Goal: Task Accomplishment & Management: Manage account settings

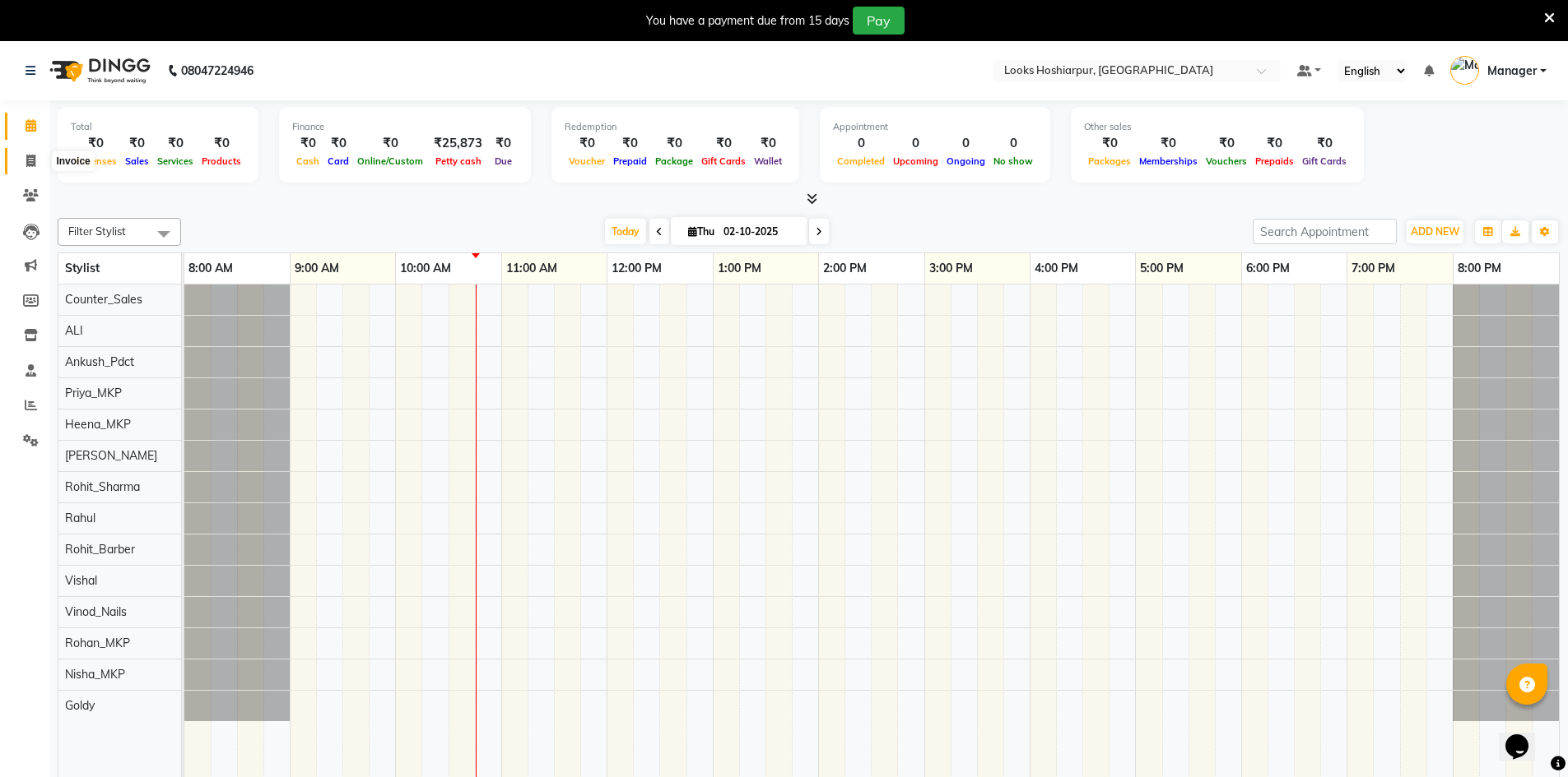
click at [26, 161] on icon at bounding box center [31, 161] width 9 height 13
select select "service"
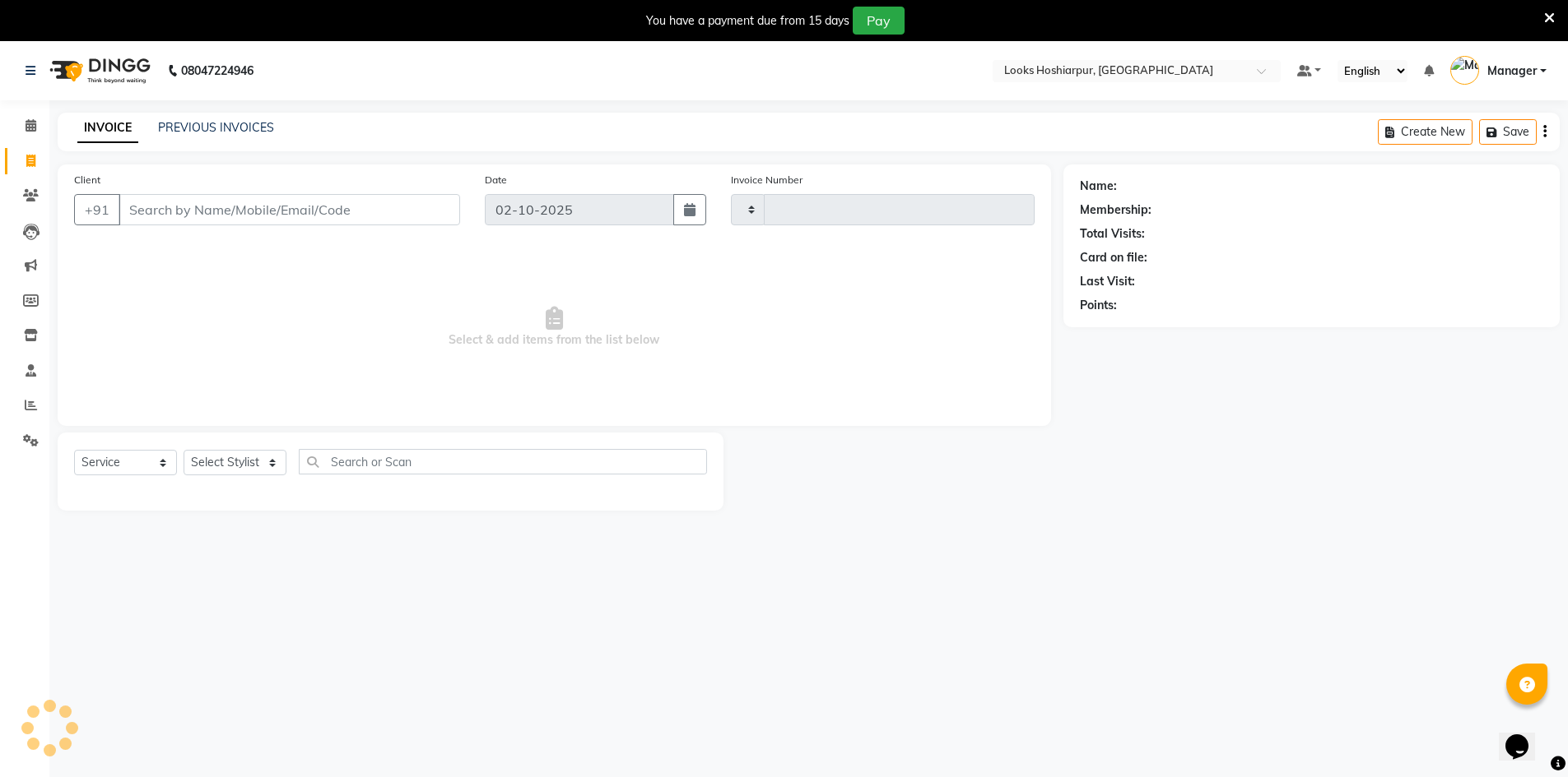
type input "0190"
select select "9034"
click at [169, 464] on select "Select Service Product Membership Package Voucher Prepaid Gift Card" at bounding box center [125, 462] width 103 height 25
select select "92381"
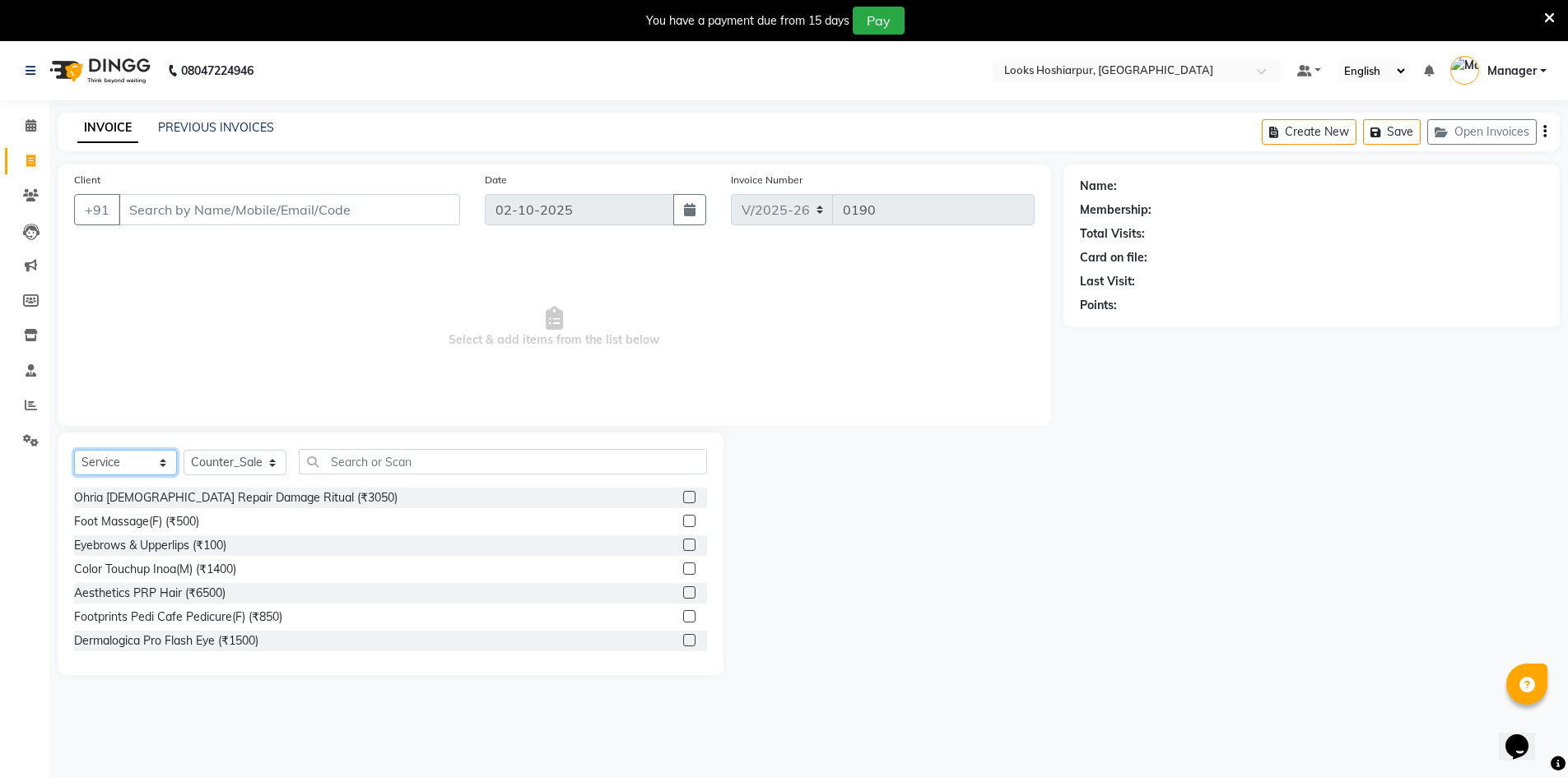
select select "V"
click at [74, 450] on select "Select Service Product Membership Package Voucher Prepaid Gift Card" at bounding box center [125, 462] width 103 height 25
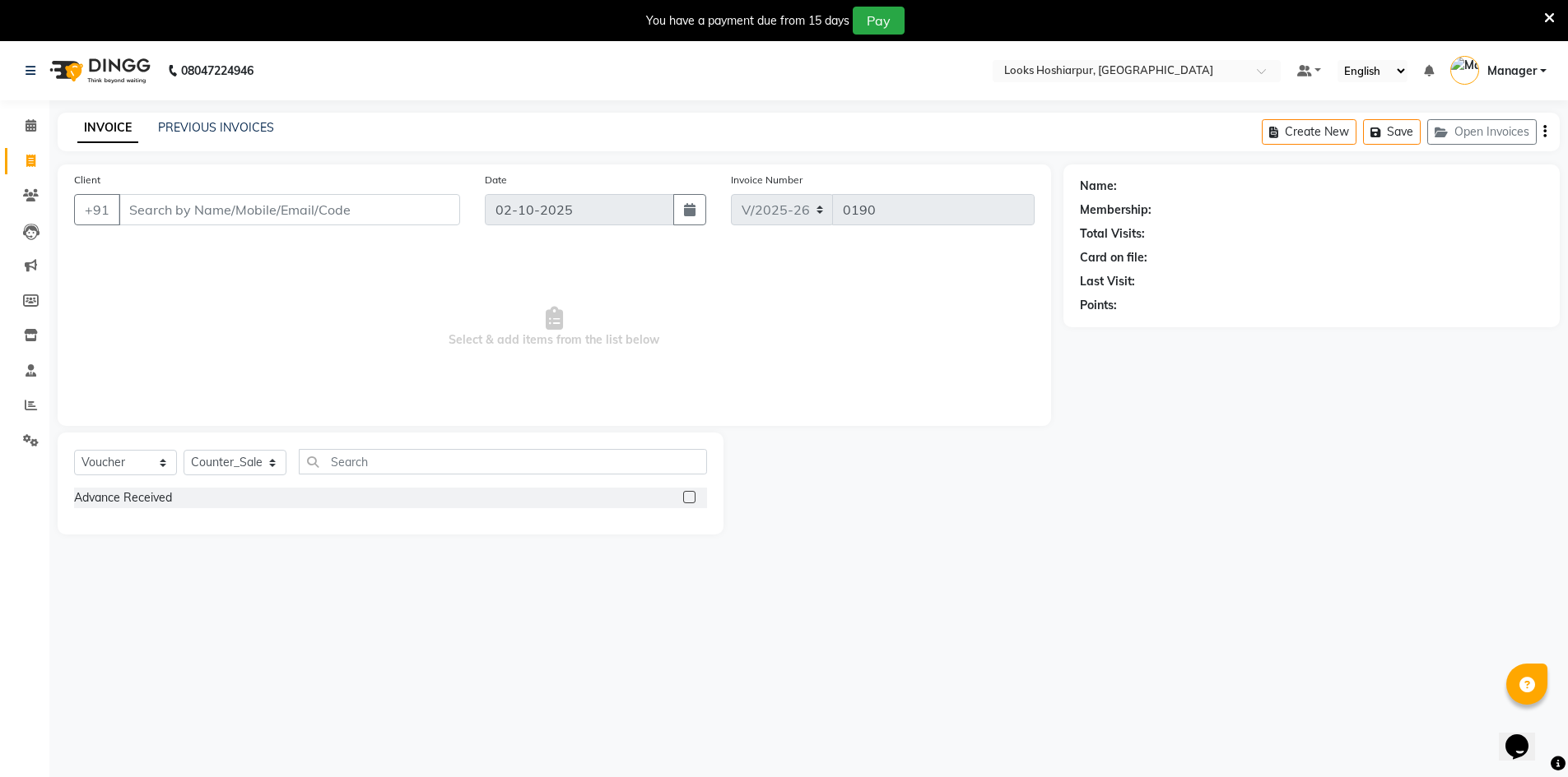
click at [380, 503] on div "Advance Received" at bounding box center [390, 497] width 632 height 21
click at [688, 494] on label at bounding box center [689, 497] width 13 height 13
click at [688, 494] on input "checkbox" at bounding box center [688, 498] width 11 height 11
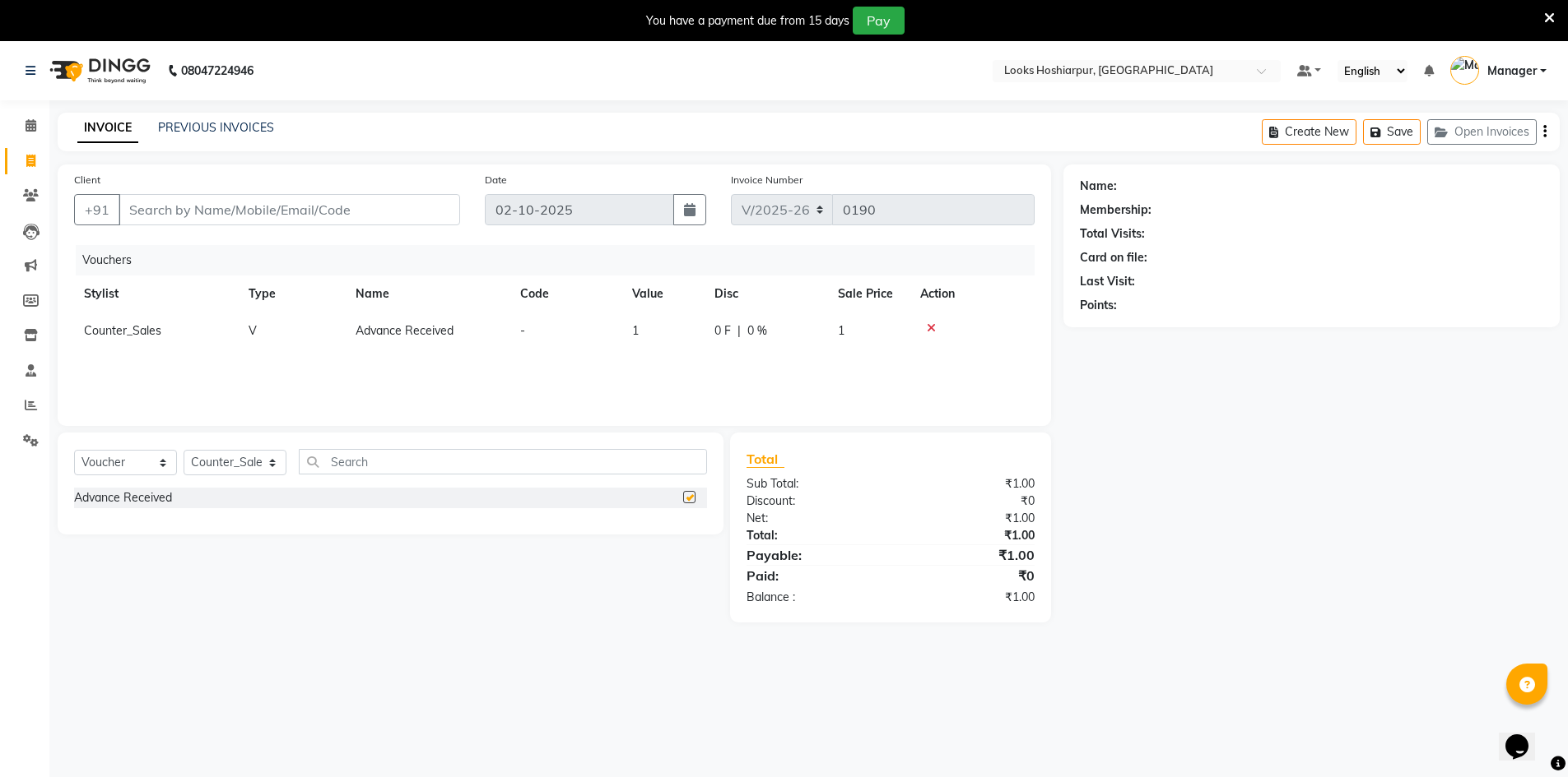
checkbox input "false"
click at [269, 458] on select "Select Stylist ALI Ankush_Pdct Counter_Sales Goldy Heena_MKP Manager Nisha_MKP …" at bounding box center [235, 462] width 103 height 25
select select "92394"
click at [184, 450] on select "Select Stylist ALI Ankush_Pdct Counter_Sales Goldy Heena_MKP Manager Nisha_MKP …" at bounding box center [235, 462] width 103 height 25
click at [353, 454] on input "text" at bounding box center [503, 461] width 408 height 25
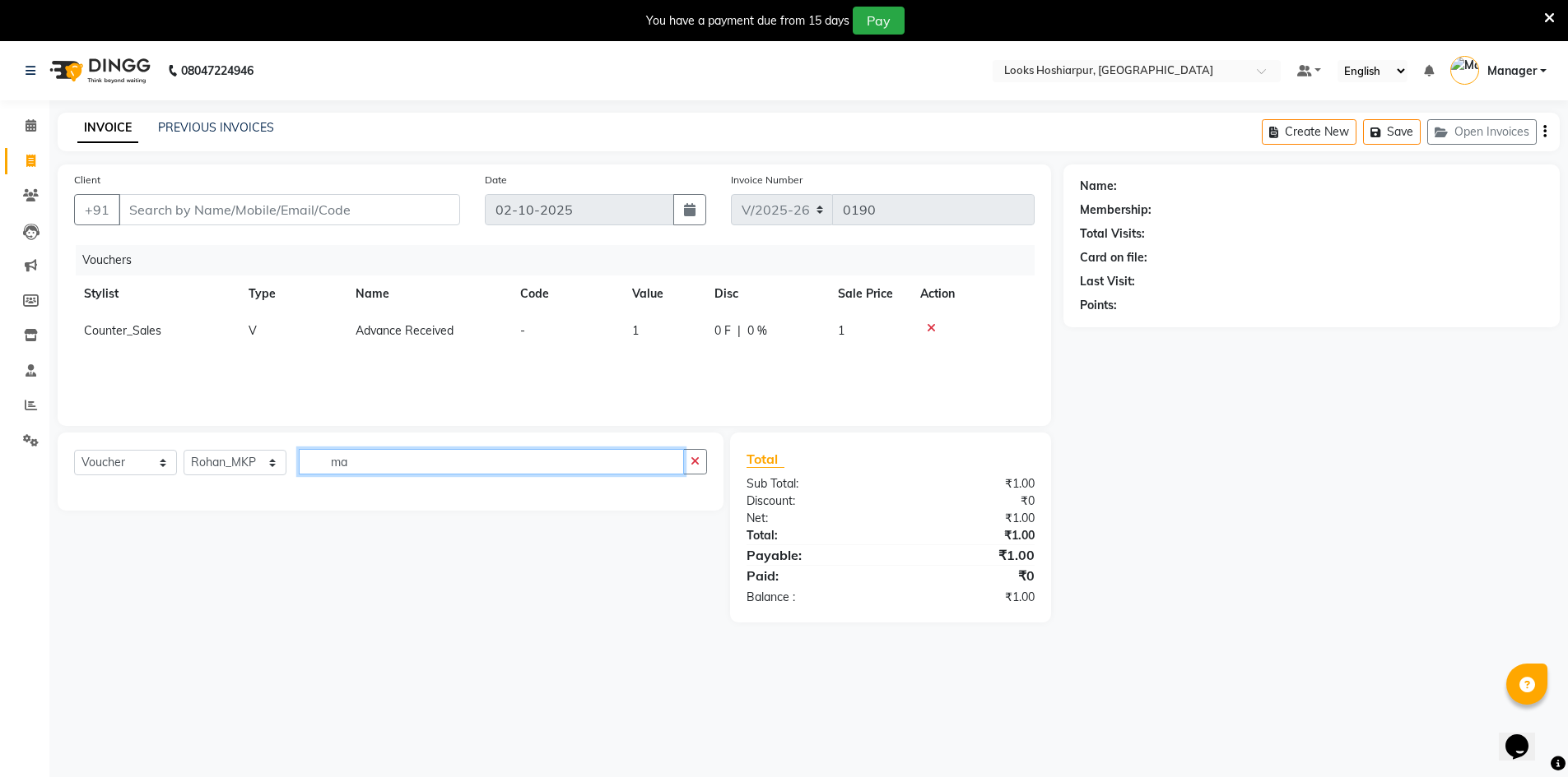
type input "m"
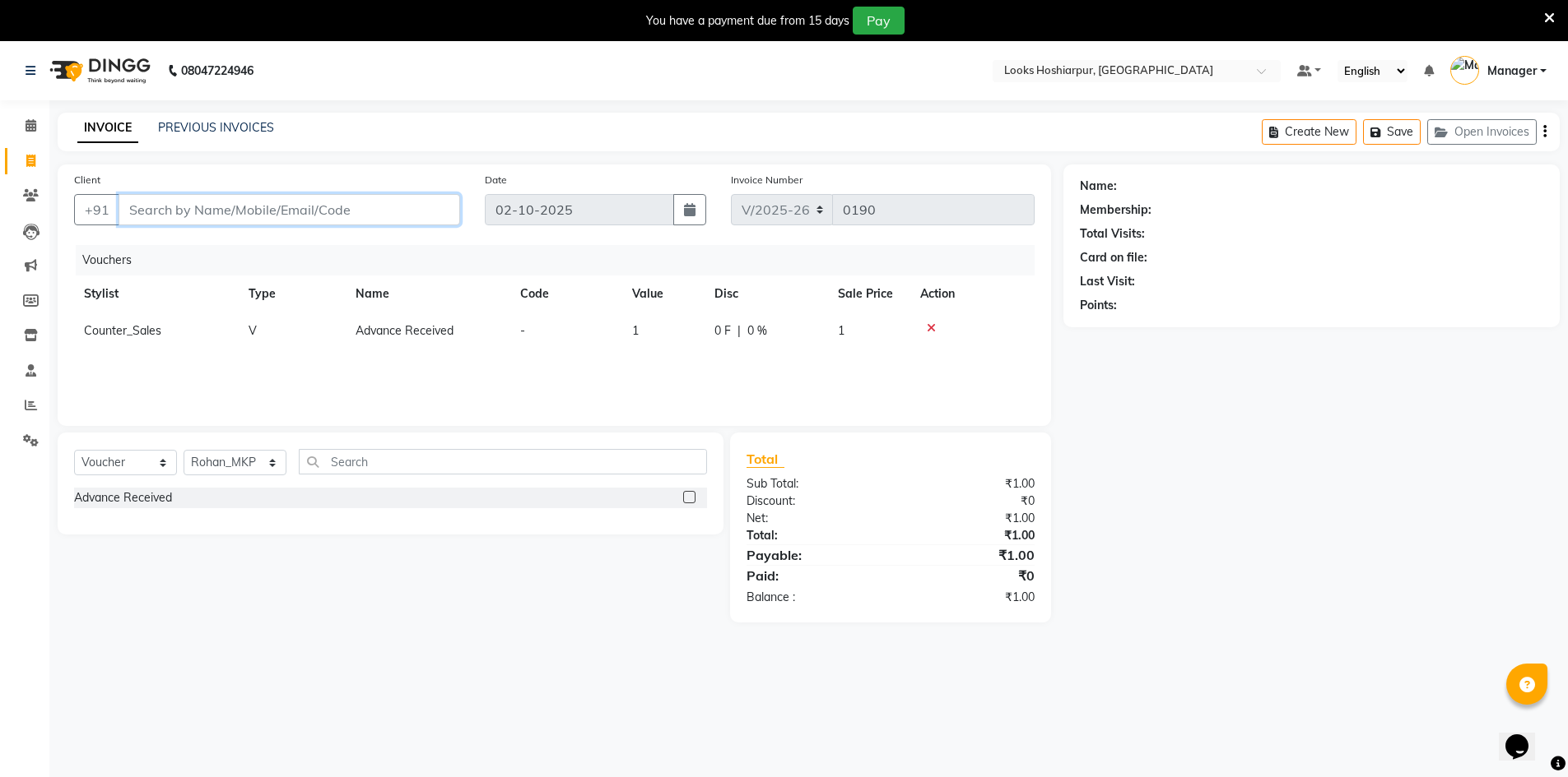
click at [327, 203] on input "Client" at bounding box center [290, 210] width 342 height 31
click at [1128, 169] on main "INVOICE PREVIOUS INVOICES Create New Save Open Invoices Client +91 Date 02-10-2…" at bounding box center [809, 380] width 1519 height 535
click at [1116, 182] on div "Name:" at bounding box center [1311, 186] width 463 height 17
drag, startPoint x: 1122, startPoint y: 184, endPoint x: 1071, endPoint y: 195, distance: 52.2
click at [1071, 195] on div "Name: Membership: Total Visits: Card on file: Last Visit: Points:" at bounding box center [1312, 246] width 497 height 163
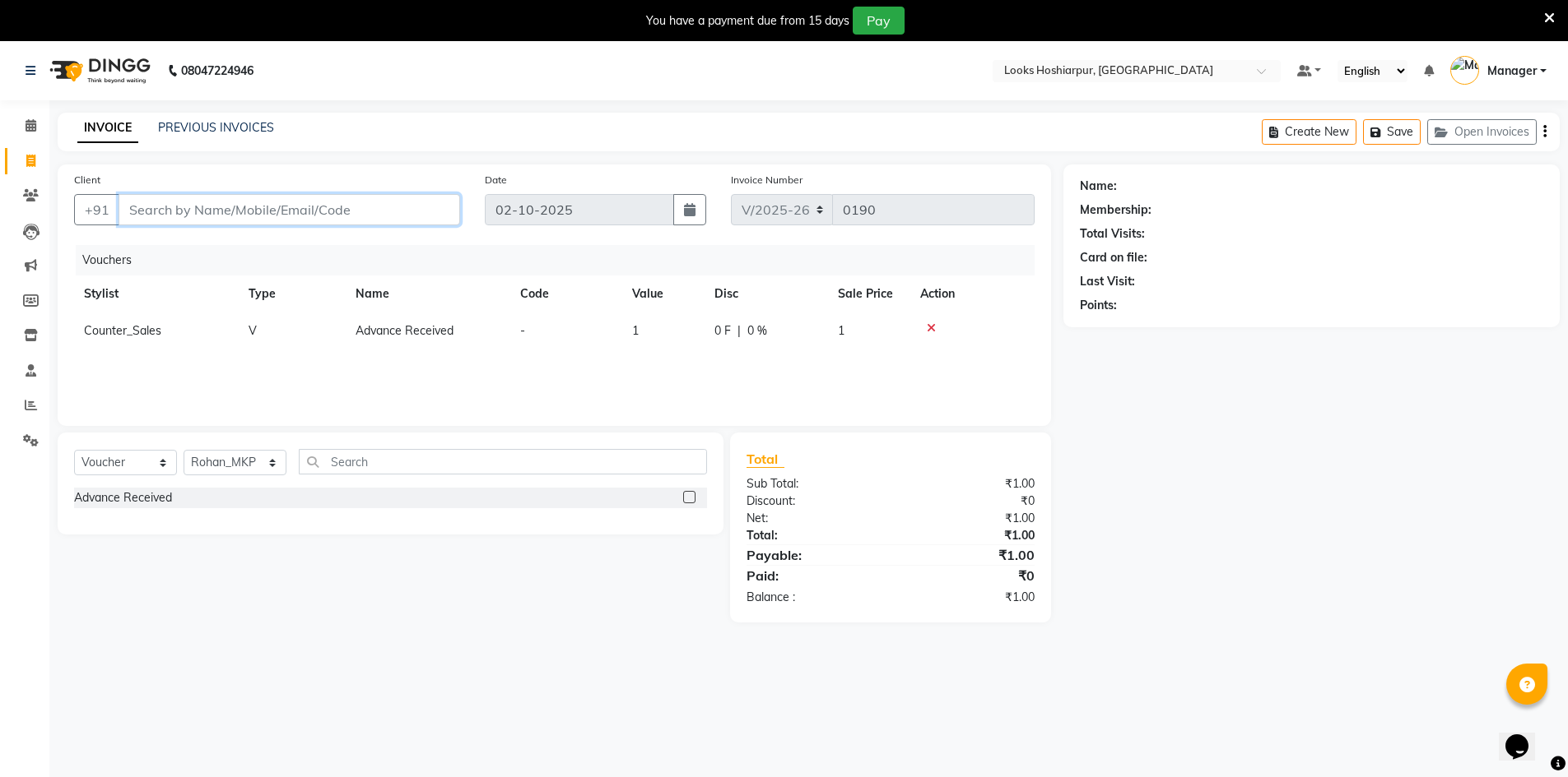
click at [372, 211] on input "Client" at bounding box center [290, 210] width 342 height 31
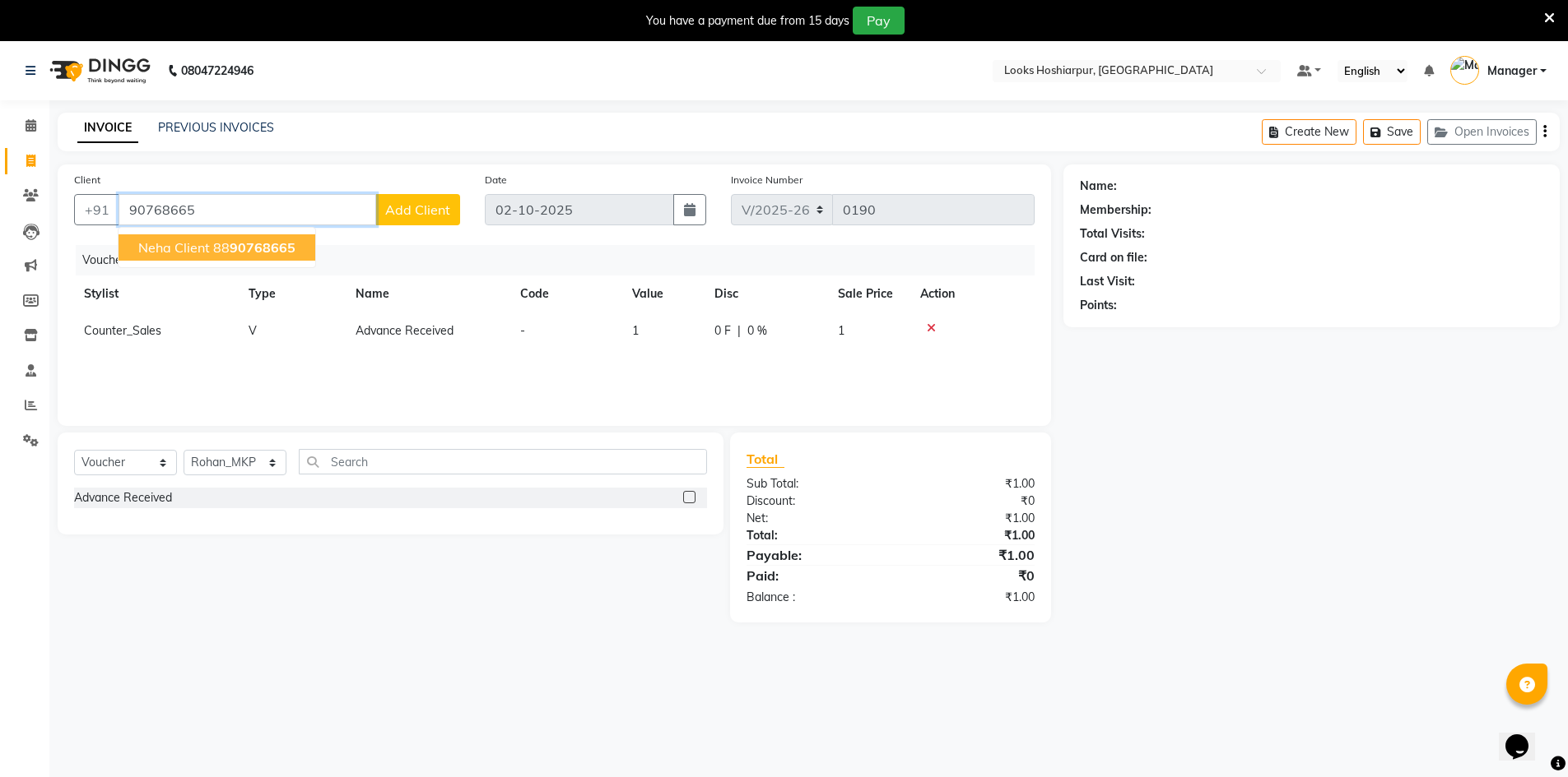
click at [260, 244] on span "90768665" at bounding box center [262, 247] width 66 height 16
type input "8890768665"
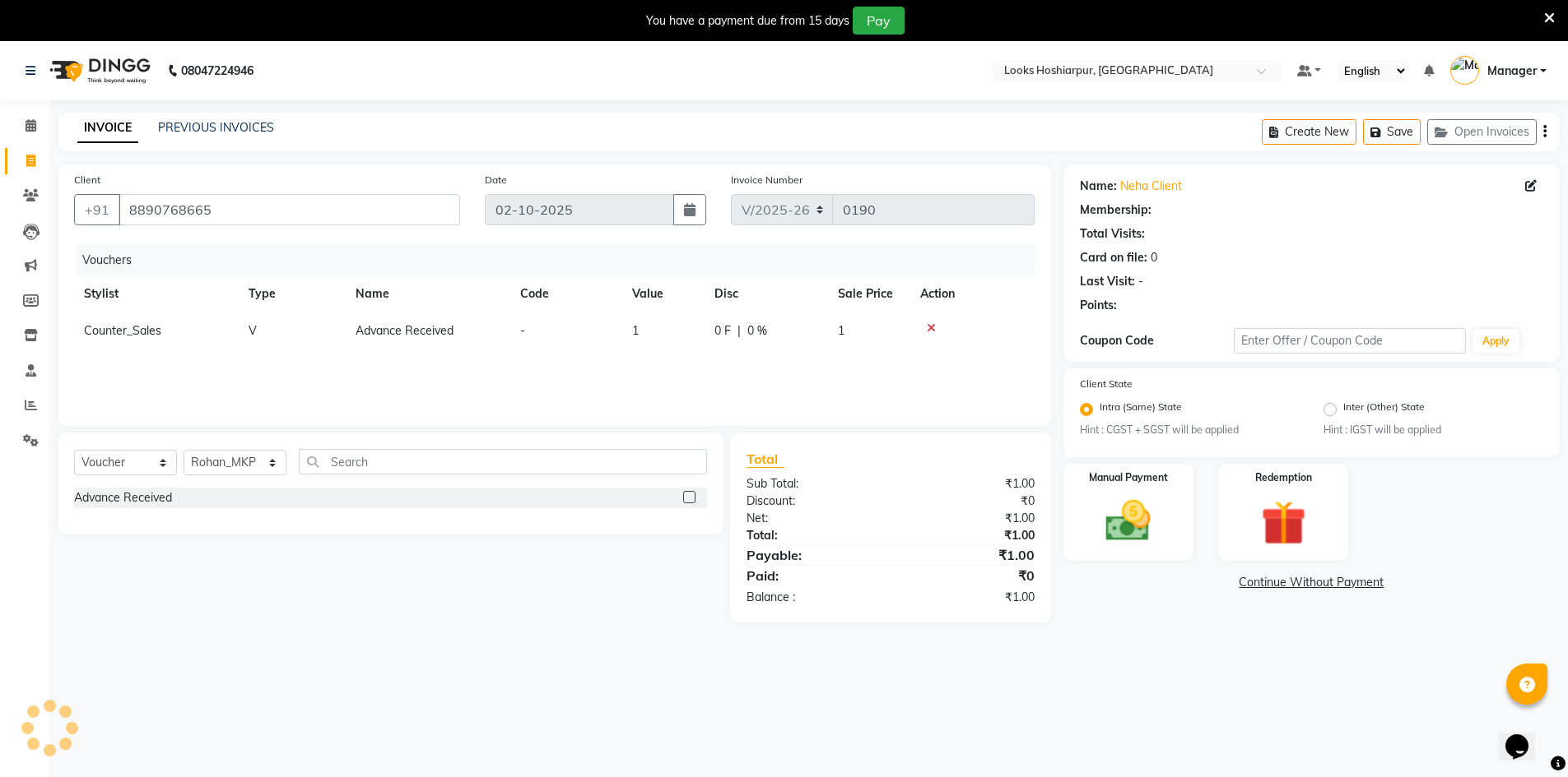
select select "1: Object"
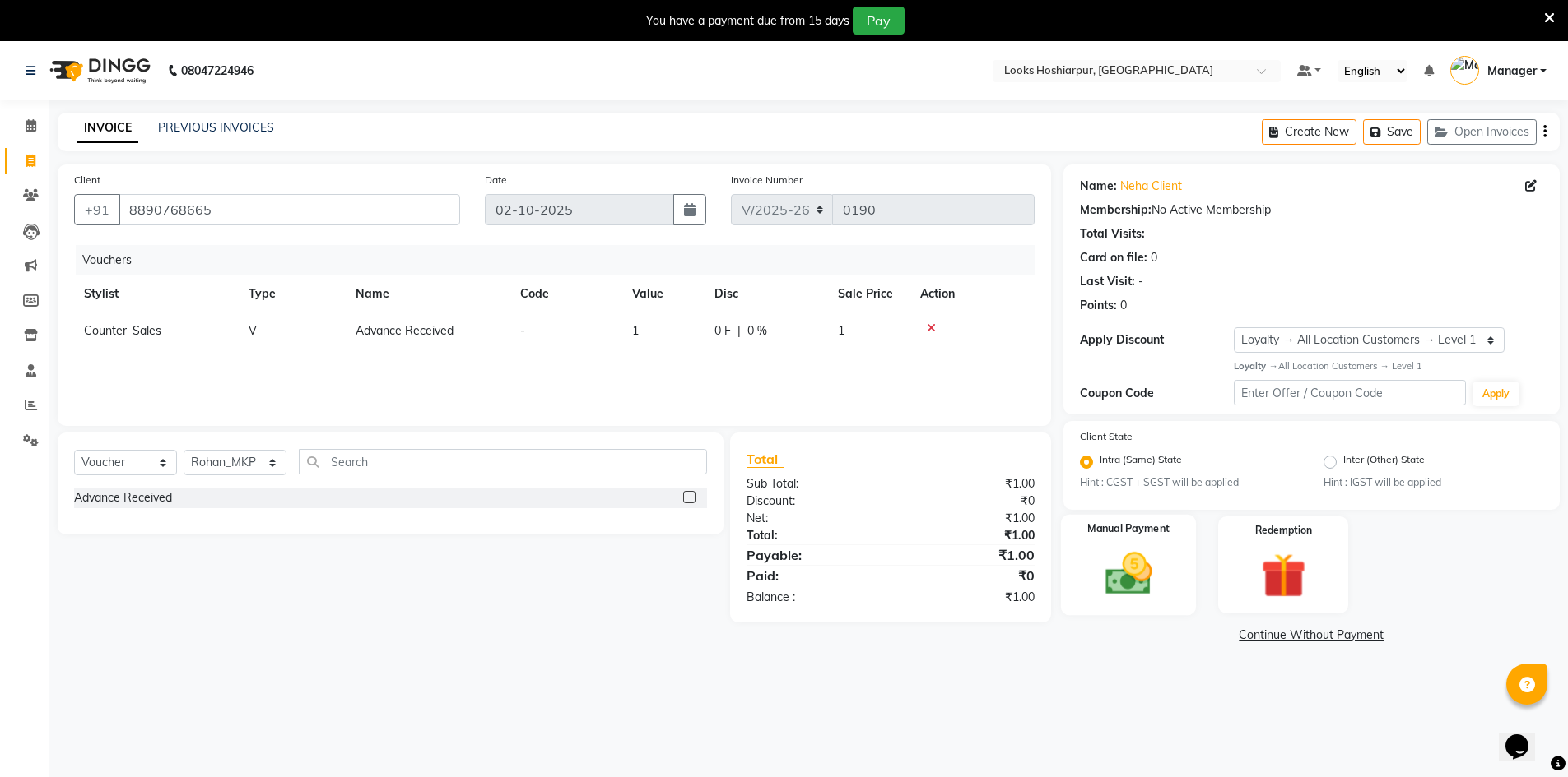
click at [1173, 560] on div "Manual Payment" at bounding box center [1127, 566] width 136 height 102
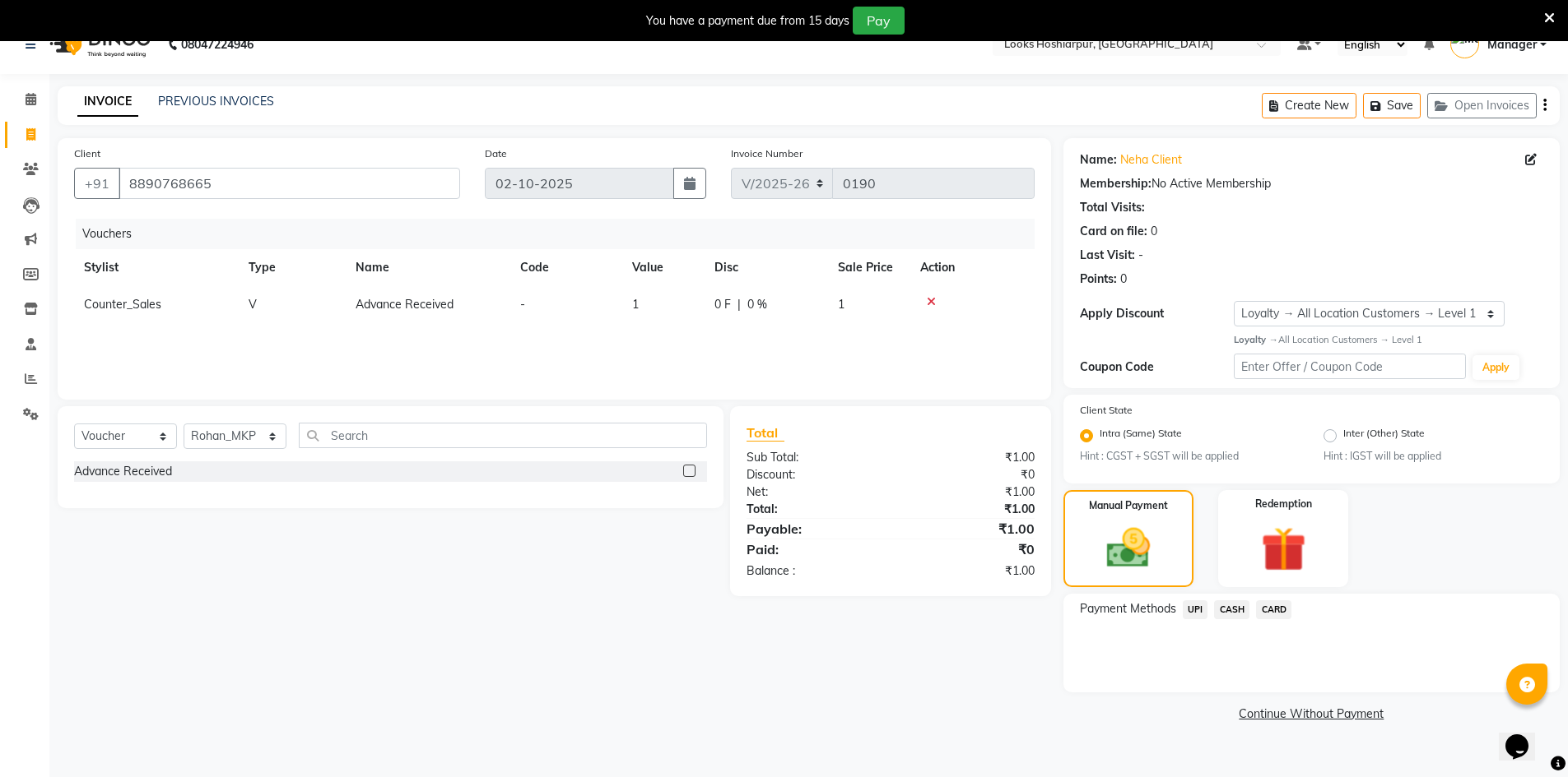
scroll to position [41, 0]
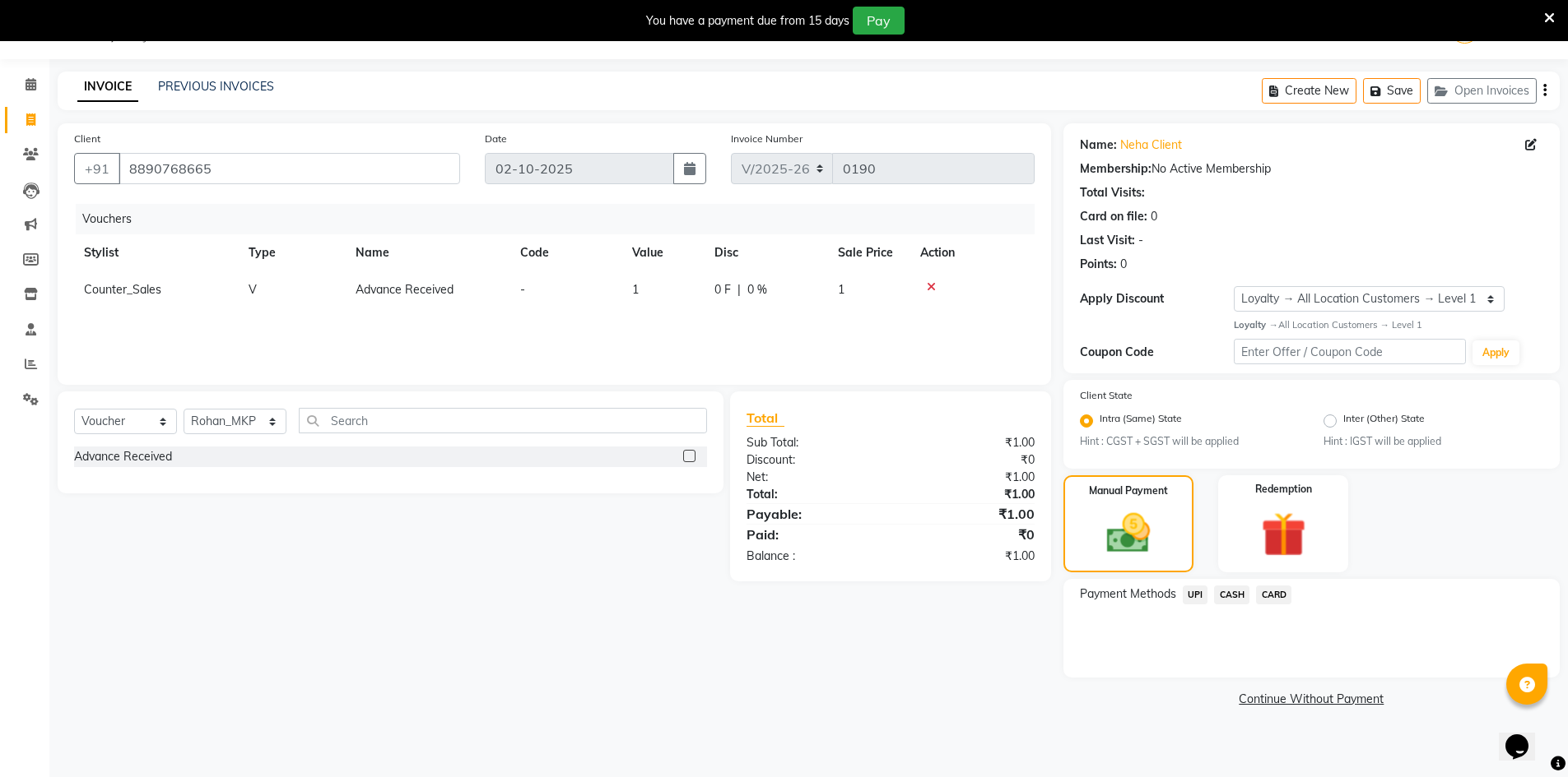
click at [1028, 511] on div "₹1.00" at bounding box center [969, 514] width 157 height 20
click at [1031, 516] on div "₹1.00" at bounding box center [969, 514] width 157 height 20
click at [1027, 491] on div "₹1.00" at bounding box center [969, 495] width 157 height 17
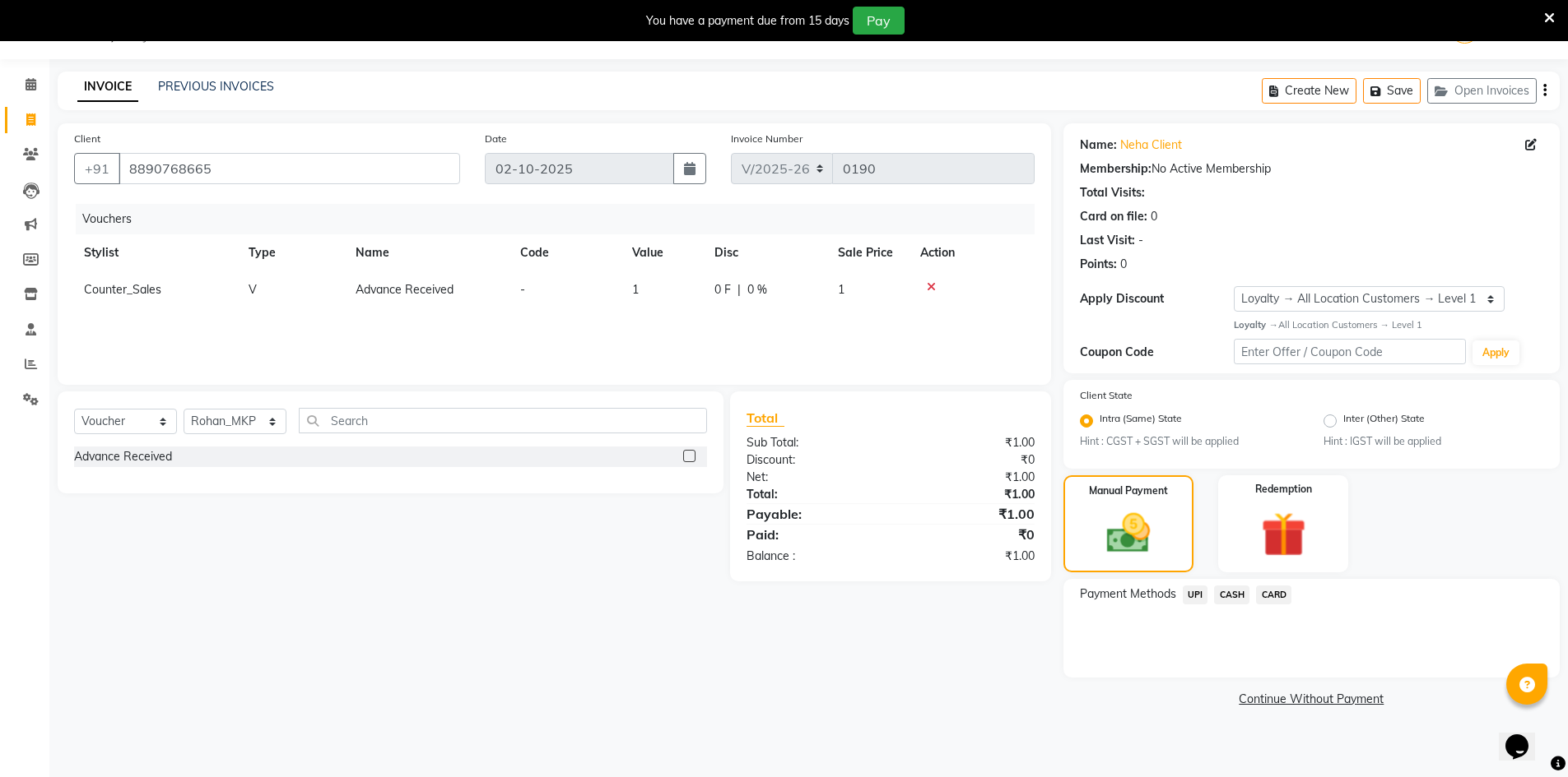
click at [1019, 452] on div "₹0" at bounding box center [969, 460] width 157 height 17
click at [1026, 424] on div "Total" at bounding box center [890, 418] width 287 height 20
click at [650, 281] on td "1" at bounding box center [663, 290] width 82 height 37
select select "92381"
click at [711, 288] on input "1" at bounding box center [703, 294] width 63 height 25
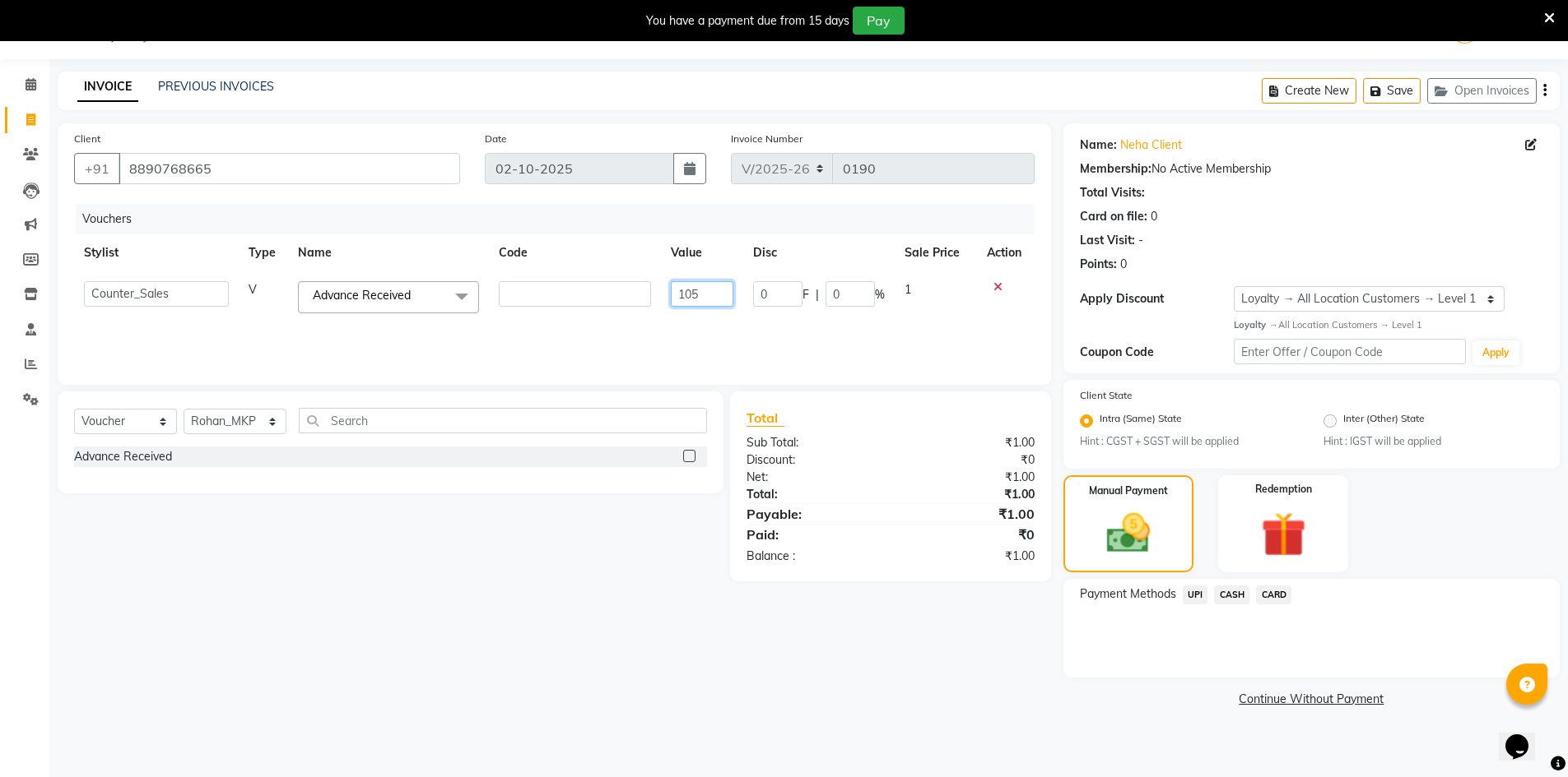
type input "1050"
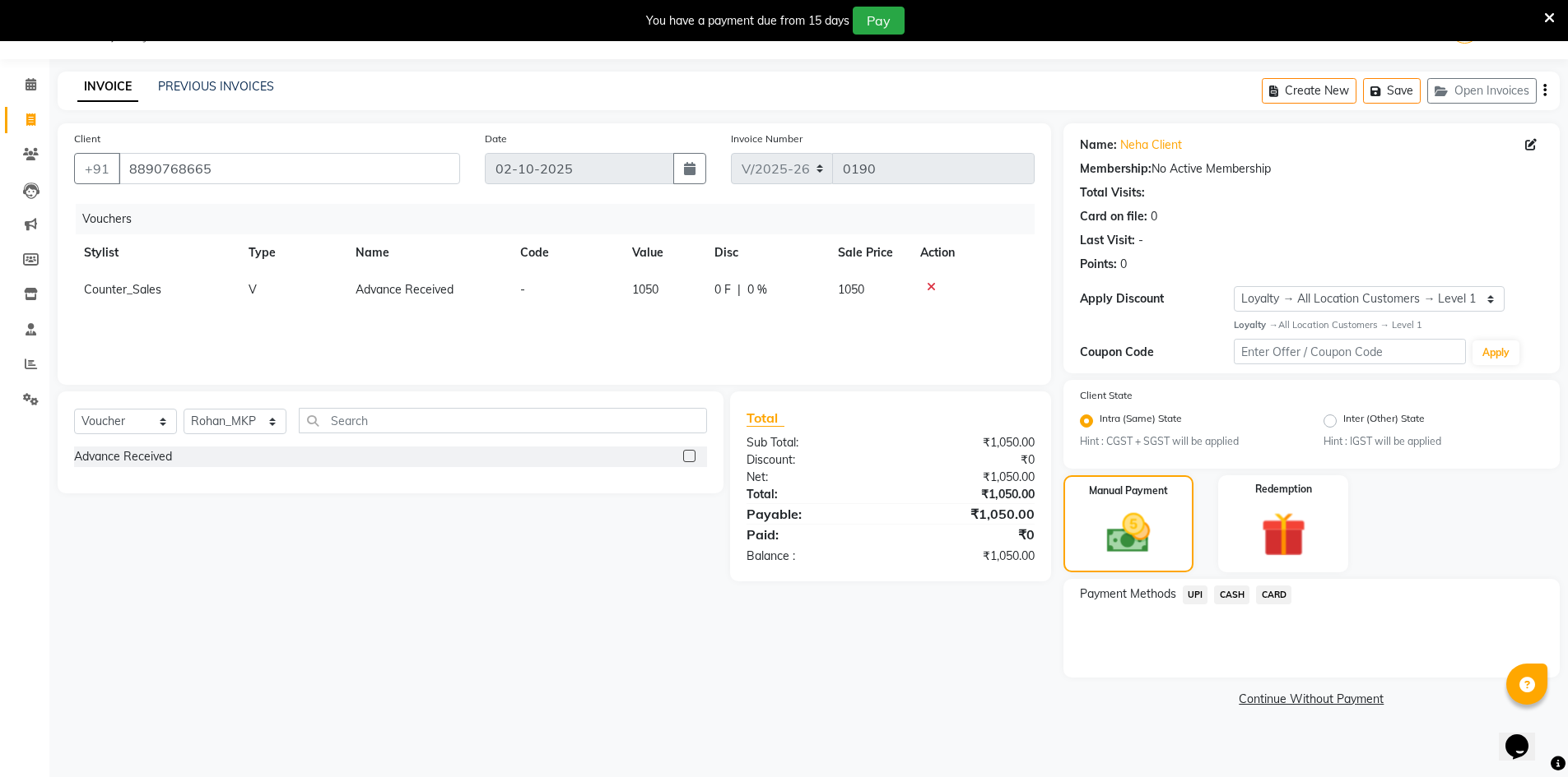
click at [1196, 595] on span "UPI" at bounding box center [1196, 594] width 25 height 19
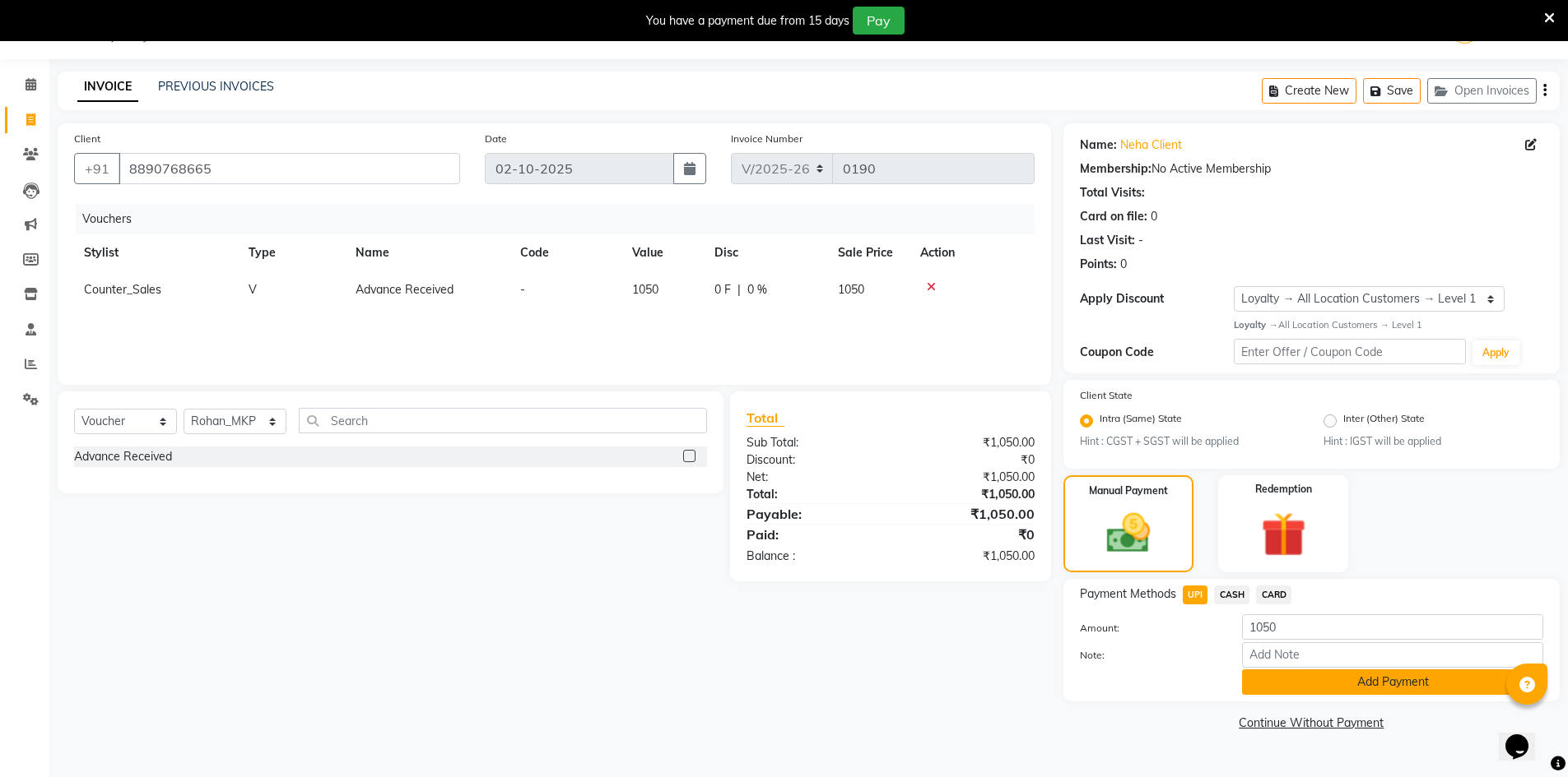
click at [1355, 683] on button "Add Payment" at bounding box center [1392, 683] width 301 height 25
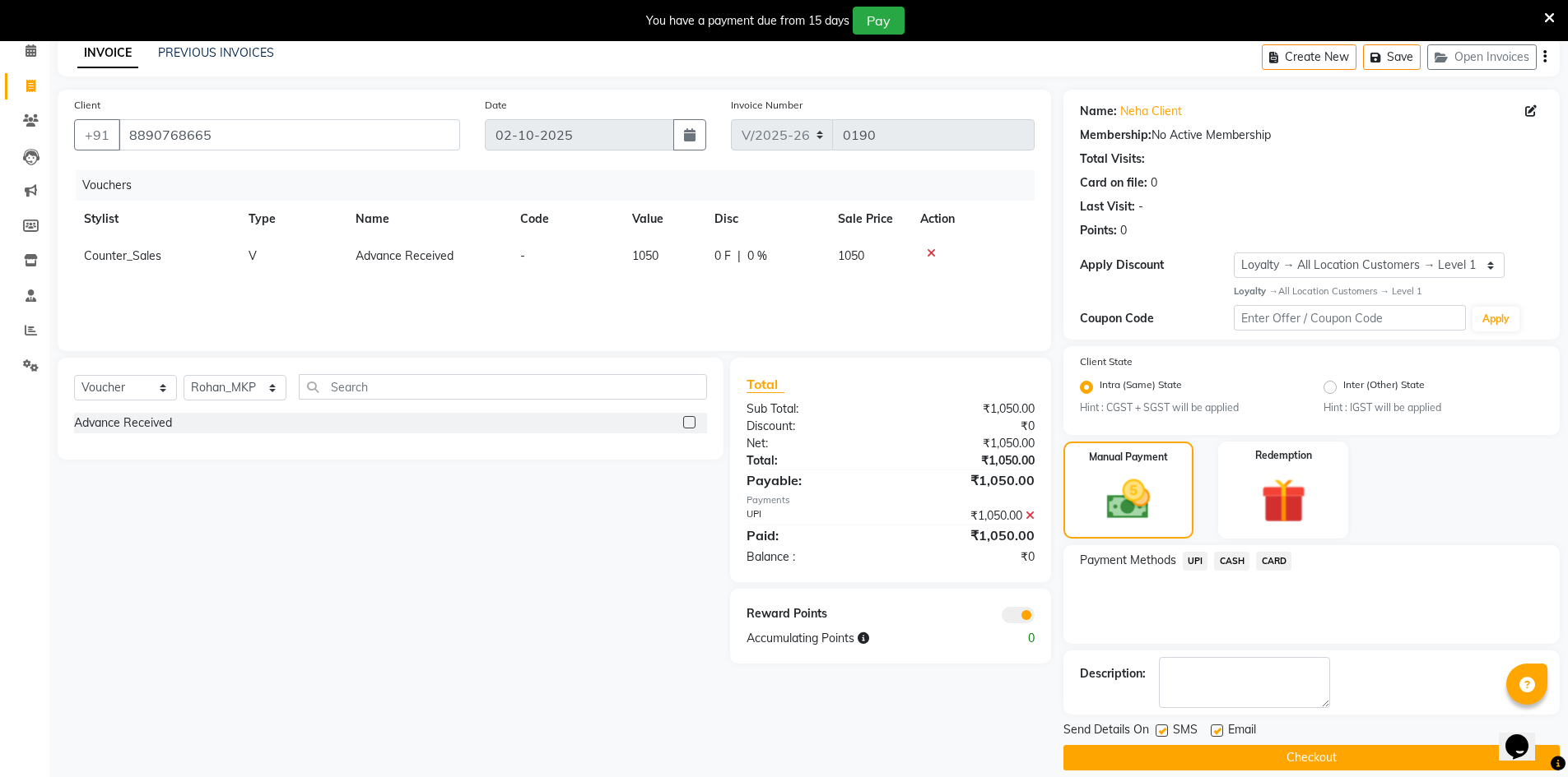
scroll to position [93, 0]
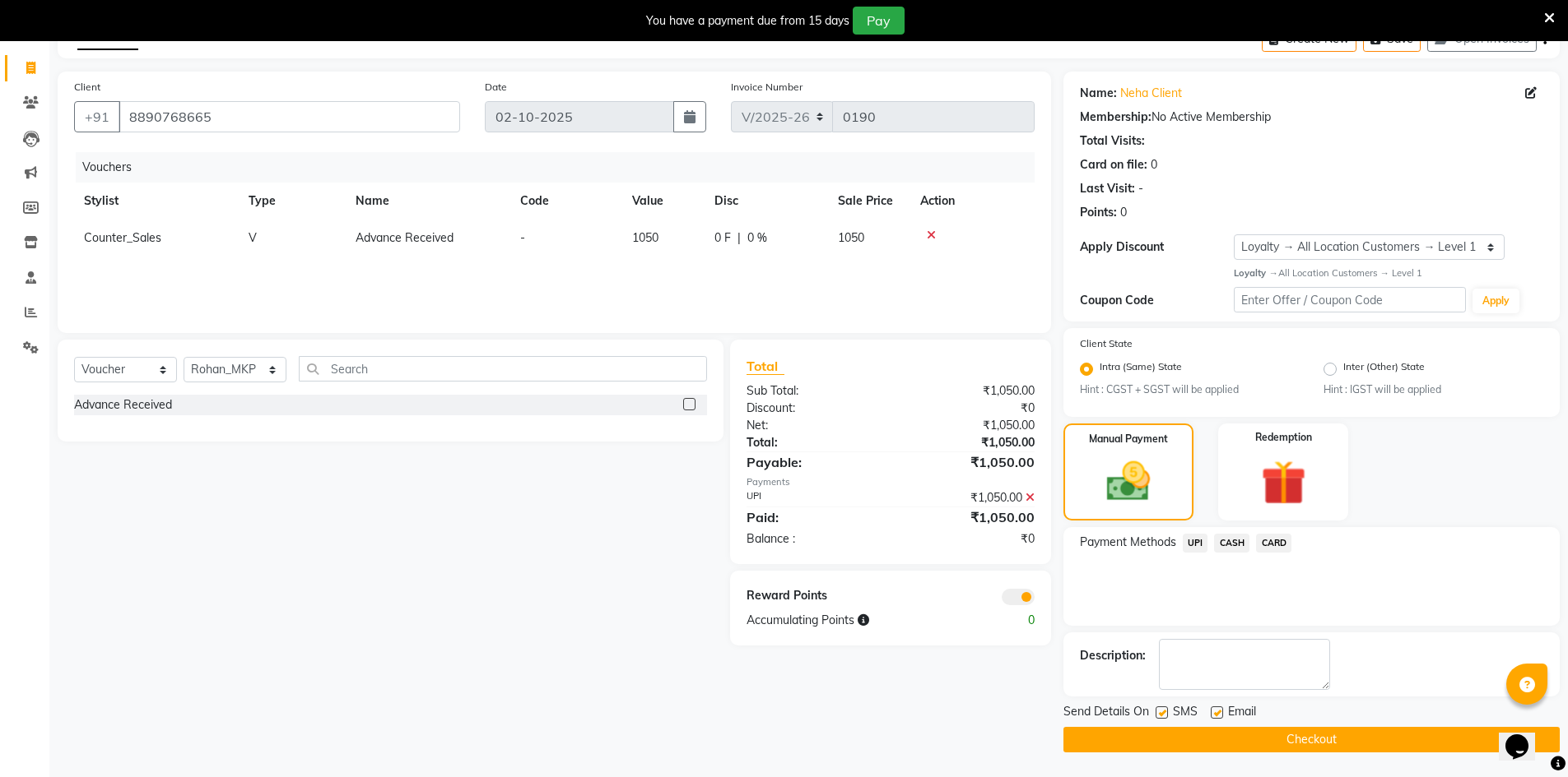
click at [1196, 543] on span "UPI" at bounding box center [1196, 543] width 25 height 19
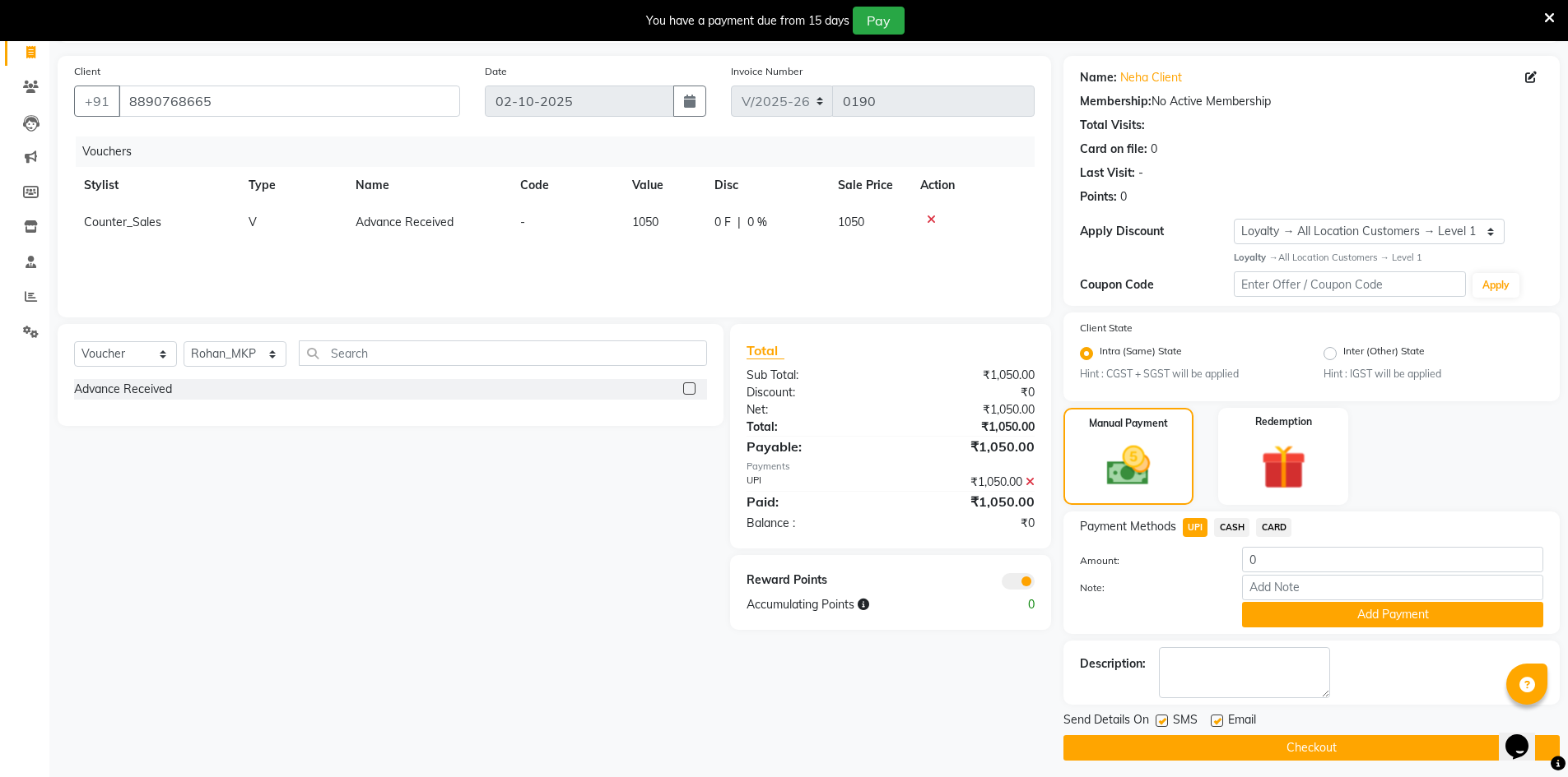
scroll to position [117, 0]
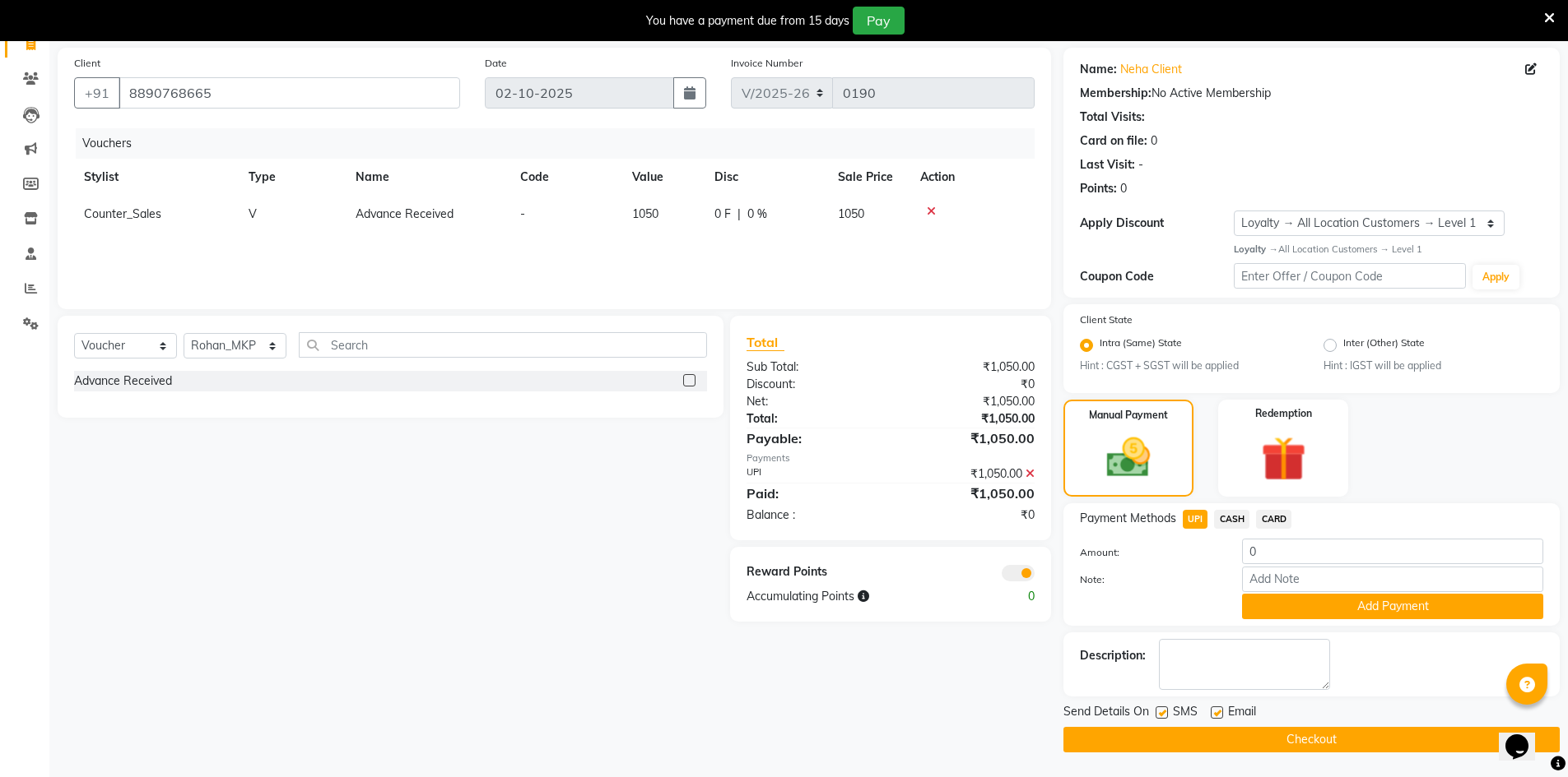
click at [1017, 576] on span at bounding box center [1017, 573] width 33 height 16
click at [1035, 576] on input "checkbox" at bounding box center [1035, 576] width 0 height 0
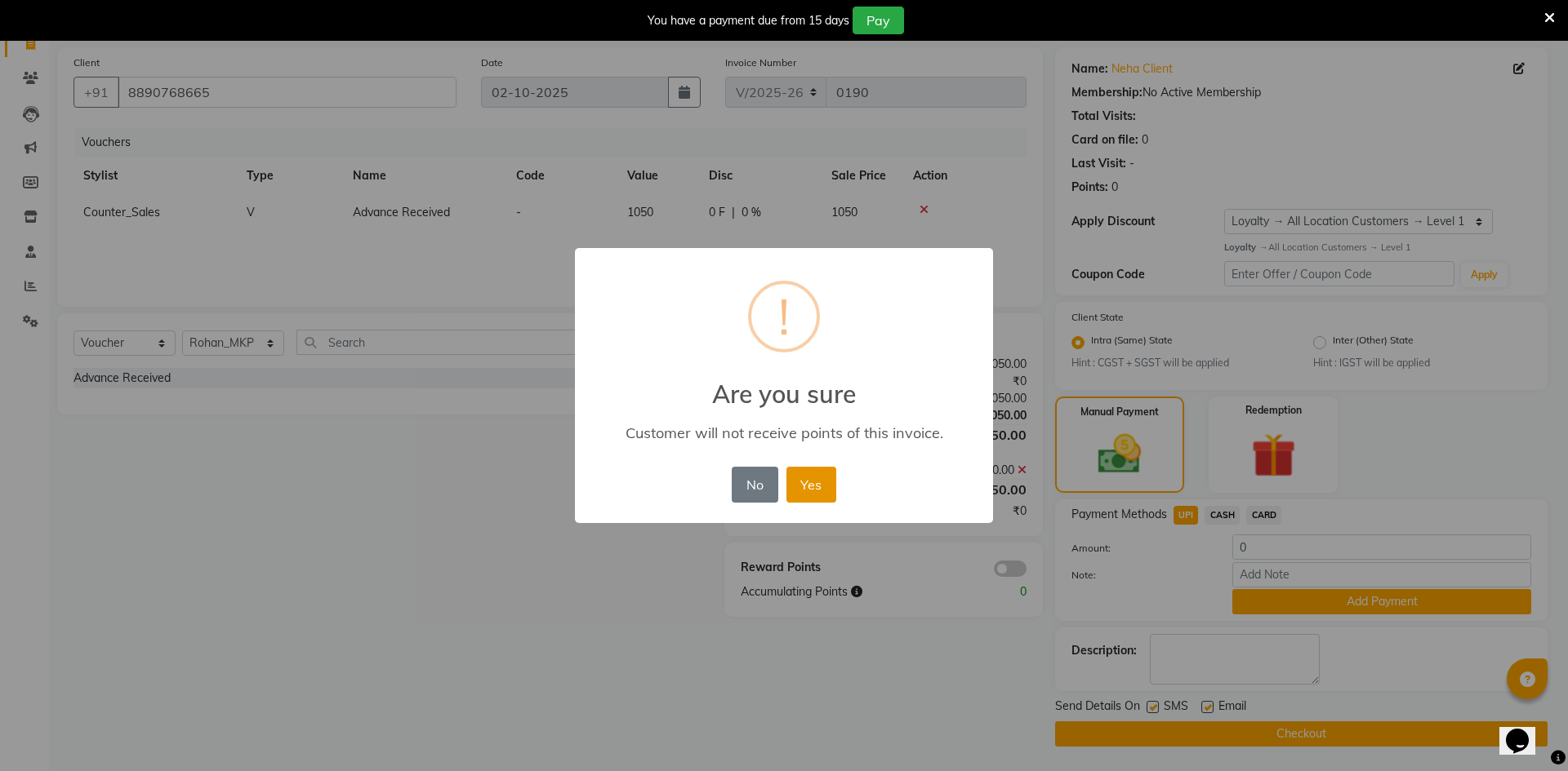
click at [807, 484] on button "Yes" at bounding box center [812, 485] width 50 height 36
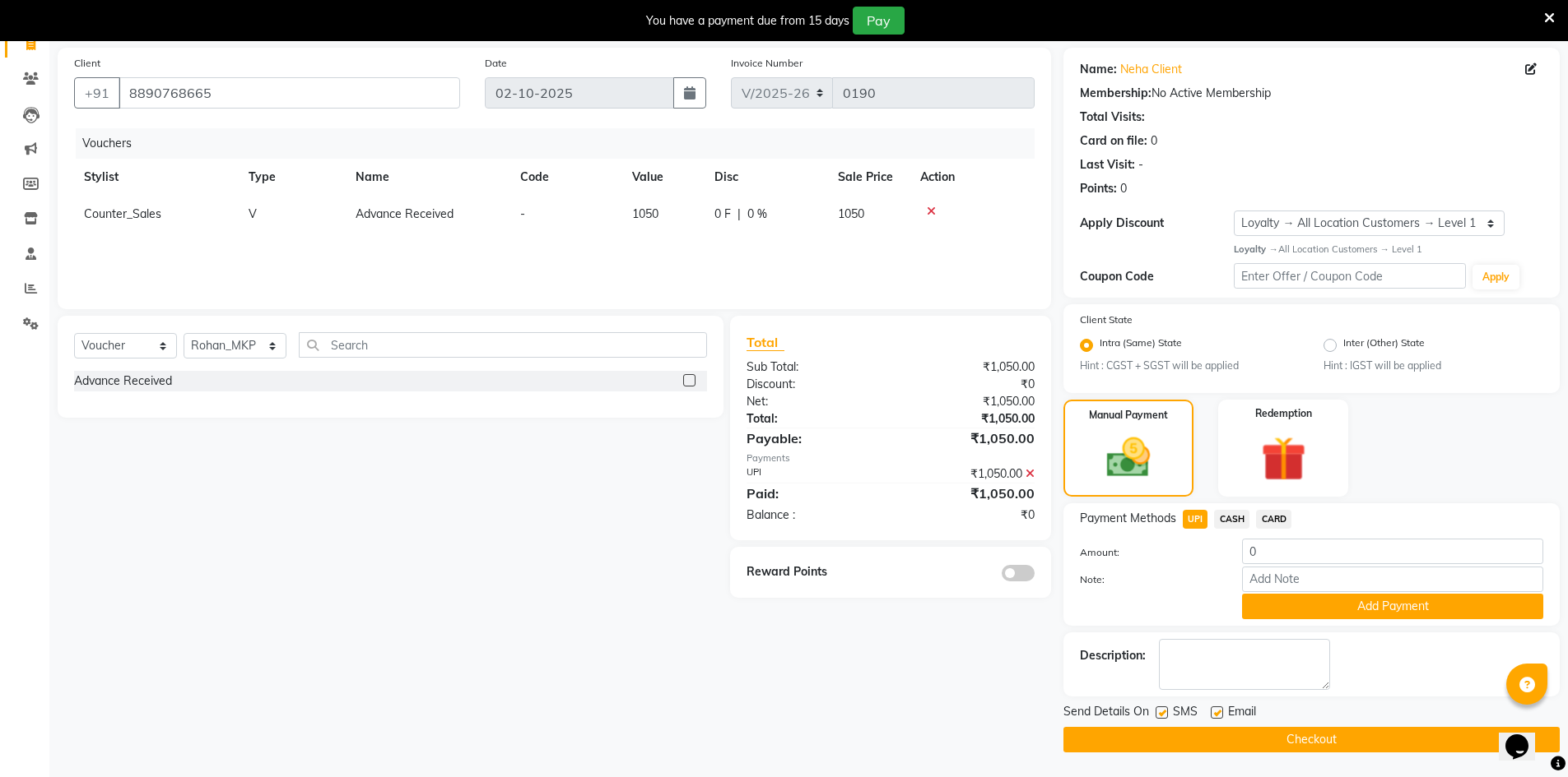
click at [1126, 747] on button "Checkout" at bounding box center [1312, 740] width 497 height 25
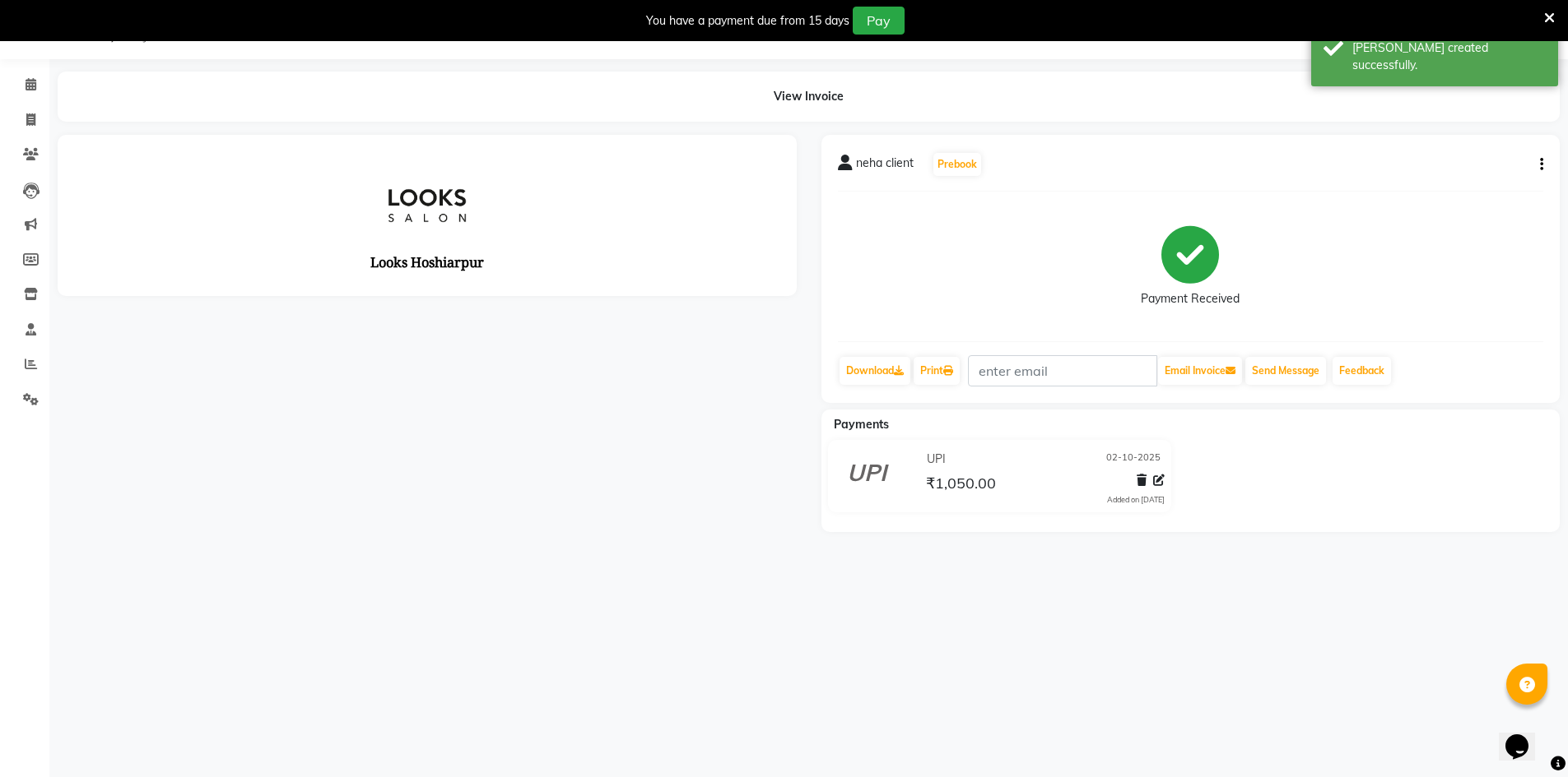
scroll to position [46, 0]
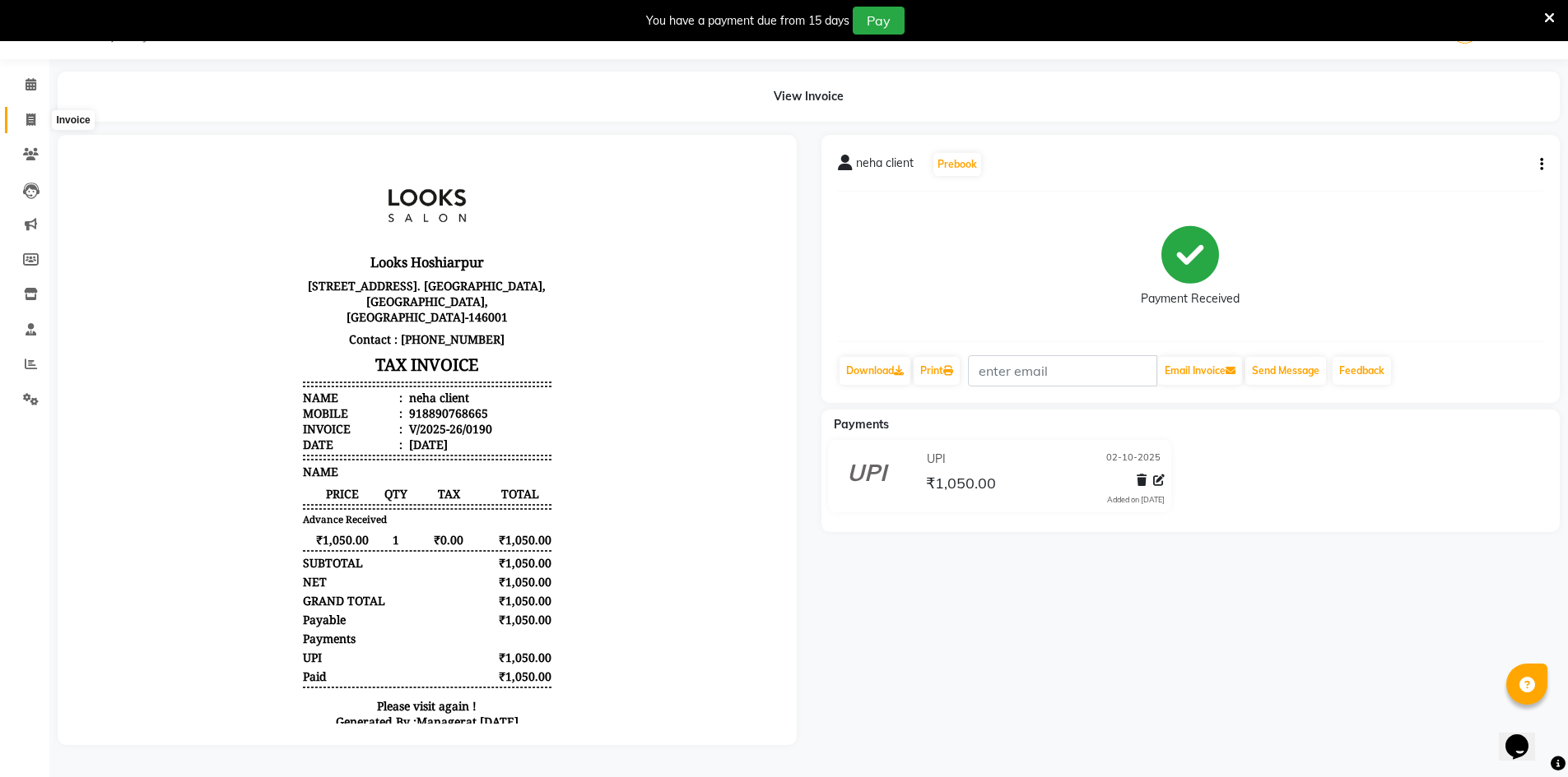
click at [24, 112] on span at bounding box center [31, 120] width 29 height 19
select select "service"
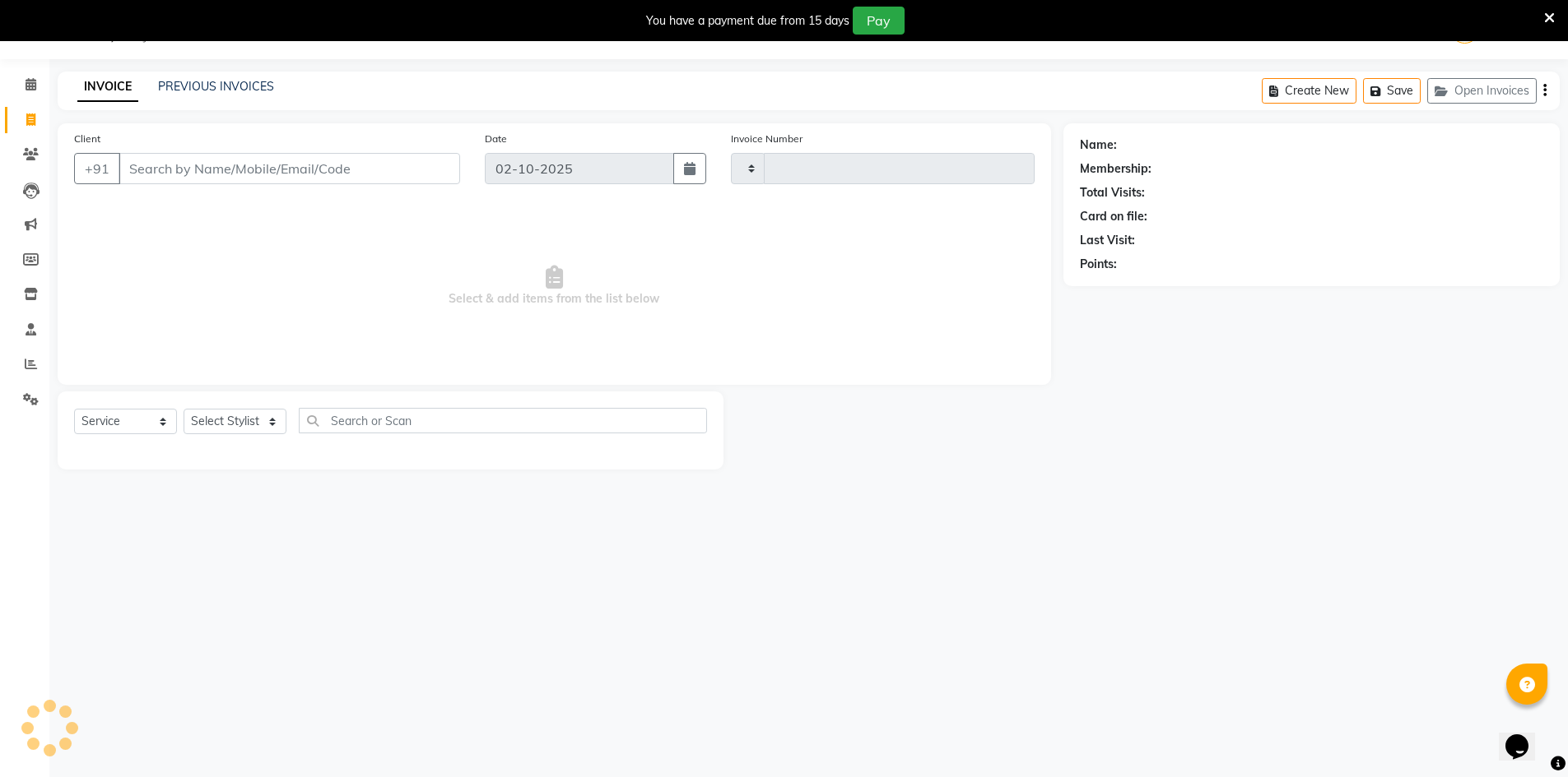
type input "0191"
select select "9034"
select select "92381"
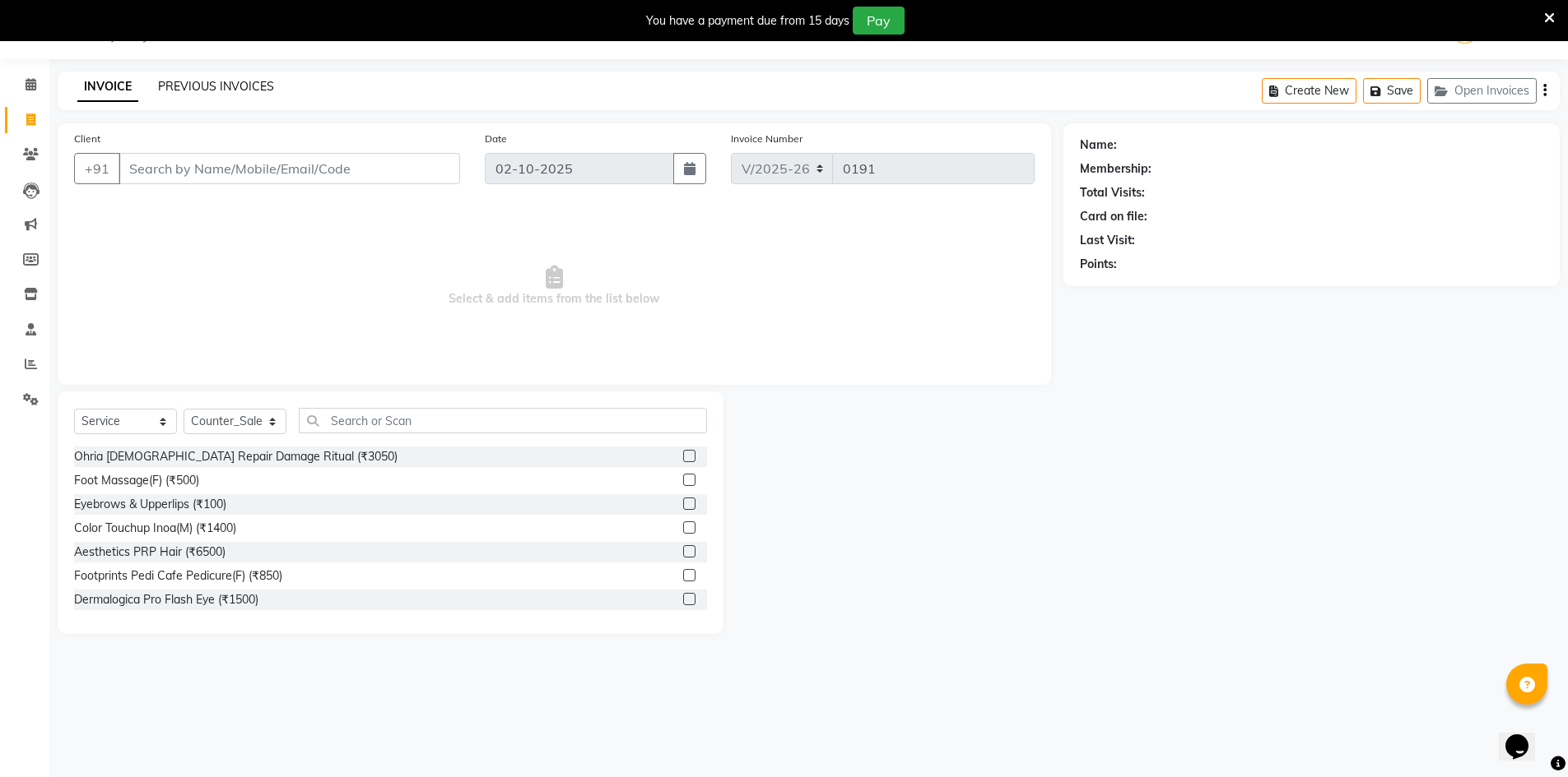
click at [225, 83] on link "PREVIOUS INVOICES" at bounding box center [216, 86] width 116 height 14
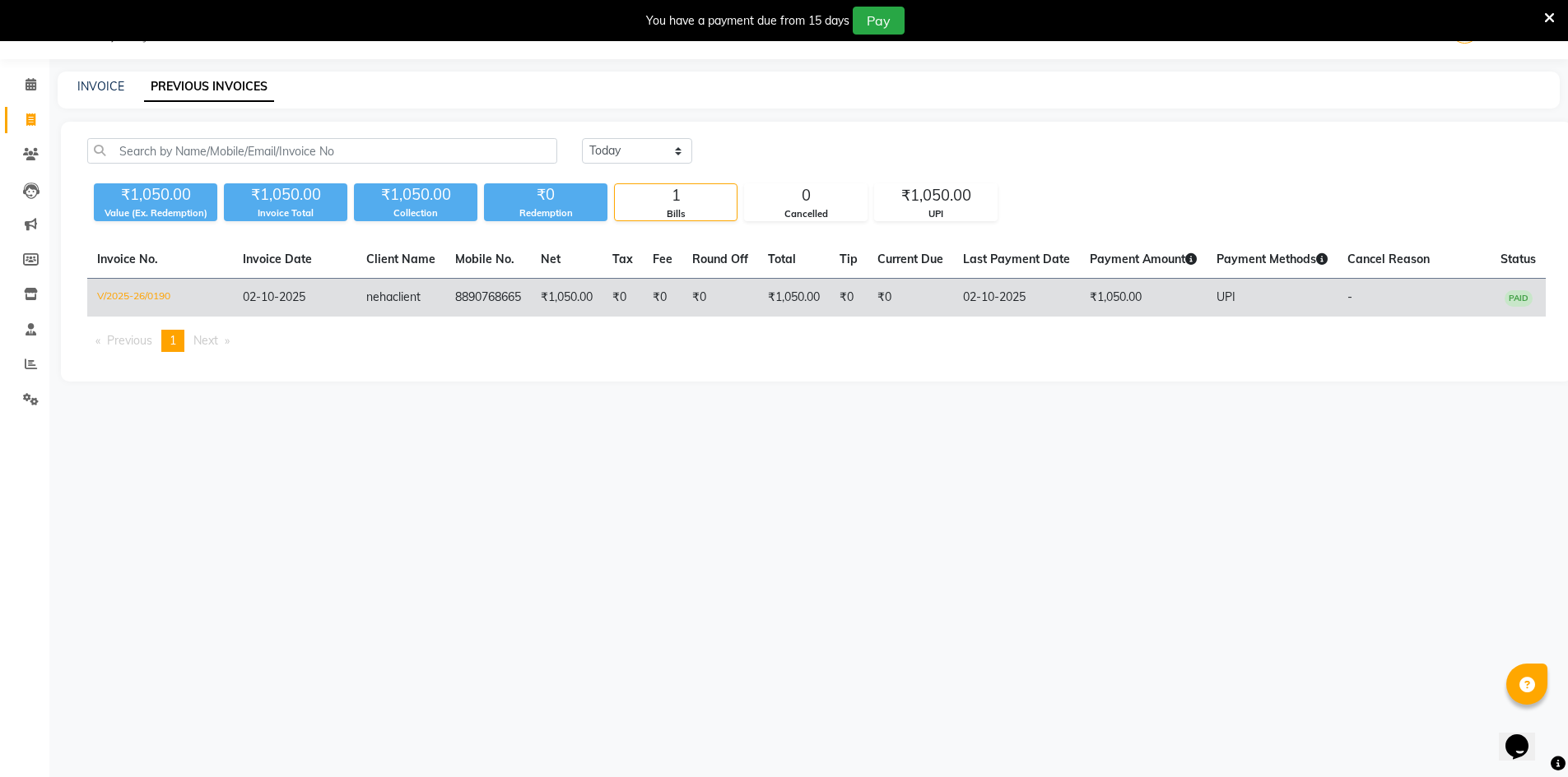
click at [1282, 298] on td "UPI" at bounding box center [1271, 298] width 130 height 39
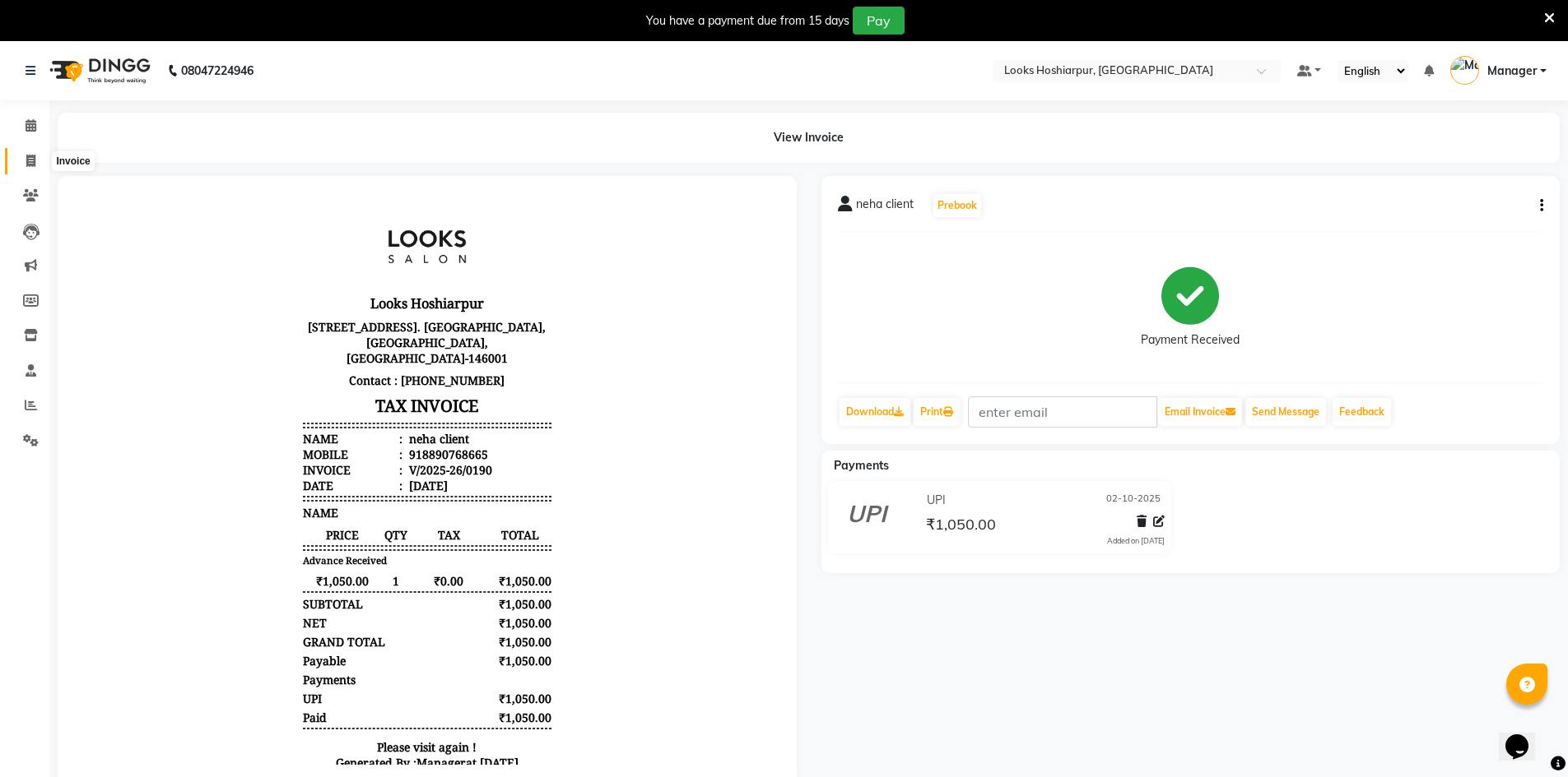
click at [38, 162] on span at bounding box center [31, 161] width 29 height 19
select select "service"
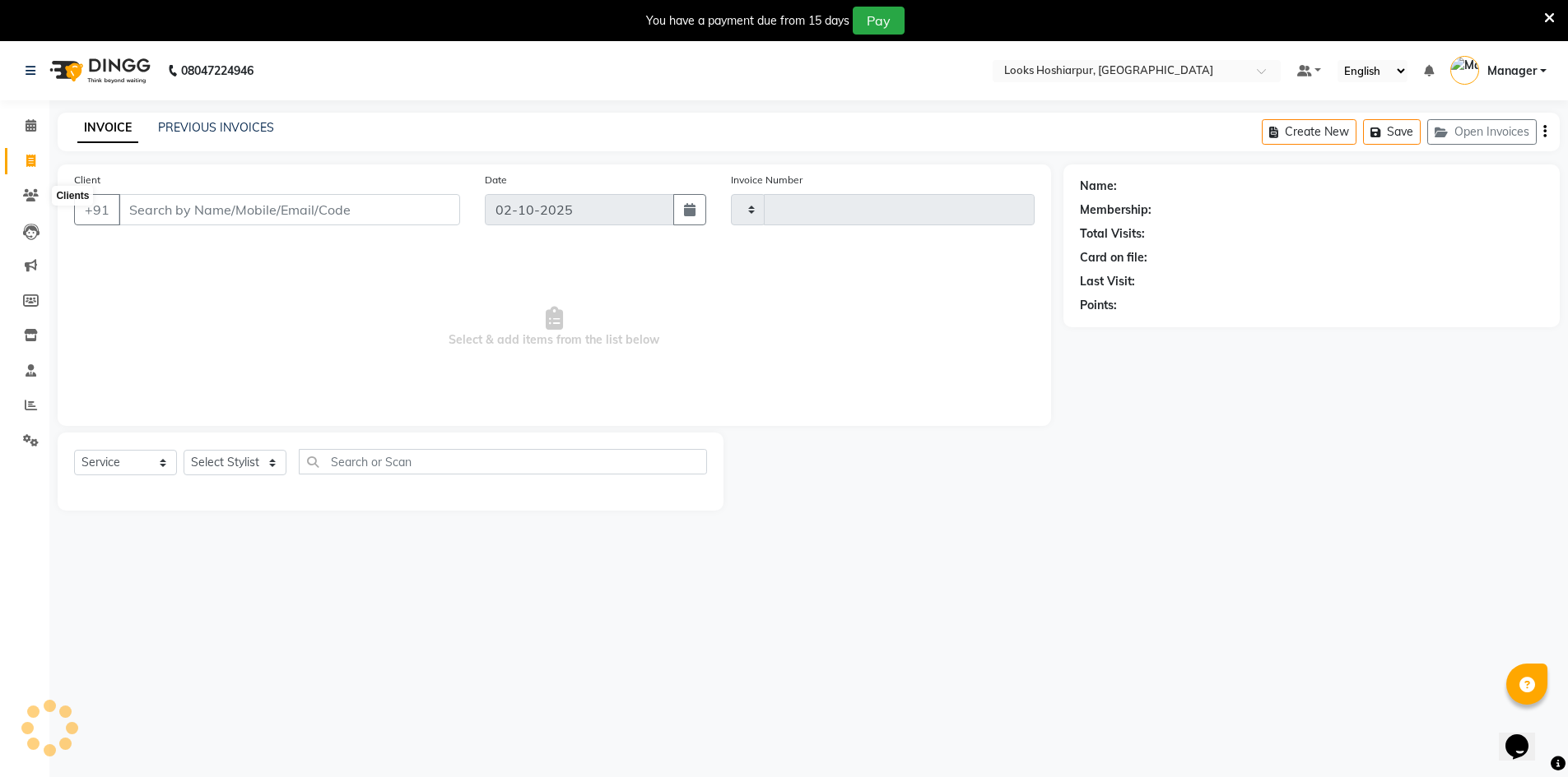
type input "0191"
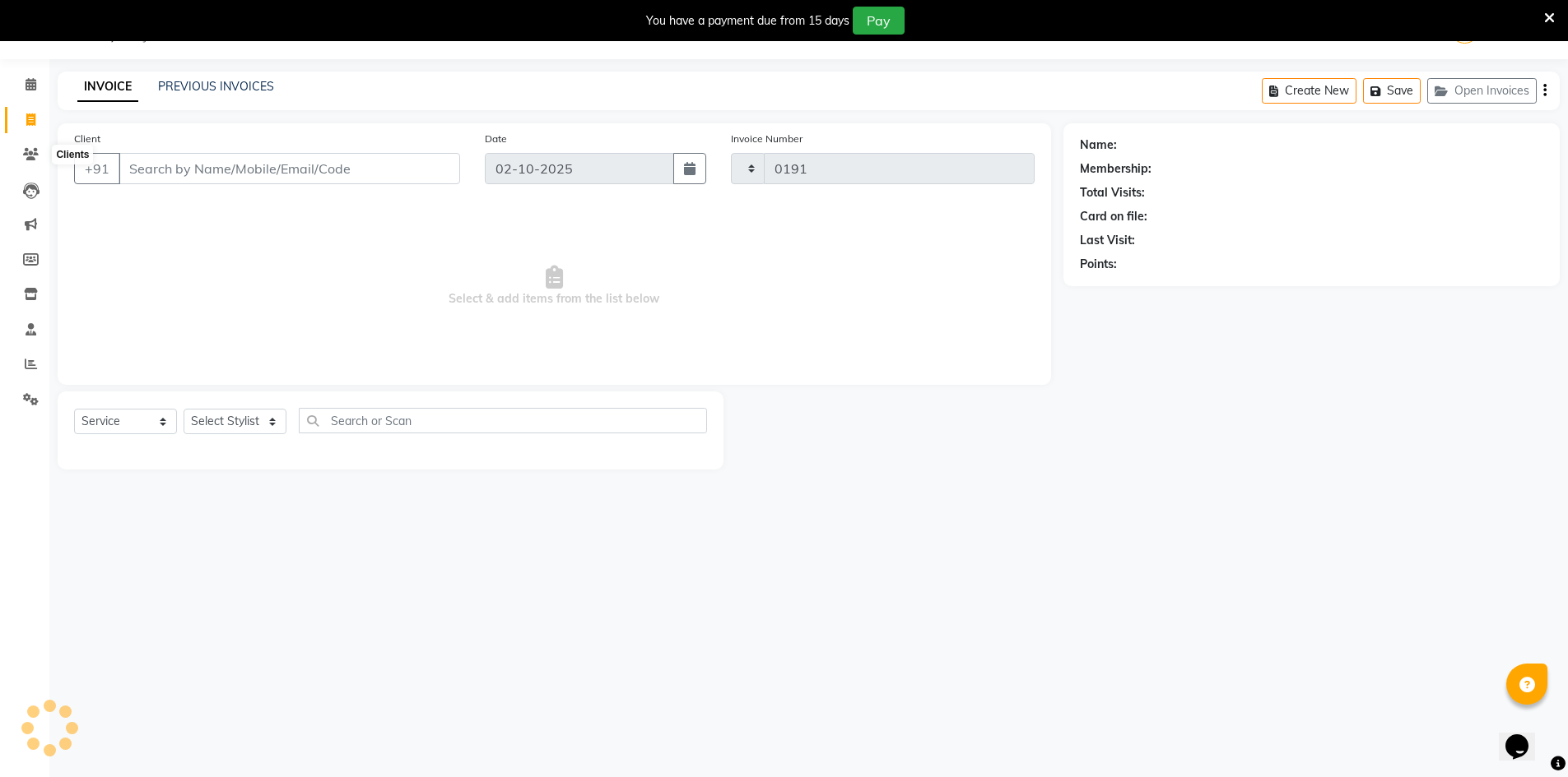
select select "9034"
select select "92381"
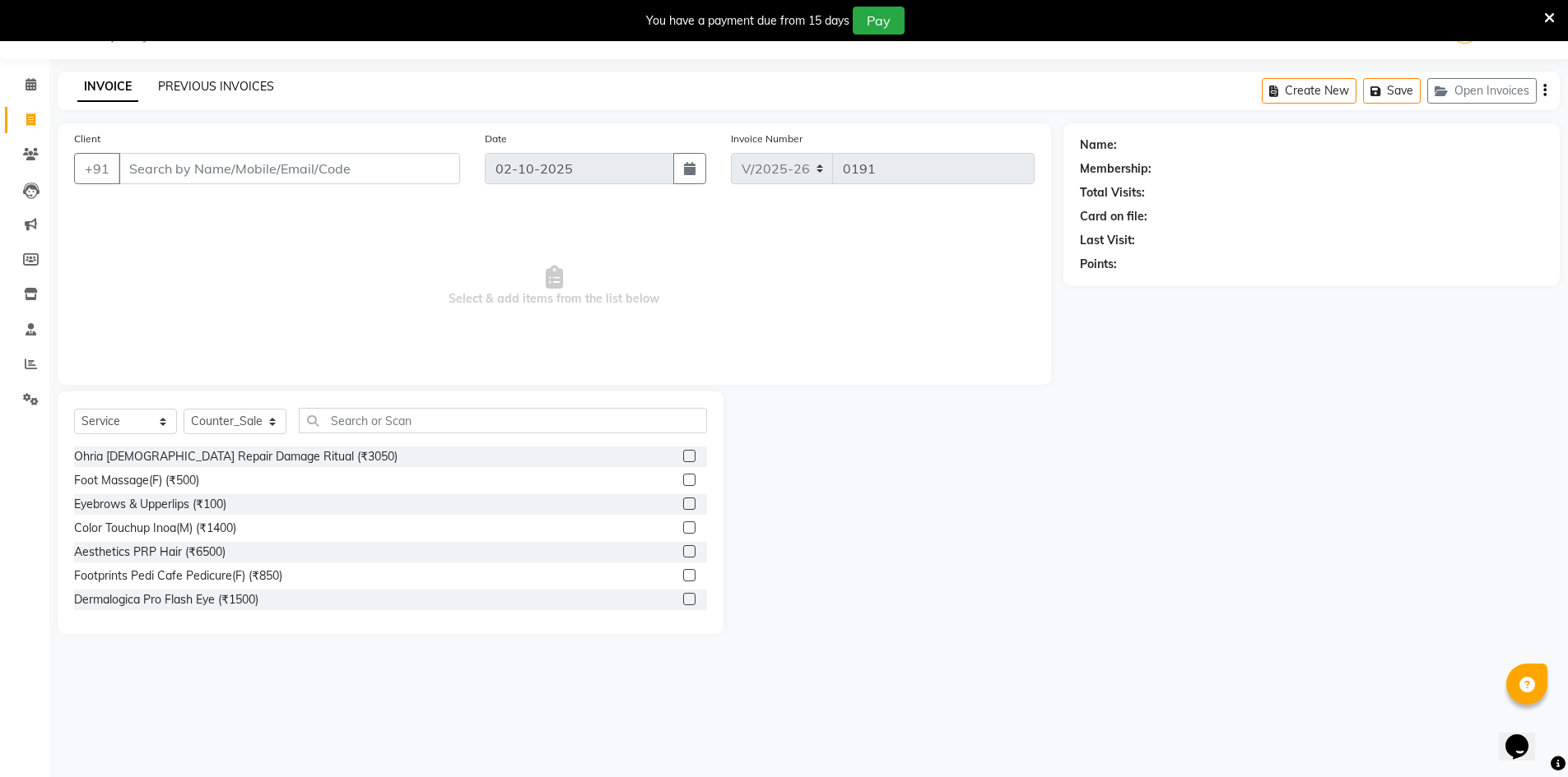
click at [246, 85] on link "PREVIOUS INVOICES" at bounding box center [216, 86] width 116 height 14
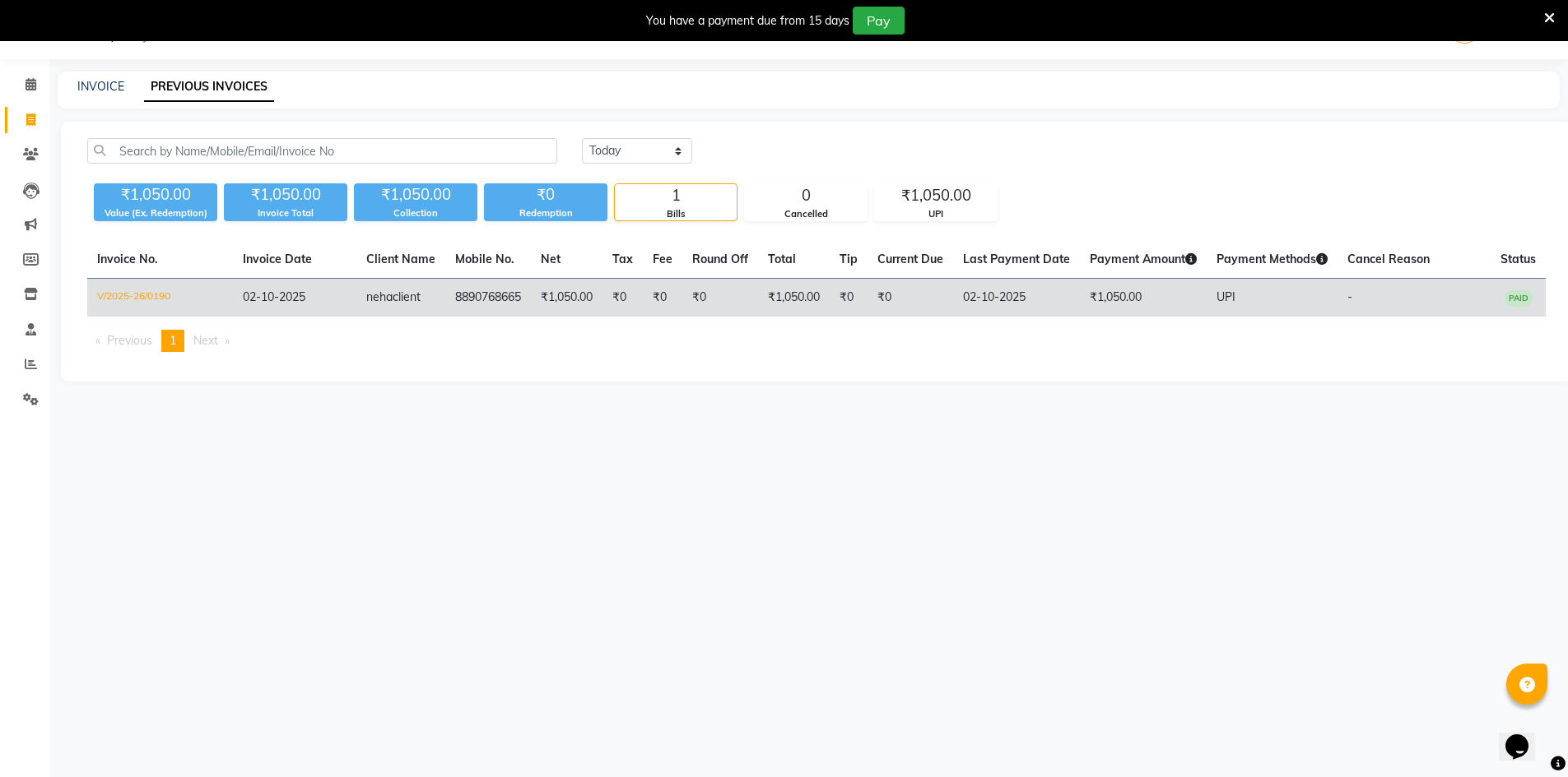
click at [341, 299] on td "02-10-2025" at bounding box center [294, 298] width 123 height 39
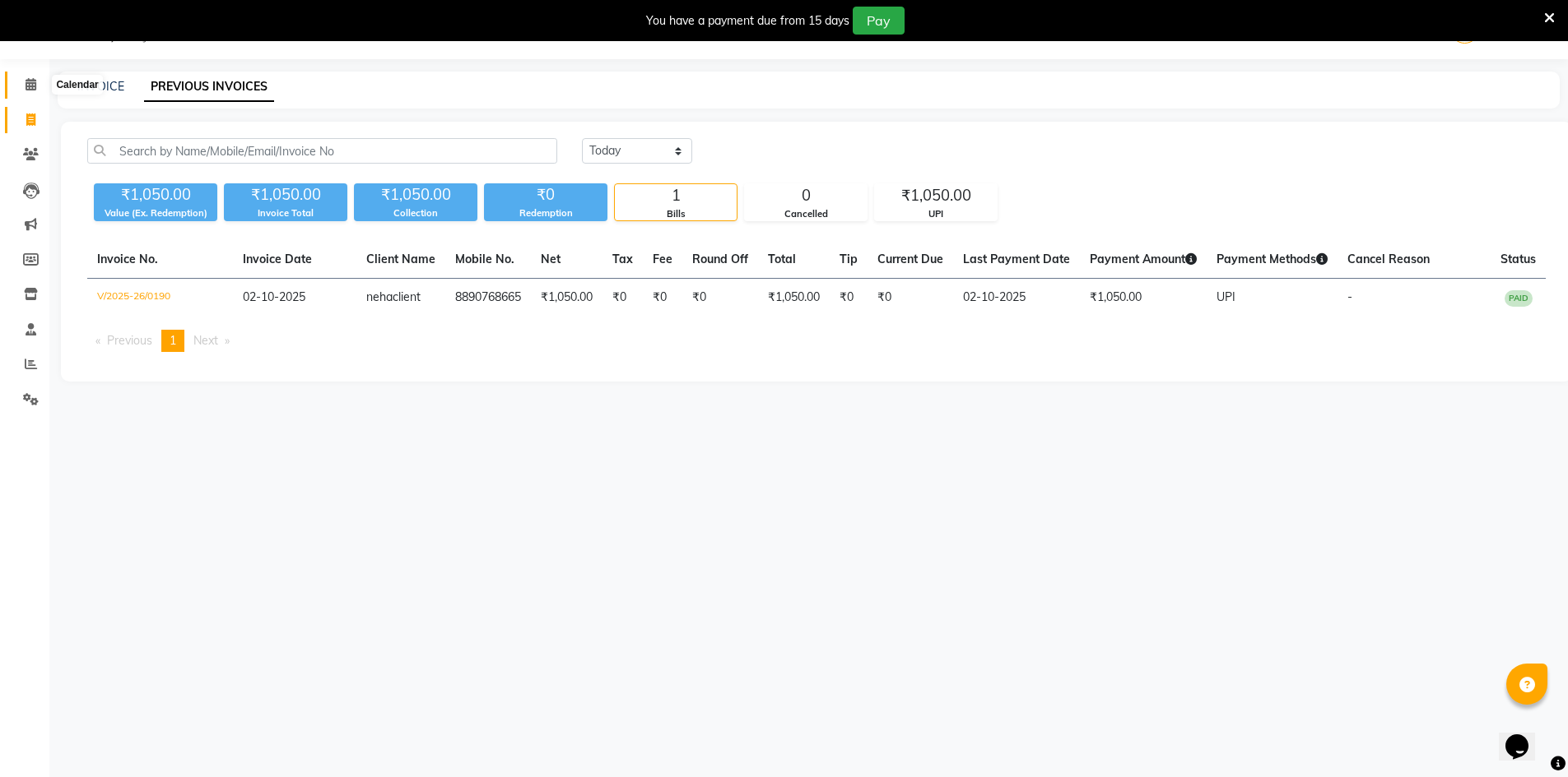
click at [24, 80] on span at bounding box center [31, 85] width 29 height 19
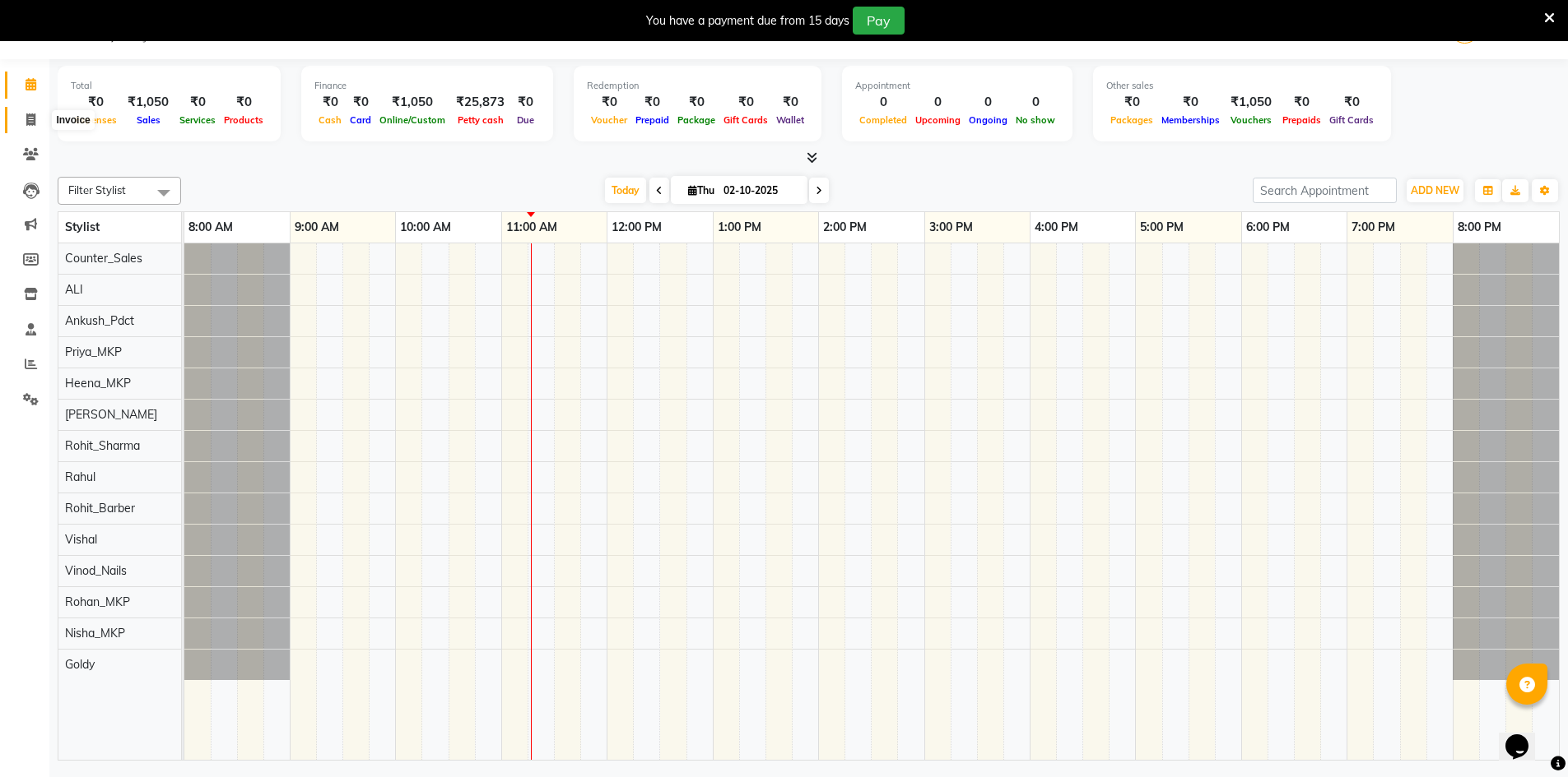
click at [37, 114] on span at bounding box center [31, 120] width 29 height 19
select select "9034"
select select "service"
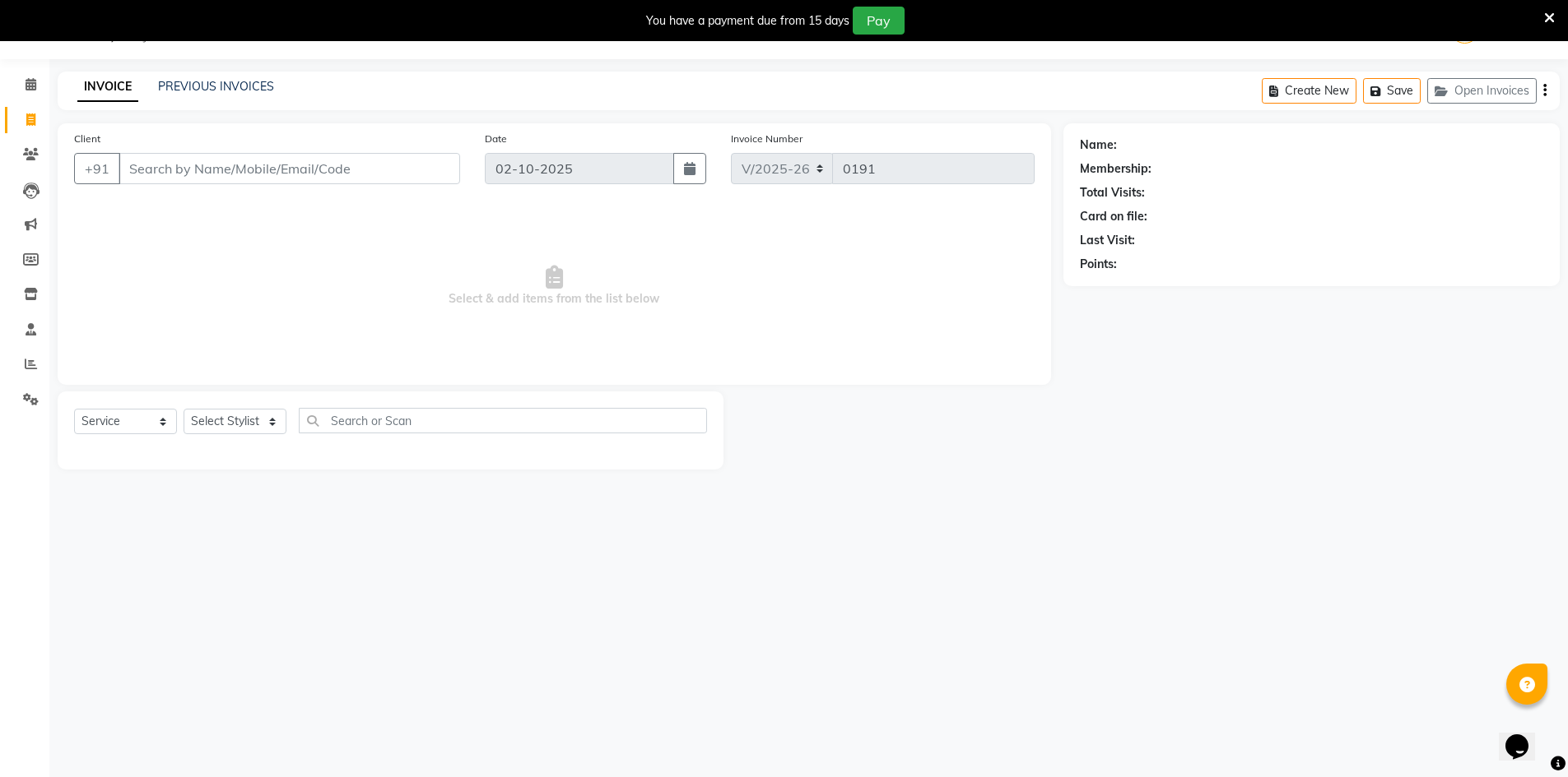
select select "92381"
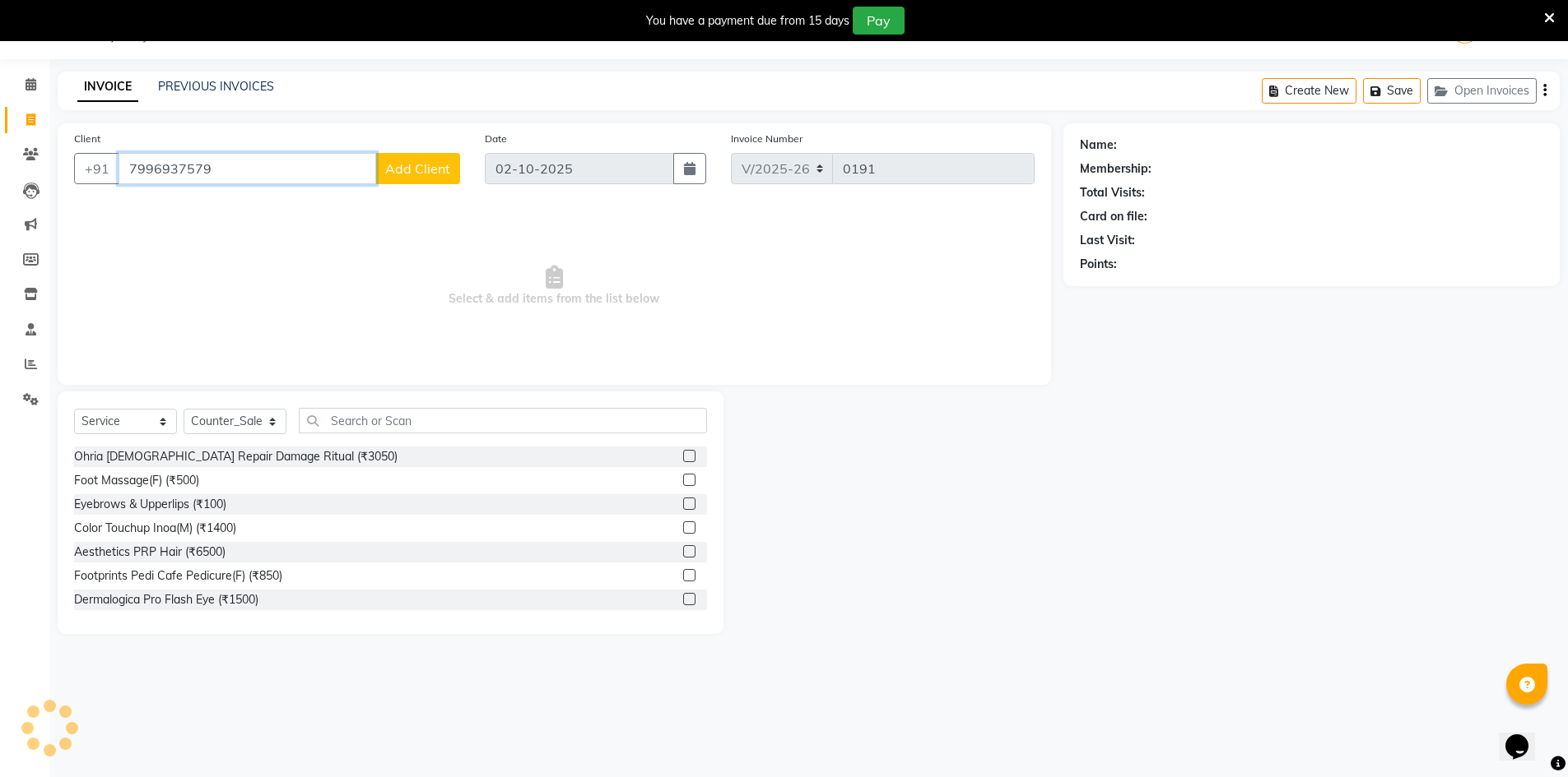
type input "7996937579"
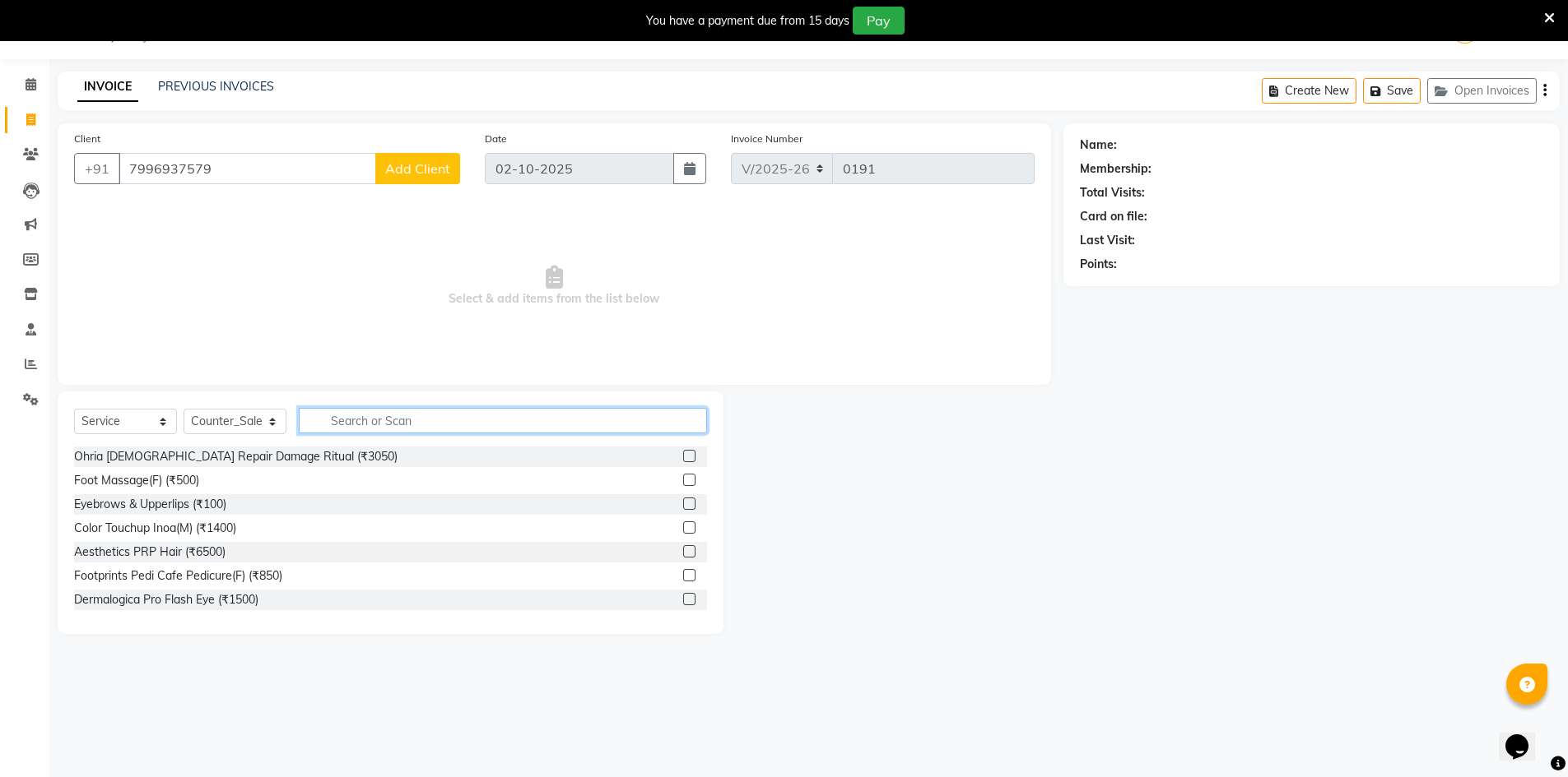
click at [421, 422] on input "text" at bounding box center [503, 421] width 408 height 25
type input "cut"
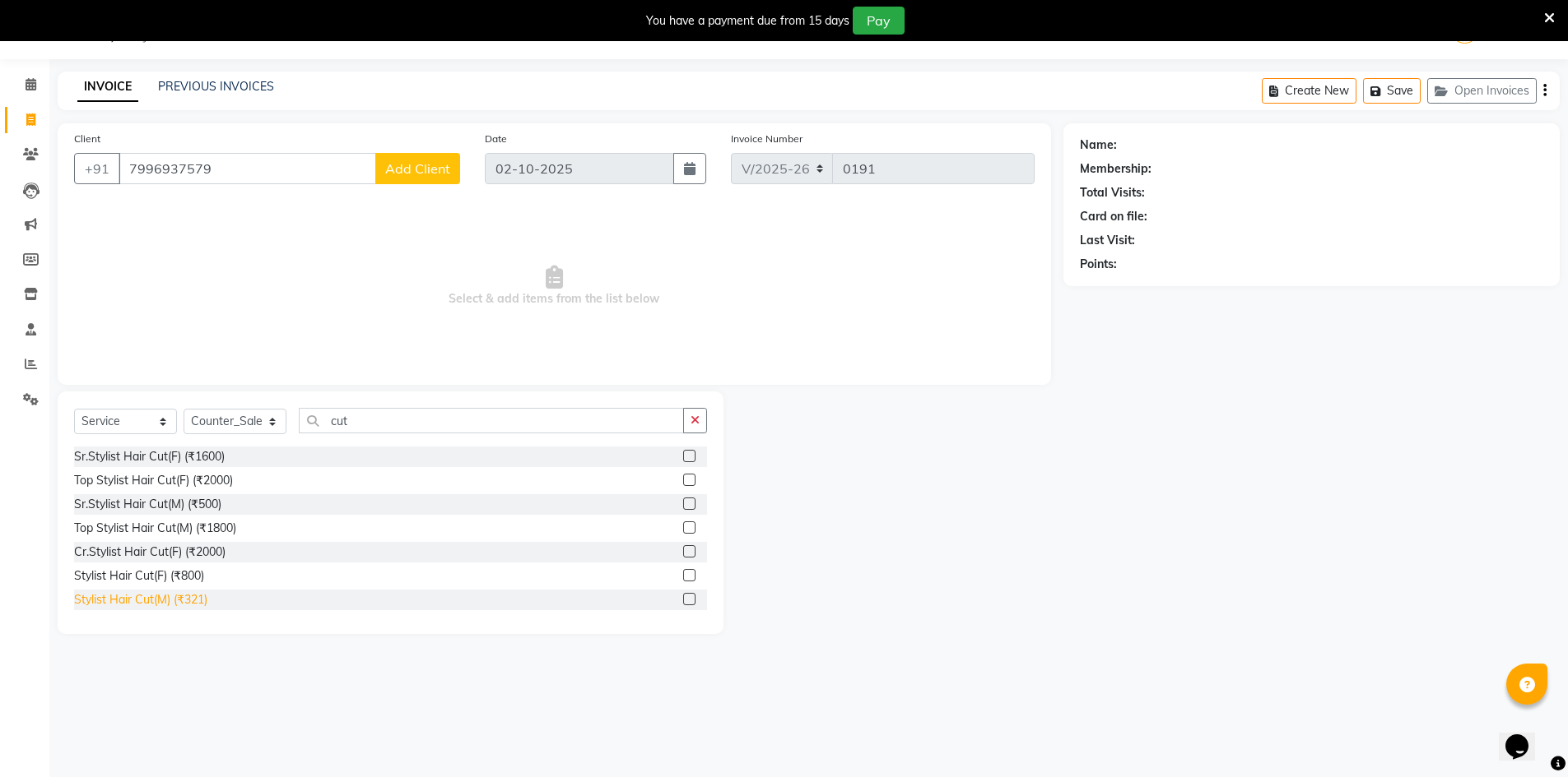
click at [103, 603] on div "Stylist Hair Cut(M) (₹321)" at bounding box center [140, 600] width 133 height 17
checkbox input "false"
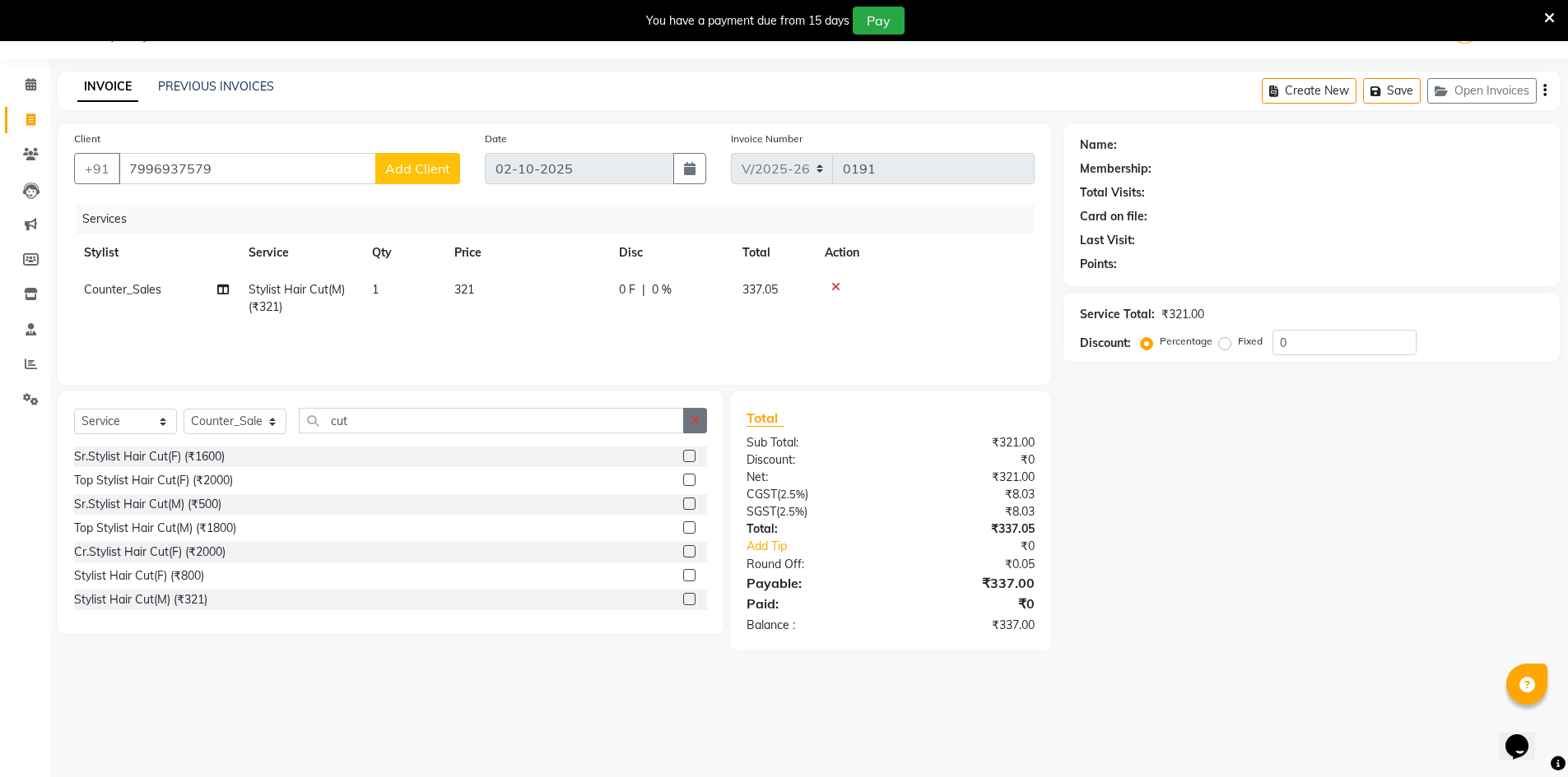
click at [700, 418] on icon "button" at bounding box center [695, 420] width 9 height 12
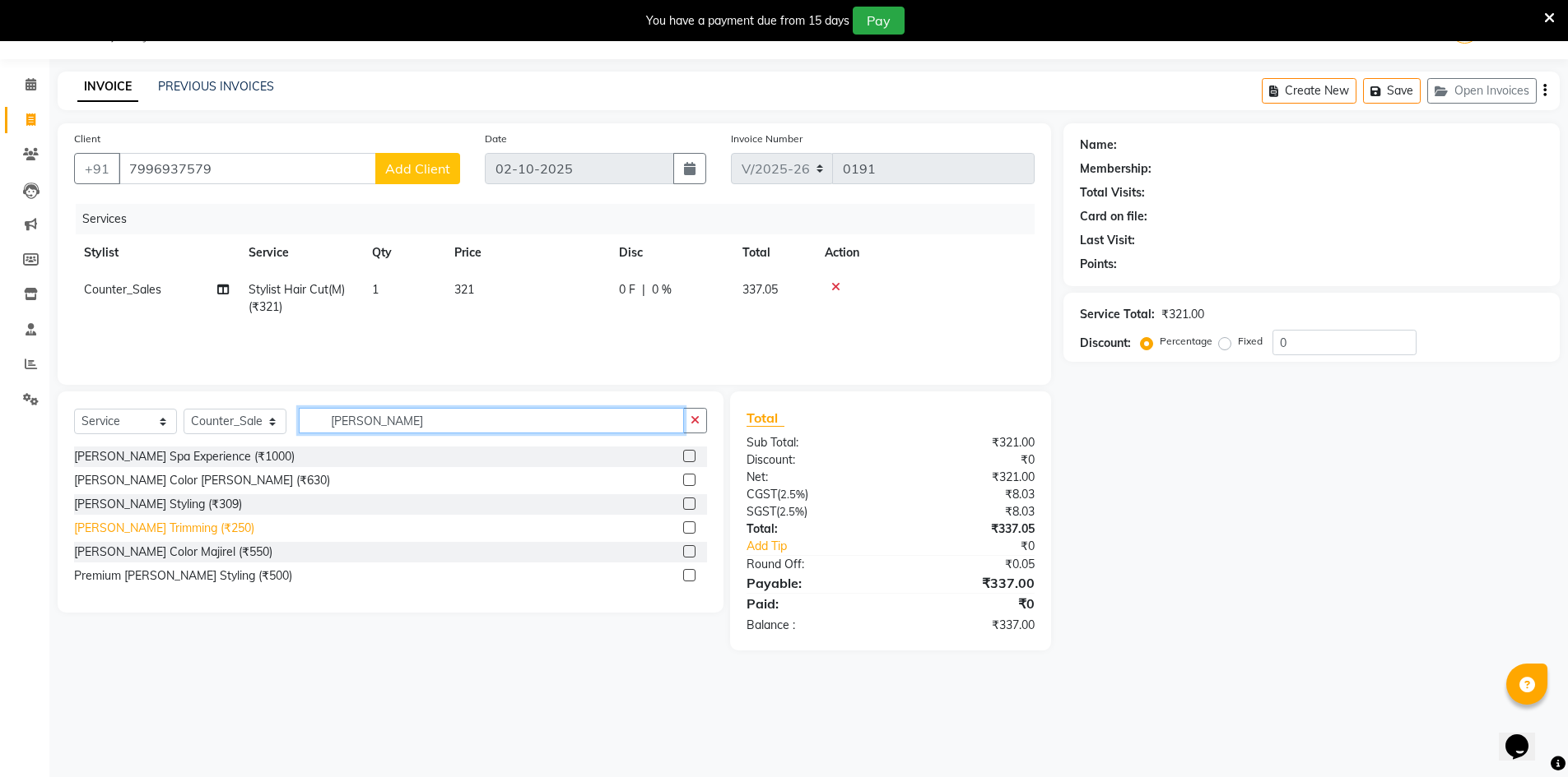
type input "beard"
click at [159, 532] on div "Beard Trimming (₹250)" at bounding box center [164, 528] width 180 height 17
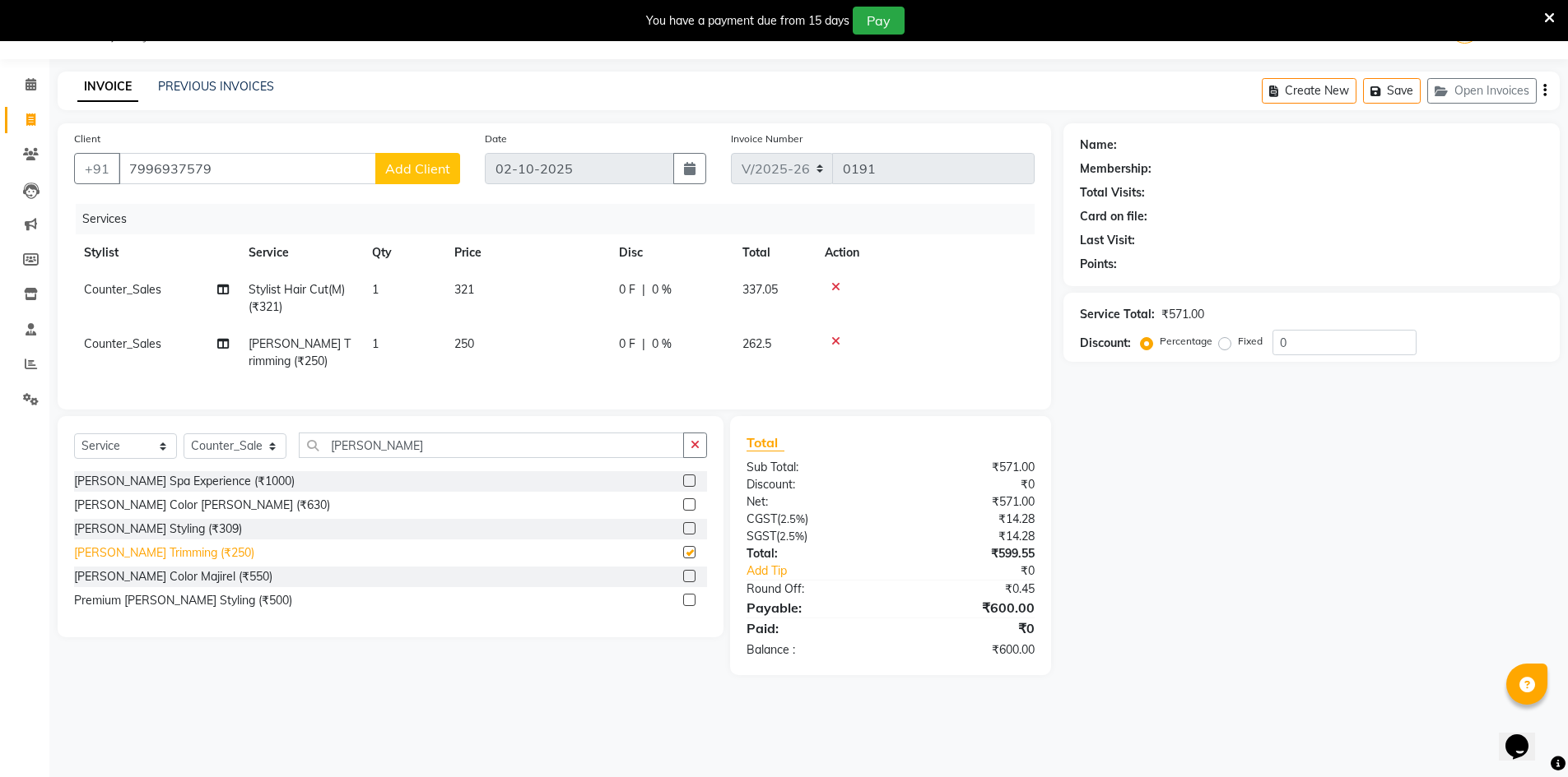
checkbox input "false"
drag, startPoint x: 1345, startPoint y: 350, endPoint x: 1314, endPoint y: 364, distance: 34.0
click at [1345, 349] on input "0" at bounding box center [1344, 343] width 144 height 25
type input "36"
click at [405, 170] on span "Add Client" at bounding box center [417, 168] width 65 height 16
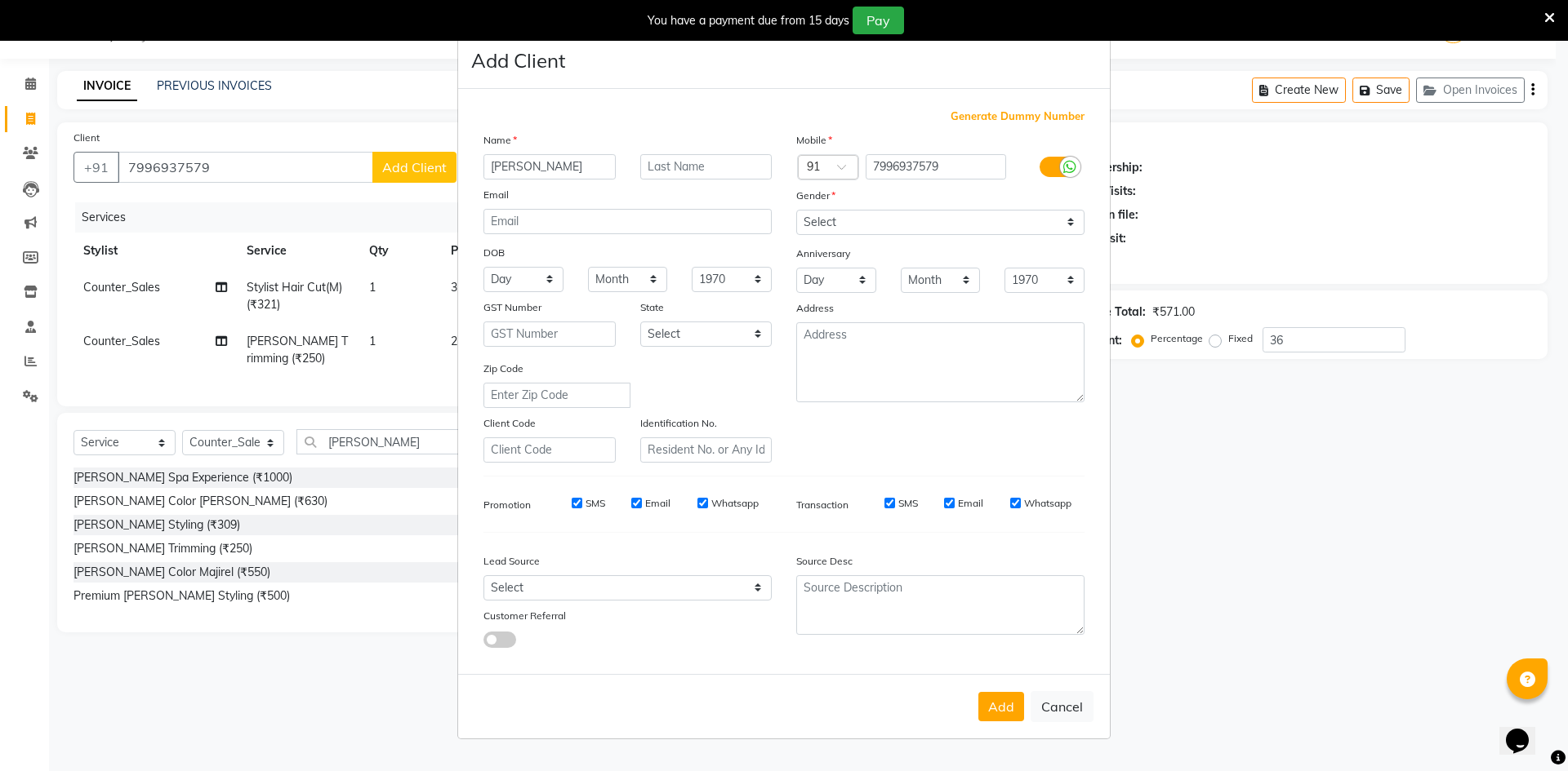
type input "[PERSON_NAME]"
click at [686, 175] on input "text" at bounding box center [706, 167] width 132 height 25
type input "client"
click at [988, 224] on select "Select [DEMOGRAPHIC_DATA] [DEMOGRAPHIC_DATA] Other Prefer Not To Say" at bounding box center [940, 222] width 288 height 25
select select "[DEMOGRAPHIC_DATA]"
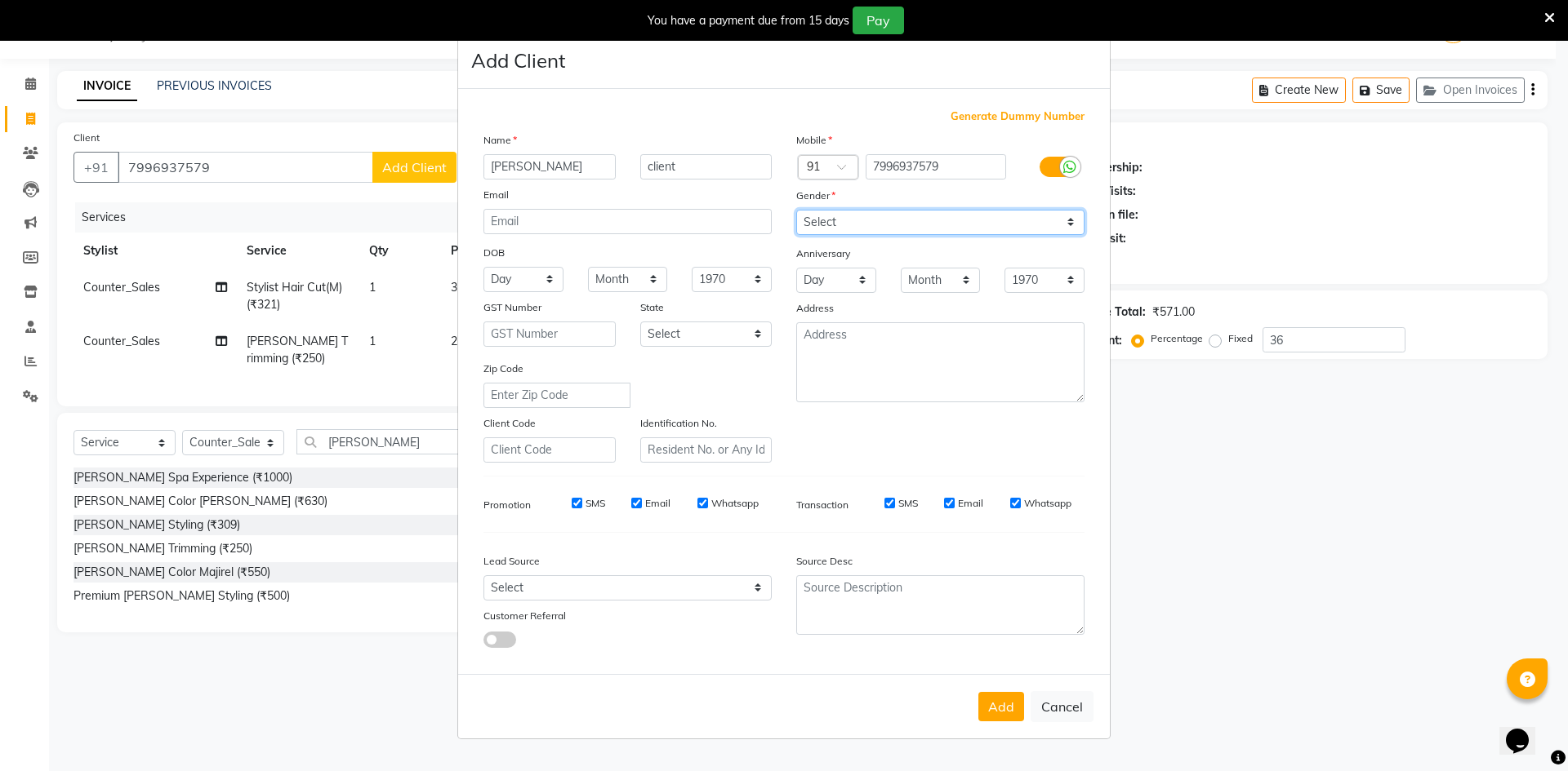
click at [797, 210] on select "Select [DEMOGRAPHIC_DATA] [DEMOGRAPHIC_DATA] Other Prefer Not To Say" at bounding box center [940, 222] width 288 height 25
click at [992, 717] on button "Add" at bounding box center [1001, 707] width 46 height 29
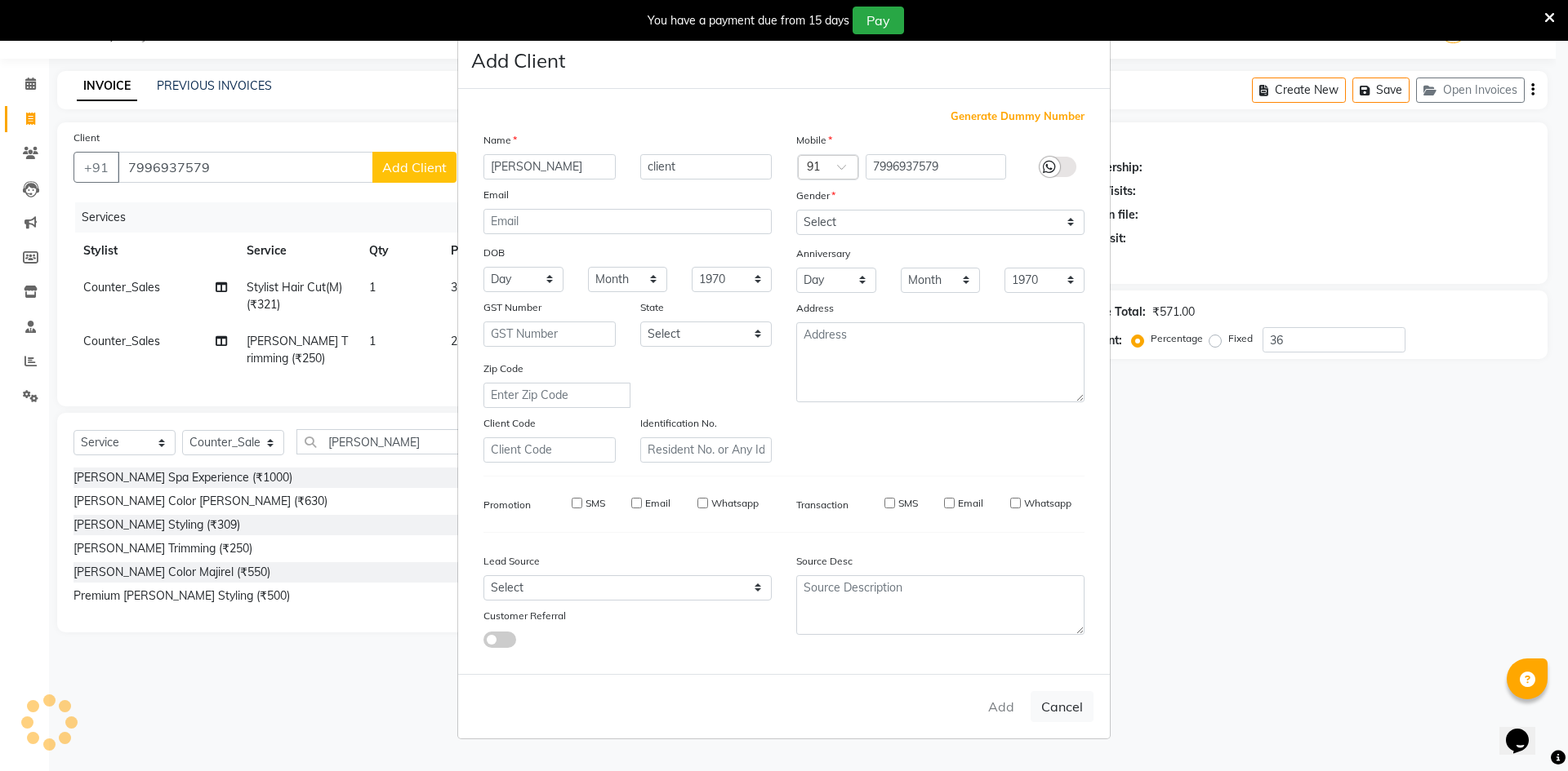
type input "0"
select select
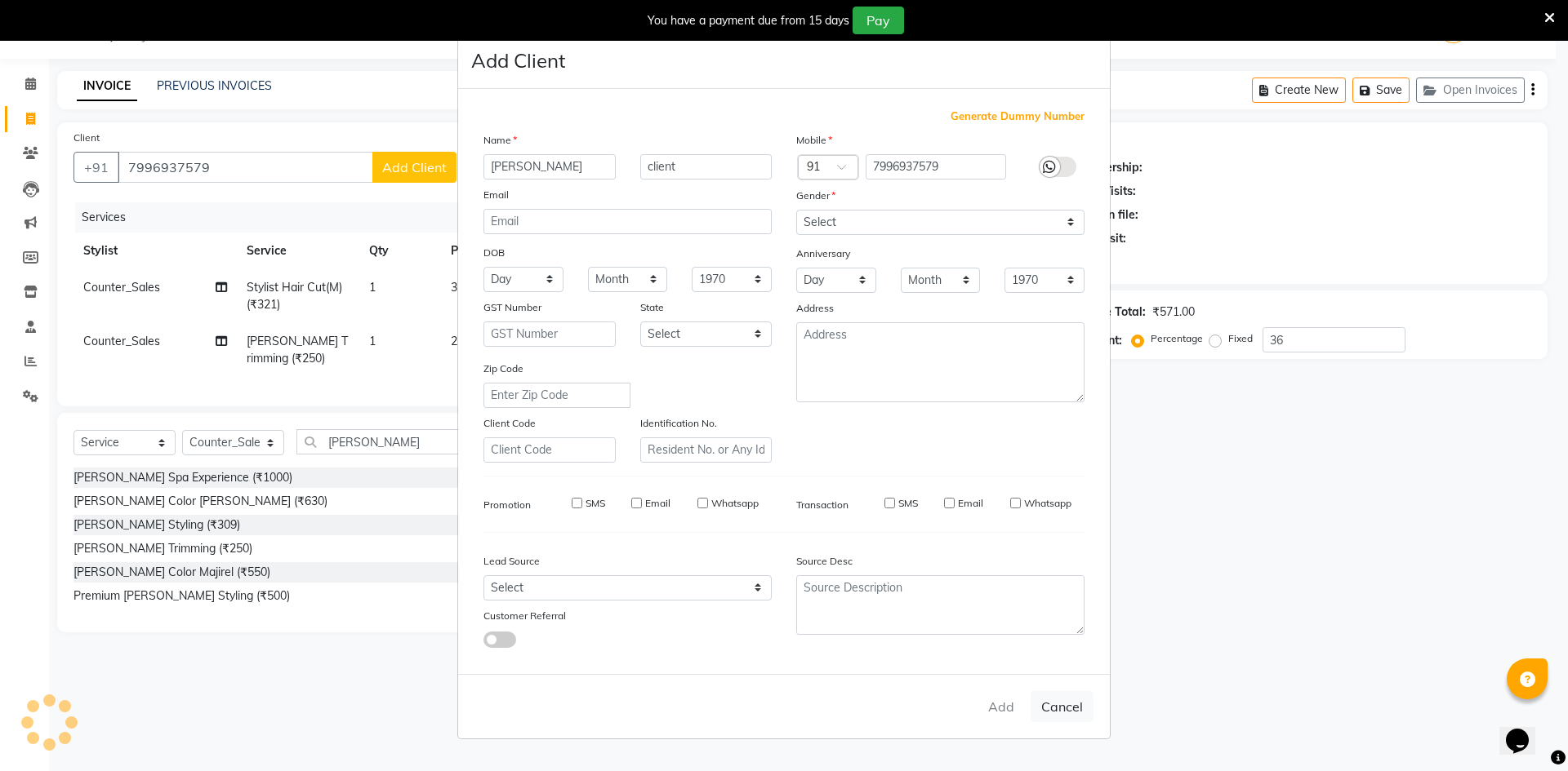
select select
checkbox input "false"
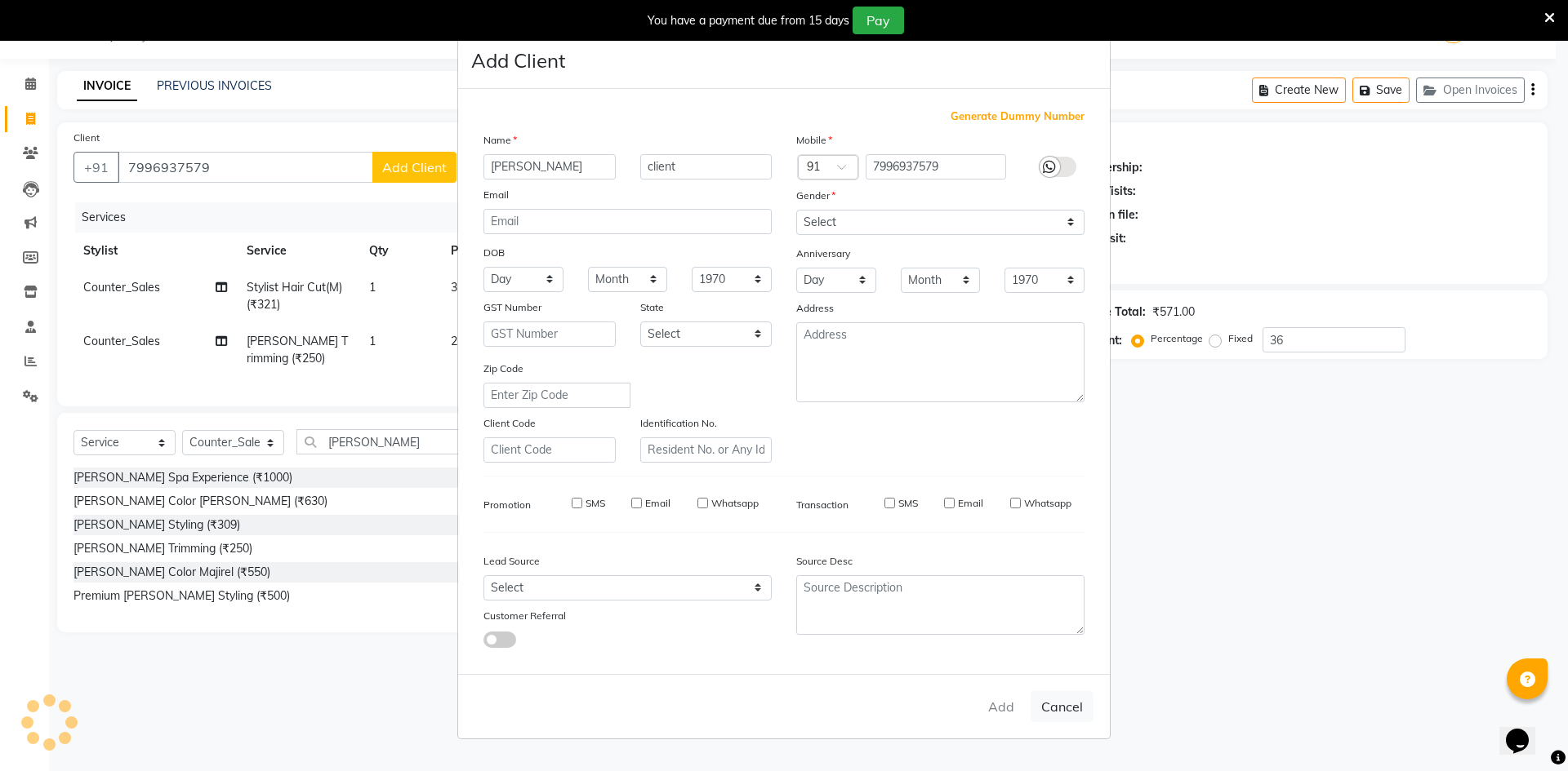
checkbox input "false"
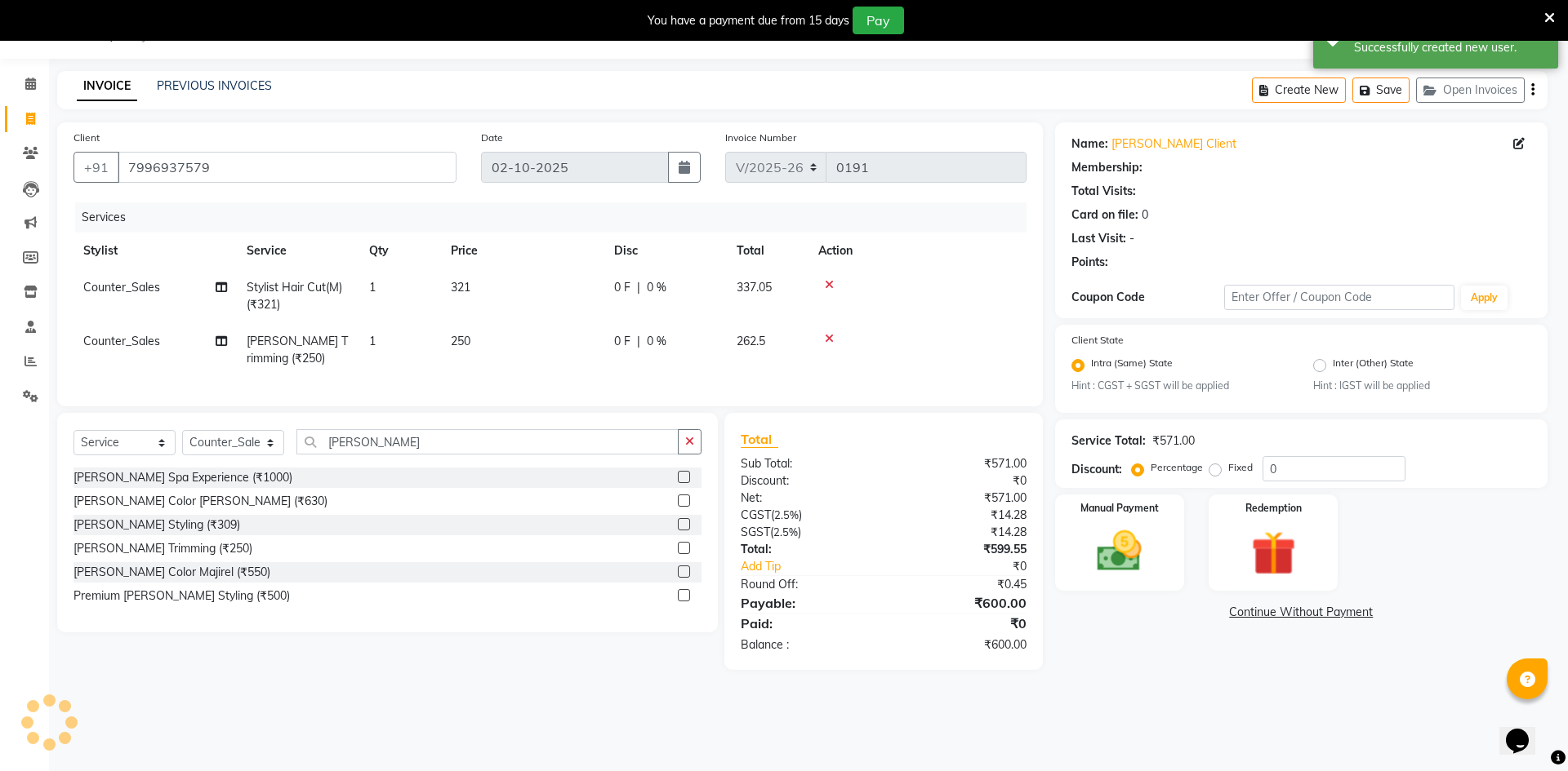
select select "1: Object"
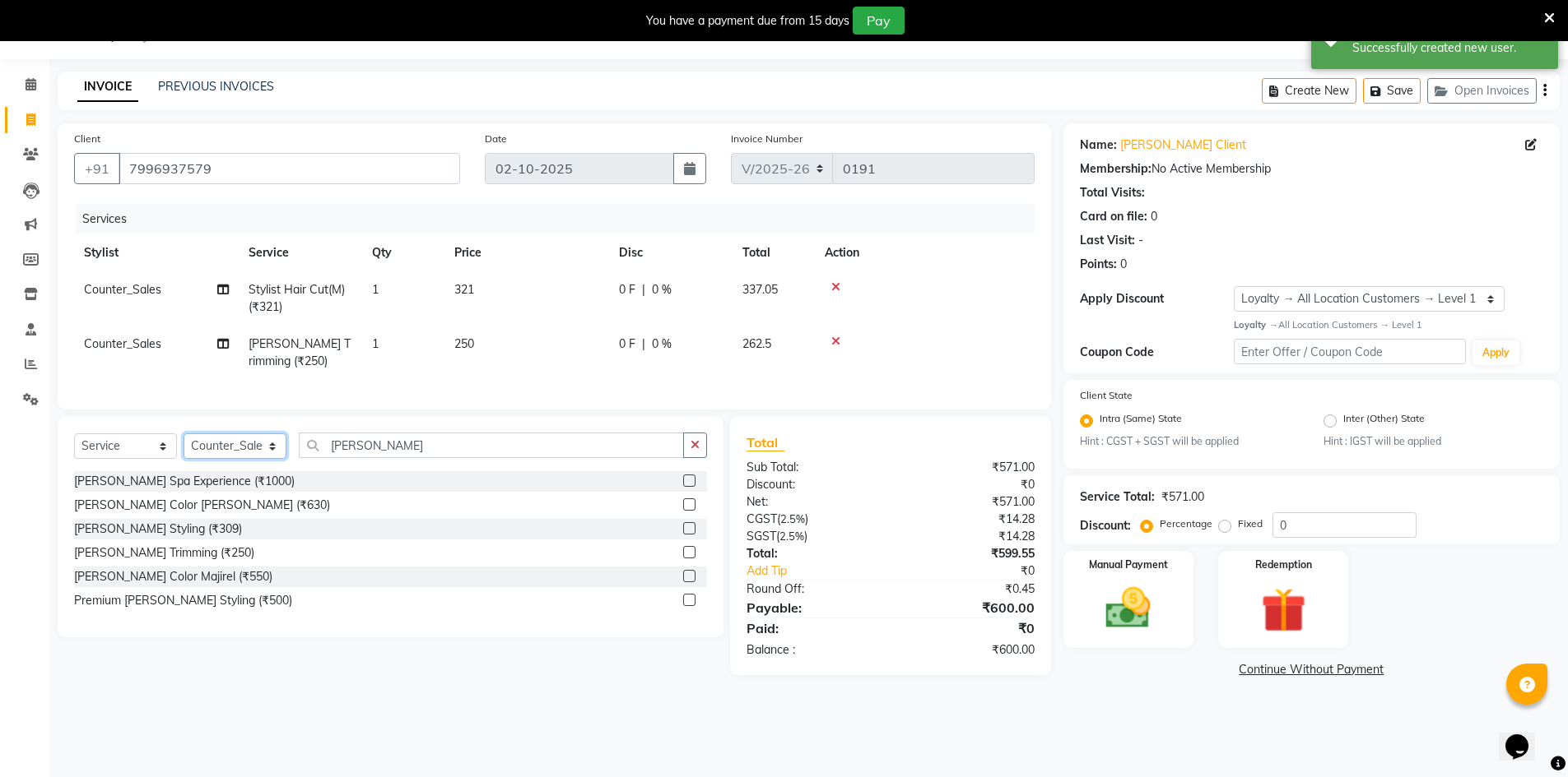
click at [231, 459] on select "Select Stylist ALI Ankush_Pdct Counter_Sales Goldy Heena_MKP Manager Nisha_MKP …" at bounding box center [235, 446] width 103 height 25
select select "92390"
click at [184, 446] on select "Select Stylist ALI Ankush_Pdct Counter_Sales Goldy Heena_MKP Manager Nisha_MKP …" at bounding box center [235, 446] width 103 height 25
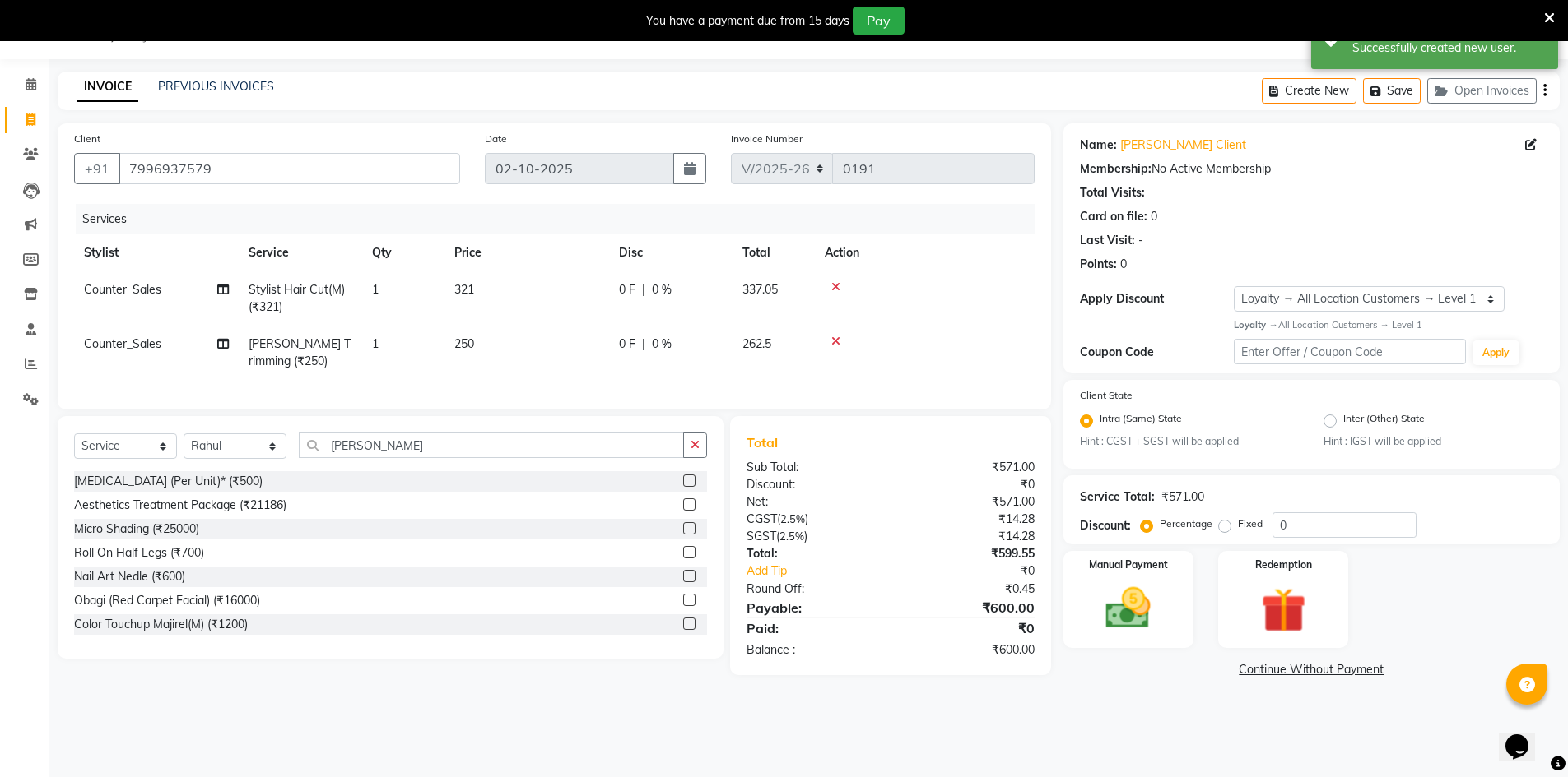
click at [126, 289] on span "Counter_Sales" at bounding box center [122, 290] width 77 height 14
select select "92381"
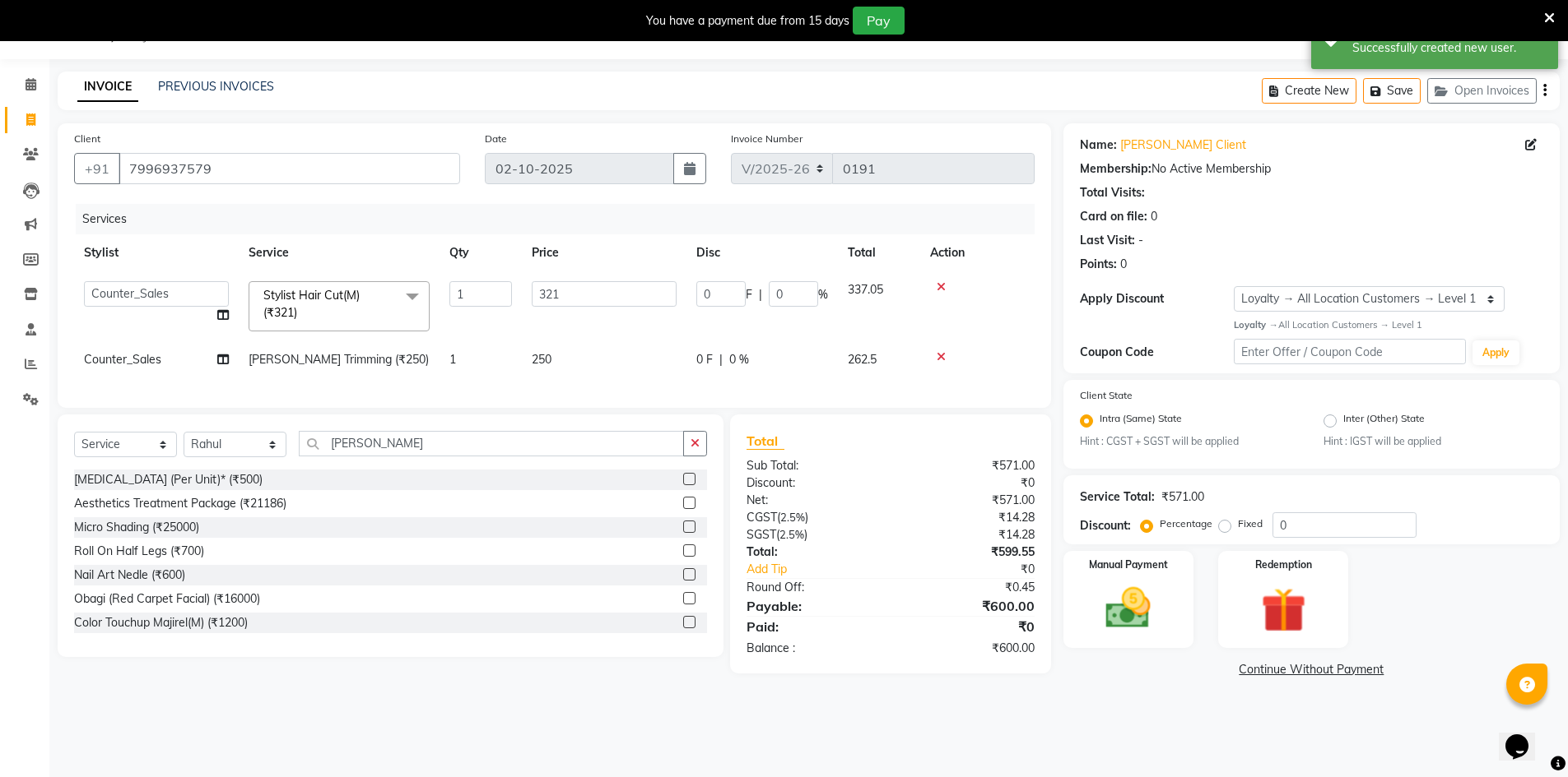
click at [126, 289] on select "ALI Ankush_Pdct Counter_Sales Goldy Heena_MKP Manager Nisha_MKP Priya_MKP Rahul…" at bounding box center [156, 294] width 145 height 25
select select "92390"
click at [127, 358] on span "Counter_Sales" at bounding box center [122, 360] width 77 height 14
select select "92381"
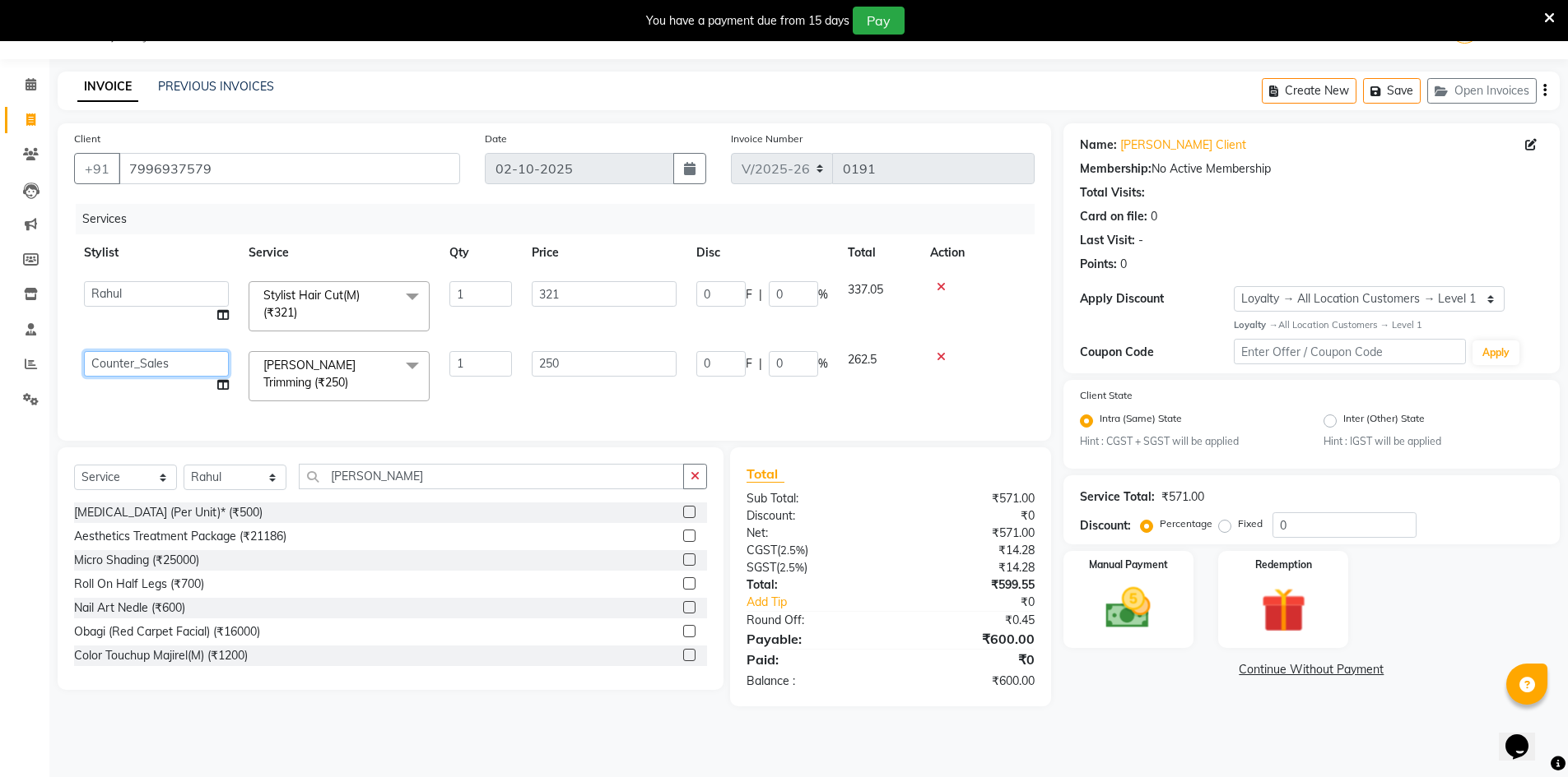
click at [127, 358] on select "ALI Ankush_Pdct Counter_Sales Goldy Heena_MKP Manager Nisha_MKP Priya_MKP Rahul…" at bounding box center [156, 364] width 145 height 25
select select "92390"
click at [1349, 532] on input "0" at bounding box center [1344, 525] width 144 height 25
type input "3"
type input "9.63"
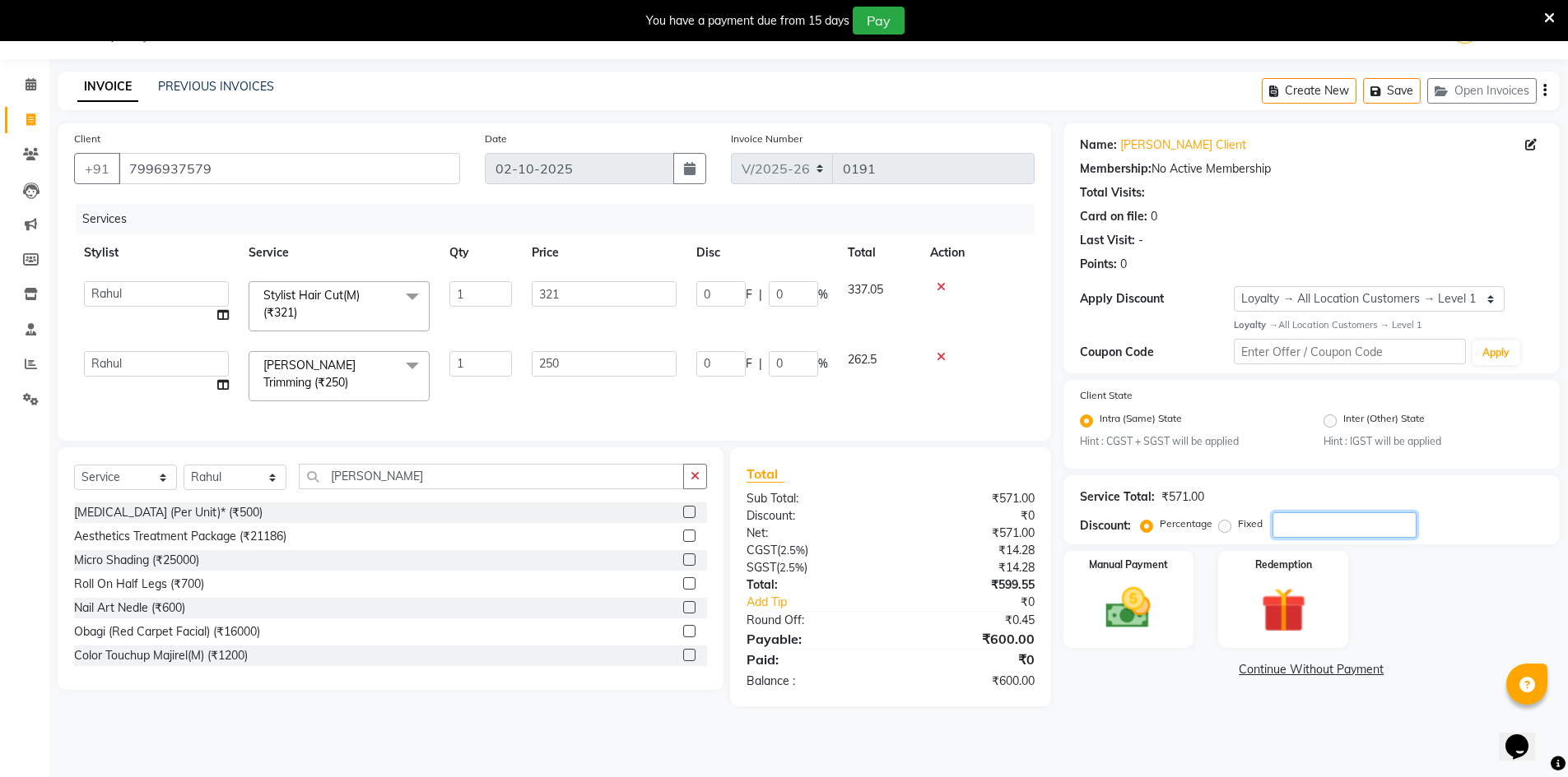
type input "3"
type input "7.5"
type input "3"
type input "36"
type input "115.56"
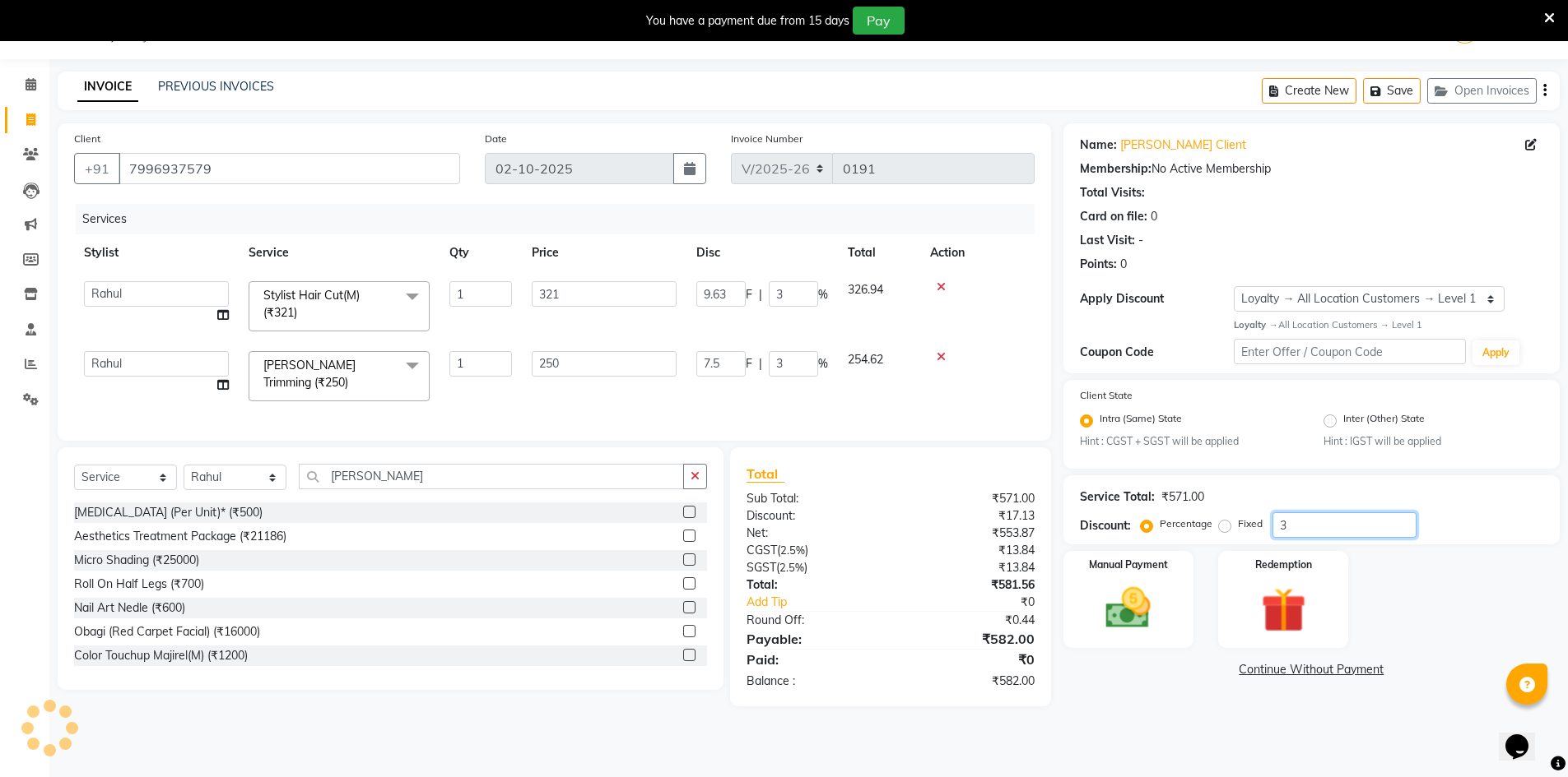
type input "36"
type input "90"
type input "36"
click at [1179, 590] on div "Manual Payment" at bounding box center [1127, 600] width 136 height 102
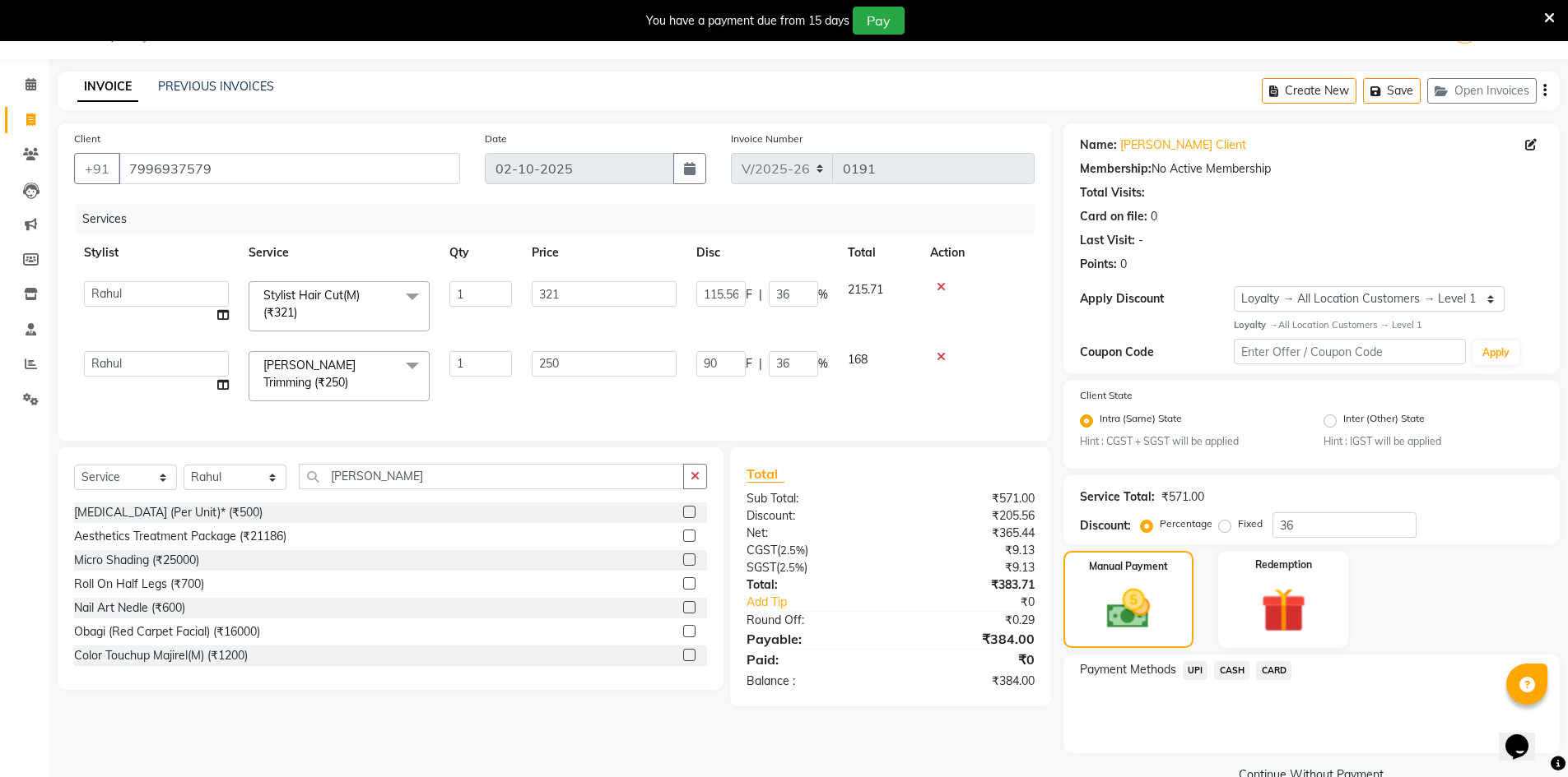
click at [1188, 671] on span "UPI" at bounding box center [1196, 670] width 25 height 19
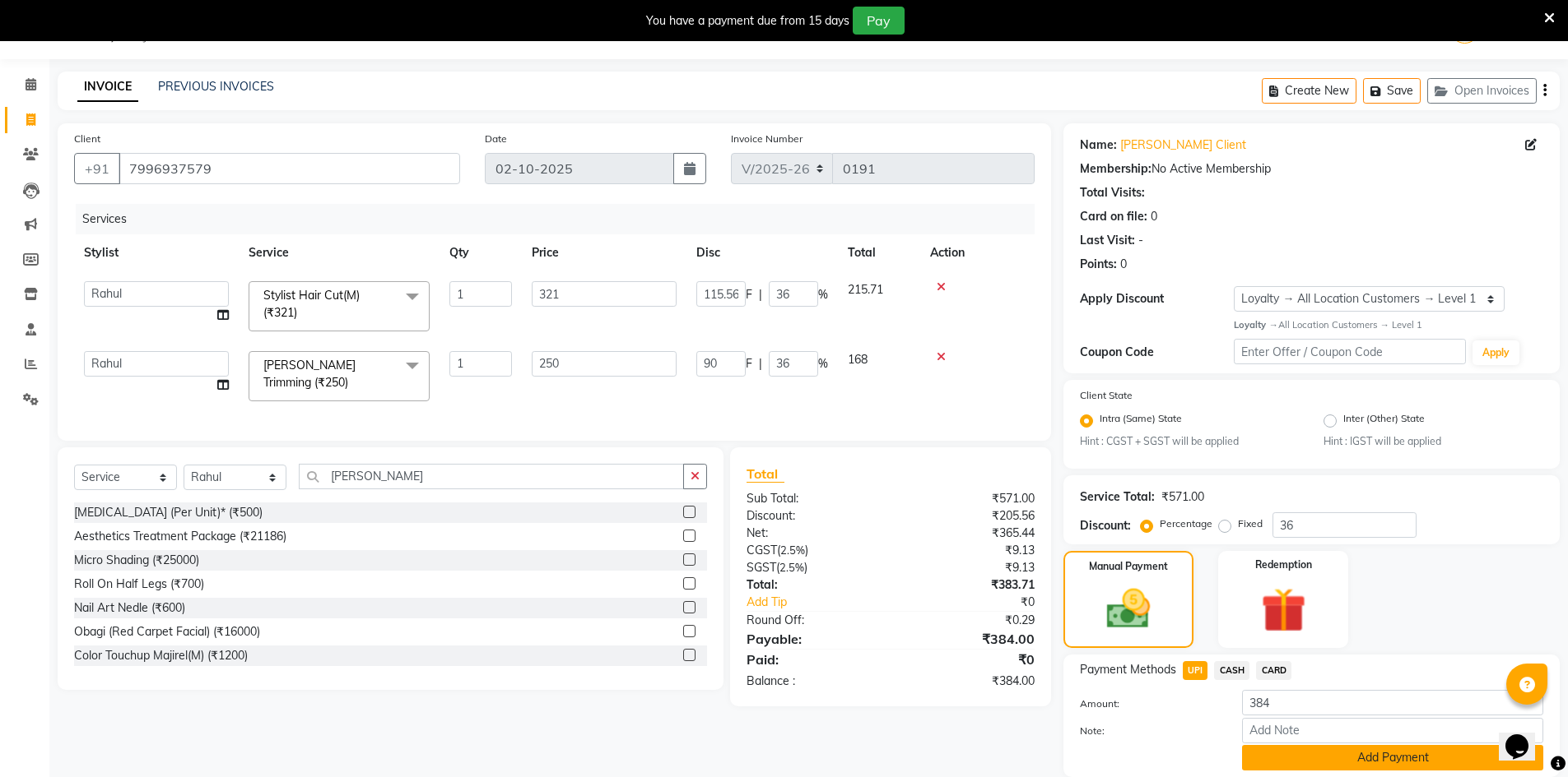
click at [1257, 754] on button "Add Payment" at bounding box center [1392, 758] width 301 height 25
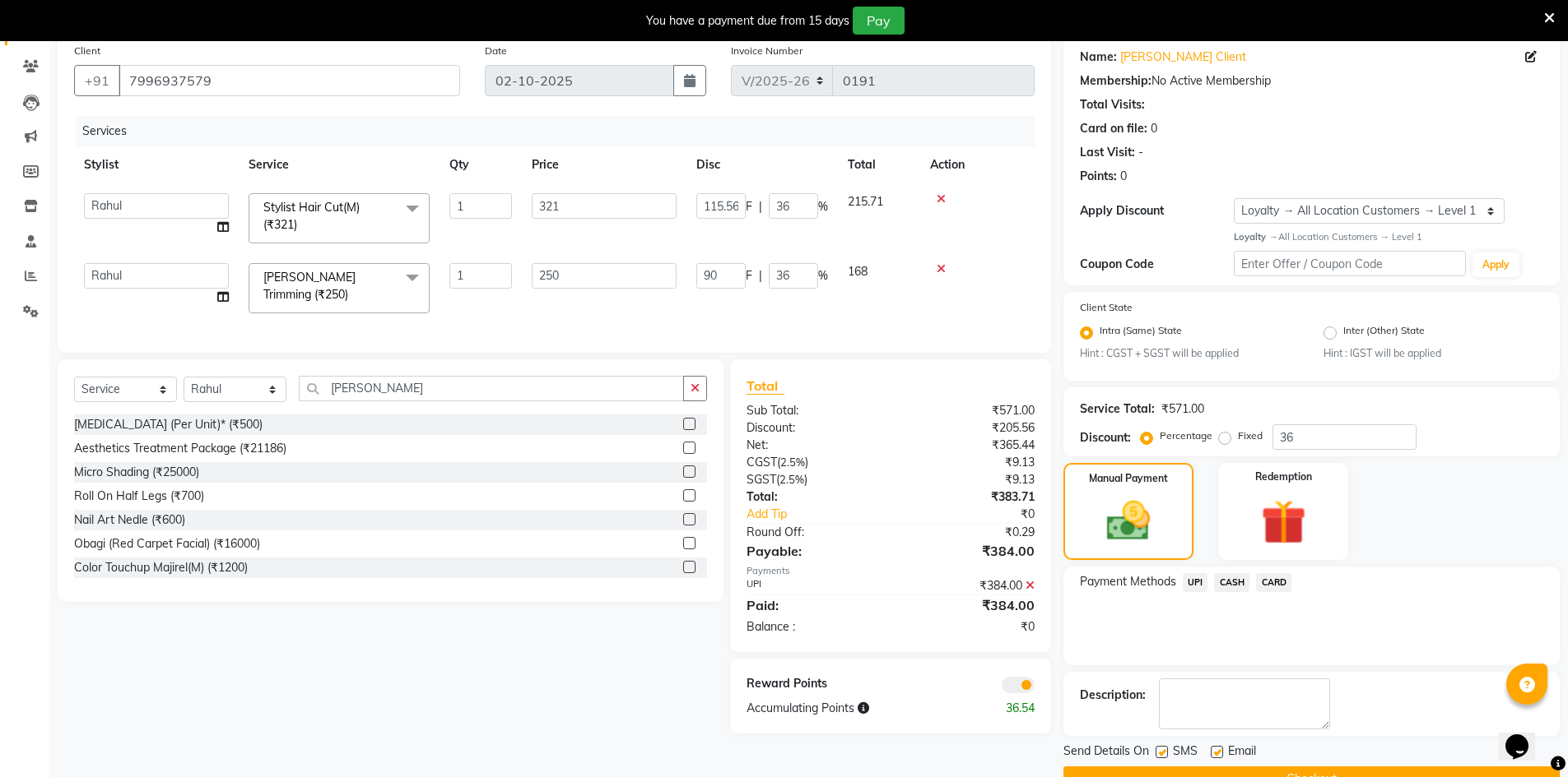
scroll to position [169, 0]
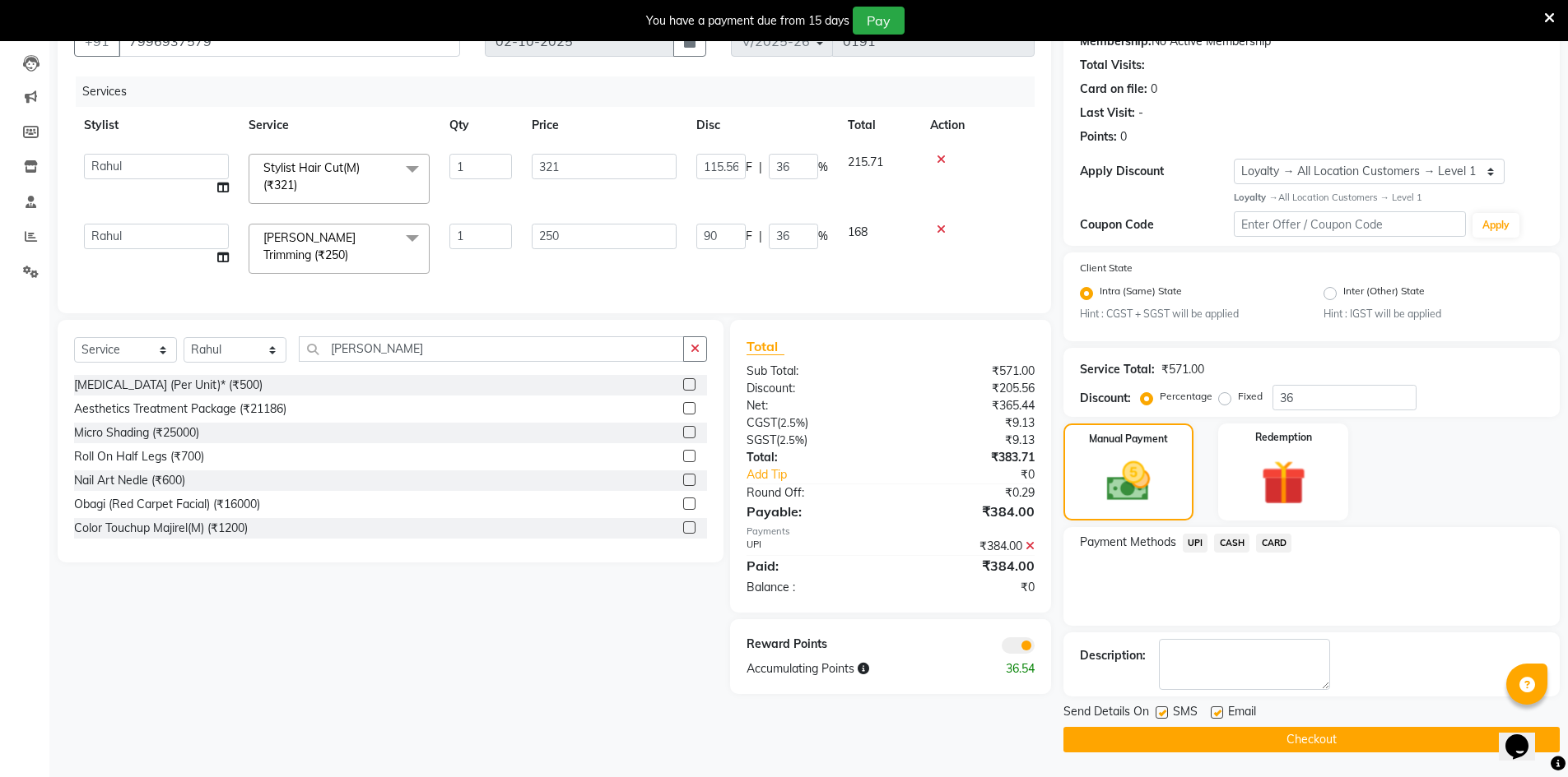
click at [1019, 650] on span at bounding box center [1017, 646] width 33 height 16
click at [1035, 648] on input "checkbox" at bounding box center [1035, 648] width 0 height 0
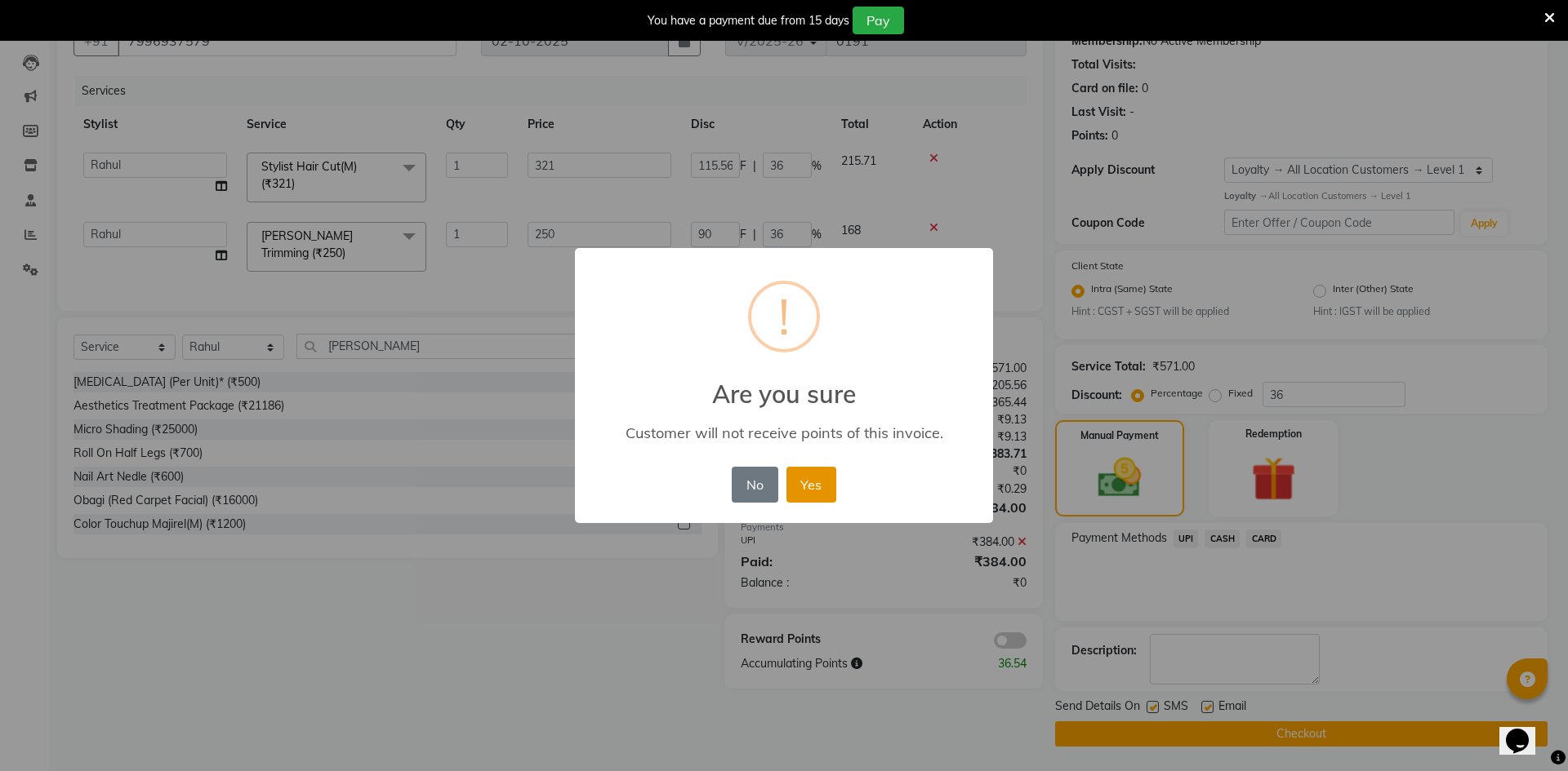
click at [800, 482] on button "Yes" at bounding box center [812, 485] width 50 height 36
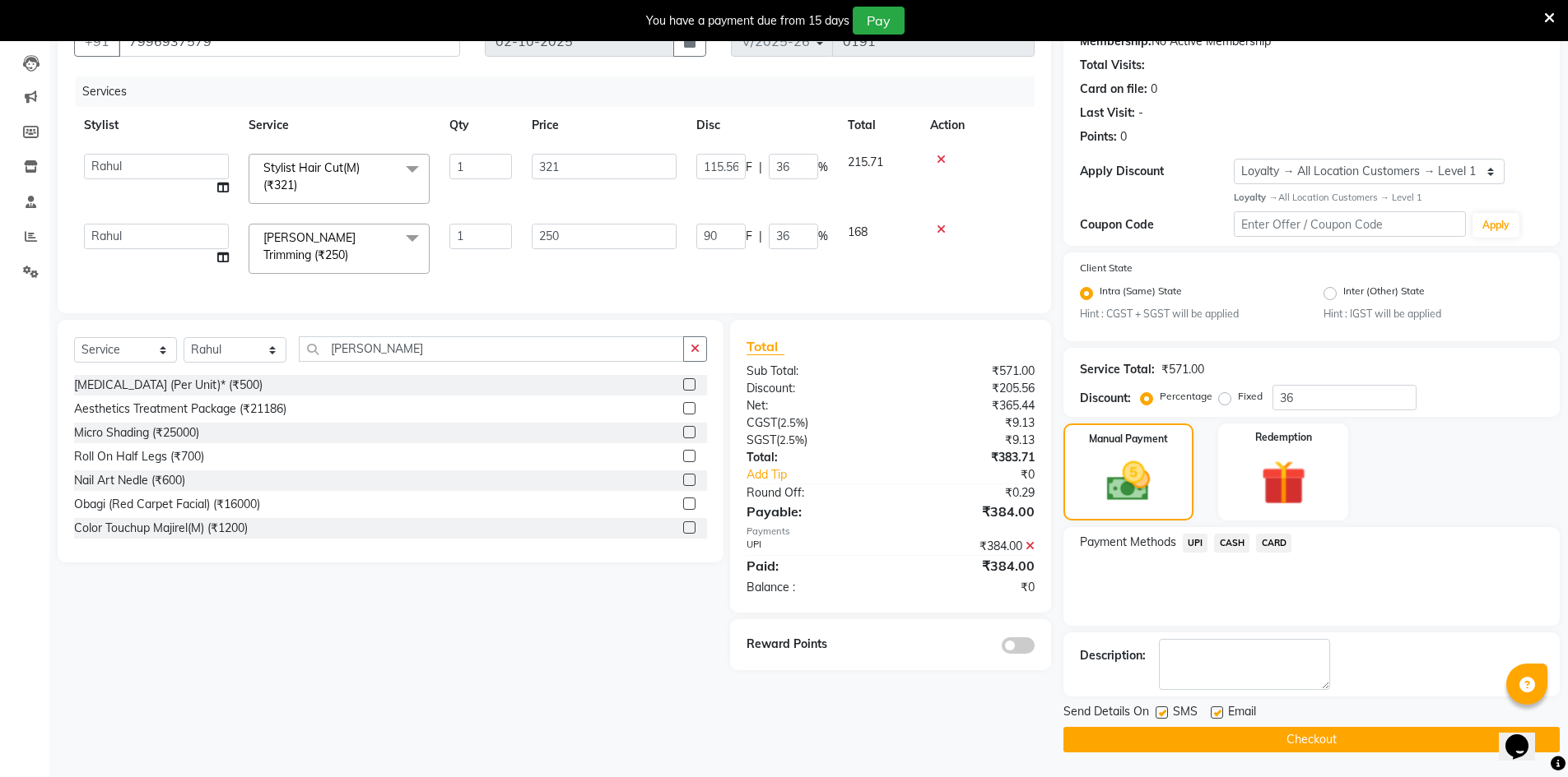
click at [1121, 738] on button "Checkout" at bounding box center [1312, 740] width 497 height 25
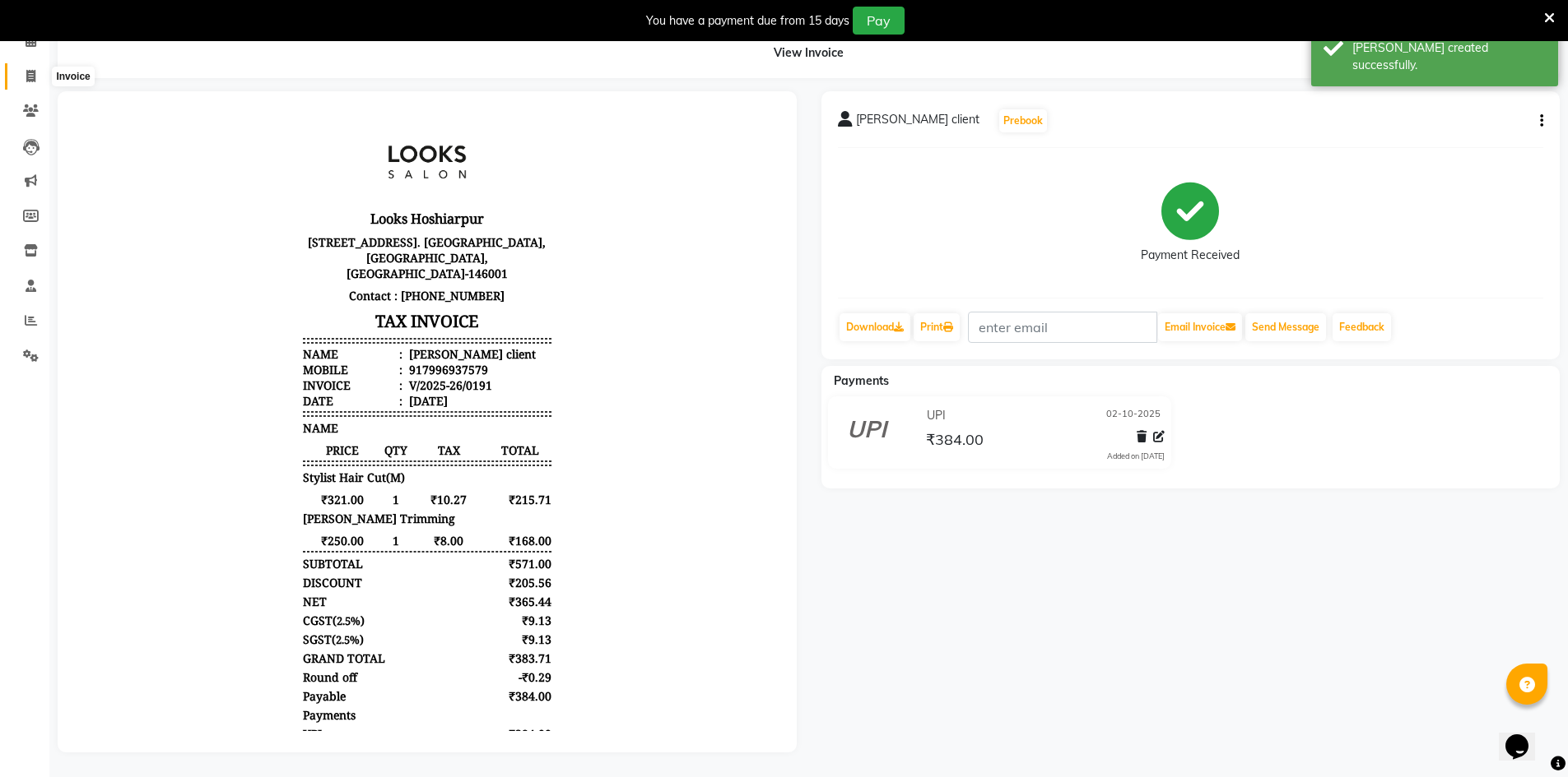
click at [38, 67] on span at bounding box center [31, 76] width 29 height 19
select select "service"
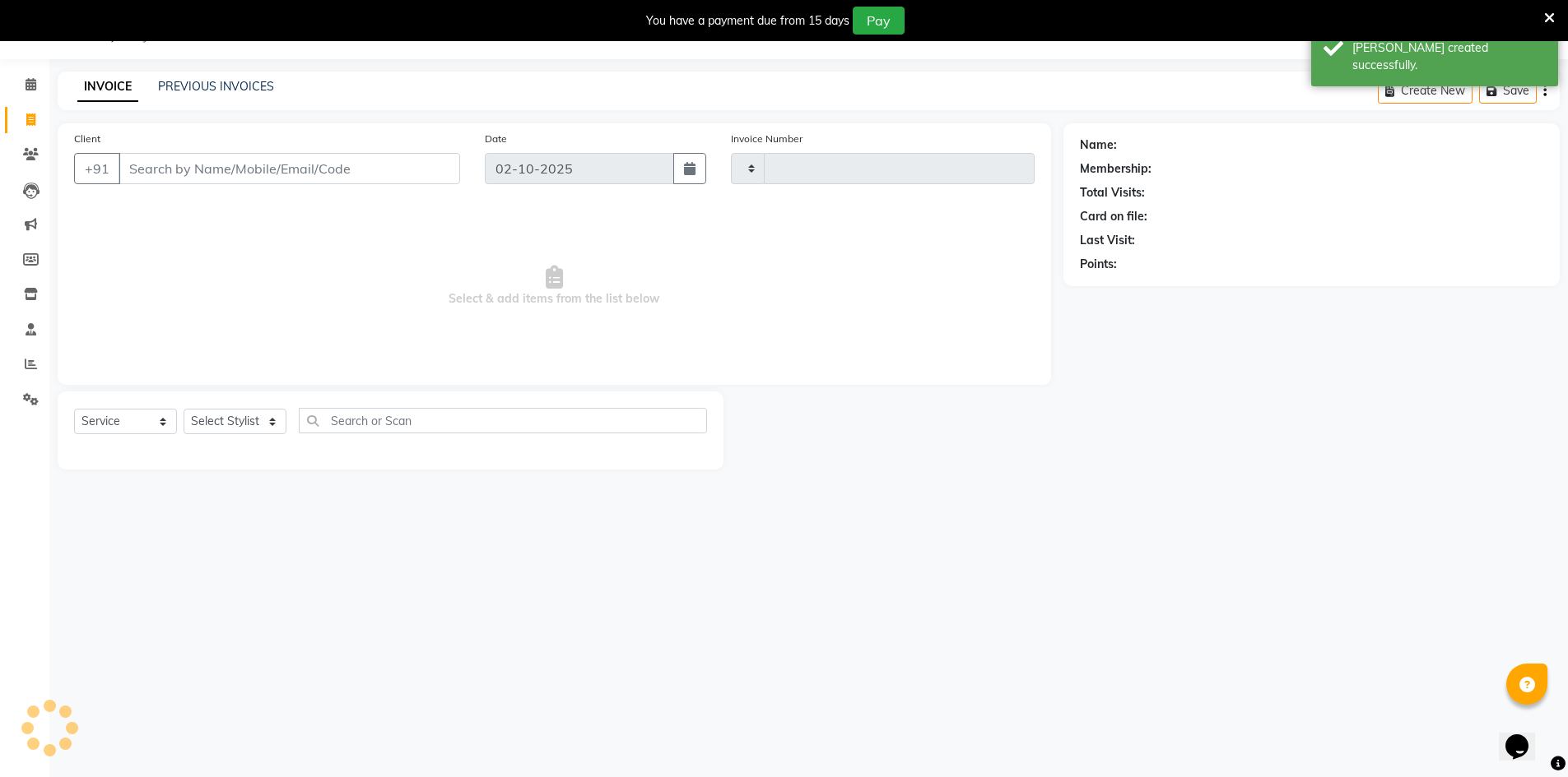
scroll to position [41, 0]
type input "0192"
select select "9034"
select select "92381"
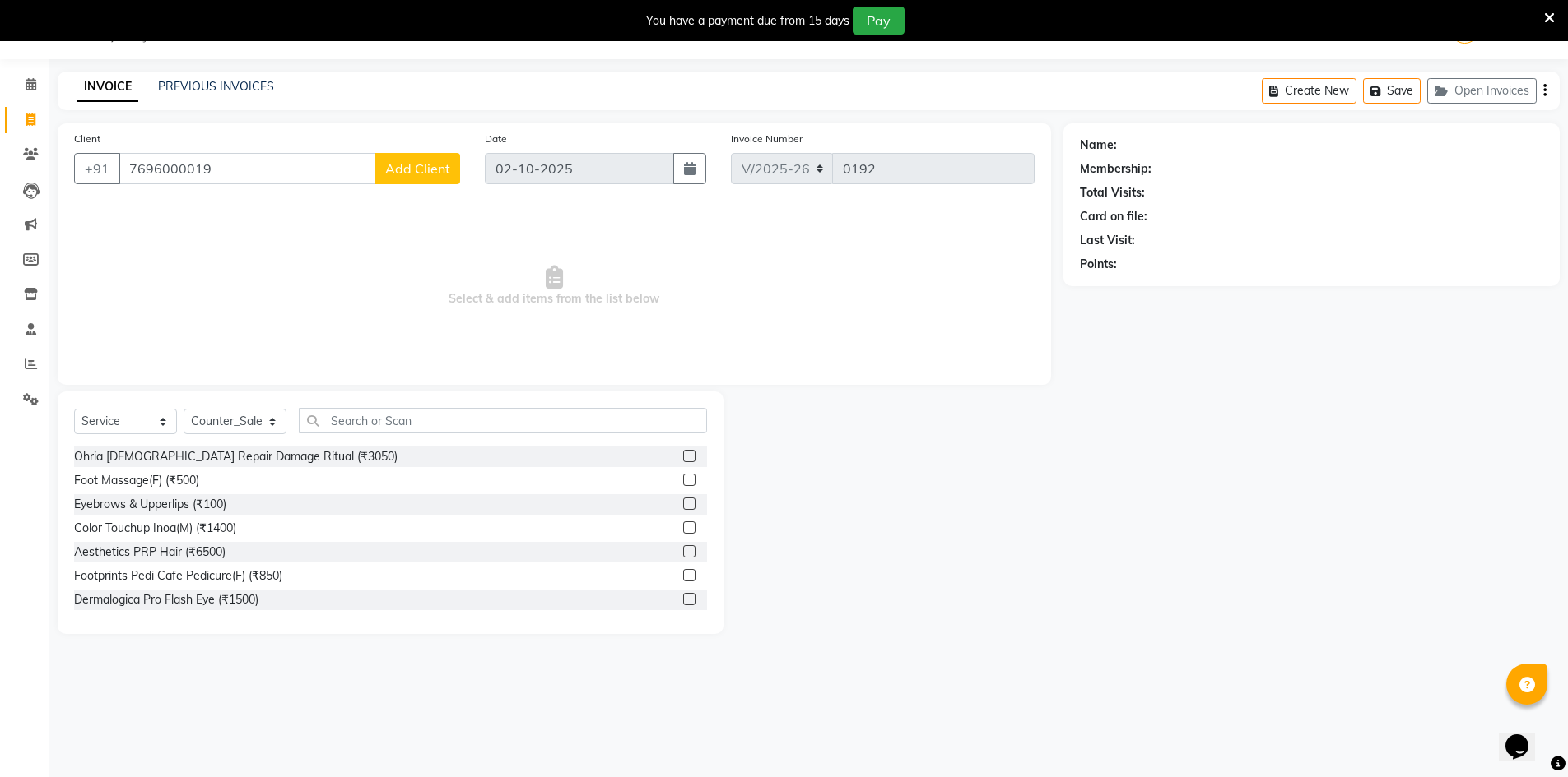
type input "7696000019"
click at [389, 168] on span "Add Client" at bounding box center [417, 168] width 65 height 16
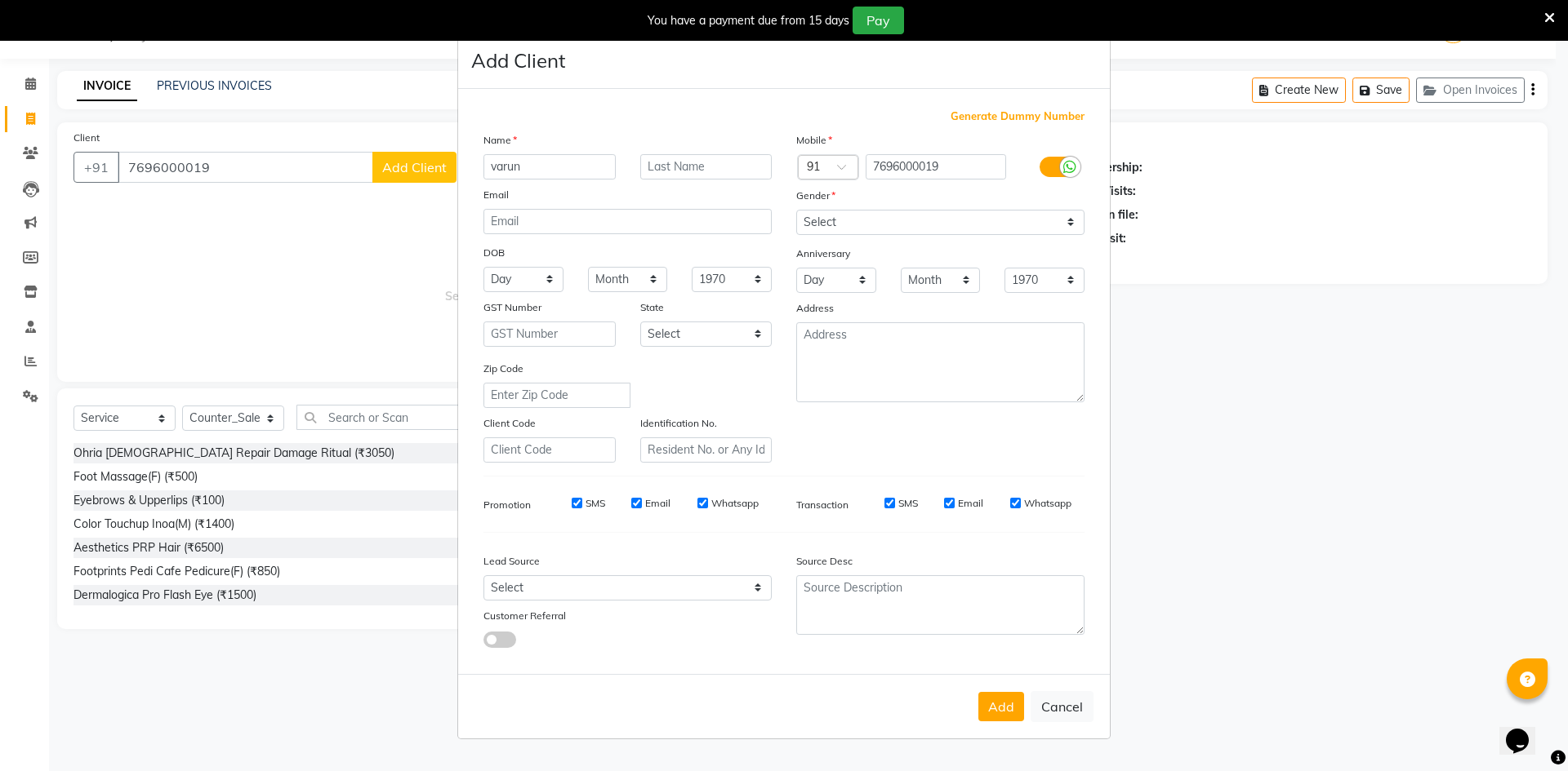
type input "varun"
click at [681, 158] on input "text" at bounding box center [706, 167] width 132 height 25
type input "client"
click at [830, 222] on select "Select Male Female Other Prefer Not To Say" at bounding box center [940, 222] width 288 height 25
select select "male"
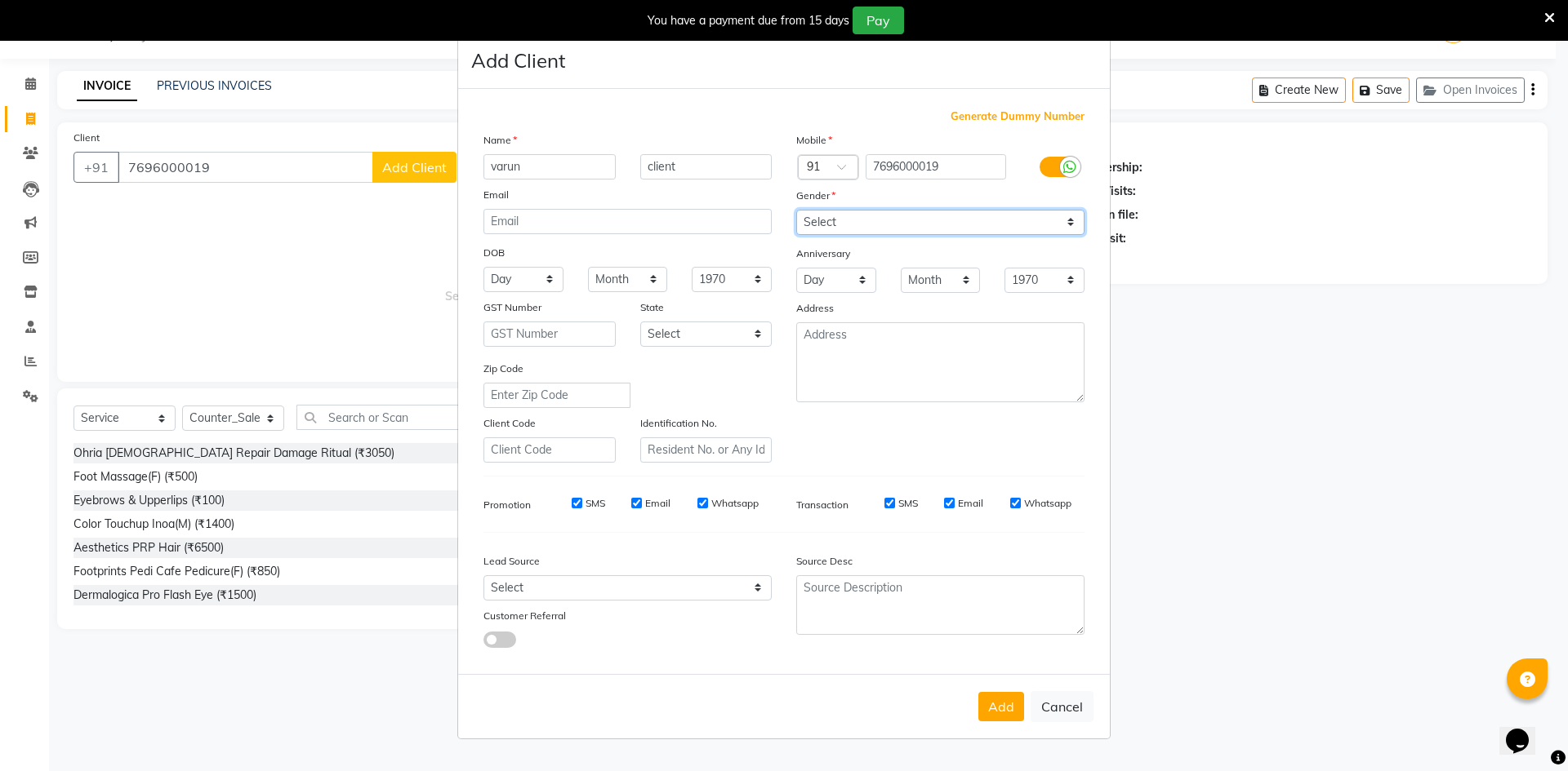
click at [797, 210] on select "Select Male Female Other Prefer Not To Say" at bounding box center [940, 222] width 288 height 25
click at [1006, 715] on button "Add" at bounding box center [1001, 707] width 46 height 29
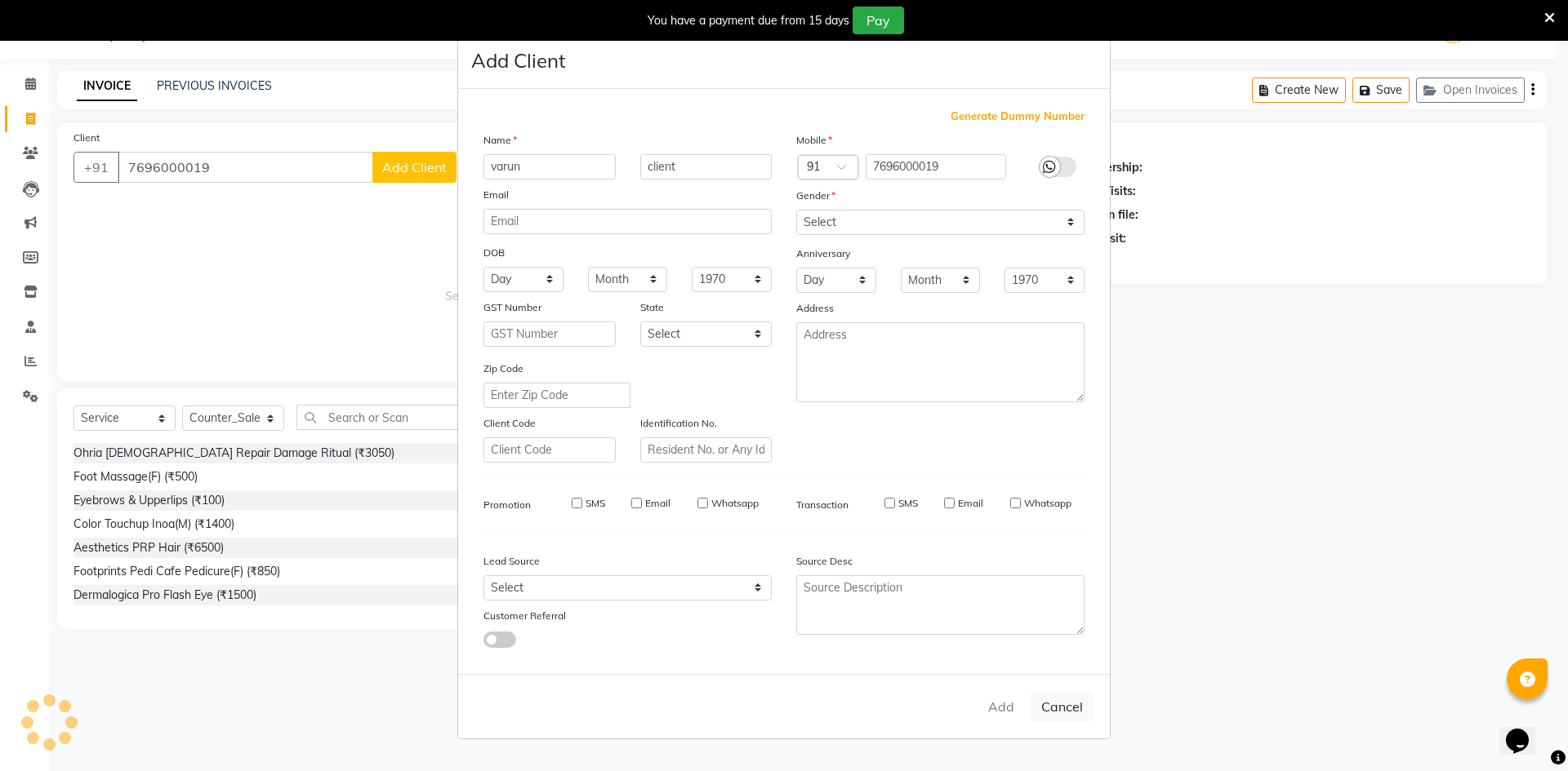
select select
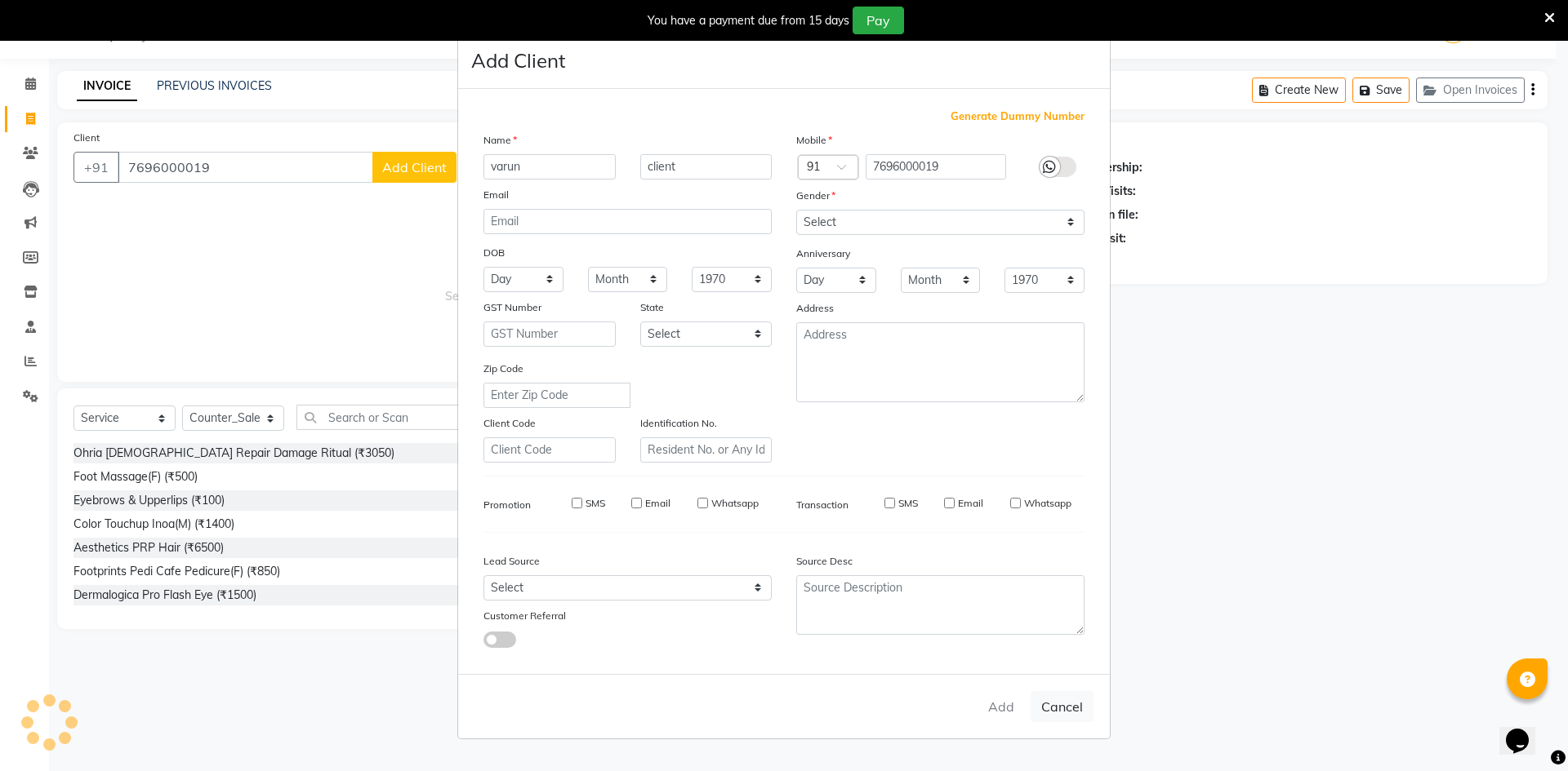
select select
checkbox input "false"
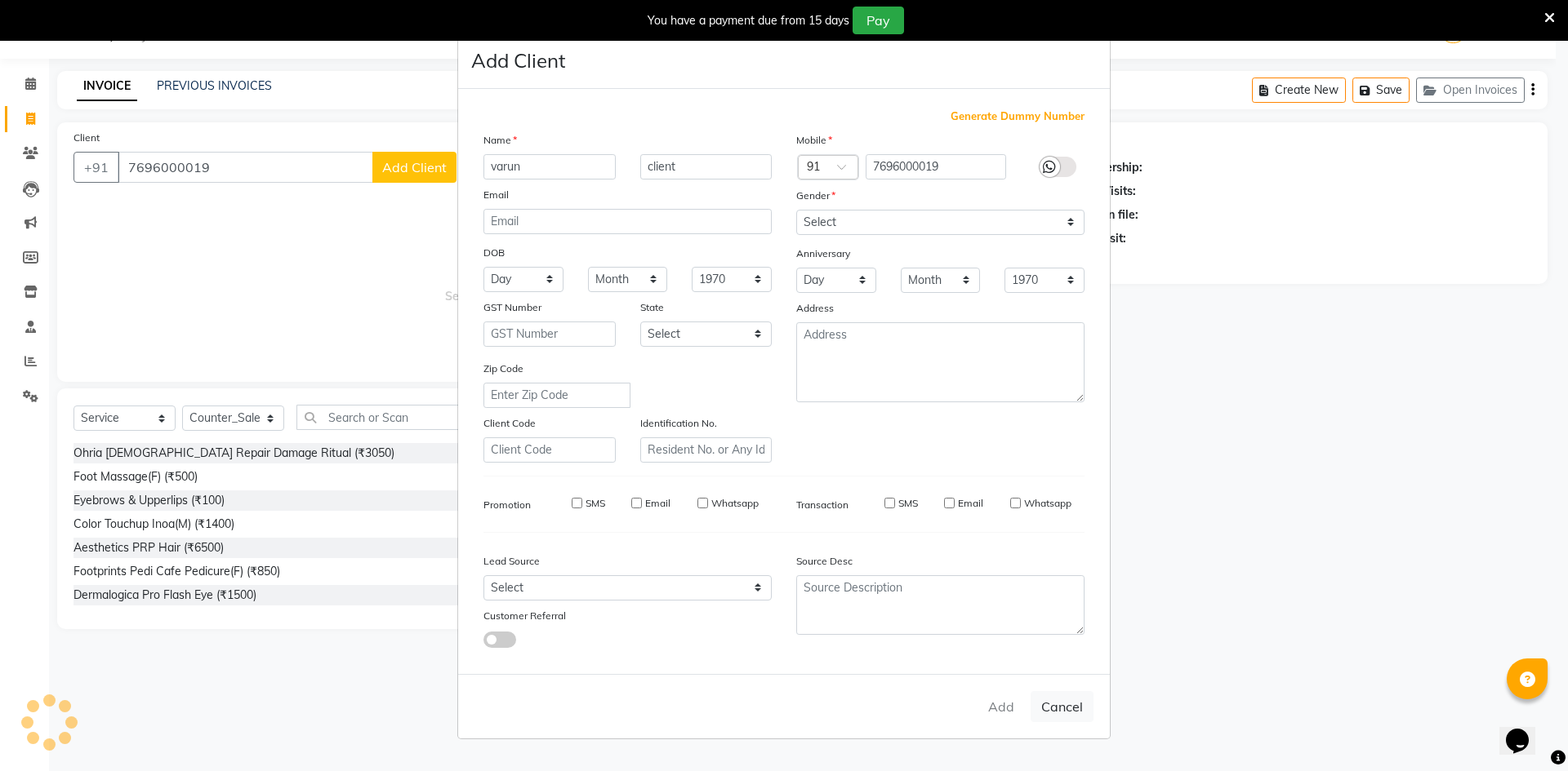
checkbox input "false"
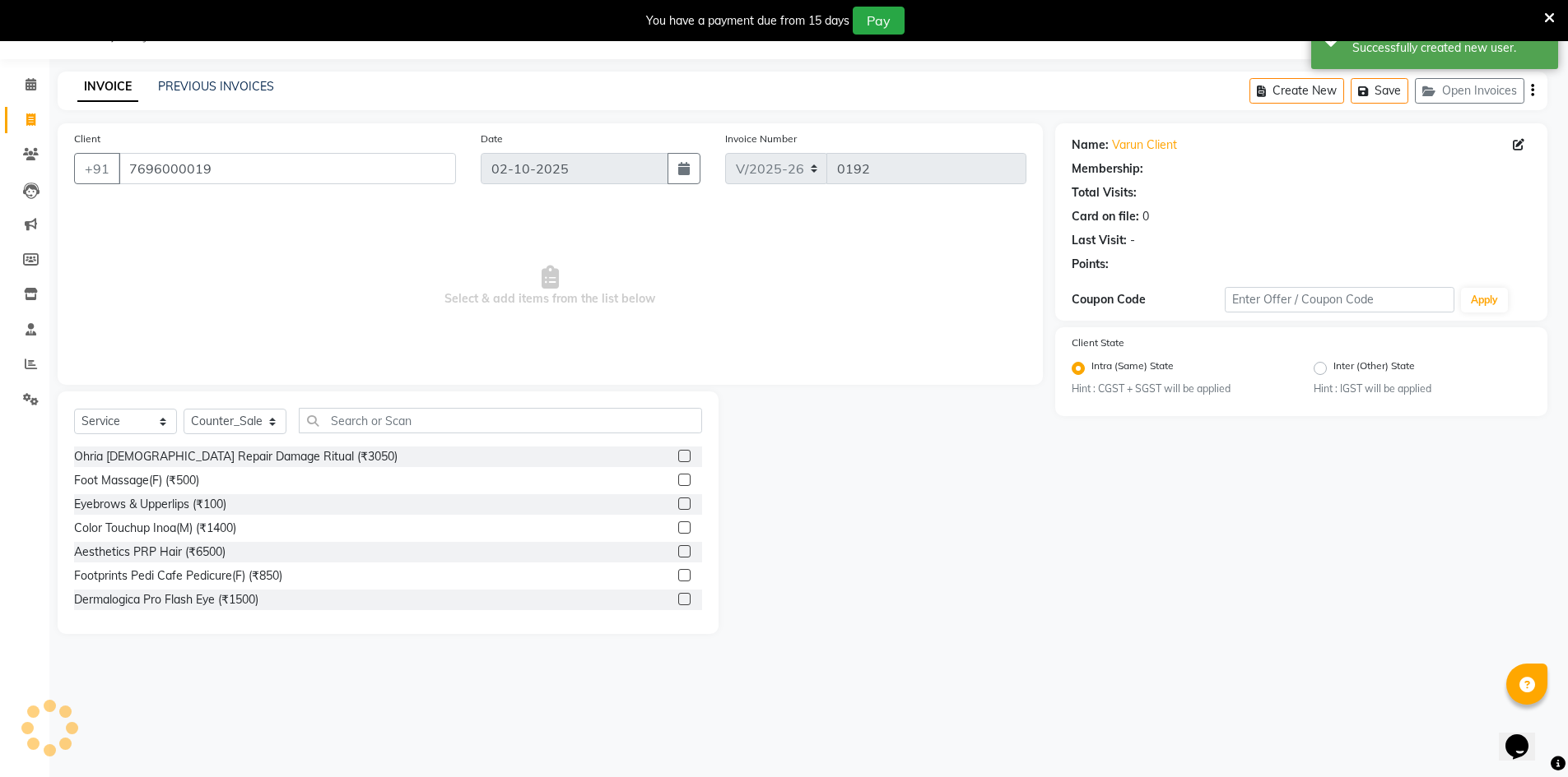
select select "1: Object"
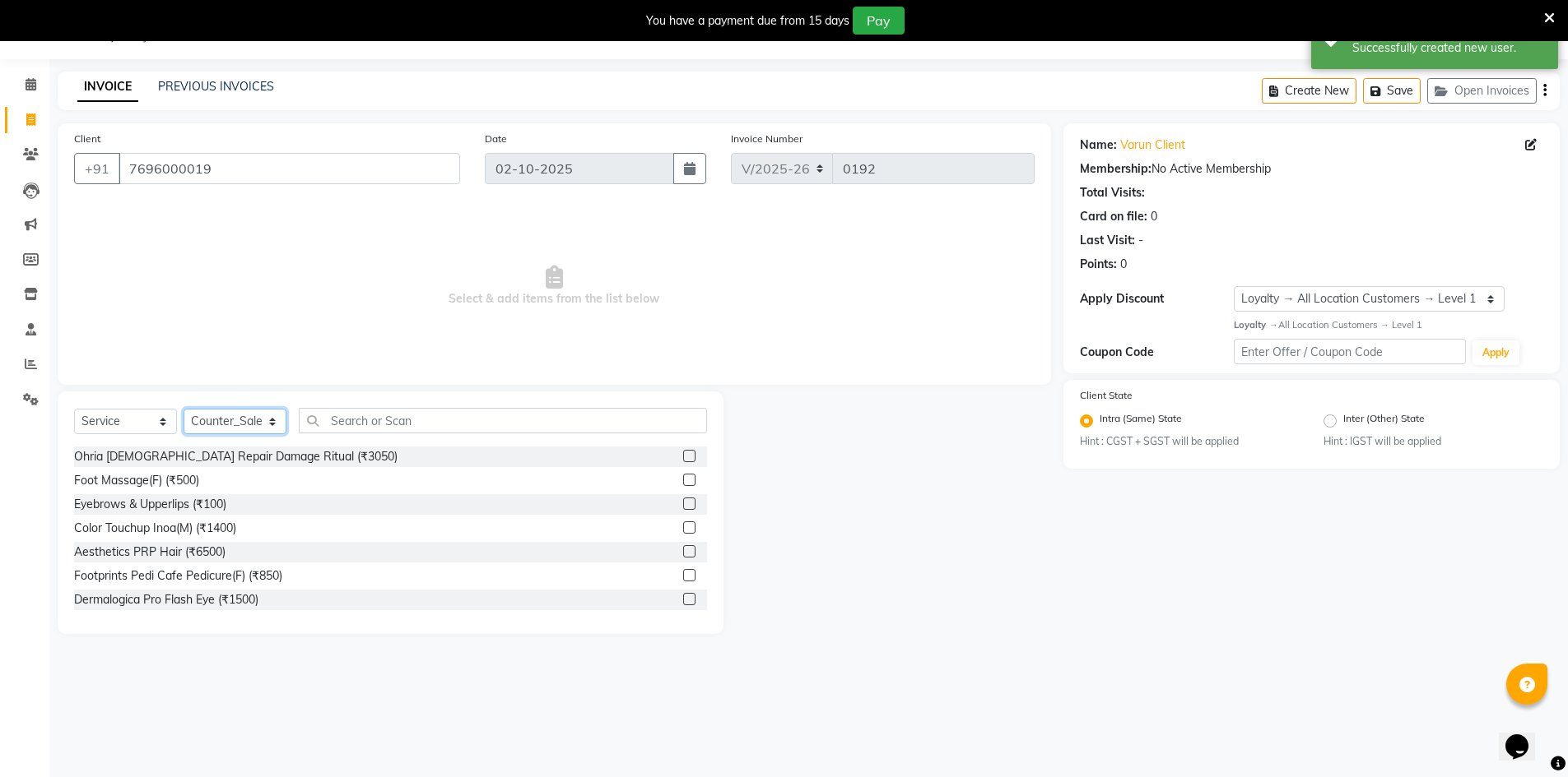
click at [228, 424] on select "Select Stylist ALI Ankush_Pdct Counter_Sales Goldy Heena_MKP Manager Nisha_MKP …" at bounding box center [235, 422] width 103 height 25
select select "92391"
click at [184, 409] on select "Select Stylist ALI Ankush_Pdct Counter_Sales Goldy Heena_MKP Manager Nisha_MKP …" at bounding box center [235, 422] width 103 height 25
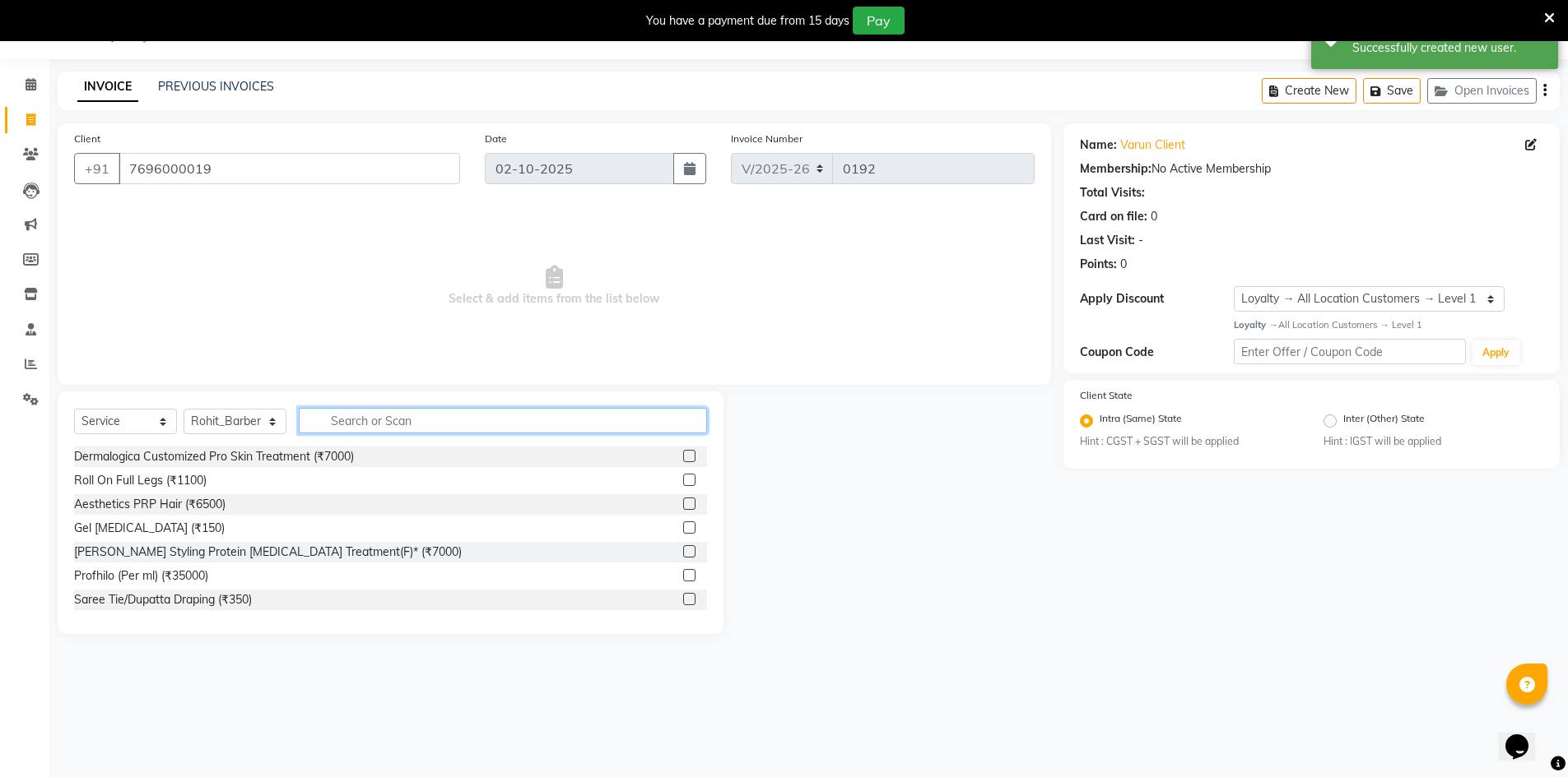
click at [337, 426] on input "text" at bounding box center [503, 421] width 408 height 25
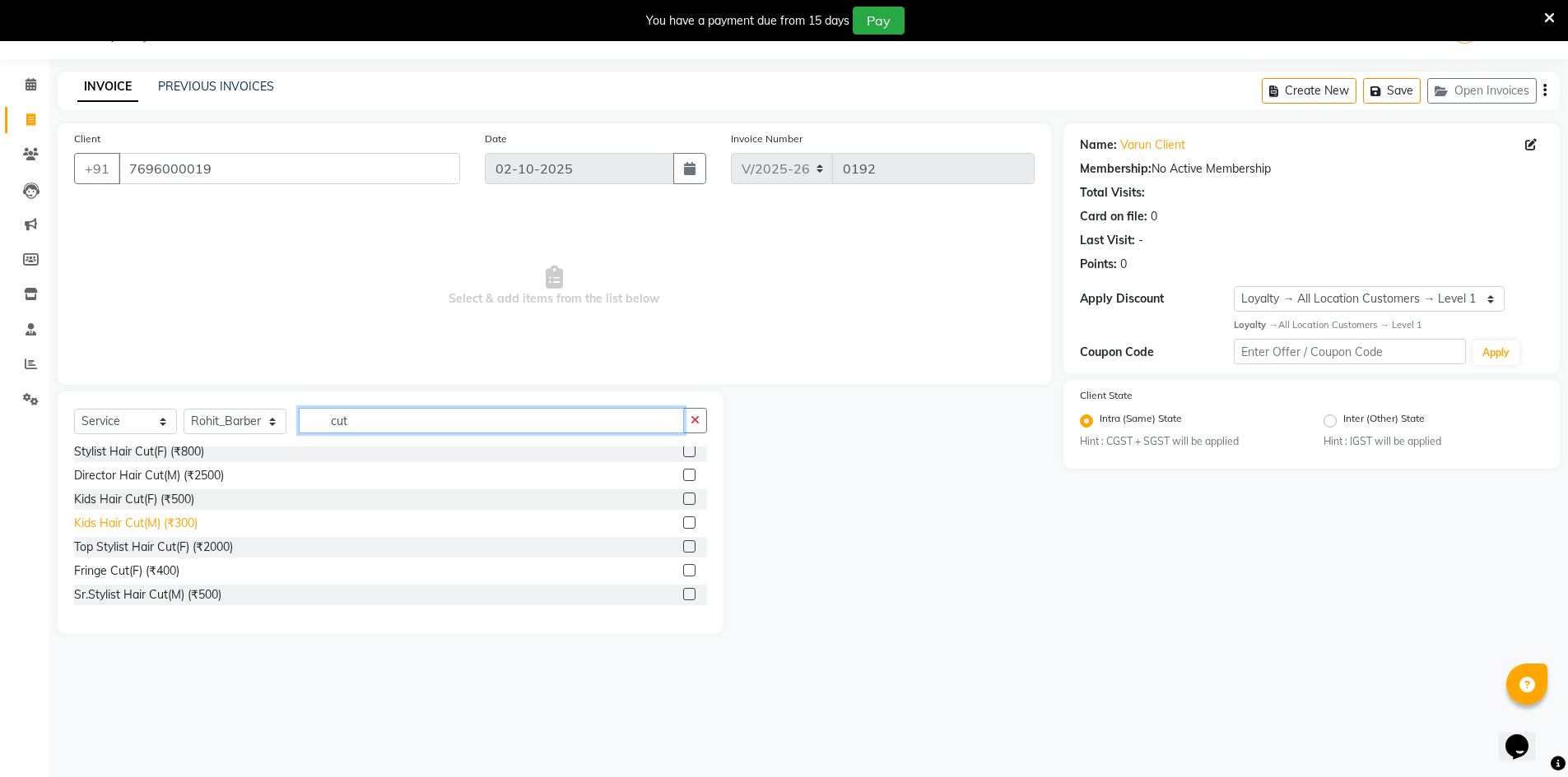
scroll to position [0, 0]
click at [386, 423] on input "cut" at bounding box center [491, 421] width 385 height 25
type input "c"
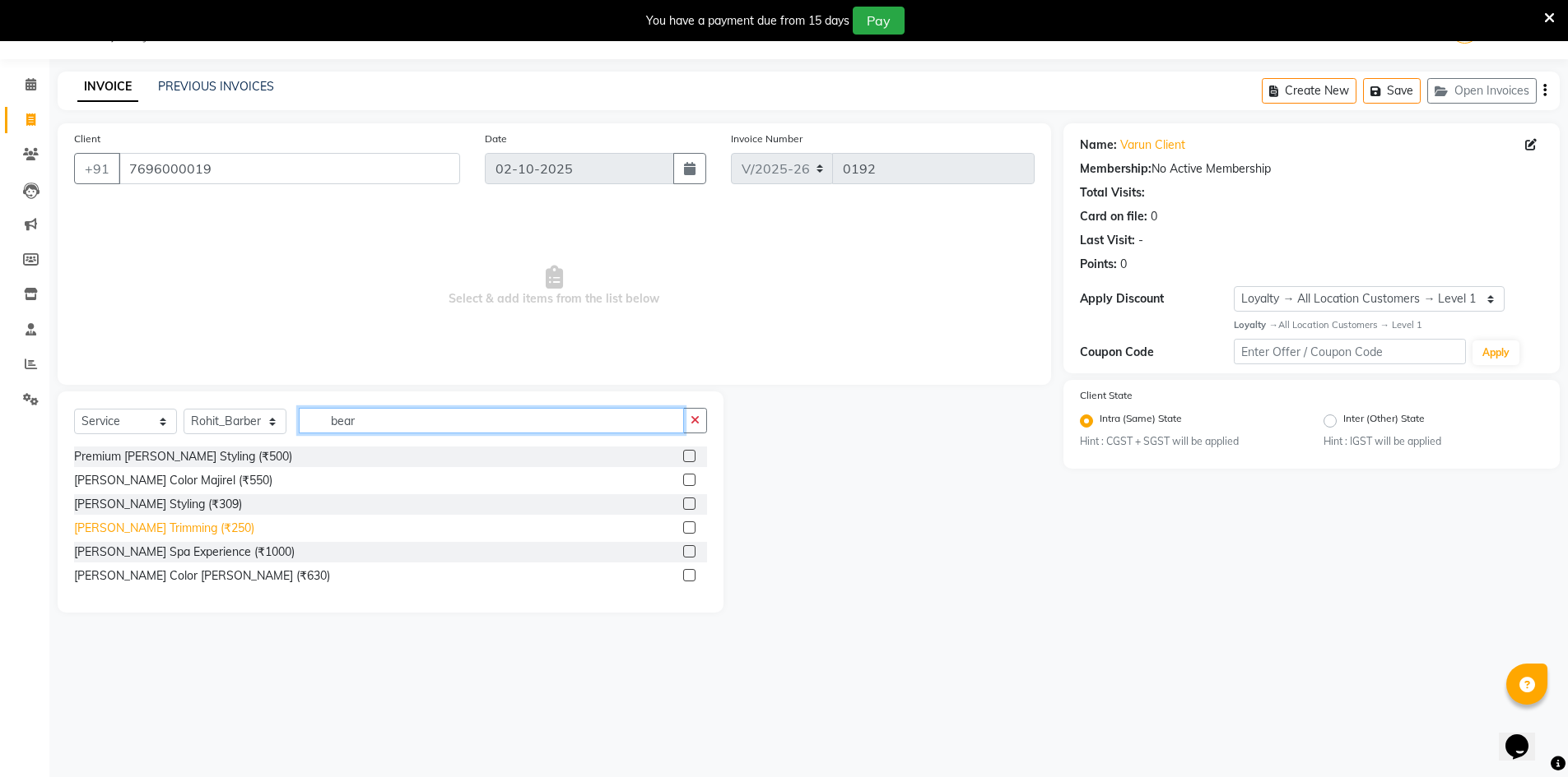
type input "bear"
click at [113, 532] on div "[PERSON_NAME] Trimming (₹250)" at bounding box center [164, 528] width 180 height 17
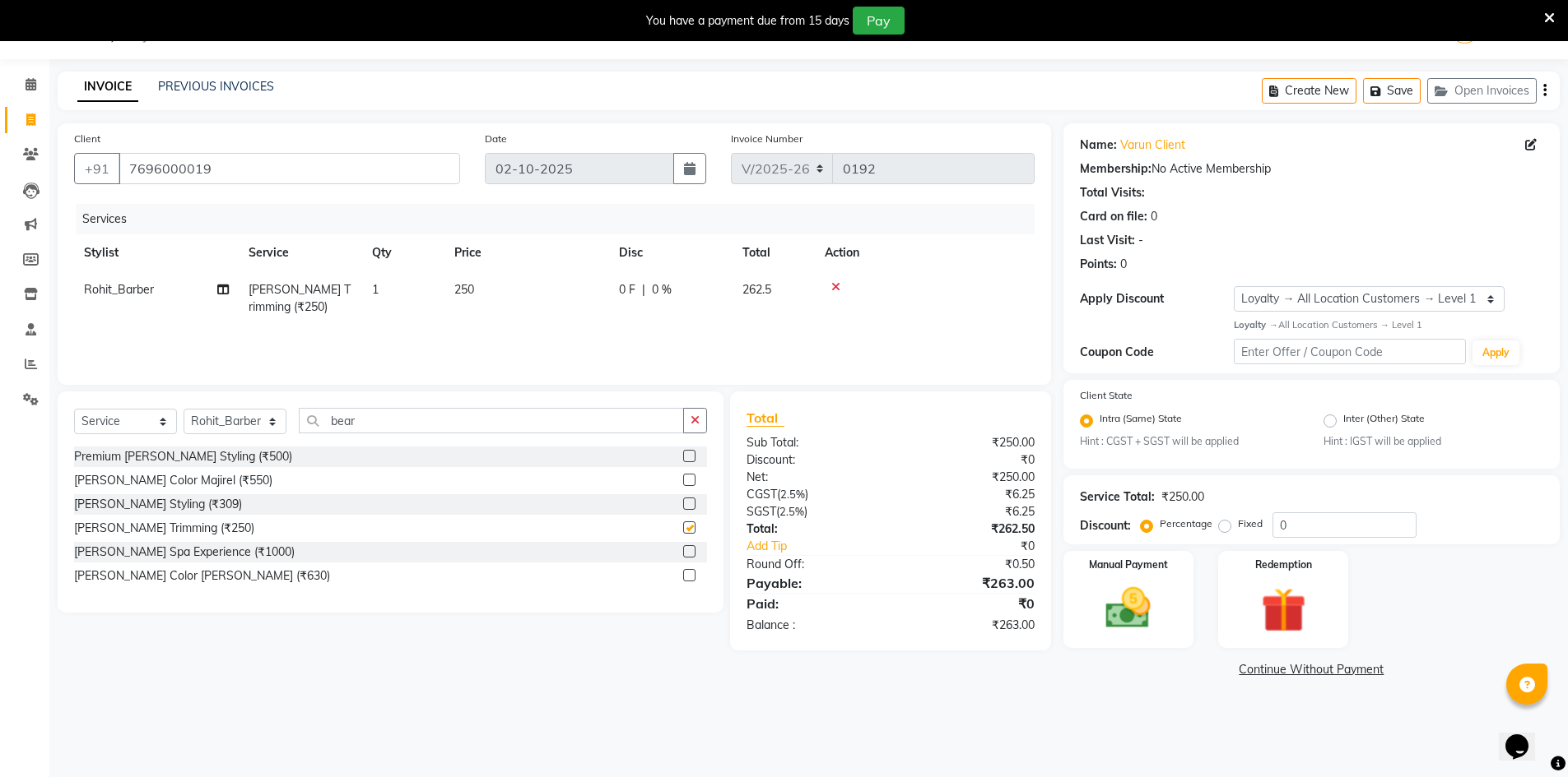
checkbox input "false"
click at [696, 420] on icon "button" at bounding box center [695, 420] width 9 height 12
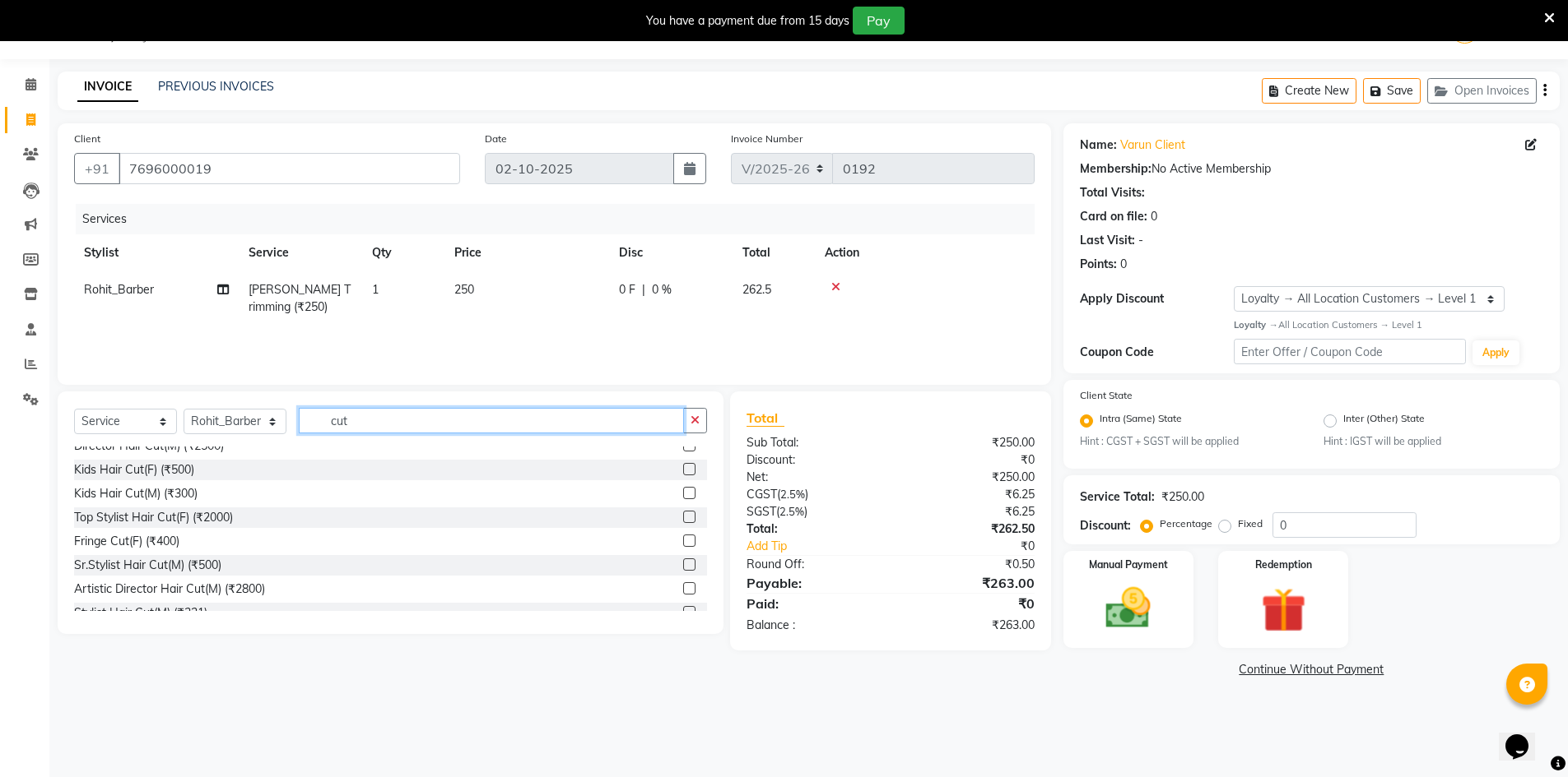
scroll to position [165, 0]
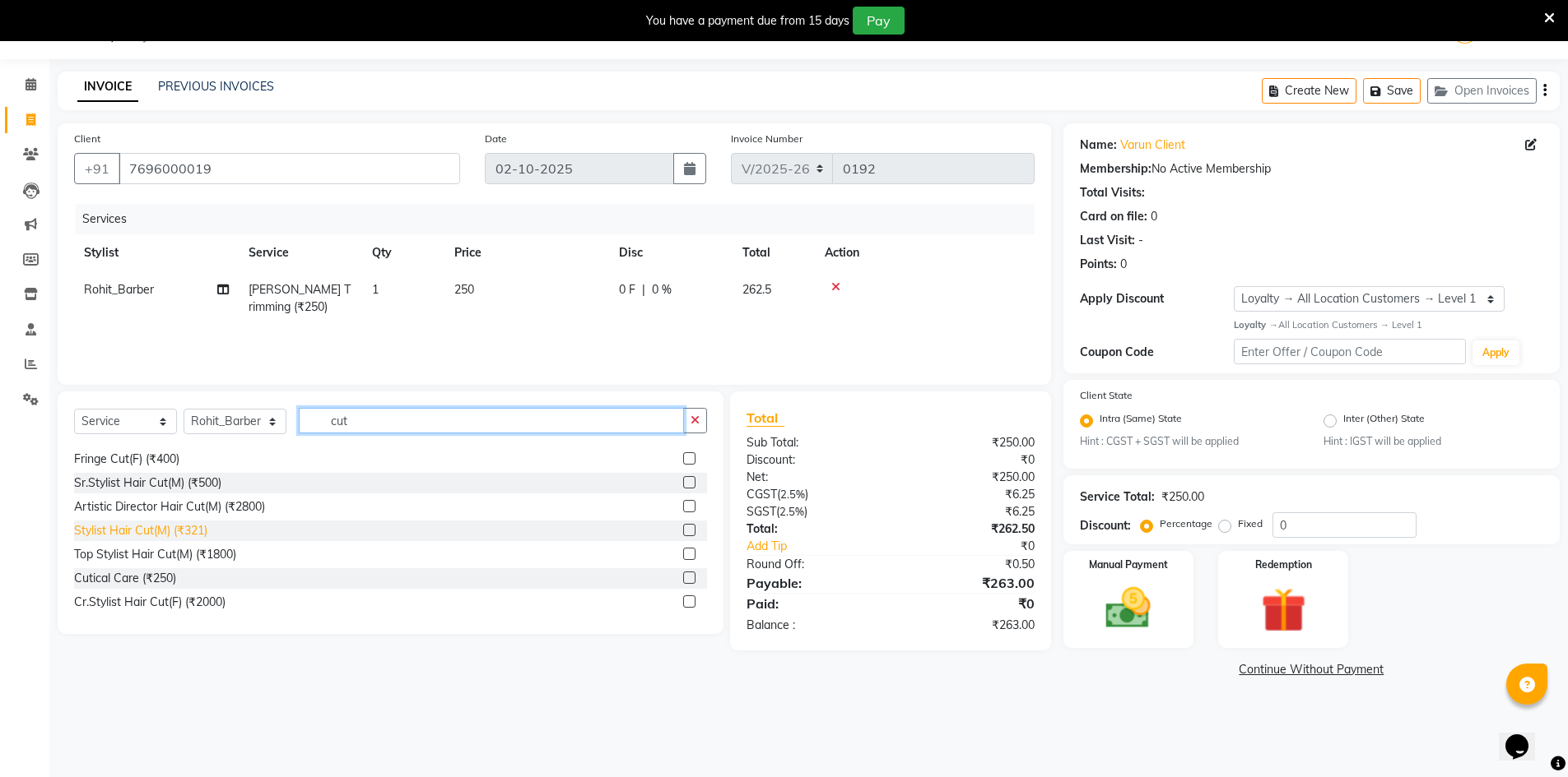
type input "cut"
click at [202, 537] on div "Stylist Hair Cut(M) (₹321)" at bounding box center [140, 531] width 133 height 17
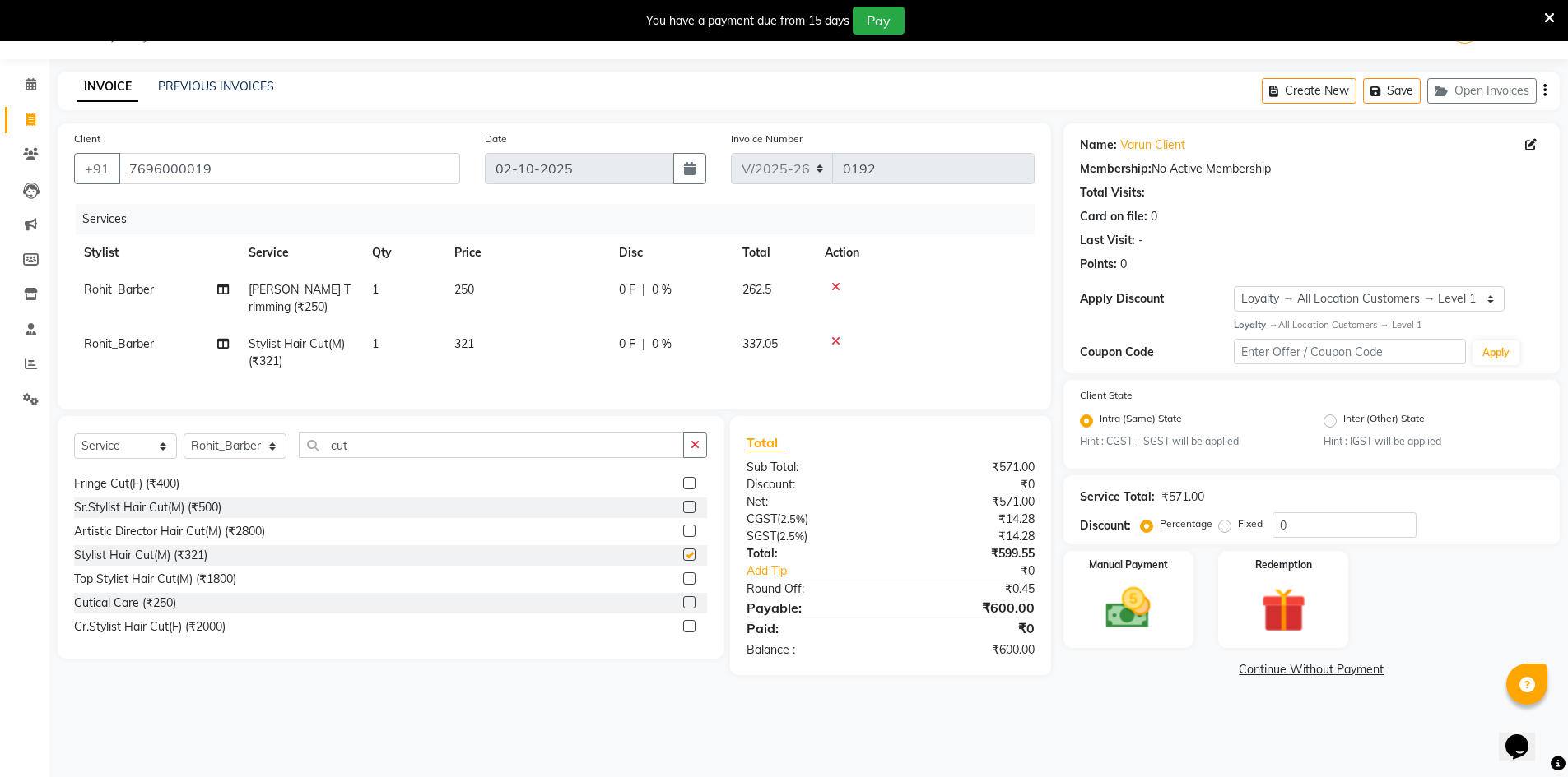
checkbox input "false"
click at [1328, 521] on input "0" at bounding box center [1344, 525] width 144 height 25
click at [1111, 642] on div "Manual Payment" at bounding box center [1127, 600] width 136 height 102
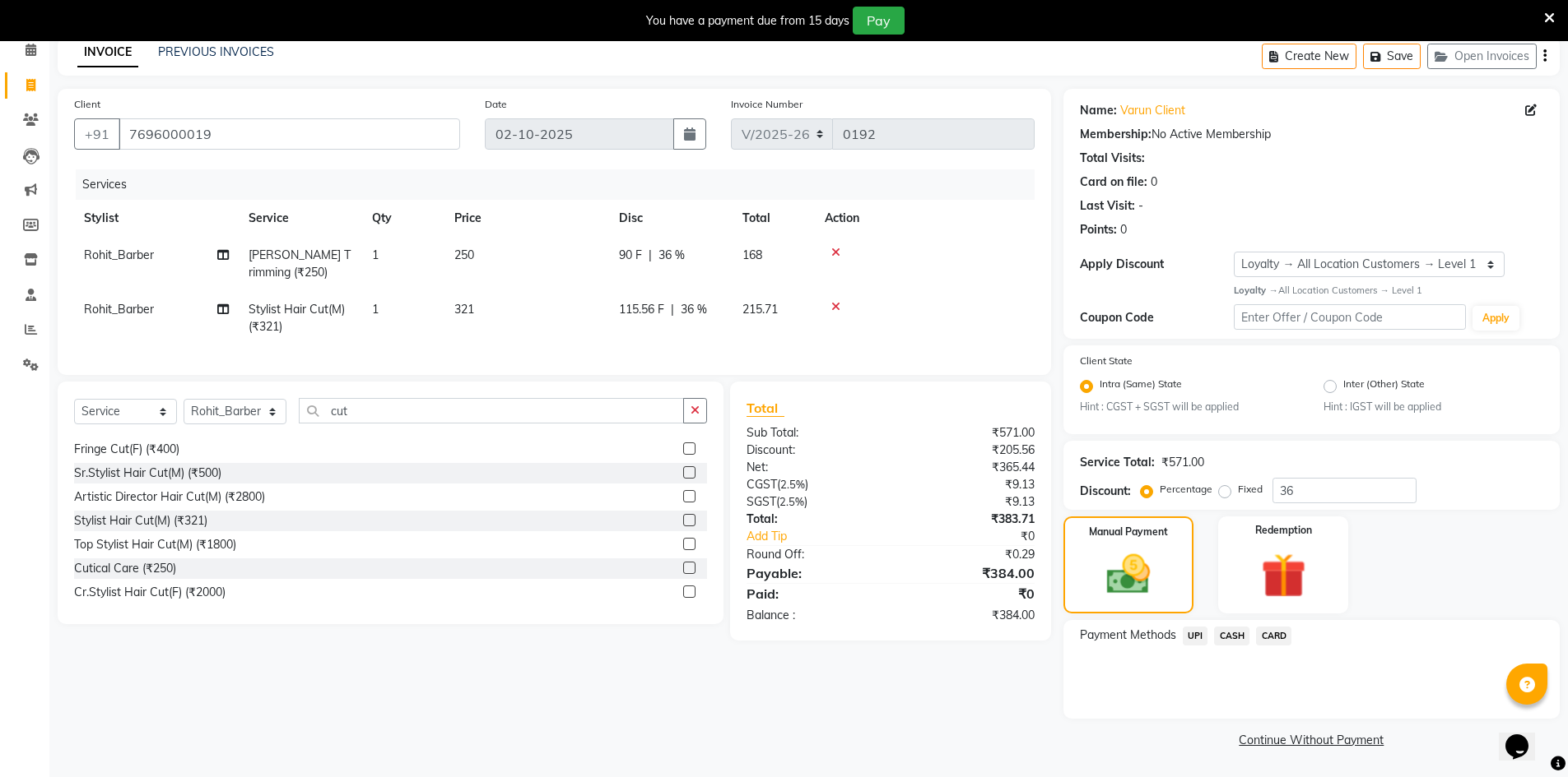
scroll to position [0, 0]
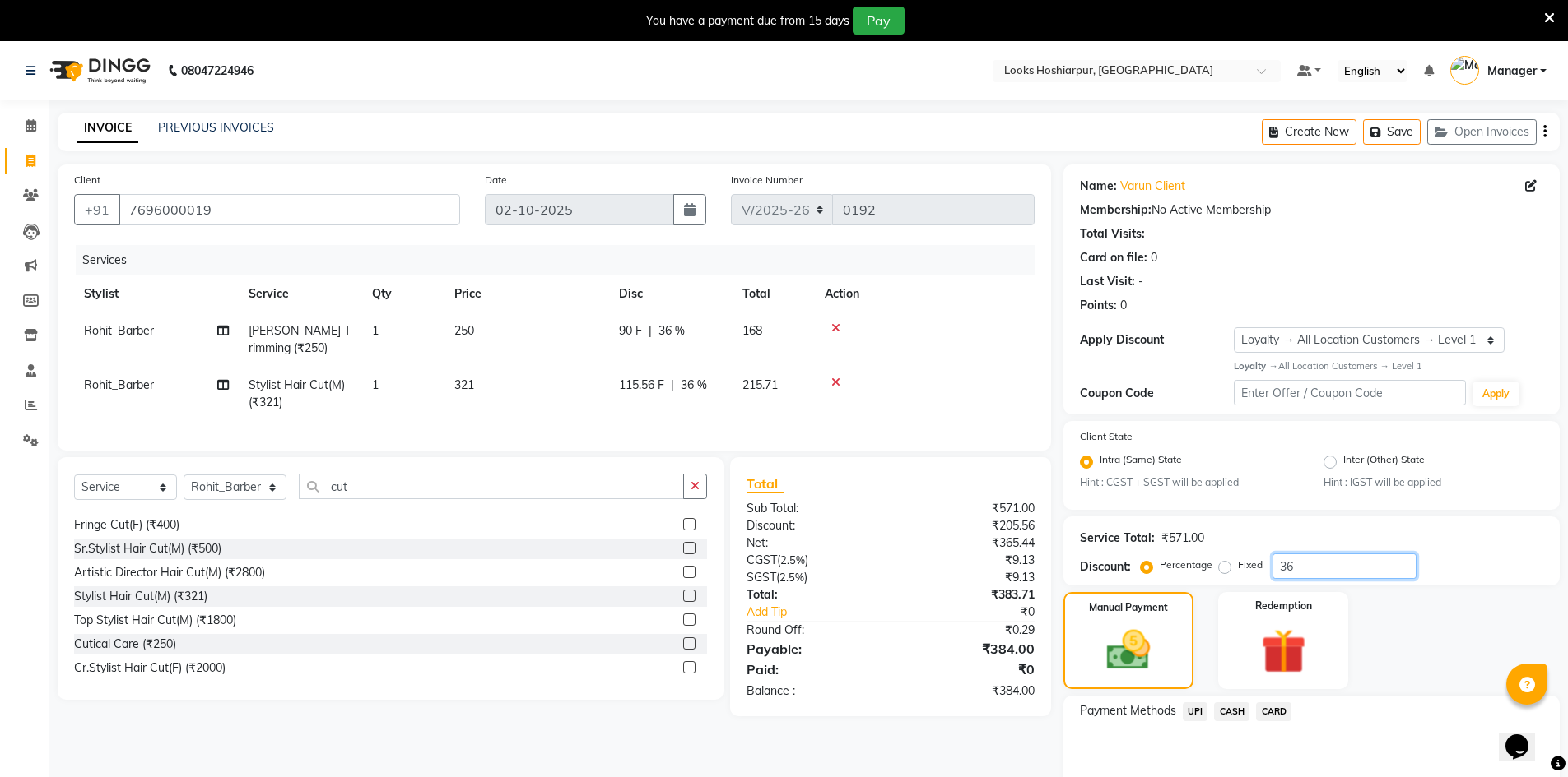
click at [1378, 567] on input "36" at bounding box center [1344, 567] width 144 height 25
type input "3"
type input "50"
click at [1241, 711] on span "CASH" at bounding box center [1231, 711] width 35 height 19
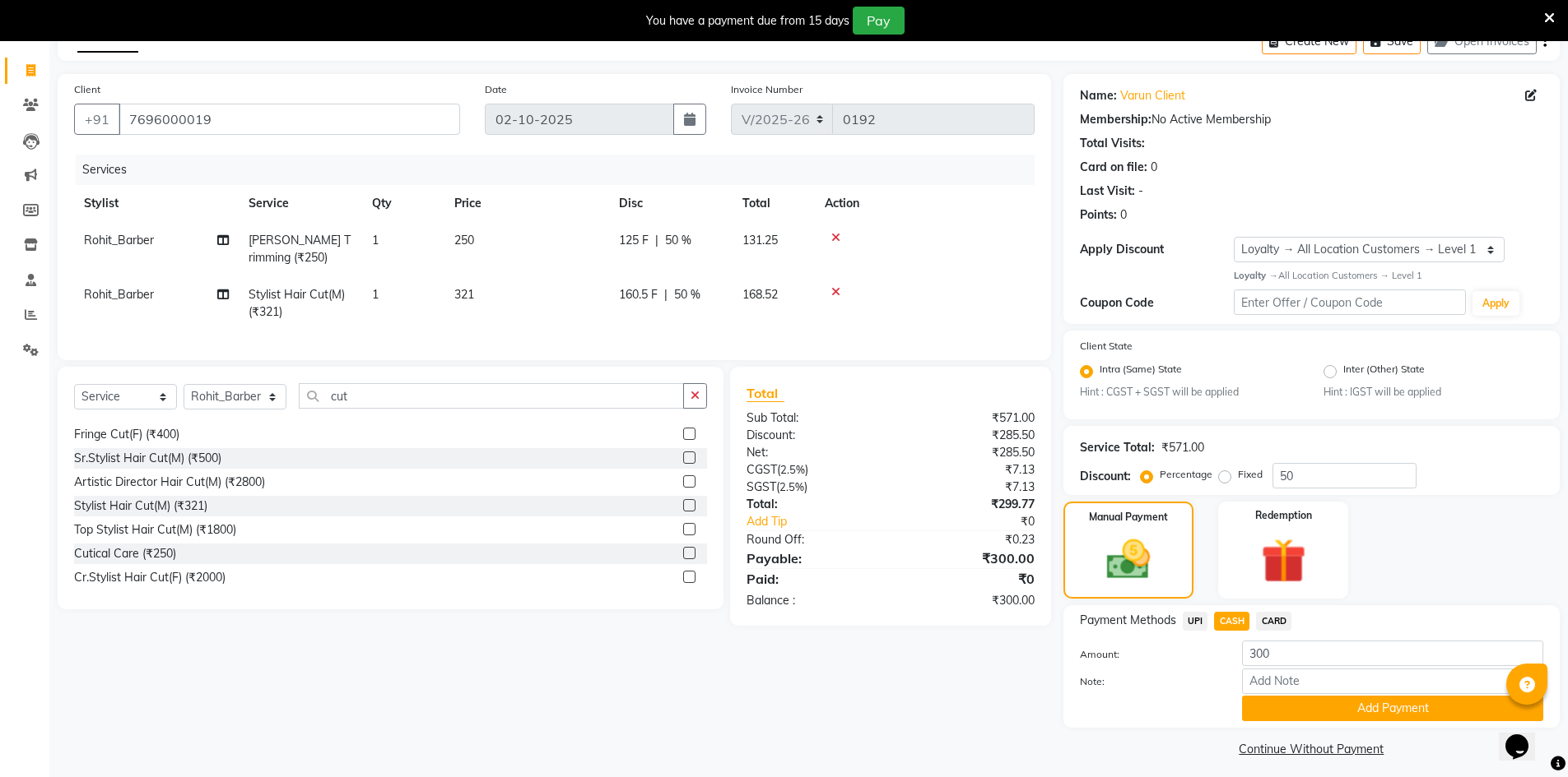
scroll to position [100, 0]
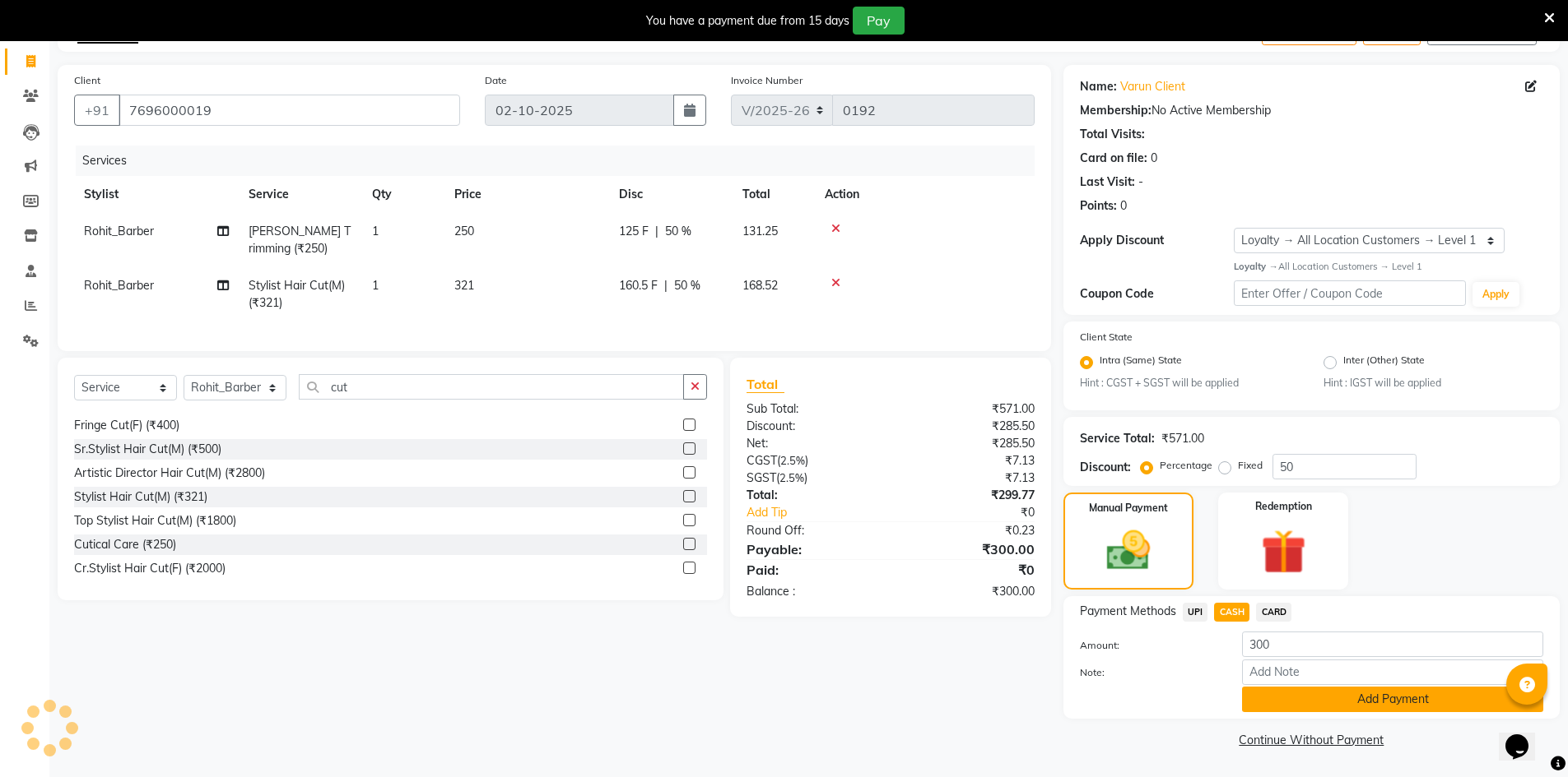
click at [1351, 704] on button "Add Payment" at bounding box center [1392, 700] width 301 height 25
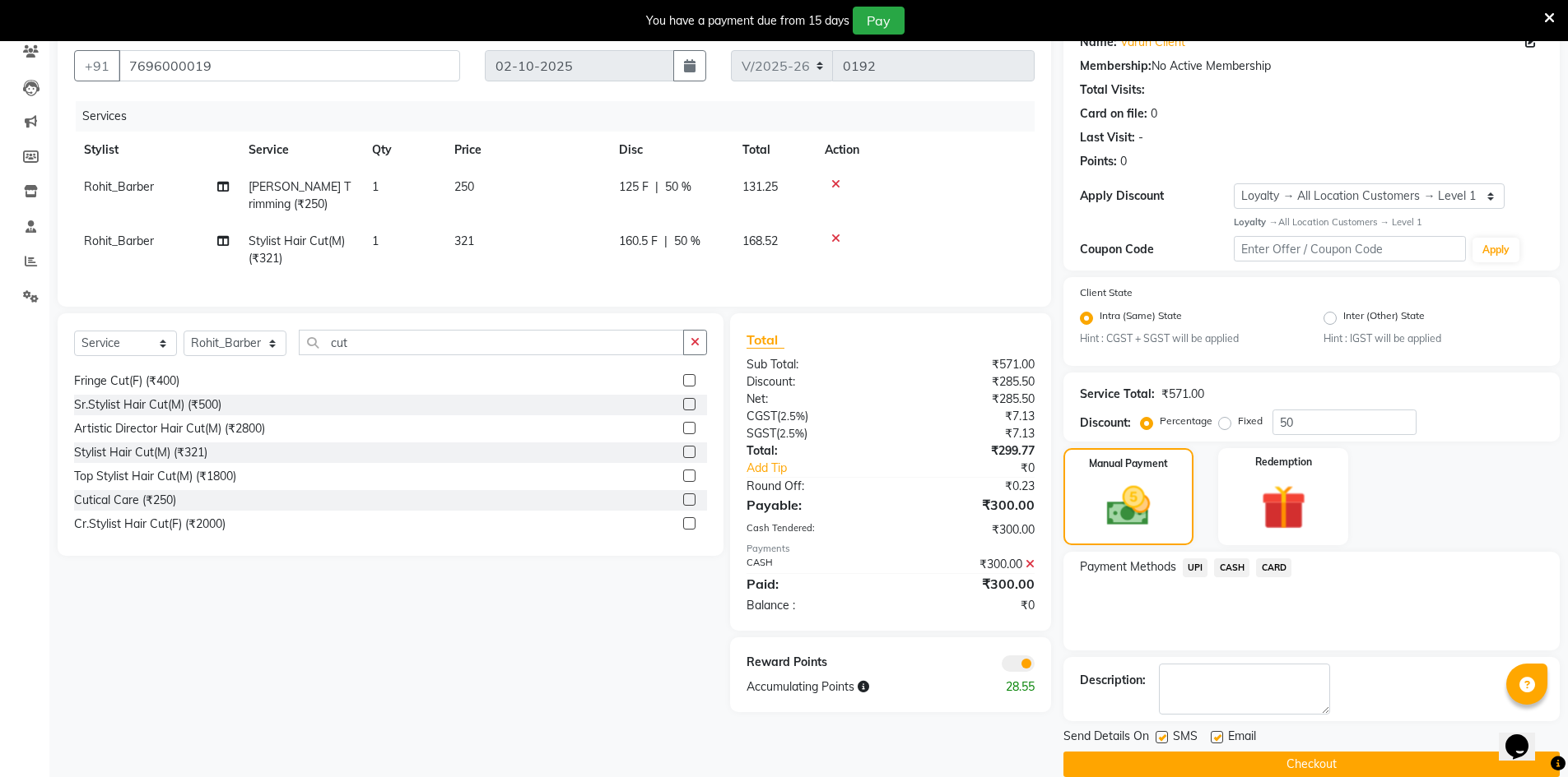
scroll to position [169, 0]
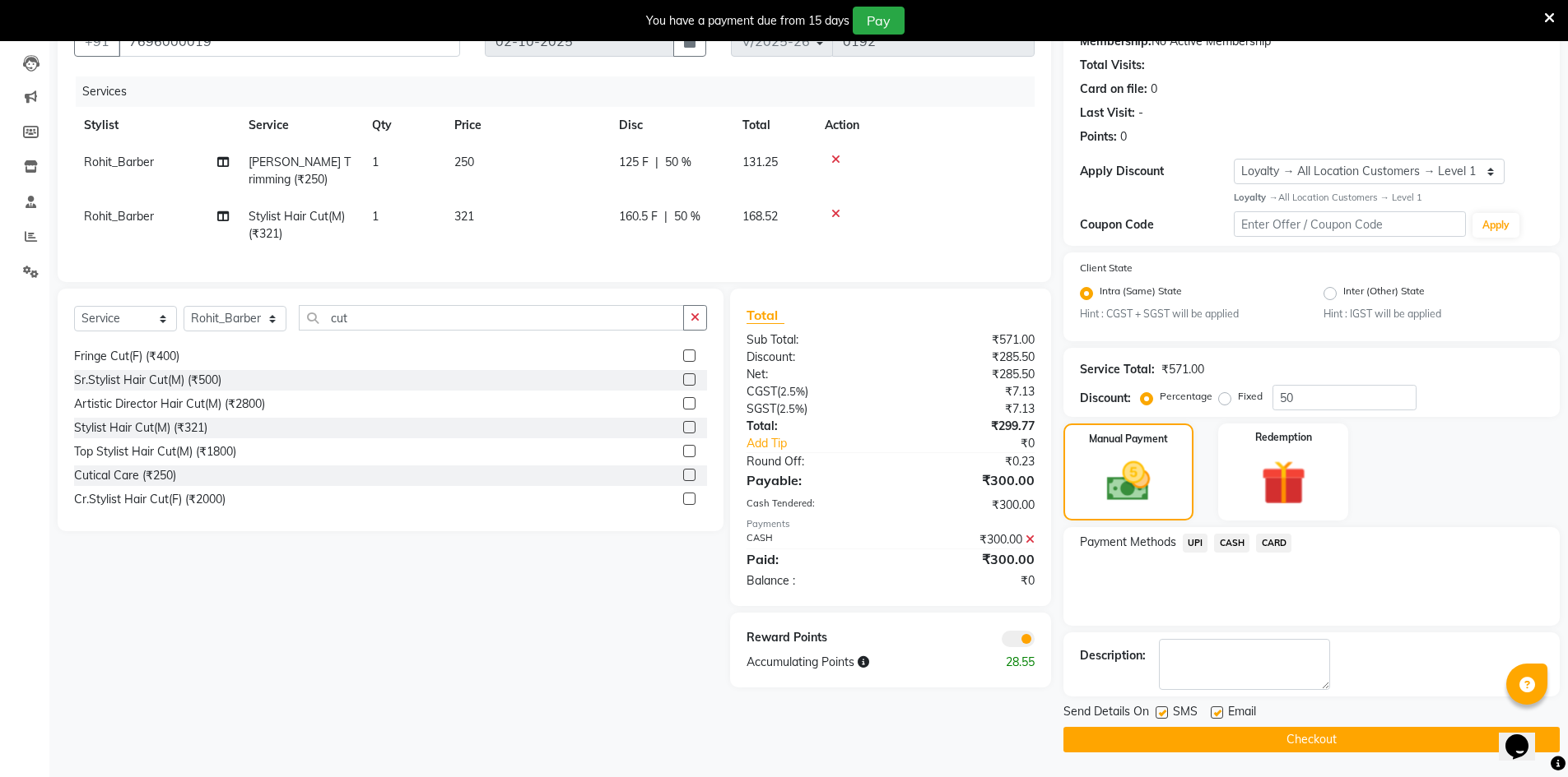
click at [1010, 648] on span at bounding box center [1017, 639] width 33 height 16
click at [1035, 642] on input "checkbox" at bounding box center [1035, 642] width 0 height 0
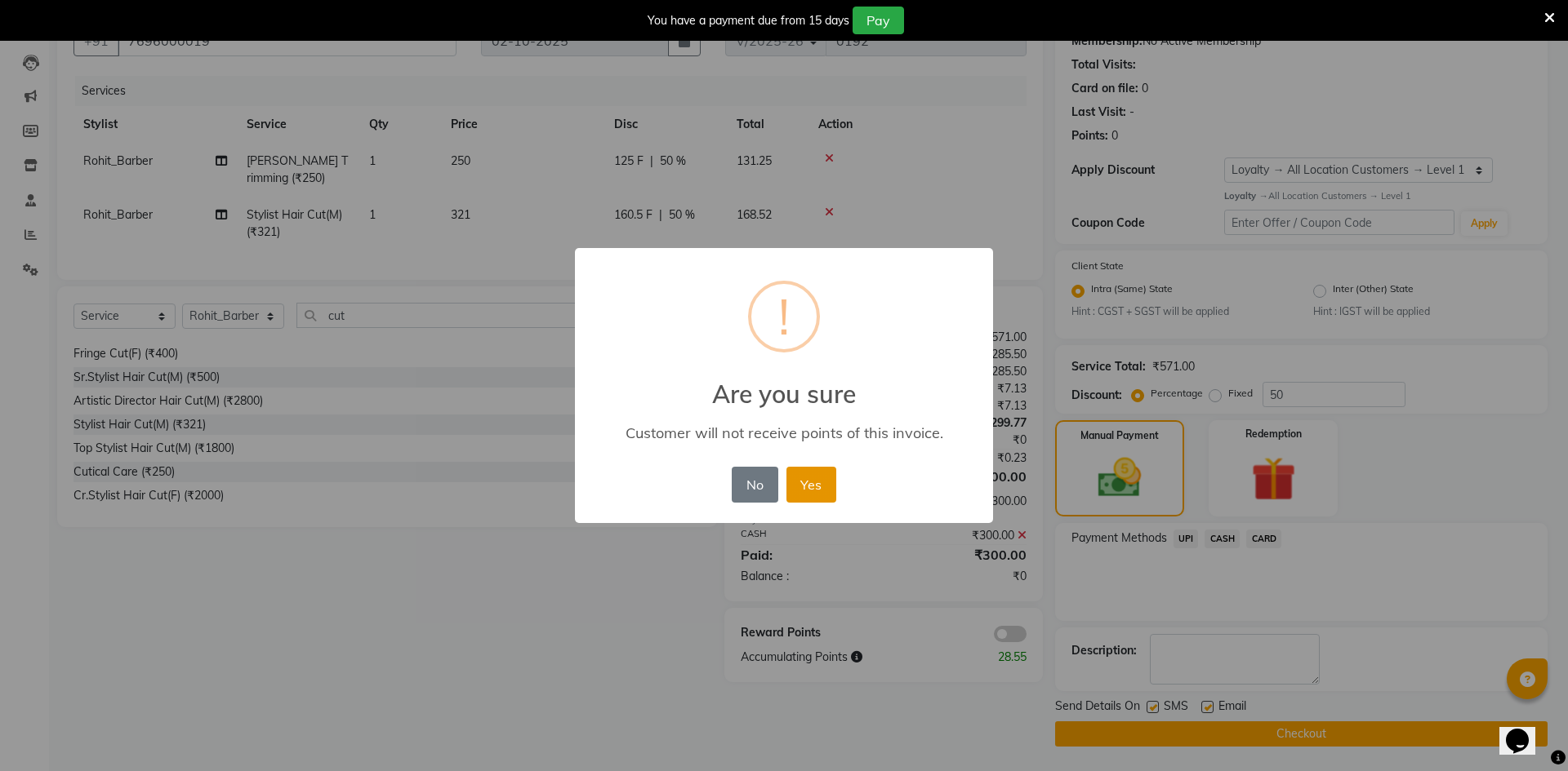
click at [819, 477] on button "Yes" at bounding box center [812, 485] width 50 height 36
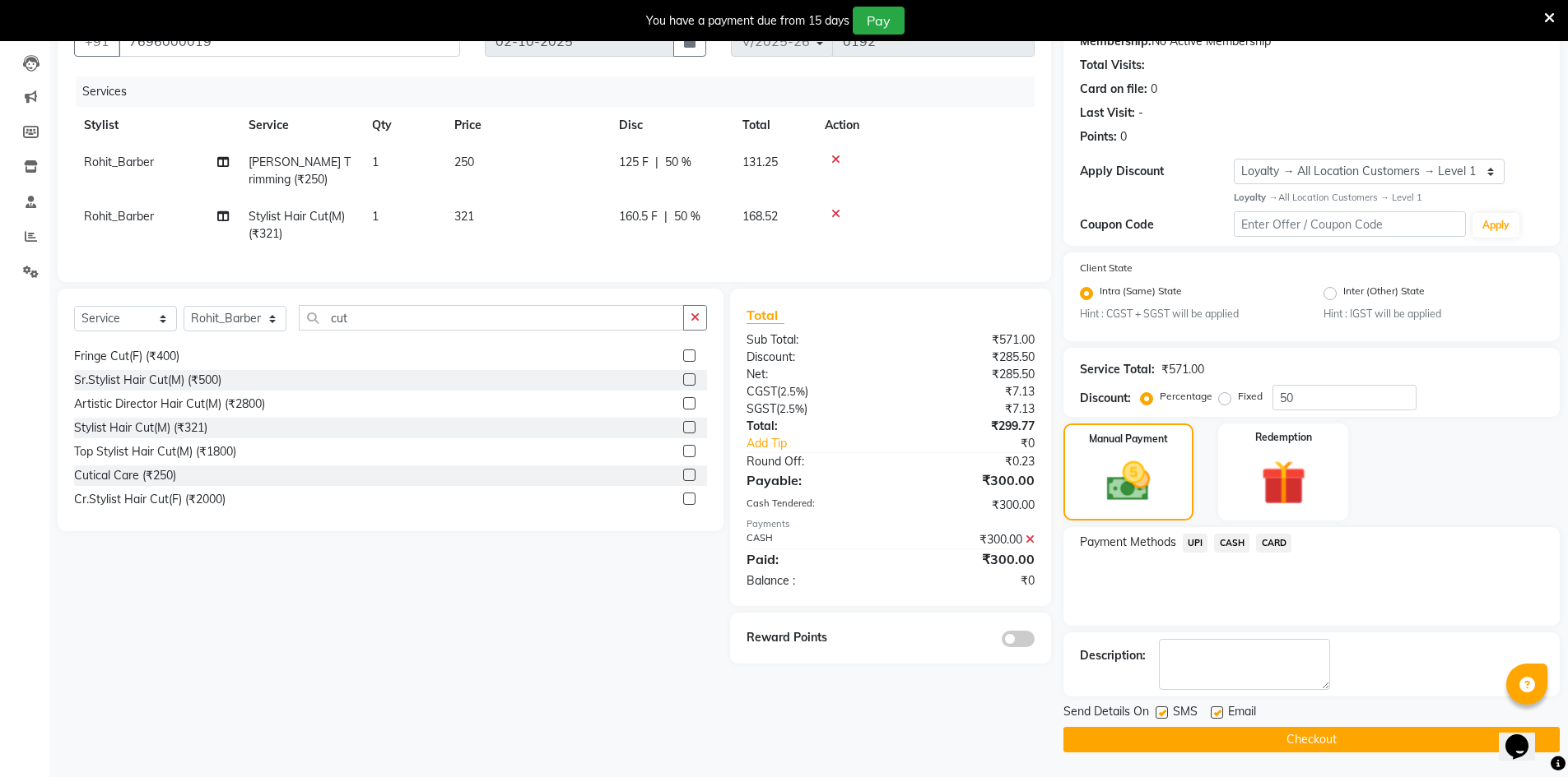
click at [1126, 744] on button "Checkout" at bounding box center [1312, 740] width 497 height 25
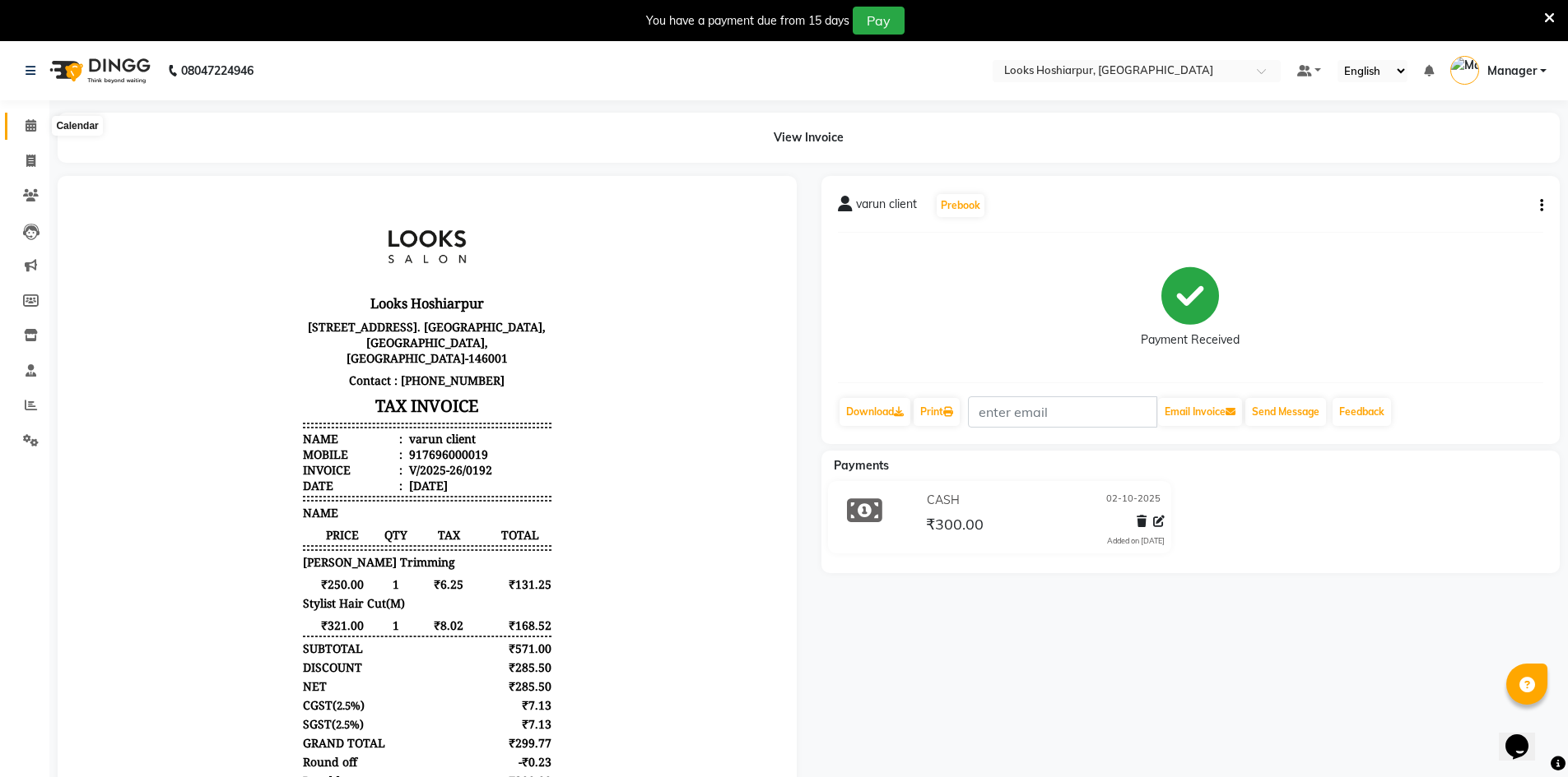
click at [29, 120] on icon at bounding box center [31, 126] width 11 height 13
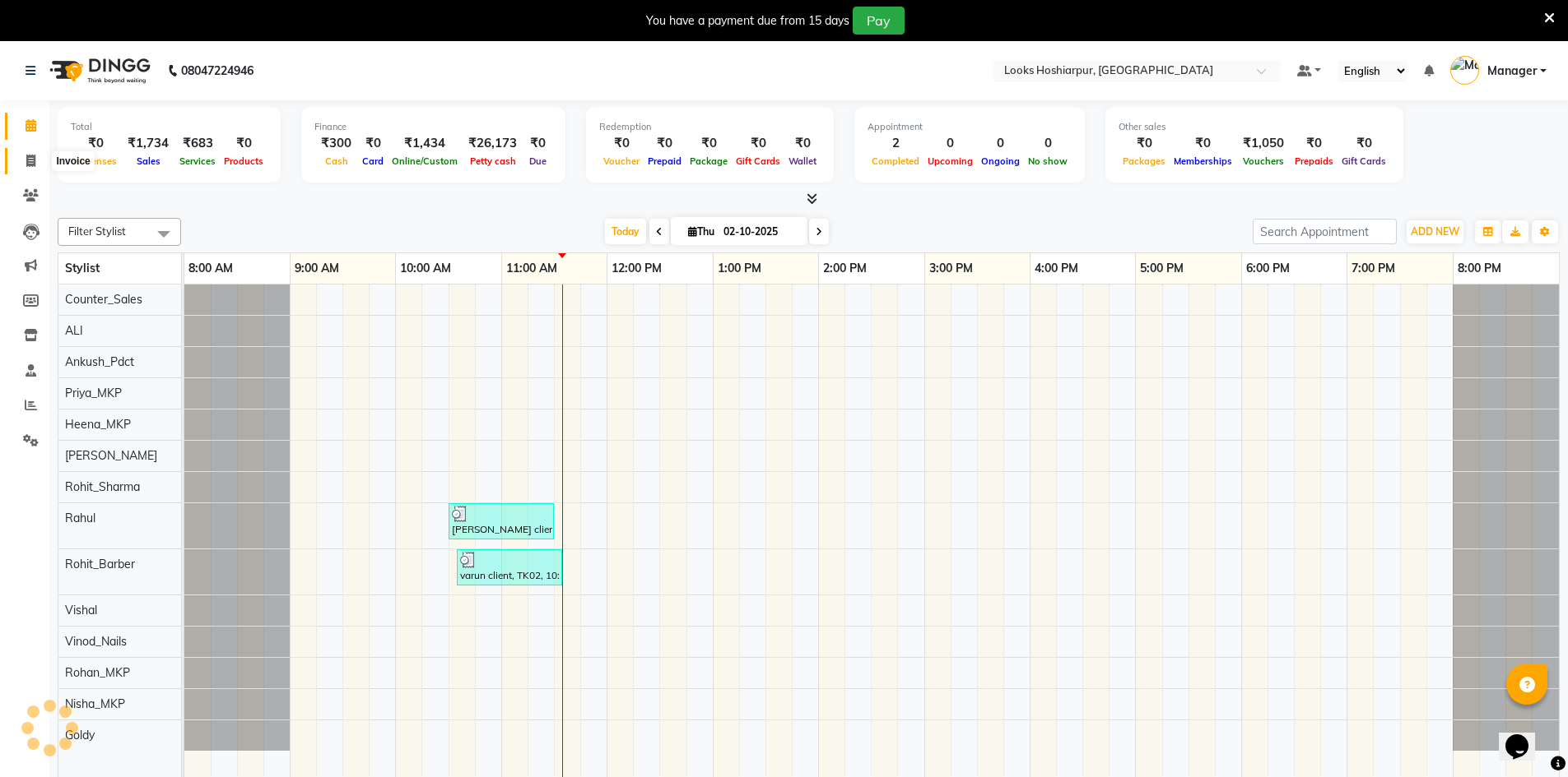
click at [33, 159] on icon at bounding box center [31, 161] width 9 height 13
select select "9034"
select select "service"
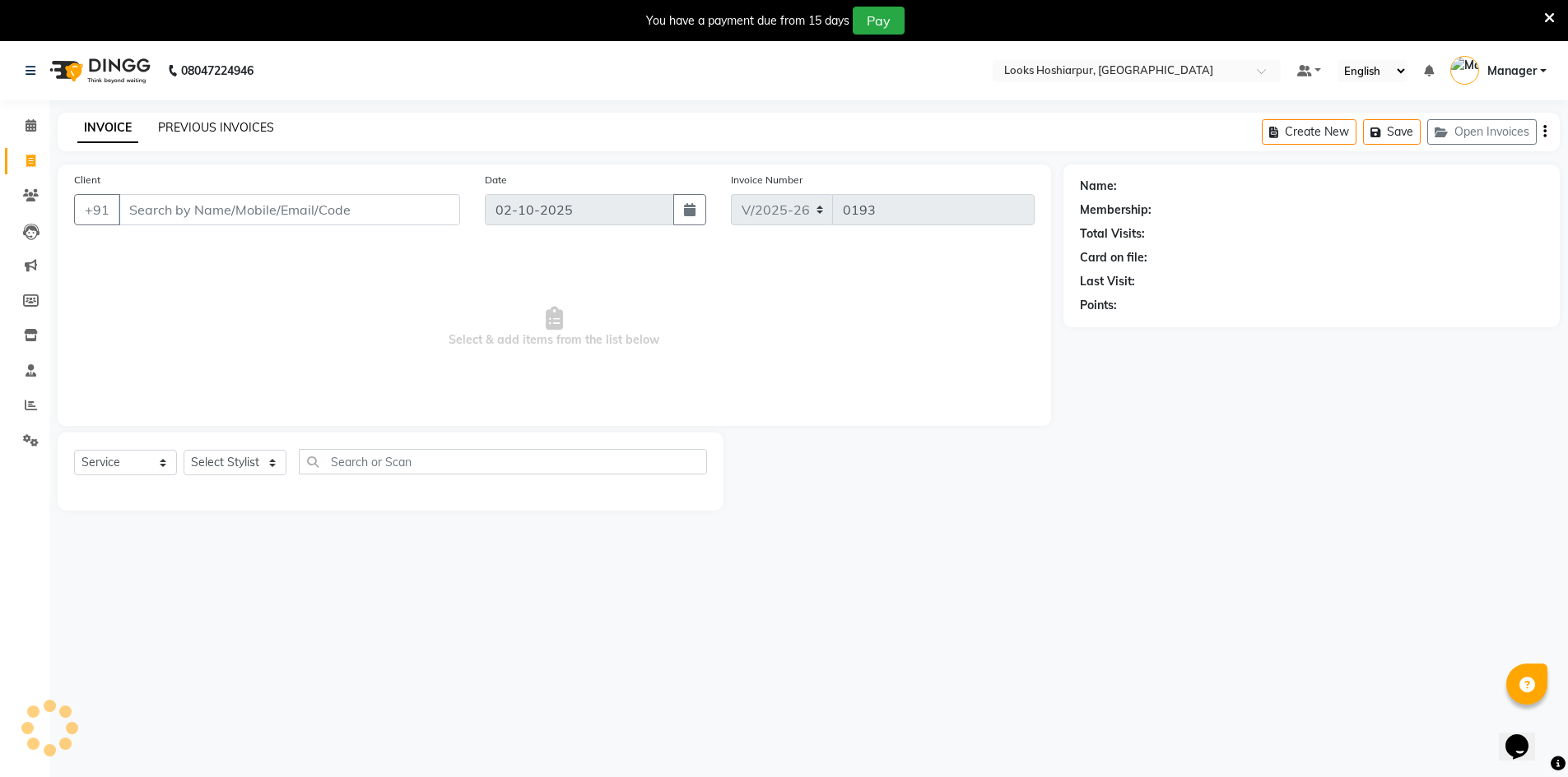
select select "92381"
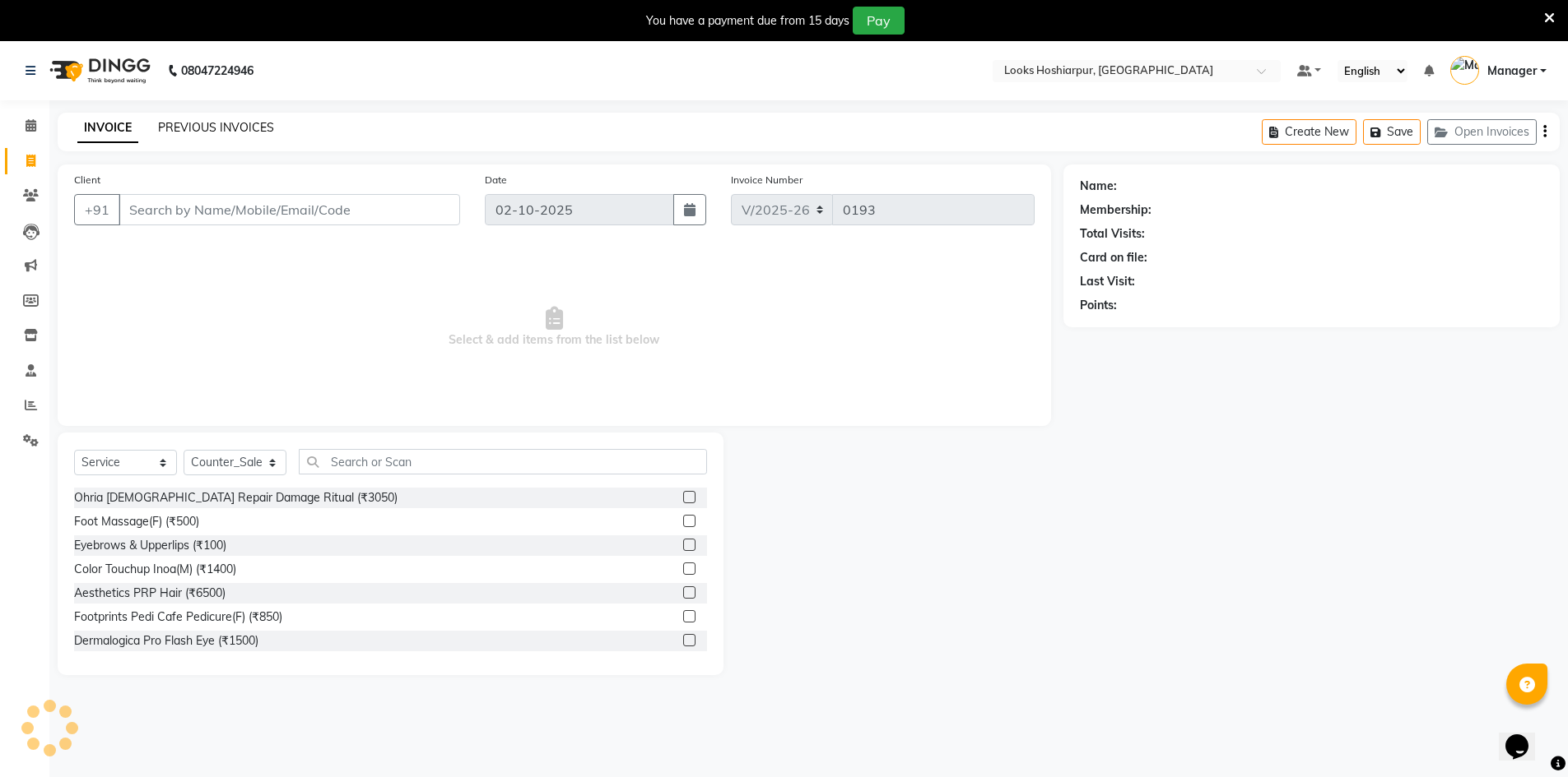
click at [205, 121] on link "PREVIOUS INVOICES" at bounding box center [216, 128] width 116 height 14
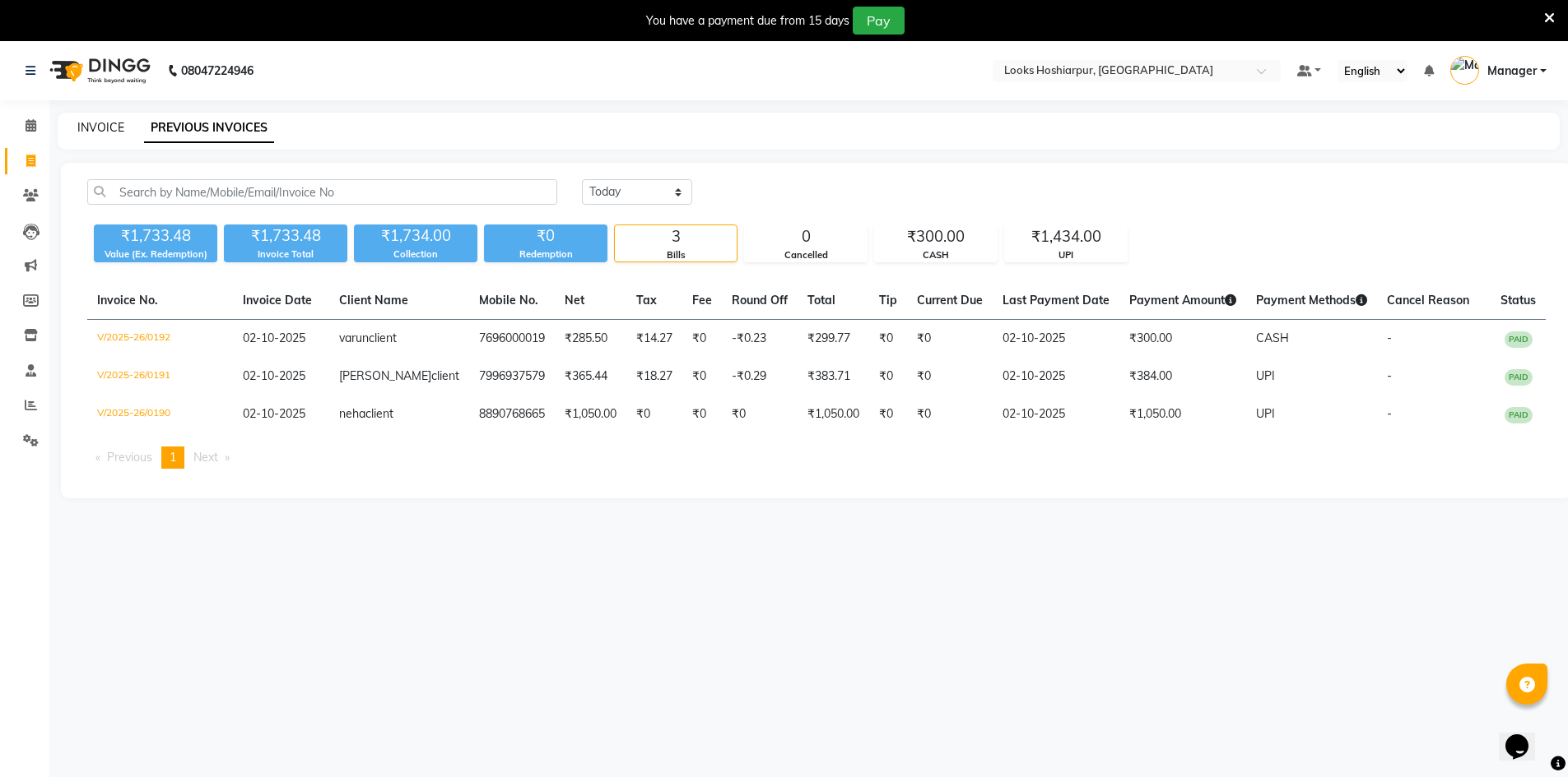
click at [103, 130] on link "INVOICE" at bounding box center [101, 128] width 47 height 14
select select "service"
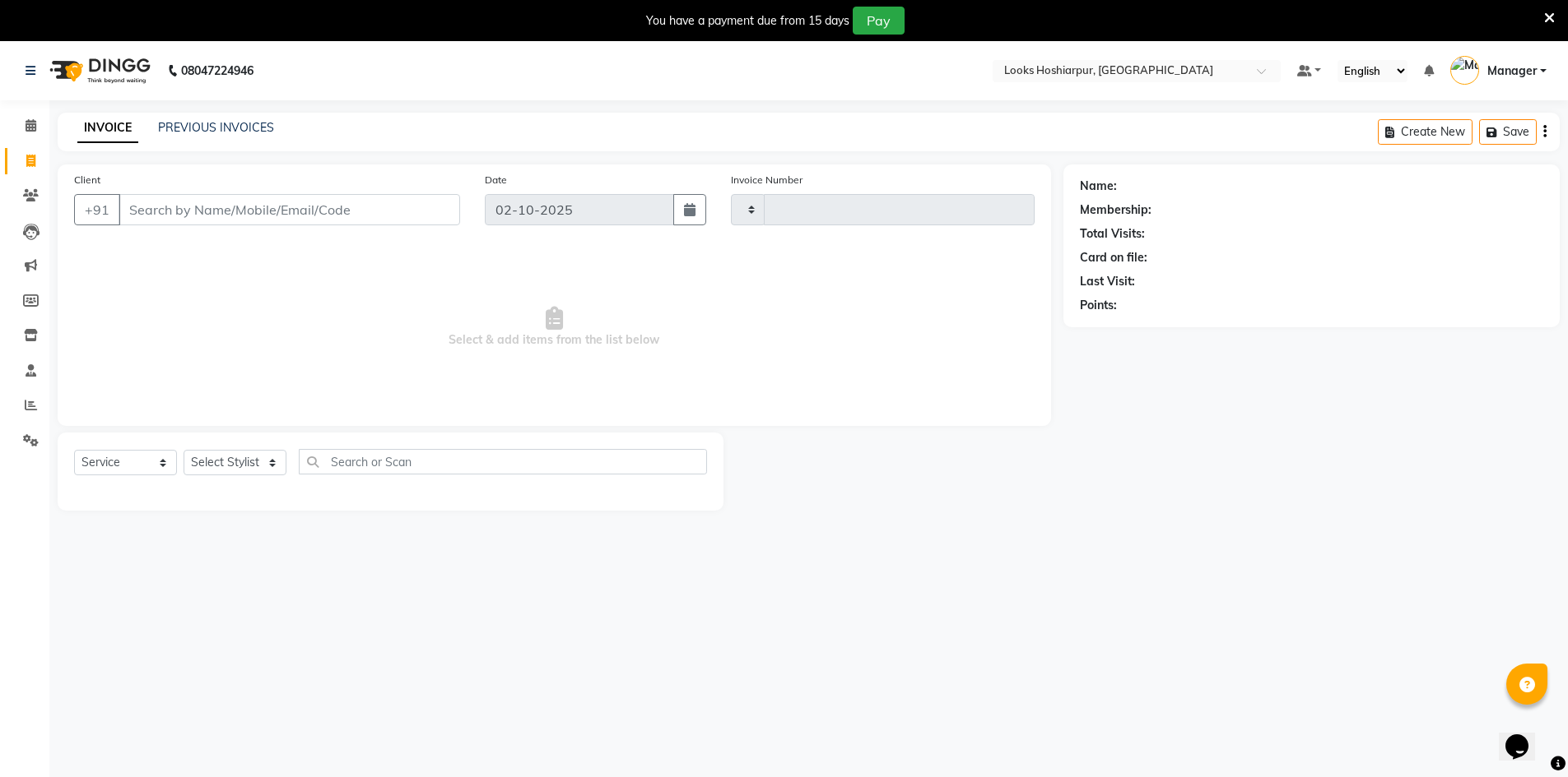
type input "0193"
select select "9034"
select select "92381"
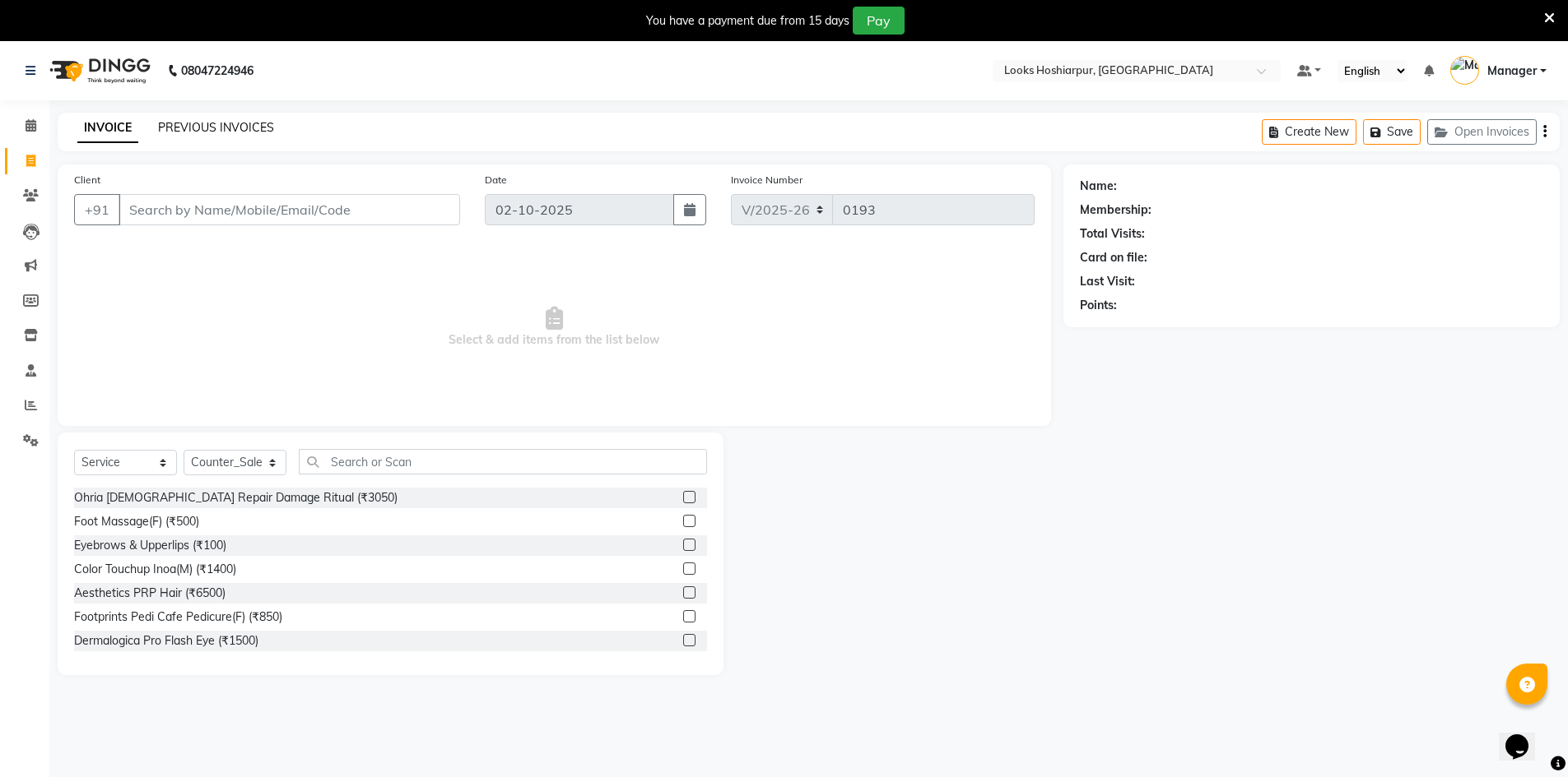
click at [240, 123] on link "PREVIOUS INVOICES" at bounding box center [216, 128] width 116 height 14
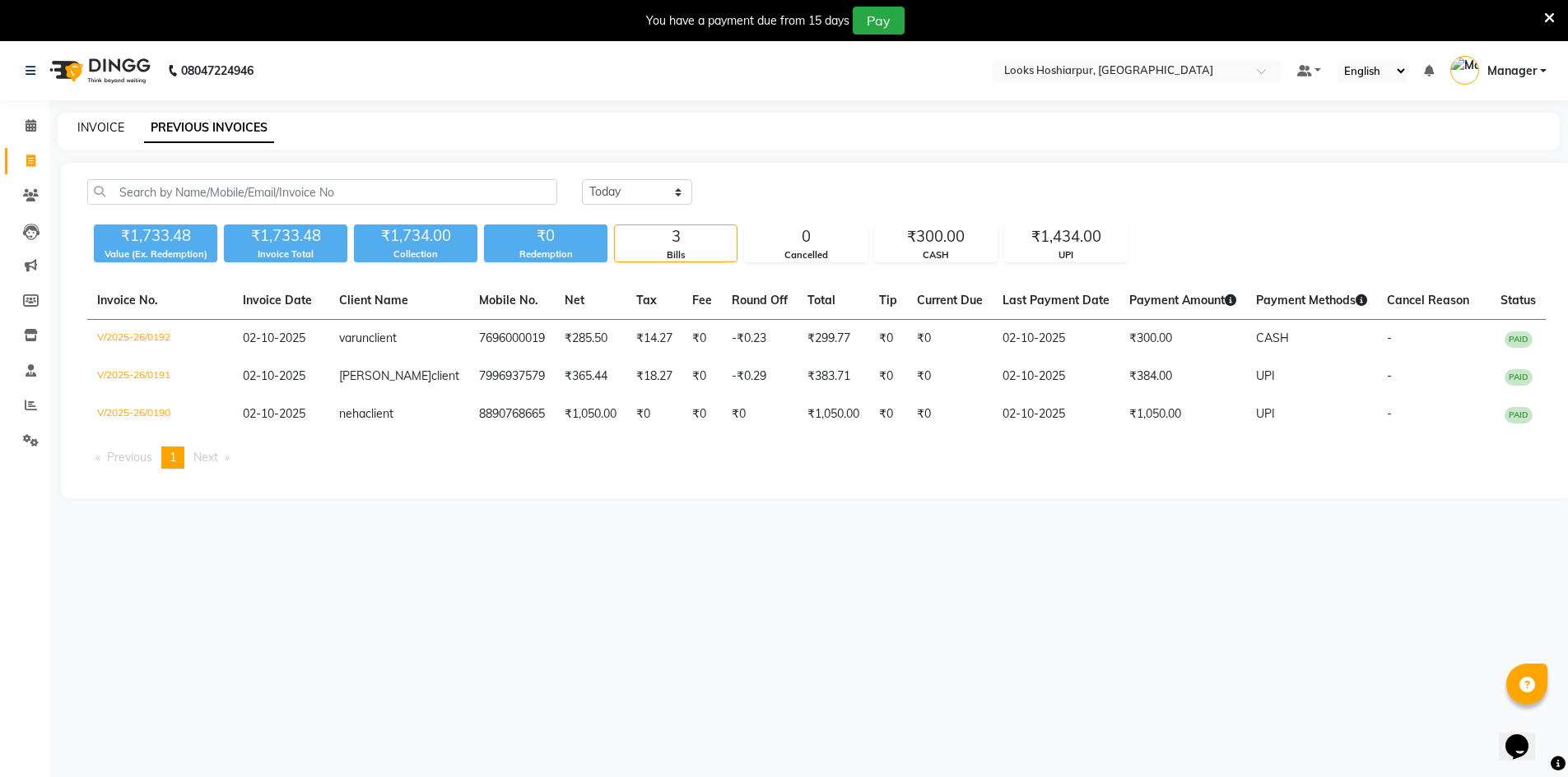
click at [120, 123] on link "INVOICE" at bounding box center [101, 128] width 47 height 14
select select "9034"
select select "service"
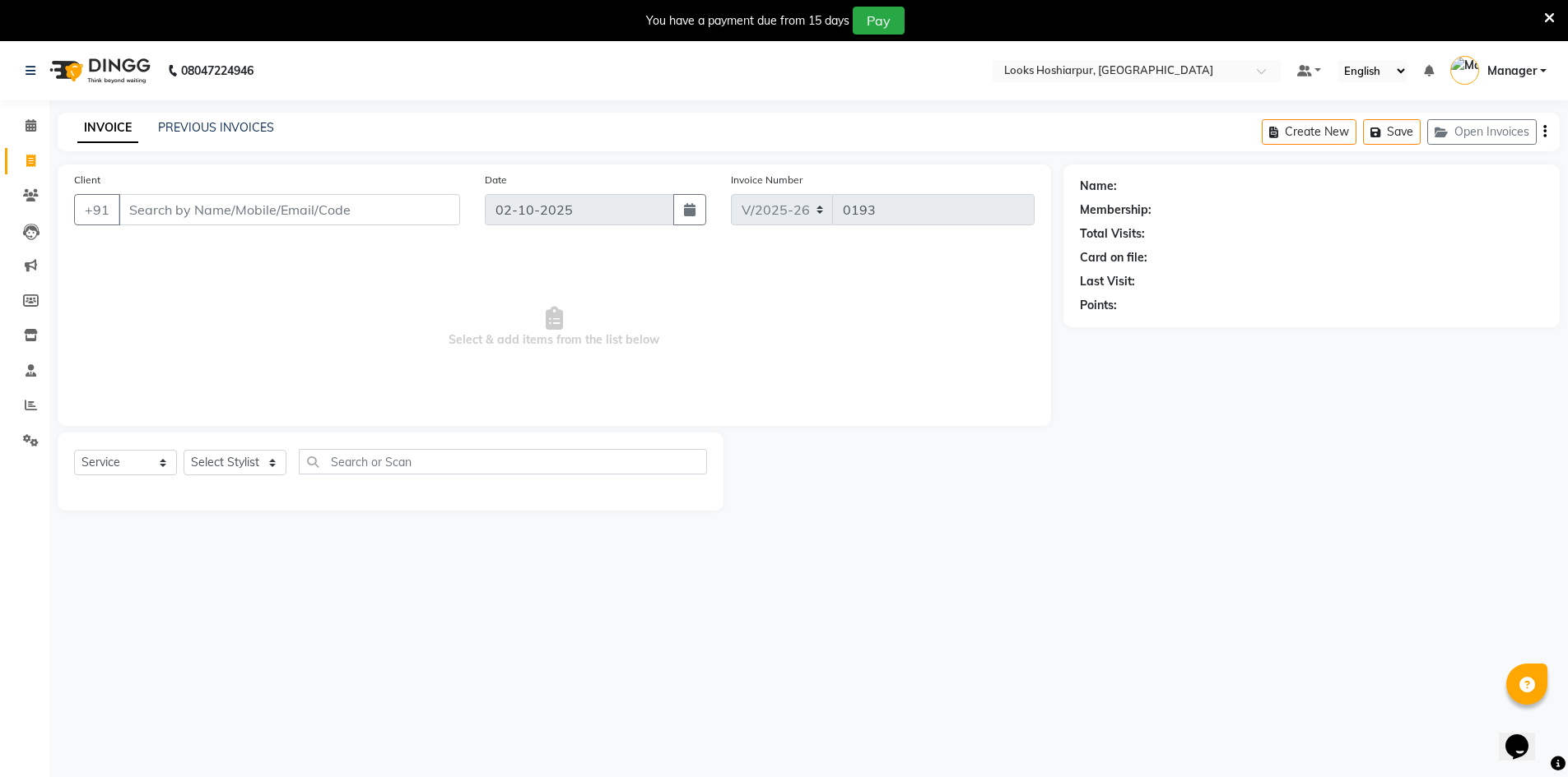
select select "92381"
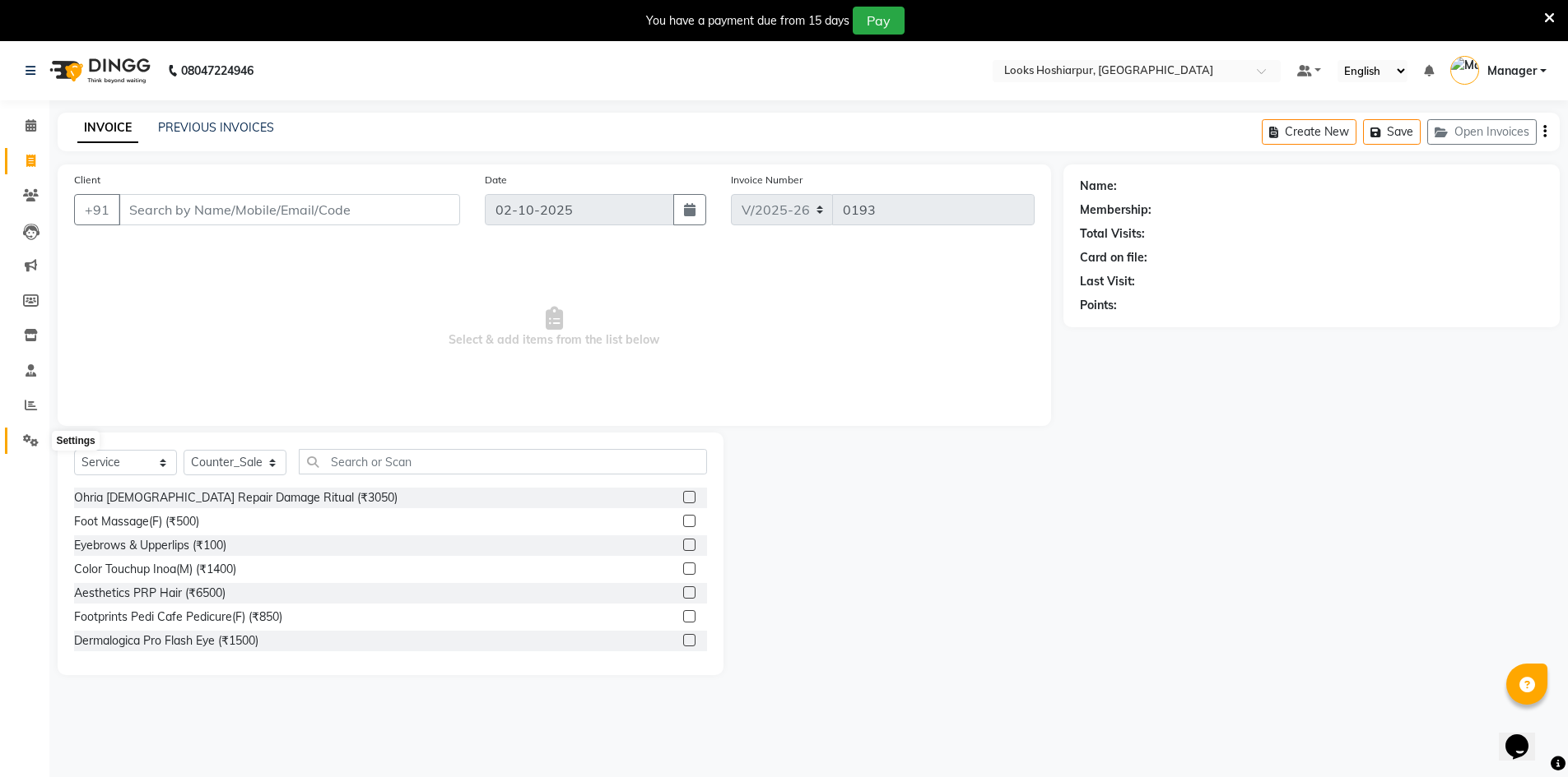
click at [32, 441] on icon at bounding box center [31, 441] width 15 height 13
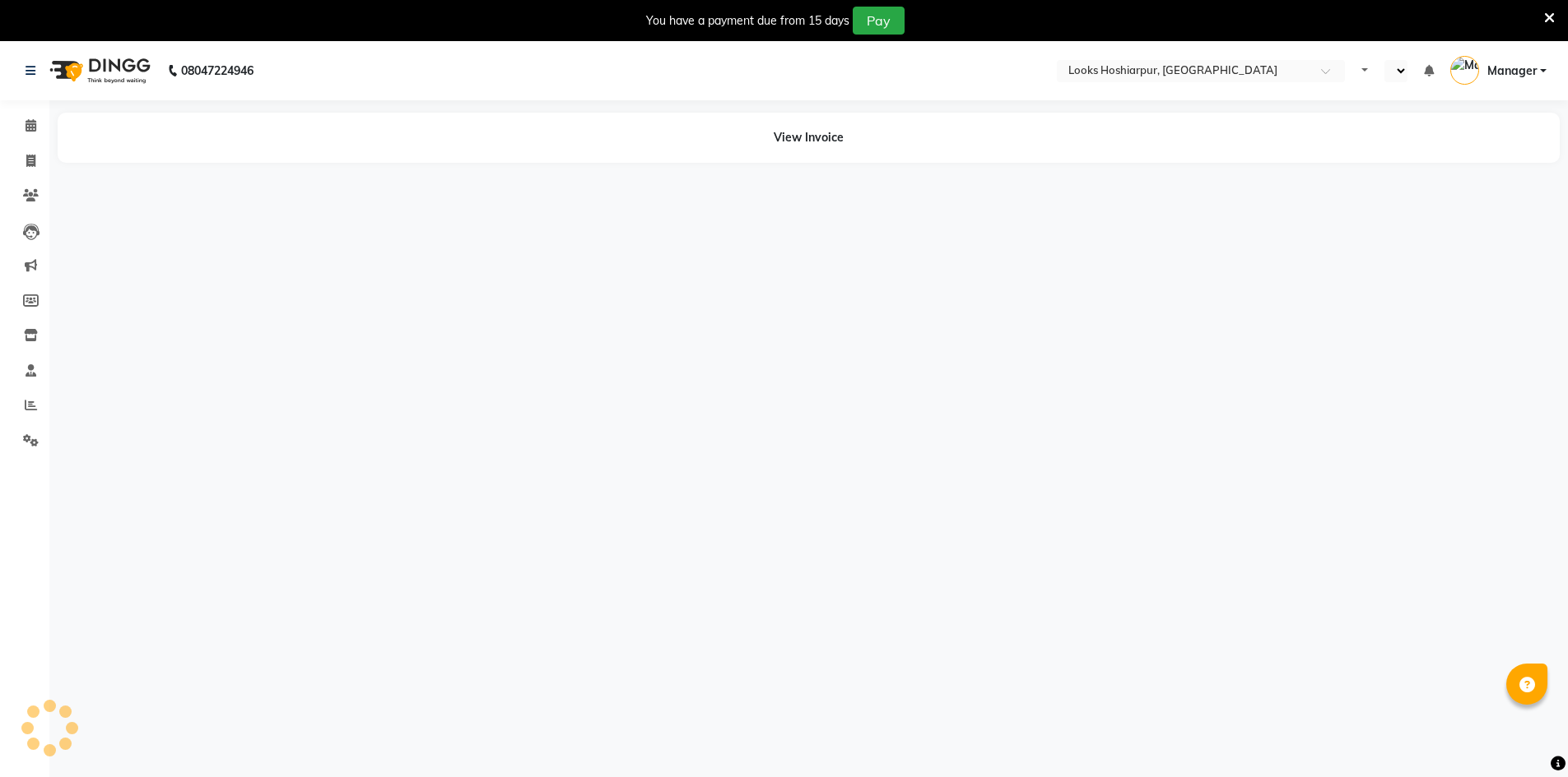
select select "en"
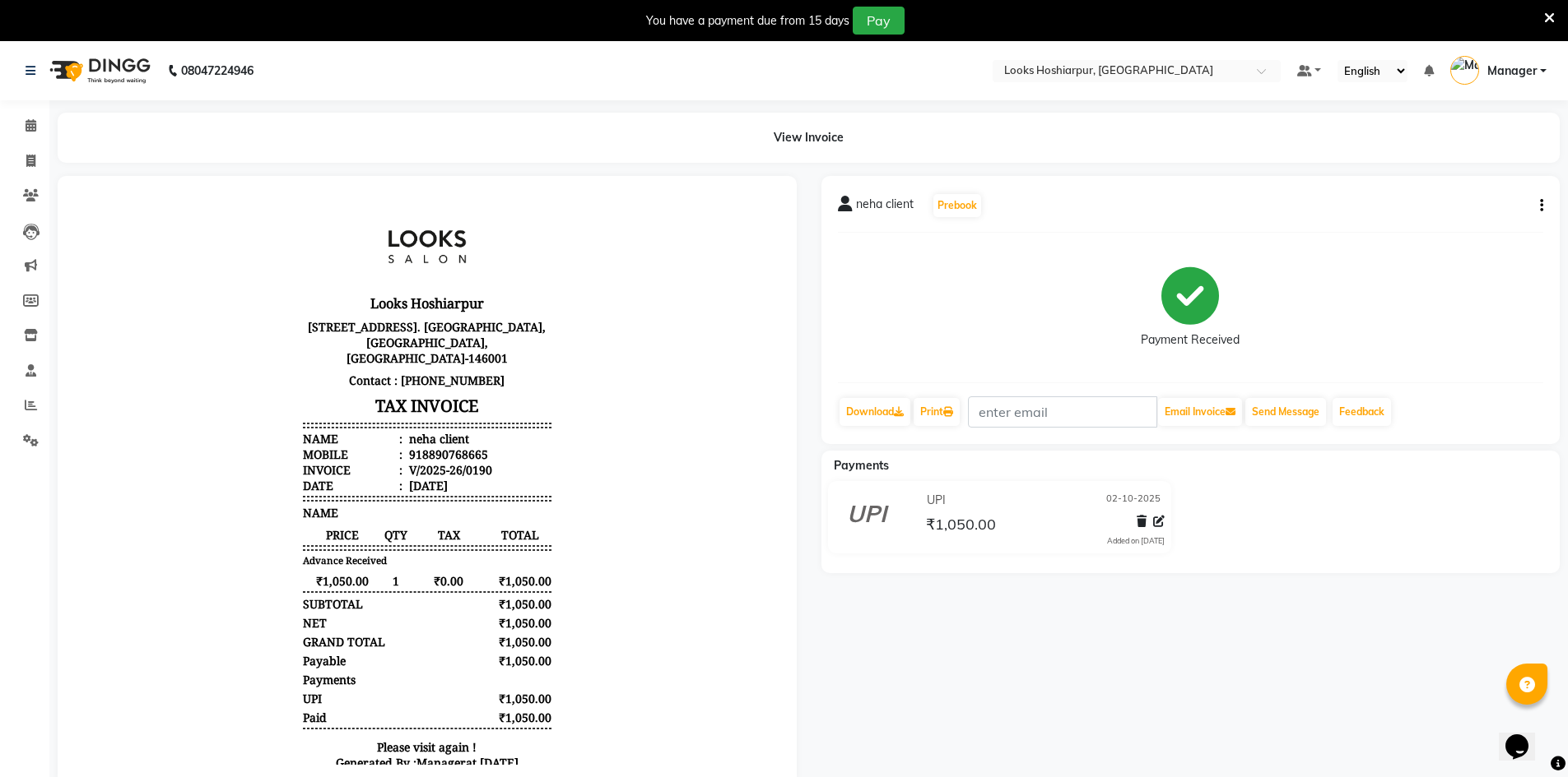
click at [1543, 203] on div "neha client Prebook Payment Received Download Print Email Invoice Send Message …" at bounding box center [1190, 310] width 739 height 268
click at [1541, 206] on icon "button" at bounding box center [1542, 206] width 4 height 1
click at [1499, 208] on div "Edit Item Staff" at bounding box center [1476, 206] width 79 height 21
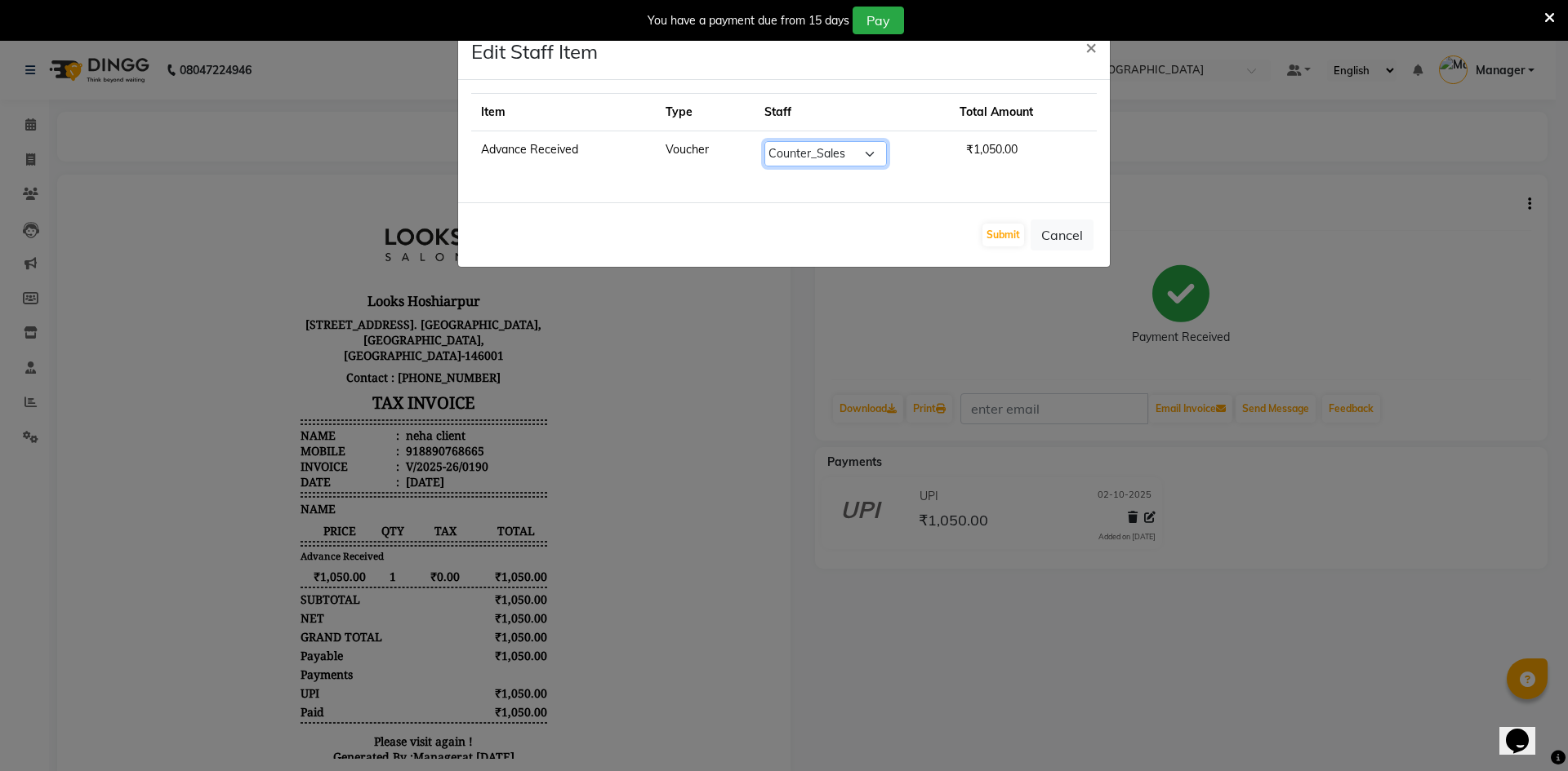
click at [863, 151] on select "Select ALI Ankush_Pdct Counter_Sales Goldy Heena_MKP Manager Nisha_MKP Priya_MK…" at bounding box center [825, 153] width 122 height 25
select select "92394"
click at [764, 141] on select "Select ALI Ankush_Pdct Counter_Sales Goldy Heena_MKP Manager Nisha_MKP Priya_MK…" at bounding box center [825, 153] width 122 height 25
click at [1010, 236] on button "Submit" at bounding box center [1003, 236] width 42 height 23
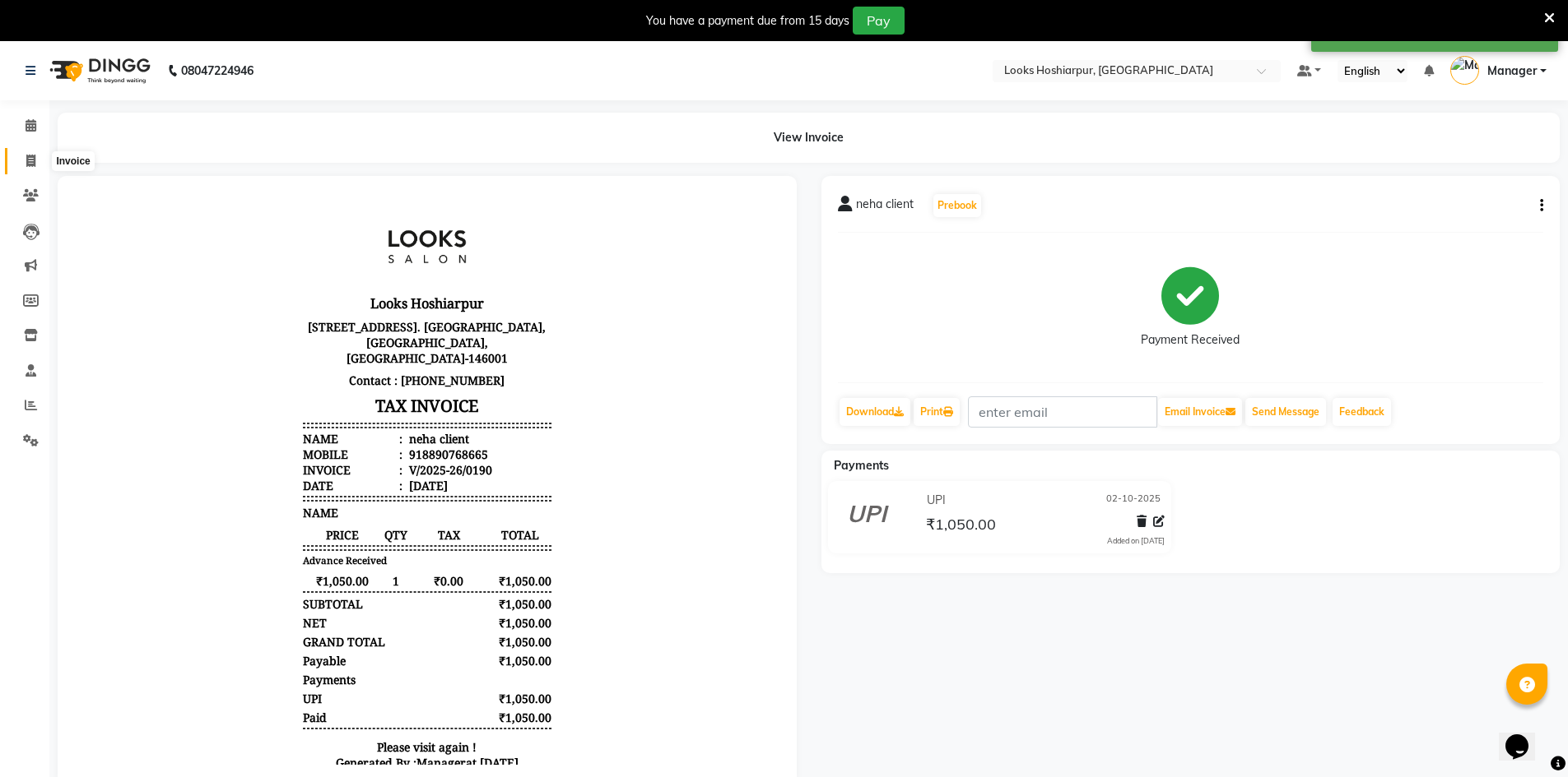
click at [29, 163] on icon at bounding box center [31, 161] width 9 height 13
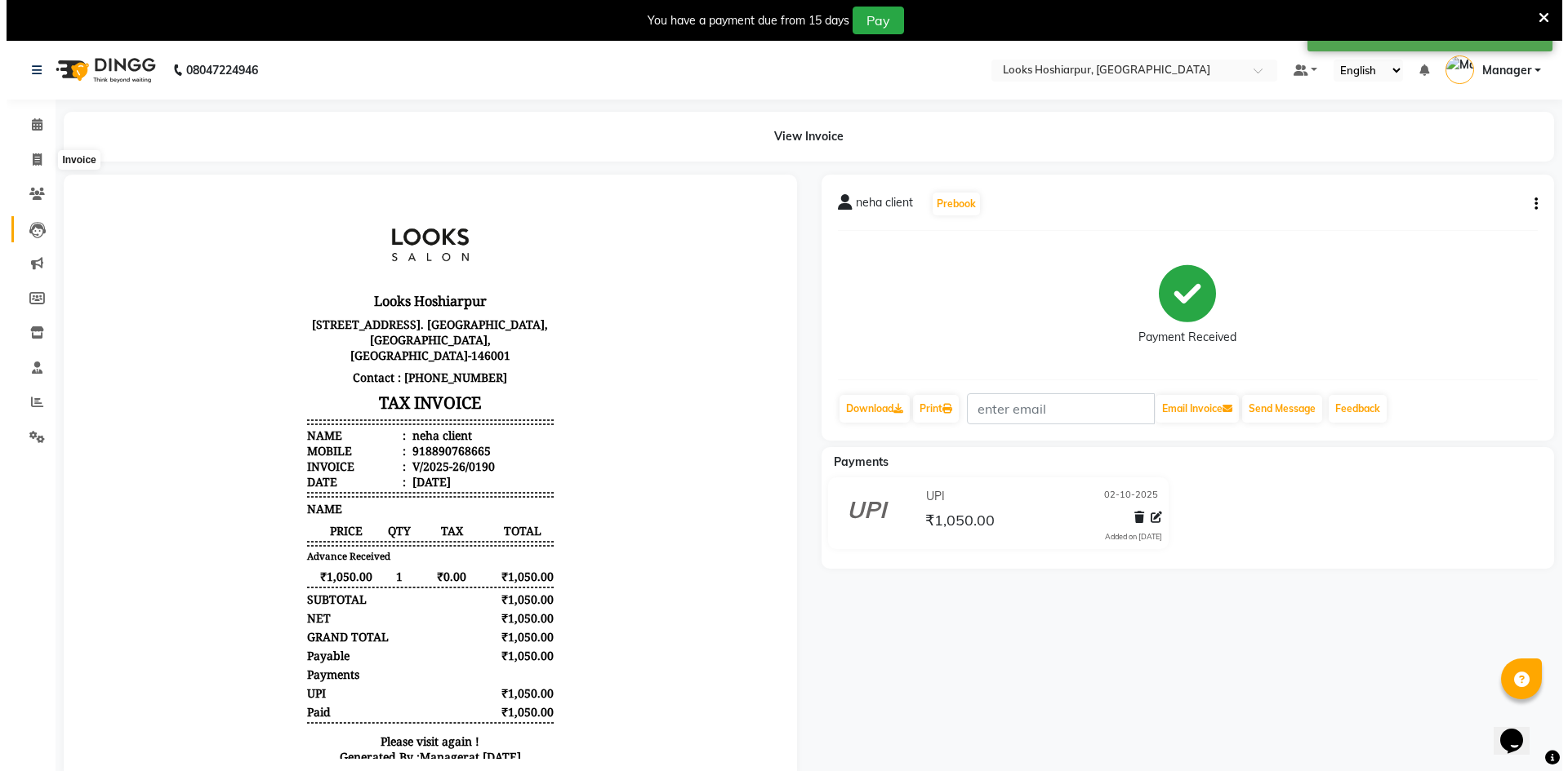
scroll to position [41, 0]
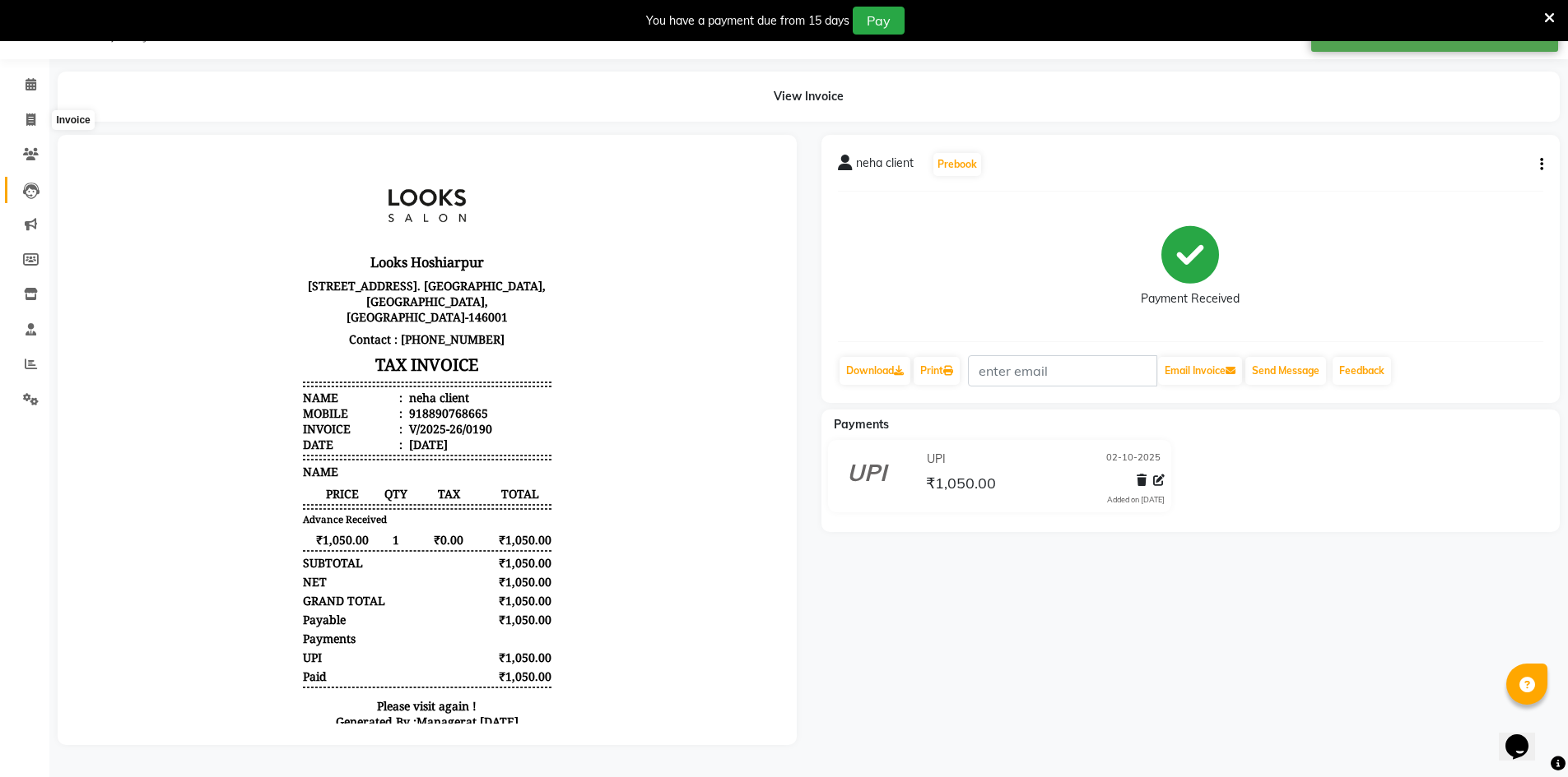
select select "9034"
select select "service"
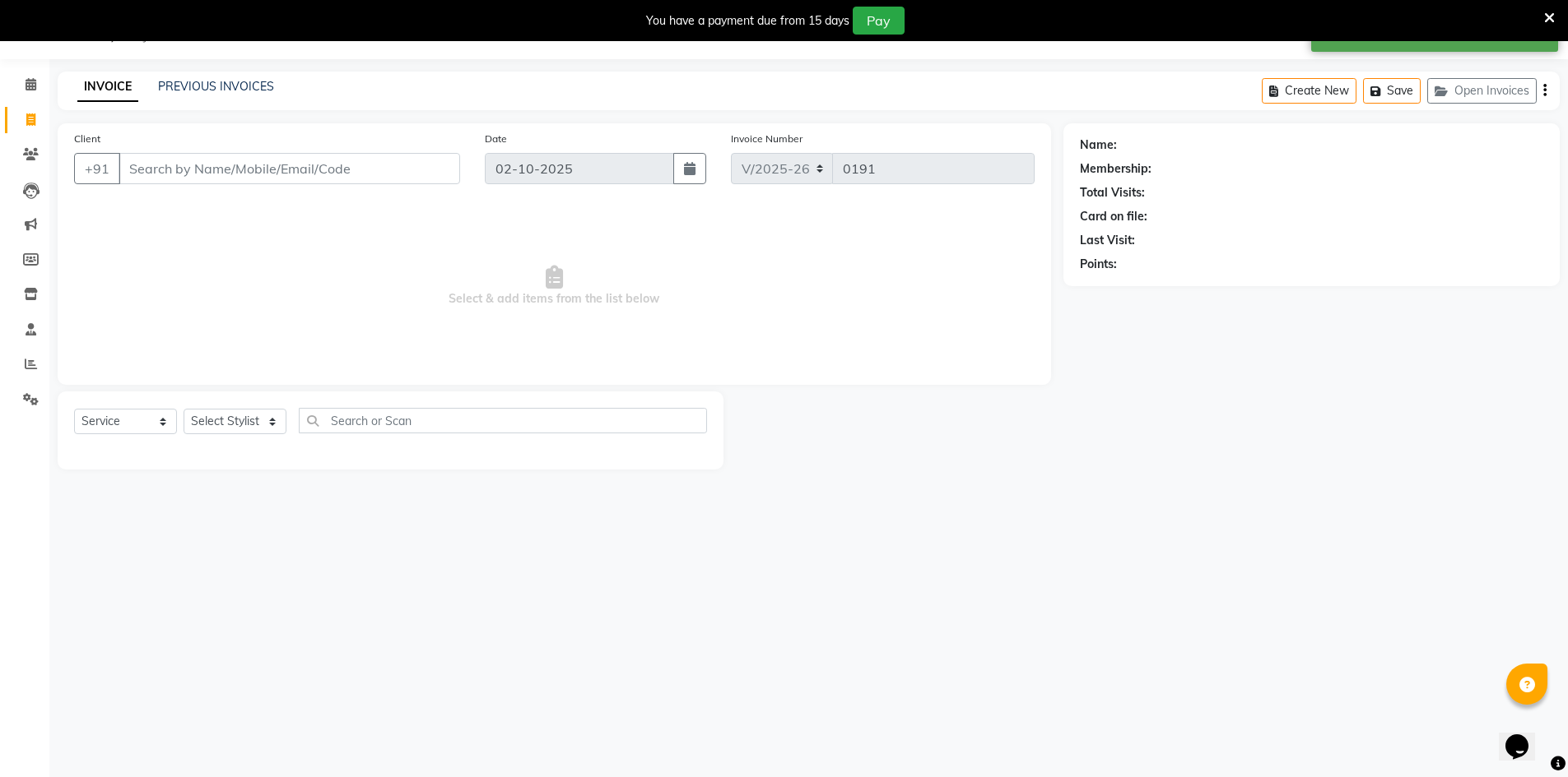
select select "92381"
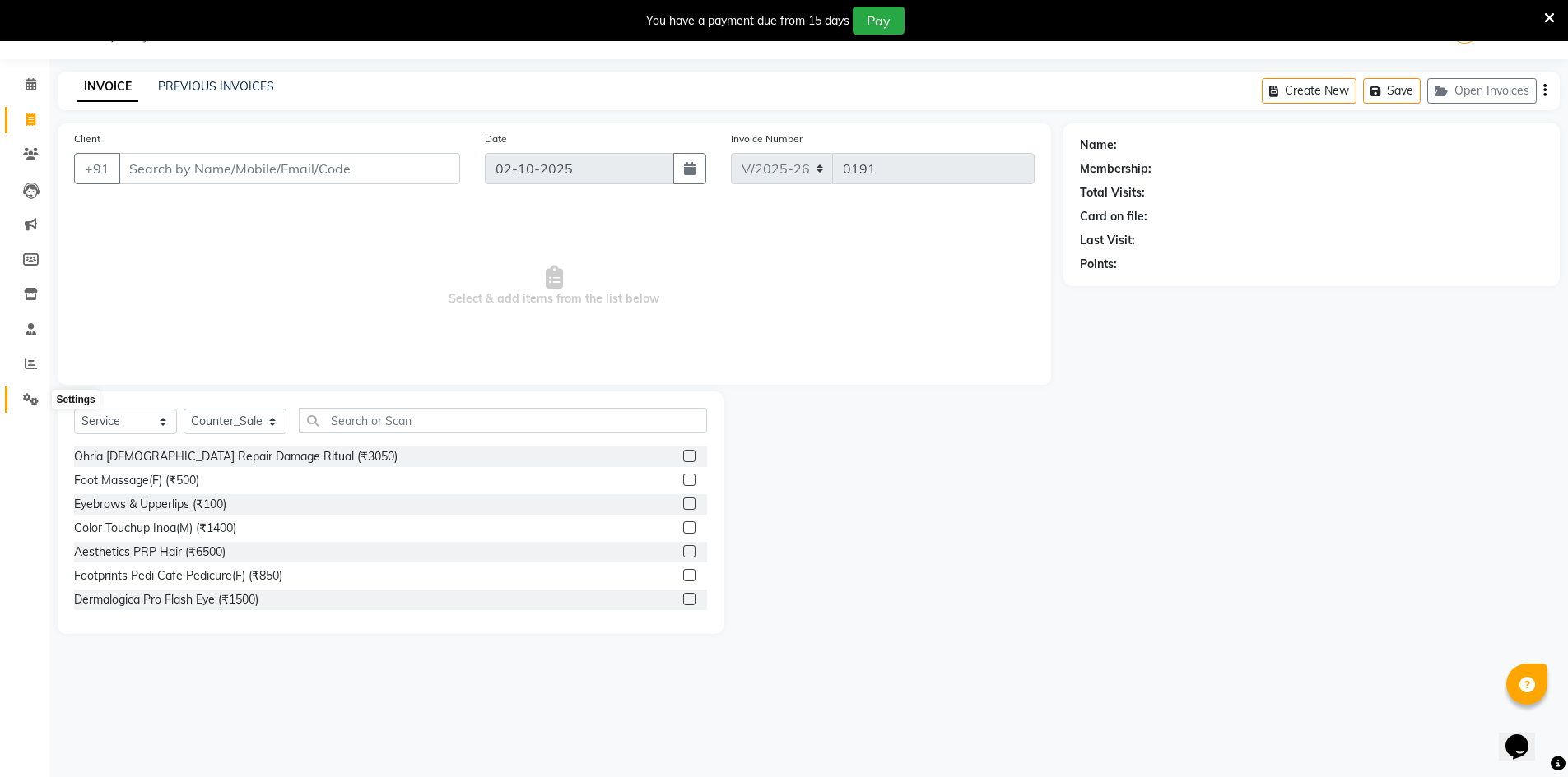
click at [25, 399] on icon at bounding box center [31, 399] width 15 height 13
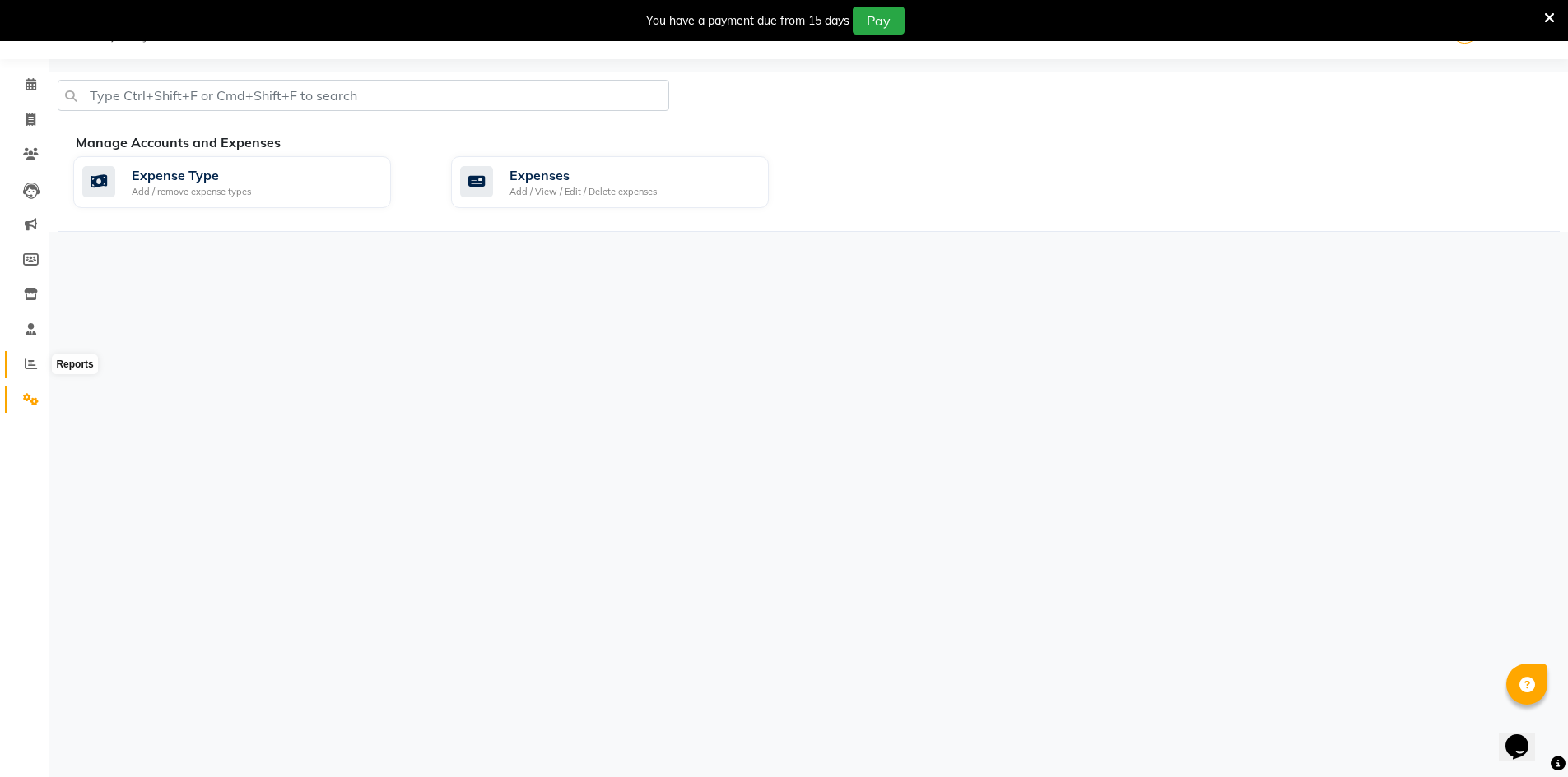
click at [30, 357] on span at bounding box center [31, 364] width 29 height 19
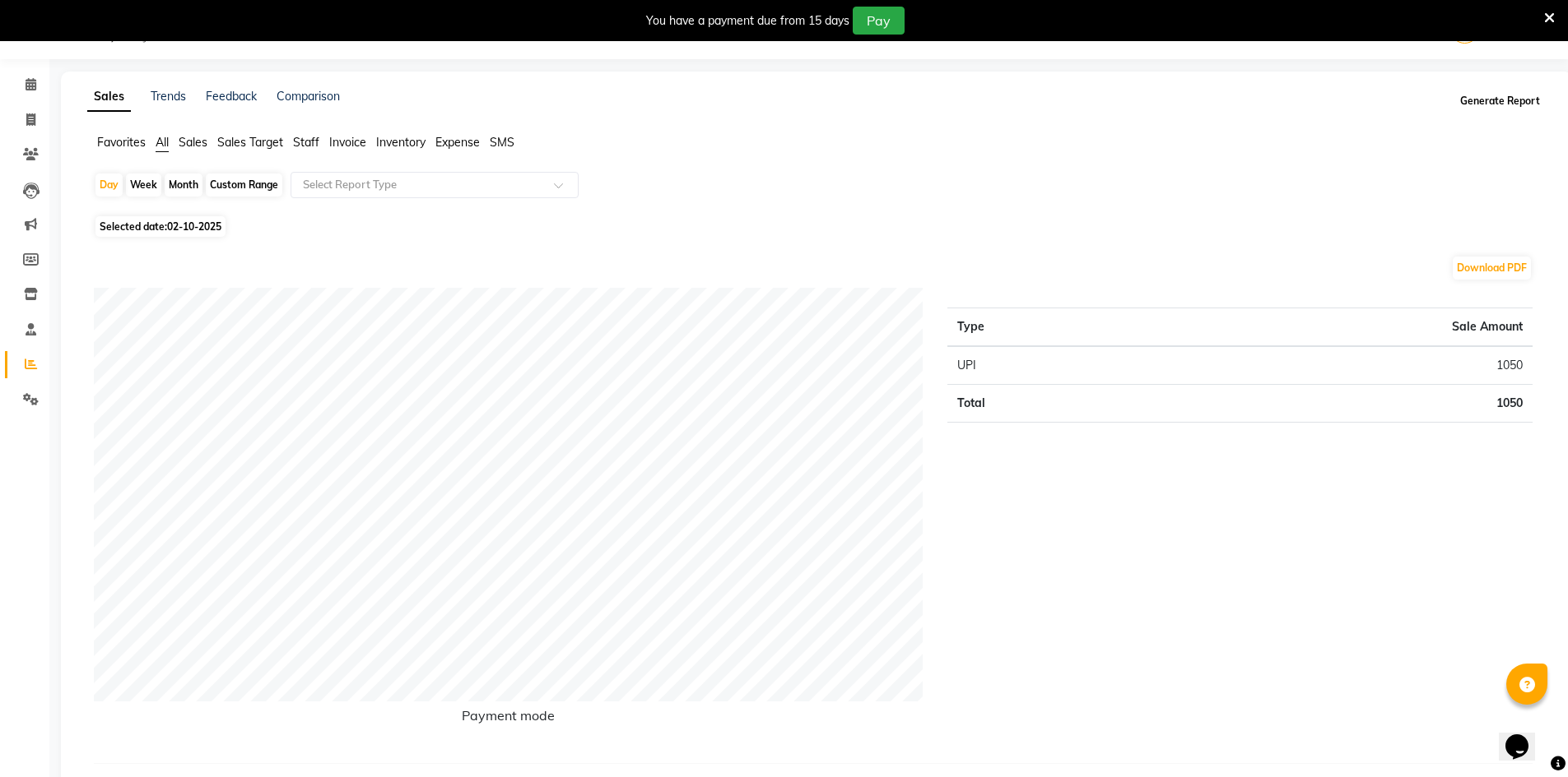
click at [1509, 108] on button "Generate Report" at bounding box center [1500, 102] width 88 height 23
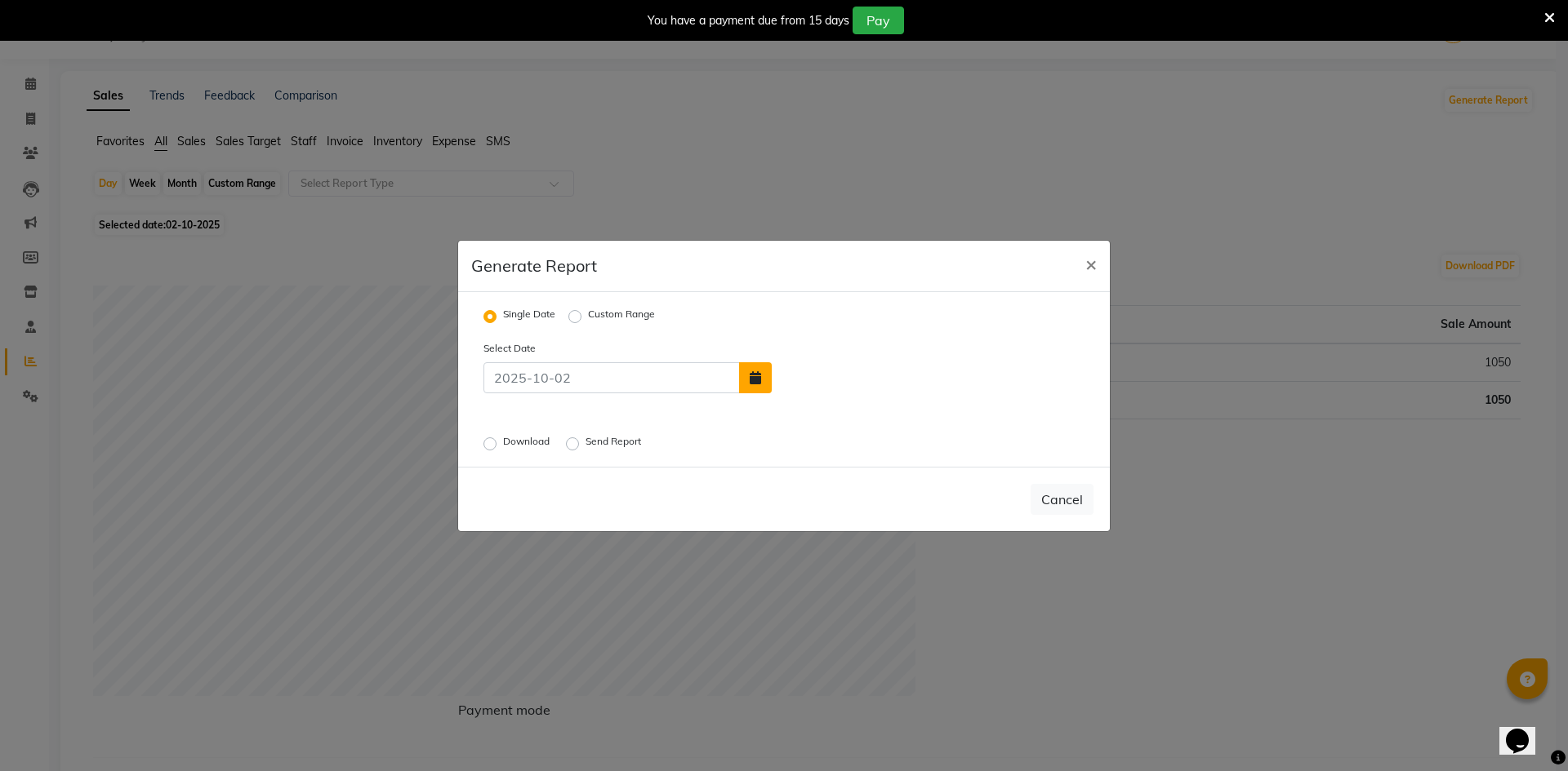
click at [756, 379] on icon "button" at bounding box center [755, 377] width 12 height 13
select select "10"
click at [839, 340] on div "1" at bounding box center [842, 339] width 26 height 26
type input "01-10-2025"
click at [504, 440] on label "Download" at bounding box center [529, 444] width 50 height 20
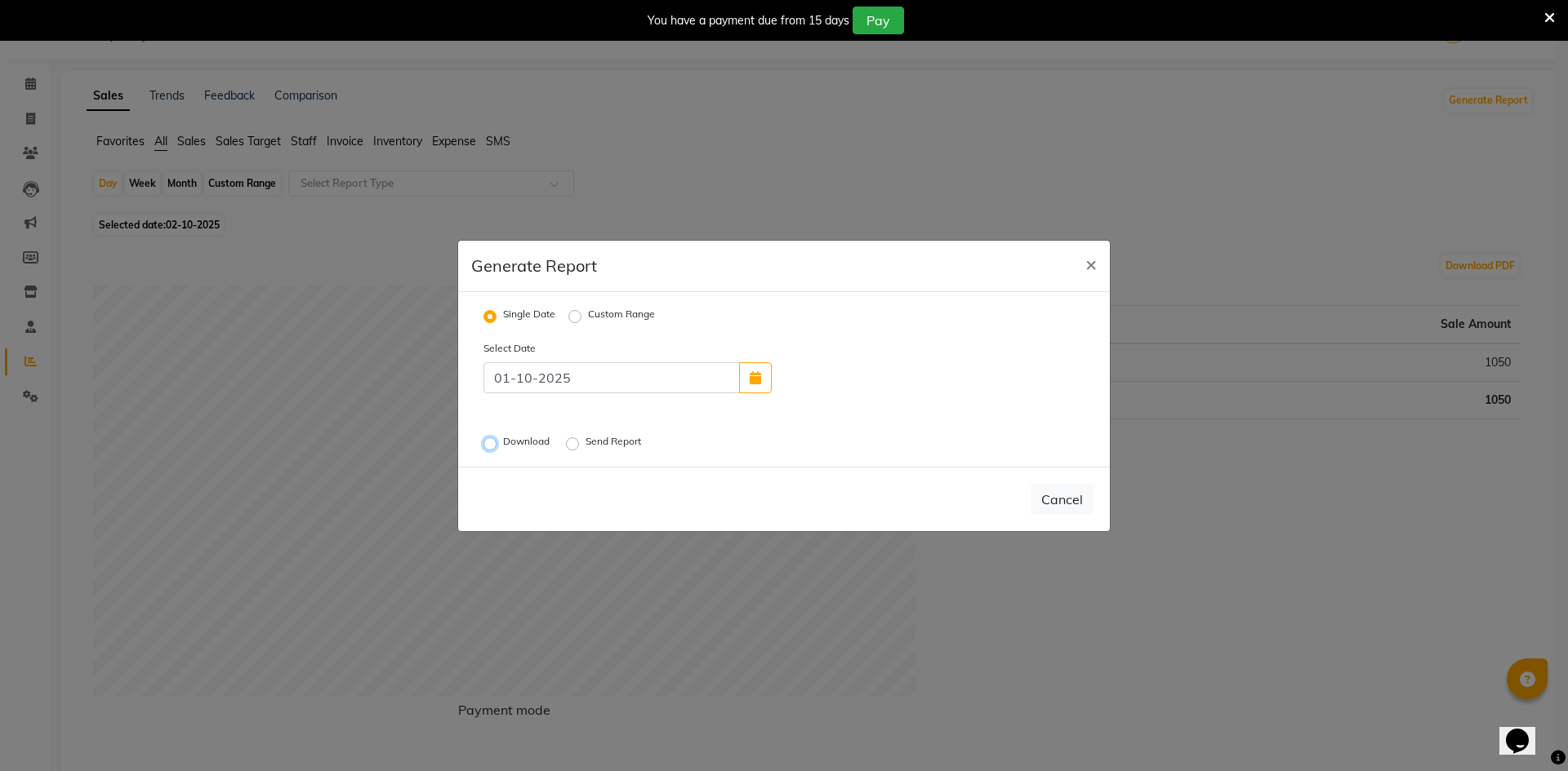
click at [487, 440] on input "Download" at bounding box center [492, 443] width 12 height 12
radio input "true"
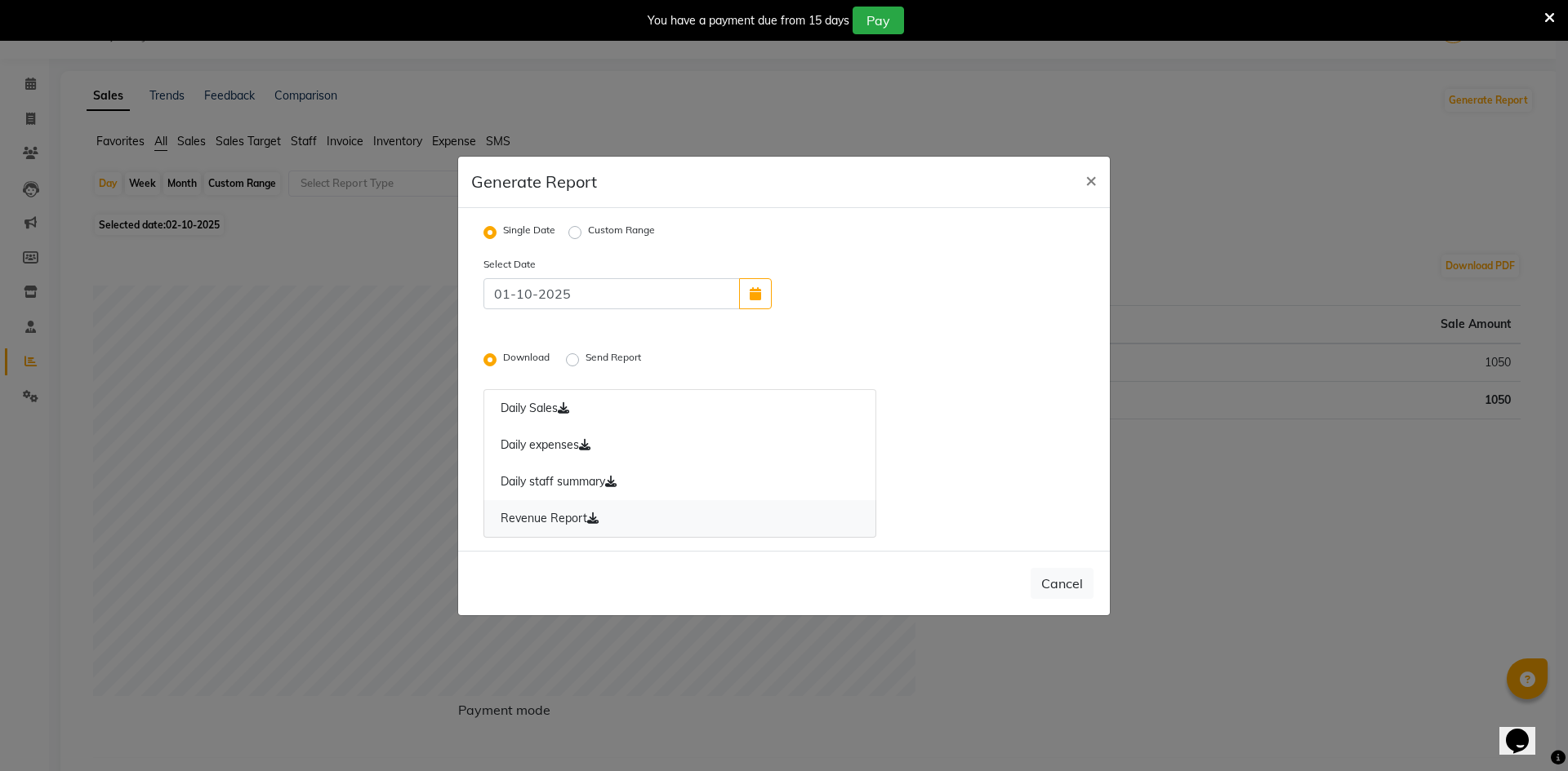
click at [551, 522] on link "Revenue Report" at bounding box center [680, 519] width 393 height 37
drag, startPoint x: 507, startPoint y: 527, endPoint x: 491, endPoint y: 521, distance: 17.1
click at [508, 527] on link "Revenue Report" at bounding box center [680, 519] width 393 height 37
click at [567, 521] on link "Revenue Report" at bounding box center [680, 519] width 393 height 37
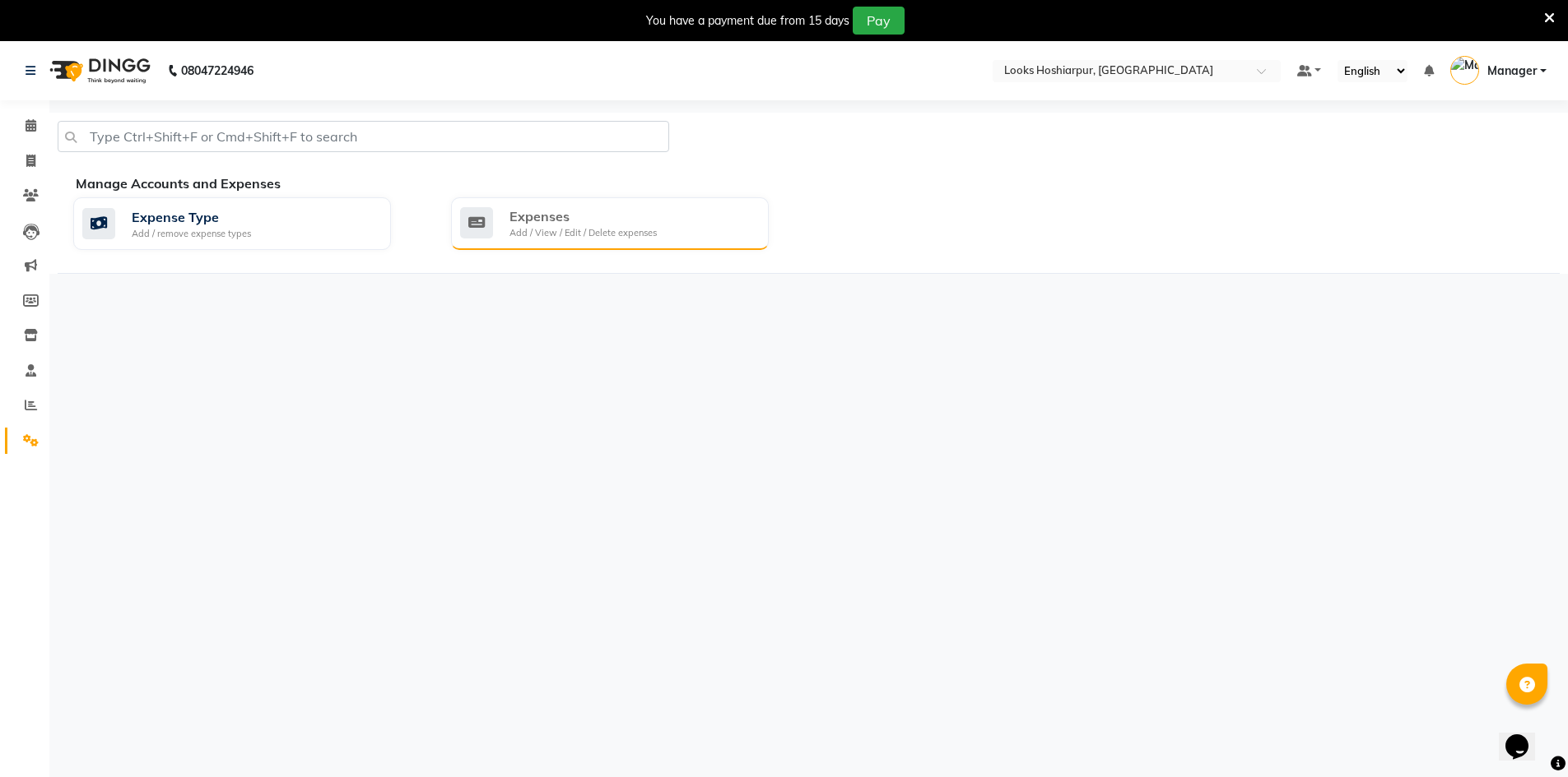
click at [488, 209] on icon at bounding box center [476, 223] width 33 height 31
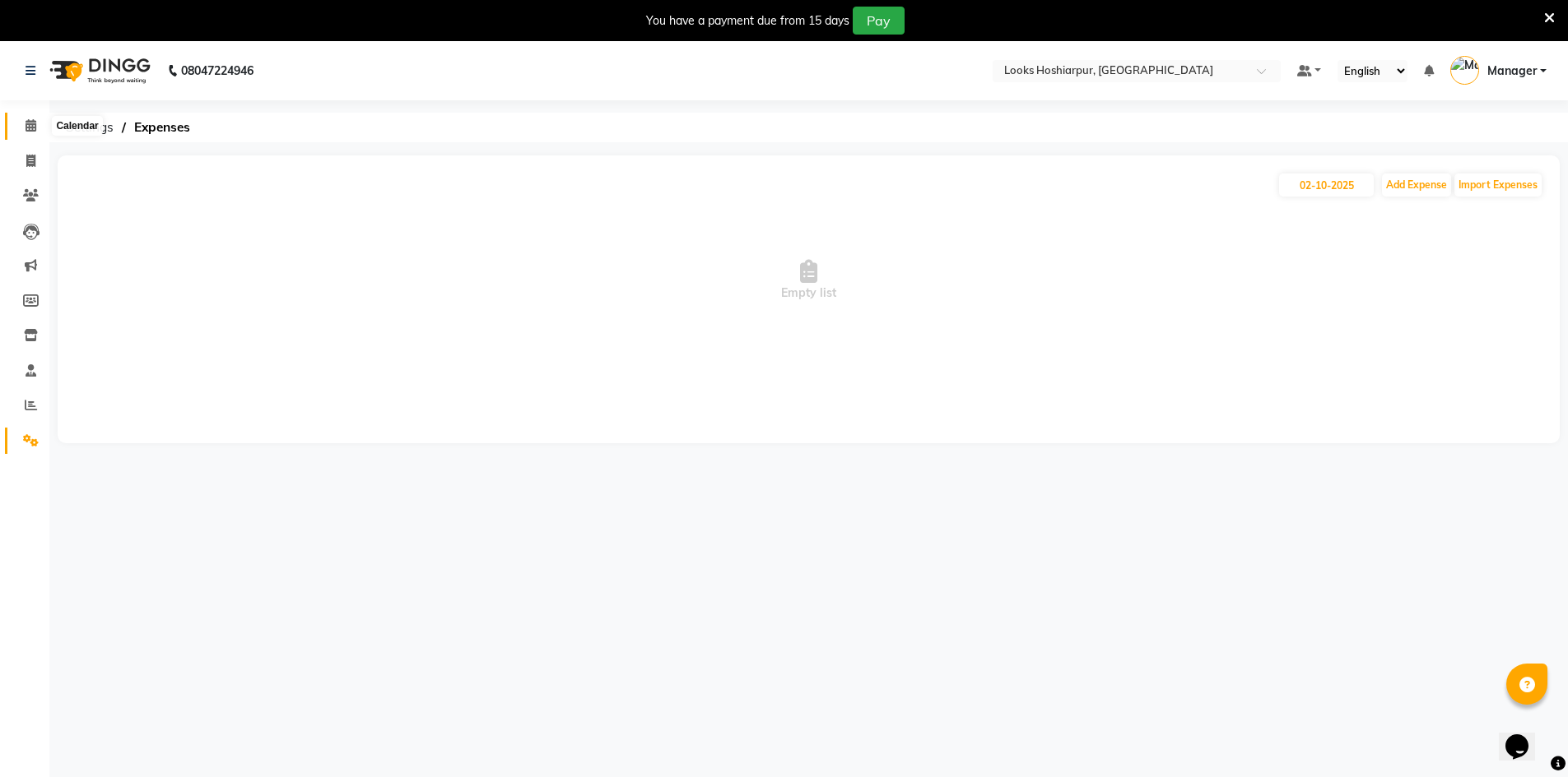
click at [22, 121] on span at bounding box center [31, 126] width 29 height 19
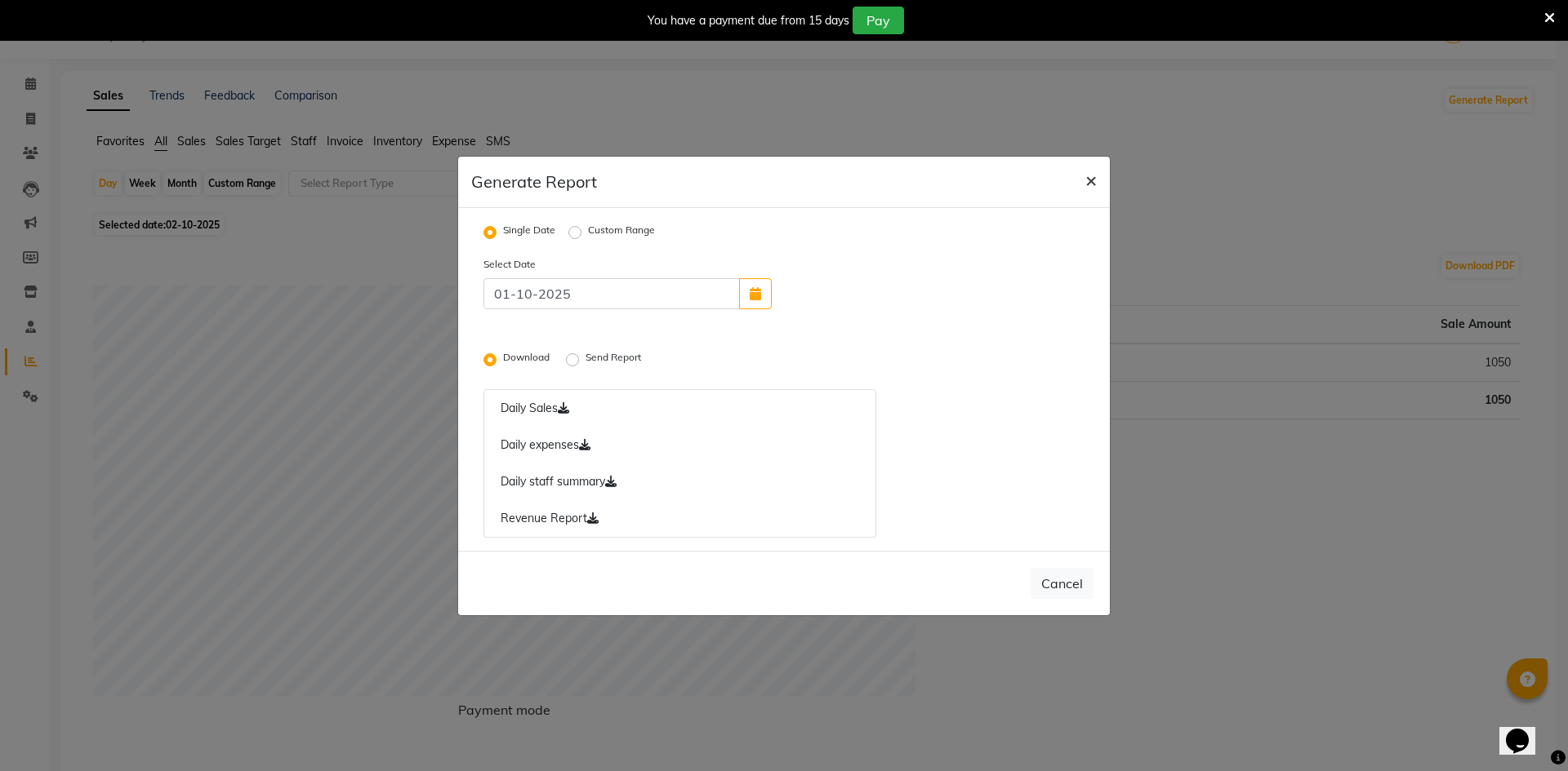
click at [1093, 176] on span "×" at bounding box center [1091, 179] width 12 height 24
radio input "false"
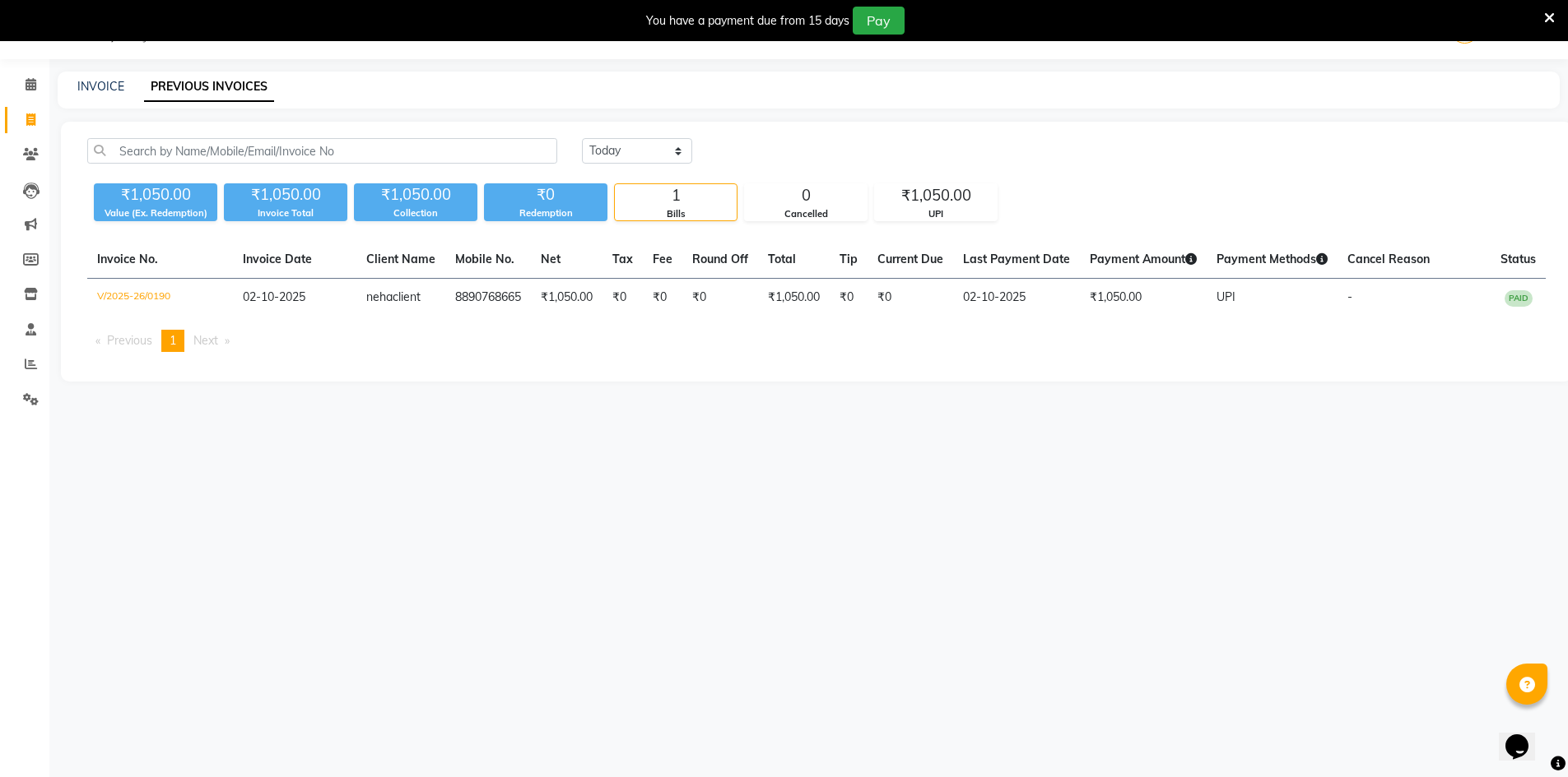
click at [117, 78] on div "INVOICE" at bounding box center [101, 86] width 47 height 17
click at [235, 89] on link "PREVIOUS INVOICES" at bounding box center [209, 87] width 130 height 30
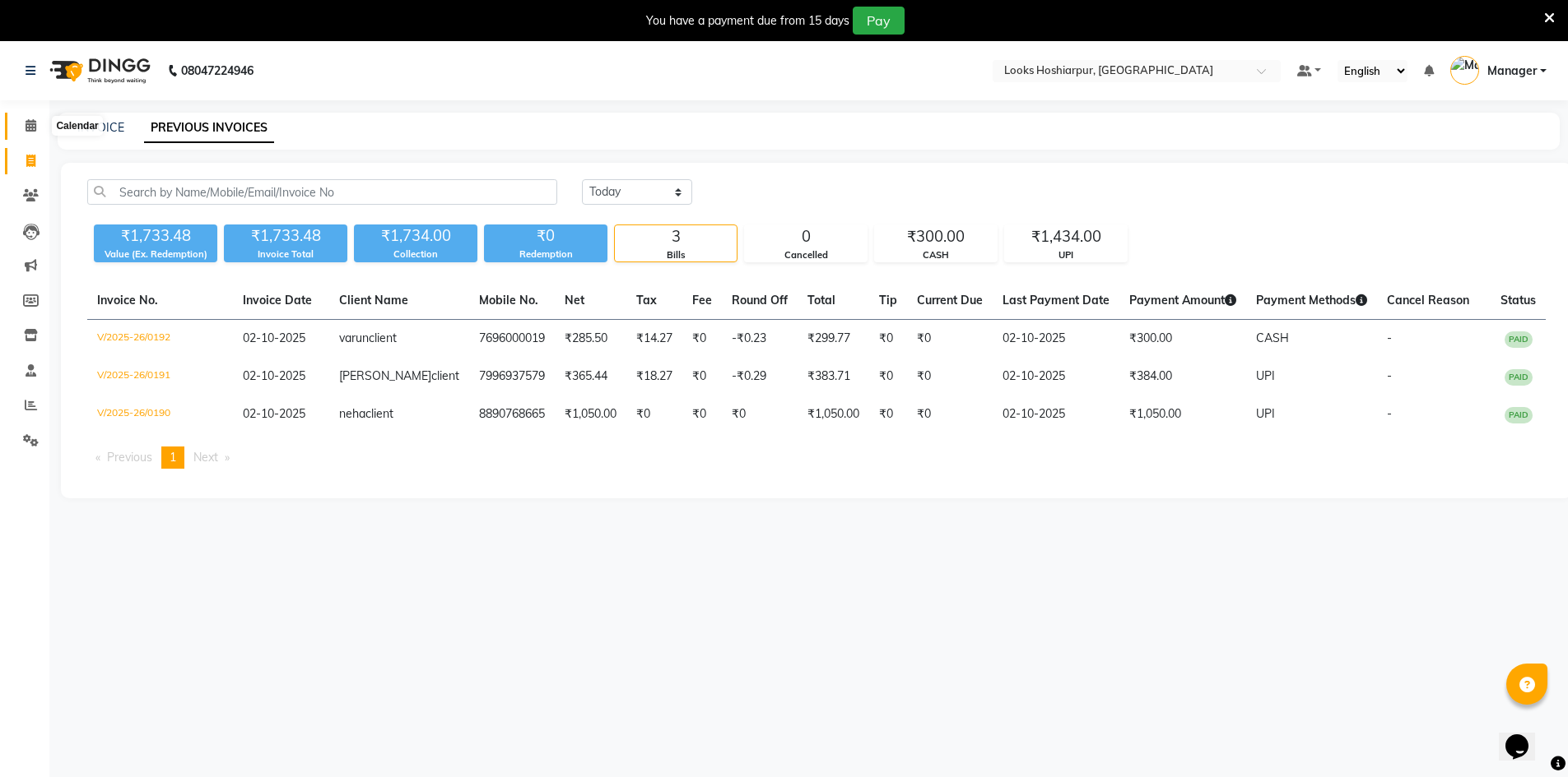
click at [28, 134] on span at bounding box center [31, 126] width 29 height 19
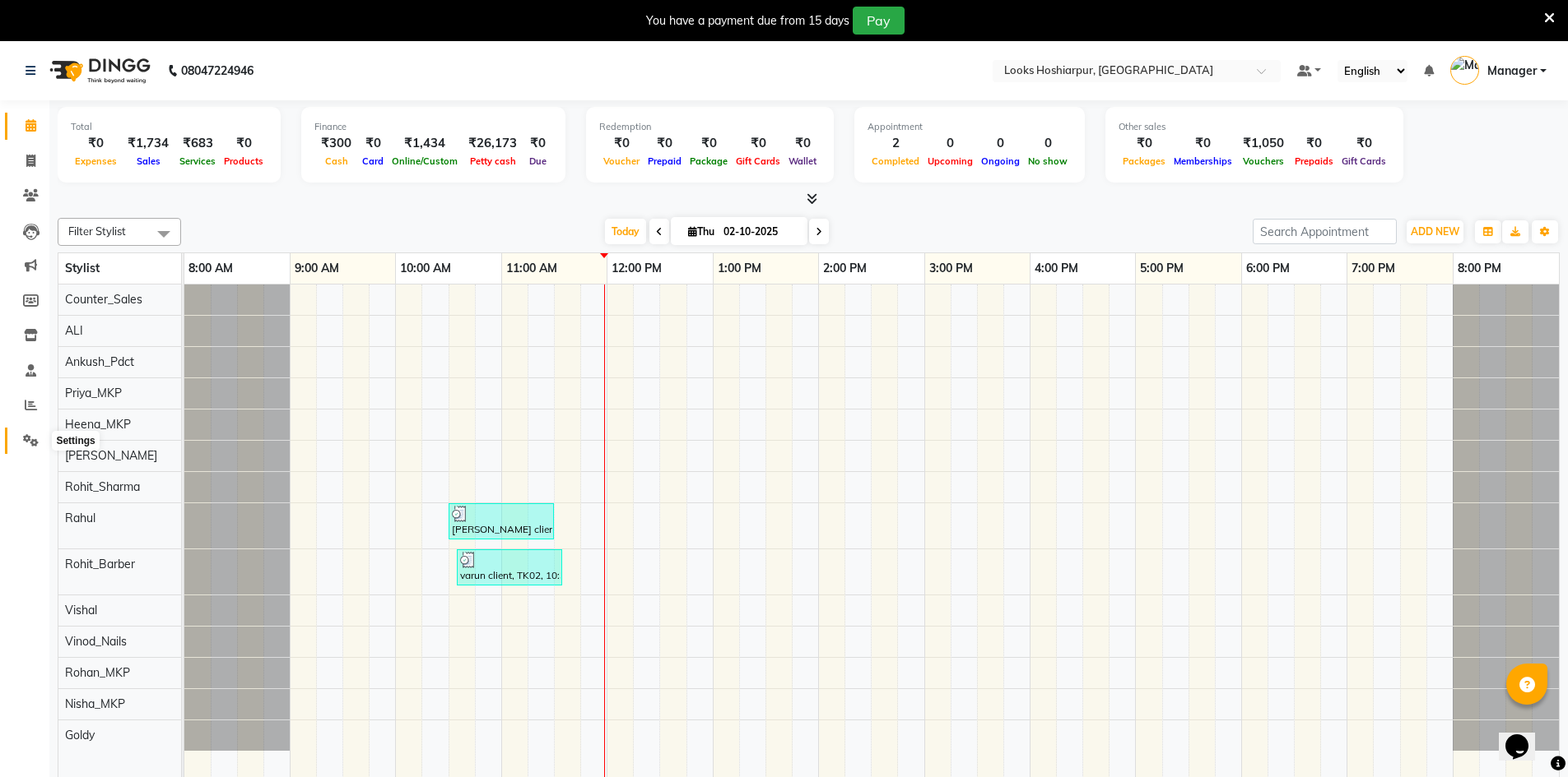
click at [29, 442] on icon at bounding box center [31, 441] width 15 height 13
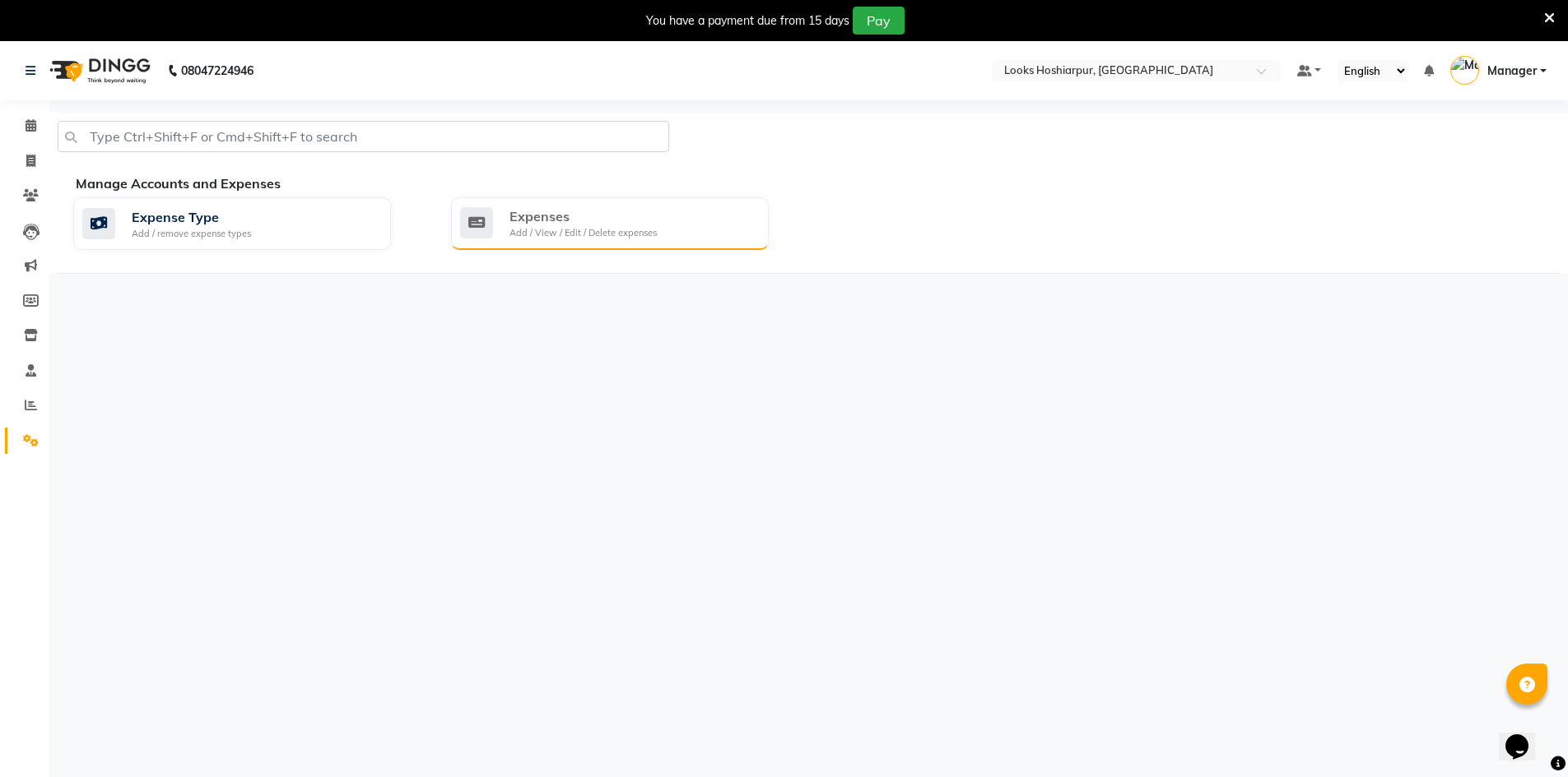
click at [545, 234] on div "Add / View / Edit / Delete expenses" at bounding box center [583, 234] width 148 height 14
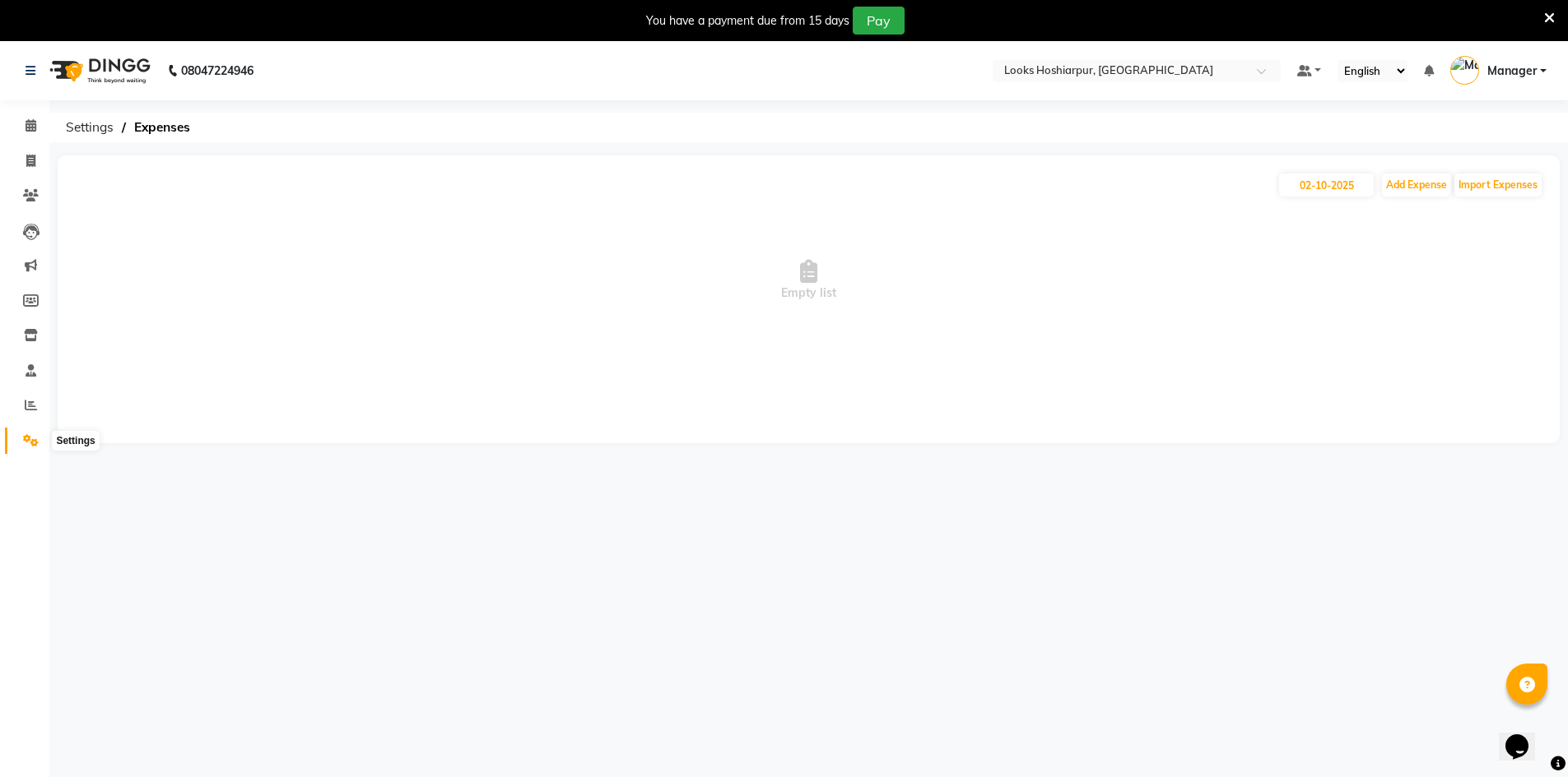
click at [34, 447] on span at bounding box center [31, 441] width 29 height 19
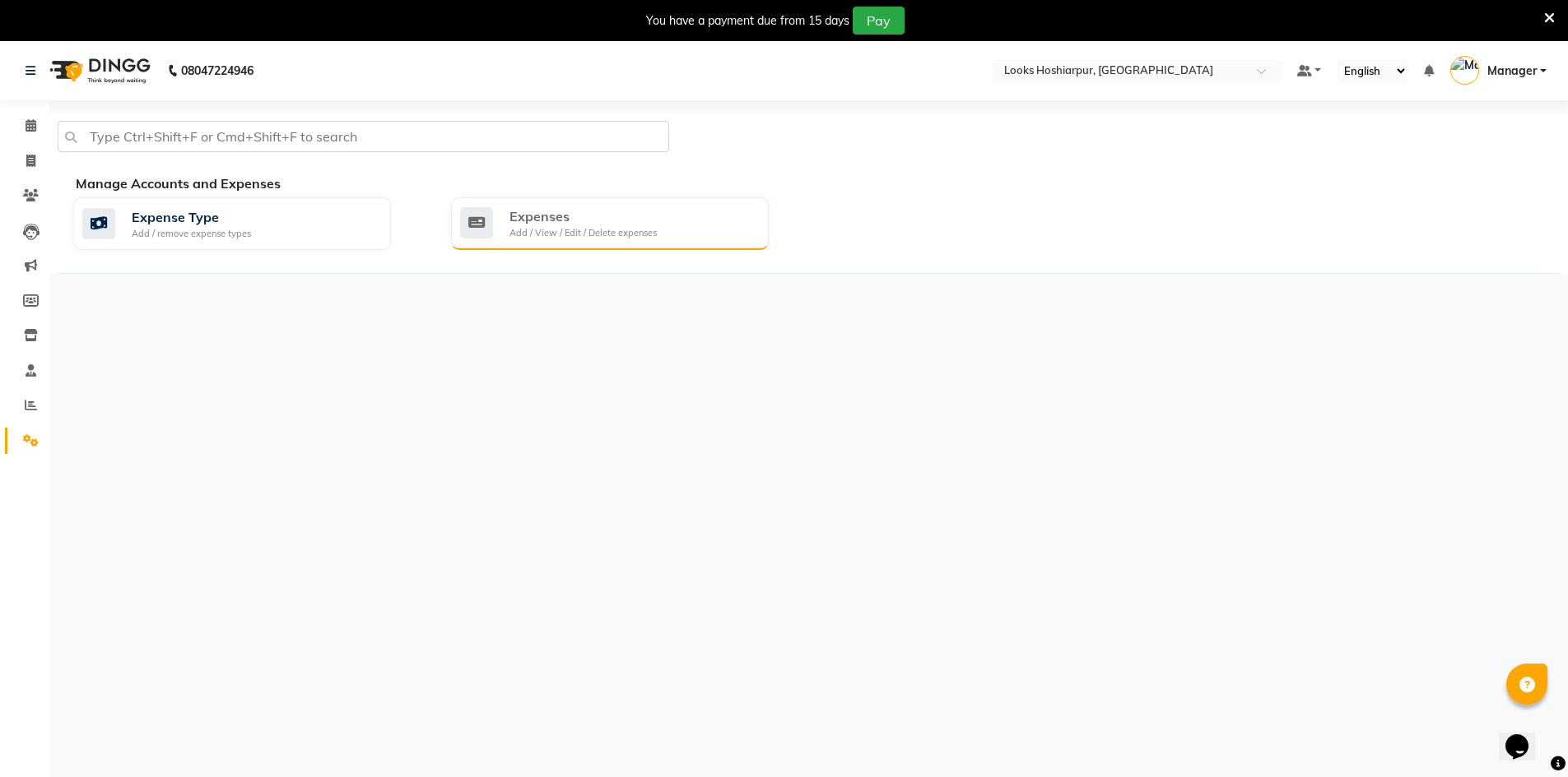
click at [621, 211] on div "Expenses" at bounding box center [583, 217] width 148 height 20
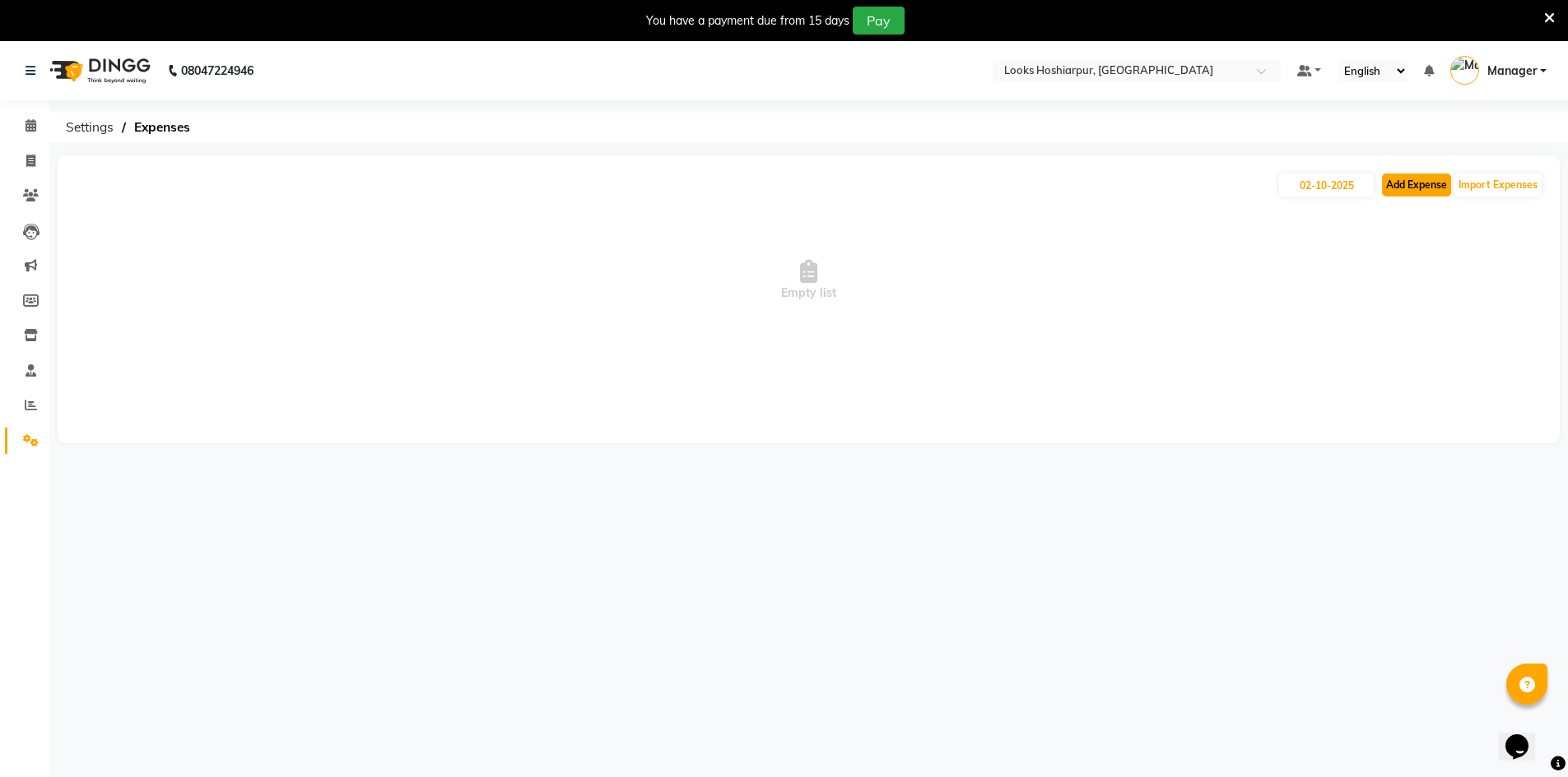
click at [1429, 182] on button "Add Expense" at bounding box center [1416, 185] width 69 height 23
select select "1"
select select "8303"
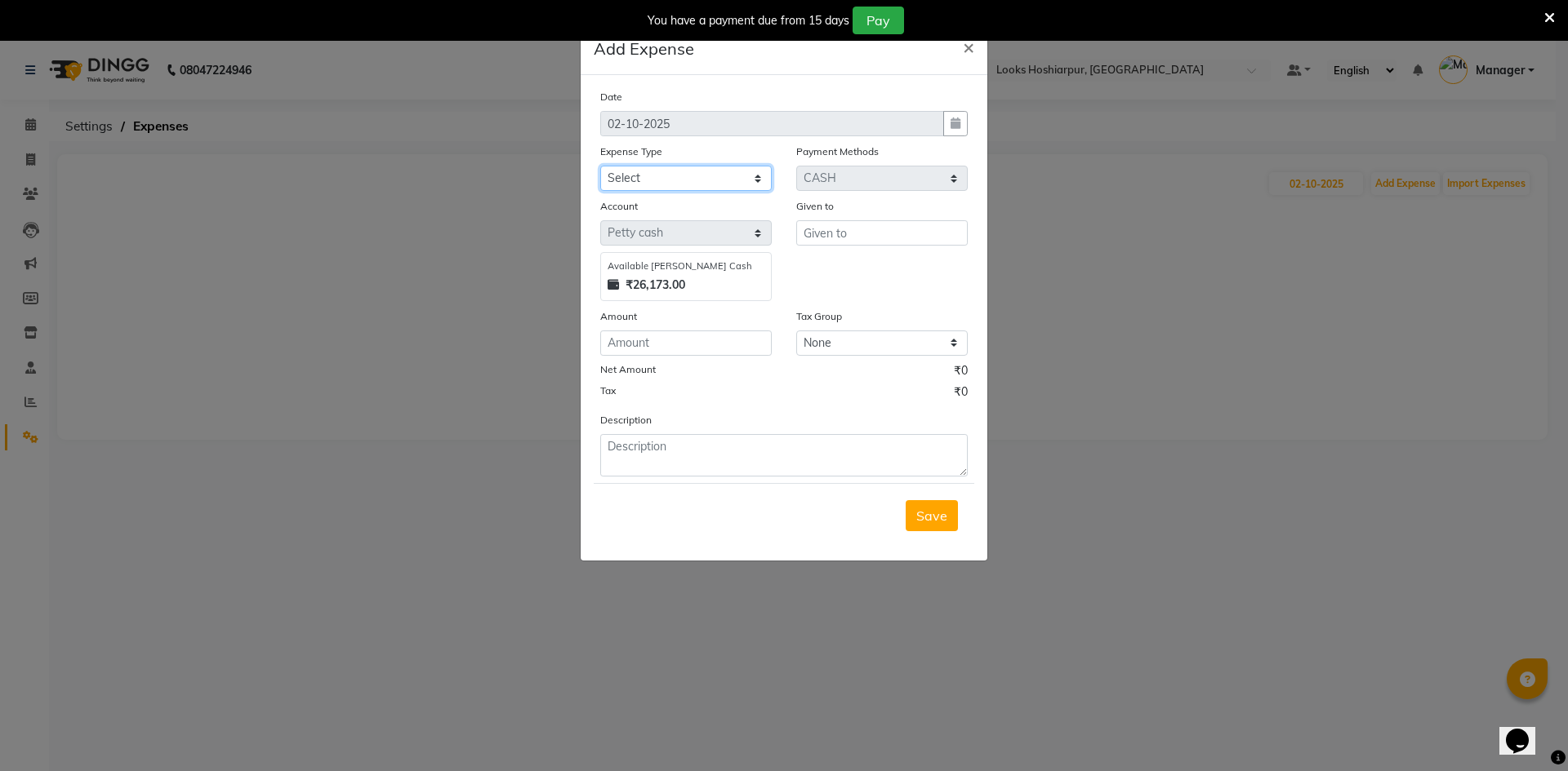
click at [761, 184] on select "Select Accommodation Aesthetics Bank Deposit BLINKIT Cash Handover Client Refun…" at bounding box center [686, 178] width 171 height 25
select select "23750"
click at [600, 166] on select "Select Accommodation Aesthetics Bank Deposit BLINKIT Cash Handover Client Refun…" at bounding box center [686, 178] width 171 height 25
click at [817, 237] on input "text" at bounding box center [882, 233] width 171 height 25
click at [912, 267] on button "Co unter_Sales" at bounding box center [862, 267] width 129 height 26
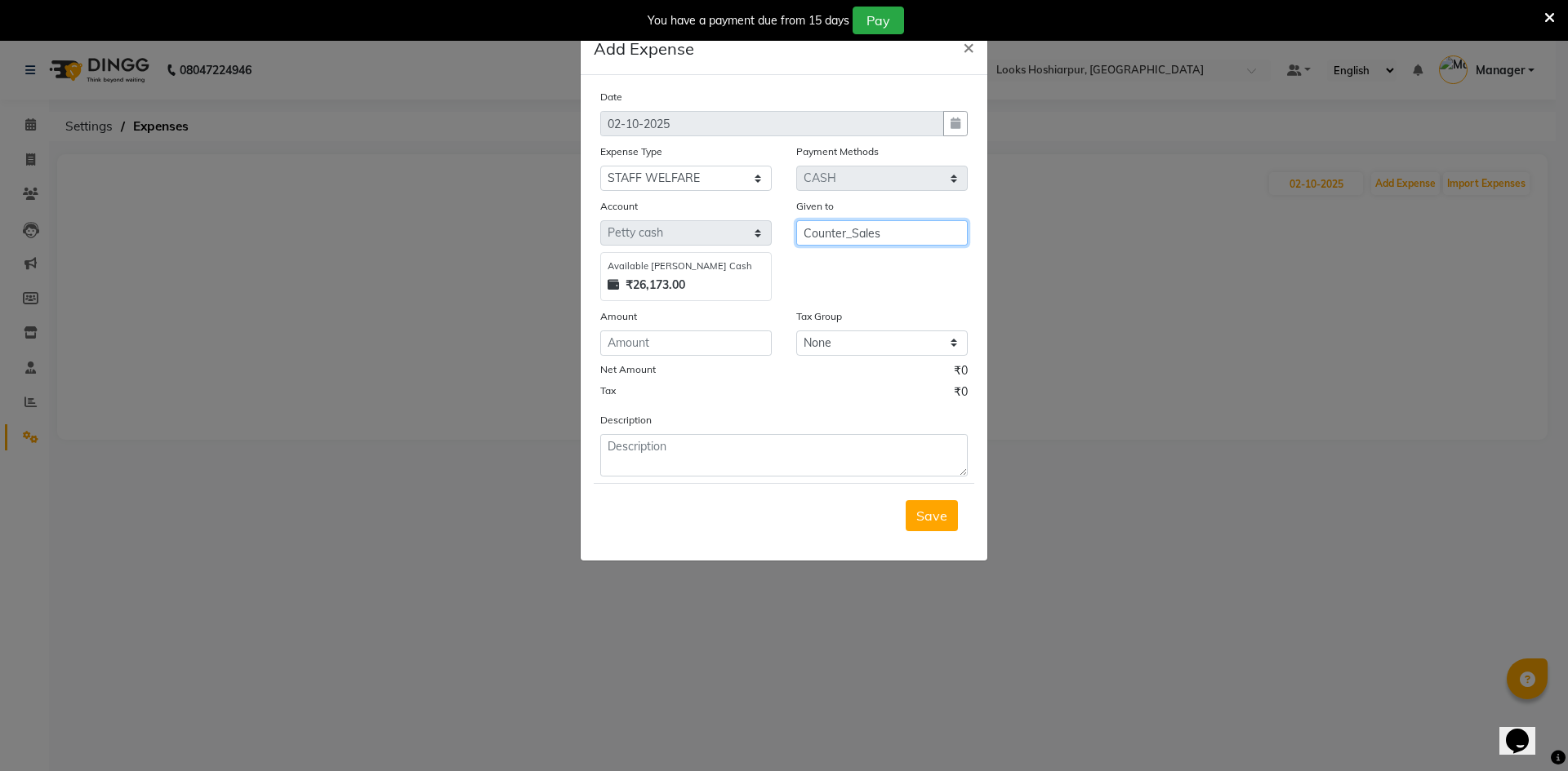
type input "Counter_Sales"
click at [715, 344] on input "number" at bounding box center [686, 343] width 171 height 25
click at [642, 340] on input "number" at bounding box center [686, 343] width 171 height 25
type input "3000"
click at [602, 453] on textarea at bounding box center [784, 456] width 368 height 43
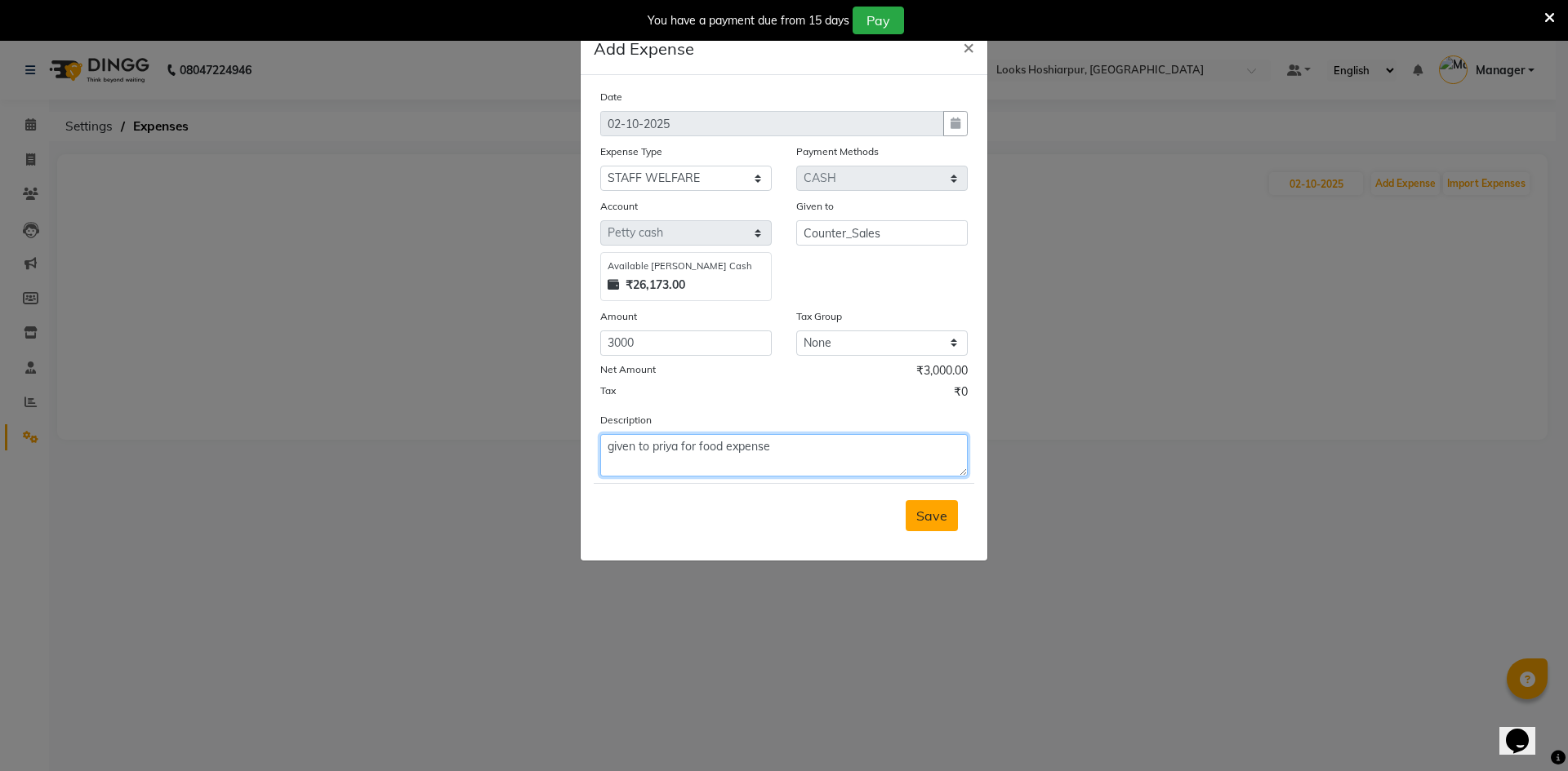
type textarea "given to priya for food expense"
click at [921, 520] on span "Save" at bounding box center [931, 516] width 31 height 16
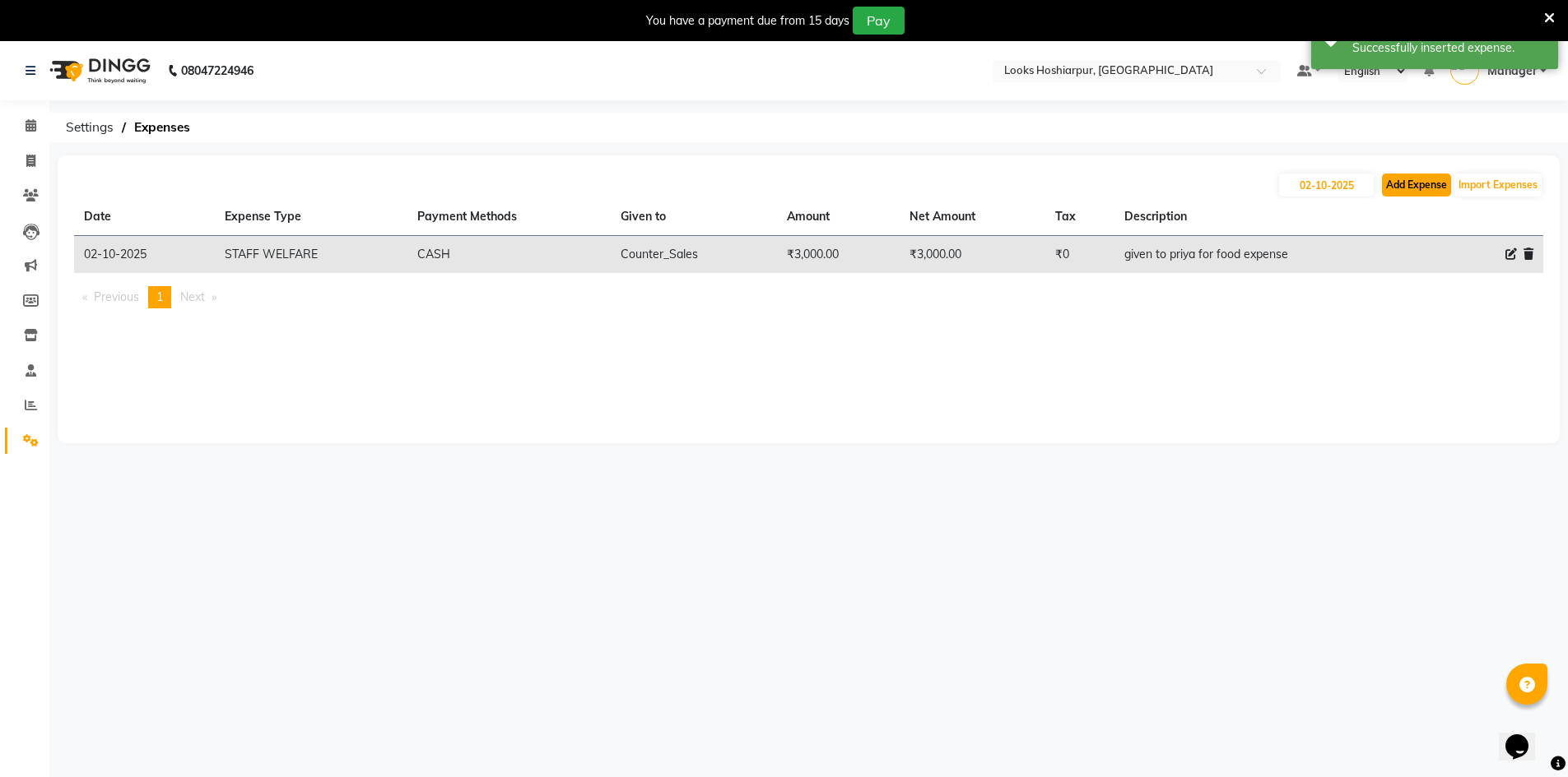
click at [1423, 179] on button "Add Expense" at bounding box center [1416, 185] width 69 height 23
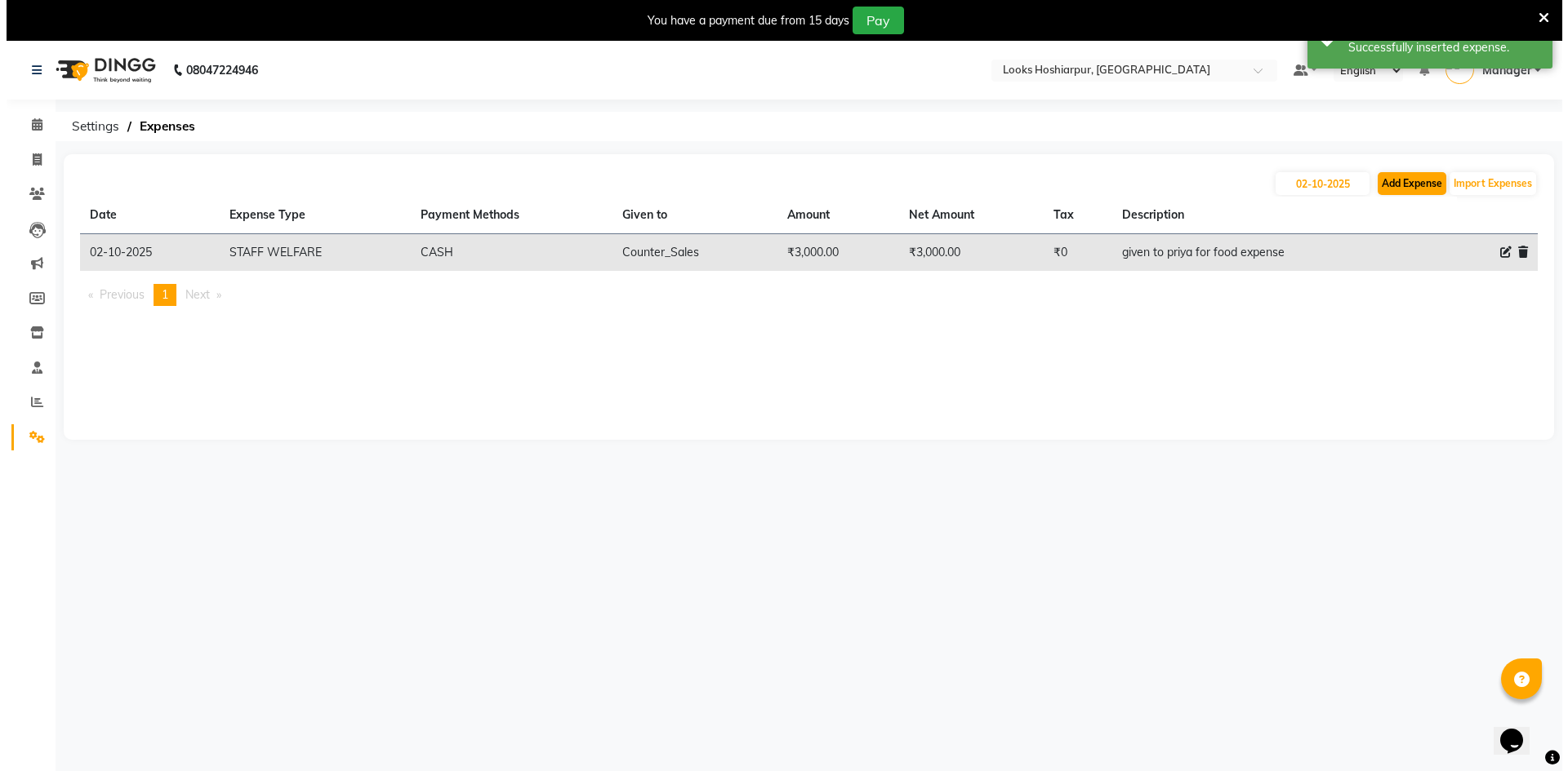
select select "1"
select select "8303"
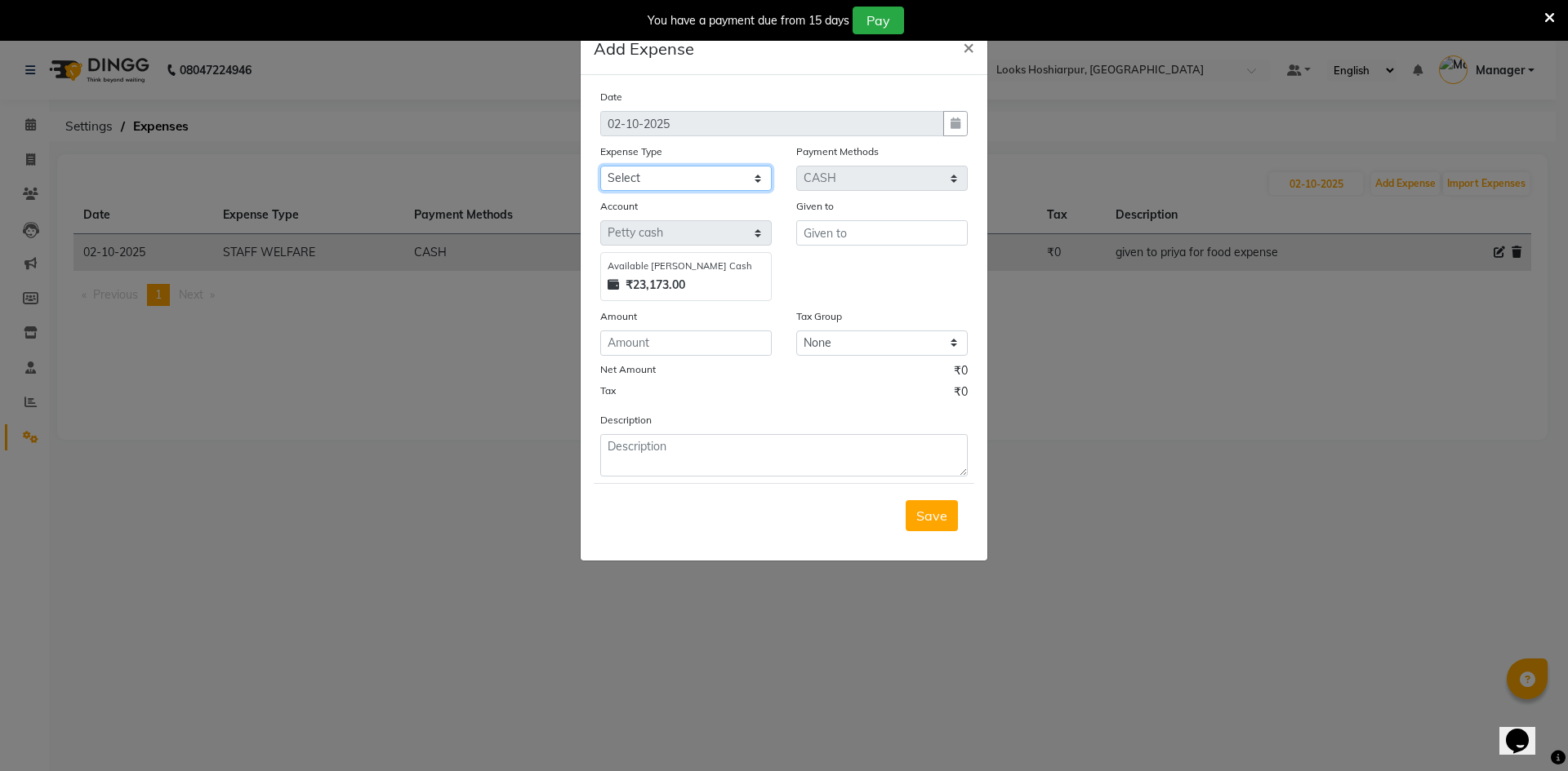
click at [710, 178] on select "Select Accommodation Aesthetics Bank Deposit BLINKIT Cash Handover Client Refun…" at bounding box center [686, 178] width 171 height 25
select select "23750"
click at [600, 166] on select "Select Accommodation Aesthetics Bank Deposit BLINKIT Cash Handover Client Refun…" at bounding box center [686, 178] width 171 height 25
click at [896, 235] on input "text" at bounding box center [882, 233] width 171 height 25
click at [905, 263] on button "Co unter_Sales" at bounding box center [862, 267] width 129 height 26
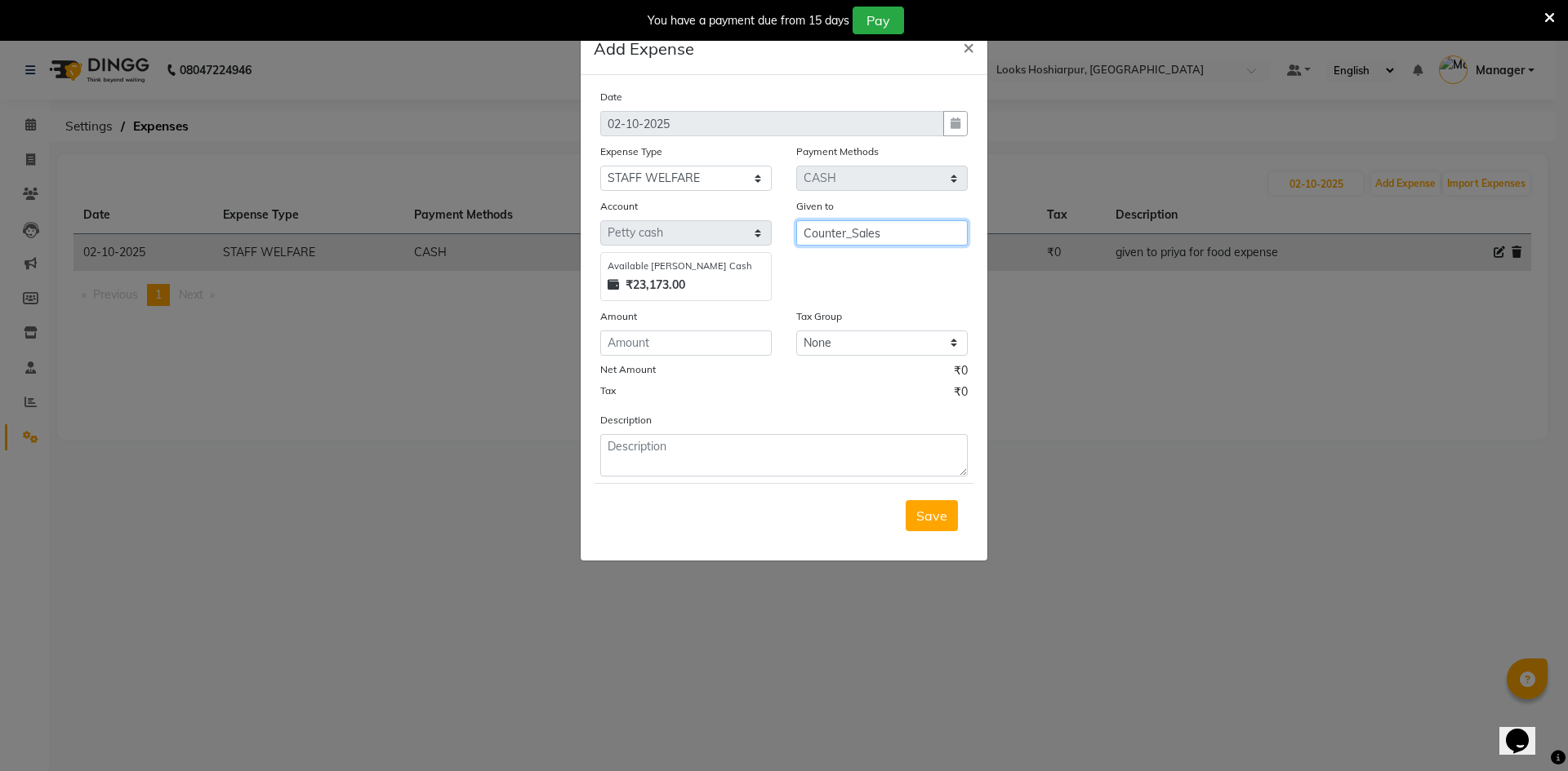
type input "Counter_Sales"
click at [755, 341] on input "number" at bounding box center [686, 343] width 171 height 25
type input "2250"
click at [713, 450] on textarea at bounding box center [784, 456] width 368 height 43
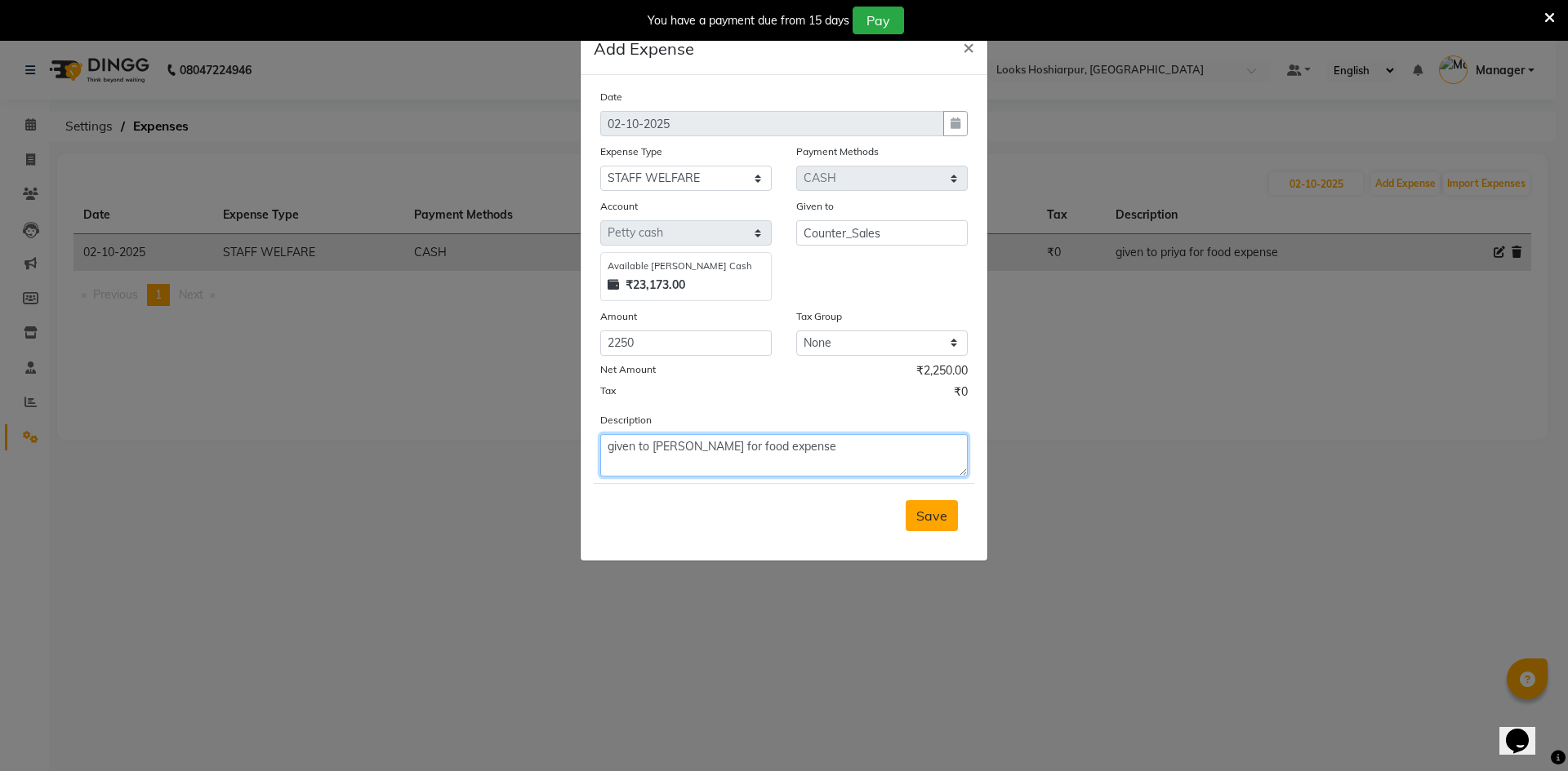
type textarea "given to [PERSON_NAME] for food expense"
click at [955, 525] on button "Save" at bounding box center [932, 516] width 53 height 31
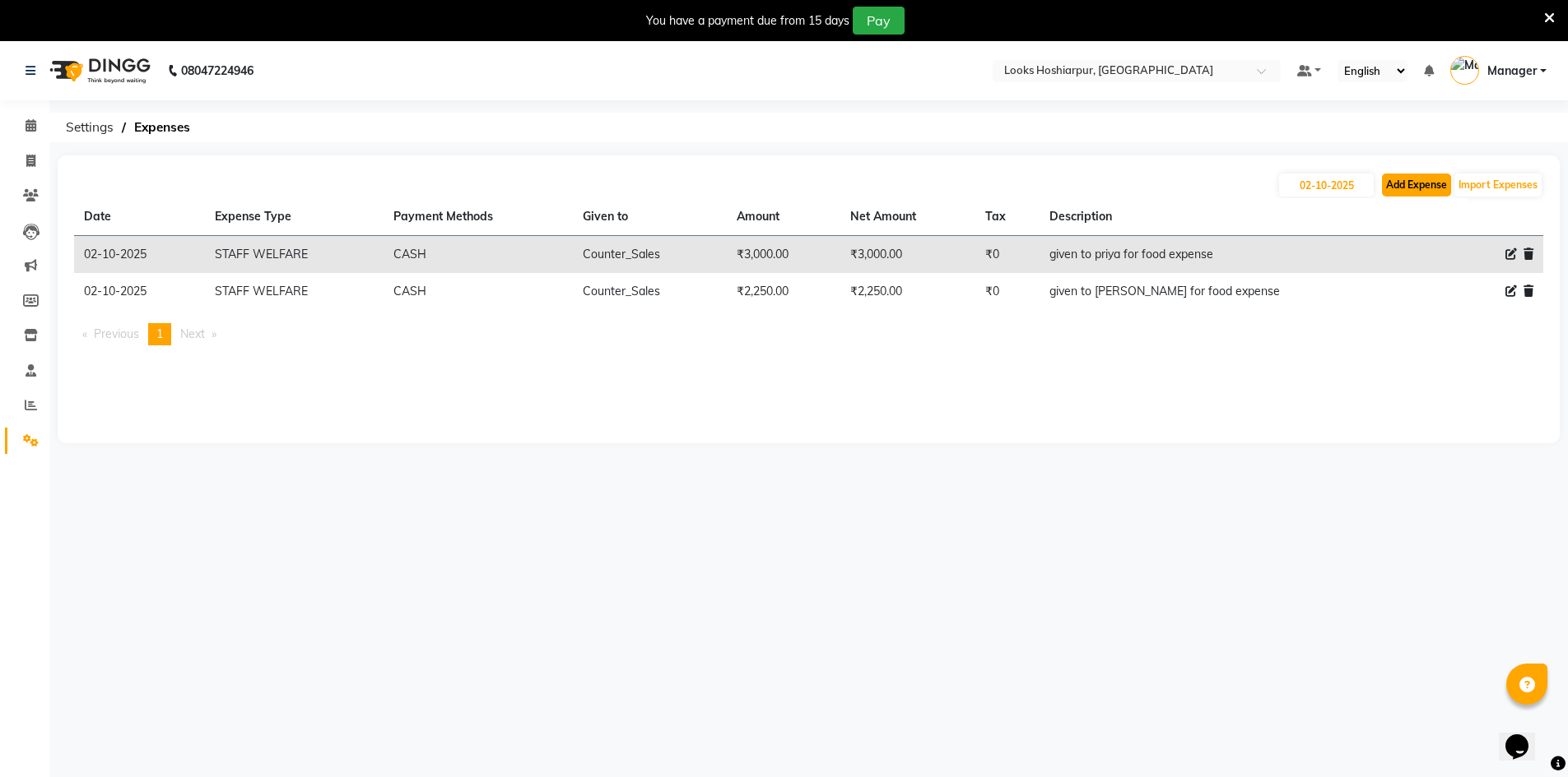
click at [1411, 189] on button "Add Expense" at bounding box center [1416, 185] width 69 height 23
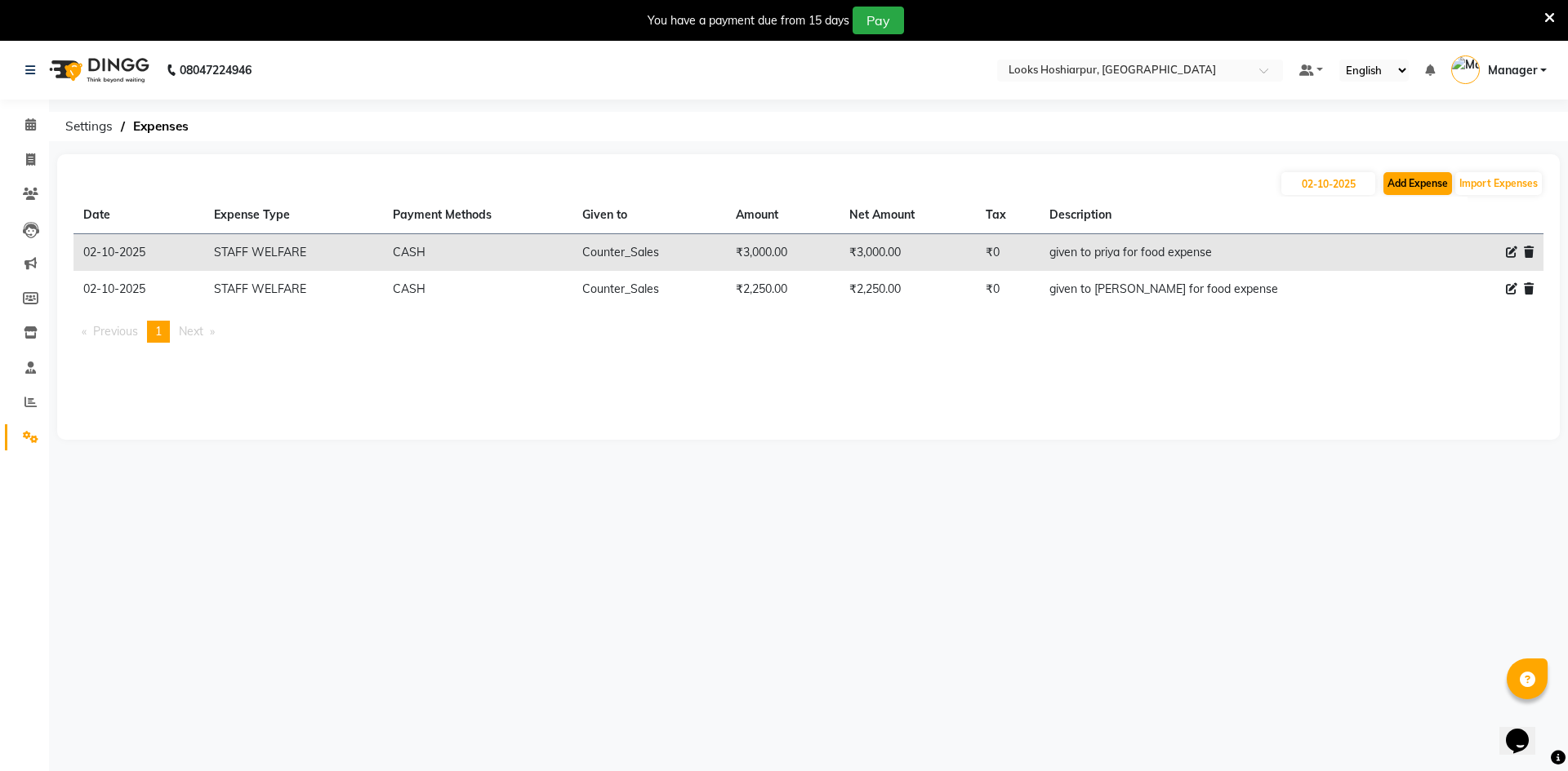
select select "1"
select select "8303"
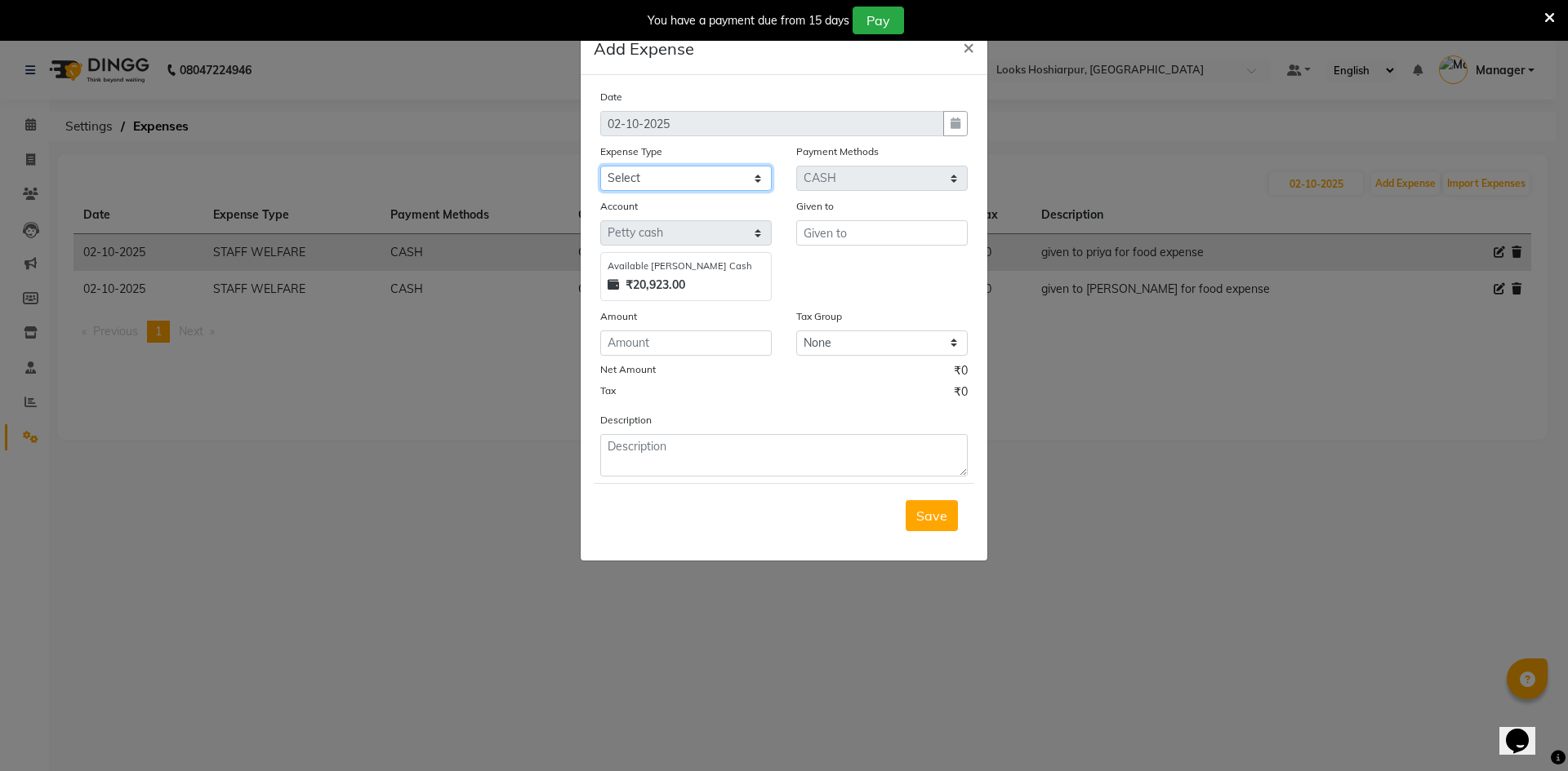
click at [643, 178] on select "Select Accommodation Aesthetics Bank Deposit BLINKIT Cash Handover Client Refun…" at bounding box center [686, 178] width 171 height 25
select select "23750"
click at [600, 166] on select "Select Accommodation Aesthetics Bank Deposit BLINKIT Cash Handover Client Refun…" at bounding box center [686, 178] width 171 height 25
click at [871, 237] on input "text" at bounding box center [882, 233] width 171 height 25
click at [847, 263] on ngb-highlight "Cou nter_Sales" at bounding box center [862, 268] width 89 height 16
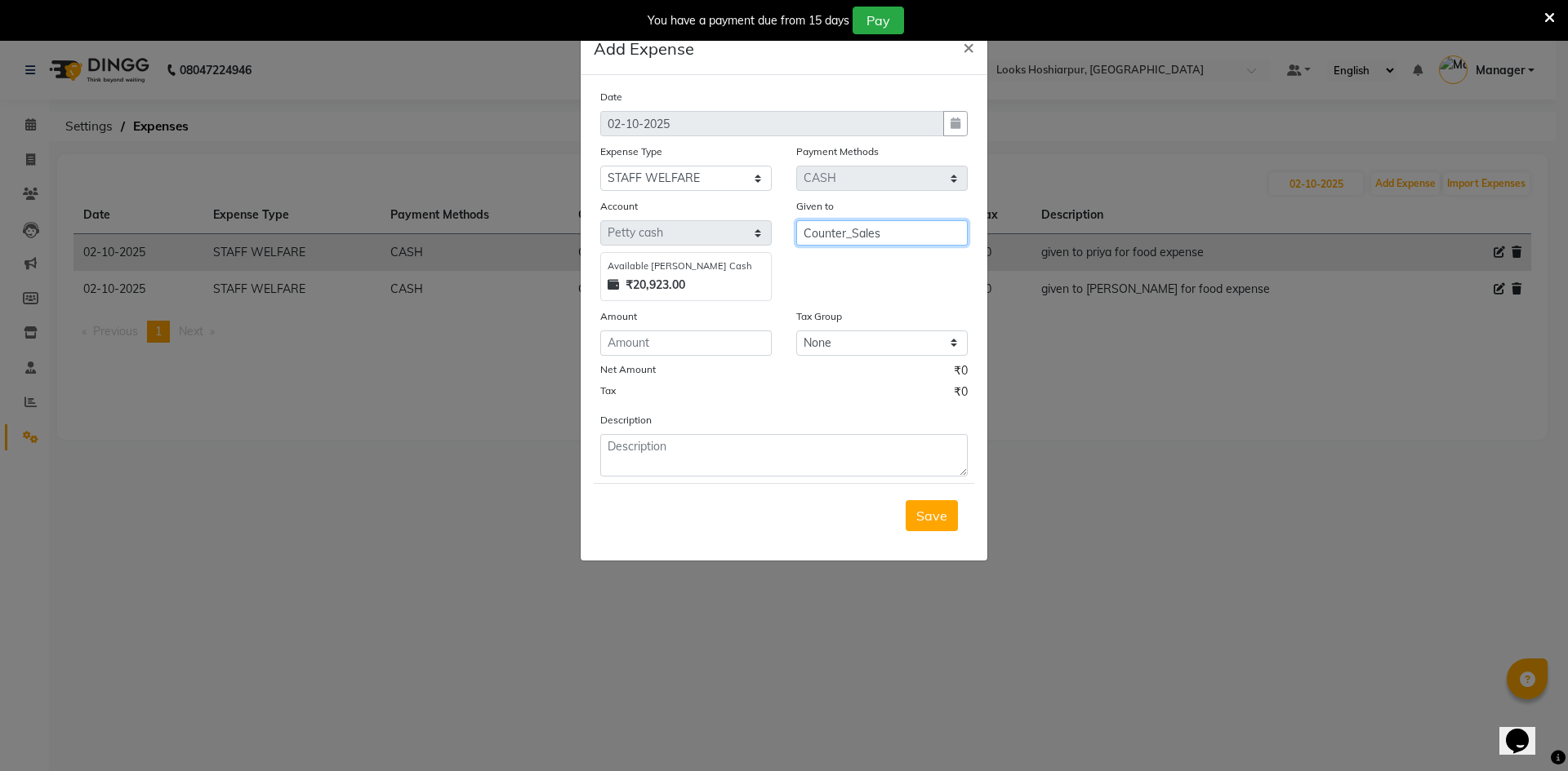
type input "Counter_Sales"
click at [718, 335] on input "number" at bounding box center [686, 343] width 171 height 25
type input "2750"
click at [736, 463] on textarea at bounding box center [784, 456] width 368 height 43
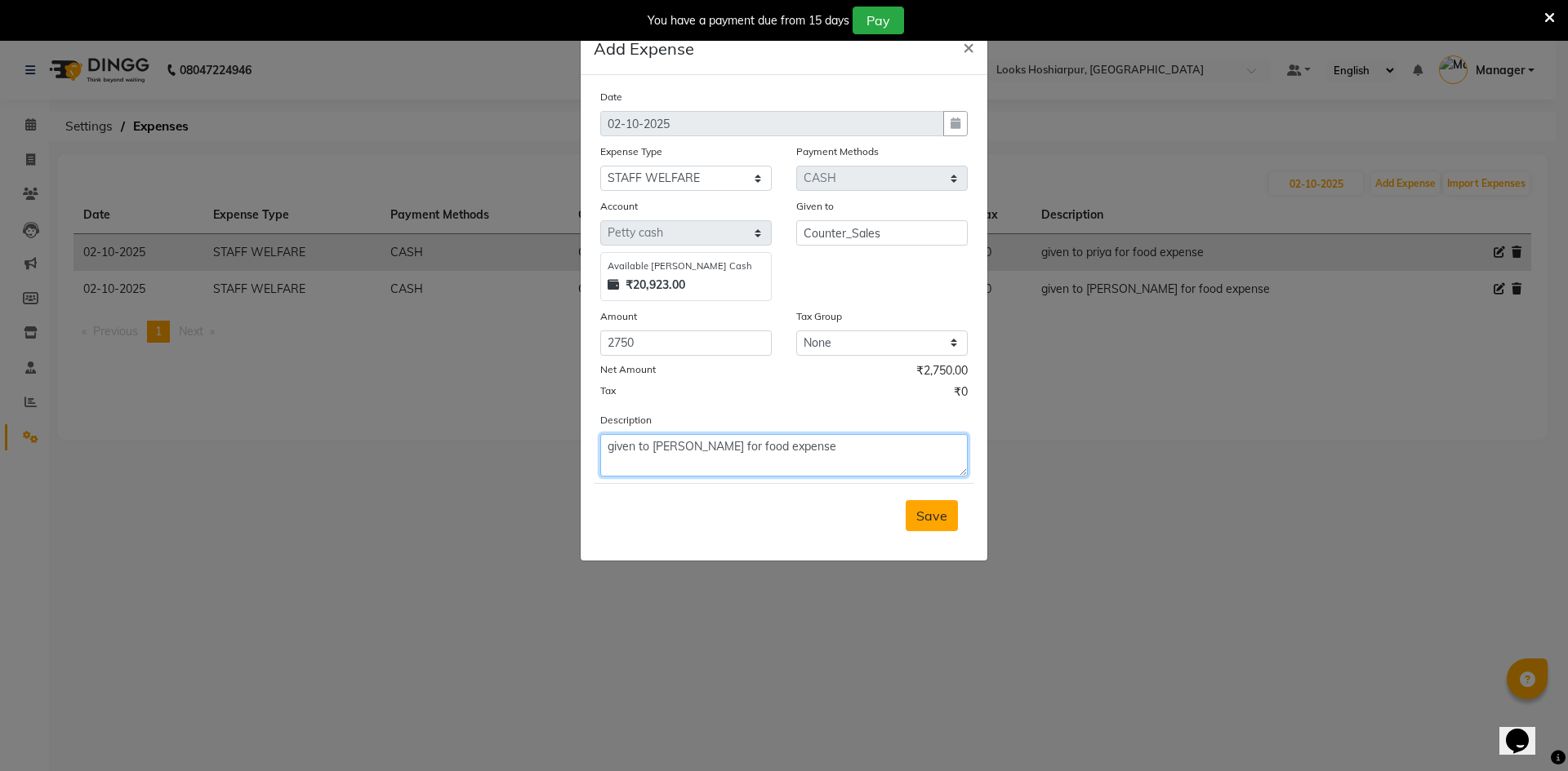
type textarea "given to [PERSON_NAME] for food expense"
click at [917, 518] on span "Save" at bounding box center [931, 516] width 31 height 16
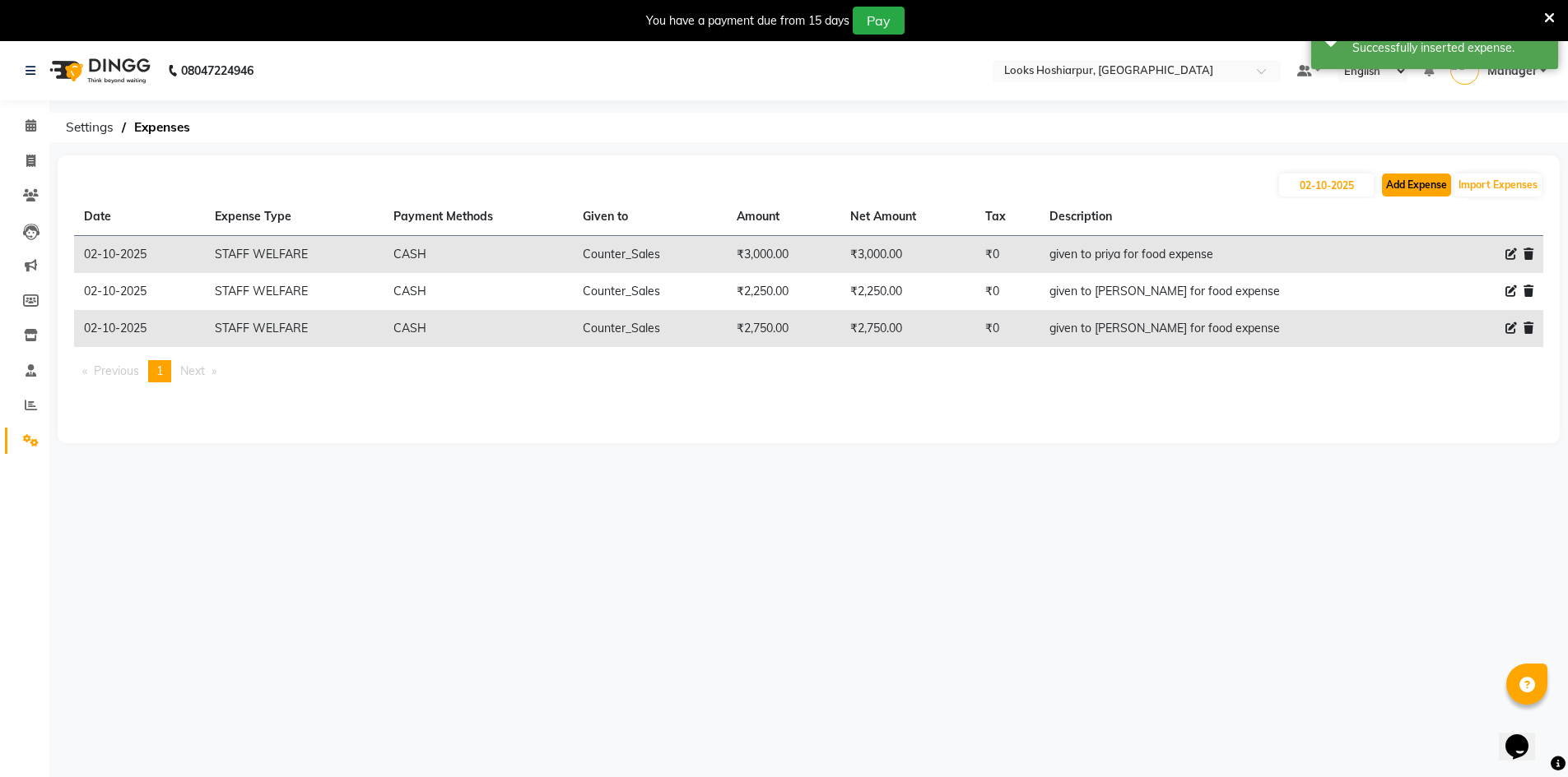
click at [1433, 189] on button "Add Expense" at bounding box center [1416, 185] width 69 height 23
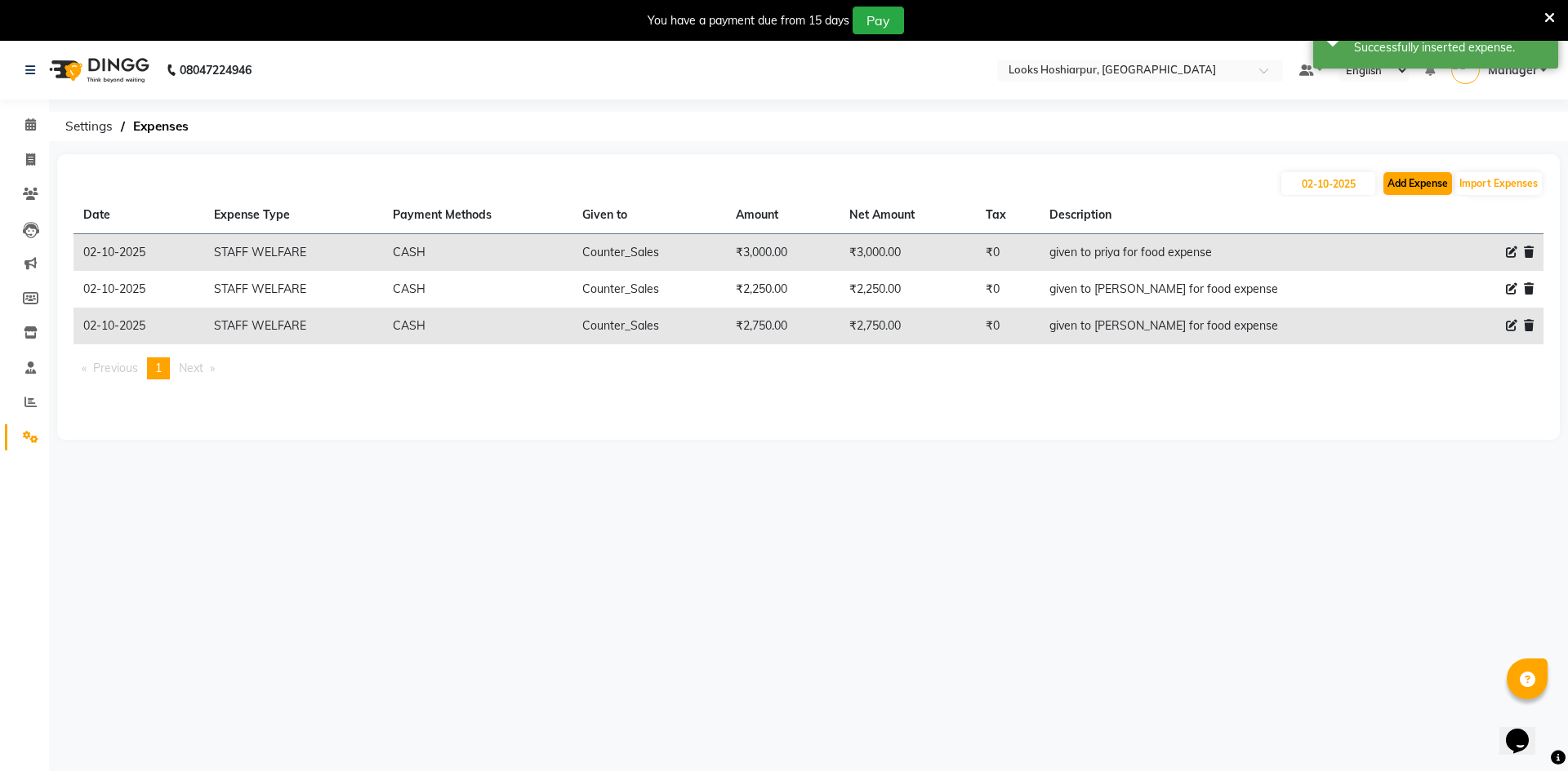
select select "1"
select select "8303"
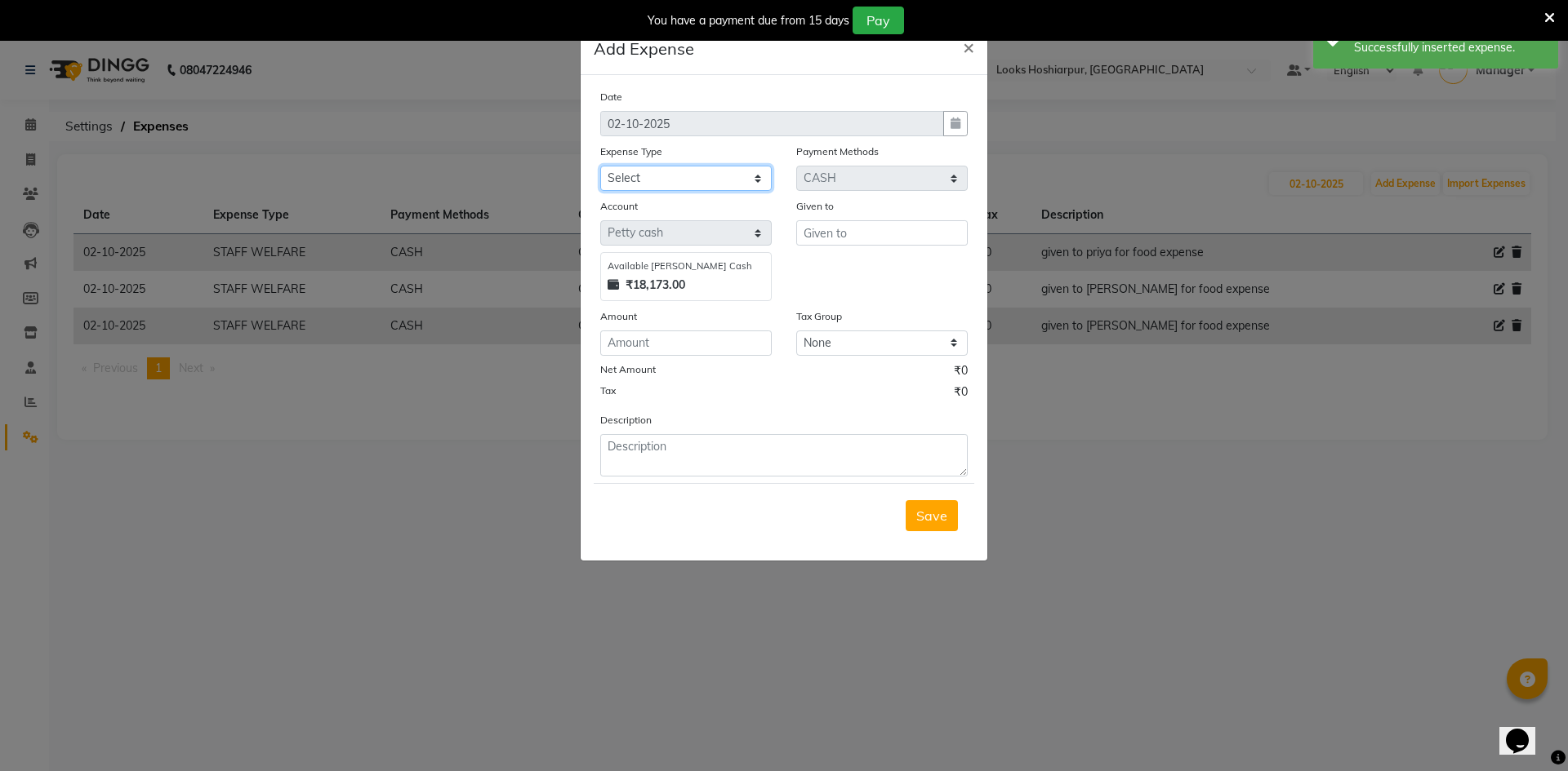
click at [724, 176] on select "Select Accommodation Aesthetics Bank Deposit BLINKIT Cash Handover Client Refun…" at bounding box center [686, 178] width 171 height 25
select select "23750"
click at [600, 166] on select "Select Accommodation Aesthetics Bank Deposit BLINKIT Cash Handover Client Refun…" at bounding box center [686, 178] width 171 height 25
click at [885, 228] on input "text" at bounding box center [882, 233] width 171 height 25
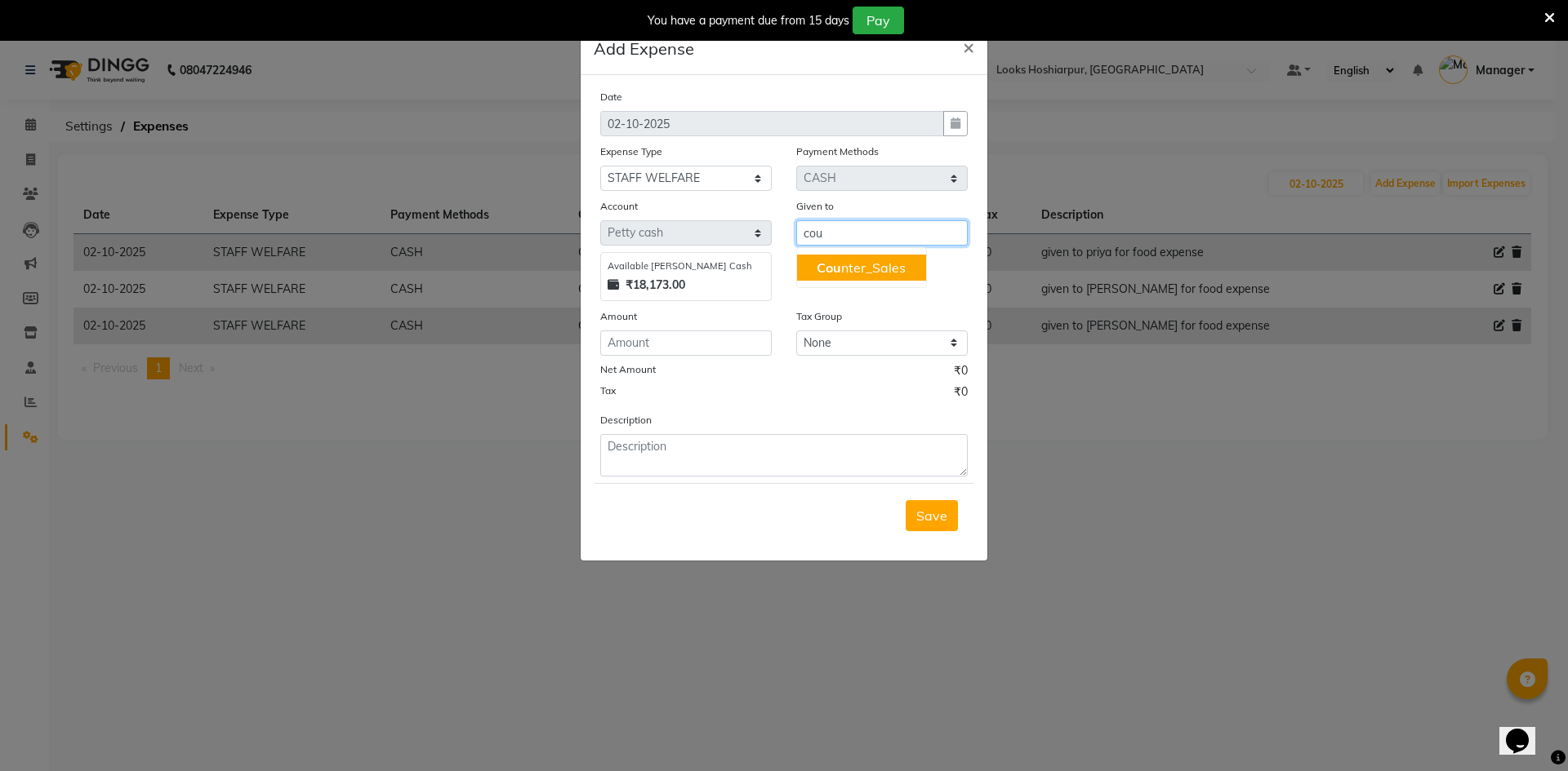
click at [854, 268] on ngb-highlight "Cou nter_Sales" at bounding box center [862, 268] width 89 height 16
type input "Counter_Sales"
click at [717, 342] on input "number" at bounding box center [686, 343] width 171 height 25
type input "2150"
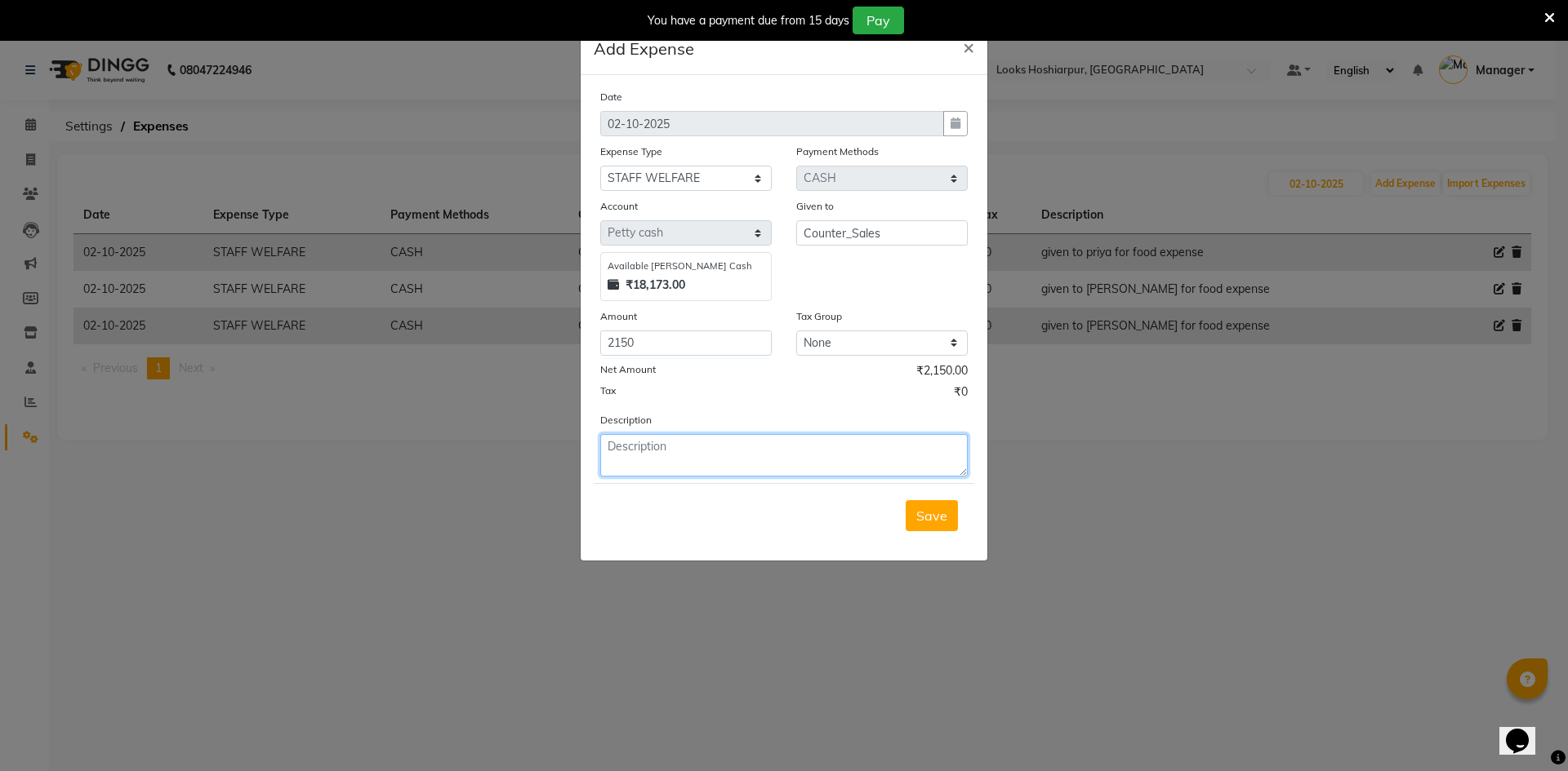
click at [642, 454] on textarea at bounding box center [784, 456] width 368 height 43
type textarea "given to ali for food expense"
click at [926, 515] on span "Save" at bounding box center [931, 516] width 31 height 16
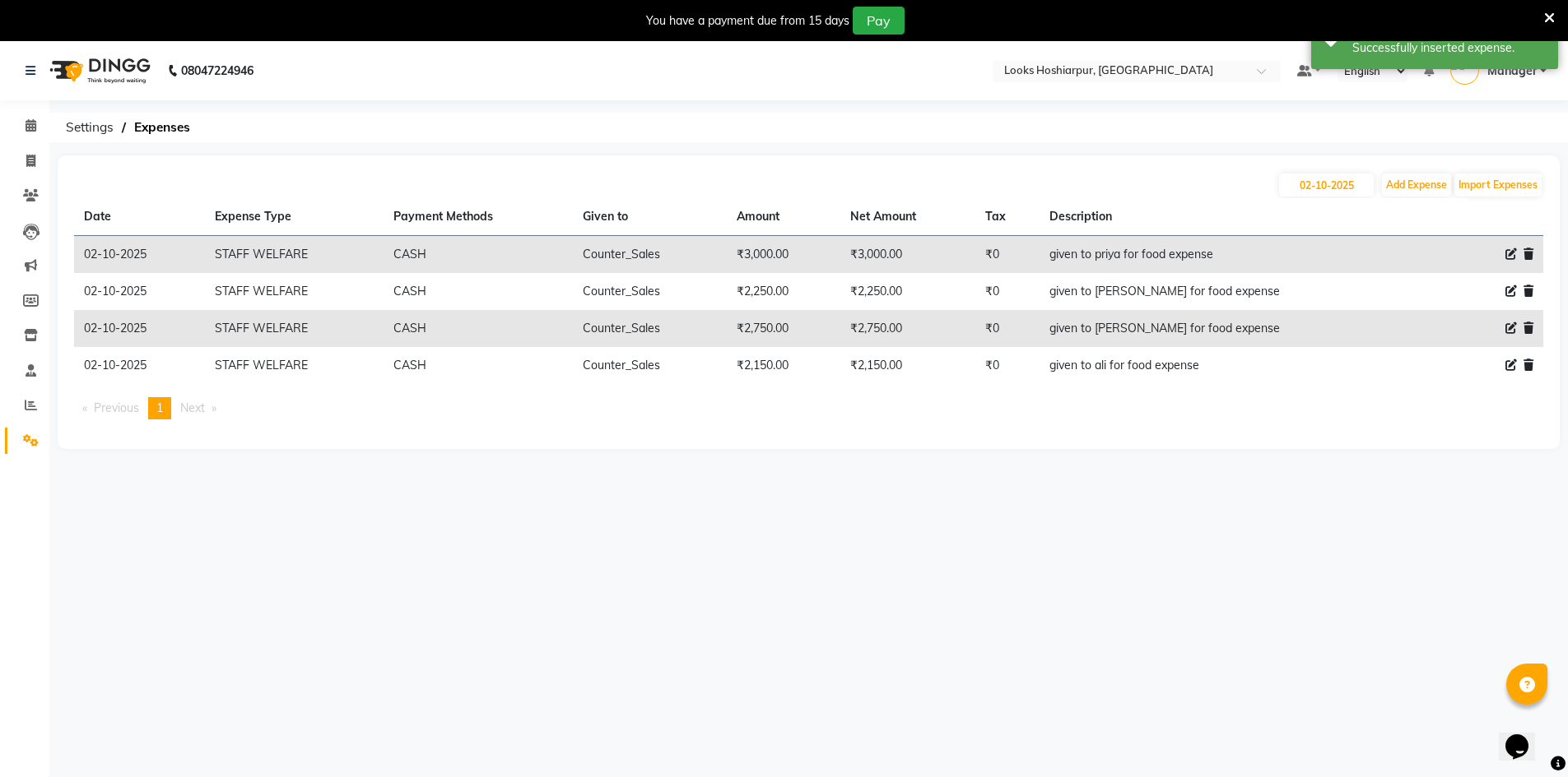
click at [1511, 329] on icon at bounding box center [1510, 328] width 12 height 12
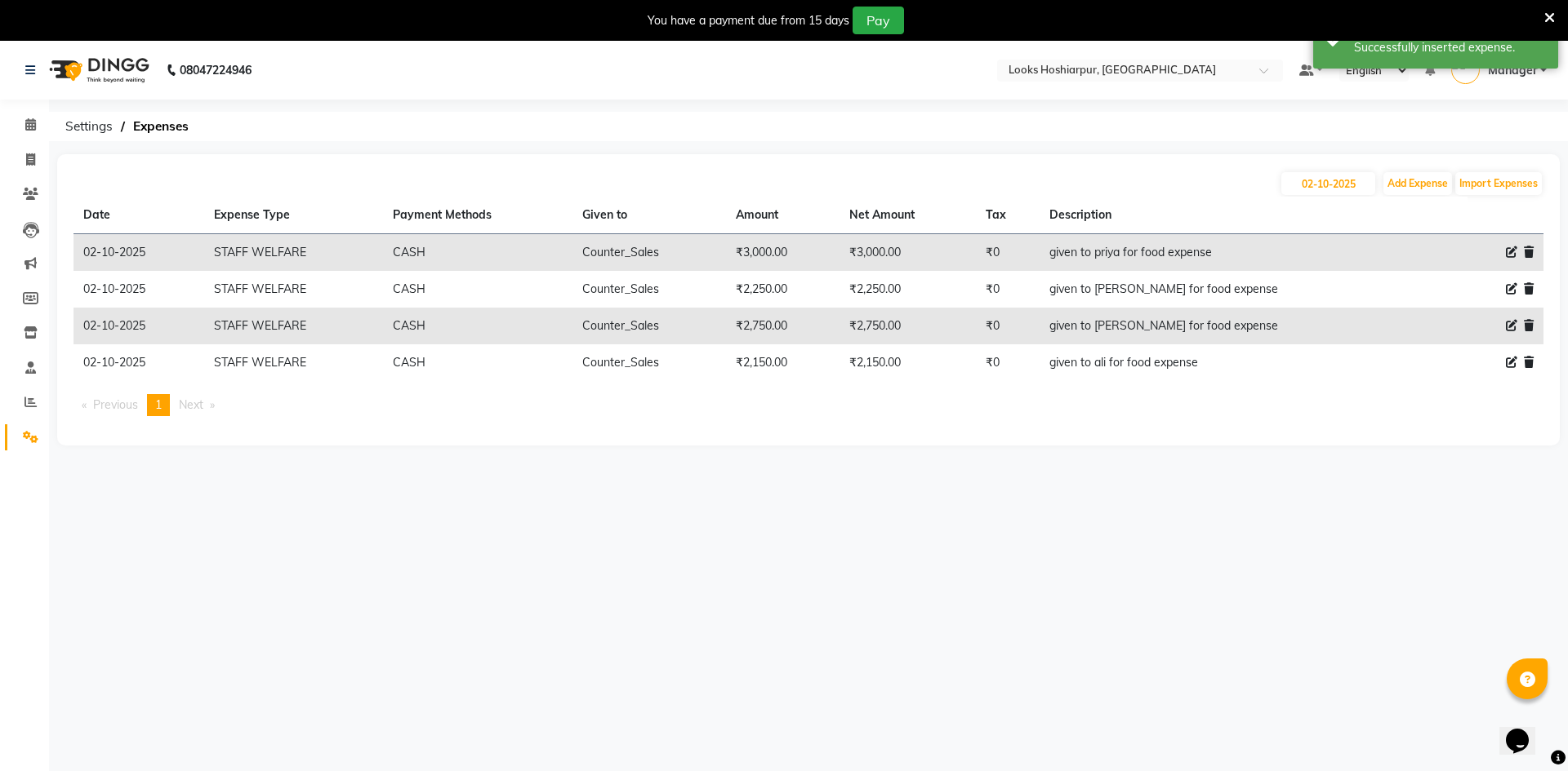
select select "23750"
select select "1"
select select "8303"
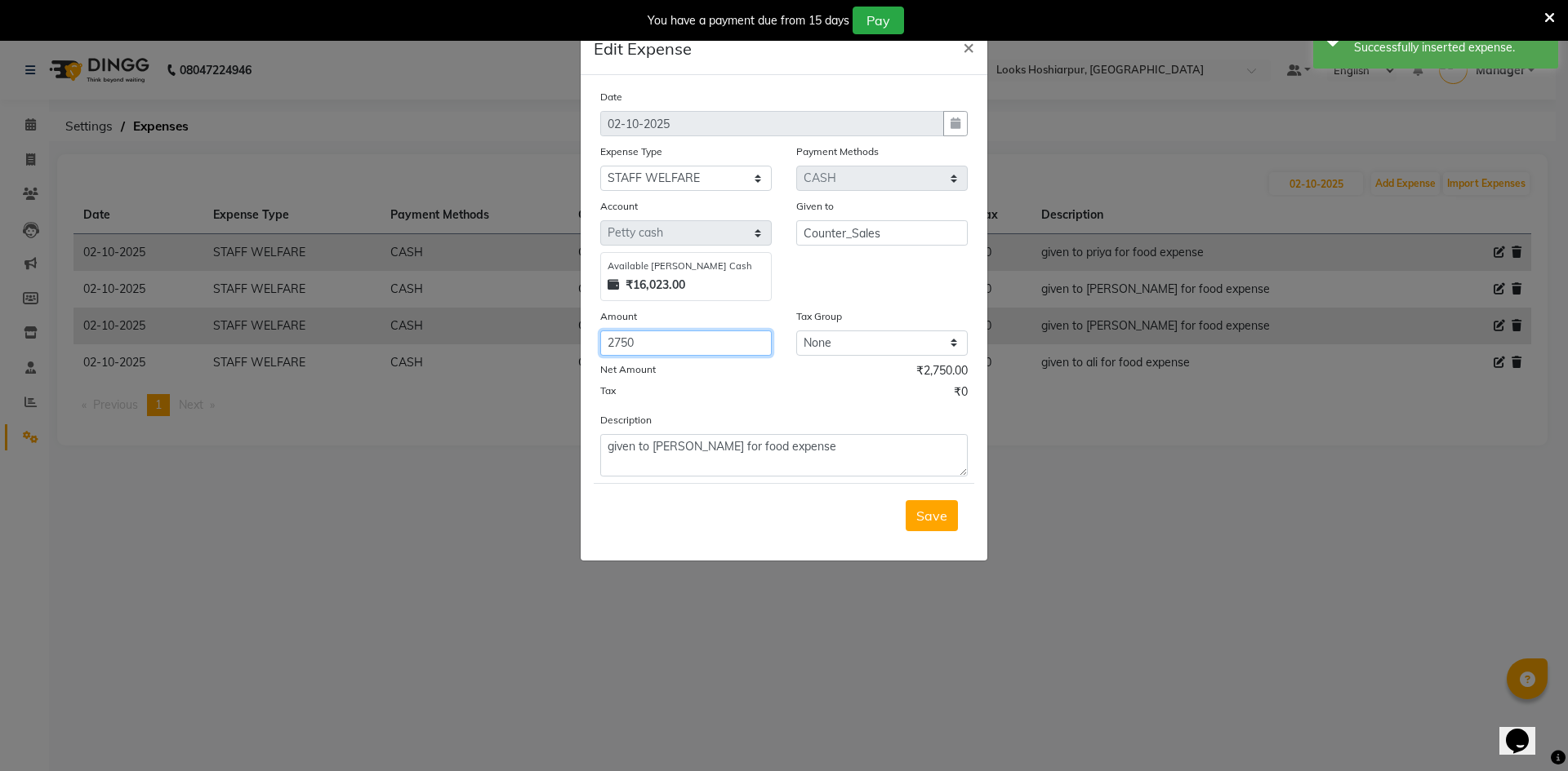
click at [704, 345] on input "2750" at bounding box center [686, 343] width 171 height 25
type input "2"
type input "3000"
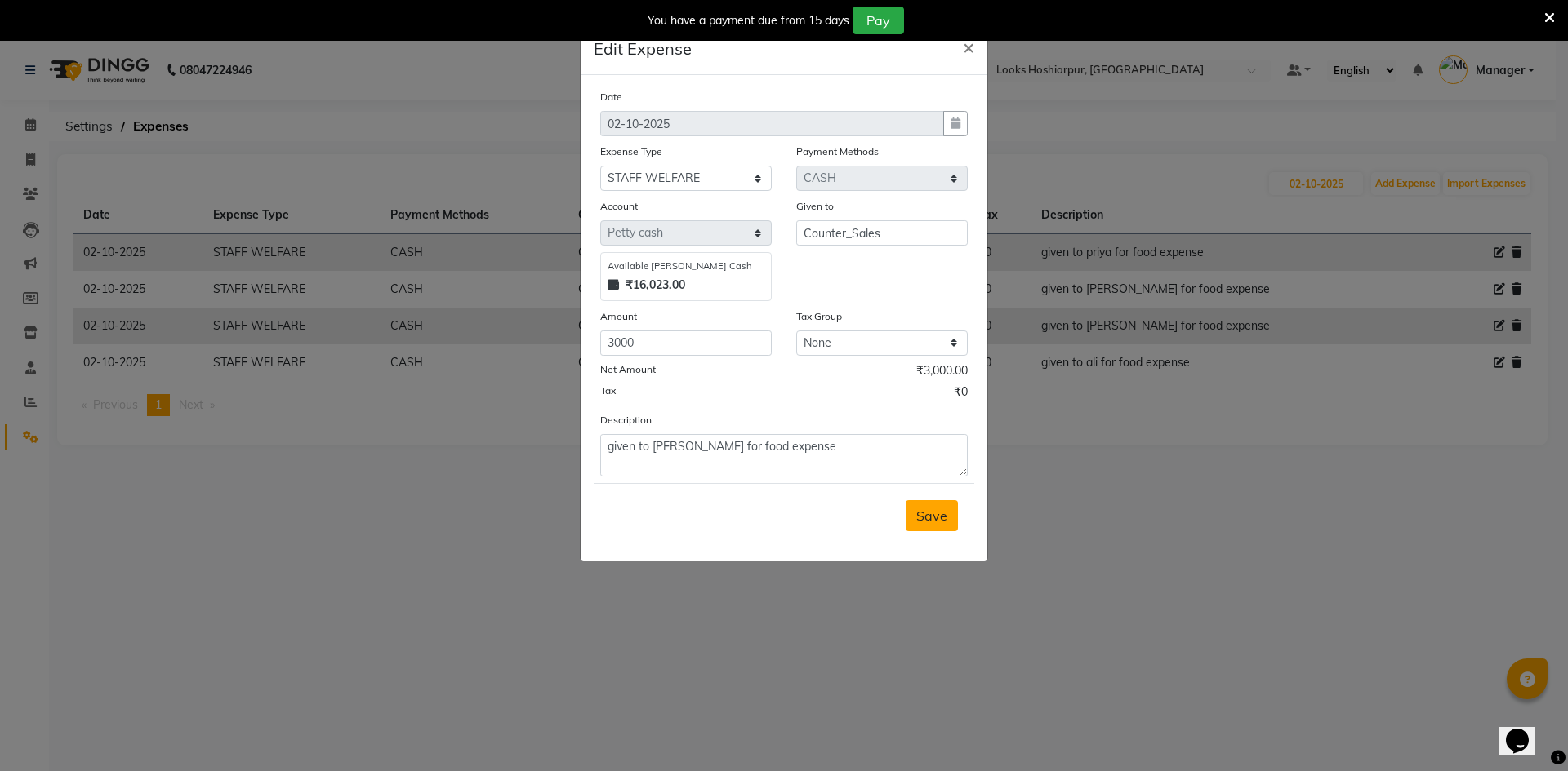
click at [937, 514] on span "Save" at bounding box center [931, 516] width 31 height 16
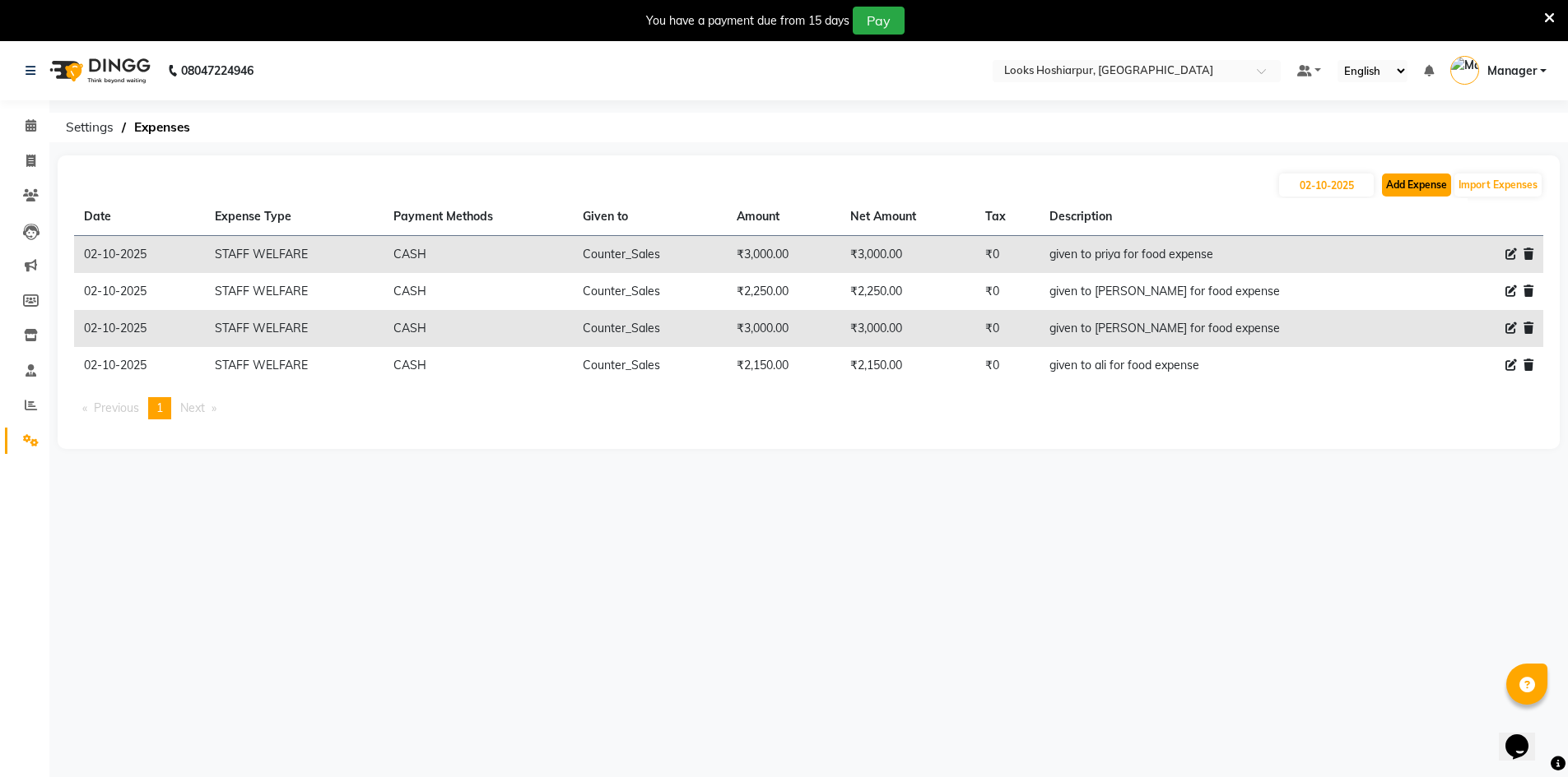
click at [1427, 185] on button "Add Expense" at bounding box center [1416, 185] width 69 height 23
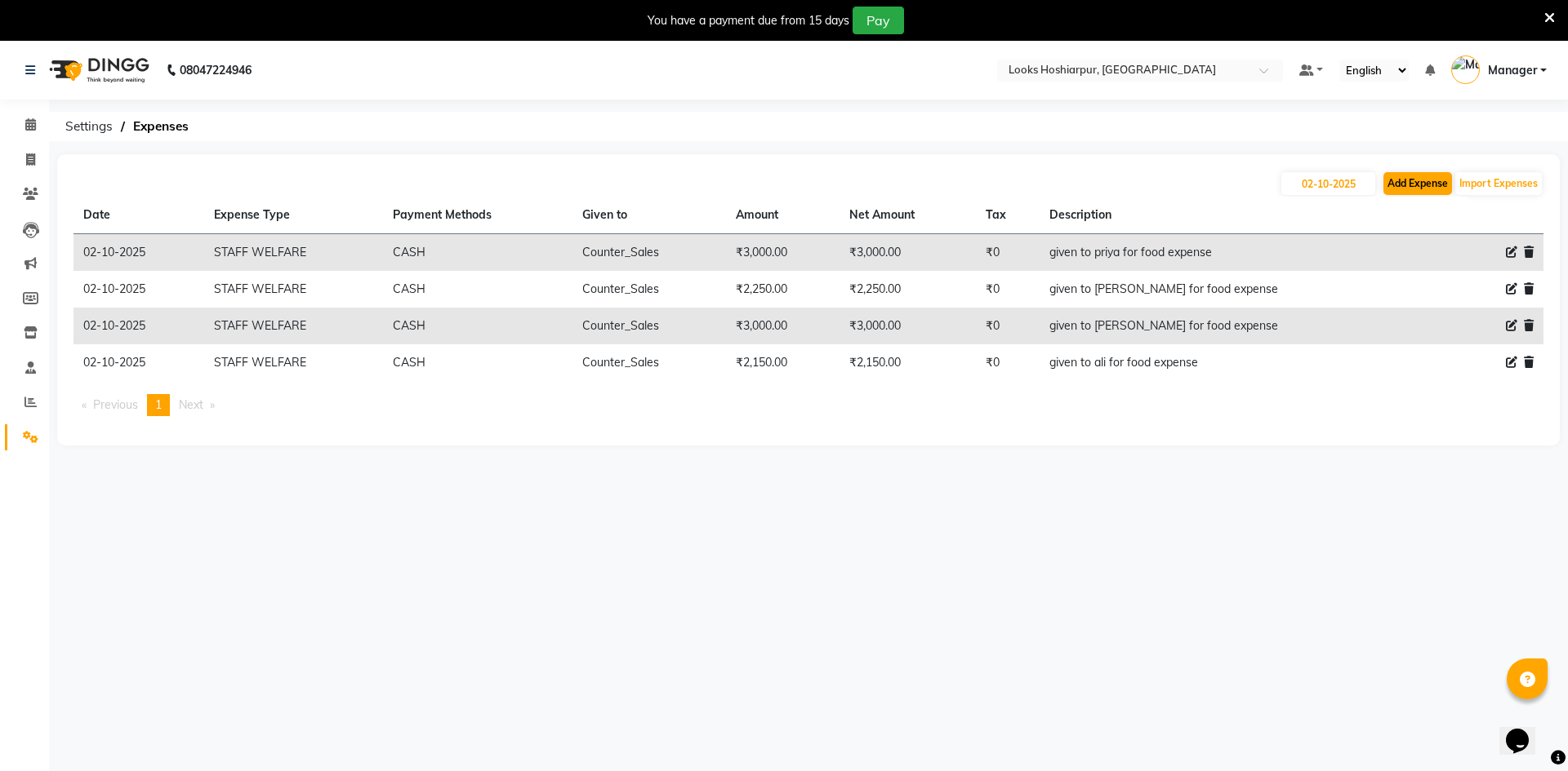
select select "1"
select select "8303"
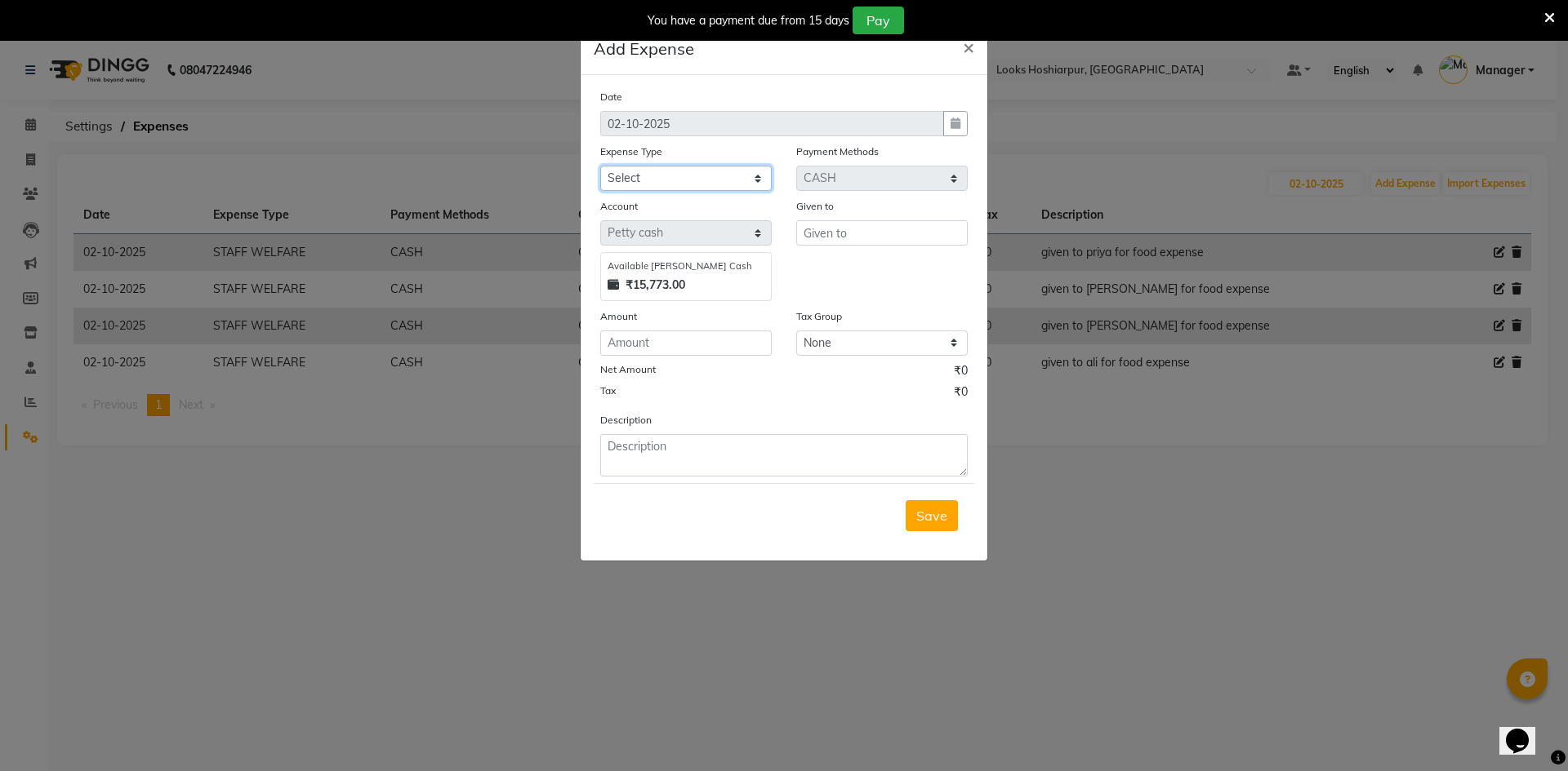
click at [647, 184] on select "Select Accommodation Aesthetics Bank Deposit BLINKIT Cash Handover Client Refun…" at bounding box center [686, 178] width 171 height 25
select select "24890"
click at [600, 166] on select "Select Accommodation Aesthetics Bank Deposit BLINKIT Cash Handover Client Refun…" at bounding box center [686, 178] width 171 height 25
click at [879, 230] on input "text" at bounding box center [882, 233] width 171 height 25
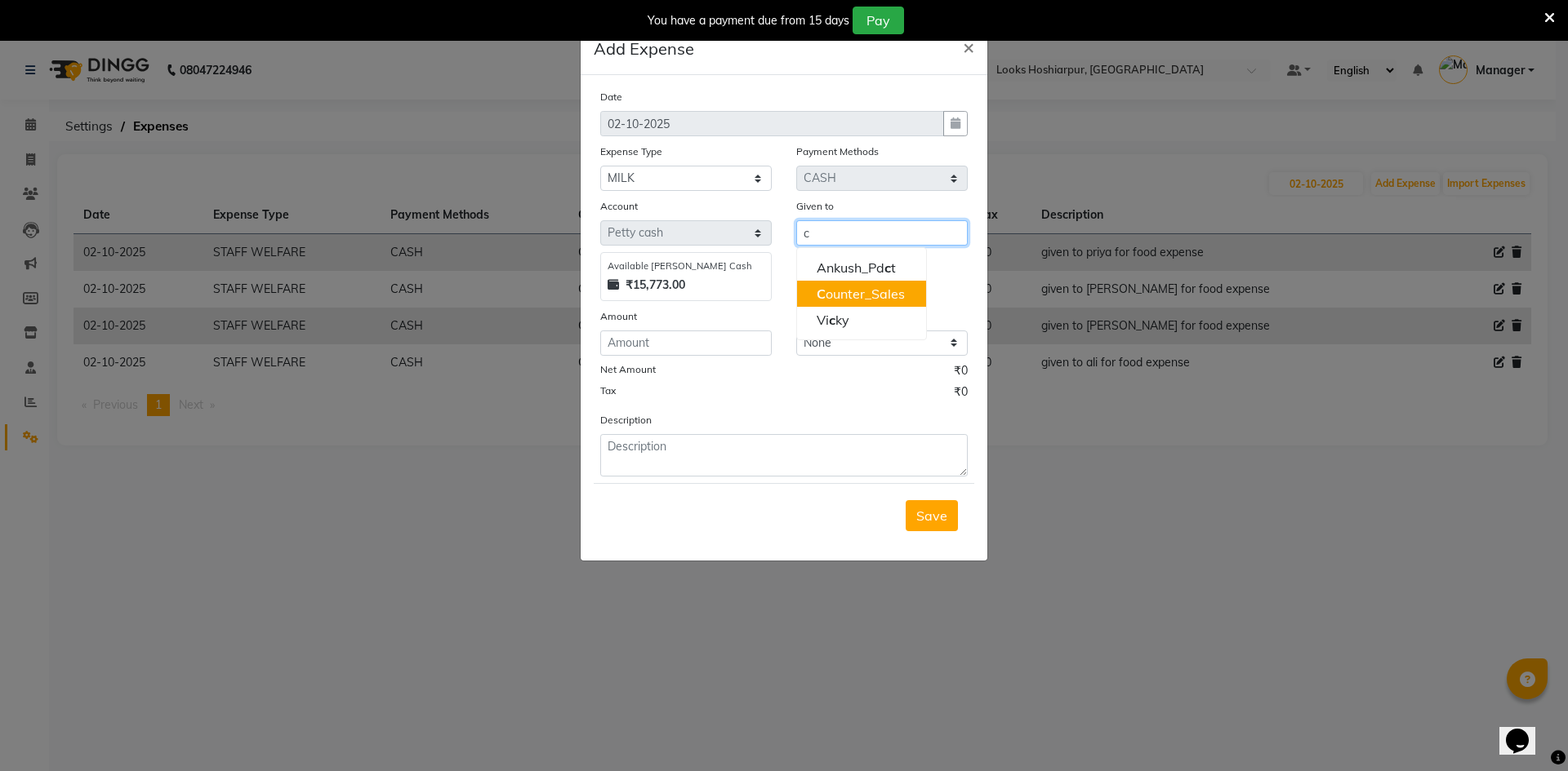
click at [859, 292] on ngb-highlight "C ounter_Sales" at bounding box center [861, 294] width 88 height 16
type input "Counter_Sales"
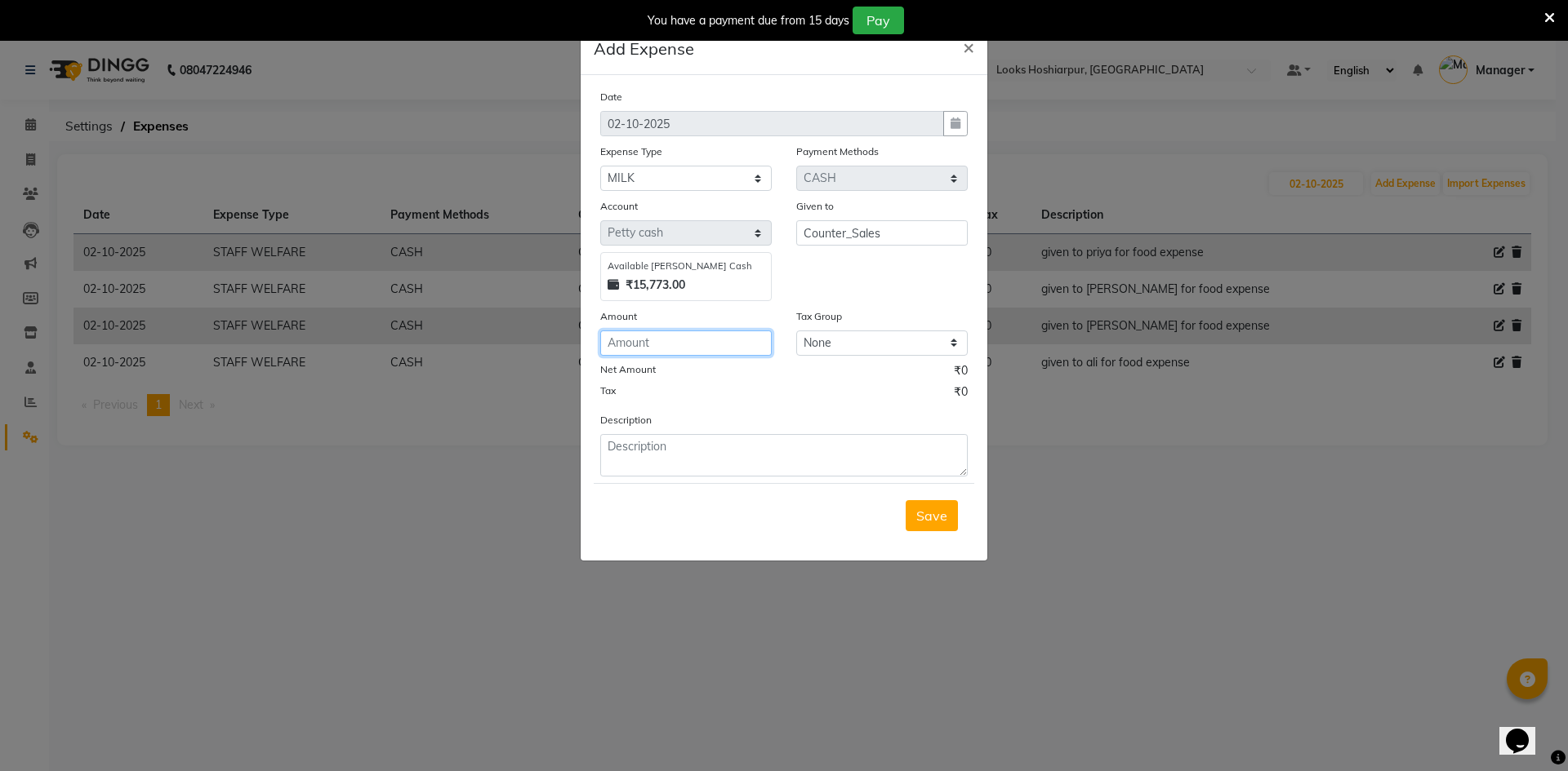
click at [691, 346] on input "number" at bounding box center [686, 343] width 171 height 25
type input "198"
click at [696, 448] on textarea at bounding box center [784, 456] width 368 height 43
type textarea "for milk"
click at [940, 517] on span "Save" at bounding box center [931, 516] width 31 height 16
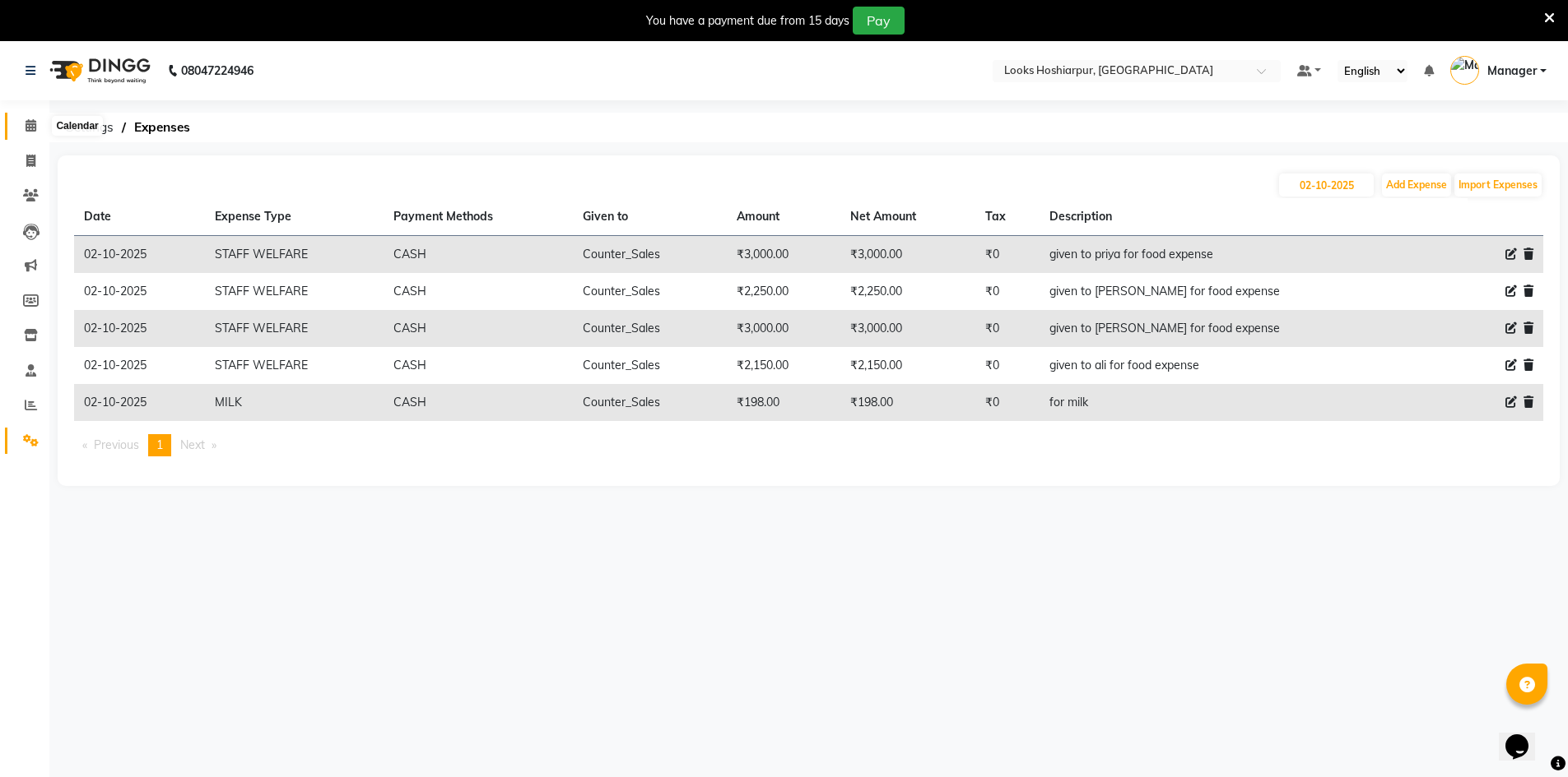
click at [35, 130] on icon at bounding box center [31, 126] width 11 height 13
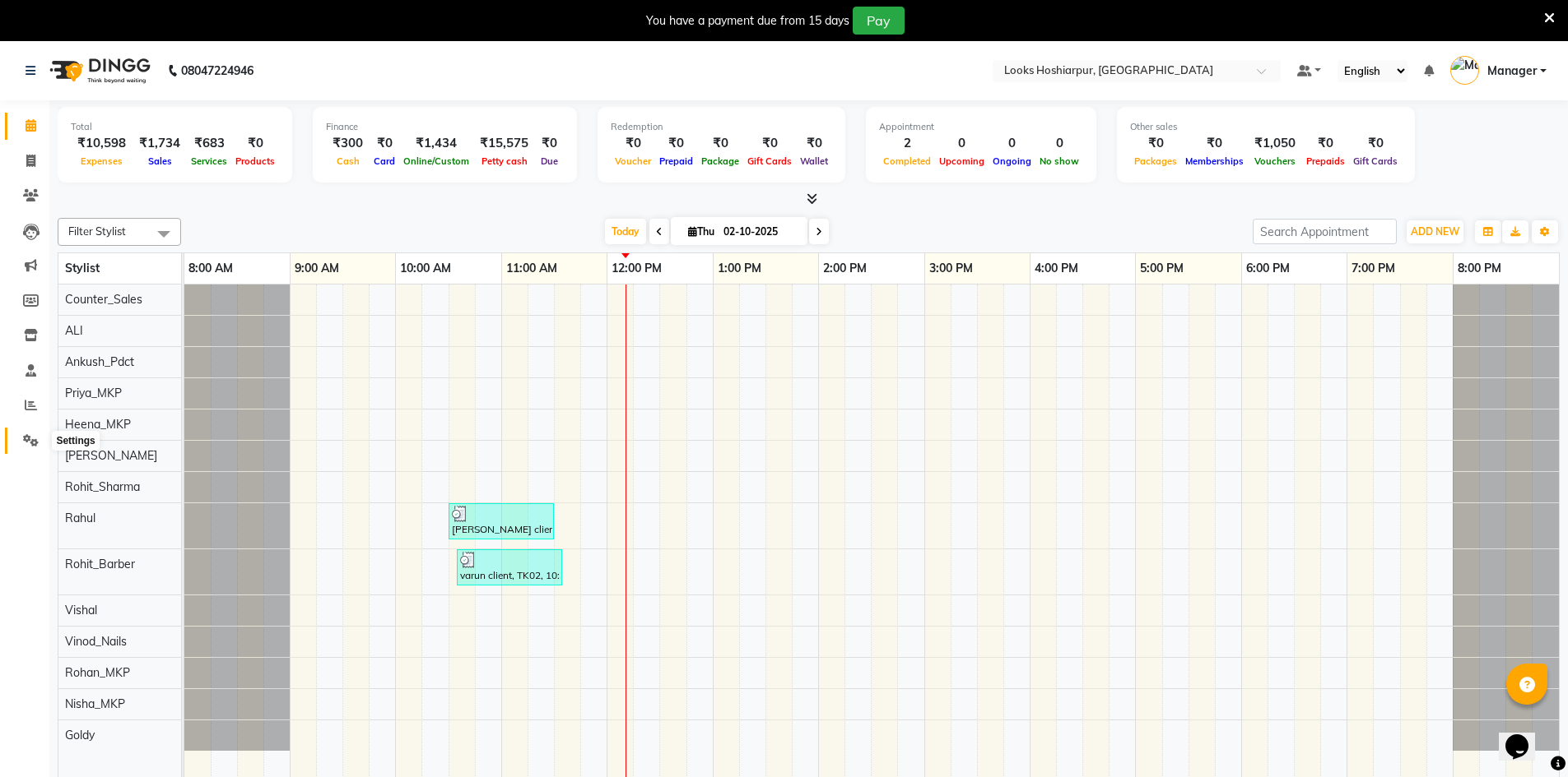
click at [35, 441] on icon at bounding box center [31, 441] width 15 height 13
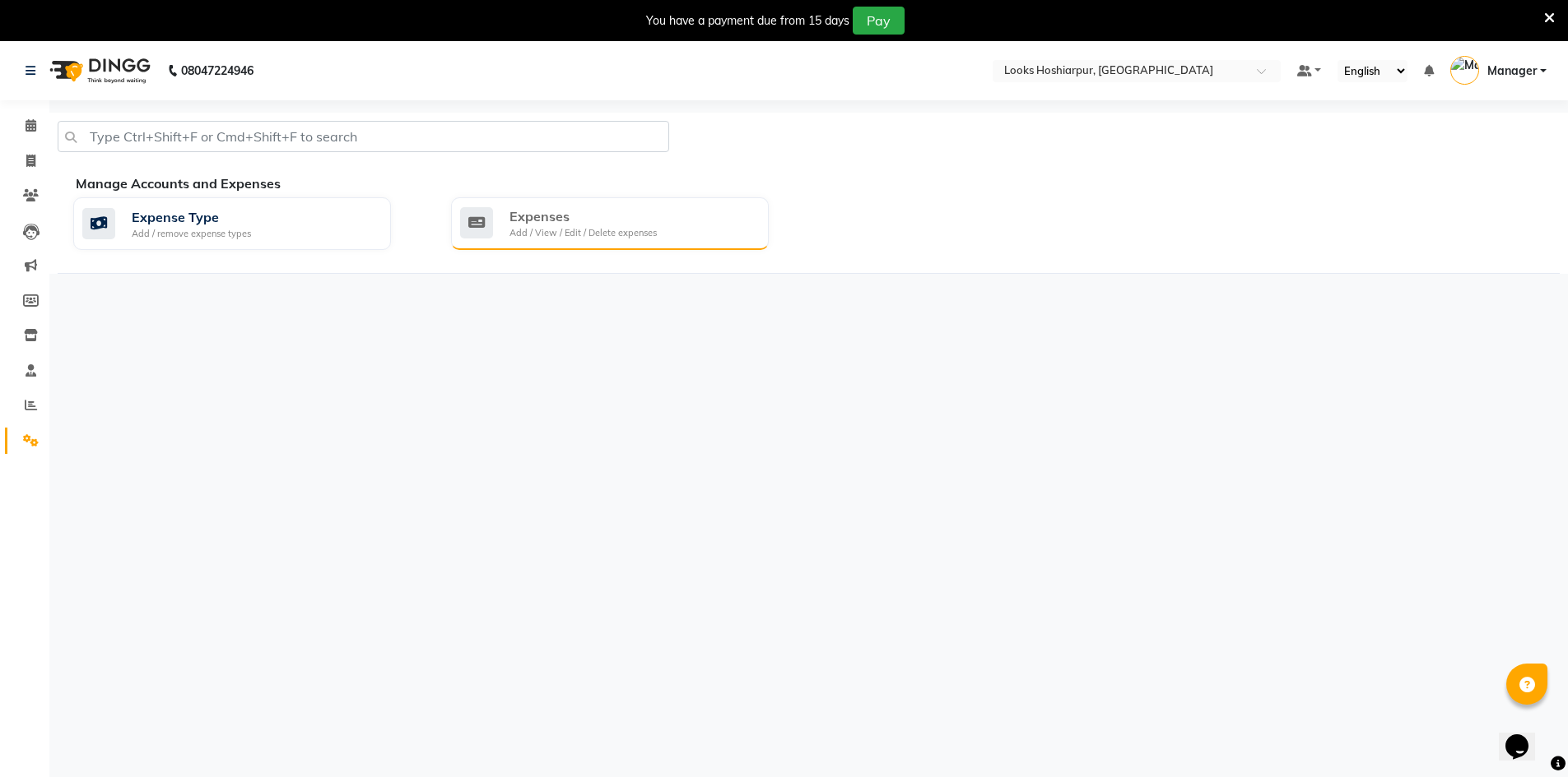
click at [554, 224] on div "Expenses" at bounding box center [583, 217] width 148 height 20
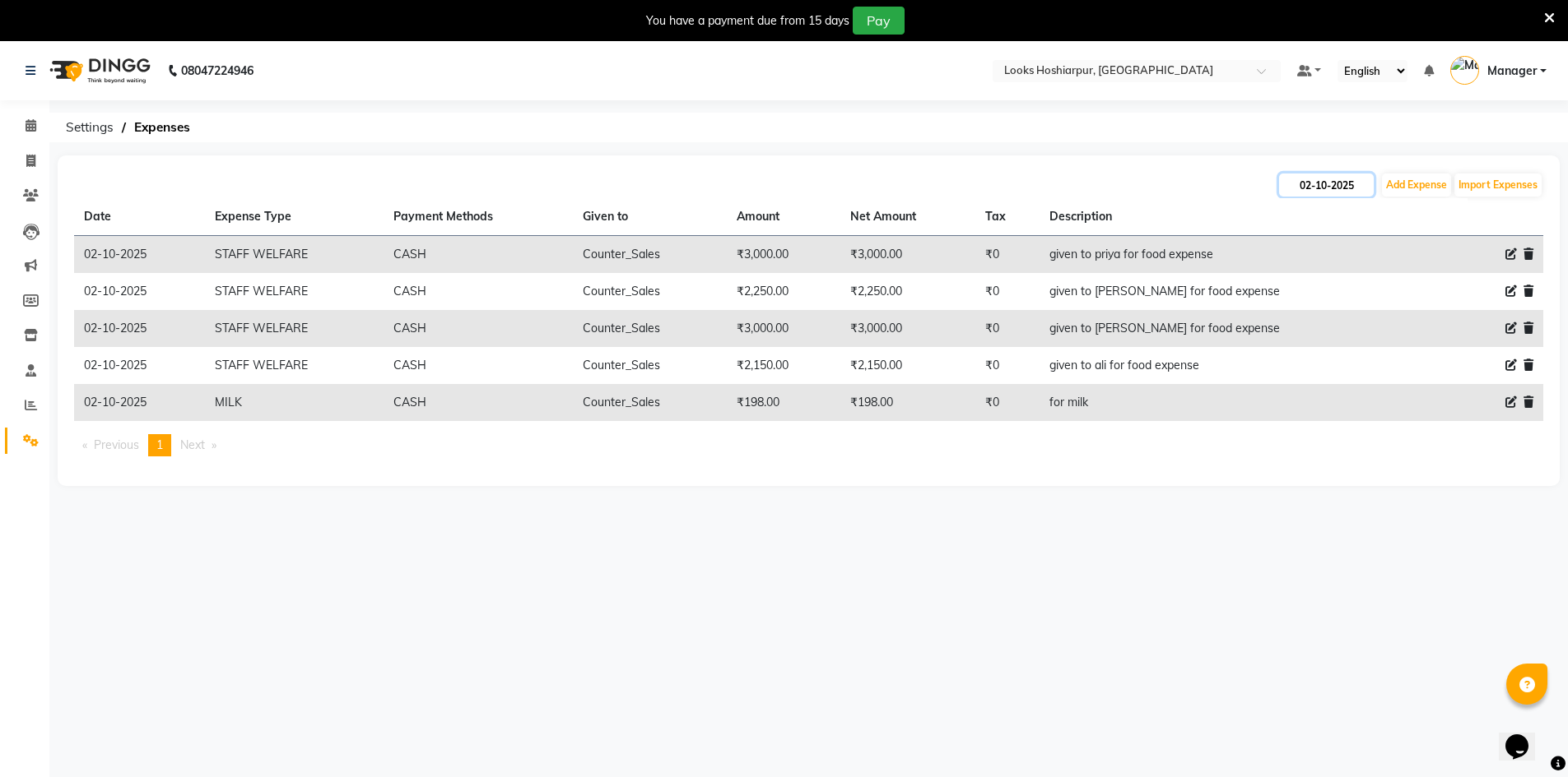
click at [1319, 188] on input "02-10-2025" at bounding box center [1326, 185] width 94 height 23
select select "10"
select select "2025"
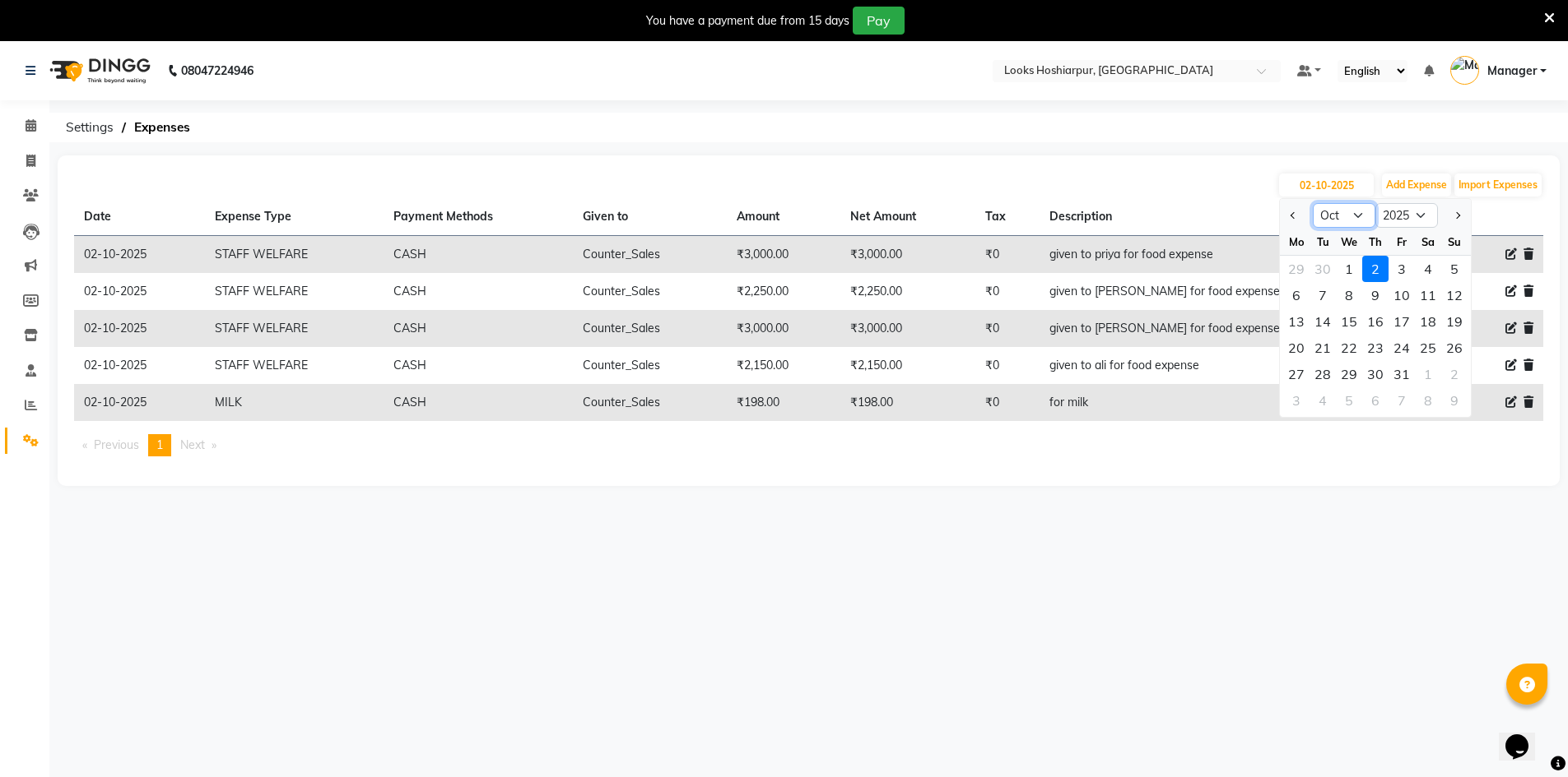
click at [1350, 218] on select "Jan Feb Mar Apr May Jun Jul Aug Sep Oct Nov Dec" at bounding box center [1344, 215] width 63 height 24
select select "9"
click at [1313, 203] on select "Jan Feb Mar Apr May Jun Jul Aug Sep Oct Nov Dec" at bounding box center [1344, 215] width 63 height 24
click at [1356, 344] on div "24" at bounding box center [1348, 347] width 26 height 26
type input "24-09-2025"
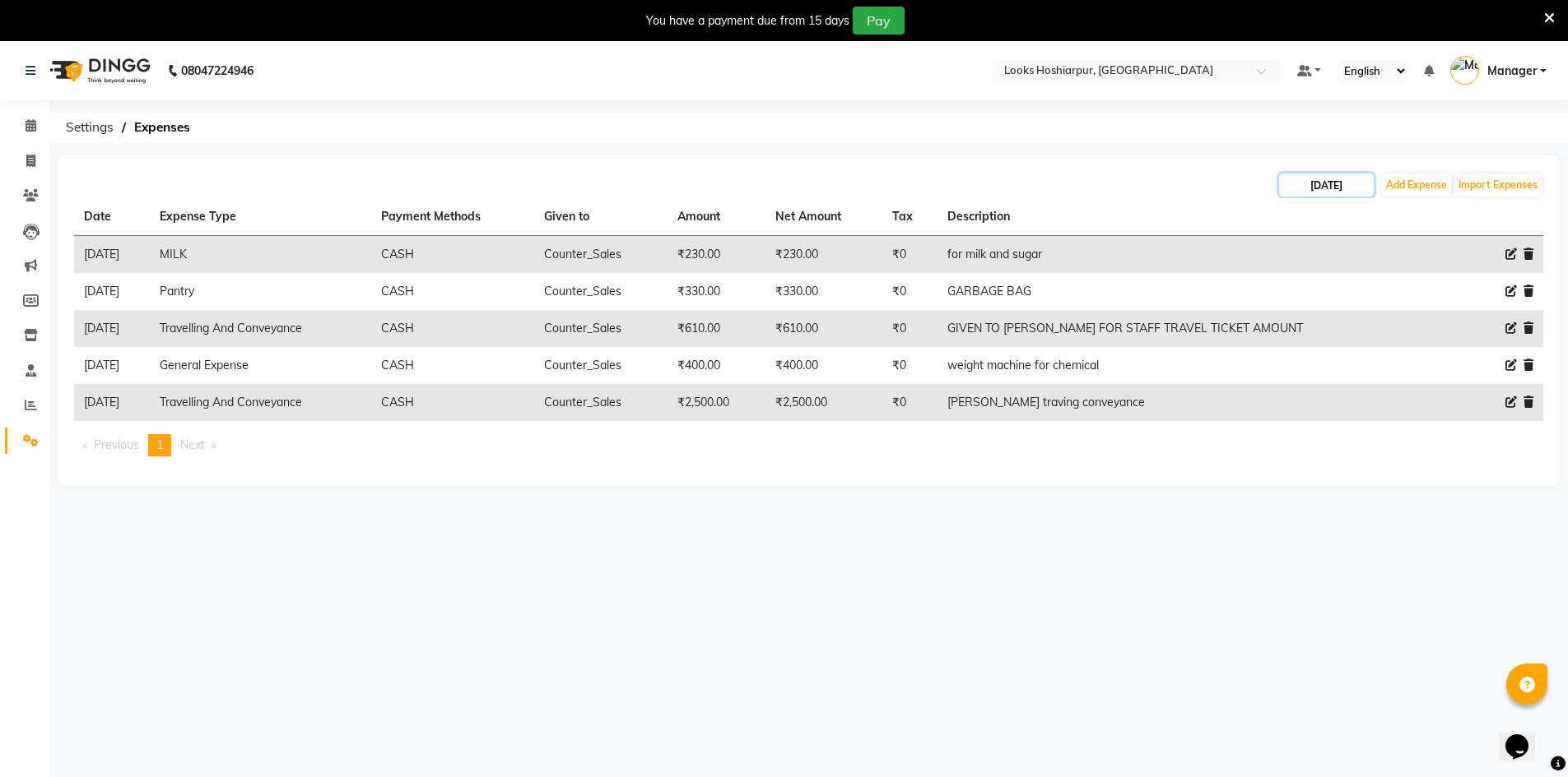
click at [1357, 183] on input "24-09-2025" at bounding box center [1326, 185] width 94 height 23
select select "9"
select select "2025"
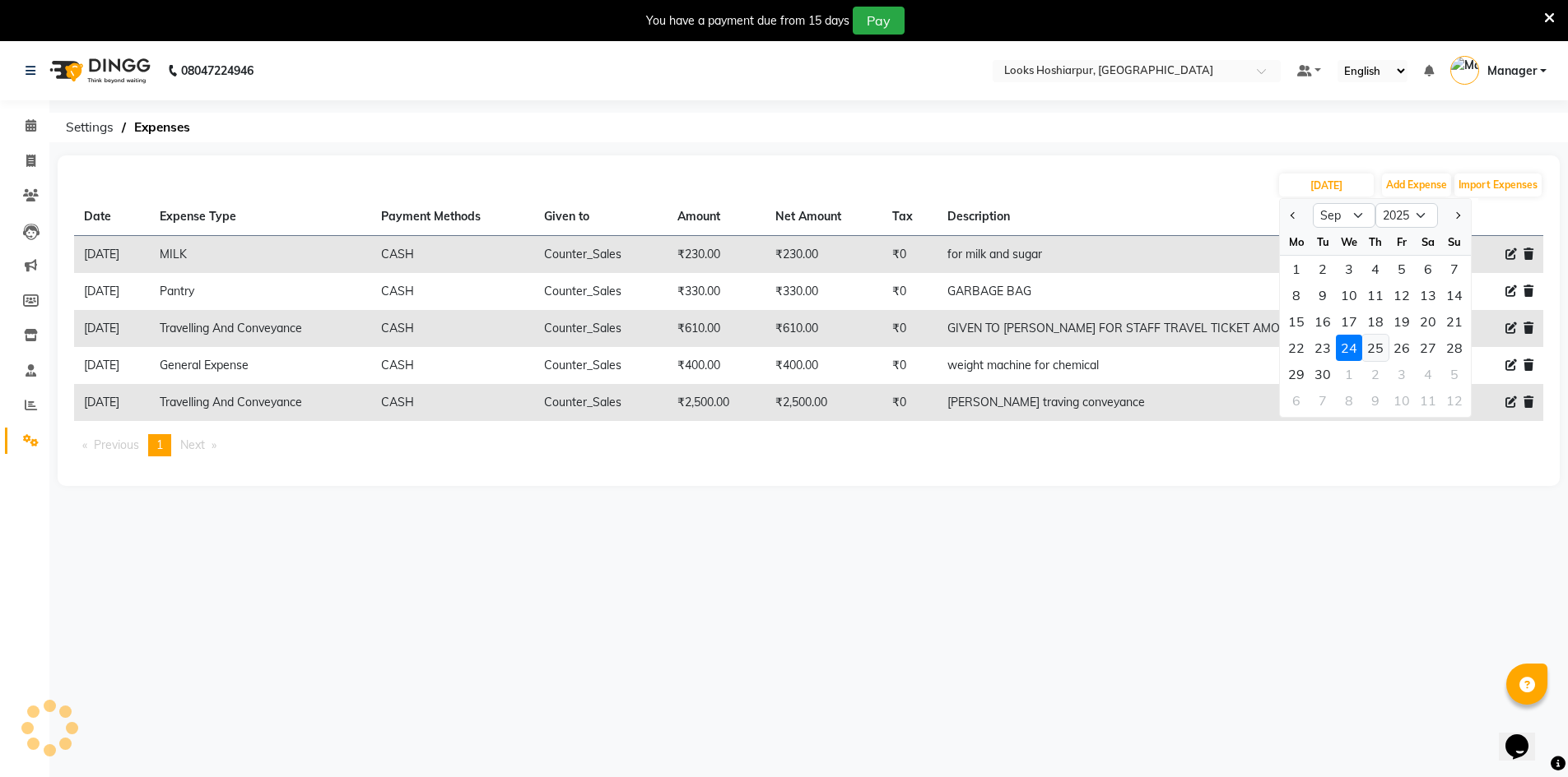
click at [1373, 345] on div "25" at bounding box center [1375, 347] width 26 height 26
type input "25-09-2025"
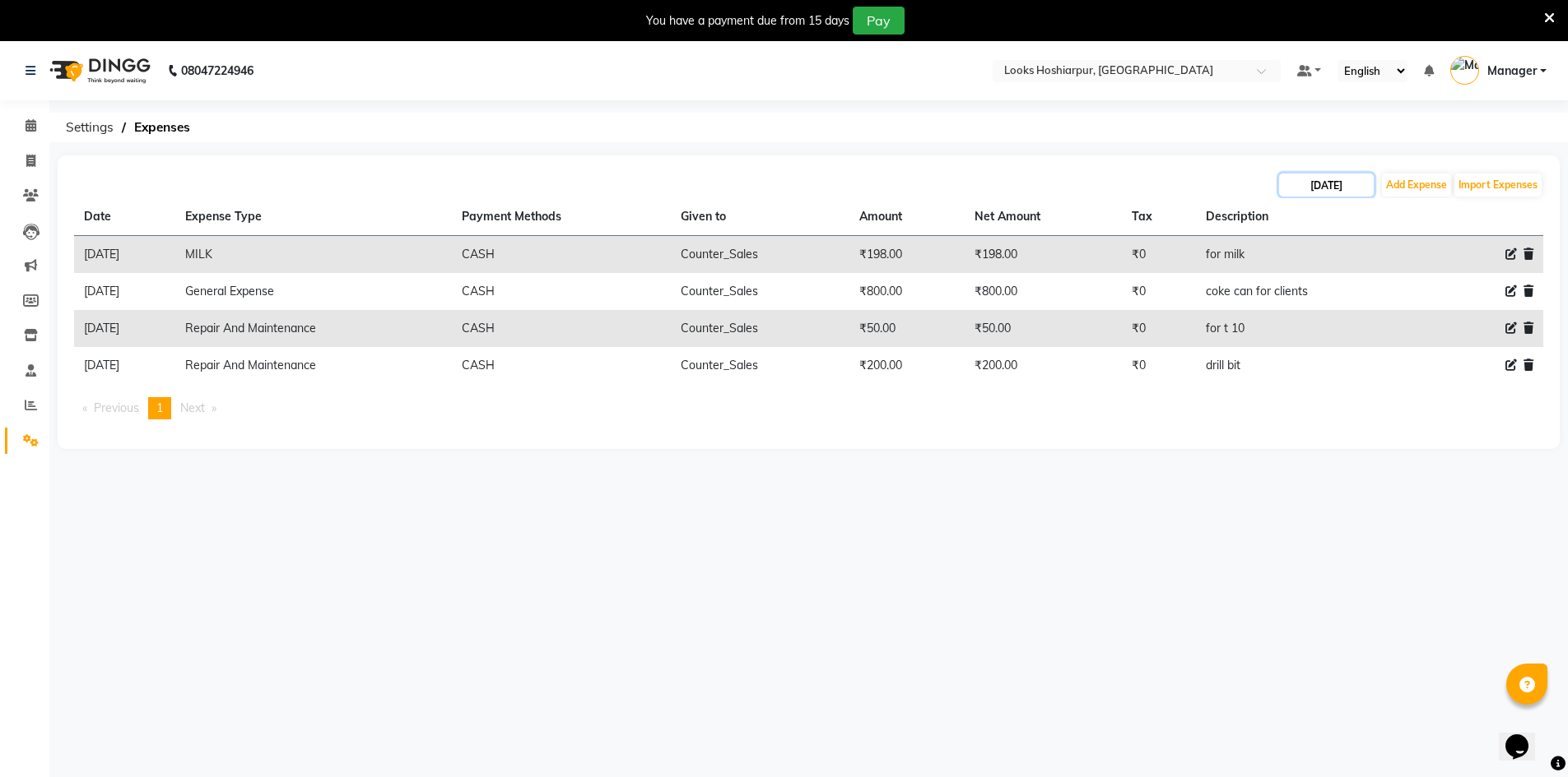
click at [1355, 184] on input "25-09-2025" at bounding box center [1326, 185] width 94 height 23
select select "9"
select select "2025"
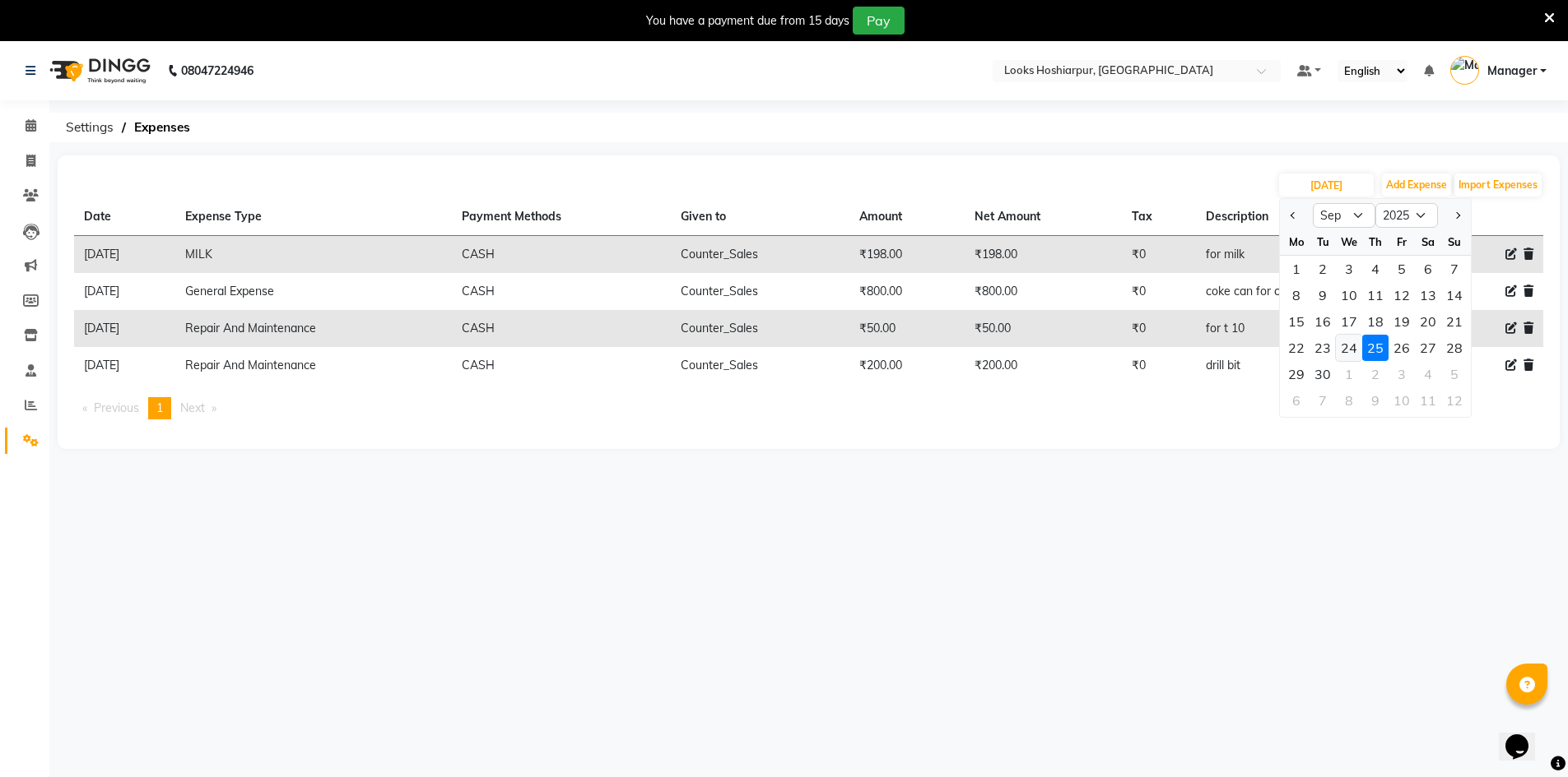
click at [1350, 351] on div "24" at bounding box center [1348, 347] width 26 height 26
type input "24-09-2025"
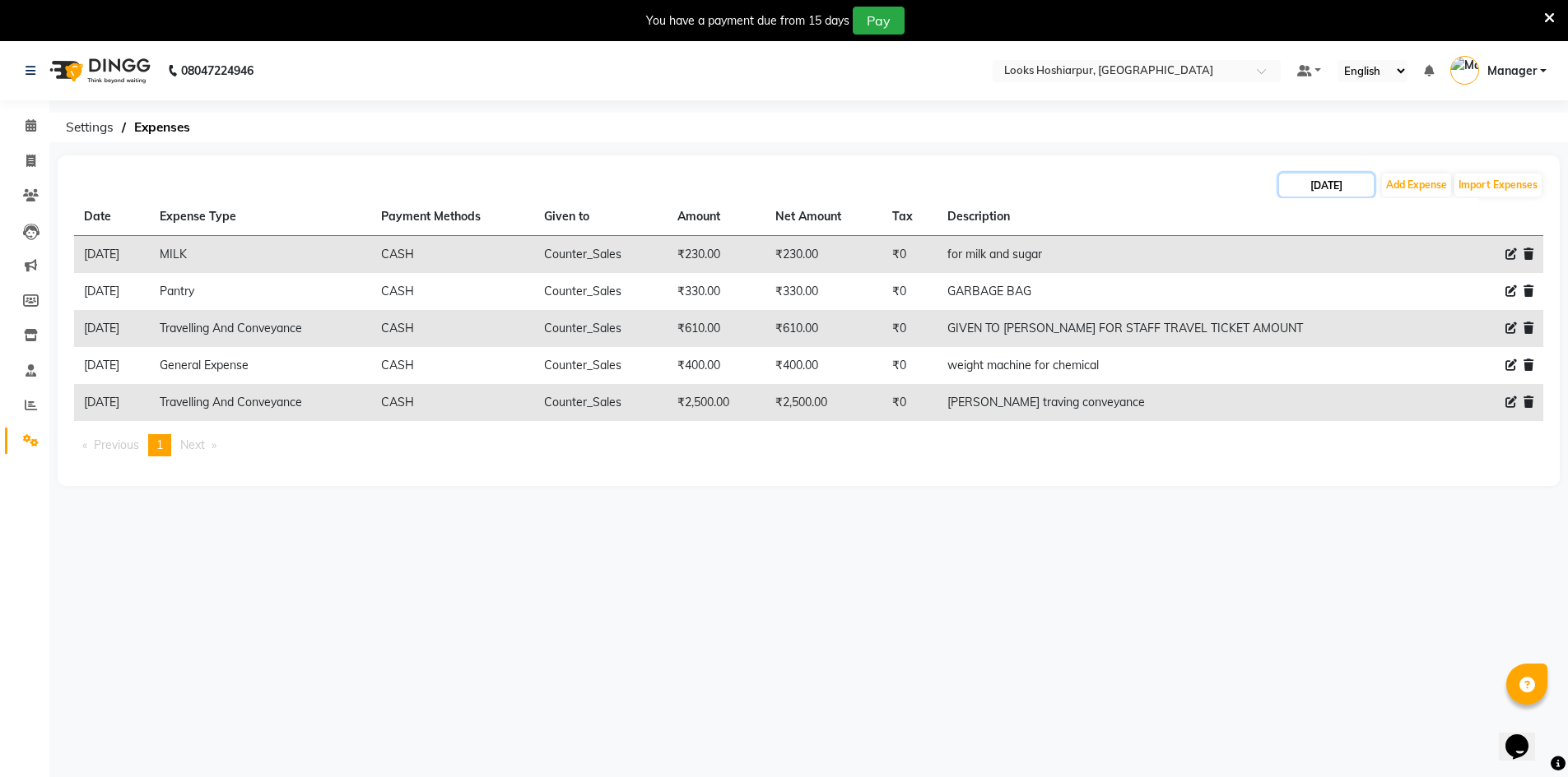
click at [1312, 179] on input "24-09-2025" at bounding box center [1326, 185] width 94 height 23
select select "9"
select select "2025"
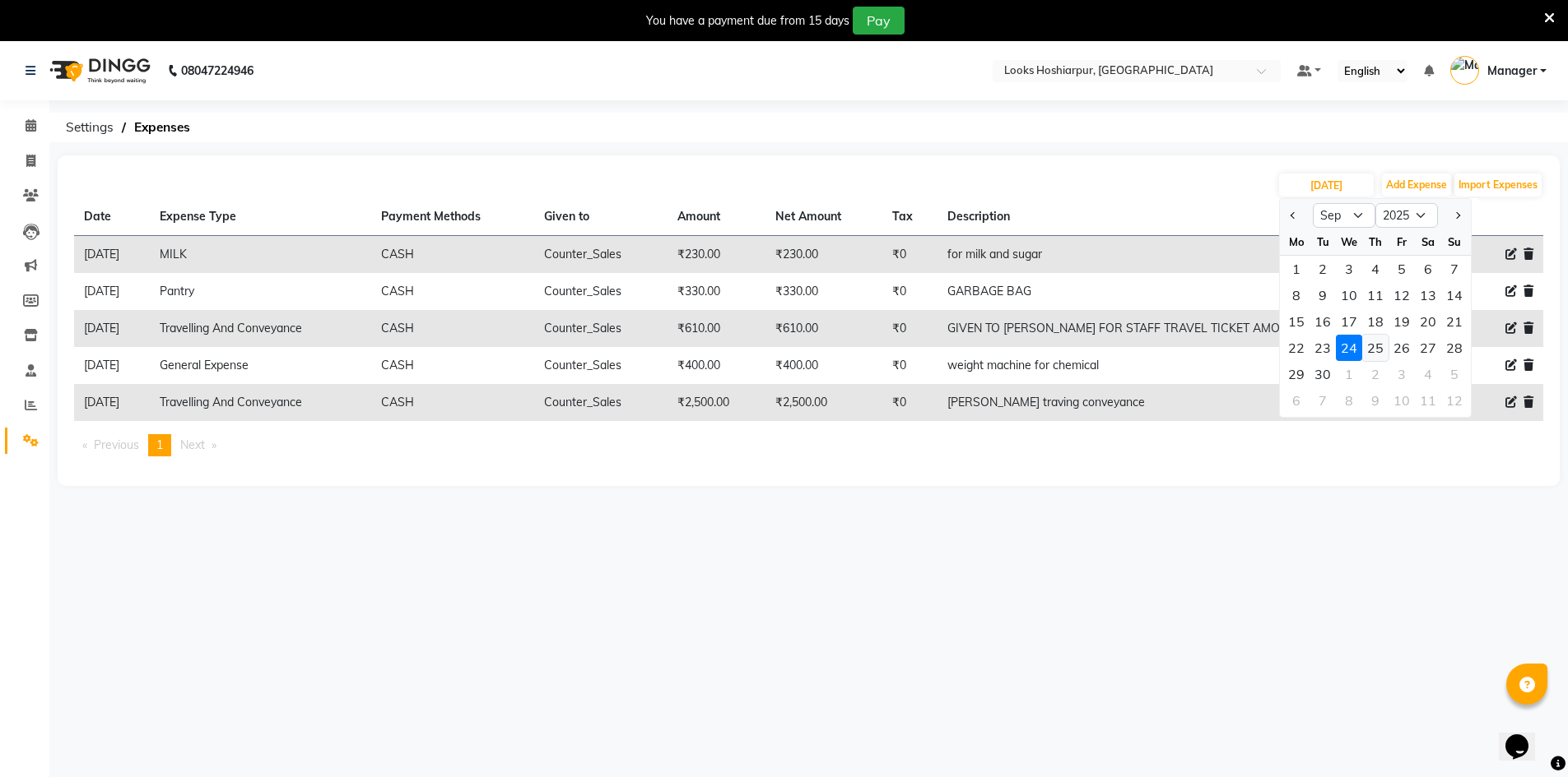
click at [1375, 343] on div "25" at bounding box center [1375, 347] width 26 height 26
type input "25-09-2025"
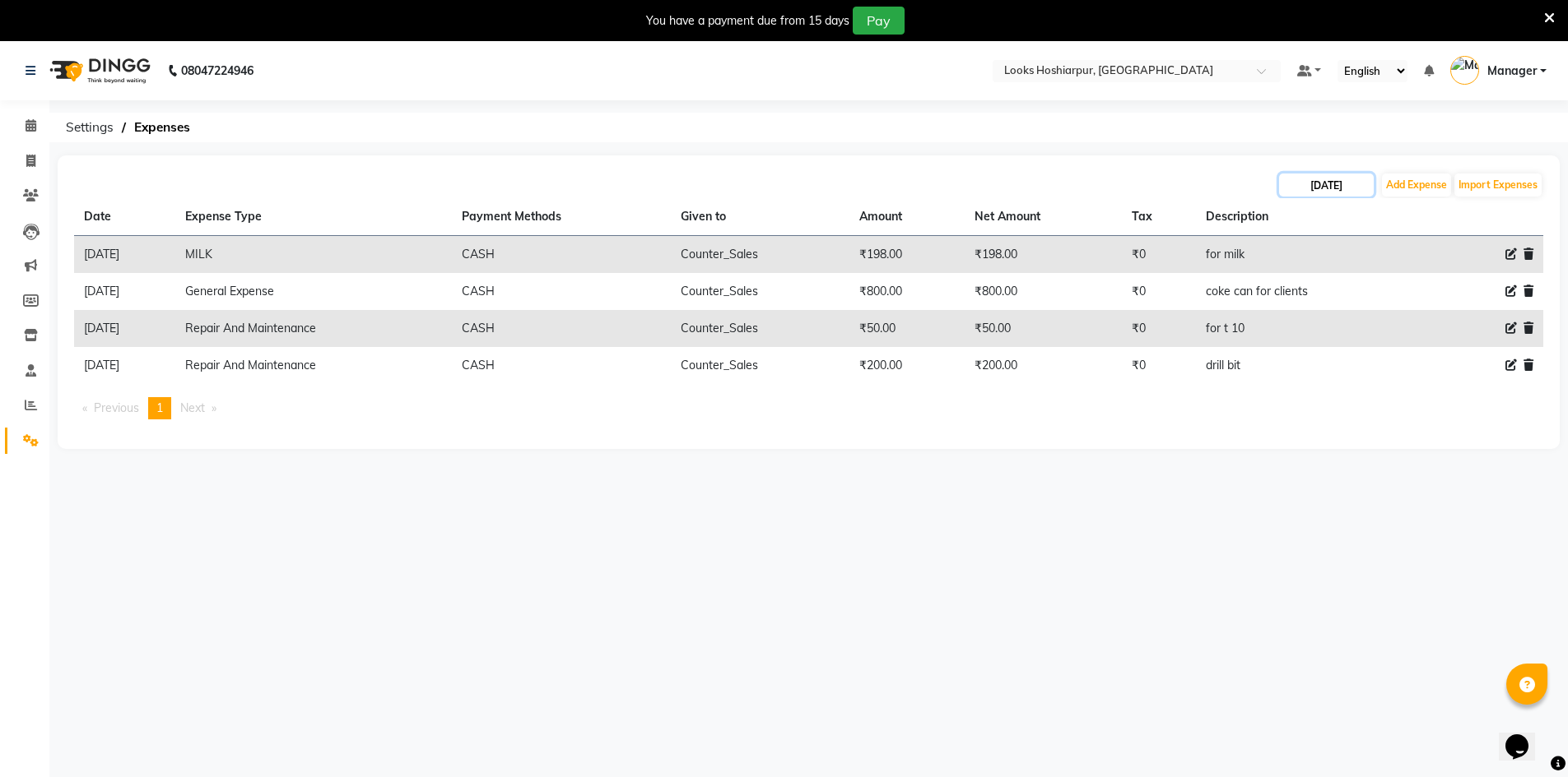
click at [1304, 191] on input "25-09-2025" at bounding box center [1326, 185] width 94 height 23
select select "9"
select select "2025"
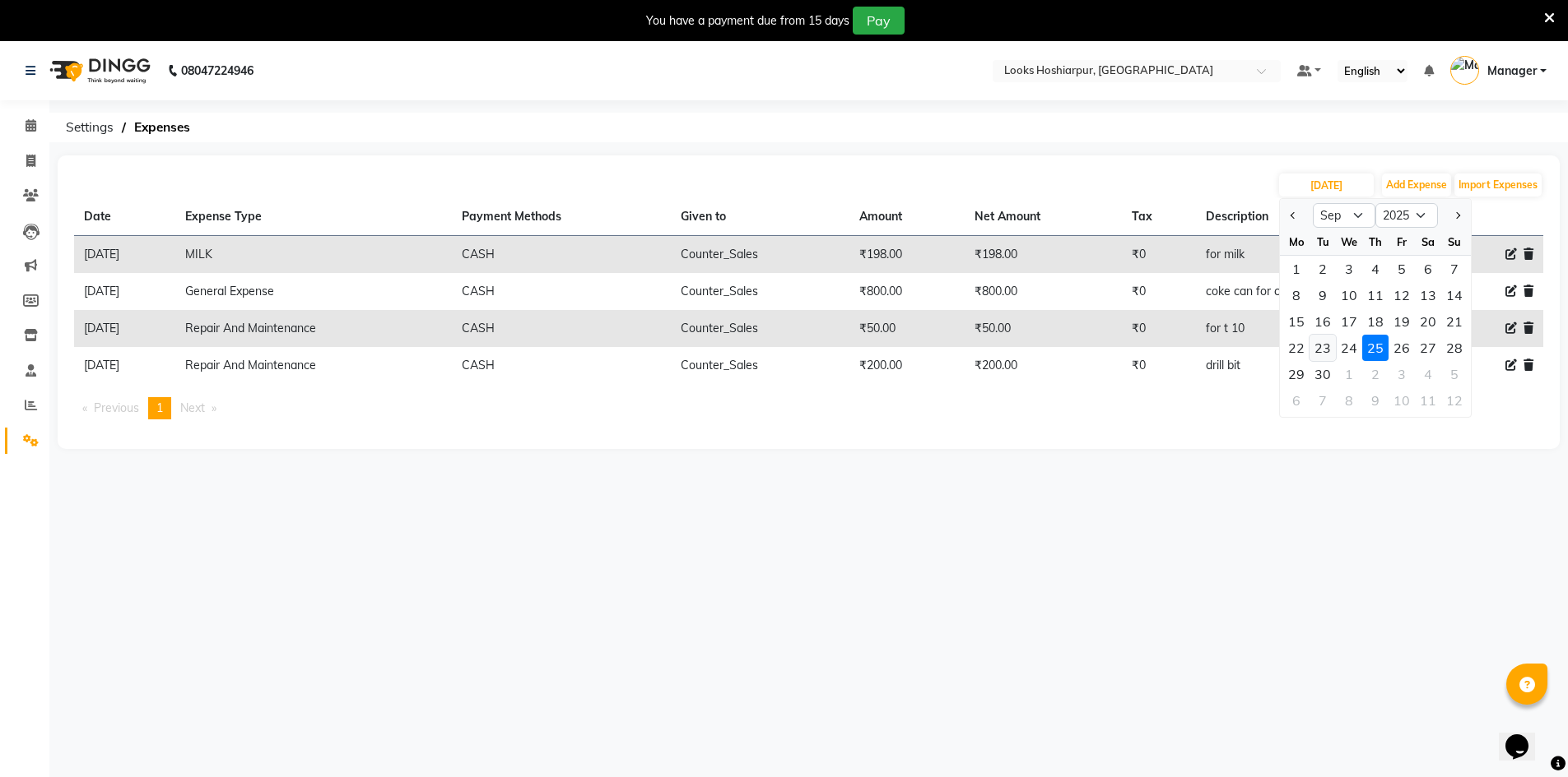
click at [1331, 347] on div "23" at bounding box center [1322, 347] width 26 height 26
type input "23-09-2025"
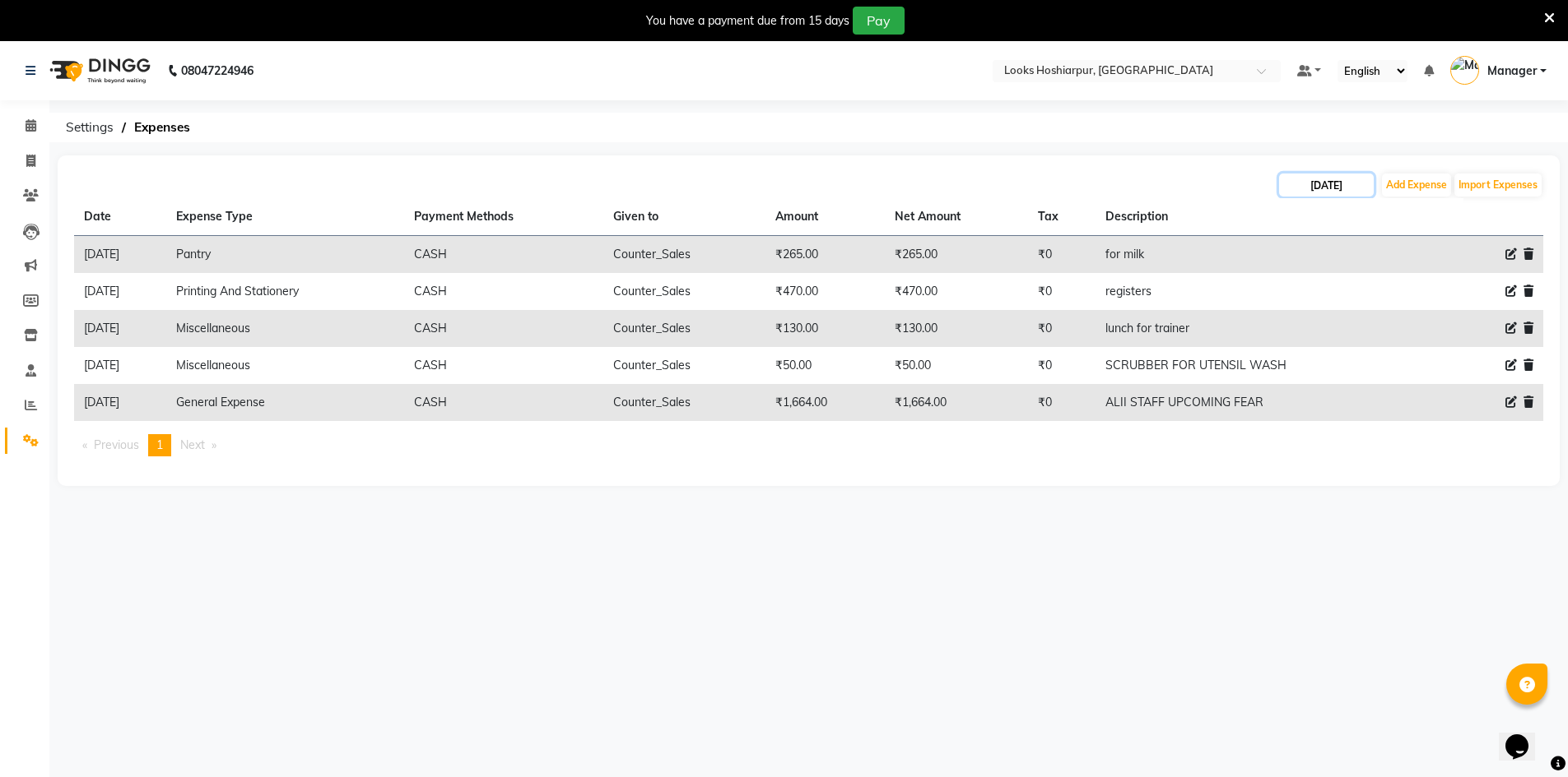
click at [1331, 179] on input "23-09-2025" at bounding box center [1326, 185] width 94 height 23
select select "9"
select select "2025"
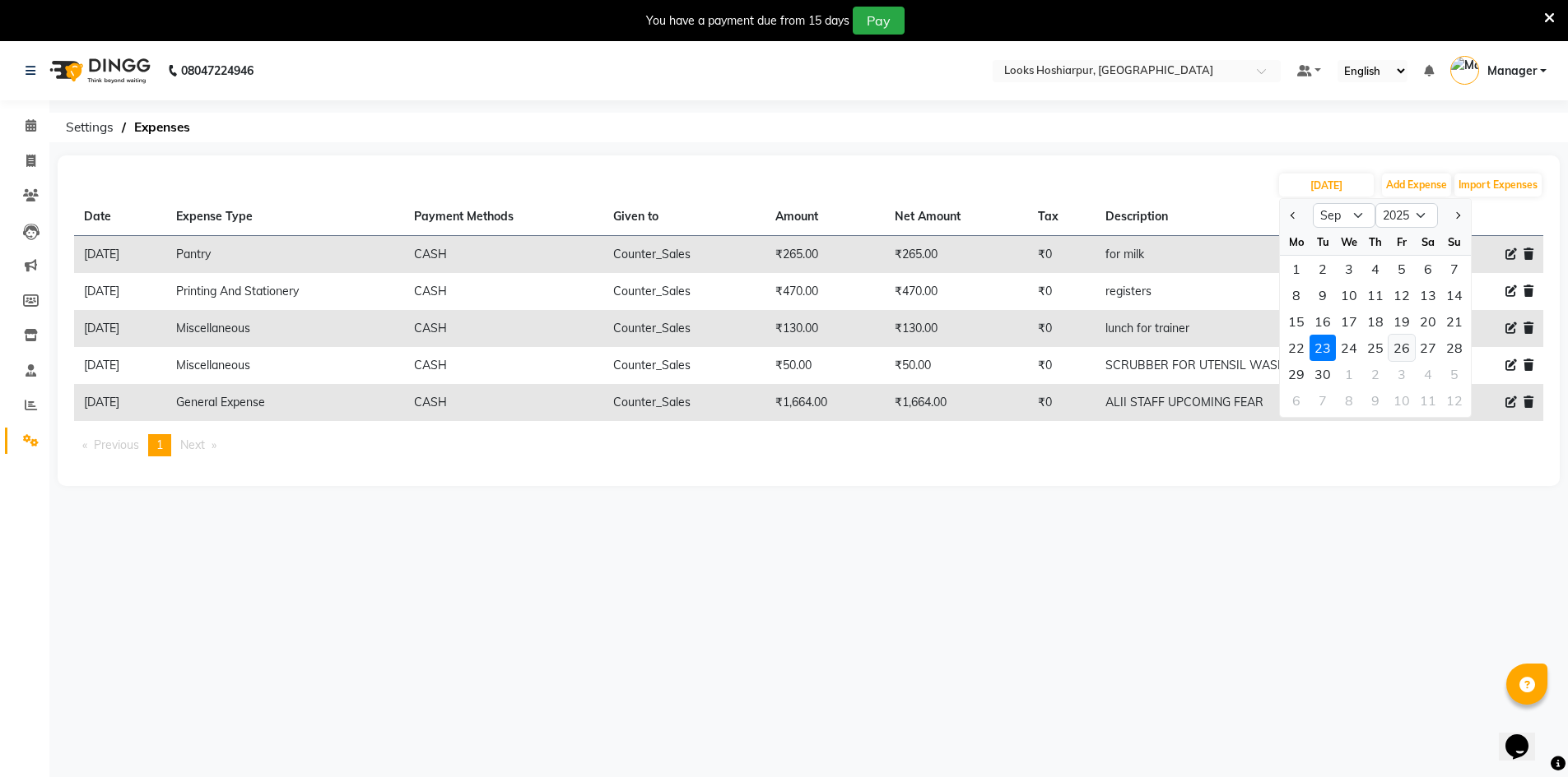
click at [1410, 350] on div "26" at bounding box center [1401, 347] width 26 height 26
type input "26-09-2025"
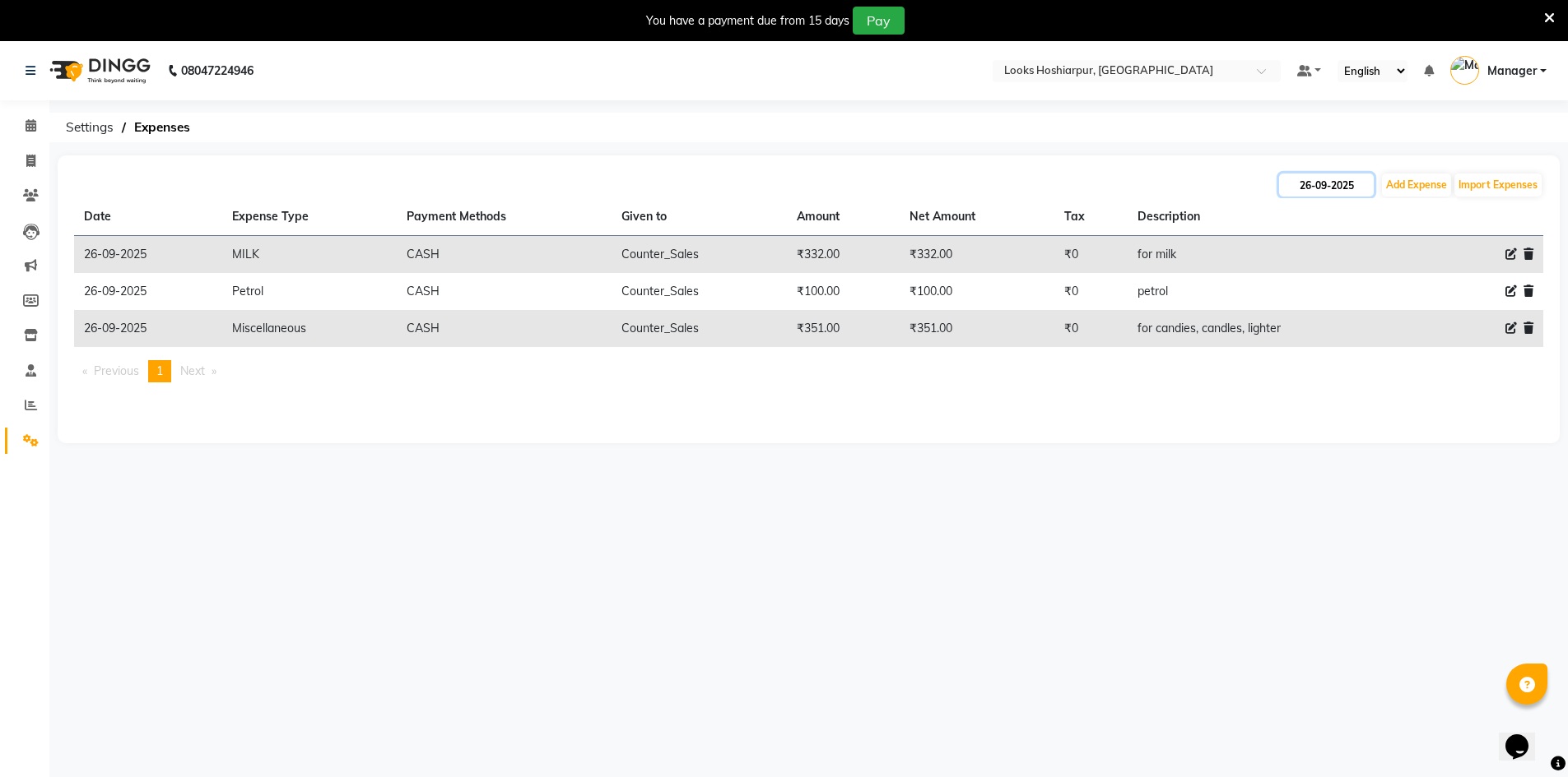
click at [1334, 185] on input "26-09-2025" at bounding box center [1326, 185] width 94 height 23
select select "9"
select select "2025"
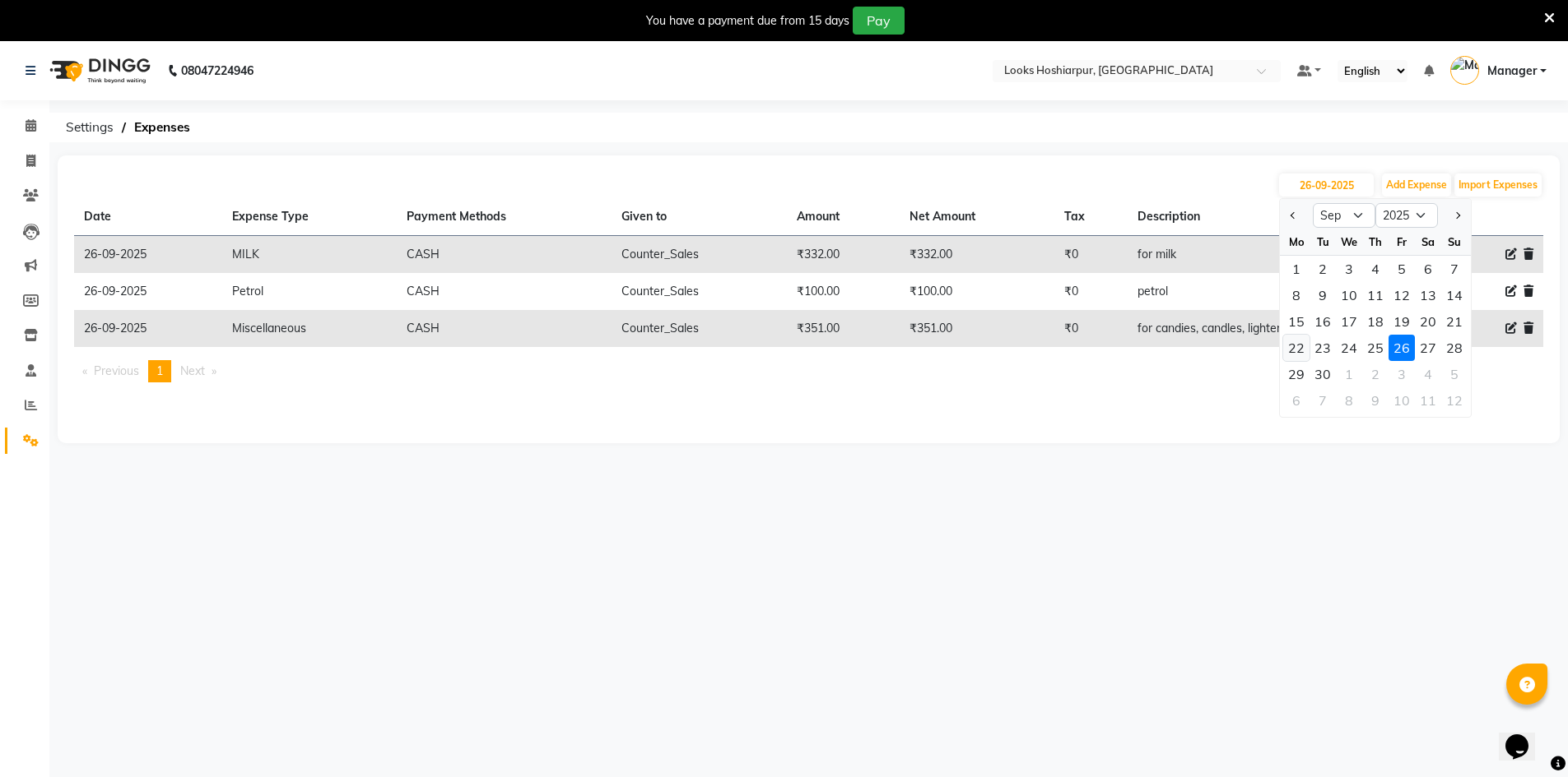
click at [1298, 346] on div "22" at bounding box center [1295, 347] width 26 height 26
type input "22-09-2025"
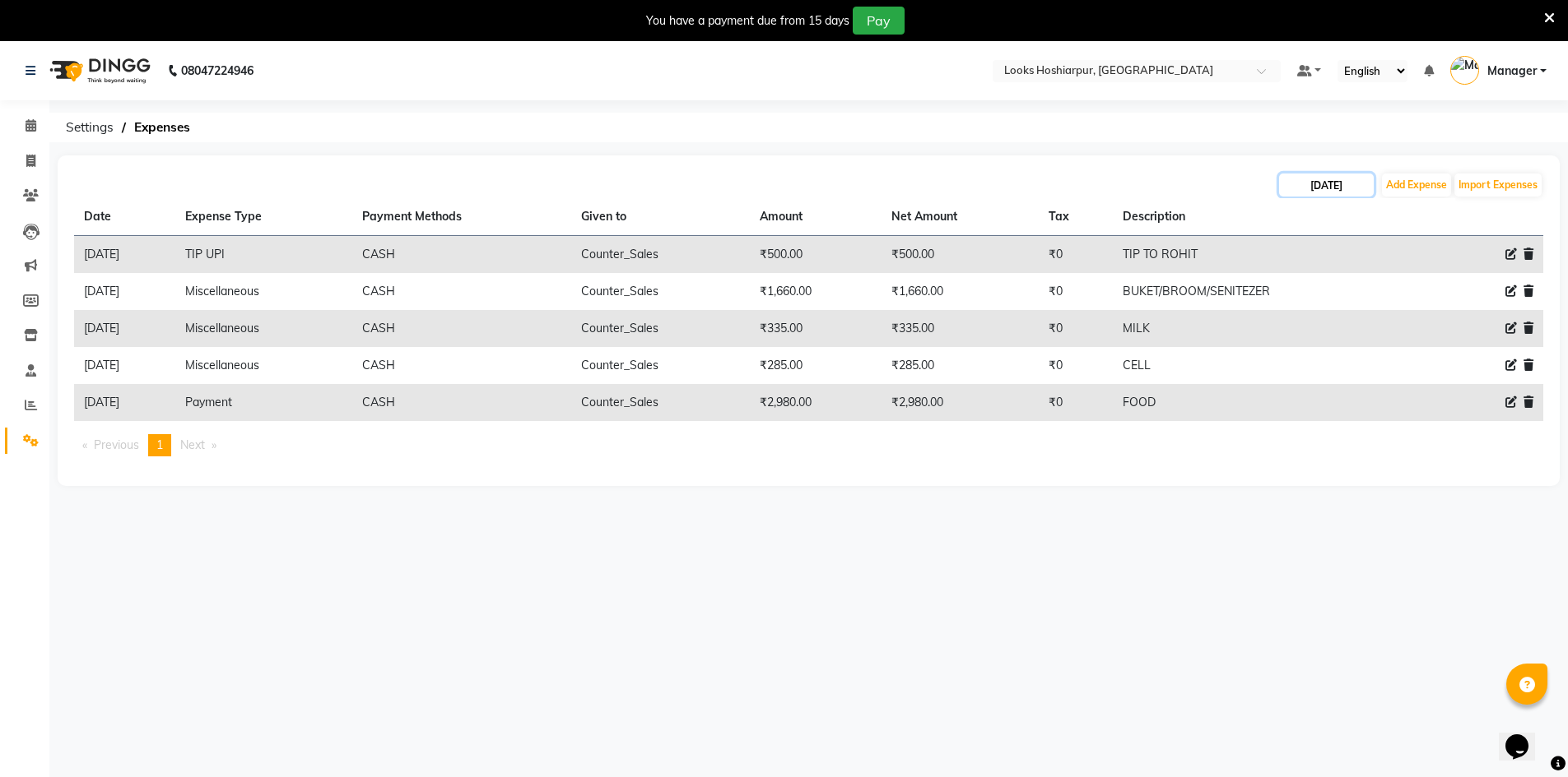
click at [1324, 174] on input "22-09-2025" at bounding box center [1326, 185] width 94 height 23
select select "9"
select select "2025"
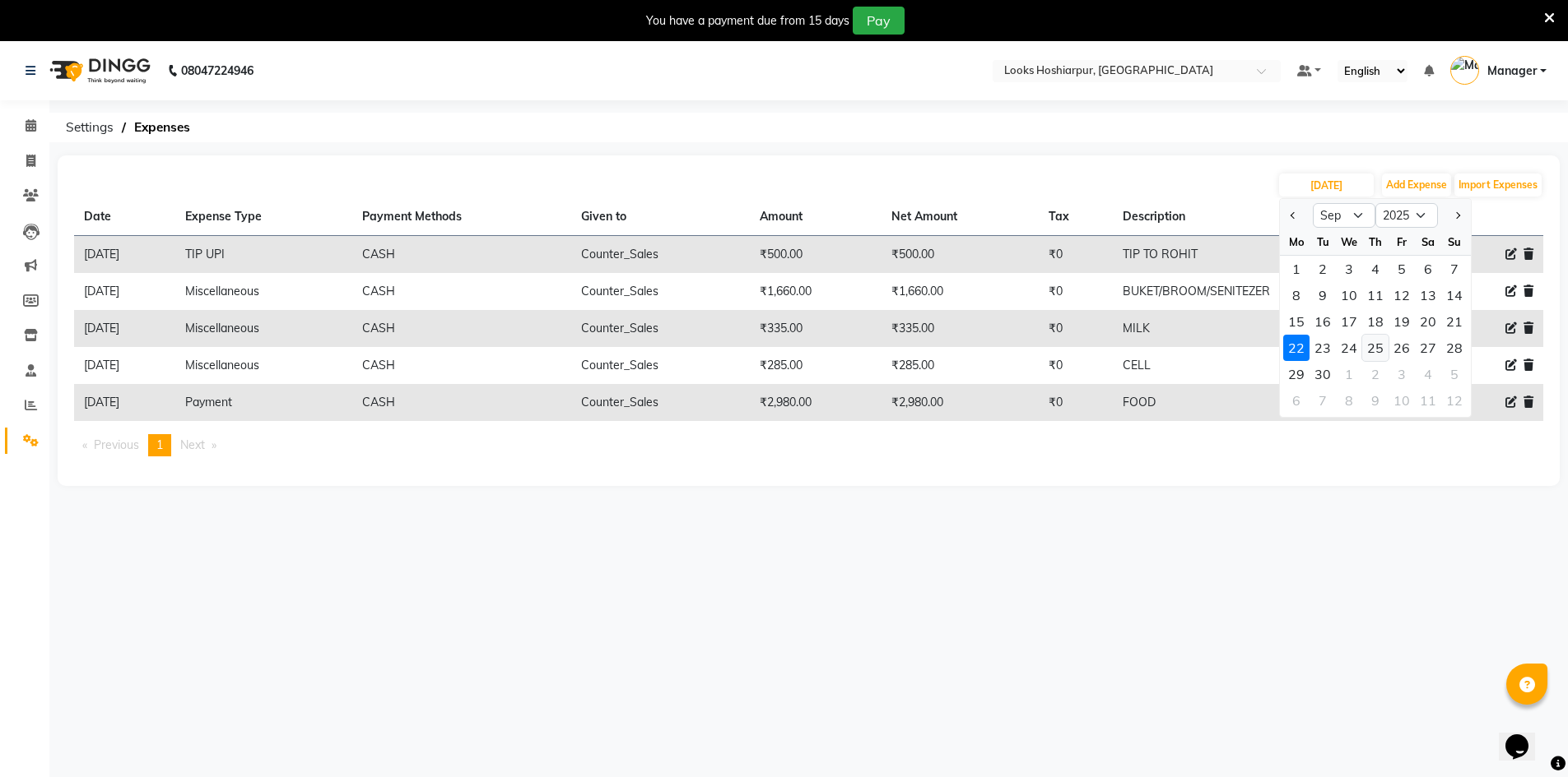
click at [1388, 351] on div "22 23 24 25 26 27 28" at bounding box center [1375, 347] width 191 height 26
click at [1369, 343] on div "25" at bounding box center [1375, 347] width 26 height 26
type input "25-09-2025"
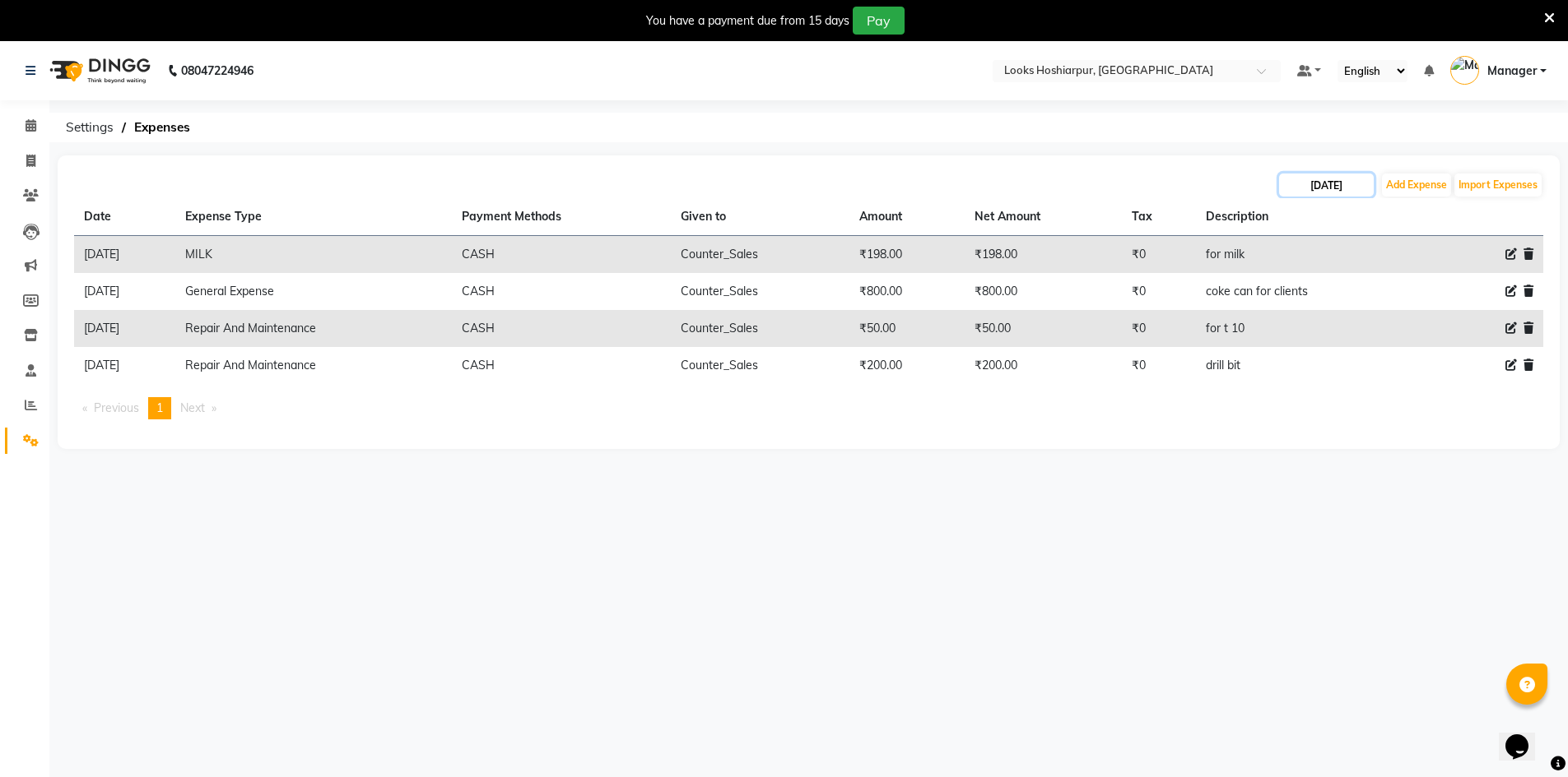
click at [1360, 180] on input "25-09-2025" at bounding box center [1326, 185] width 94 height 23
select select "9"
select select "2025"
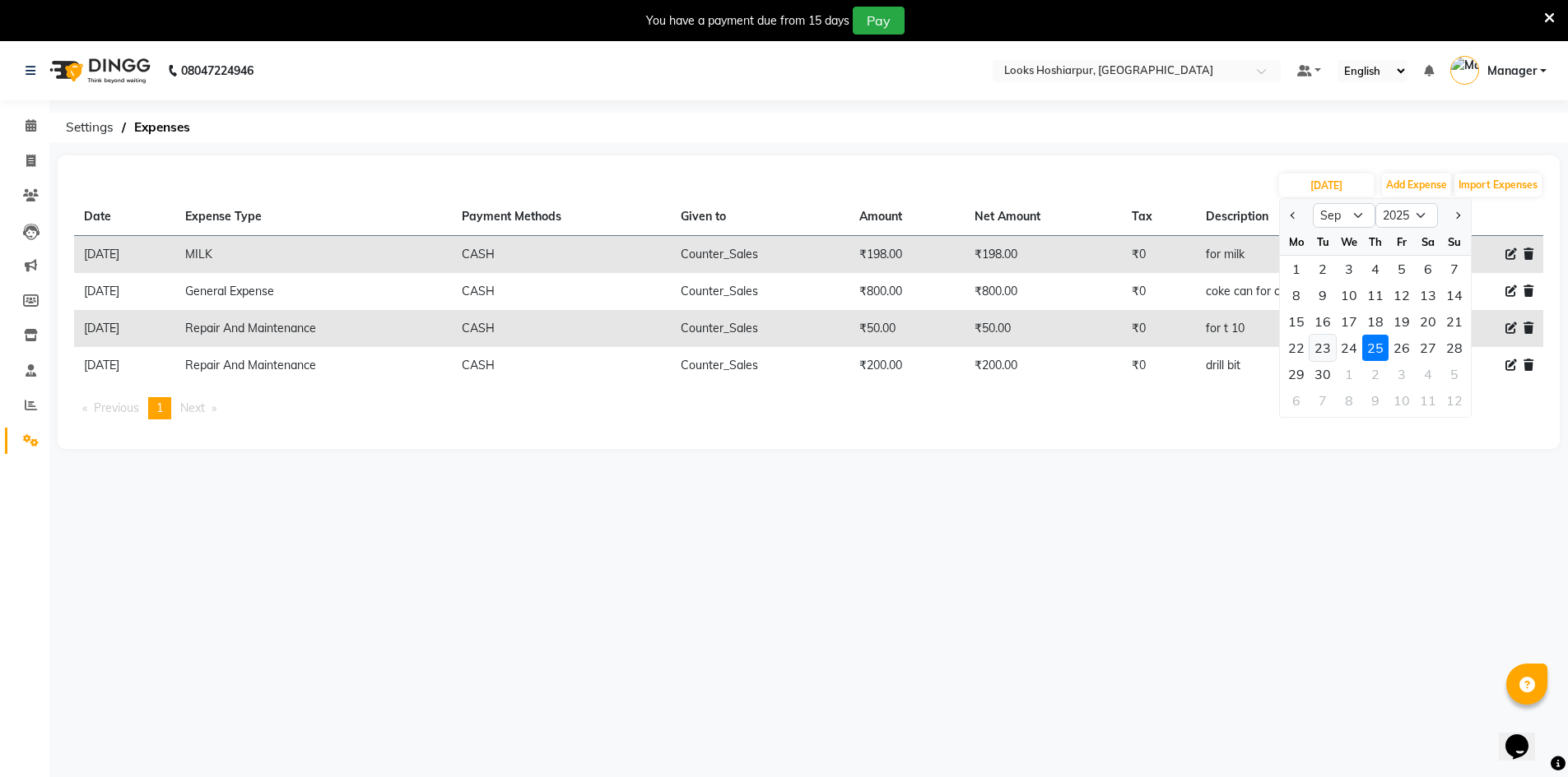
click at [1326, 346] on div "23" at bounding box center [1322, 347] width 26 height 26
type input "23-09-2025"
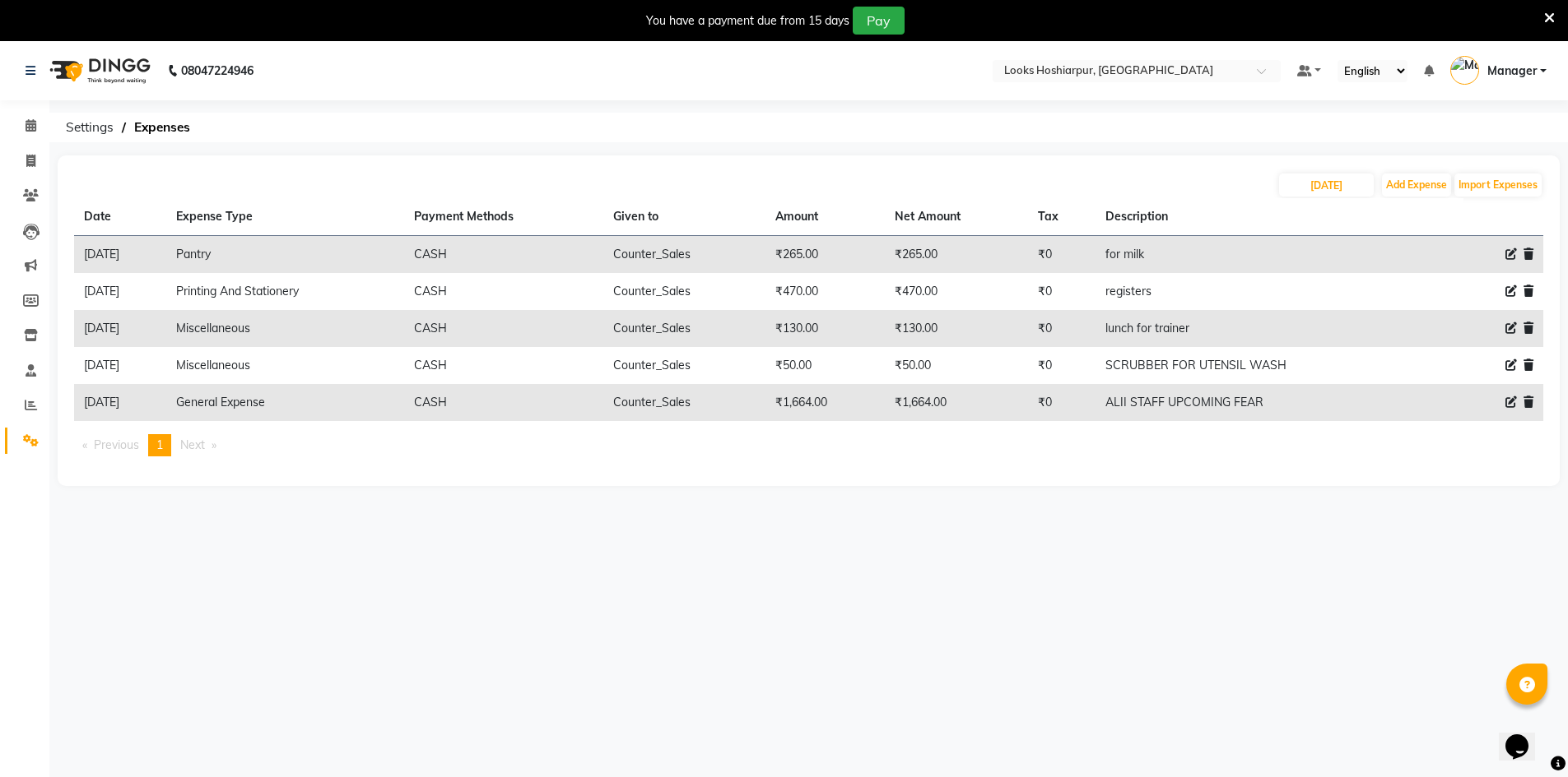
click at [1510, 403] on icon at bounding box center [1510, 402] width 12 height 12
select select "23704"
select select "1"
select select "8303"
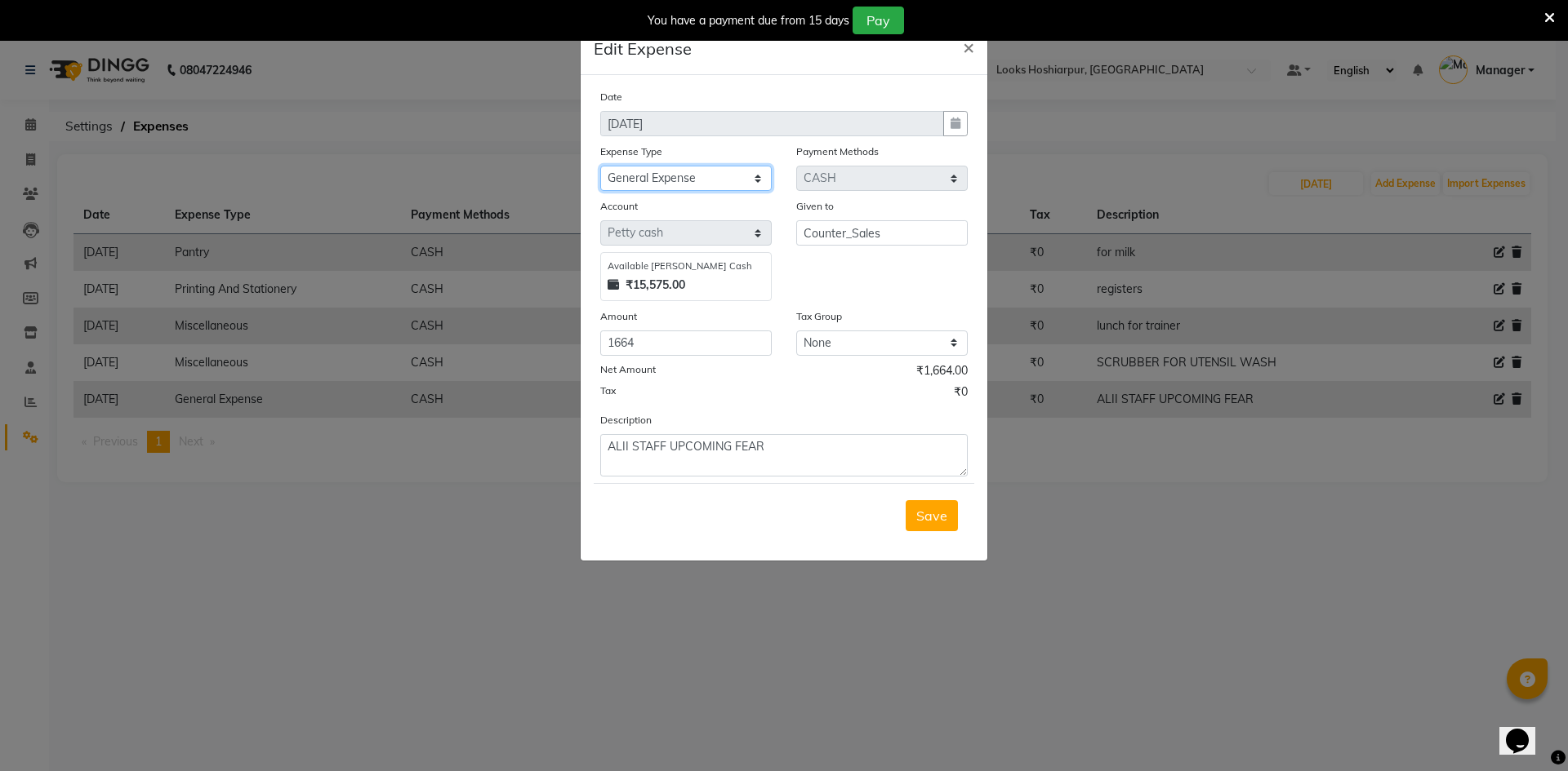
click at [712, 174] on select "Select Accommodation Aesthetics Bank Deposit BLINKIT Cash Handover Client Refun…" at bounding box center [686, 178] width 171 height 25
select select "23750"
click at [600, 166] on select "Select Accommodation Aesthetics Bank Deposit BLINKIT Cash Handover Client Refun…" at bounding box center [686, 178] width 171 height 25
click at [942, 524] on button "Save" at bounding box center [932, 516] width 53 height 31
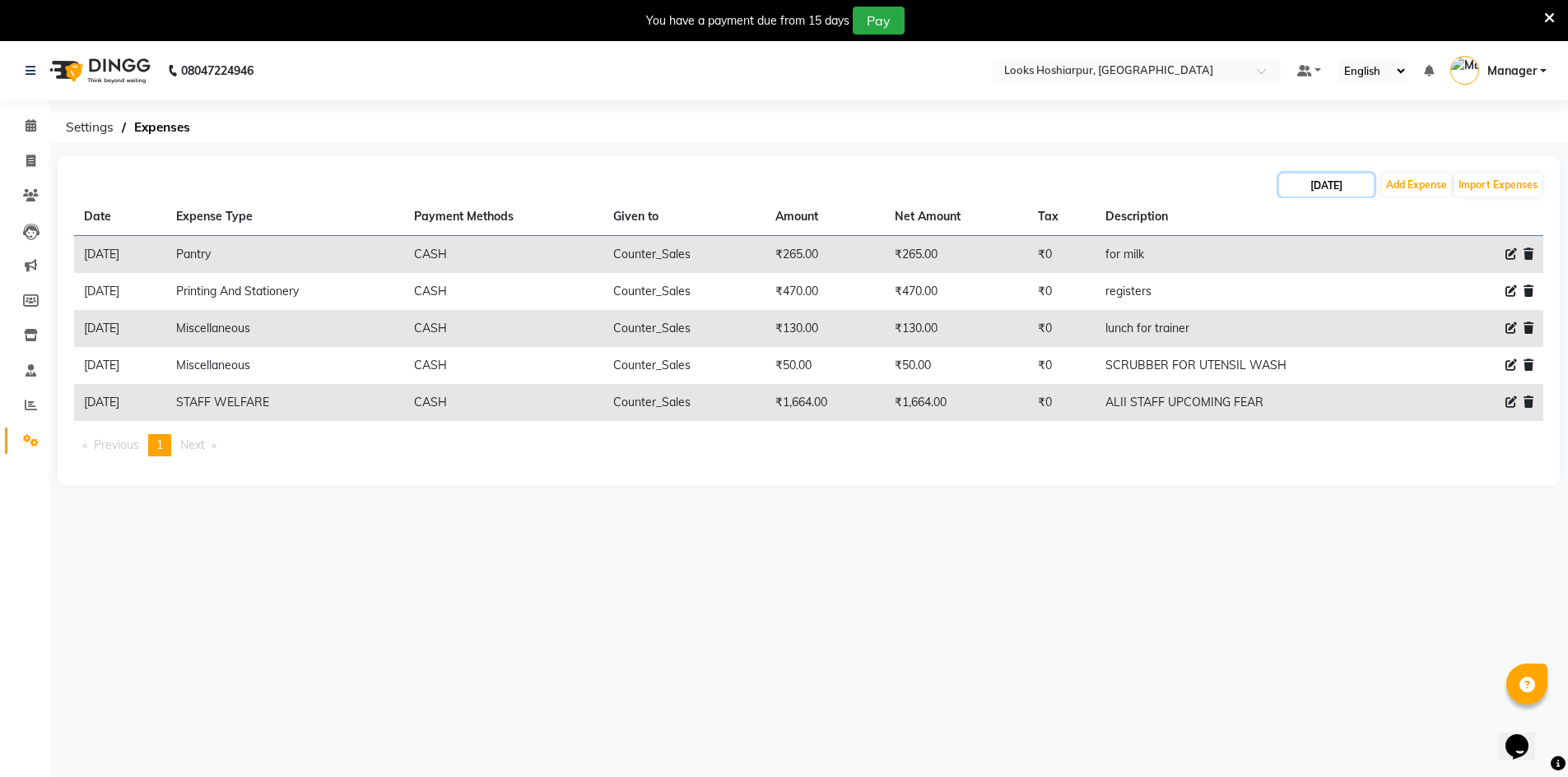
click at [1340, 192] on input "23-09-2025" at bounding box center [1326, 185] width 94 height 23
select select "9"
select select "2025"
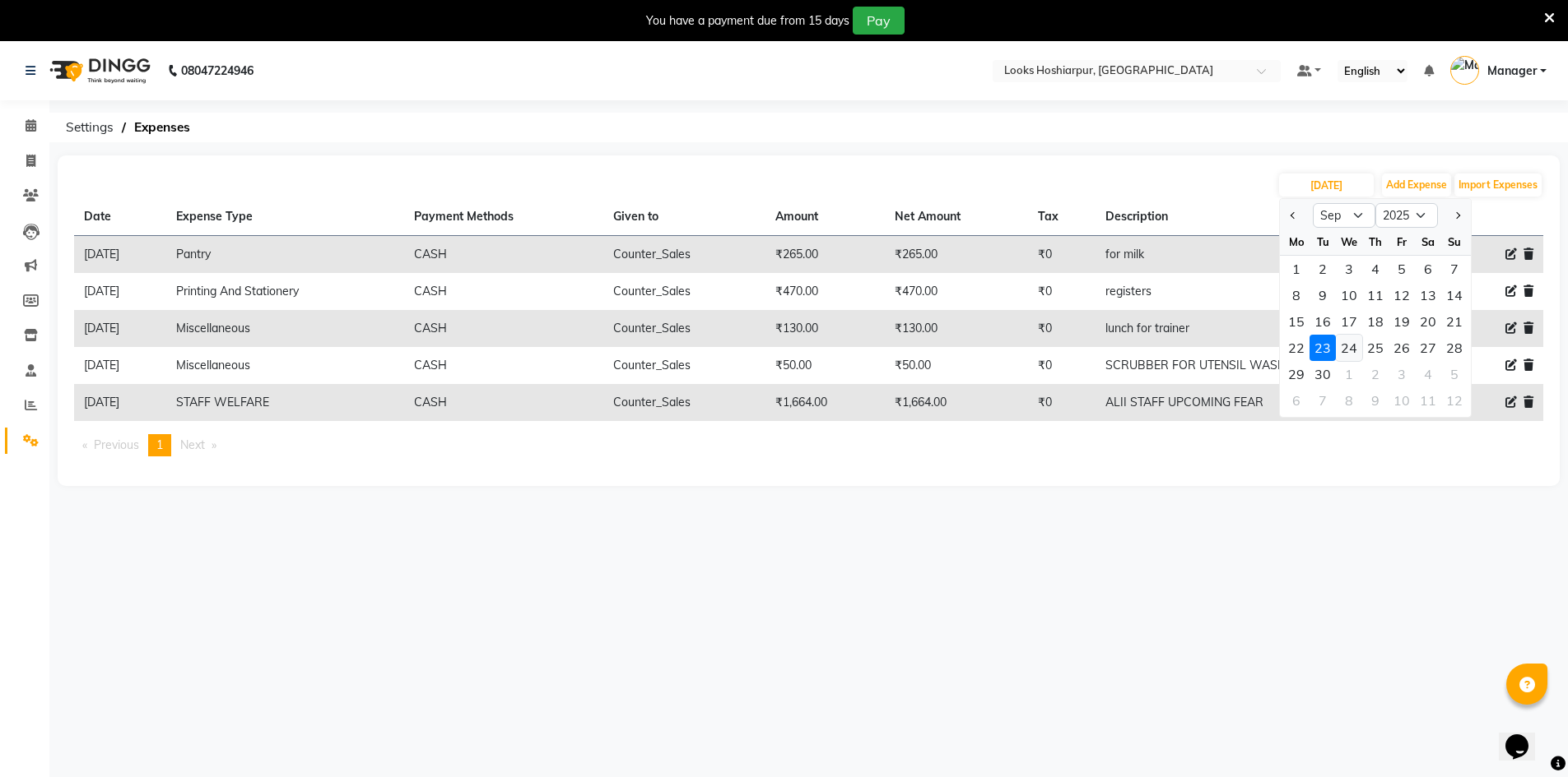
click at [1357, 350] on div "24" at bounding box center [1348, 347] width 26 height 26
type input "24-09-2025"
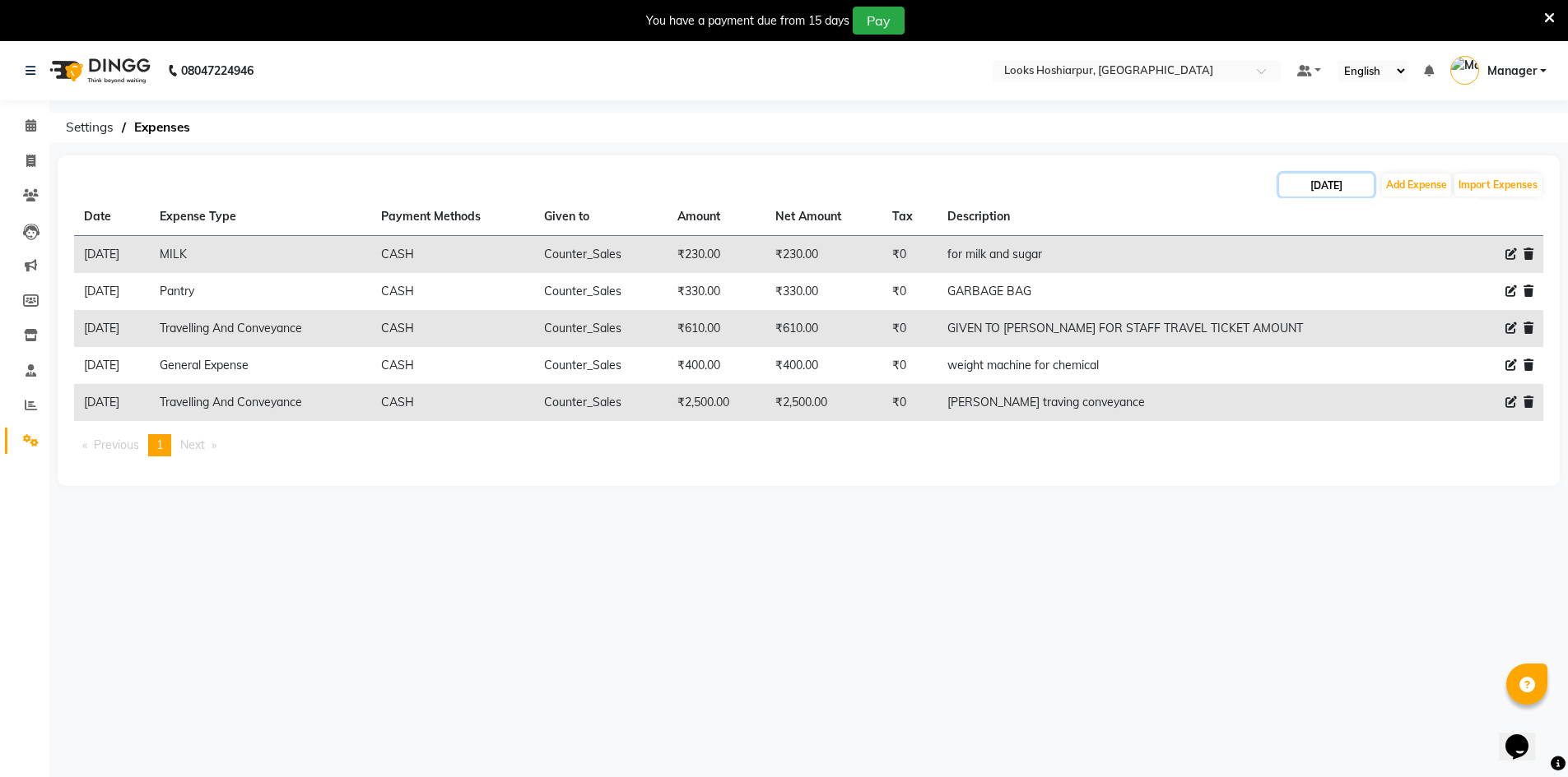
click at [1331, 180] on input "24-09-2025" at bounding box center [1326, 185] width 94 height 23
select select "9"
select select "2025"
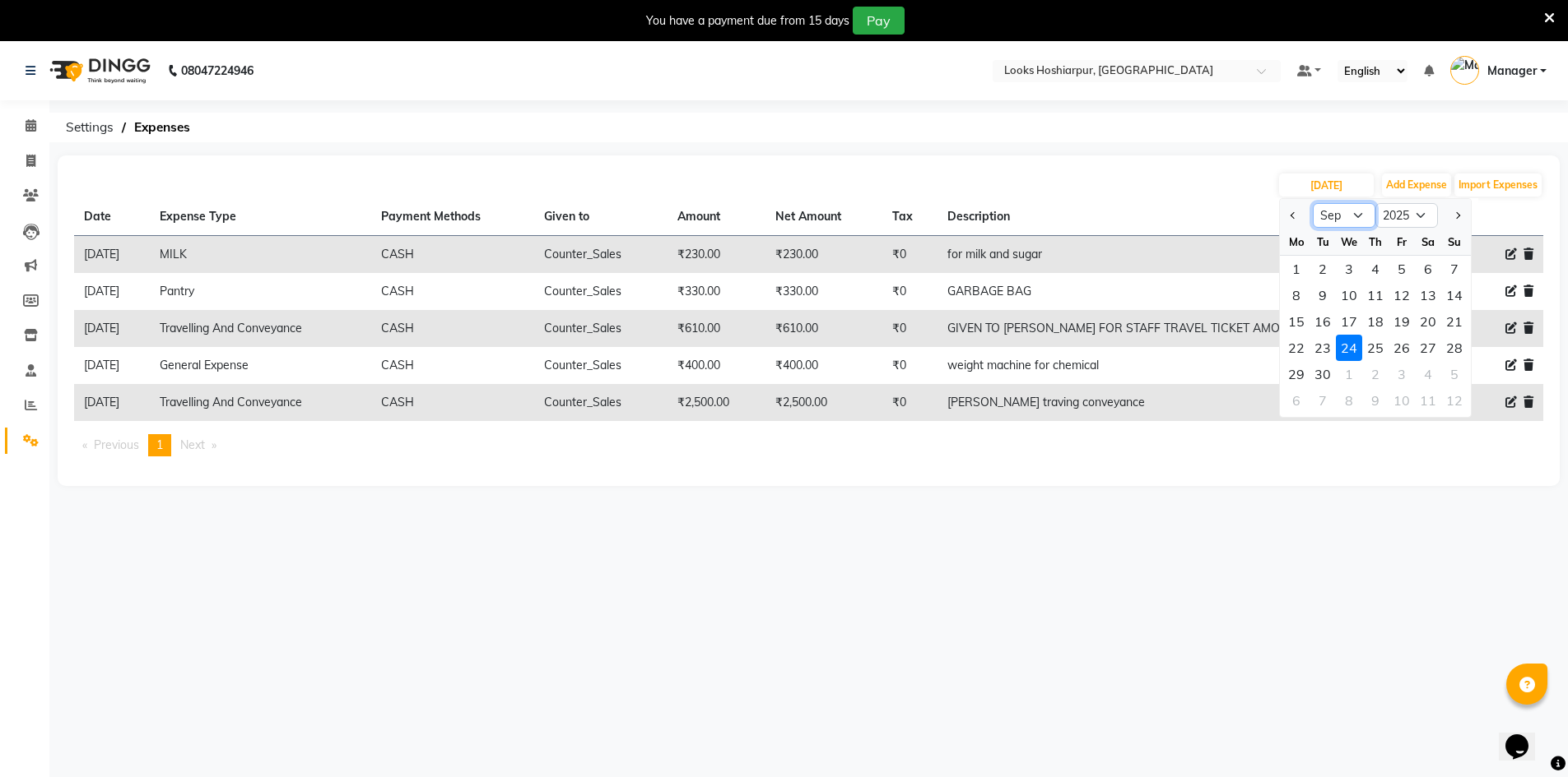
click at [1352, 215] on select "Jan Feb Mar Apr May Jun Jul Aug Sep Oct Nov Dec" at bounding box center [1344, 215] width 63 height 24
select select "10"
click at [1313, 203] on select "Jan Feb Mar Apr May Jun Jul Aug Sep Oct Nov Dec" at bounding box center [1344, 215] width 63 height 24
click at [1357, 266] on div "1" at bounding box center [1348, 268] width 26 height 26
type input "01-10-2025"
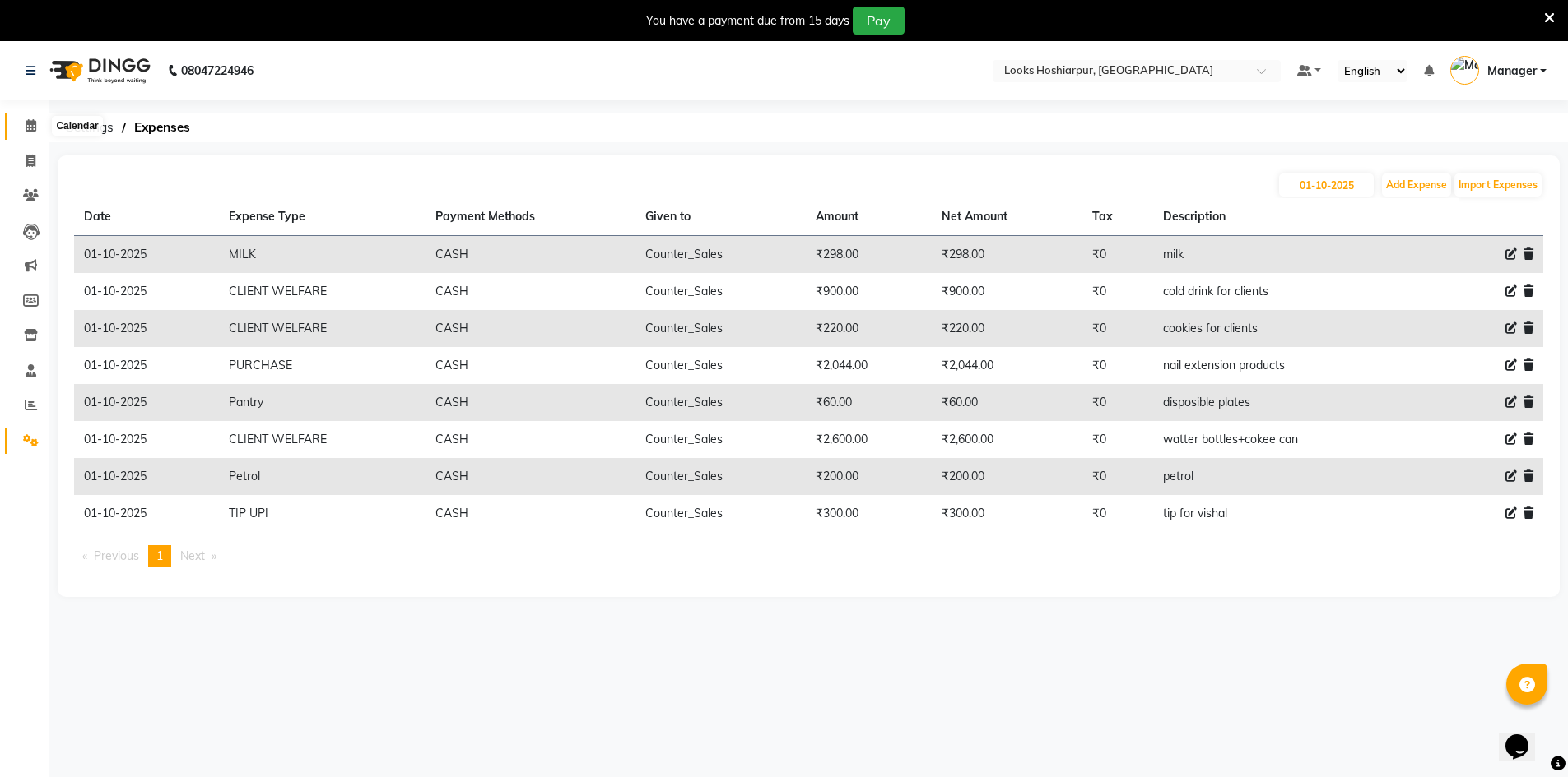
click at [36, 129] on icon at bounding box center [31, 126] width 11 height 13
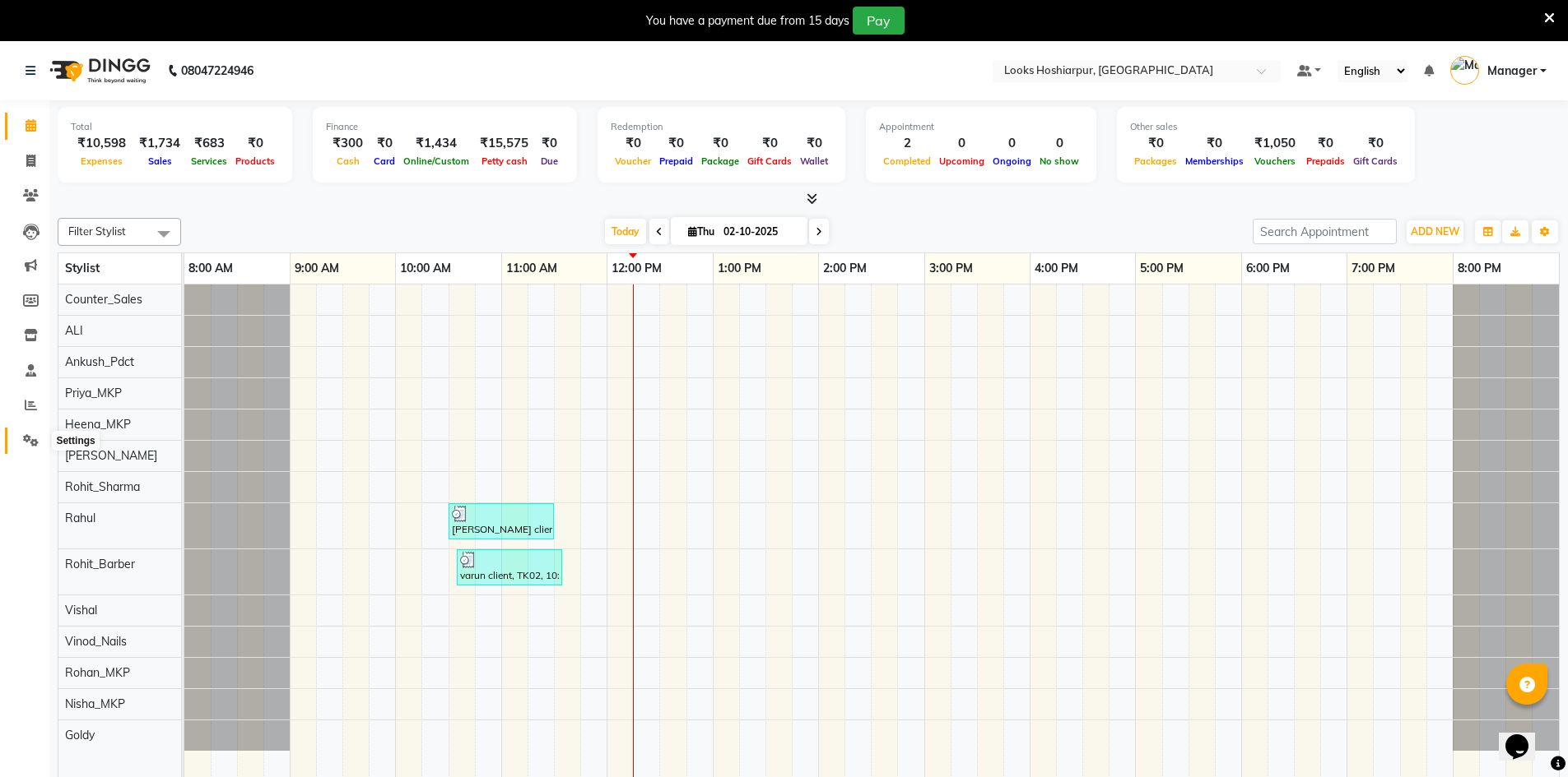
drag, startPoint x: 34, startPoint y: 439, endPoint x: 9, endPoint y: 430, distance: 26.6
click at [33, 439] on icon at bounding box center [31, 441] width 15 height 13
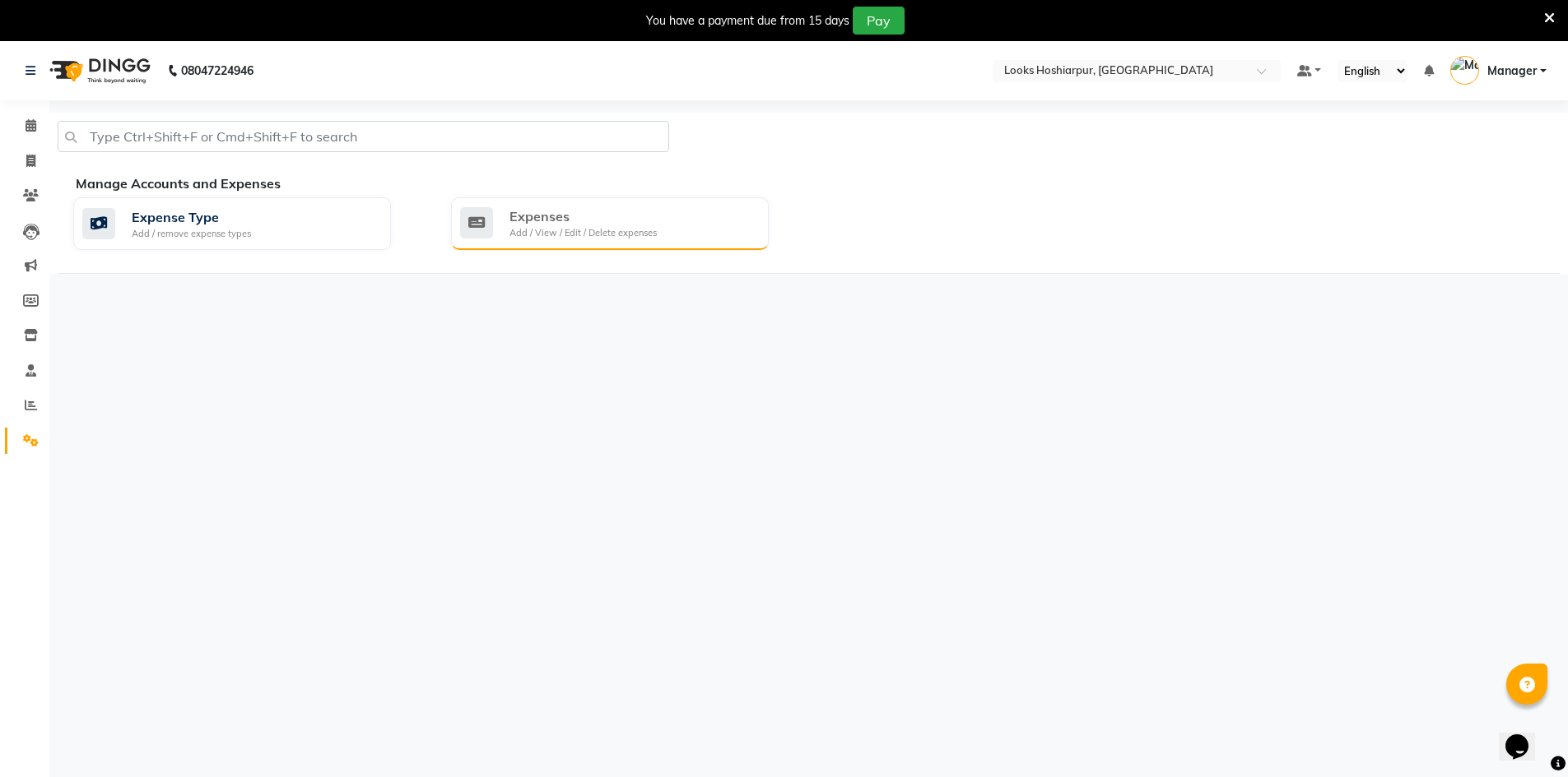
click at [595, 208] on div "Expenses" at bounding box center [583, 217] width 148 height 20
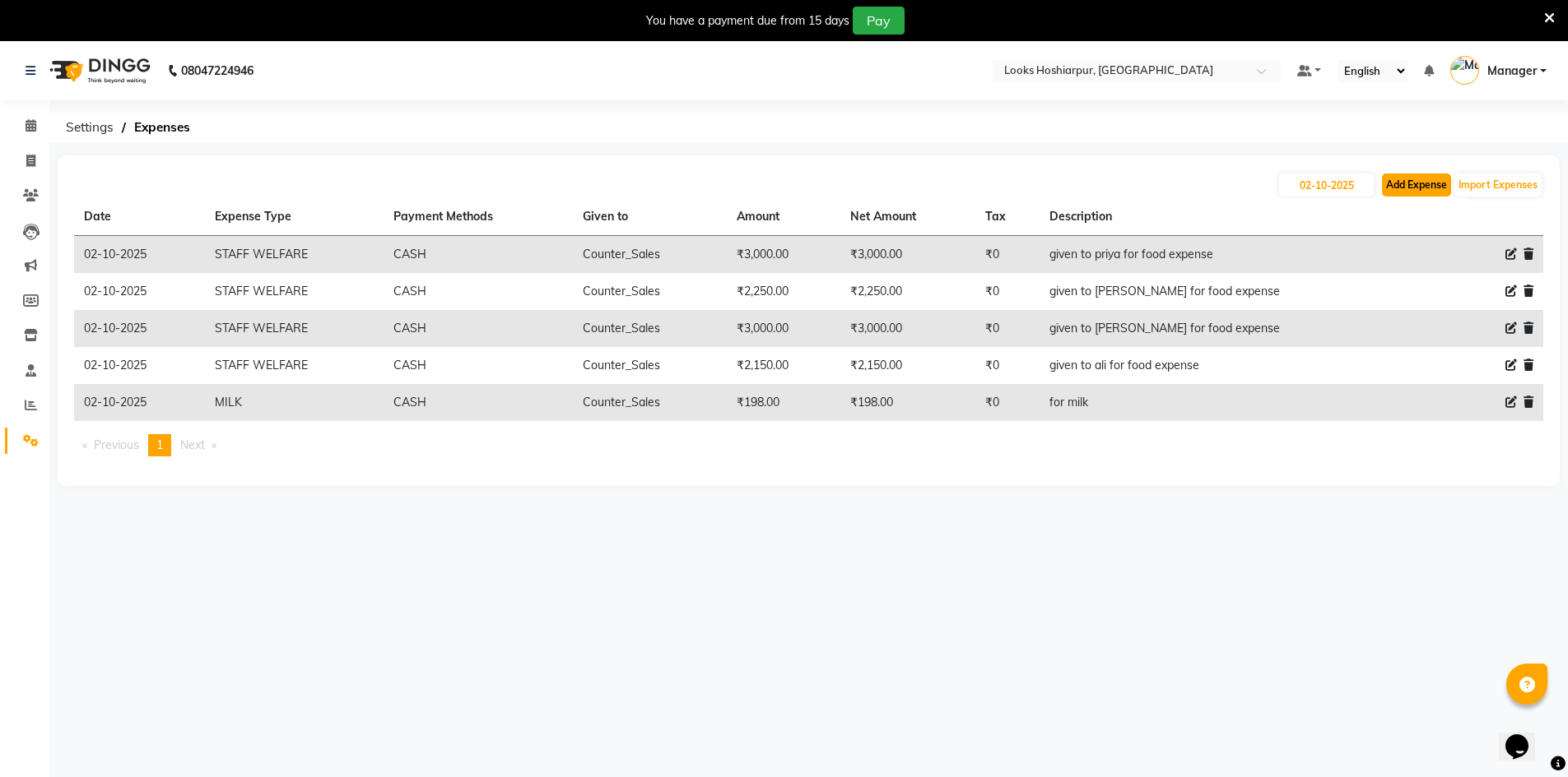
click at [1415, 184] on button "Add Expense" at bounding box center [1416, 185] width 69 height 23
select select "1"
select select "8303"
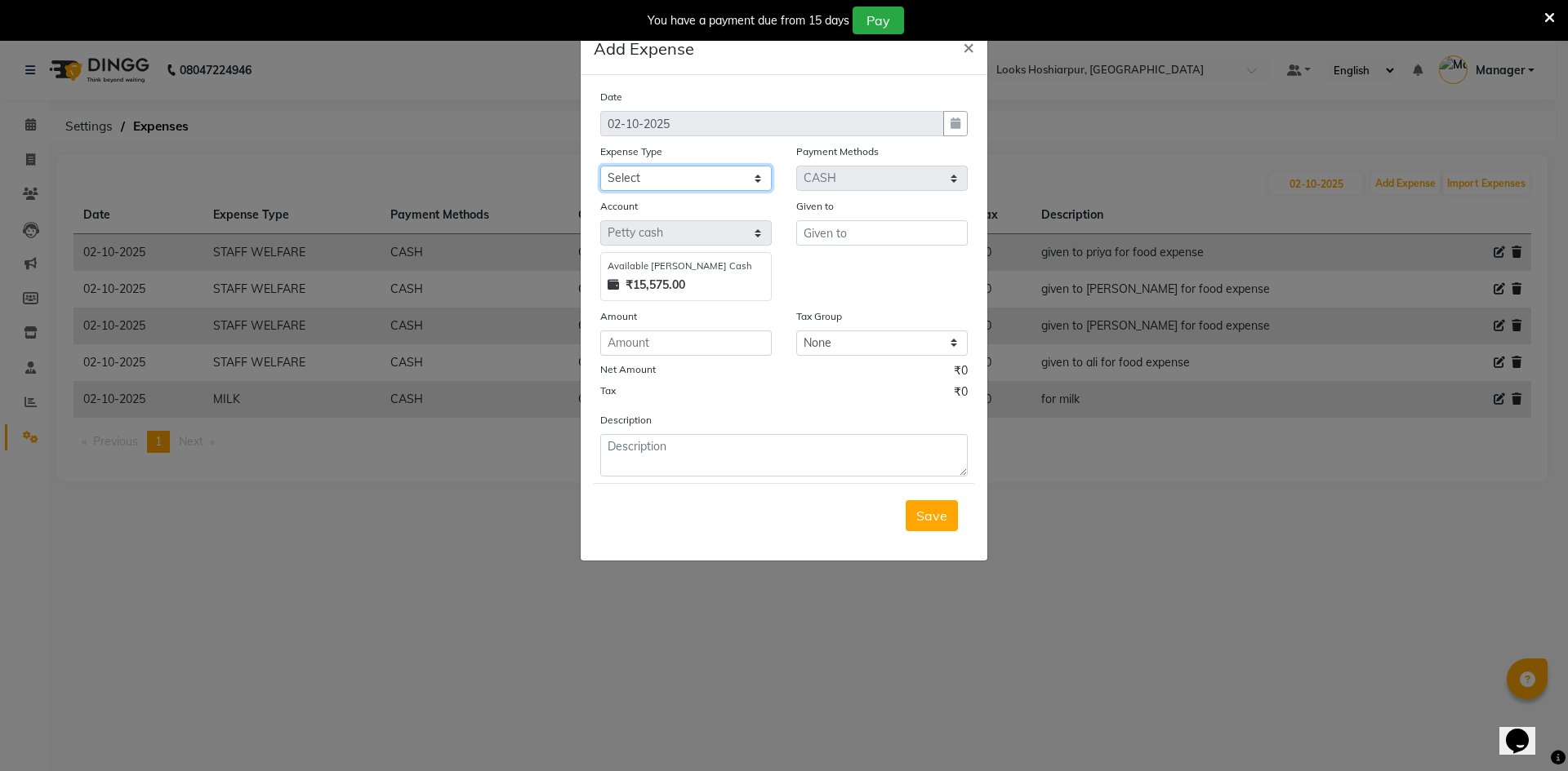
click at [677, 178] on select "Select Accommodation Aesthetics Bank Deposit BLINKIT Cash Handover Client Refun…" at bounding box center [686, 178] width 171 height 25
select select "22741"
click at [600, 166] on select "Select Accommodation Aesthetics Bank Deposit BLINKIT Cash Handover Client Refun…" at bounding box center [686, 178] width 171 height 25
click at [843, 237] on input "text" at bounding box center [882, 233] width 171 height 25
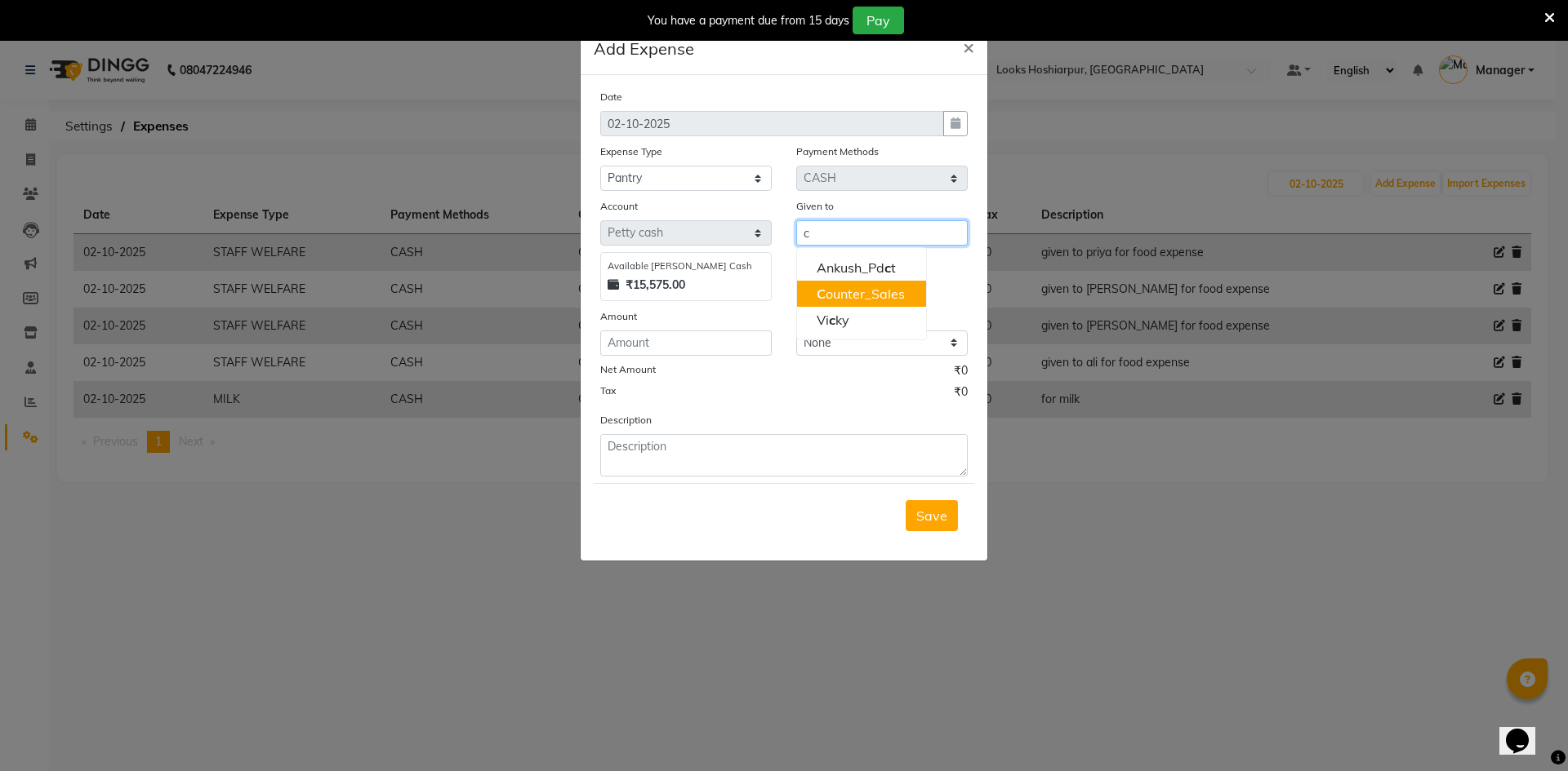
click at [848, 287] on ngb-highlight "C ounter_Sales" at bounding box center [861, 294] width 88 height 16
type input "Counter_Sales"
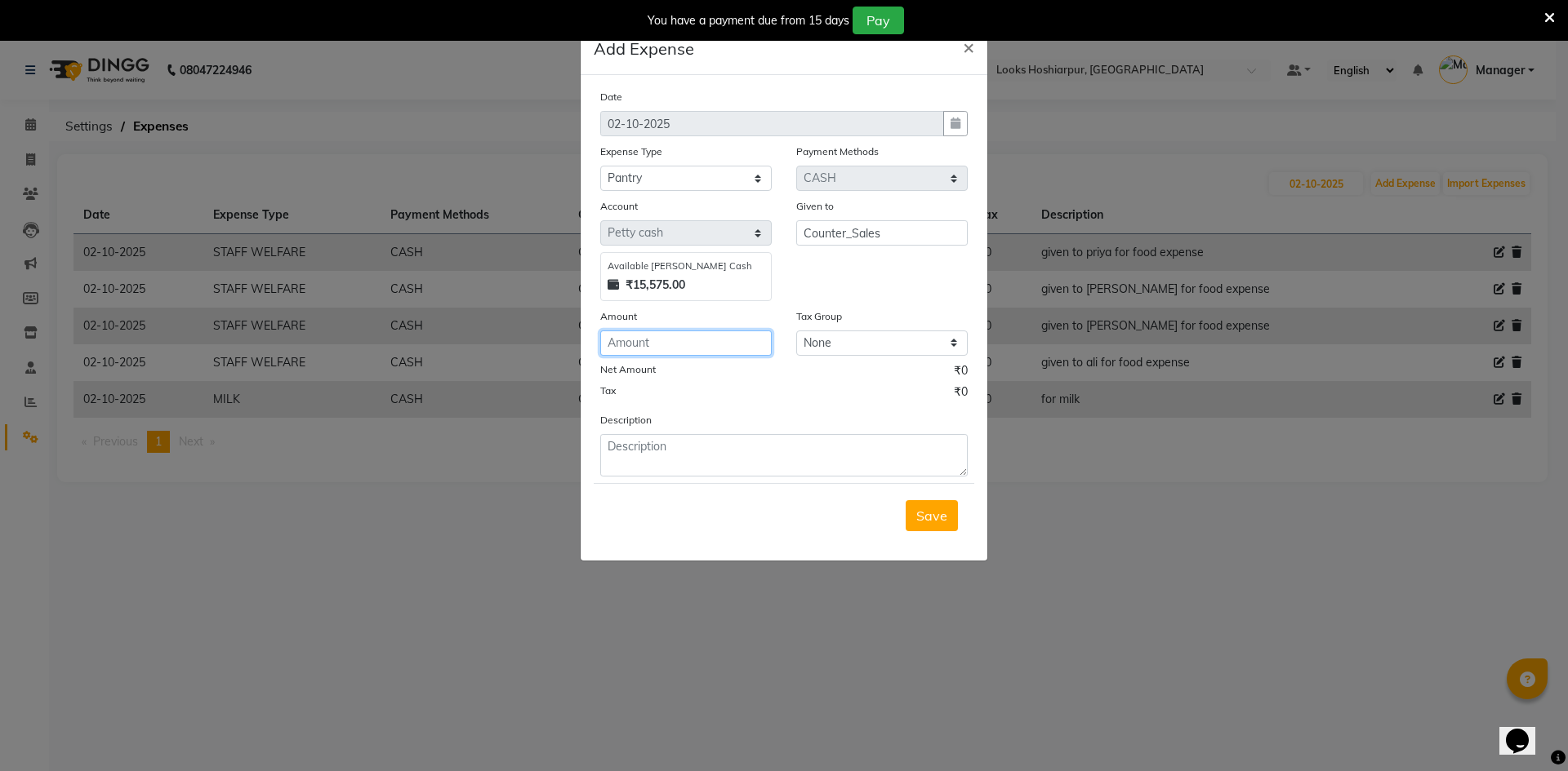
click at [749, 336] on input "number" at bounding box center [686, 343] width 171 height 25
type input "1570"
click at [709, 452] on textarea at bounding box center [784, 456] width 368 height 43
type textarea "f"
type textarea "plates and bowls"
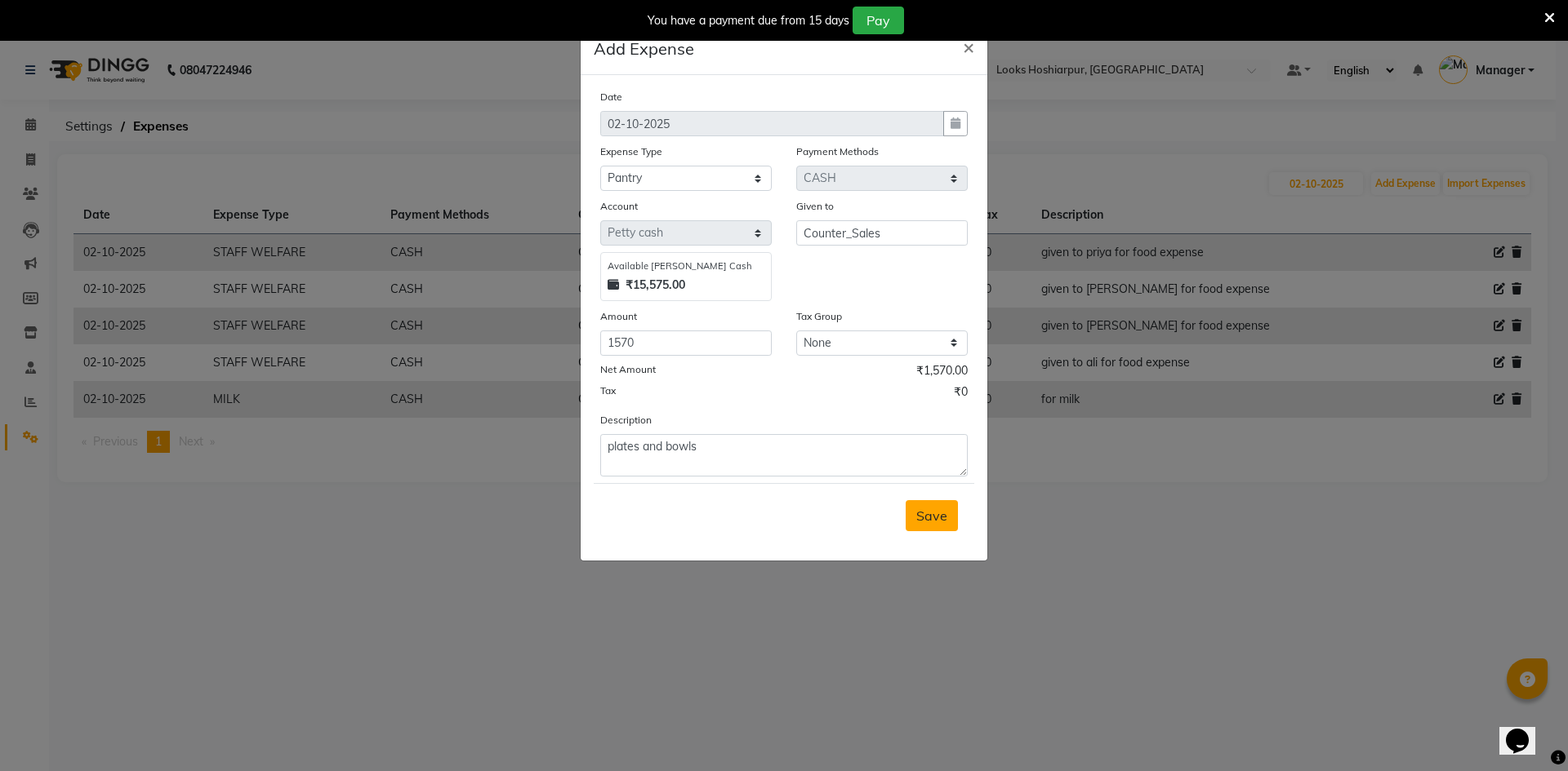
click at [946, 520] on span "Save" at bounding box center [931, 516] width 31 height 16
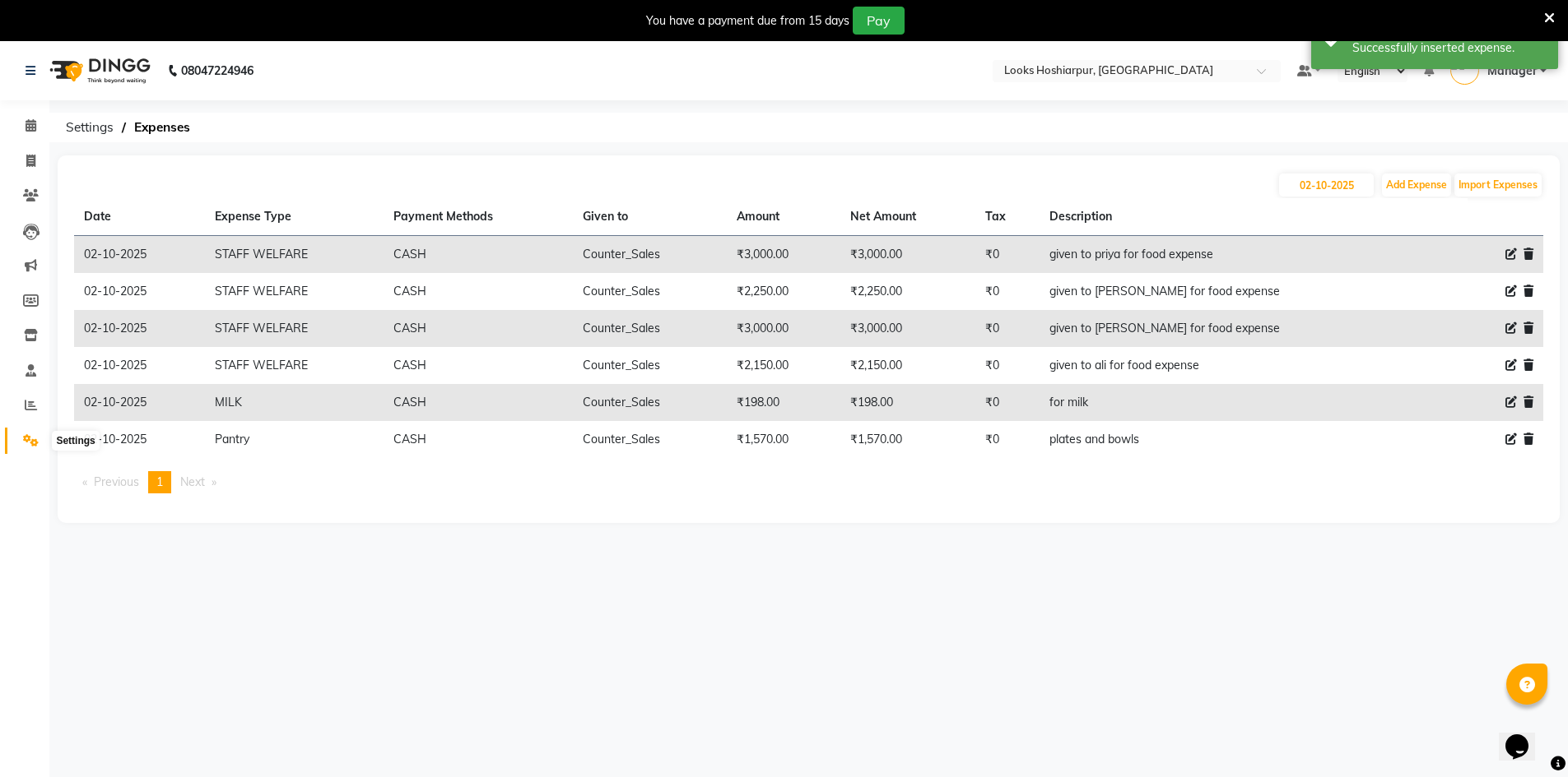
click at [35, 440] on icon at bounding box center [31, 441] width 15 height 13
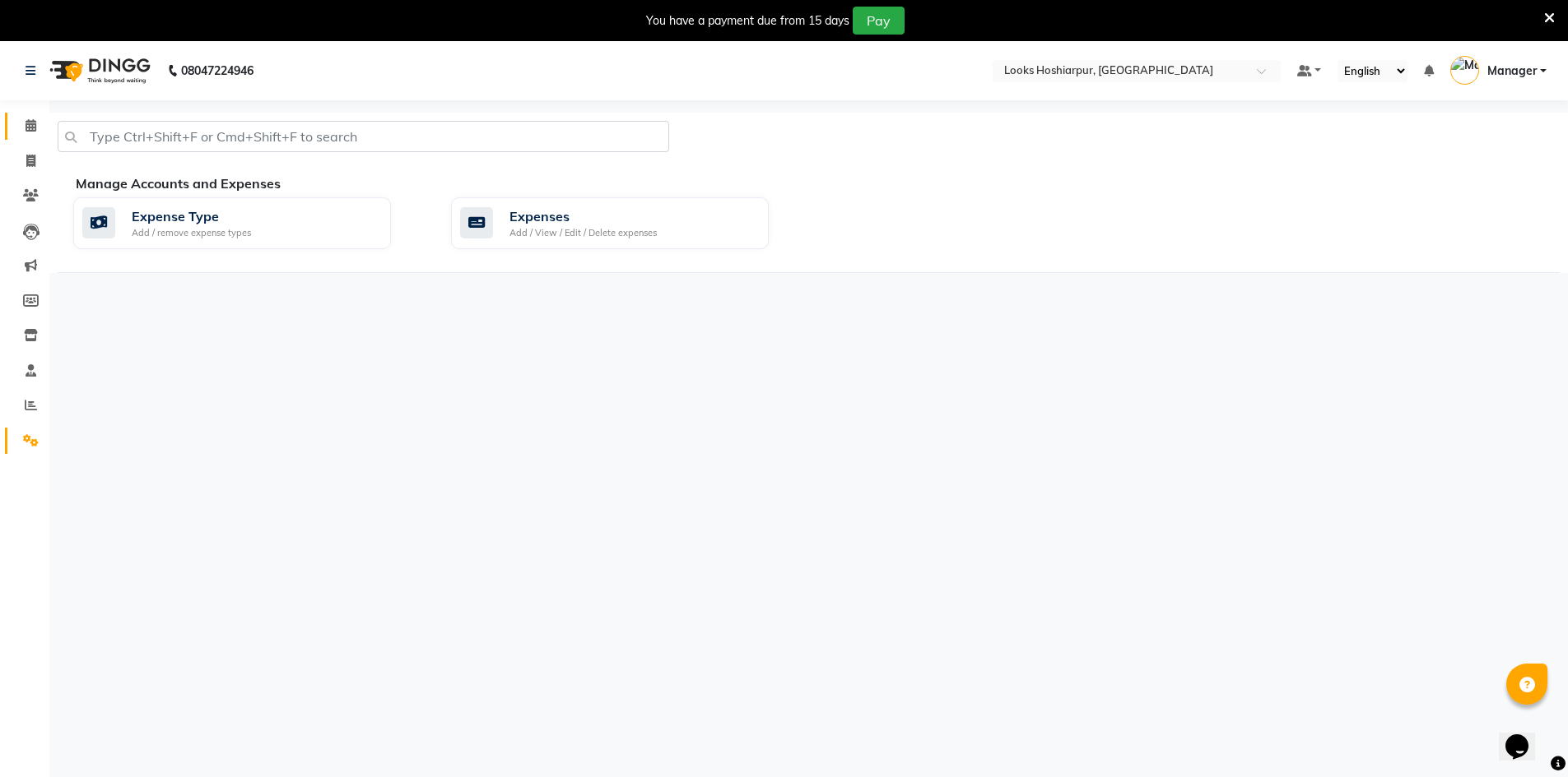
click at [32, 115] on link "Calendar" at bounding box center [24, 126] width 40 height 27
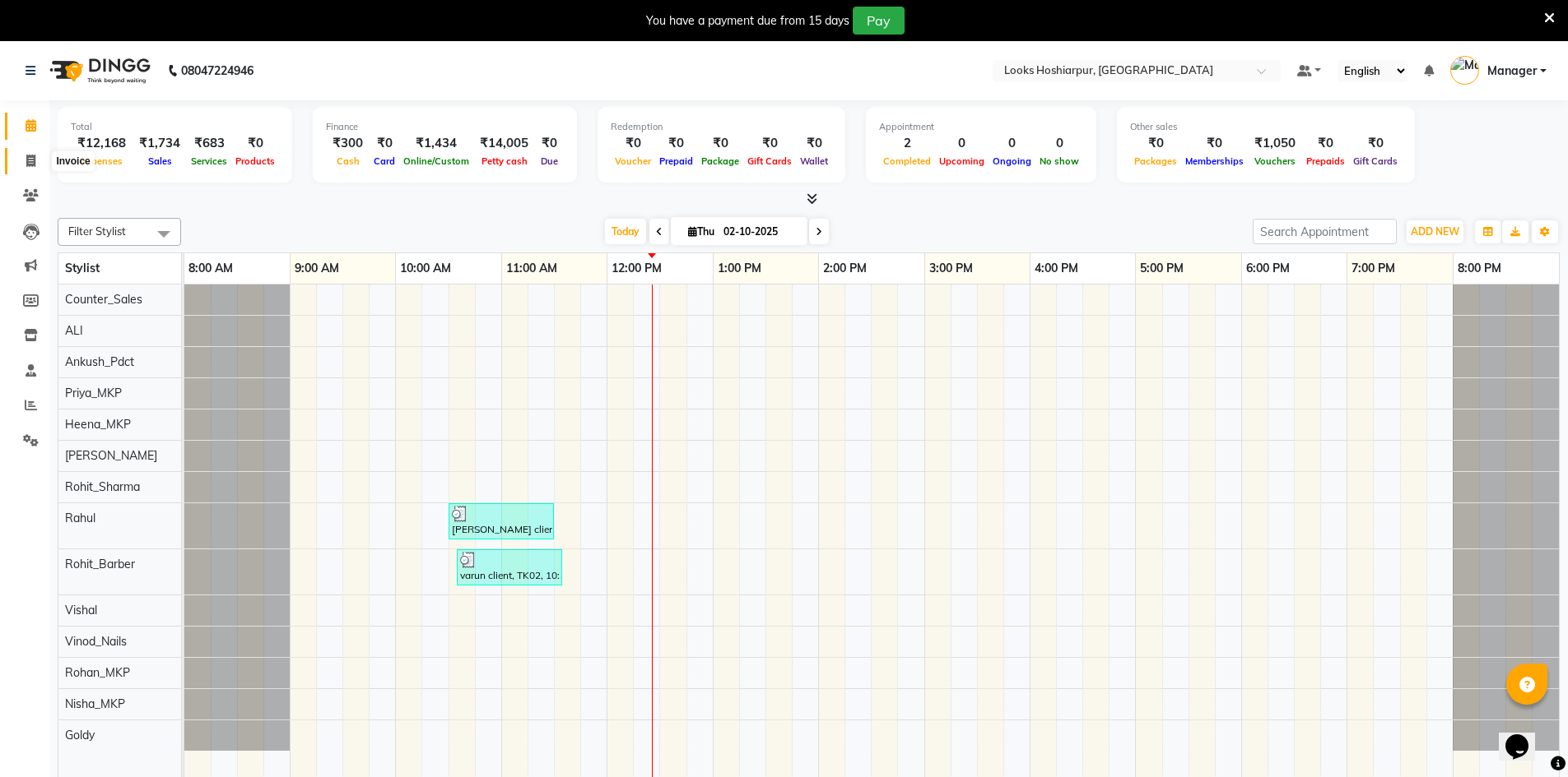
click at [34, 164] on icon at bounding box center [31, 161] width 9 height 13
select select "service"
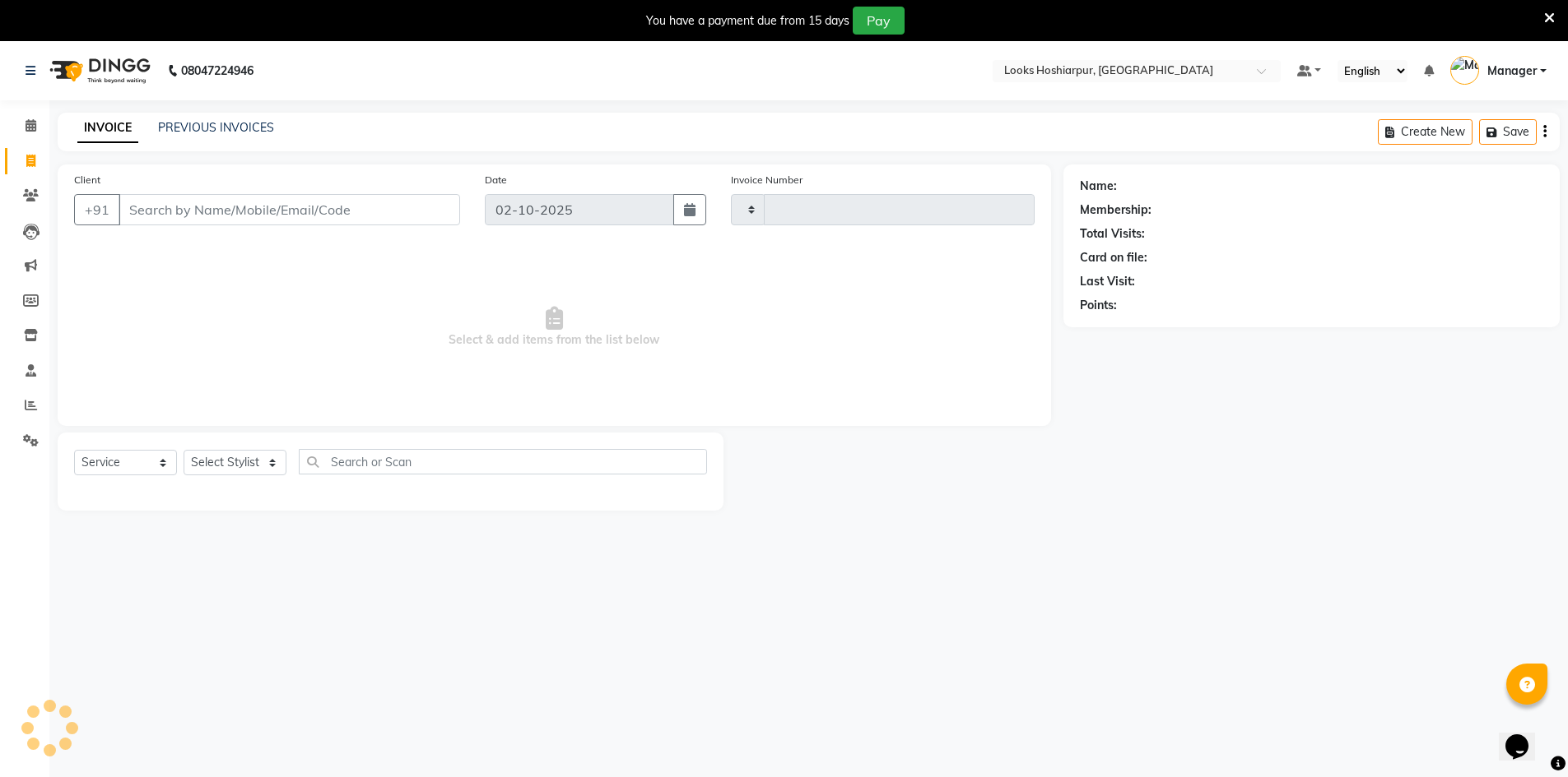
type input "0193"
select select "9034"
select select "92381"
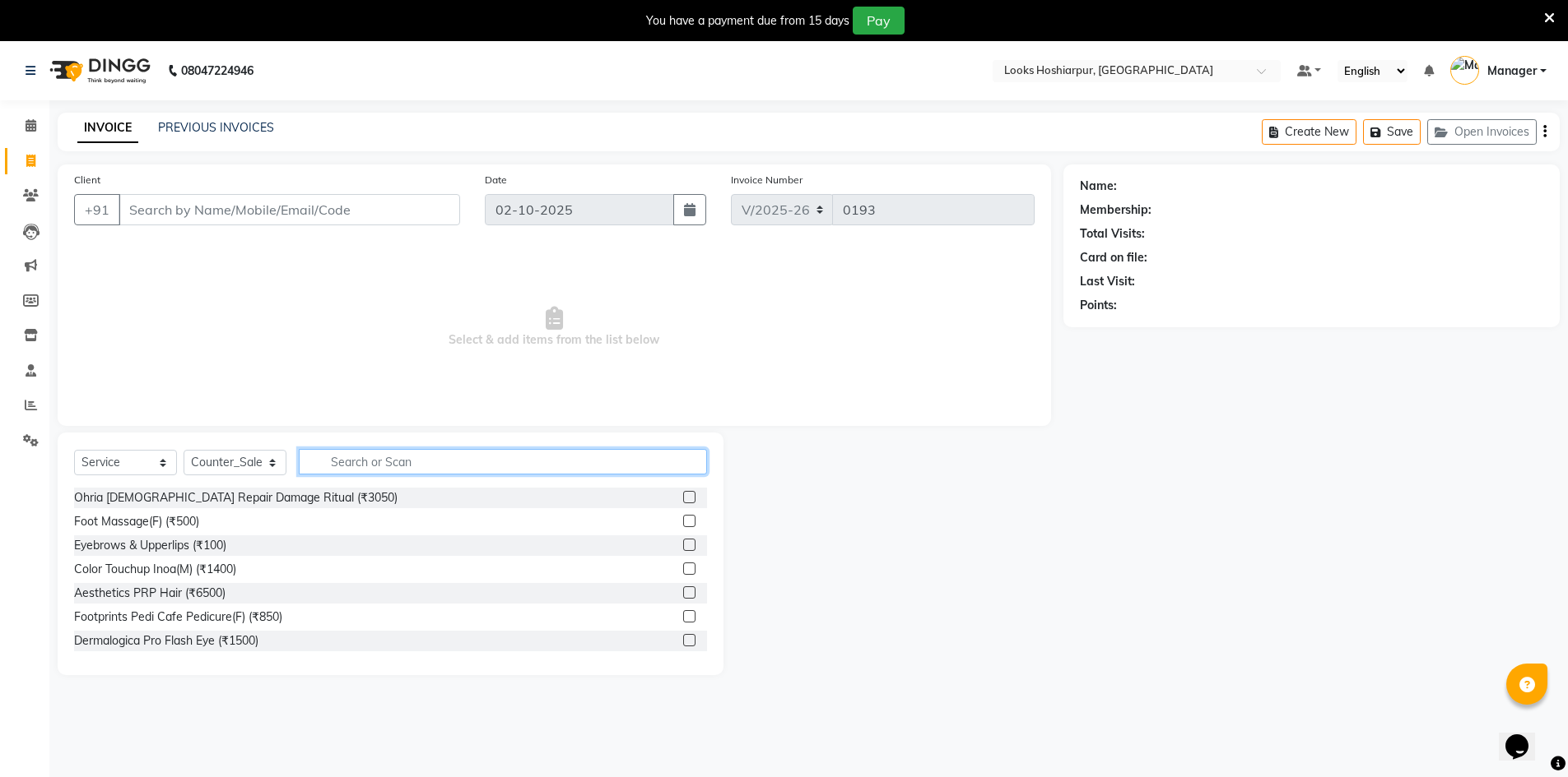
click at [387, 461] on input "text" at bounding box center [503, 461] width 408 height 25
type input "cut"
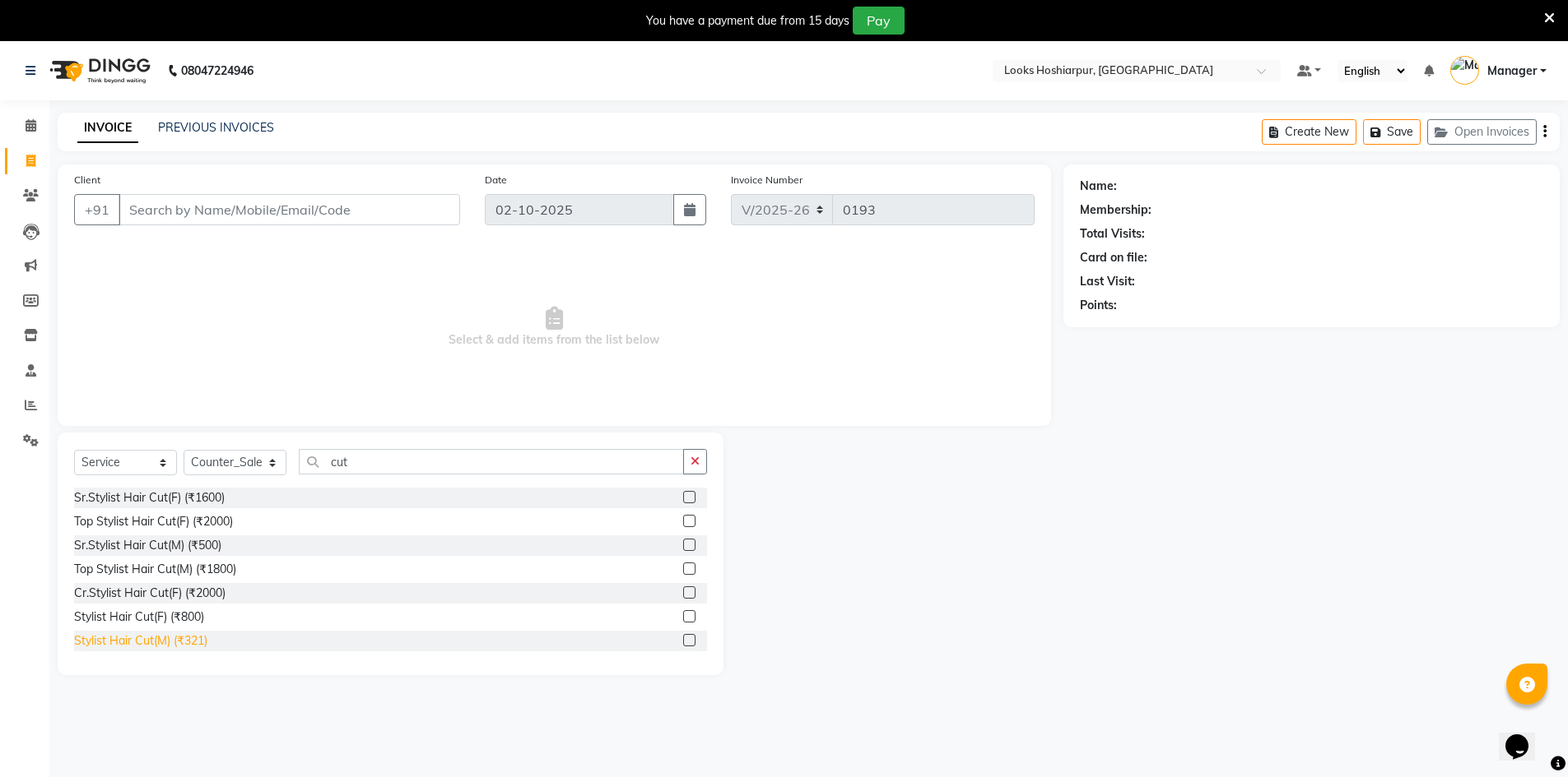
click at [170, 642] on div "Stylist Hair Cut(M) (₹321)" at bounding box center [140, 640] width 133 height 17
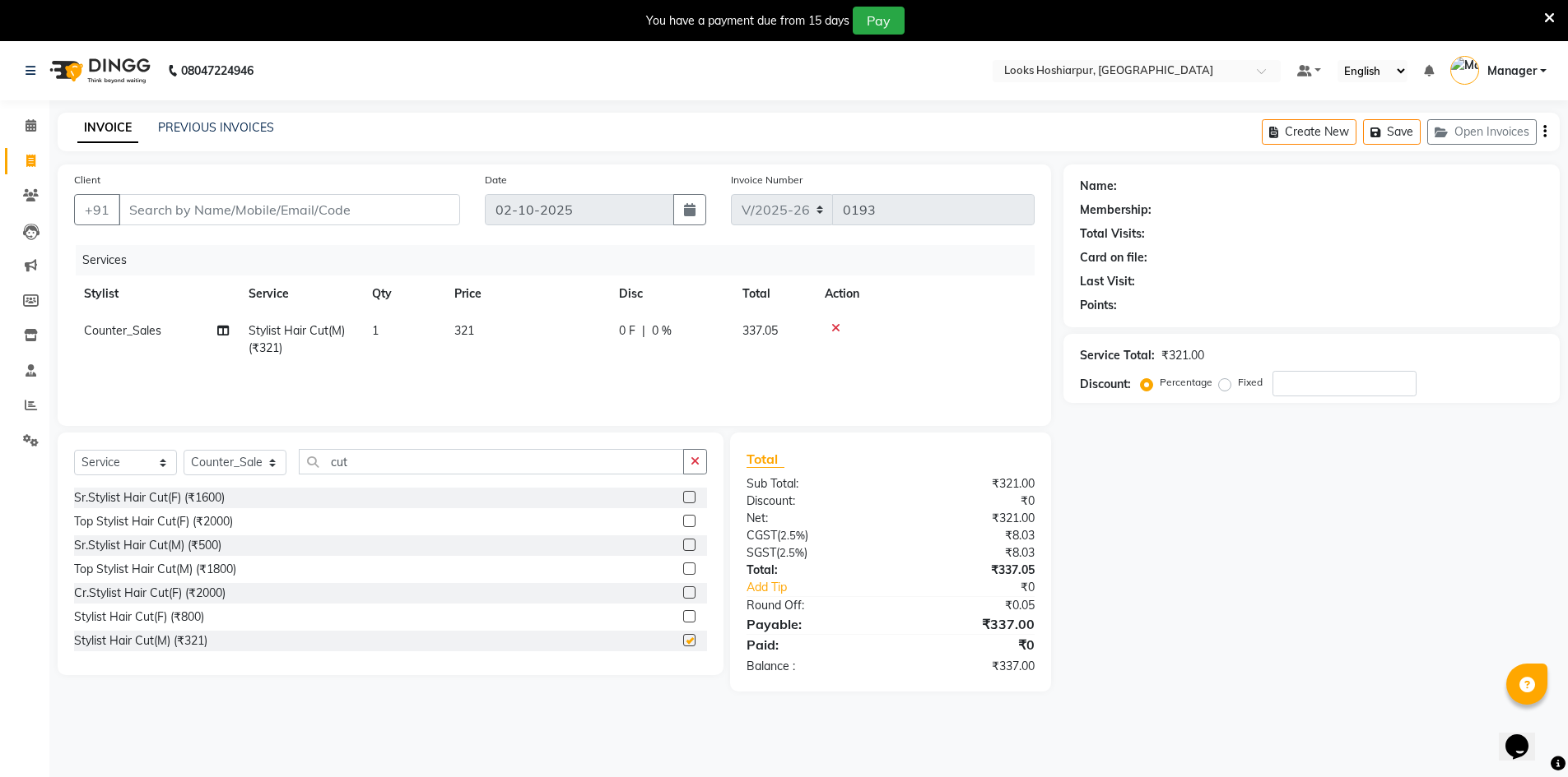
checkbox input "false"
click at [696, 459] on icon "button" at bounding box center [695, 461] width 9 height 12
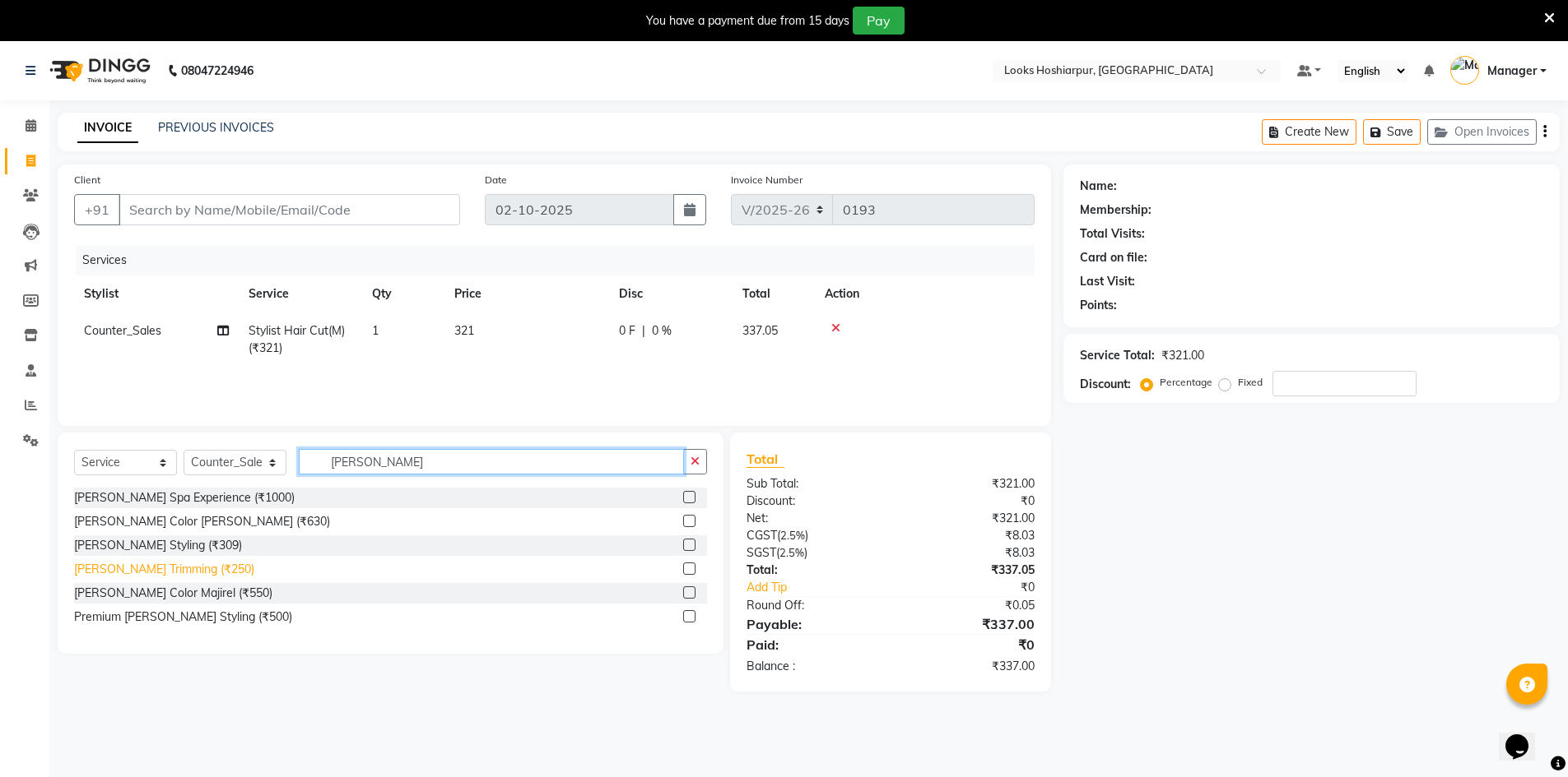
type input "[PERSON_NAME]"
click at [145, 570] on div "[PERSON_NAME] Trimming (₹250)" at bounding box center [164, 569] width 180 height 17
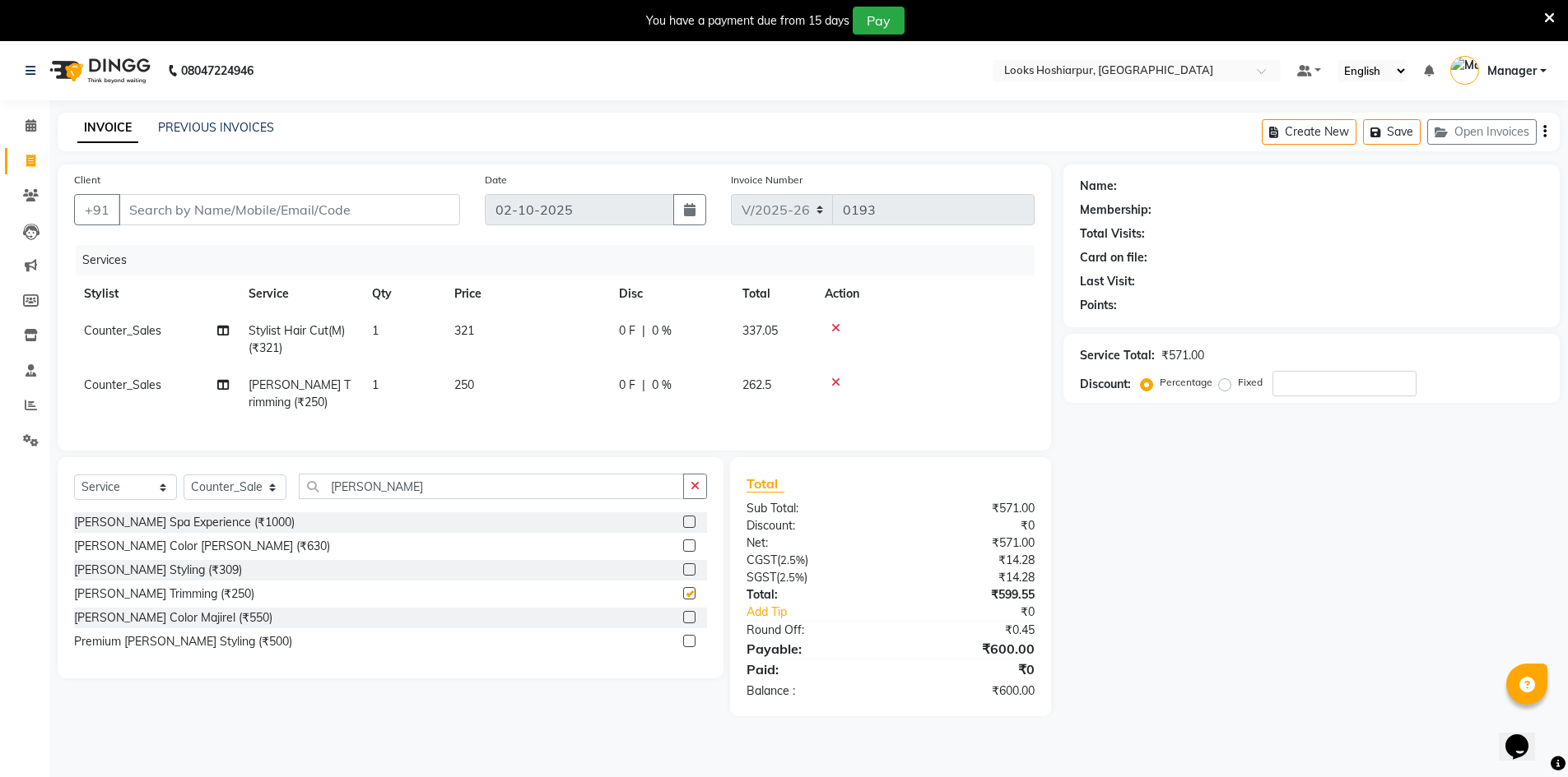
checkbox input "false"
click at [1335, 377] on input "number" at bounding box center [1344, 384] width 144 height 25
type input "3"
type input "50"
click at [349, 215] on input "Client" at bounding box center [290, 210] width 342 height 31
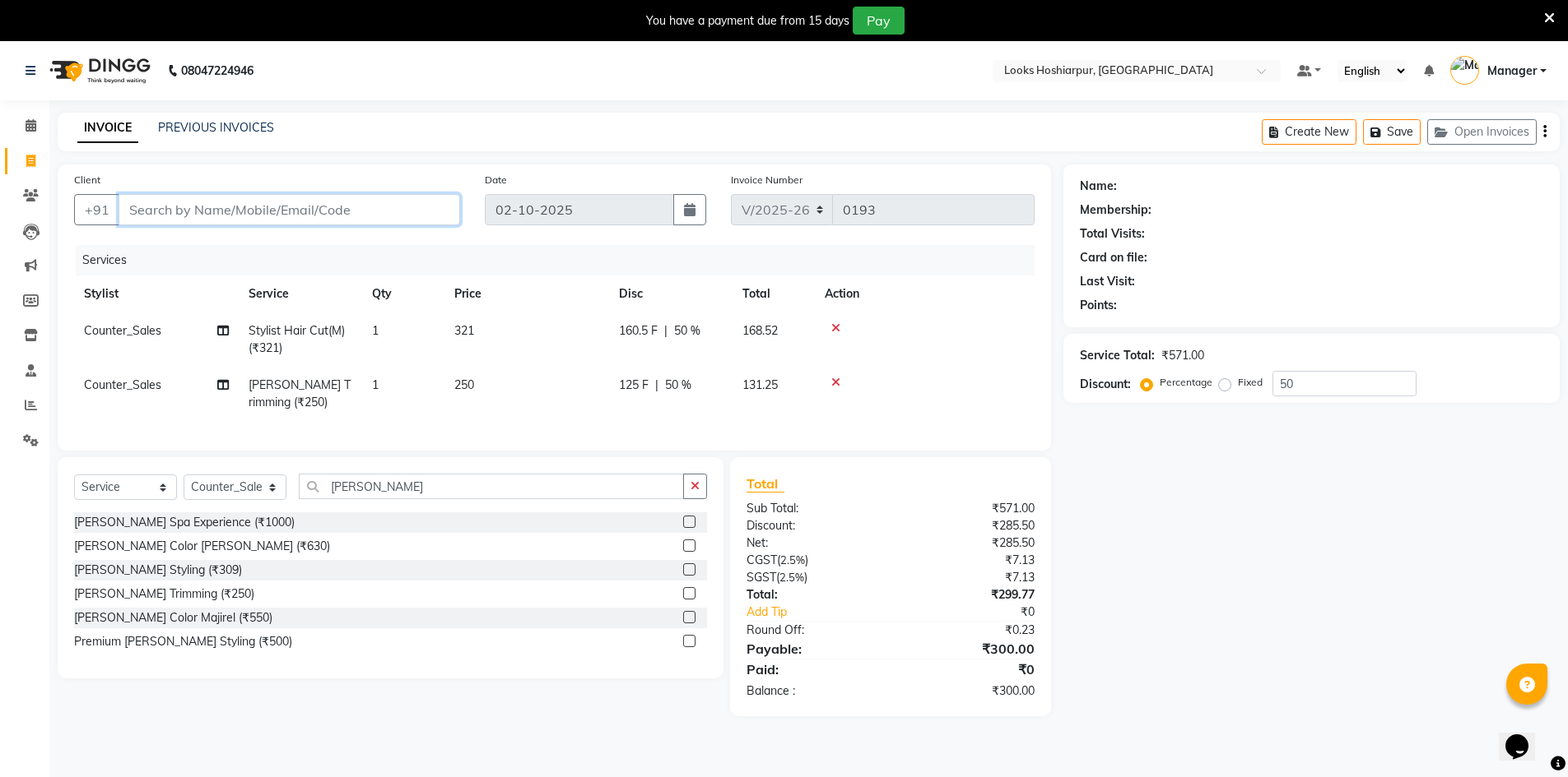
type input "9"
type input "0"
type input "9872775172"
click at [421, 217] on span "Add Client" at bounding box center [417, 210] width 65 height 16
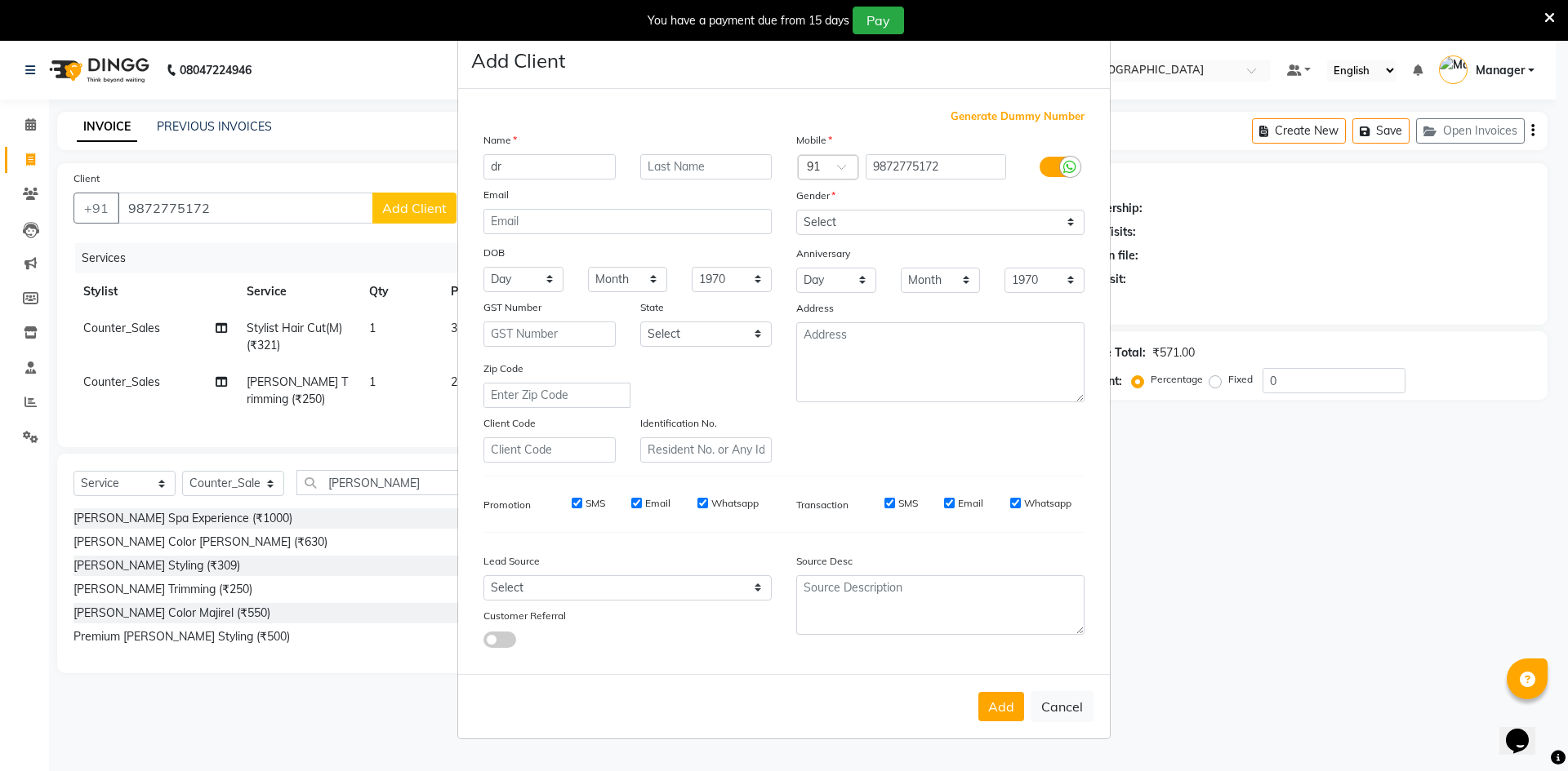
type input "d"
type input "Dr.Rohit"
click at [689, 176] on input "text" at bounding box center [706, 167] width 132 height 25
type input "client"
click at [832, 223] on select "Select Male Female Other Prefer Not To Say" at bounding box center [940, 222] width 288 height 25
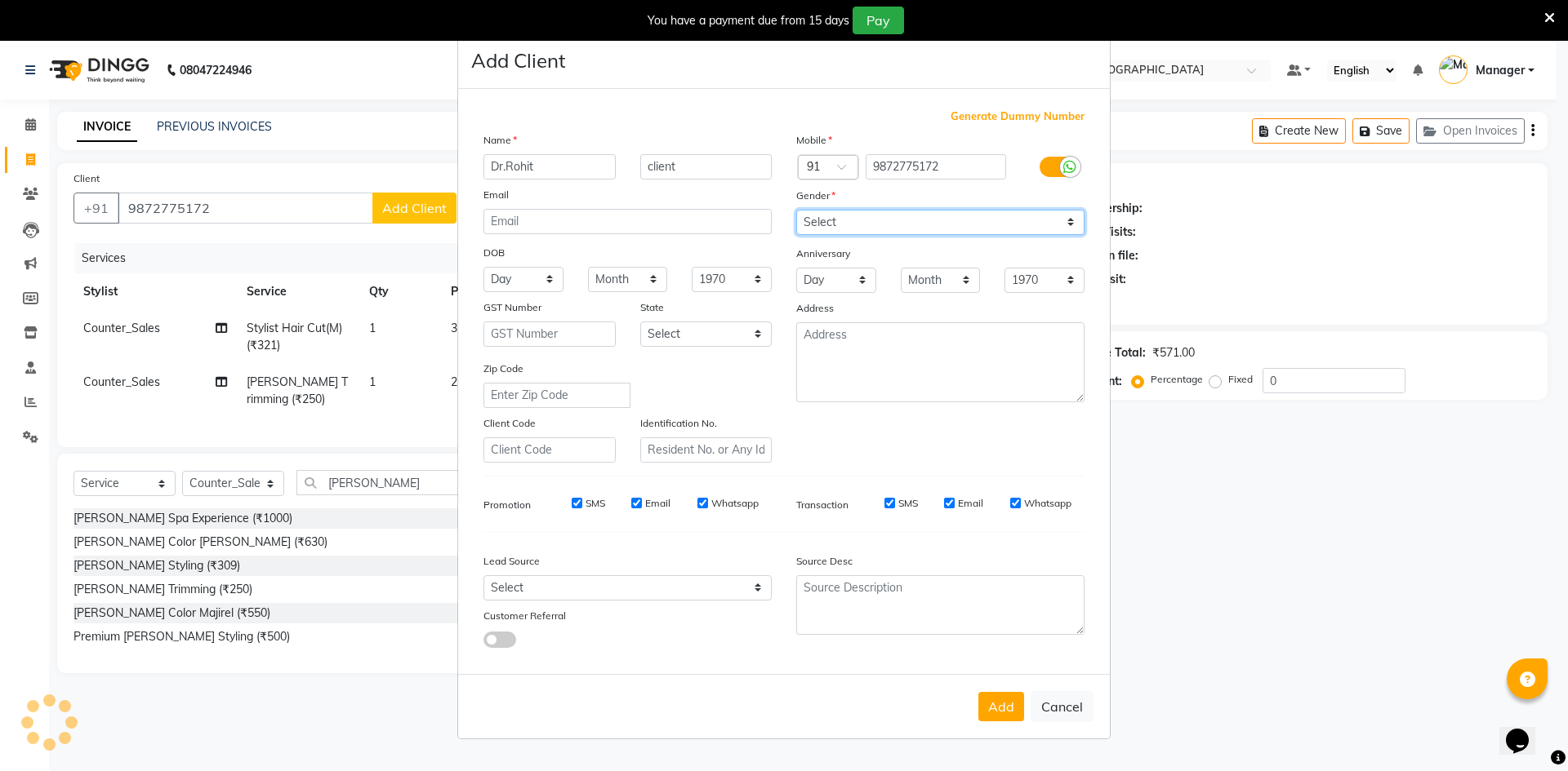
select select "male"
click at [797, 210] on select "Select Male Female Other Prefer Not To Say" at bounding box center [940, 222] width 288 height 25
click at [1005, 716] on button "Add" at bounding box center [1001, 707] width 46 height 29
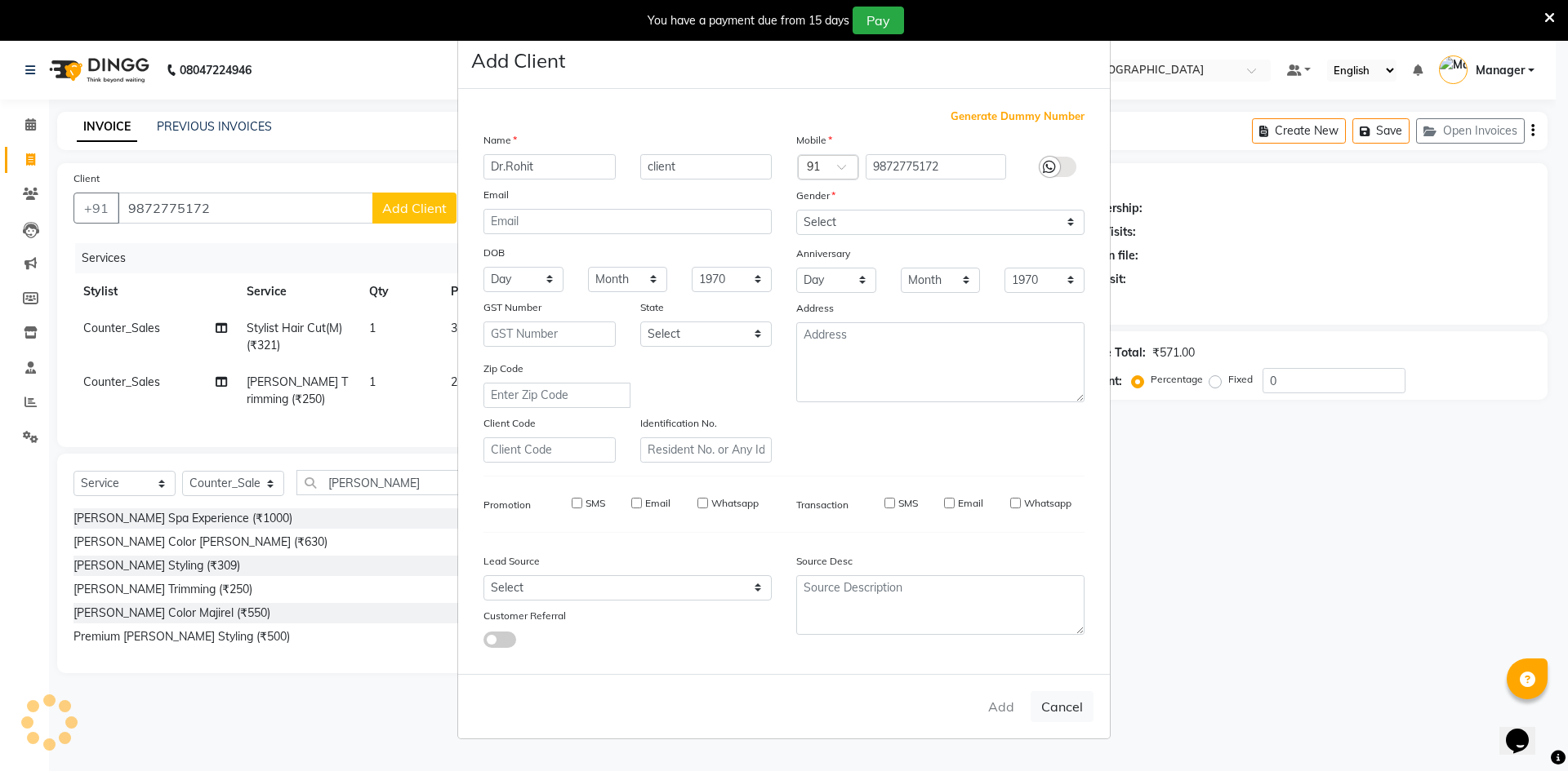
select select
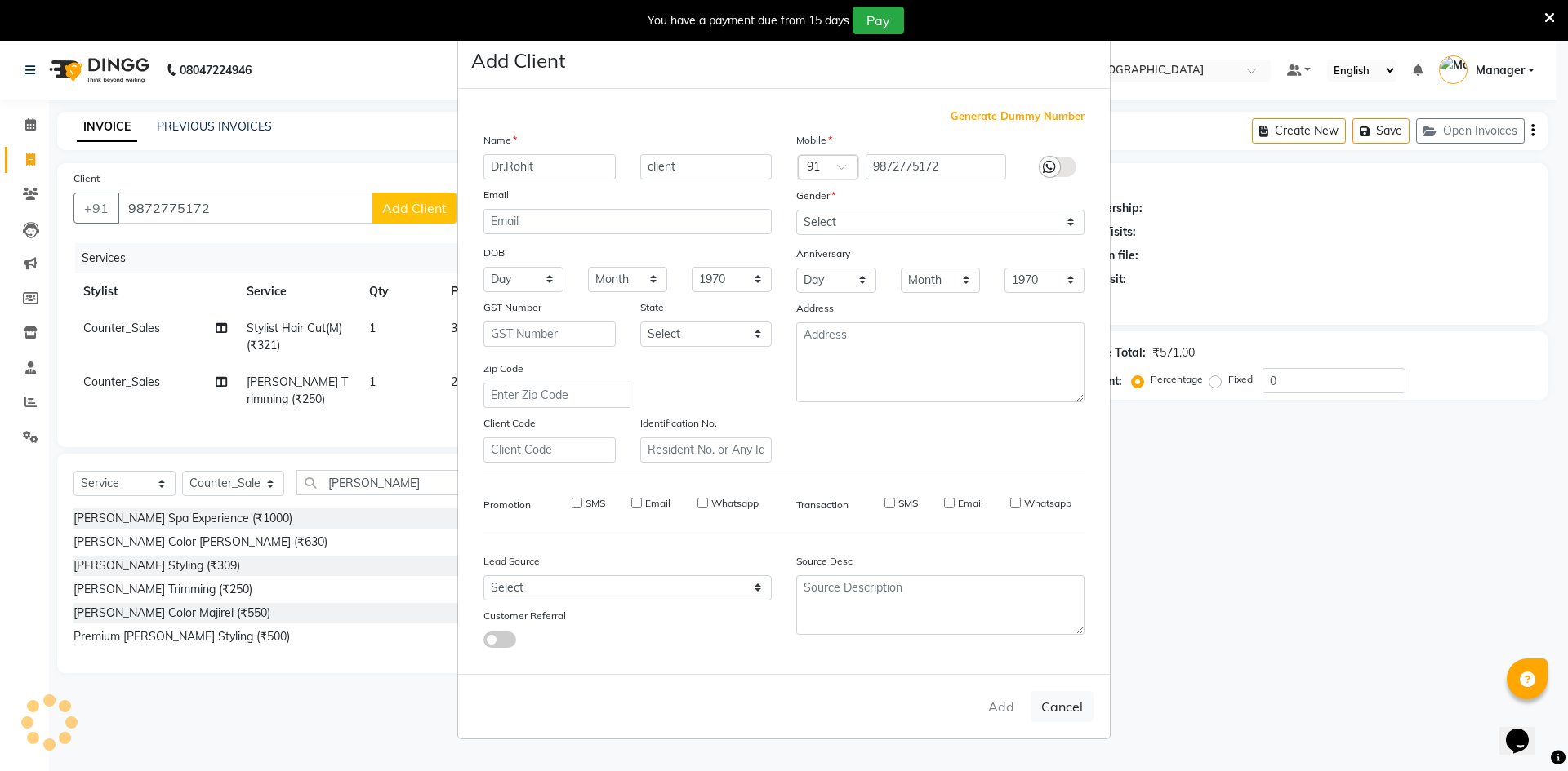
select select
checkbox input "false"
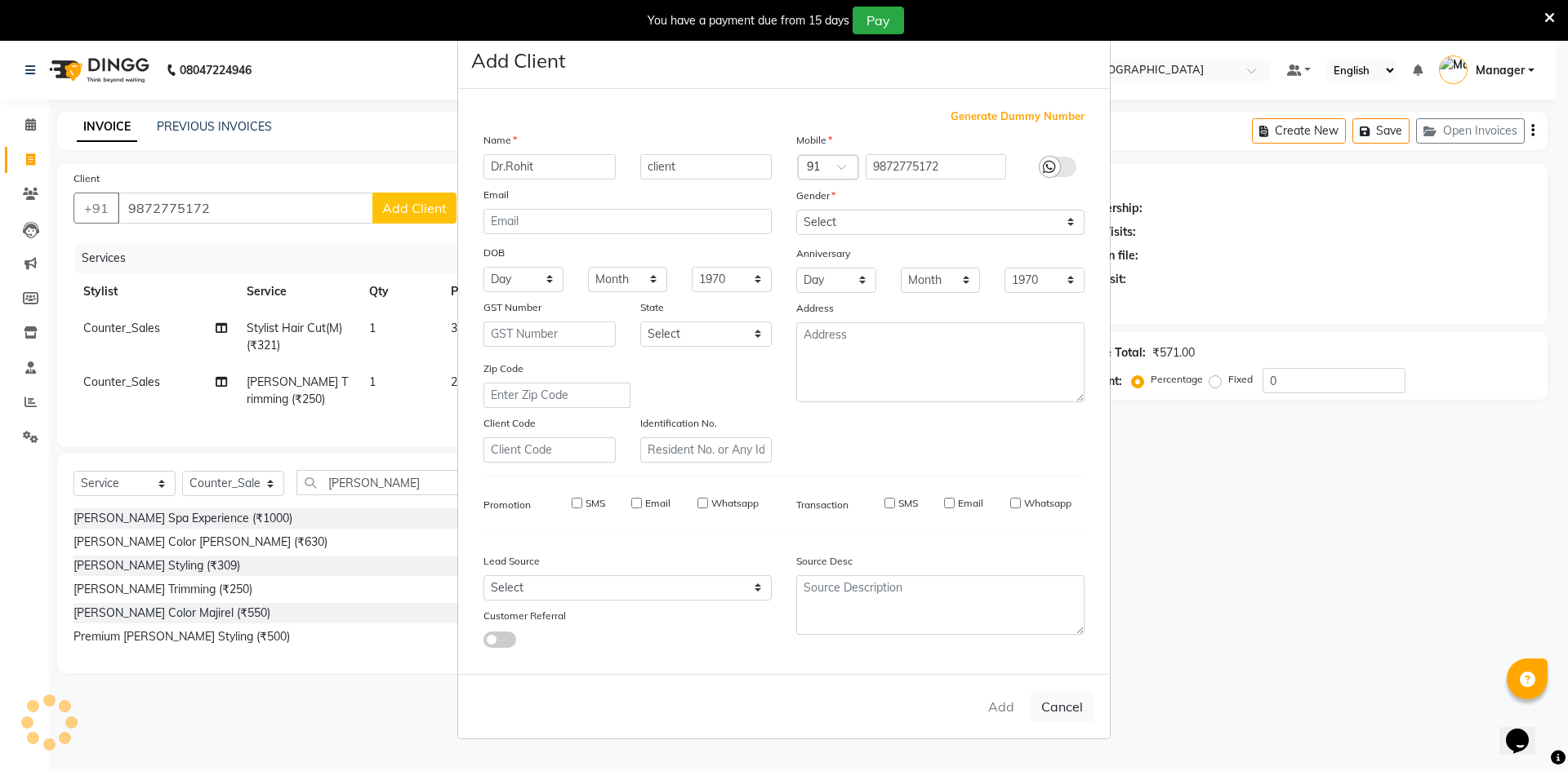
checkbox input "false"
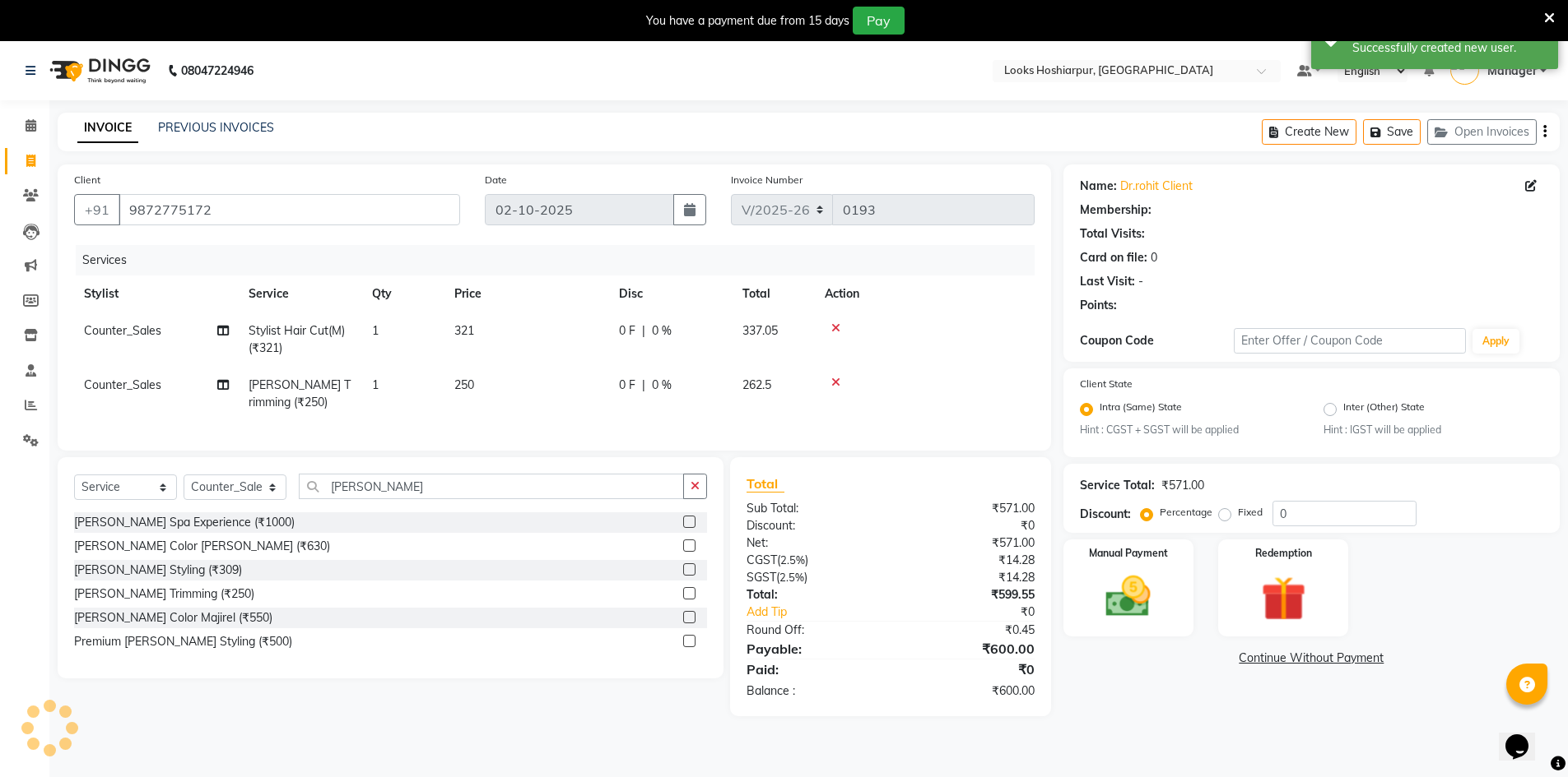
select select "1: Object"
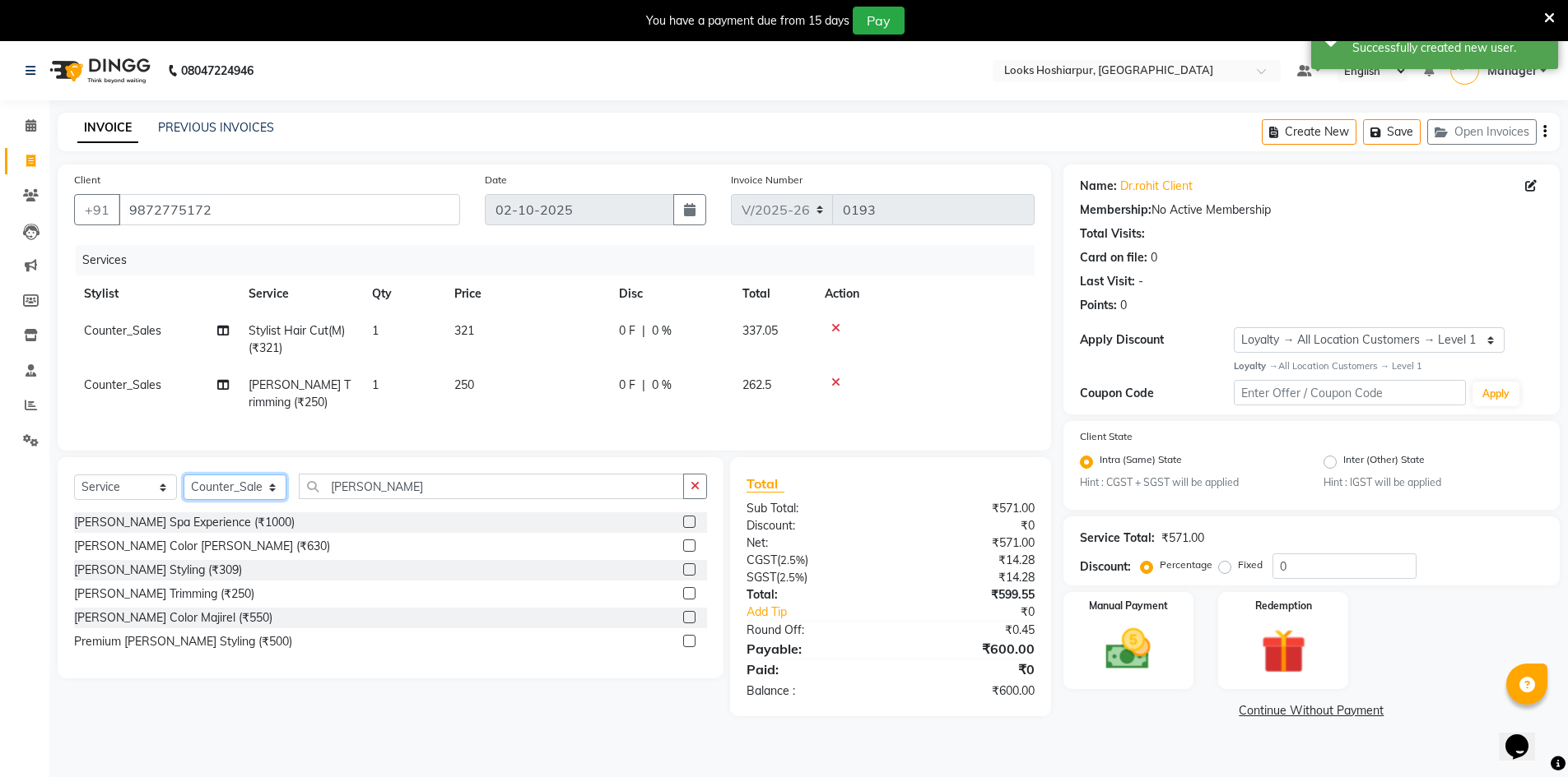
click at [252, 500] on select "Select Stylist ALI Ankush_Pdct Counter_Sales Goldy Heena_MKP Manager Nisha_MKP …" at bounding box center [235, 487] width 103 height 25
select select "92384"
click at [184, 487] on select "Select Stylist ALI Ankush_Pdct Counter_Sales Goldy Heena_MKP Manager Nisha_MKP …" at bounding box center [235, 487] width 103 height 25
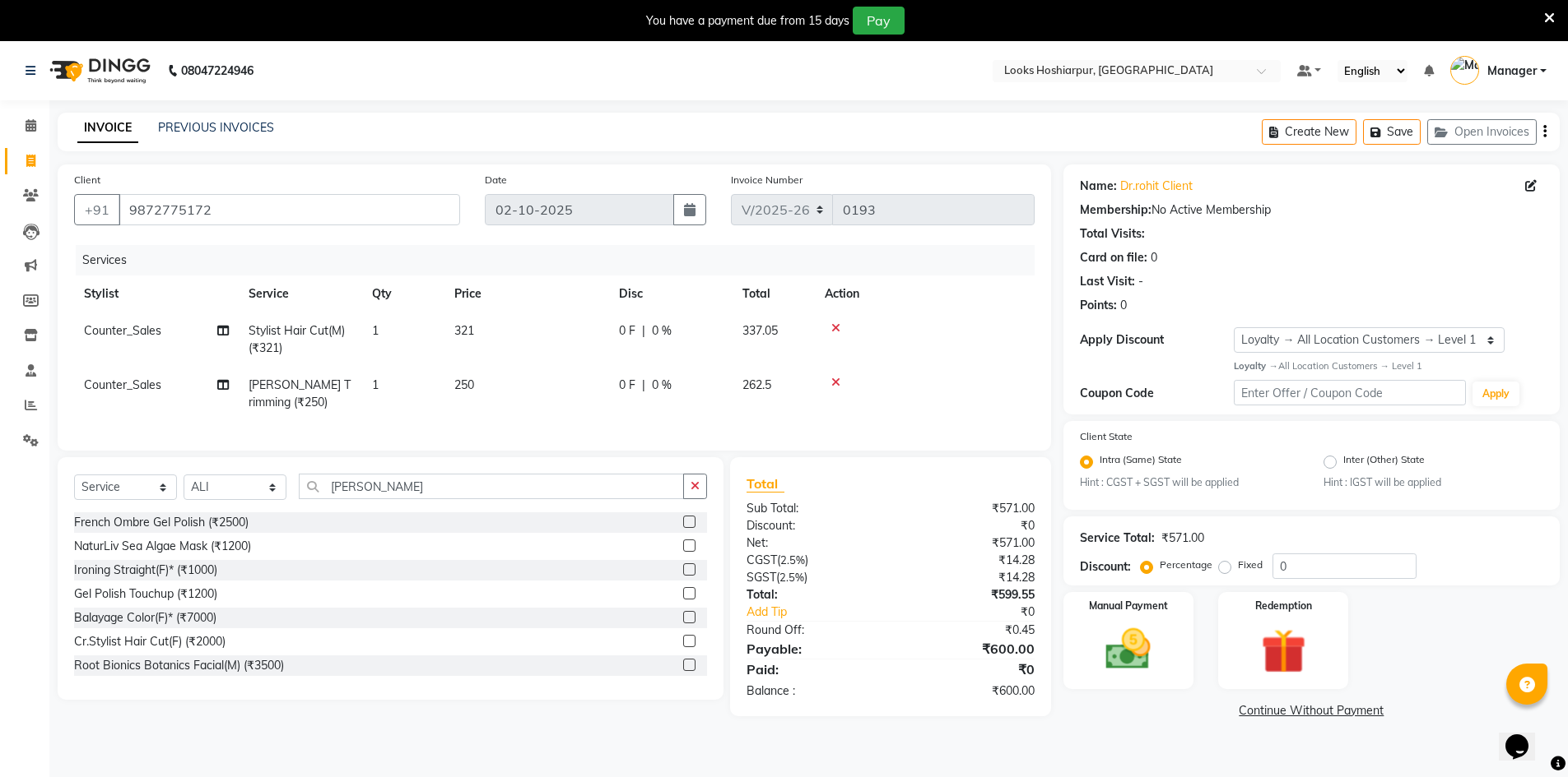
click at [129, 383] on span "Counter_Sales" at bounding box center [122, 385] width 77 height 14
select select "92381"
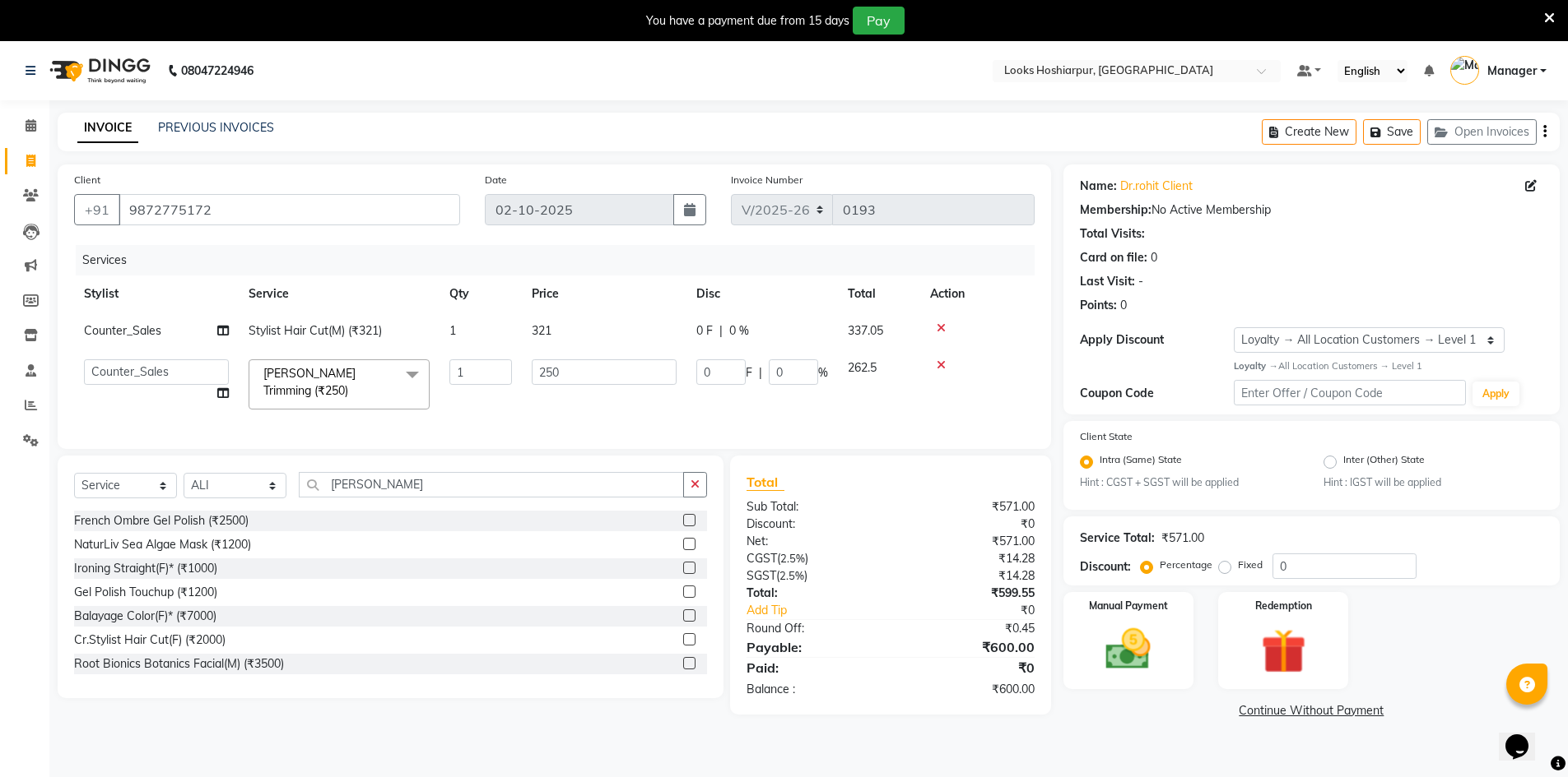
click at [129, 383] on select "ALI Ankush_Pdct Counter_Sales Goldy Heena_MKP Manager Nisha_MKP Priya_MKP Rahul…" at bounding box center [156, 372] width 145 height 25
click at [125, 331] on span "Counter_Sales" at bounding box center [122, 331] width 77 height 14
select select "92381"
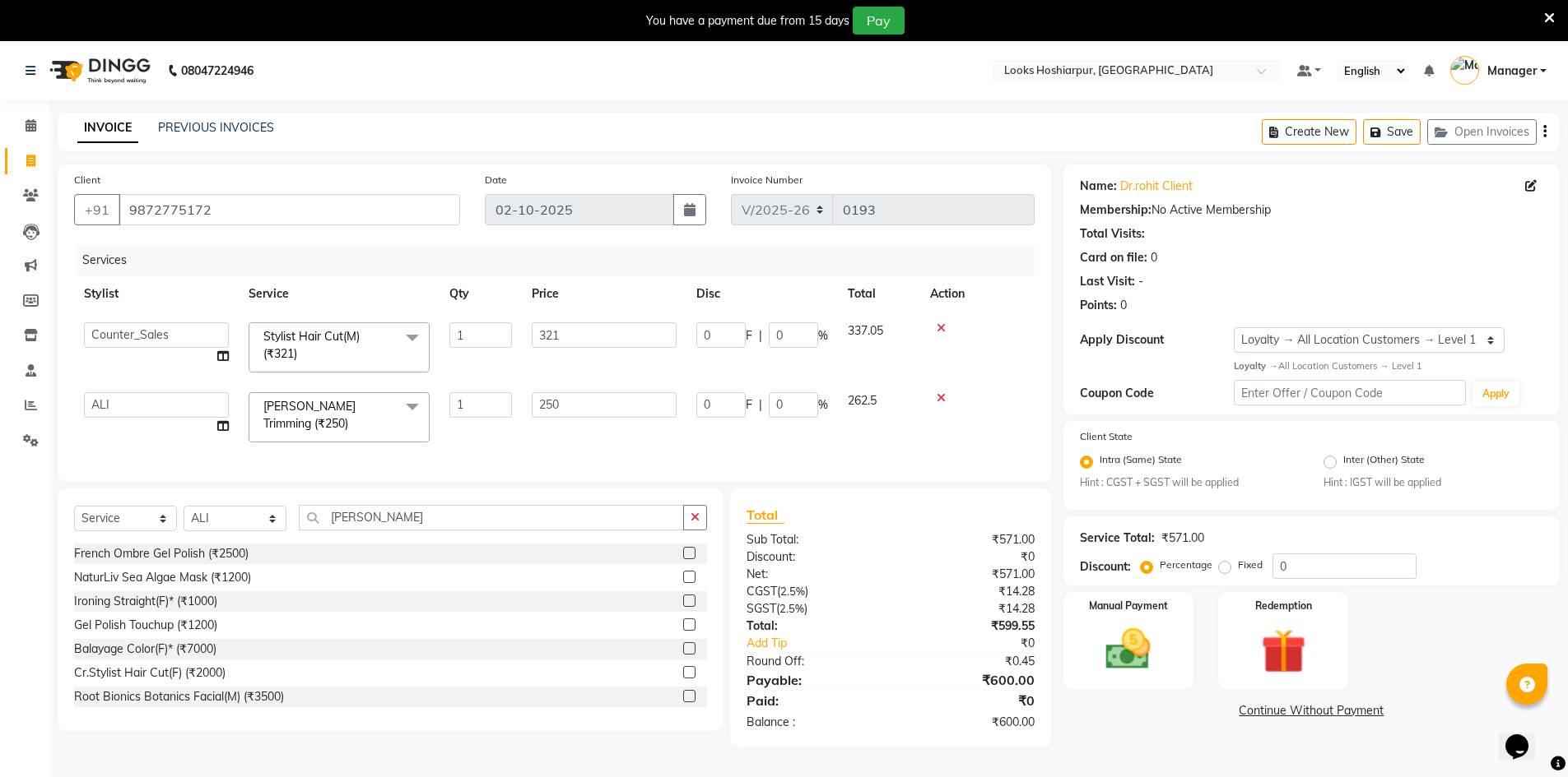
click at [125, 331] on select "[PERSON_NAME] Counter_Sales Goldy Heena_MKP Manager Nisha_MKP Priya_MKP [PERSON…" at bounding box center [156, 335] width 145 height 25
click at [1318, 562] on input "0" at bounding box center [1344, 567] width 144 height 25
type input "5"
type input "12.5"
type input "5"
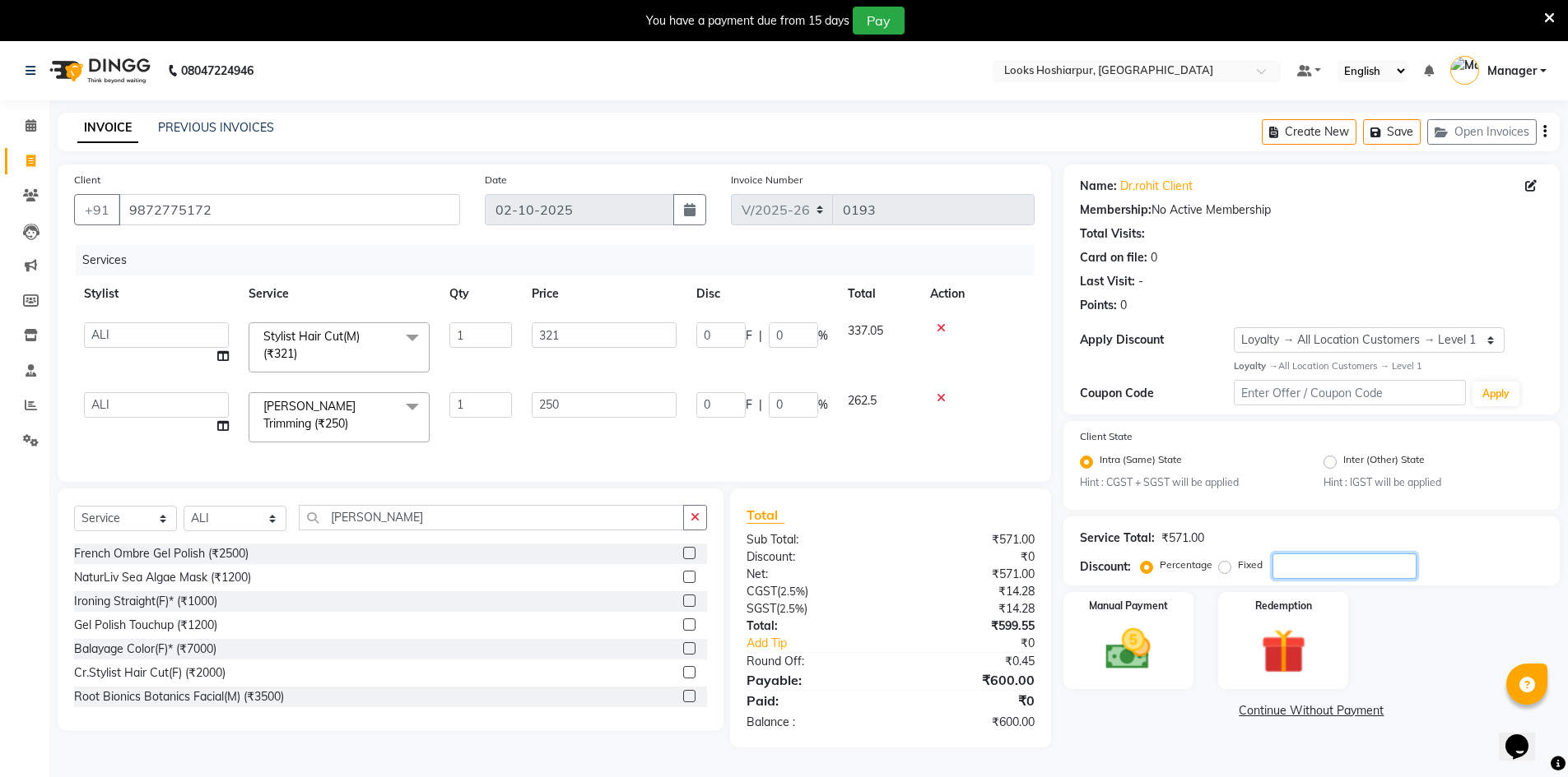
type input "16.05"
type input "5"
type input "50"
type input "125"
type input "50"
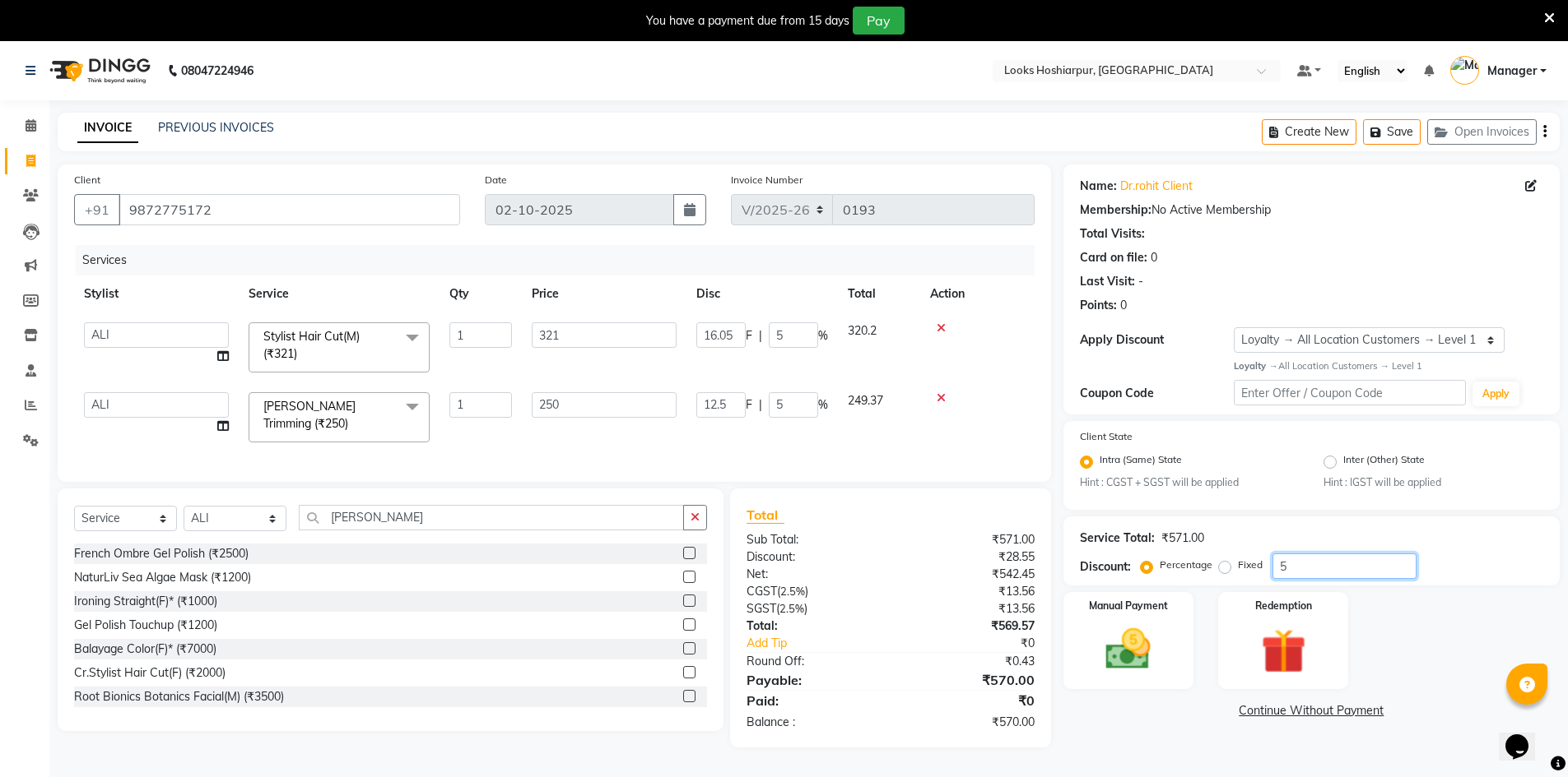
type input "160.5"
type input "50"
click at [1161, 674] on img at bounding box center [1128, 648] width 76 height 53
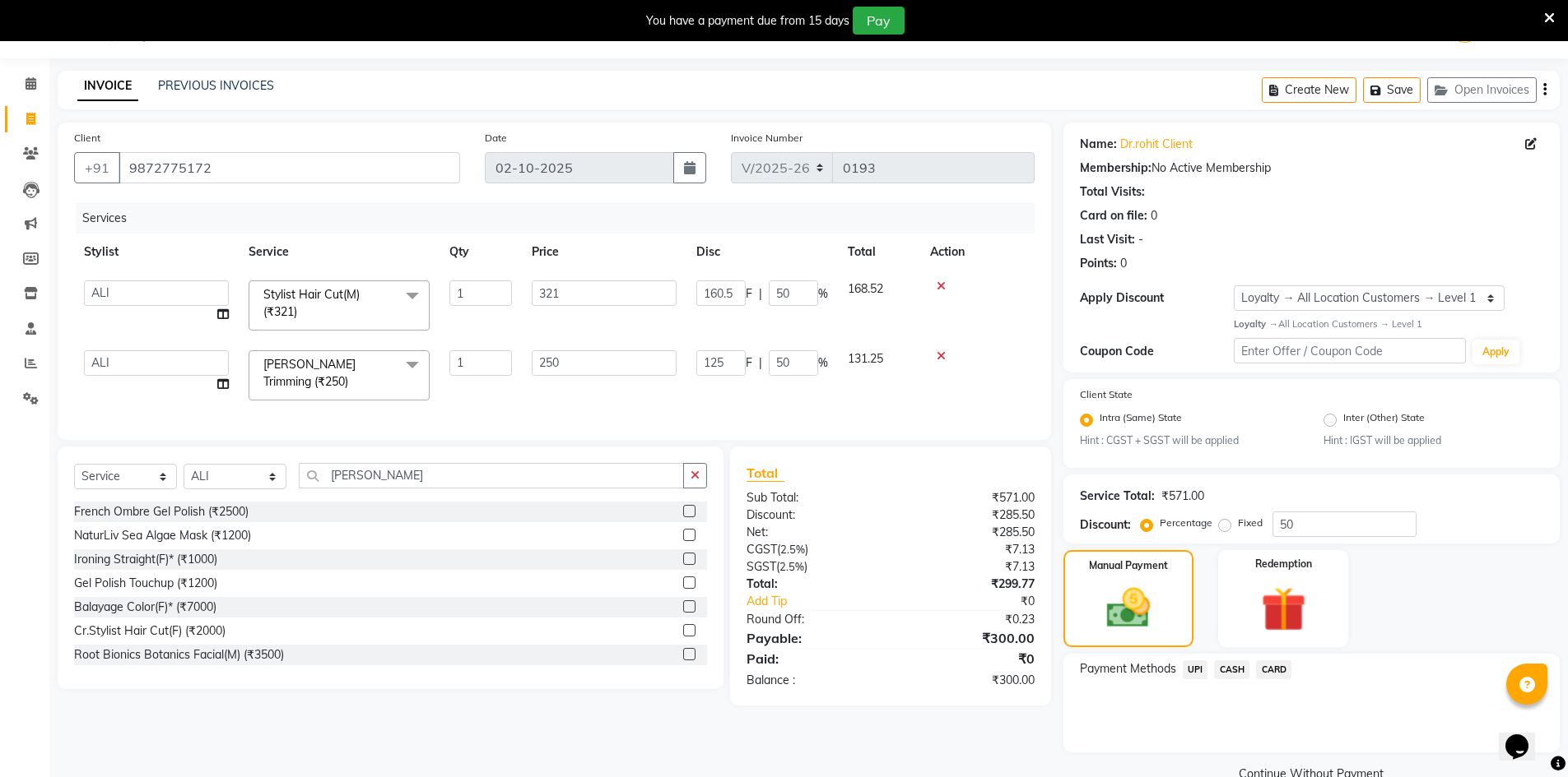
scroll to position [76, 0]
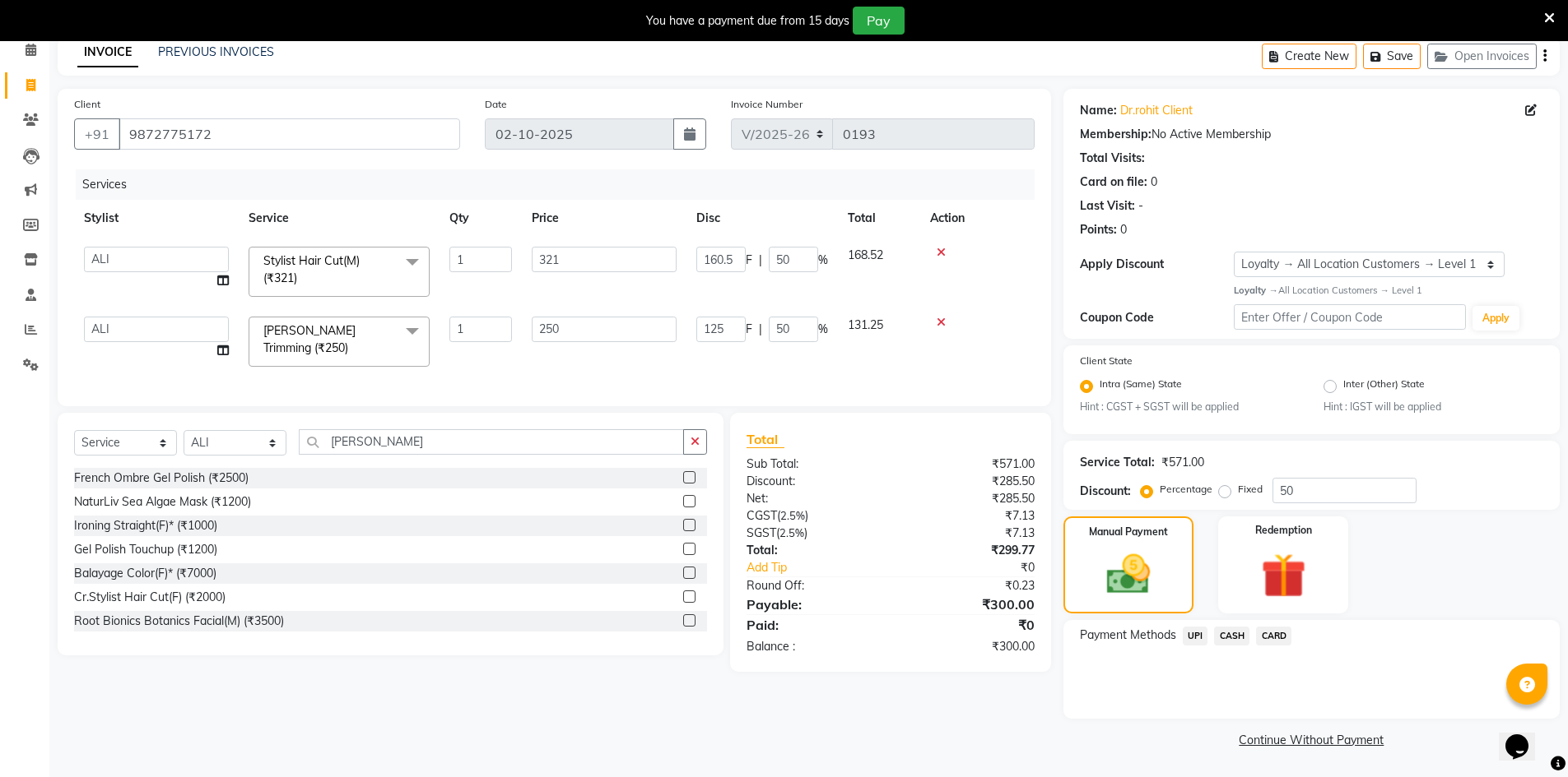
click at [1193, 633] on span "UPI" at bounding box center [1196, 636] width 25 height 19
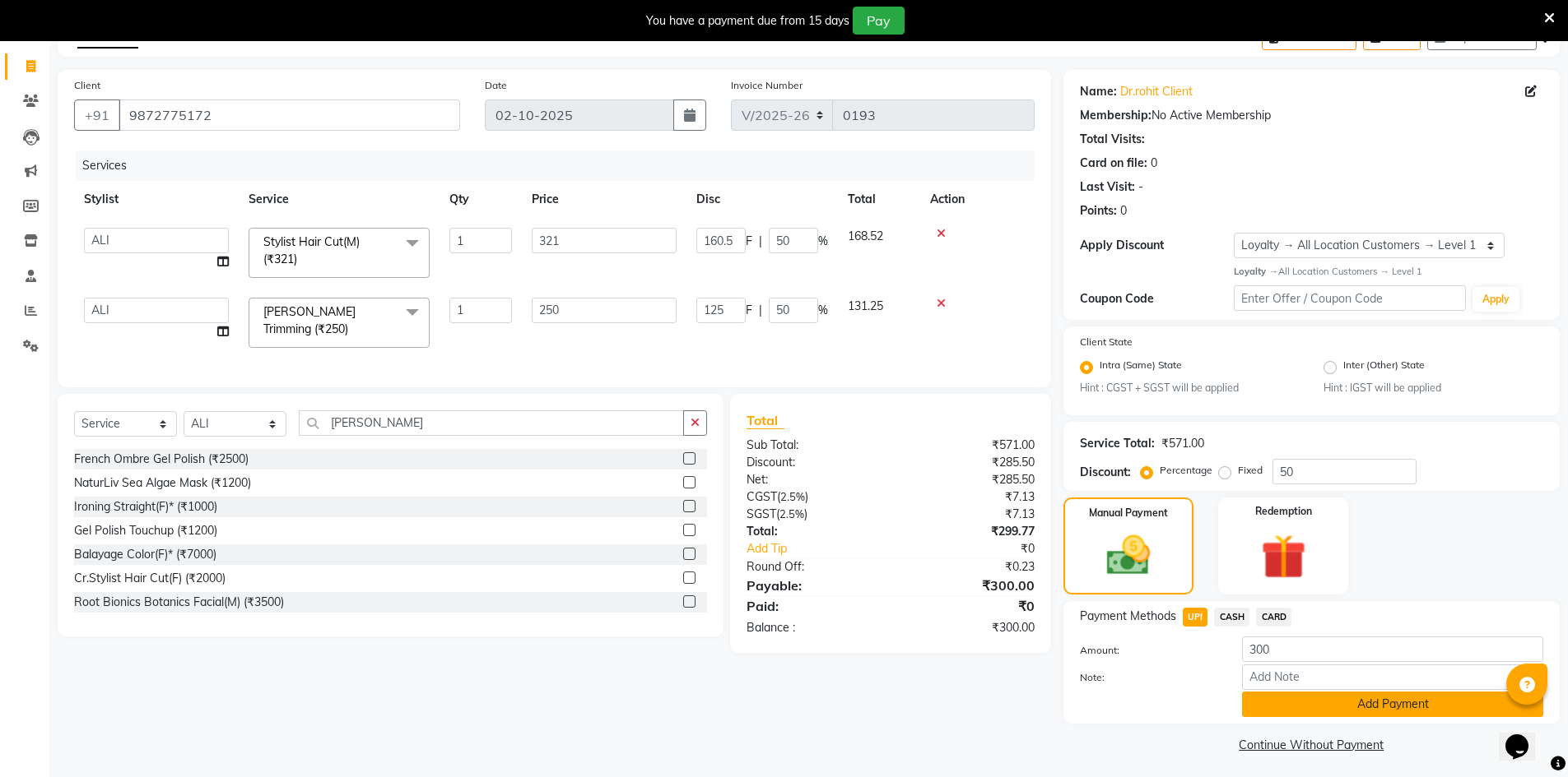
scroll to position [100, 0]
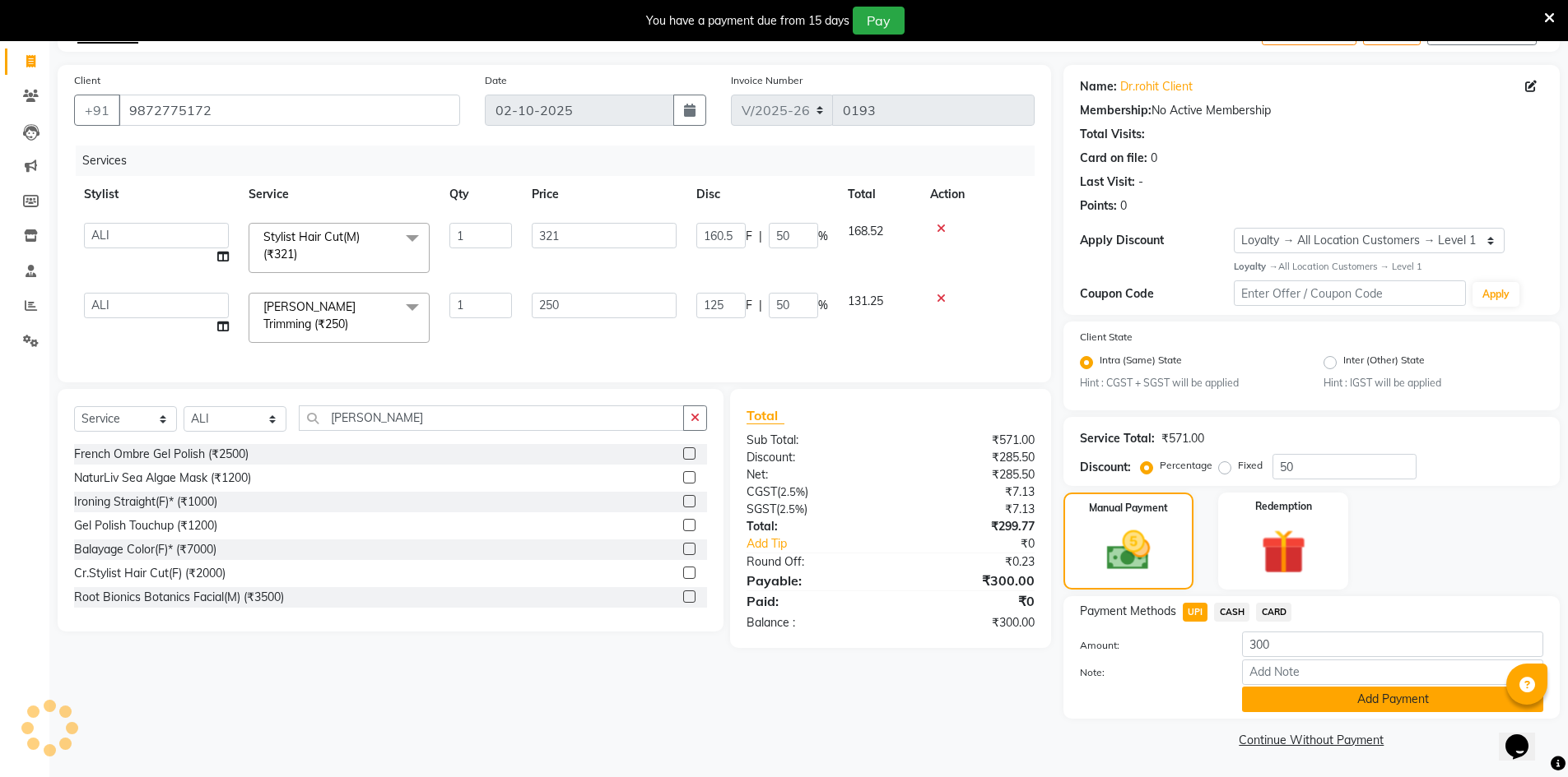
click at [1313, 694] on button "Add Payment" at bounding box center [1392, 700] width 301 height 25
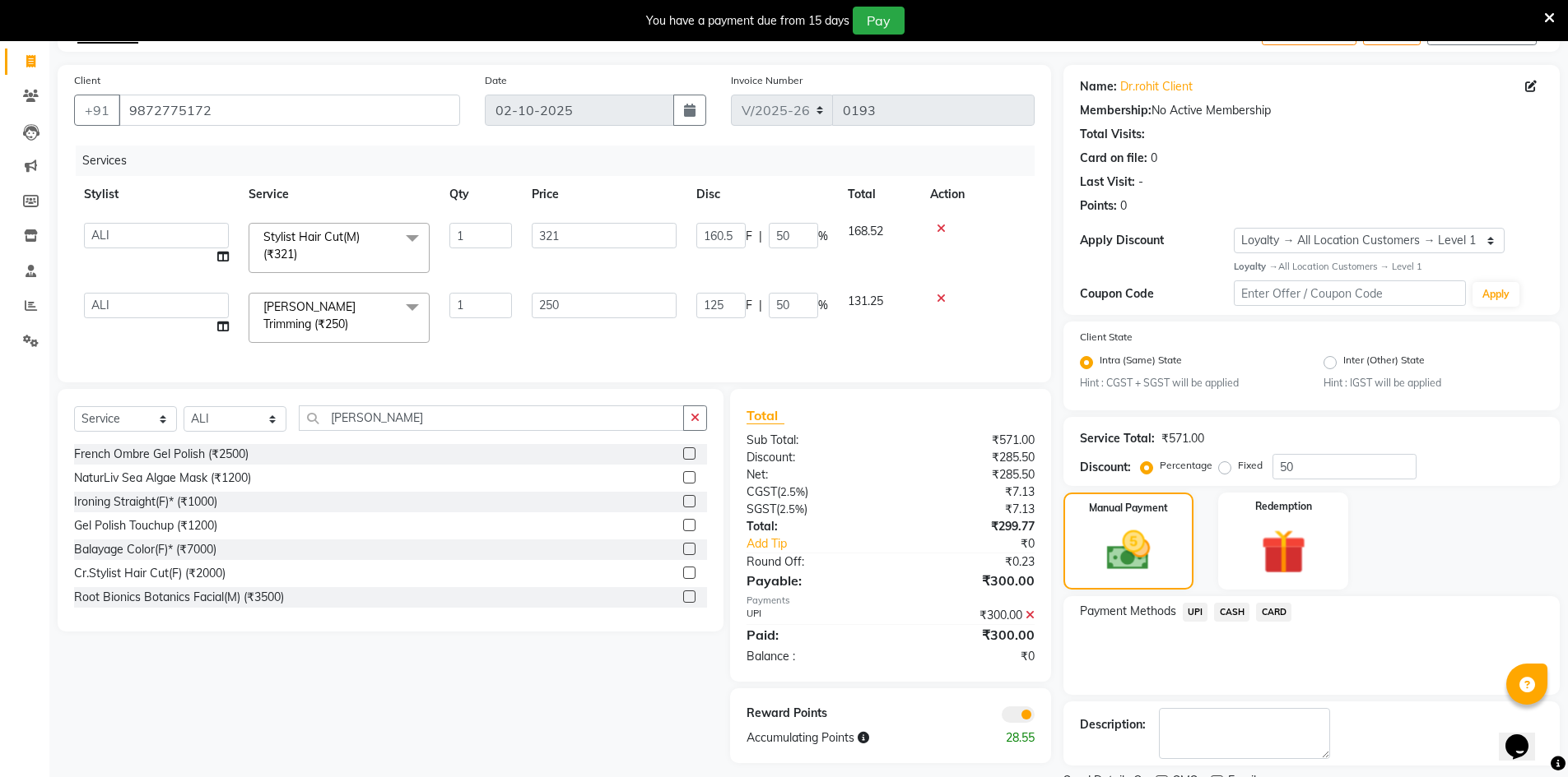
scroll to position [169, 0]
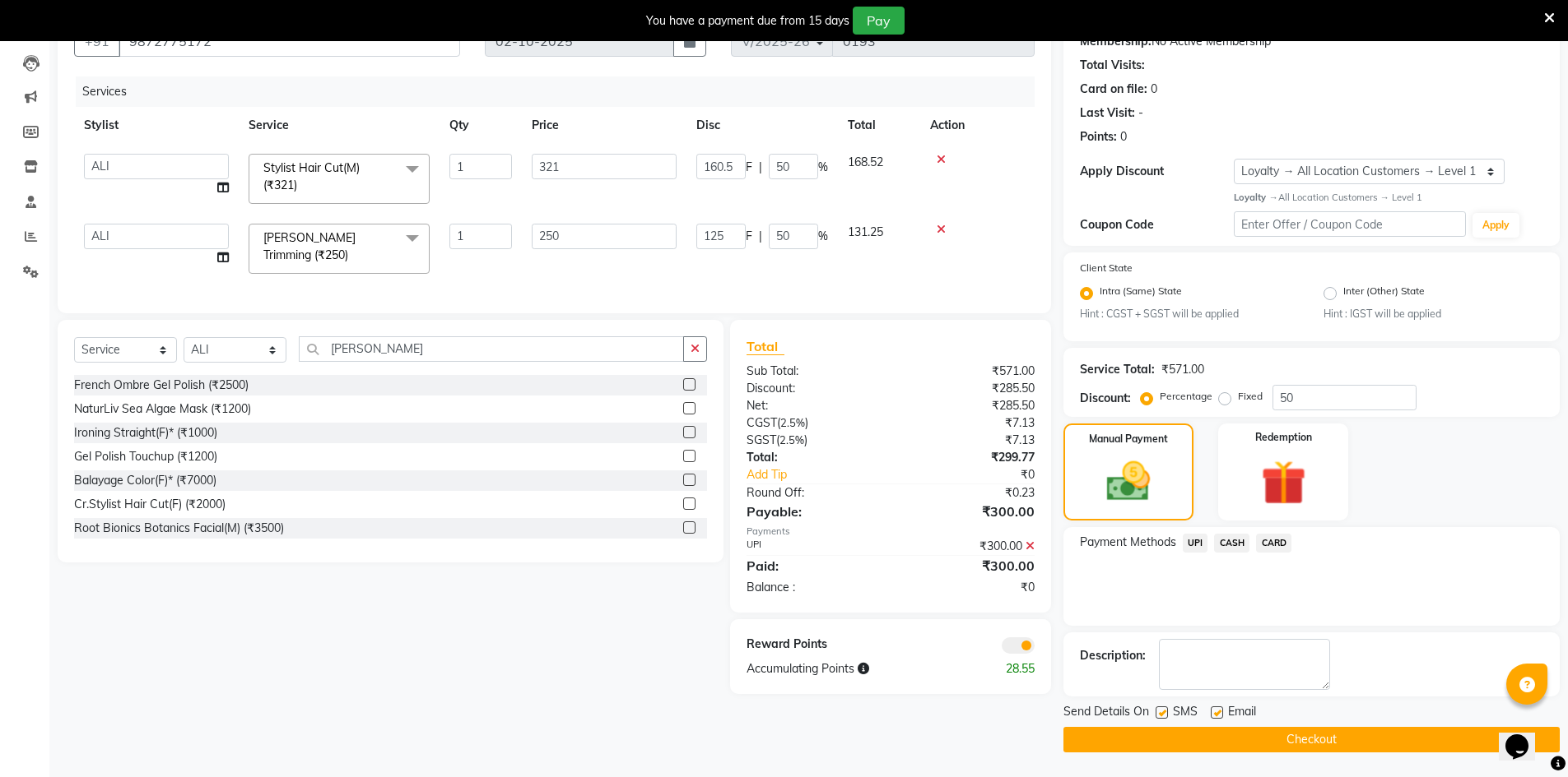
click at [1013, 650] on span at bounding box center [1017, 646] width 33 height 16
click at [1035, 648] on input "checkbox" at bounding box center [1035, 648] width 0 height 0
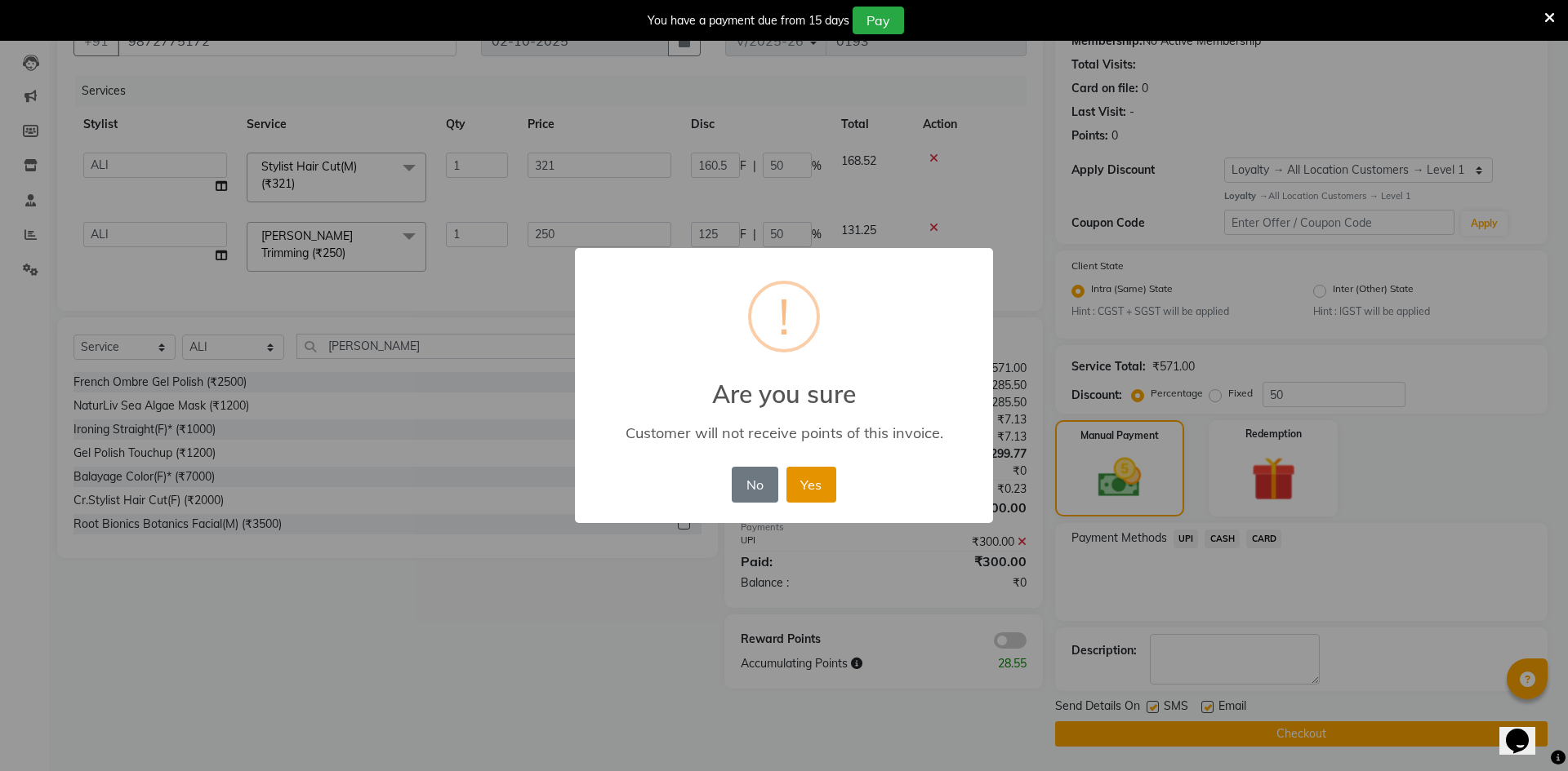
click at [816, 484] on button "Yes" at bounding box center [812, 485] width 50 height 36
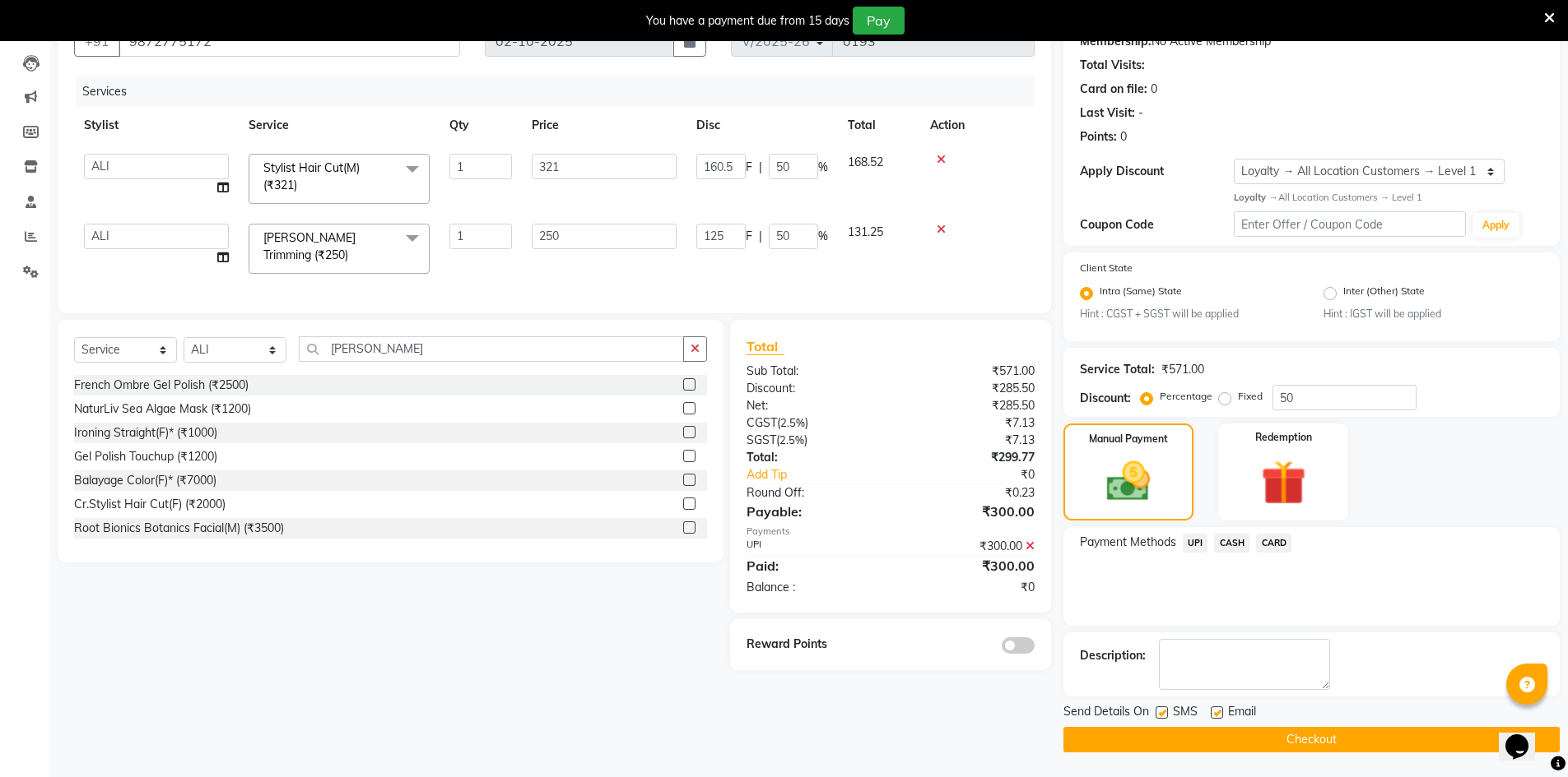
click at [1139, 746] on button "Checkout" at bounding box center [1312, 740] width 497 height 25
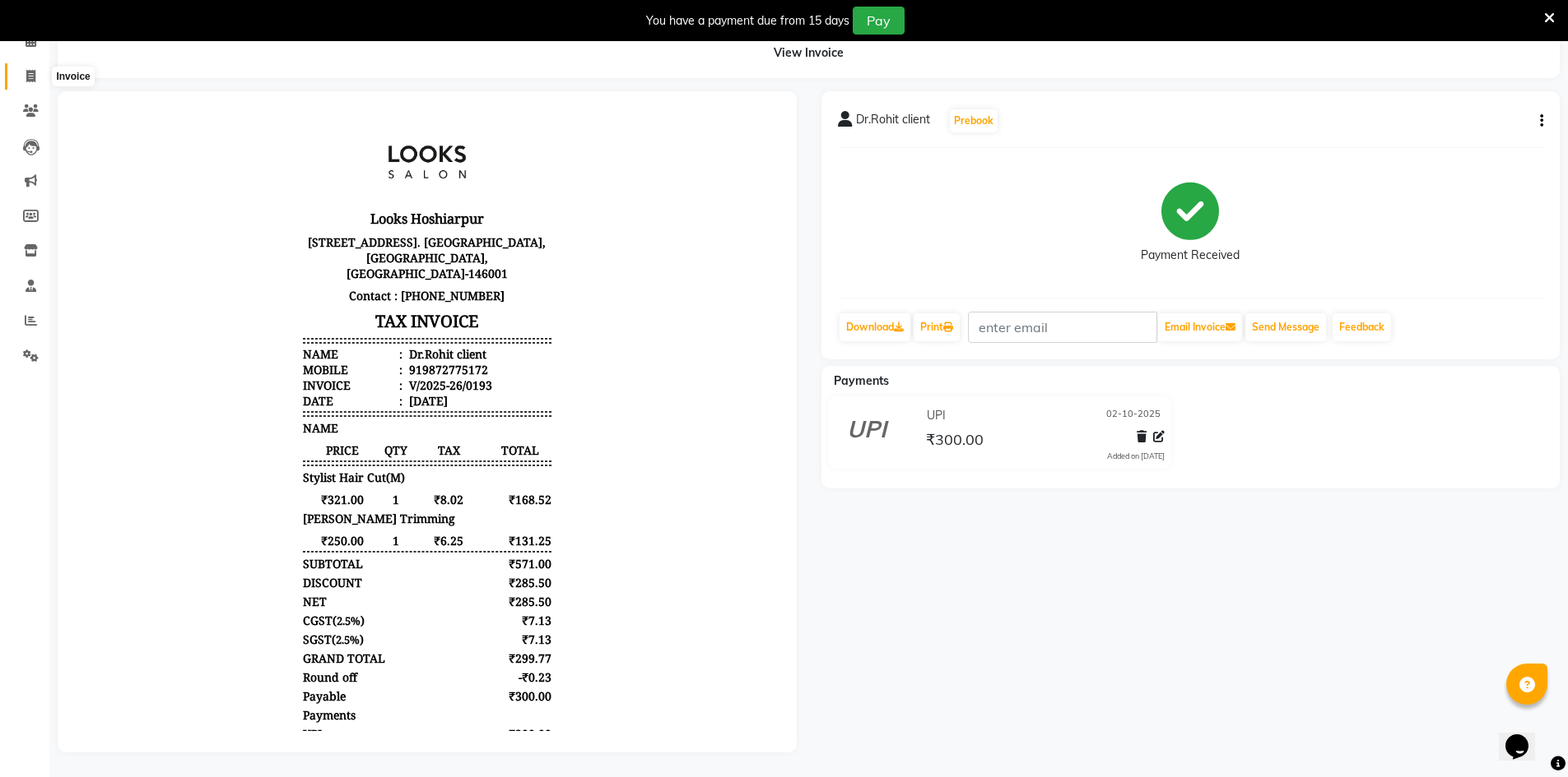
click at [21, 67] on span at bounding box center [31, 76] width 29 height 19
select select "service"
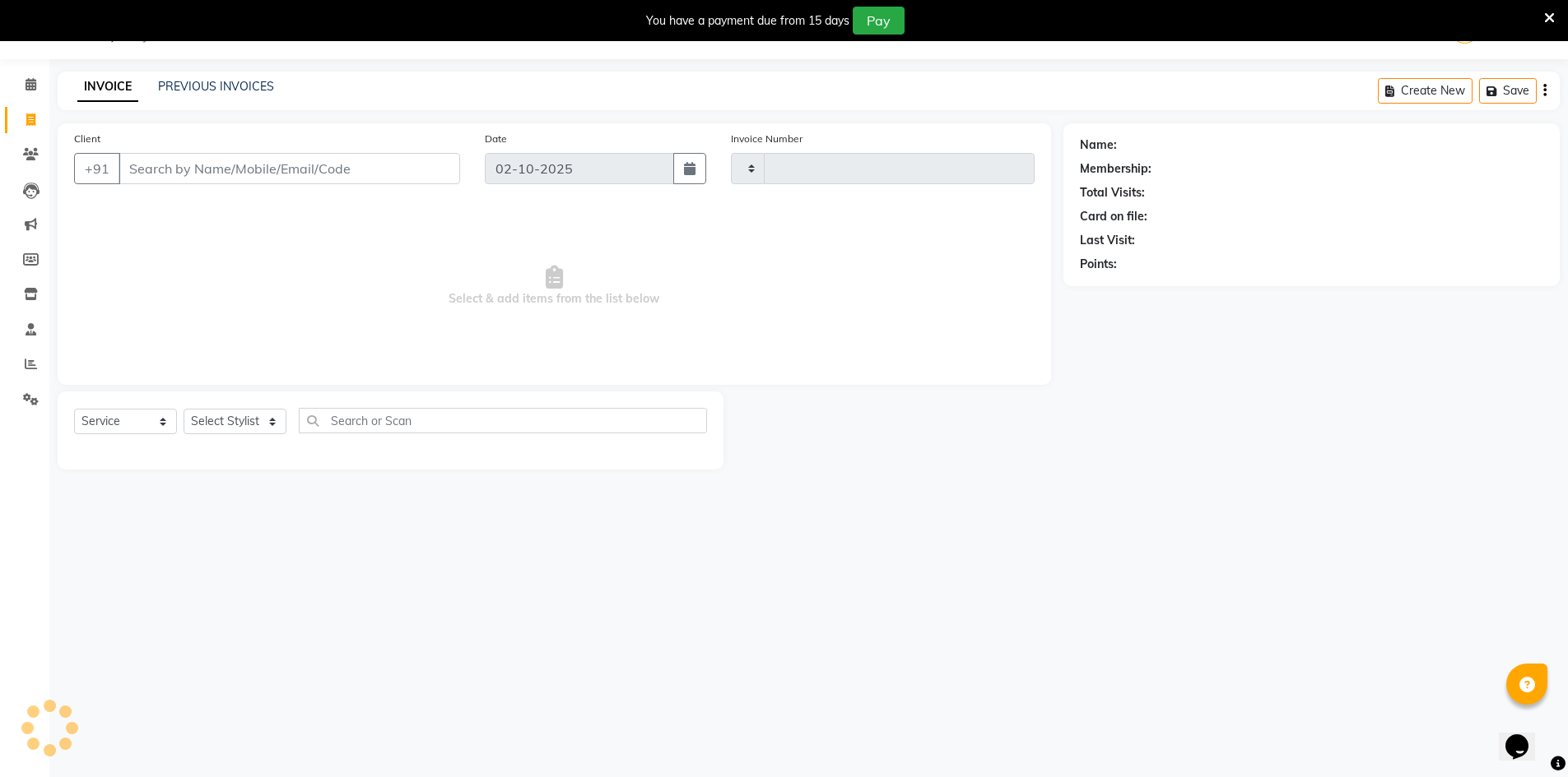
scroll to position [41, 0]
type input "0194"
select select "9034"
select select "92381"
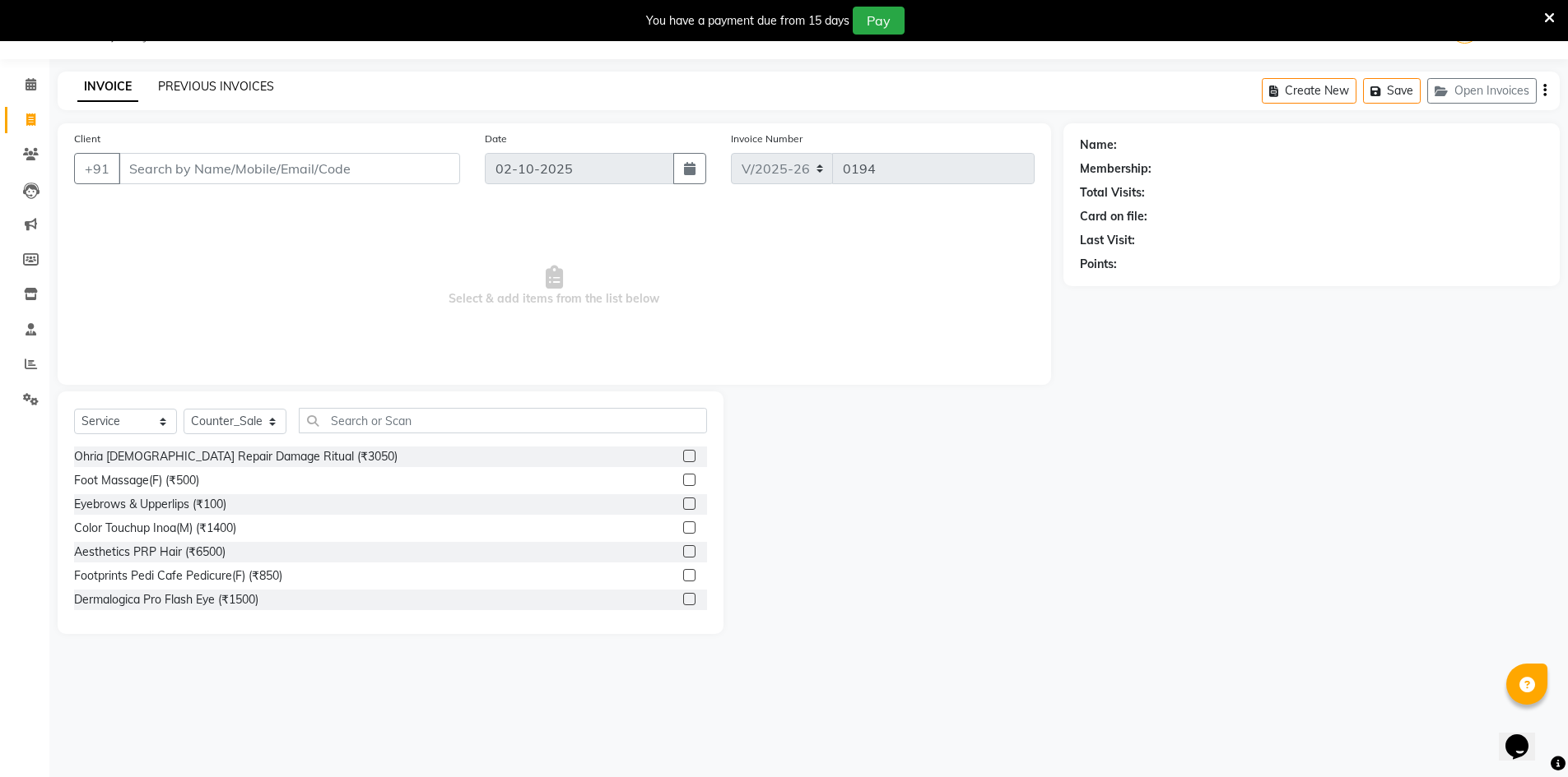
click at [223, 86] on link "PREVIOUS INVOICES" at bounding box center [216, 86] width 116 height 14
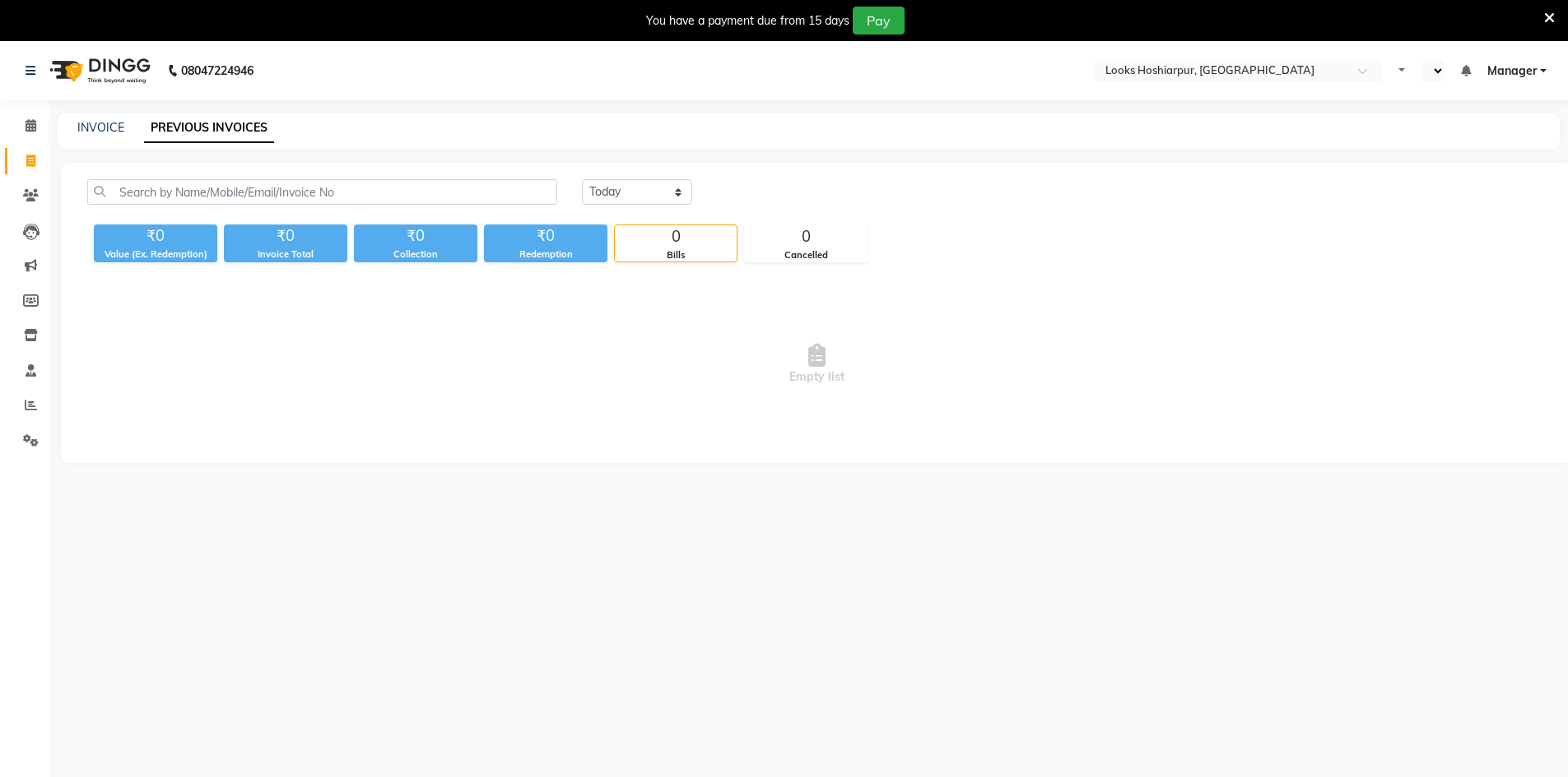
select select "en"
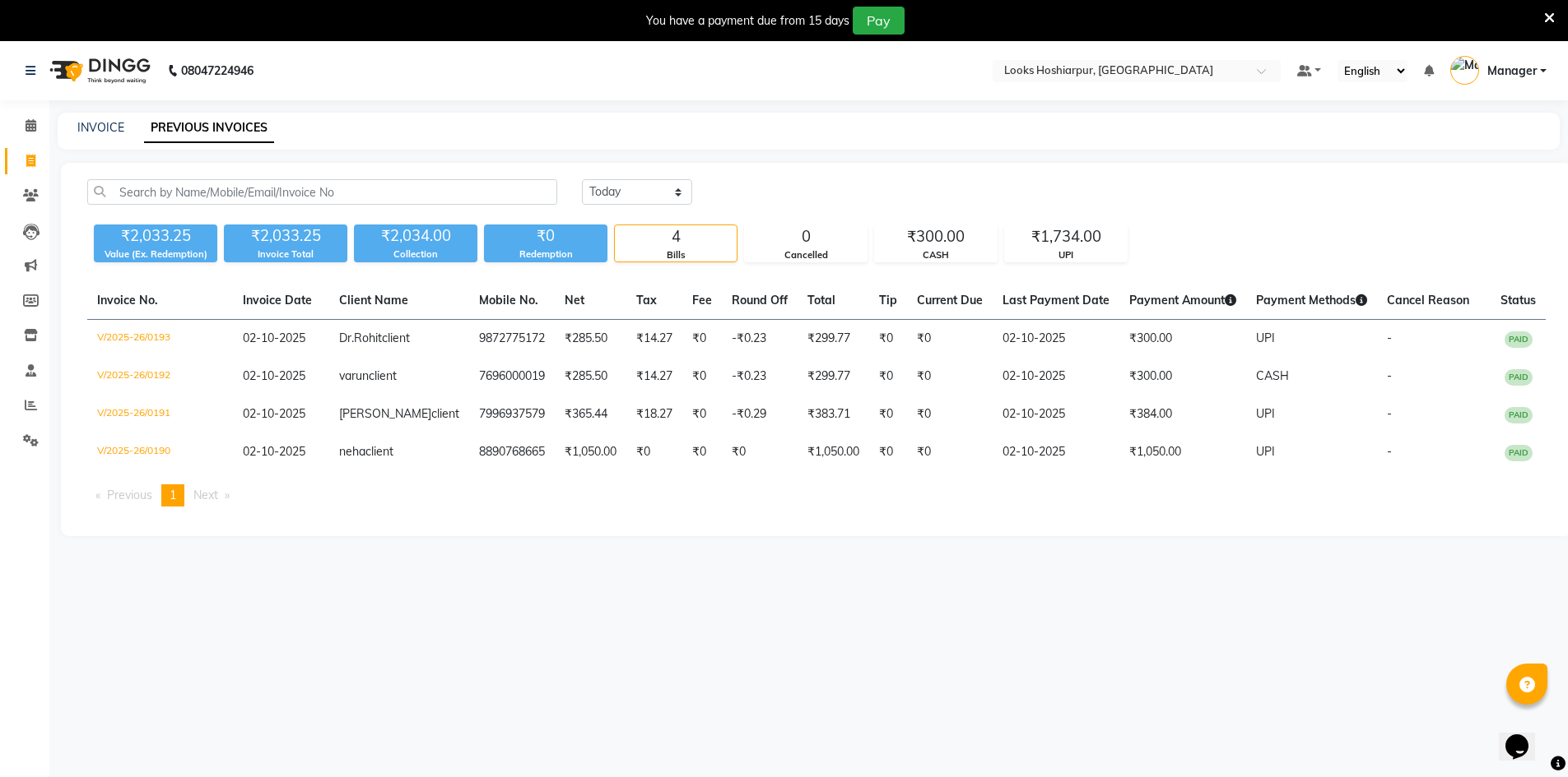
click at [1137, 661] on div "08047224946 Select Location × Looks Hoshiarpur, [GEOGRAPHIC_DATA] Default Panel…" at bounding box center [784, 430] width 1568 height 777
click at [26, 121] on icon at bounding box center [31, 126] width 11 height 13
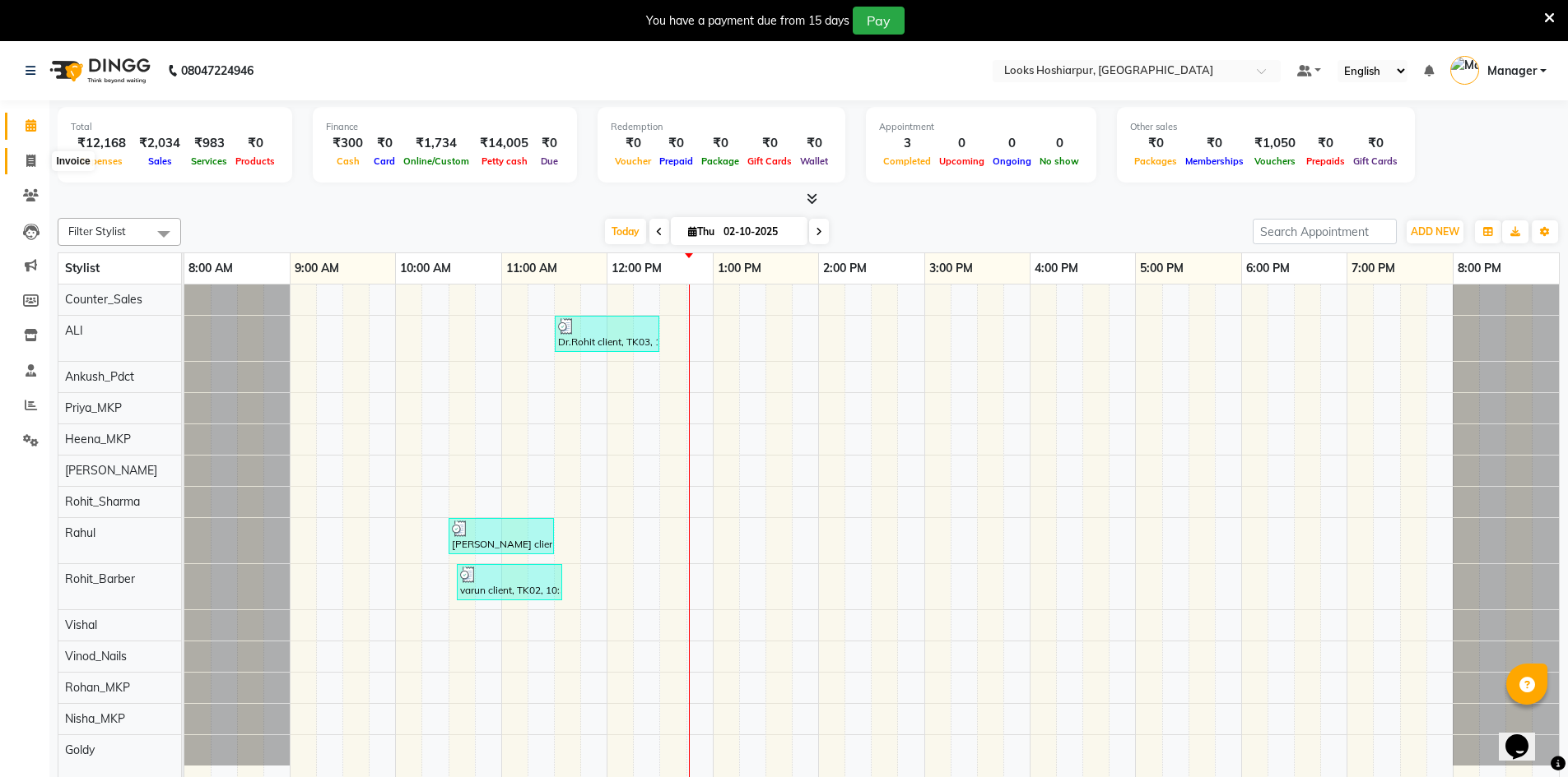
click at [27, 156] on icon at bounding box center [31, 161] width 9 height 13
select select "9034"
select select "service"
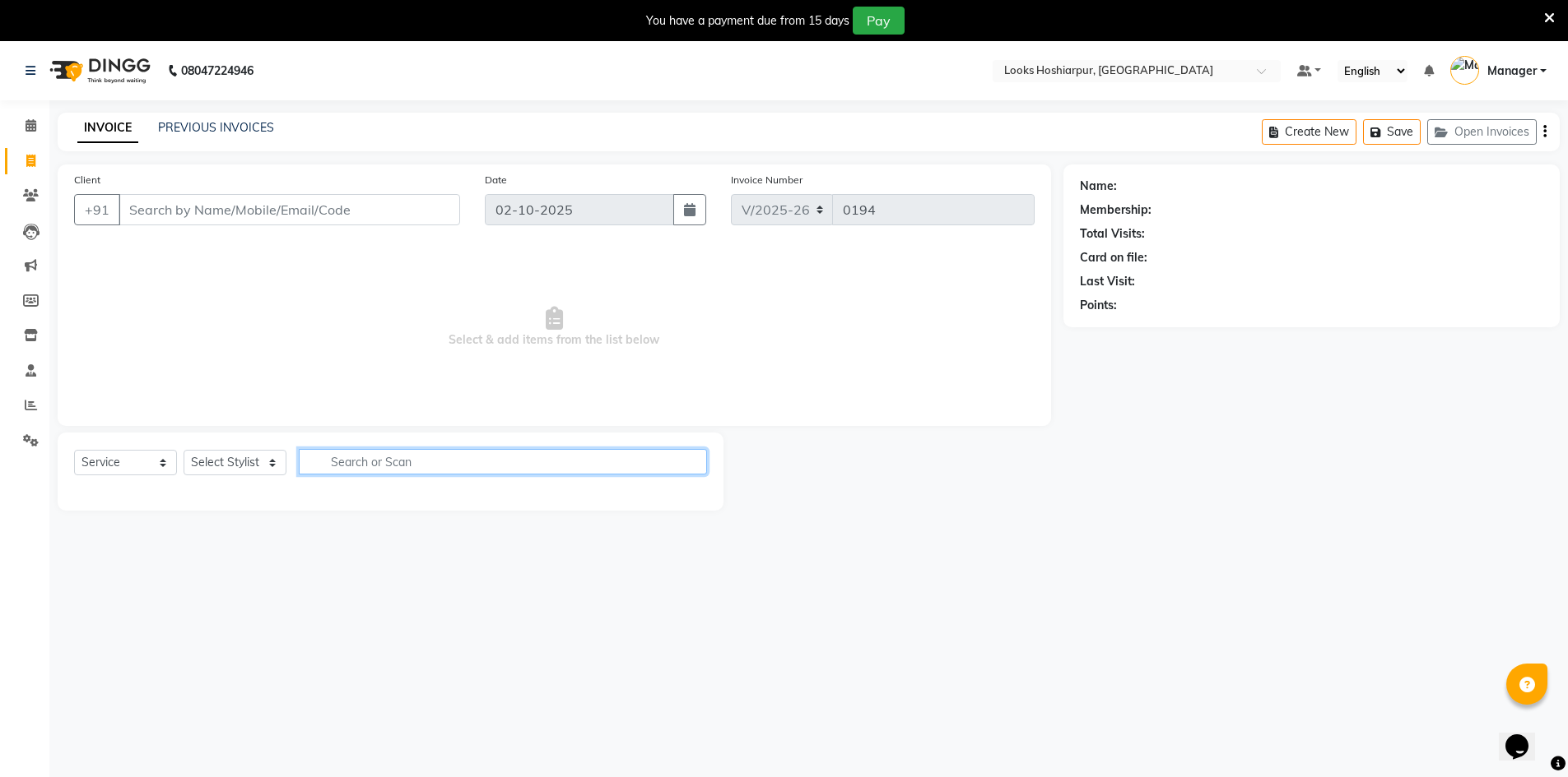
click at [397, 459] on input "text" at bounding box center [503, 461] width 408 height 25
select select "92381"
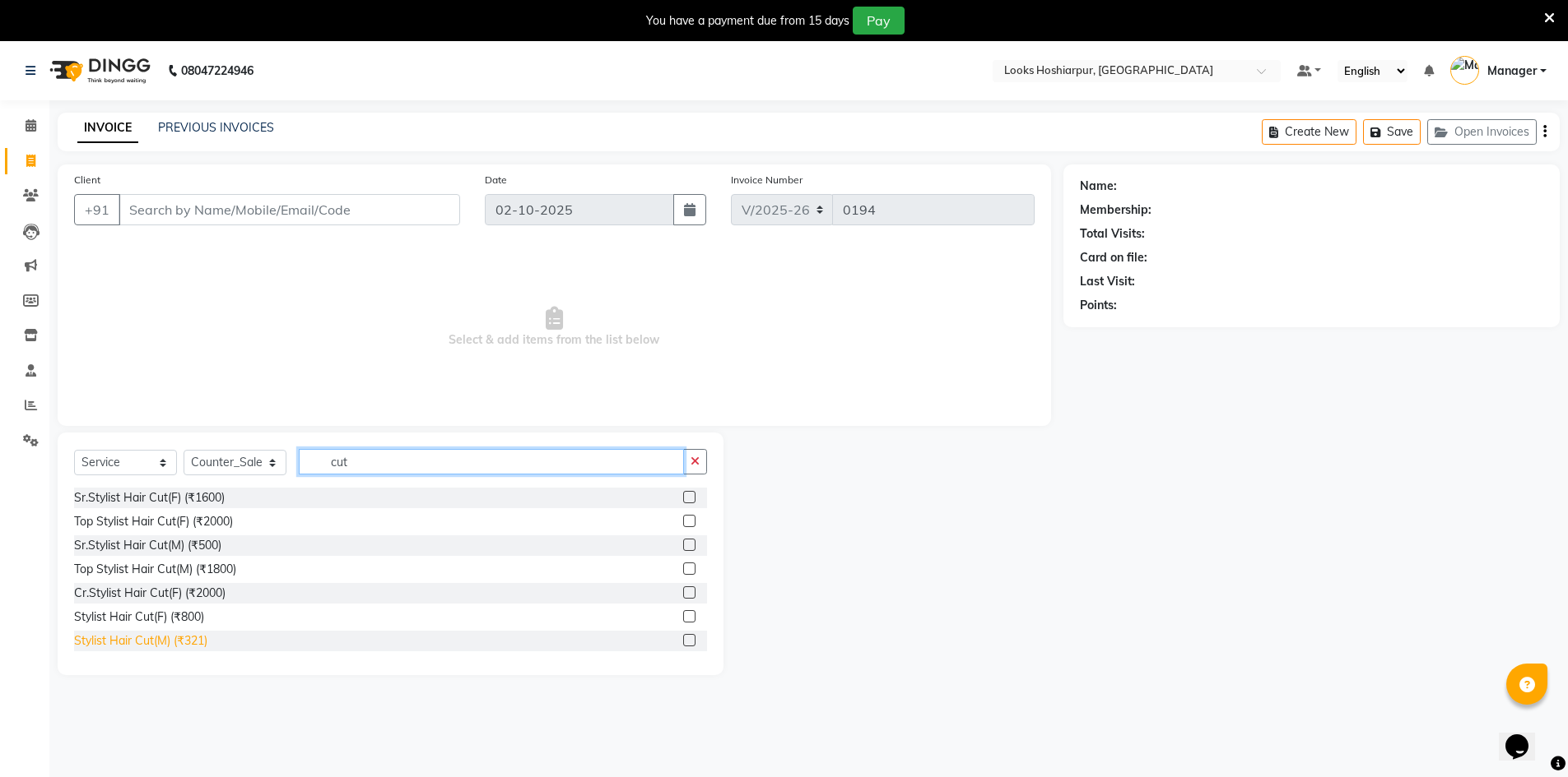
type input "cut"
click at [172, 639] on div "Stylist Hair Cut(M) (₹321)" at bounding box center [140, 640] width 133 height 17
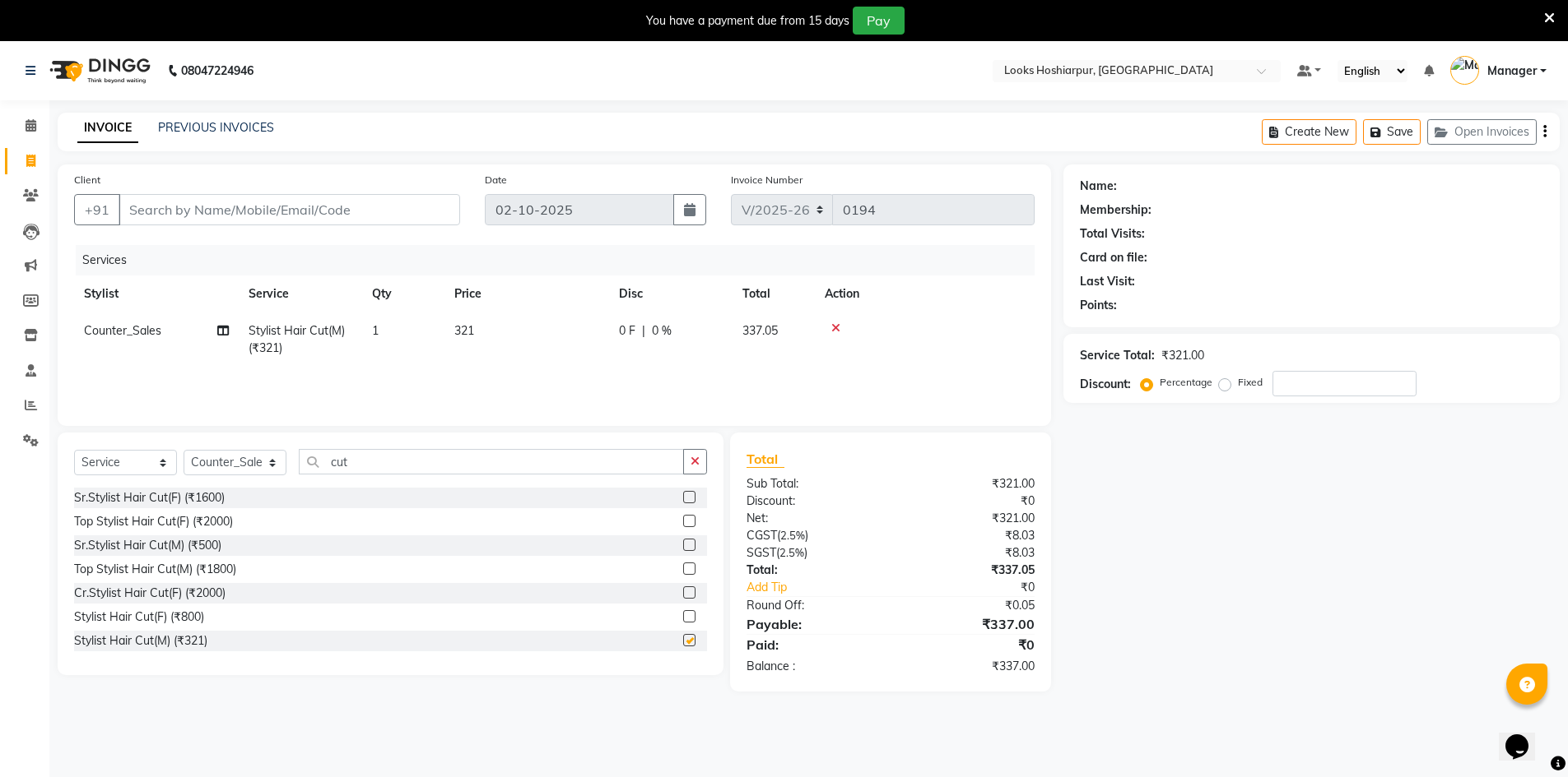
checkbox input "false"
click at [700, 459] on icon "button" at bounding box center [695, 461] width 9 height 12
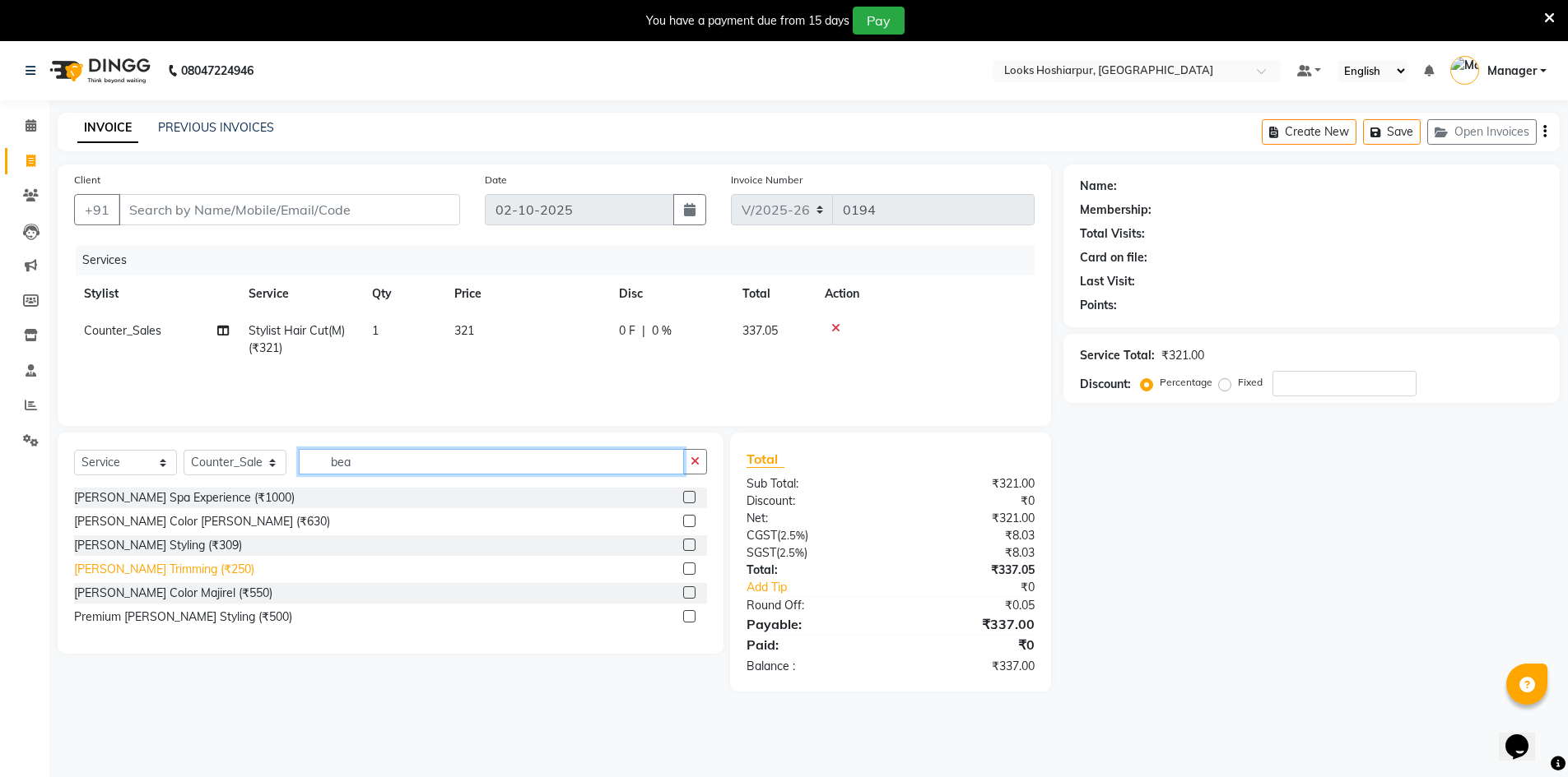
type input "bea"
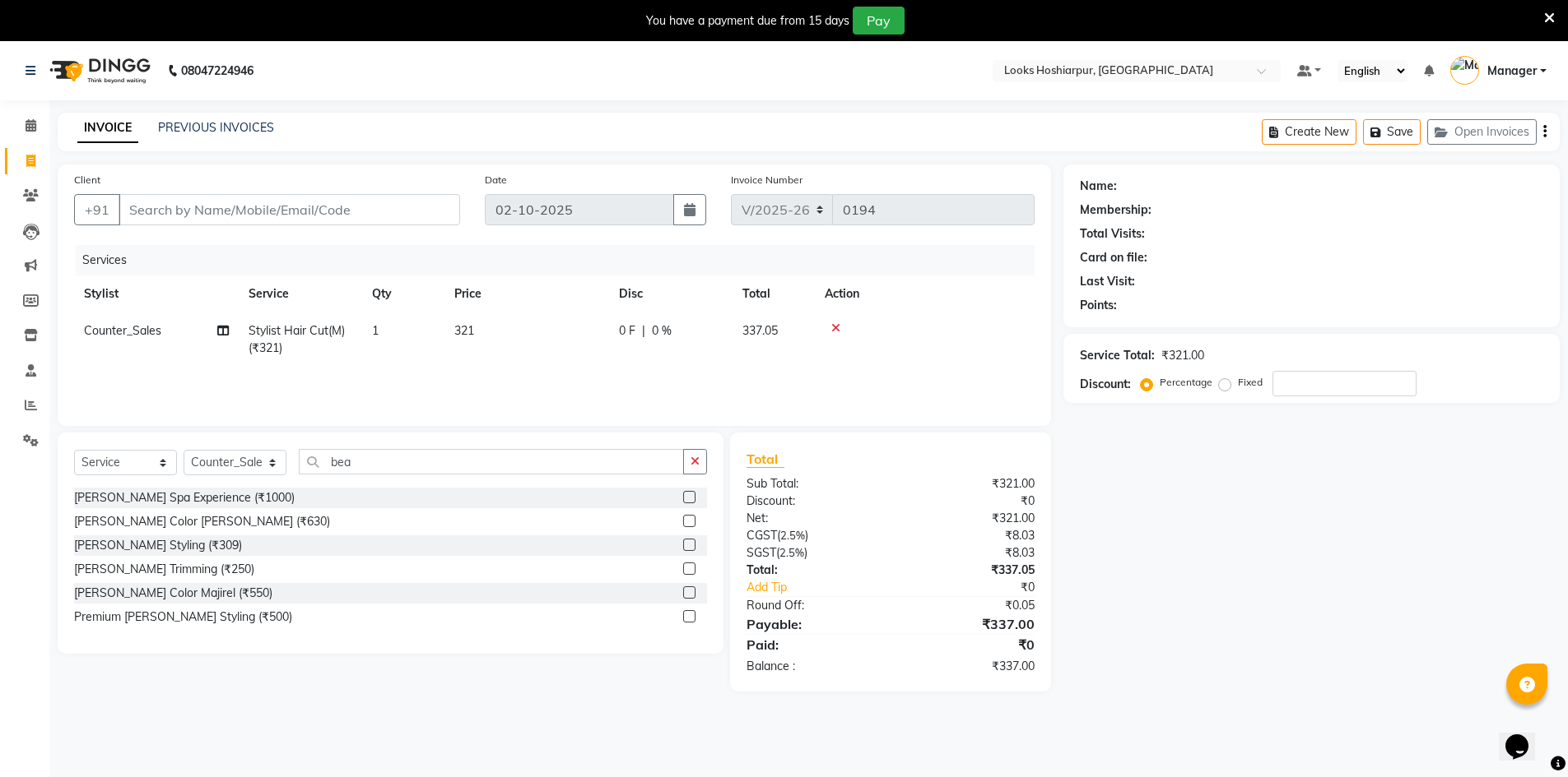
click at [131, 570] on div "[PERSON_NAME] Trimming (₹250)" at bounding box center [164, 569] width 180 height 17
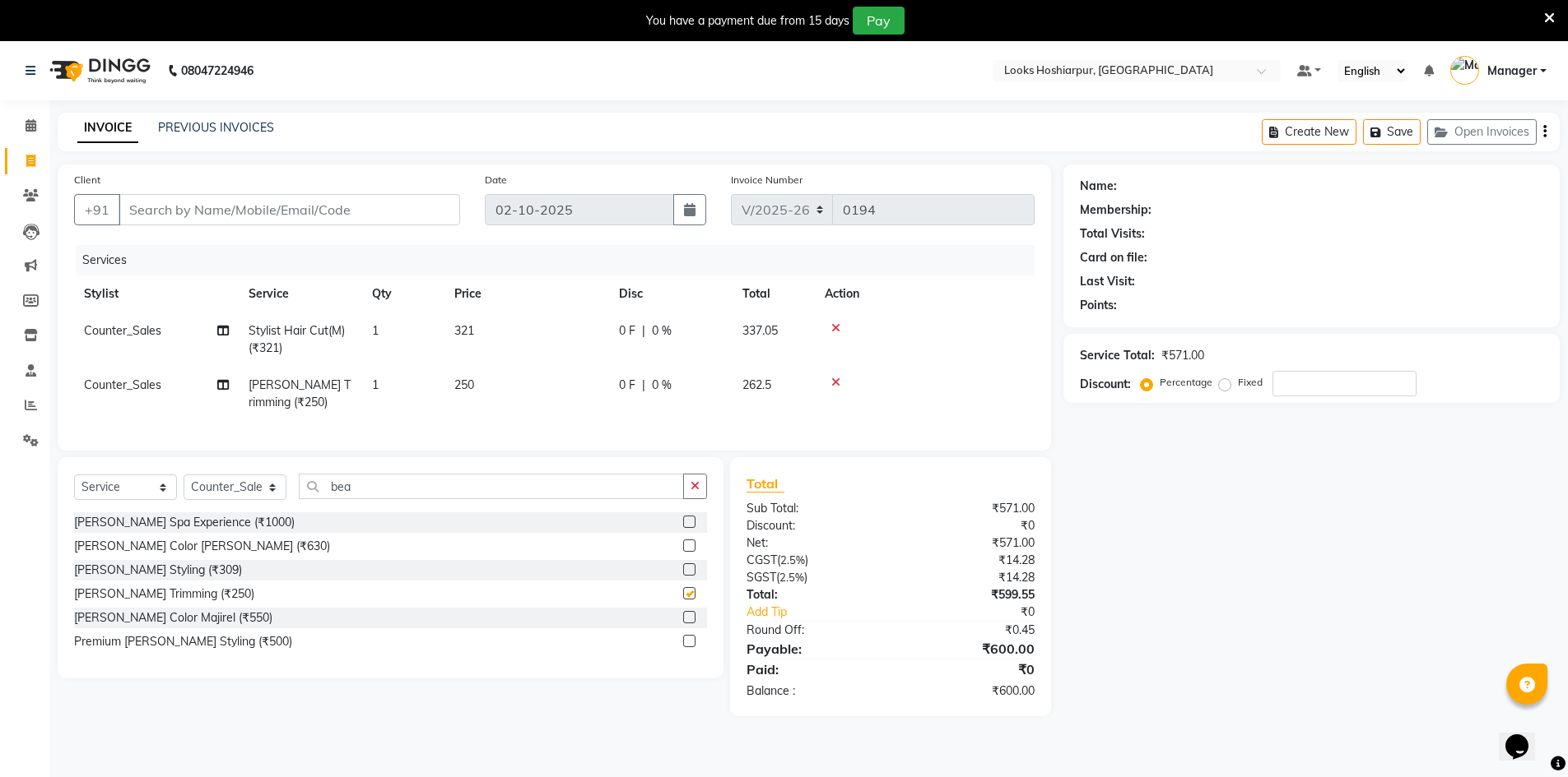
checkbox input "false"
click at [260, 500] on select "Select Stylist ALI Ankush_Pdct Counter_Sales Goldy Heena_MKP Manager Nisha_MKP …" at bounding box center [235, 487] width 103 height 25
select select "92390"
click at [184, 487] on select "Select Stylist ALI Ankush_Pdct Counter_Sales Goldy Heena_MKP Manager Nisha_MKP …" at bounding box center [235, 487] width 103 height 25
click at [134, 327] on span "Counter_Sales" at bounding box center [122, 331] width 77 height 14
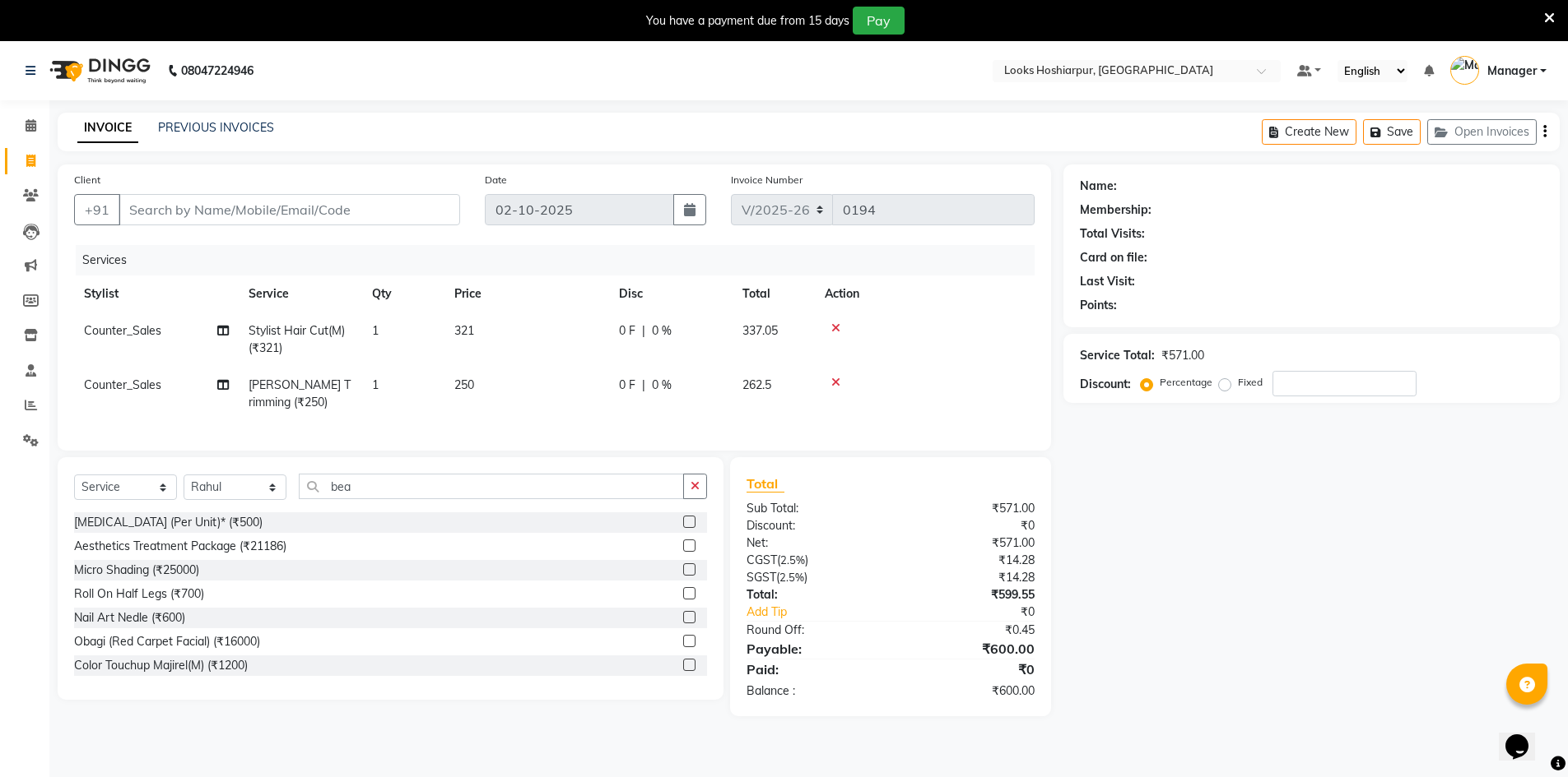
select select "92381"
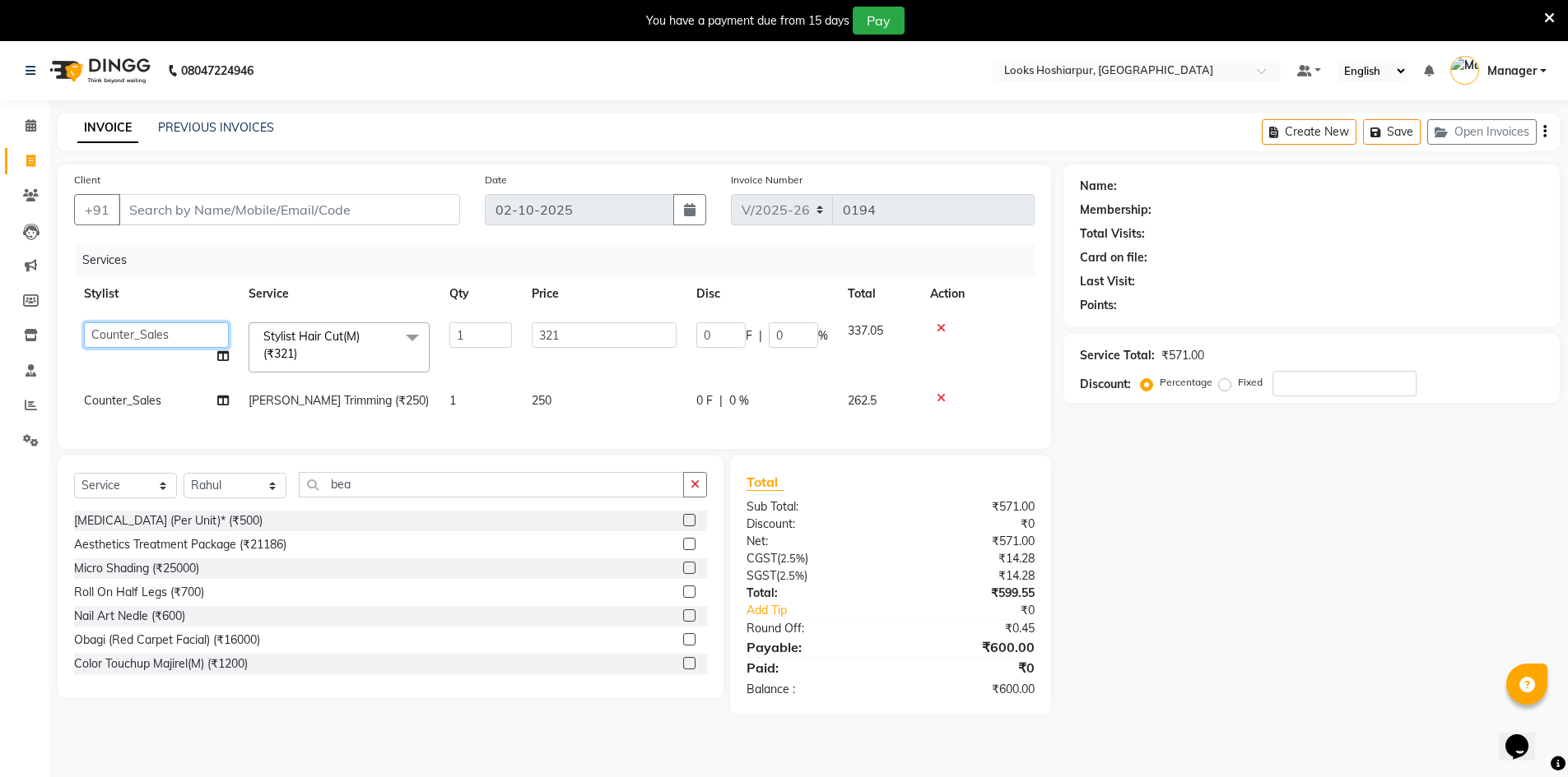
click at [134, 327] on select "[PERSON_NAME] Counter_Sales Goldy Heena_MKP Manager Nisha_MKP Priya_MKP [PERSON…" at bounding box center [156, 335] width 145 height 25
select select "92390"
click at [114, 399] on span "Counter_Sales" at bounding box center [122, 400] width 77 height 14
select select "92381"
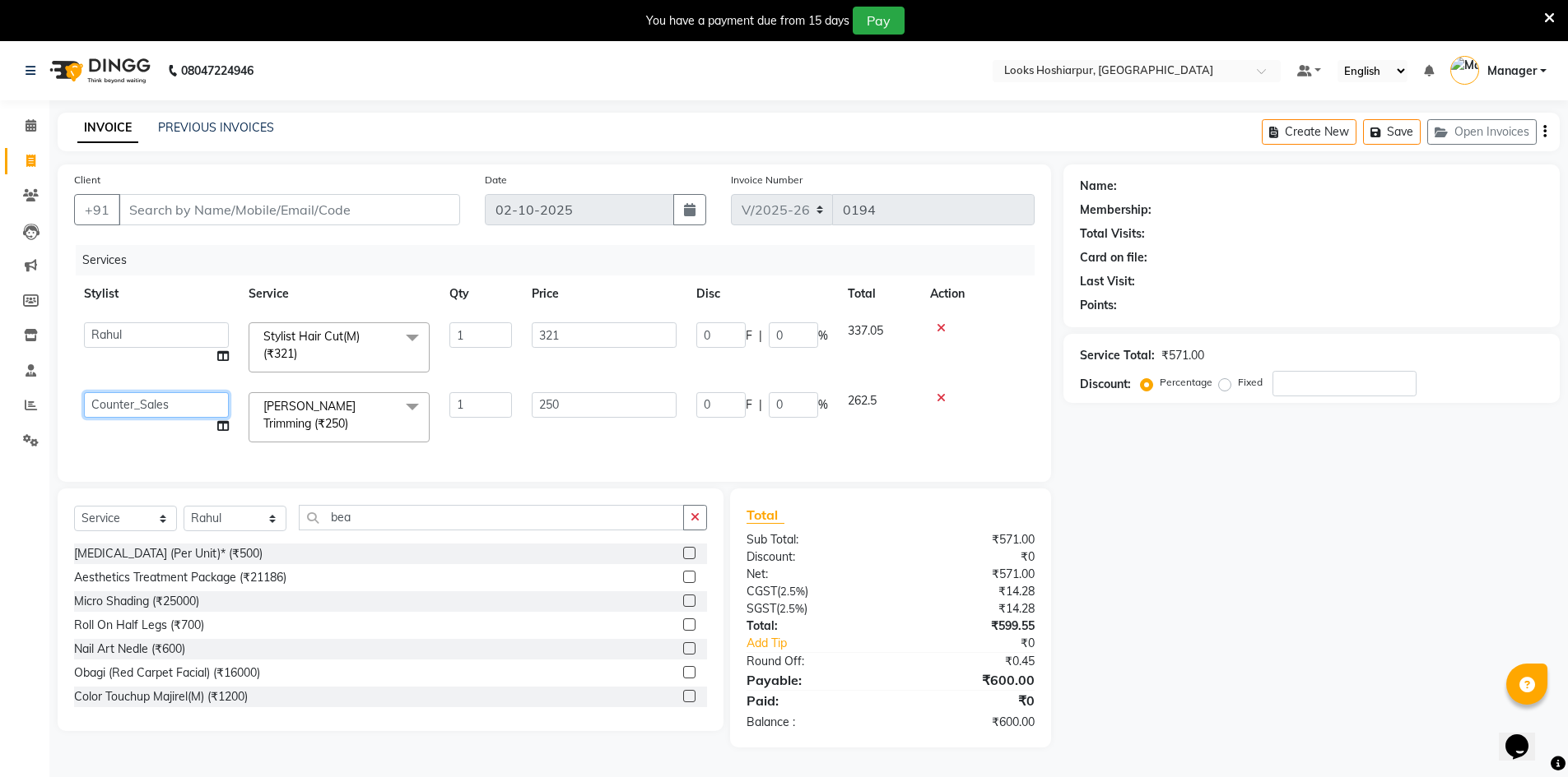
click at [114, 399] on select "ALI Ankush_Pdct Counter_Sales Goldy Heena_MKP Manager Nisha_MKP Priya_MKP Rahul…" at bounding box center [156, 405] width 145 height 25
select select "92390"
click at [265, 209] on input "Client" at bounding box center [290, 210] width 342 height 31
type input "9"
type input "0"
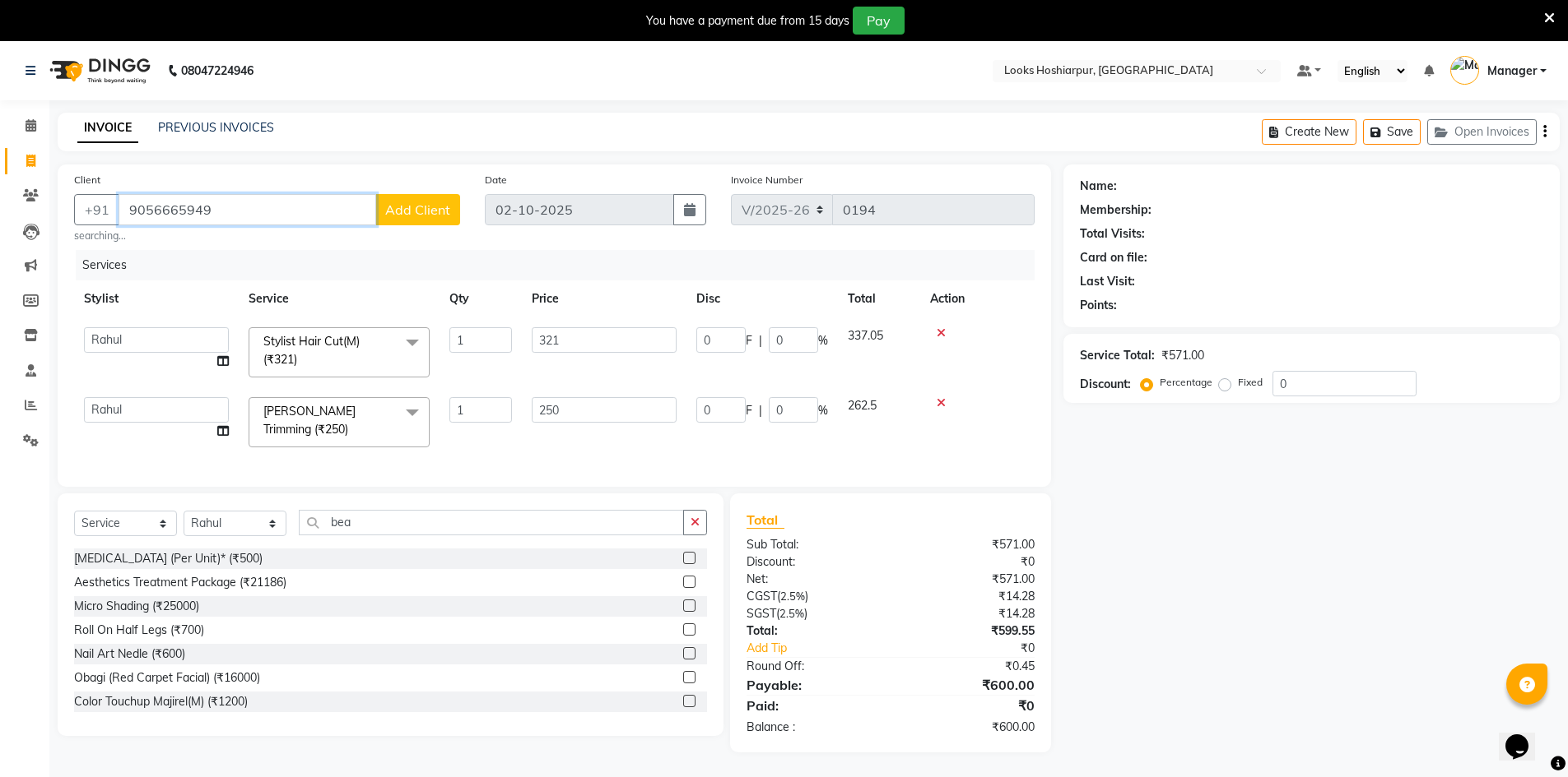
type input "9056665949"
click at [408, 218] on button "Add Client" at bounding box center [417, 210] width 85 height 31
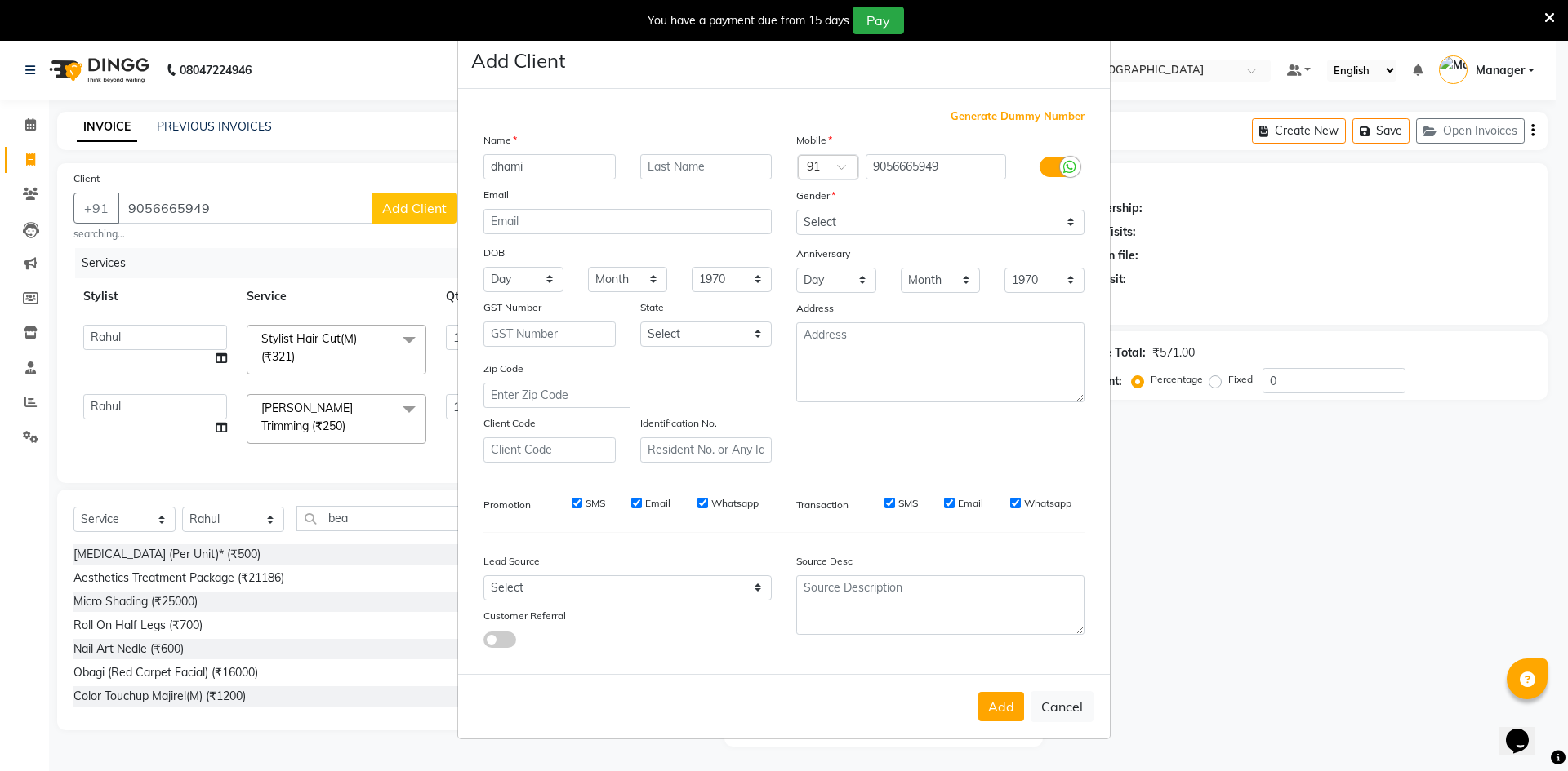
type input "dhami"
drag, startPoint x: 696, startPoint y: 169, endPoint x: 704, endPoint y: 157, distance: 14.4
click at [700, 166] on input "text" at bounding box center [706, 167] width 132 height 25
type input "client"
click at [857, 211] on select "Select Male Female Other Prefer Not To Say" at bounding box center [940, 222] width 288 height 25
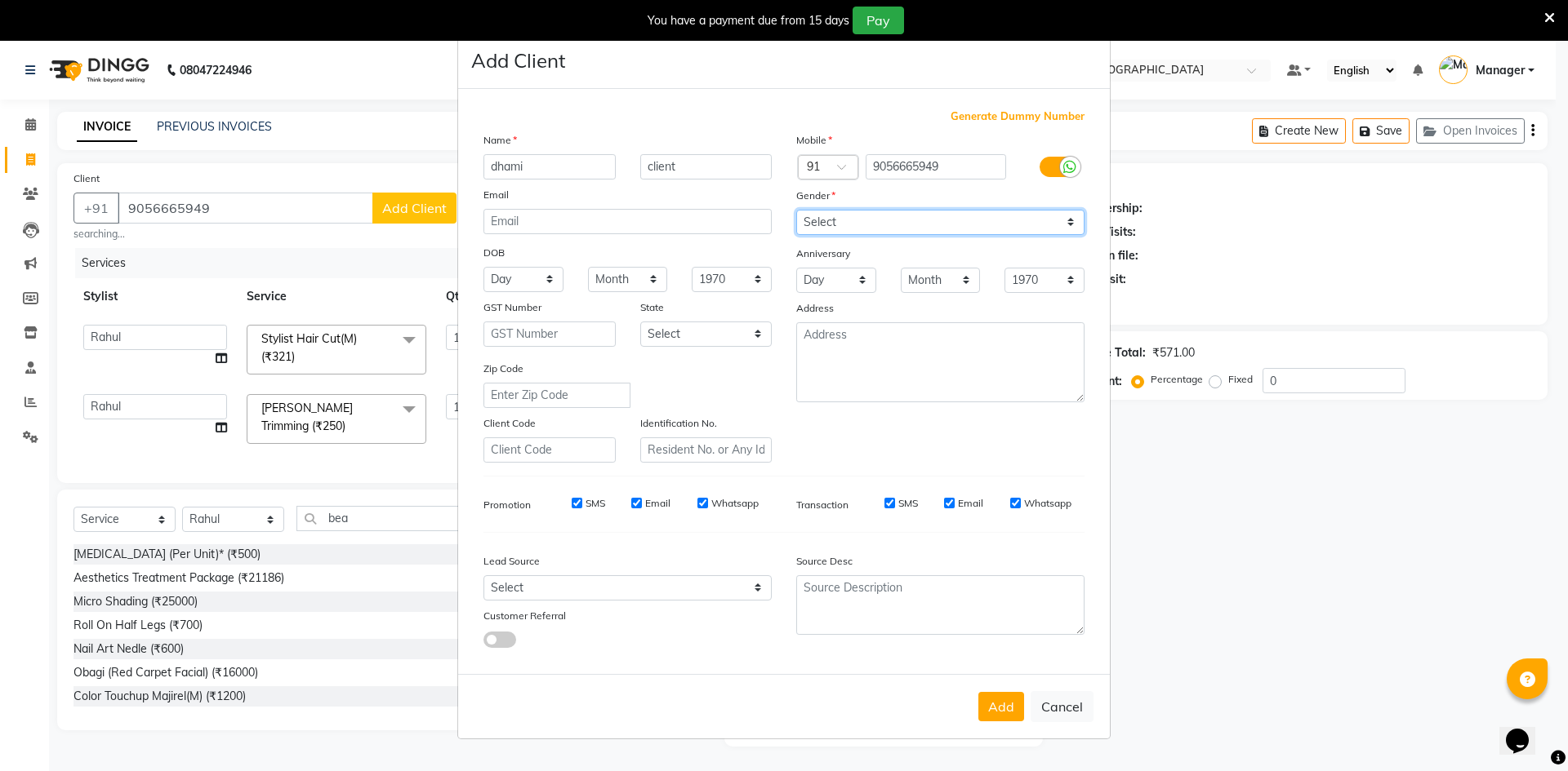
select select "[DEMOGRAPHIC_DATA]"
click at [797, 210] on select "Select [DEMOGRAPHIC_DATA] [DEMOGRAPHIC_DATA] Other Prefer Not To Say" at bounding box center [940, 222] width 288 height 25
click at [1013, 710] on button "Add" at bounding box center [1001, 707] width 46 height 29
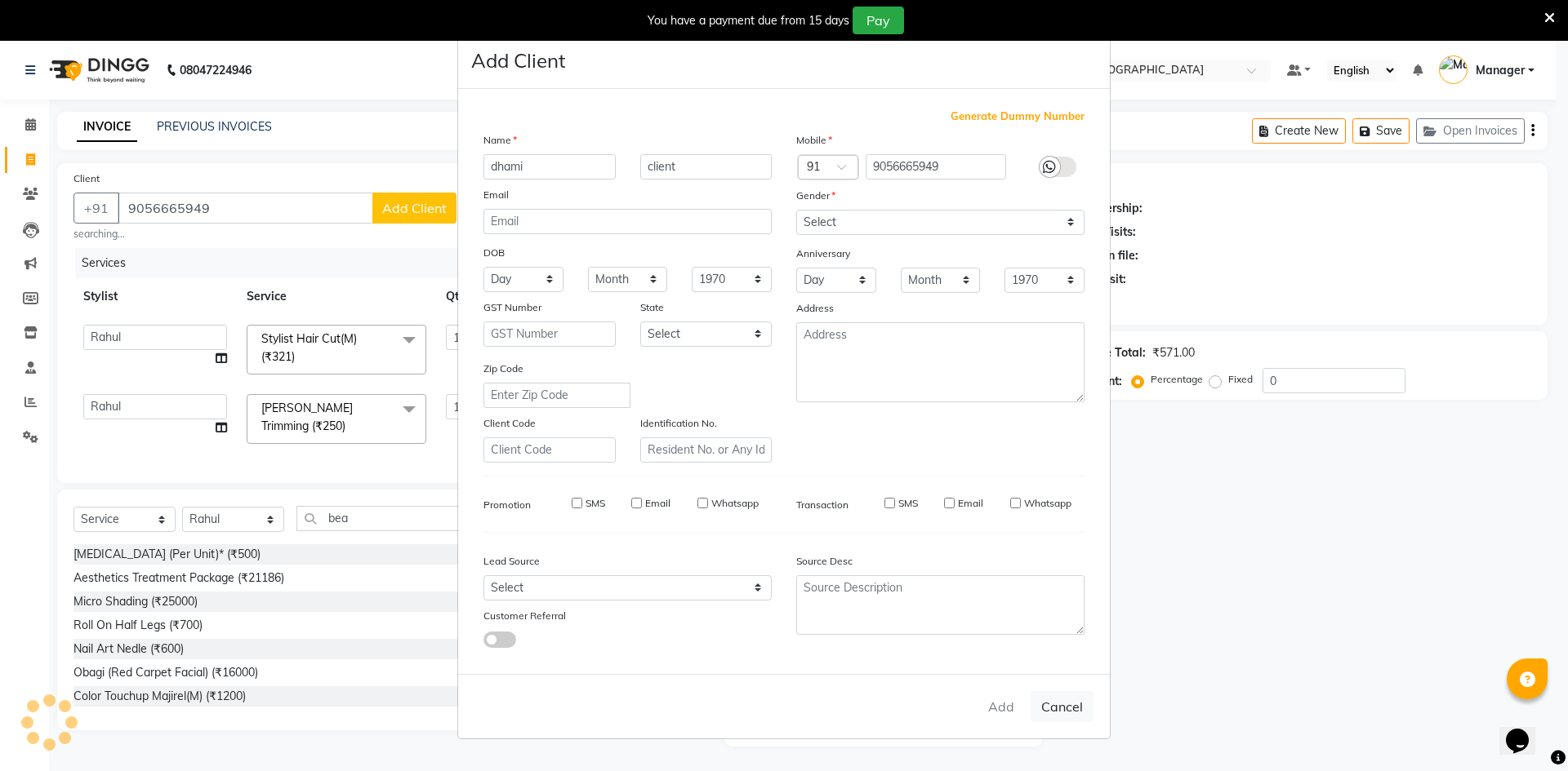
select select
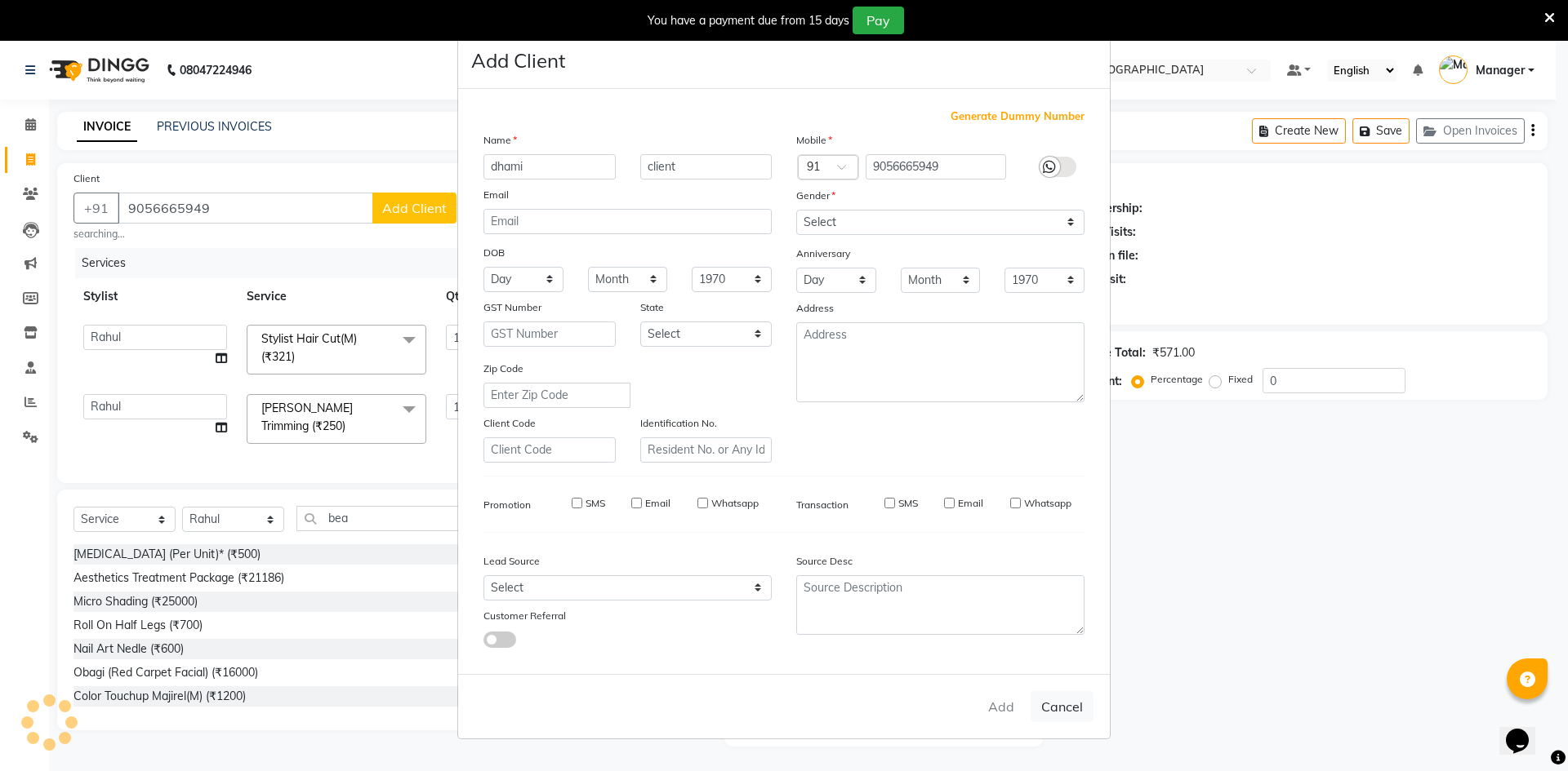
select select
checkbox input "false"
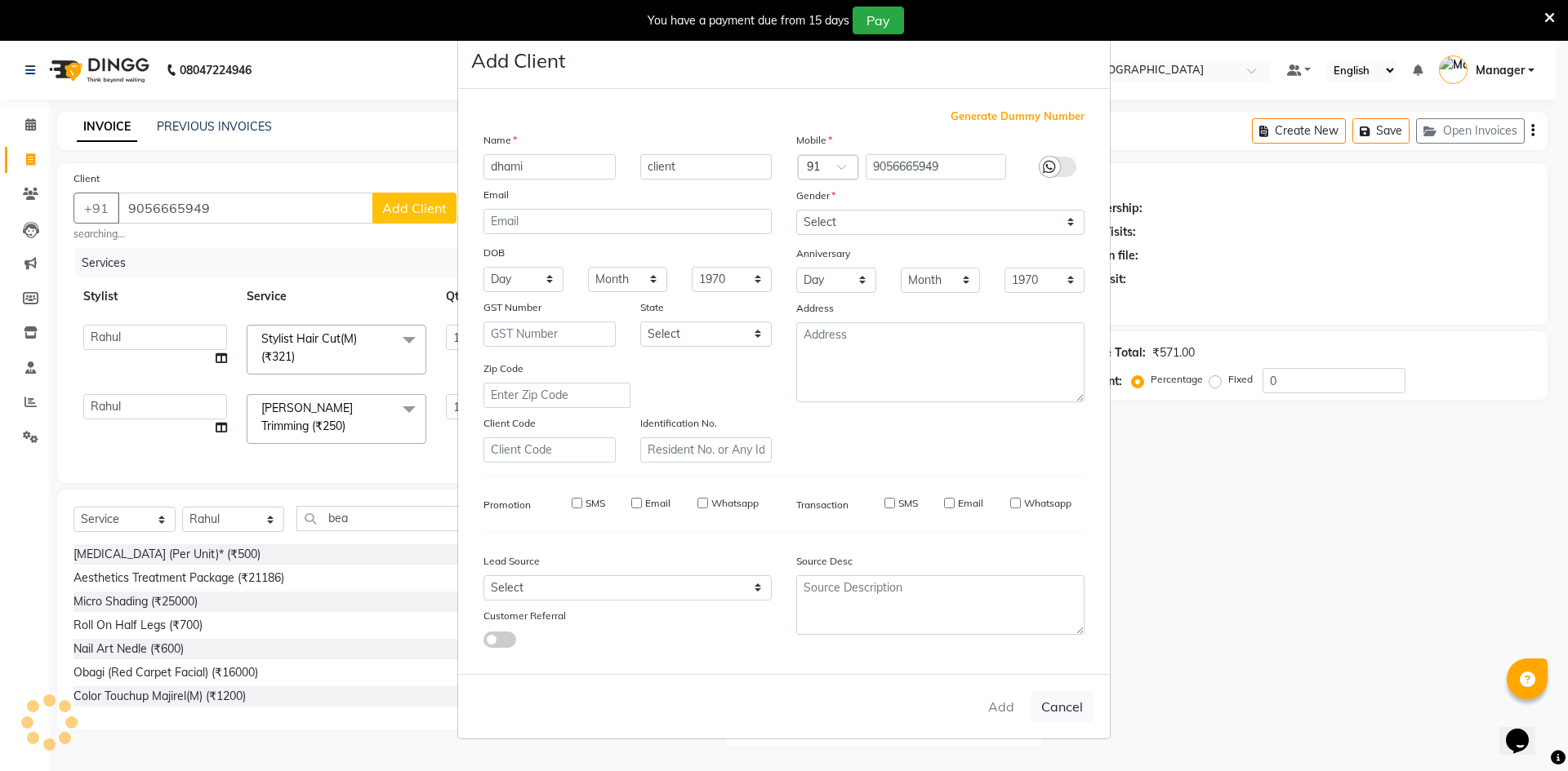
checkbox input "false"
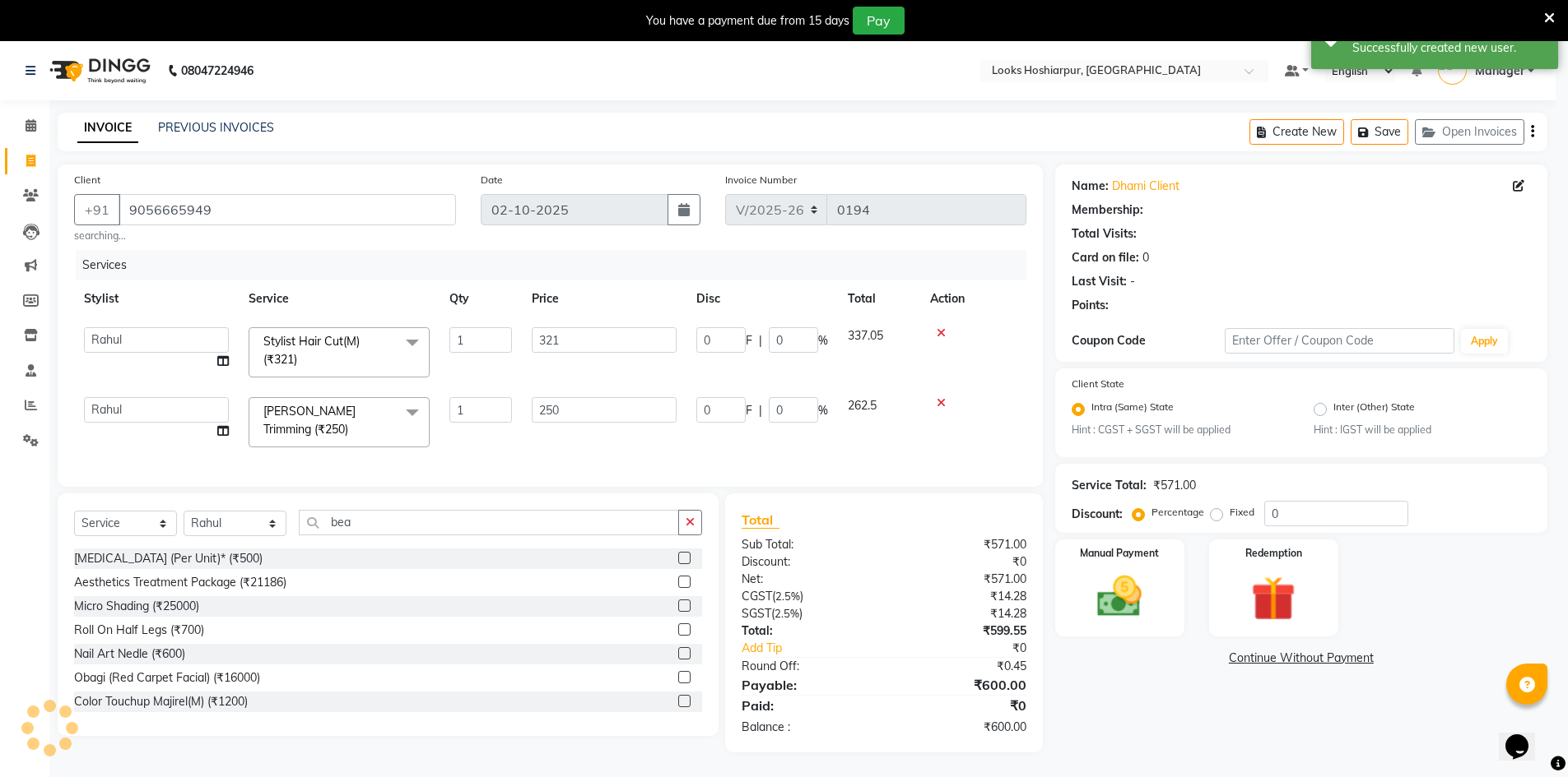
select select "1: Object"
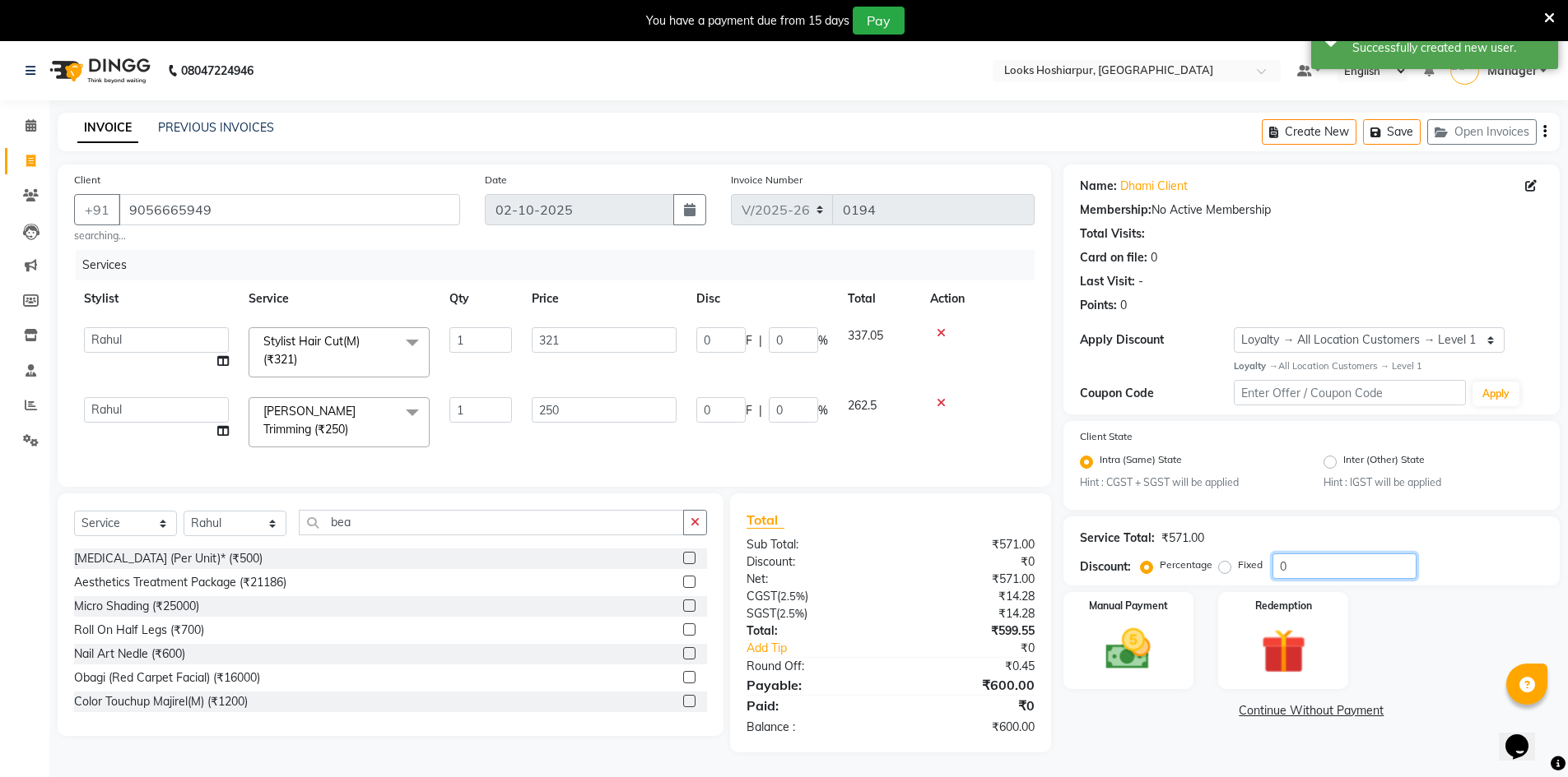
click at [1323, 578] on input "0" at bounding box center [1344, 567] width 144 height 25
type input "3"
type input "9.63"
type input "3"
type input "7.5"
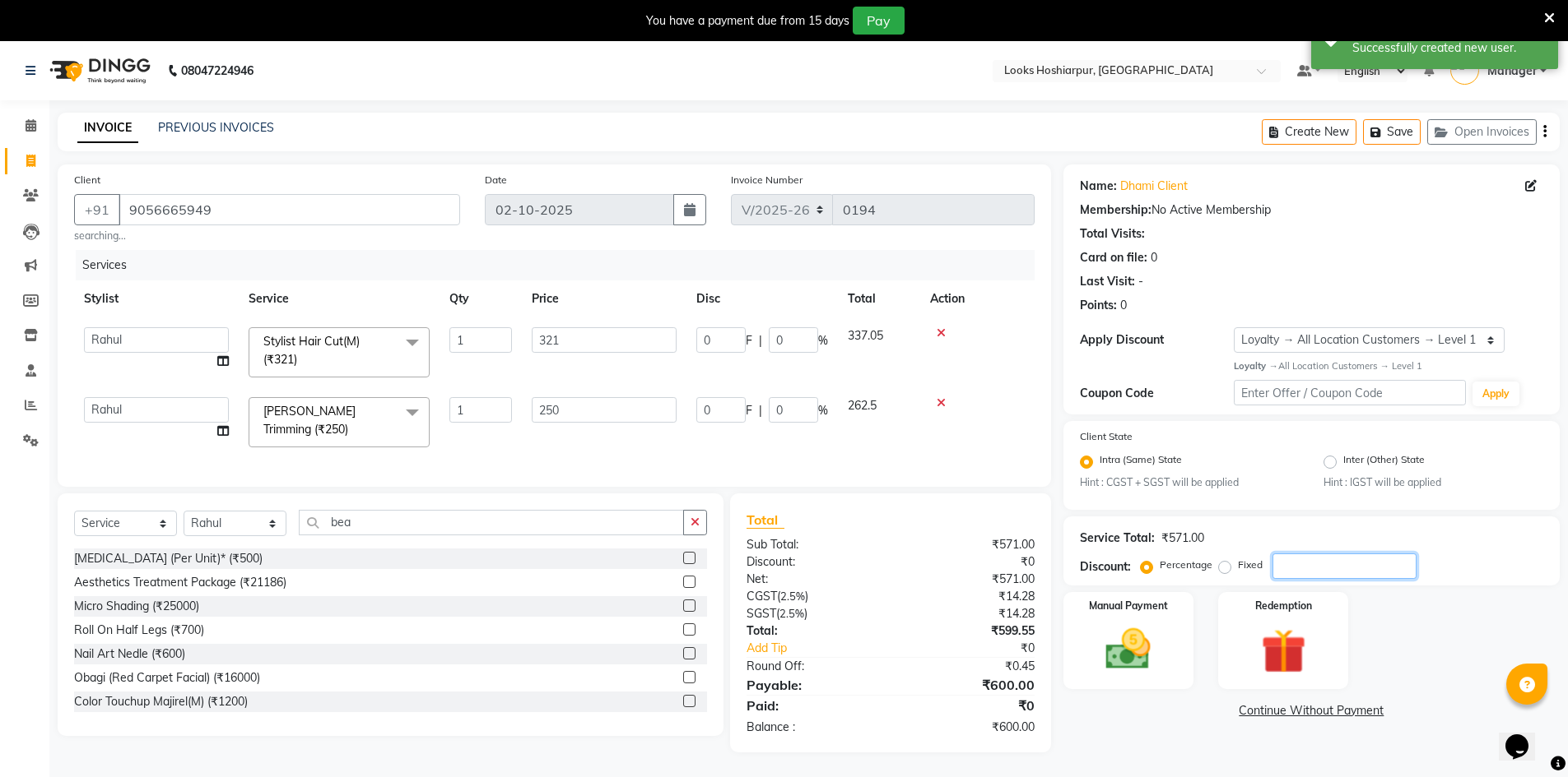
type input "3"
type input "36"
type input "115.56"
type input "36"
type input "90"
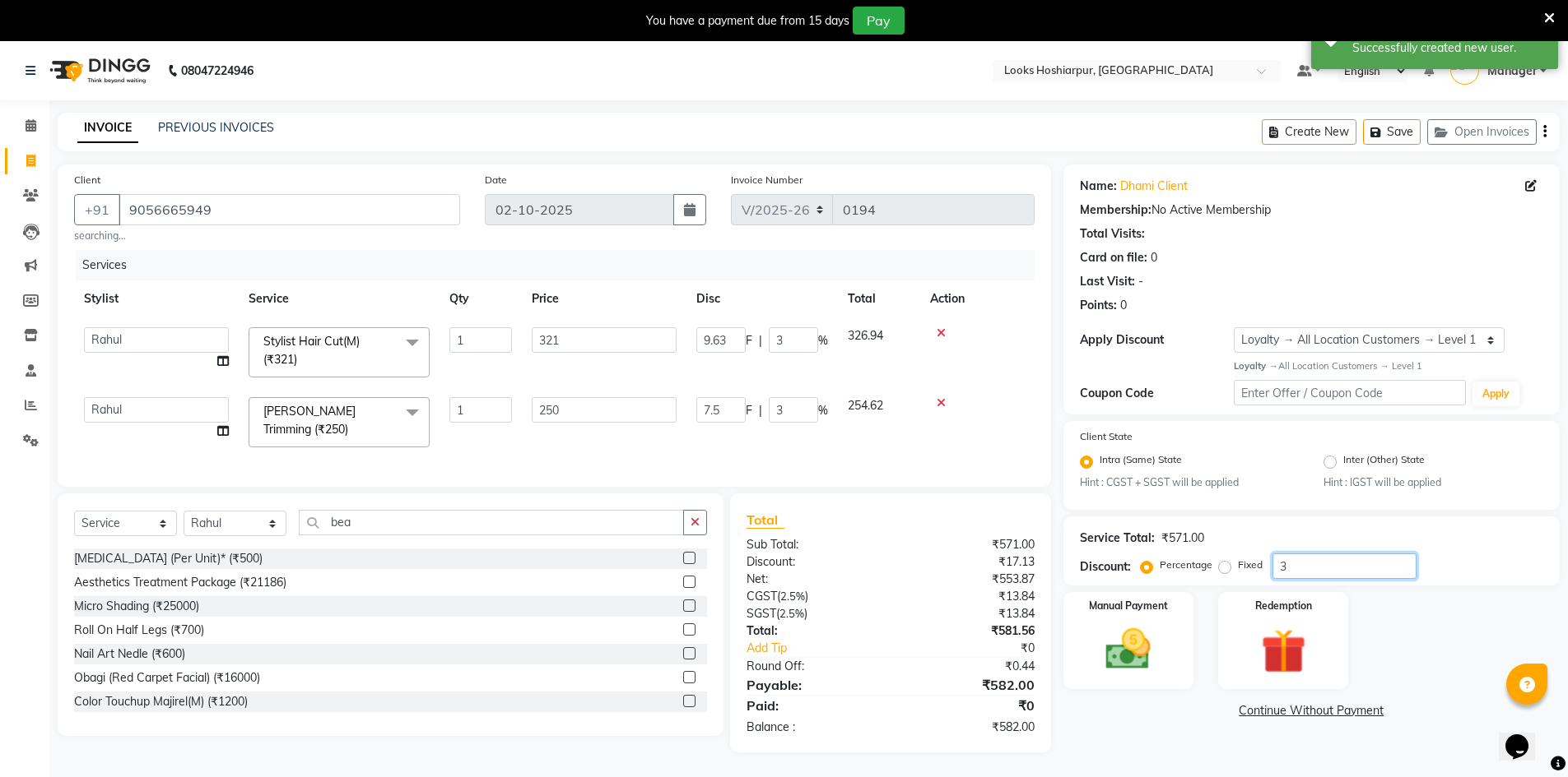
type input "36"
click at [1144, 628] on img at bounding box center [1128, 648] width 76 height 53
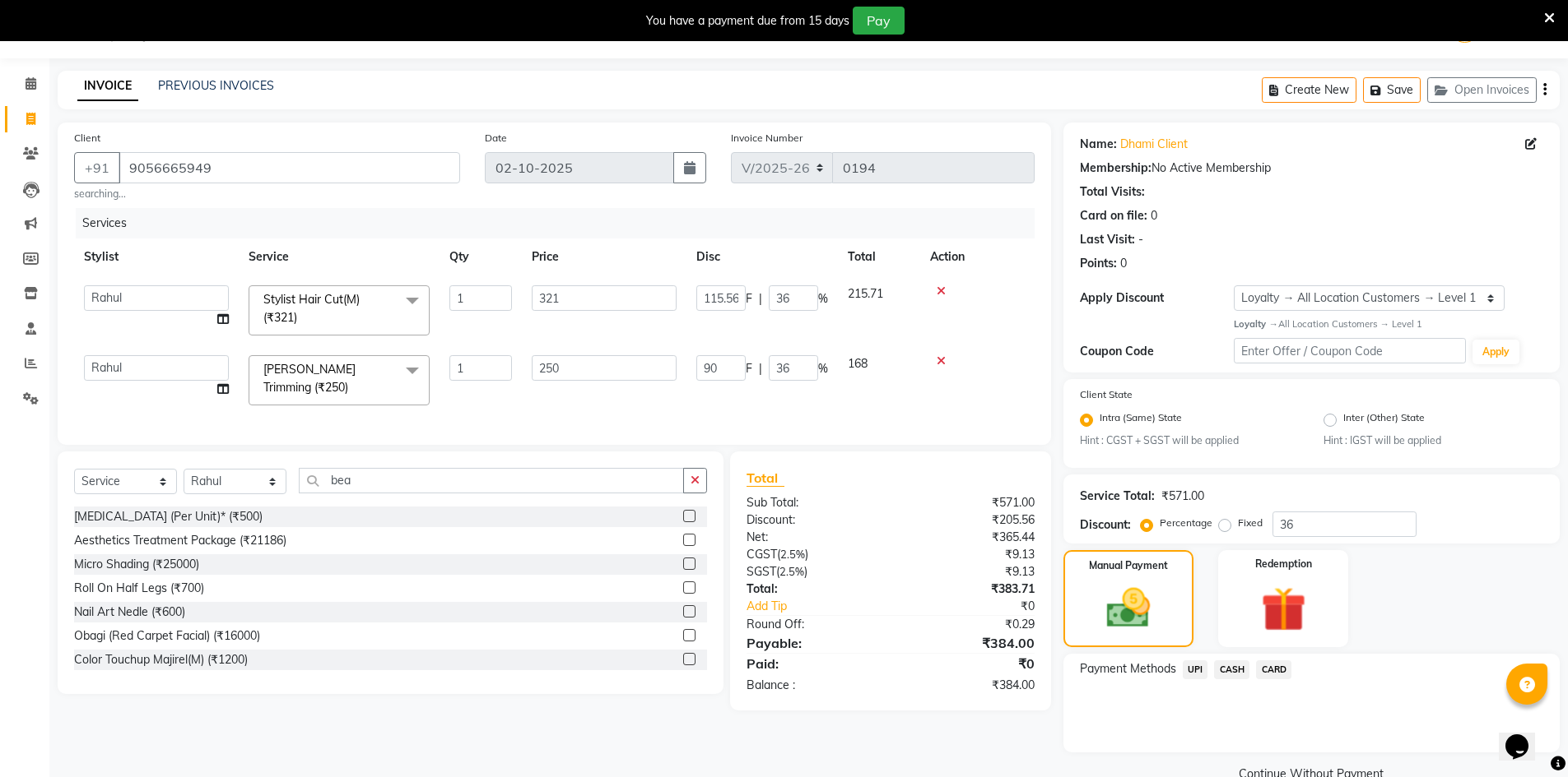
scroll to position [76, 0]
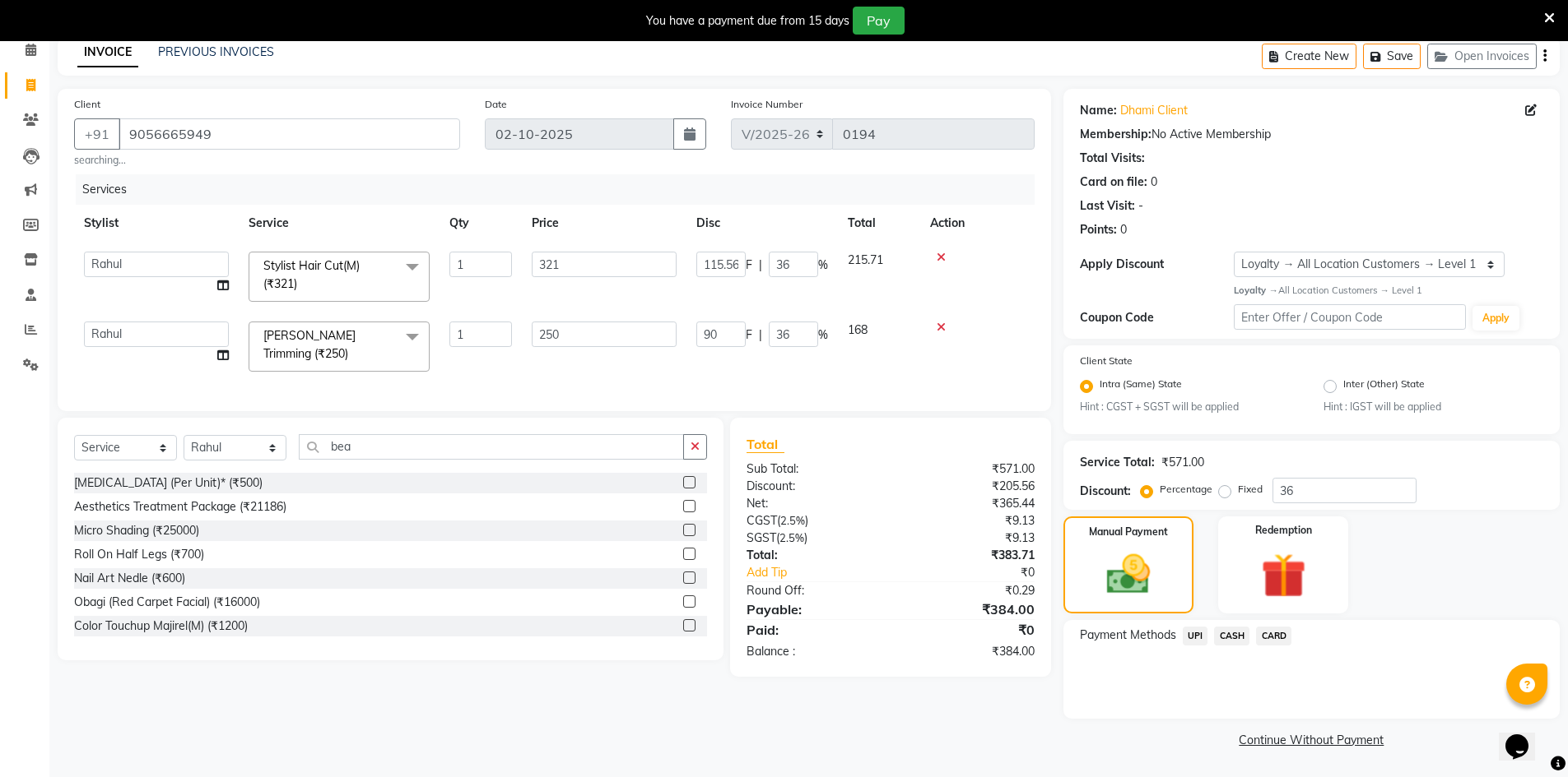
click at [1193, 639] on span "UPI" at bounding box center [1196, 636] width 25 height 19
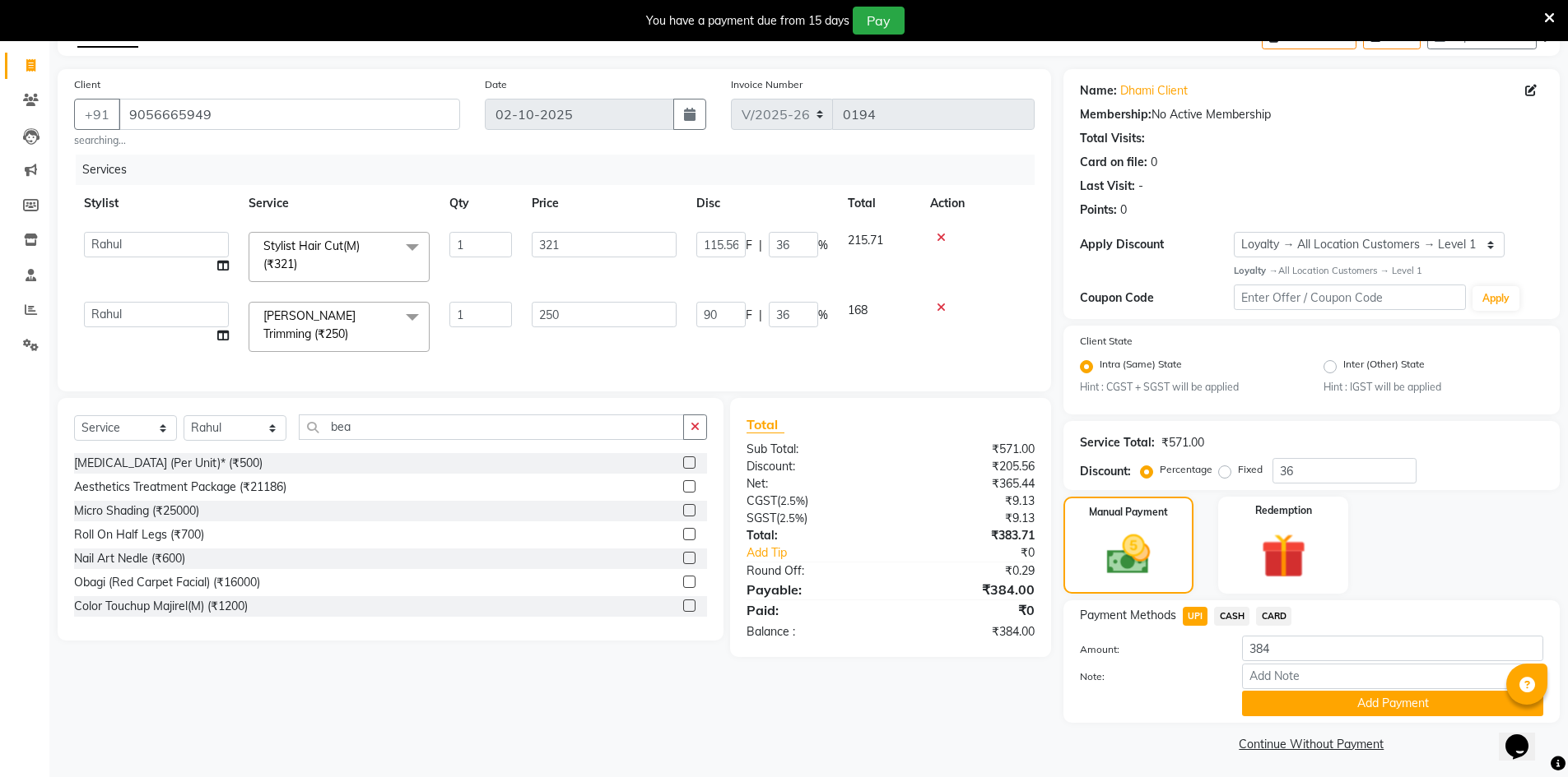
scroll to position [100, 0]
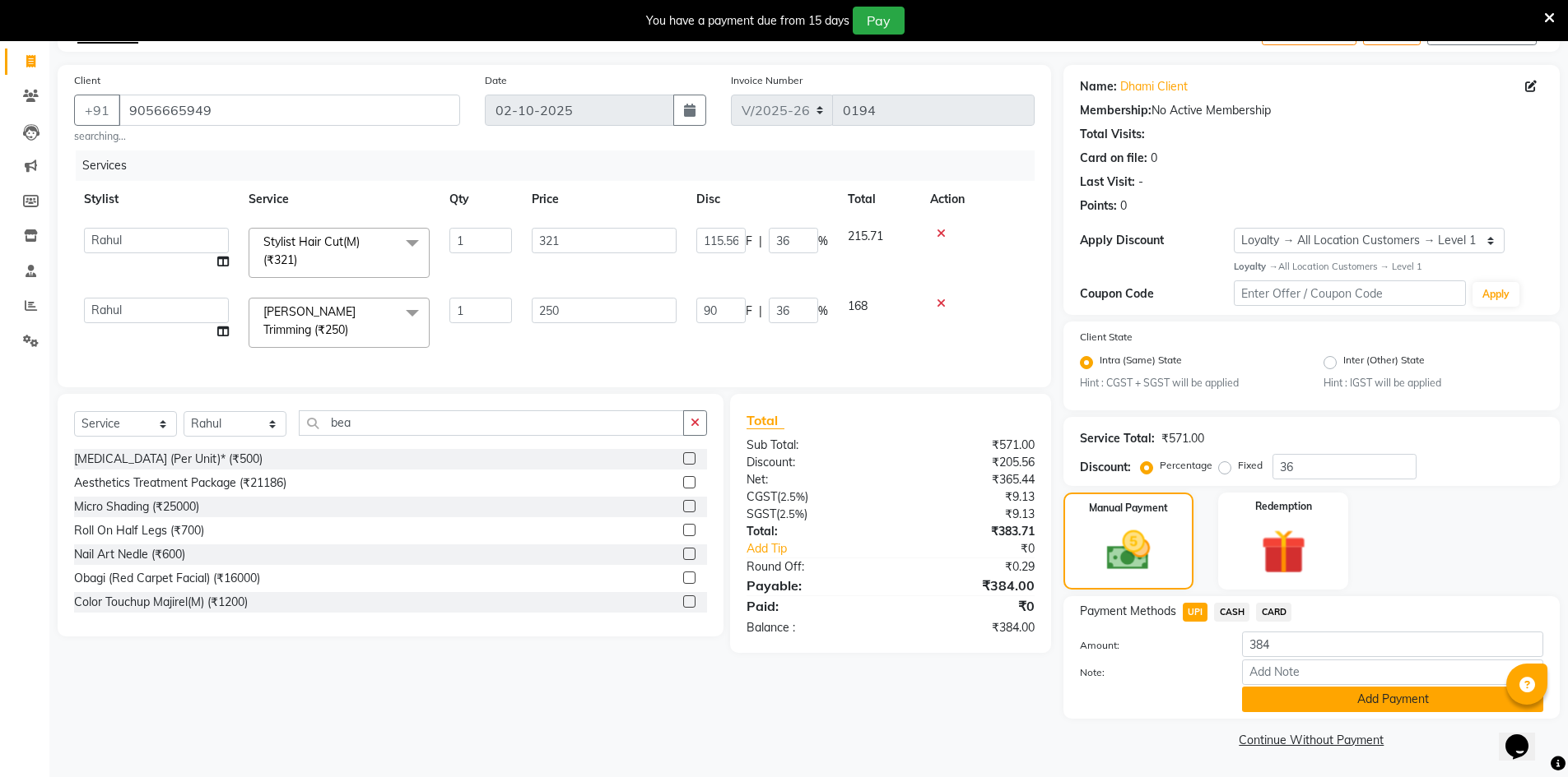
click at [1268, 700] on button "Add Payment" at bounding box center [1392, 700] width 301 height 25
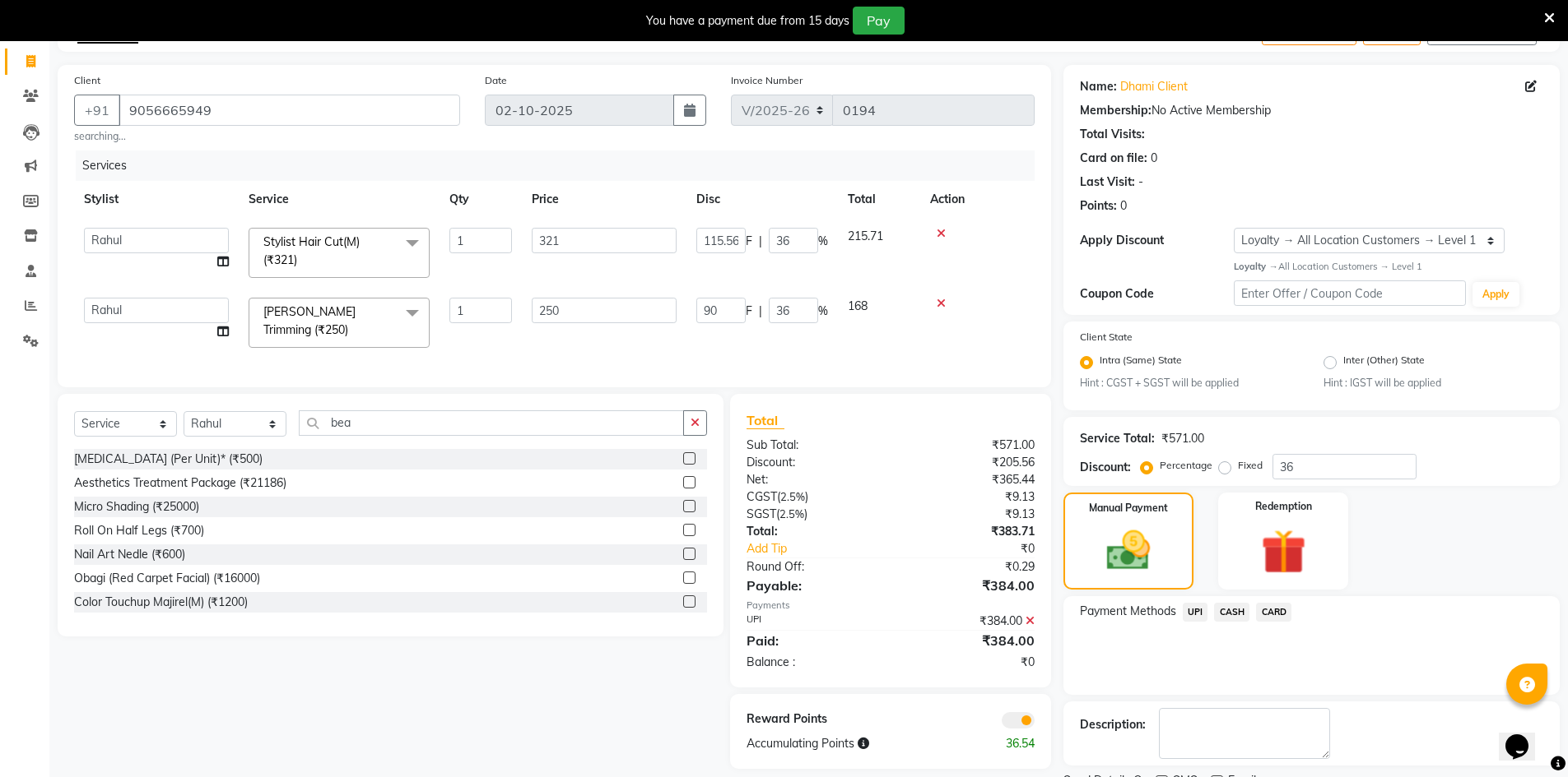
click at [1017, 725] on span at bounding box center [1017, 720] width 33 height 16
click at [1035, 723] on input "checkbox" at bounding box center [1035, 723] width 0 height 0
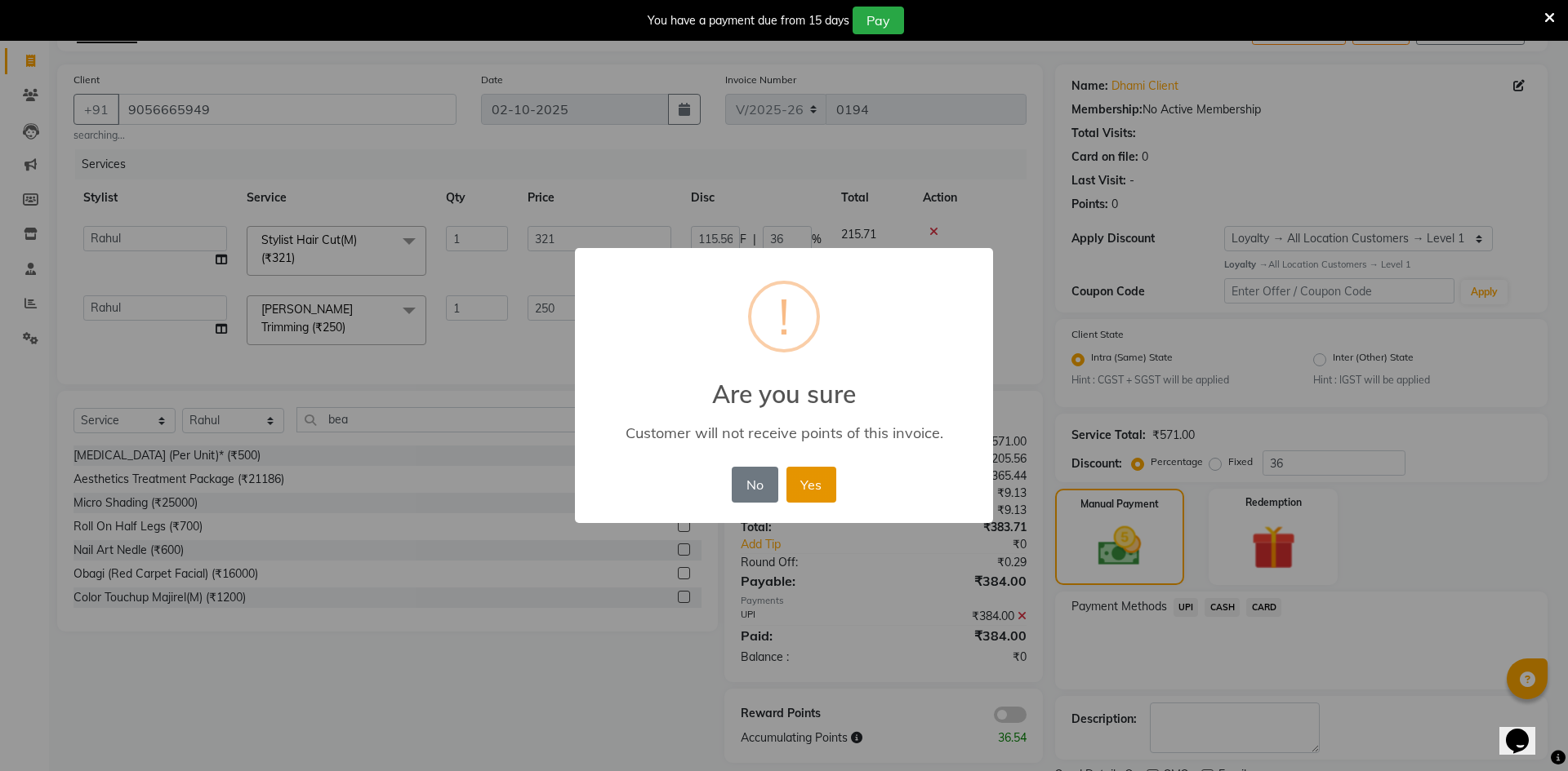
click at [817, 476] on button "Yes" at bounding box center [812, 485] width 50 height 36
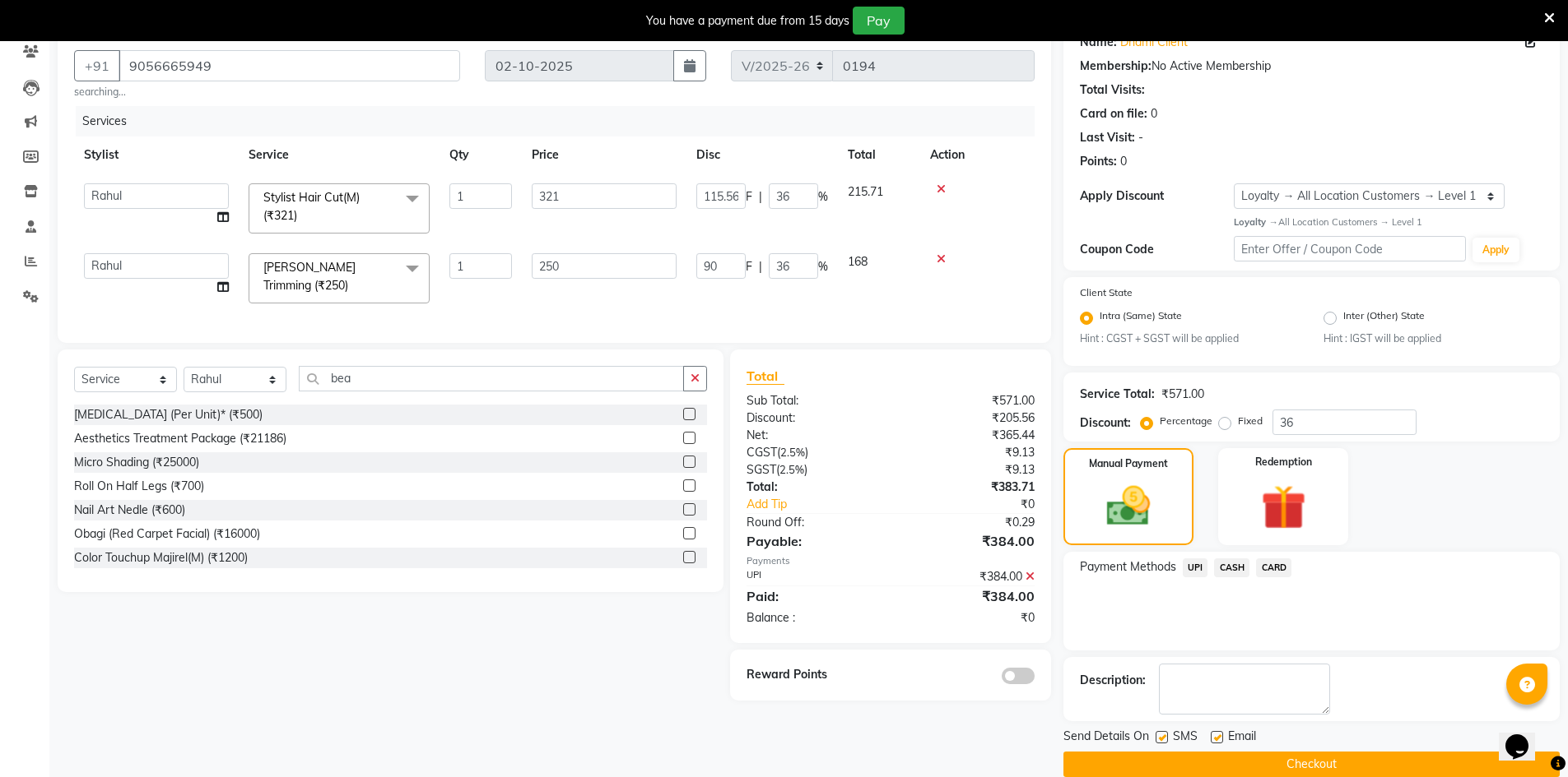
scroll to position [169, 0]
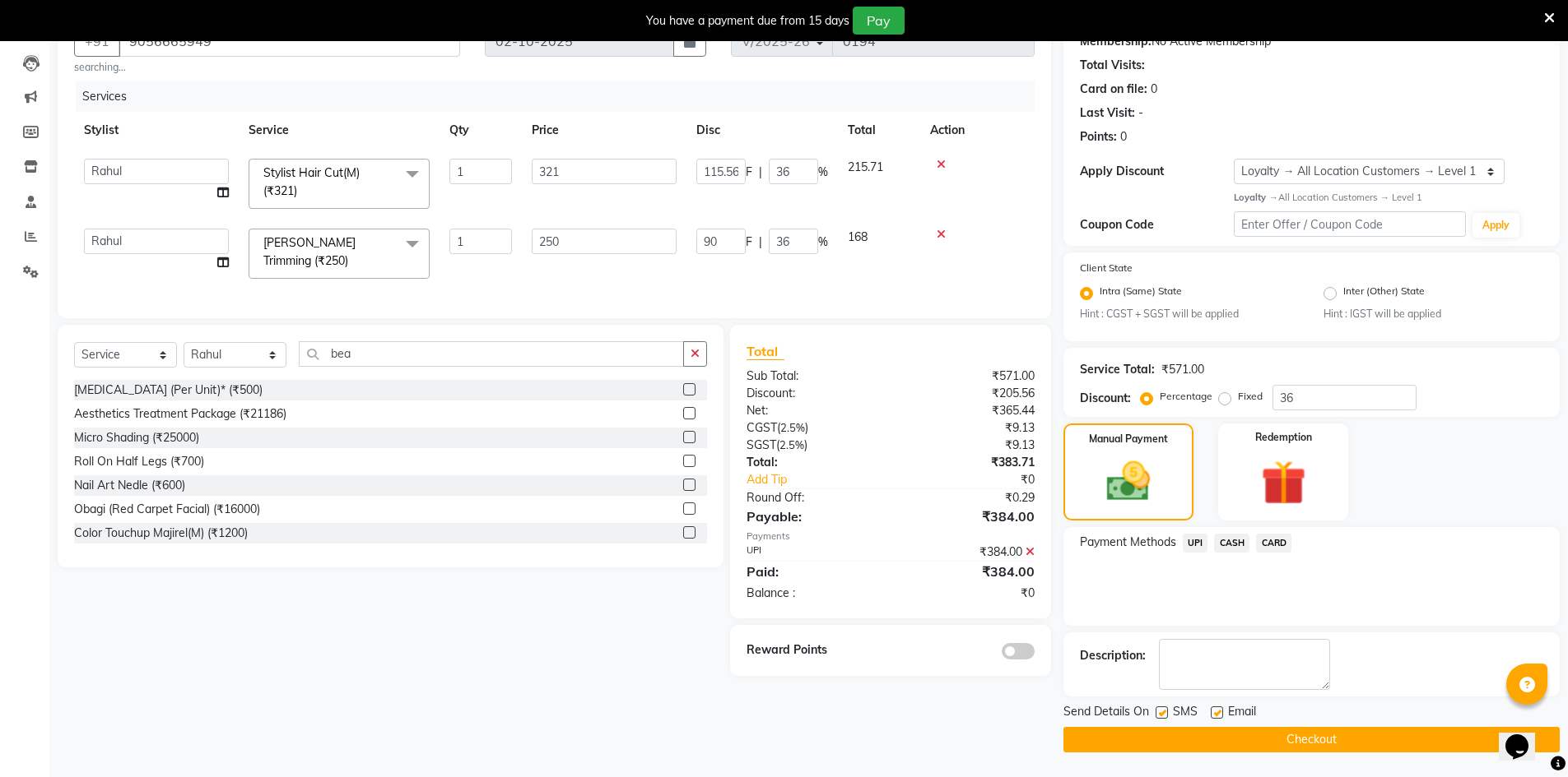
click at [1195, 544] on span "UPI" at bounding box center [1196, 543] width 25 height 19
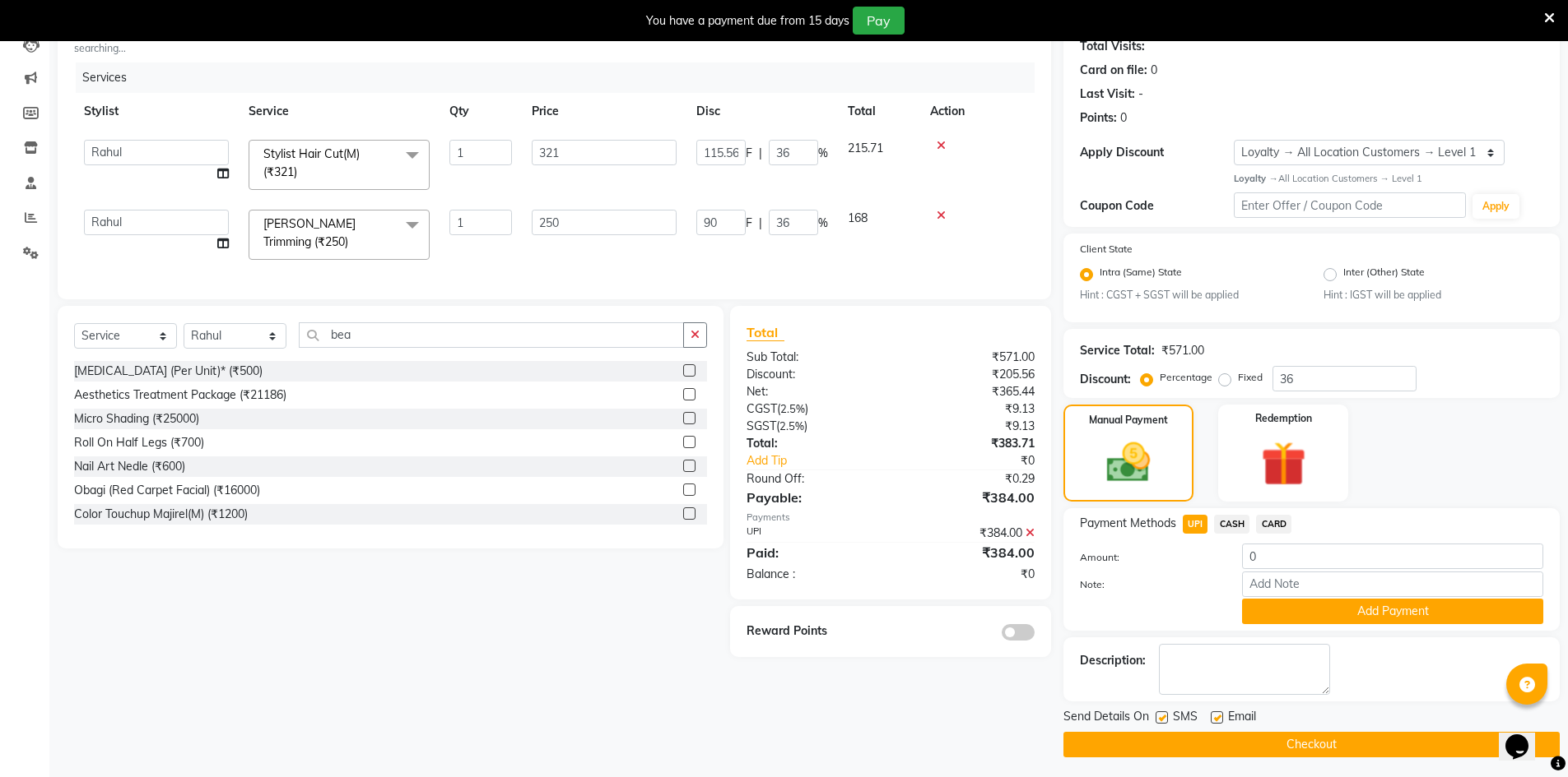
scroll to position [192, 0]
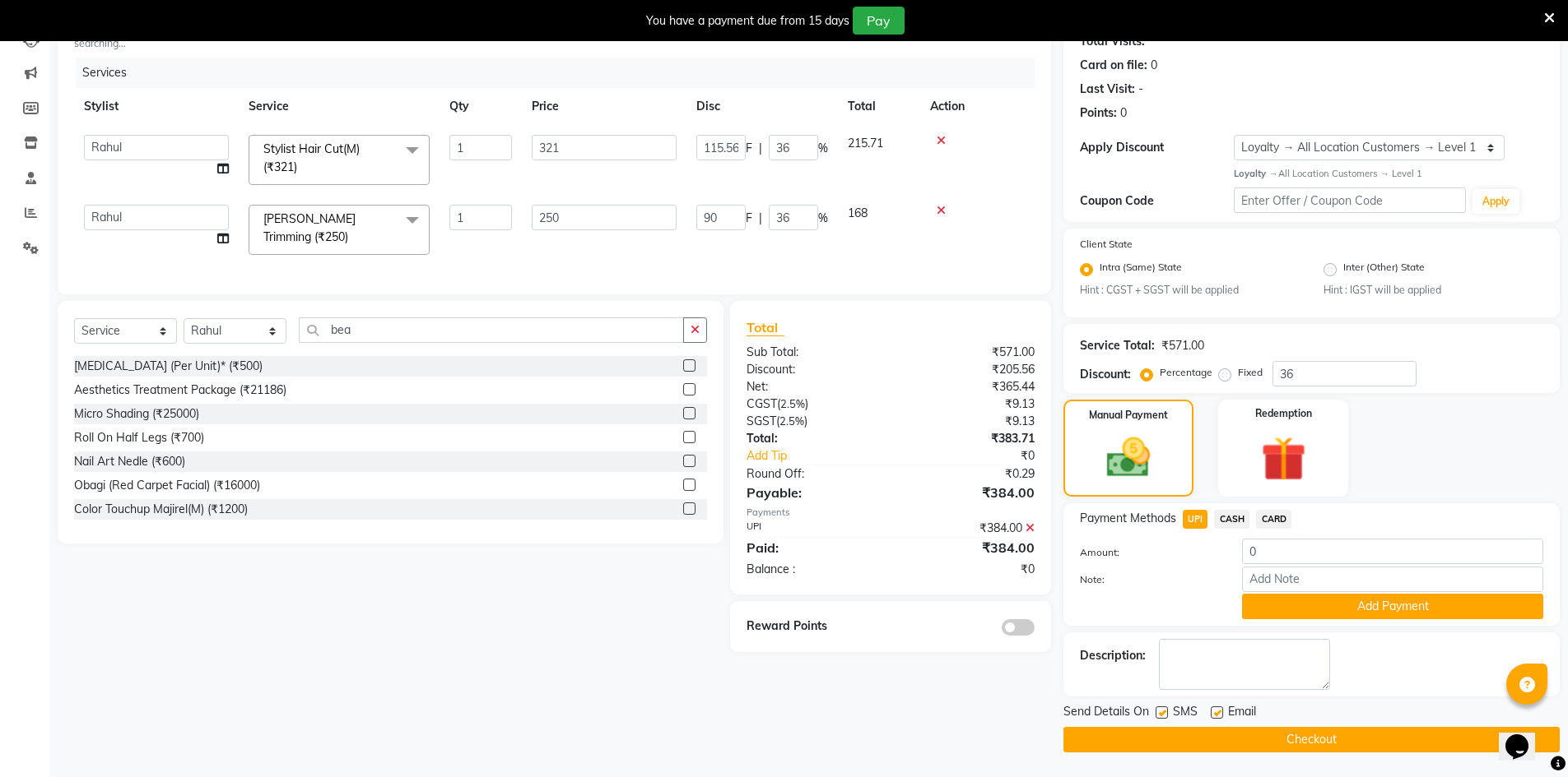
click at [1114, 737] on button "Checkout" at bounding box center [1312, 740] width 497 height 25
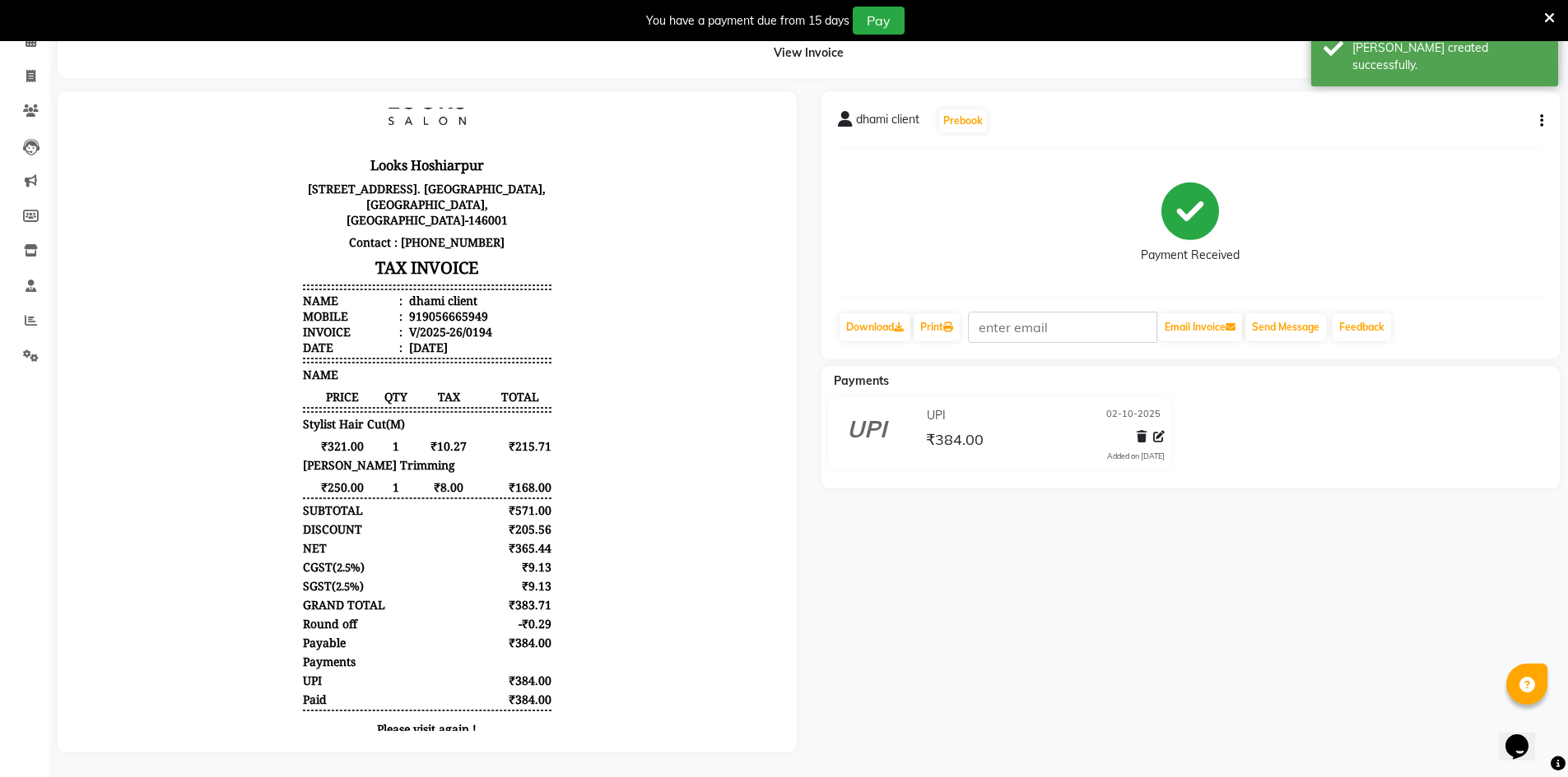
scroll to position [82, 0]
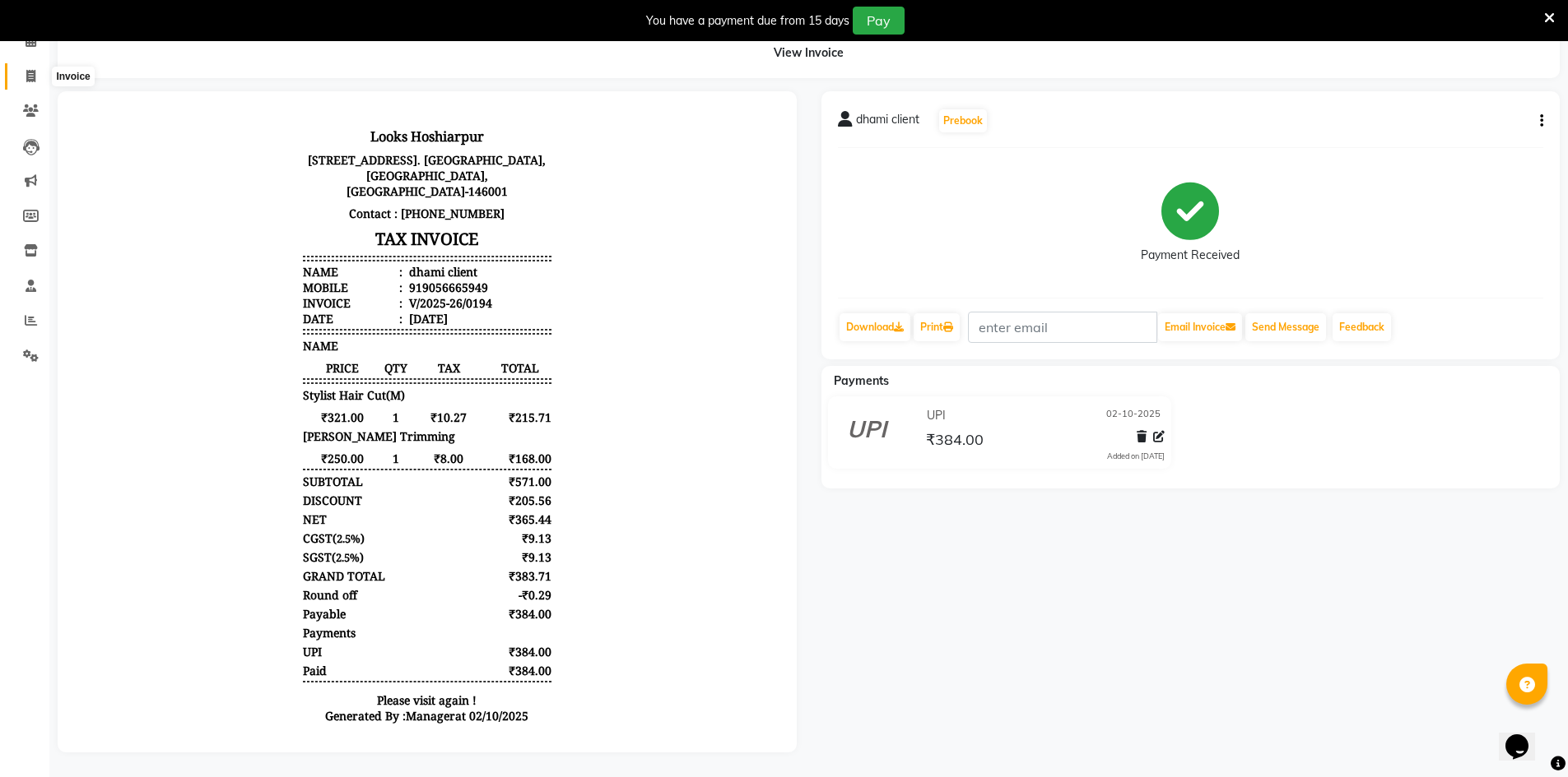
click at [19, 67] on span at bounding box center [31, 76] width 29 height 19
select select "service"
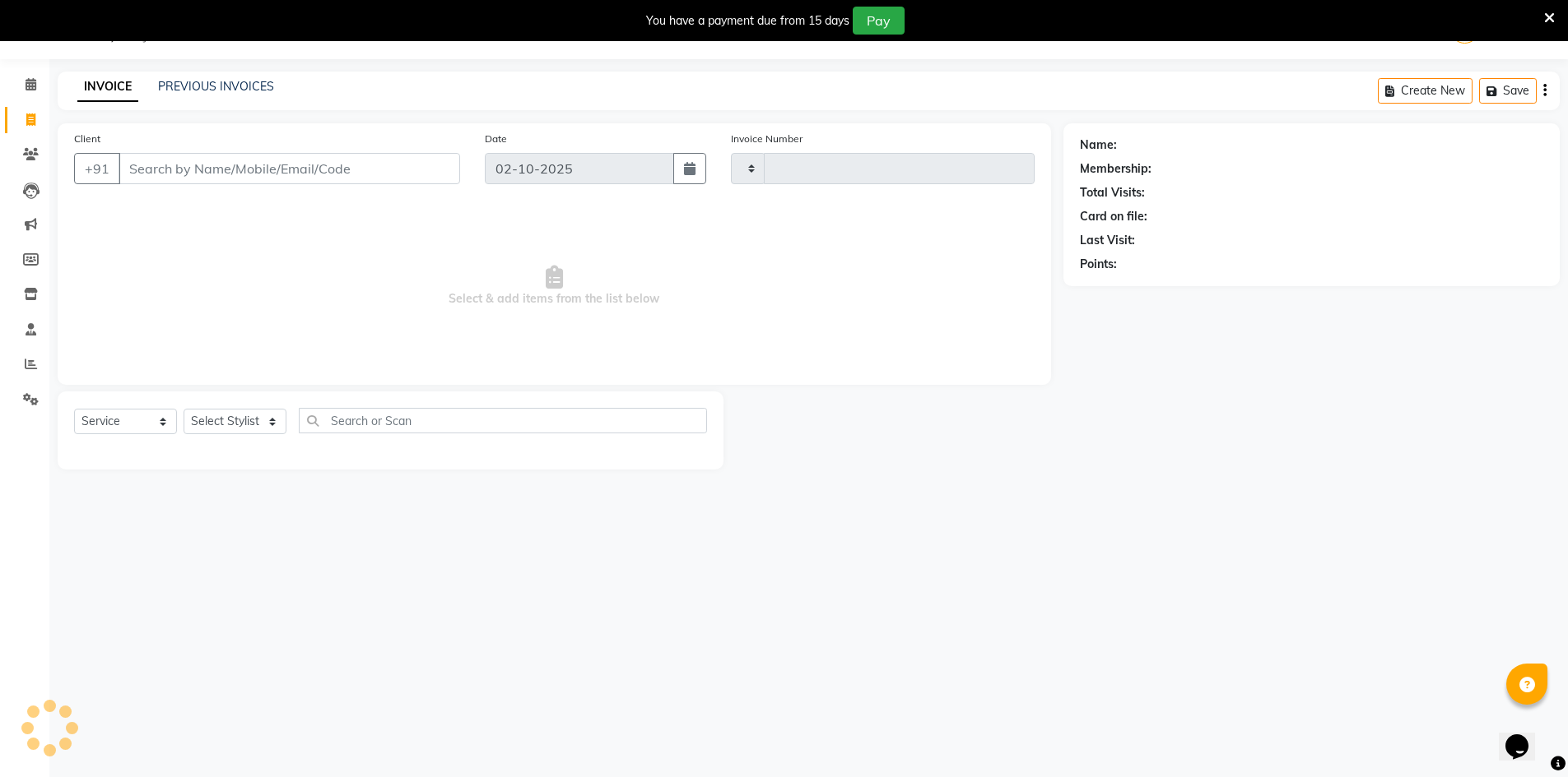
scroll to position [41, 0]
type input "0195"
select select "9034"
select select "92381"
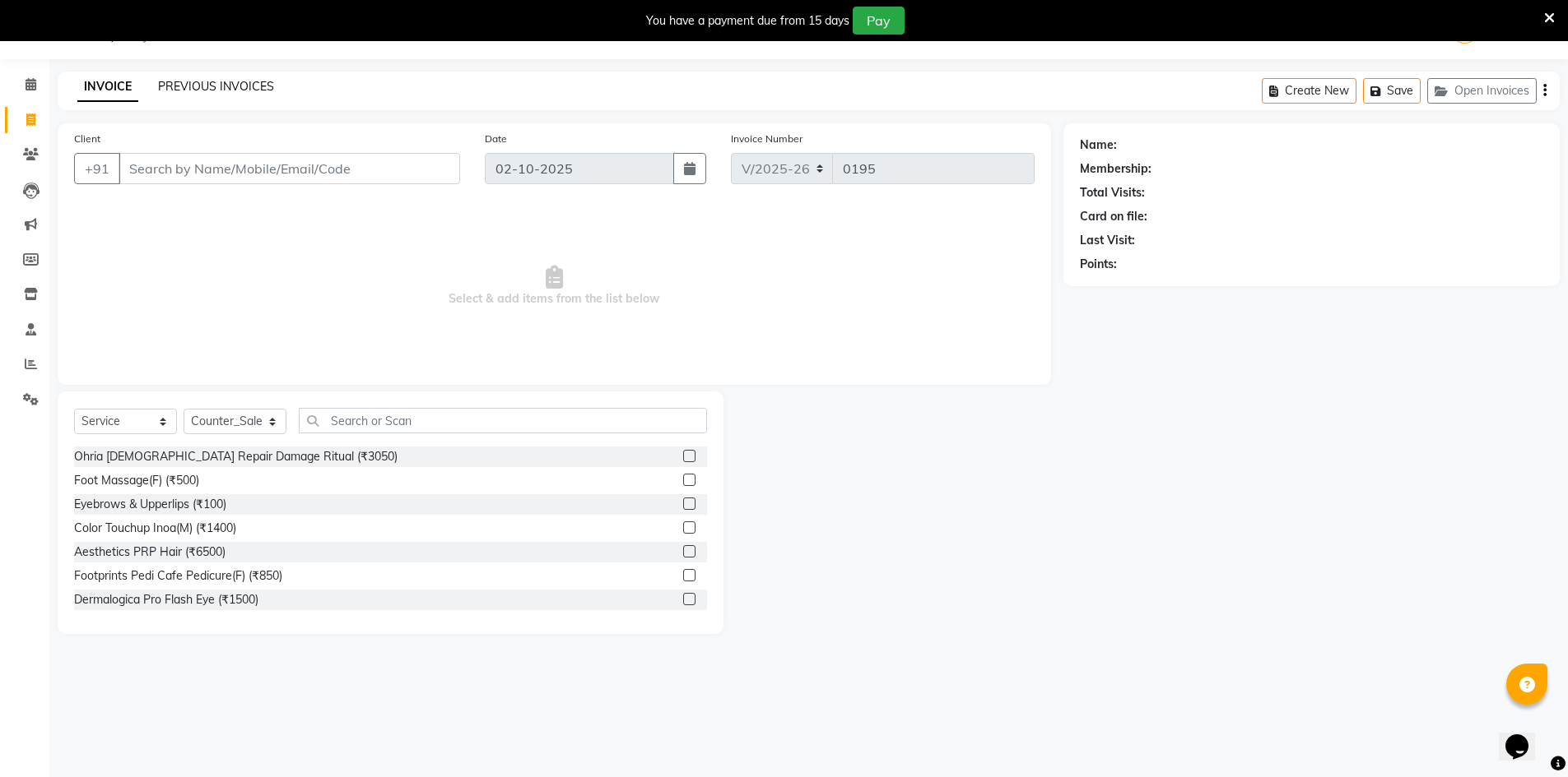
click at [258, 84] on link "PREVIOUS INVOICES" at bounding box center [216, 86] width 116 height 14
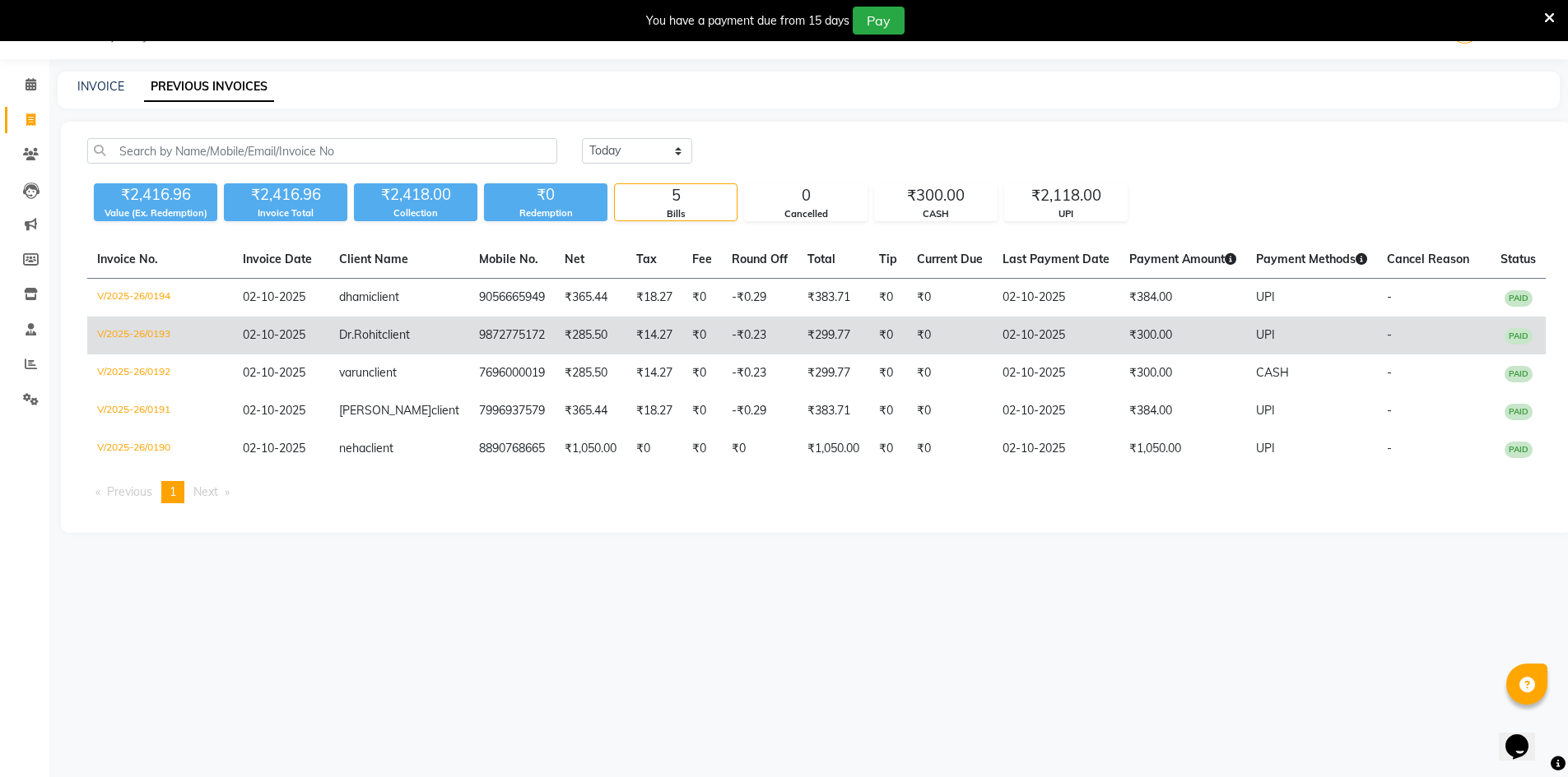
click at [119, 332] on td "V/2025-26/0193" at bounding box center [160, 335] width 146 height 38
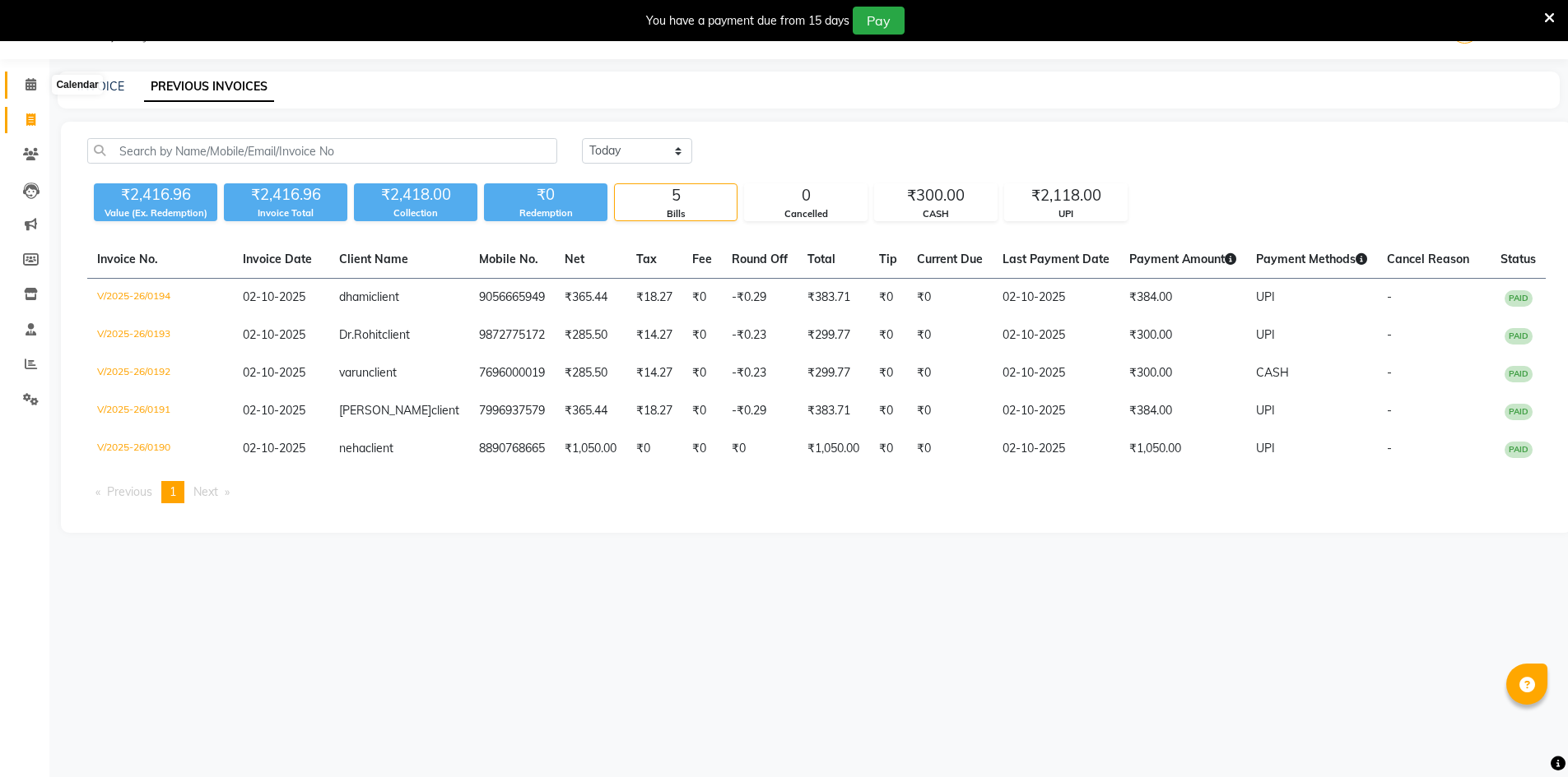
click at [28, 78] on icon at bounding box center [31, 85] width 11 height 13
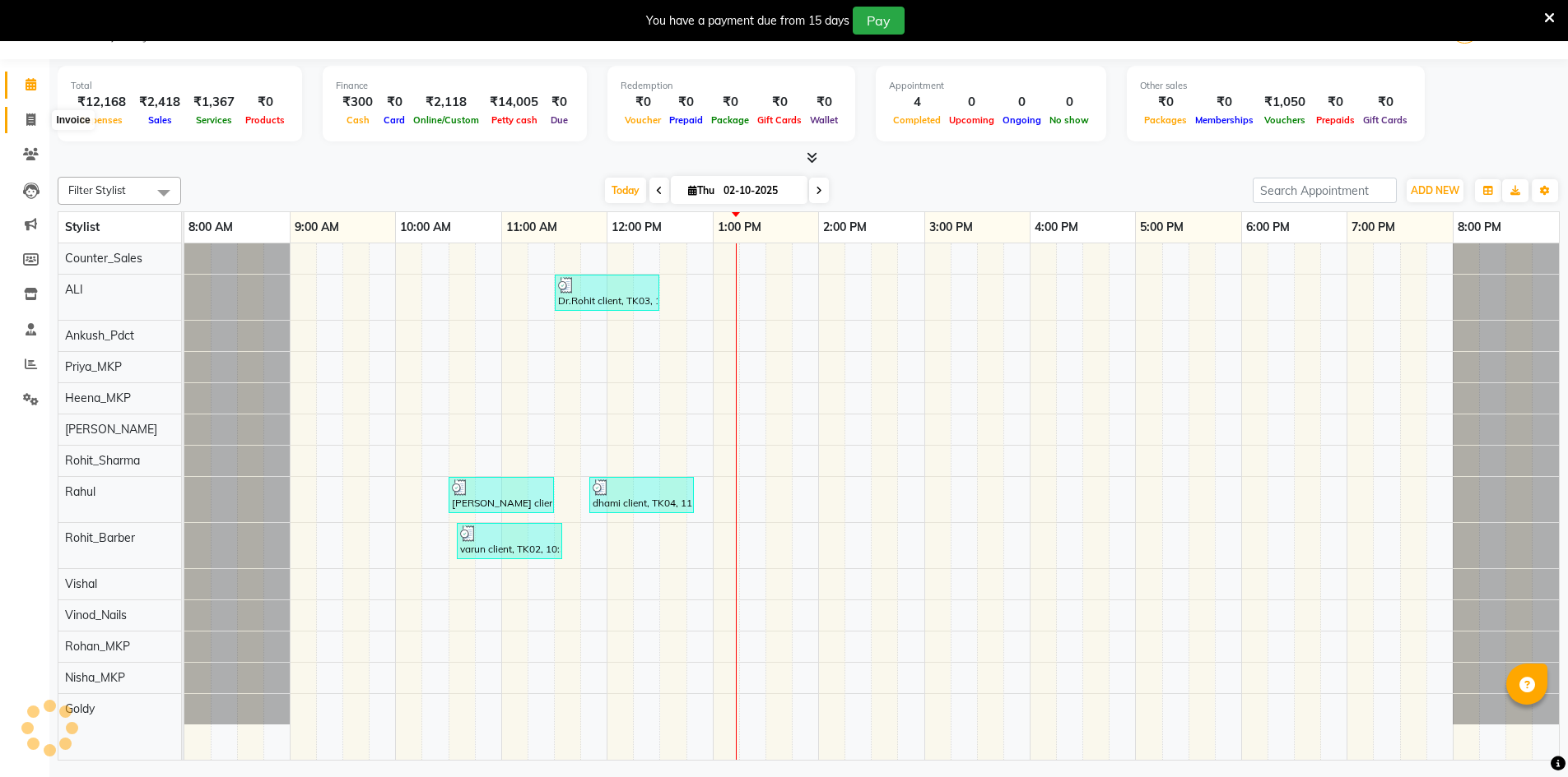
drag, startPoint x: 33, startPoint y: 122, endPoint x: 42, endPoint y: 109, distance: 15.8
click at [32, 122] on icon at bounding box center [31, 120] width 9 height 13
select select "9034"
select select "service"
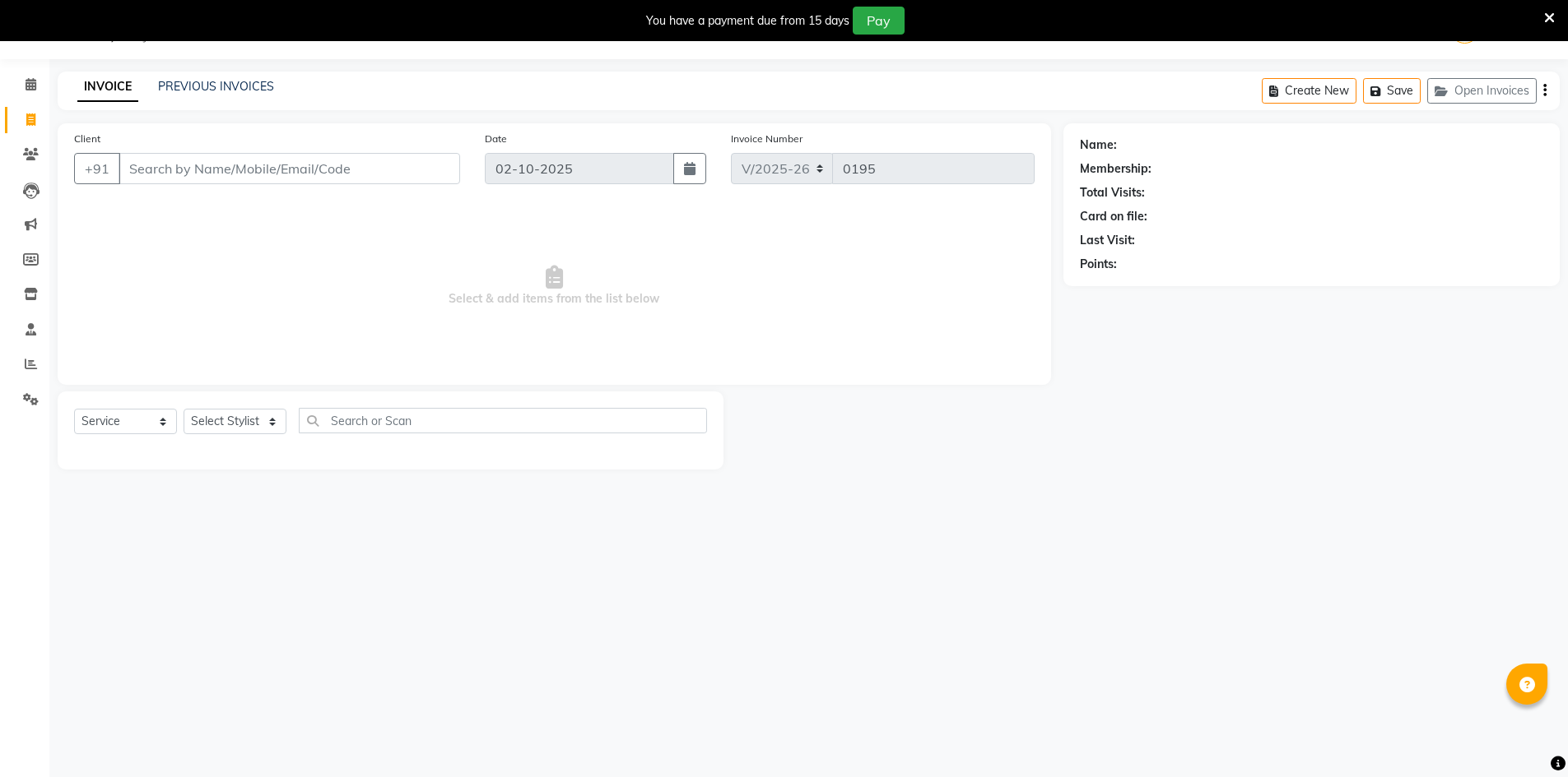
select select "92381"
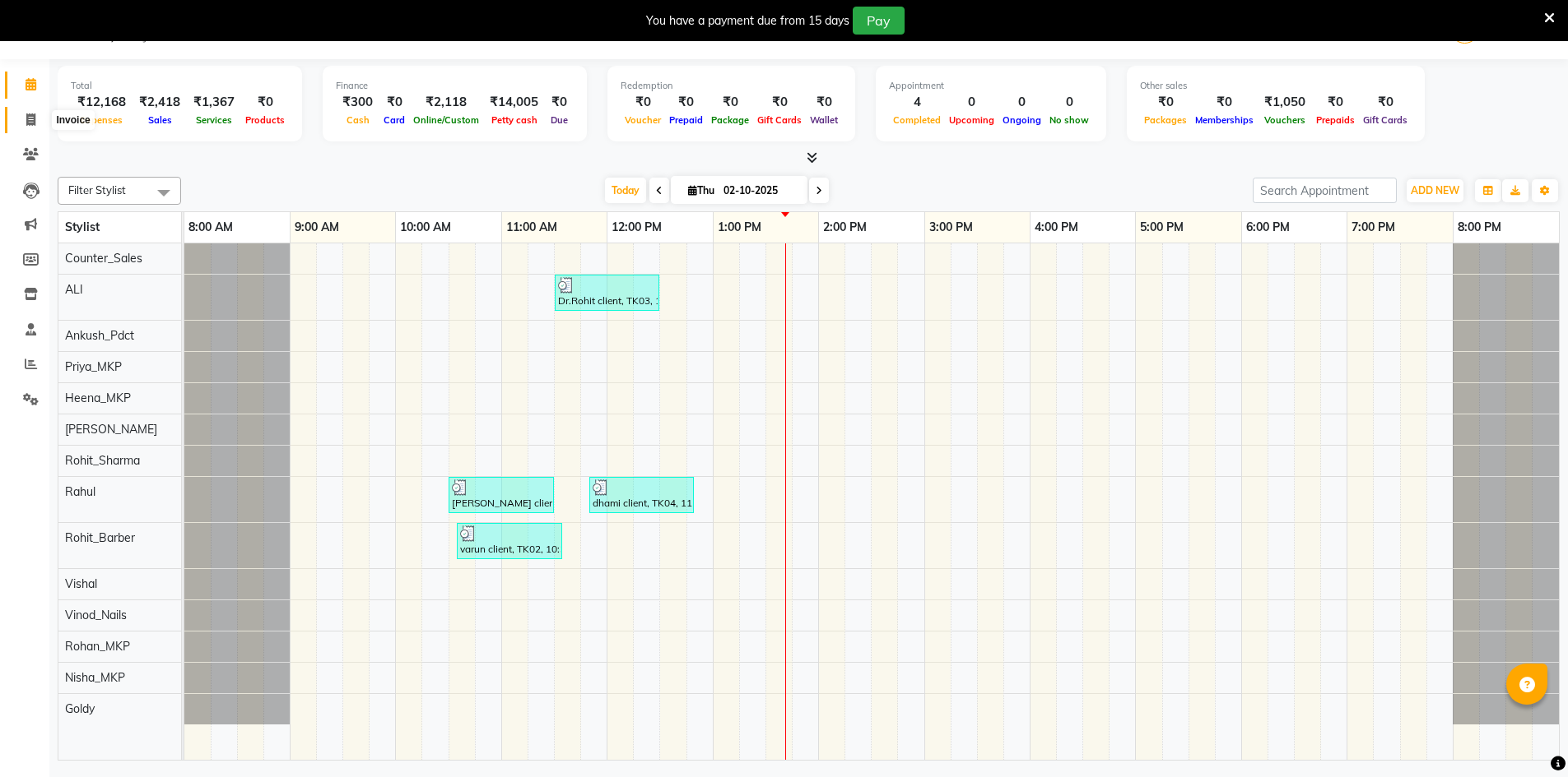
click at [23, 115] on span at bounding box center [31, 120] width 29 height 19
select select "9034"
select select "service"
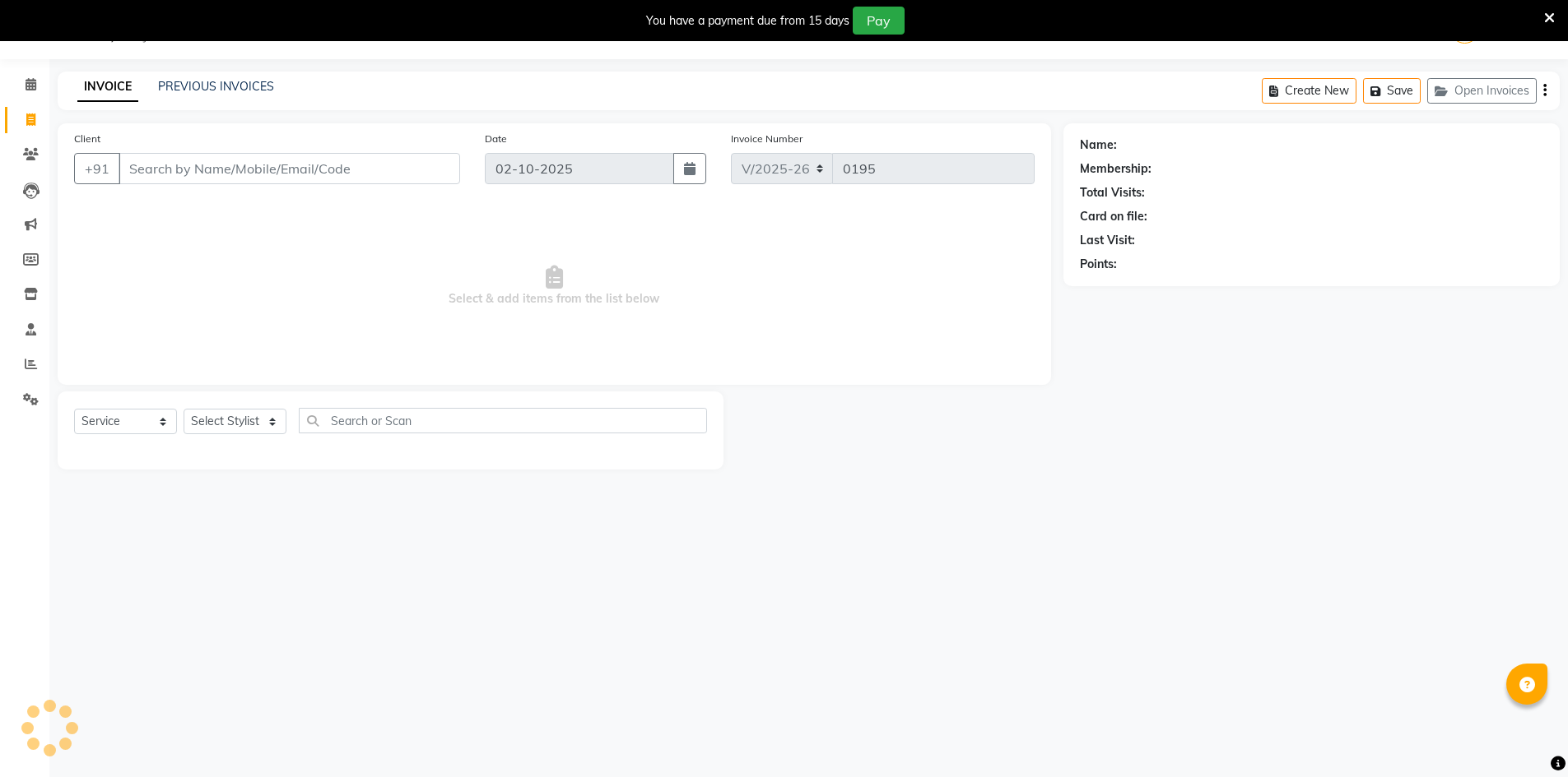
select select "92381"
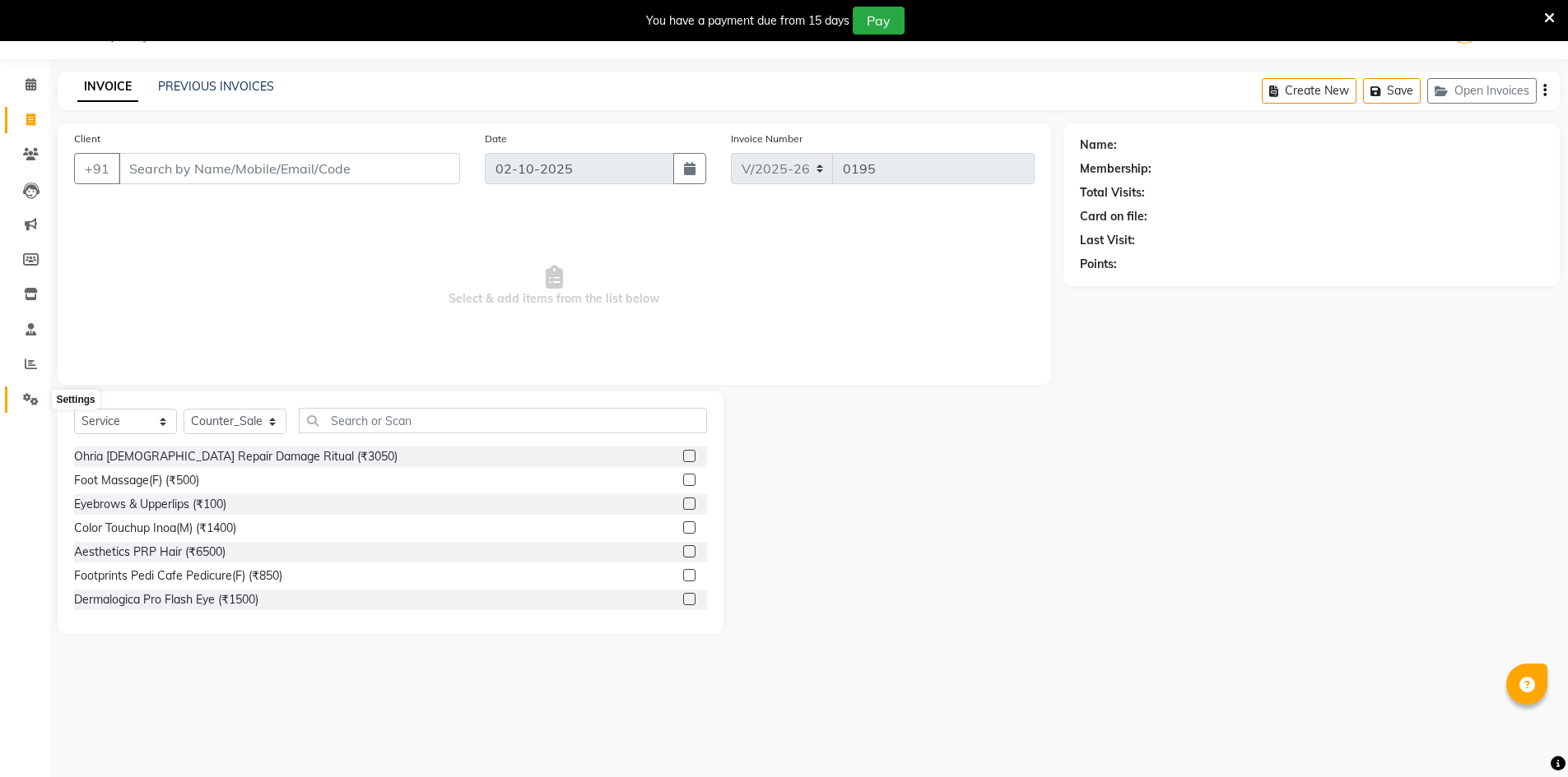
click at [29, 397] on icon at bounding box center [31, 399] width 15 height 13
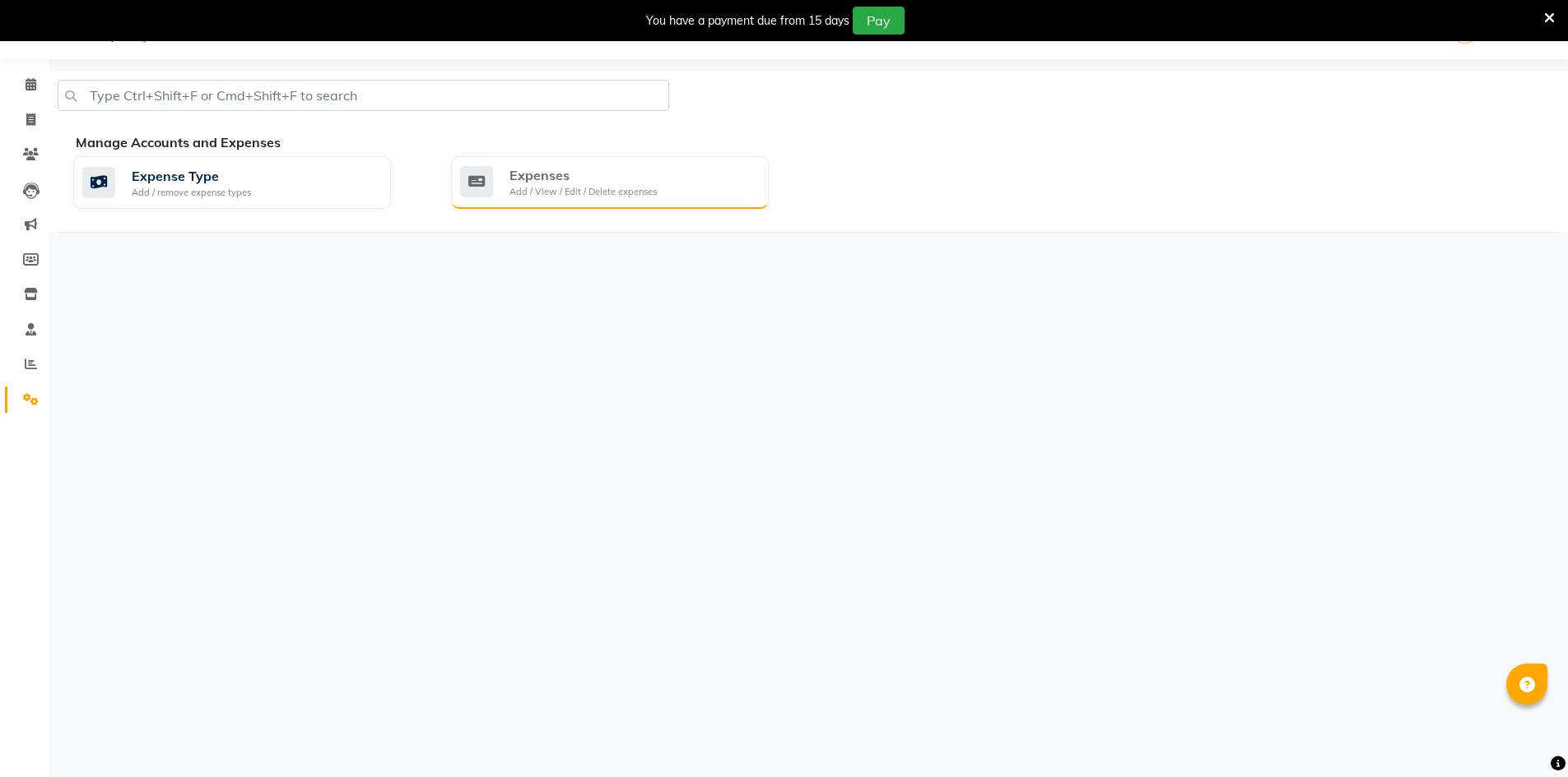
click at [606, 177] on div "Expenses" at bounding box center [583, 175] width 148 height 20
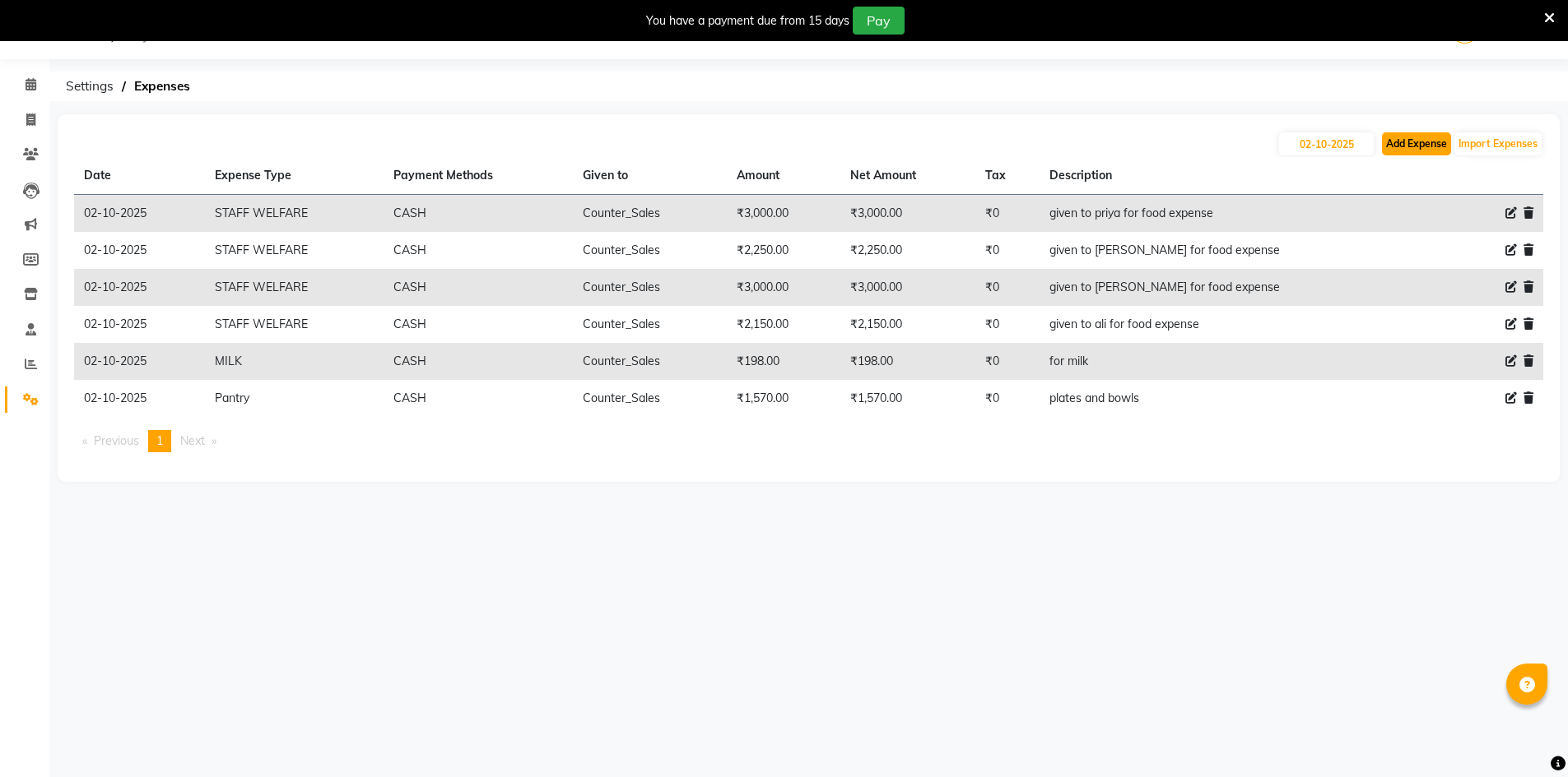
click at [1420, 144] on button "Add Expense" at bounding box center [1416, 144] width 69 height 23
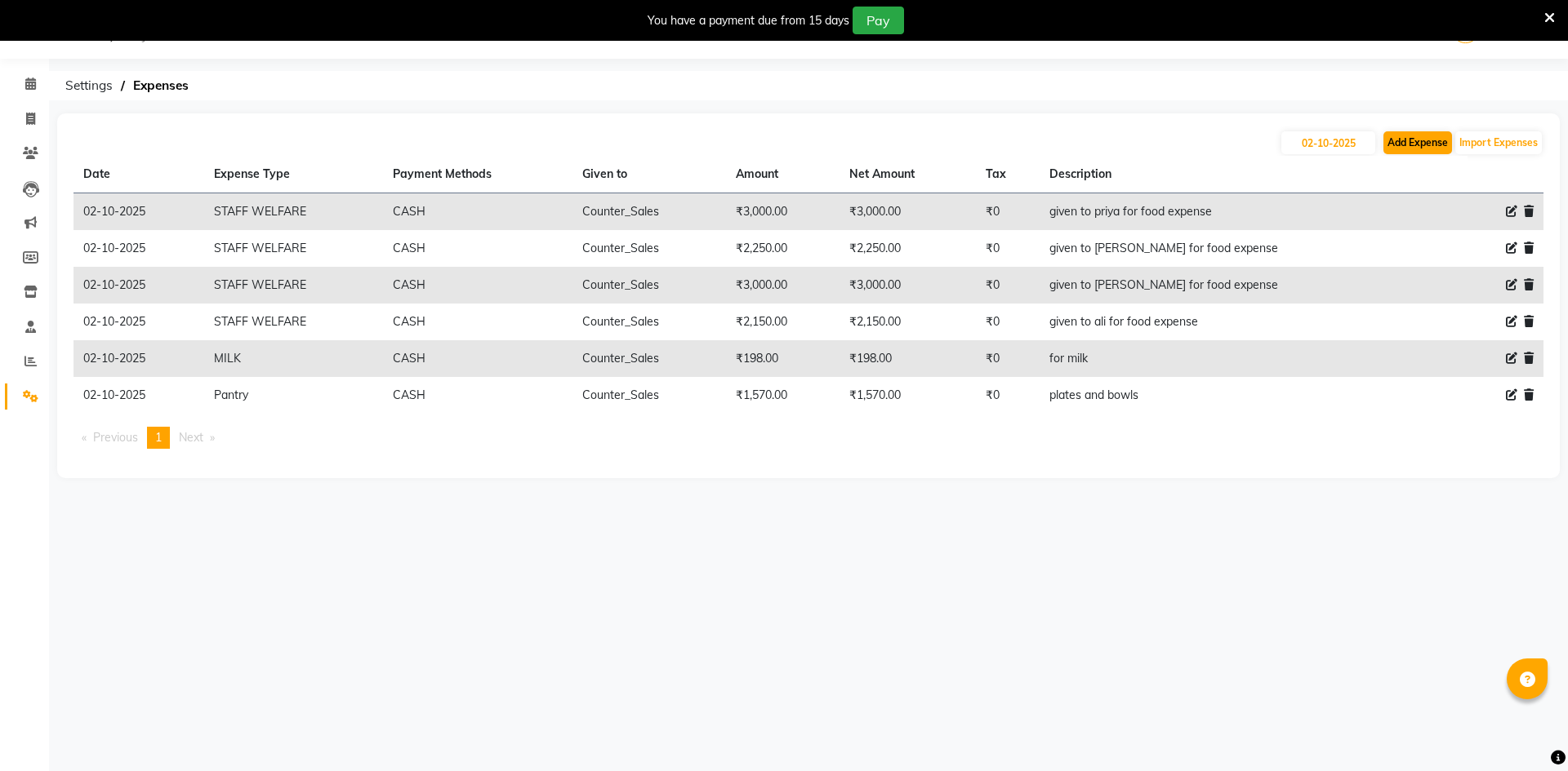
select select "1"
select select "8303"
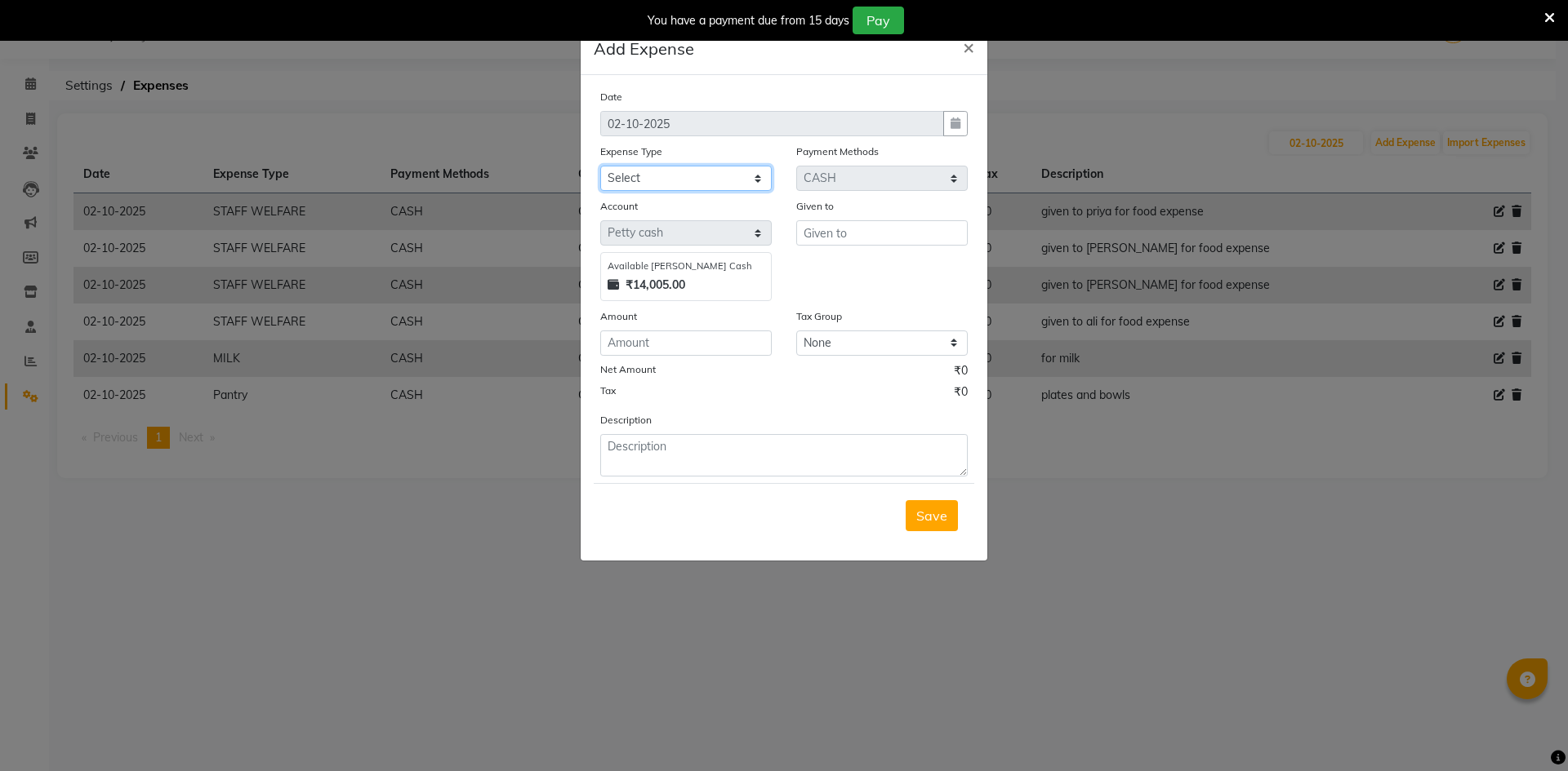
click at [690, 175] on select "Select Accommodation Aesthetics Bank Deposit BLINKIT Cash Handover Client Refun…" at bounding box center [686, 178] width 171 height 25
select select "23750"
click at [600, 166] on select "Select Accommodation Aesthetics Bank Deposit BLINKIT Cash Handover Client Refun…" at bounding box center [686, 178] width 171 height 25
click at [835, 235] on input "text" at bounding box center [882, 233] width 171 height 25
click at [868, 269] on ngb-highlight "Co unter_Sales" at bounding box center [861, 268] width 88 height 16
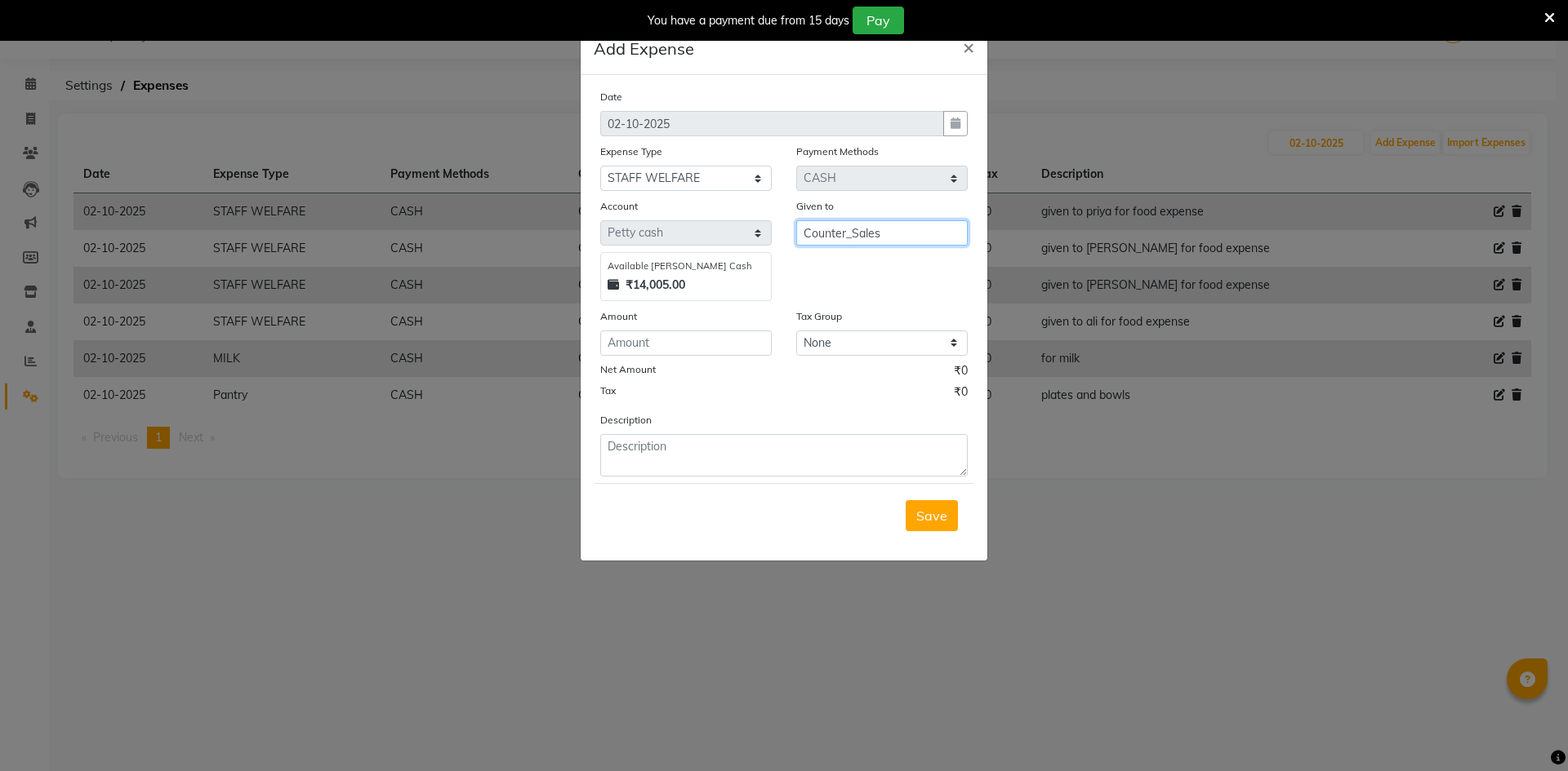
type input "Counter_Sales"
click at [661, 338] on input "number" at bounding box center [686, 343] width 171 height 25
type input "1340"
click at [699, 465] on textarea at bounding box center [784, 456] width 368 height 43
type textarea "f"
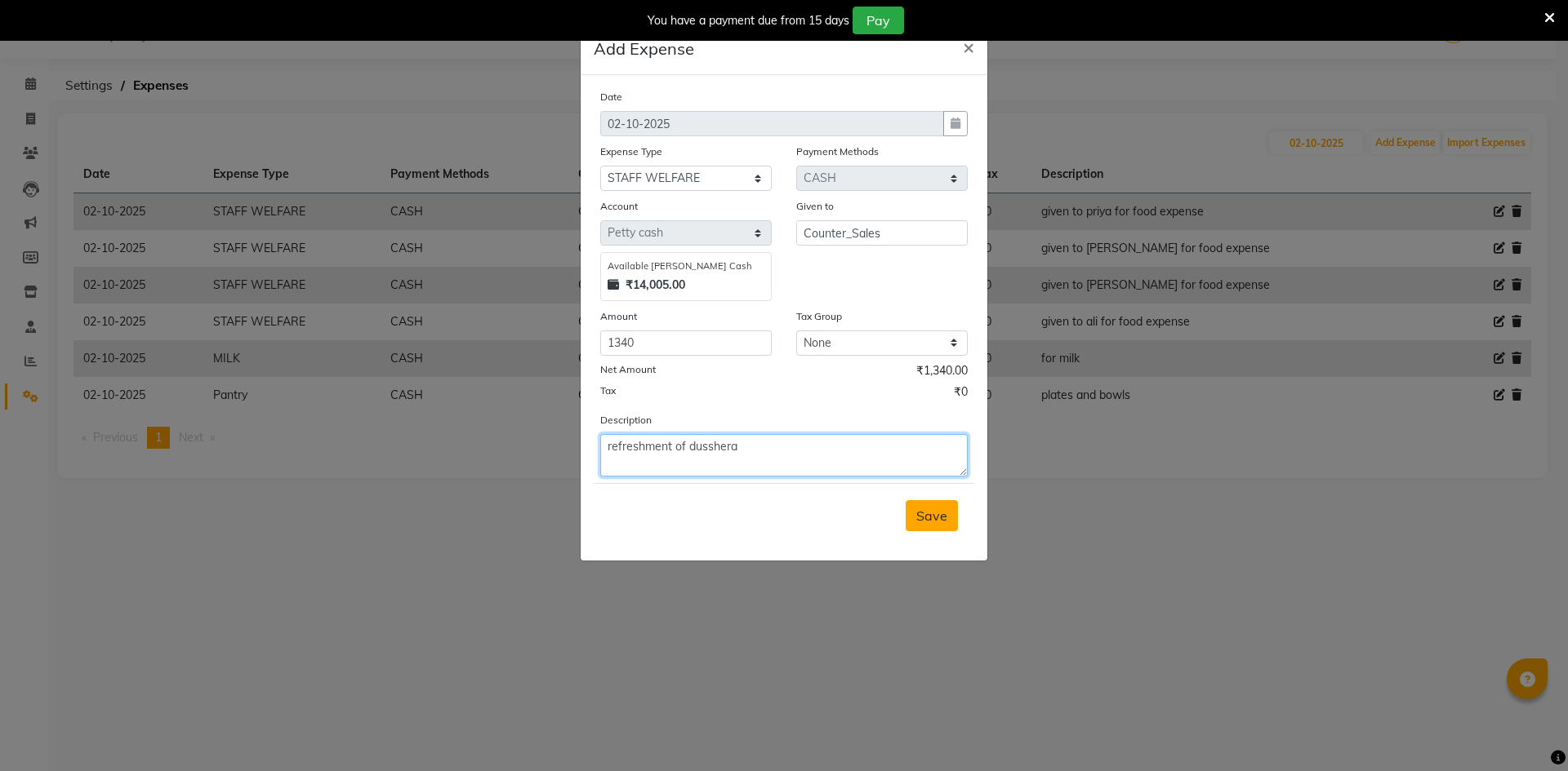
type textarea "refreshment of dusshera"
click at [930, 516] on span "Save" at bounding box center [931, 516] width 31 height 16
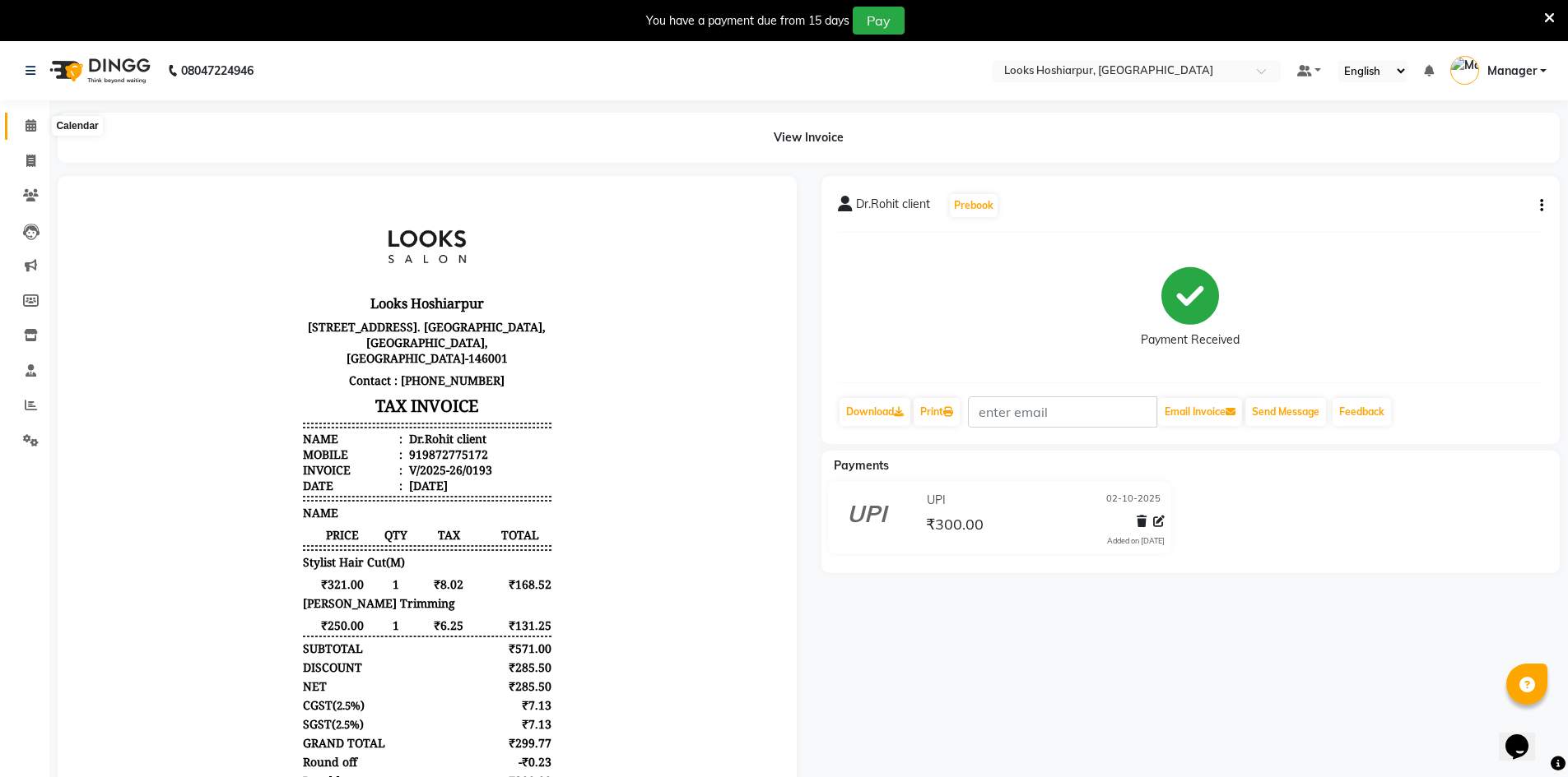
click at [31, 130] on icon at bounding box center [31, 126] width 11 height 13
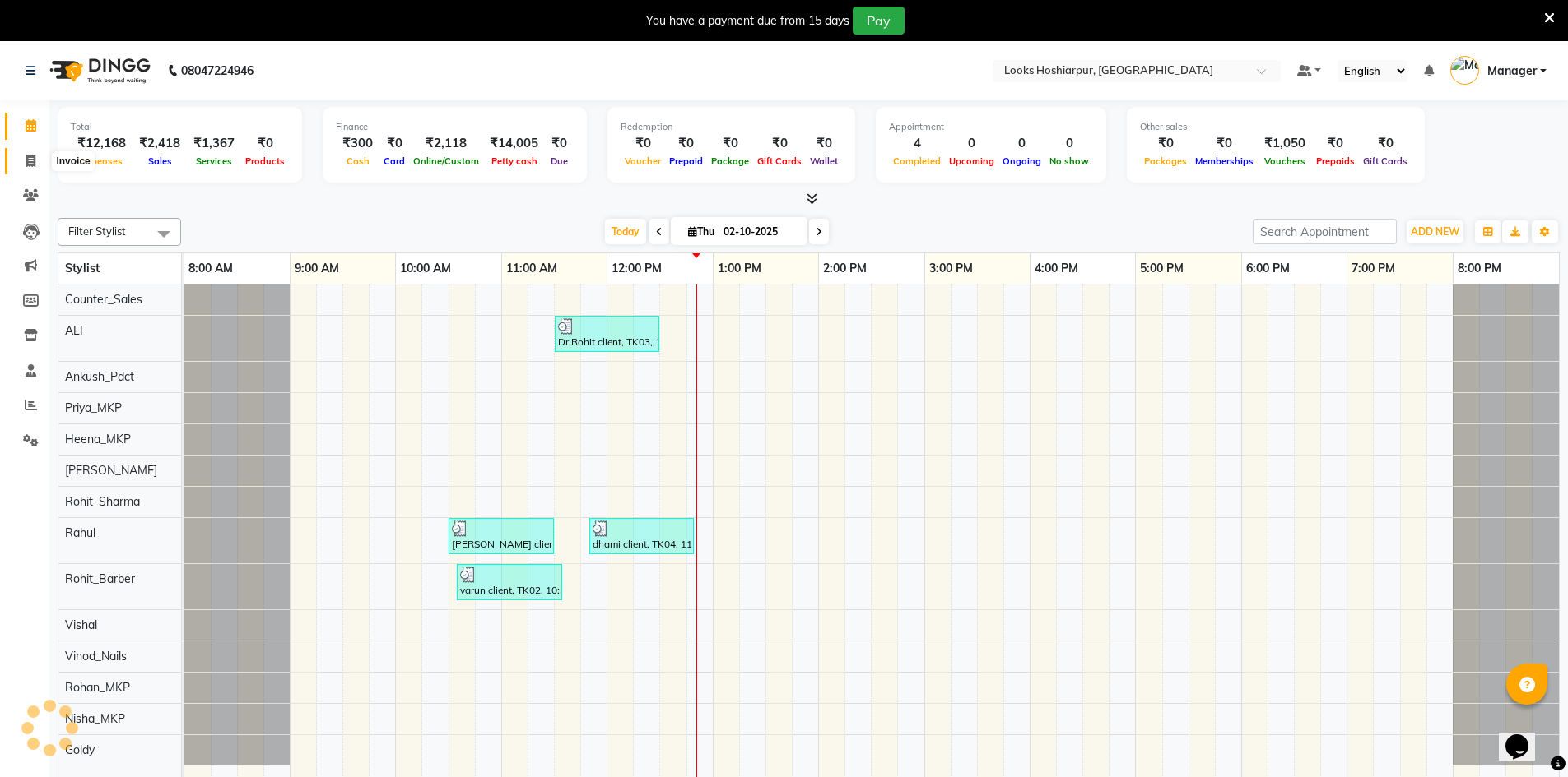
click at [28, 159] on icon at bounding box center [31, 161] width 9 height 13
select select "service"
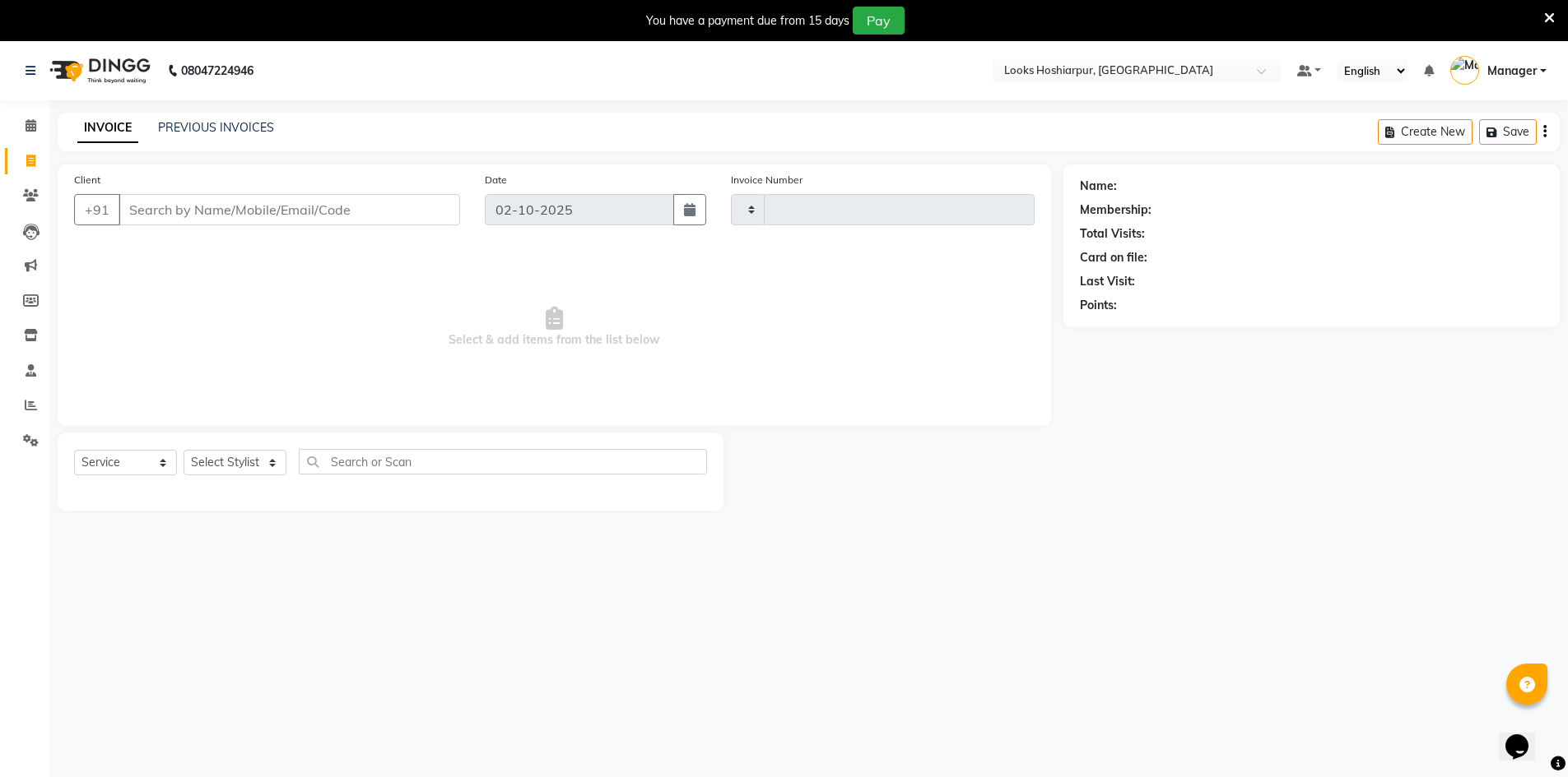
type input "0195"
select select "9034"
select select "92381"
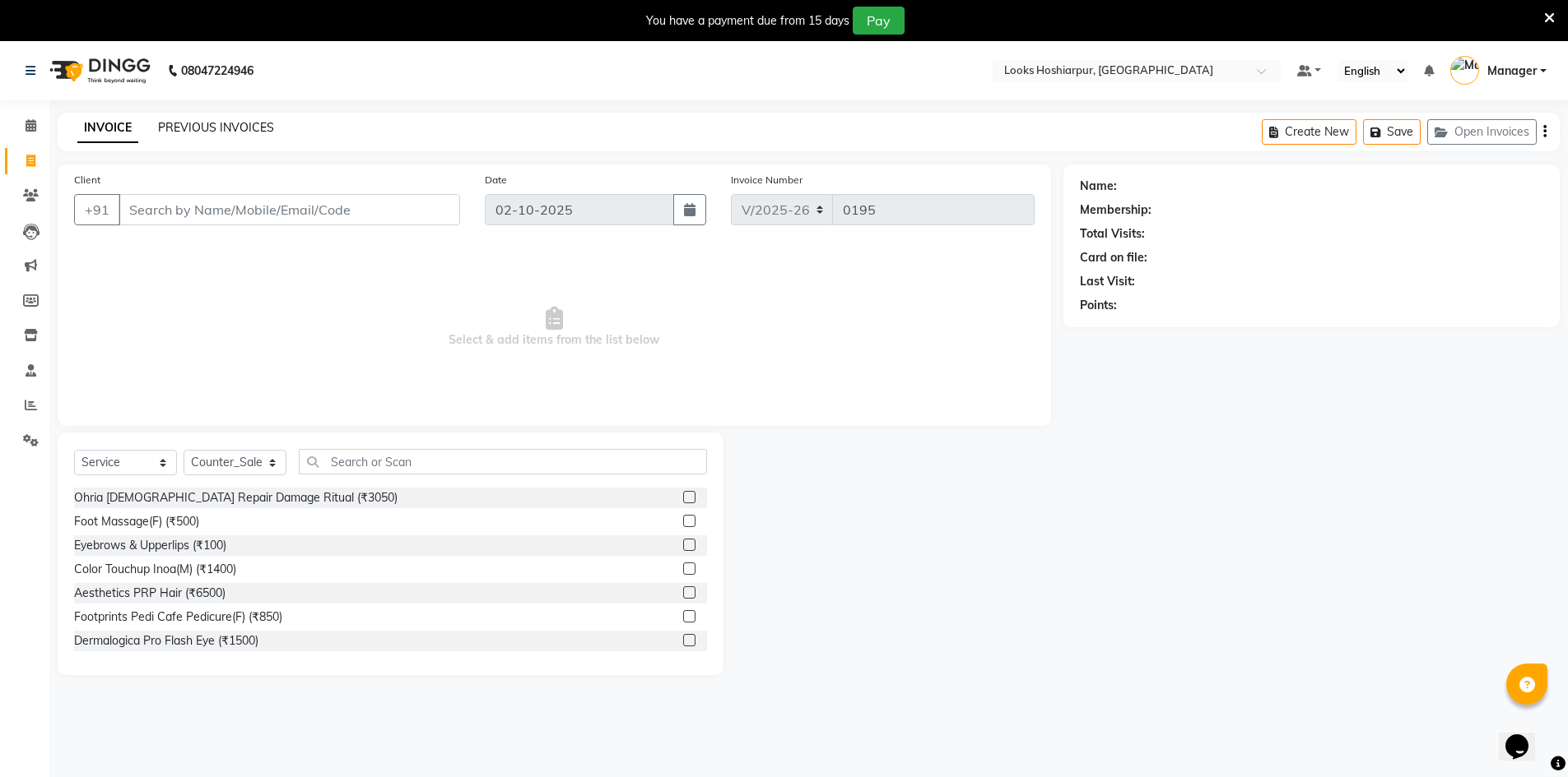
click at [220, 128] on link "PREVIOUS INVOICES" at bounding box center [216, 128] width 116 height 14
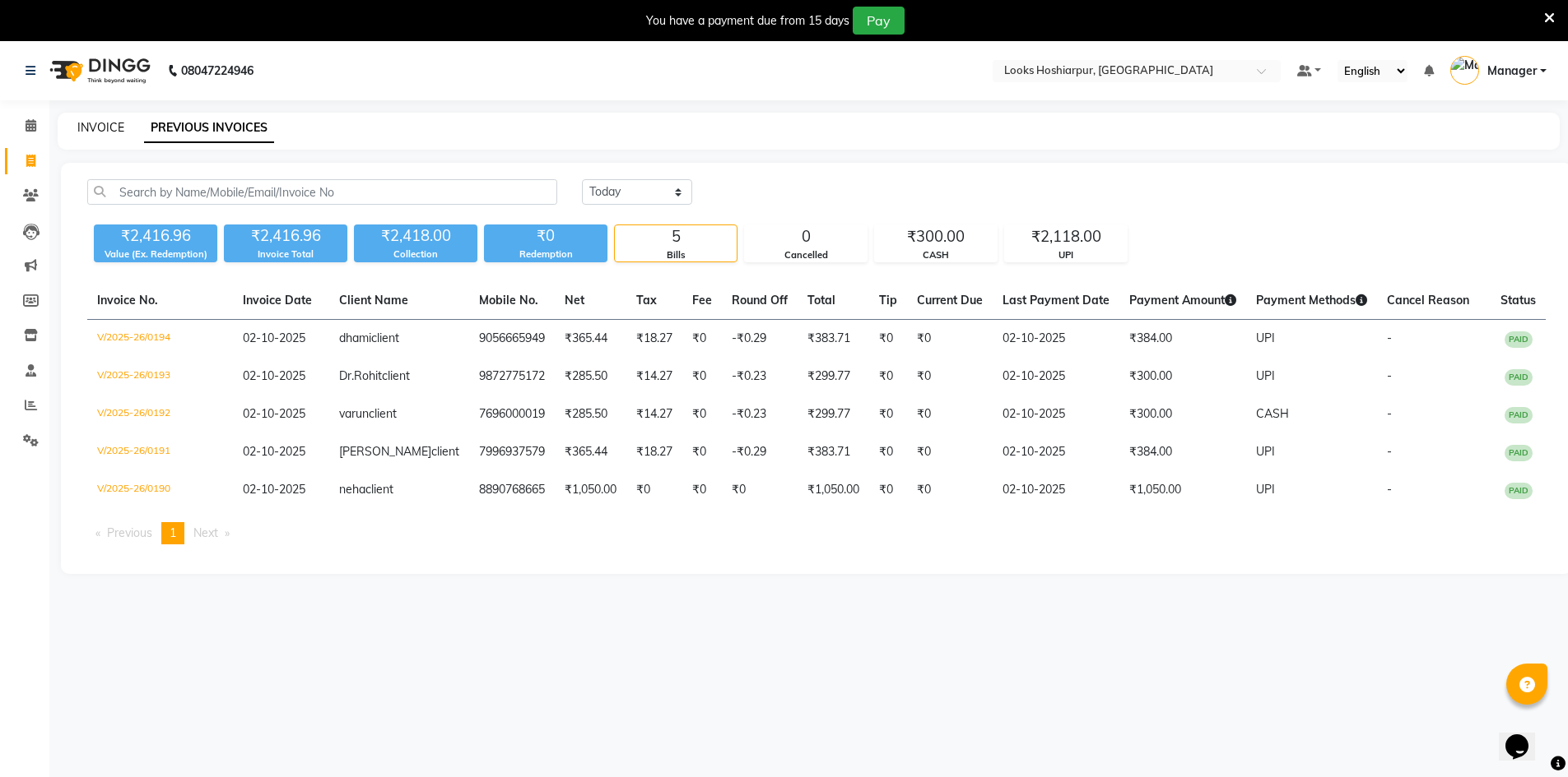
click at [90, 124] on link "INVOICE" at bounding box center [101, 128] width 47 height 14
select select "service"
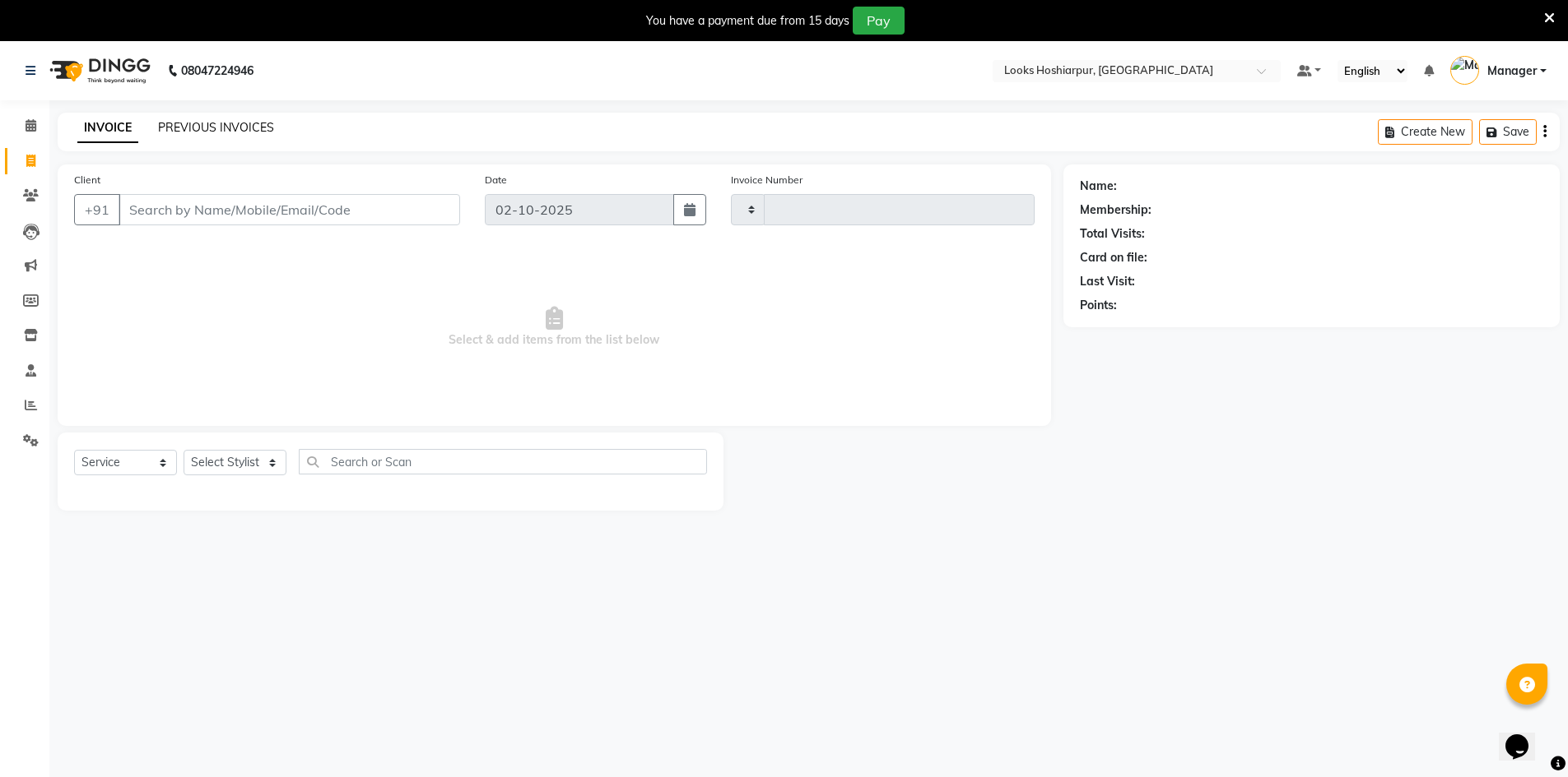
click at [202, 122] on link "PREVIOUS INVOICES" at bounding box center [216, 128] width 116 height 14
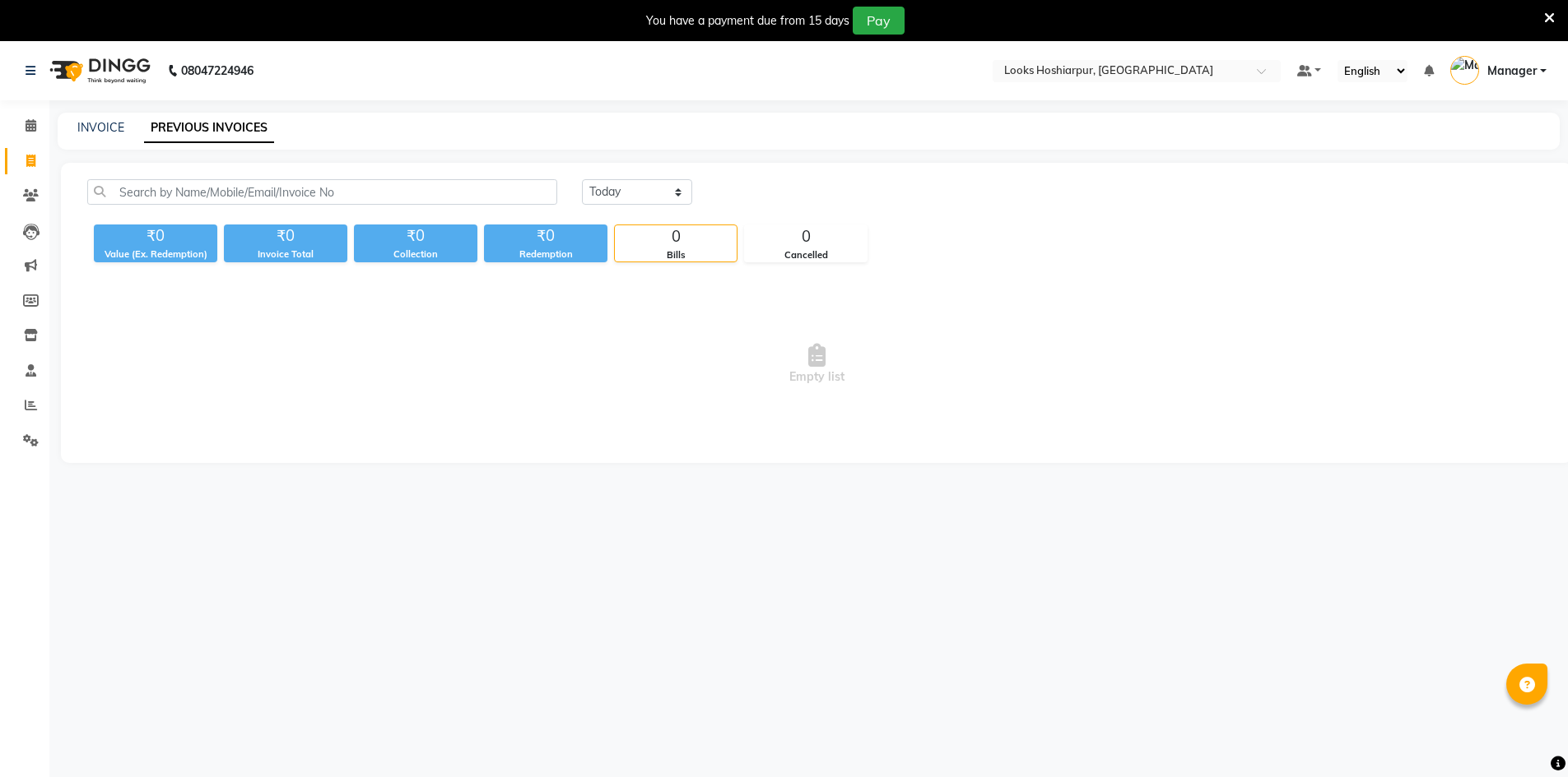
click at [1140, 698] on div "08047224946 Select Location × Looks Hoshiarpur, [GEOGRAPHIC_DATA] Default Panel…" at bounding box center [784, 430] width 1568 height 777
drag, startPoint x: 763, startPoint y: 577, endPoint x: 507, endPoint y: 504, distance: 266.2
click at [507, 504] on div "08047224946 Select Location × Looks Hoshiarpur, [GEOGRAPHIC_DATA] Default Panel…" at bounding box center [784, 430] width 1568 height 777
click at [668, 642] on div "08047224946 Select Location × Looks Hoshiarpur, [GEOGRAPHIC_DATA] Default Panel…" at bounding box center [784, 430] width 1568 height 777
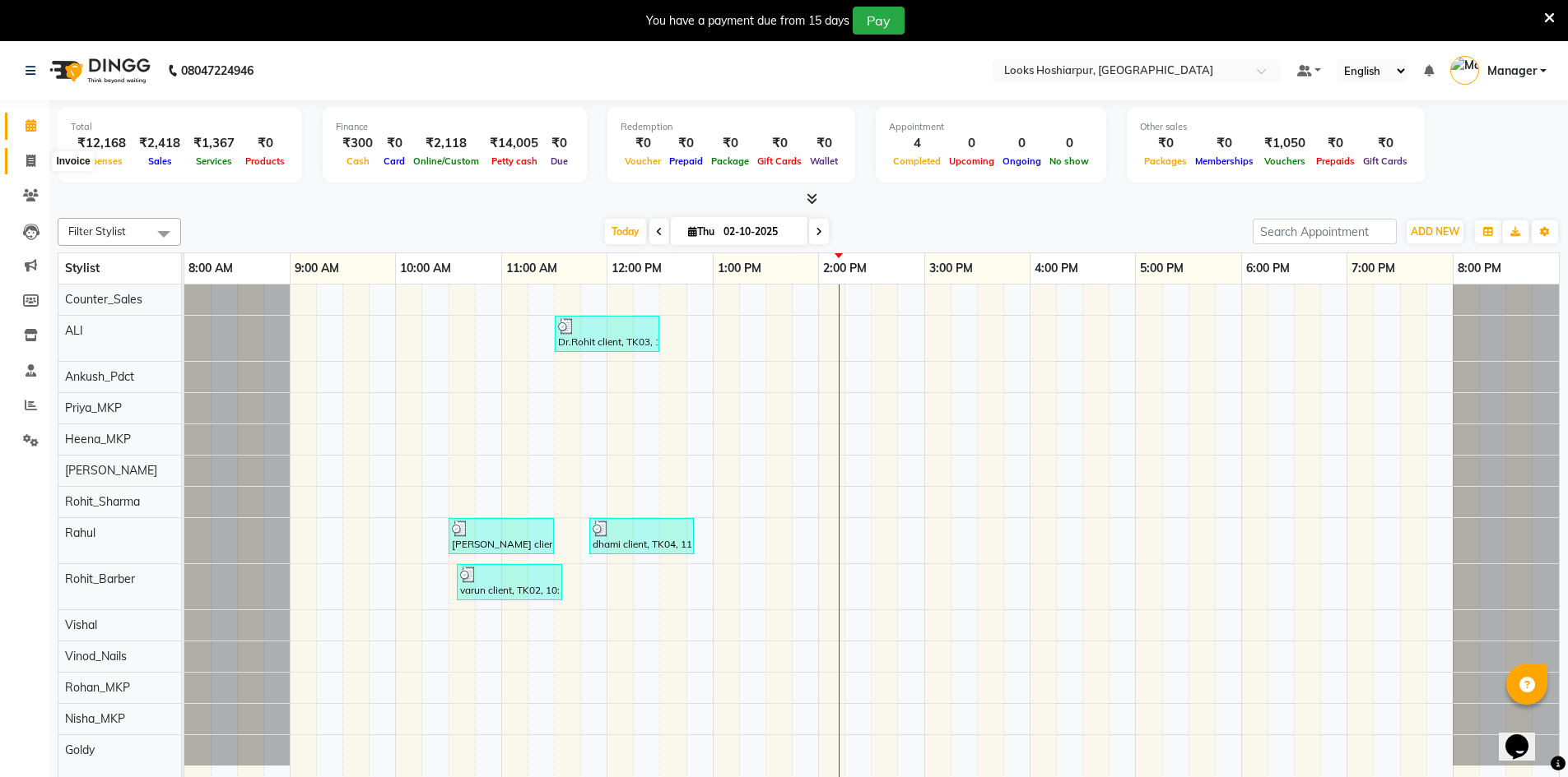
click at [34, 159] on icon at bounding box center [31, 161] width 9 height 13
select select "9034"
select select "service"
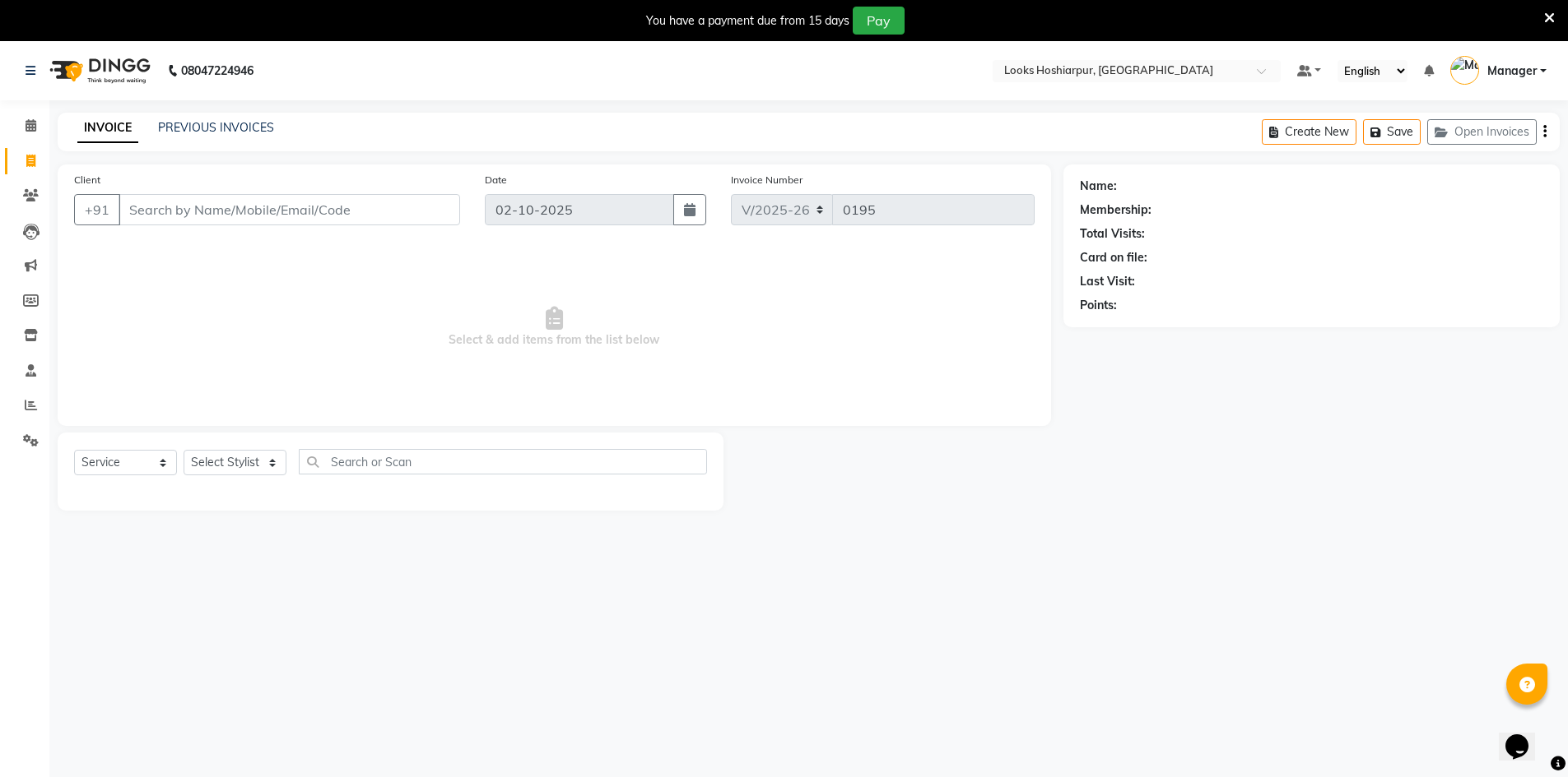
click at [234, 119] on div "INVOICE PREVIOUS INVOICES Create New Save Open Invoices" at bounding box center [808, 131] width 1501 height 39
select select "92381"
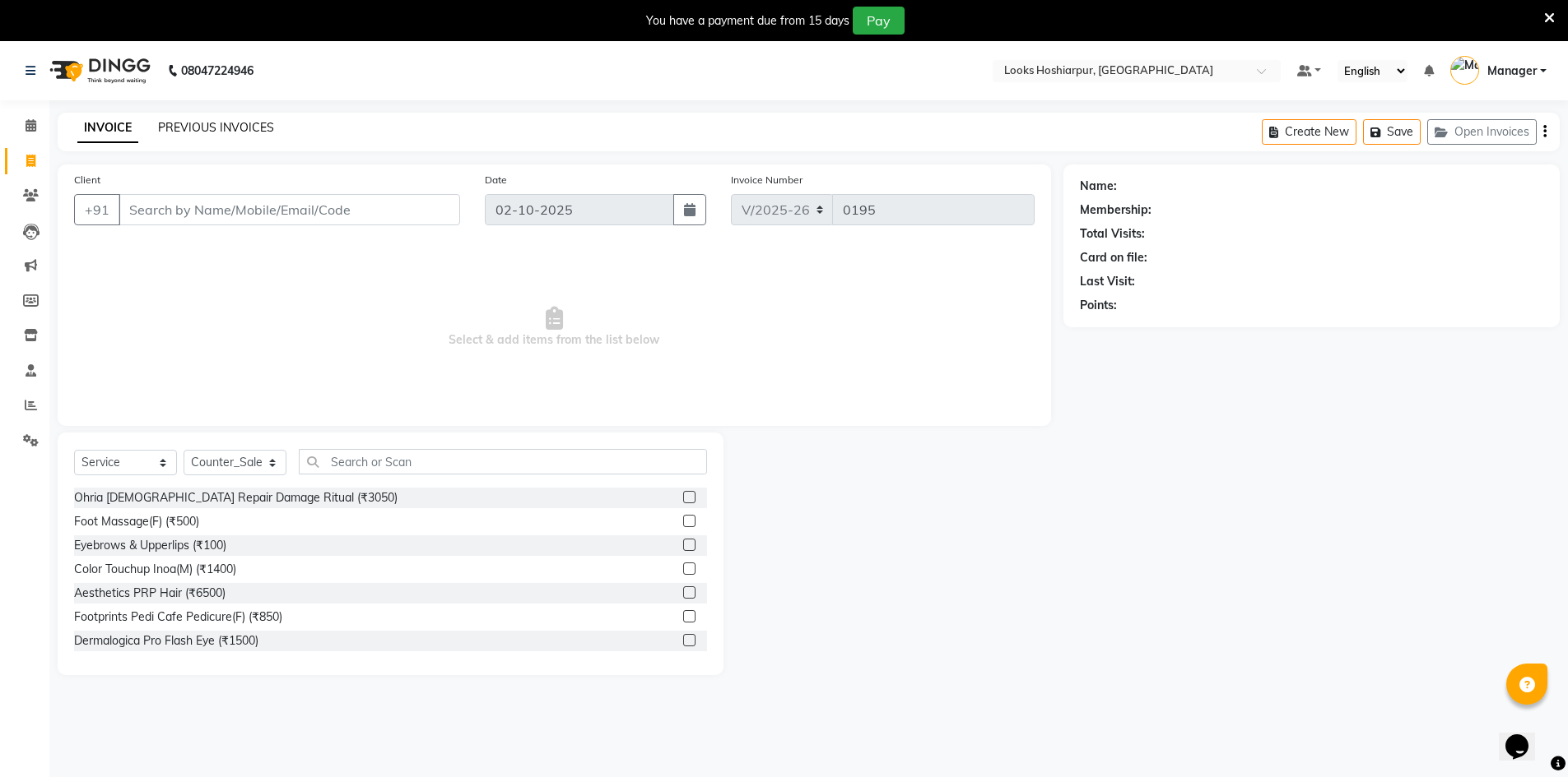
click at [251, 124] on link "PREVIOUS INVOICES" at bounding box center [216, 128] width 116 height 14
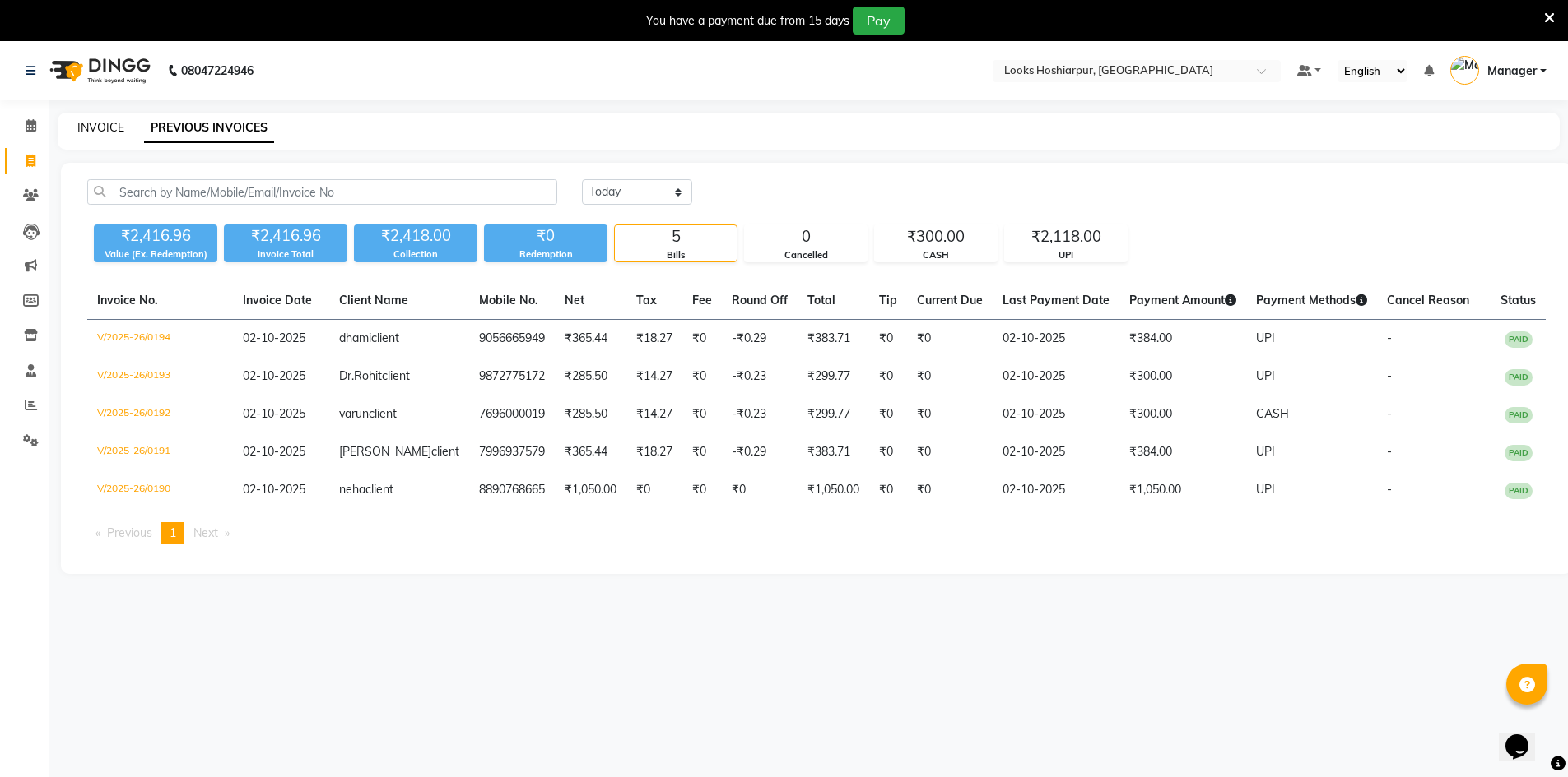
click at [95, 130] on link "INVOICE" at bounding box center [101, 128] width 47 height 14
select select "9034"
select select "service"
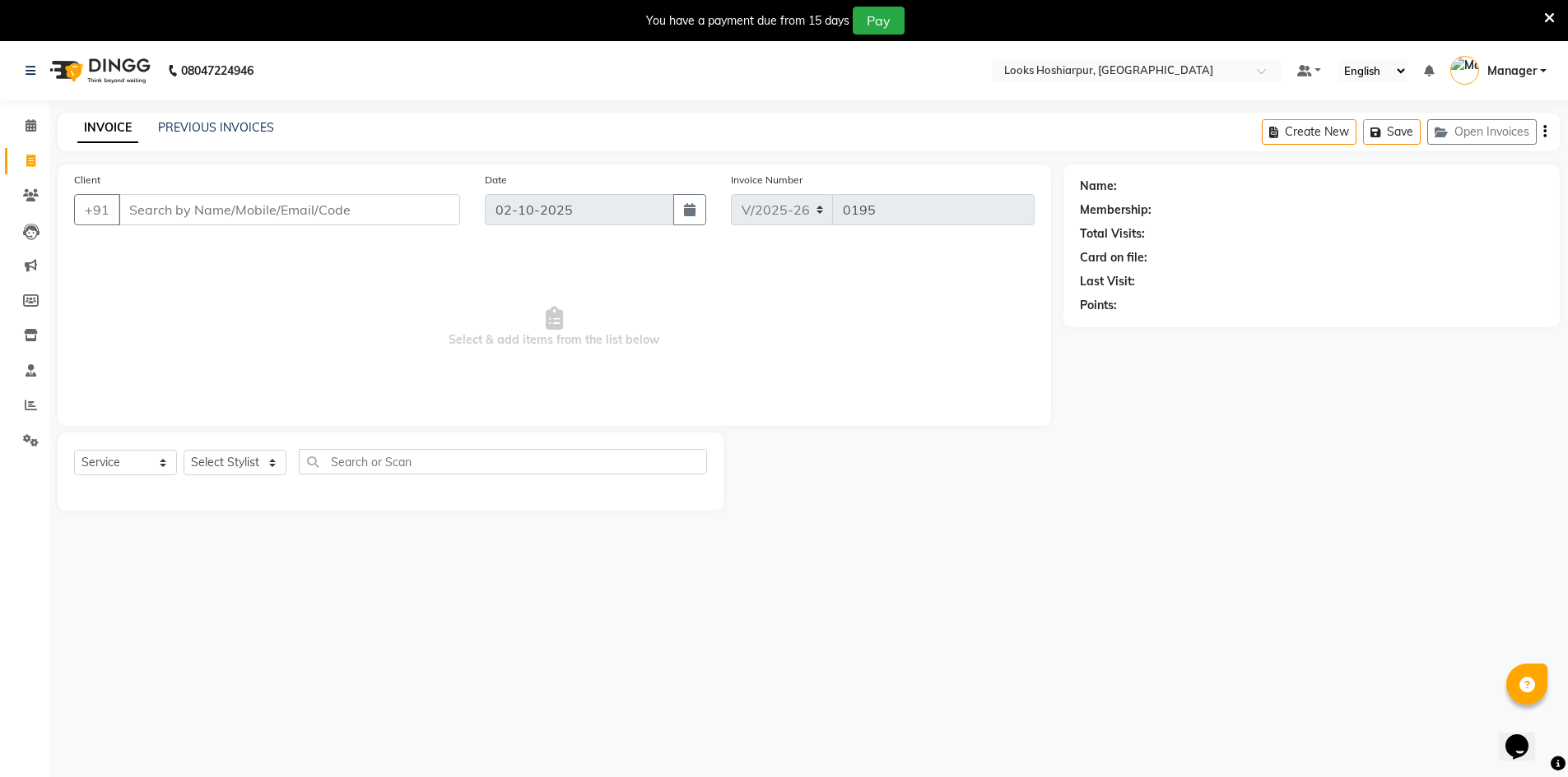
select select "92381"
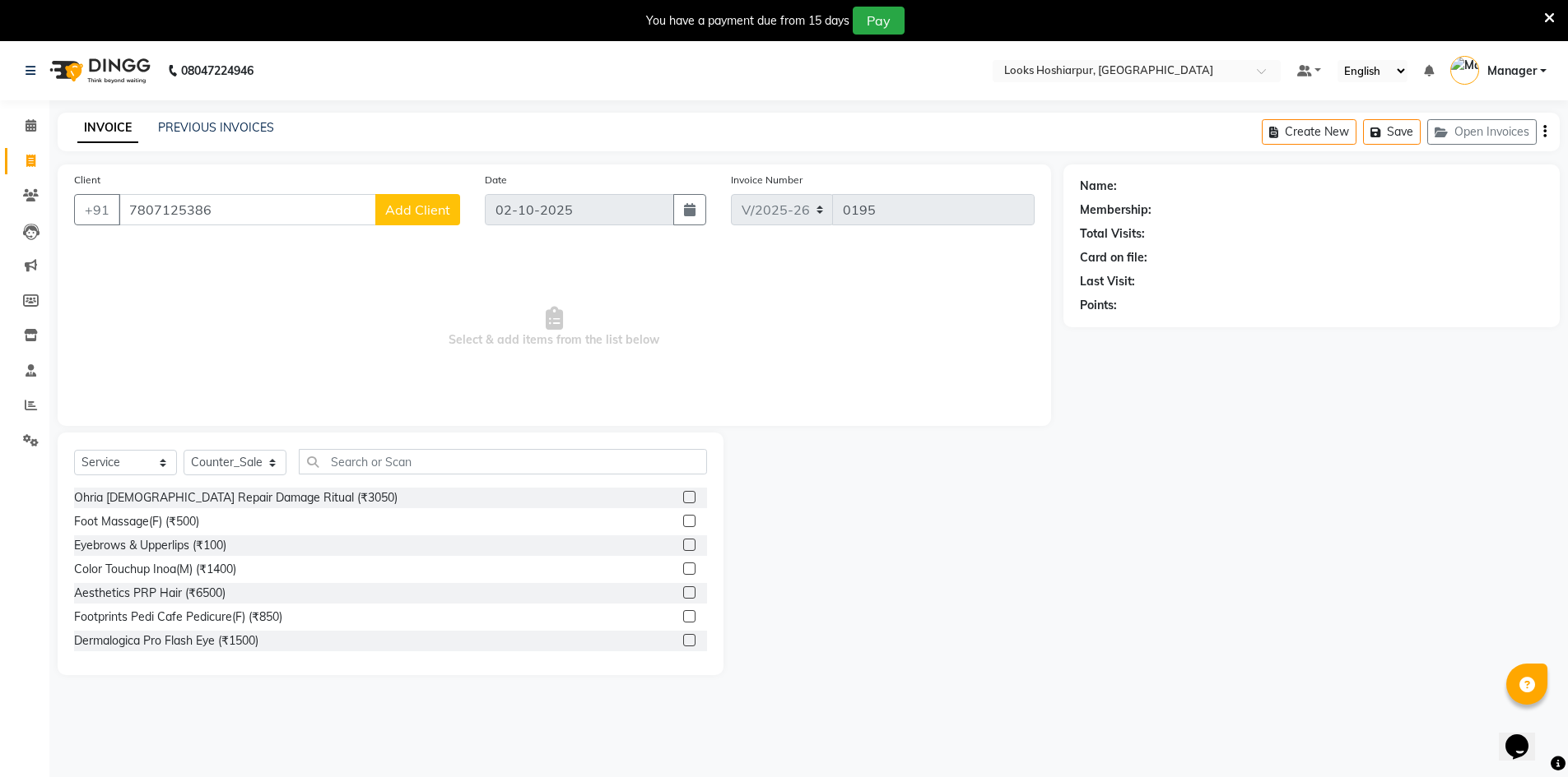
type input "7807125386"
click at [412, 210] on span "Add Client" at bounding box center [417, 210] width 65 height 16
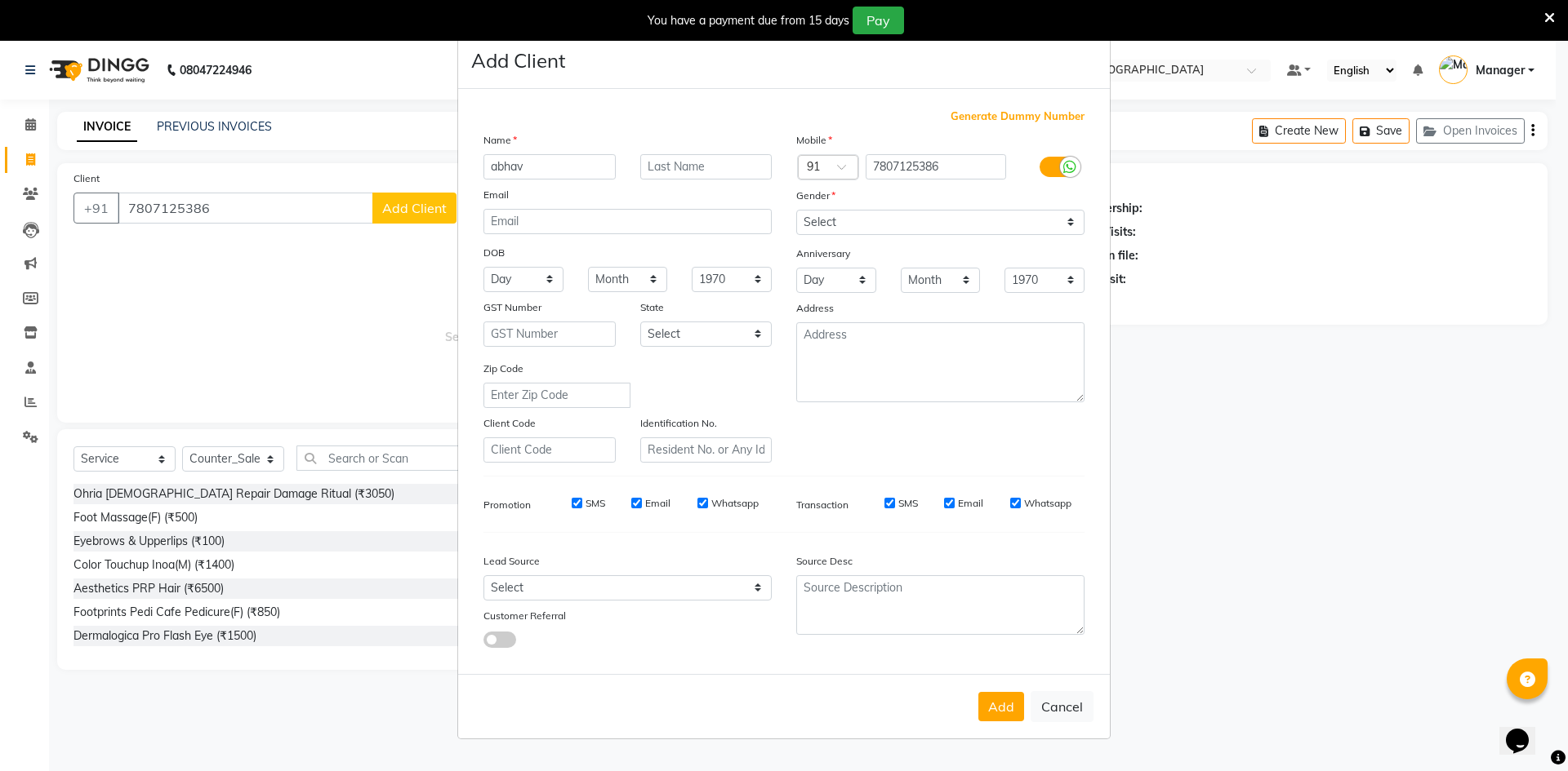
type input "abhav"
click at [687, 169] on input "text" at bounding box center [706, 167] width 132 height 25
type input "client"
click at [1071, 218] on select "Select [DEMOGRAPHIC_DATA] [DEMOGRAPHIC_DATA] Other Prefer Not To Say" at bounding box center [940, 222] width 288 height 25
select select "[DEMOGRAPHIC_DATA]"
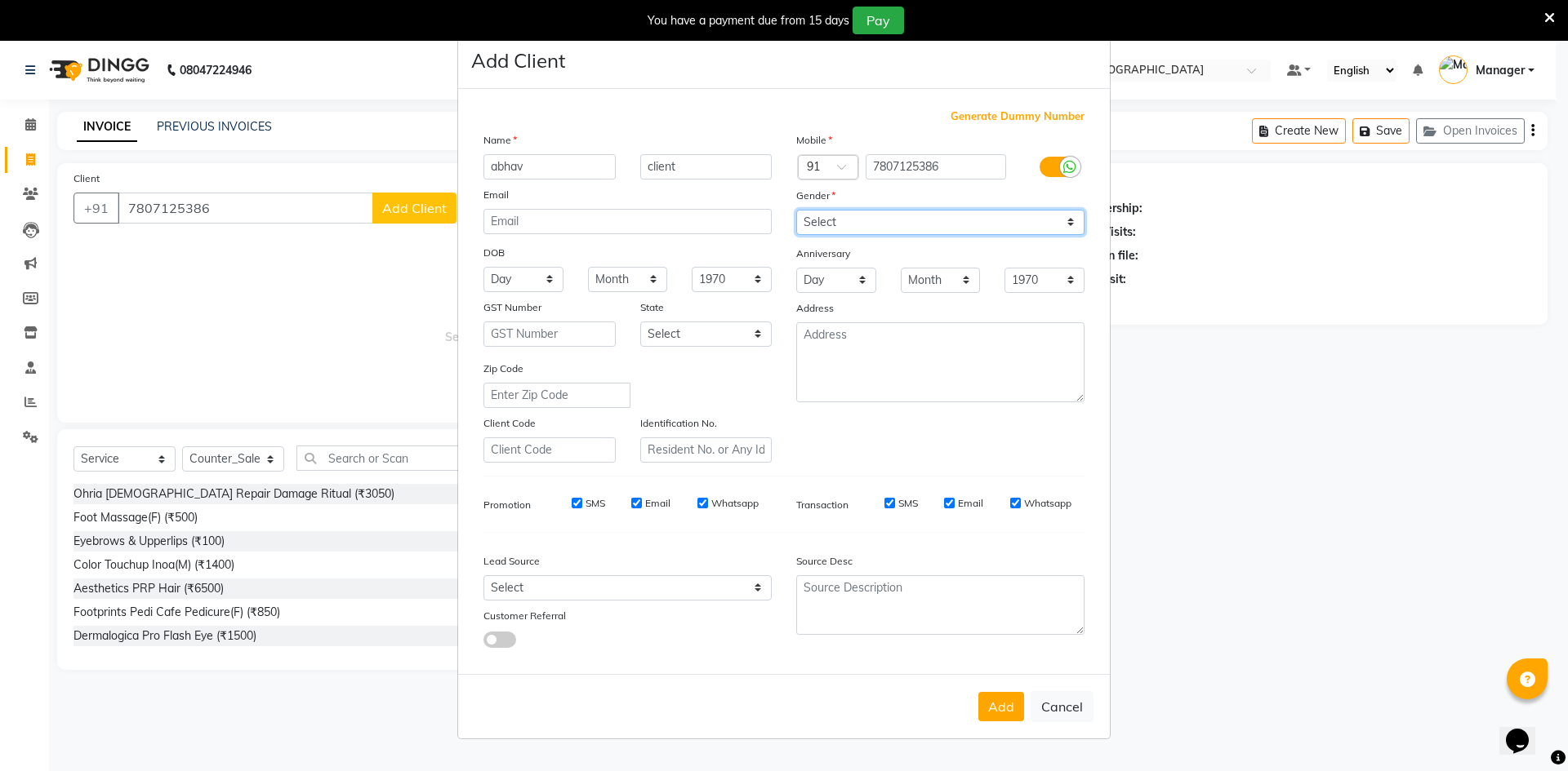
click at [797, 210] on select "Select [DEMOGRAPHIC_DATA] [DEMOGRAPHIC_DATA] Other Prefer Not To Say" at bounding box center [940, 222] width 288 height 25
click at [993, 706] on button "Add" at bounding box center [1001, 707] width 46 height 29
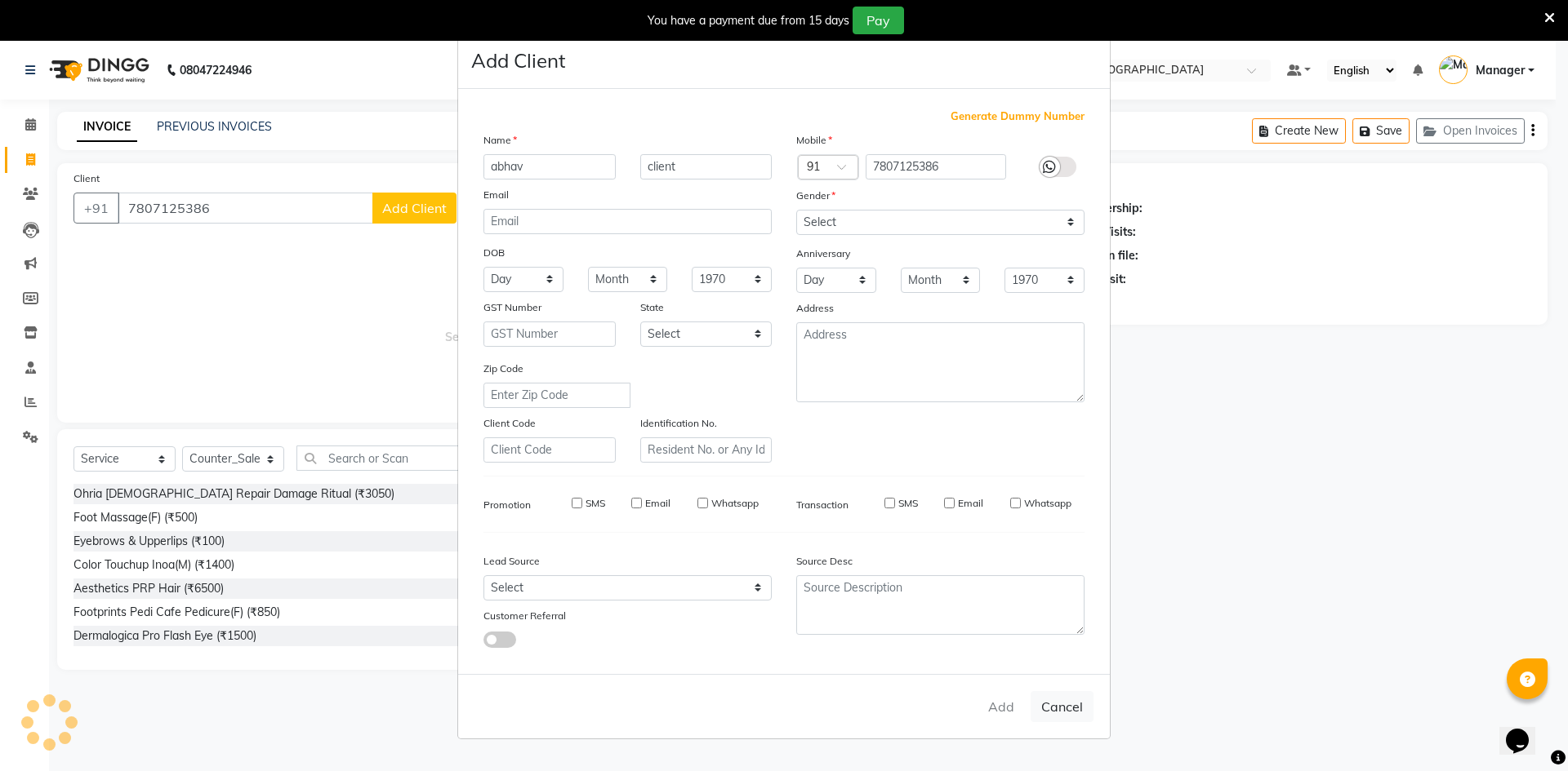
select select
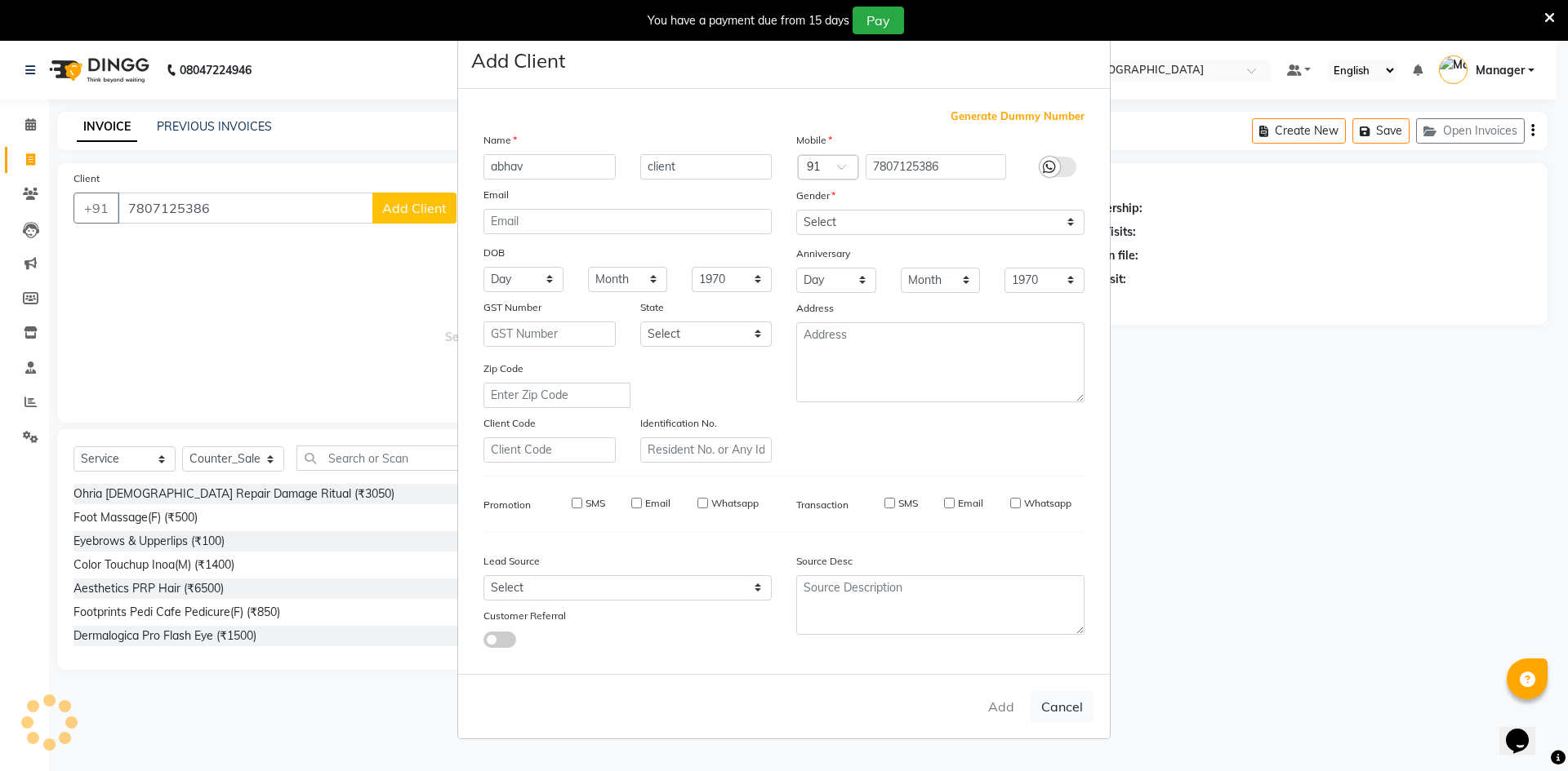
select select
checkbox input "false"
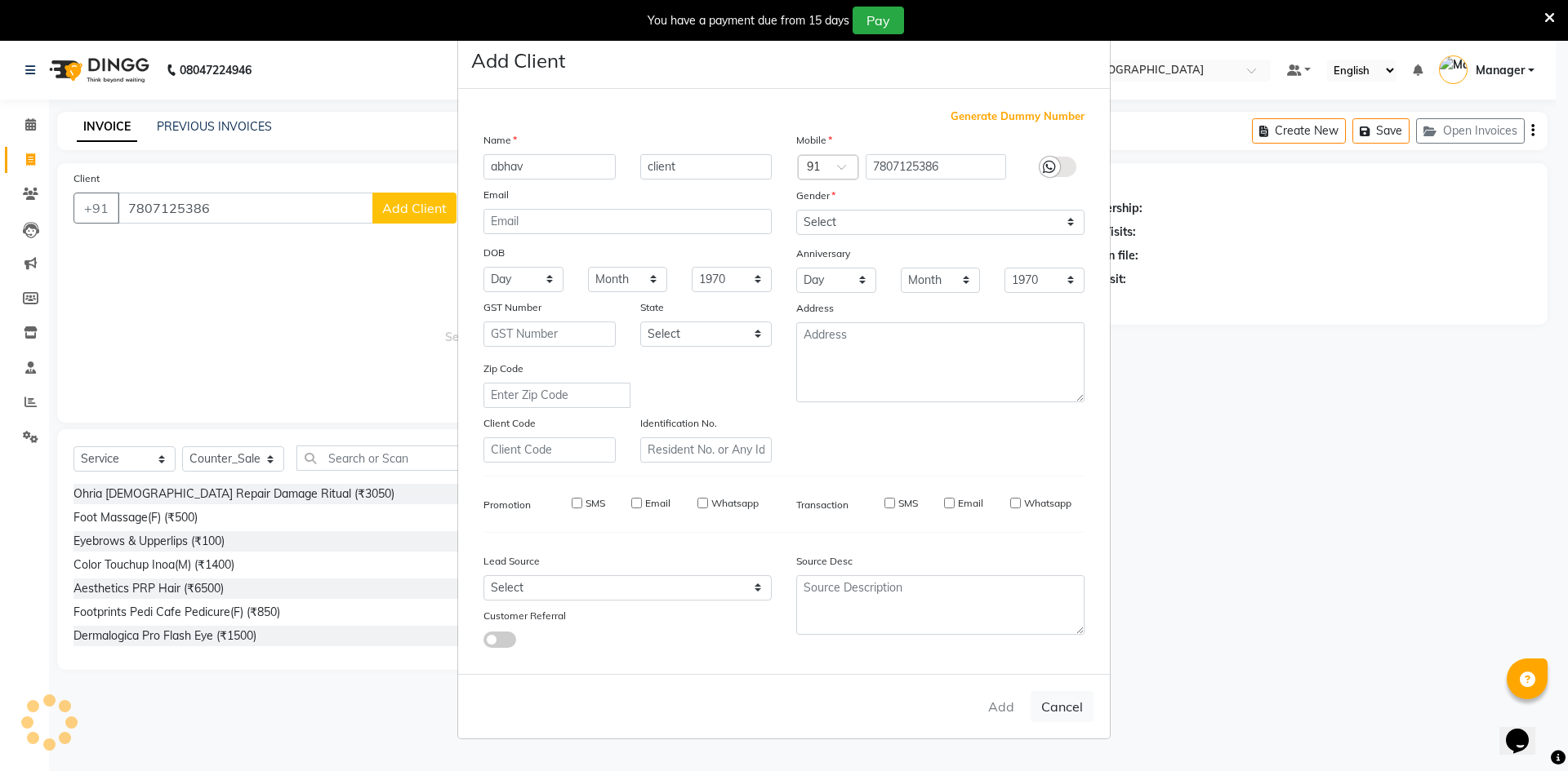
checkbox input "false"
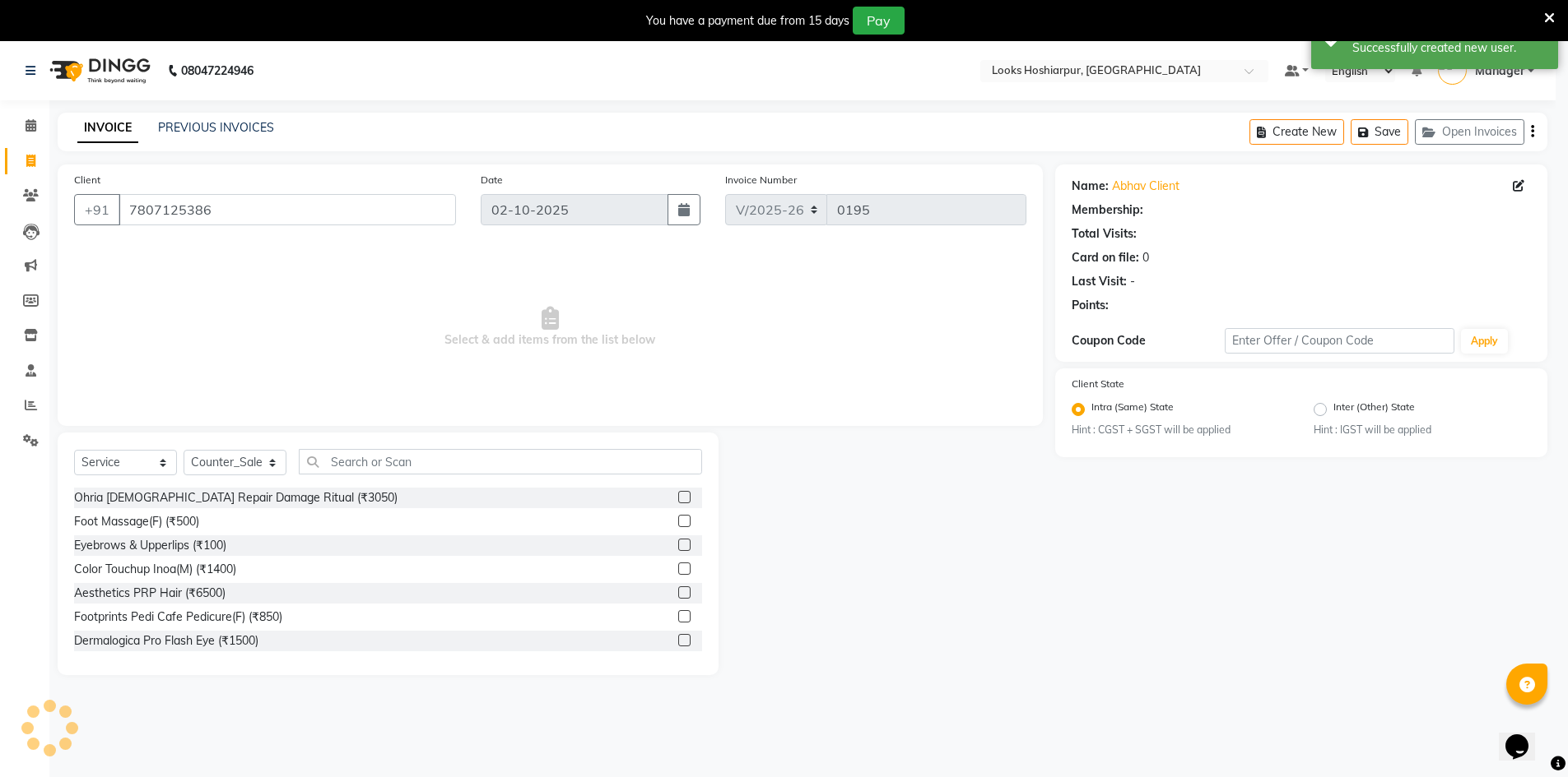
select select "1: Object"
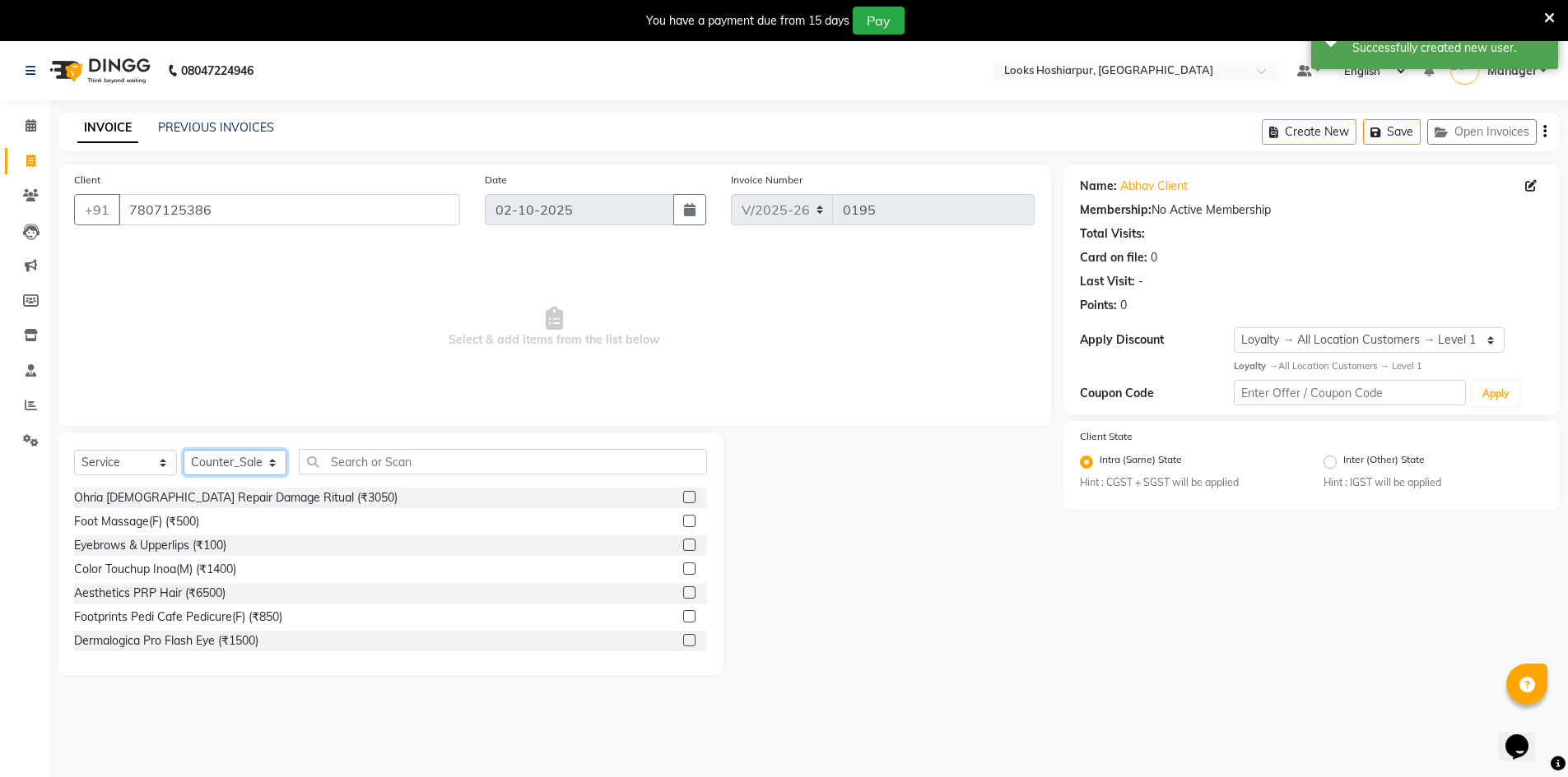
click at [278, 464] on select "Select Stylist ALI Ankush_Pdct Counter_Sales Goldy Heena_MKP Manager Nisha_MKP …" at bounding box center [235, 462] width 103 height 25
select select "92391"
click at [184, 450] on select "Select Stylist ALI Ankush_Pdct Counter_Sales Goldy Heena_MKP Manager Nisha_MKP …" at bounding box center [235, 462] width 103 height 25
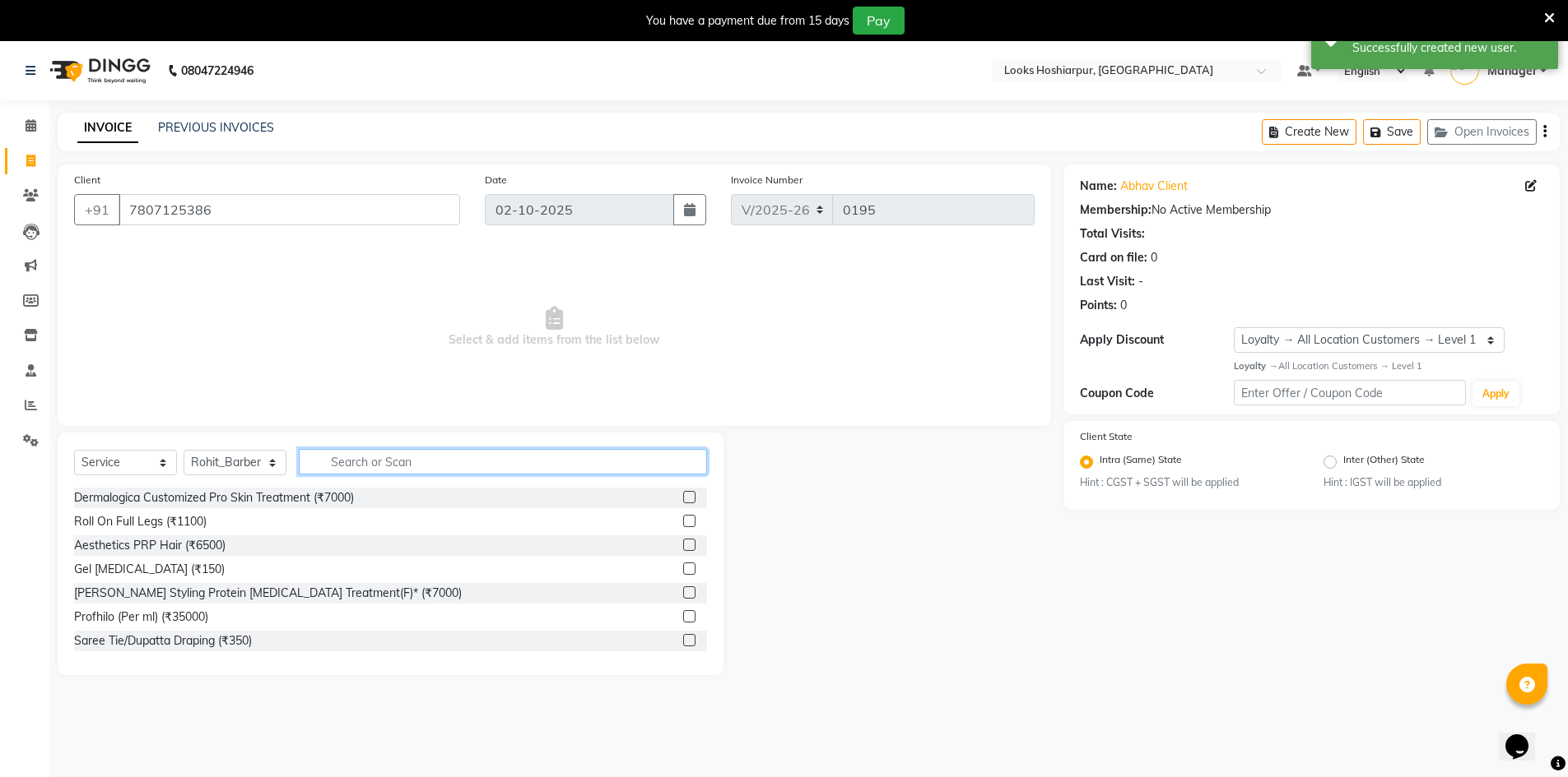
click at [349, 459] on input "text" at bounding box center [503, 461] width 408 height 25
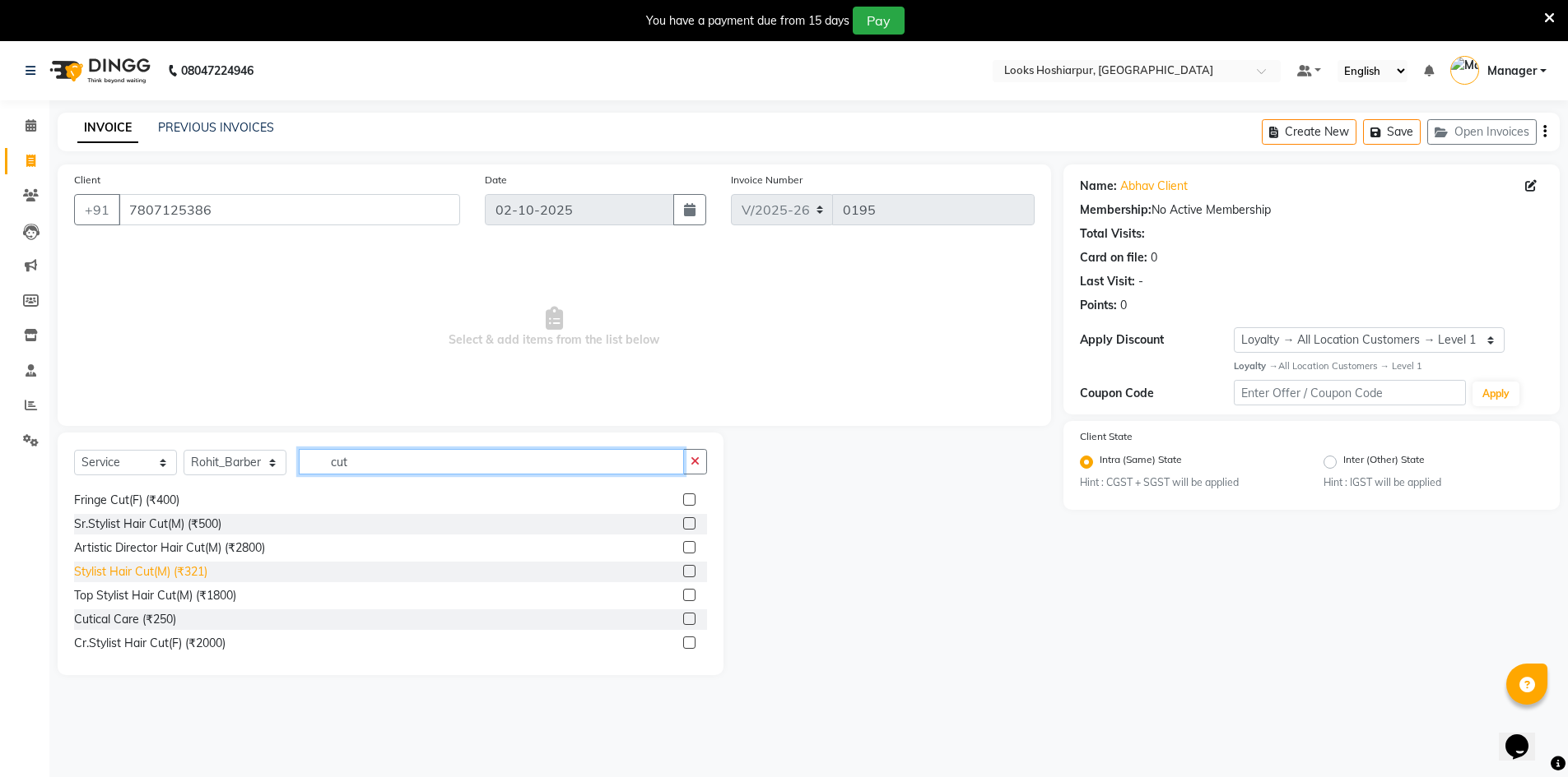
type input "cut"
drag, startPoint x: 186, startPoint y: 565, endPoint x: 208, endPoint y: 571, distance: 22.8
click at [187, 567] on div "Stylist Hair Cut(M) (₹321)" at bounding box center [140, 572] width 133 height 17
checkbox input "false"
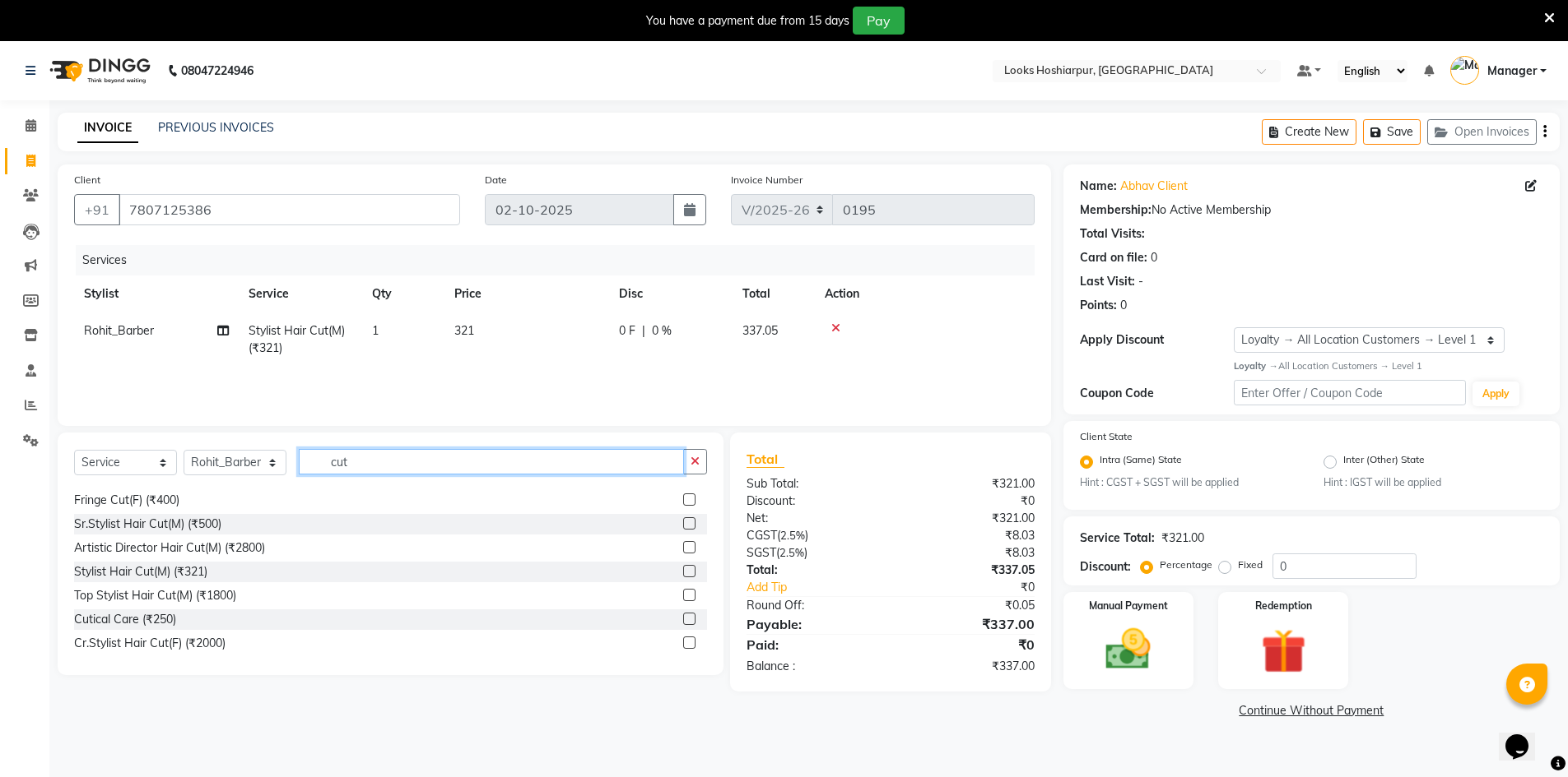
click at [385, 468] on input "cut" at bounding box center [491, 461] width 385 height 25
type input "c"
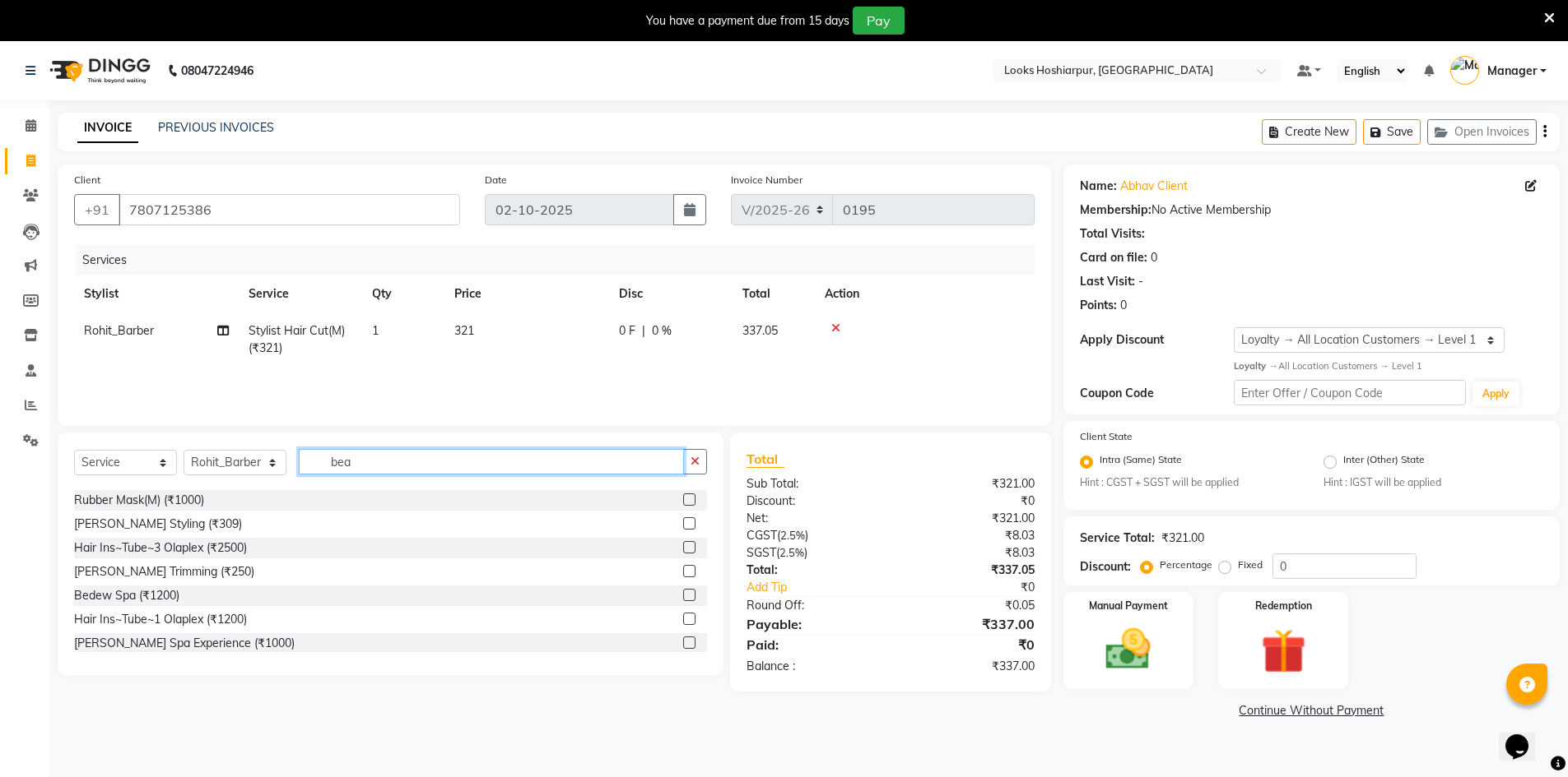
scroll to position [0, 0]
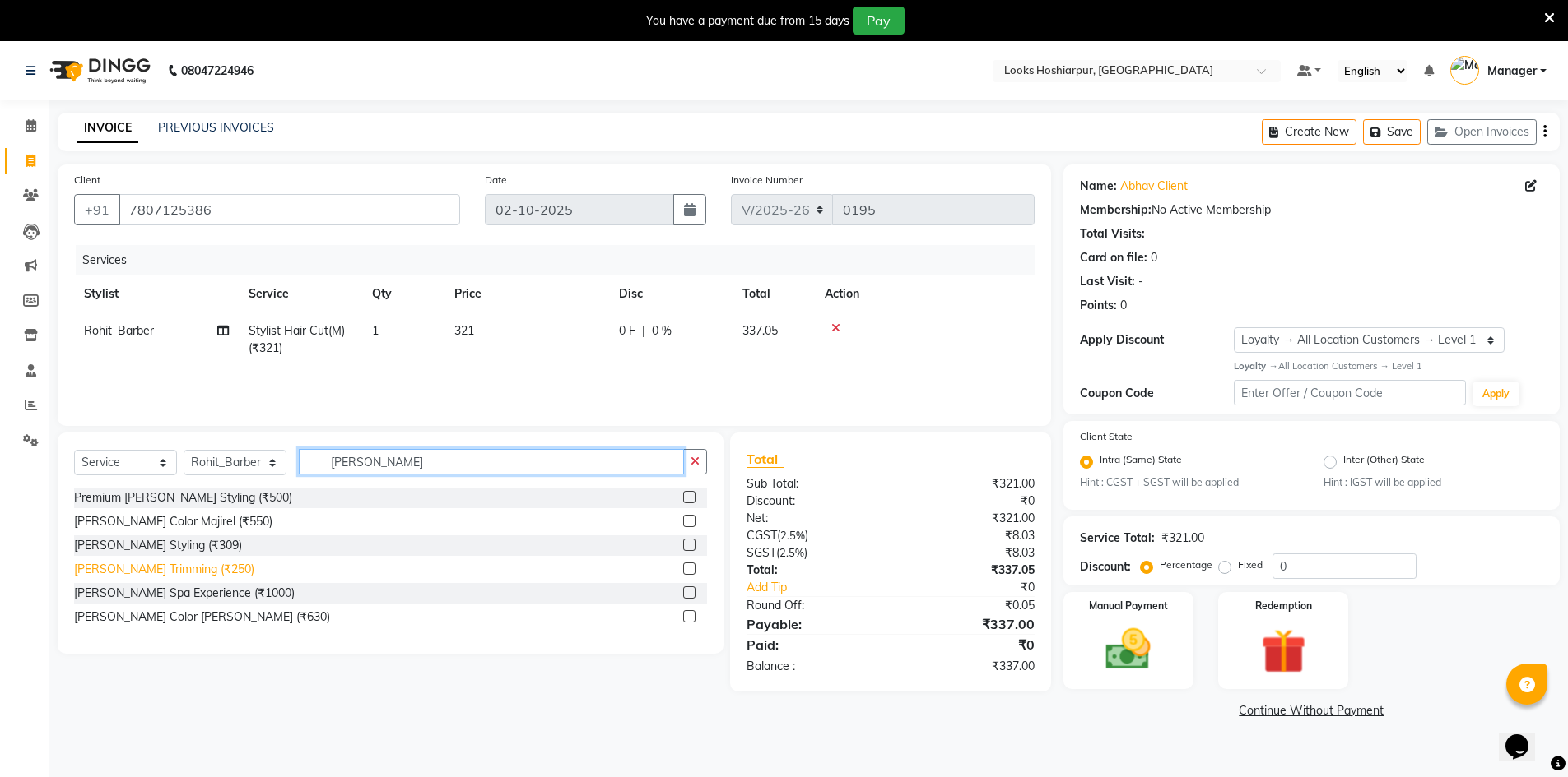
type input "[PERSON_NAME]"
click at [158, 576] on div "[PERSON_NAME] Trimming (₹250)" at bounding box center [164, 569] width 180 height 17
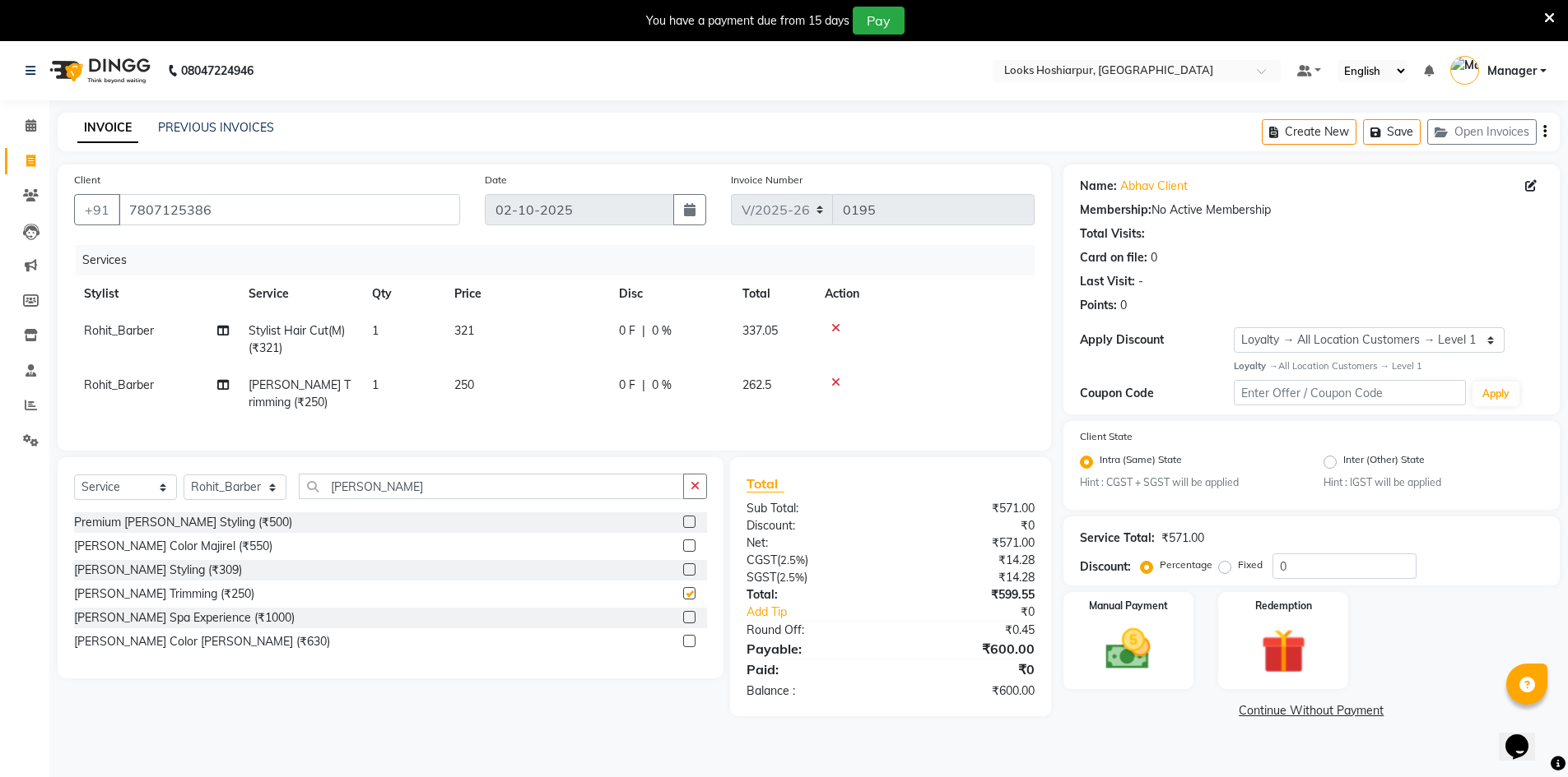
checkbox input "false"
drag, startPoint x: 848, startPoint y: 562, endPoint x: 1096, endPoint y: 533, distance: 249.7
click at [850, 552] on div "Net:" at bounding box center [812, 543] width 157 height 17
click at [1315, 576] on input "0" at bounding box center [1344, 567] width 144 height 25
type input "36"
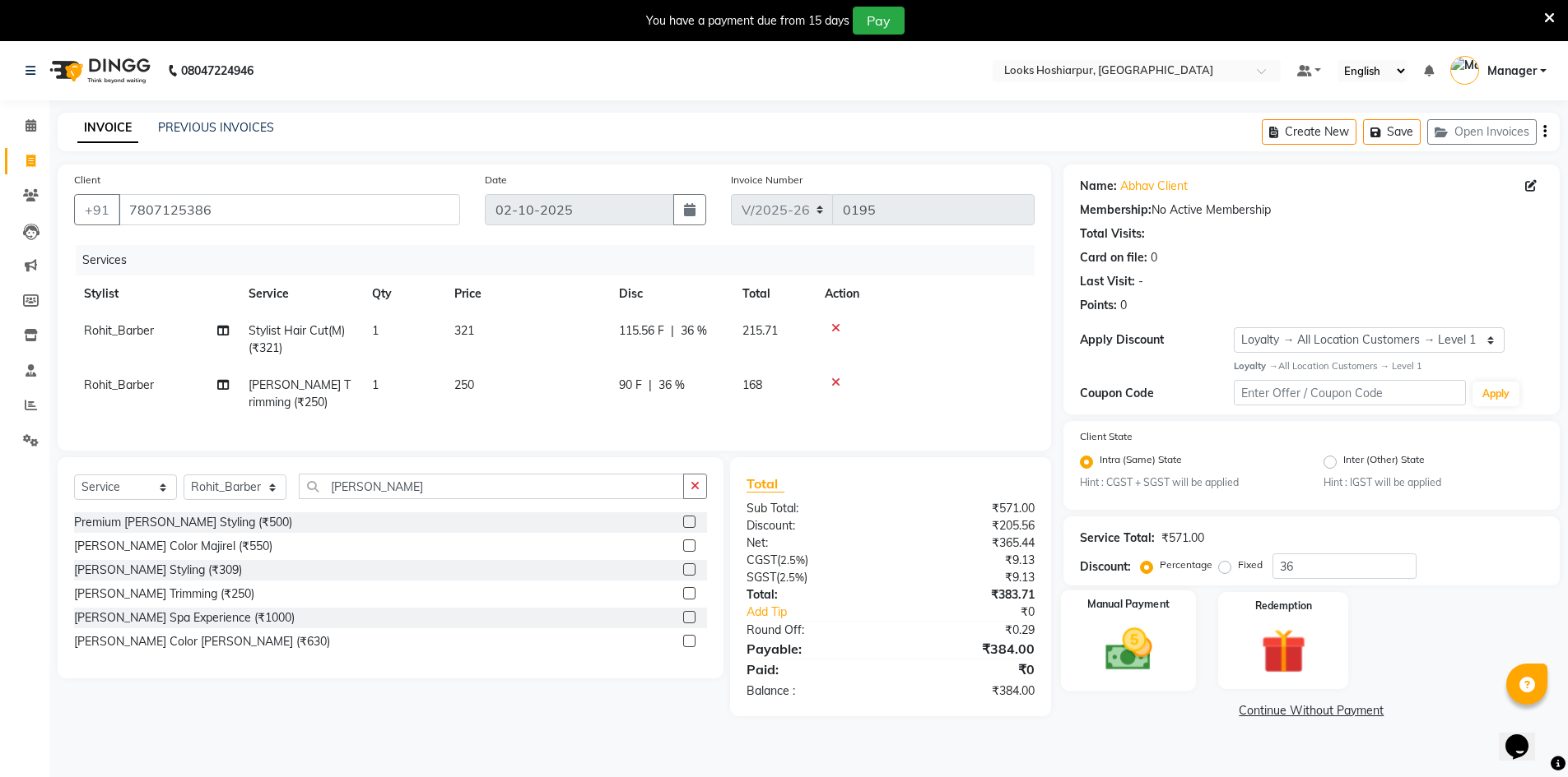
click at [1173, 630] on div "Manual Payment" at bounding box center [1127, 641] width 136 height 102
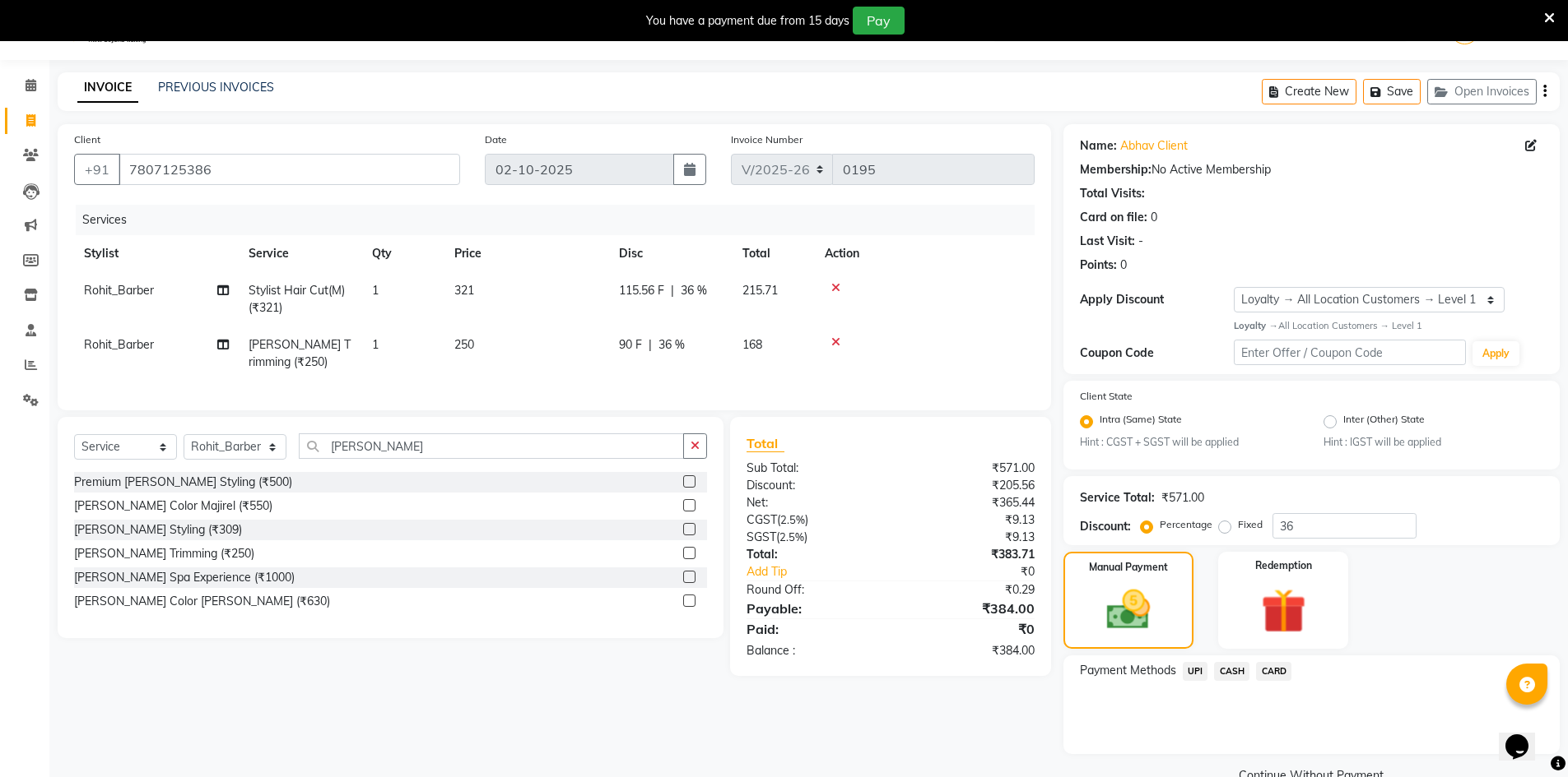
scroll to position [76, 0]
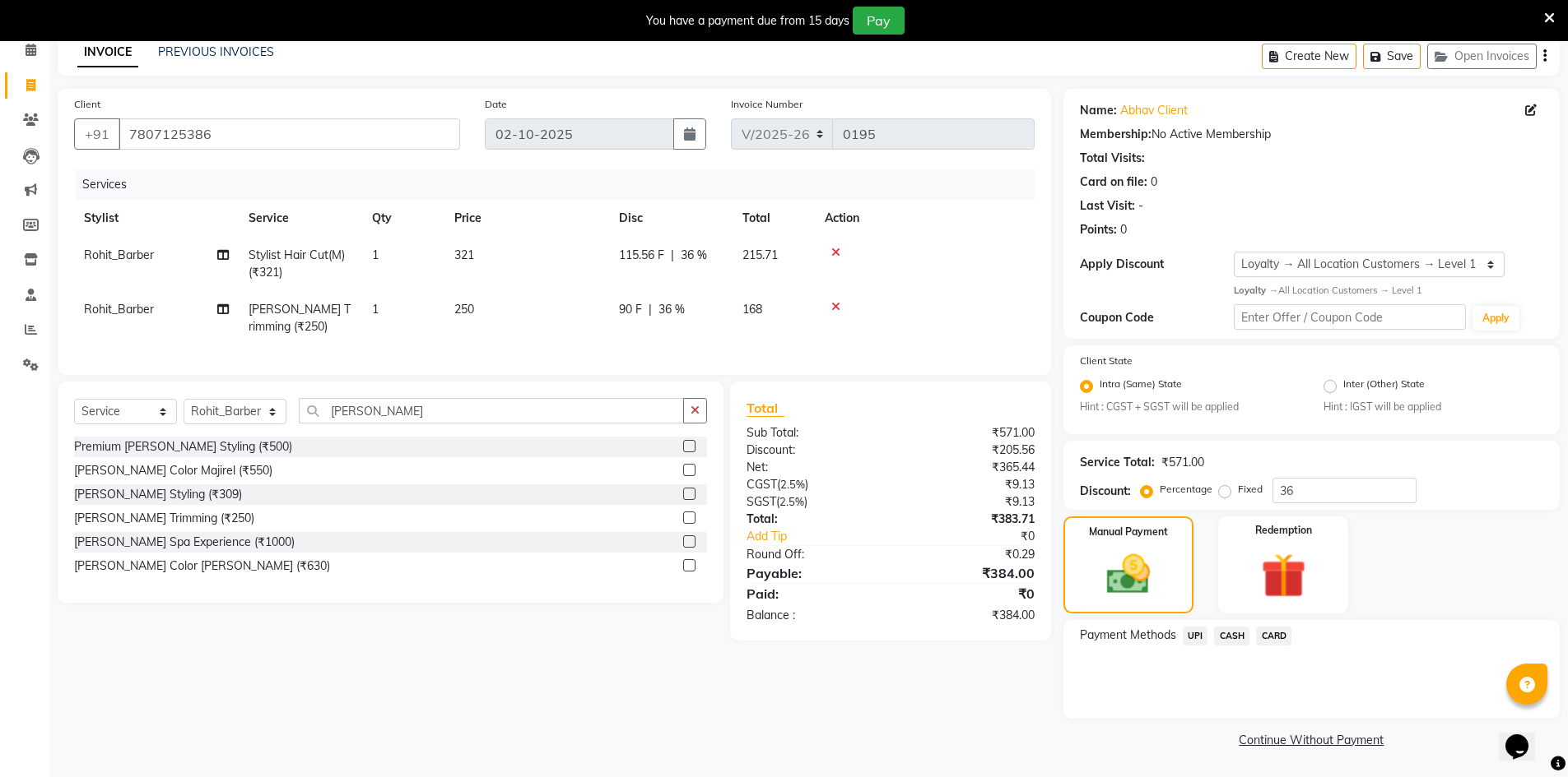
click at [1193, 639] on span "UPI" at bounding box center [1196, 636] width 25 height 19
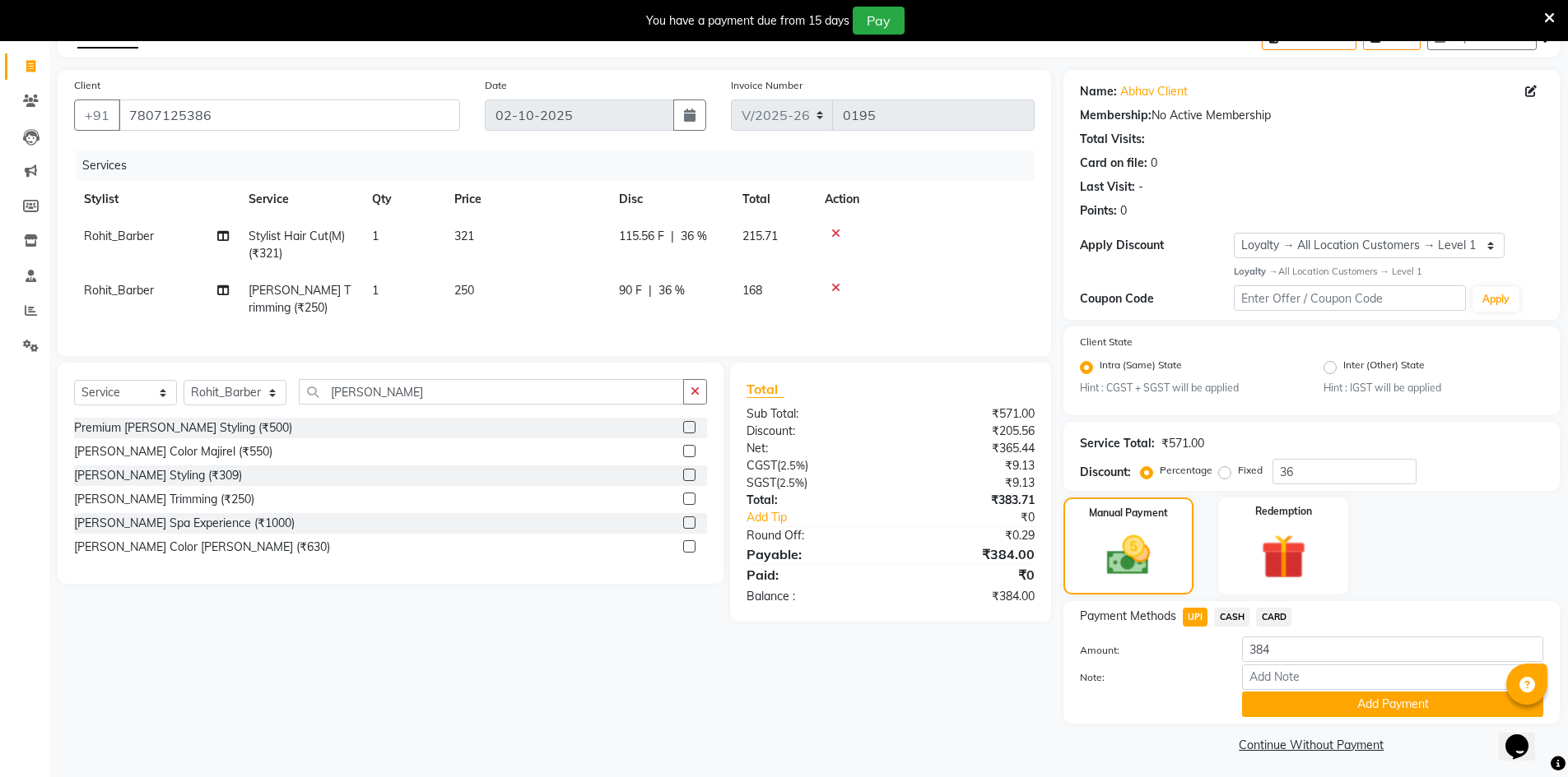
scroll to position [100, 0]
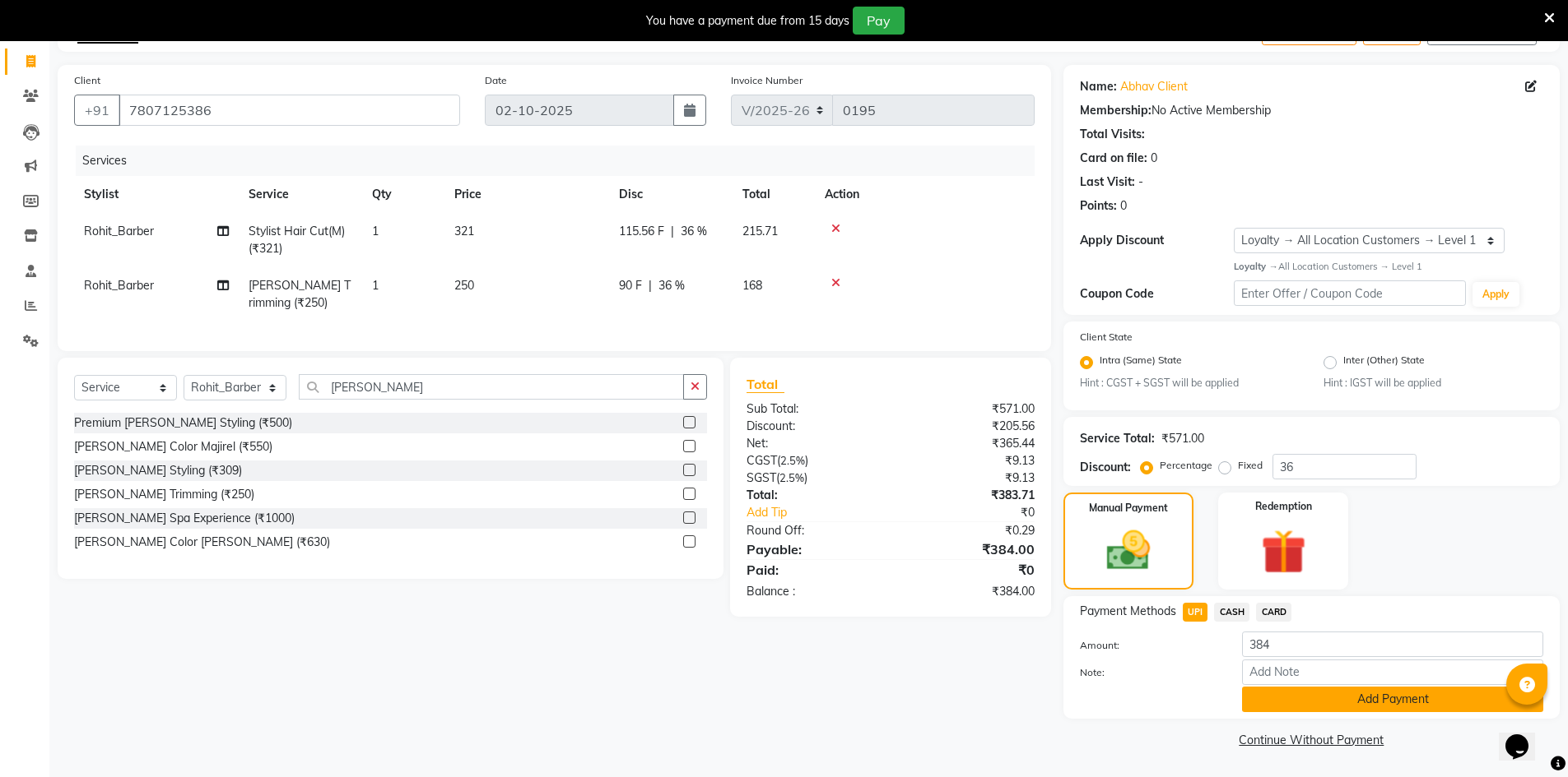
click at [1309, 698] on button "Add Payment" at bounding box center [1392, 700] width 301 height 25
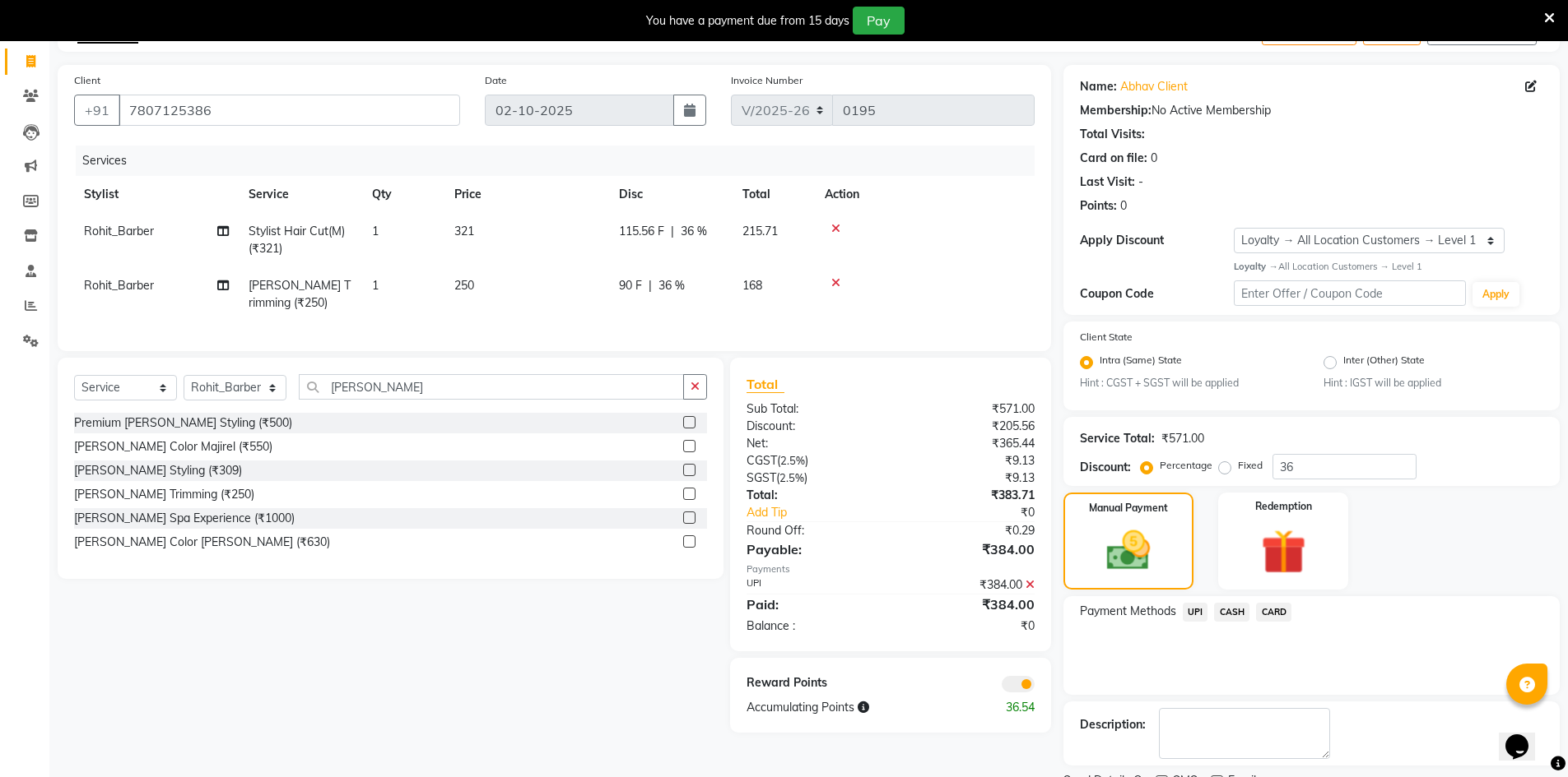
scroll to position [169, 0]
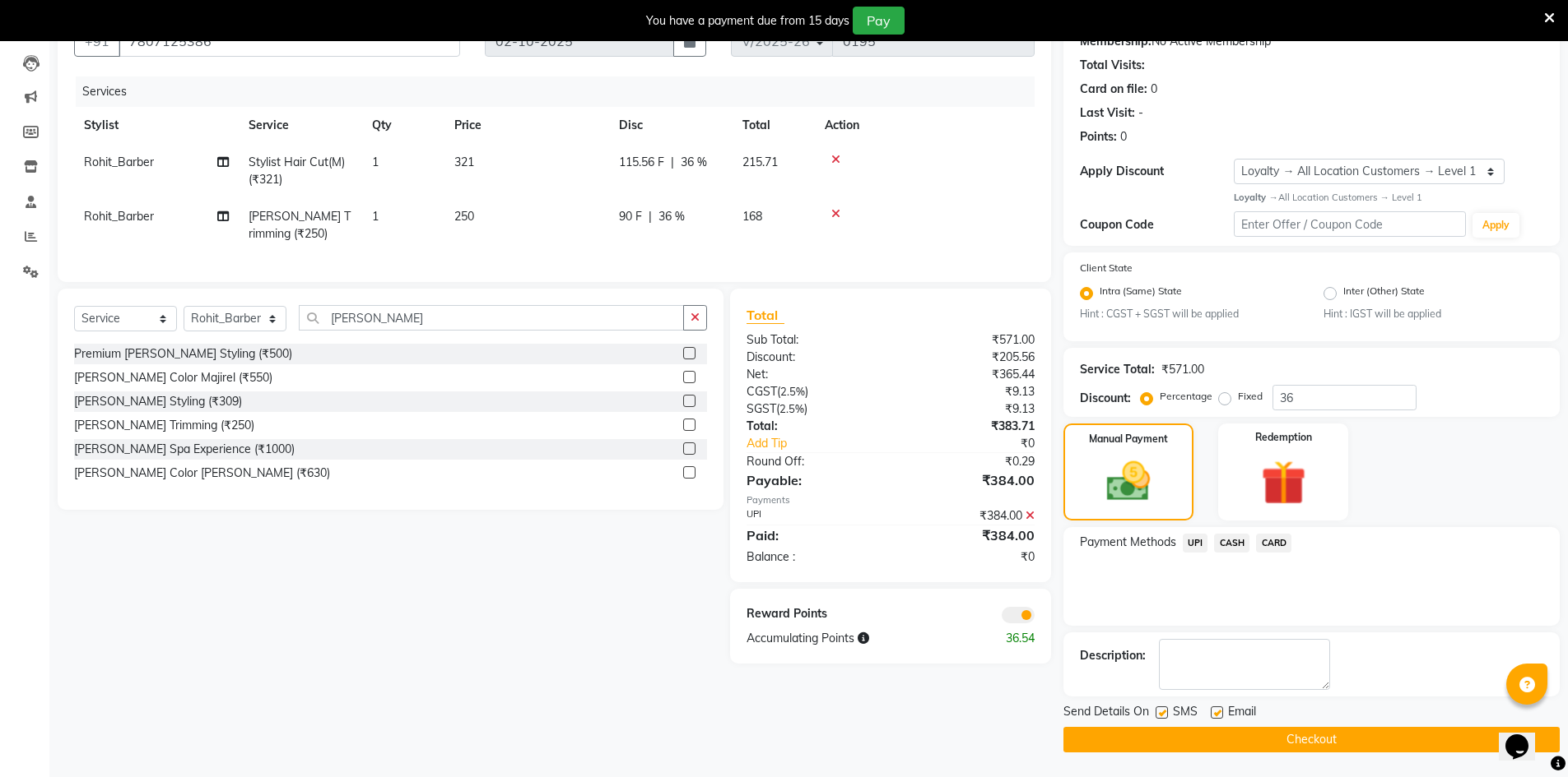
click at [1010, 623] on span at bounding box center [1017, 615] width 33 height 16
click at [1035, 618] on input "checkbox" at bounding box center [1035, 618] width 0 height 0
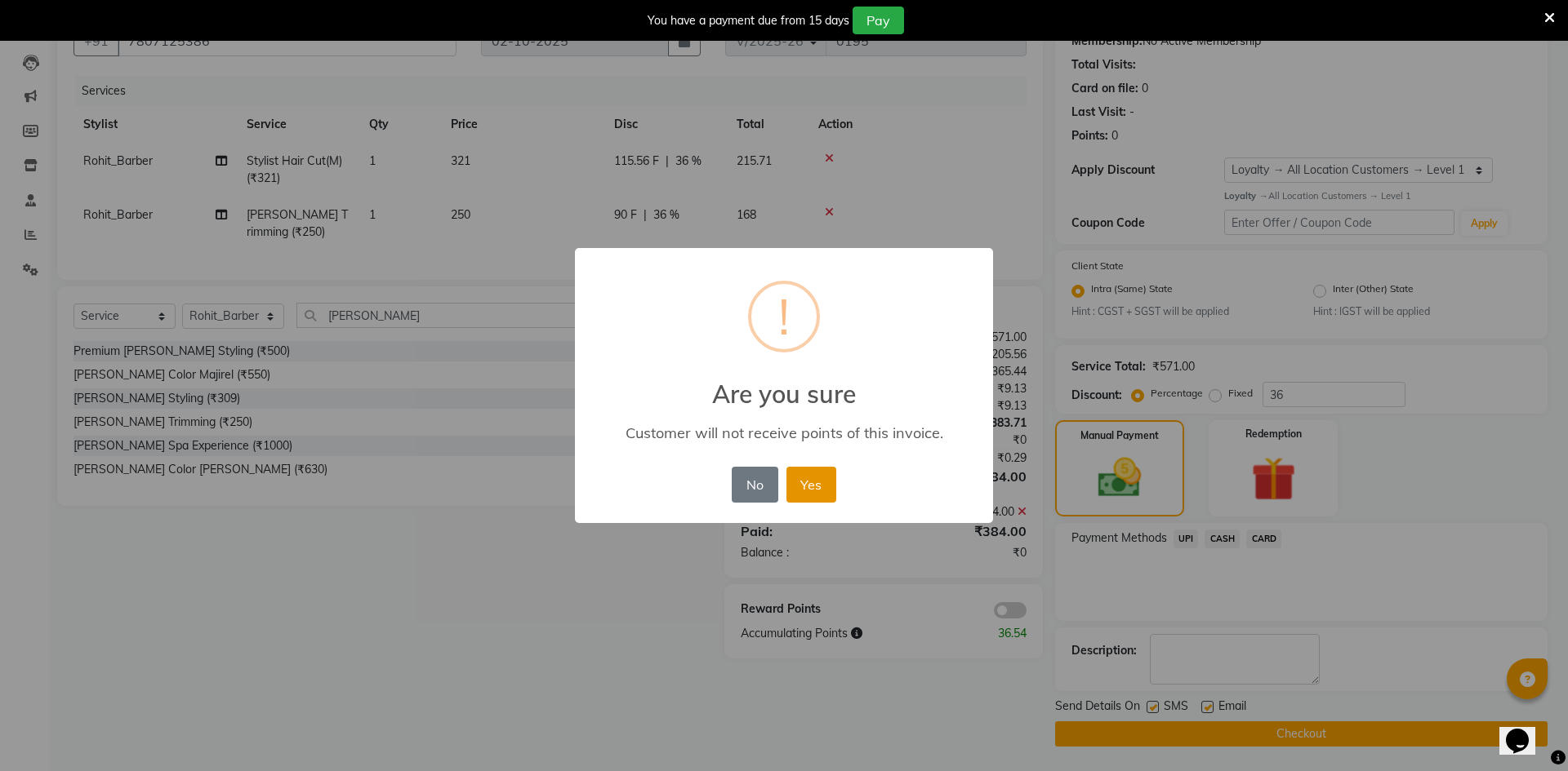
click at [813, 483] on button "Yes" at bounding box center [812, 485] width 50 height 36
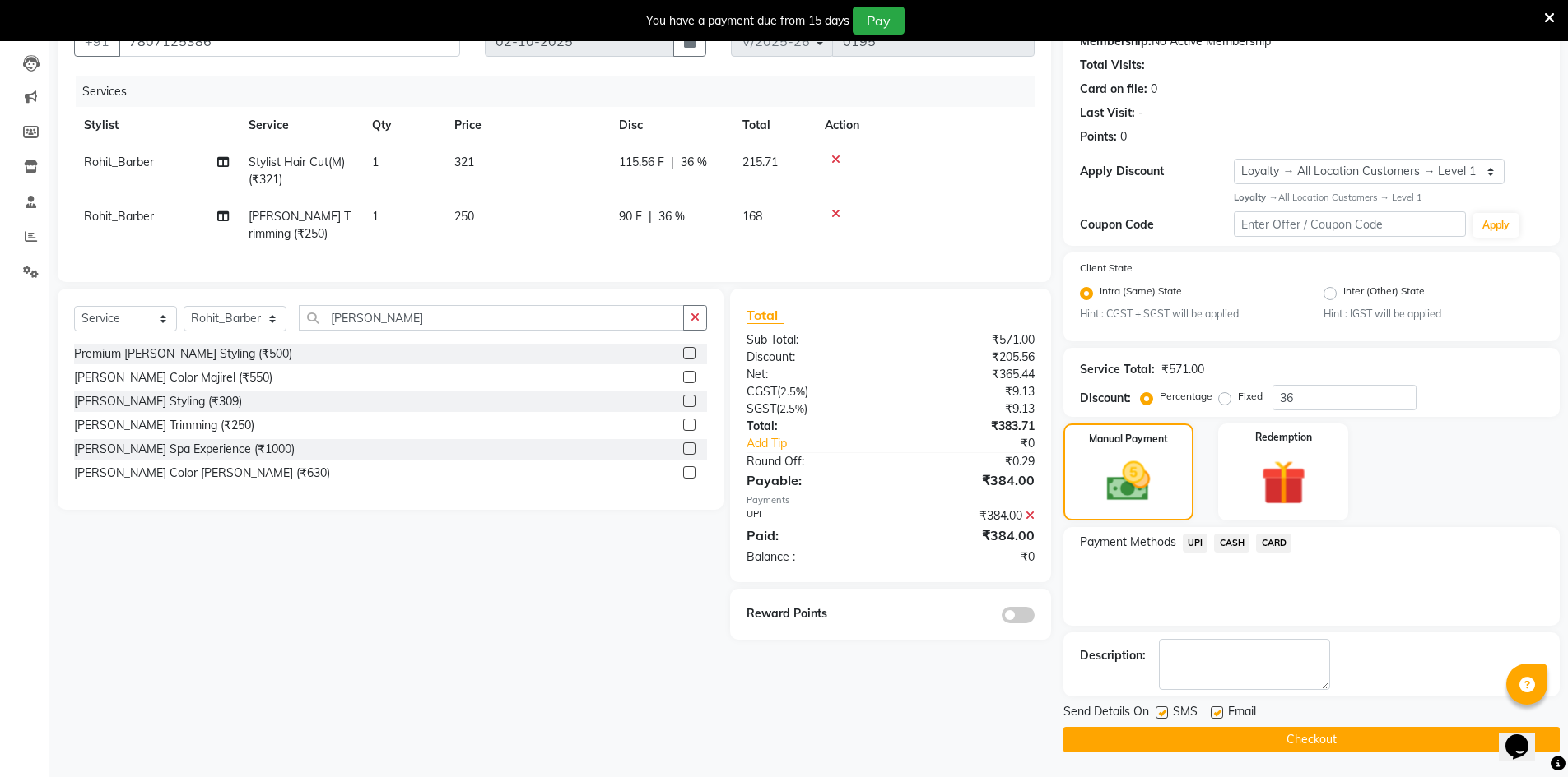
click at [1164, 739] on button "Checkout" at bounding box center [1312, 740] width 497 height 25
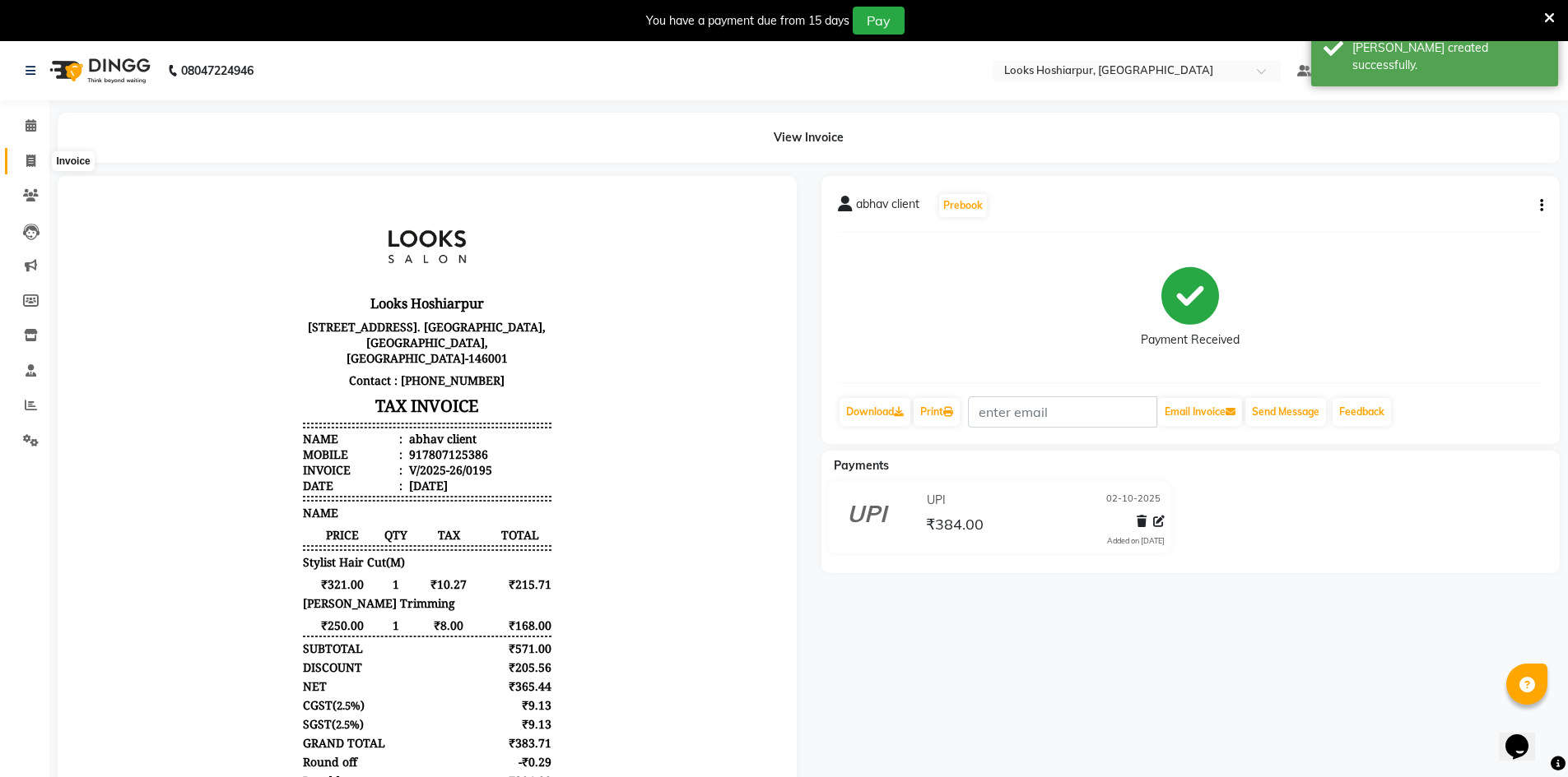
click at [35, 159] on icon at bounding box center [31, 161] width 9 height 13
select select "service"
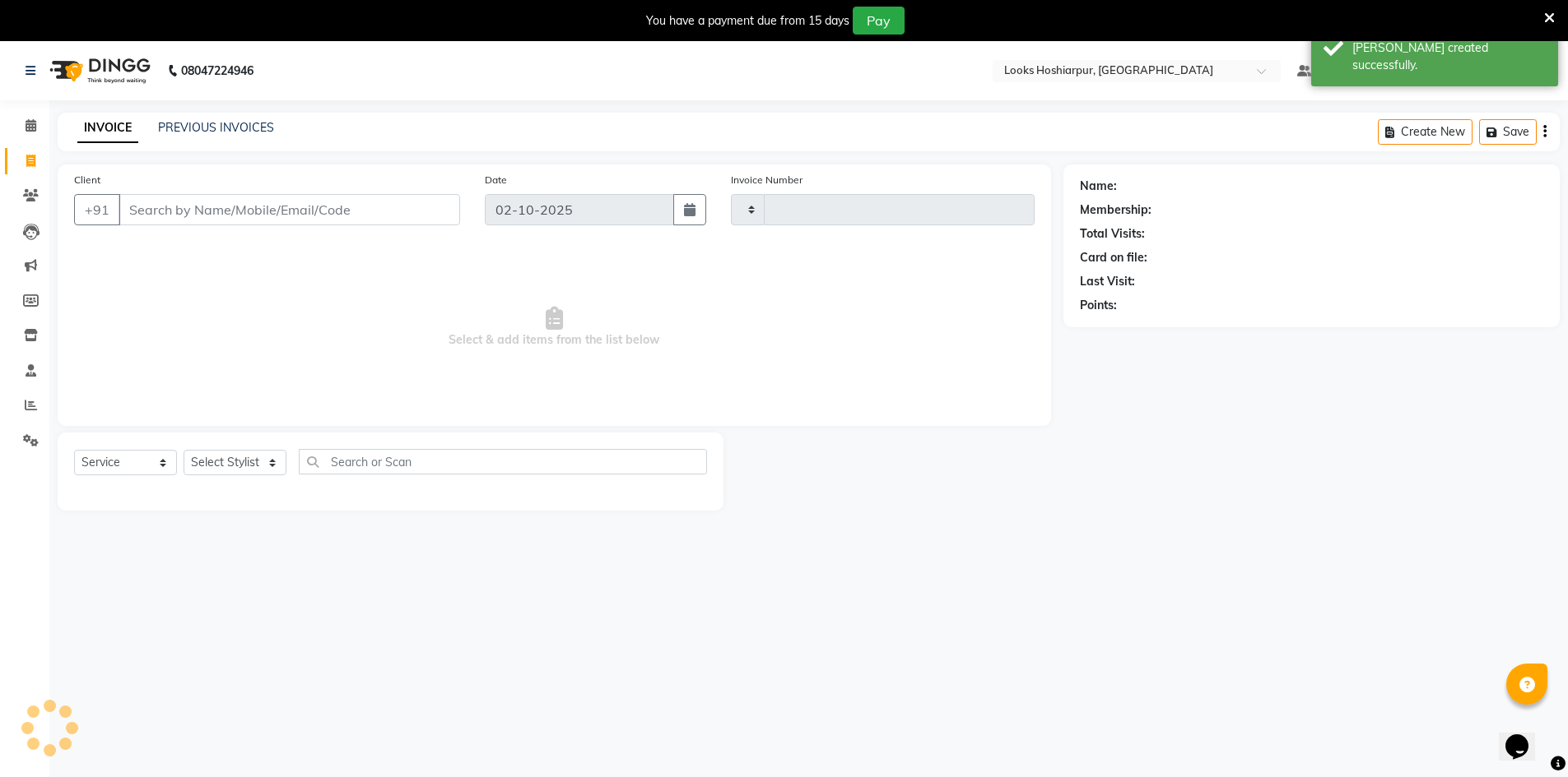
scroll to position [41, 0]
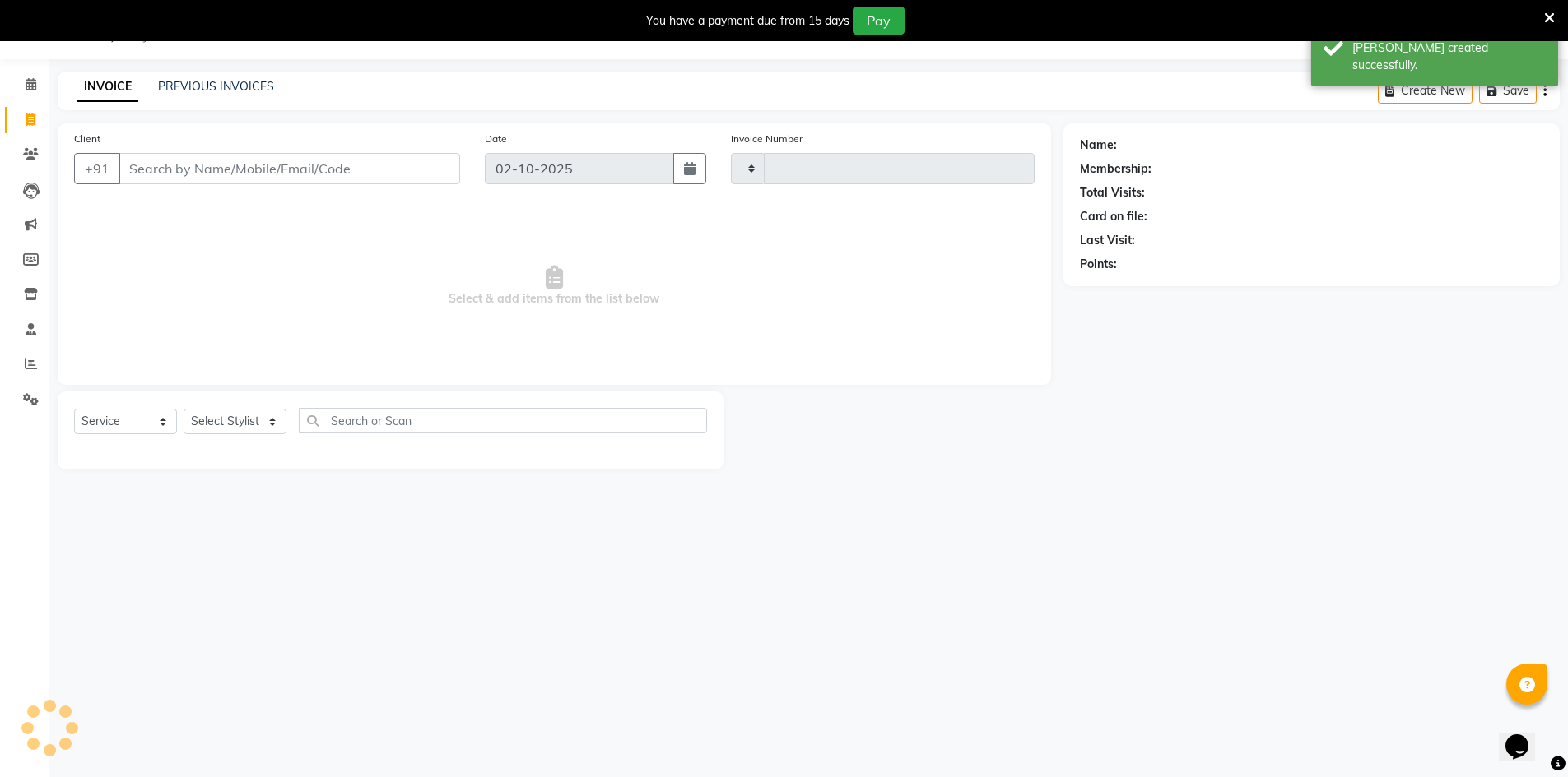
type input "0196"
select select "9034"
select select "92381"
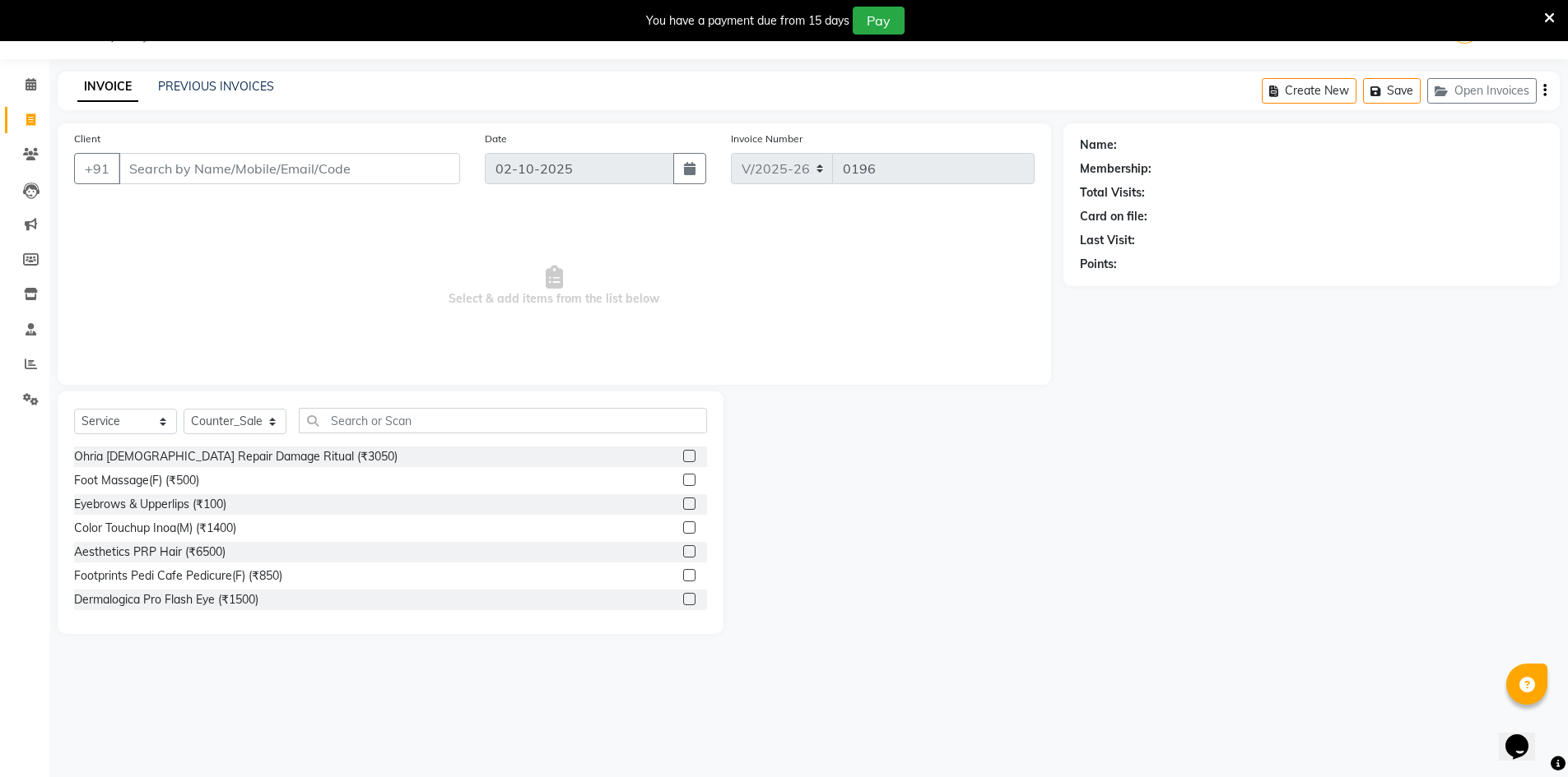
click at [1567, 0] on html "08047224946 Select Location × Looks Hoshiarpur, Punjab Default Panel My Panel E…" at bounding box center [784, 347] width 1568 height 777
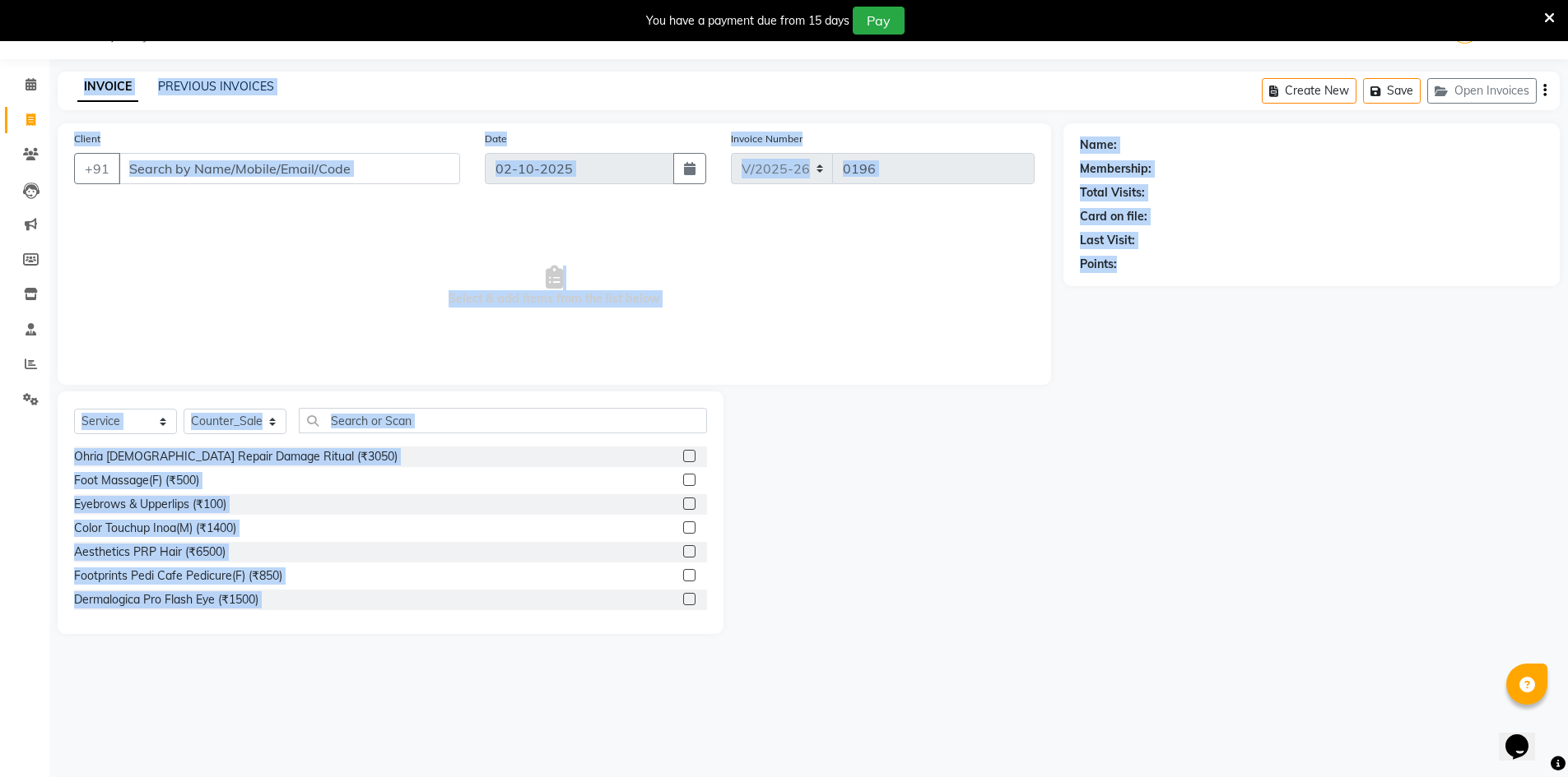
scroll to position [0, 0]
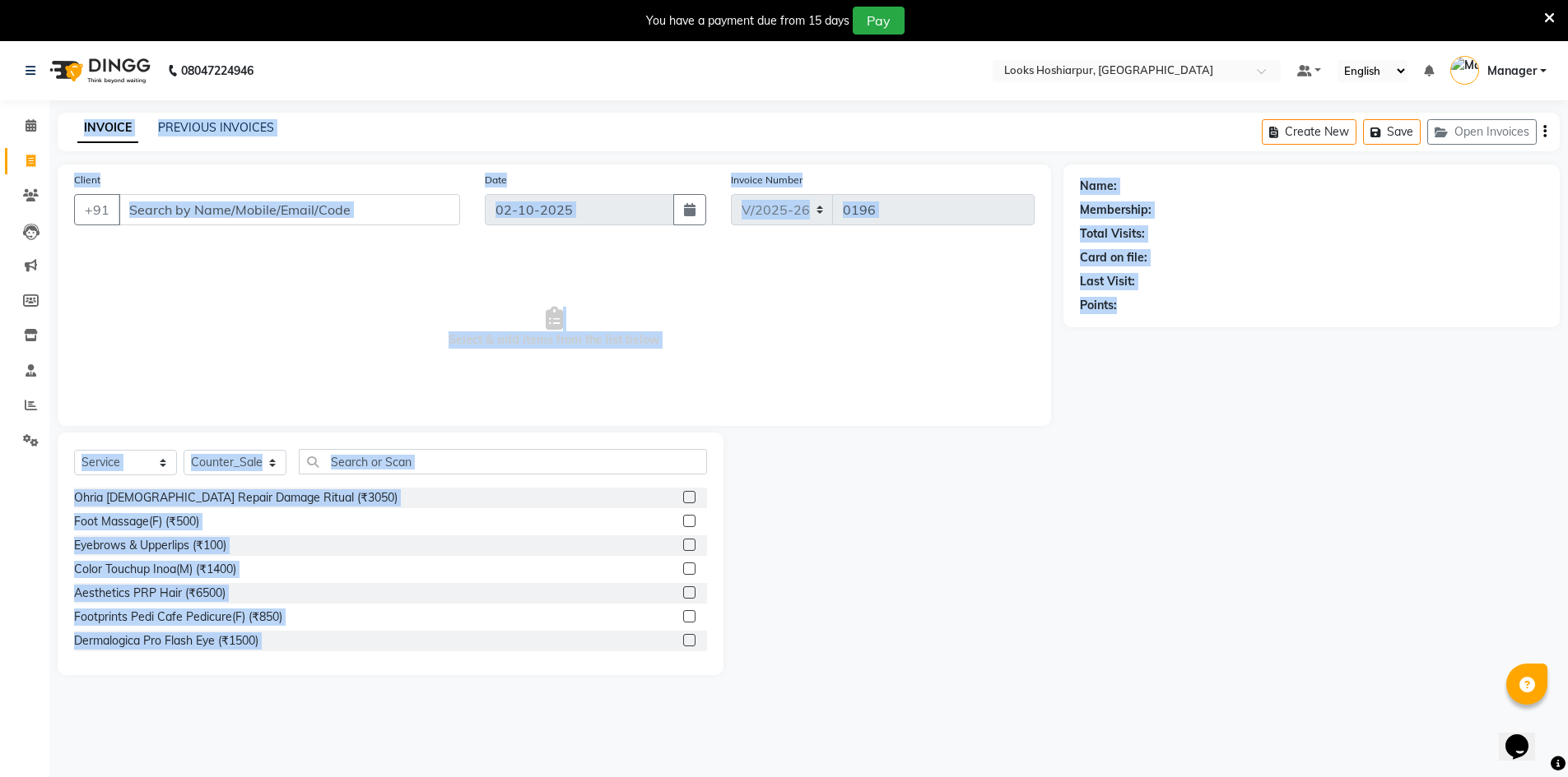
click at [900, 630] on div at bounding box center [892, 554] width 339 height 243
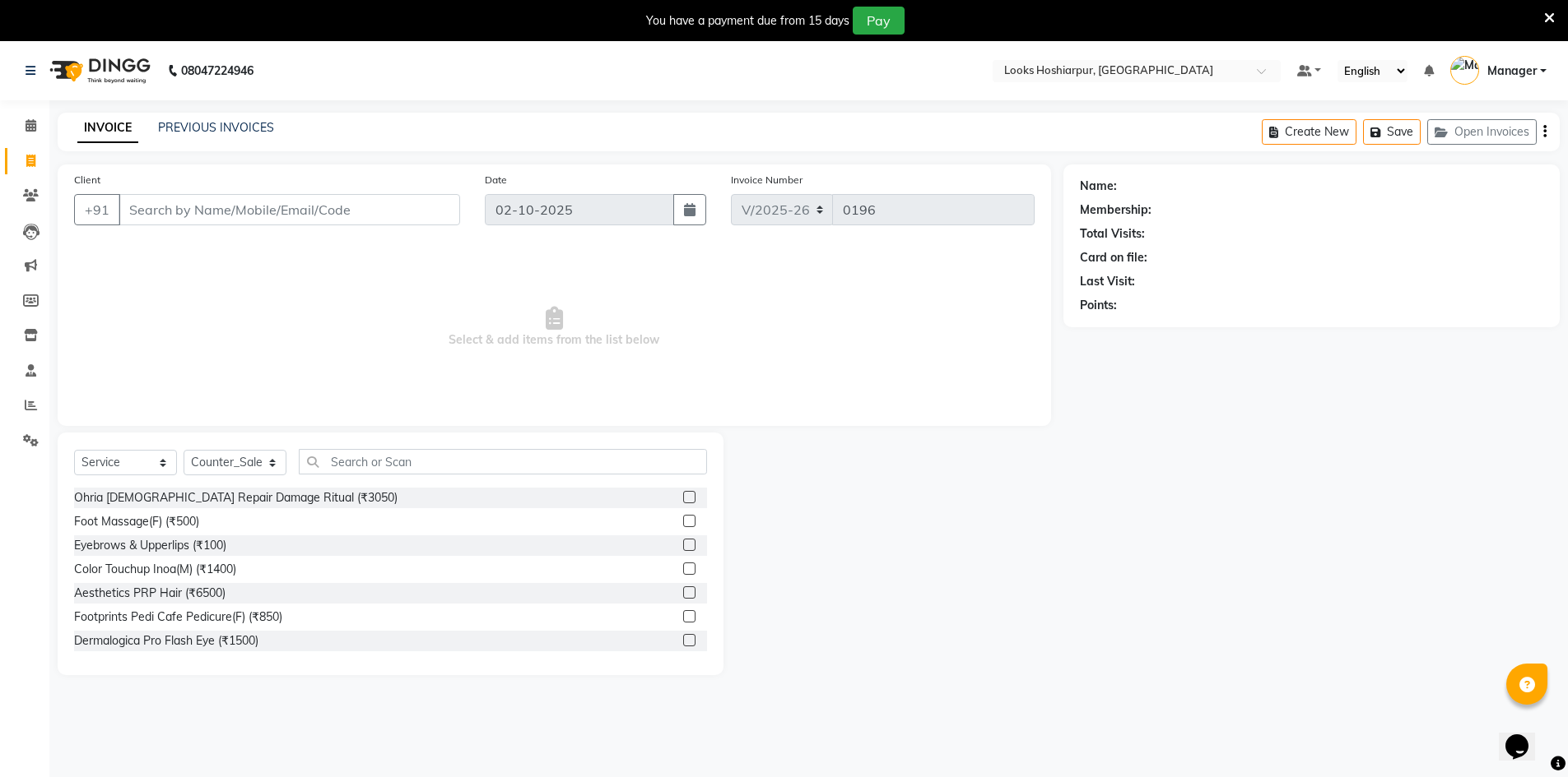
click at [198, 136] on div "PREVIOUS INVOICES" at bounding box center [216, 128] width 116 height 17
click at [206, 122] on link "PREVIOUS INVOICES" at bounding box center [216, 128] width 116 height 14
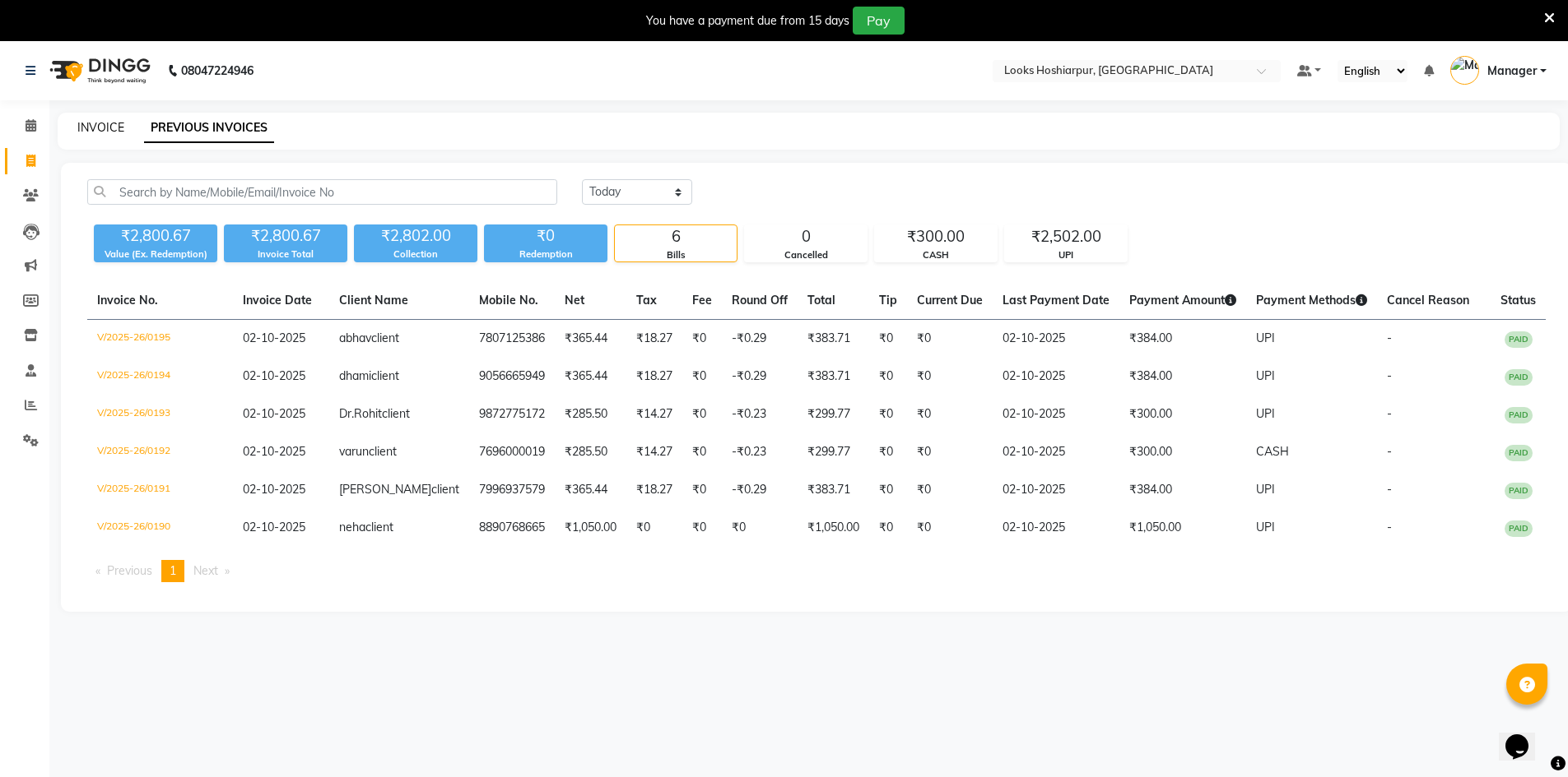
drag, startPoint x: 104, startPoint y: 125, endPoint x: 340, endPoint y: 79, distance: 240.4
click at [105, 123] on link "INVOICE" at bounding box center [101, 128] width 47 height 14
select select "service"
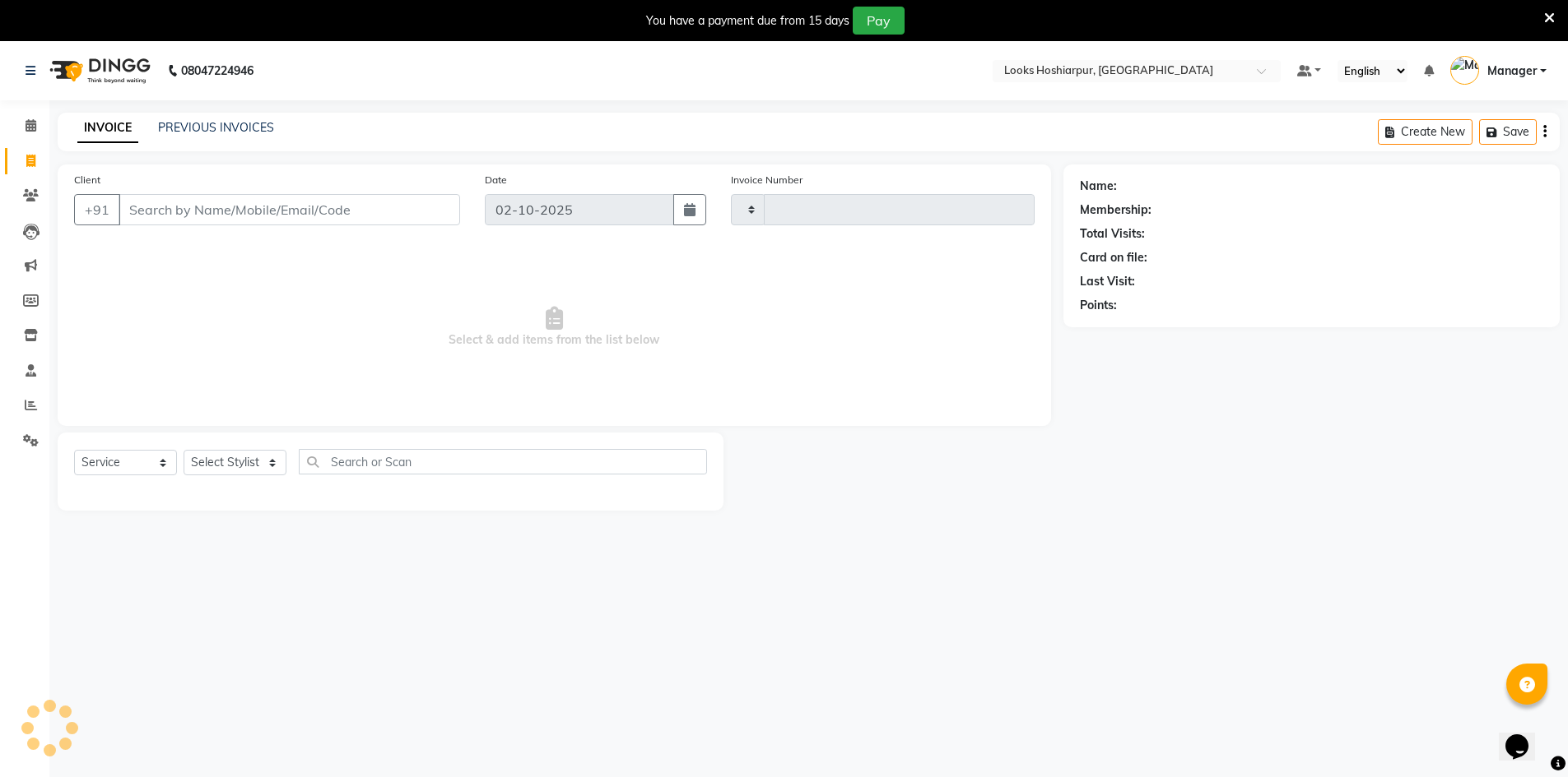
scroll to position [1, 0]
type input "0196"
select select "9034"
select select "92381"
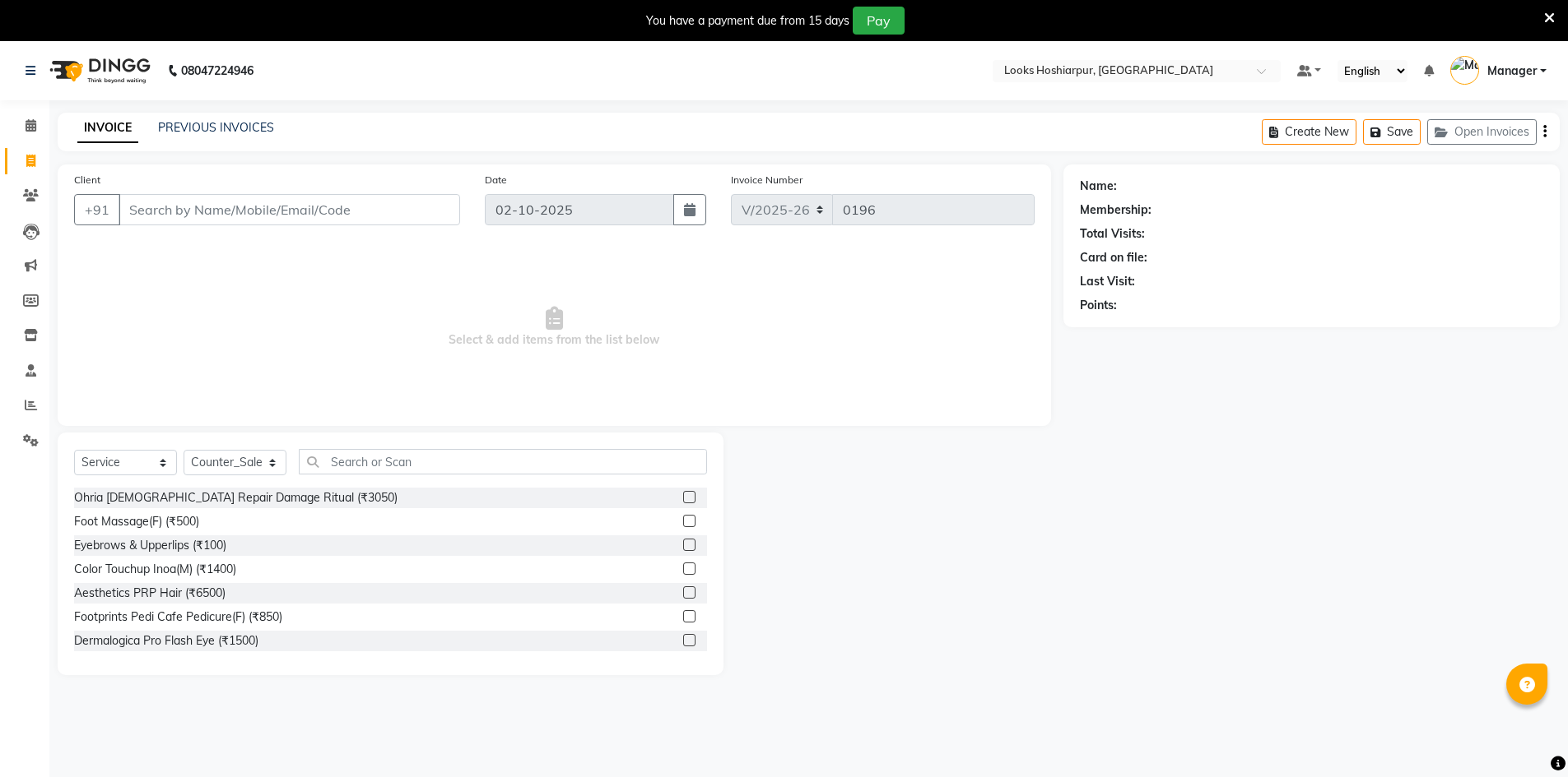
select select "9034"
select select "service"
select select "92381"
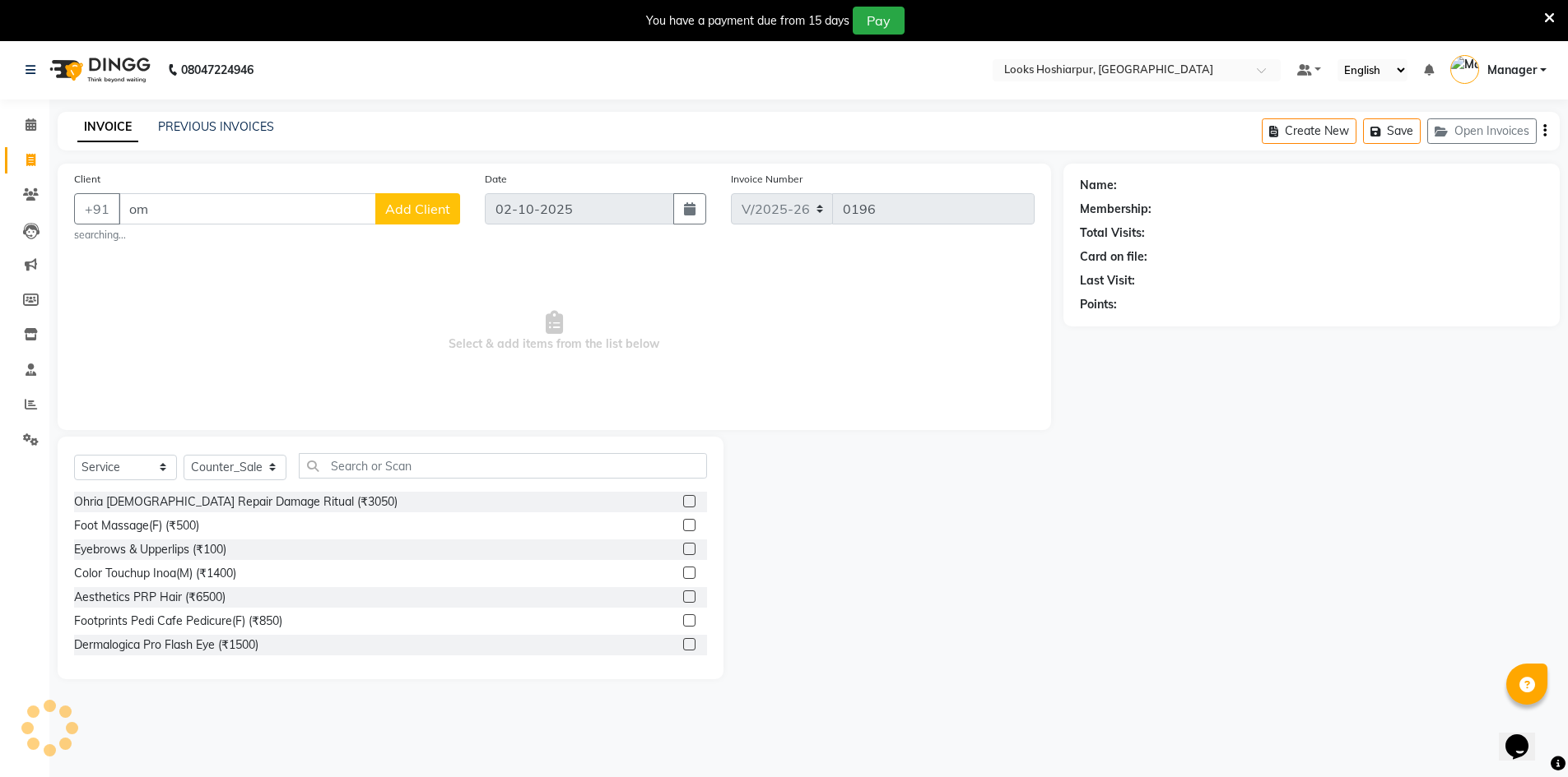
type input "o"
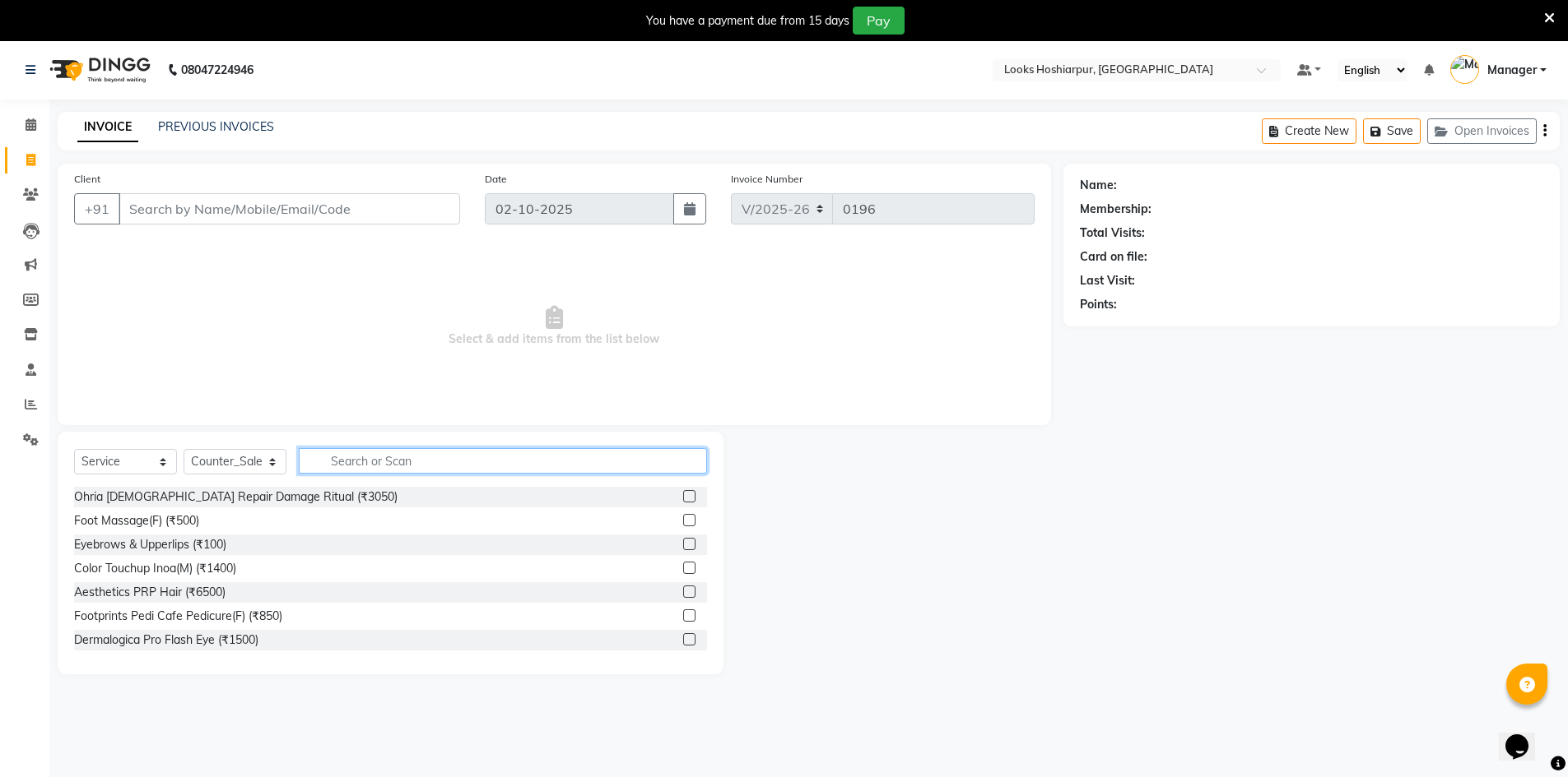
click at [430, 461] on input "text" at bounding box center [503, 461] width 408 height 25
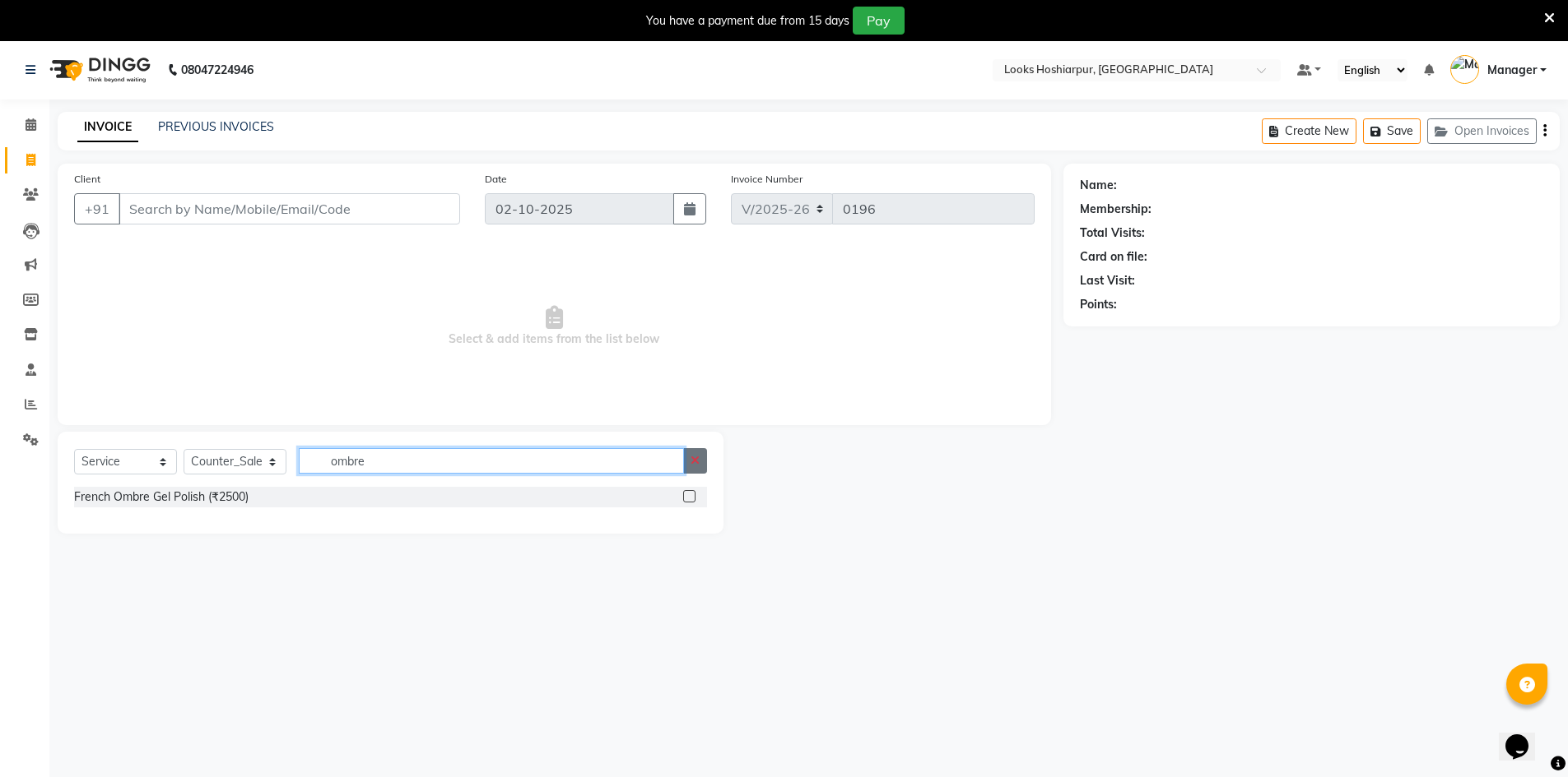
type input "ombre"
click at [696, 472] on button "button" at bounding box center [694, 461] width 24 height 25
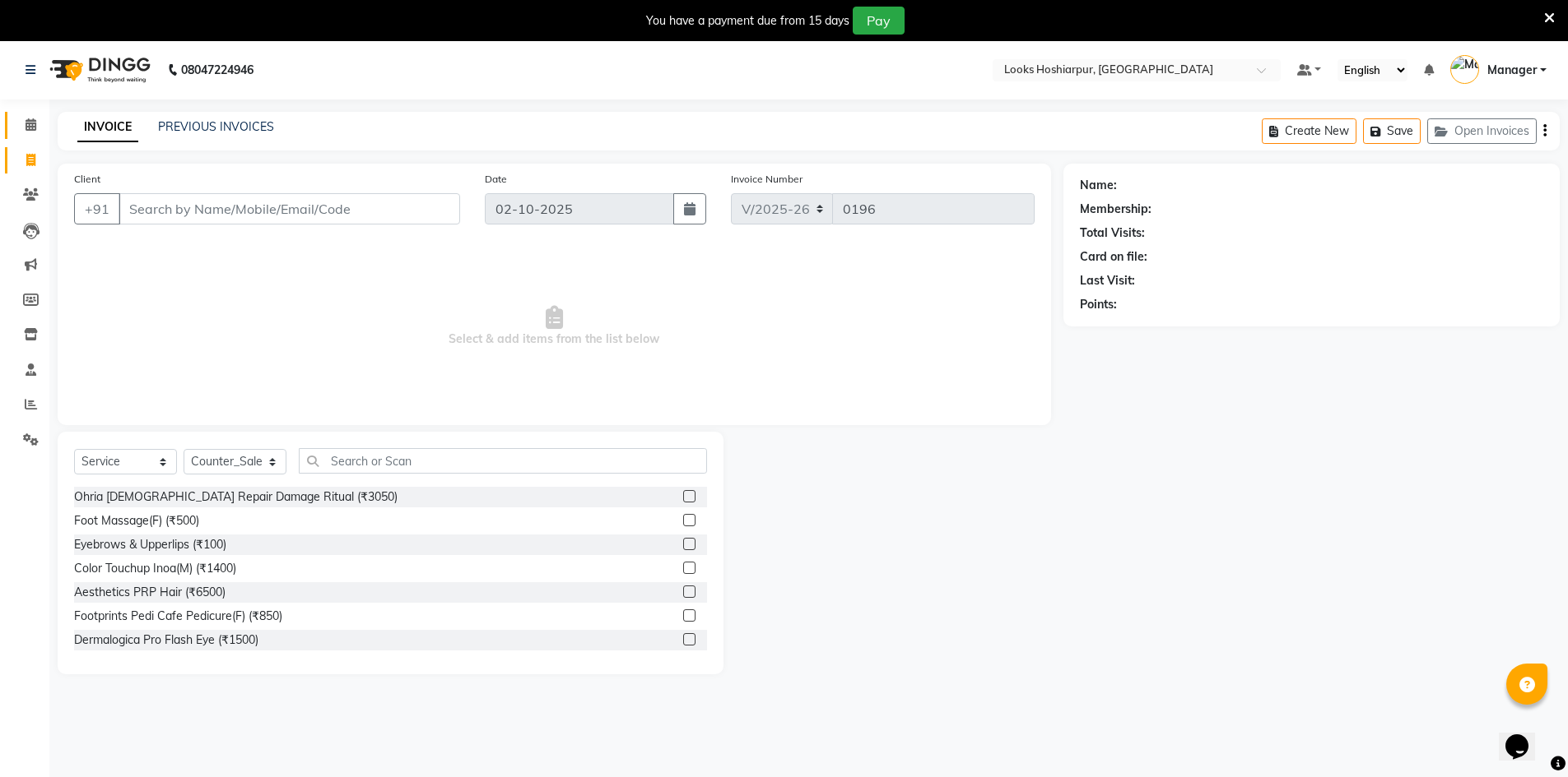
click at [19, 125] on span at bounding box center [31, 125] width 29 height 19
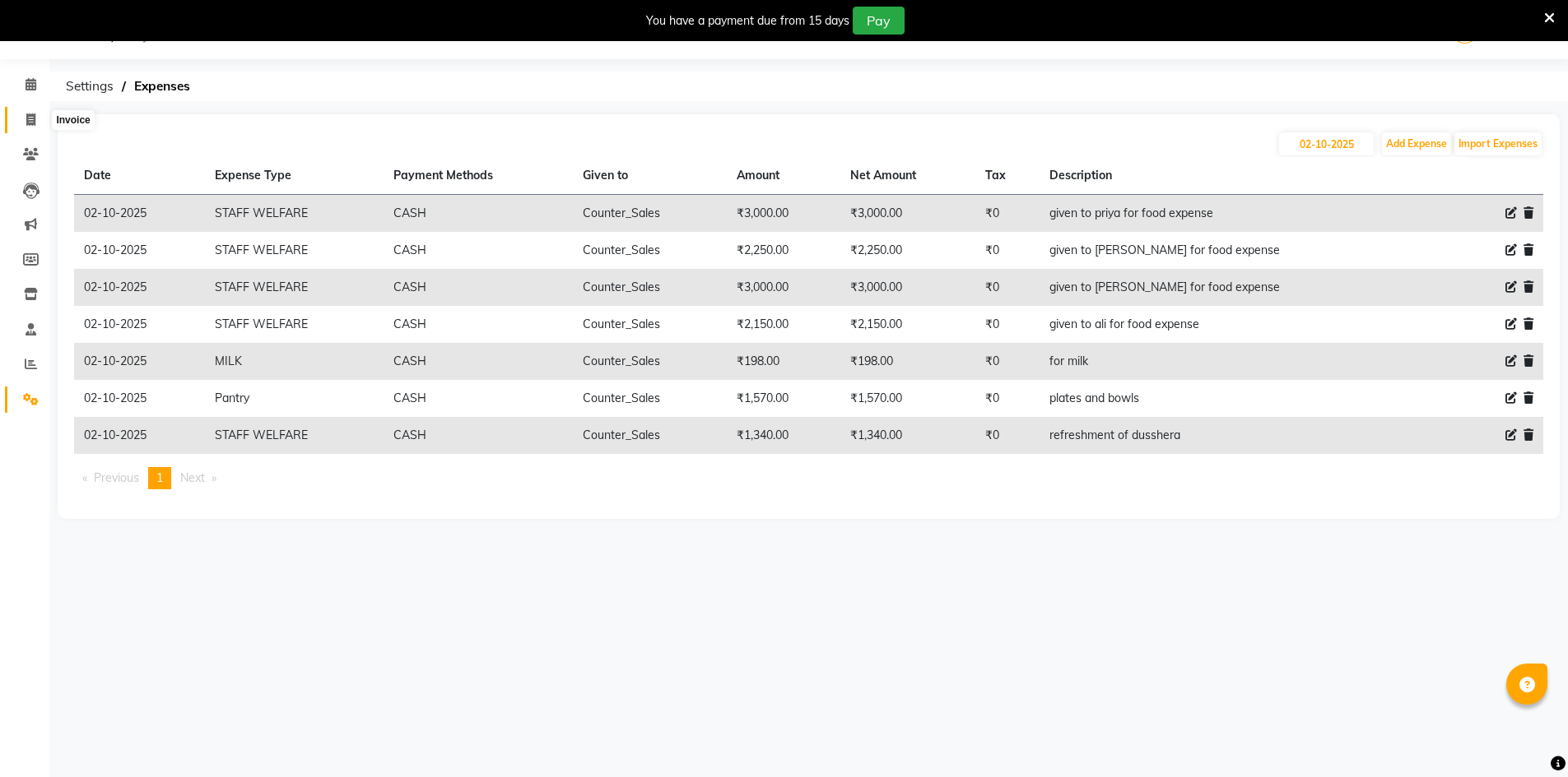
click at [34, 121] on icon at bounding box center [31, 120] width 9 height 13
select select "service"
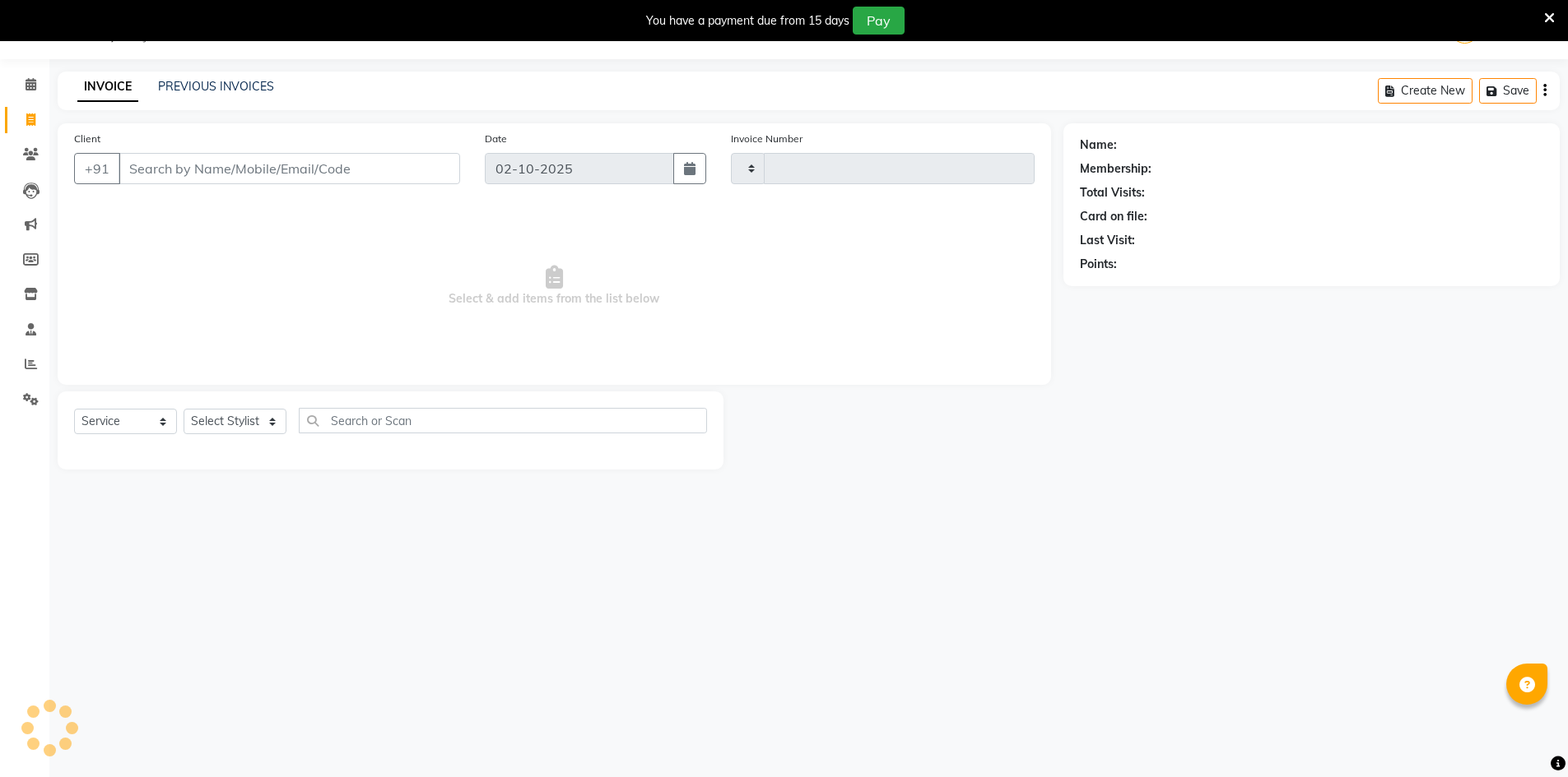
type input "0196"
select select "9034"
select select "92381"
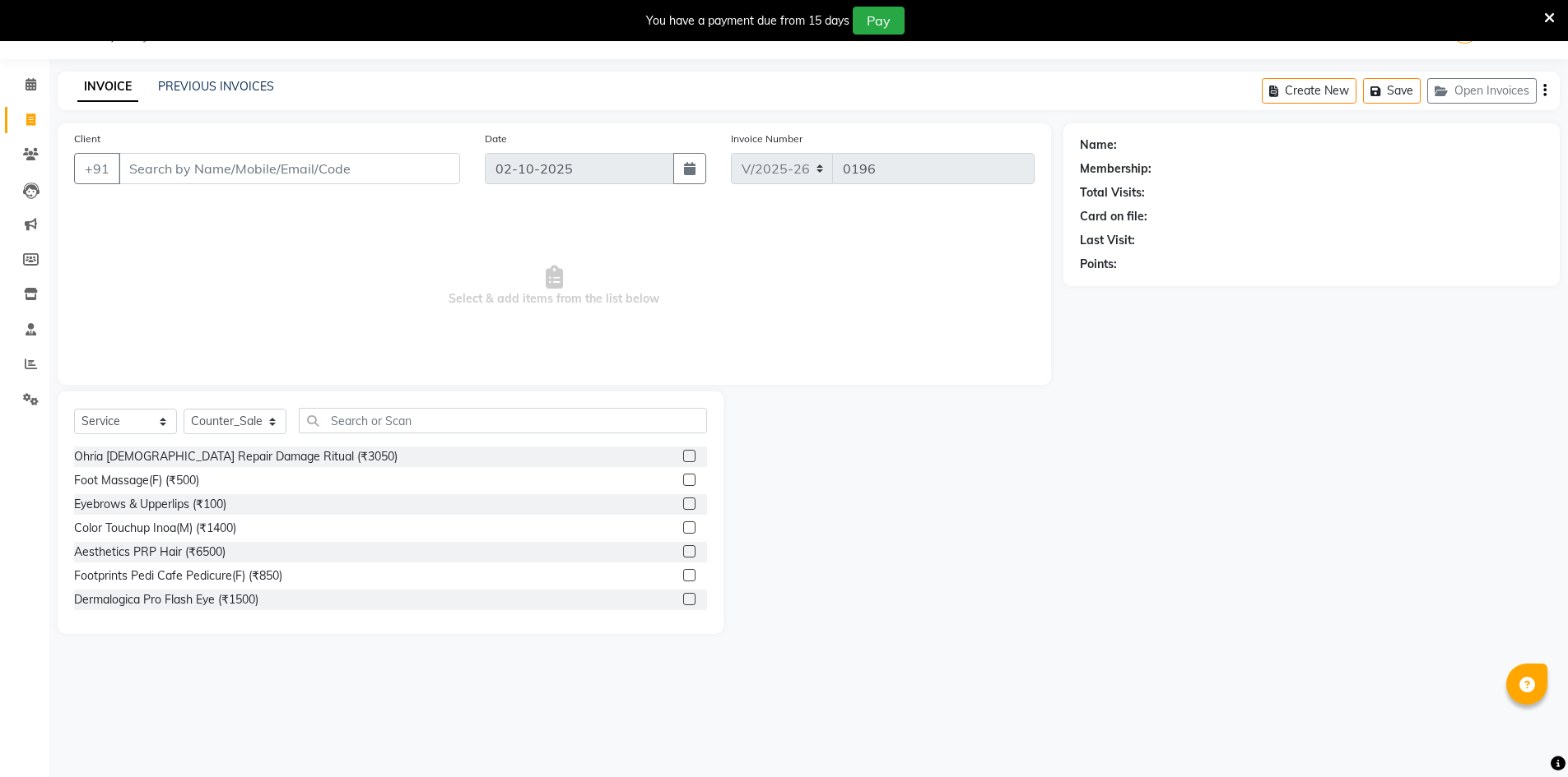
click at [322, 165] on input "Client" at bounding box center [290, 168] width 342 height 31
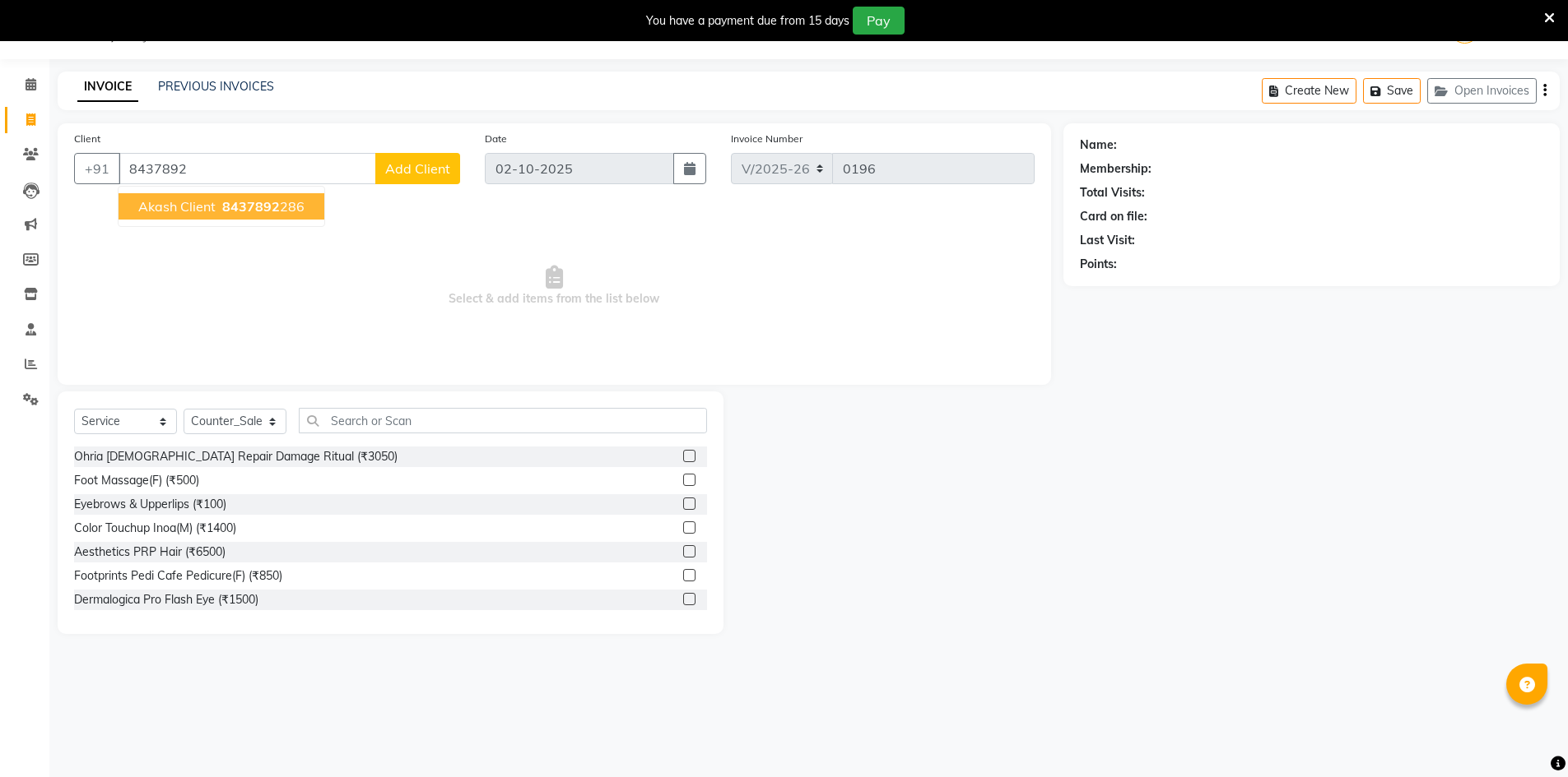
click at [239, 210] on span "8437892" at bounding box center [251, 206] width 58 height 16
type input "8437892286"
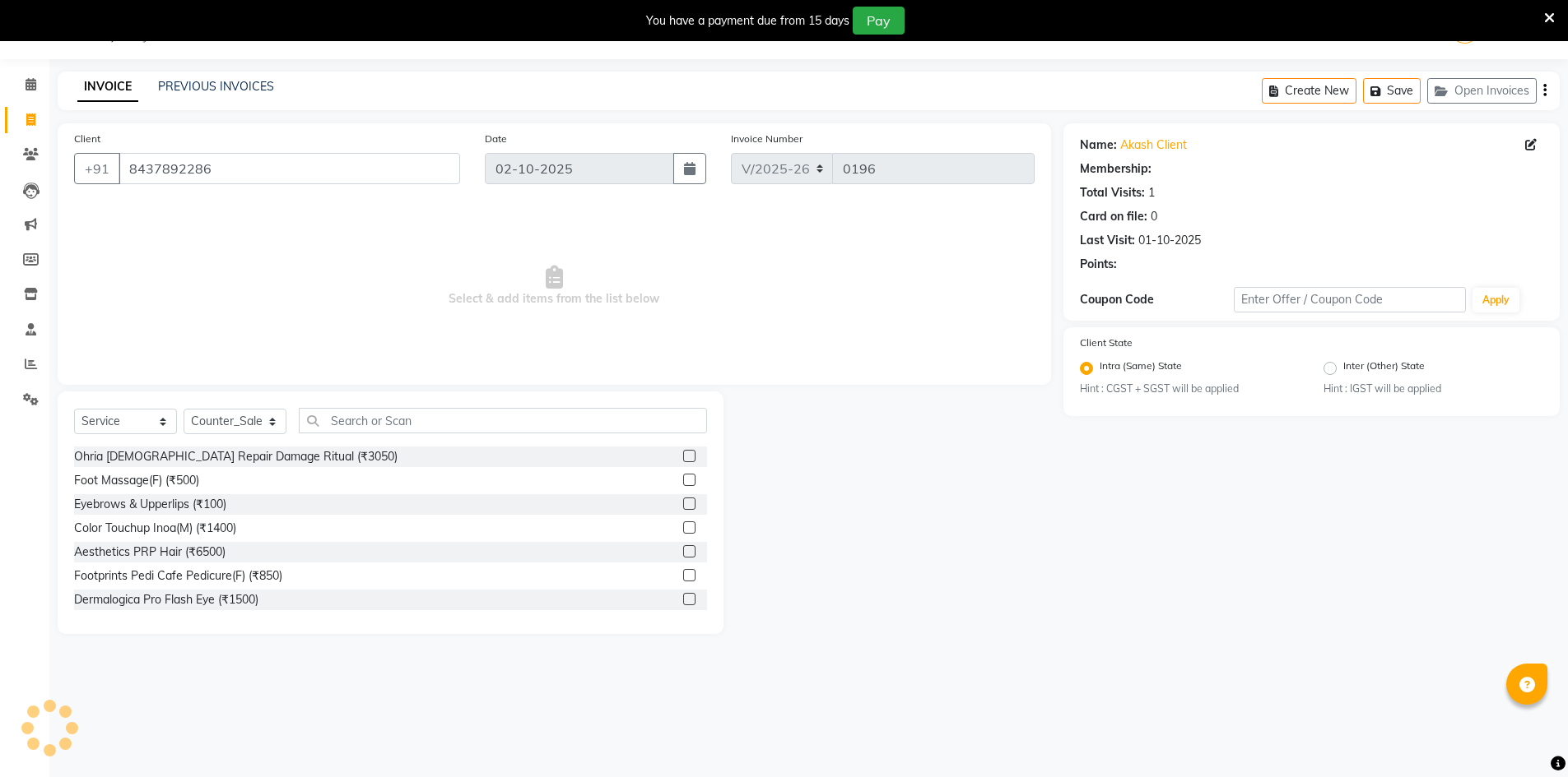
select select "1: Object"
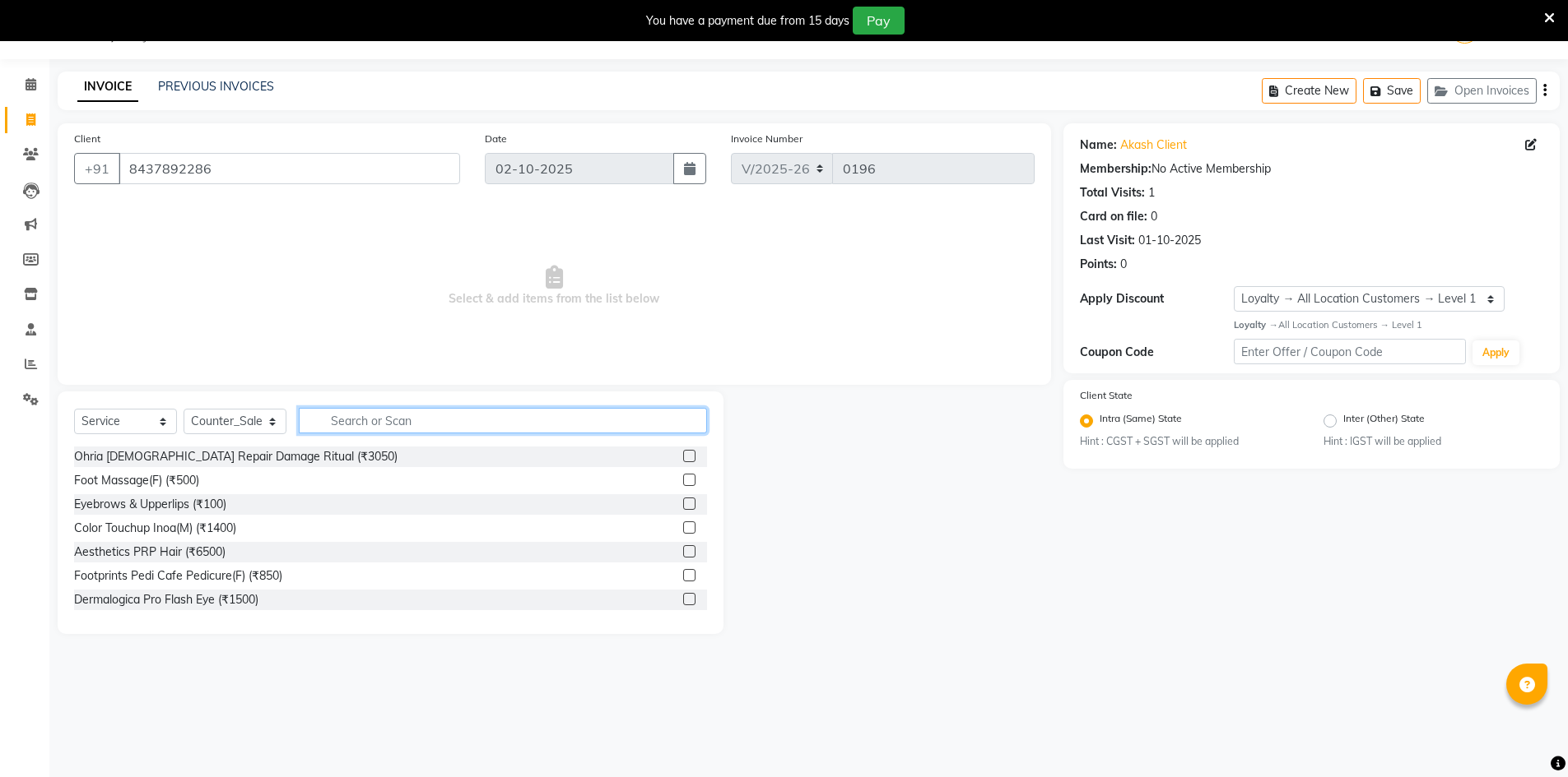
drag, startPoint x: 687, startPoint y: 421, endPoint x: 721, endPoint y: 422, distance: 34.0
click at [688, 421] on input "text" at bounding box center [503, 421] width 408 height 25
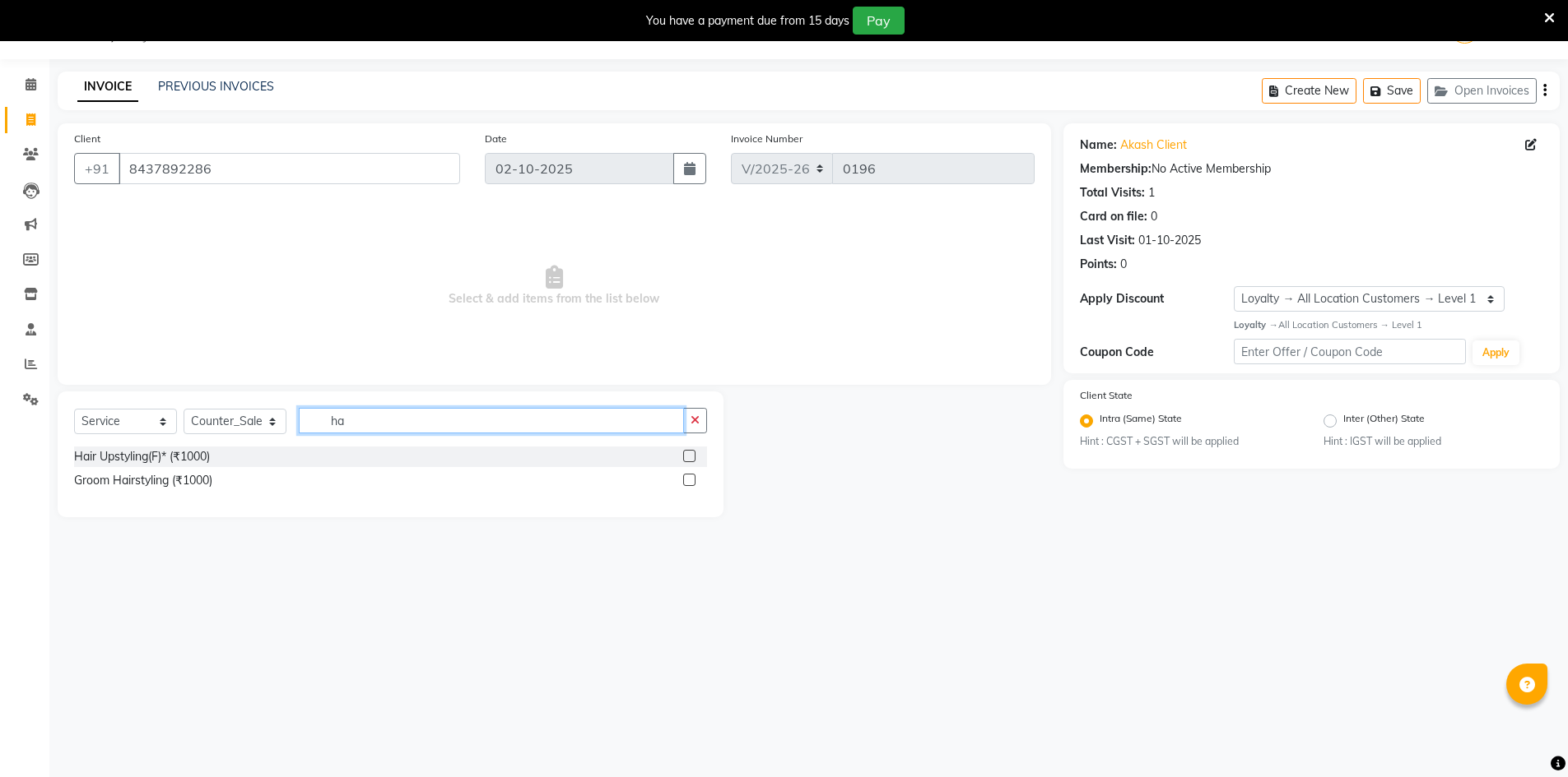
type input "h"
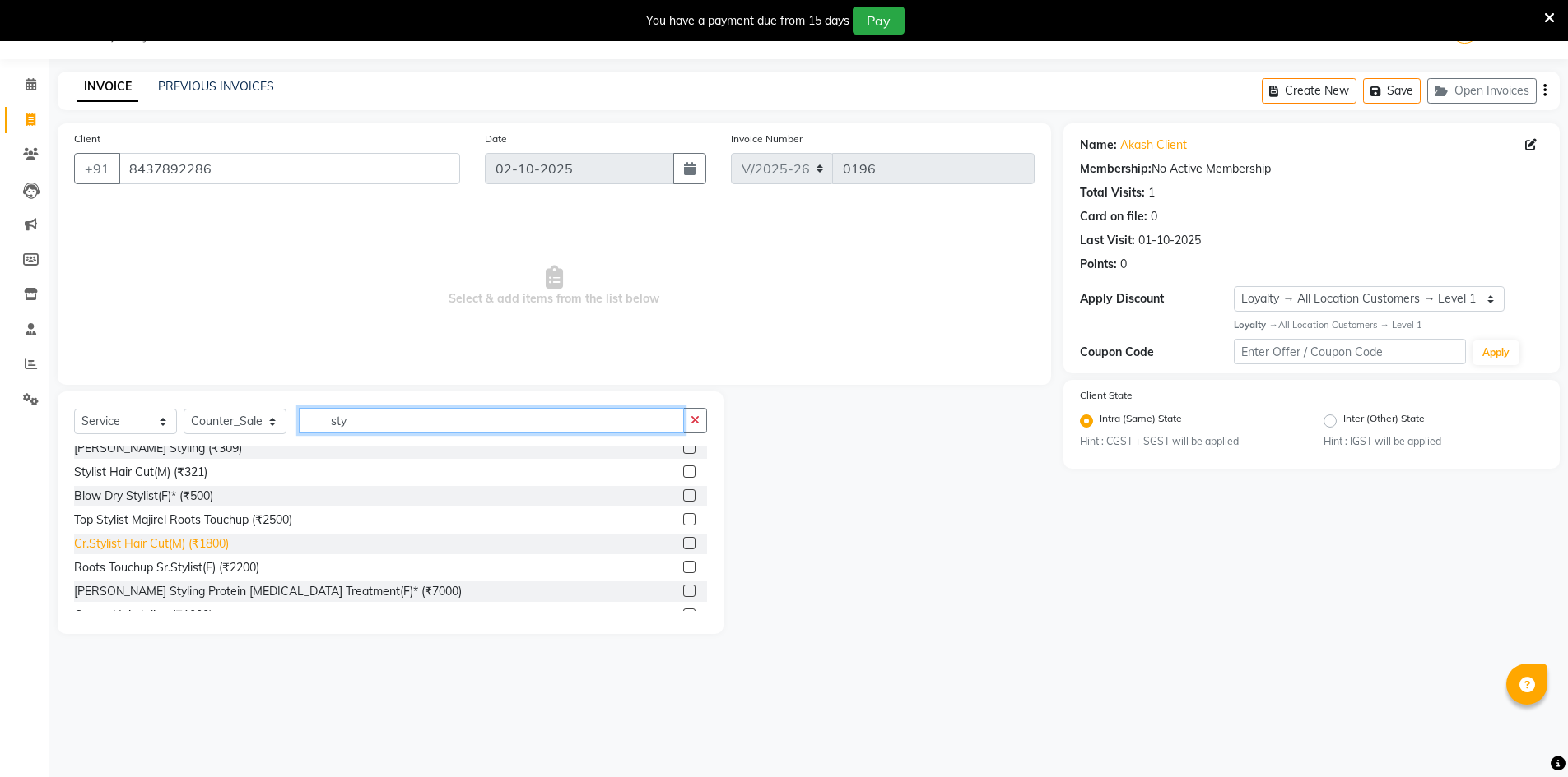
scroll to position [313, 0]
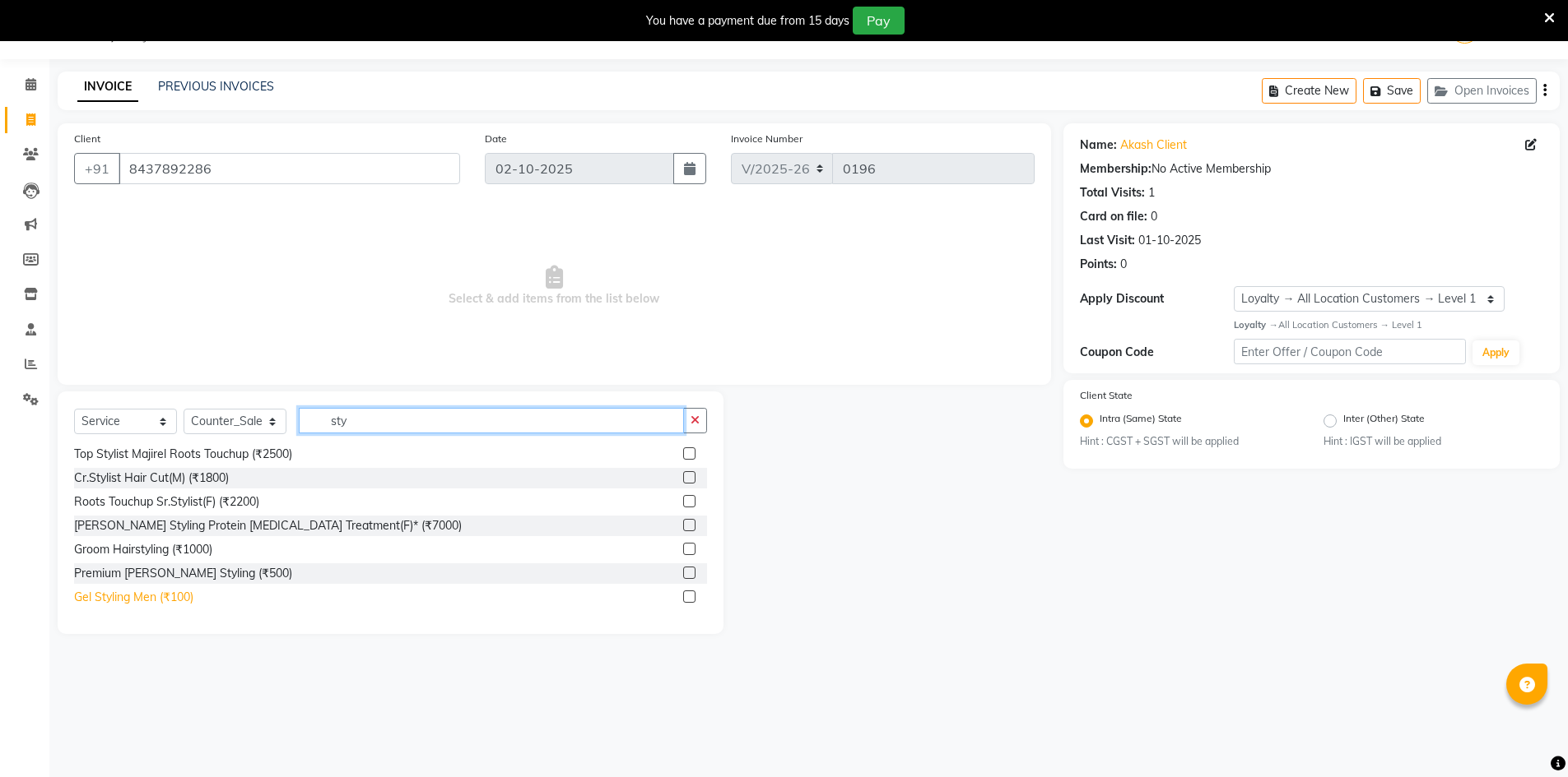
type input "sty"
click at [124, 588] on div "Gel Styling Men (₹100)" at bounding box center [390, 597] width 632 height 21
click at [169, 601] on div "Gel Styling Men (₹100)" at bounding box center [133, 597] width 120 height 17
checkbox input "false"
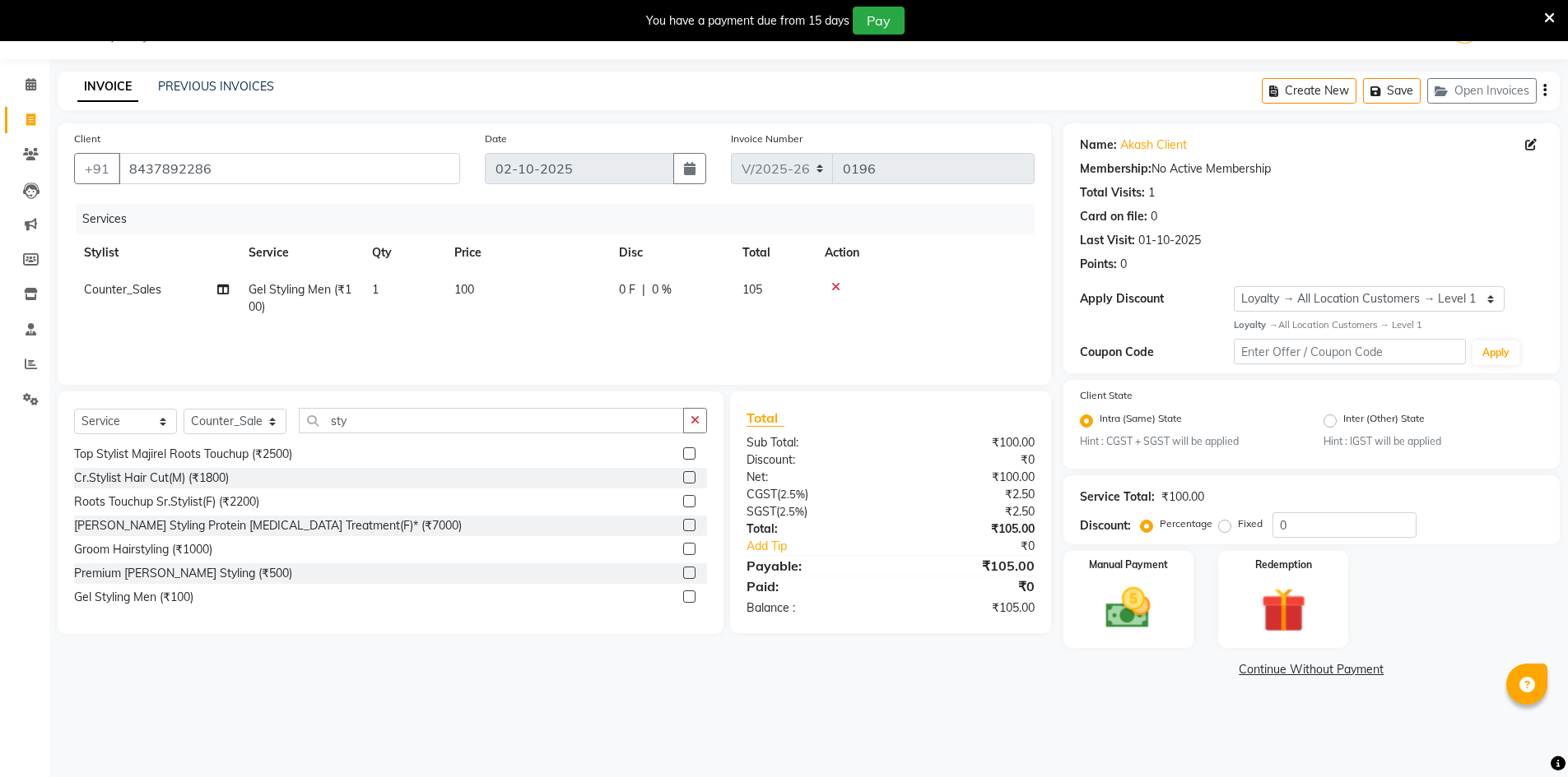
click at [469, 286] on span "100" at bounding box center [464, 290] width 20 height 14
select select "92381"
click at [588, 293] on input "100" at bounding box center [604, 294] width 145 height 25
type input "1"
type input "200"
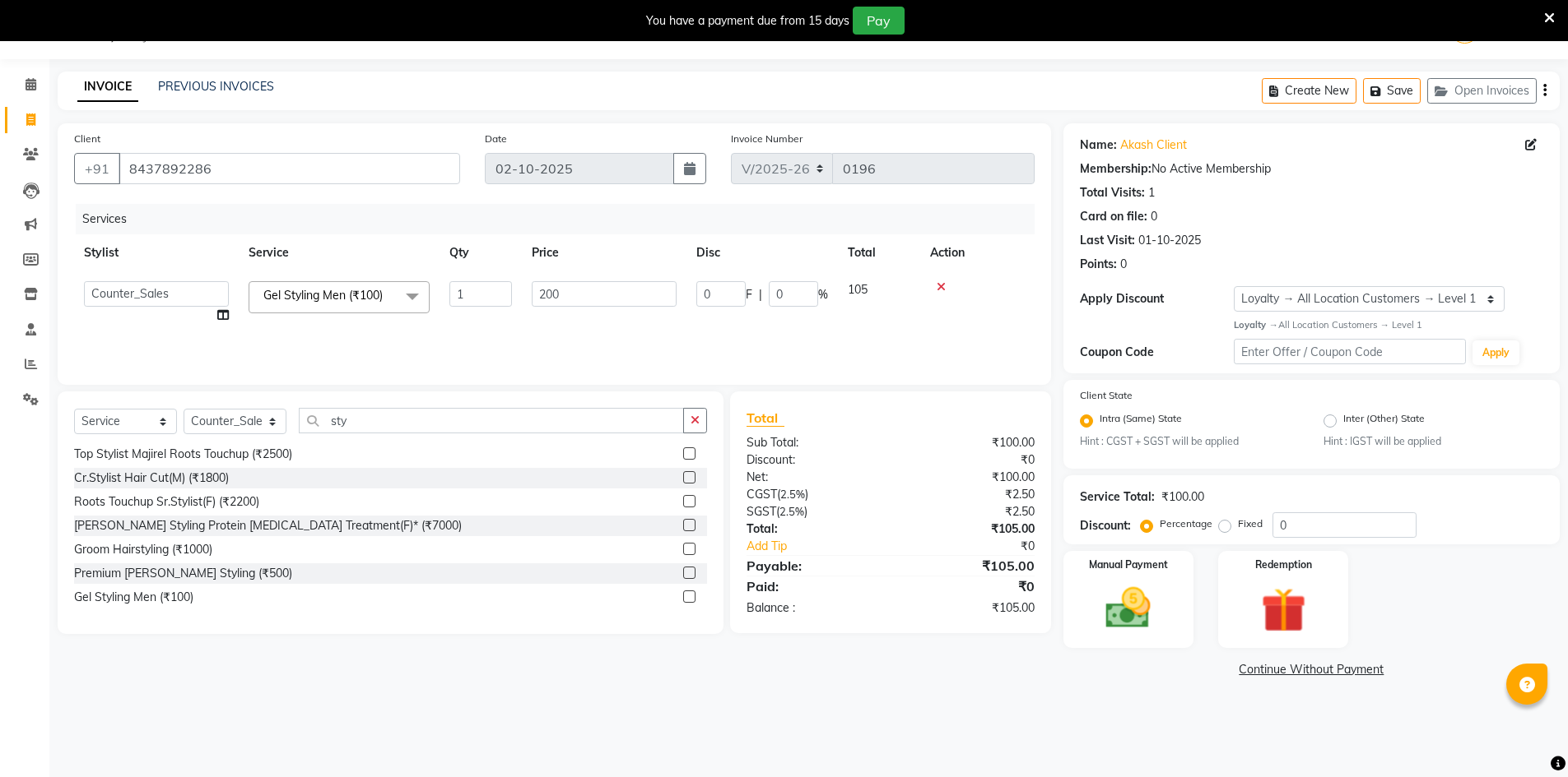
click at [904, 469] on div "₹100.00" at bounding box center [969, 477] width 157 height 17
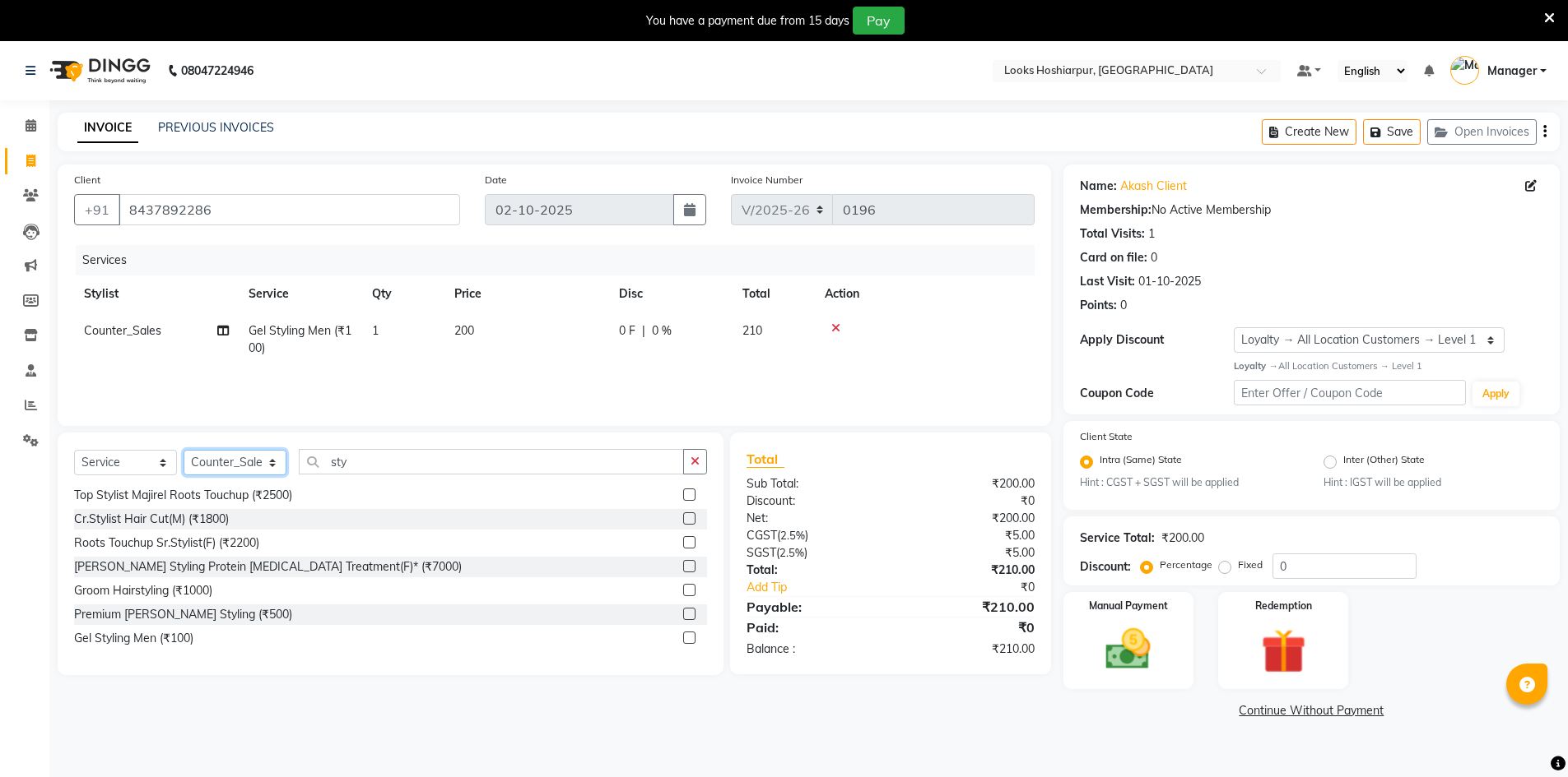
click at [275, 469] on select "Select Stylist ALI Ankush_Pdct Counter_Sales Goldy Heena_MKP Manager Nisha_MKP …" at bounding box center [235, 462] width 103 height 25
select select "92384"
click at [184, 450] on select "Select Stylist ALI Ankush_Pdct Counter_Sales Goldy Heena_MKP Manager Nisha_MKP …" at bounding box center [235, 462] width 103 height 25
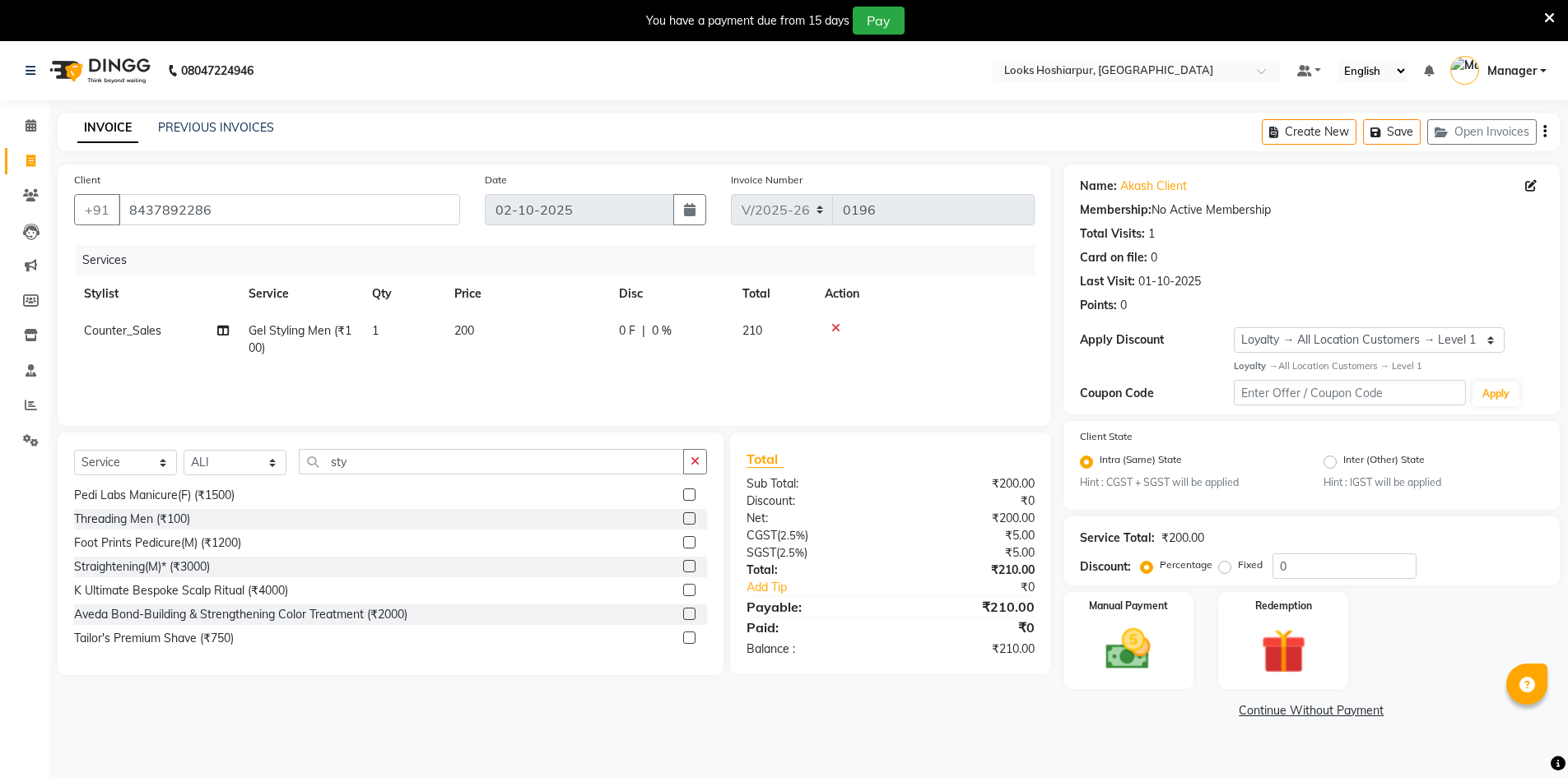
click at [136, 322] on td "Counter_Sales" at bounding box center [156, 340] width 165 height 54
select select "92381"
click at [136, 322] on td "[PERSON_NAME] Counter_Sales Goldy Heena_MKP Manager Nisha_MKP Priya_MKP [PERSON…" at bounding box center [156, 344] width 165 height 63
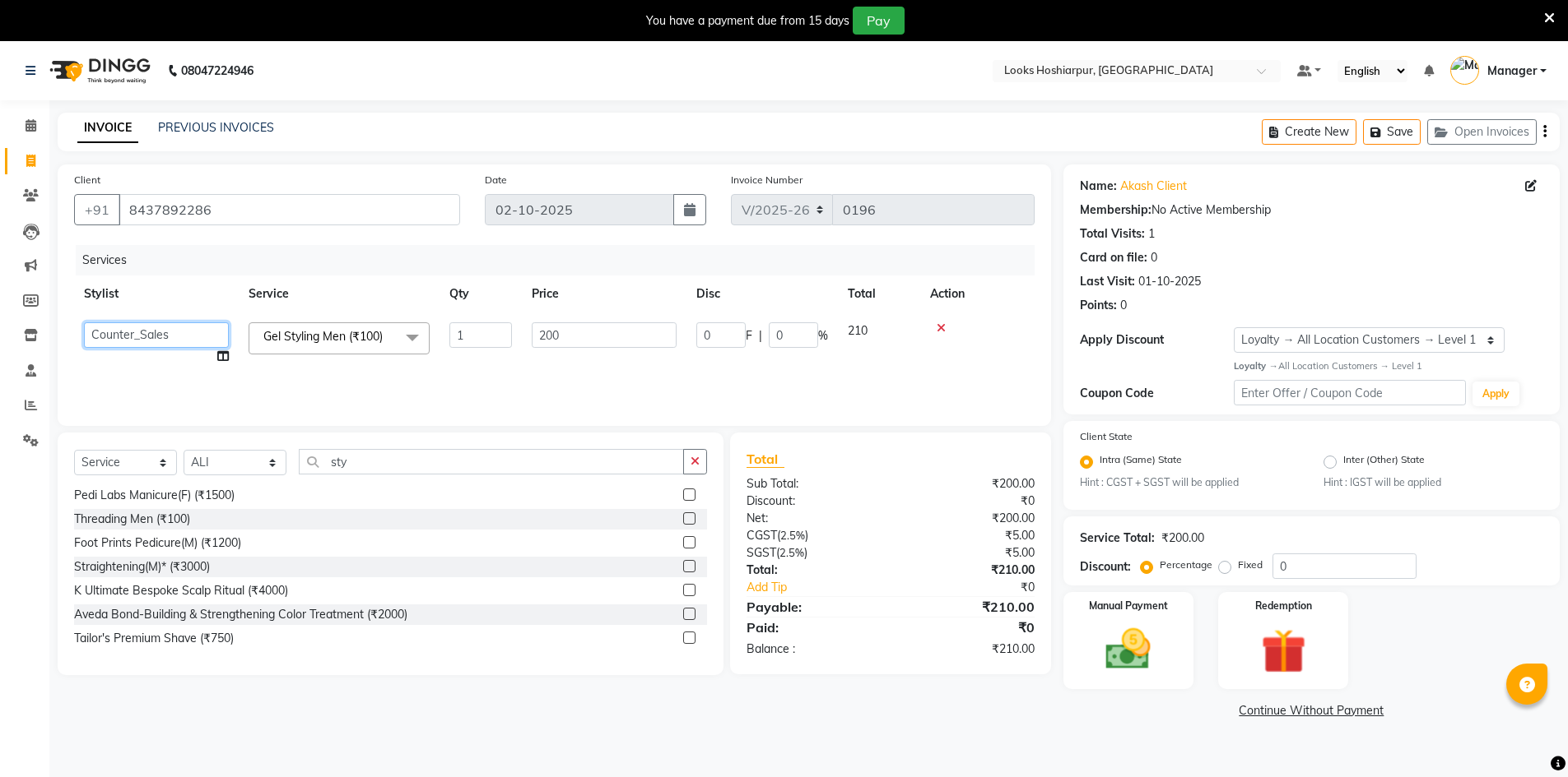
click at [194, 330] on select "[PERSON_NAME] Counter_Sales Goldy Heena_MKP Manager Nisha_MKP Priya_MKP [PERSON…" at bounding box center [156, 335] width 145 height 25
click at [1115, 630] on img at bounding box center [1128, 648] width 76 height 53
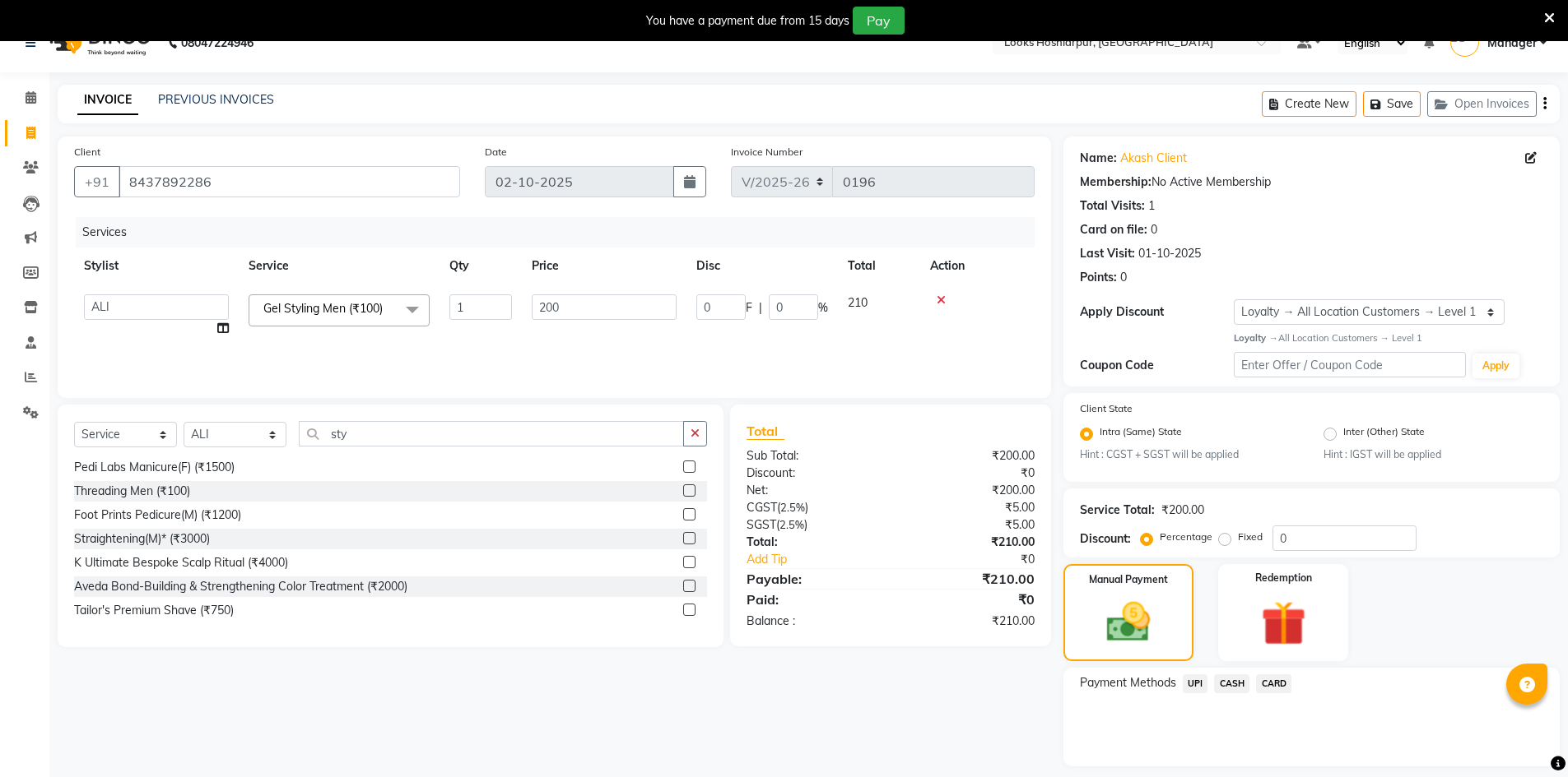
scroll to position [76, 0]
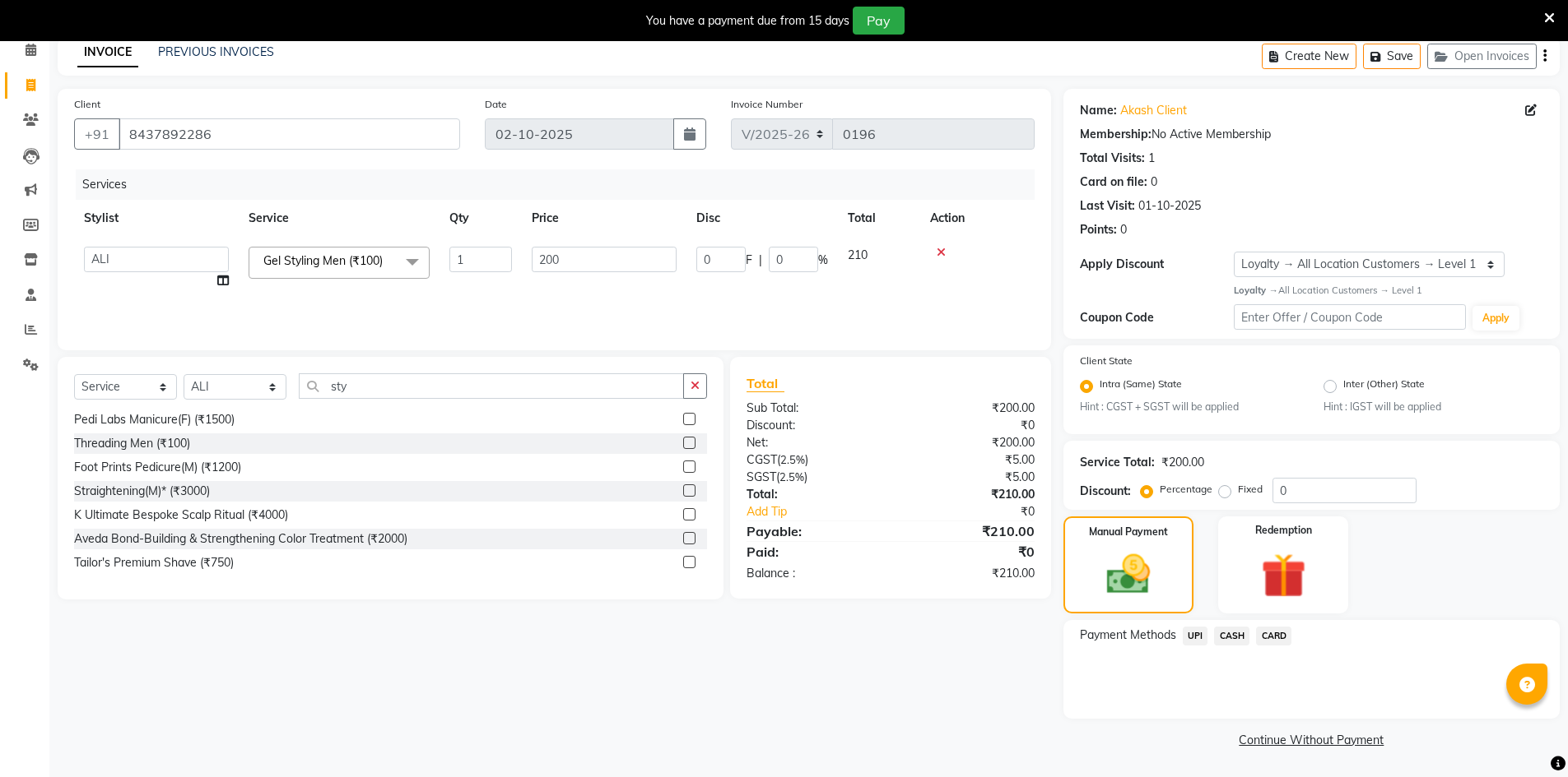
click at [1232, 632] on span "CASH" at bounding box center [1231, 636] width 35 height 19
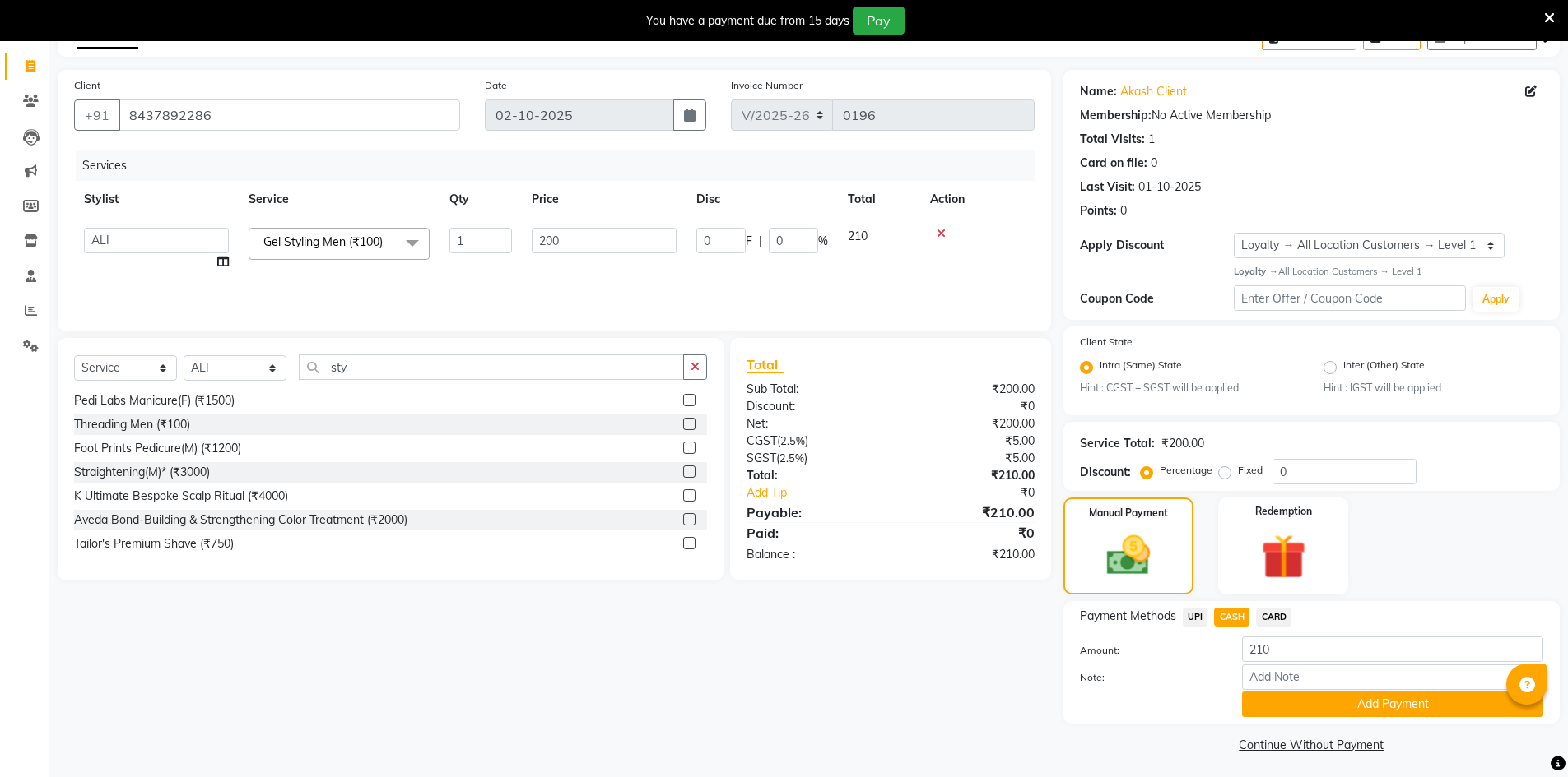
scroll to position [100, 0]
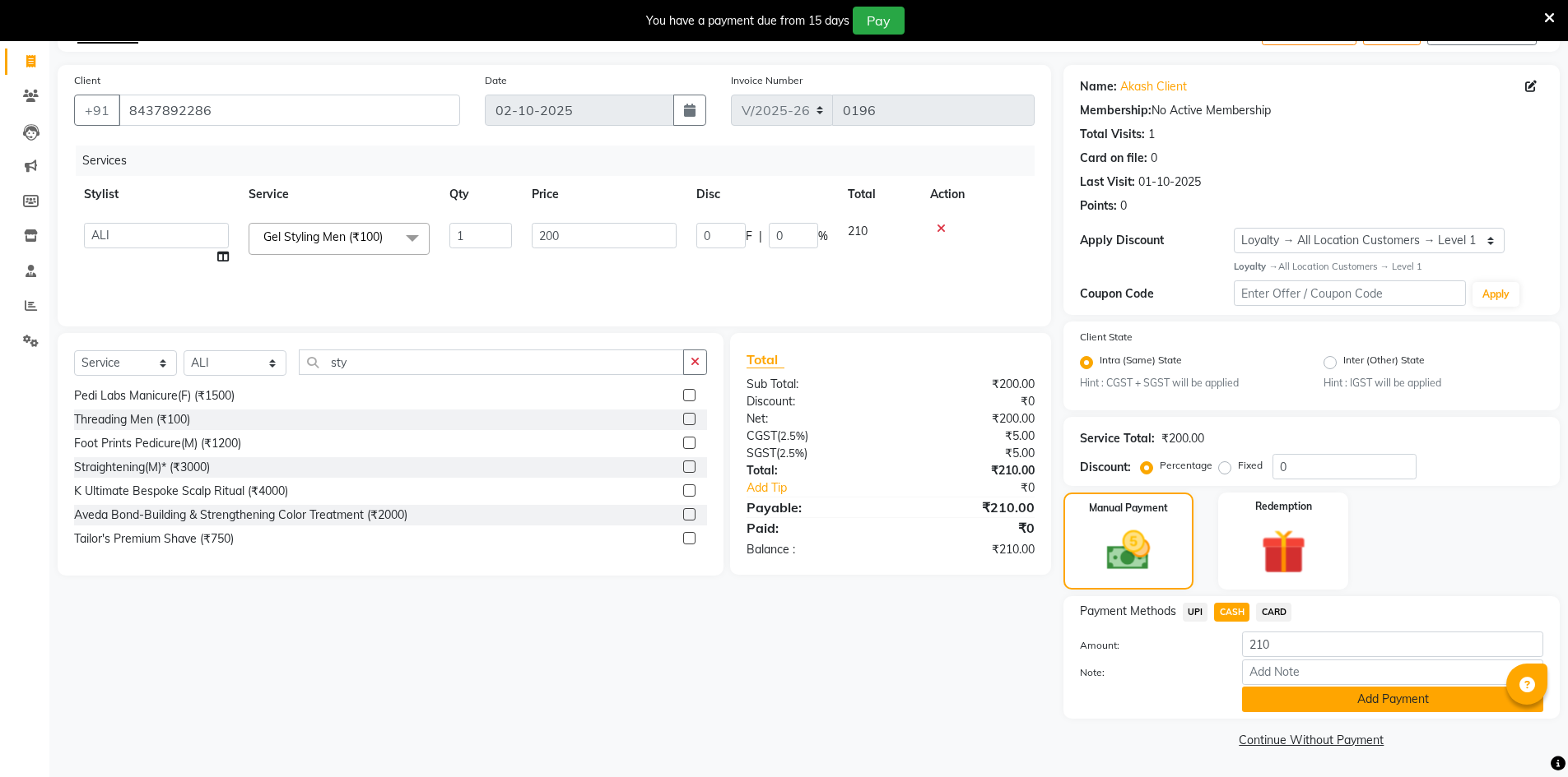
click at [1299, 701] on button "Add Payment" at bounding box center [1392, 700] width 301 height 25
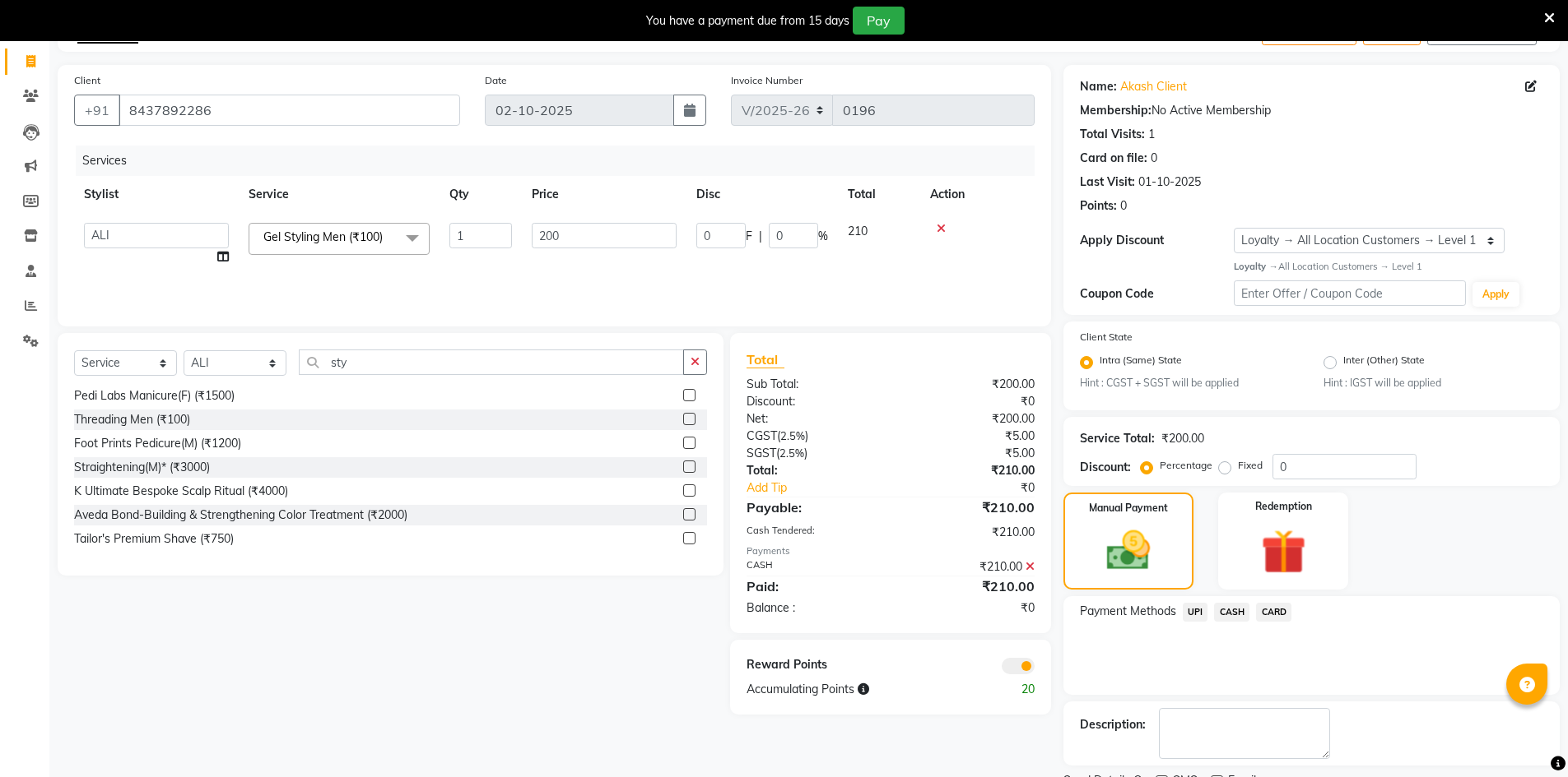
click at [1017, 665] on span at bounding box center [1017, 666] width 33 height 16
click at [1035, 669] on input "checkbox" at bounding box center [1035, 669] width 0 height 0
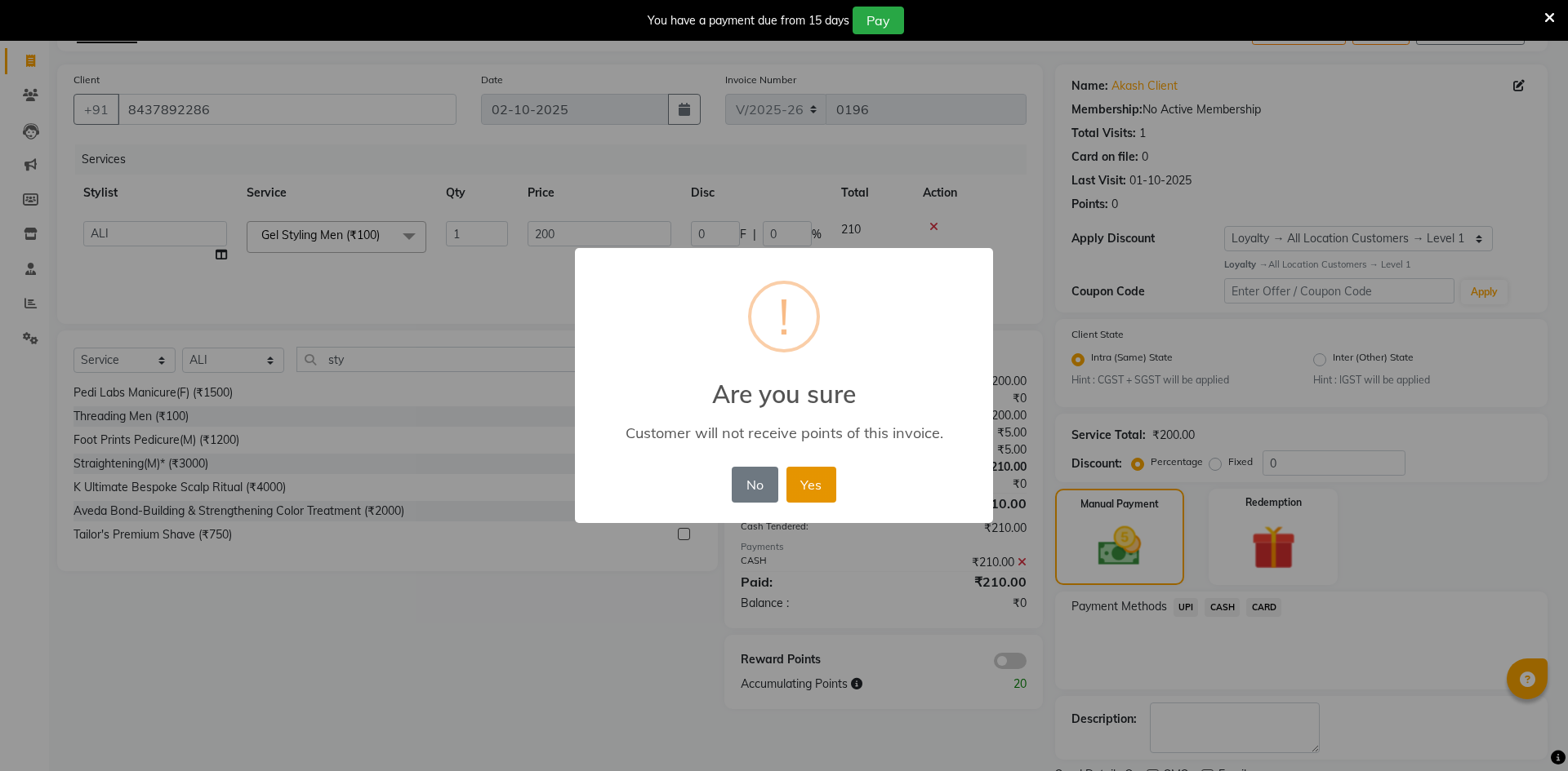
click at [810, 481] on button "Yes" at bounding box center [812, 485] width 50 height 36
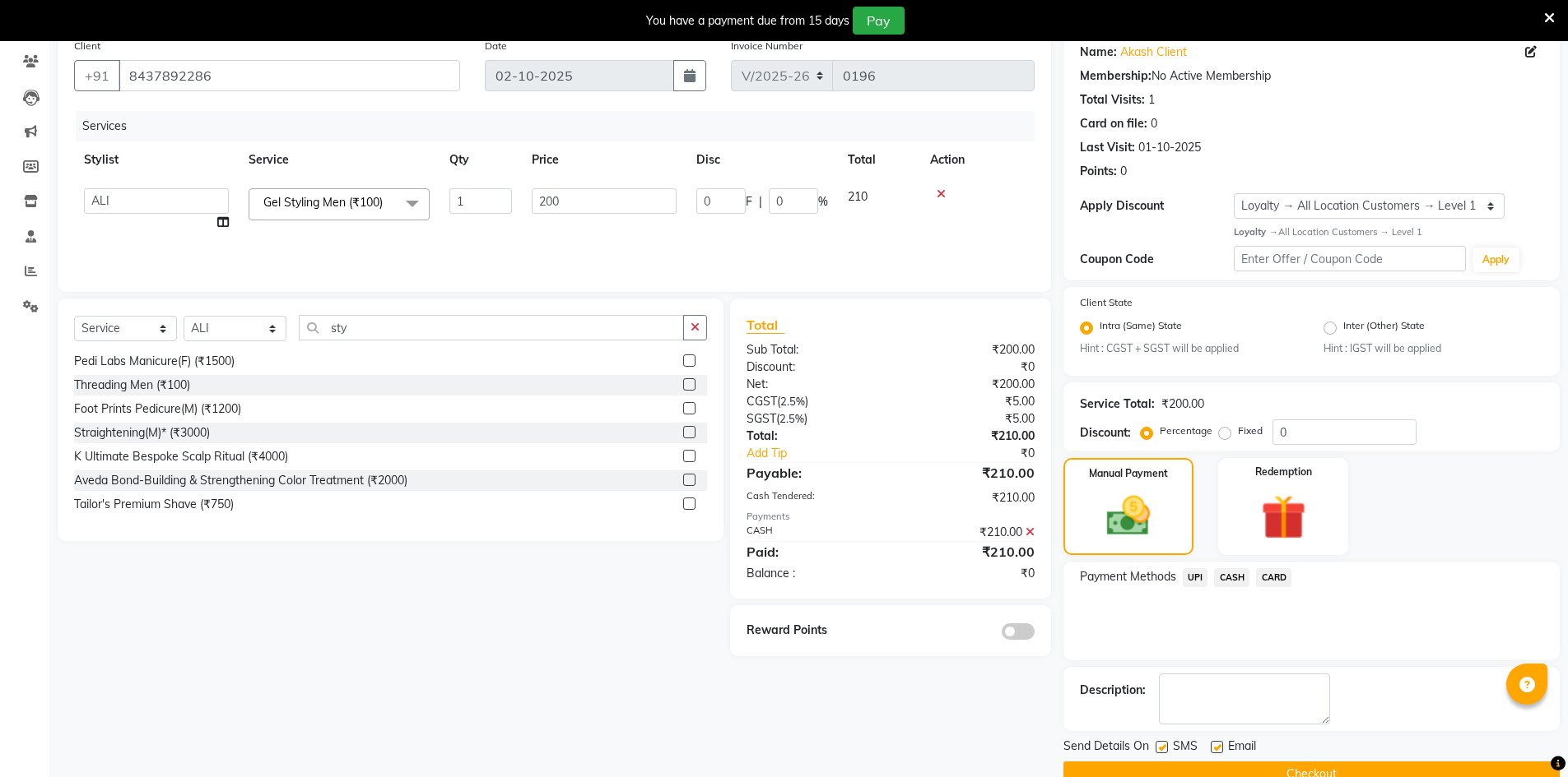
scroll to position [169, 0]
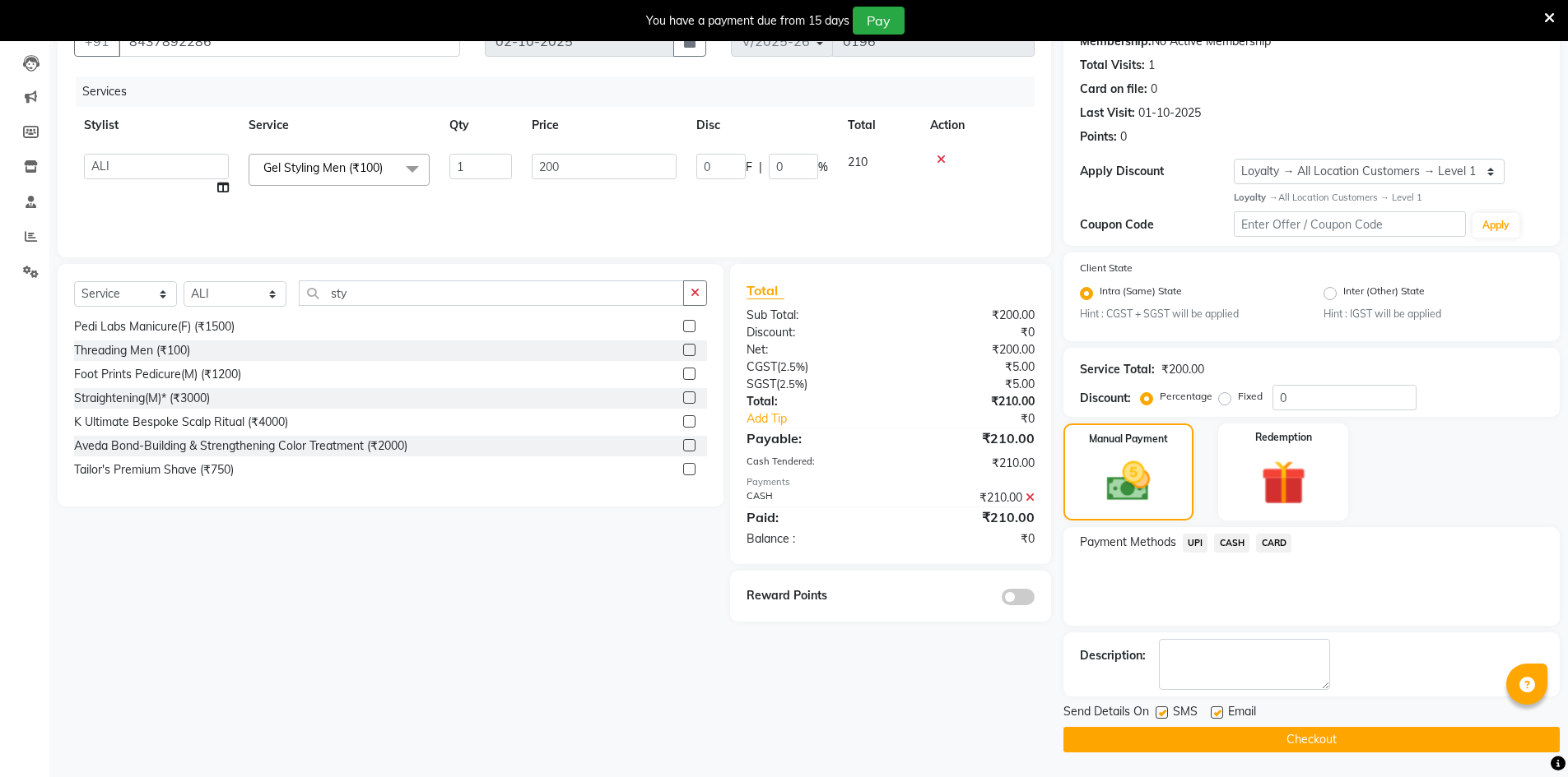
click at [1128, 735] on button "Checkout" at bounding box center [1312, 740] width 497 height 25
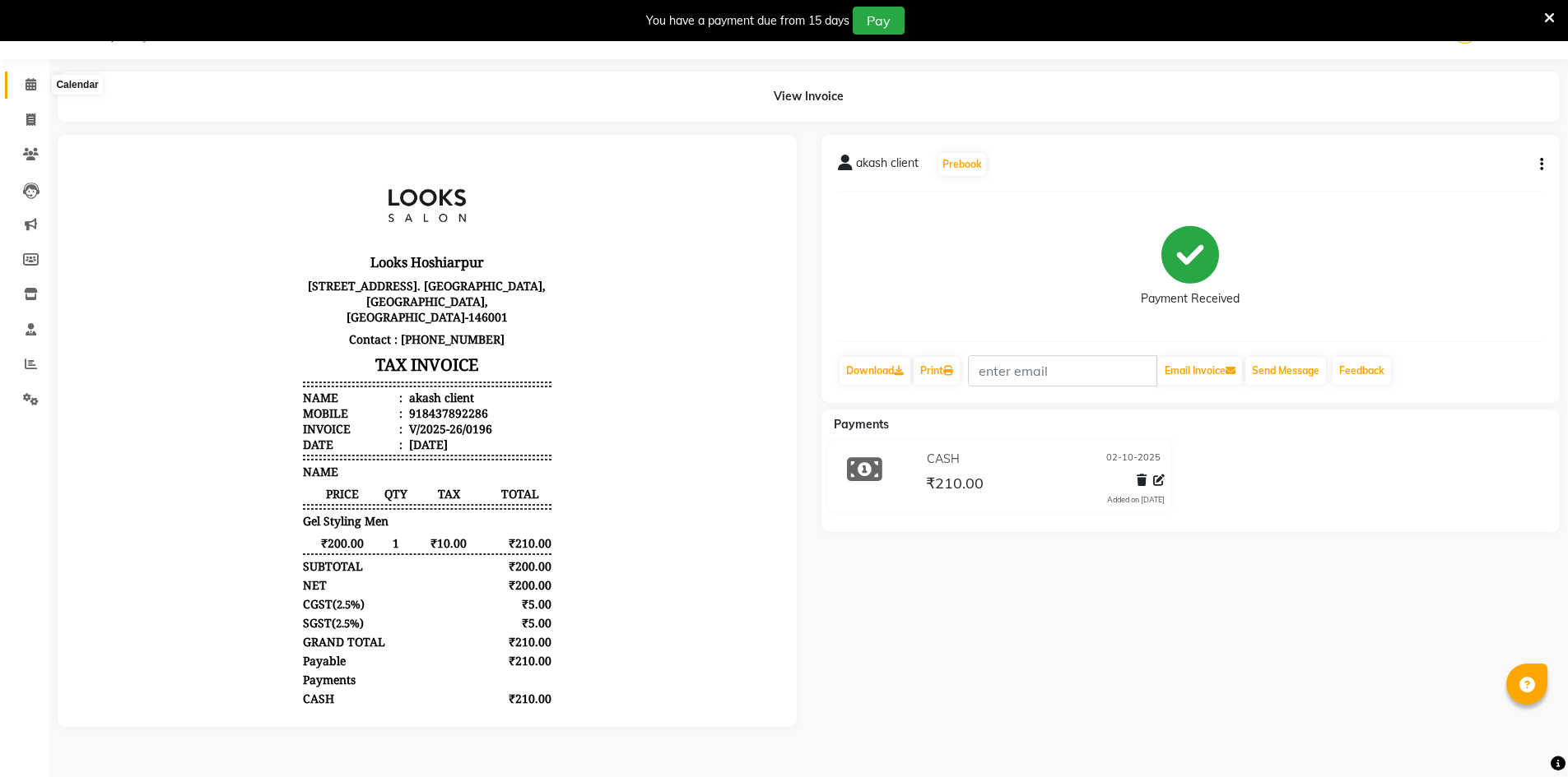
click at [27, 76] on span at bounding box center [31, 85] width 29 height 19
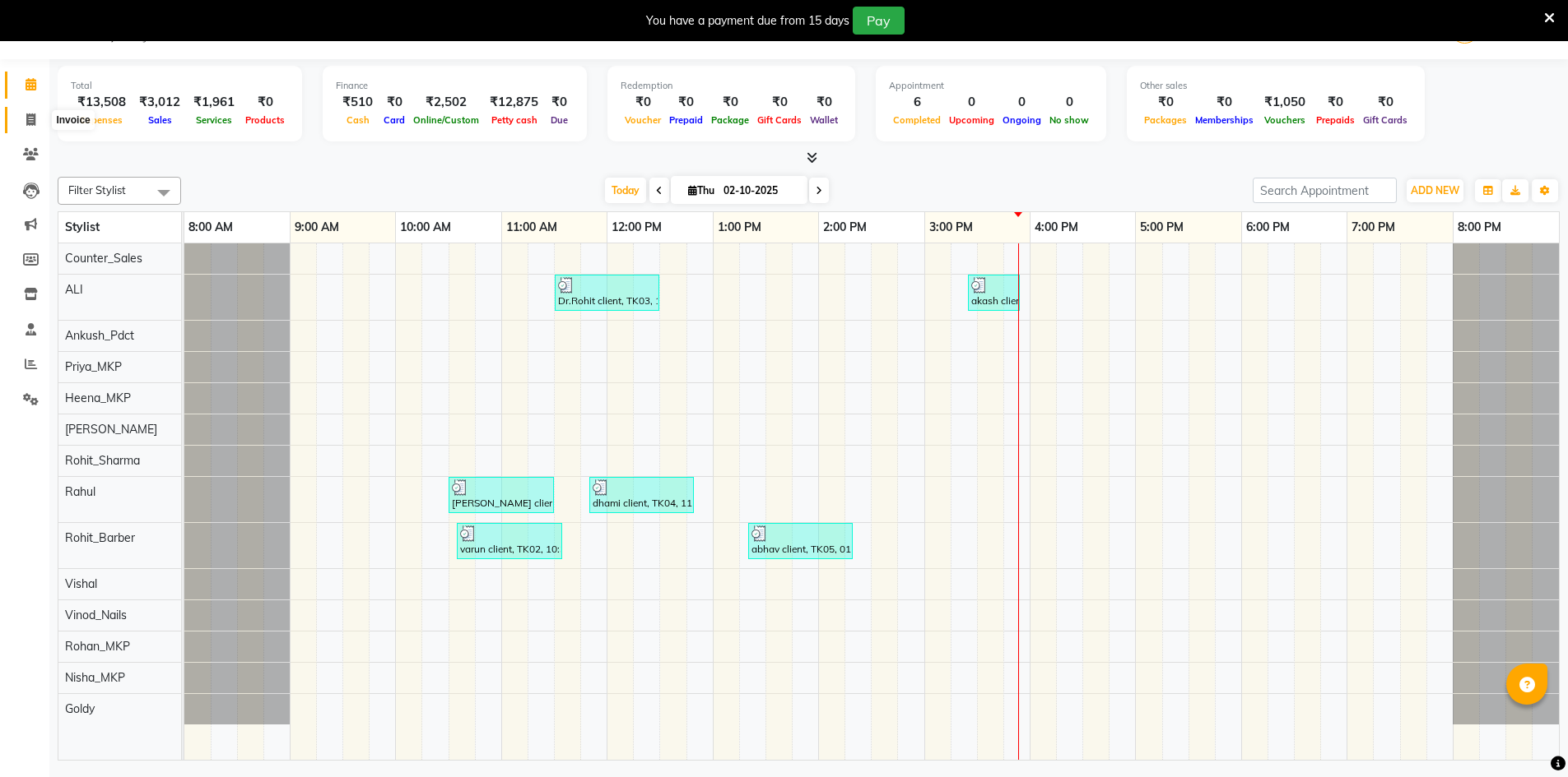
click at [32, 127] on span at bounding box center [31, 120] width 29 height 19
select select "9034"
select select "service"
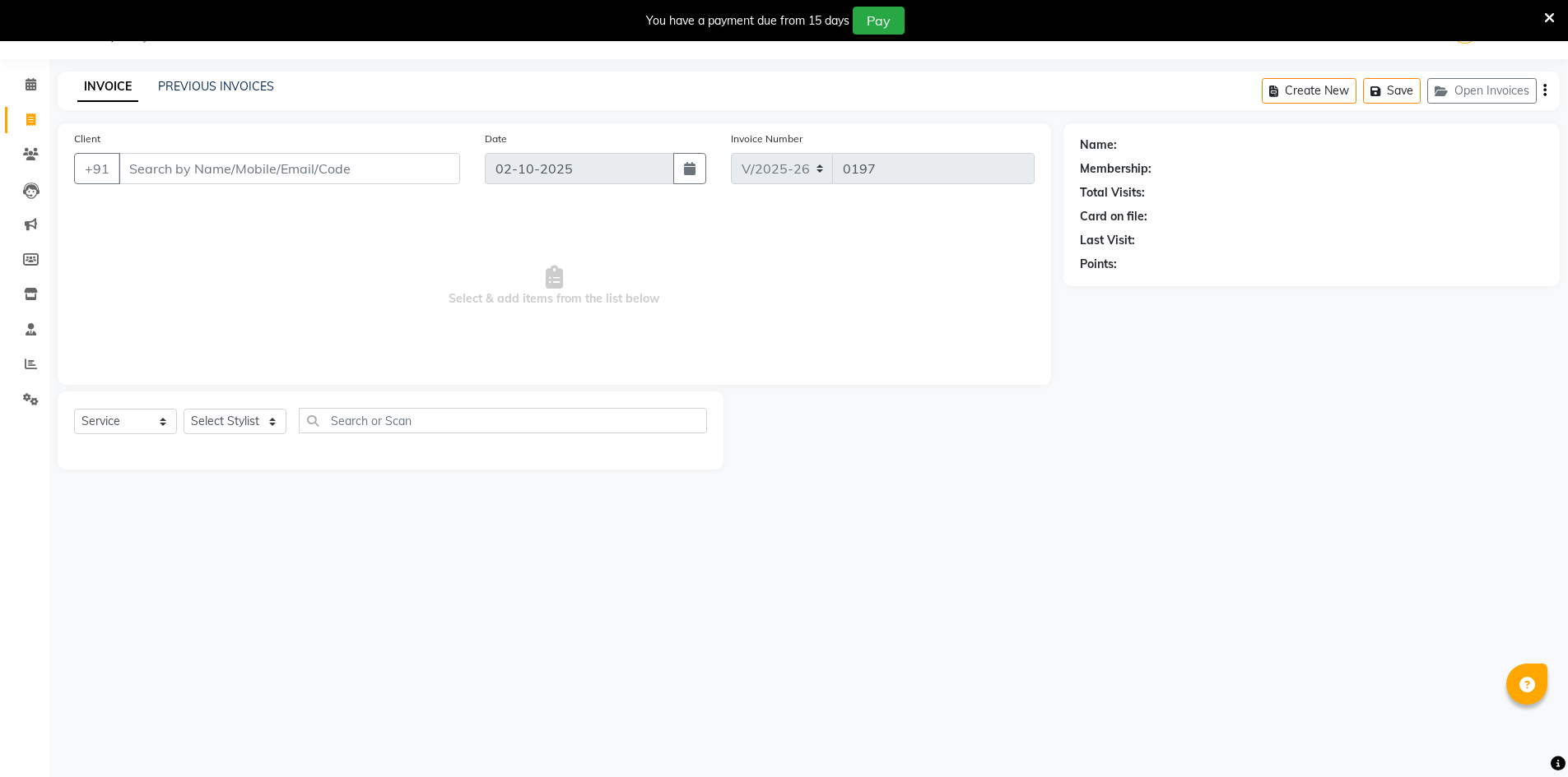
click at [199, 77] on div "INVOICE PREVIOUS INVOICES Create New Save Open Invoices" at bounding box center [808, 91] width 1501 height 39
select select "92381"
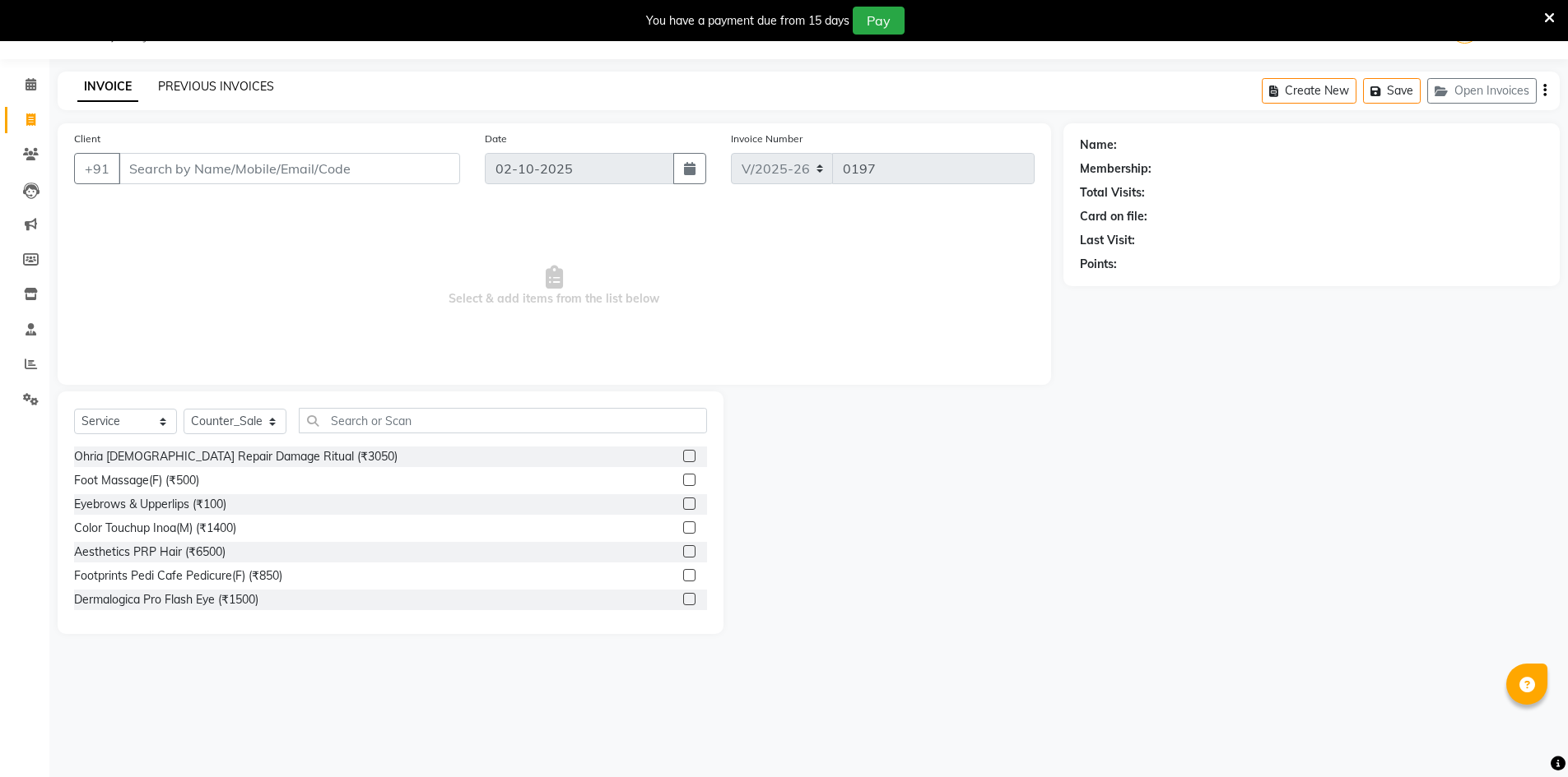
click at [201, 89] on link "PREVIOUS INVOICES" at bounding box center [216, 86] width 116 height 14
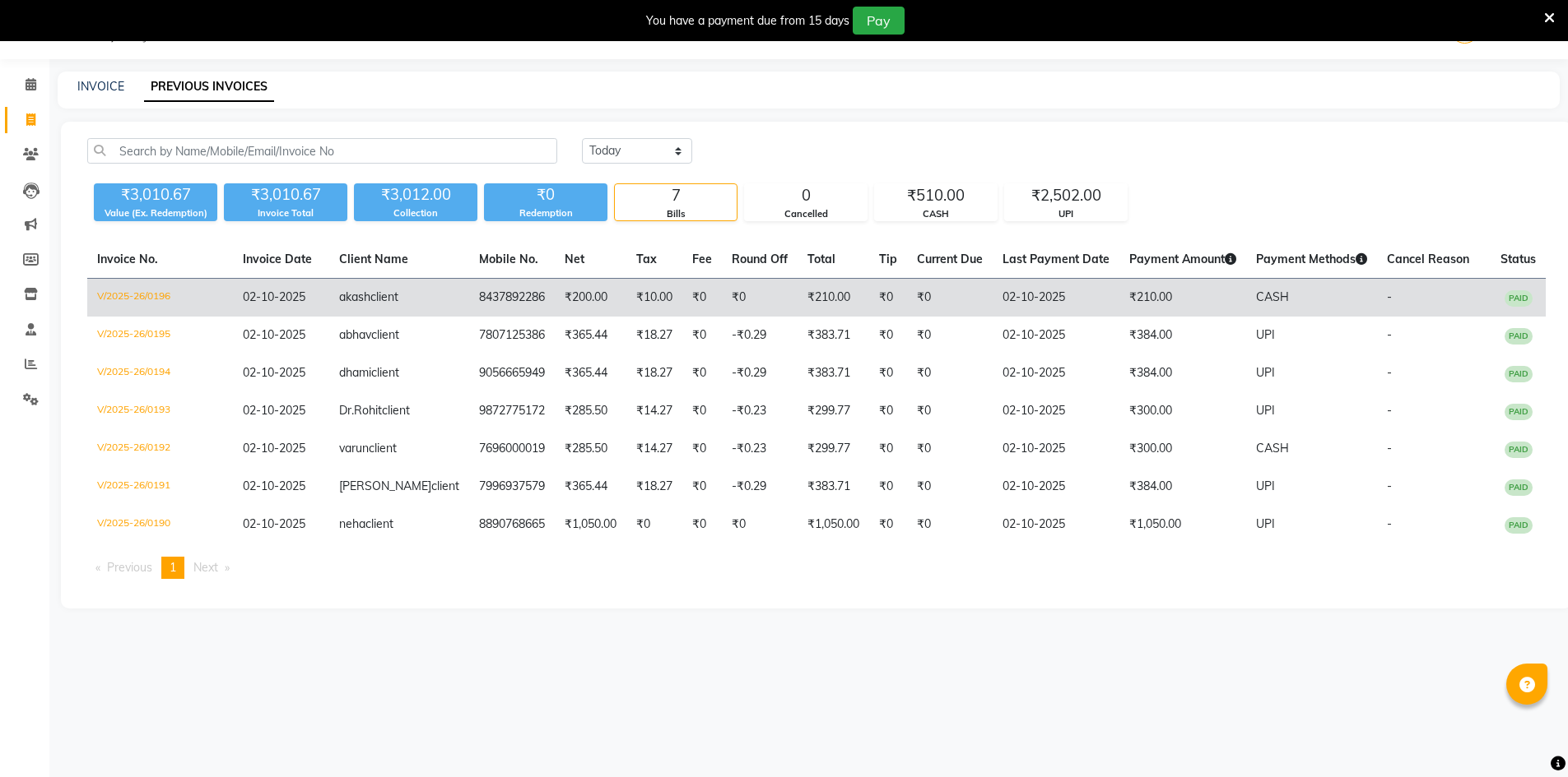
click at [130, 294] on td "V/2025-26/0196" at bounding box center [160, 298] width 146 height 39
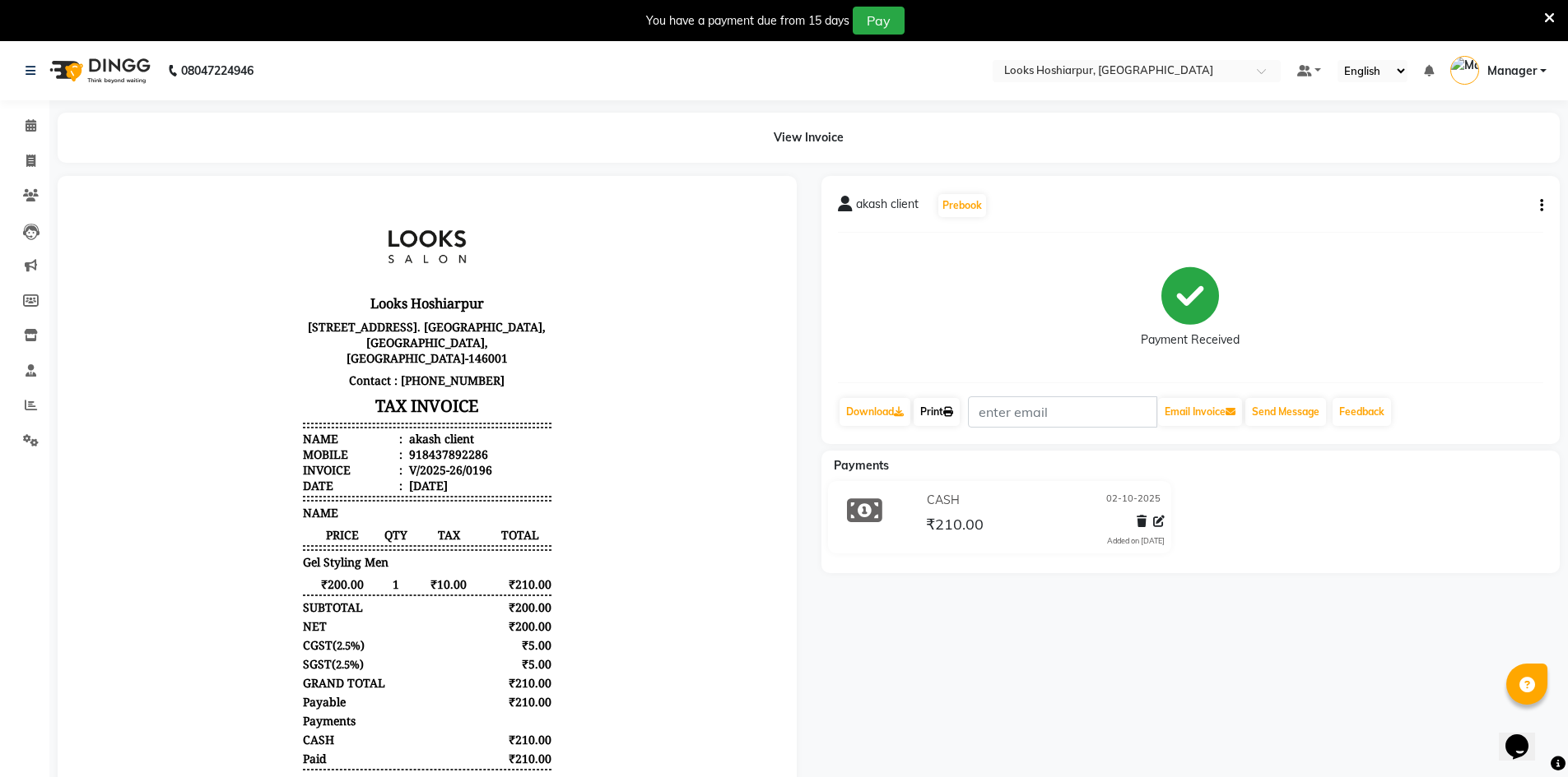
click at [960, 416] on link "Print" at bounding box center [936, 412] width 46 height 28
click at [20, 164] on span at bounding box center [31, 161] width 29 height 19
select select "9034"
select select "service"
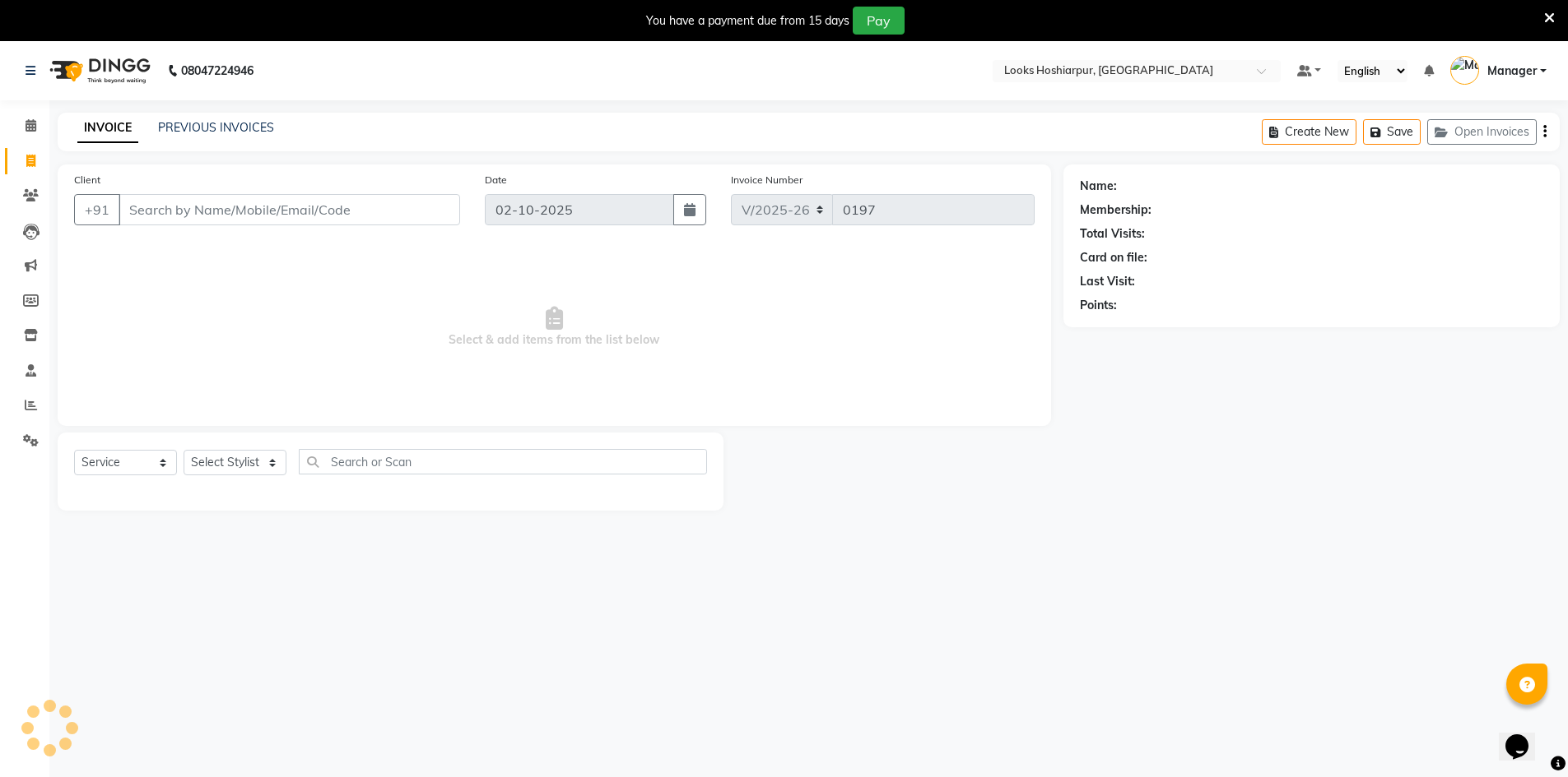
scroll to position [41, 0]
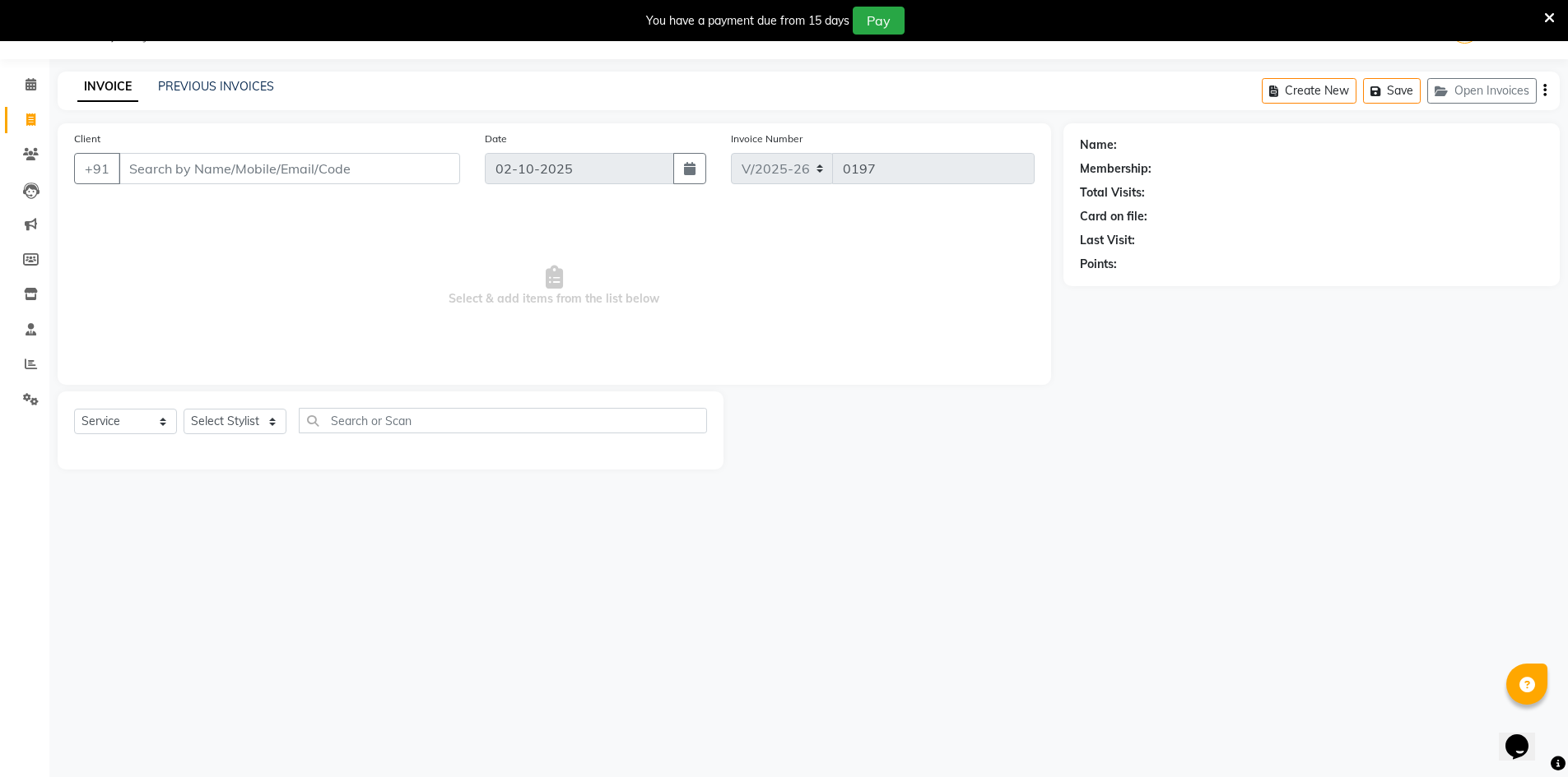
select select "92381"
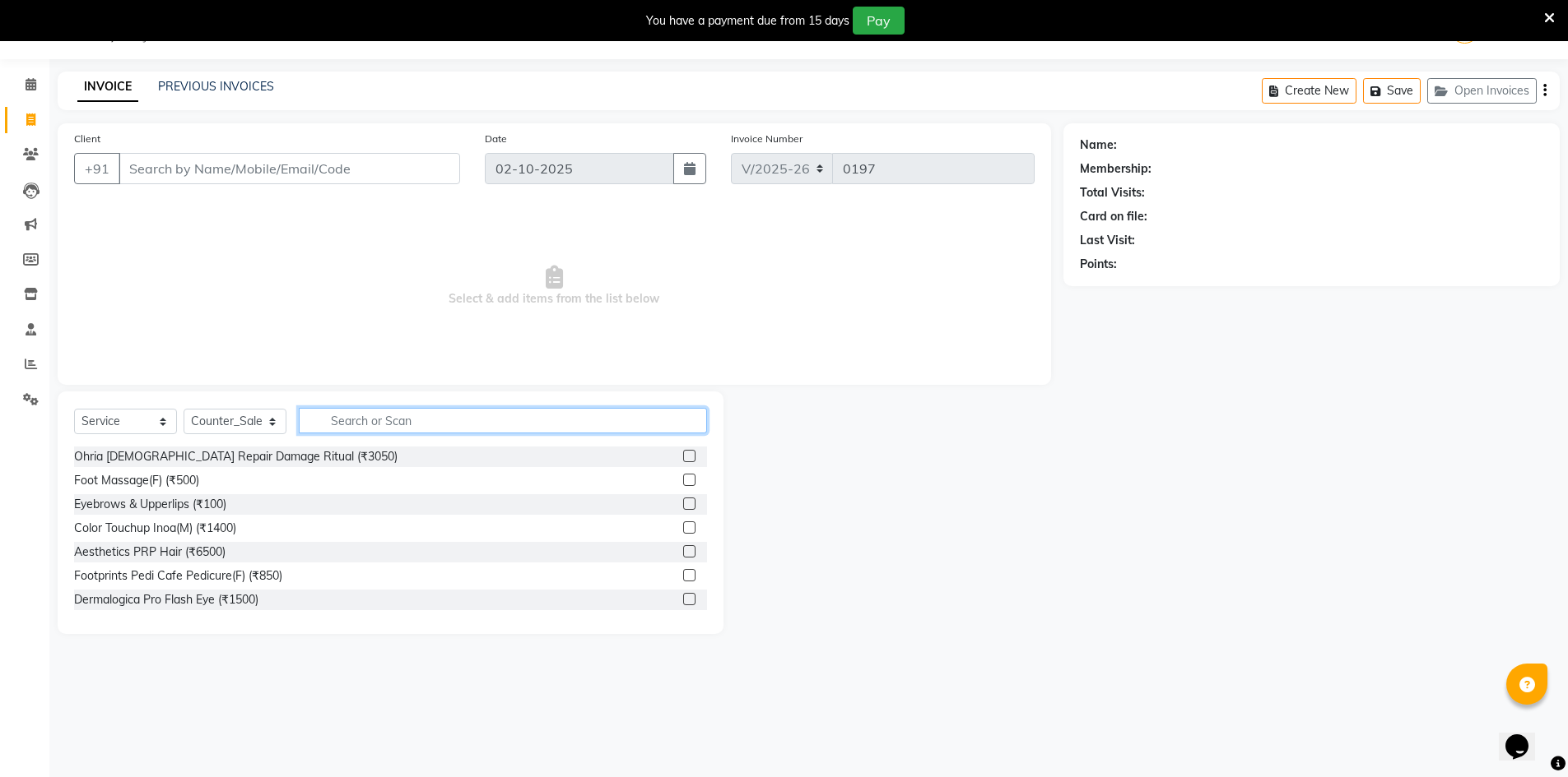
drag, startPoint x: 449, startPoint y: 427, endPoint x: 473, endPoint y: 416, distance: 26.4
click at [461, 424] on input "text" at bounding box center [503, 421] width 408 height 25
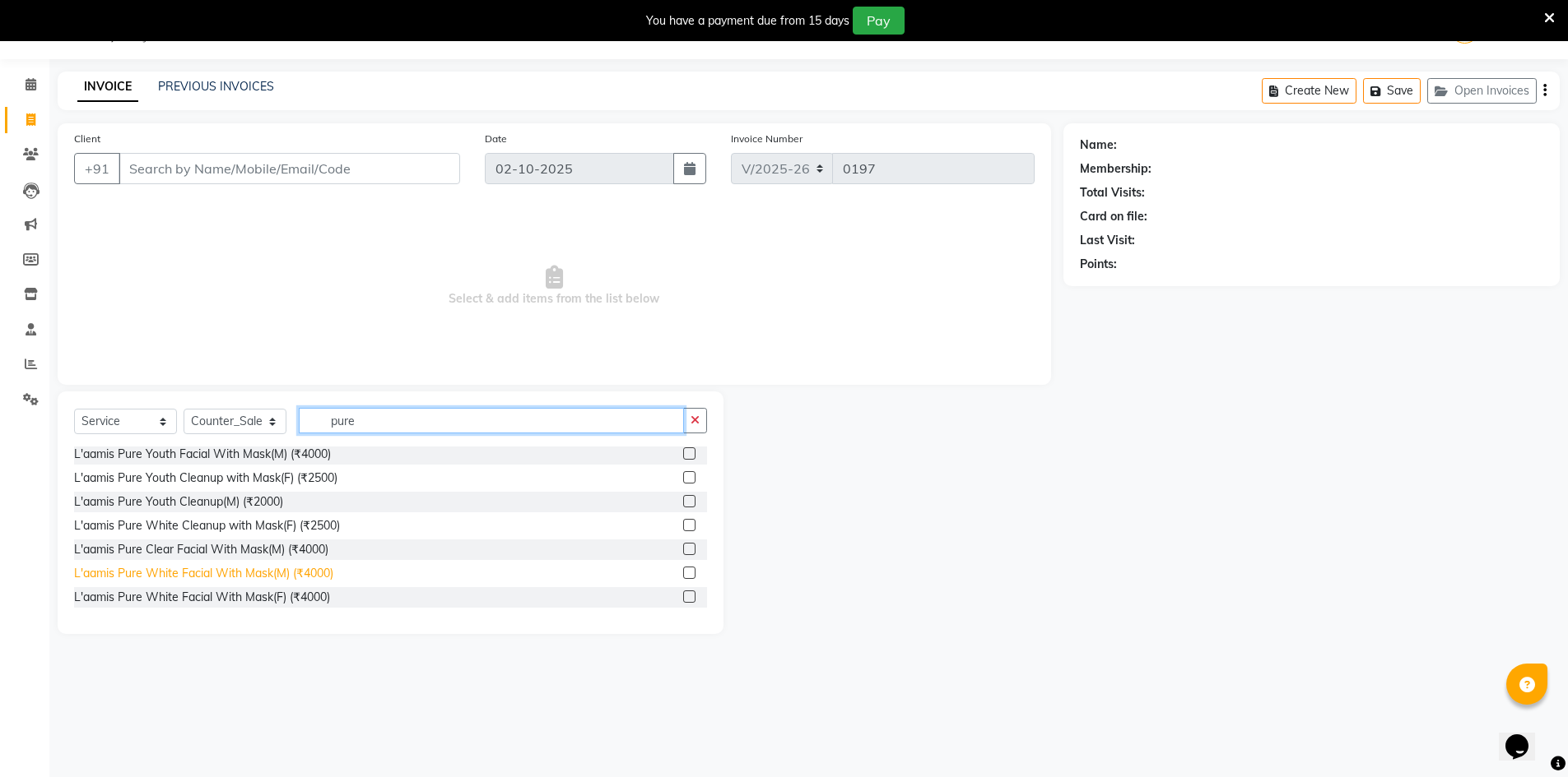
type input "pure"
click at [205, 574] on div "L'aamis Pure White Facial With Mask(M) (₹4000)" at bounding box center [203, 573] width 259 height 17
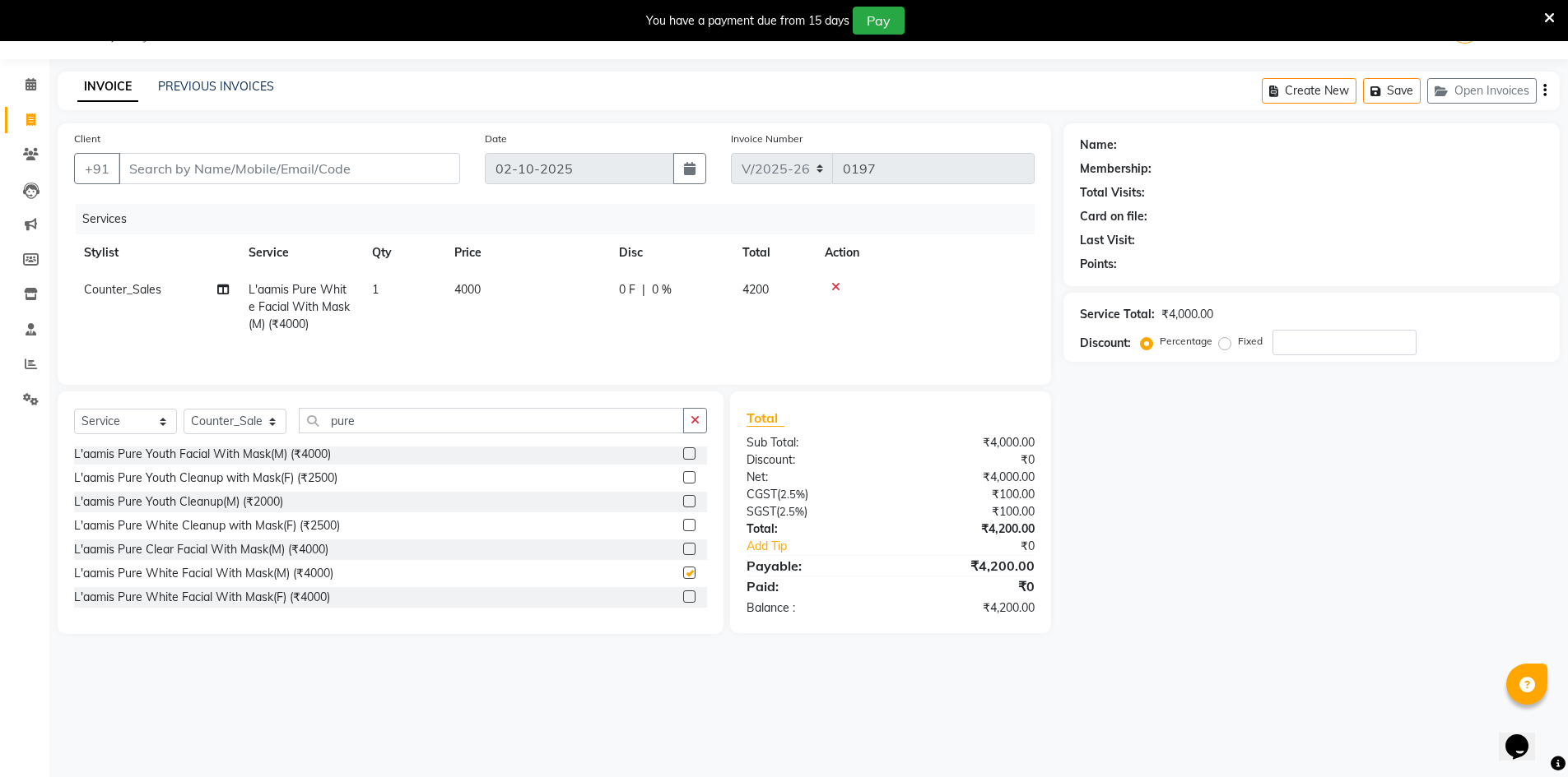
checkbox input "false"
click at [124, 290] on span "Counter_Sales" at bounding box center [122, 290] width 77 height 14
select select "92381"
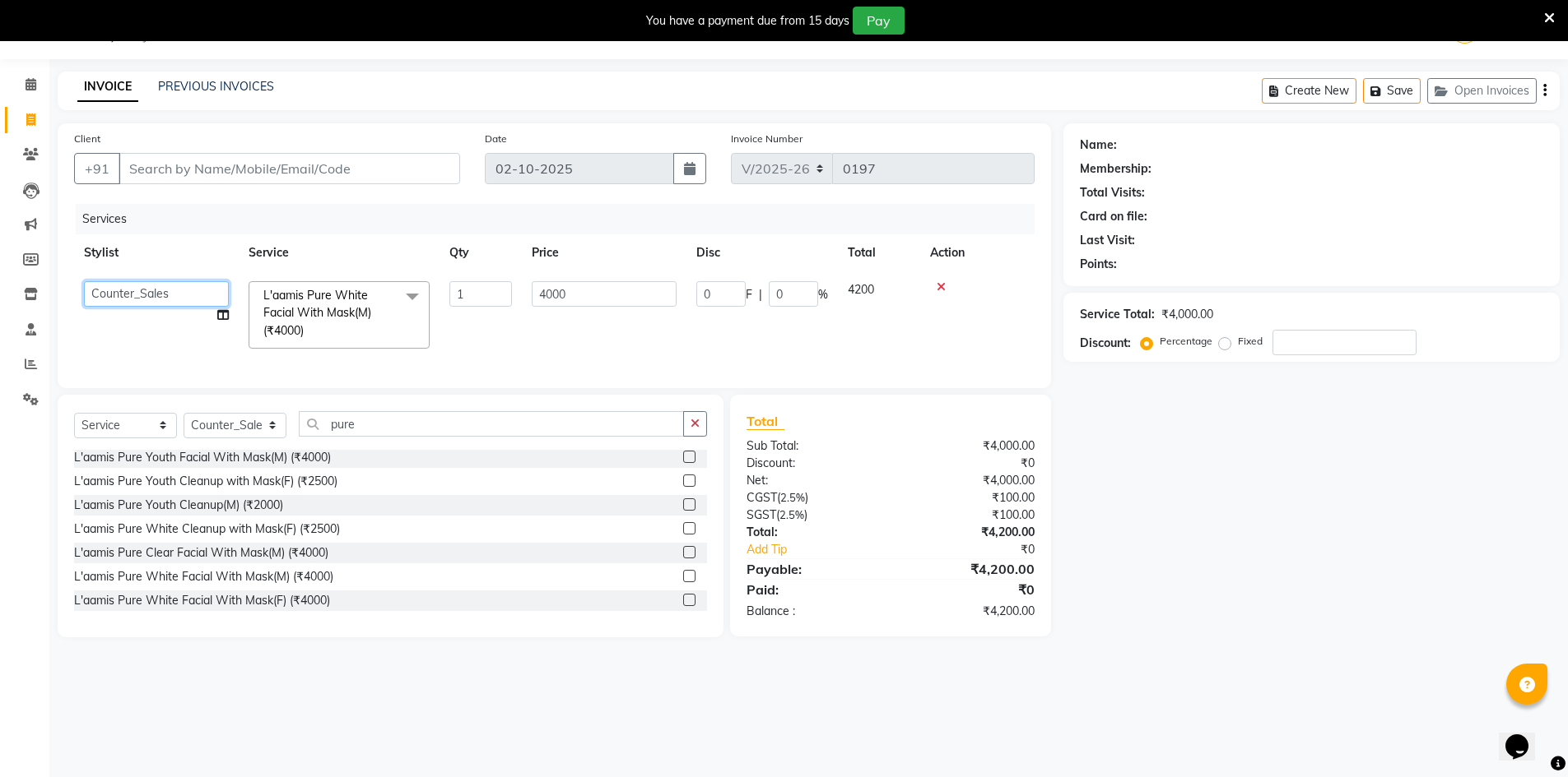
click at [124, 290] on select "[PERSON_NAME] Counter_Sales Goldy Heena_MKP Manager Nisha_MKP Priya_MKP [PERSON…" at bounding box center [156, 294] width 145 height 25
select select "92391"
click at [247, 436] on select "Select Stylist ALI Ankush_Pdct Counter_Sales Goldy Heena_MKP Manager Nisha_MKP …" at bounding box center [235, 425] width 103 height 25
select select "92391"
click at [184, 424] on select "Select Stylist ALI Ankush_Pdct Counter_Sales Goldy Heena_MKP Manager Nisha_MKP …" at bounding box center [235, 425] width 103 height 25
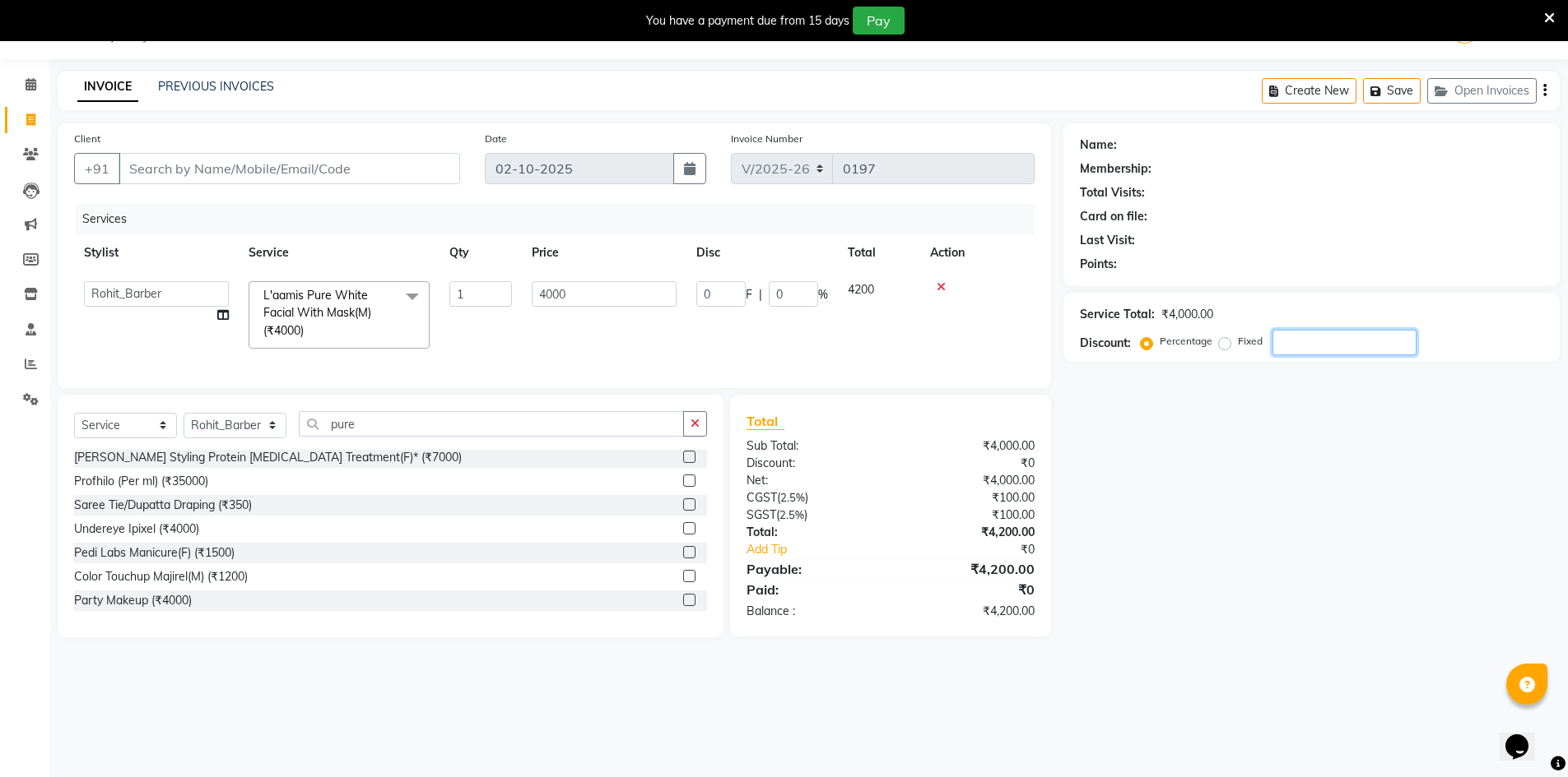
click at [1314, 341] on input "number" at bounding box center [1344, 343] width 144 height 25
type input "3"
type input "120"
type input "3"
type input "36"
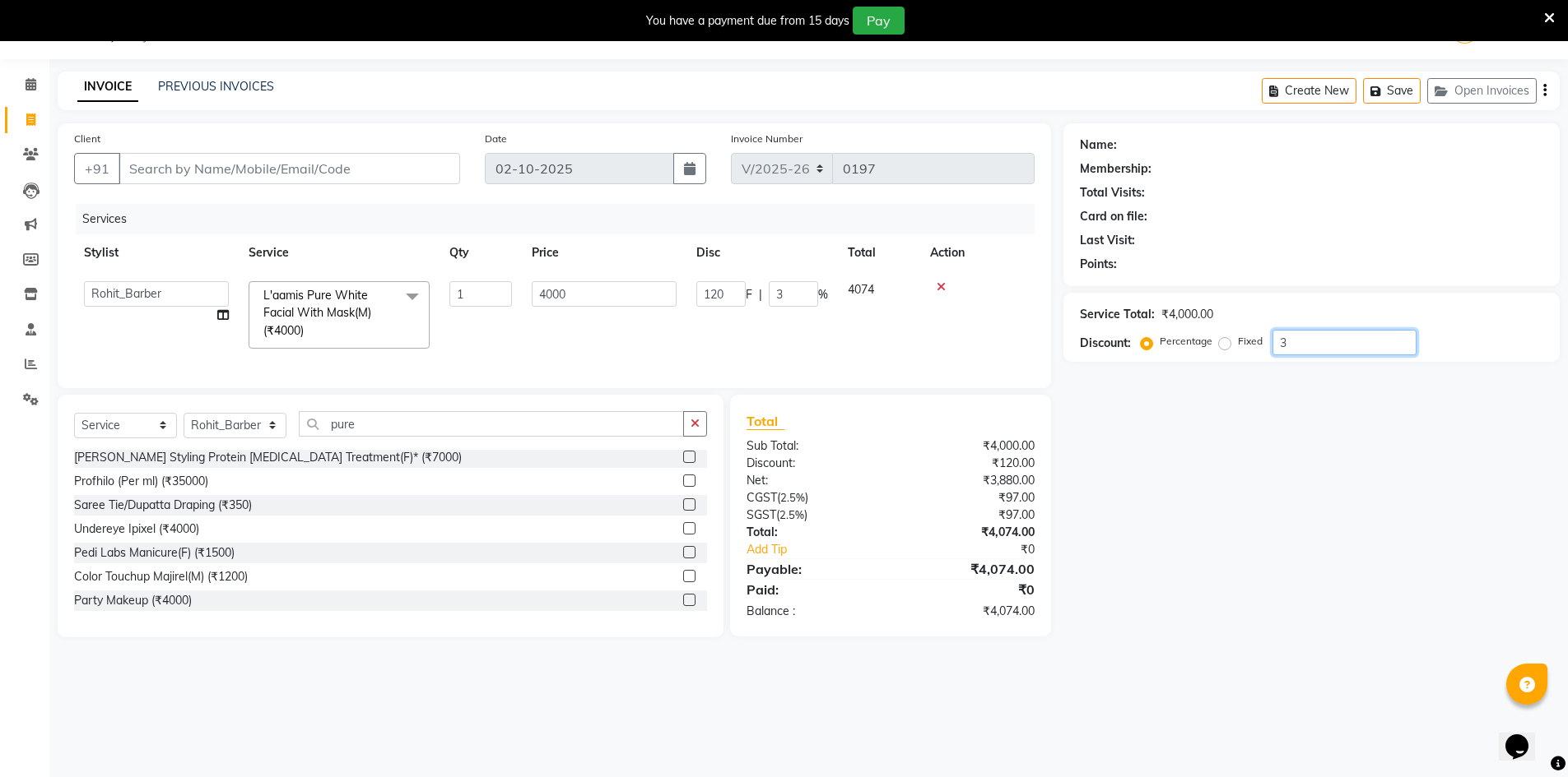
type input "1440"
type input "36"
click at [267, 179] on input "Client" at bounding box center [290, 168] width 342 height 31
click at [705, 437] on button "button" at bounding box center [694, 424] width 24 height 25
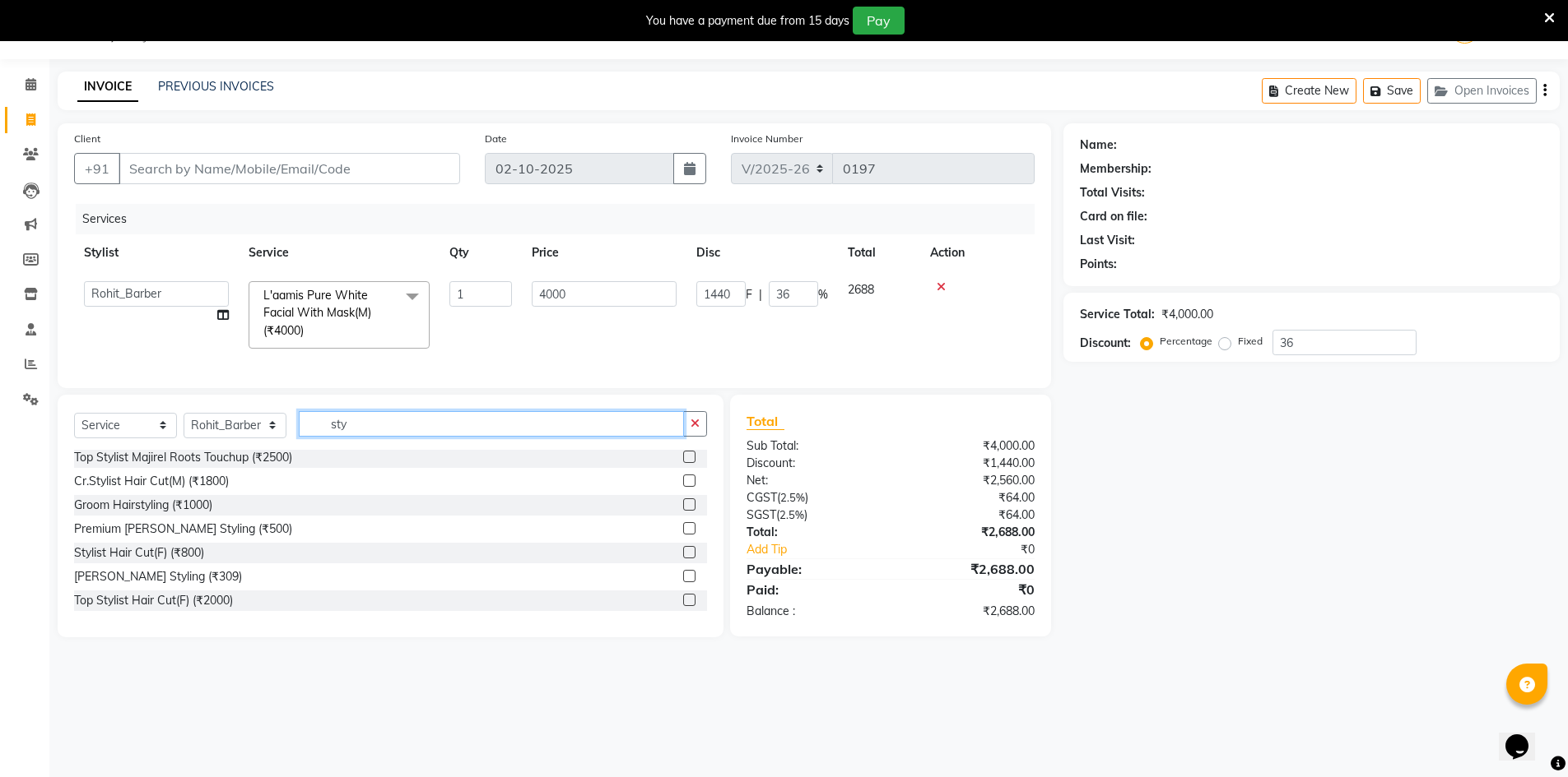
scroll to position [3, 0]
type input "styl"
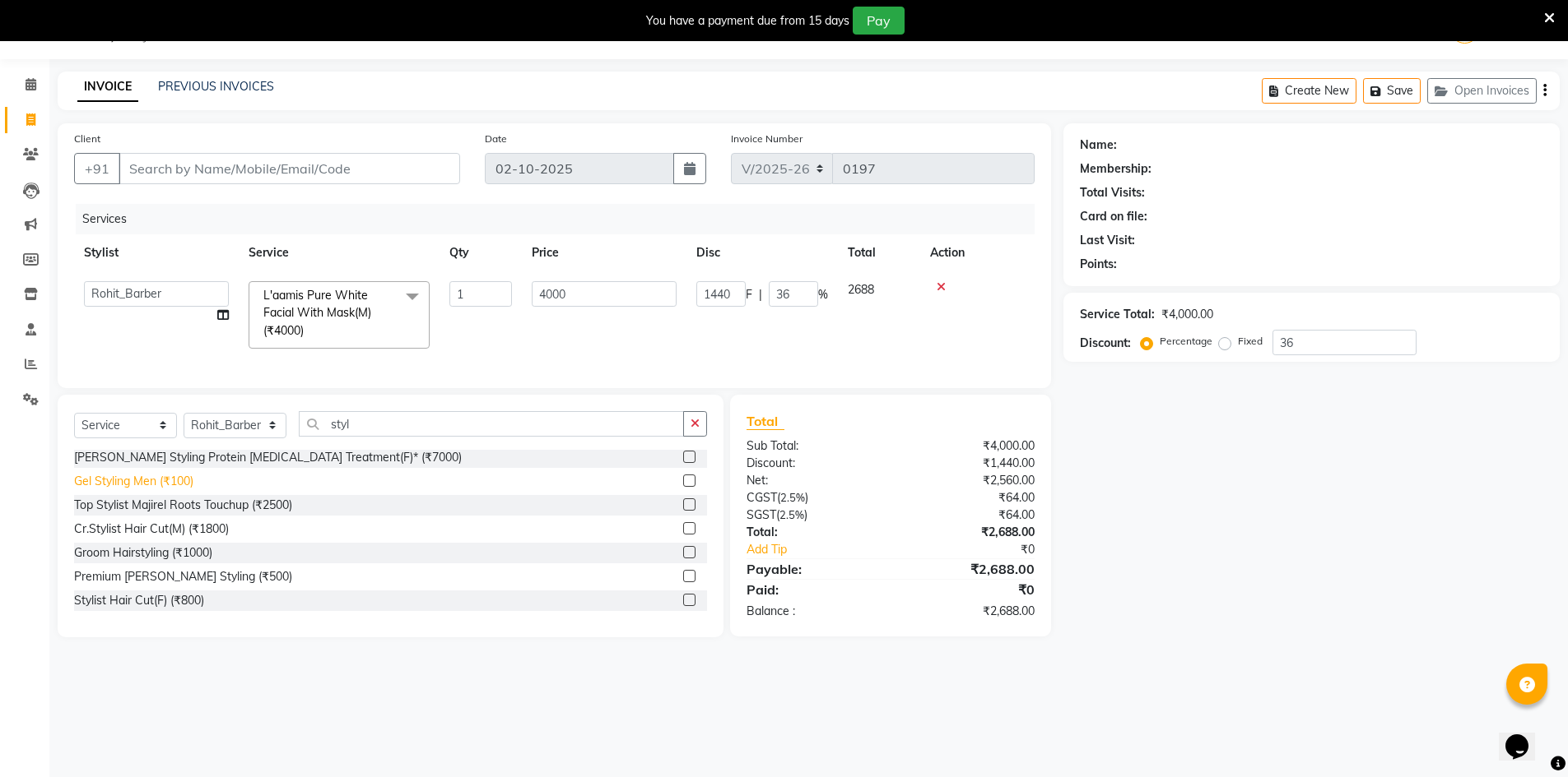
click at [166, 490] on div "Gel Styling Men (₹100)" at bounding box center [133, 481] width 120 height 17
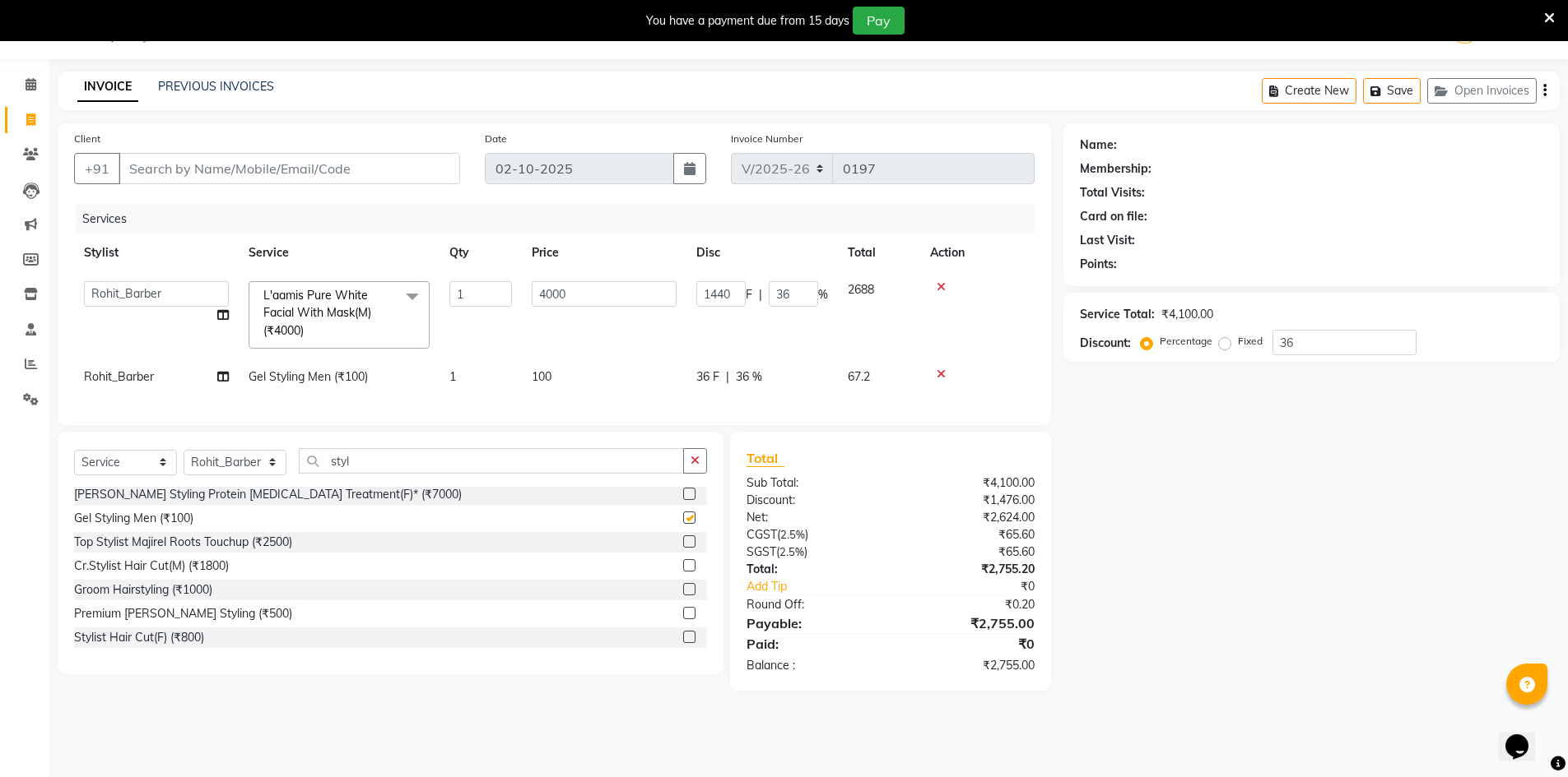
checkbox input "false"
click at [942, 287] on icon at bounding box center [941, 287] width 9 height 12
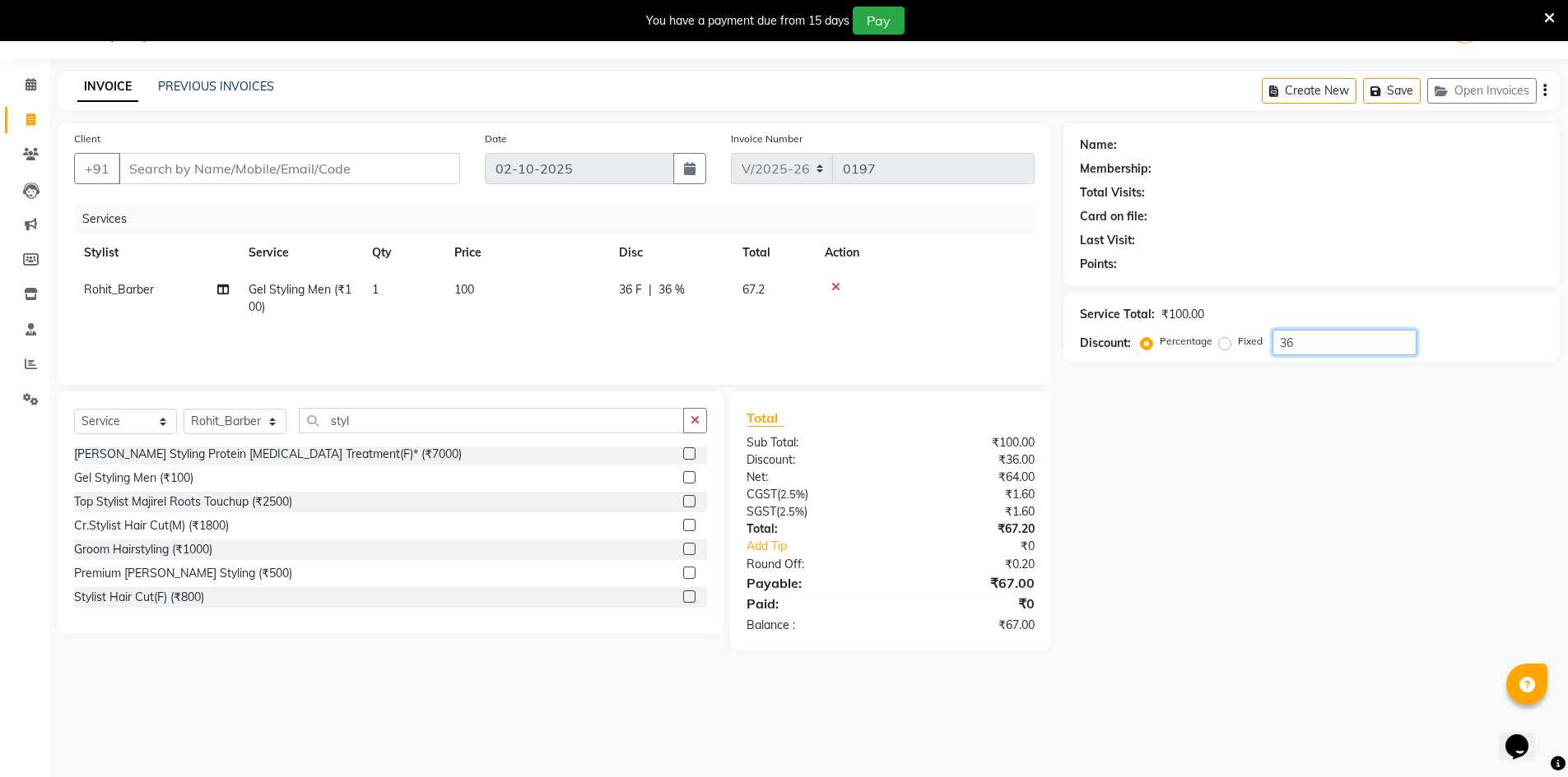
click at [1336, 346] on input "36" at bounding box center [1344, 343] width 144 height 25
type input "3"
click at [469, 288] on span "100" at bounding box center [464, 290] width 20 height 14
select select "92391"
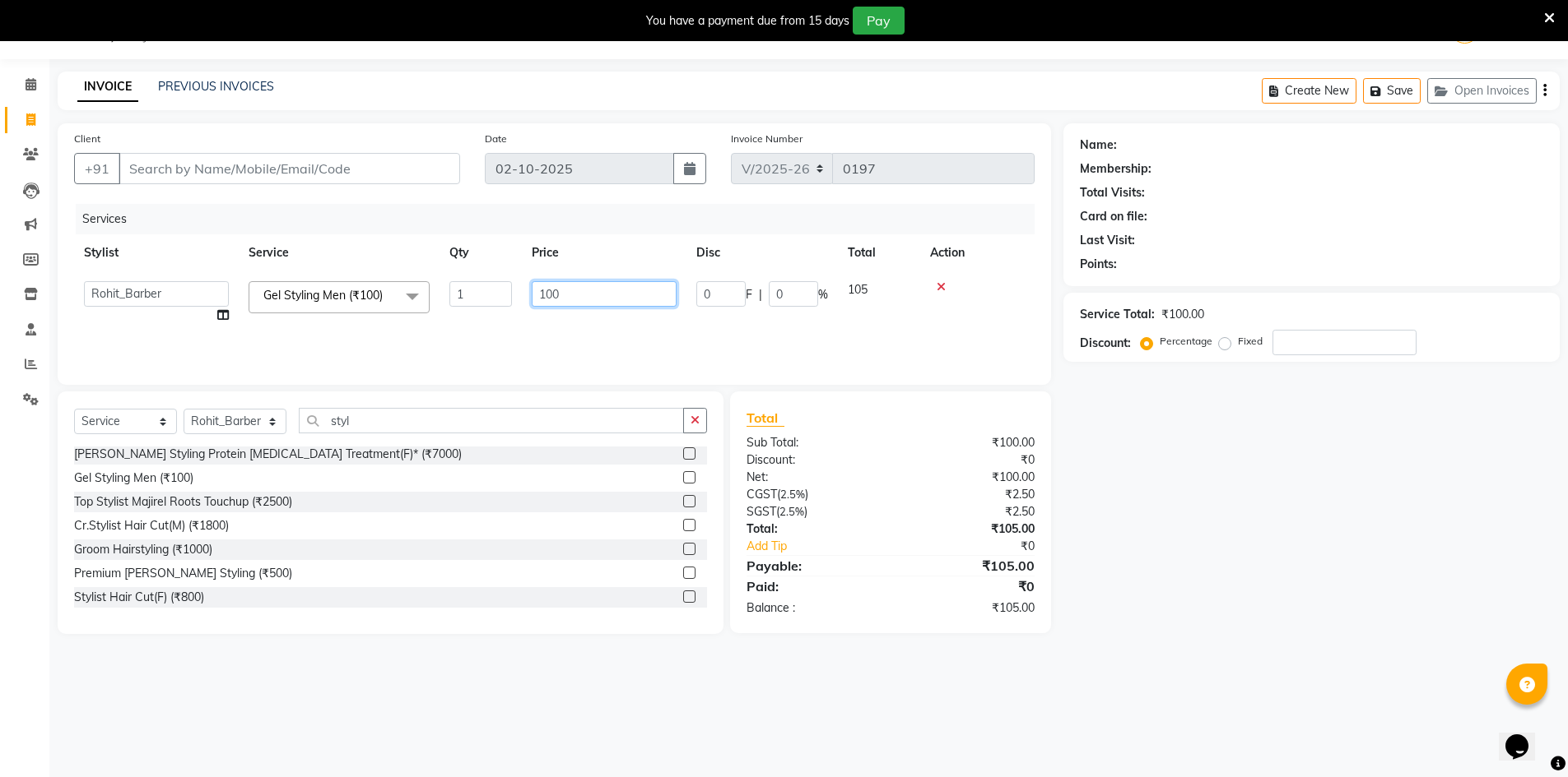
drag, startPoint x: 583, startPoint y: 291, endPoint x: 596, endPoint y: 278, distance: 18.4
click at [591, 286] on input "100" at bounding box center [604, 294] width 145 height 25
type input "1"
type input "200"
click at [870, 433] on div "Total Sub Total: ₹100.00 Discount: ₹0 Net: ₹100.00 CGST ( 2.5% ) ₹2.50 SGST ( 2…" at bounding box center [890, 513] width 287 height 209
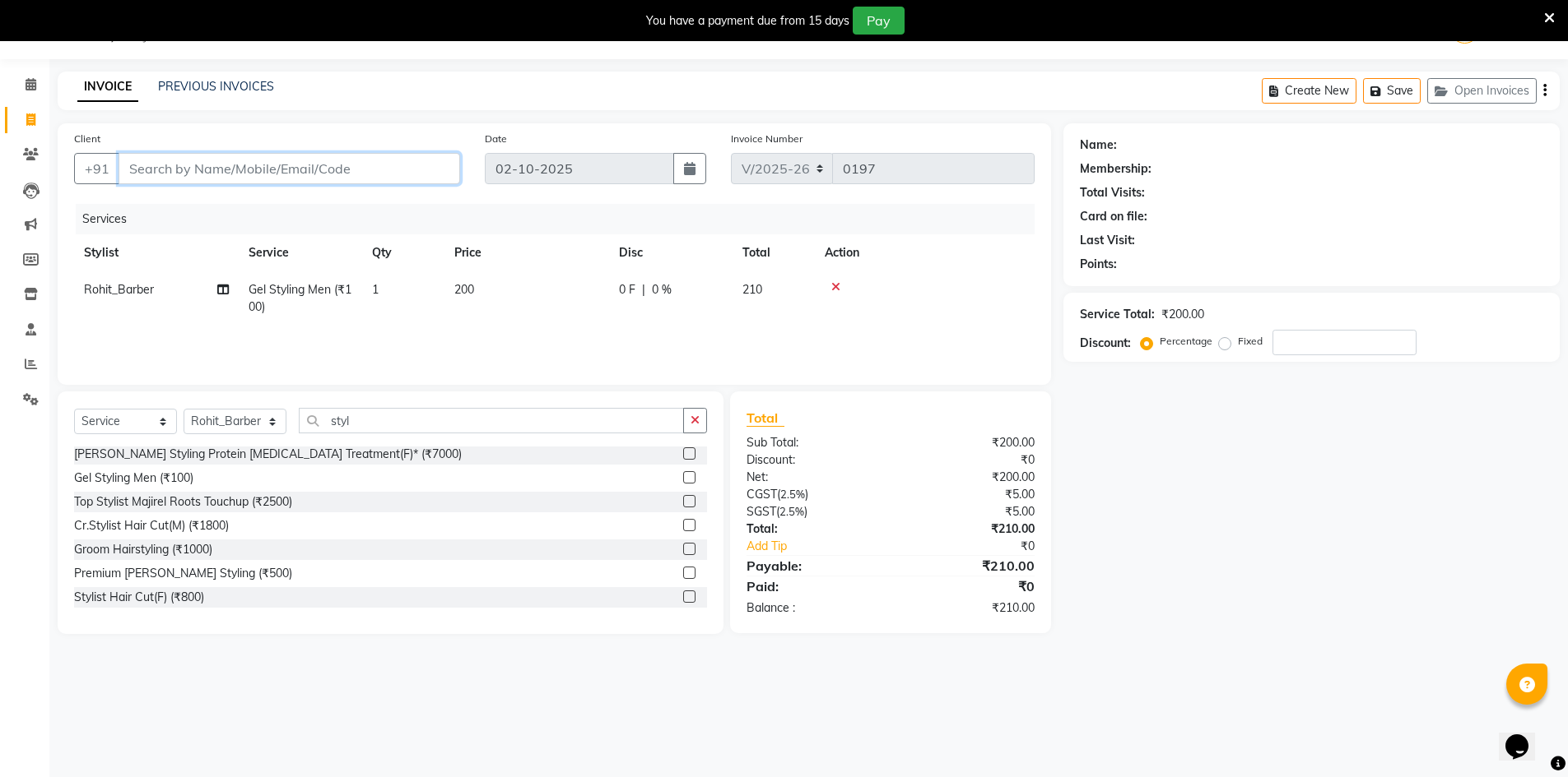
click at [242, 170] on input "Client" at bounding box center [290, 168] width 342 height 31
type input "7"
type input "0"
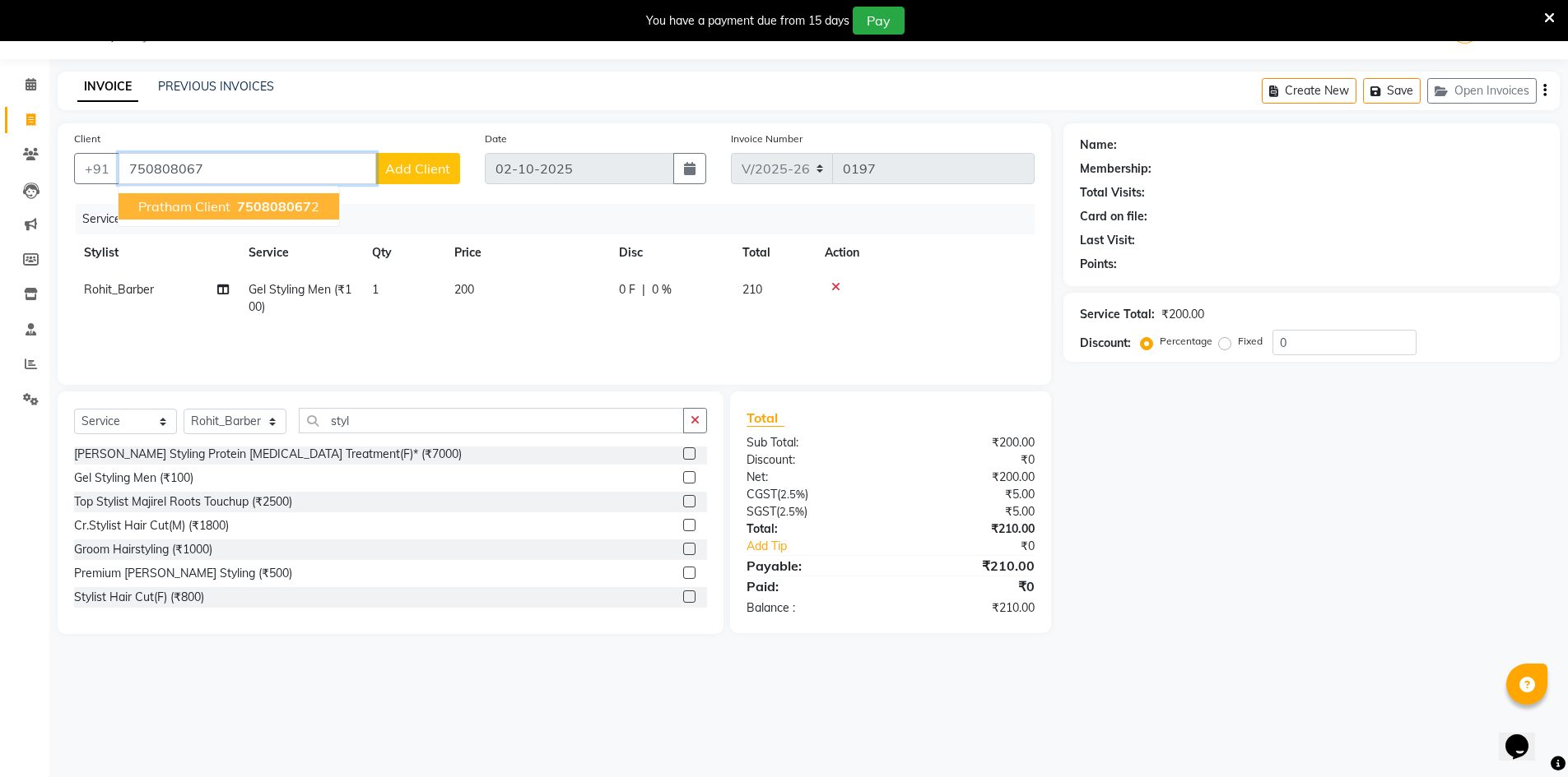
click at [166, 207] on span "pratham client" at bounding box center [184, 206] width 92 height 16
type input "7508080672"
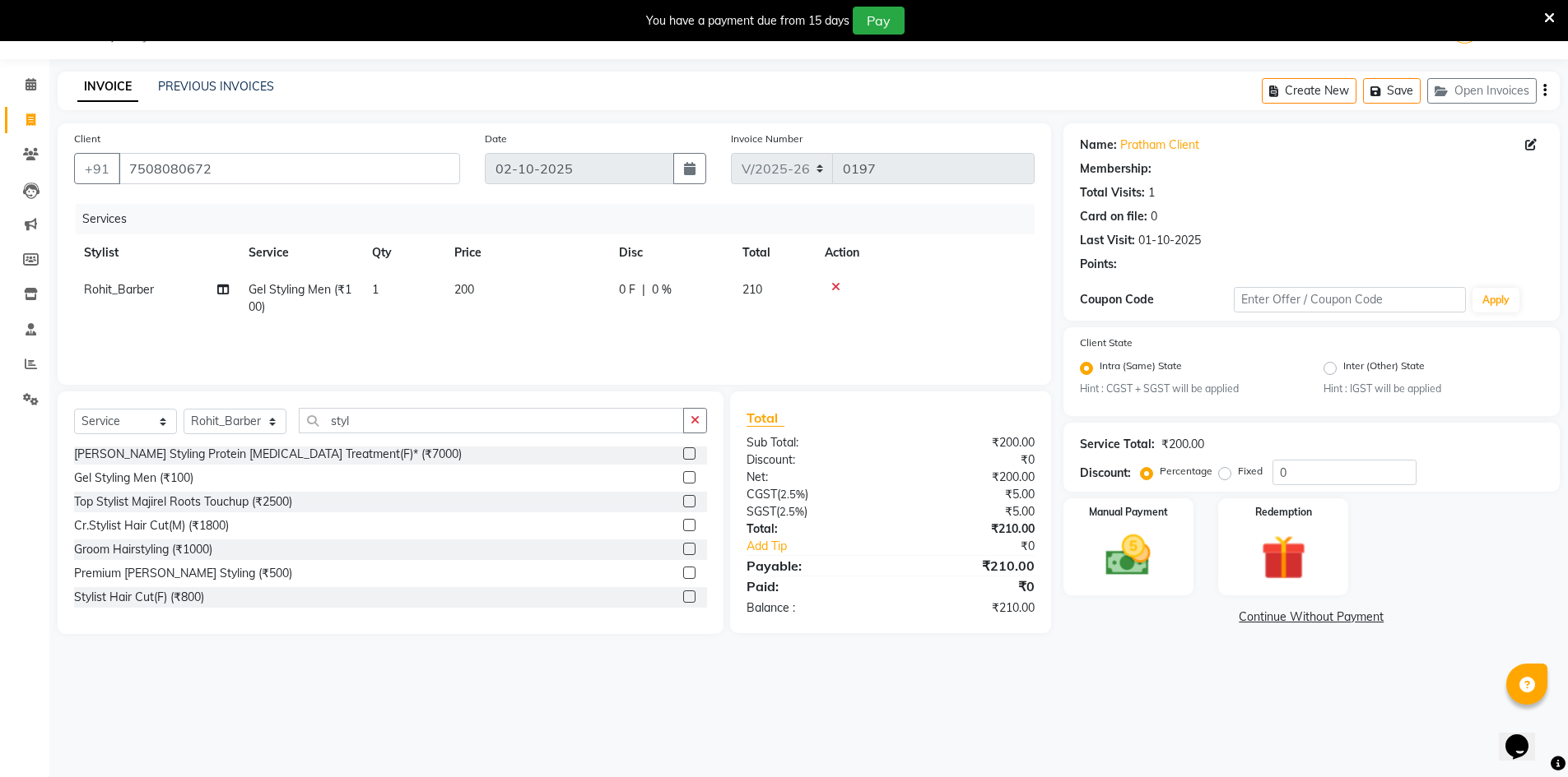
select select "1: Object"
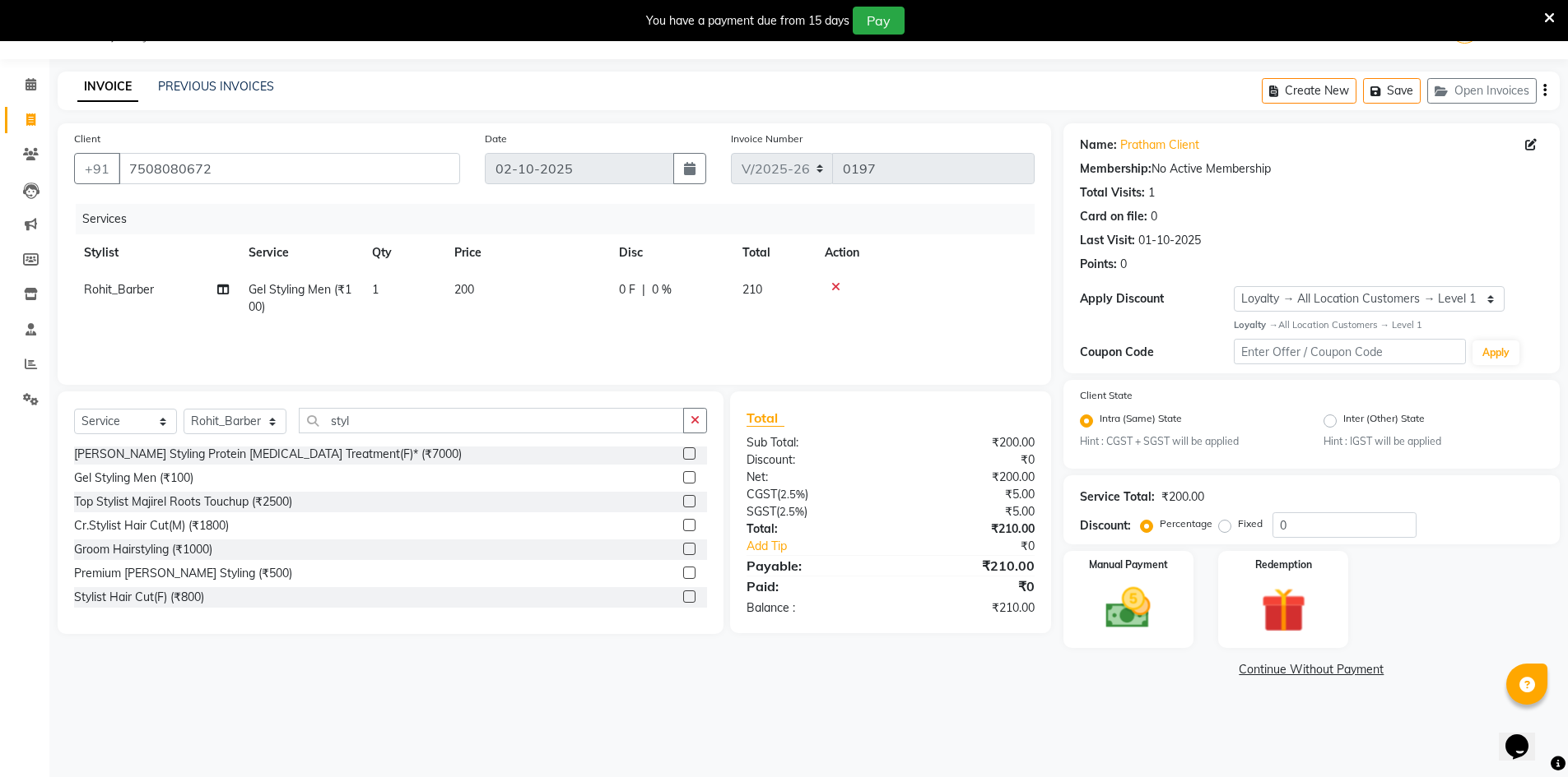
click at [130, 291] on span "Rohit_Barber" at bounding box center [119, 290] width 70 height 14
select select "92391"
click at [131, 292] on select "ALI Ankush_Pdct Counter_Sales Goldy Heena_MKP Manager Nisha_MKP Priya_MKP Rahul…" at bounding box center [156, 294] width 145 height 25
select select "92390"
click at [220, 420] on select "Select Stylist ALI Ankush_Pdct Counter_Sales Goldy Heena_MKP Manager Nisha_MKP …" at bounding box center [235, 422] width 103 height 25
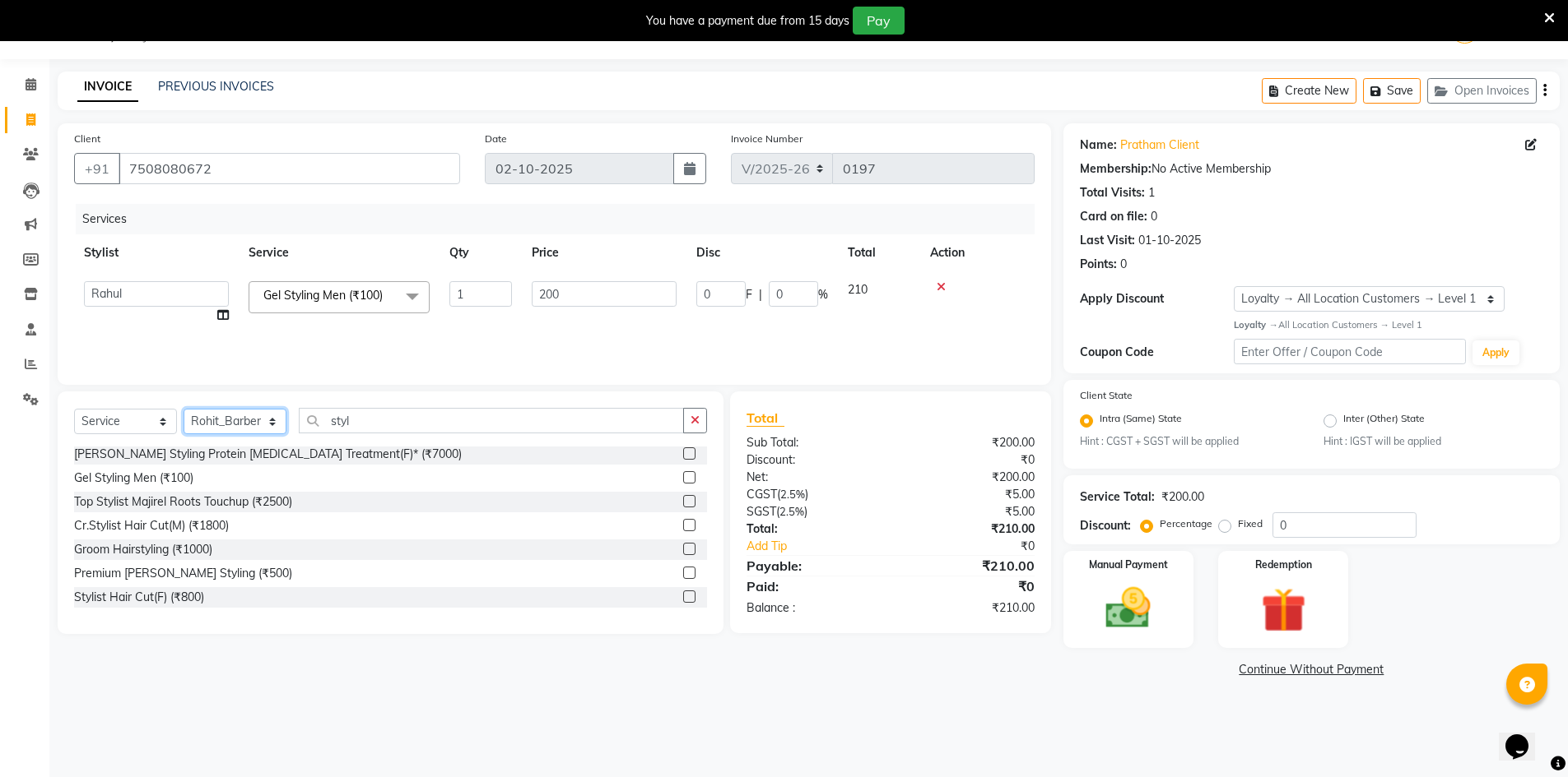
select select "92390"
click at [184, 409] on select "Select Stylist ALI Ankush_Pdct Counter_Sales Goldy Heena_MKP Manager Nisha_MKP …" at bounding box center [235, 422] width 103 height 25
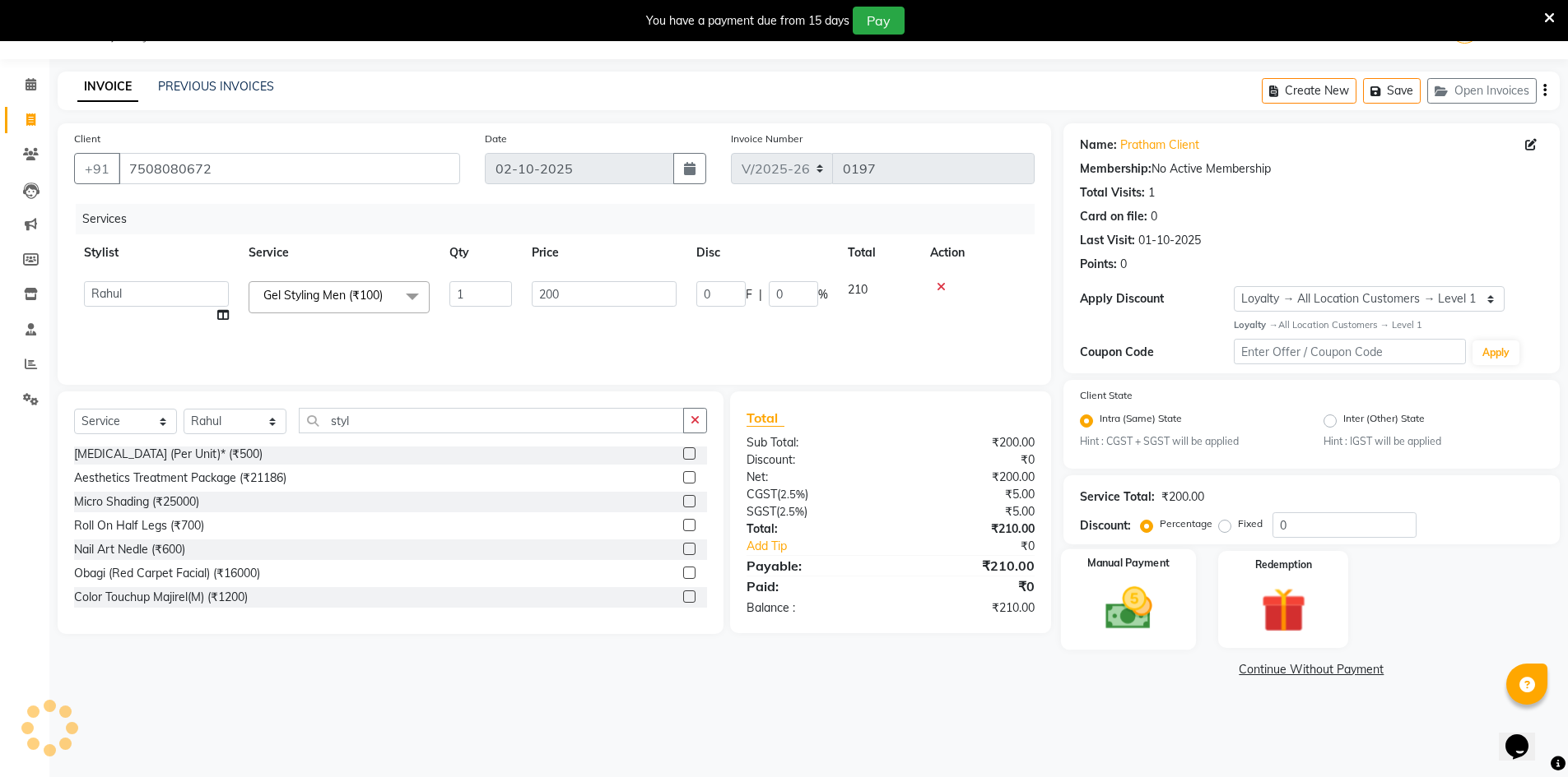
click at [1111, 623] on img at bounding box center [1128, 608] width 76 height 53
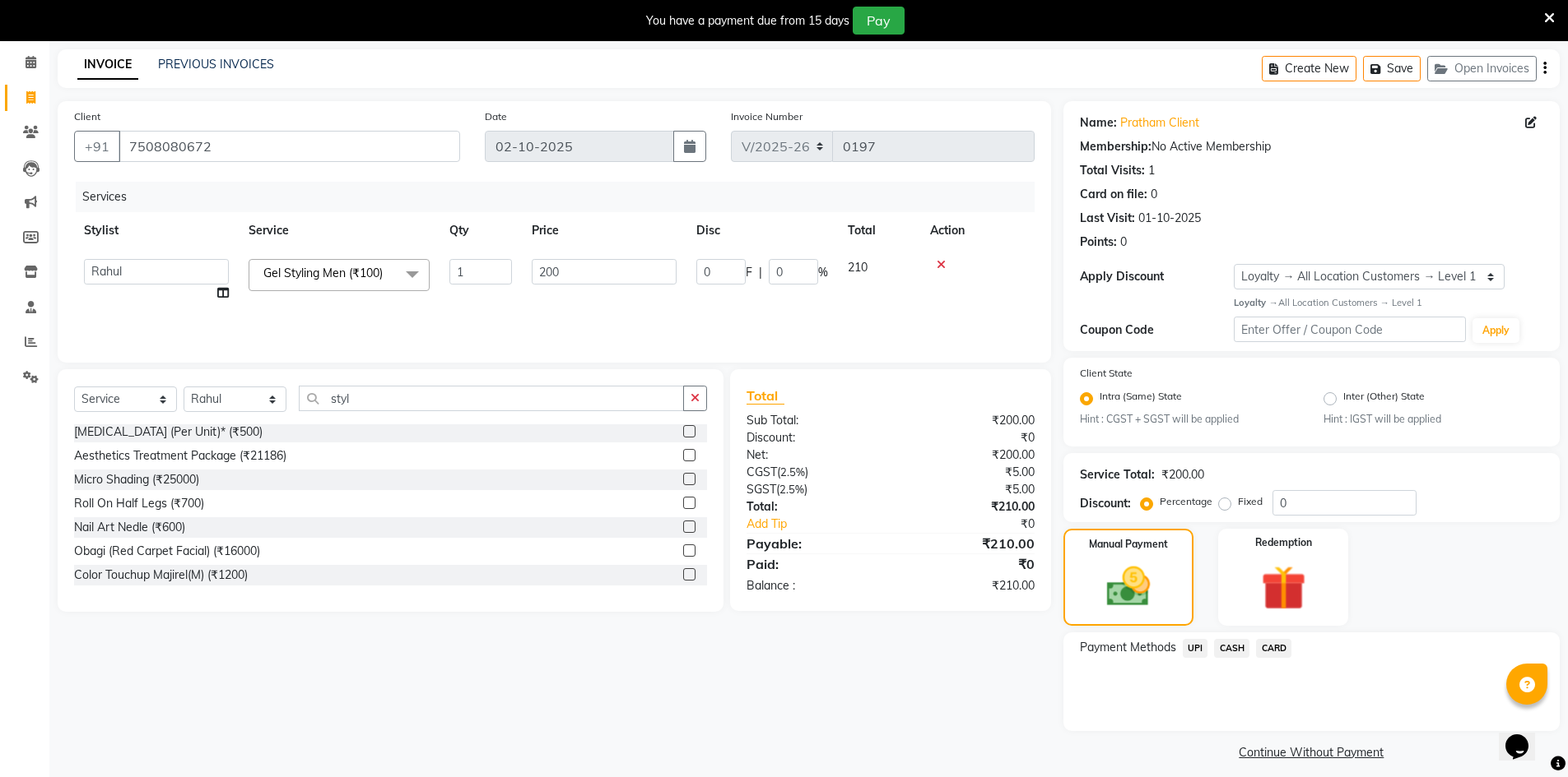
scroll to position [76, 0]
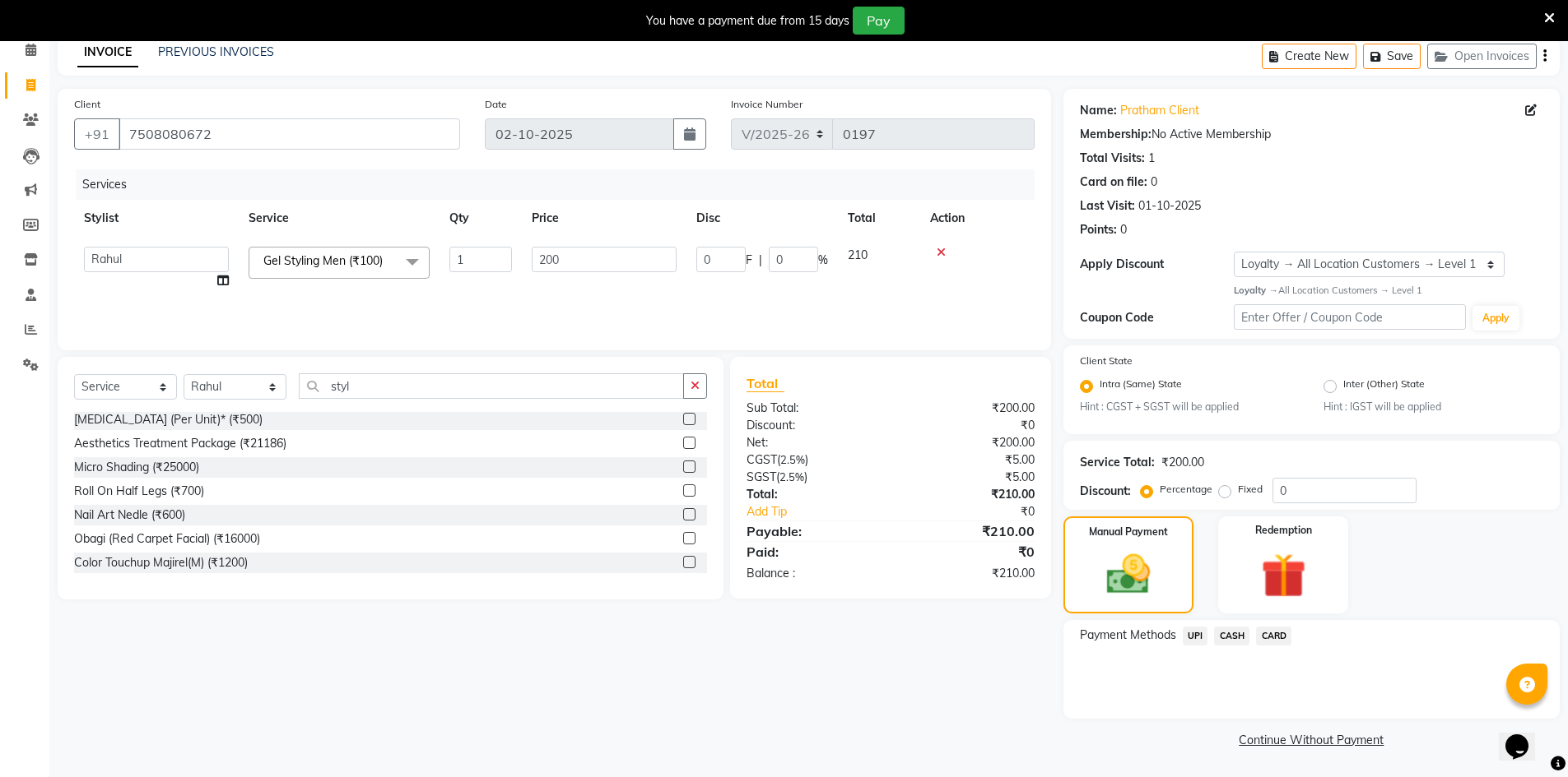
click at [1198, 642] on span "UPI" at bounding box center [1196, 636] width 25 height 19
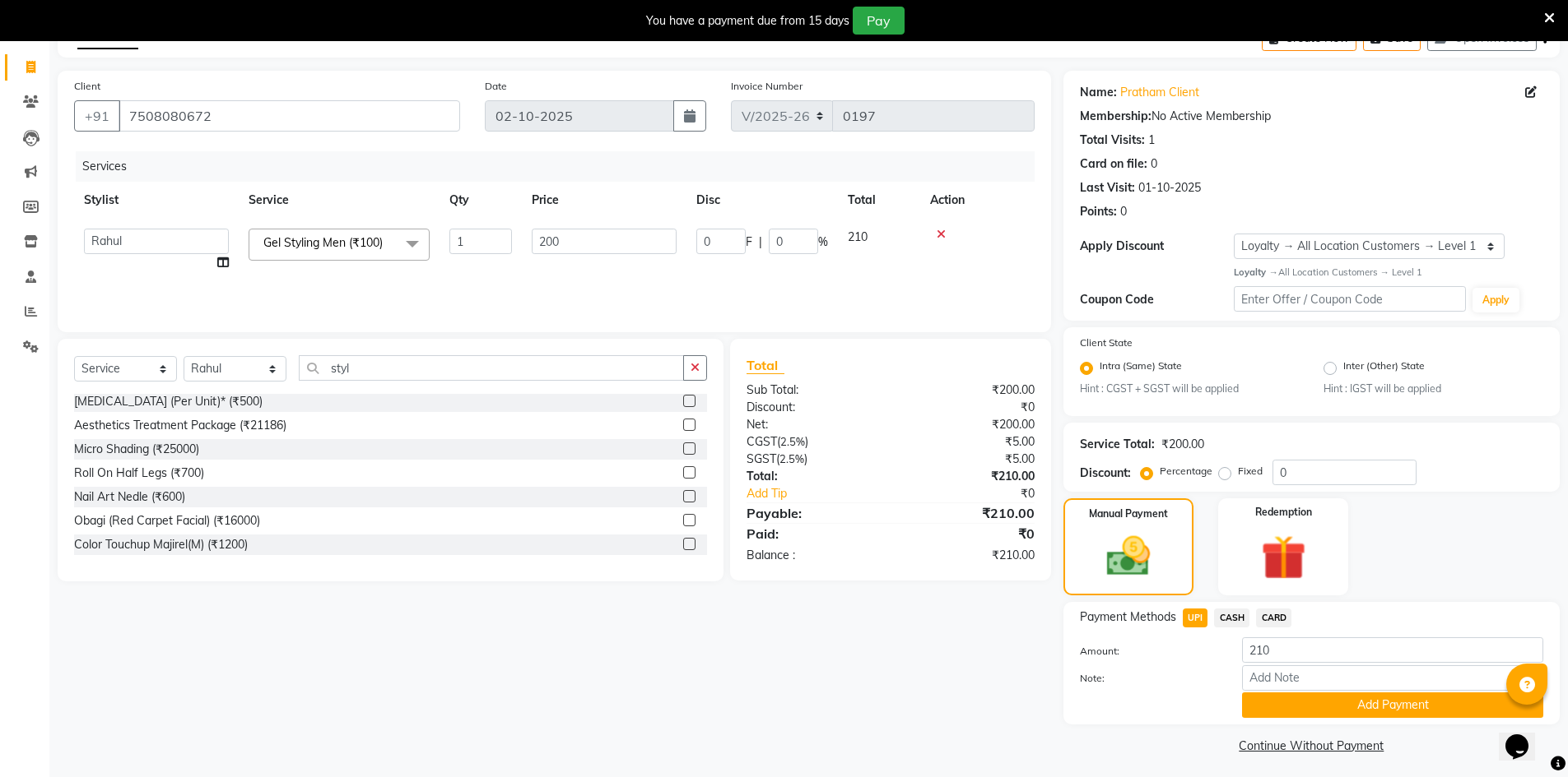
scroll to position [100, 0]
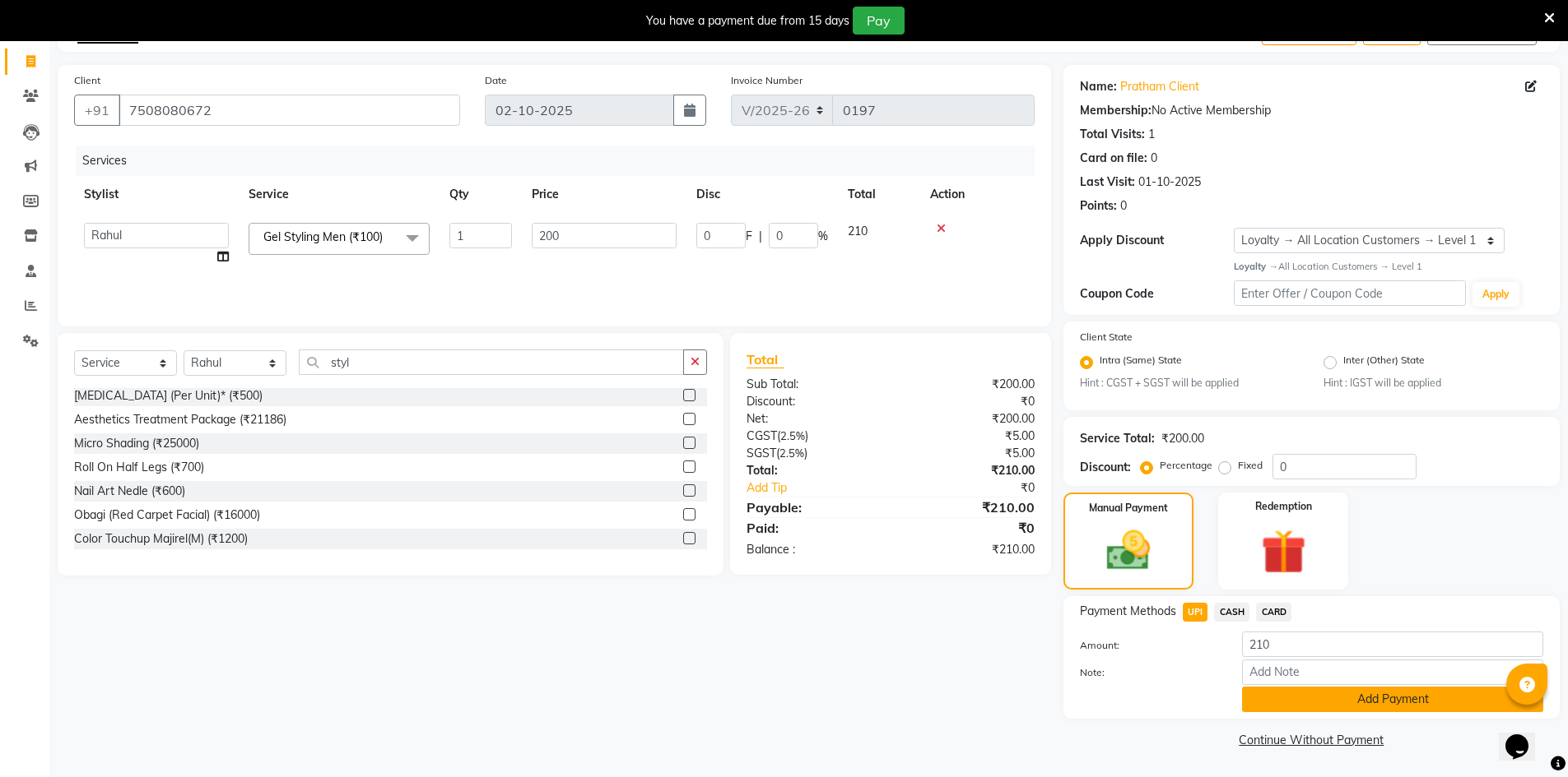
click at [1300, 703] on button "Add Payment" at bounding box center [1392, 700] width 301 height 25
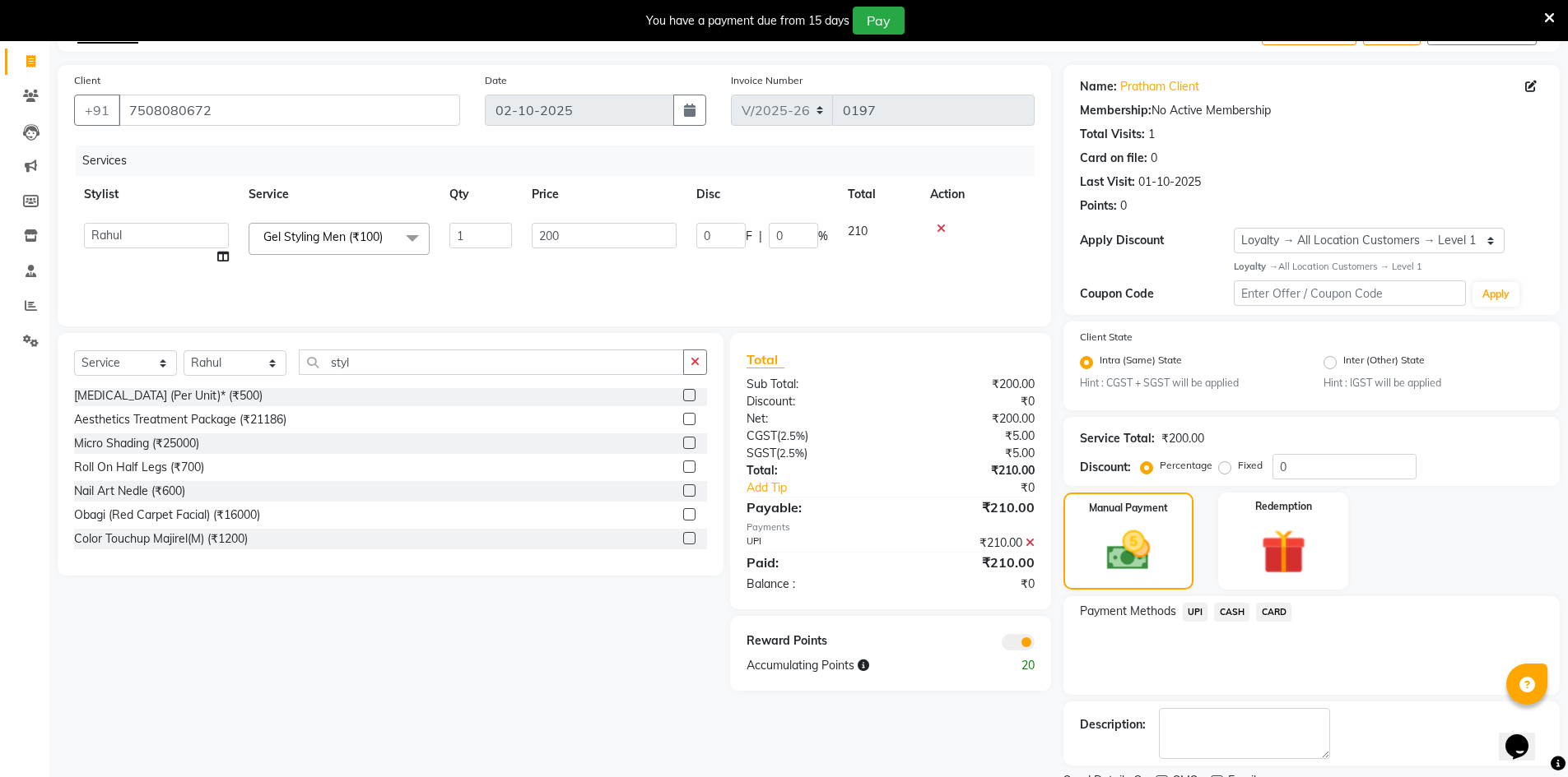
click at [1012, 641] on span at bounding box center [1017, 642] width 33 height 16
click at [1035, 645] on input "checkbox" at bounding box center [1035, 645] width 0 height 0
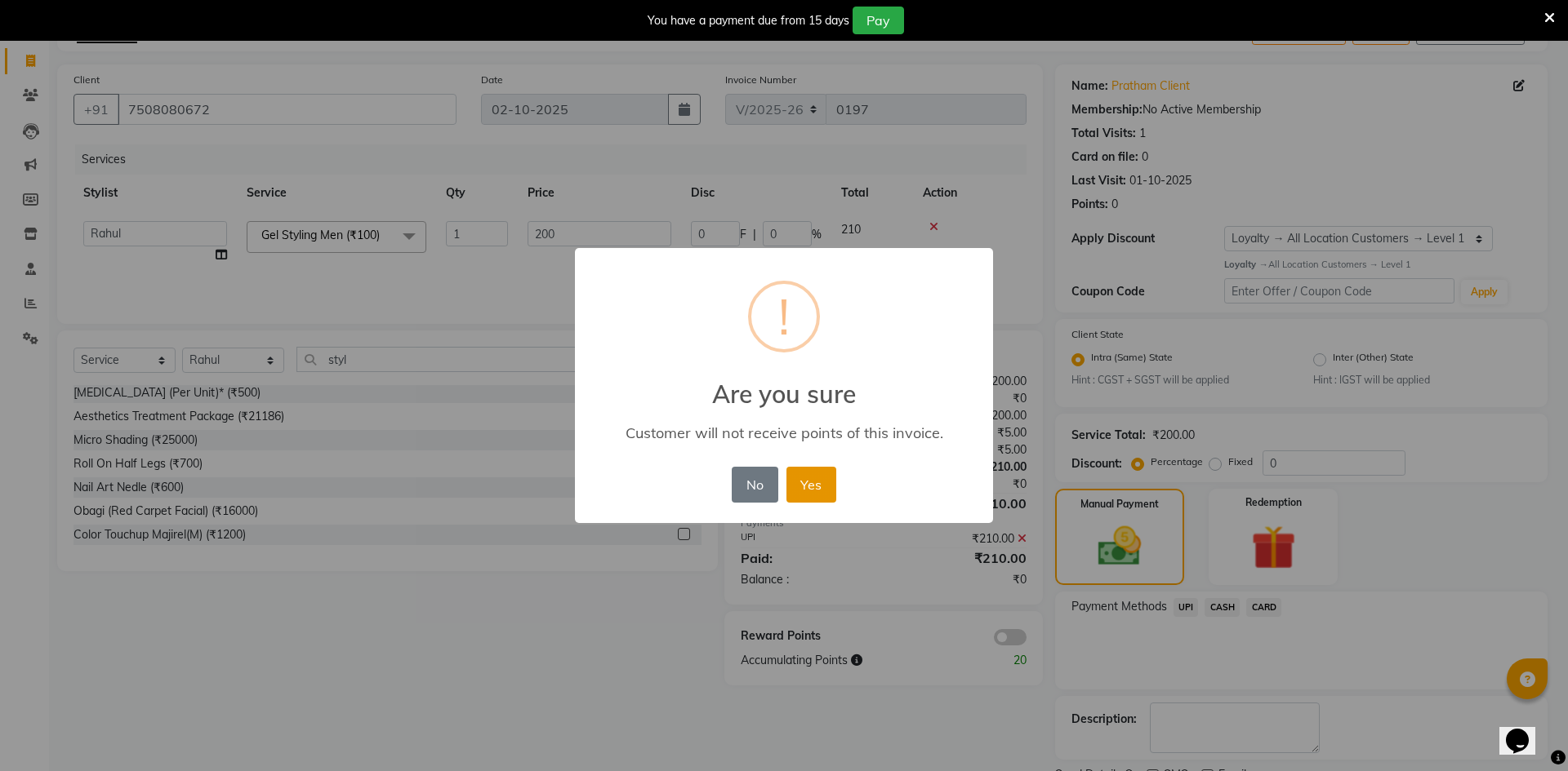
click at [829, 489] on button "Yes" at bounding box center [812, 485] width 50 height 36
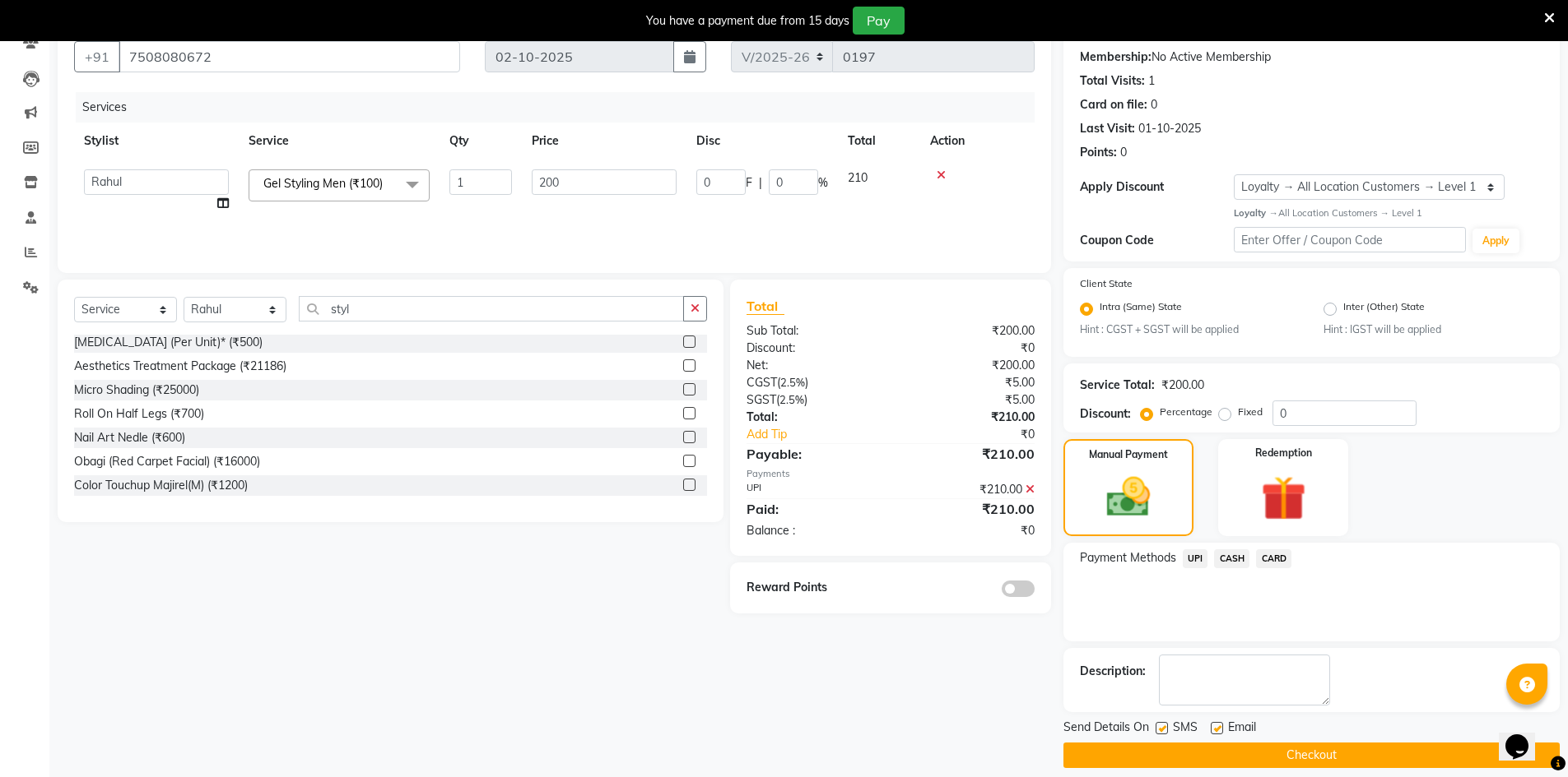
scroll to position [169, 0]
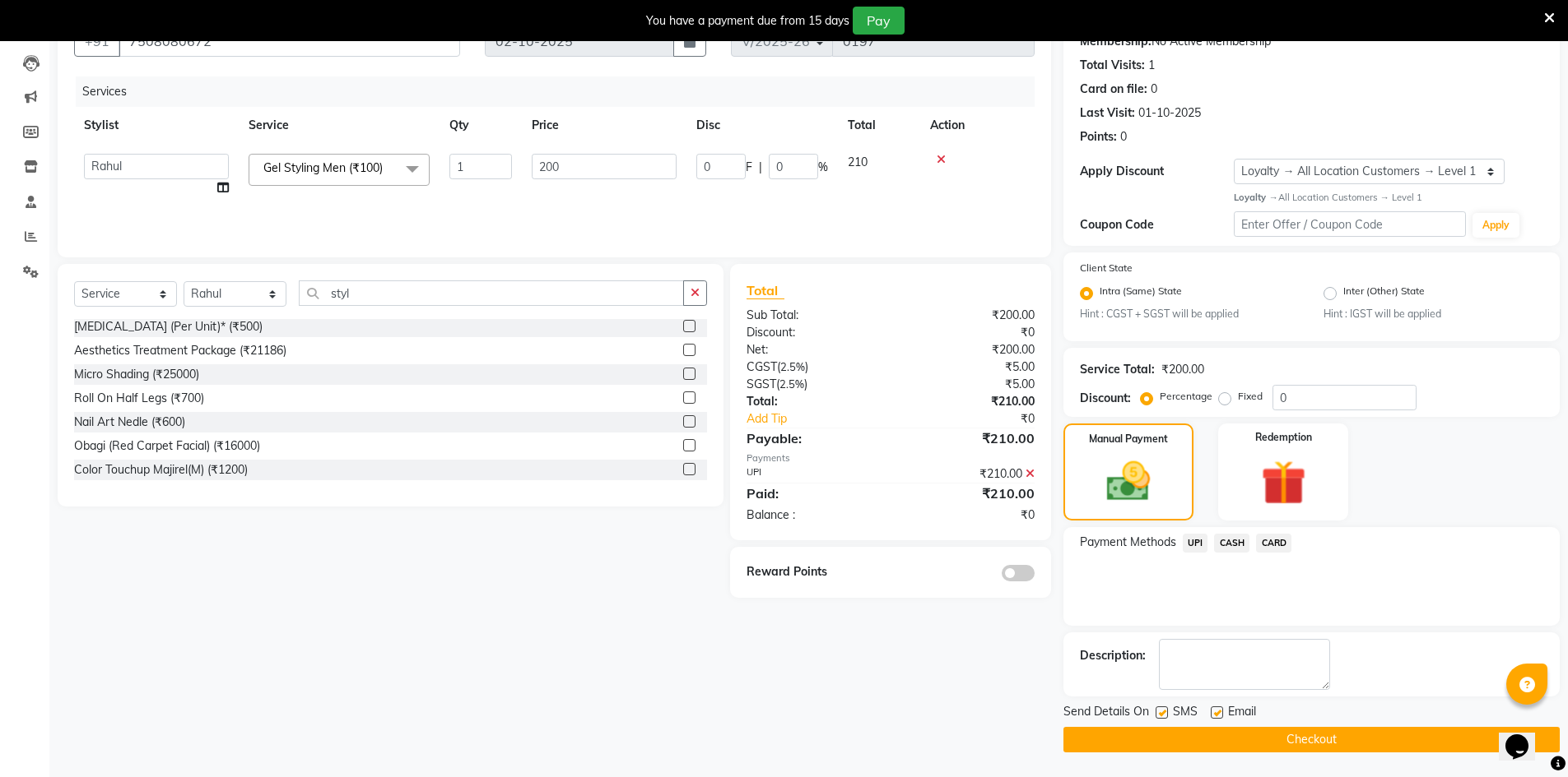
click at [1140, 743] on button "Checkout" at bounding box center [1312, 740] width 497 height 25
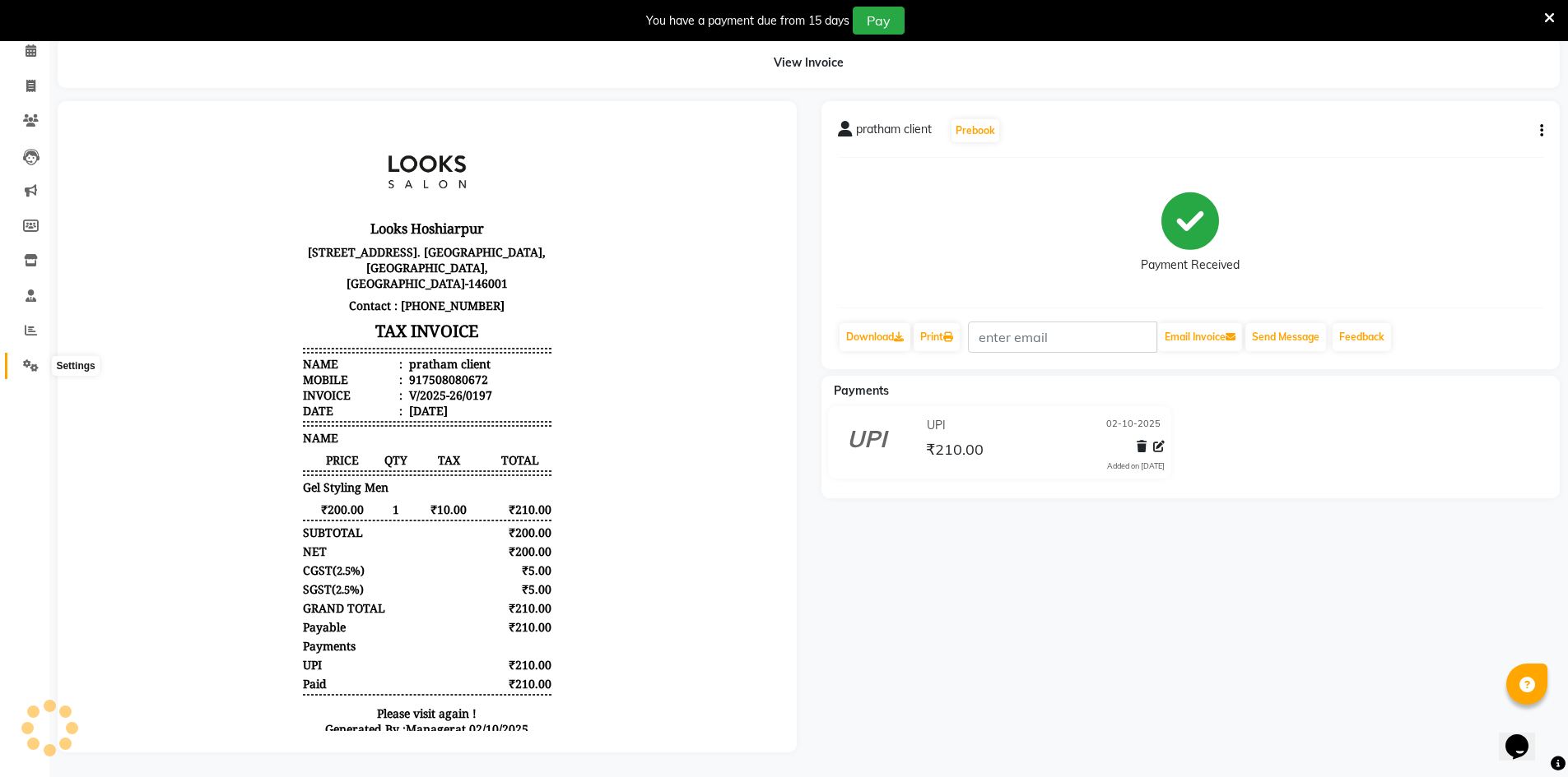
click at [21, 357] on span at bounding box center [31, 366] width 29 height 19
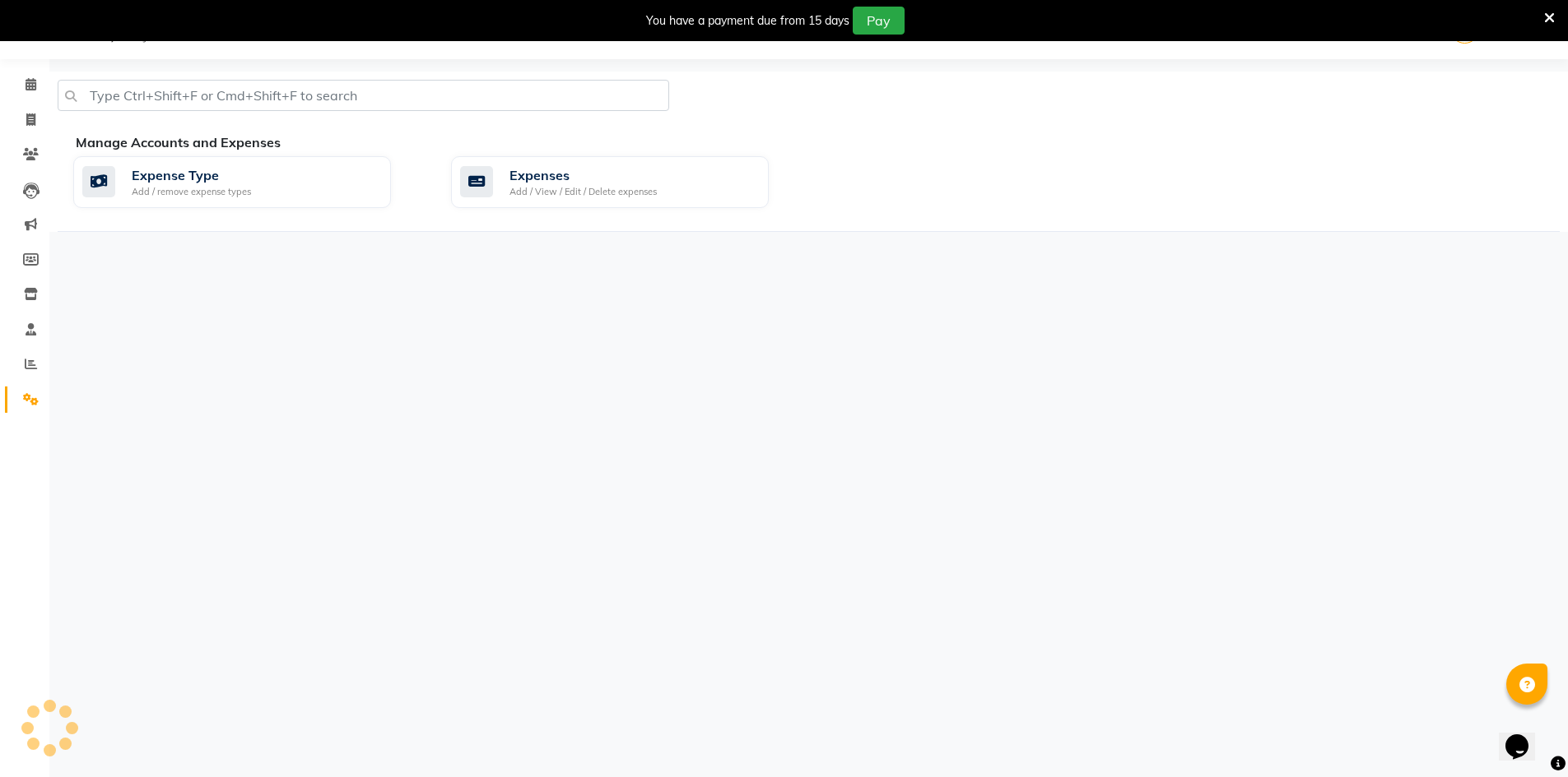
scroll to position [41, 0]
click at [546, 175] on div "Expenses" at bounding box center [583, 175] width 148 height 20
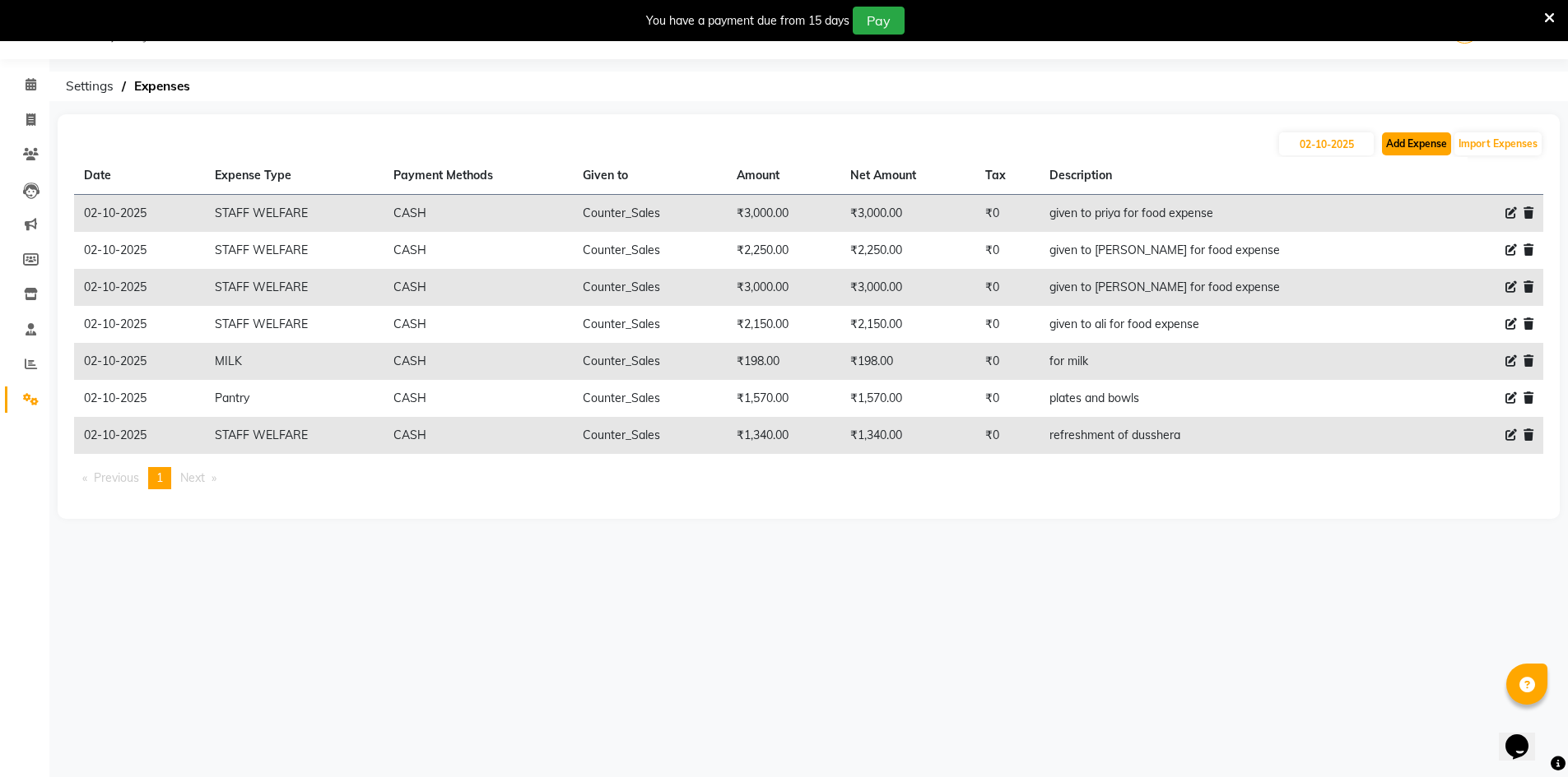
click at [1428, 138] on button "Add Expense" at bounding box center [1416, 144] width 69 height 23
select select "1"
select select "8303"
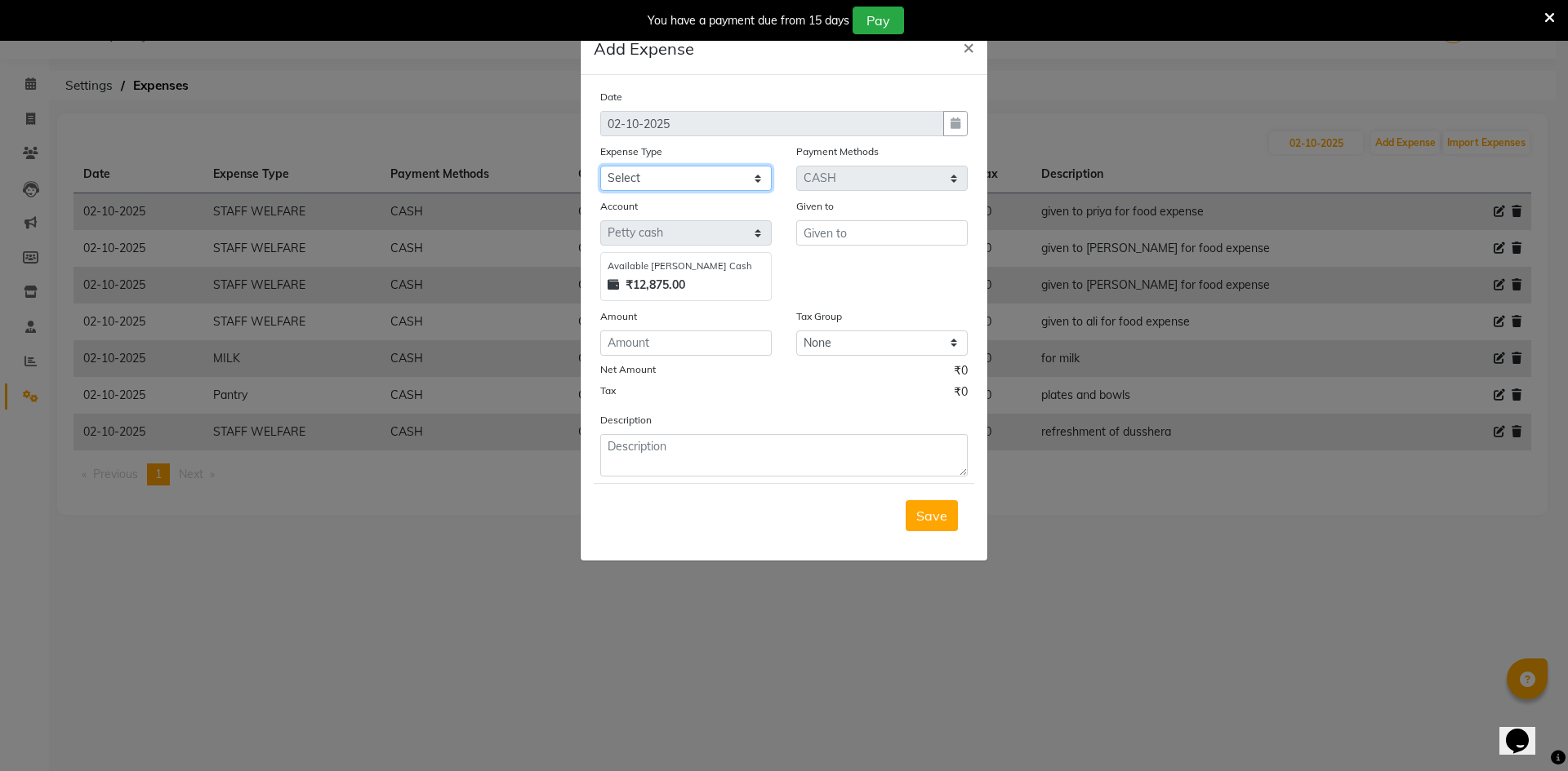
click at [655, 181] on select "Select Accommodation Aesthetics Bank Deposit BLINKIT Cash Handover Client Refun…" at bounding box center [686, 178] width 171 height 25
select select "19731"
click at [600, 166] on select "Select Accommodation Aesthetics Bank Deposit BLINKIT Cash Handover Client Refun…" at bounding box center [686, 178] width 171 height 25
click at [724, 339] on input "number" at bounding box center [686, 343] width 171 height 25
type input "1500"
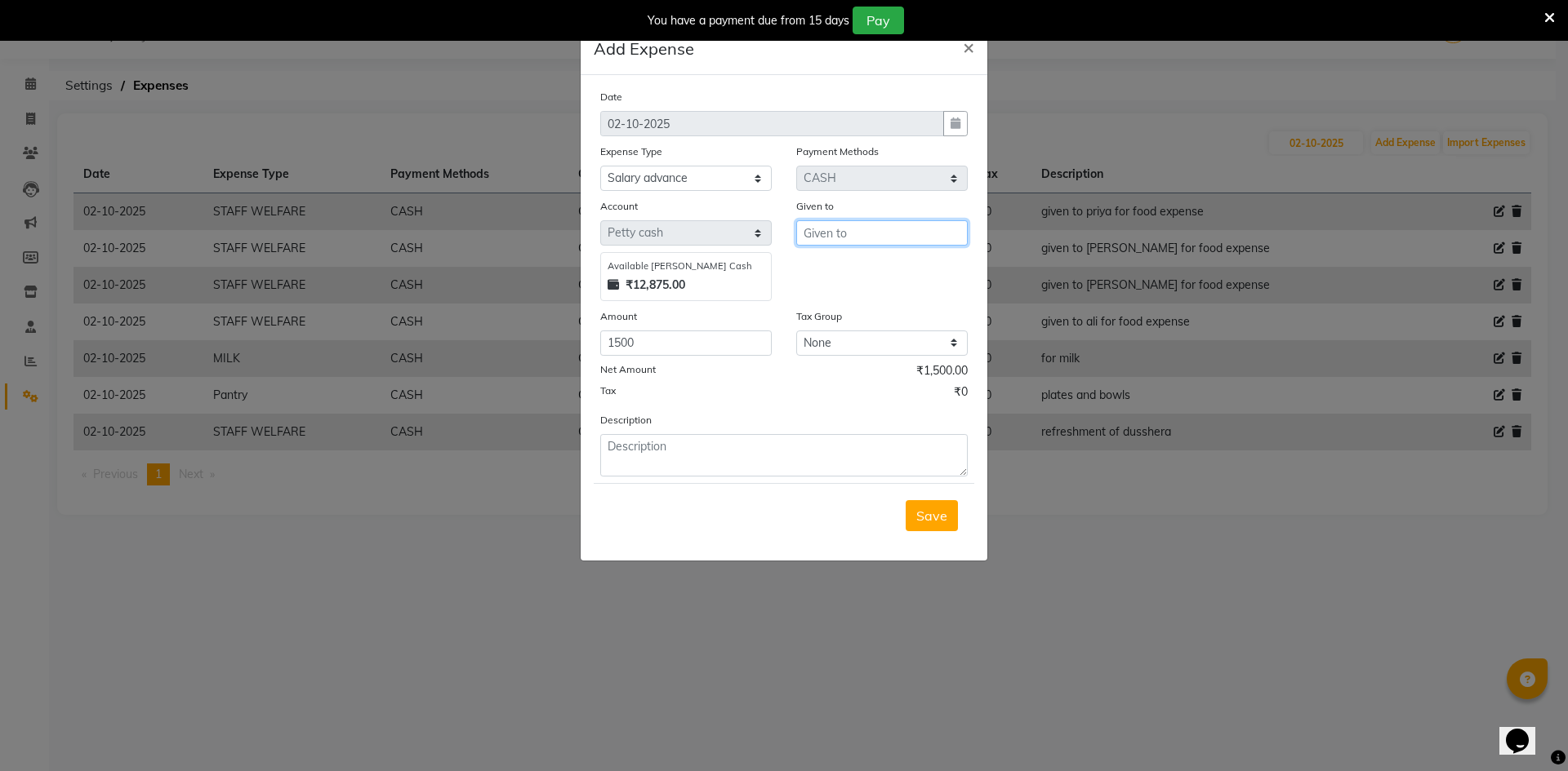
click at [888, 235] on input "text" at bounding box center [882, 233] width 171 height 25
click at [865, 292] on ngb-highlight "C ounter_Sales" at bounding box center [861, 294] width 88 height 16
type input "Counter_Sales"
drag, startPoint x: 648, startPoint y: 460, endPoint x: 566, endPoint y: 404, distance: 99.3
click at [649, 461] on textarea at bounding box center [784, 456] width 368 height 43
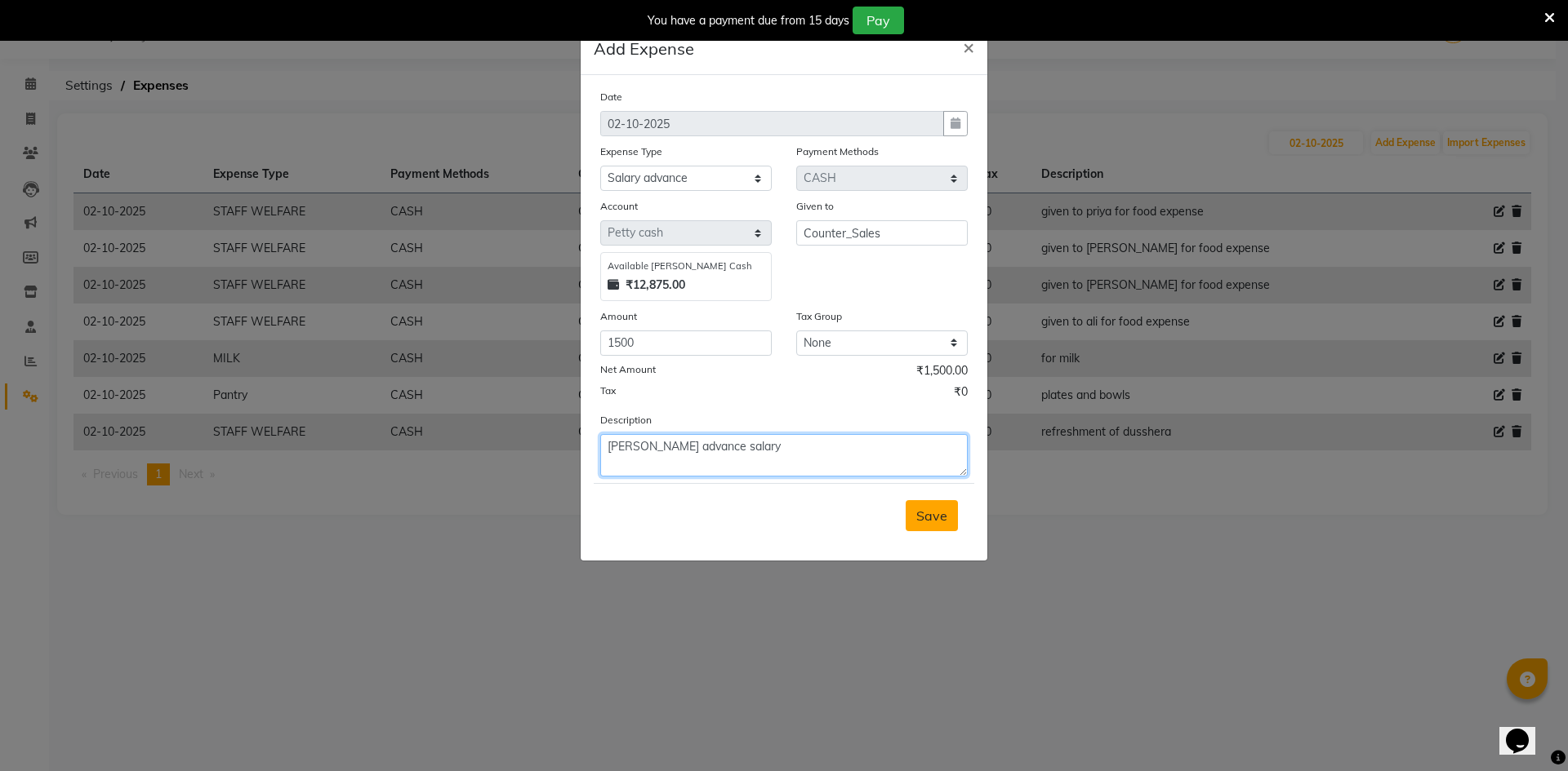
type textarea "[PERSON_NAME] advance salary"
click at [946, 521] on span "Save" at bounding box center [931, 516] width 31 height 16
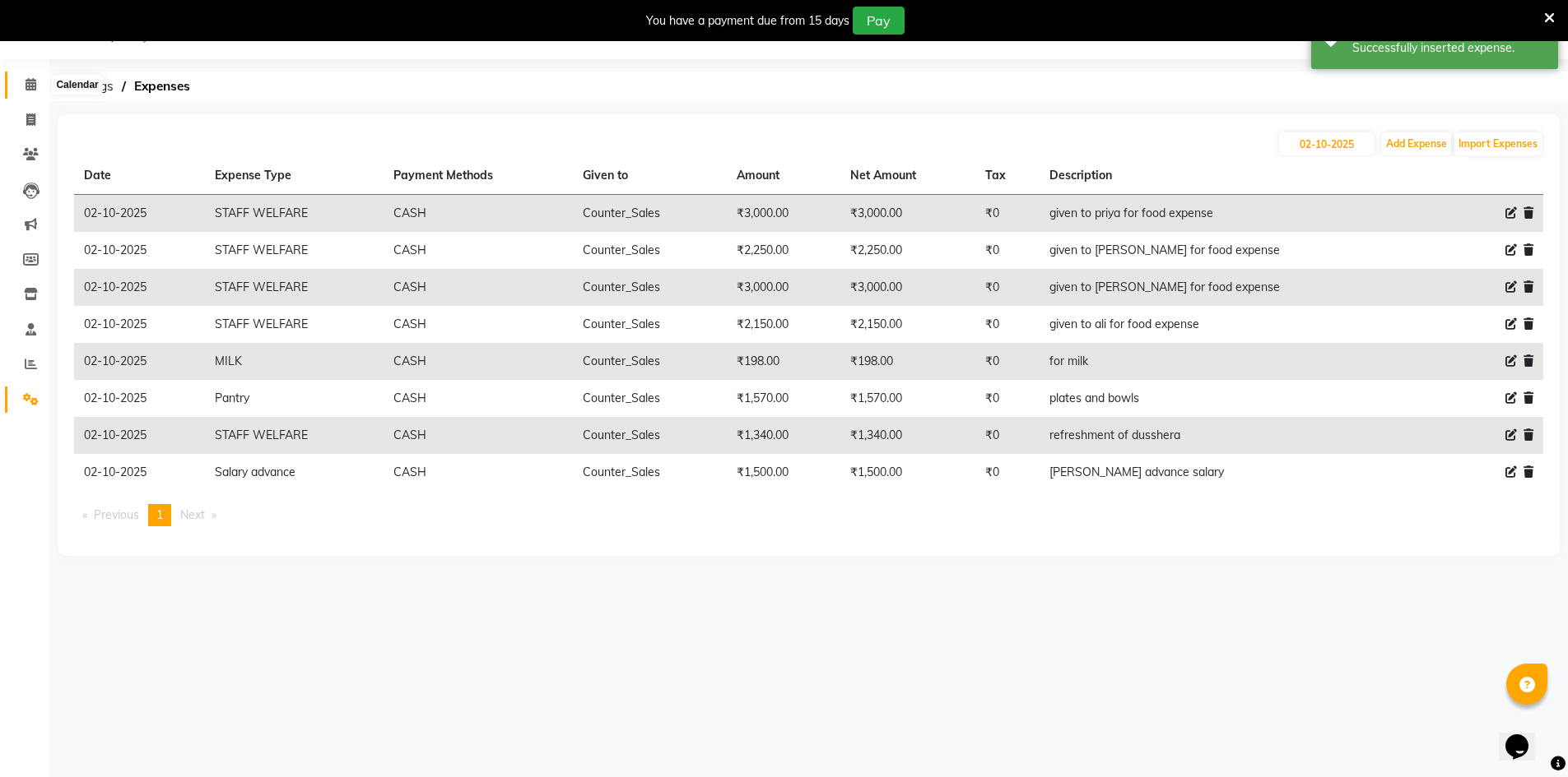
click at [32, 81] on icon at bounding box center [31, 85] width 11 height 13
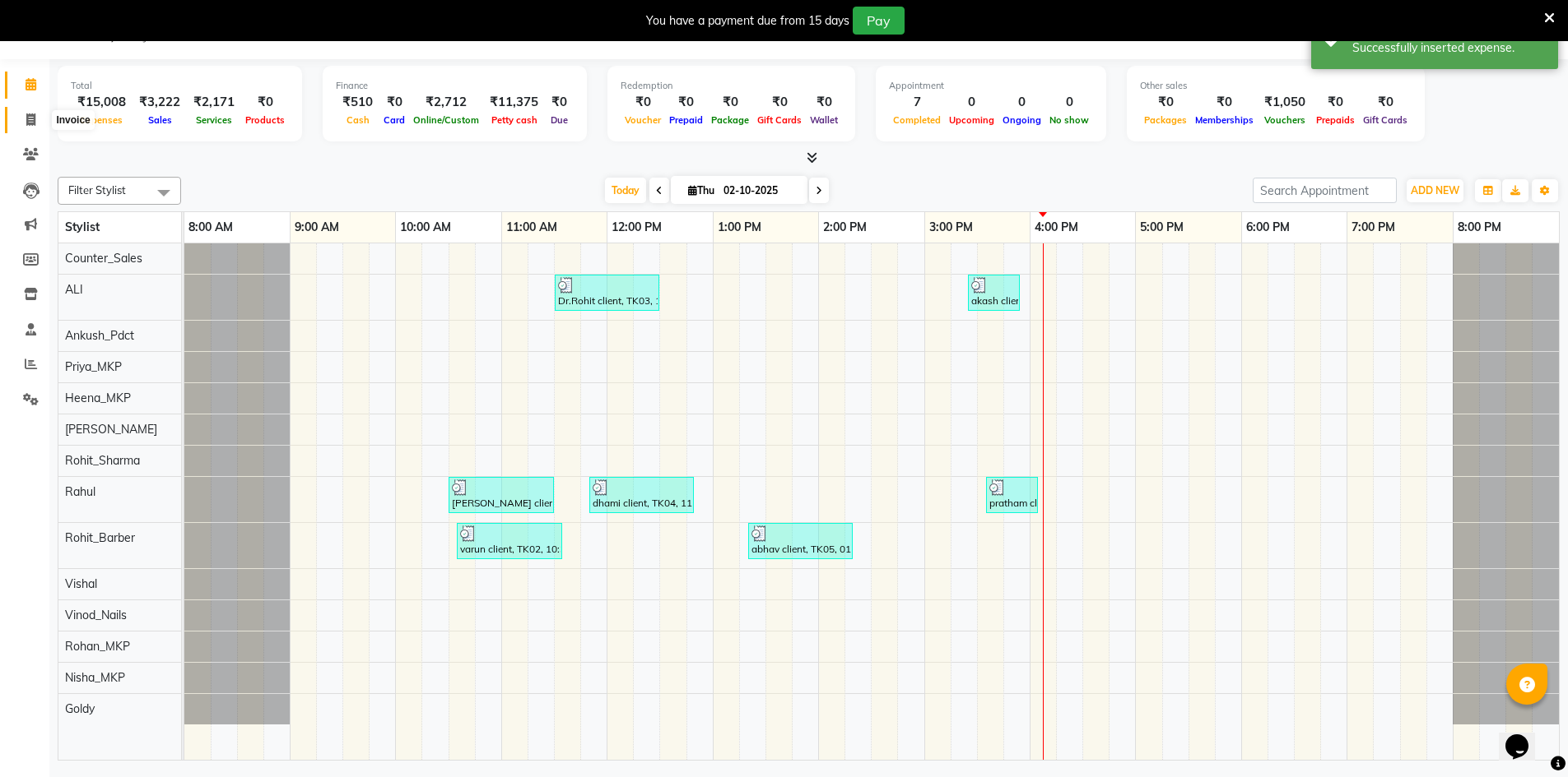
click at [24, 121] on span at bounding box center [31, 120] width 29 height 19
select select "service"
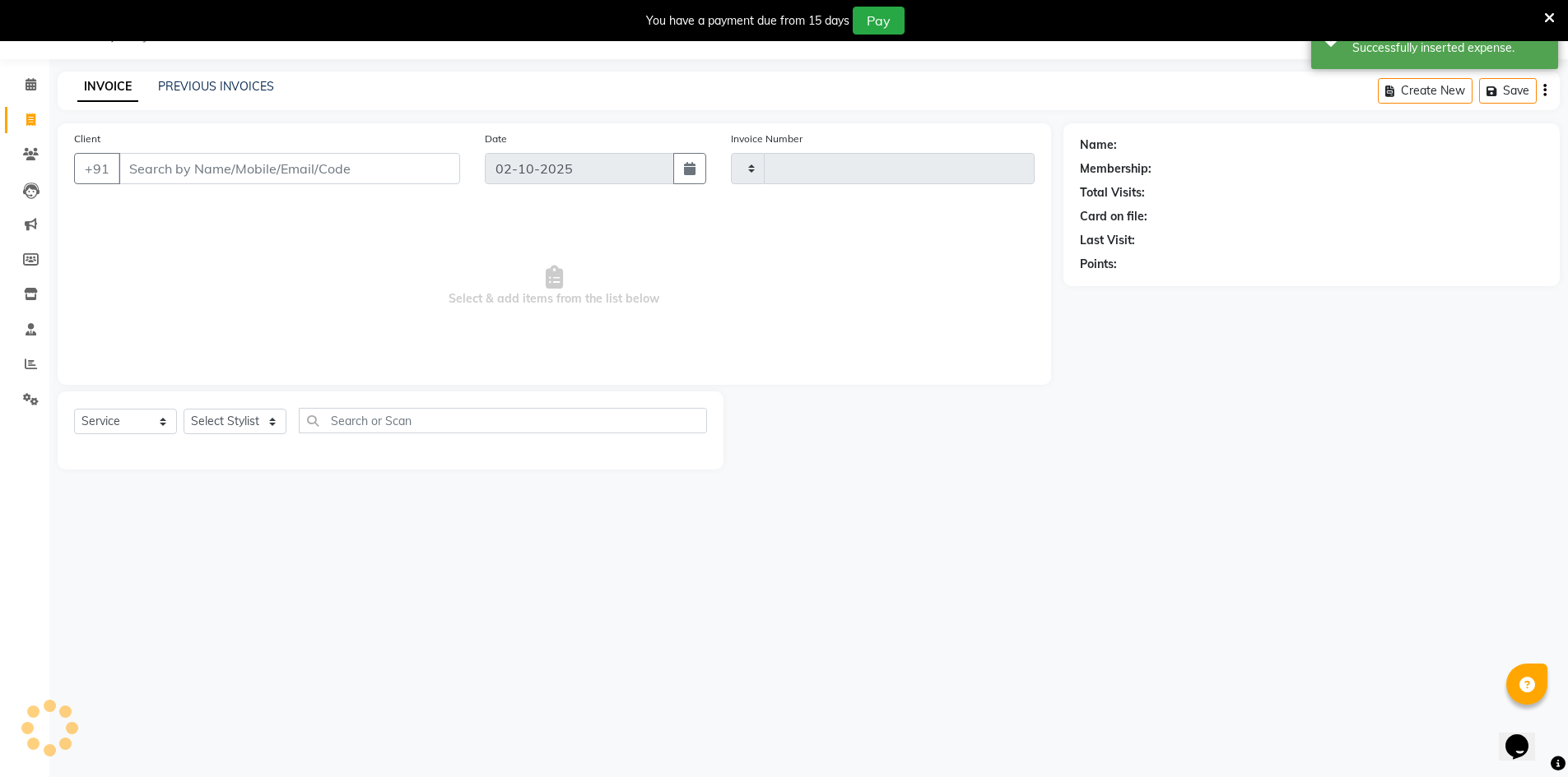
type input "0198"
select select "9034"
select select "92381"
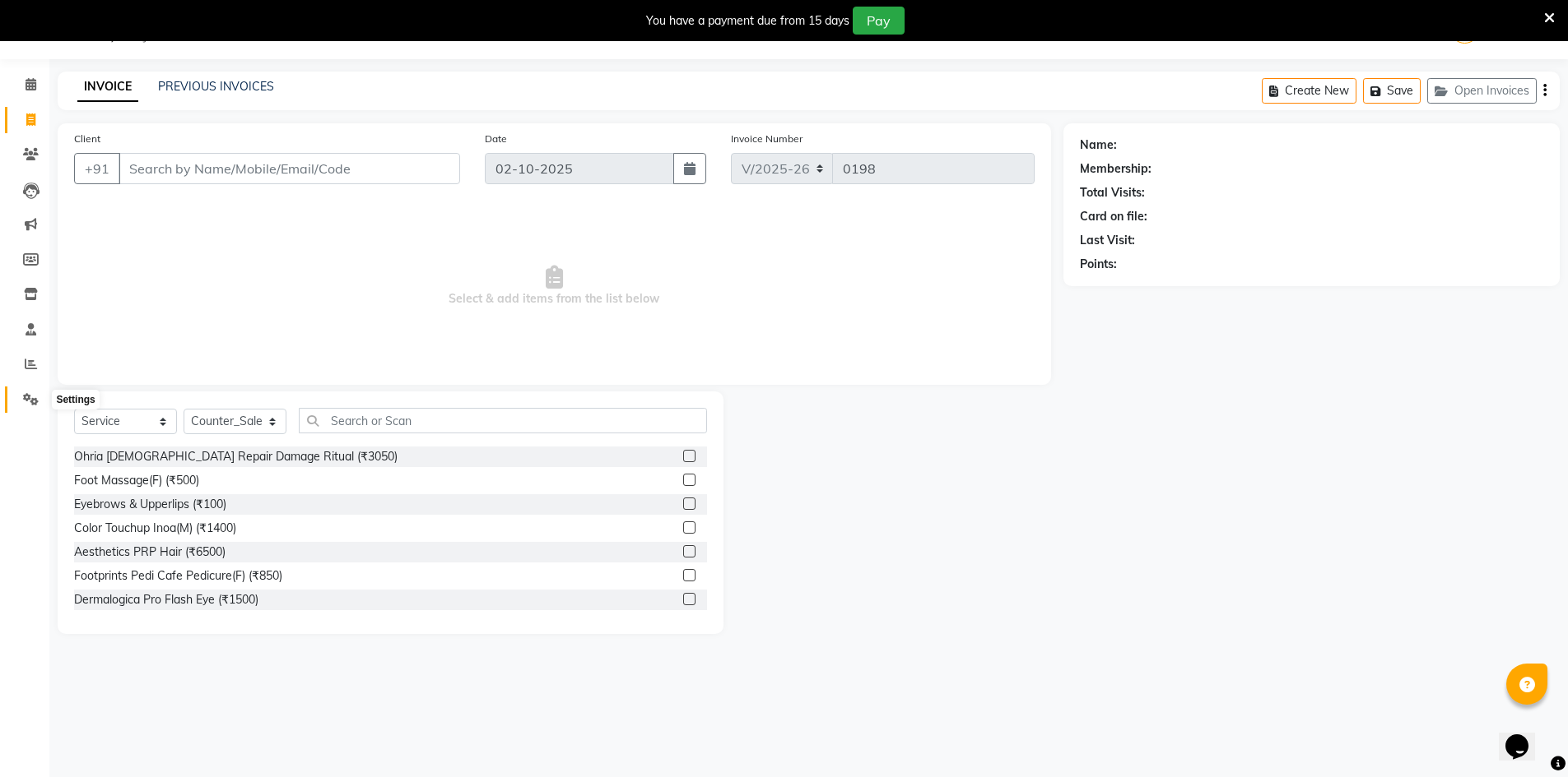
click at [34, 399] on icon at bounding box center [31, 399] width 15 height 13
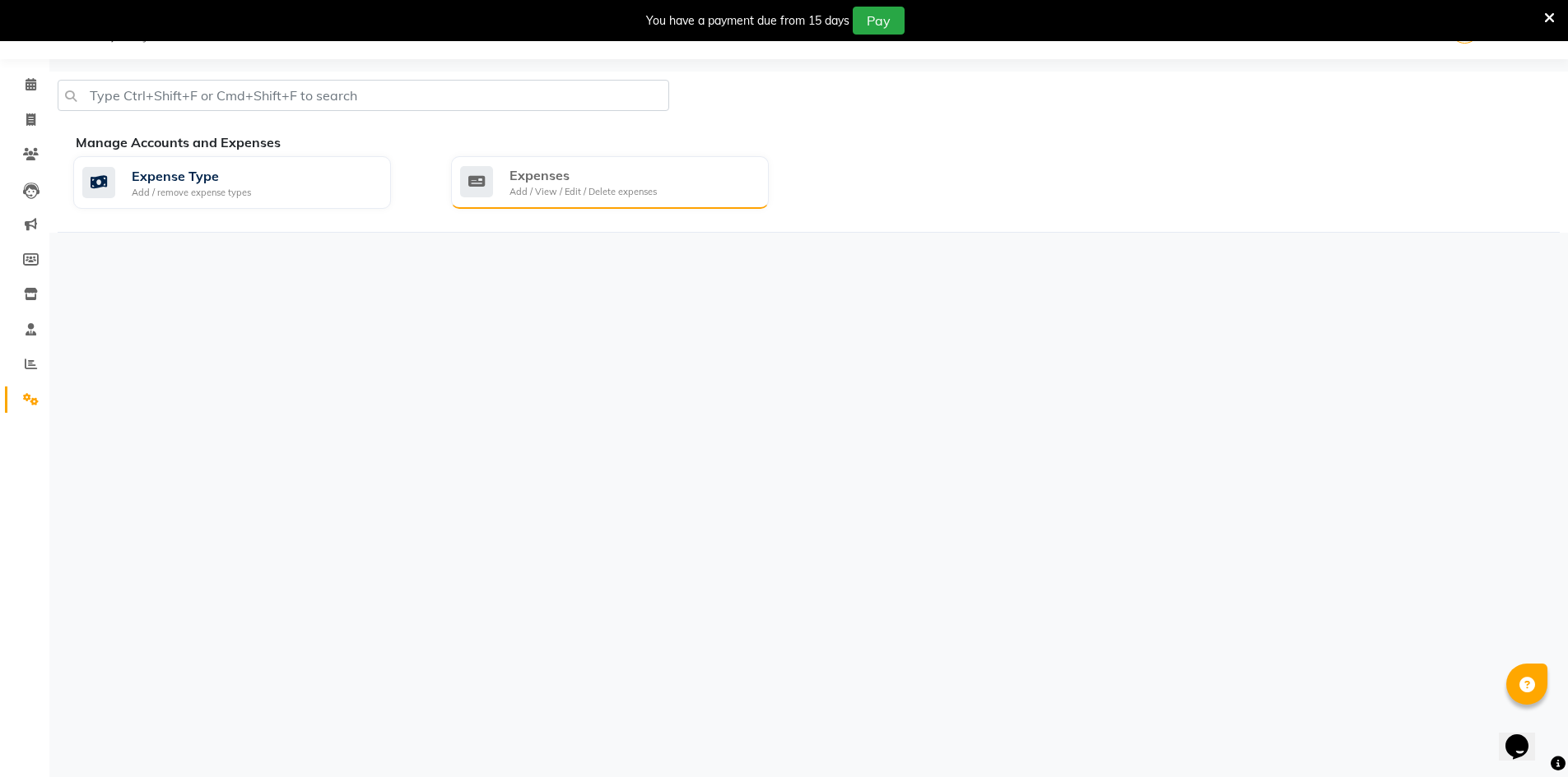
click at [518, 179] on div "Expenses" at bounding box center [583, 175] width 148 height 20
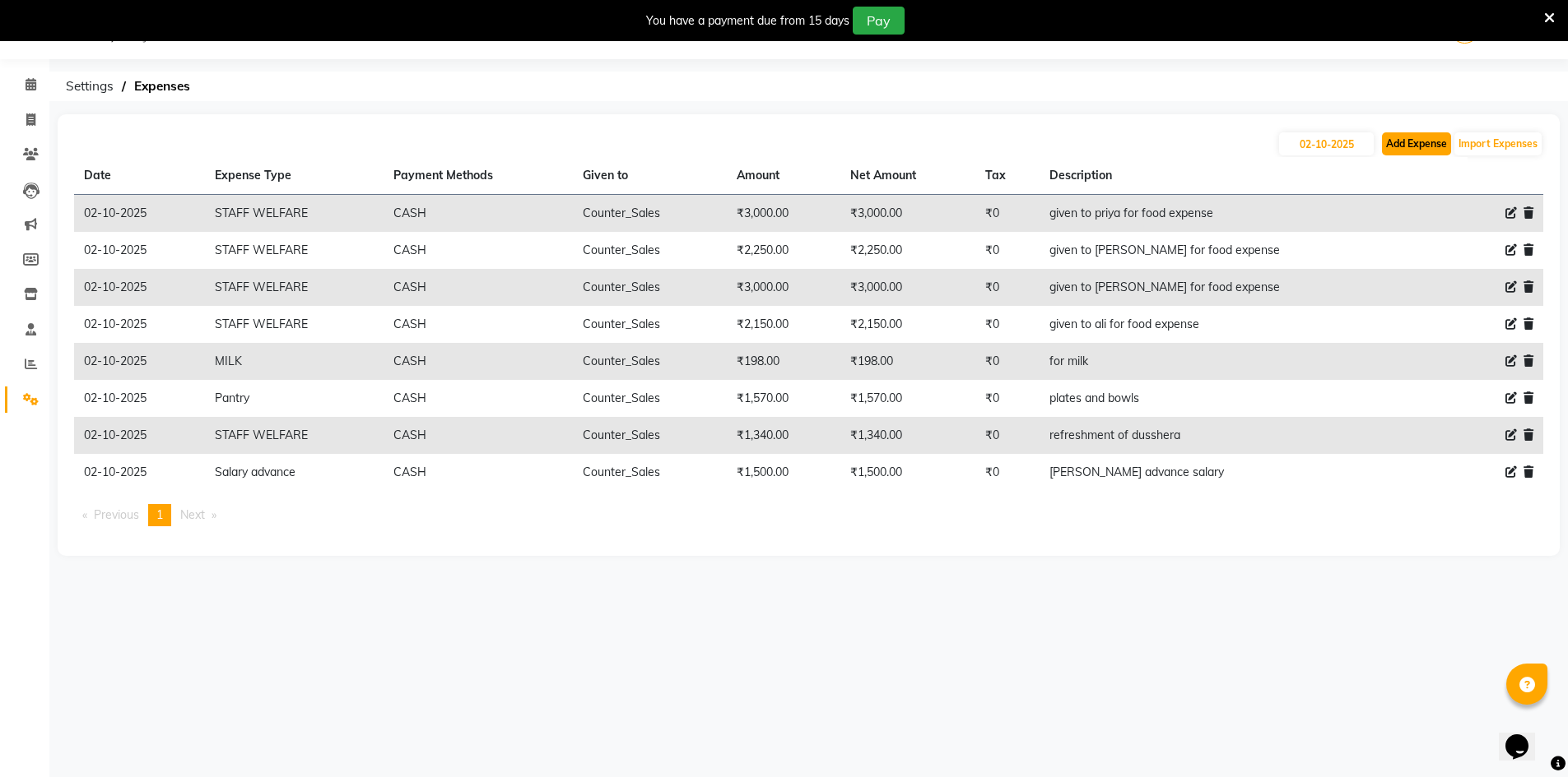
click at [1402, 145] on button "Add Expense" at bounding box center [1416, 144] width 69 height 23
select select "1"
select select "8303"
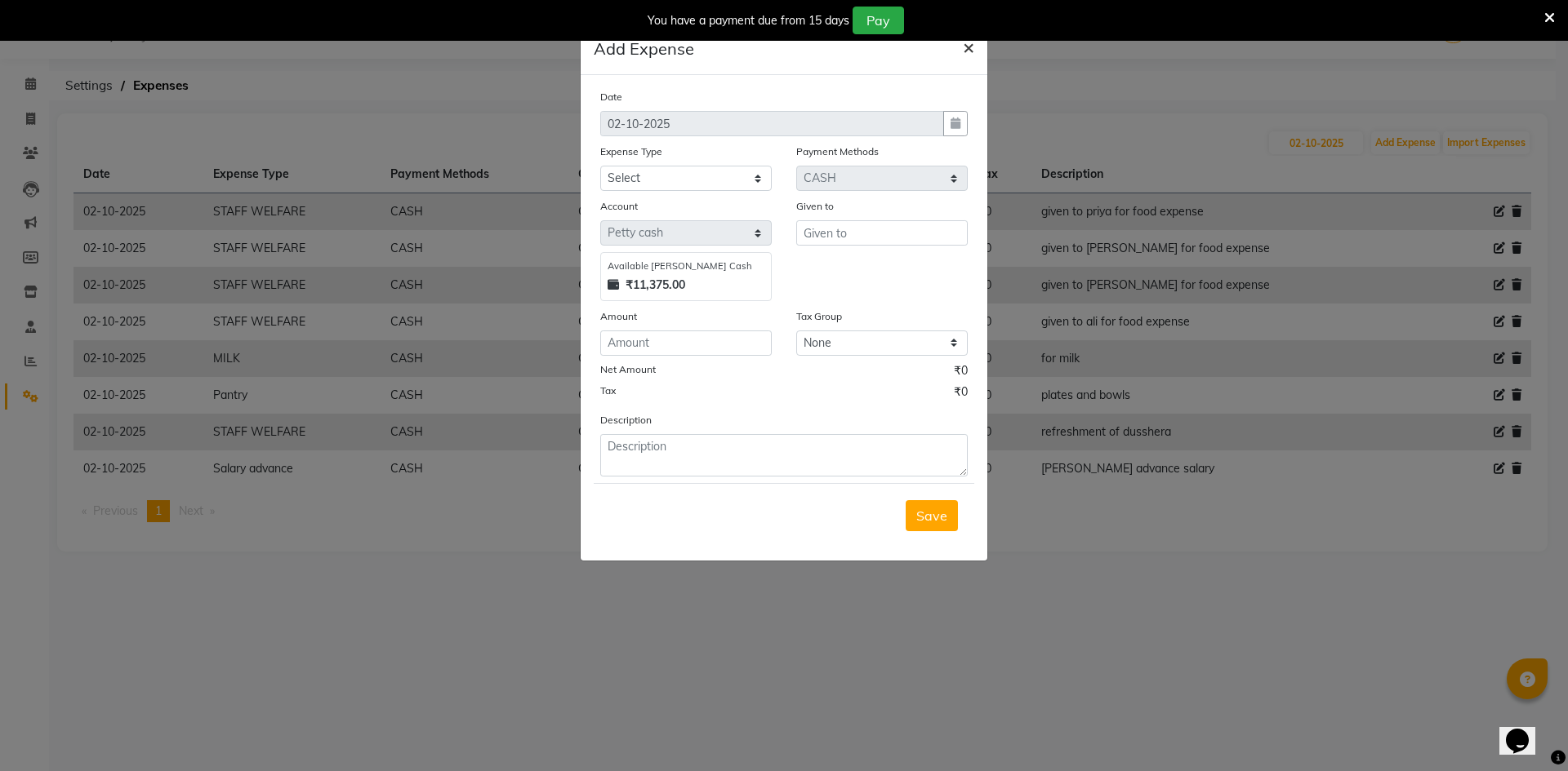
click at [973, 46] on span "×" at bounding box center [969, 46] width 12 height 24
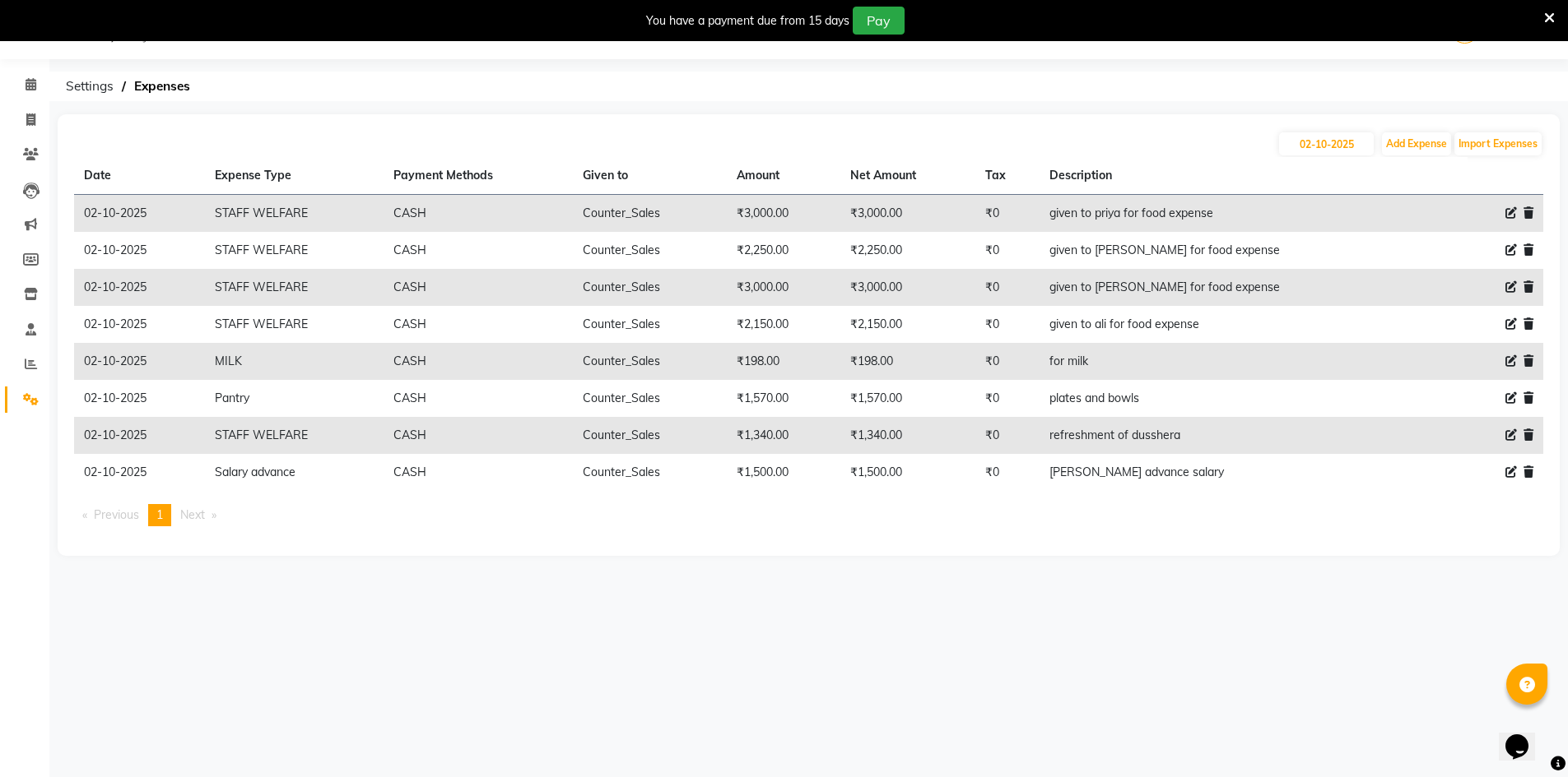
click at [1512, 474] on icon at bounding box center [1510, 472] width 12 height 12
select select "19731"
select select "1"
select select "8303"
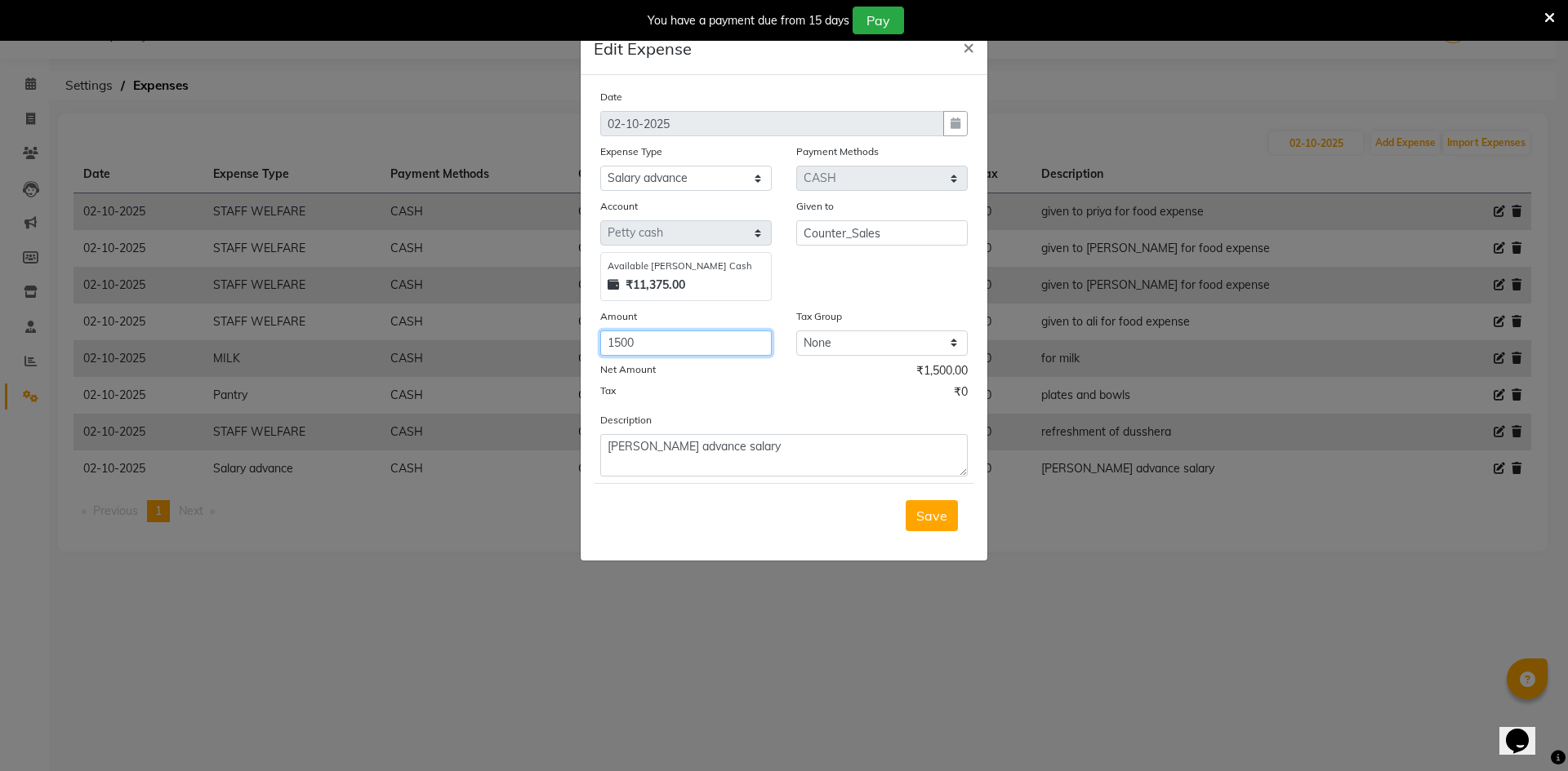
click at [666, 348] on input "1500" at bounding box center [686, 343] width 171 height 25
type input "1000"
click at [938, 519] on span "Save" at bounding box center [931, 516] width 31 height 16
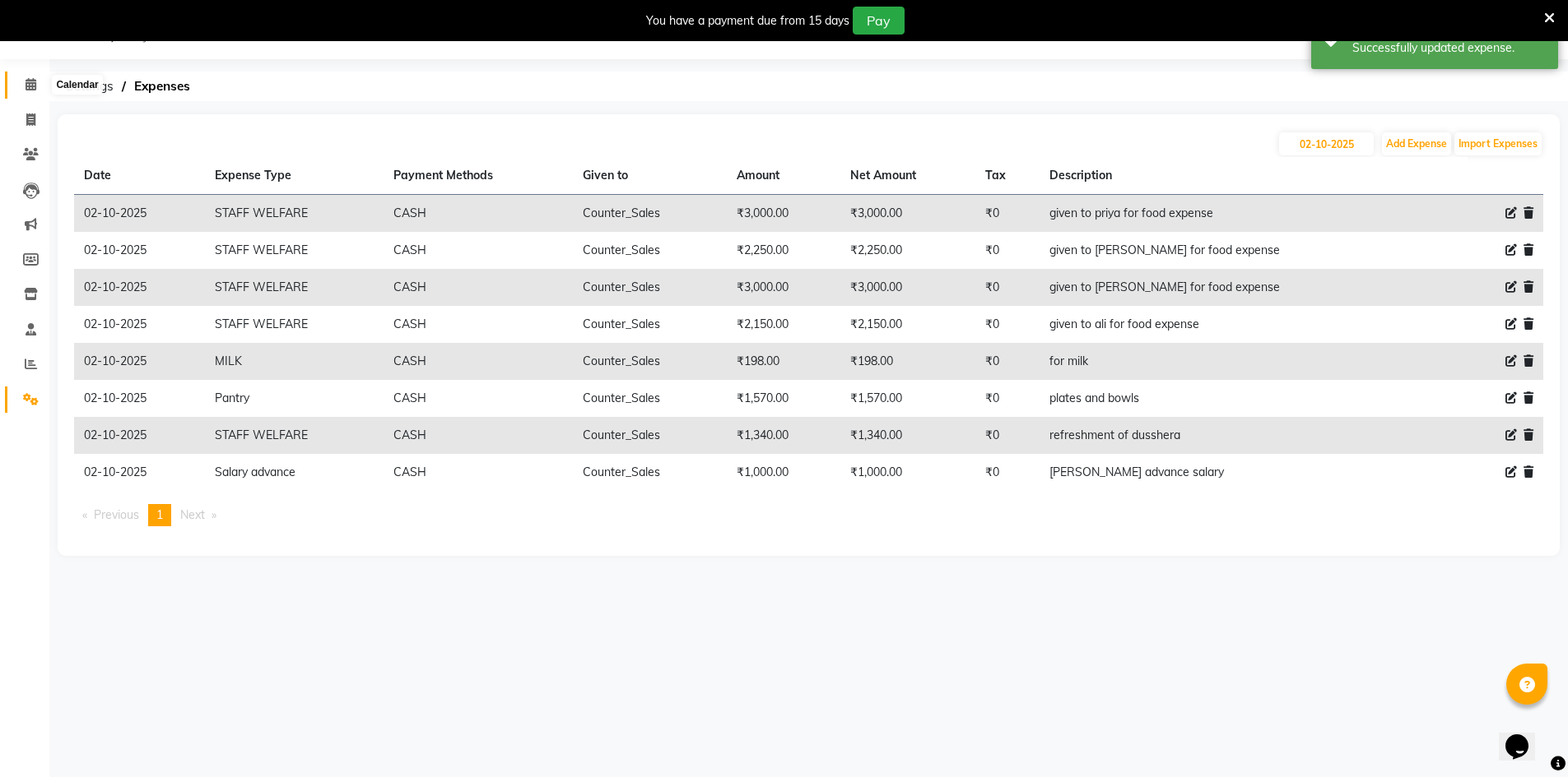
click at [27, 85] on icon at bounding box center [31, 85] width 11 height 13
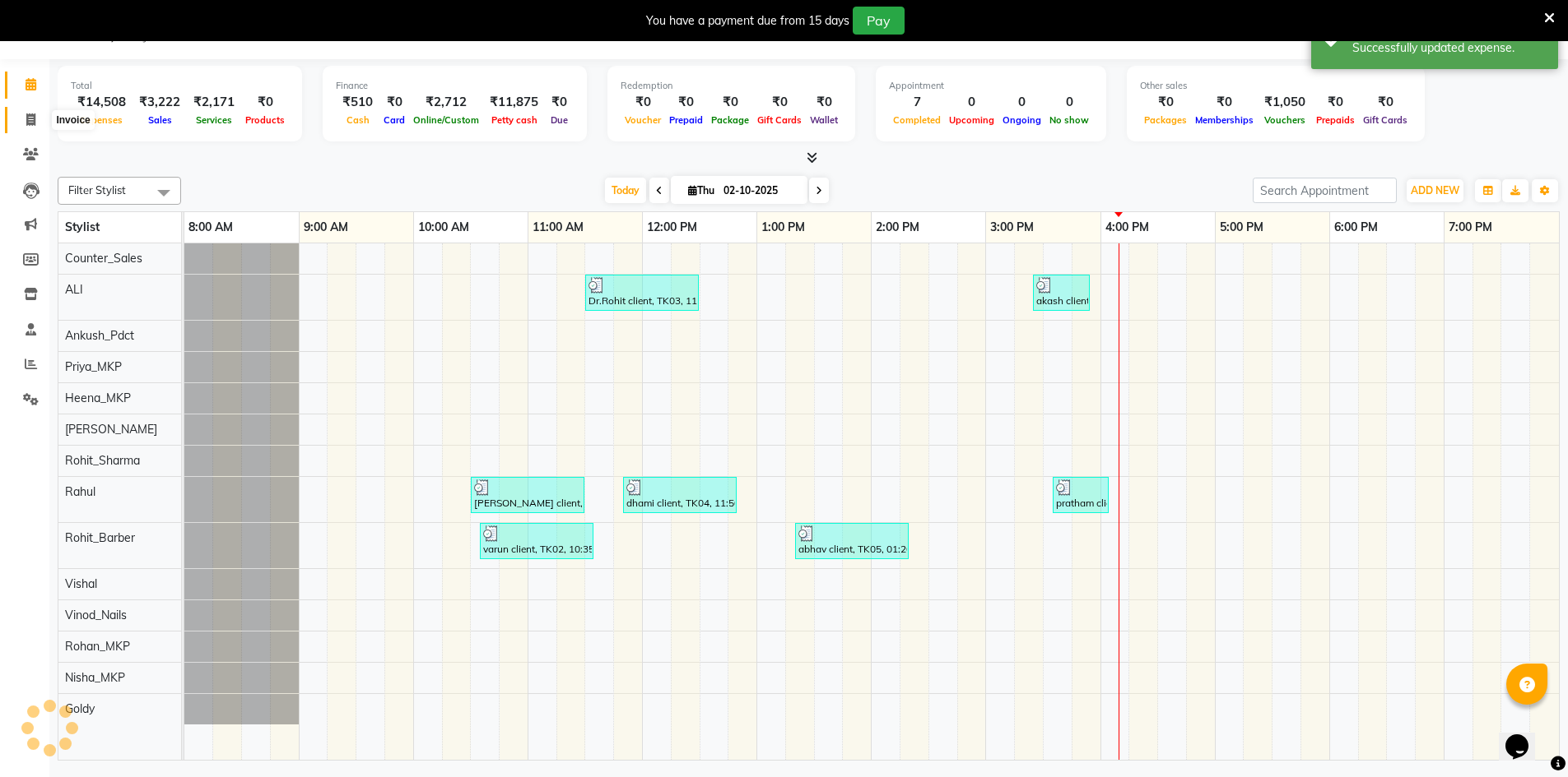
click at [31, 117] on icon at bounding box center [31, 120] width 9 height 13
select select "service"
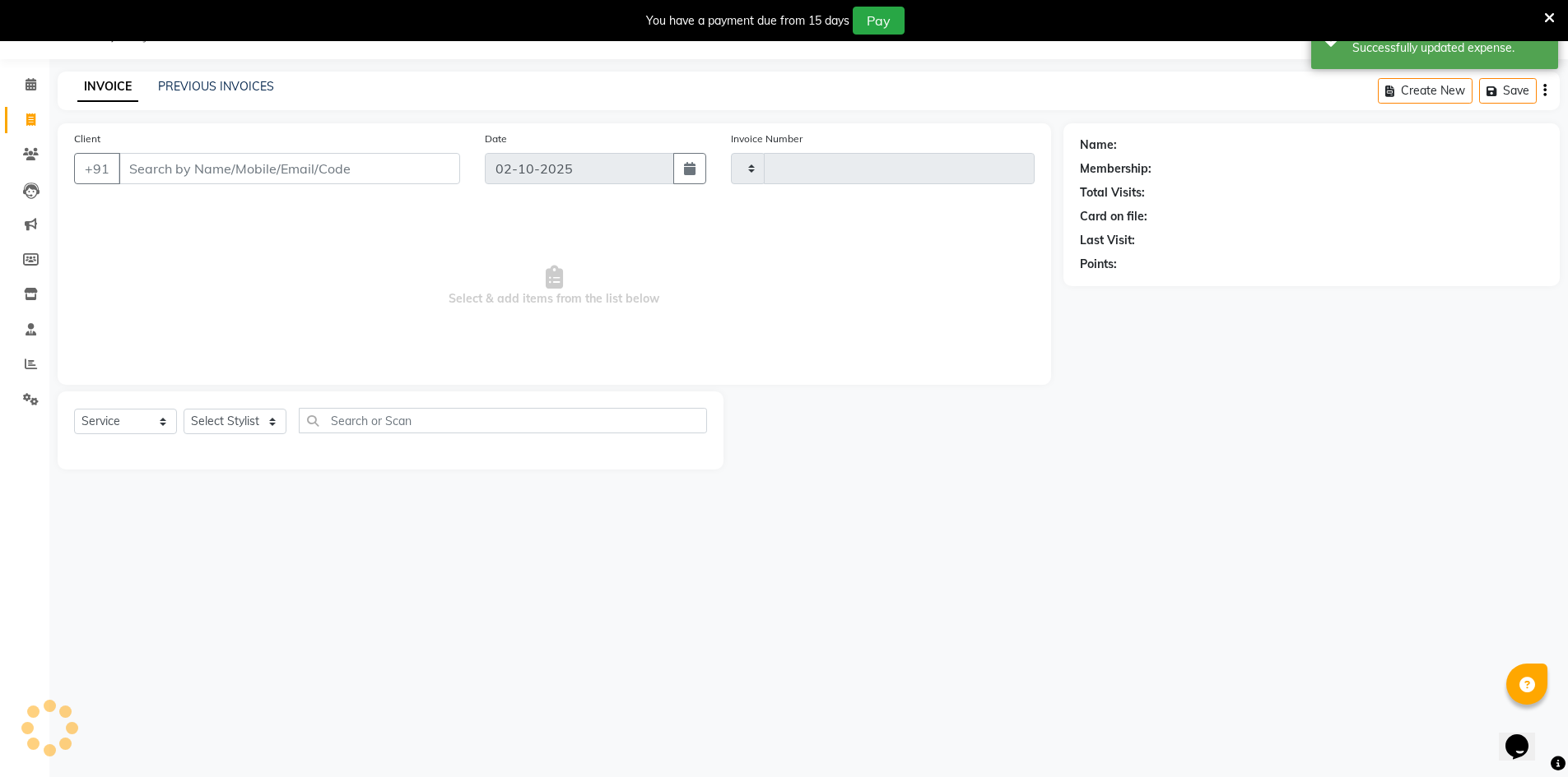
type input "0198"
select select "9034"
select select "92381"
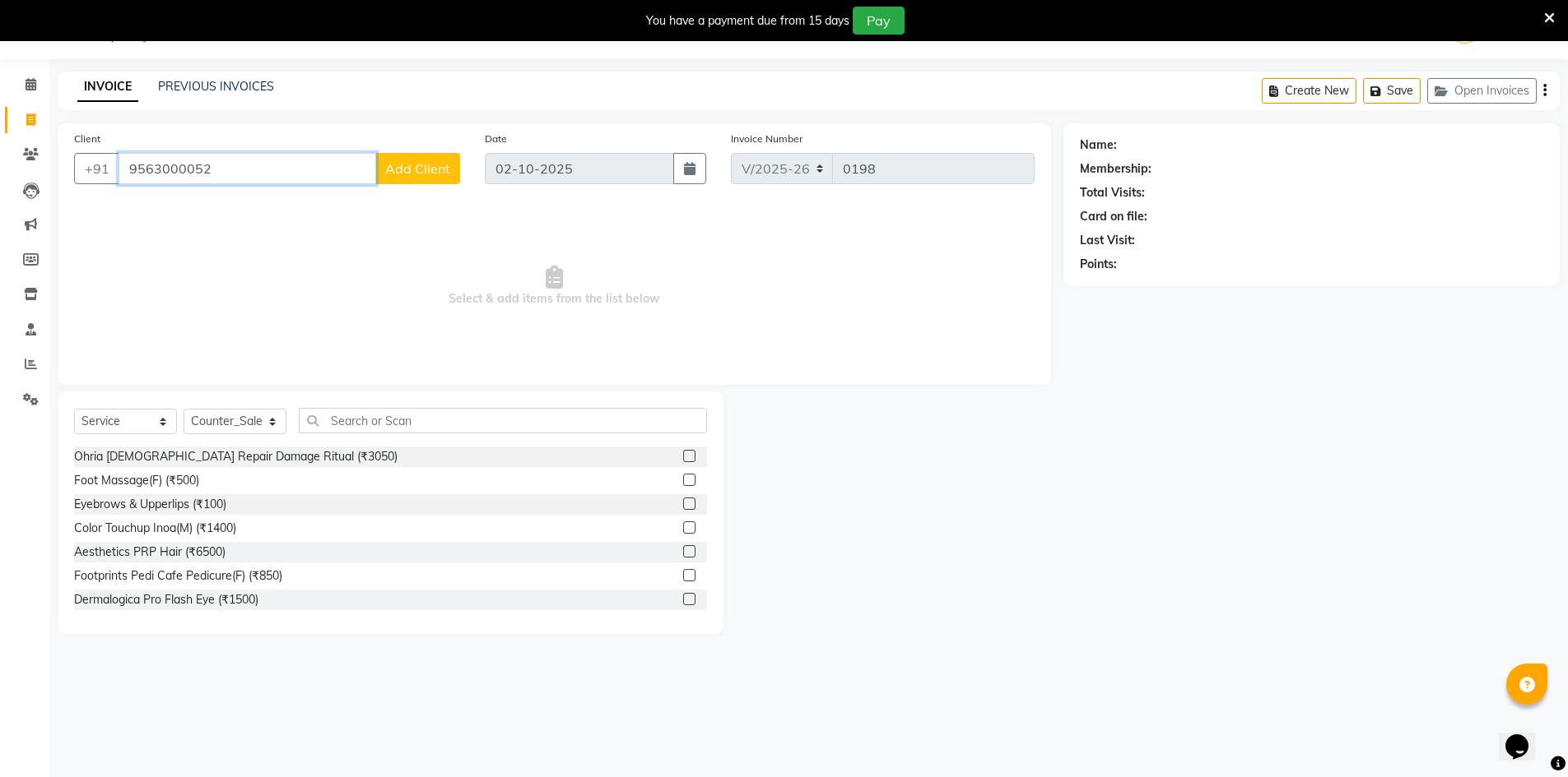
type input "9563000052"
click at [437, 168] on span "Add Client" at bounding box center [417, 168] width 65 height 16
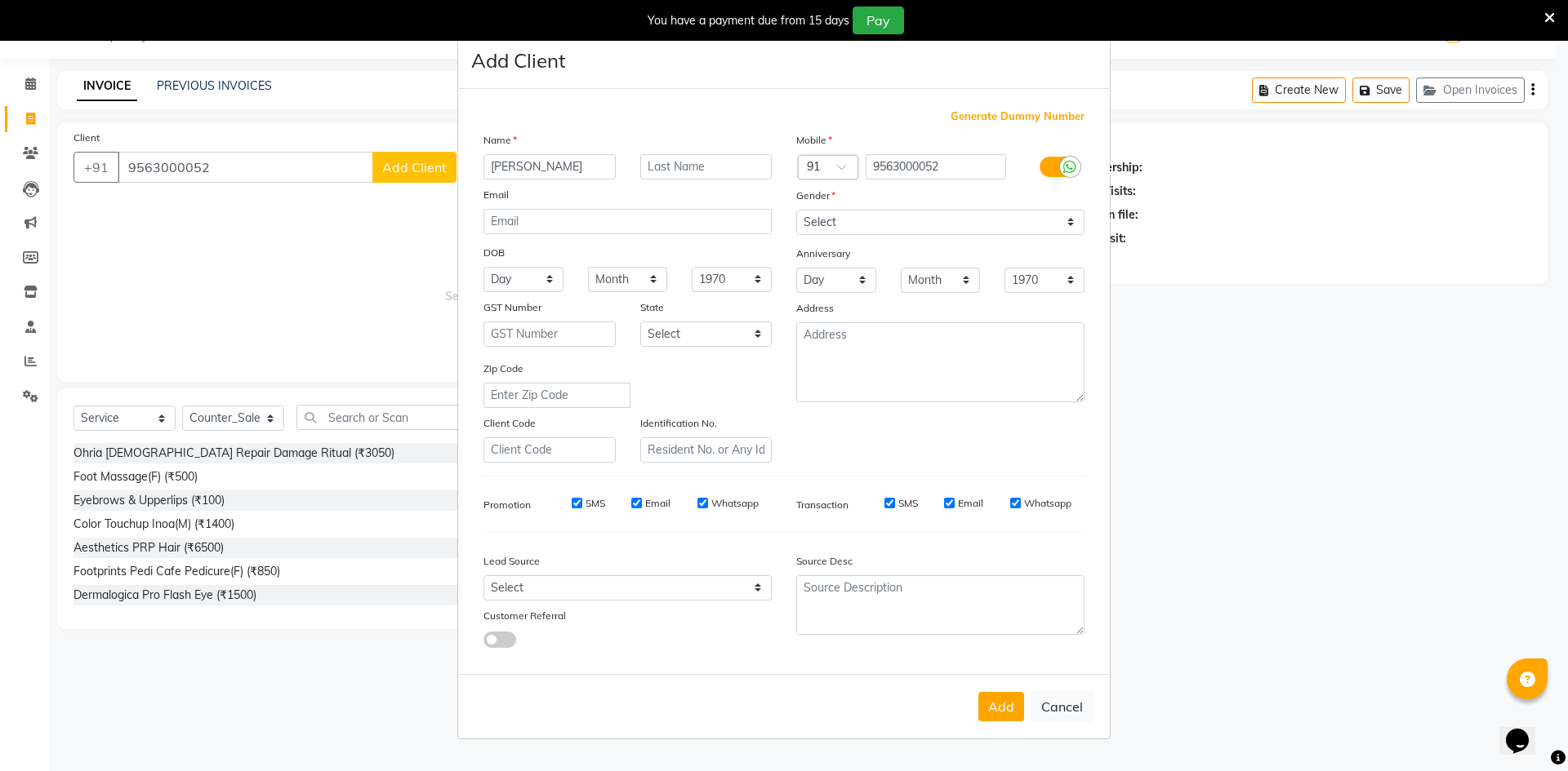
type input "jay"
click at [713, 168] on input "text" at bounding box center [706, 167] width 132 height 25
type input "client"
click at [1074, 220] on select "Select Male Female Other Prefer Not To Say" at bounding box center [940, 222] width 288 height 25
select select "male"
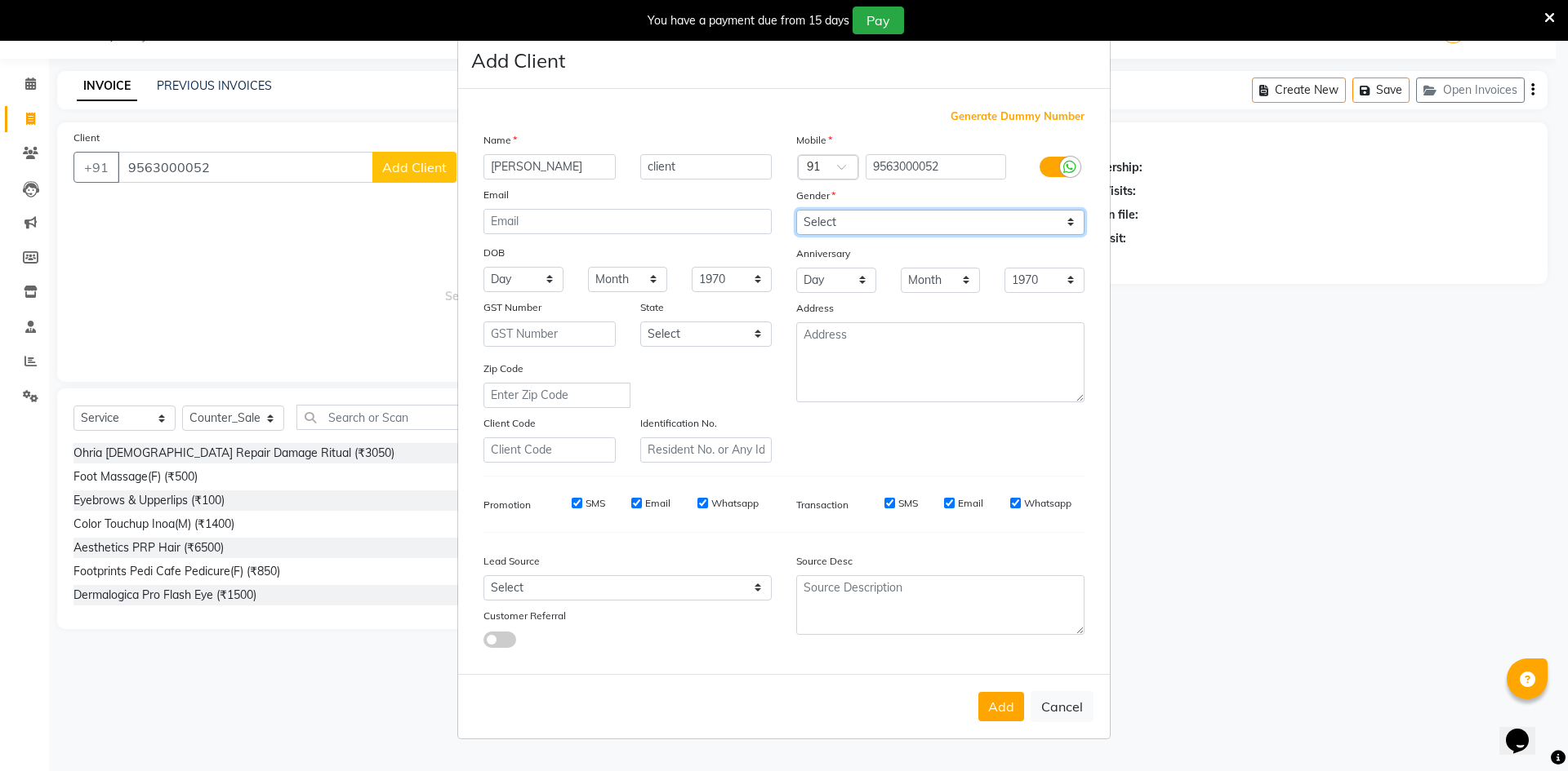
click at [797, 210] on select "Select Male Female Other Prefer Not To Say" at bounding box center [940, 222] width 288 height 25
click at [1021, 704] on button "Add" at bounding box center [1001, 707] width 46 height 29
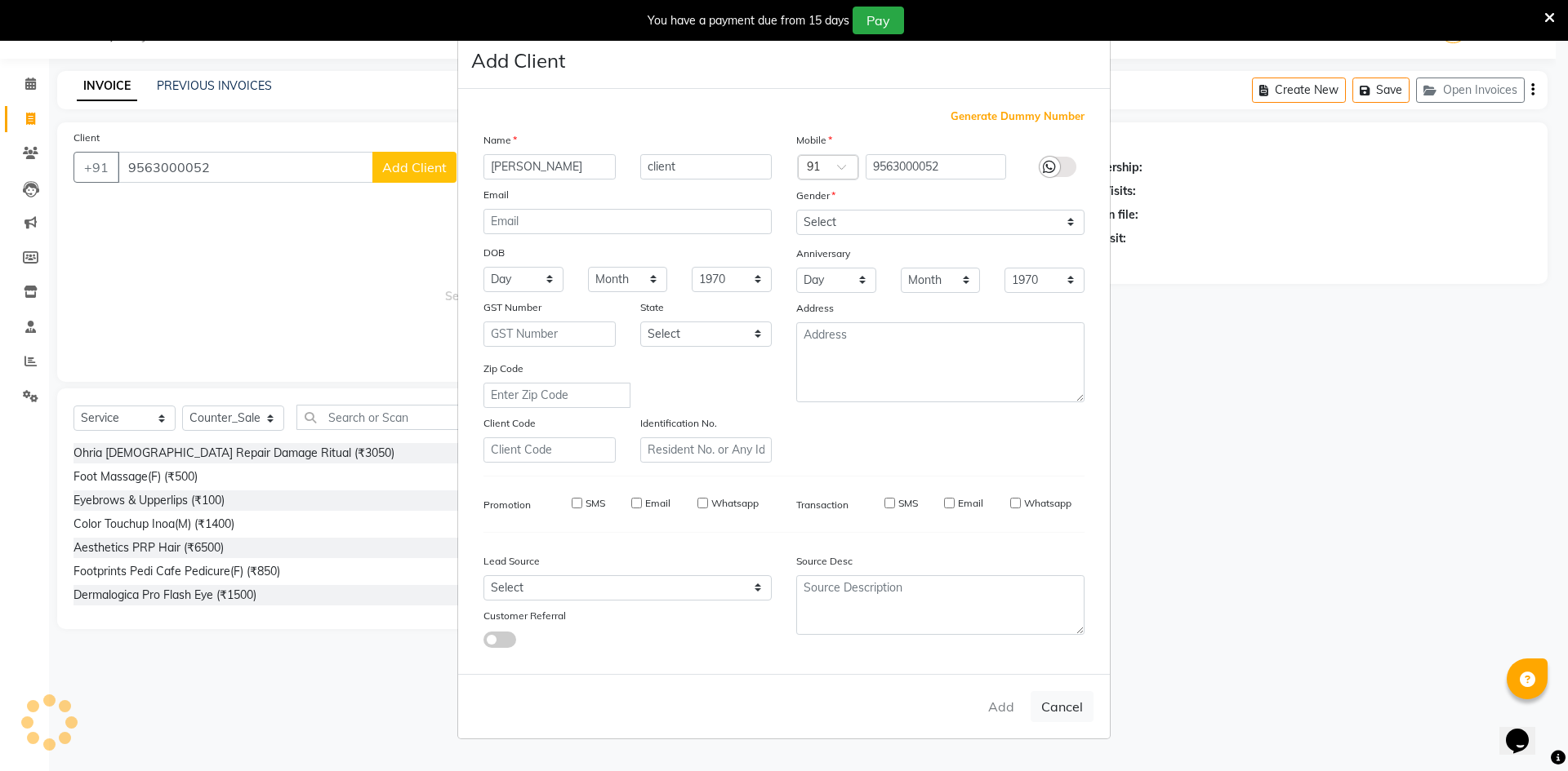
select select
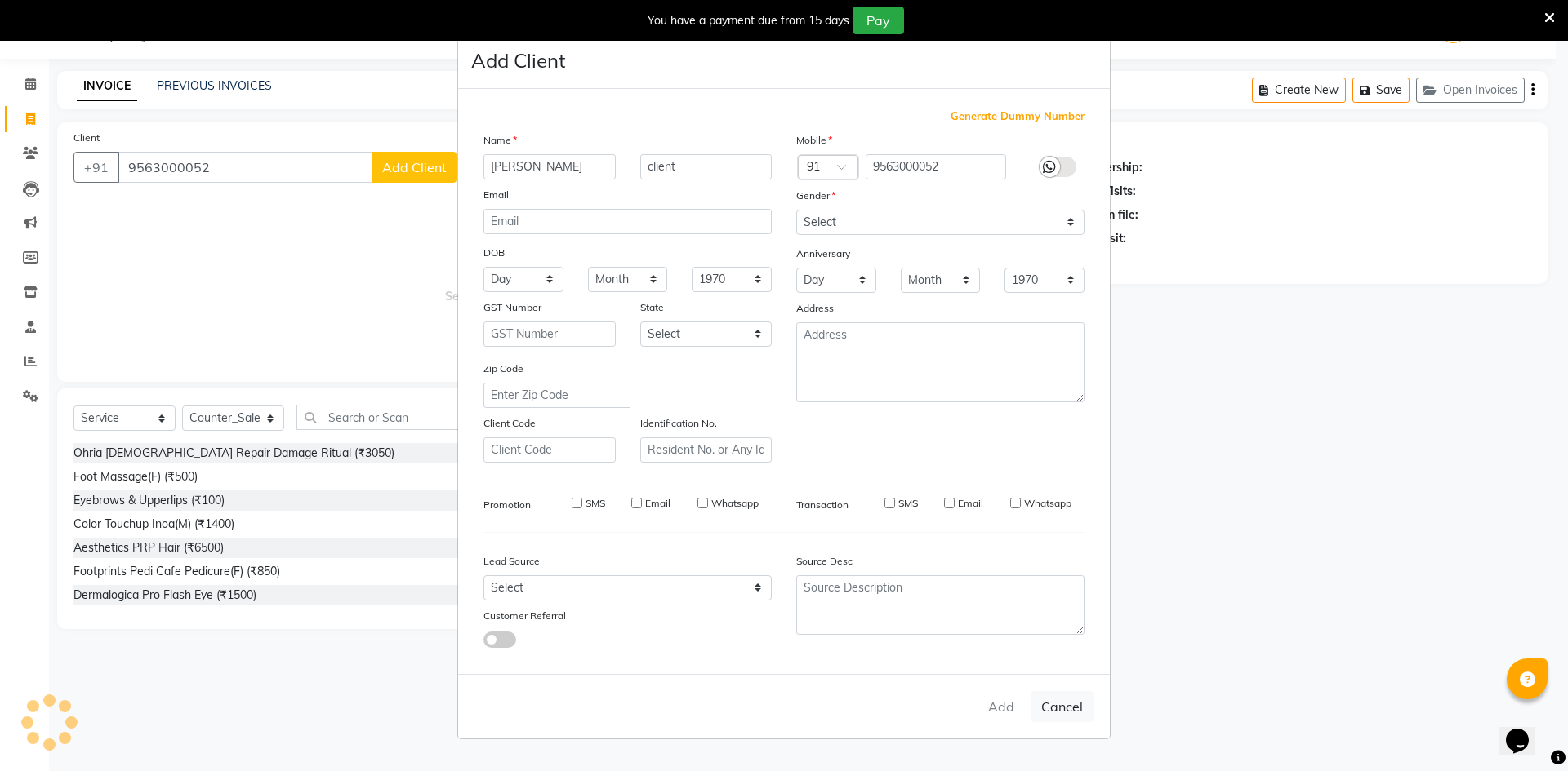
select select
checkbox input "false"
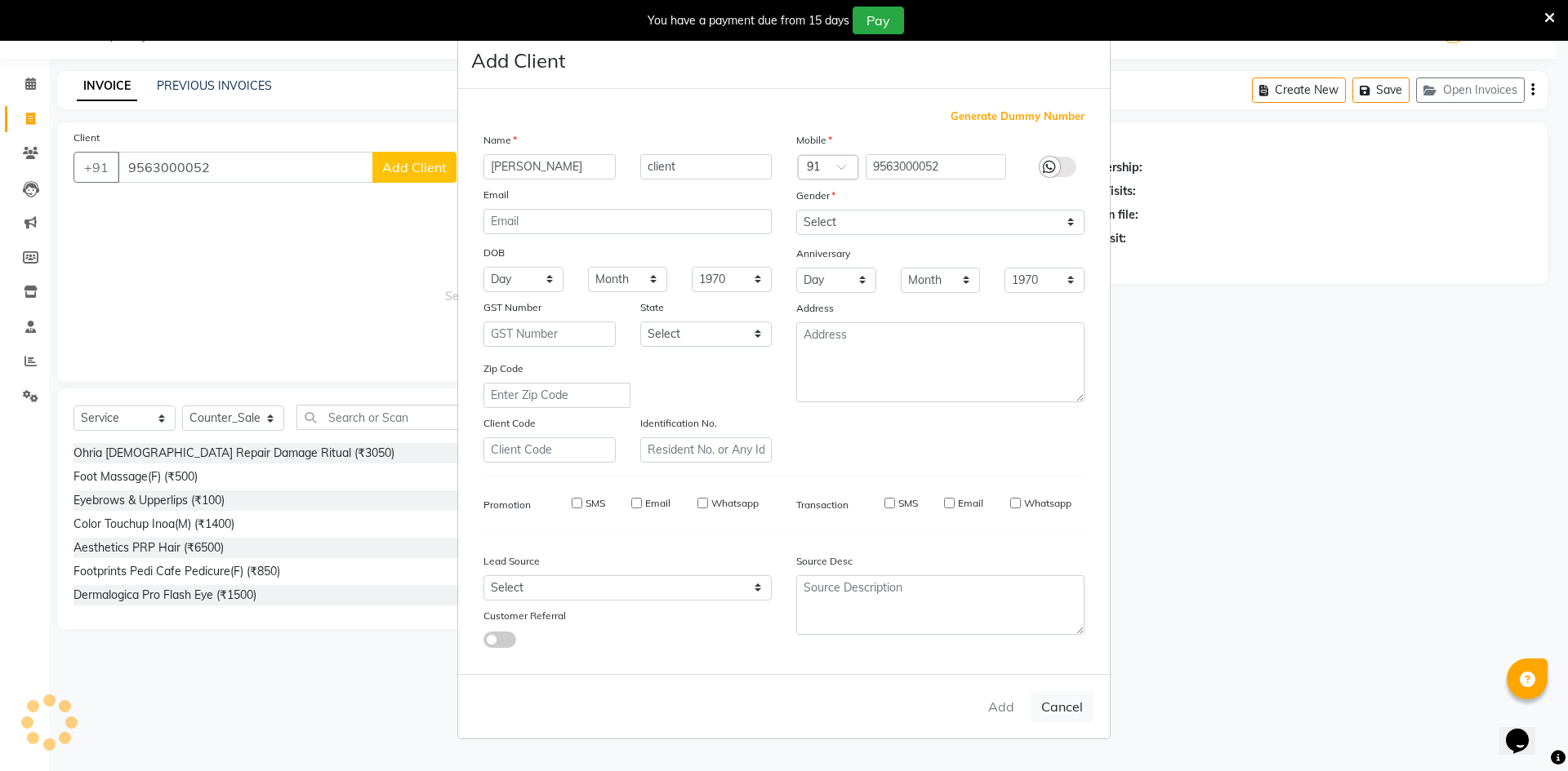
checkbox input "false"
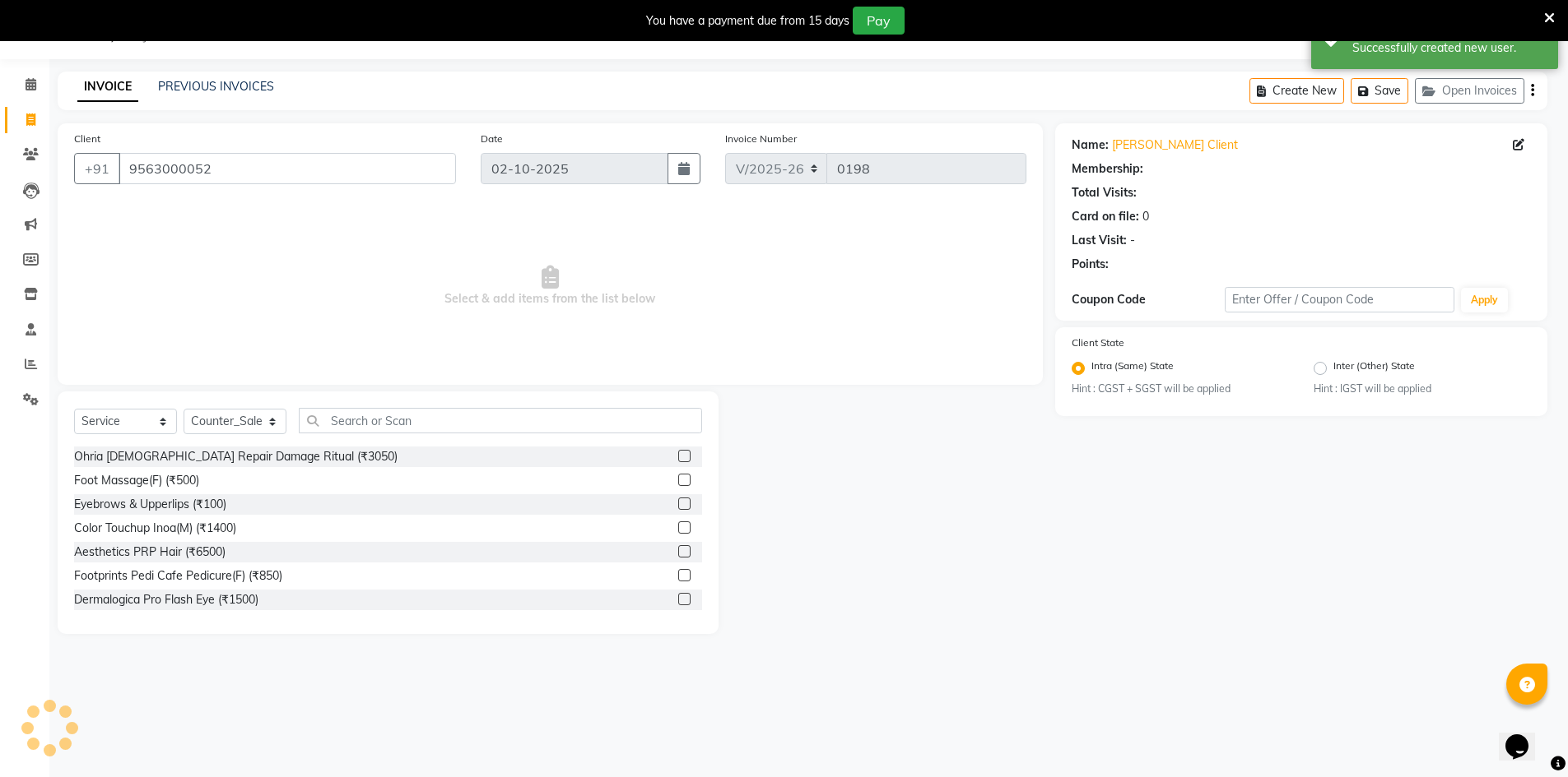
select select "1: Object"
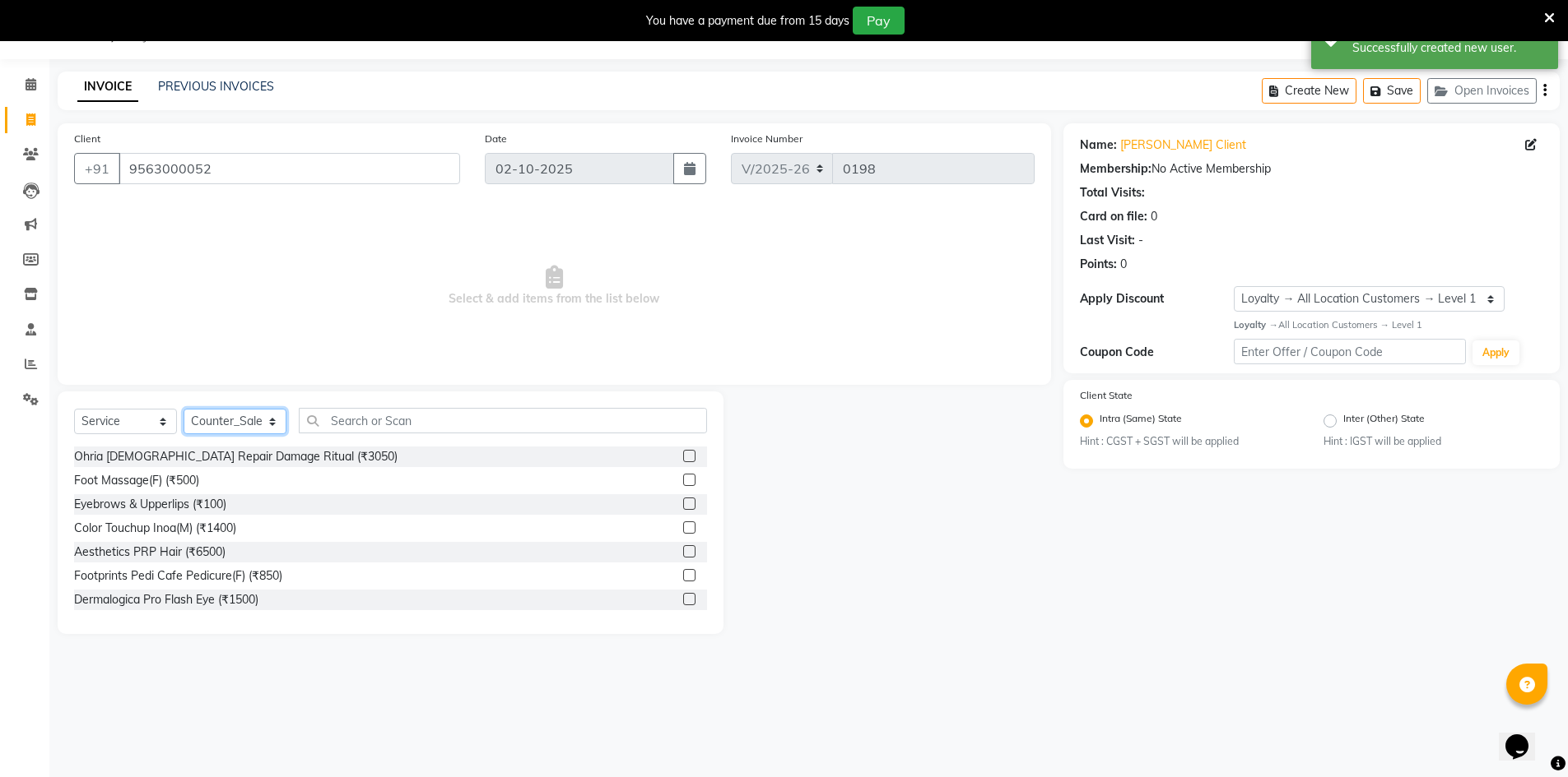
click at [276, 419] on select "Select Stylist ALI Ankush_Pdct Counter_Sales Goldy Heena_MKP Manager Nisha_MKP …" at bounding box center [235, 422] width 103 height 25
select select "92390"
click at [184, 409] on select "Select Stylist ALI Ankush_Pdct Counter_Sales Goldy Heena_MKP Manager Nisha_MKP …" at bounding box center [235, 422] width 103 height 25
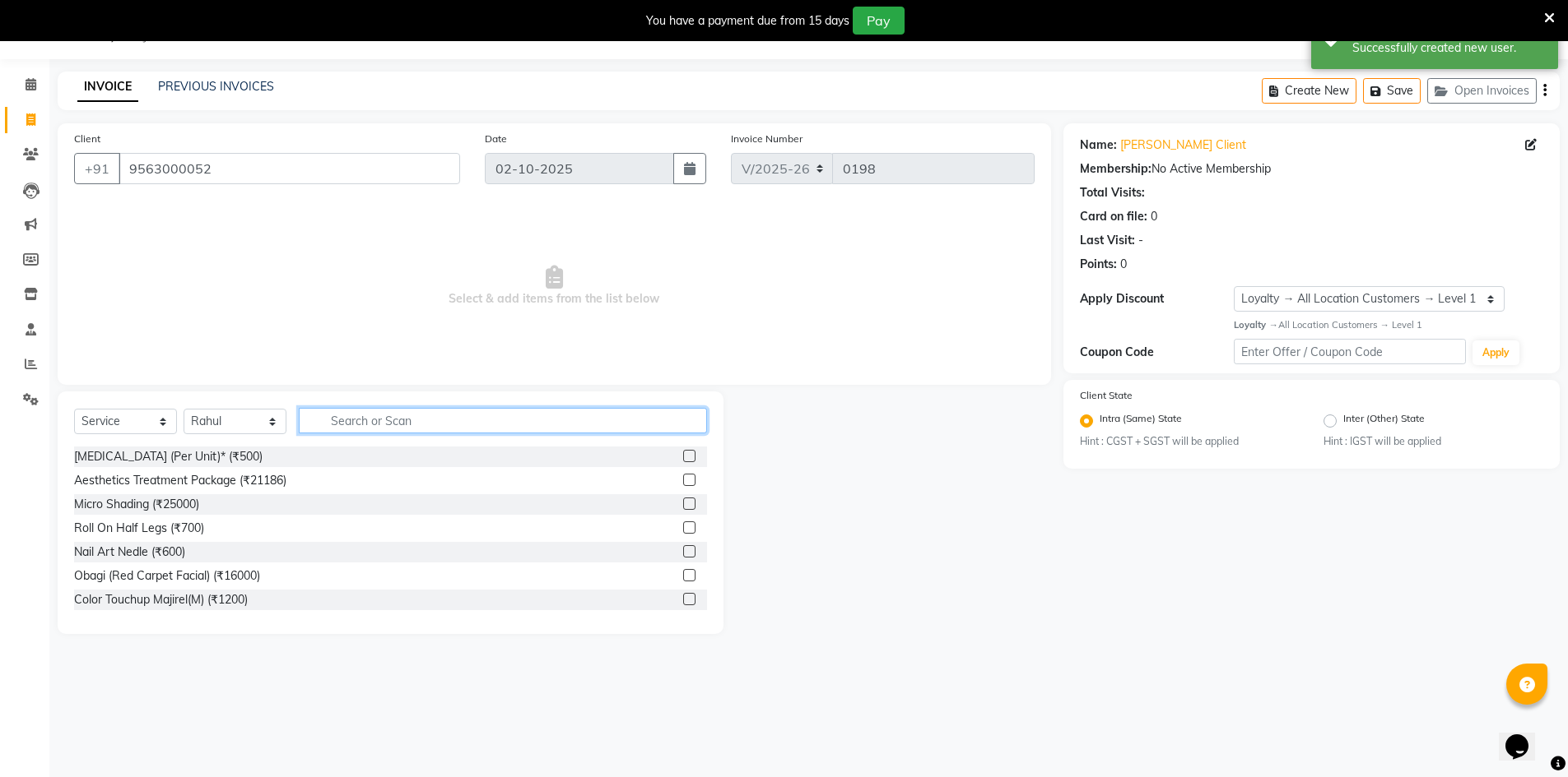
click at [353, 423] on input "text" at bounding box center [503, 421] width 408 height 25
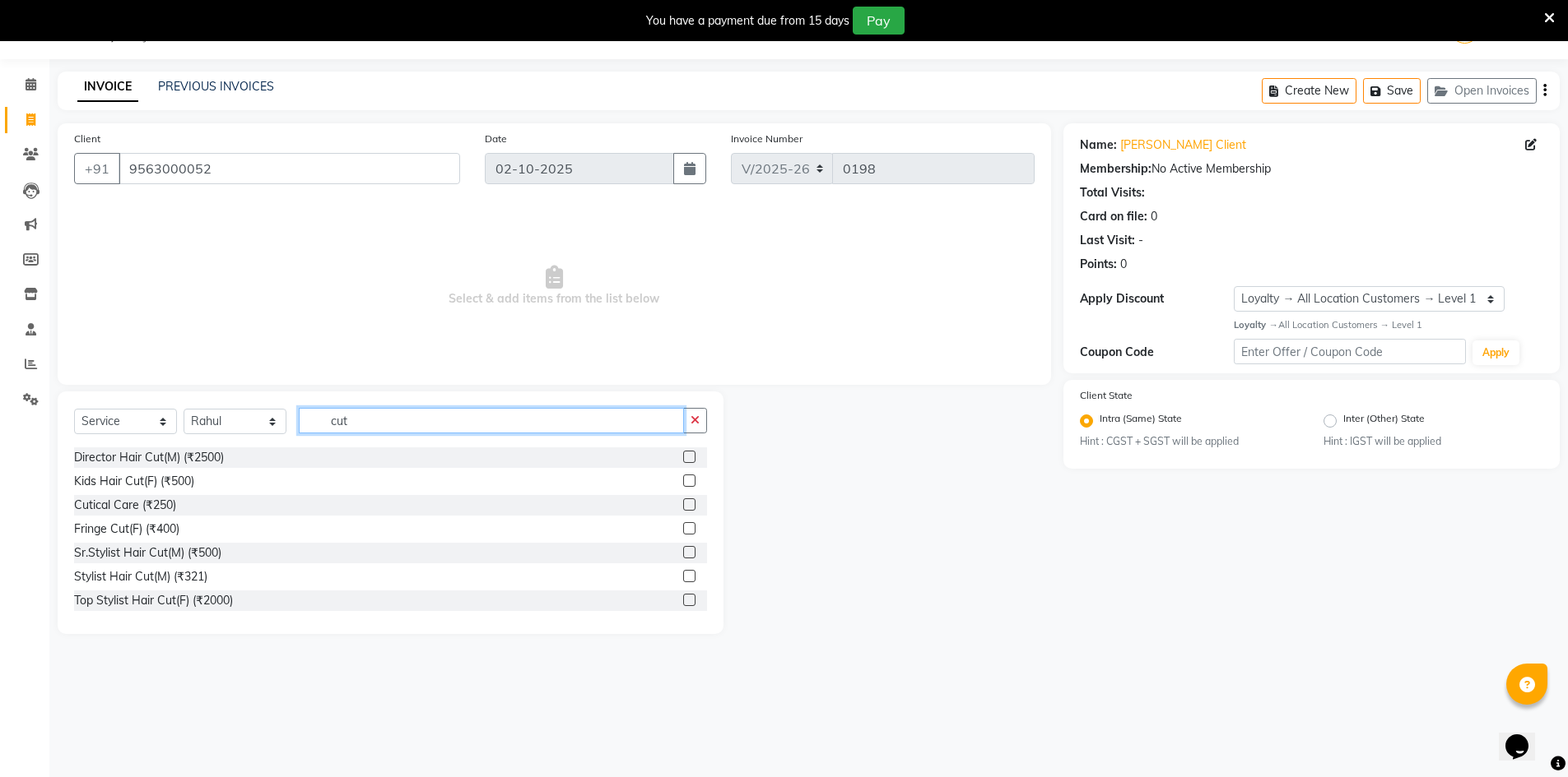
scroll to position [193, 0]
type input "cut"
drag, startPoint x: 164, startPoint y: 576, endPoint x: 215, endPoint y: 556, distance: 54.8
click at [166, 578] on div "Stylist Hair Cut(M) (₹321)" at bounding box center [140, 573] width 133 height 17
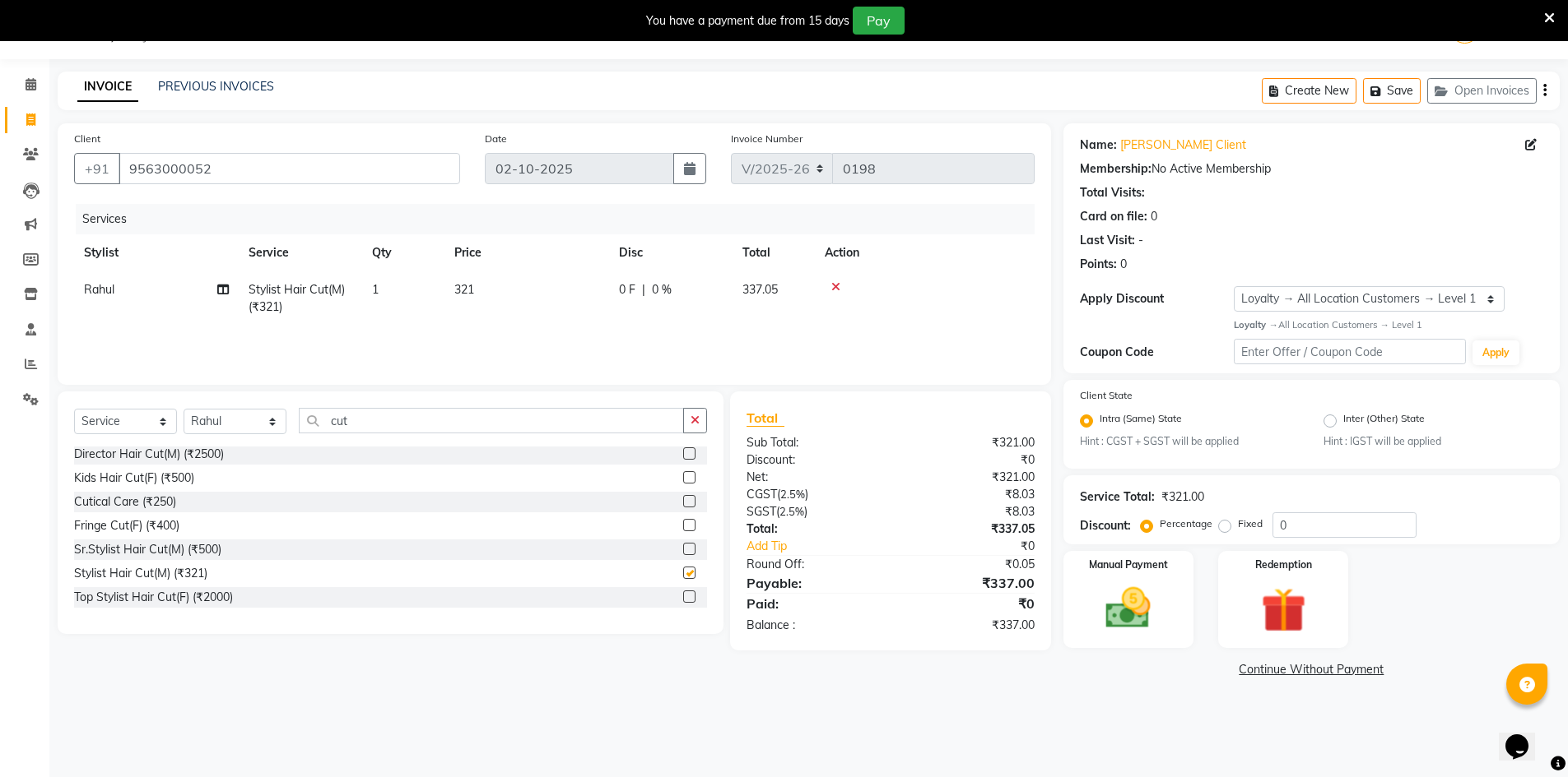
checkbox input "false"
click at [410, 419] on input "cut" at bounding box center [491, 421] width 385 height 25
type input "c"
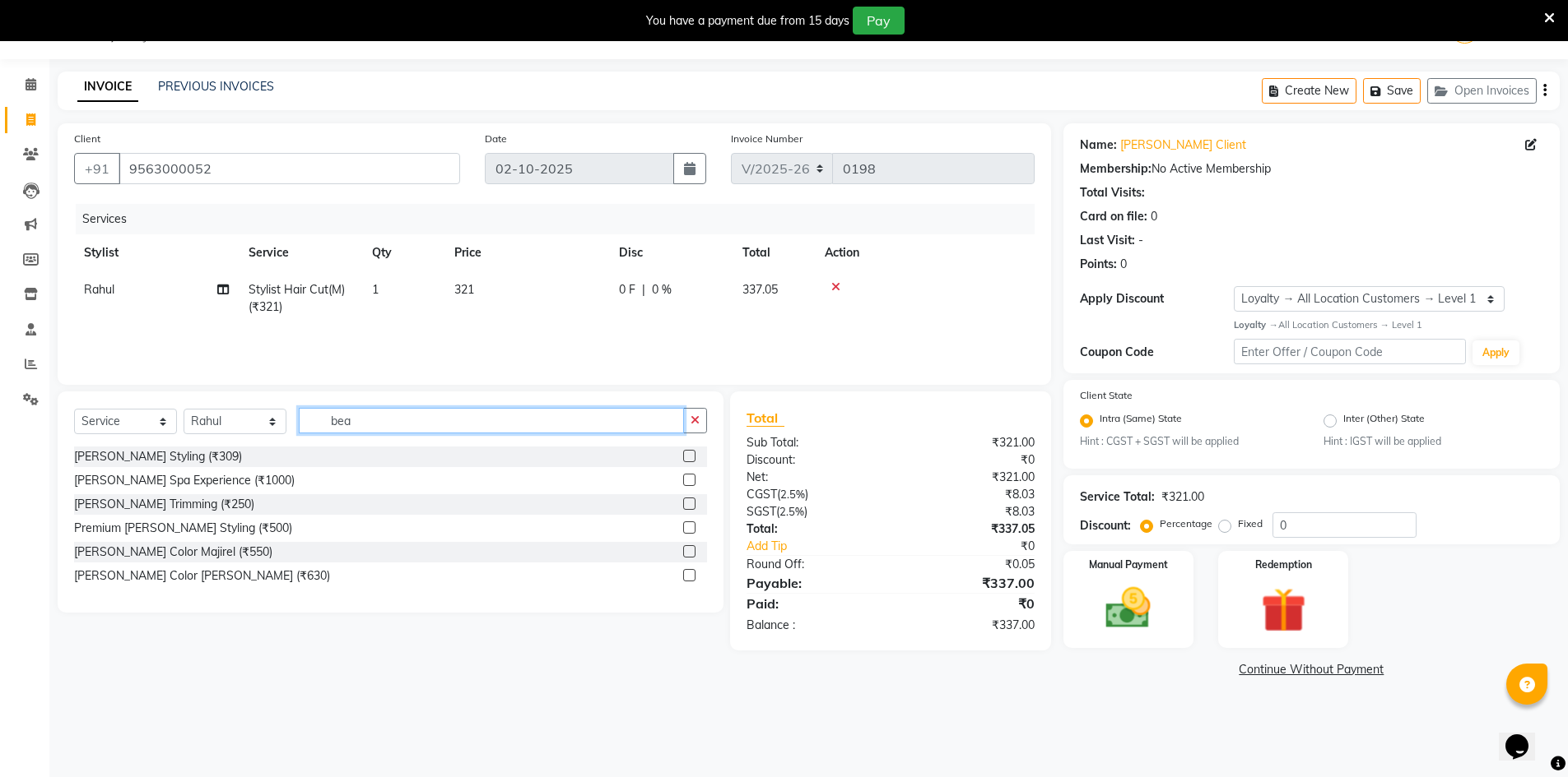
scroll to position [0, 0]
type input "bea"
click at [175, 503] on div "[PERSON_NAME] Trimming (₹250)" at bounding box center [164, 505] width 180 height 17
checkbox input "false"
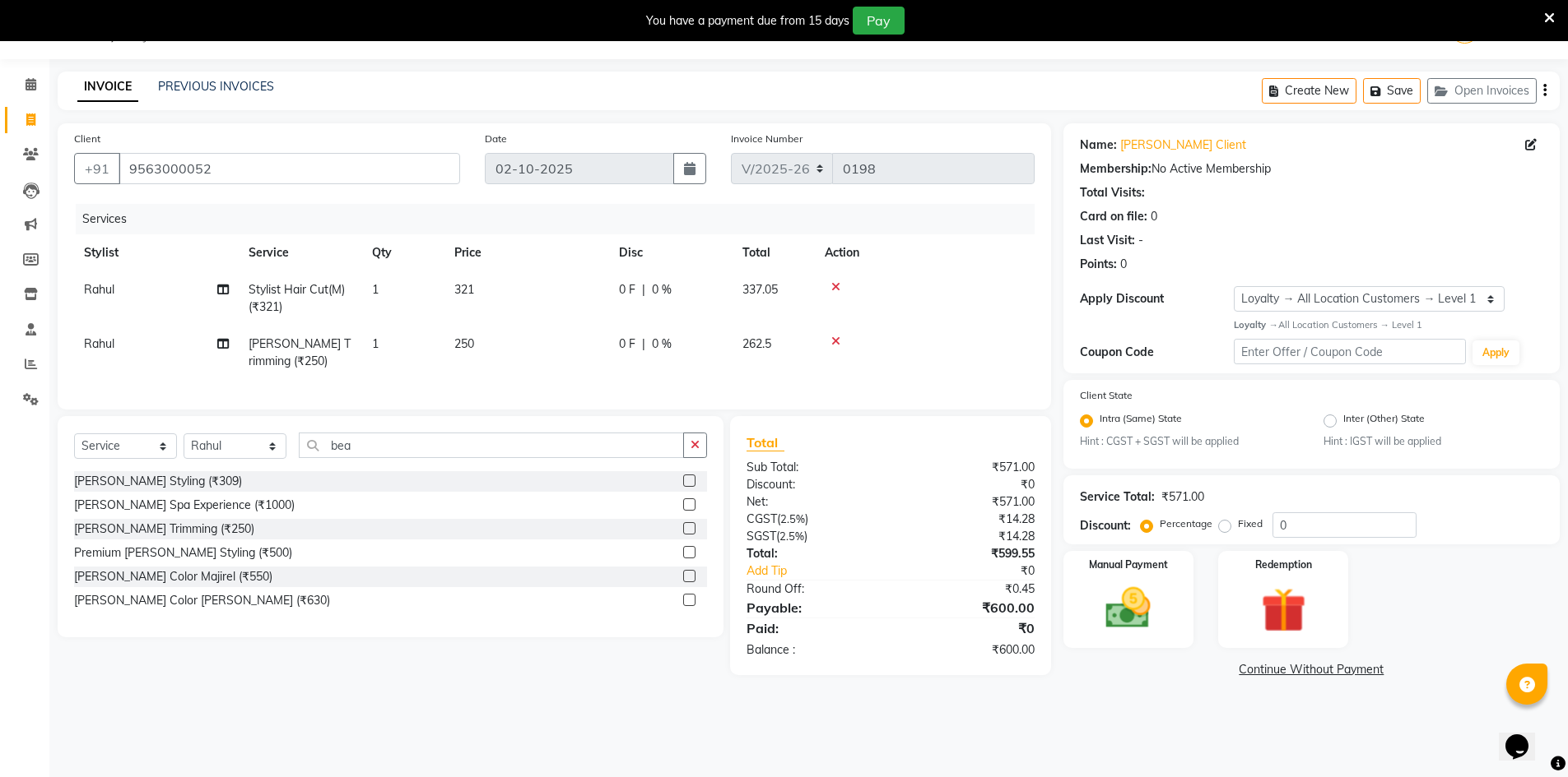
click at [952, 613] on div "₹600.00" at bounding box center [969, 608] width 157 height 20
click at [1324, 526] on input "0" at bounding box center [1344, 525] width 144 height 25
type input "36"
click at [1178, 632] on div "Manual Payment" at bounding box center [1127, 600] width 136 height 102
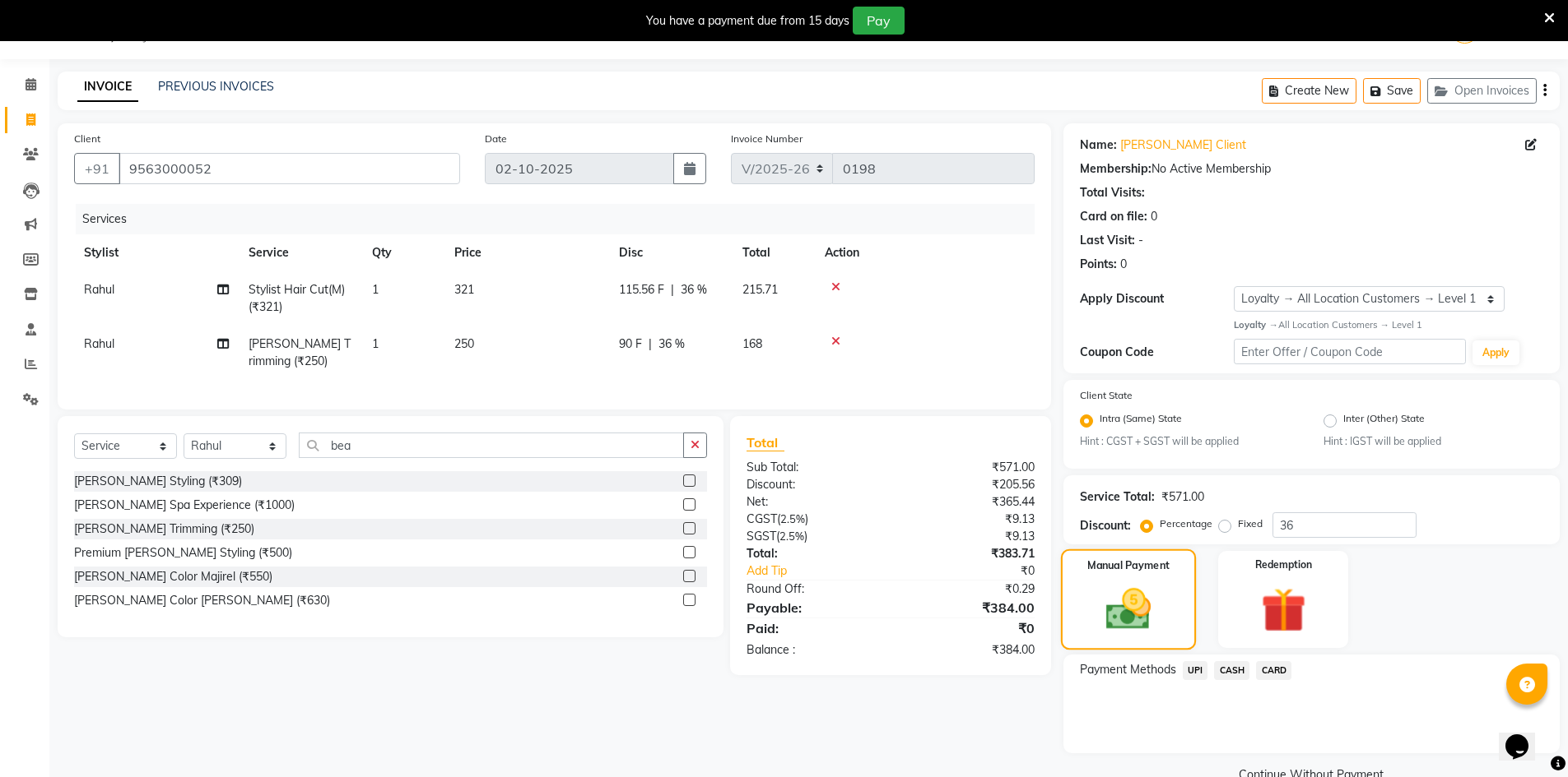
scroll to position [76, 0]
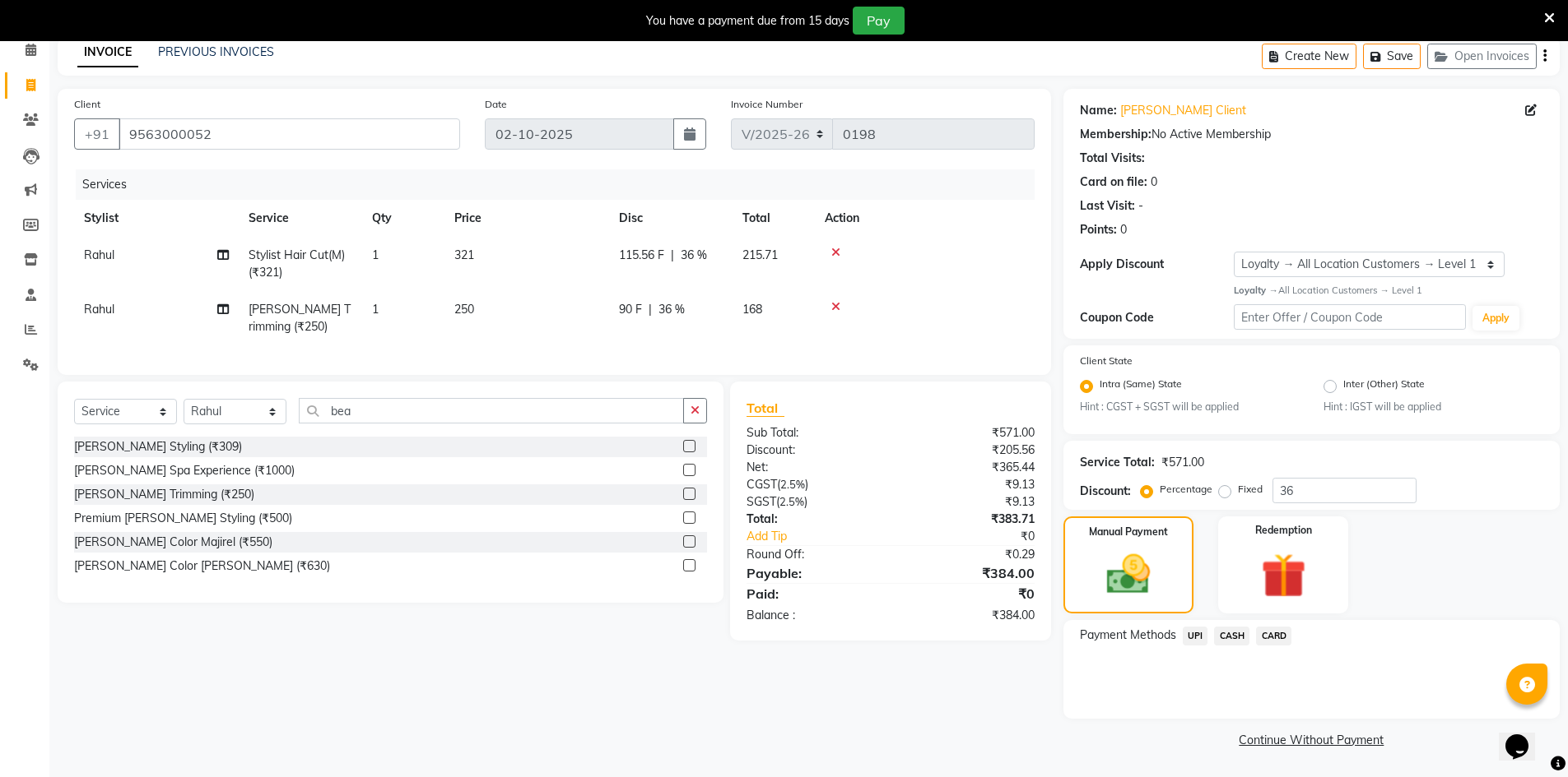
click at [1191, 636] on span "UPI" at bounding box center [1196, 636] width 25 height 19
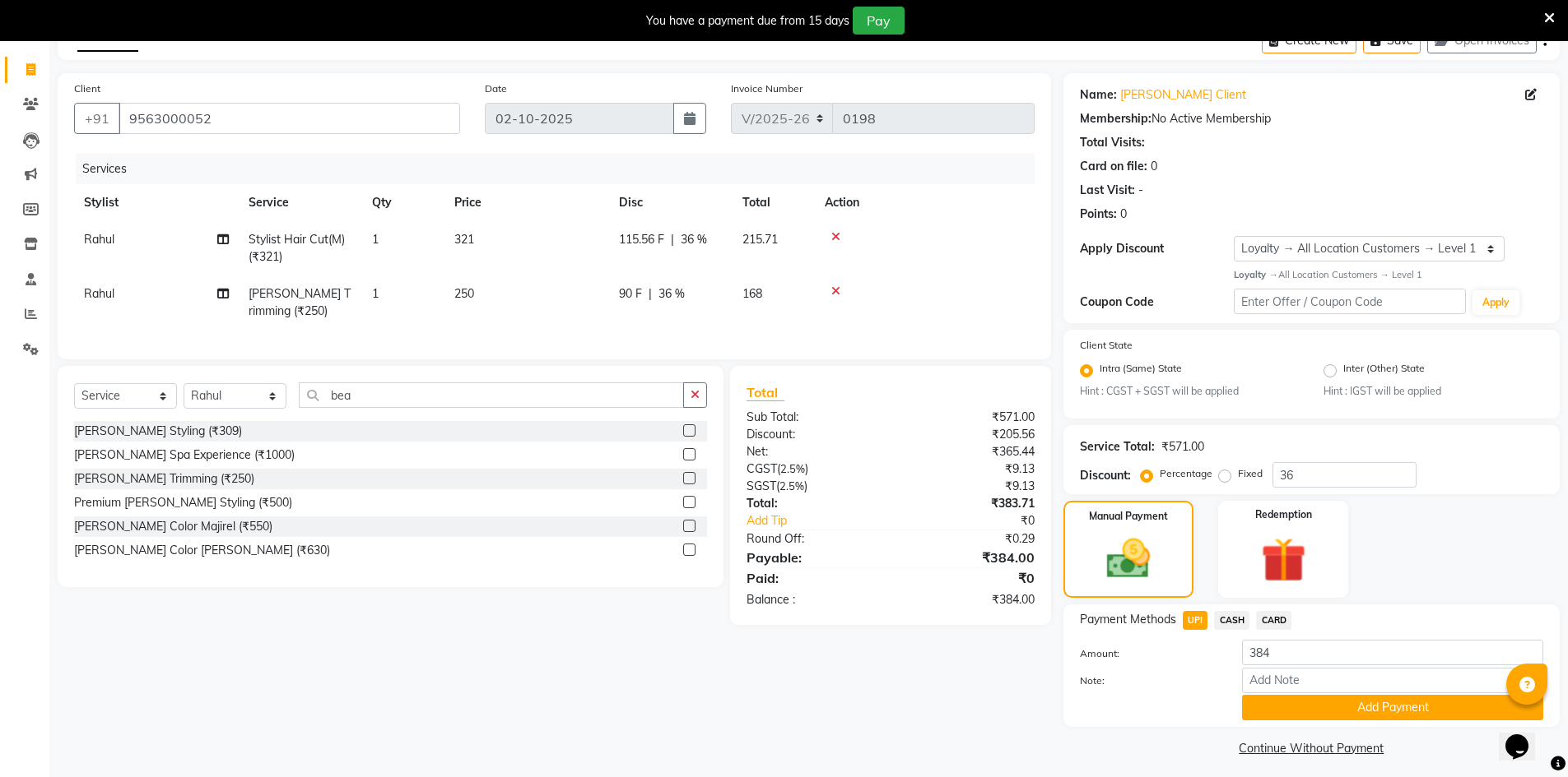
scroll to position [100, 0]
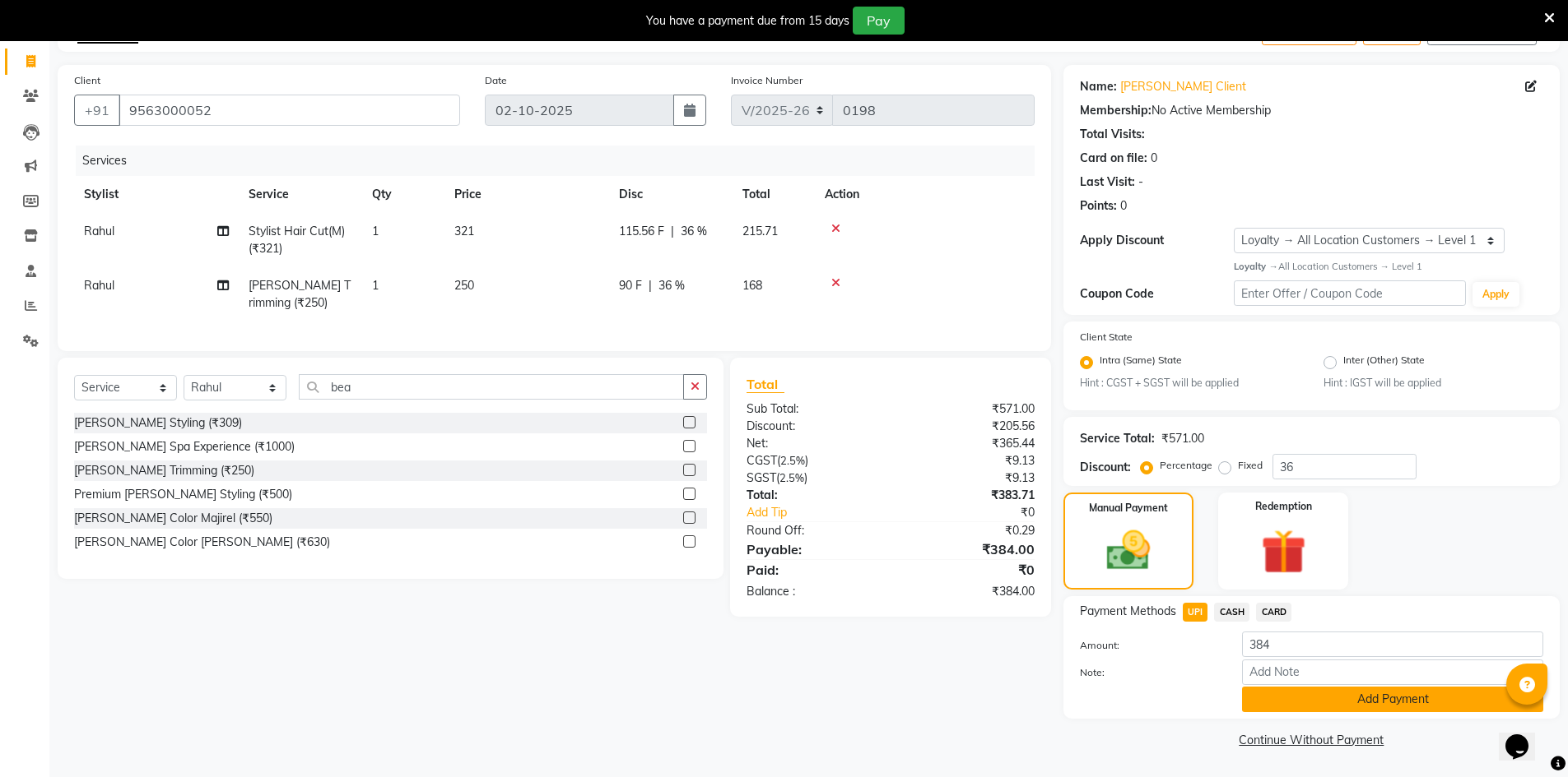
click at [1307, 703] on button "Add Payment" at bounding box center [1392, 700] width 301 height 25
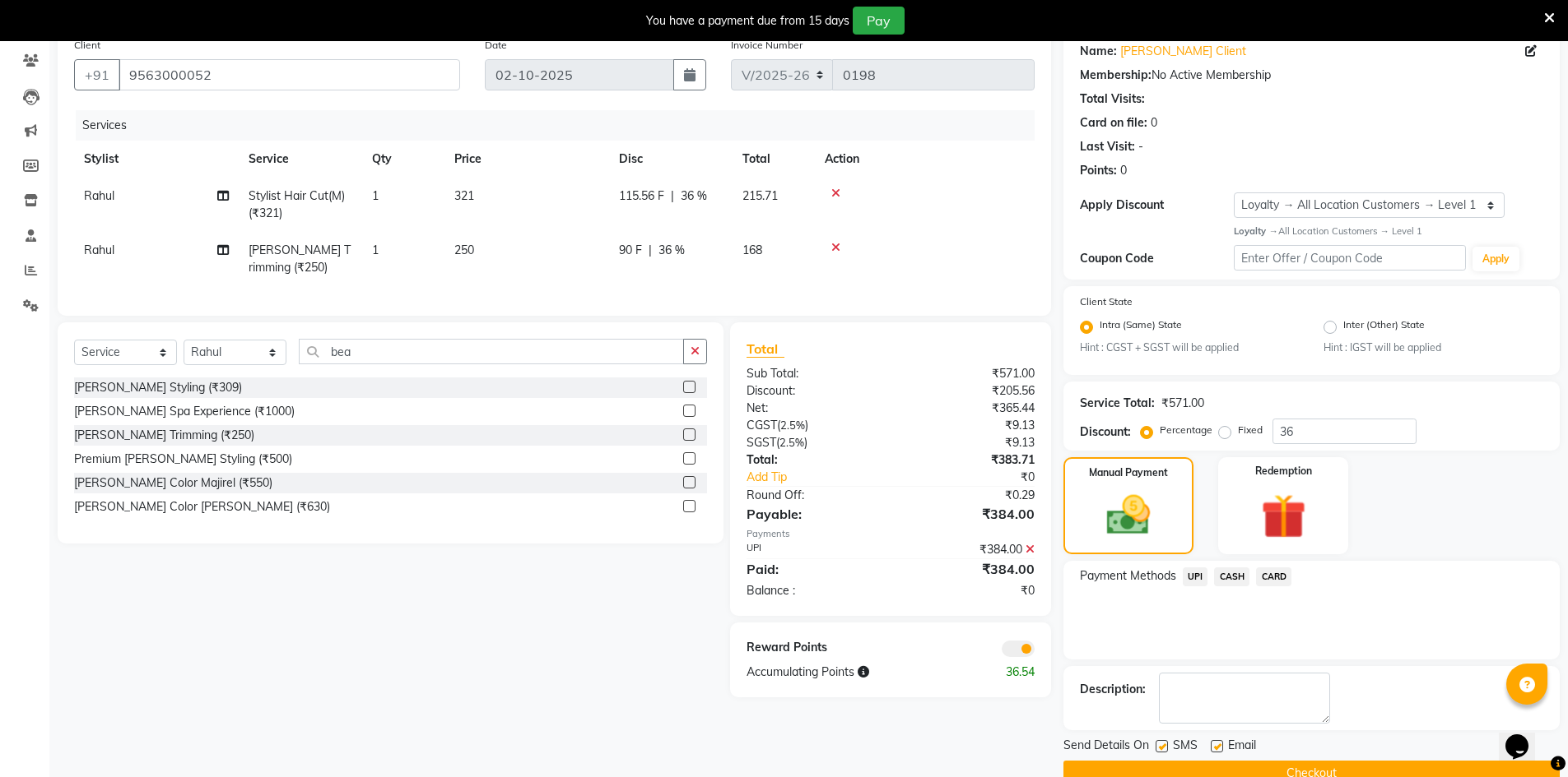
scroll to position [169, 0]
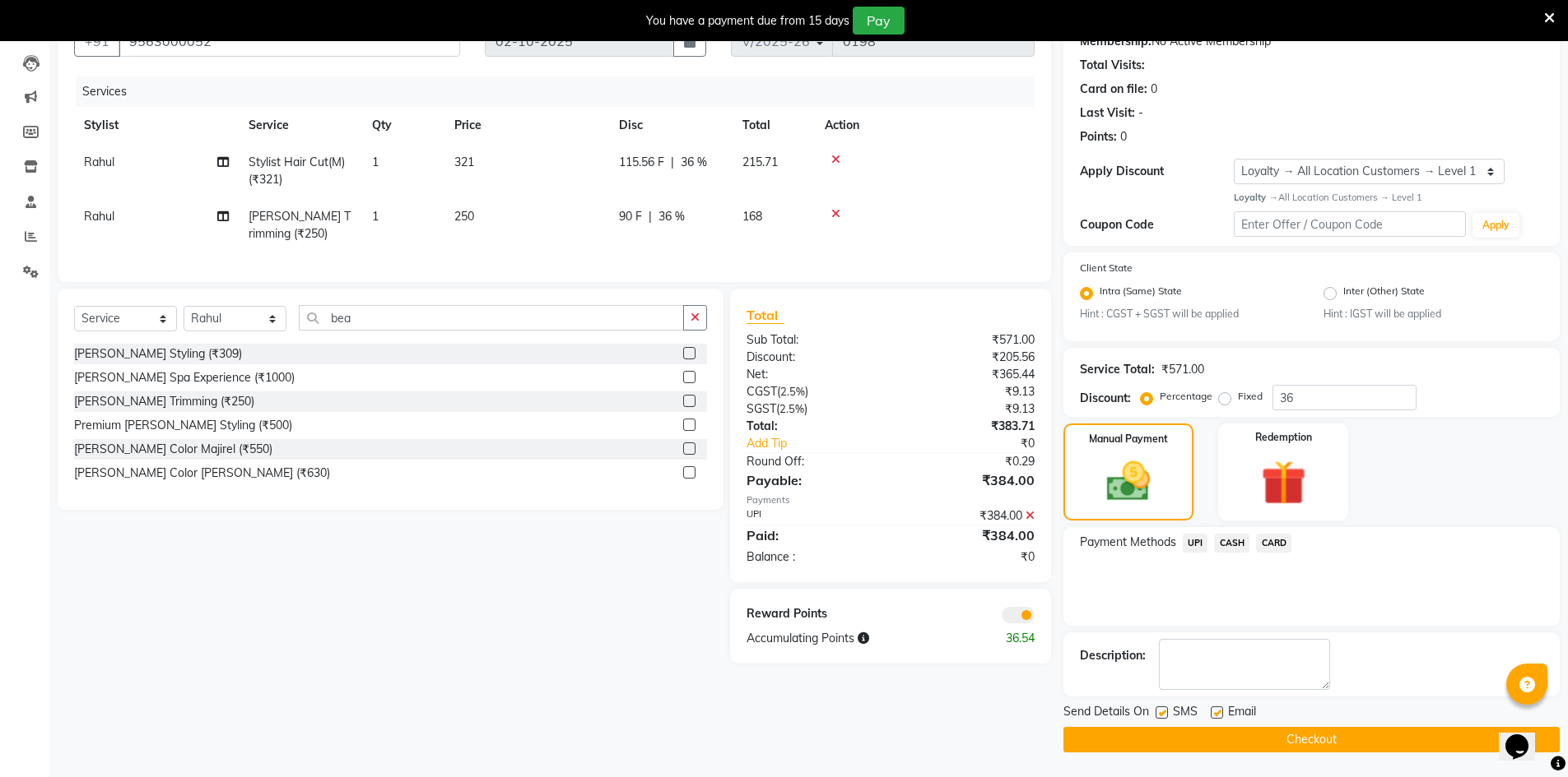
click at [1015, 623] on span at bounding box center [1017, 615] width 33 height 16
click at [1035, 618] on input "checkbox" at bounding box center [1035, 618] width 0 height 0
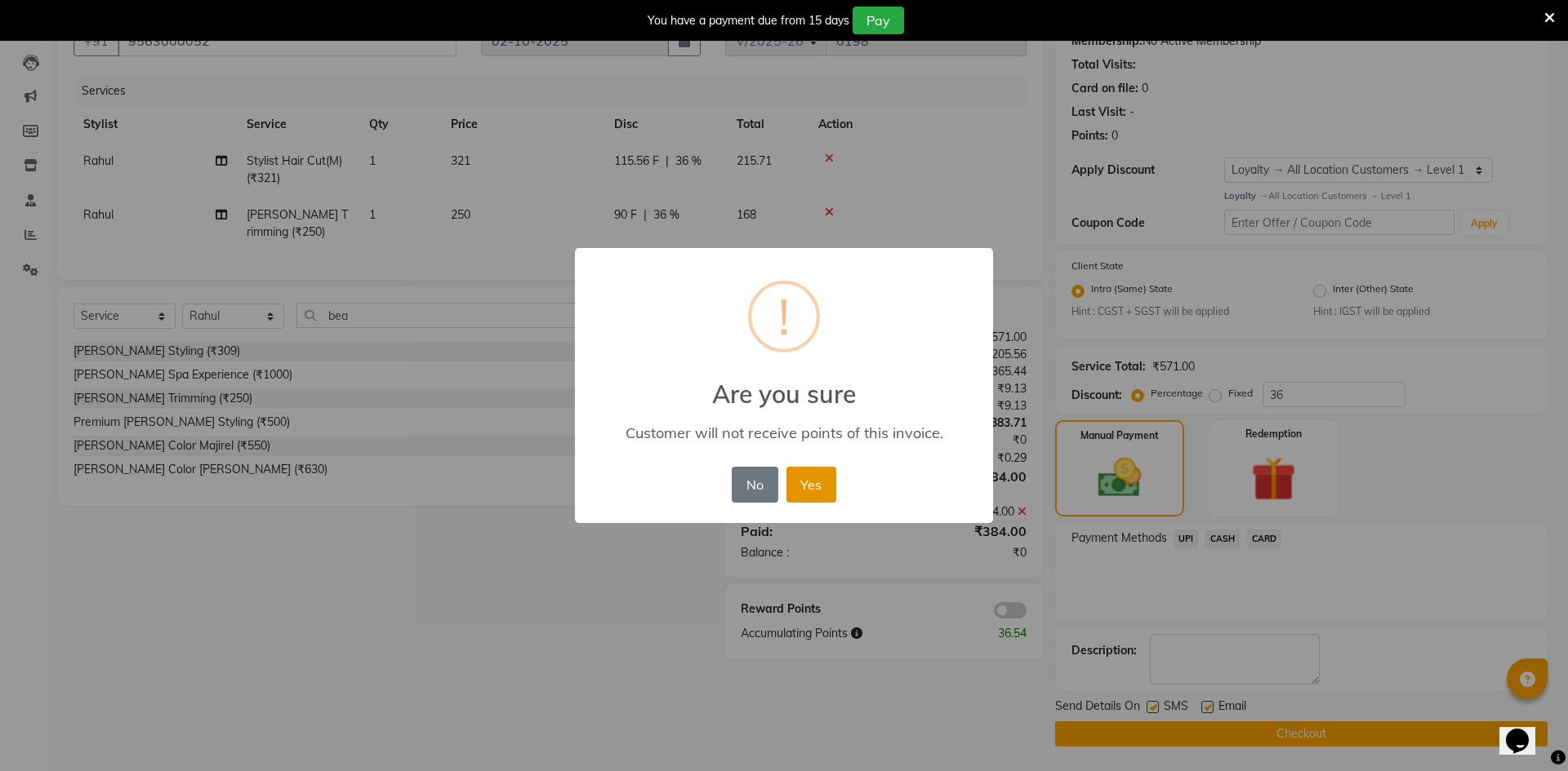
click at [797, 477] on button "Yes" at bounding box center [812, 485] width 50 height 36
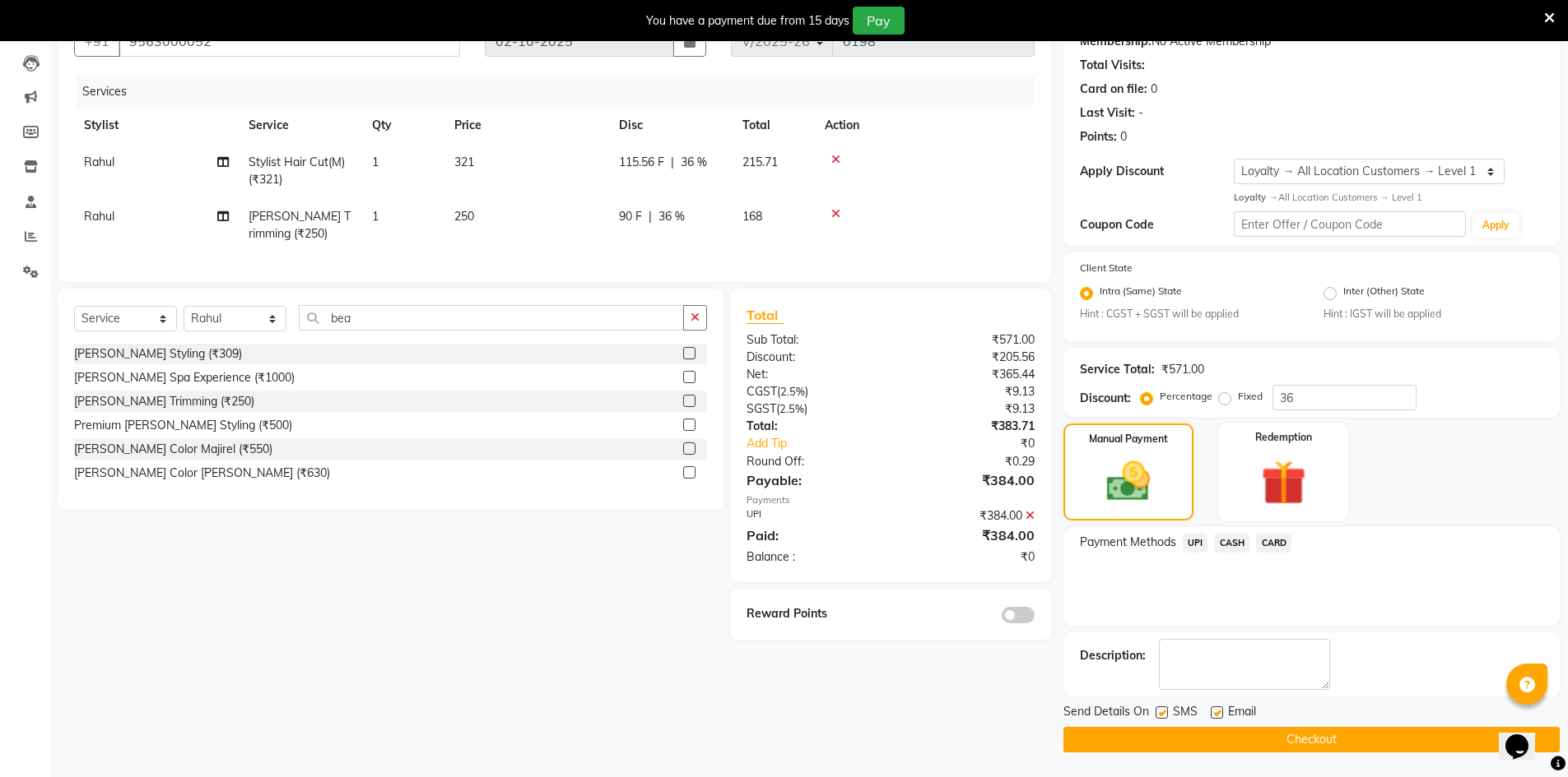
click at [1087, 738] on button "Checkout" at bounding box center [1312, 740] width 497 height 25
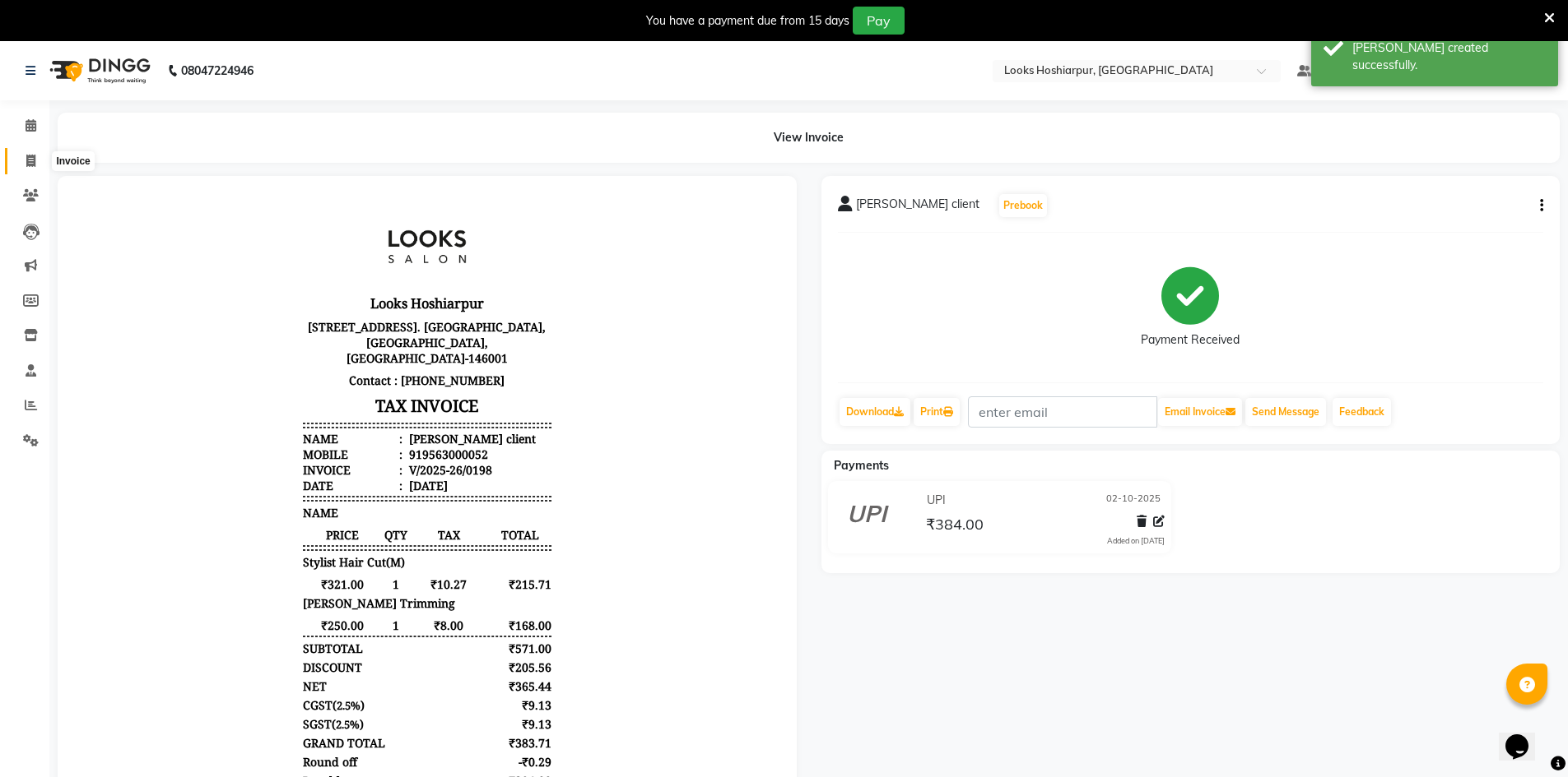
click at [41, 168] on span at bounding box center [31, 161] width 29 height 19
select select "9034"
select select "service"
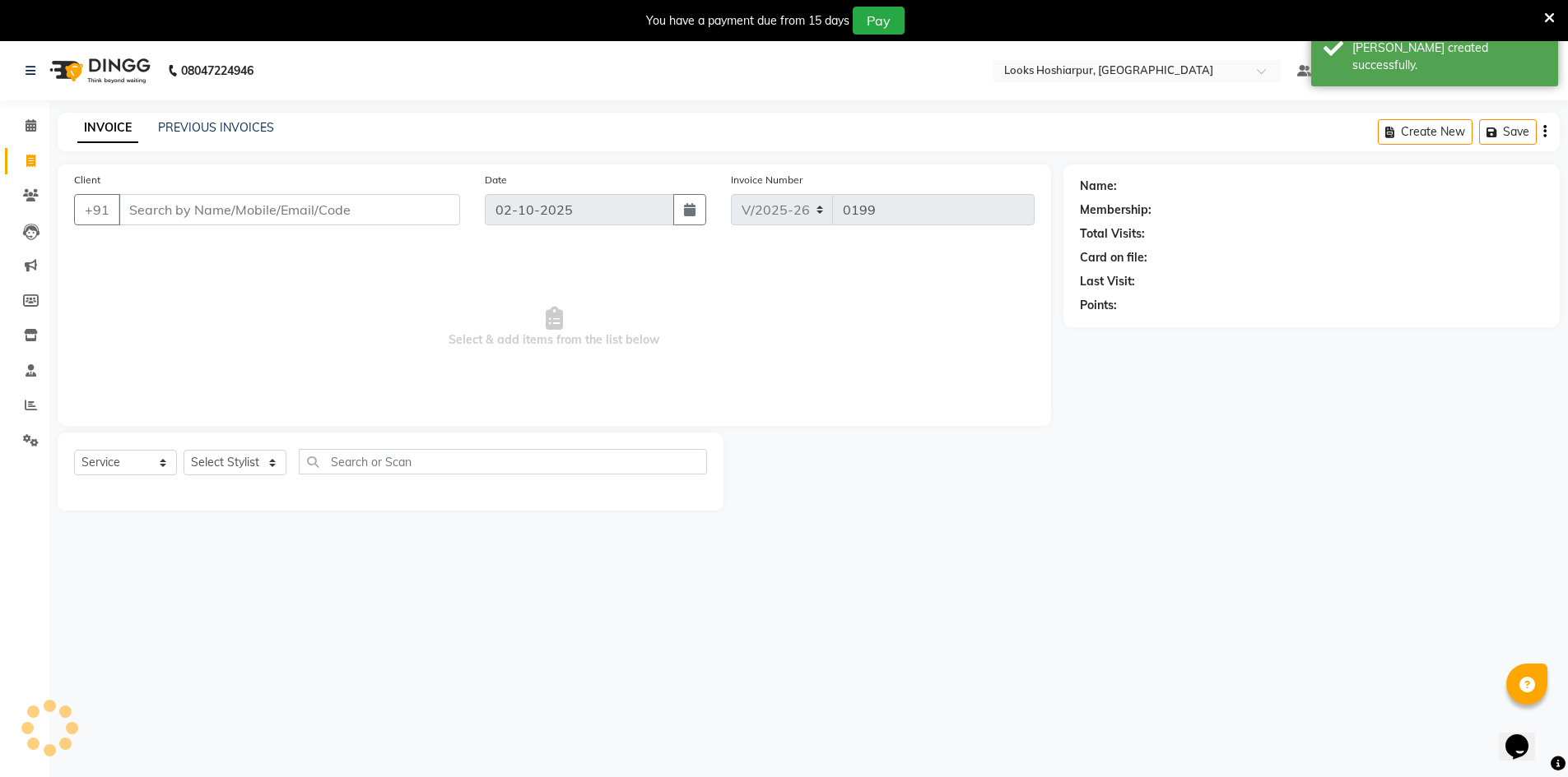
scroll to position [41, 0]
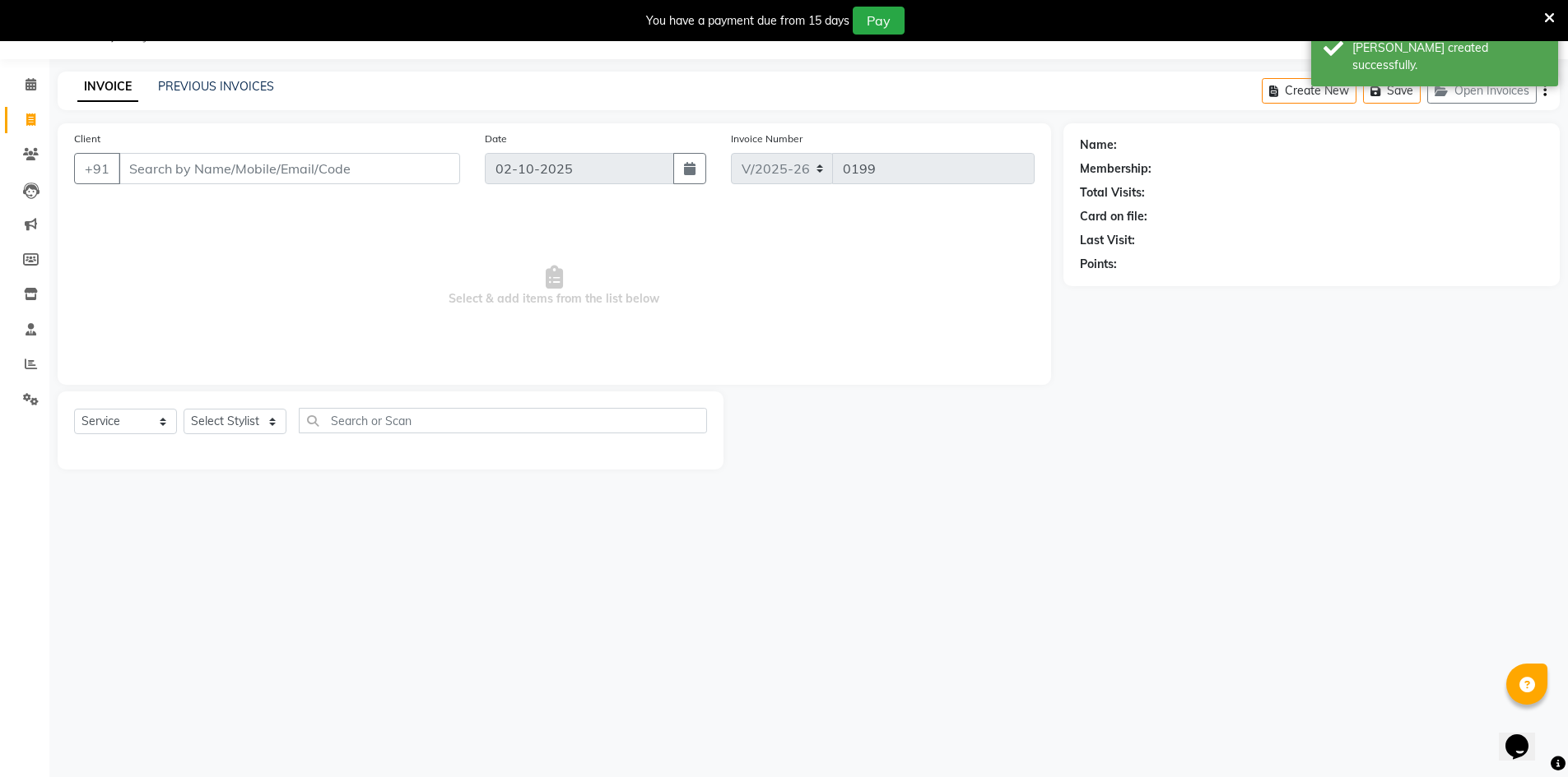
select select "92381"
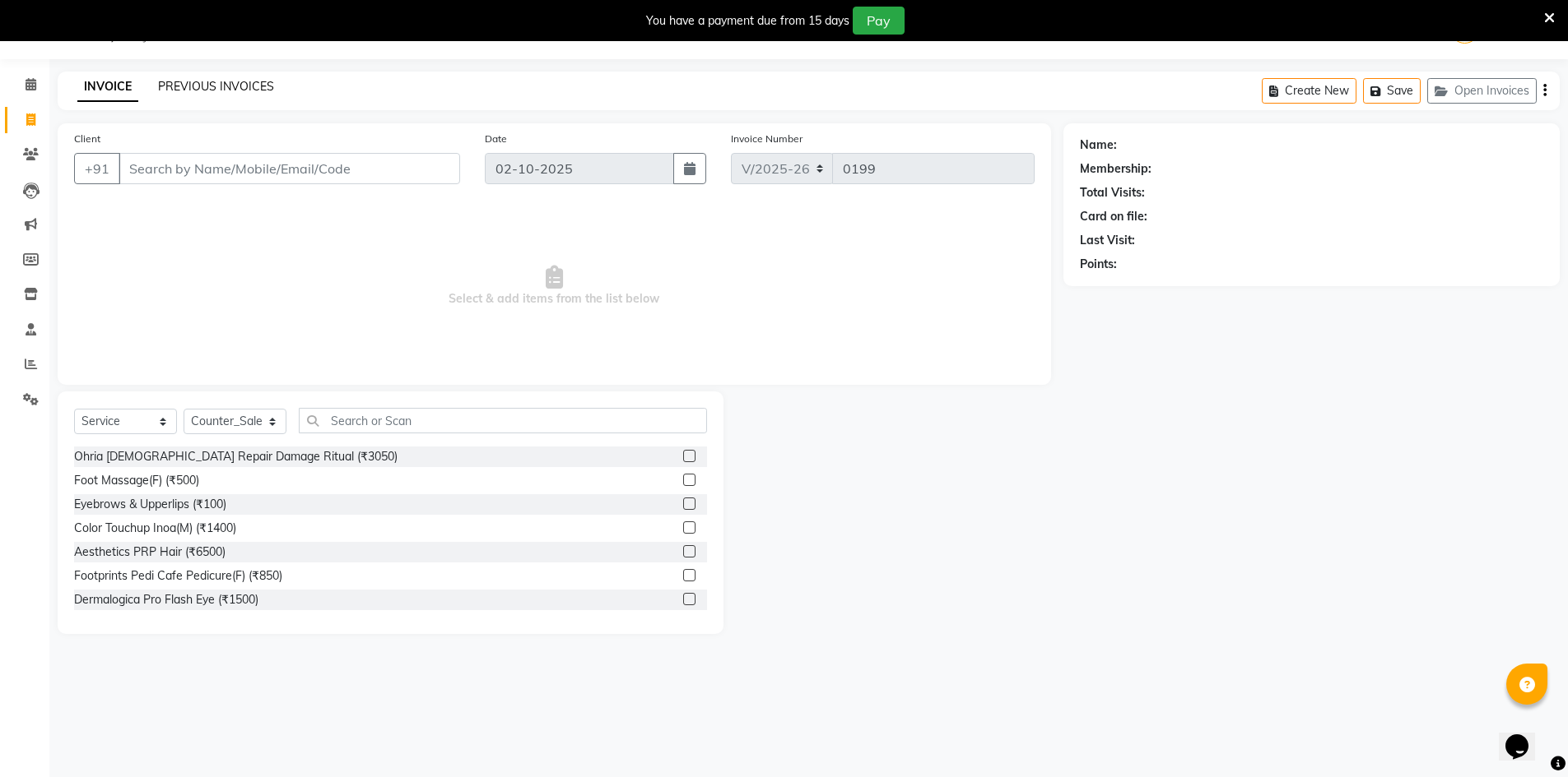
click at [218, 88] on link "PREVIOUS INVOICES" at bounding box center [216, 86] width 116 height 14
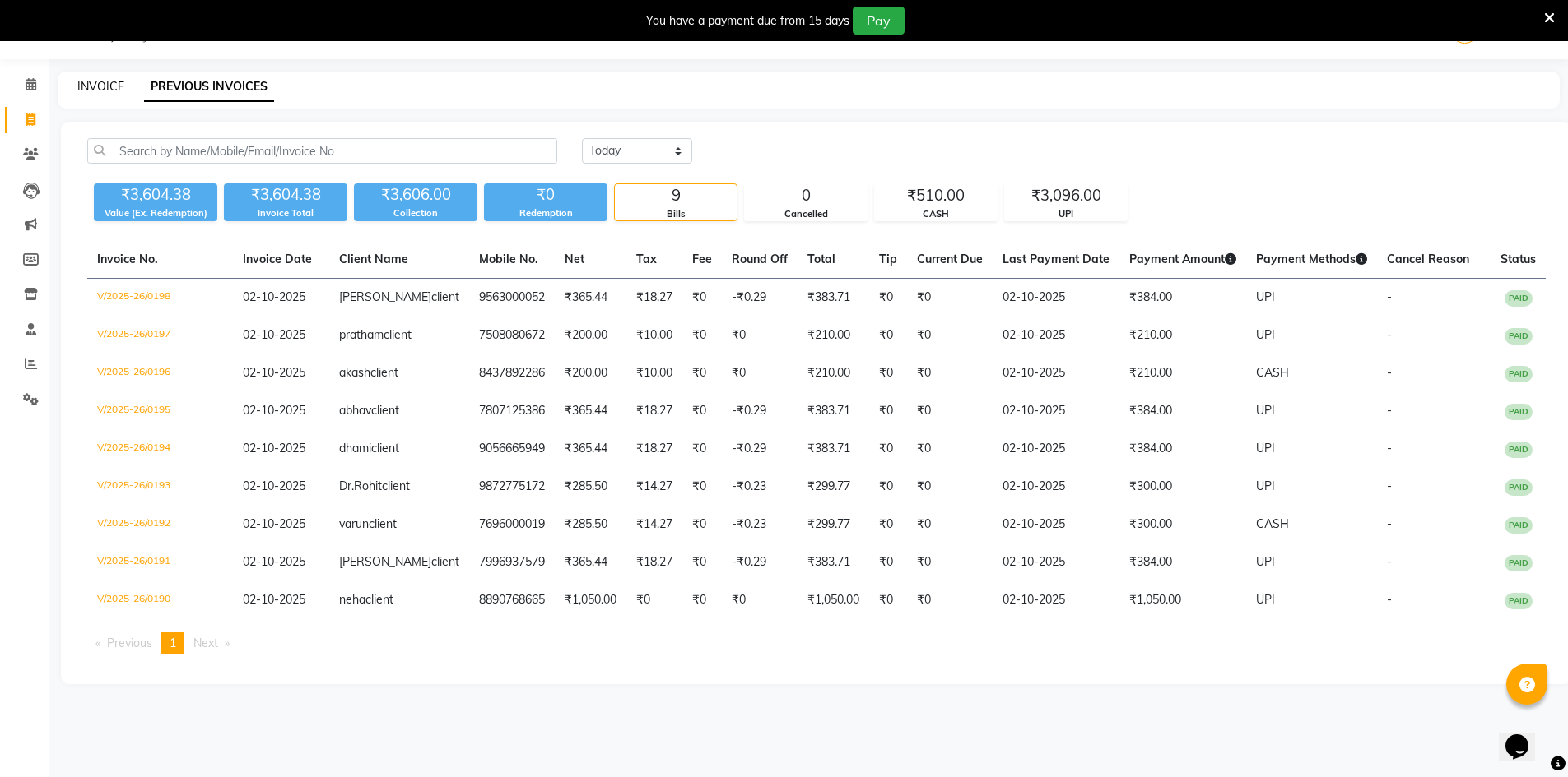
click at [97, 81] on link "INVOICE" at bounding box center [101, 86] width 47 height 14
select select "9034"
select select "service"
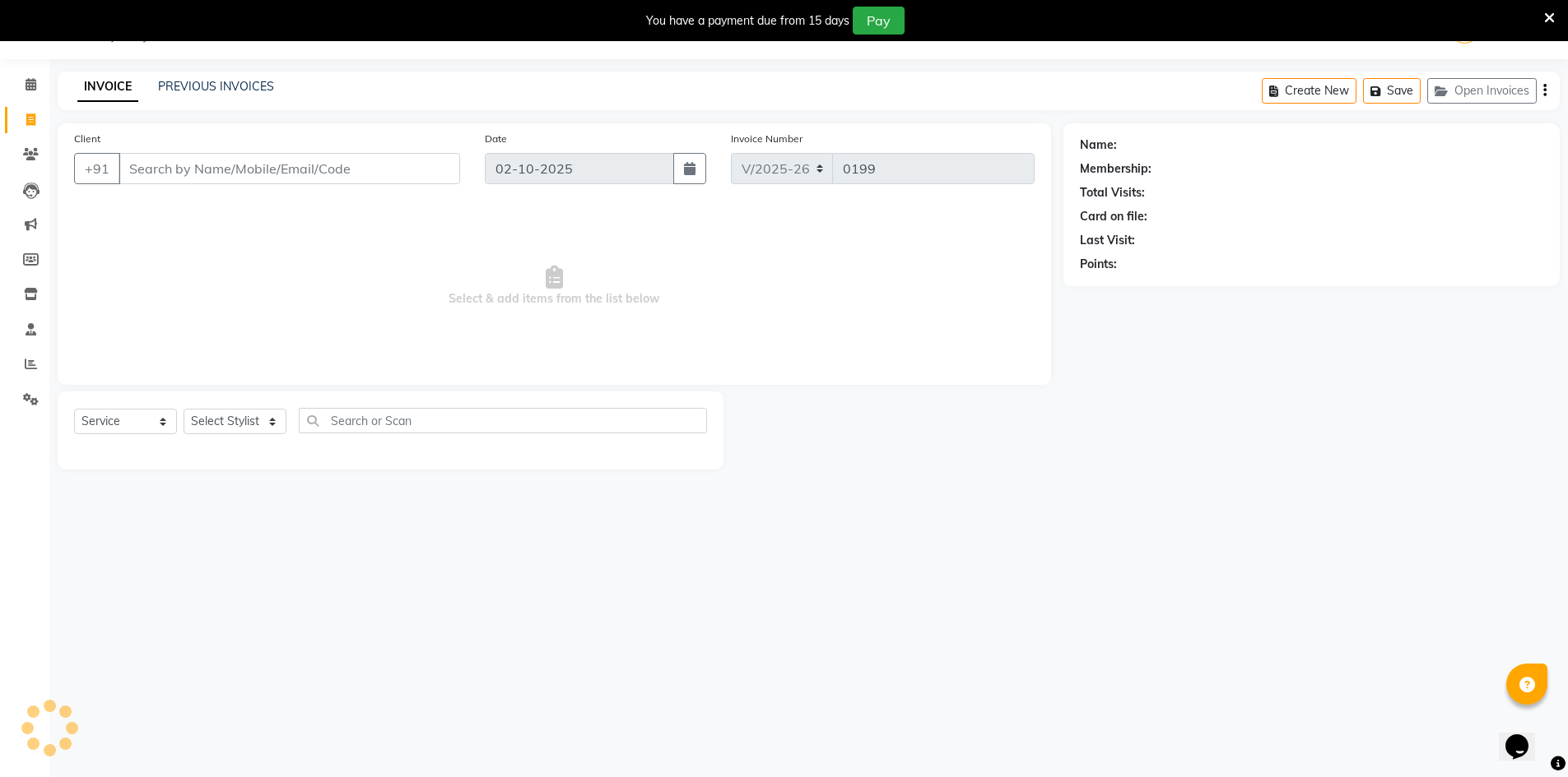
select select "92381"
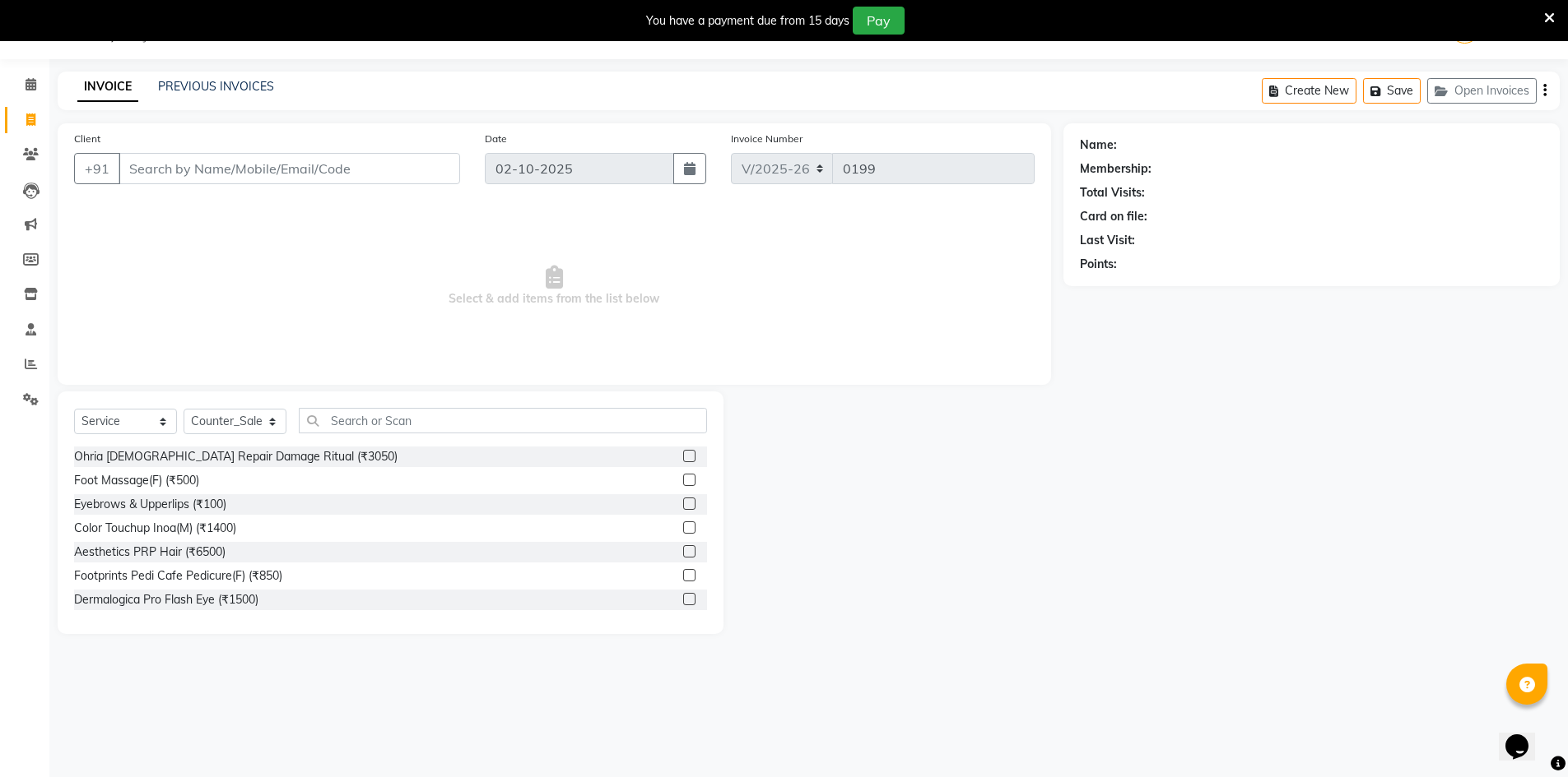
click at [377, 172] on input "Client" at bounding box center [290, 168] width 342 height 31
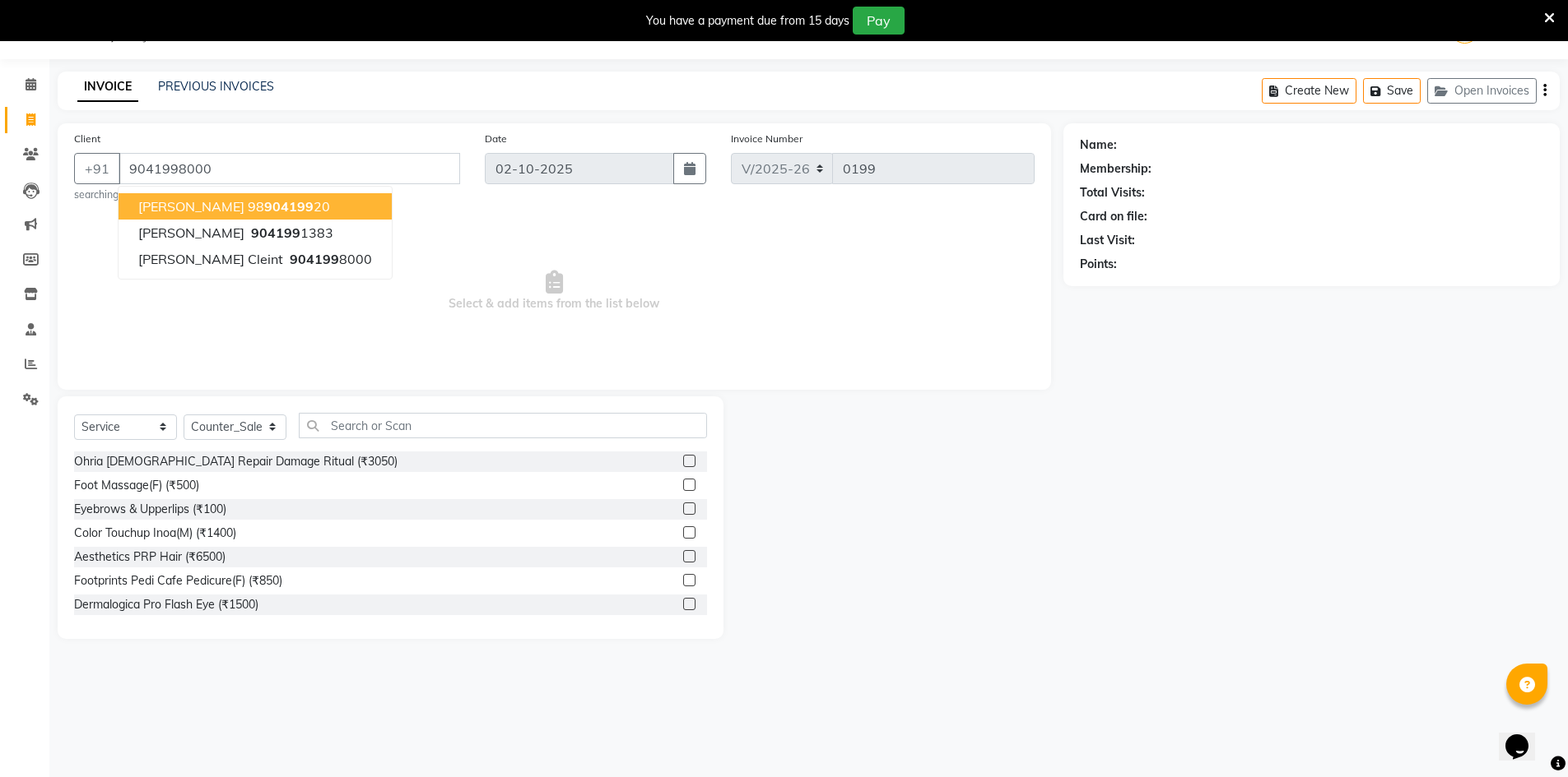
type input "9041998000"
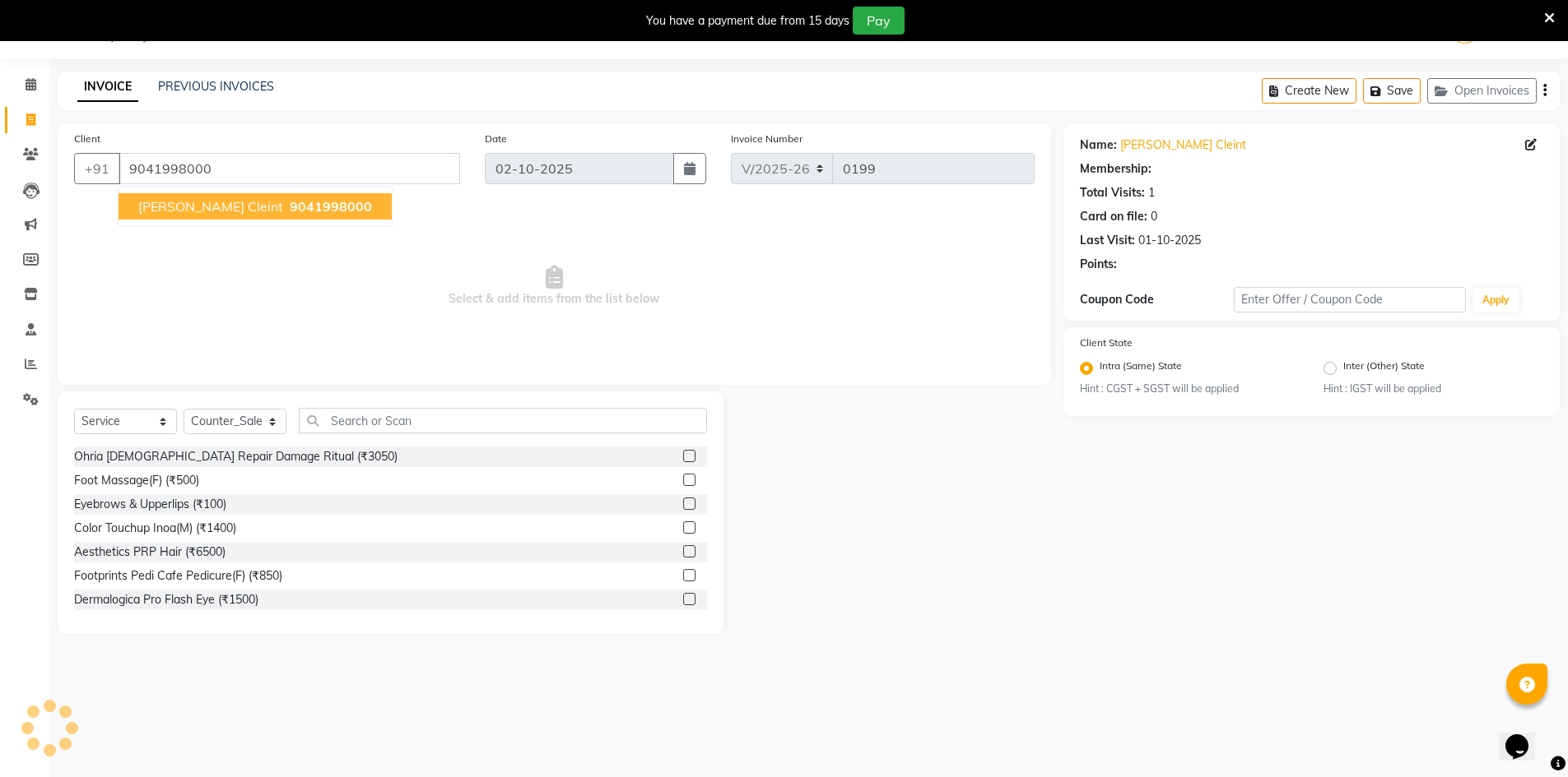
select select "1: Object"
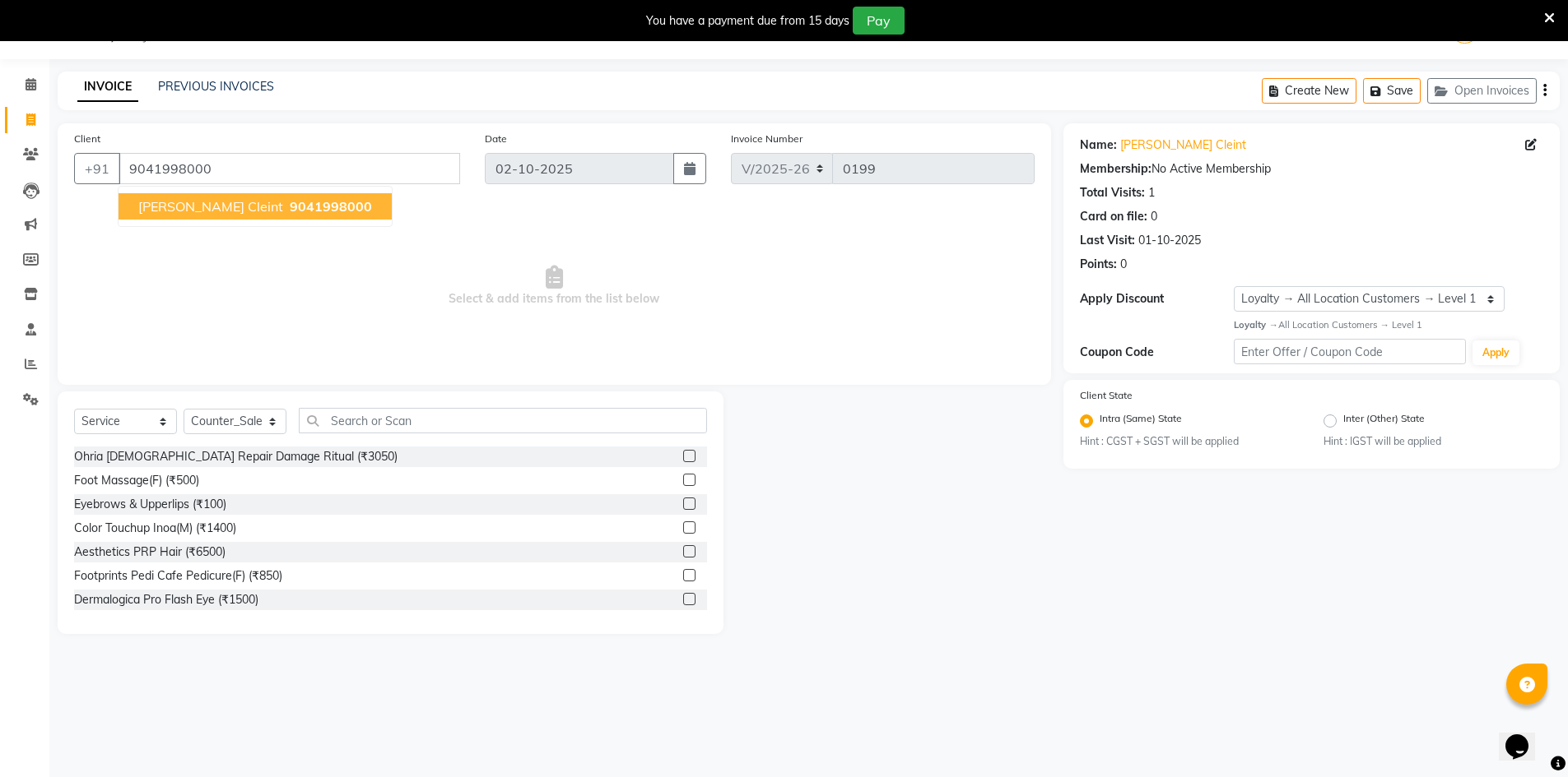
click at [223, 208] on span "dipanshu cleint" at bounding box center [211, 206] width 145 height 16
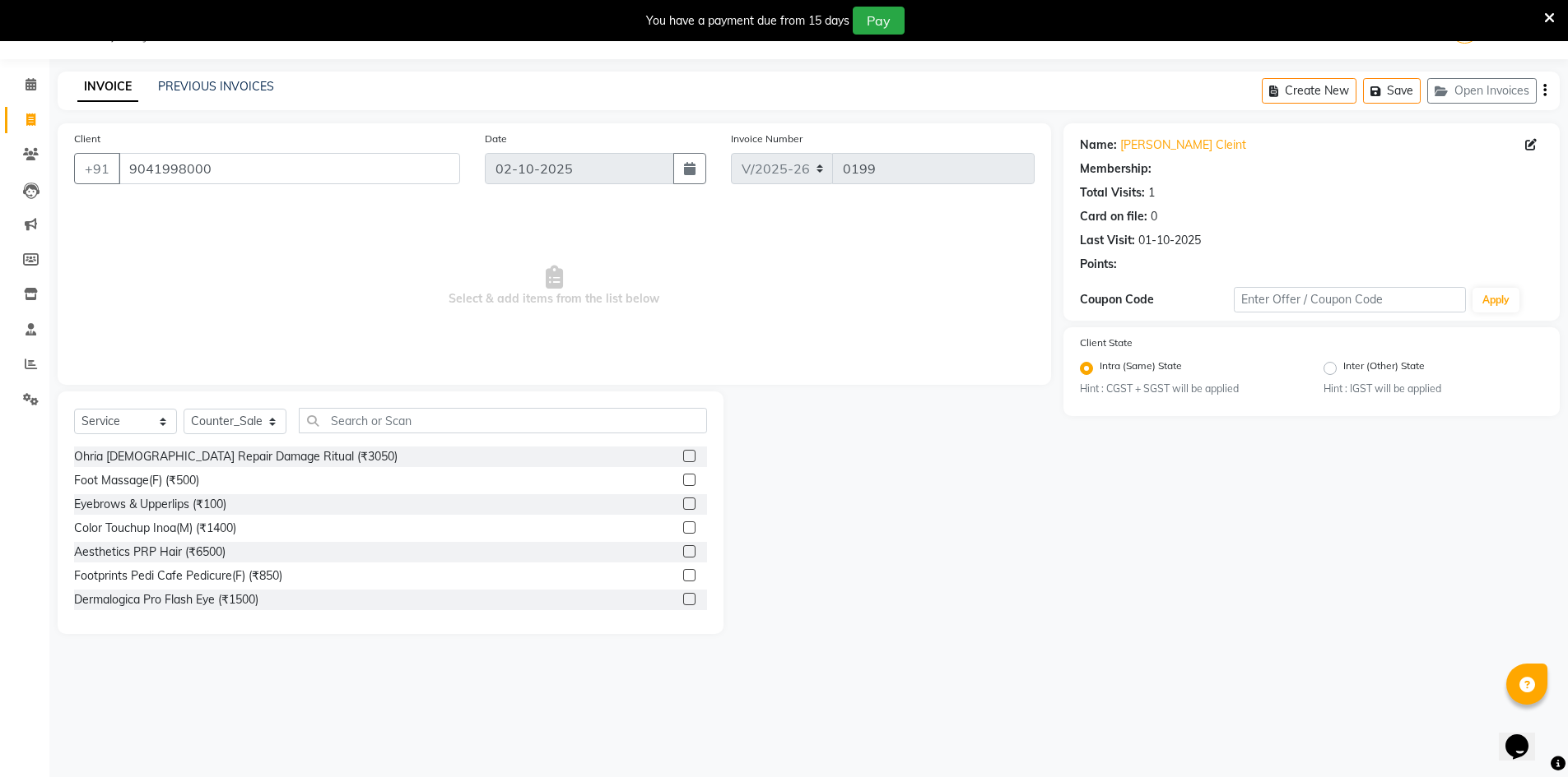
select select "1: Object"
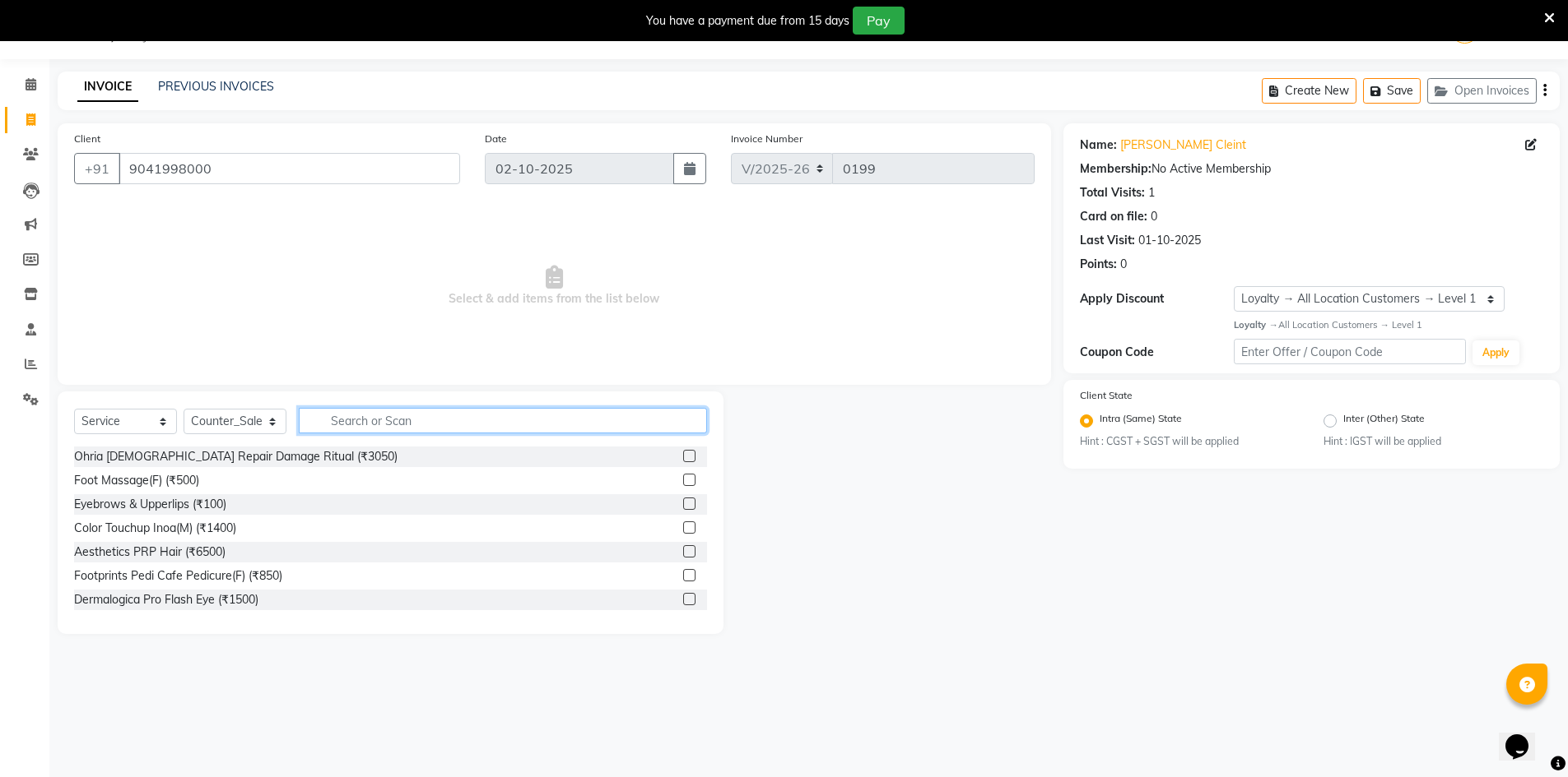
drag, startPoint x: 436, startPoint y: 424, endPoint x: 446, endPoint y: 416, distance: 12.8
click at [438, 424] on input "text" at bounding box center [503, 421] width 408 height 25
type input "cut"
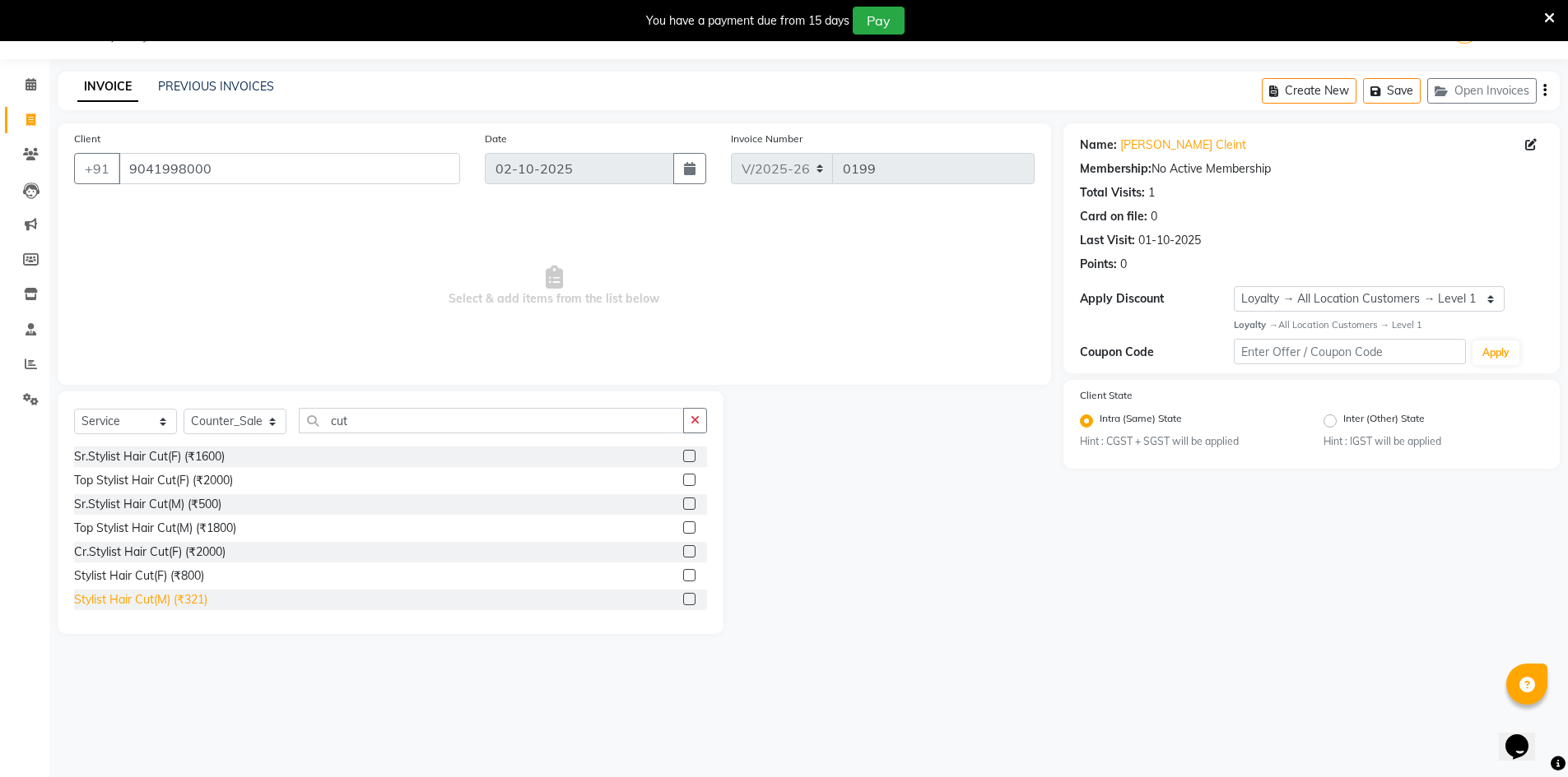
click at [121, 599] on div "Stylist Hair Cut(M) (₹321)" at bounding box center [140, 600] width 133 height 17
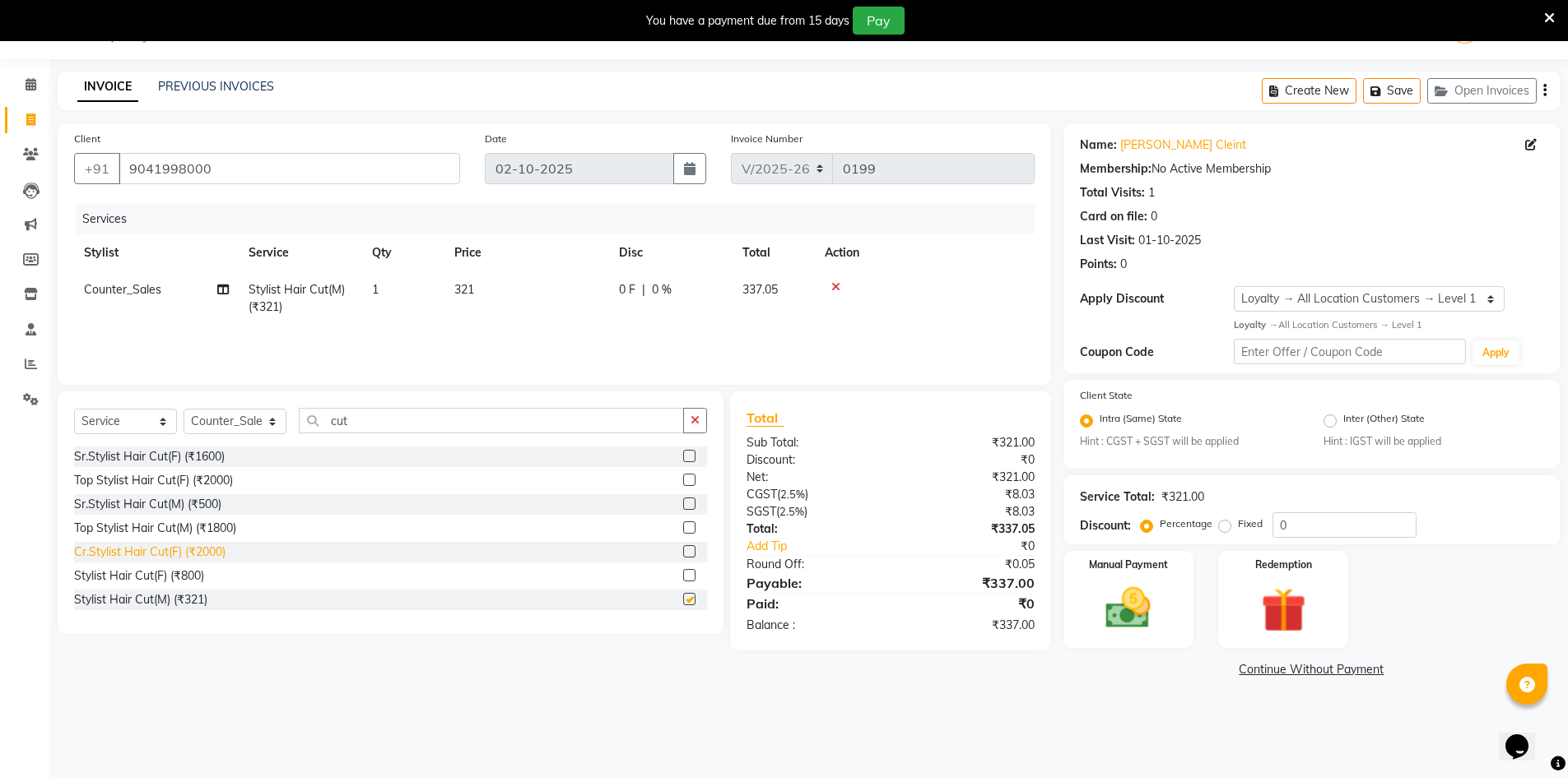
checkbox input "false"
click at [700, 420] on icon "button" at bounding box center [695, 420] width 9 height 12
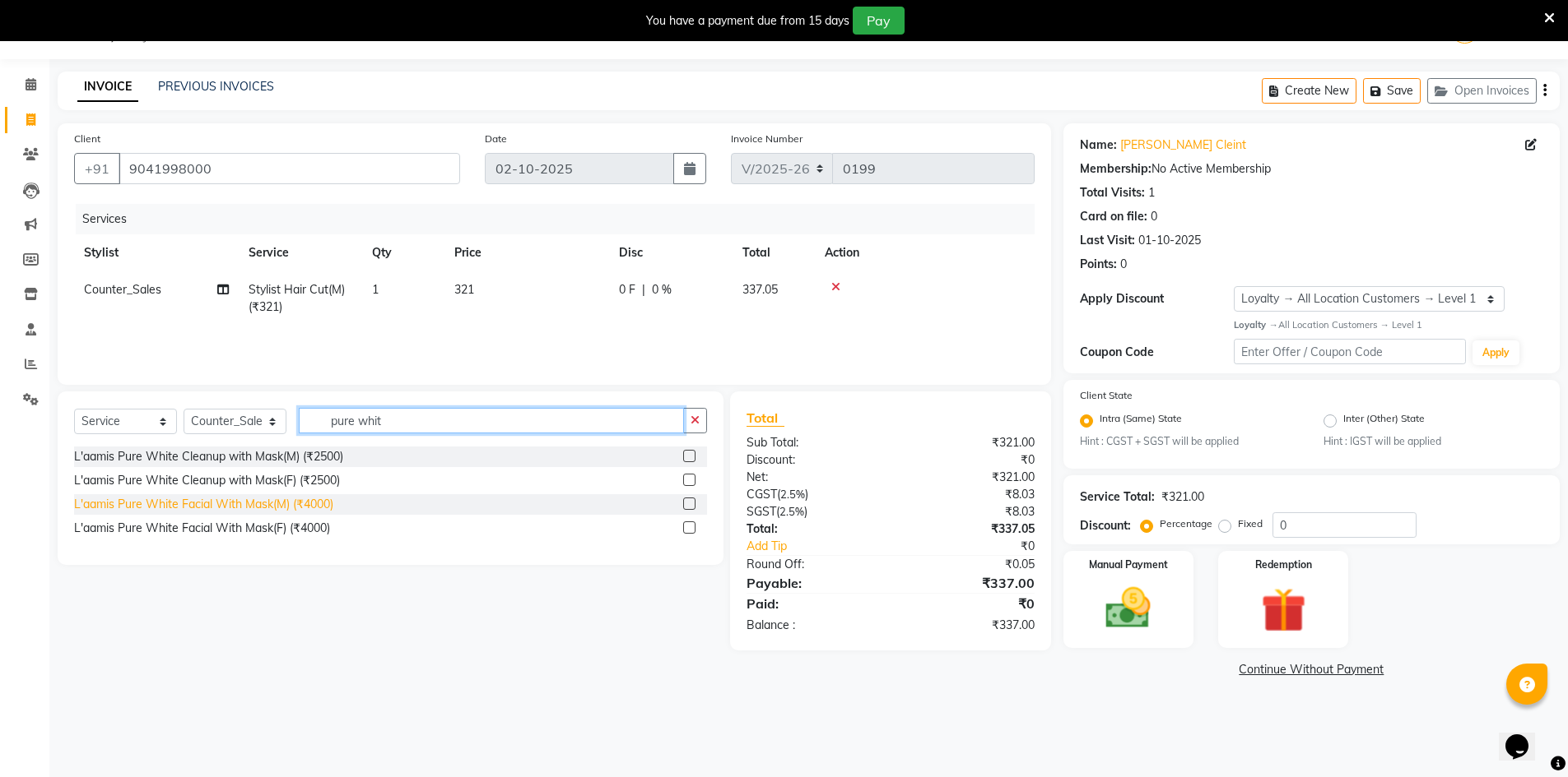
type input "pure whit"
click at [193, 505] on div "L'aamis Pure White Facial With Mask(M) (₹4000)" at bounding box center [203, 505] width 259 height 17
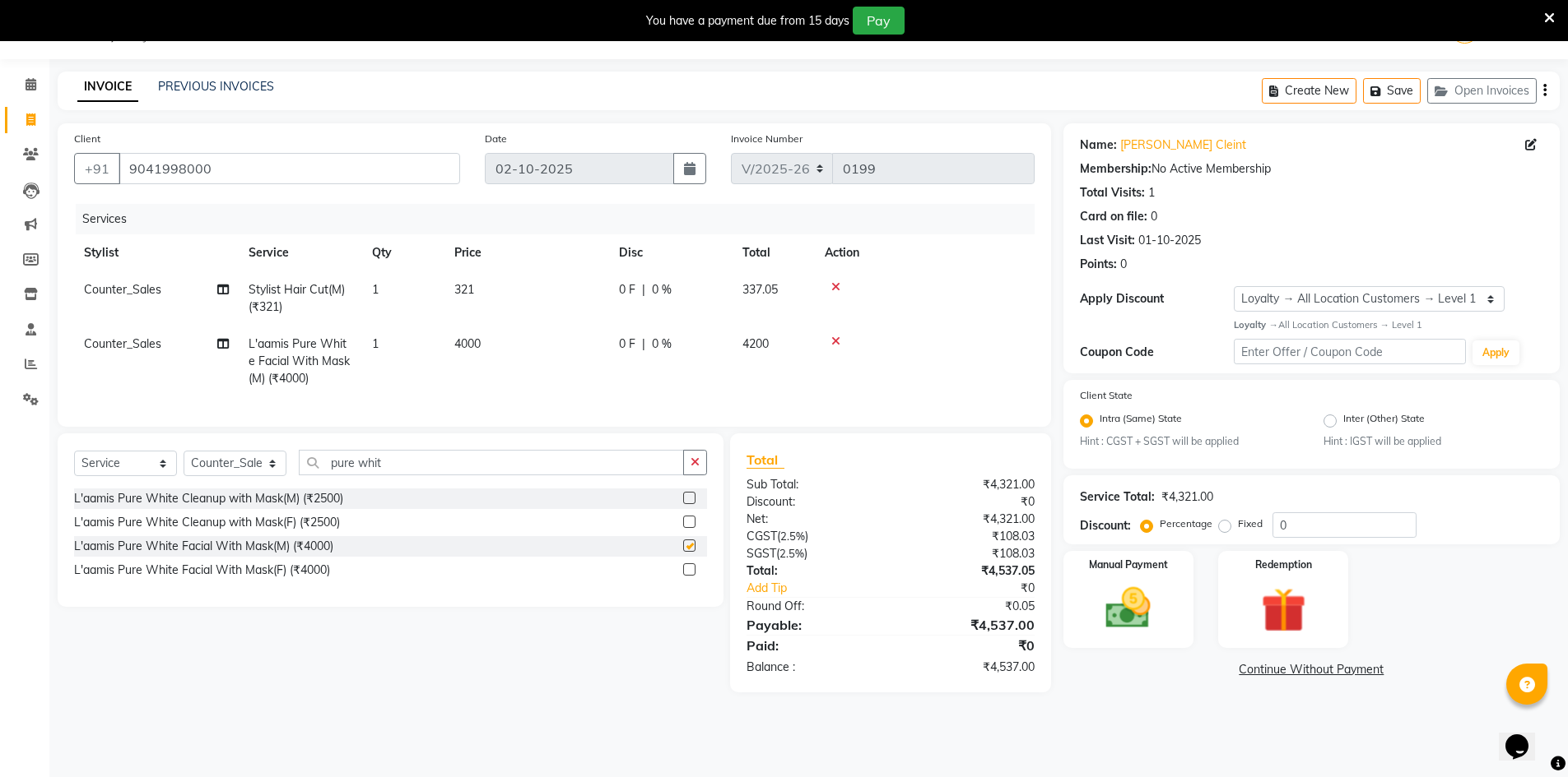
checkbox input "false"
click at [225, 477] on select "Select Stylist ALI Ankush_Pdct Counter_Sales Goldy Heena_MKP Manager Nisha_MKP …" at bounding box center [235, 463] width 103 height 25
select select "92391"
click at [184, 463] on select "Select Stylist ALI Ankush_Pdct Counter_Sales Goldy Heena_MKP Manager Nisha_MKP …" at bounding box center [235, 463] width 103 height 25
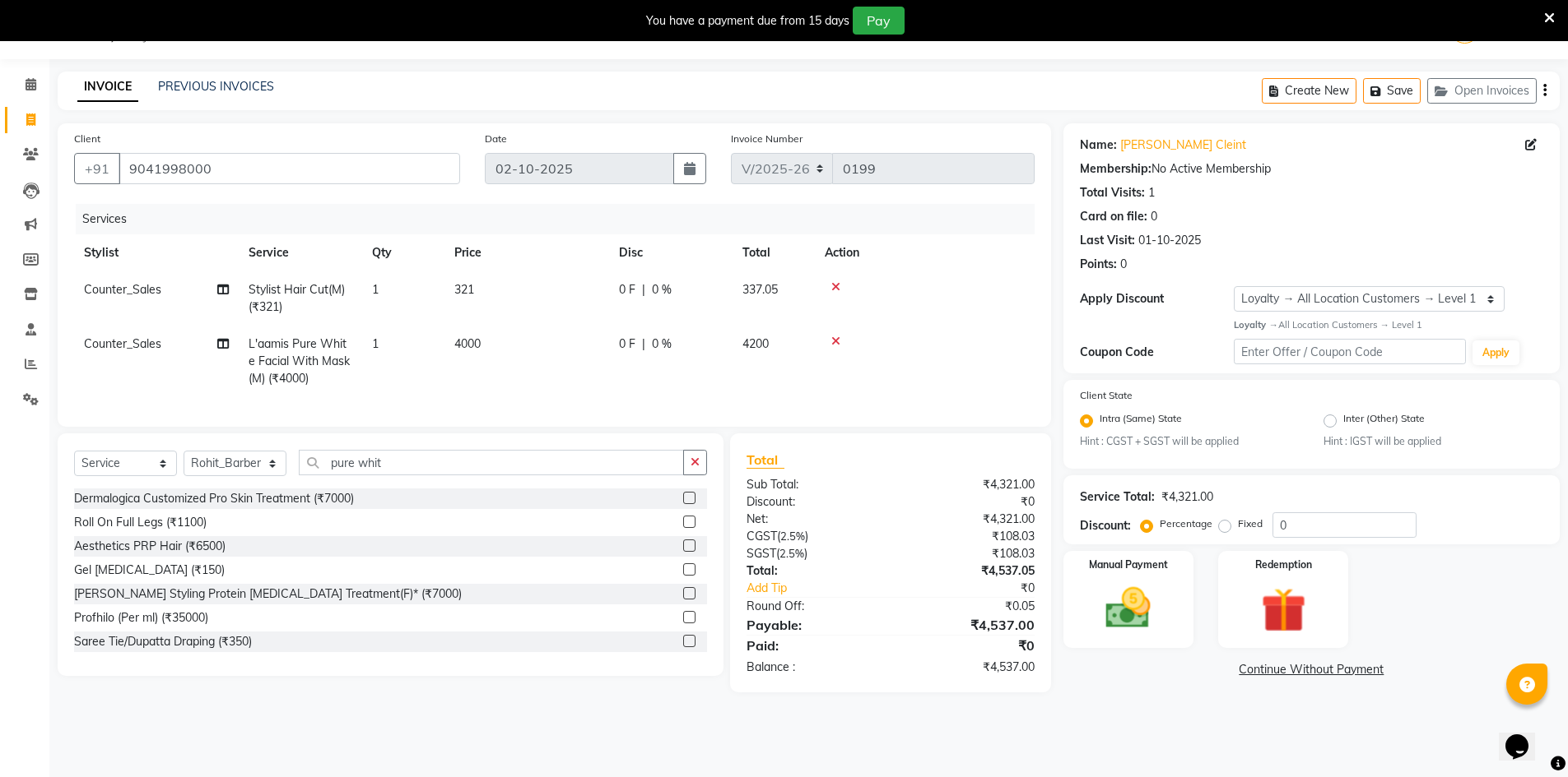
click at [125, 289] on span "Counter_Sales" at bounding box center [122, 290] width 77 height 14
select select "92381"
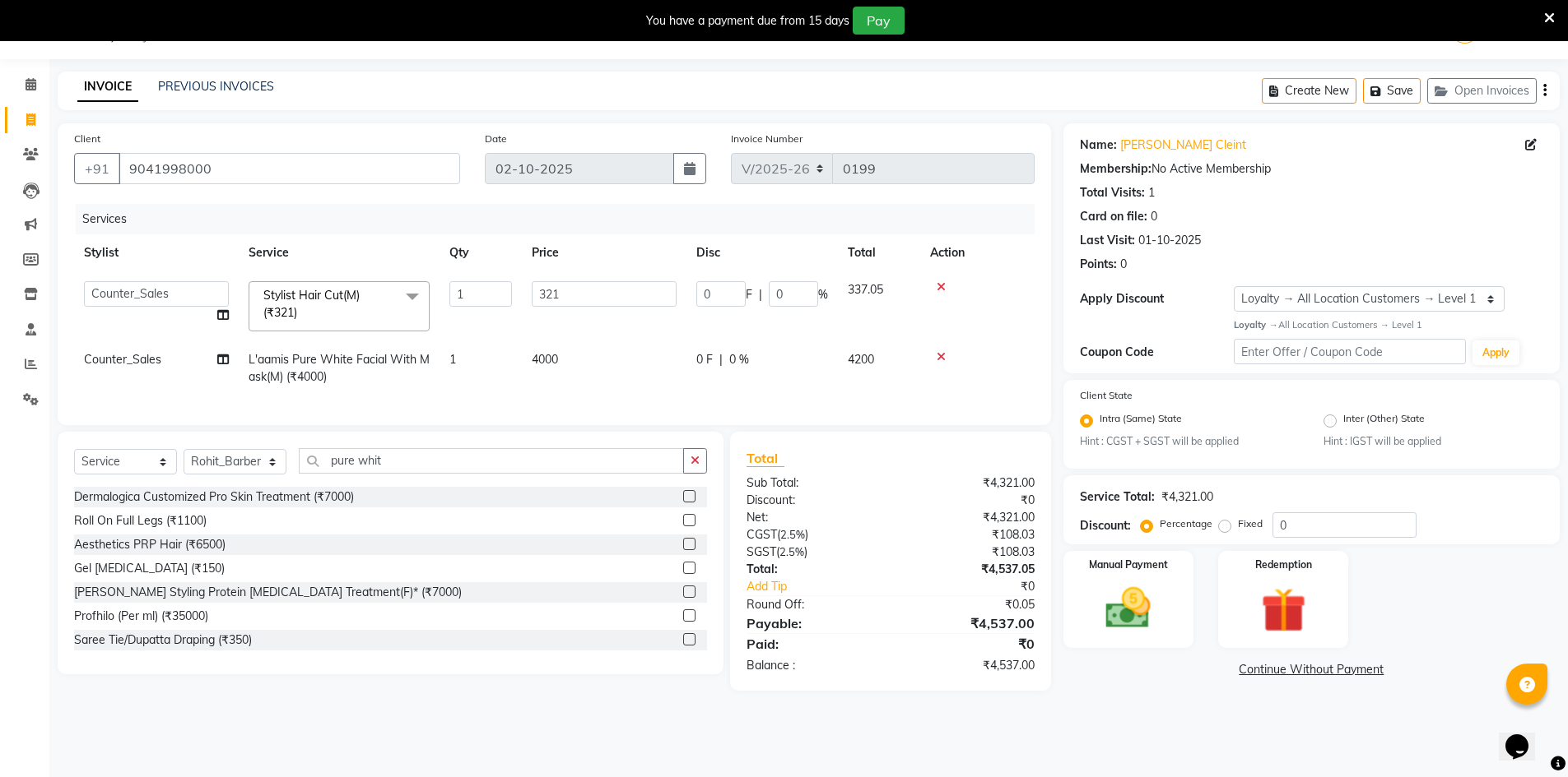
click at [125, 289] on select "[PERSON_NAME] Counter_Sales Goldy Heena_MKP Manager Nisha_MKP Priya_MKP [PERSON…" at bounding box center [156, 294] width 145 height 25
select select "92391"
click at [121, 360] on span "Counter_Sales" at bounding box center [122, 360] width 77 height 14
select select "92381"
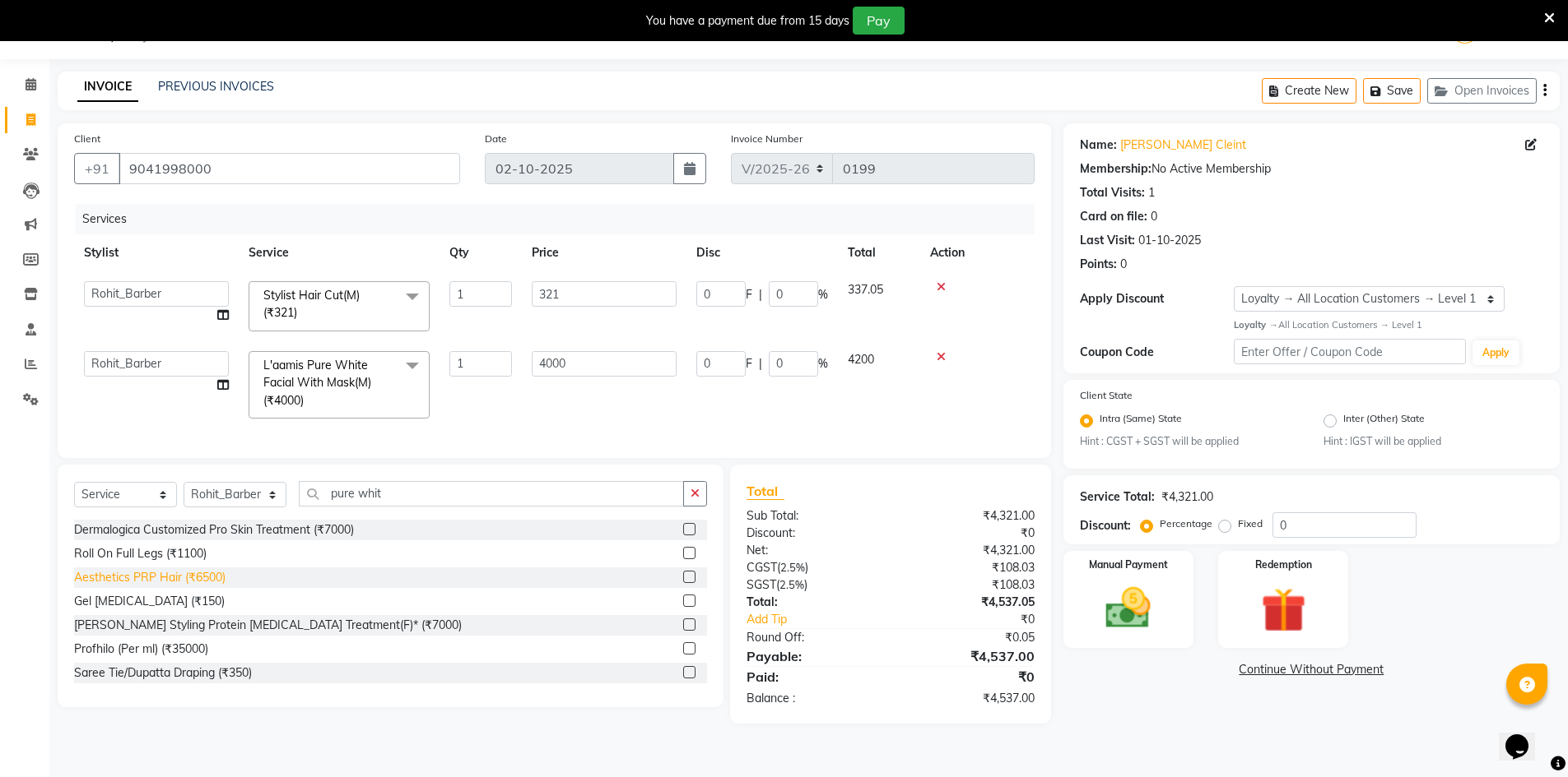
select select "92391"
click at [694, 507] on button "button" at bounding box center [694, 494] width 24 height 25
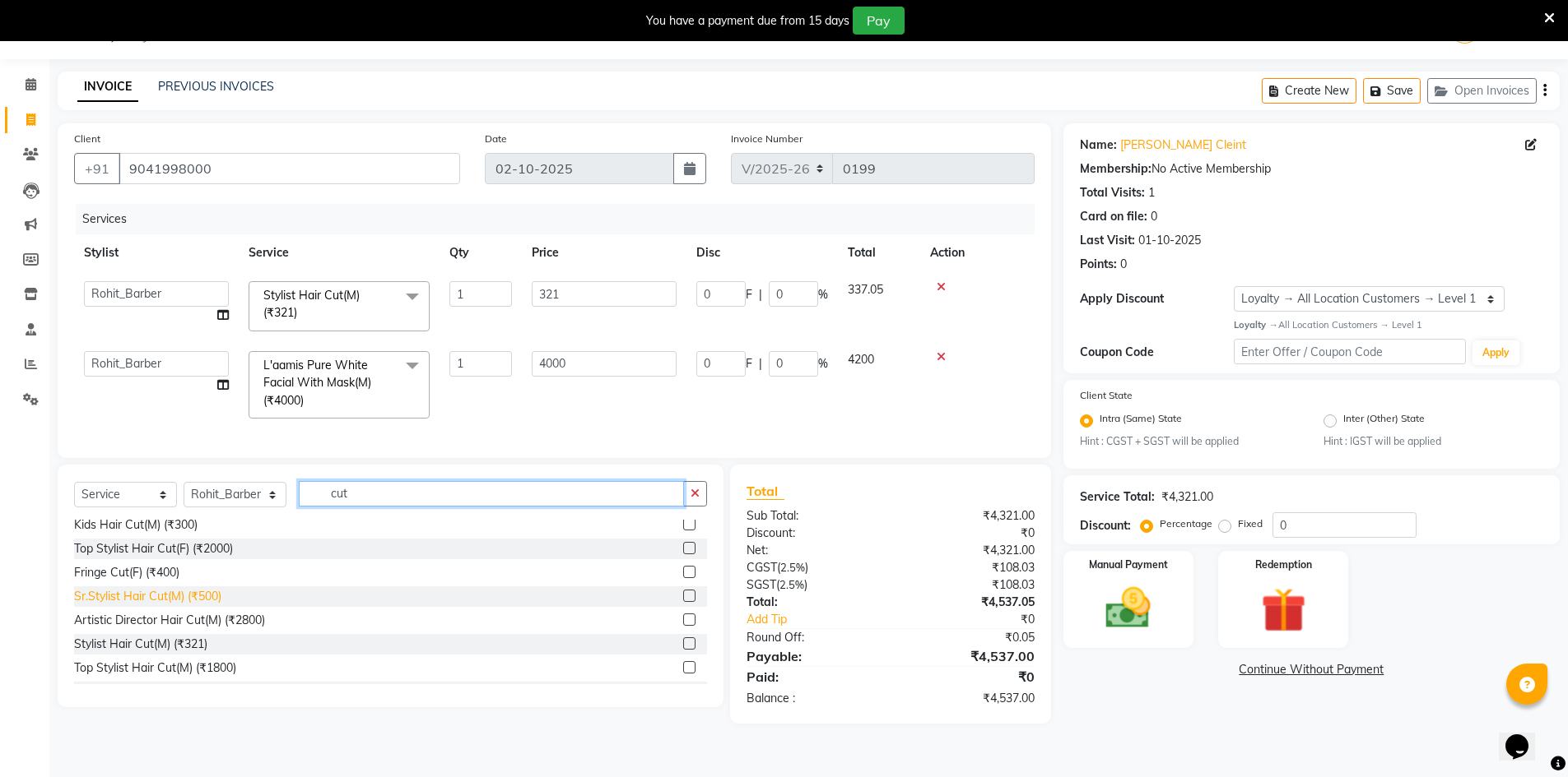
scroll to position [165, 0]
type input "cut"
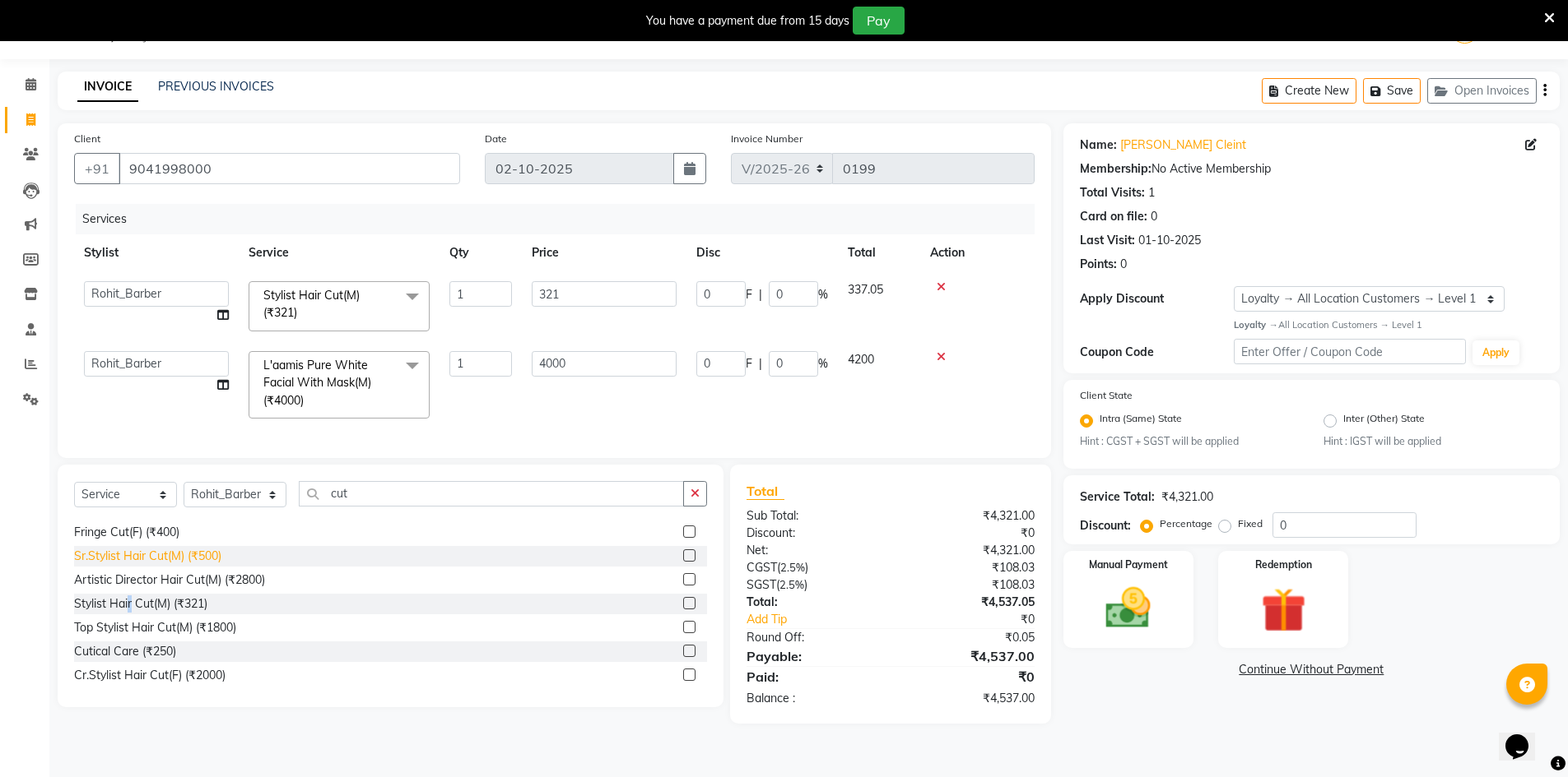
drag, startPoint x: 130, startPoint y: 619, endPoint x: 150, endPoint y: 601, distance: 26.9
click at [130, 613] on div "Stylist Hair Cut(M) (₹321)" at bounding box center [140, 603] width 133 height 17
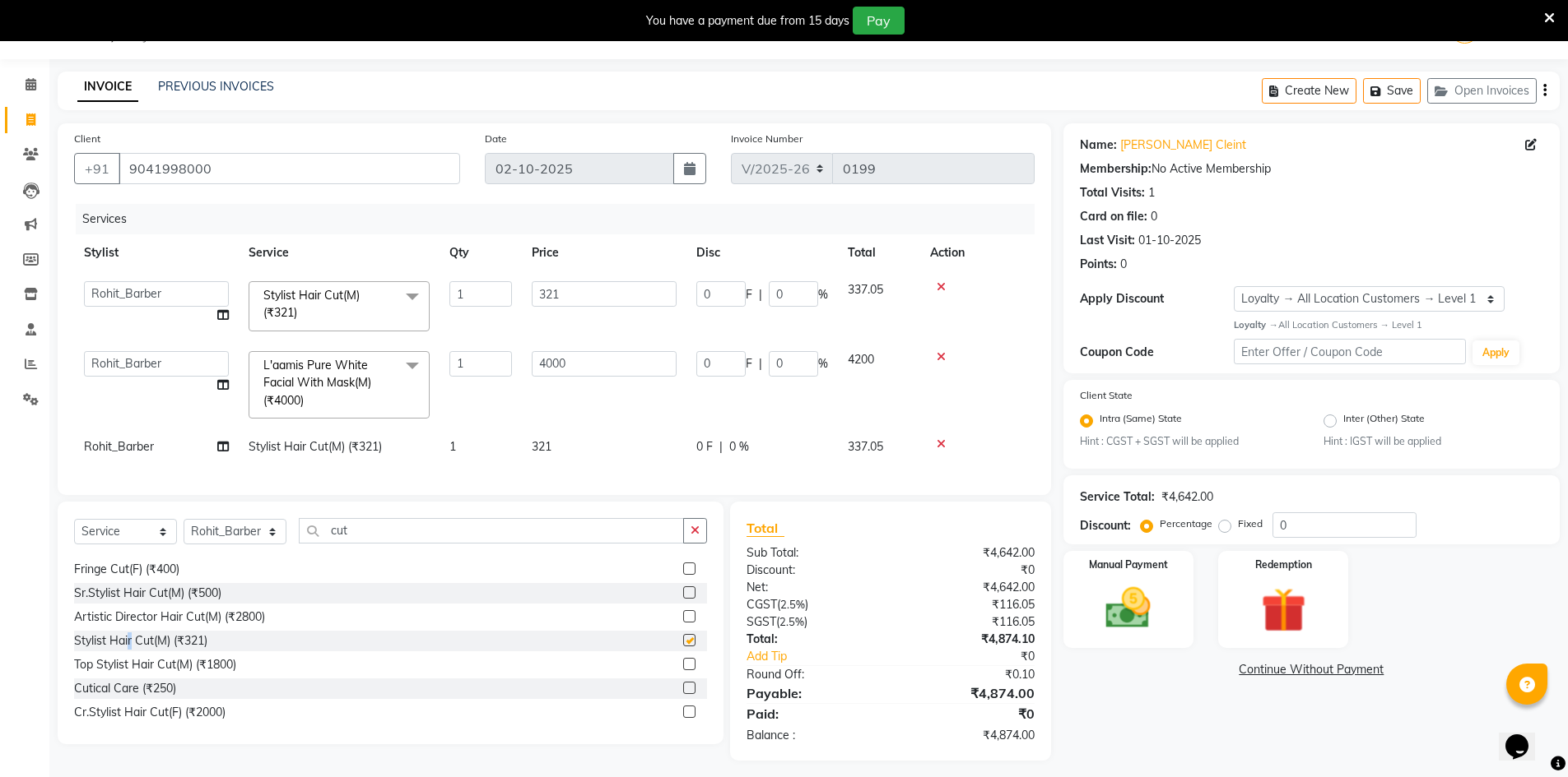
checkbox input "false"
click at [705, 544] on button "button" at bounding box center [694, 531] width 24 height 25
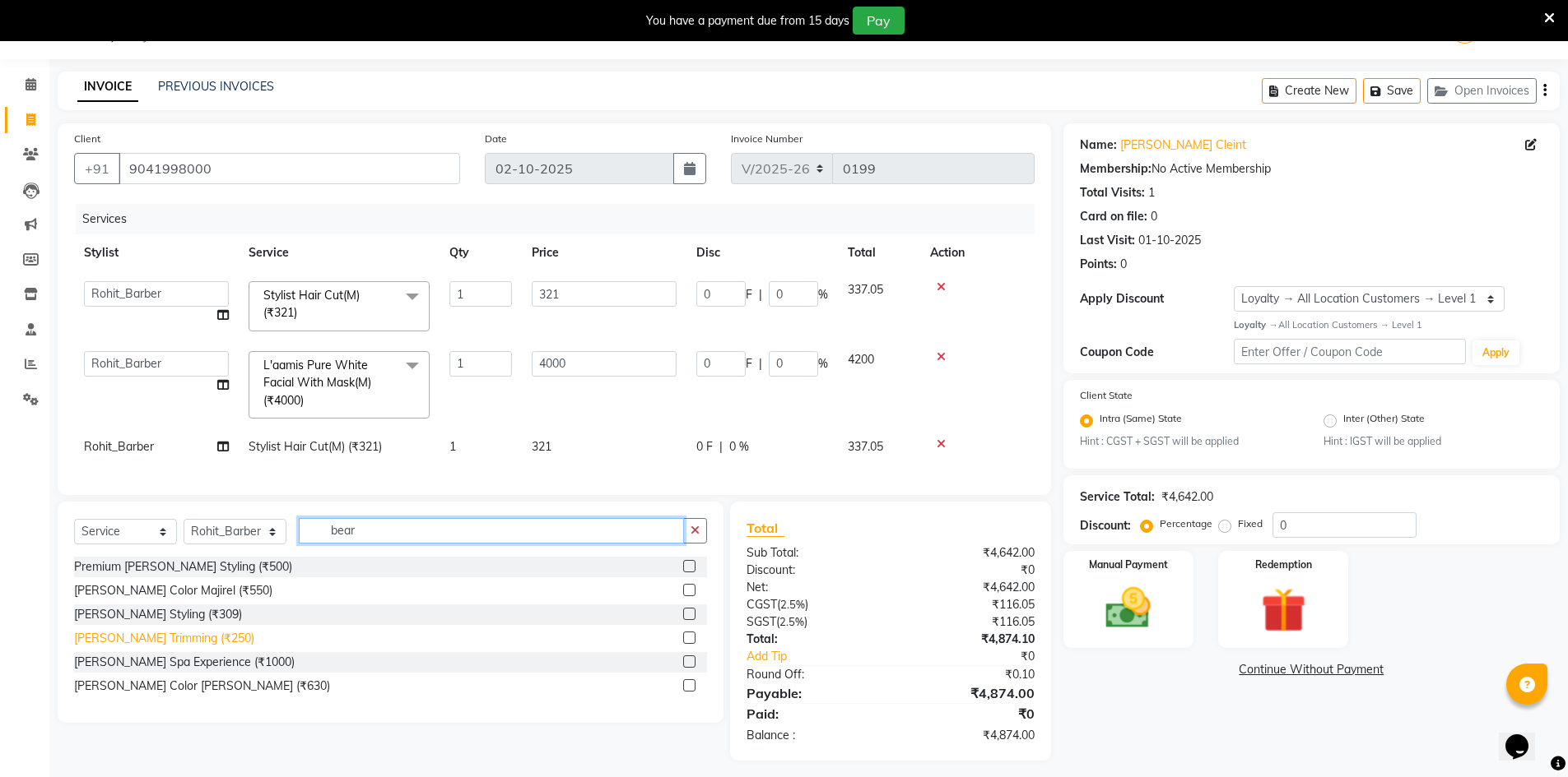
type input "bear"
click at [165, 647] on div "[PERSON_NAME] Trimming (₹250)" at bounding box center [164, 639] width 180 height 17
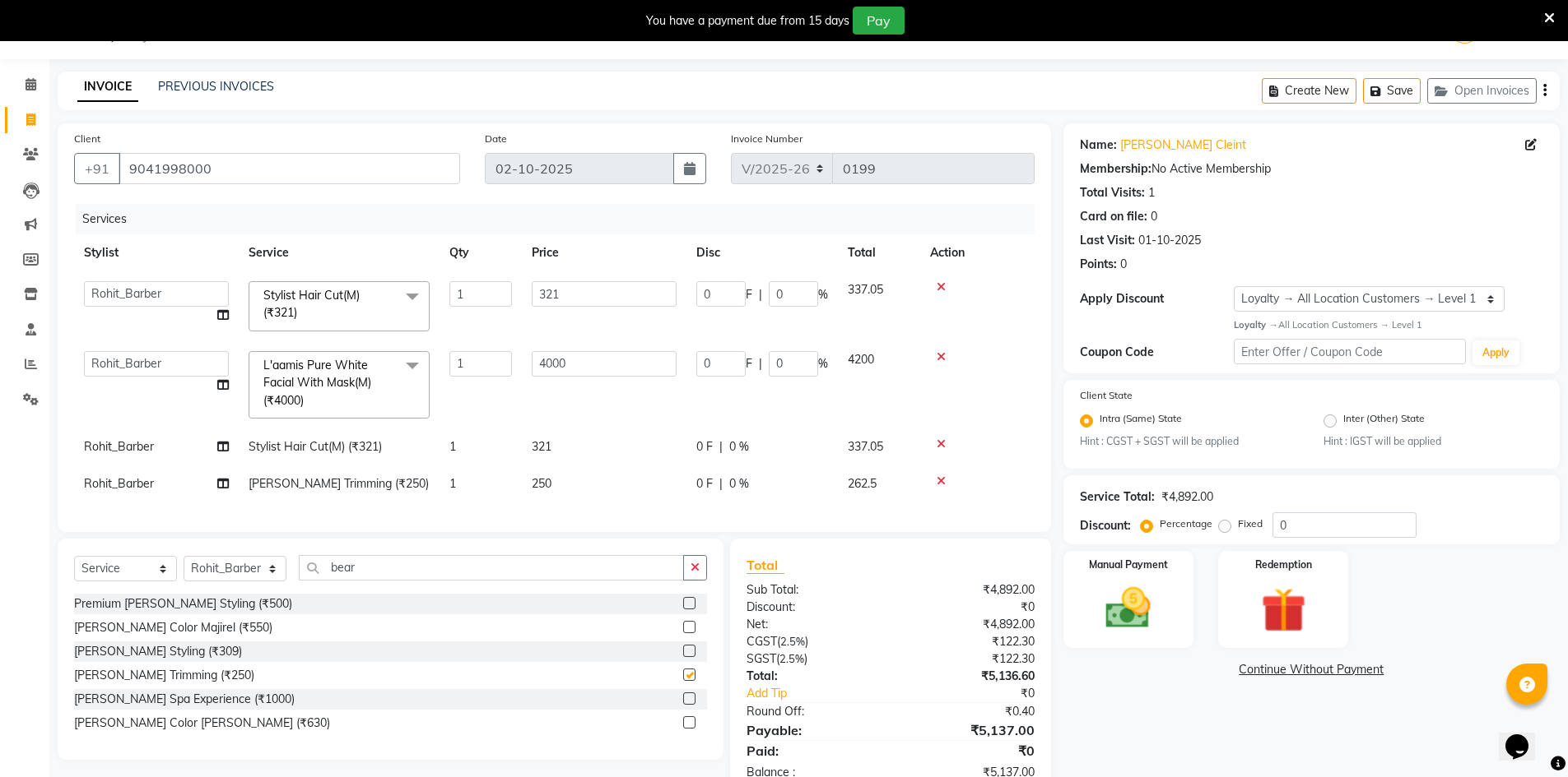
checkbox input "false"
click at [142, 439] on span "Rohit_Barber" at bounding box center [119, 446] width 70 height 14
select select "92391"
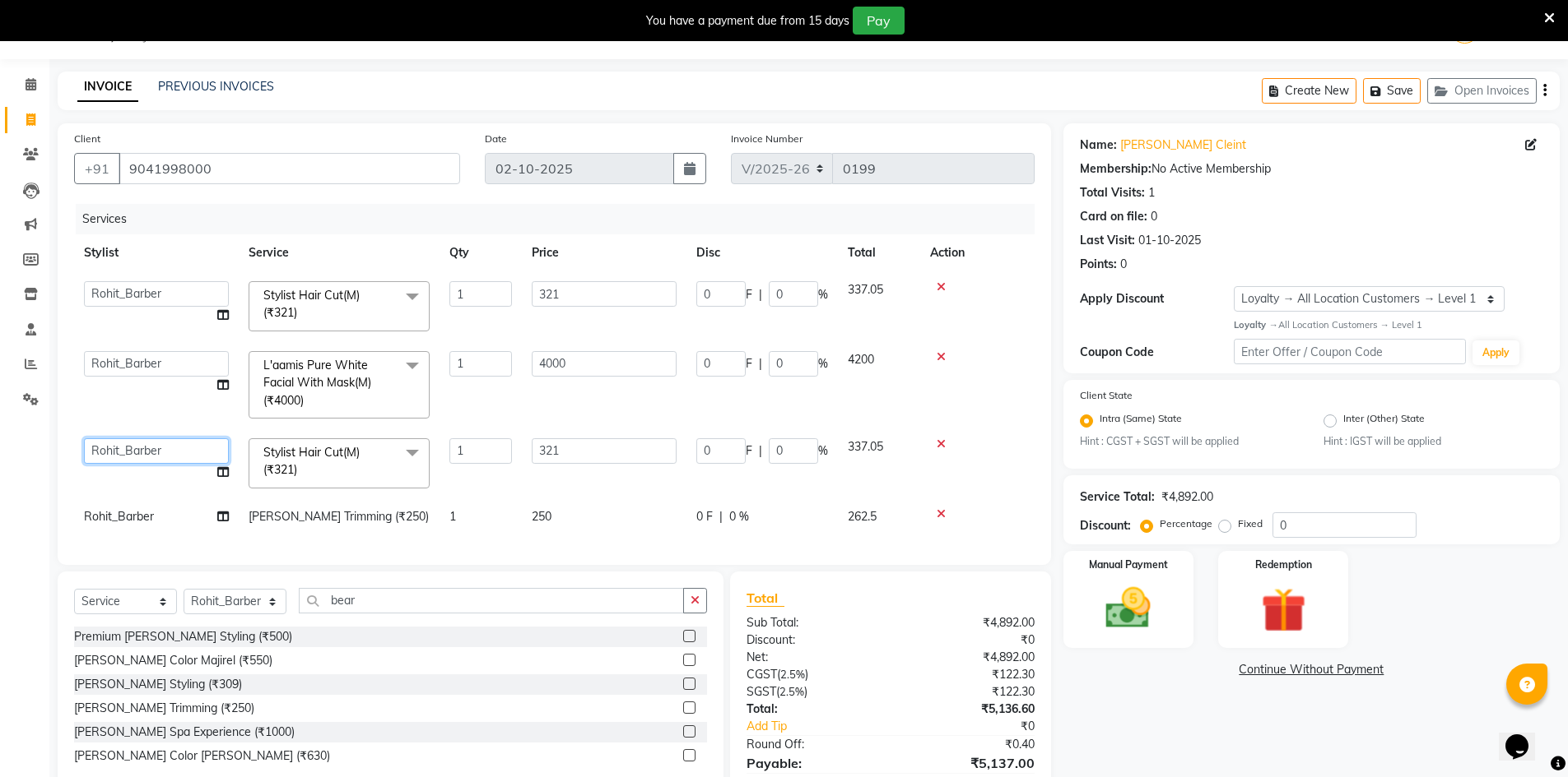
click at [142, 442] on select "[PERSON_NAME] Counter_Sales Goldy Heena_MKP Manager Nisha_MKP Priya_MKP [PERSON…" at bounding box center [156, 451] width 145 height 25
click at [118, 515] on span "Rohit_Barber" at bounding box center [119, 516] width 70 height 14
select select "92391"
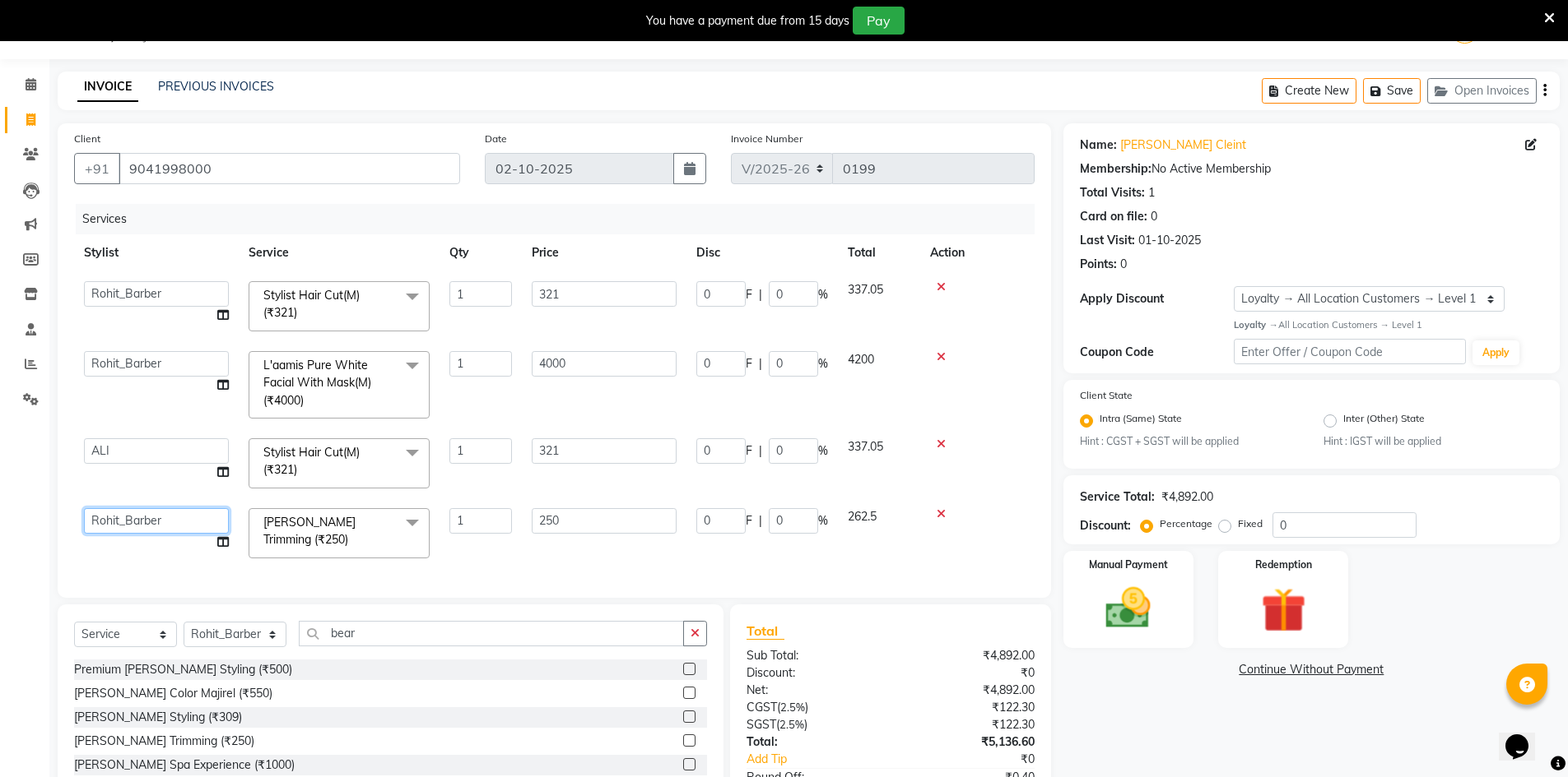
click at [118, 515] on select "[PERSON_NAME] Counter_Sales Goldy Heena_MKP Manager Nisha_MKP Priya_MKP [PERSON…" at bounding box center [156, 521] width 145 height 25
click at [1313, 531] on input "0" at bounding box center [1344, 525] width 144 height 25
type input "3"
type input "9.63"
type input "3"
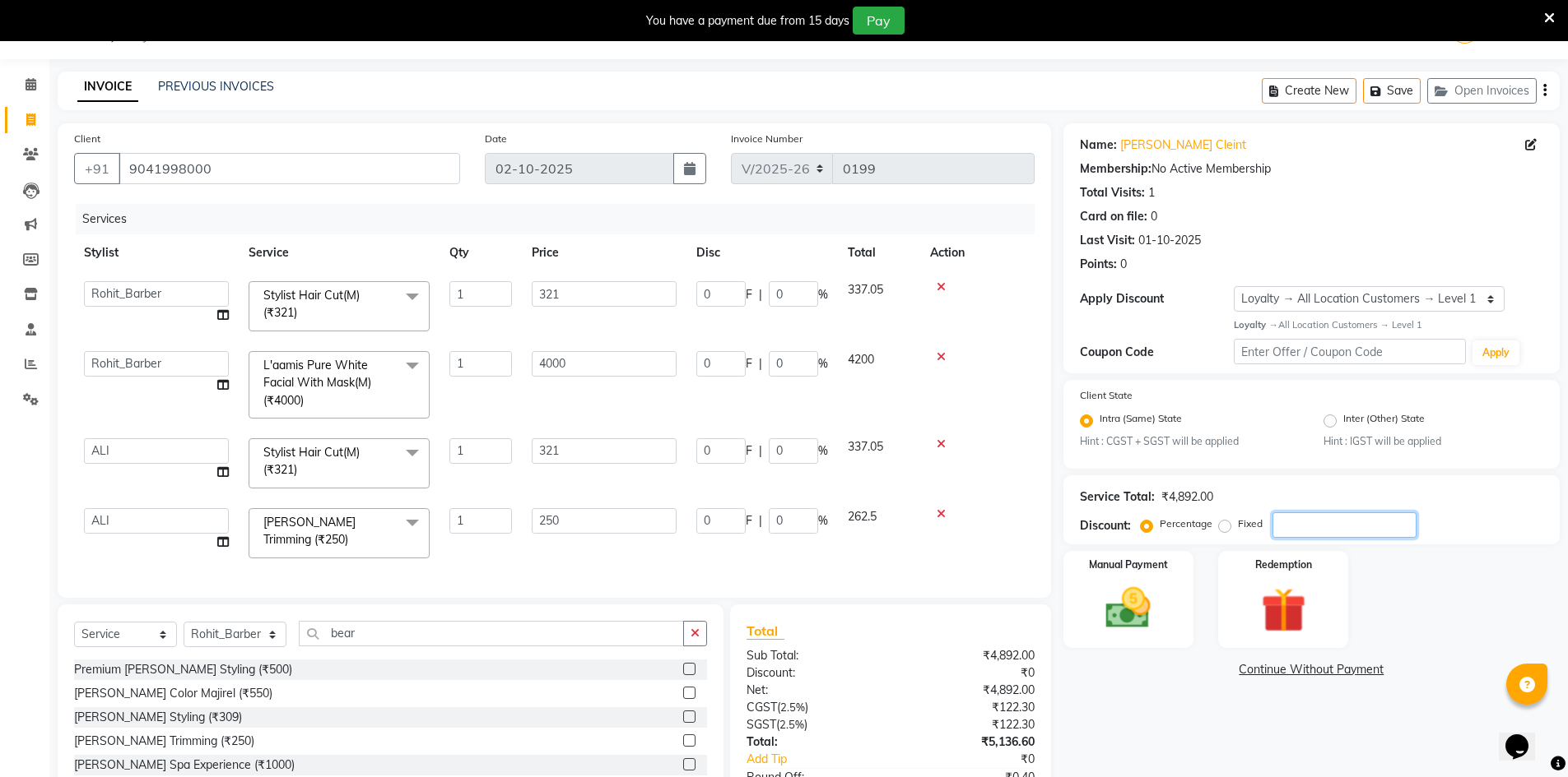
type input "120"
type input "3"
type input "9.63"
type input "3"
type input "7.5"
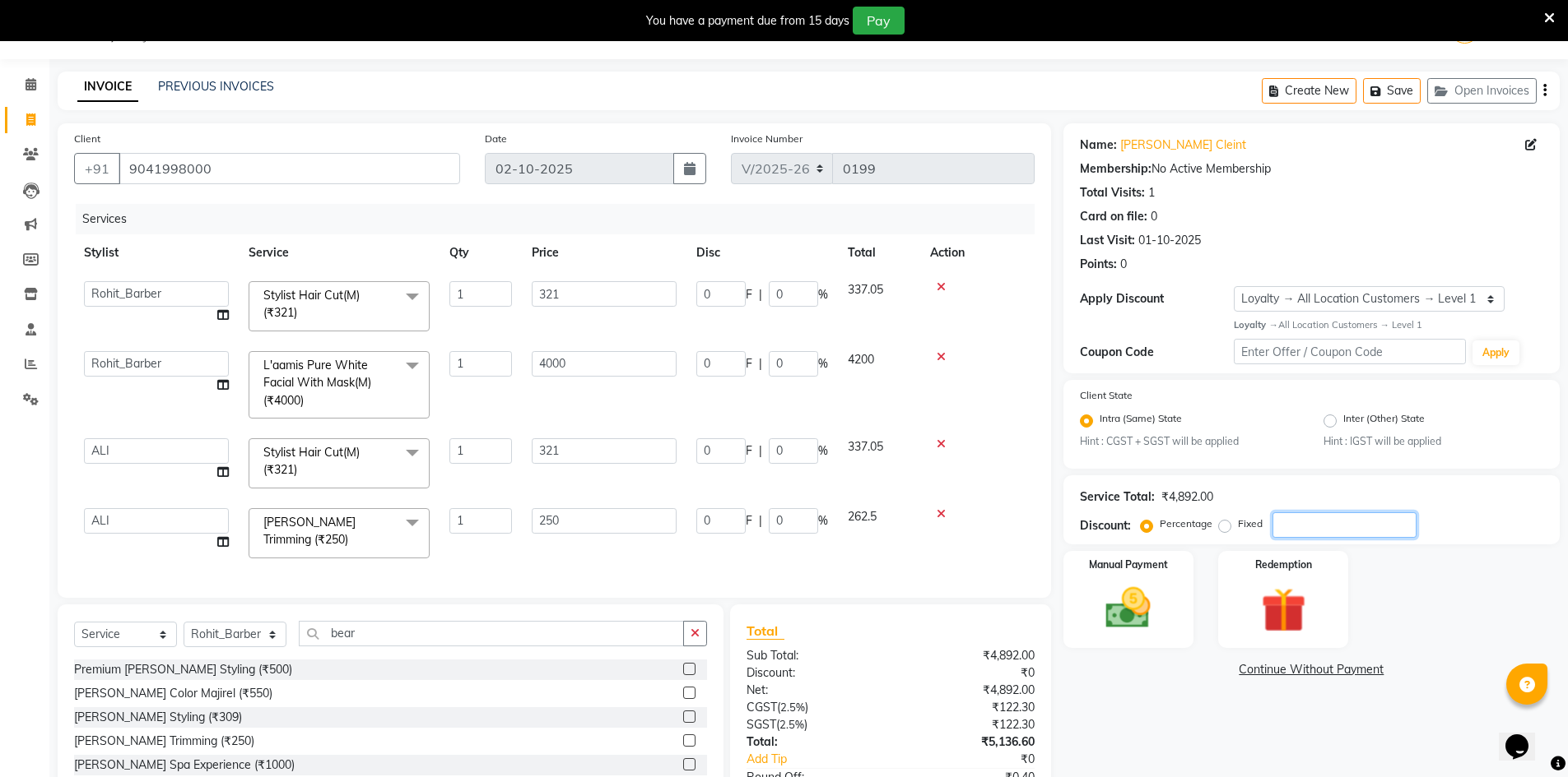
type input "3"
type input "36"
type input "115.56"
type input "36"
type input "1440"
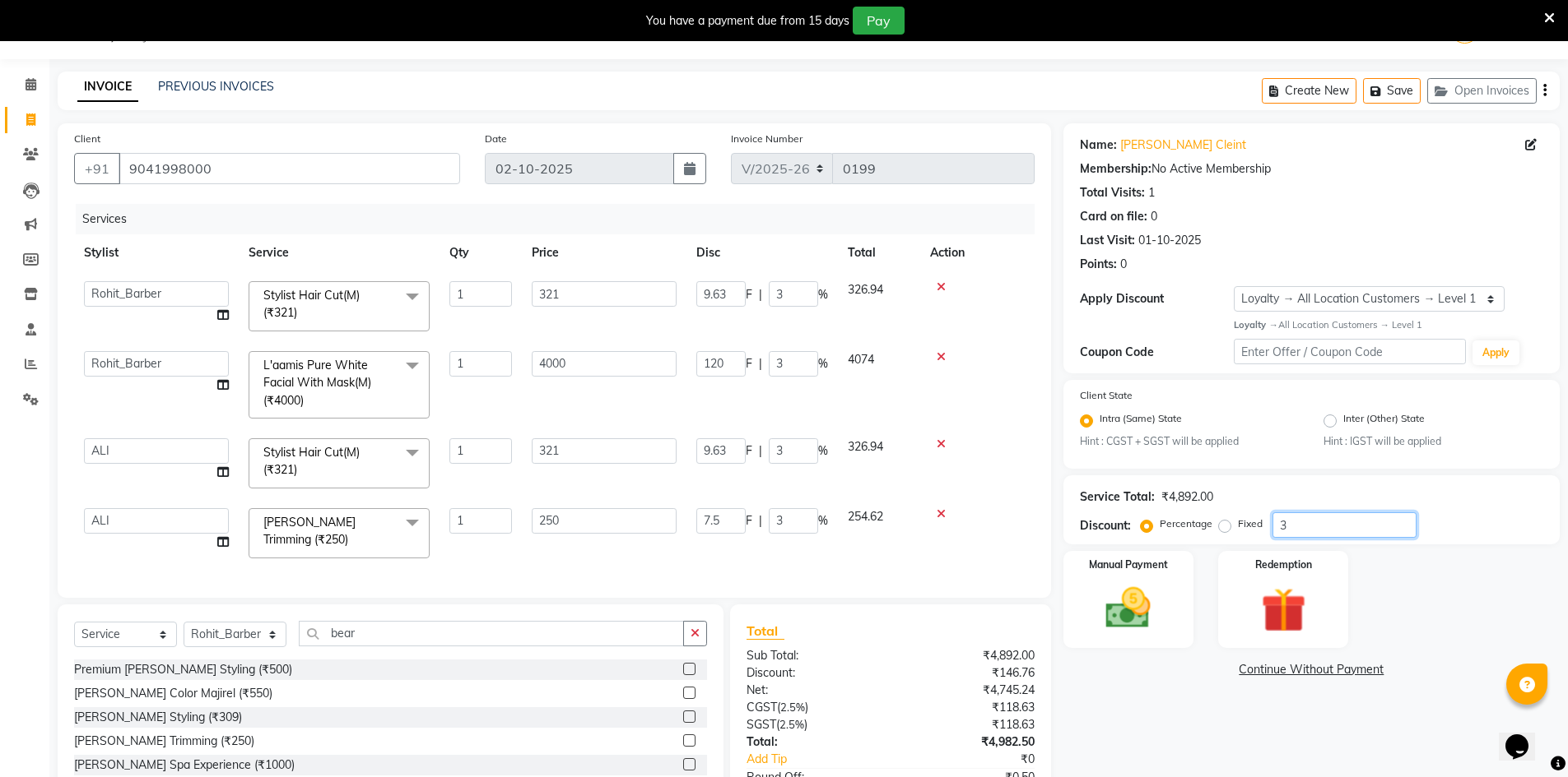
type input "36"
type input "115.56"
type input "36"
type input "90"
type input "36"
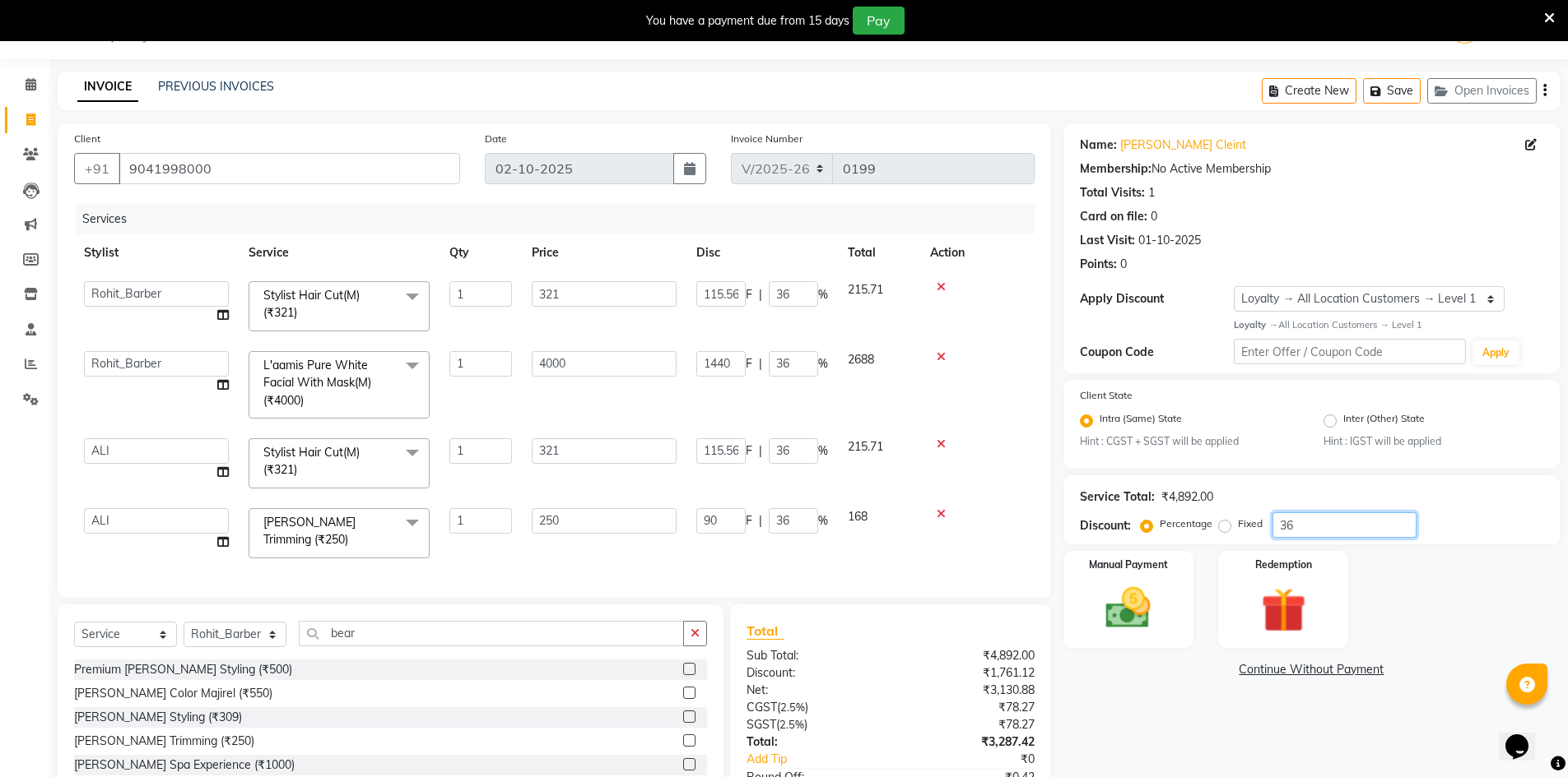
scroll to position [123, 0]
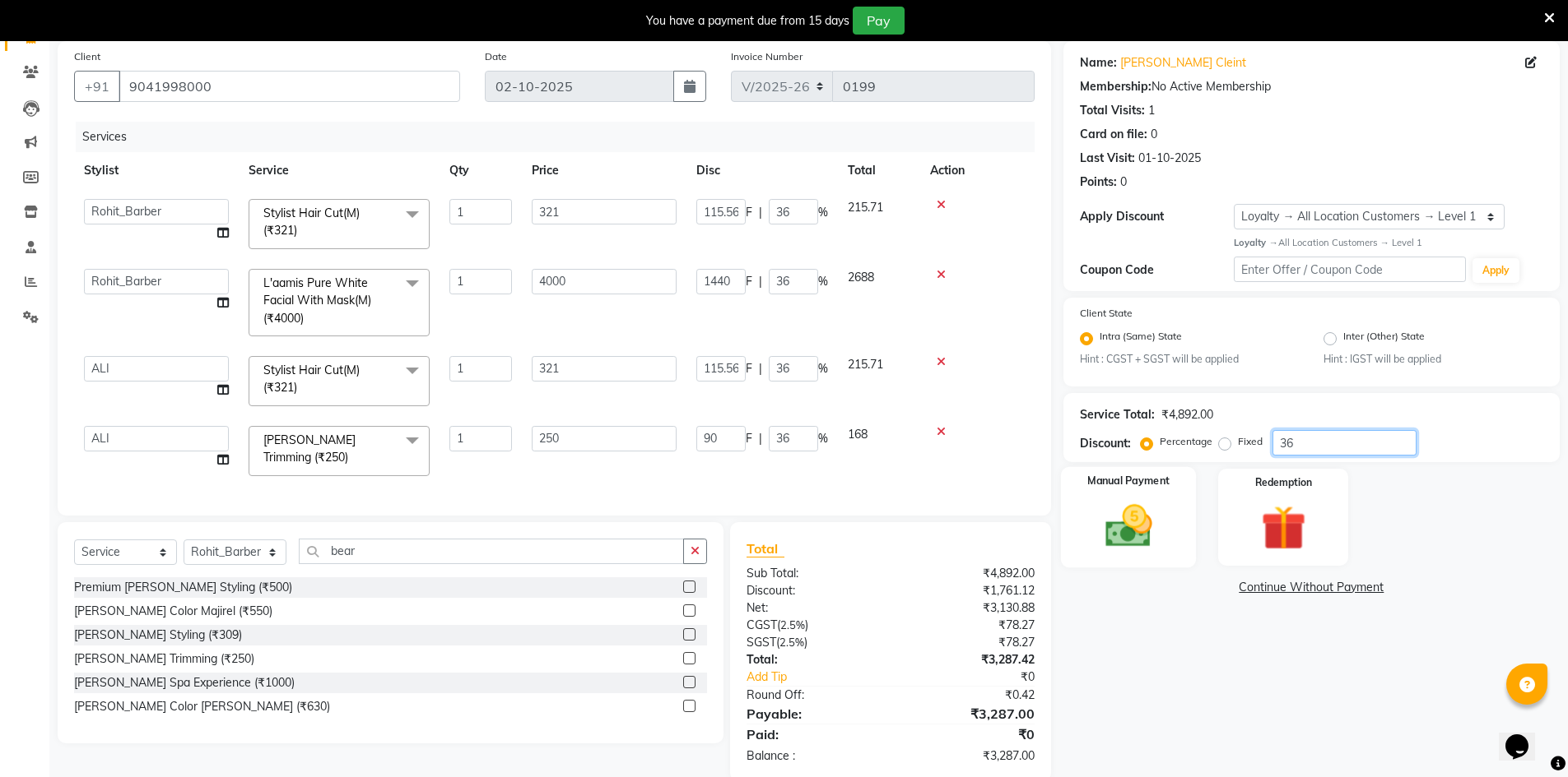
type input "36"
click at [1176, 505] on div "Manual Payment" at bounding box center [1127, 518] width 136 height 102
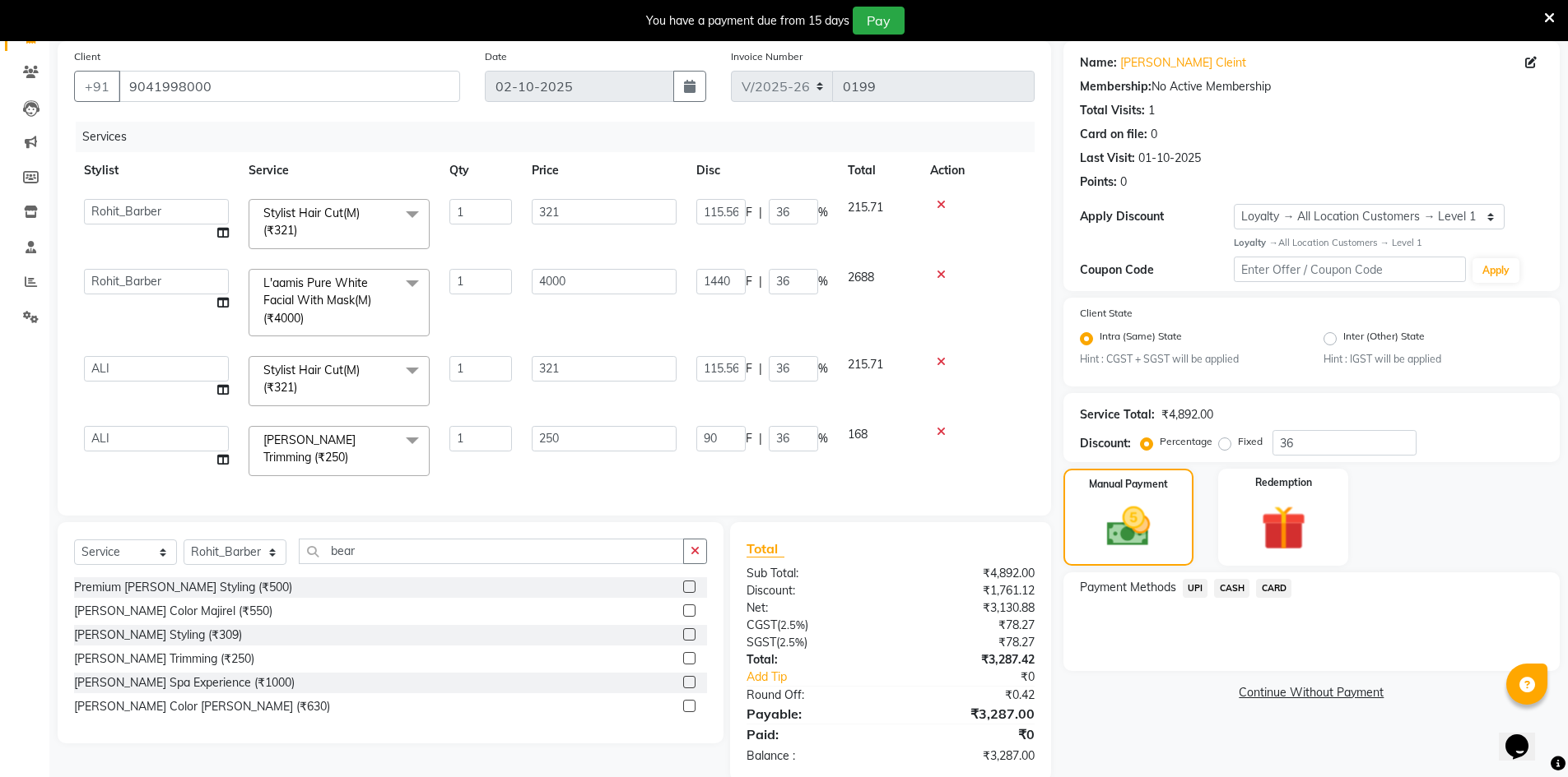
click at [1238, 593] on span "CASH" at bounding box center [1231, 588] width 35 height 19
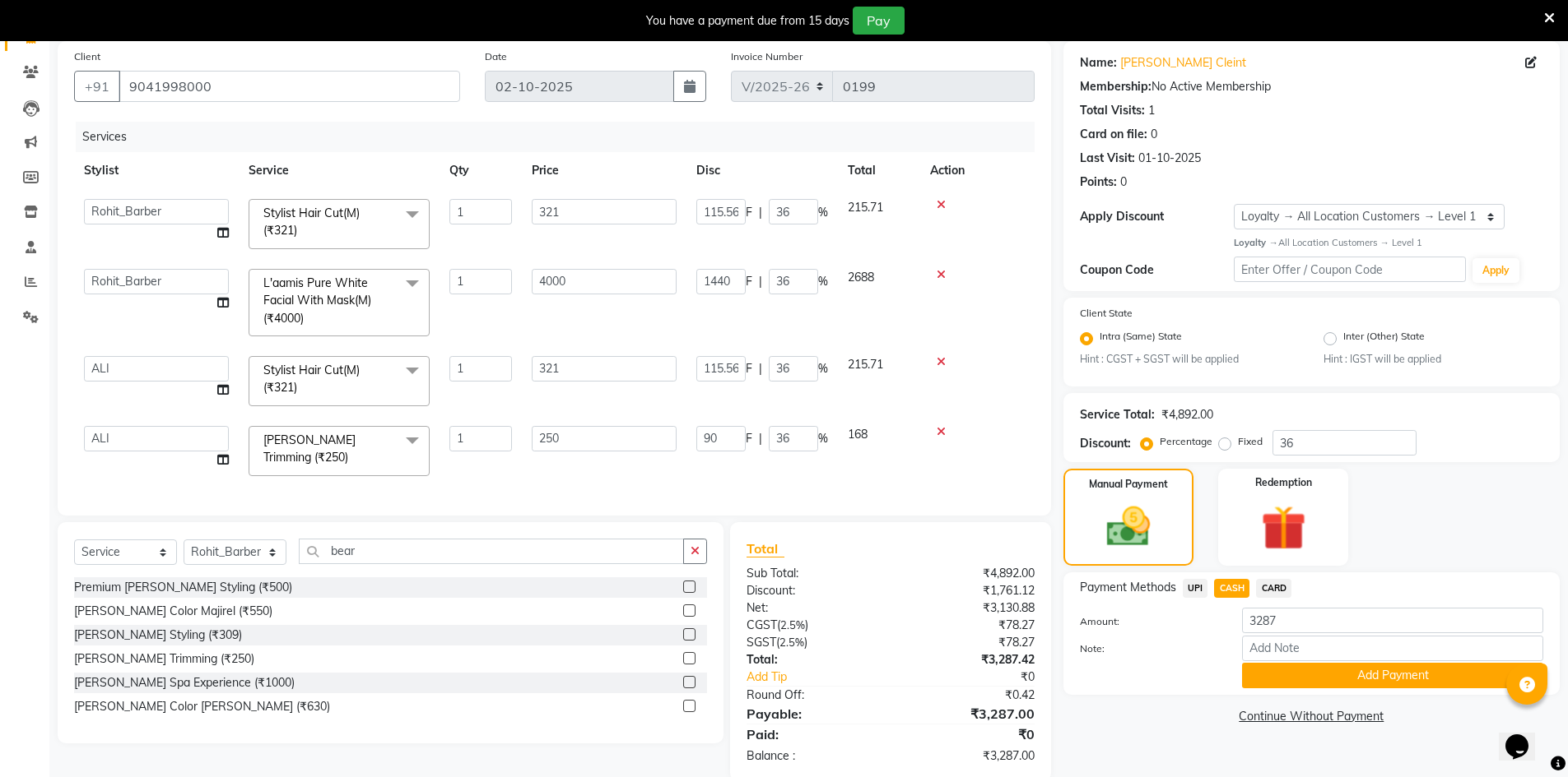
scroll to position [157, 0]
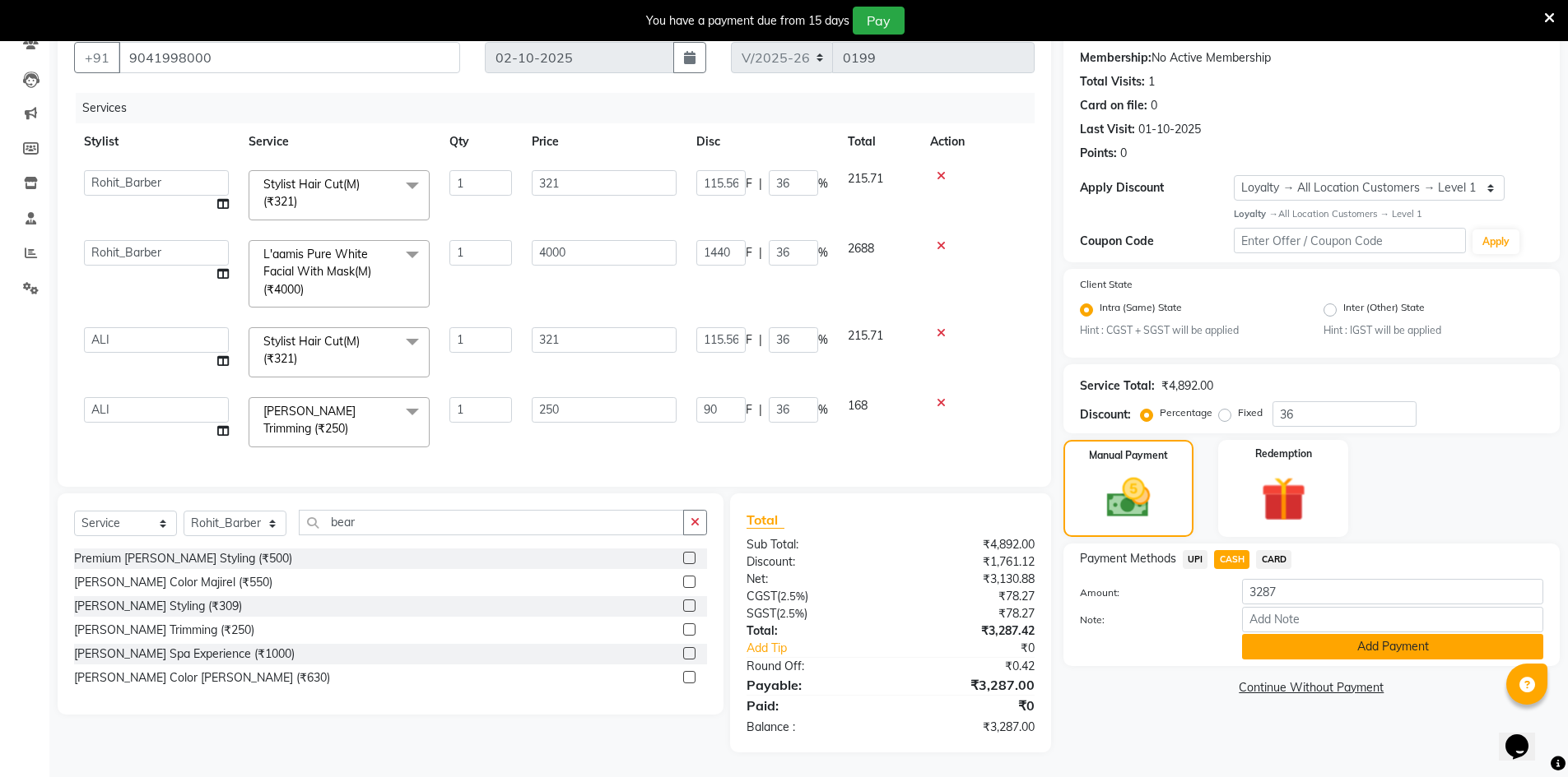
click at [1306, 650] on button "Add Payment" at bounding box center [1392, 647] width 301 height 25
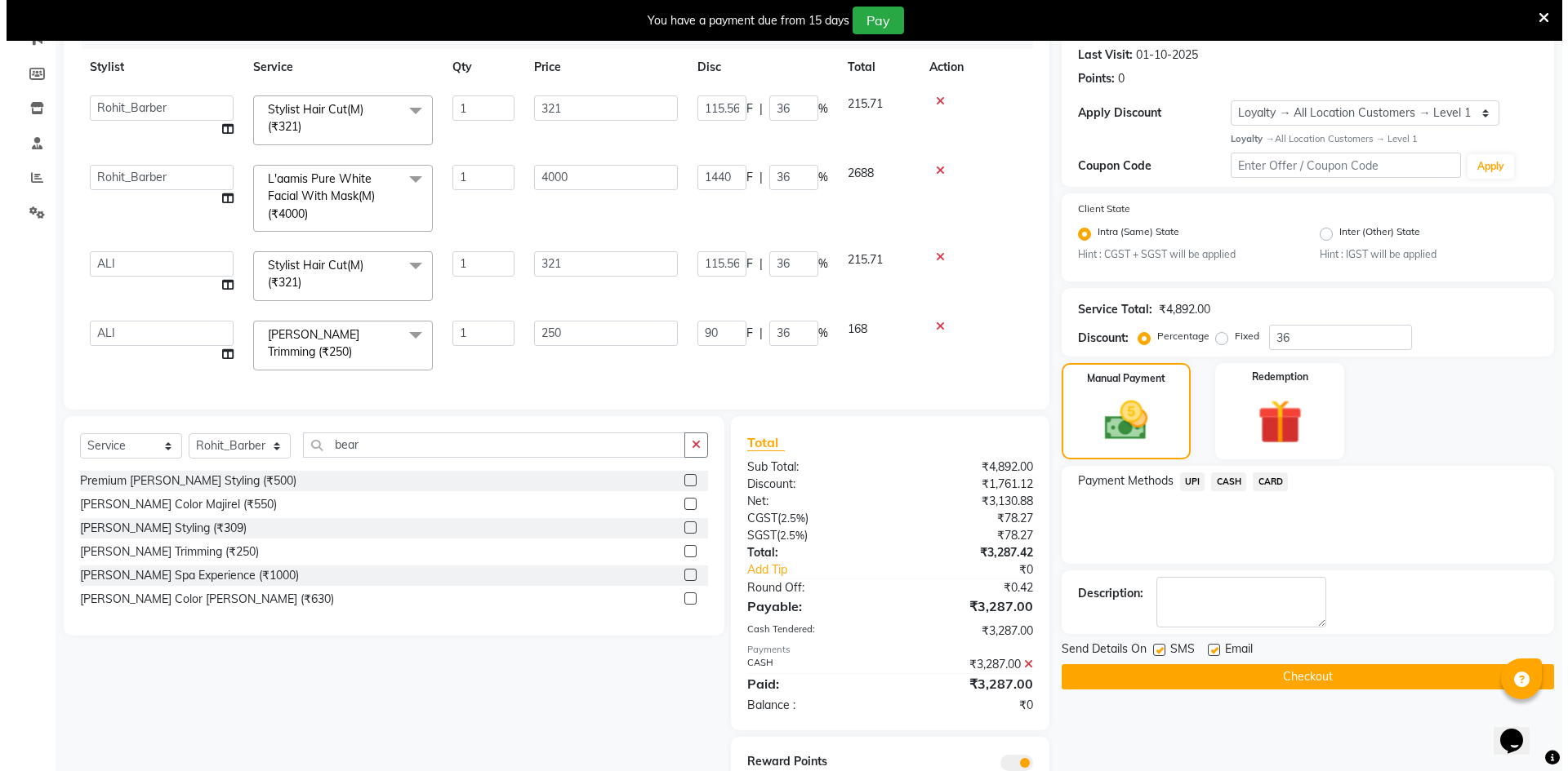
scroll to position [294, 0]
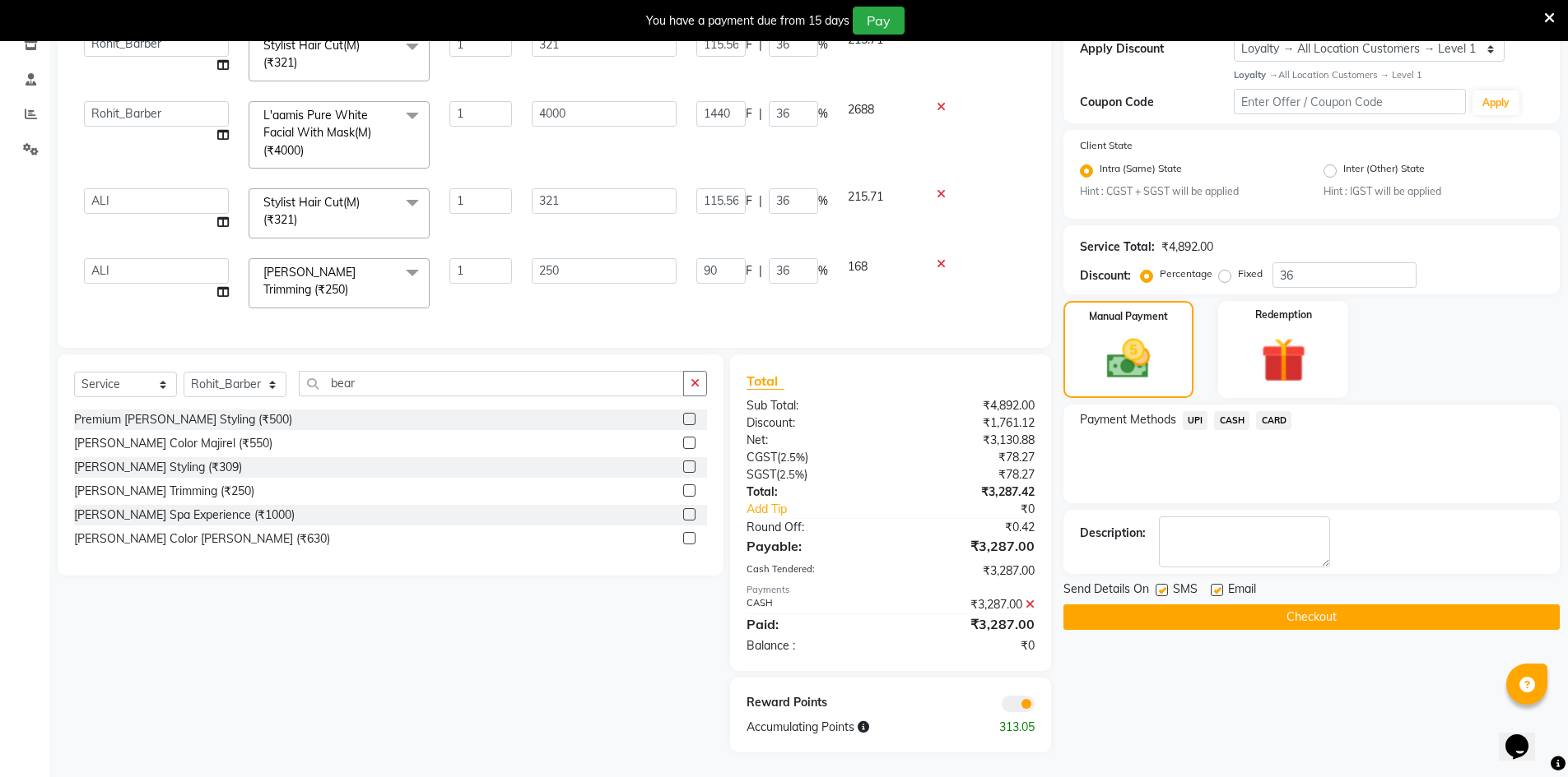
click at [1018, 703] on span at bounding box center [1017, 704] width 33 height 16
click at [1035, 707] on input "checkbox" at bounding box center [1035, 707] width 0 height 0
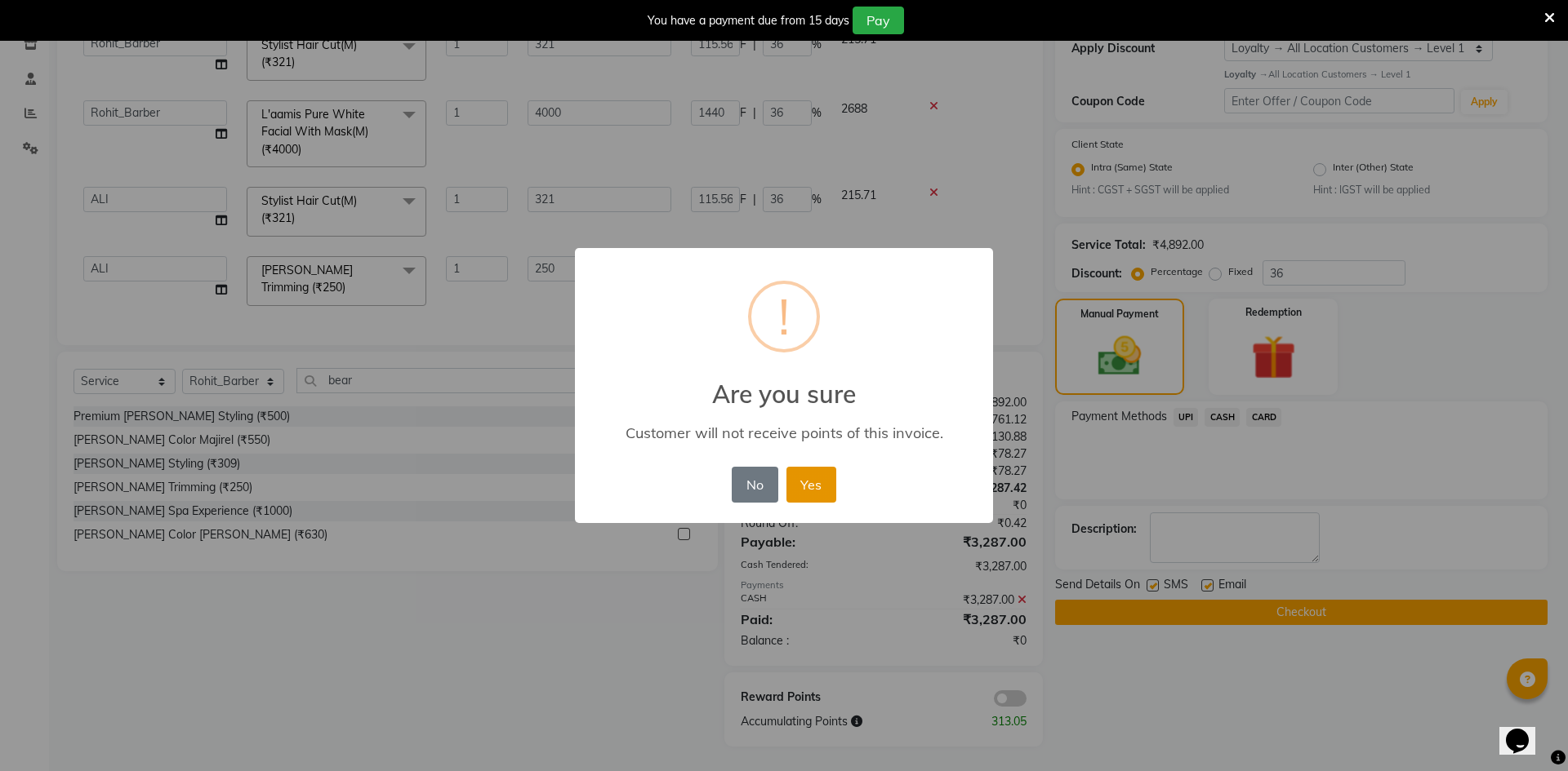
click at [823, 481] on button "Yes" at bounding box center [812, 485] width 50 height 36
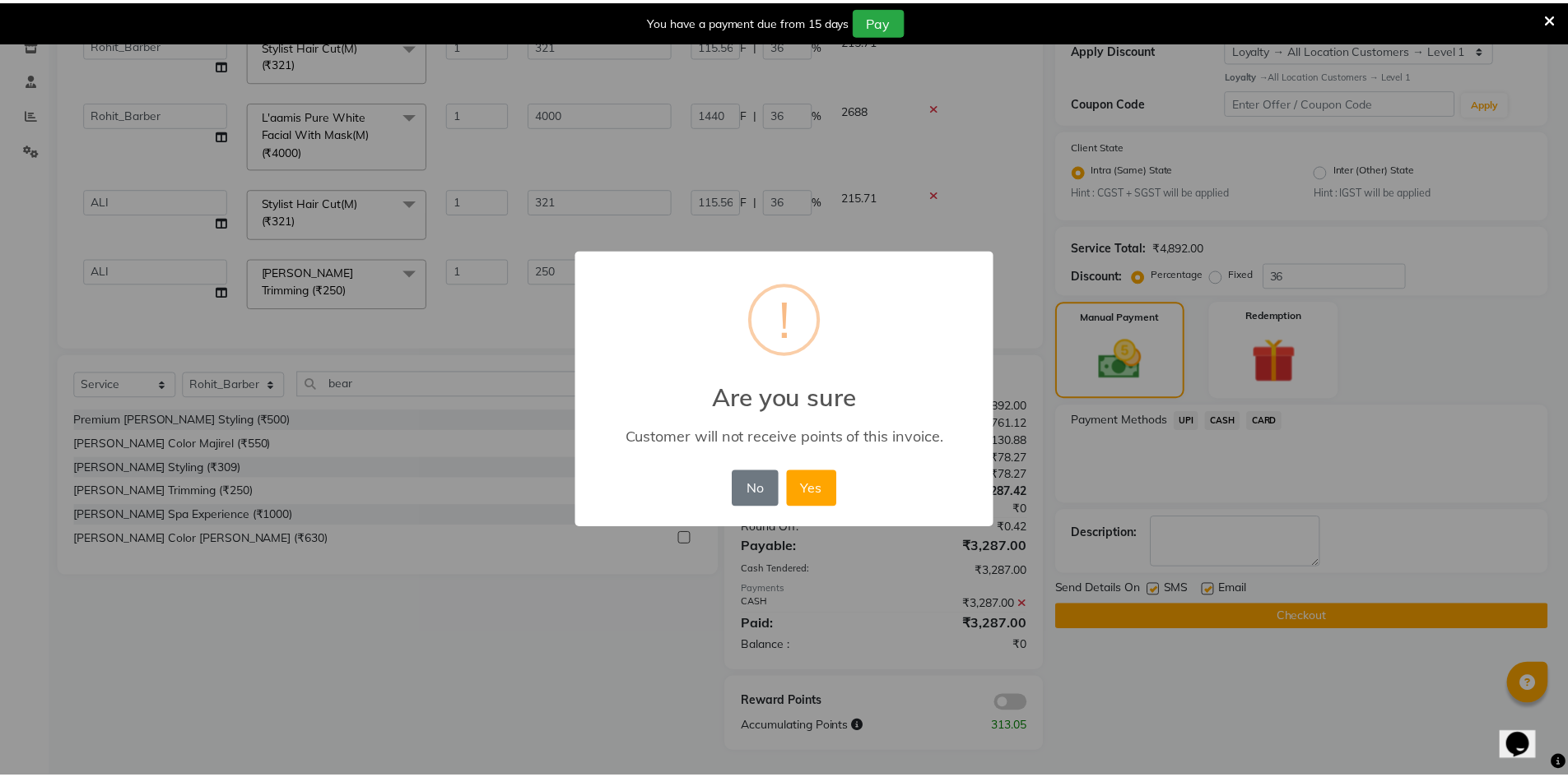
scroll to position [273, 0]
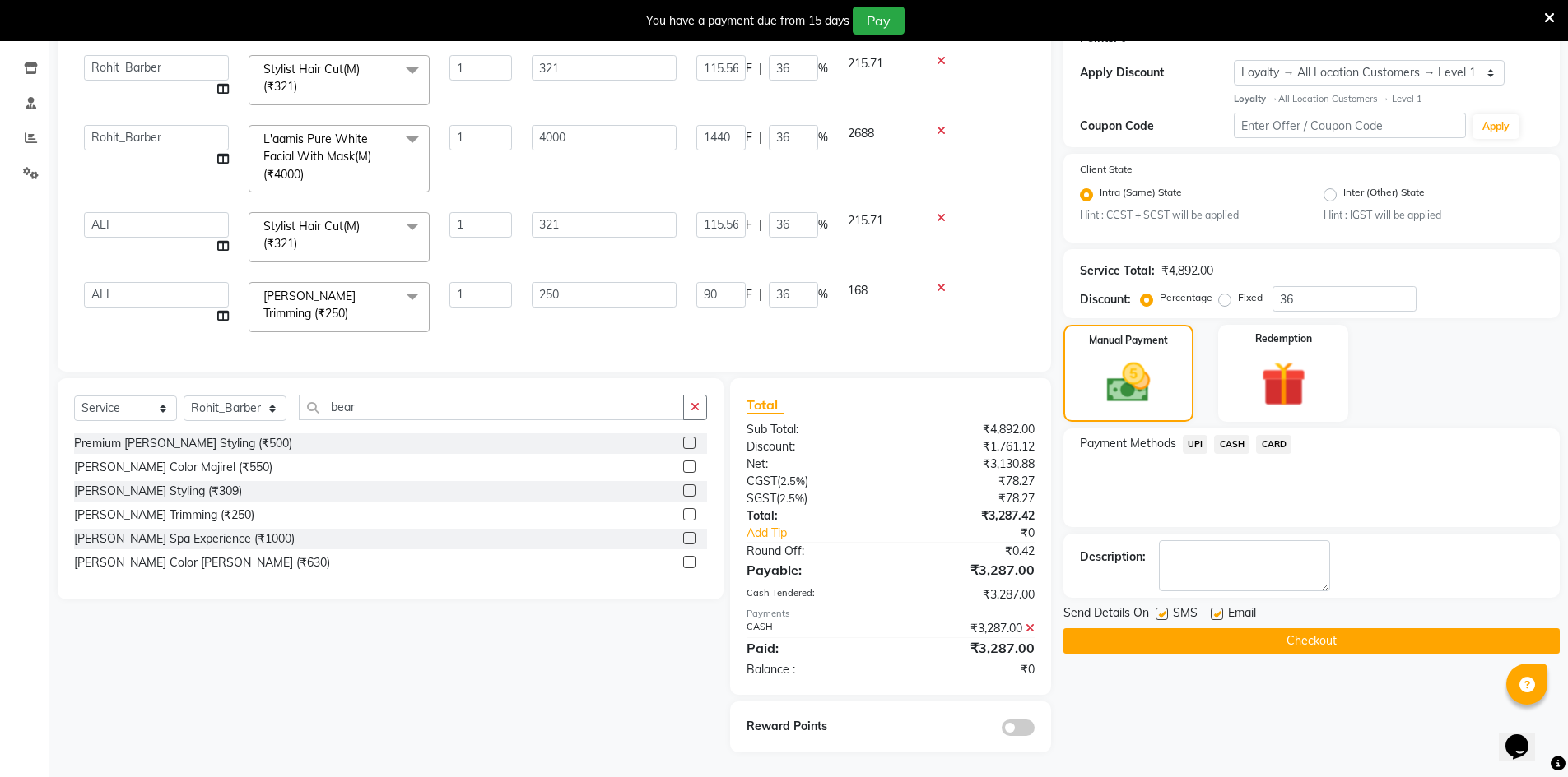
click at [1240, 439] on span "CASH" at bounding box center [1231, 444] width 35 height 19
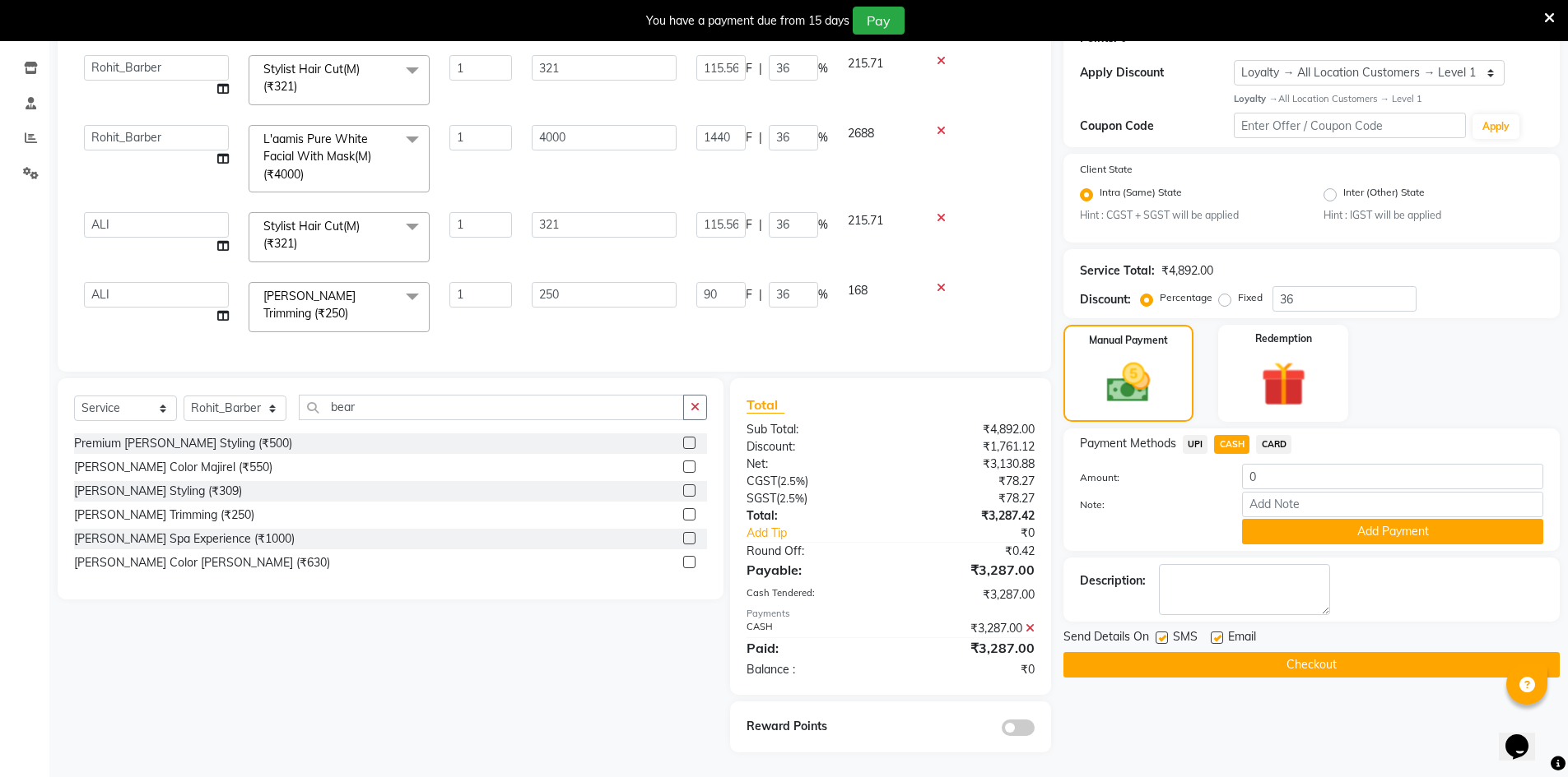
click at [1157, 657] on button "Checkout" at bounding box center [1312, 665] width 497 height 25
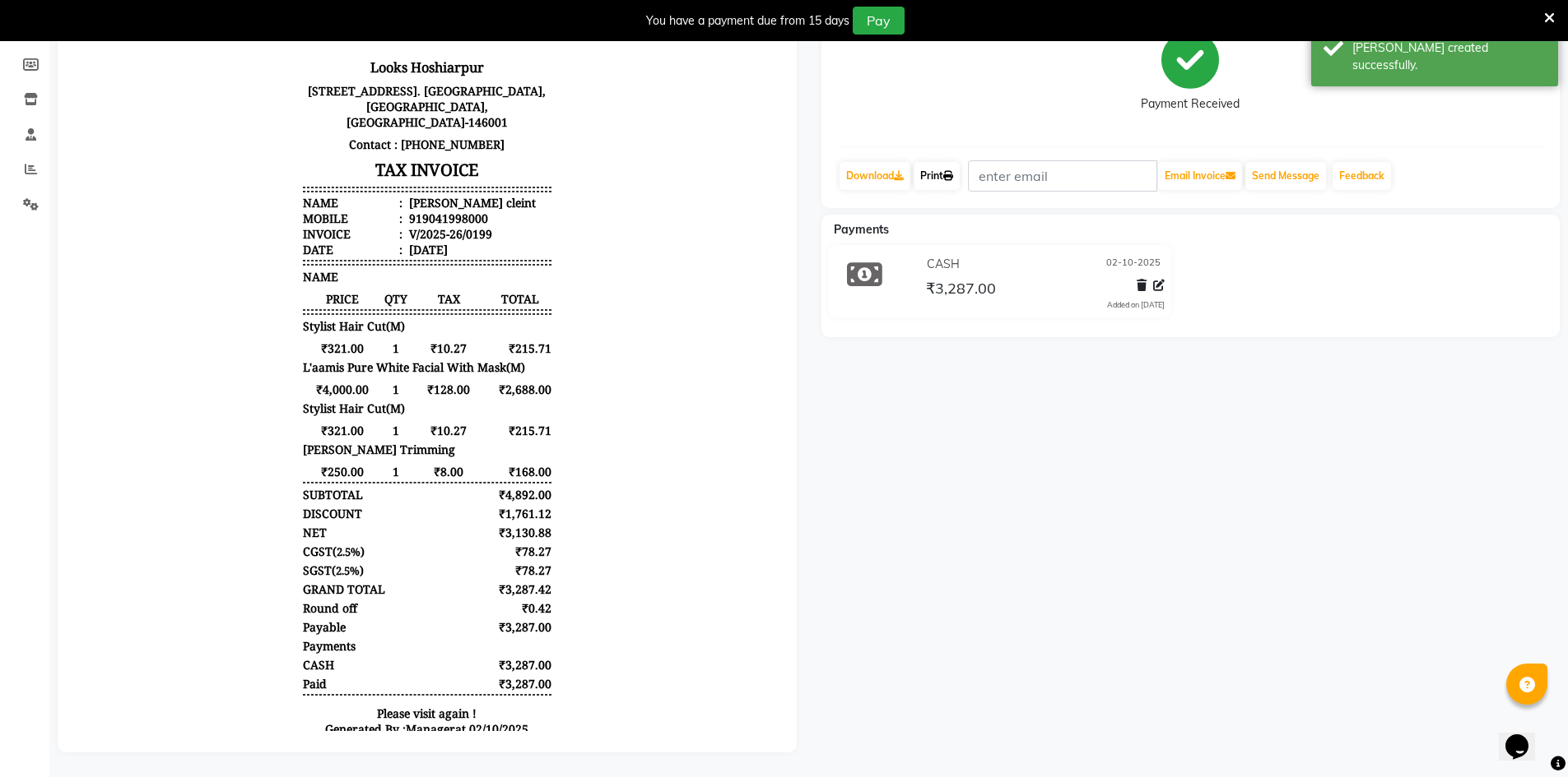
click at [953, 171] on icon at bounding box center [947, 175] width 10 height 10
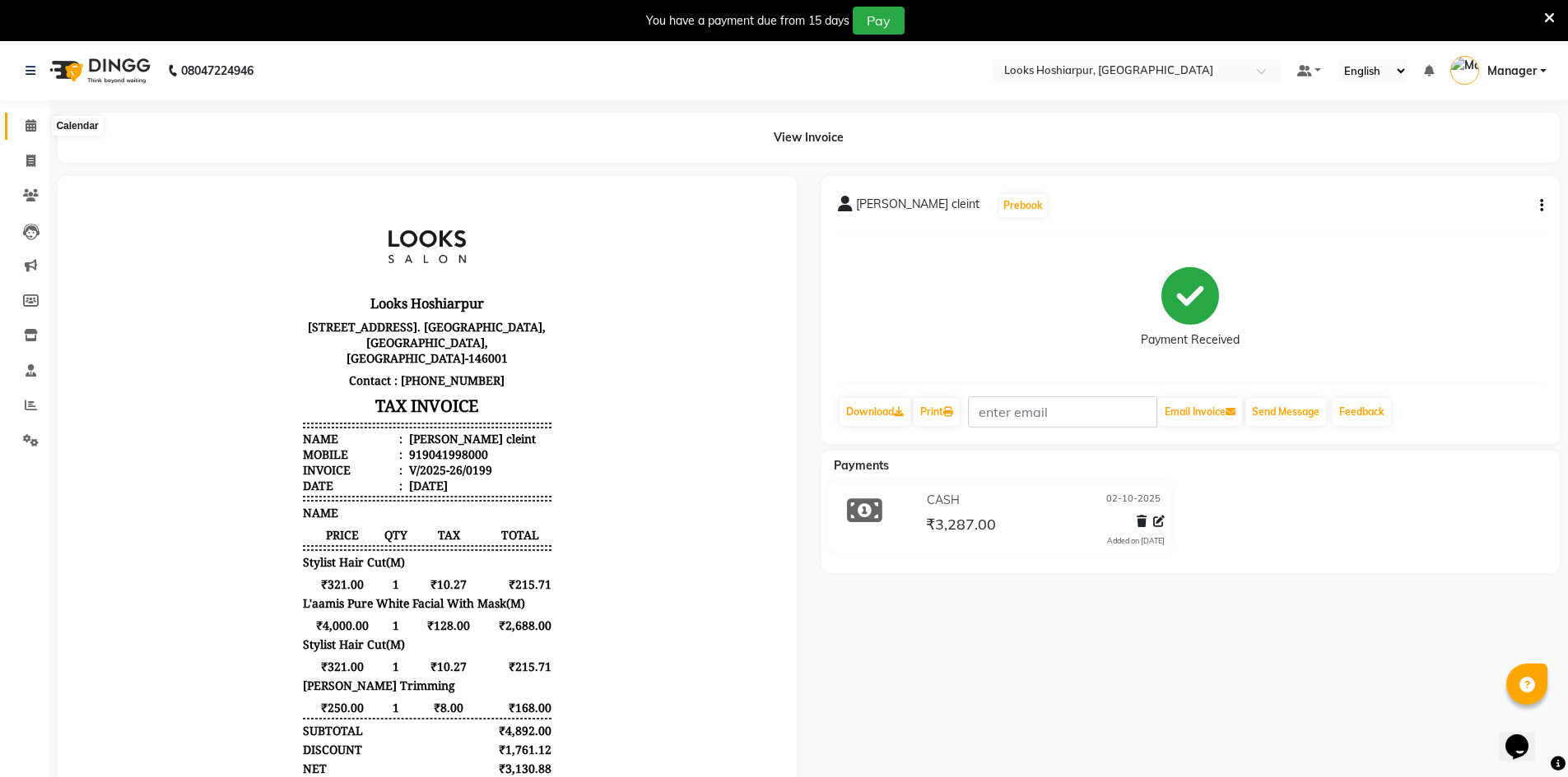
click at [34, 128] on icon at bounding box center [31, 126] width 11 height 13
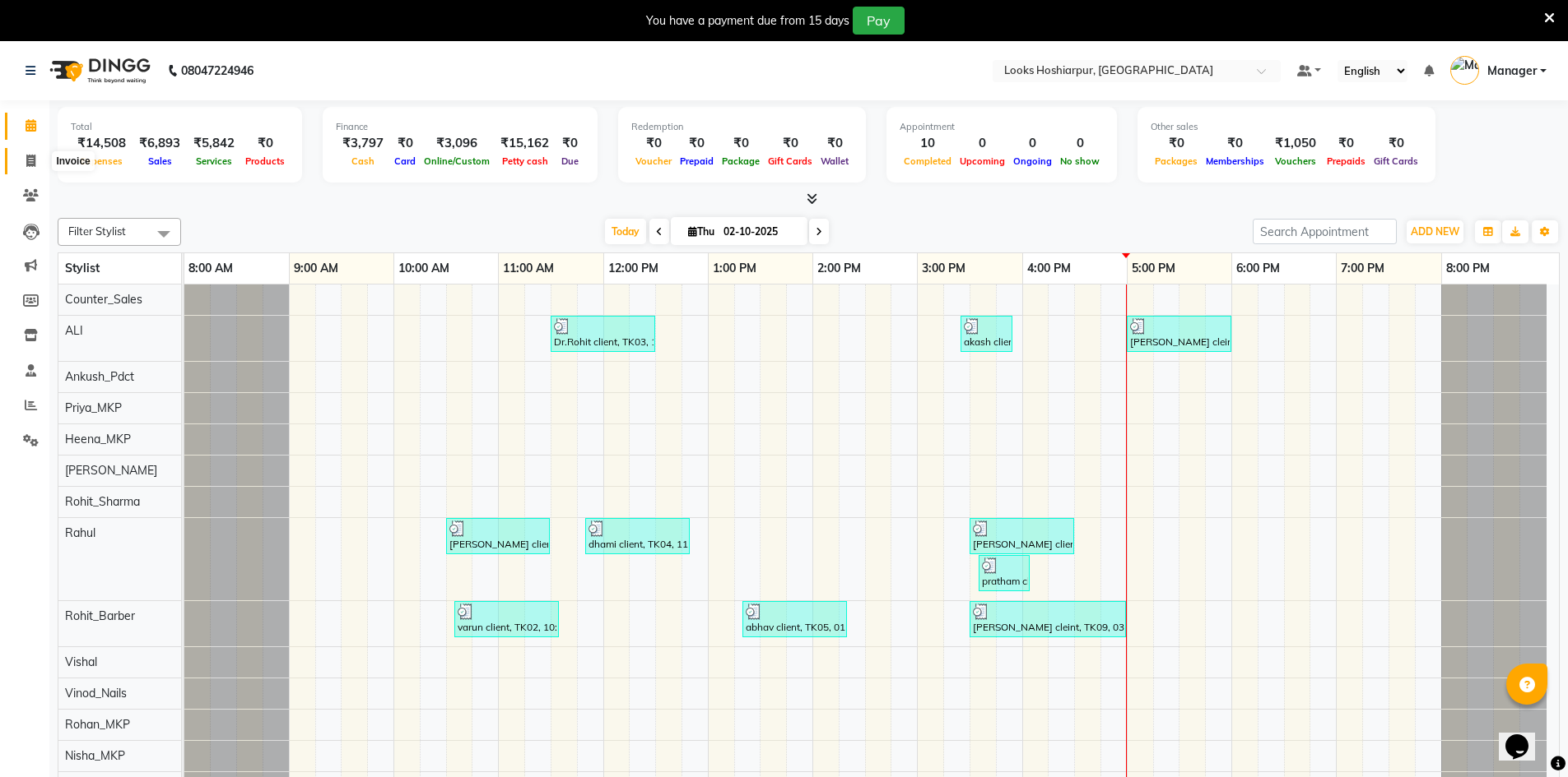
click at [32, 166] on icon at bounding box center [31, 161] width 9 height 13
select select "service"
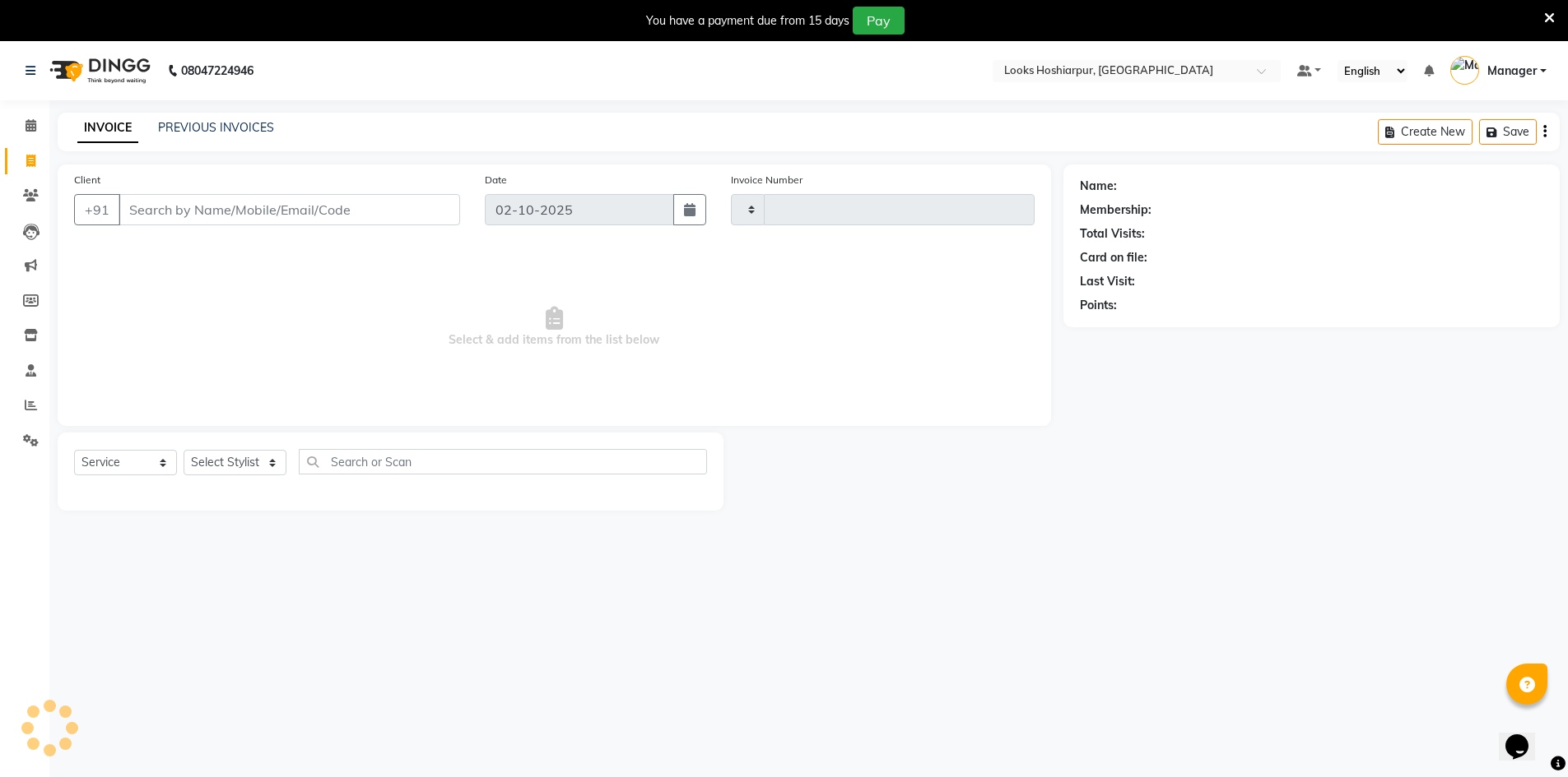
type input "0200"
select select "9034"
select select "92381"
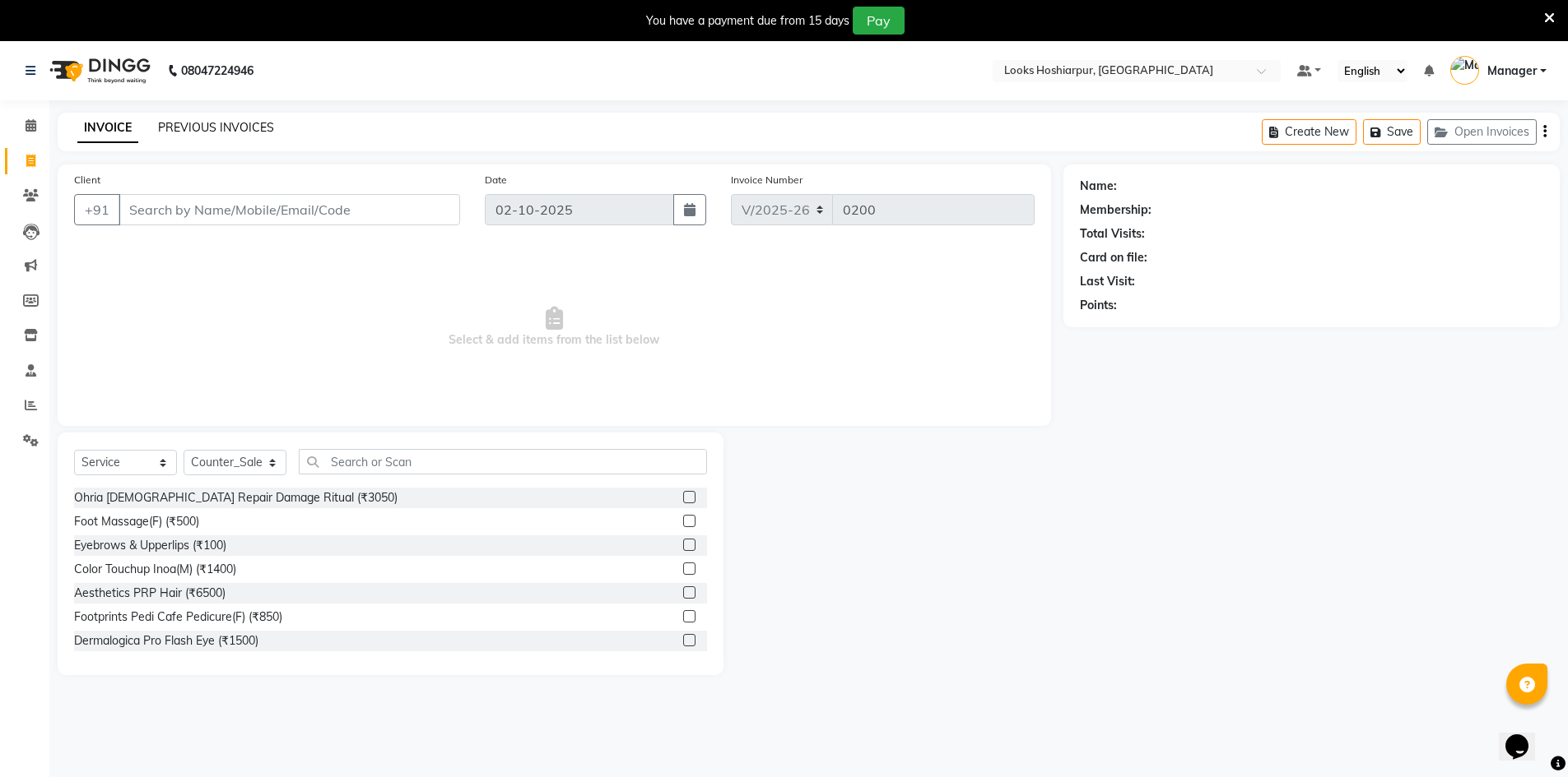
click at [195, 130] on link "PREVIOUS INVOICES" at bounding box center [216, 128] width 116 height 14
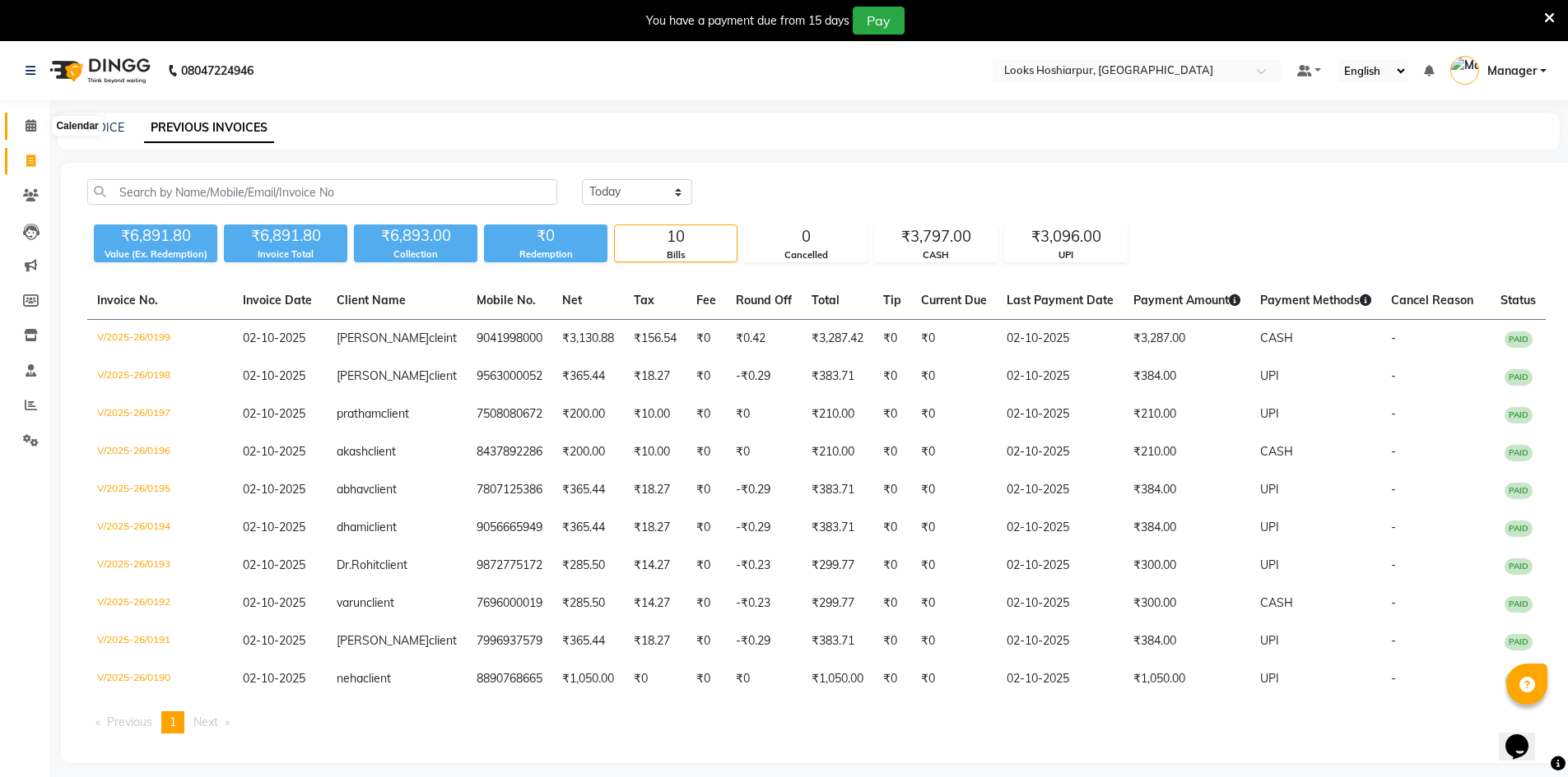
click at [28, 128] on icon at bounding box center [31, 126] width 11 height 13
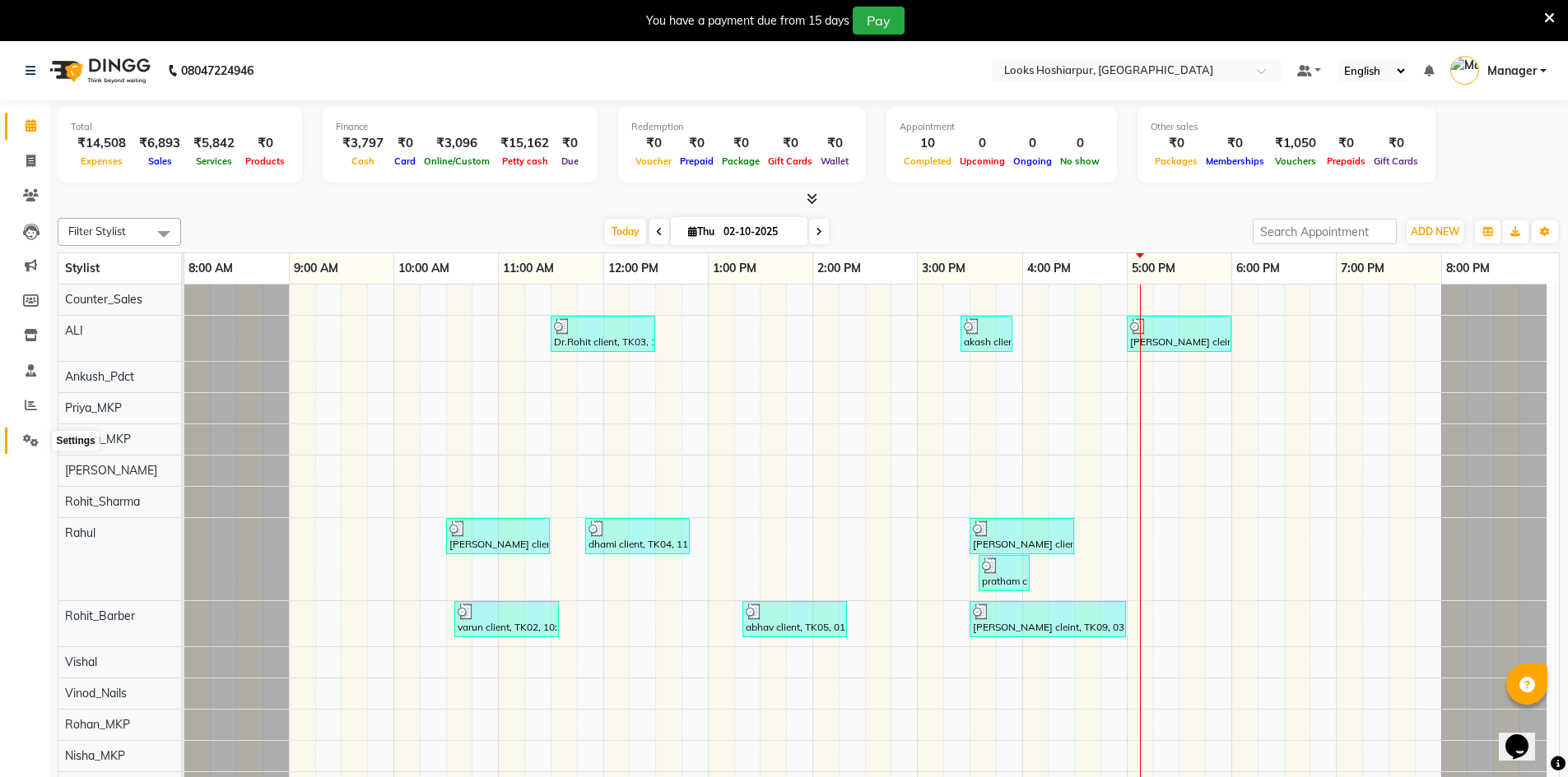
click at [30, 441] on icon at bounding box center [31, 441] width 15 height 13
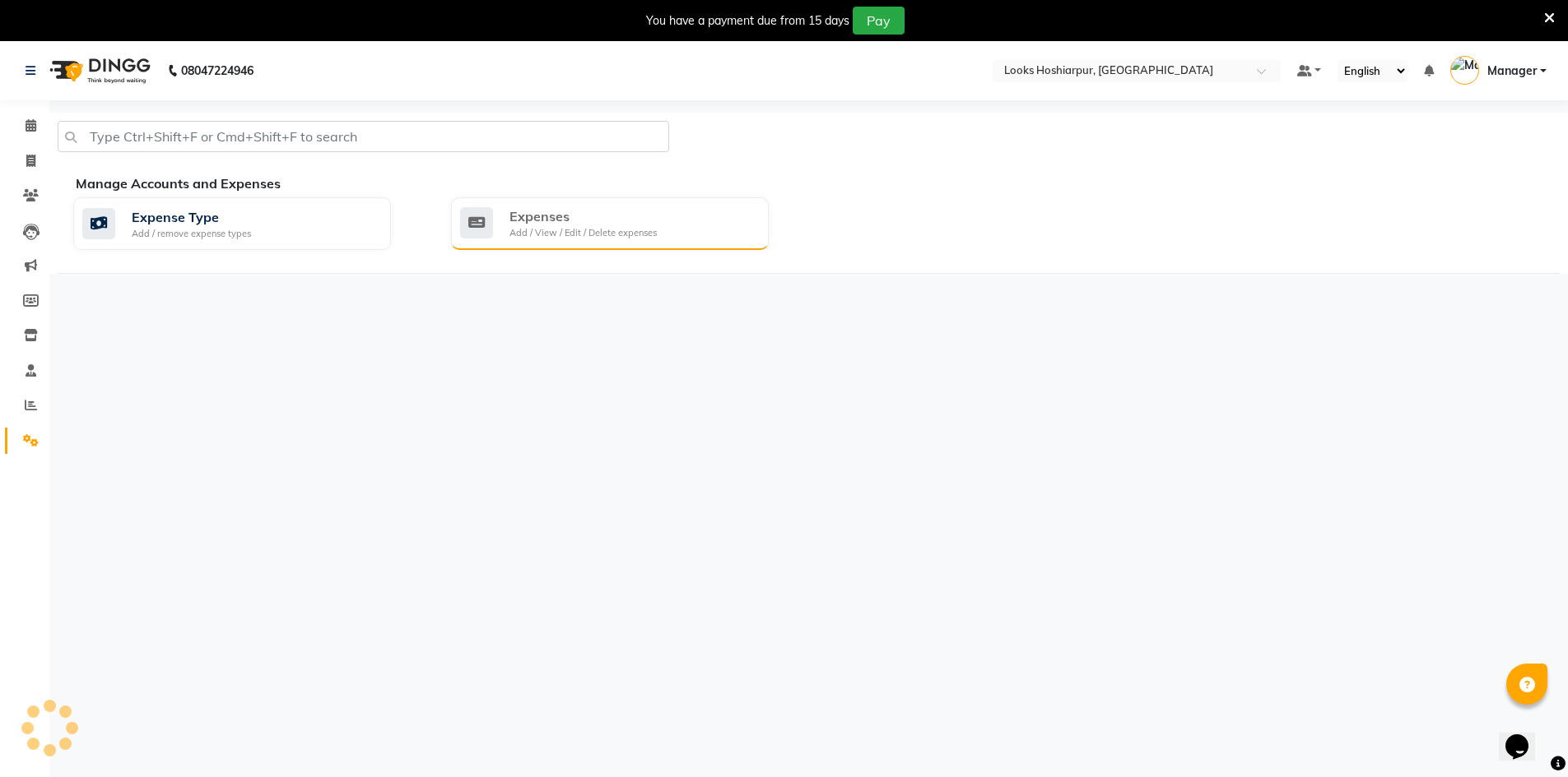
click at [574, 205] on div "Expenses Add / View / Edit / Delete expenses" at bounding box center [609, 224] width 318 height 53
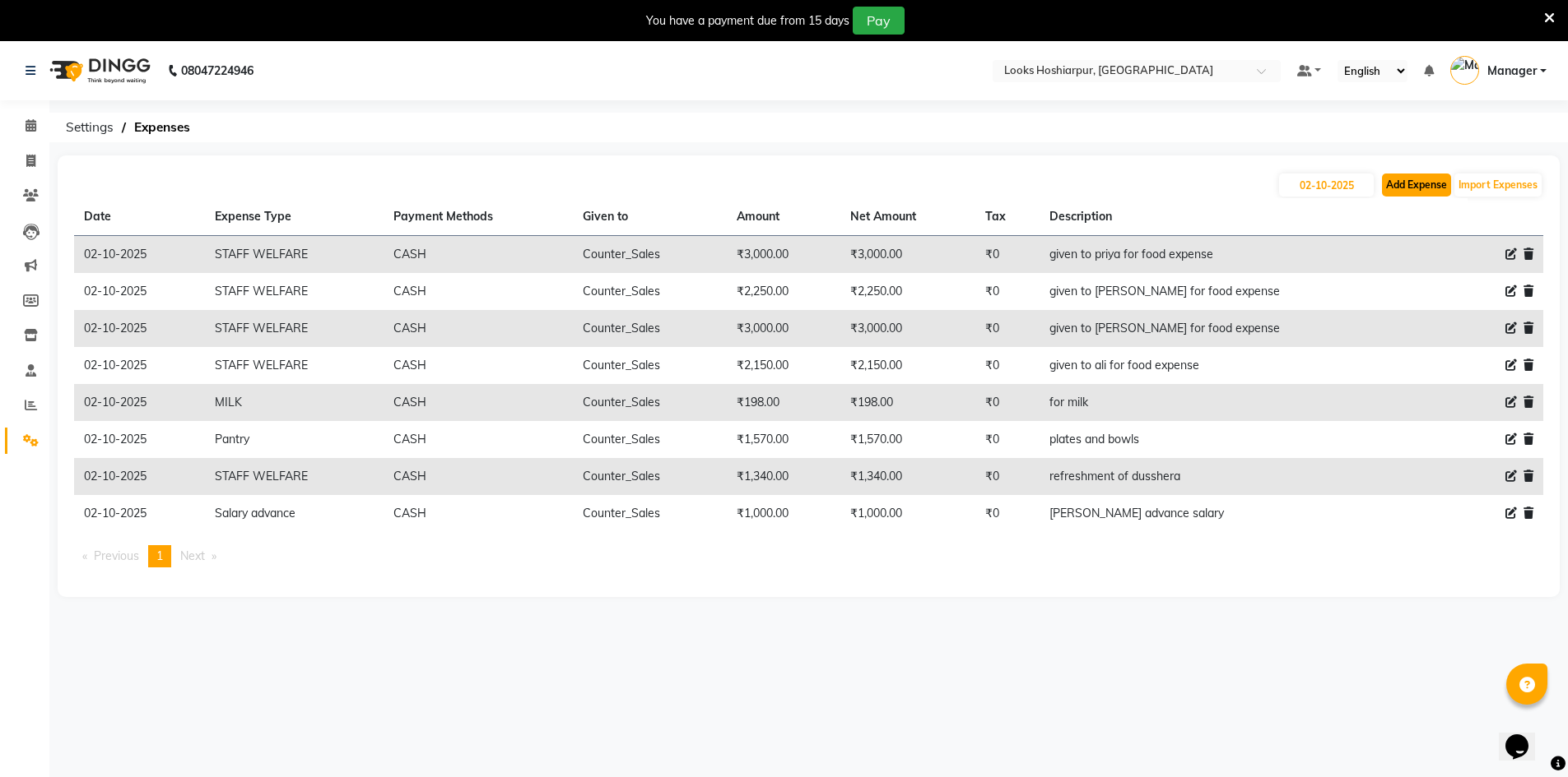
click at [1411, 182] on button "Add Expense" at bounding box center [1416, 185] width 69 height 23
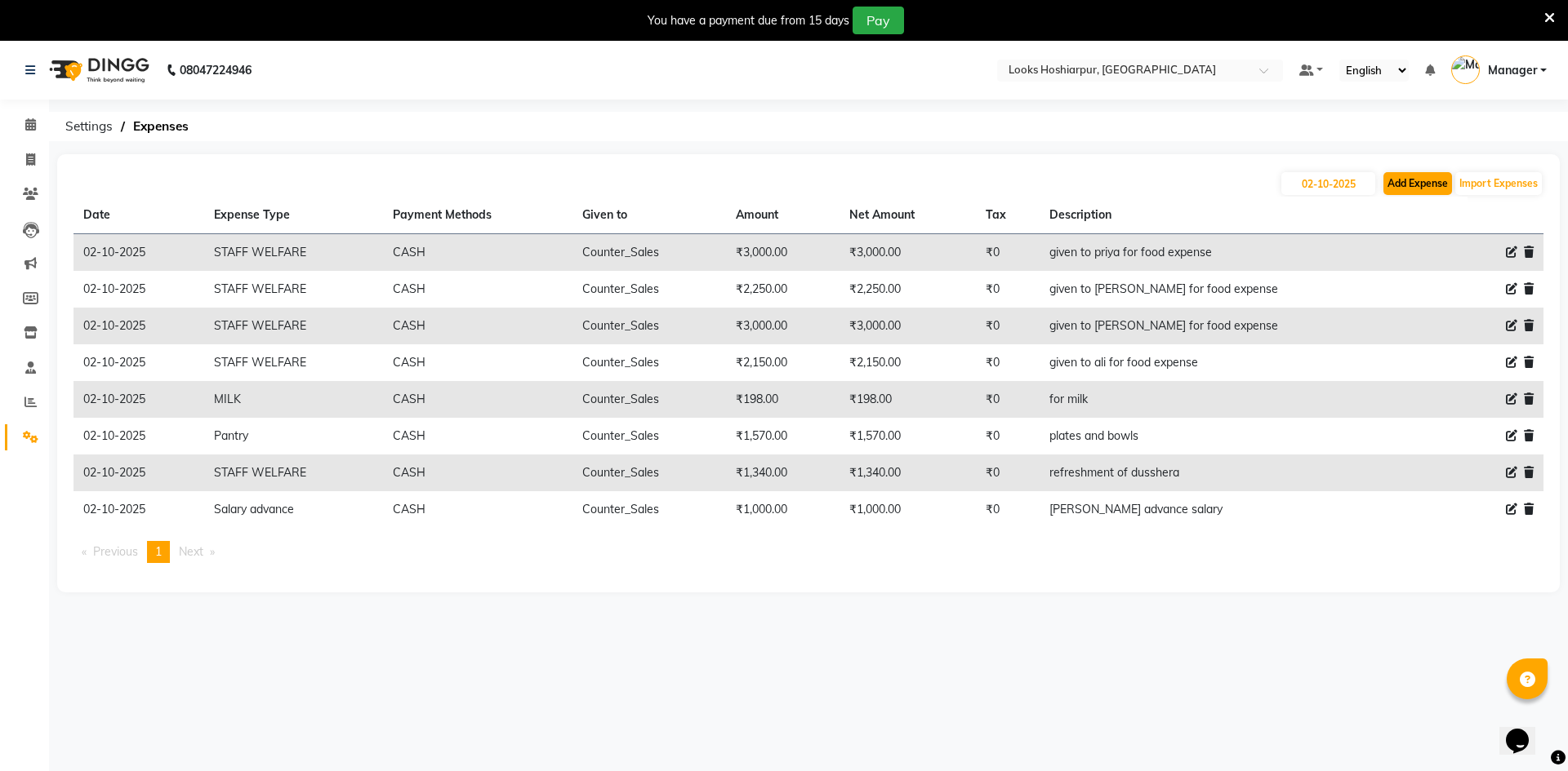
select select "1"
select select "8303"
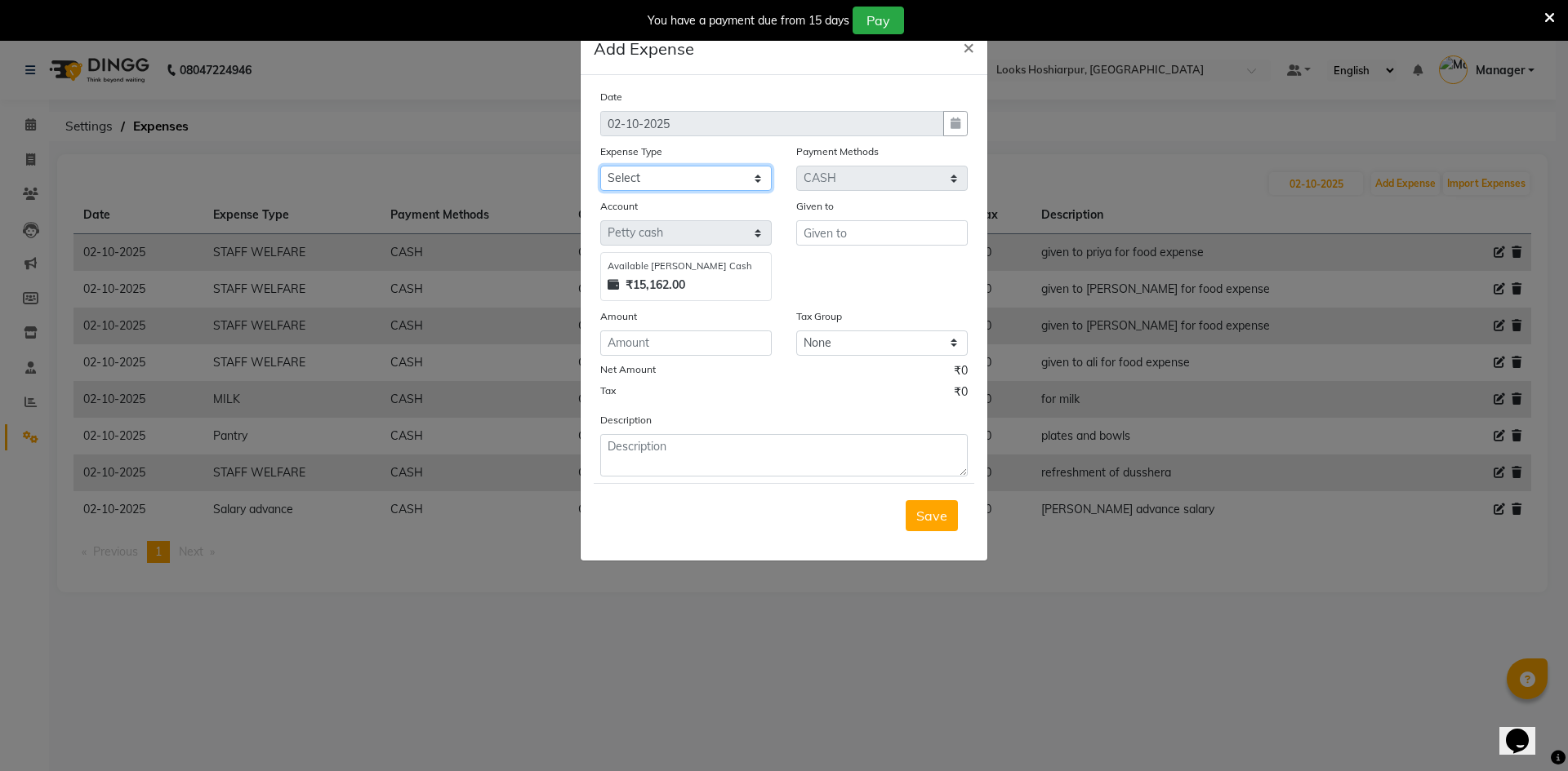
click at [757, 180] on select "Select Accommodation Aesthetics Bank Deposit BLINKIT Cash Handover Client Refun…" at bounding box center [686, 178] width 171 height 25
select select "23704"
click at [600, 166] on select "Select Accommodation Aesthetics Bank Deposit BLINKIT Cash Handover Client Refun…" at bounding box center [686, 178] width 171 height 25
click at [671, 341] on input "number" at bounding box center [686, 343] width 171 height 25
type input "2000"
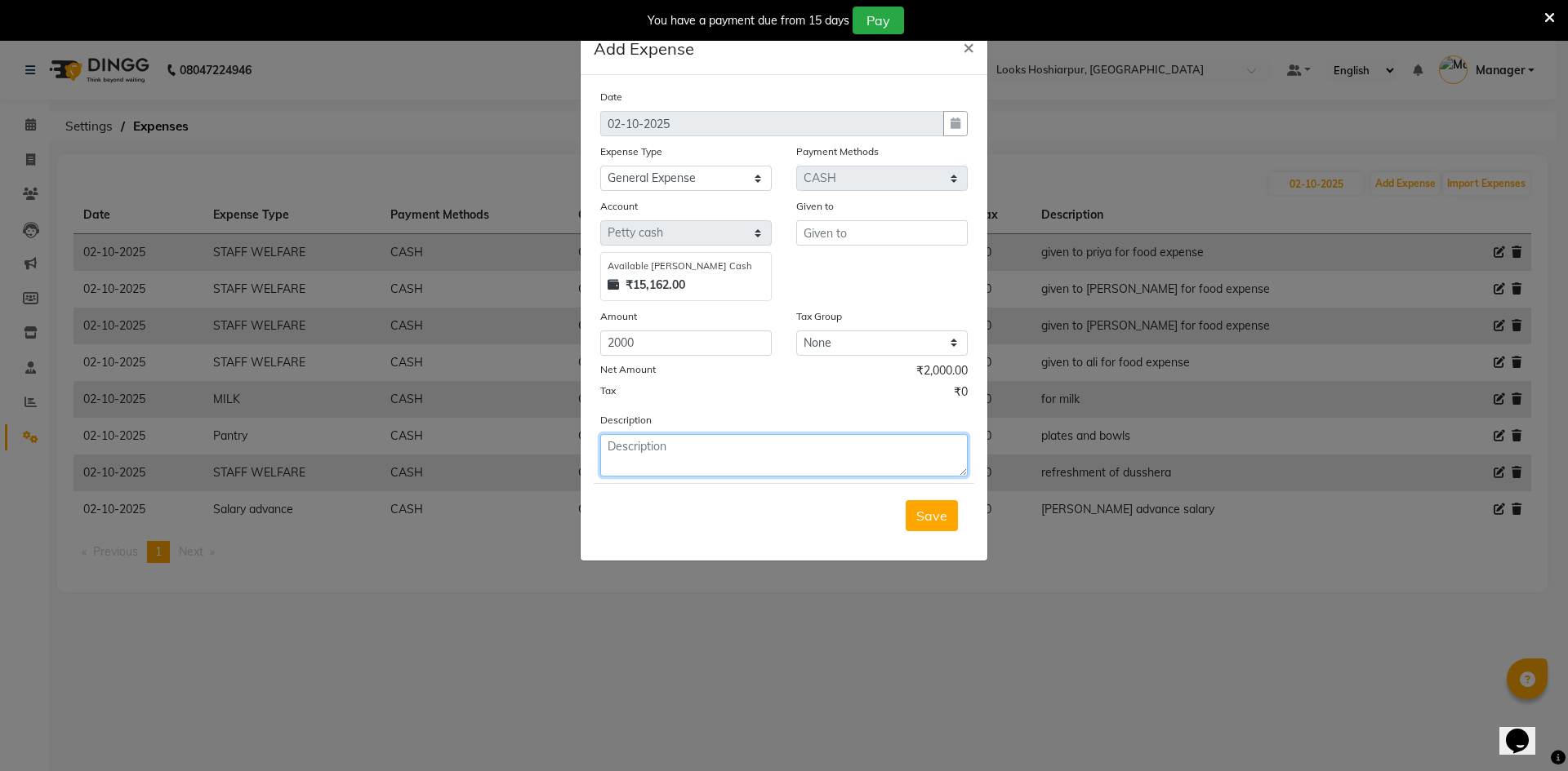
click at [646, 457] on textarea at bounding box center [784, 456] width 368 height 43
type textarea "d"
type textarea "e"
type textarea "room freshners from flipkart"
click at [935, 513] on span "Save" at bounding box center [931, 516] width 31 height 16
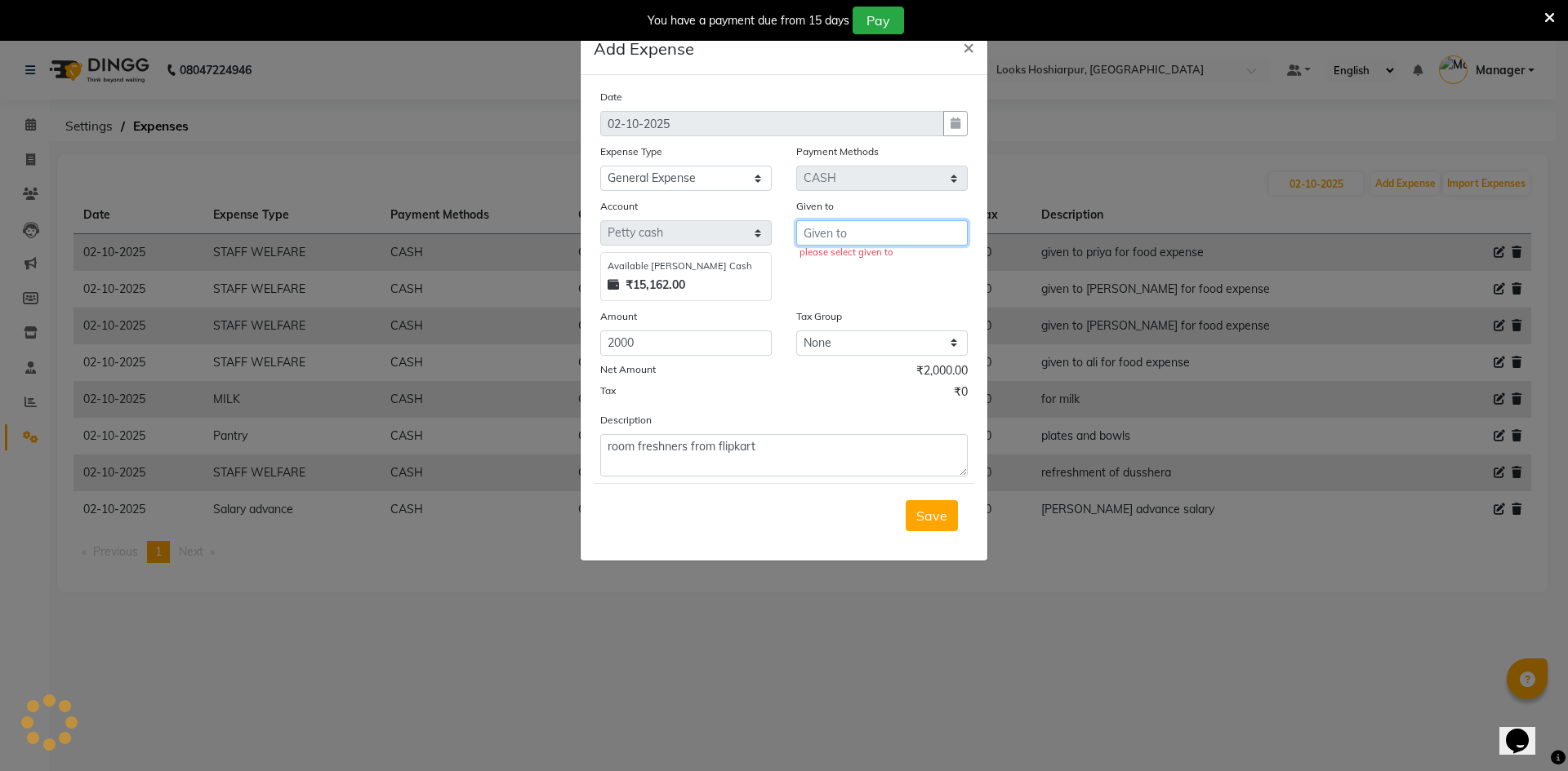
click at [913, 223] on input "text" at bounding box center [882, 233] width 171 height 25
click at [863, 290] on ngb-highlight "C ounter_Sales" at bounding box center [861, 294] width 88 height 16
type input "Counter_Sales"
click at [949, 509] on button "Save" at bounding box center [932, 516] width 53 height 31
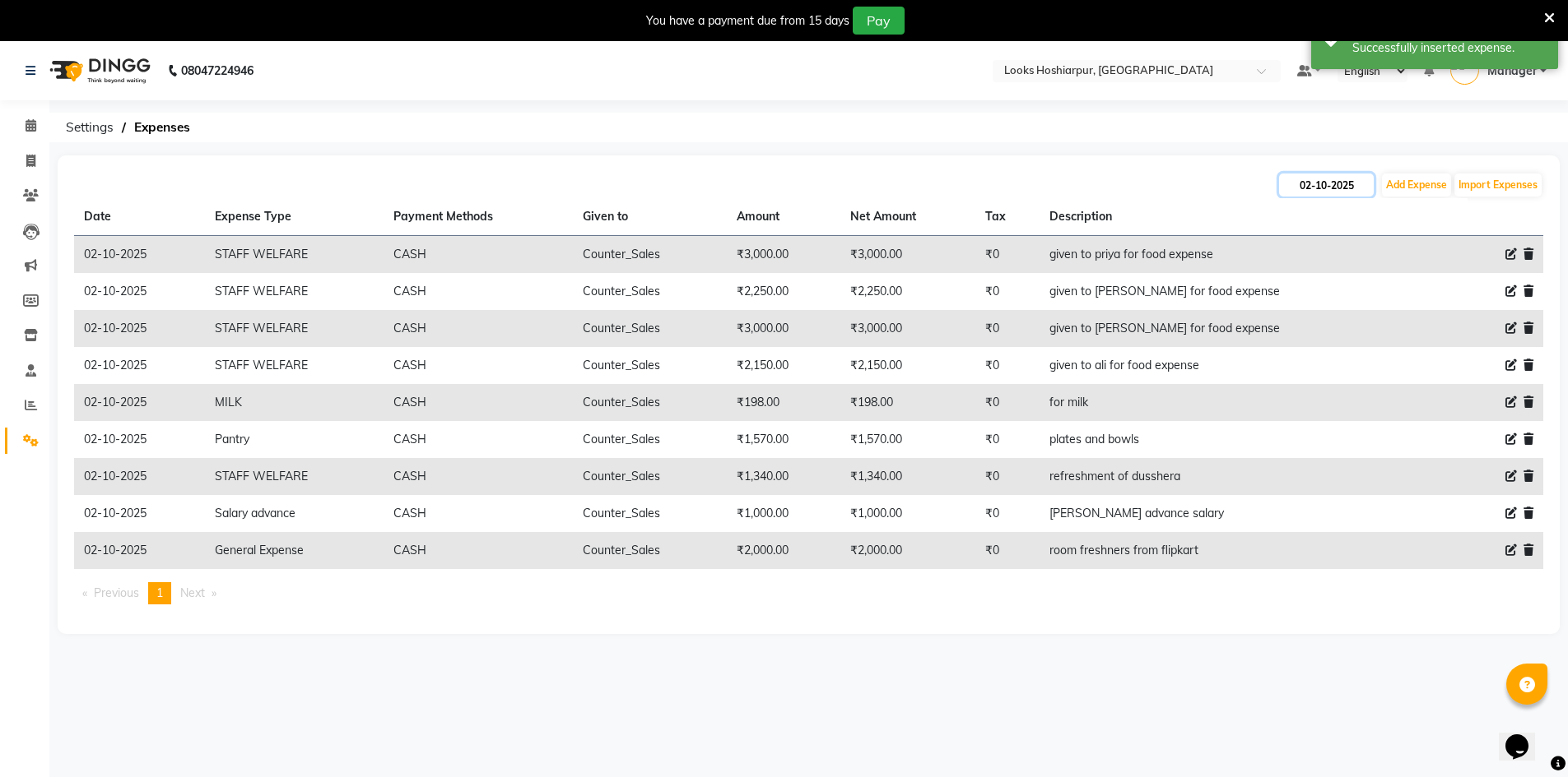
click at [1335, 179] on input "02-10-2025" at bounding box center [1326, 185] width 94 height 23
select select "10"
select select "2025"
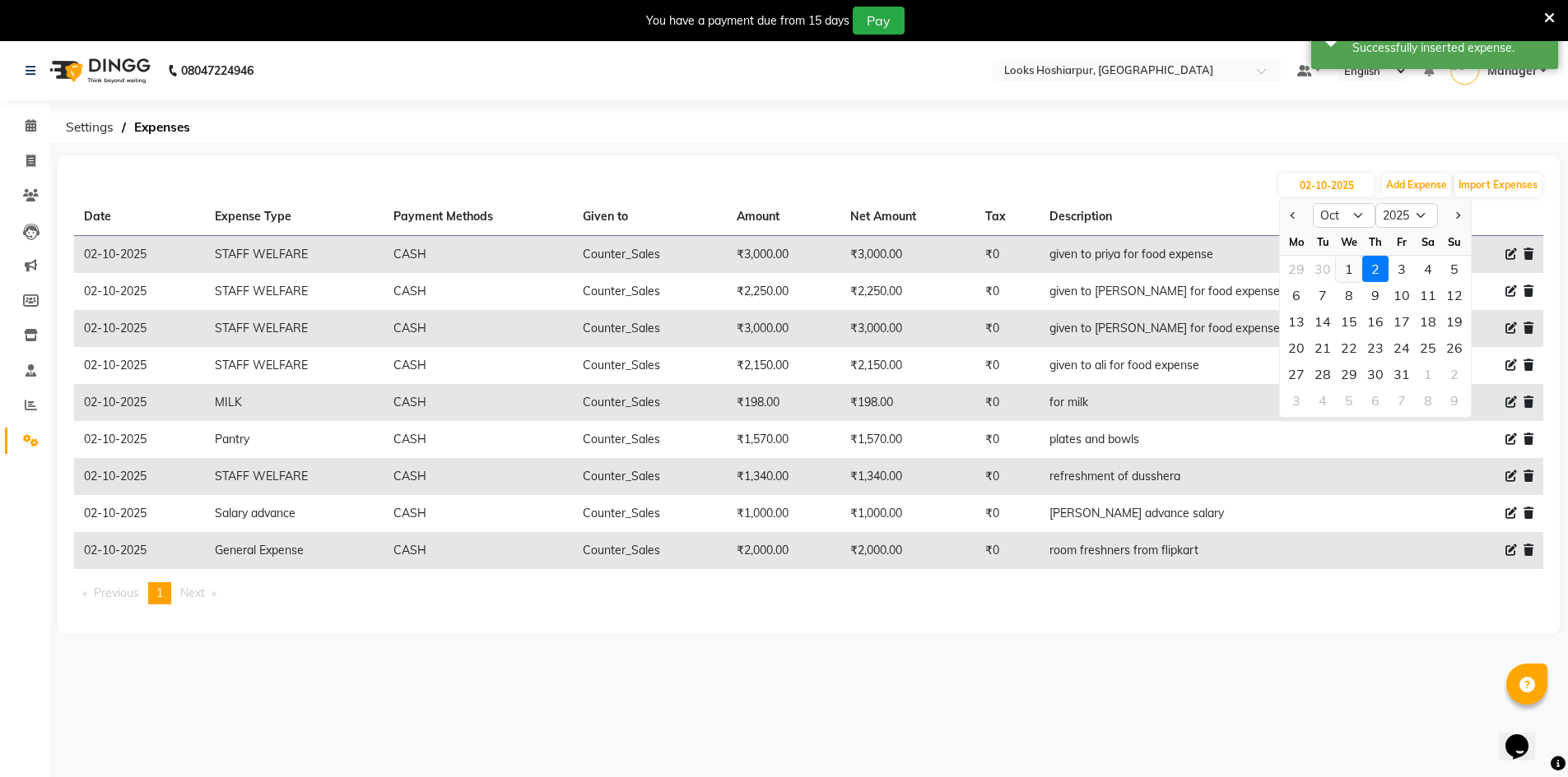
click at [1348, 271] on div "1" at bounding box center [1348, 268] width 26 height 26
type input "01-10-2025"
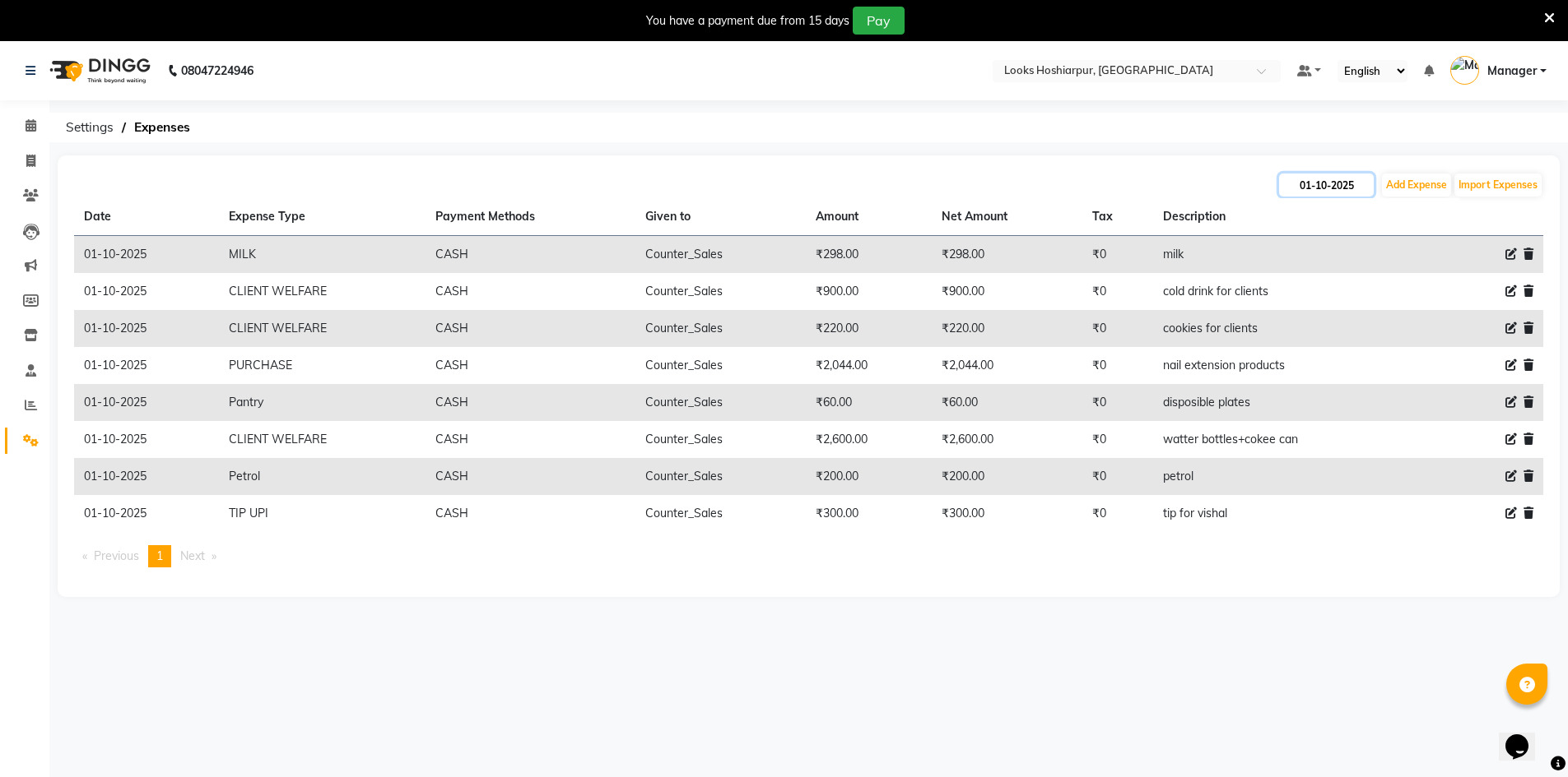
click at [1333, 185] on input "01-10-2025" at bounding box center [1326, 185] width 94 height 23
select select "10"
select select "2025"
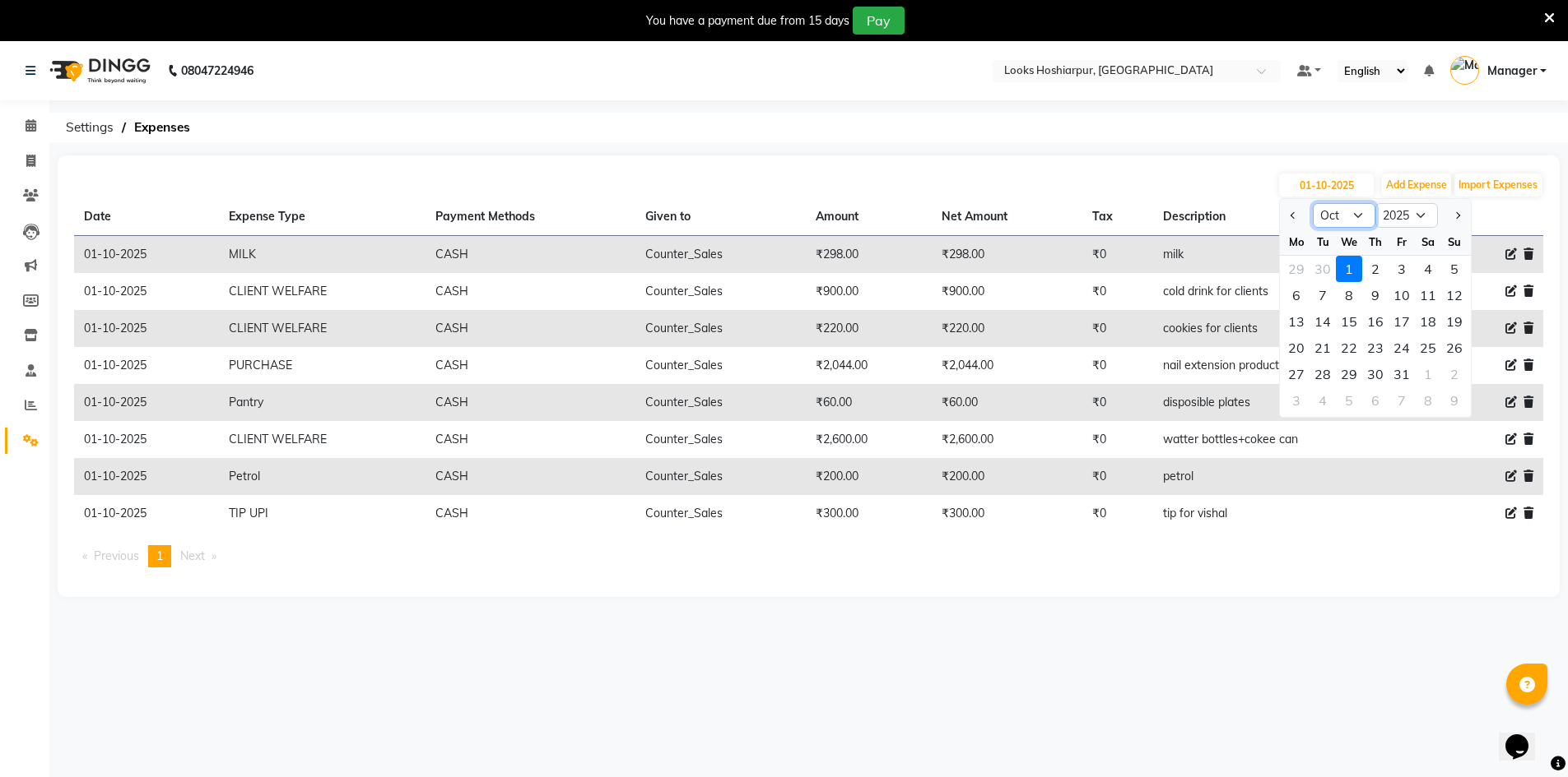
click at [1359, 216] on select "Jan Feb Mar Apr May Jun [DATE] Aug Sep Oct Nov Dec" at bounding box center [1344, 215] width 63 height 24
click at [1313, 203] on select "Jan Feb Mar Apr May Jun [DATE] Aug Sep Oct Nov Dec" at bounding box center [1344, 215] width 63 height 24
click at [1353, 210] on select "Jan Feb Mar Apr May Jun [DATE] Aug Sep Oct Nov Dec" at bounding box center [1344, 215] width 63 height 24
select select "9"
click at [1313, 203] on select "Jan Feb Mar Apr May Jun [DATE] Aug Sep Oct Nov Dec" at bounding box center [1344, 215] width 63 height 24
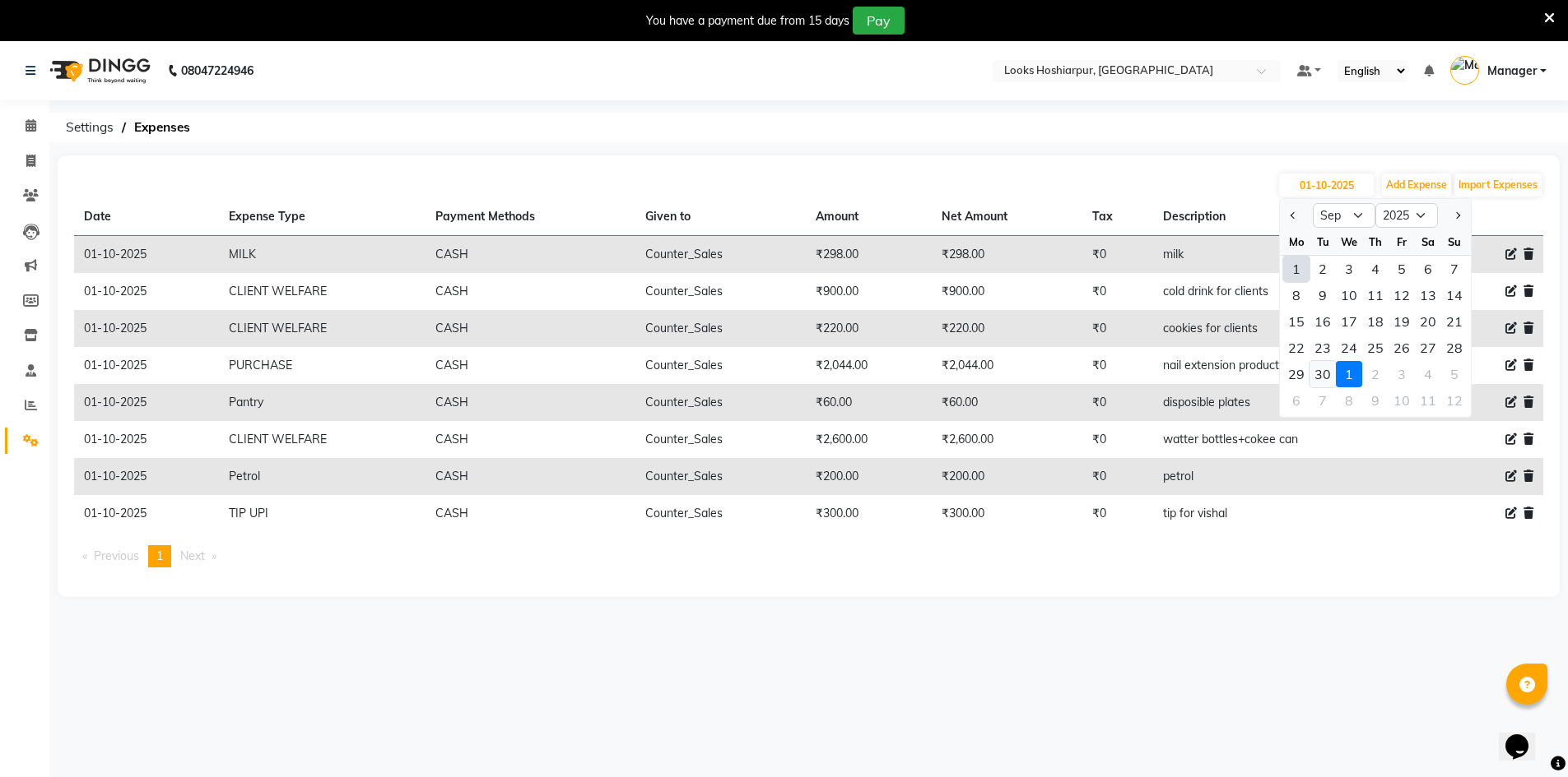
click at [1322, 367] on div "30" at bounding box center [1322, 374] width 26 height 26
type input "[DATE]"
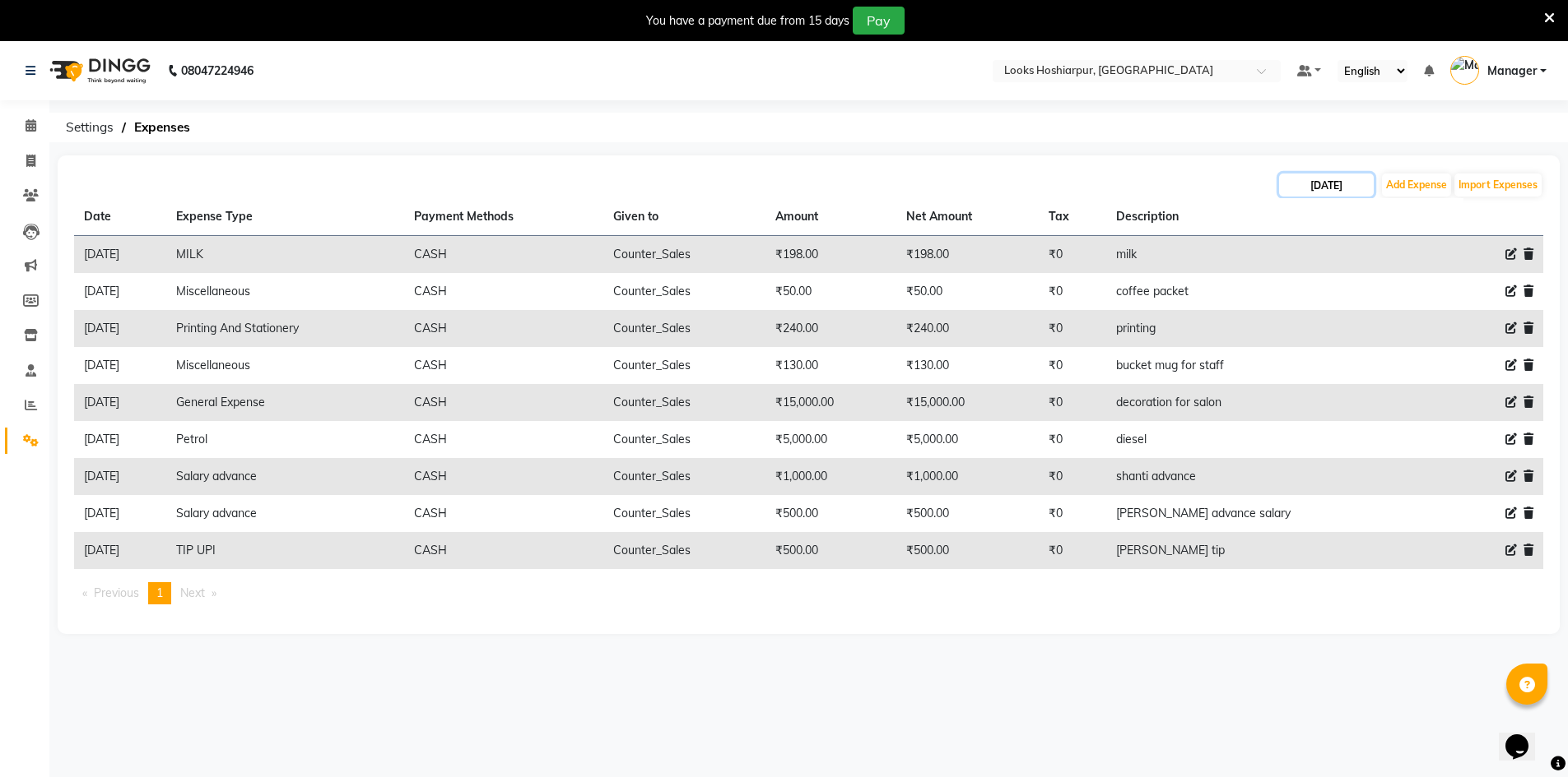
click at [1325, 192] on input "[DATE]" at bounding box center [1326, 185] width 94 height 23
select select "9"
select select "2025"
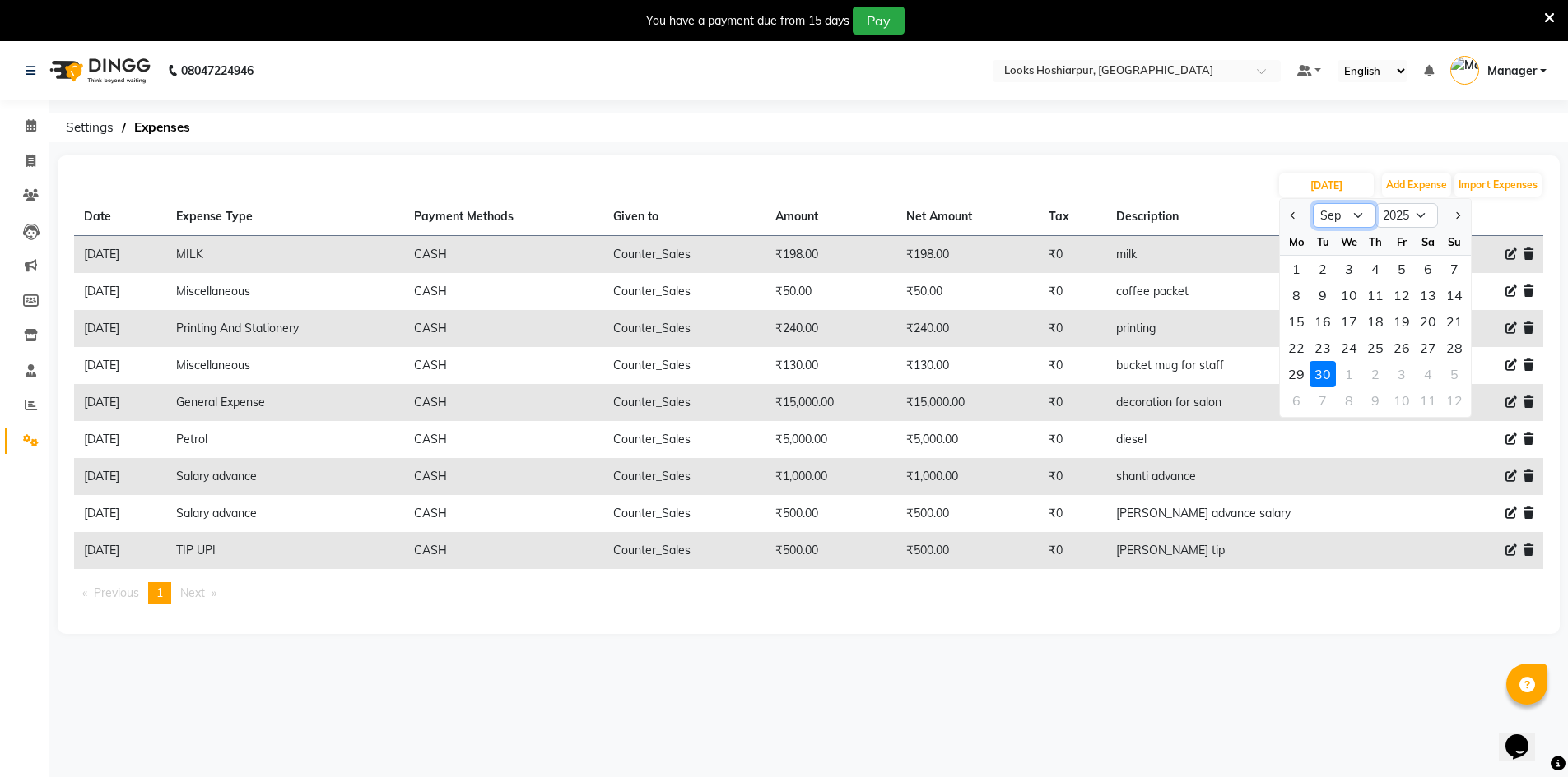
click at [1343, 217] on select "Jan Feb Mar Apr May Jun [DATE] Aug Sep Oct Nov Dec" at bounding box center [1344, 215] width 63 height 24
select select "10"
click at [1313, 203] on select "Jan Feb Mar Apr May Jun [DATE] Aug Sep Oct Nov Dec" at bounding box center [1344, 215] width 63 height 24
click at [1353, 265] on div "1" at bounding box center [1348, 268] width 26 height 26
type input "01-10-2025"
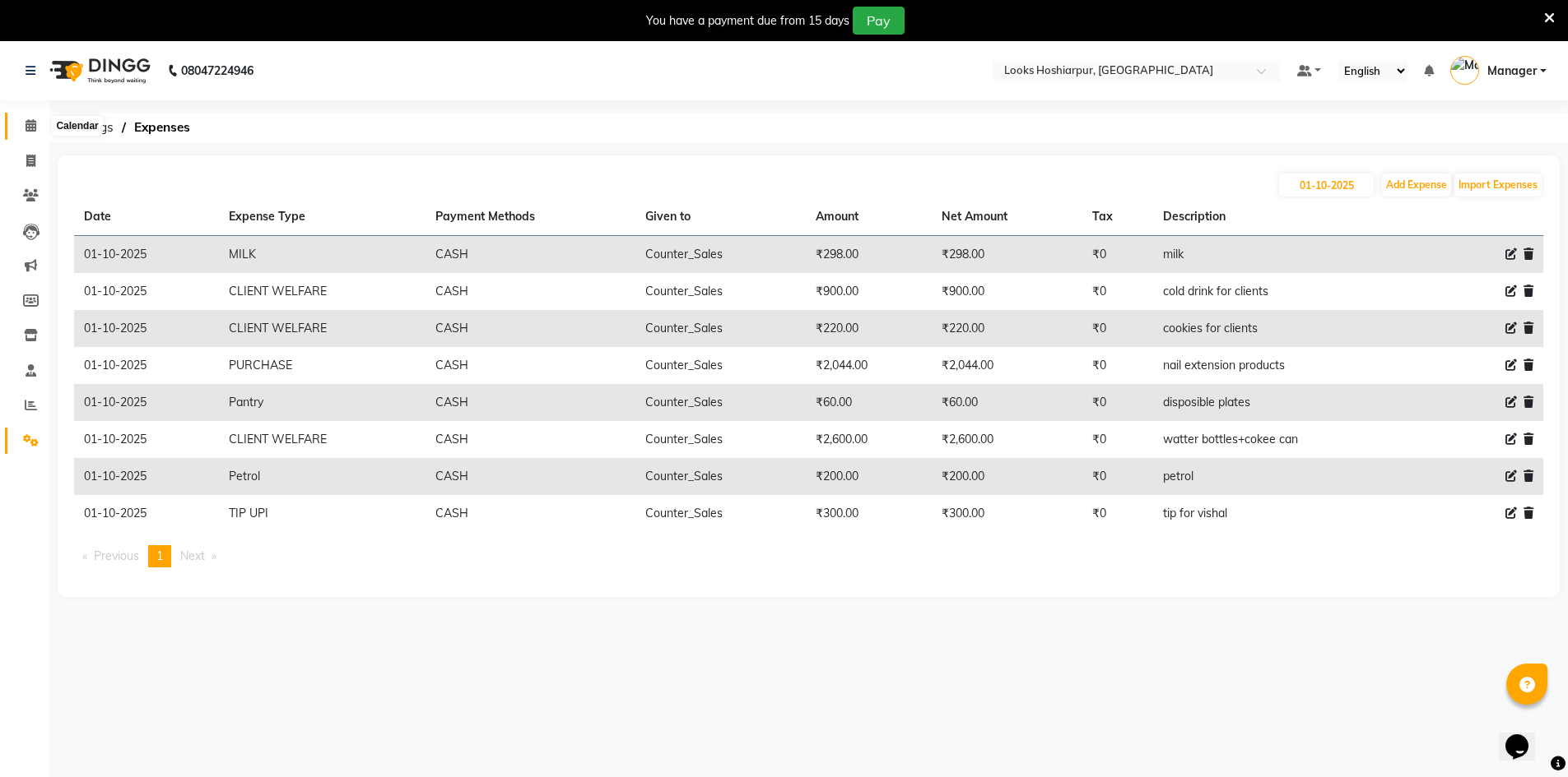
click at [36, 126] on icon at bounding box center [31, 126] width 11 height 13
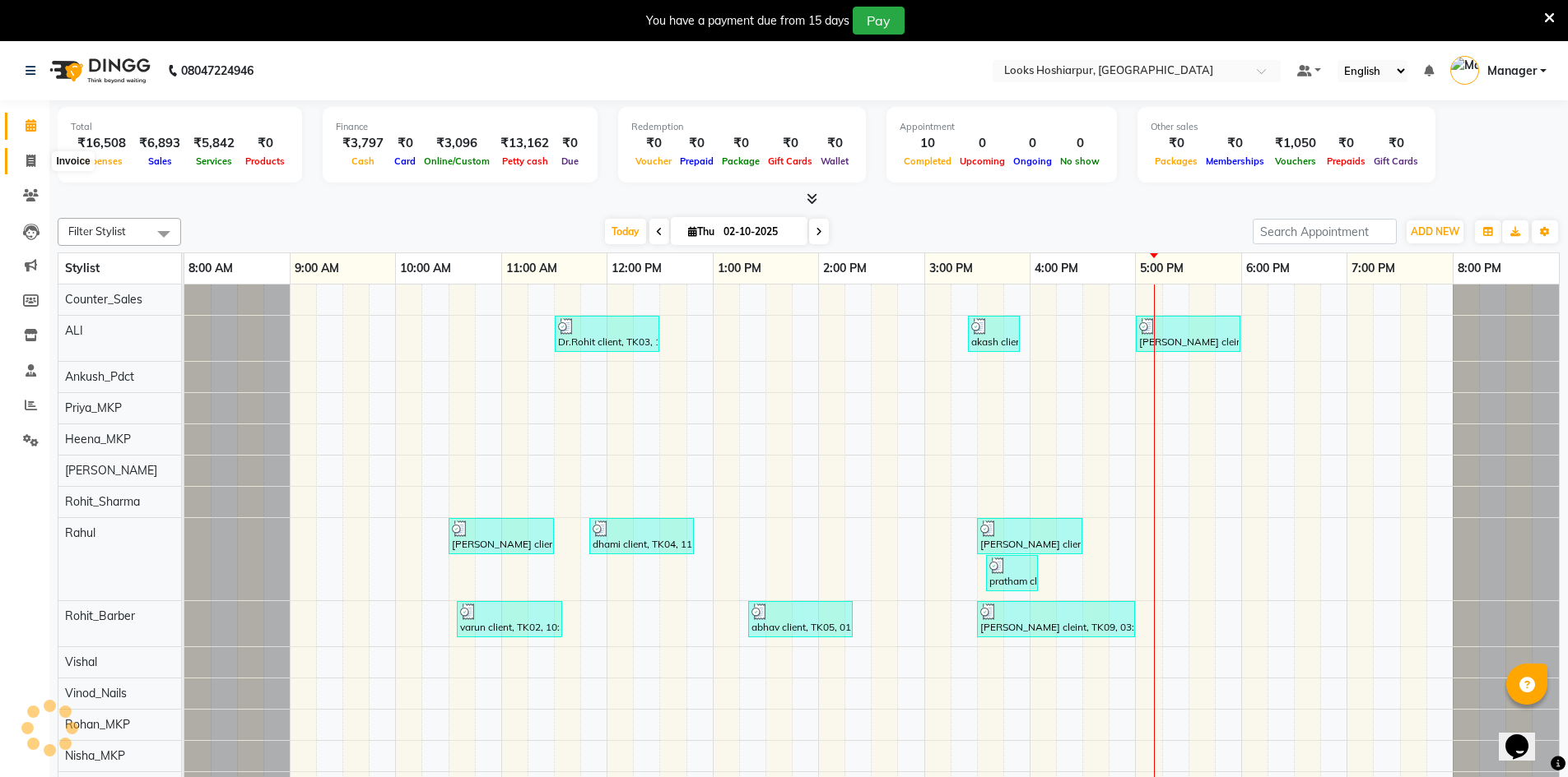
click at [29, 159] on icon at bounding box center [31, 161] width 9 height 13
select select "9034"
select select "service"
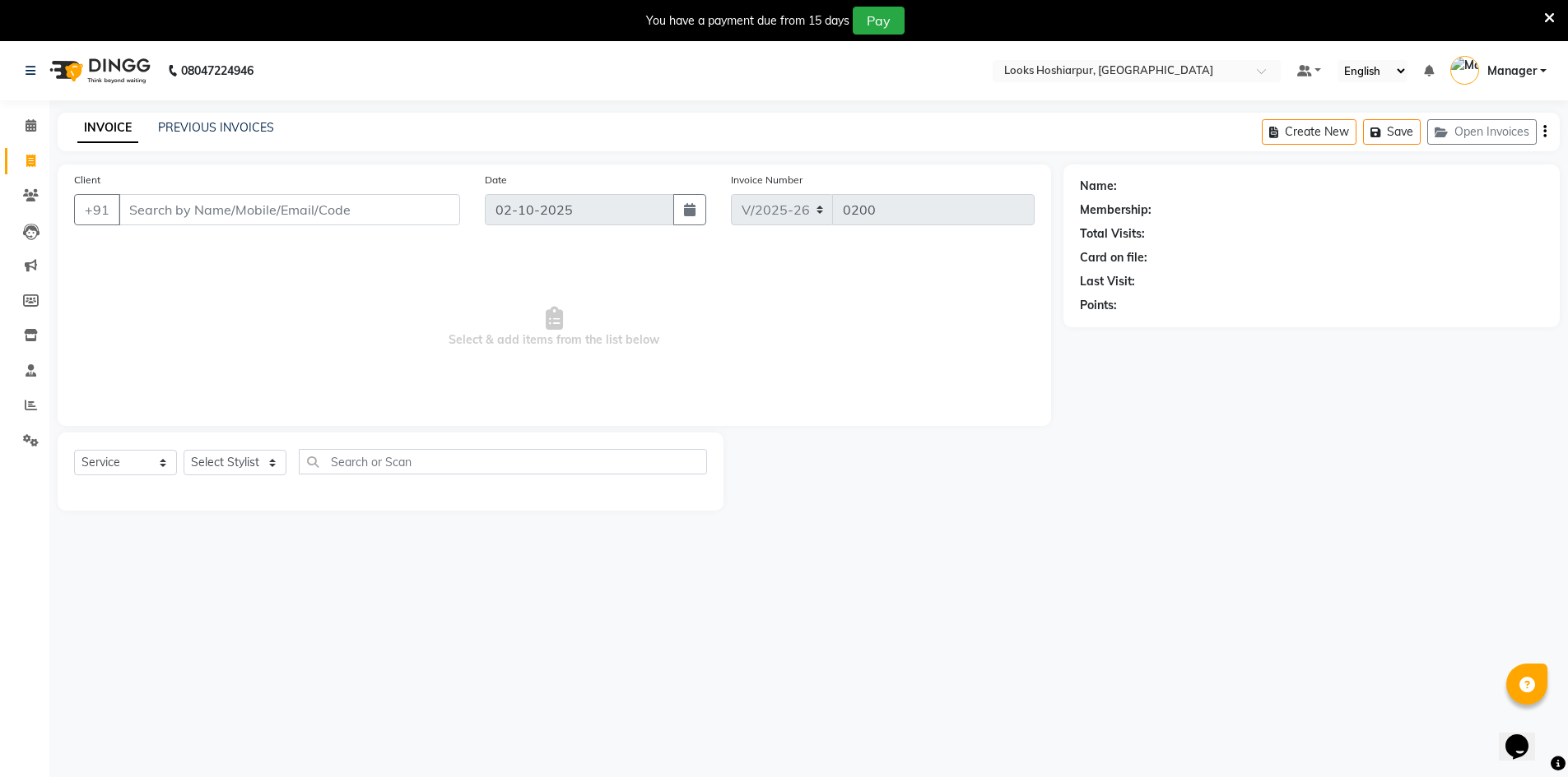
select select "92381"
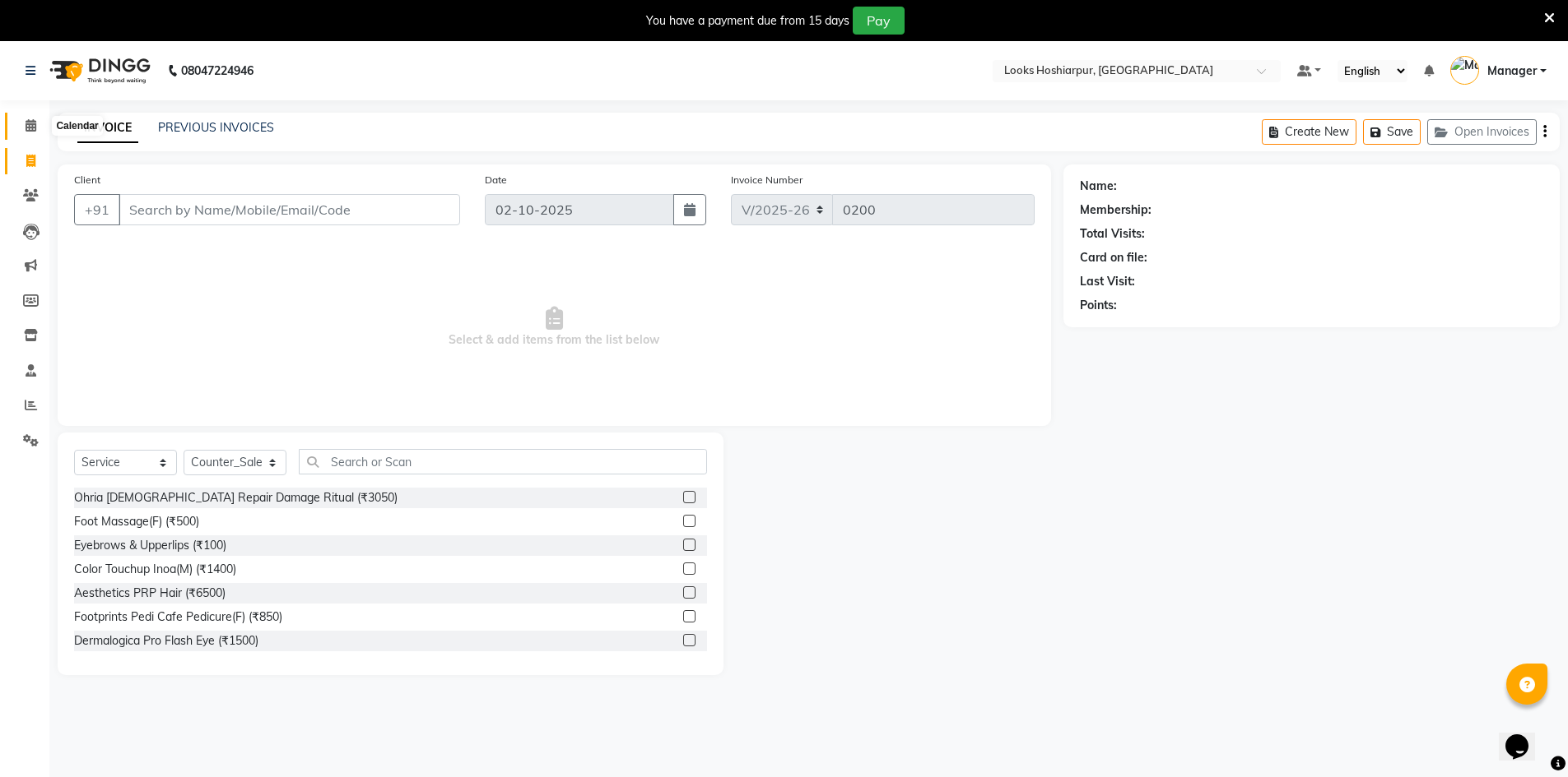
click at [31, 128] on icon at bounding box center [31, 126] width 11 height 13
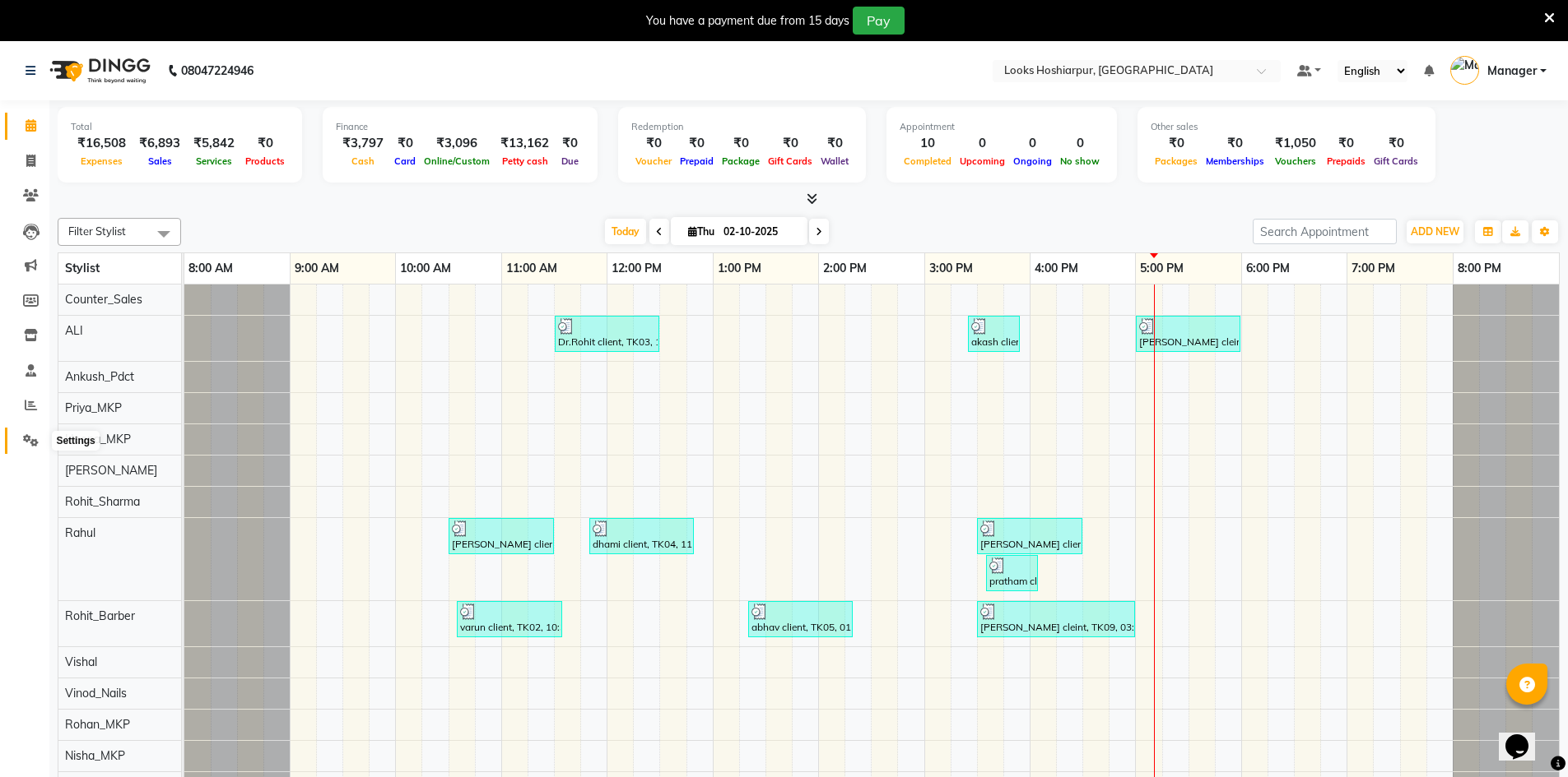
click at [18, 438] on span at bounding box center [31, 441] width 29 height 19
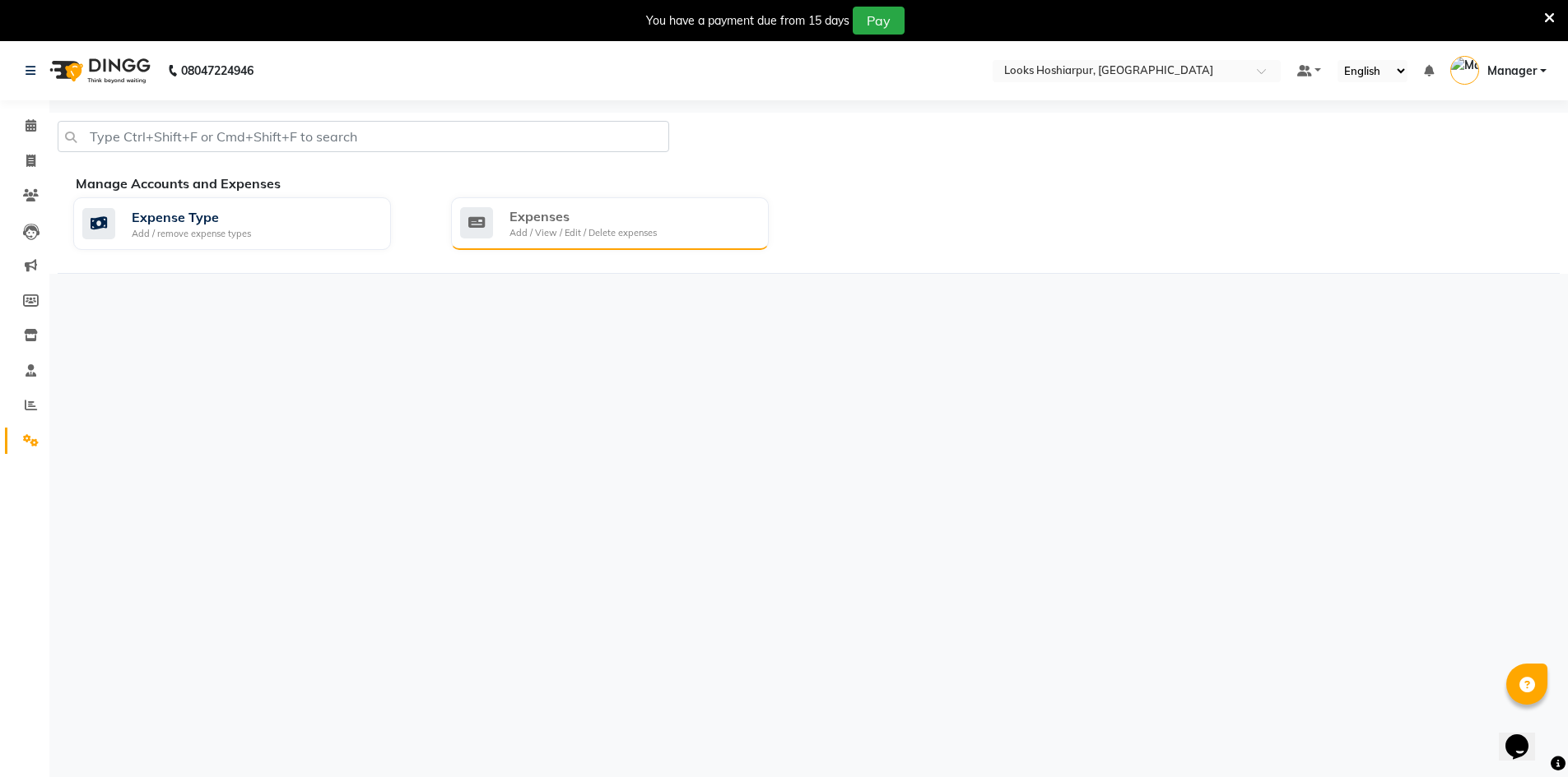
click at [542, 219] on div "Expenses" at bounding box center [583, 217] width 148 height 20
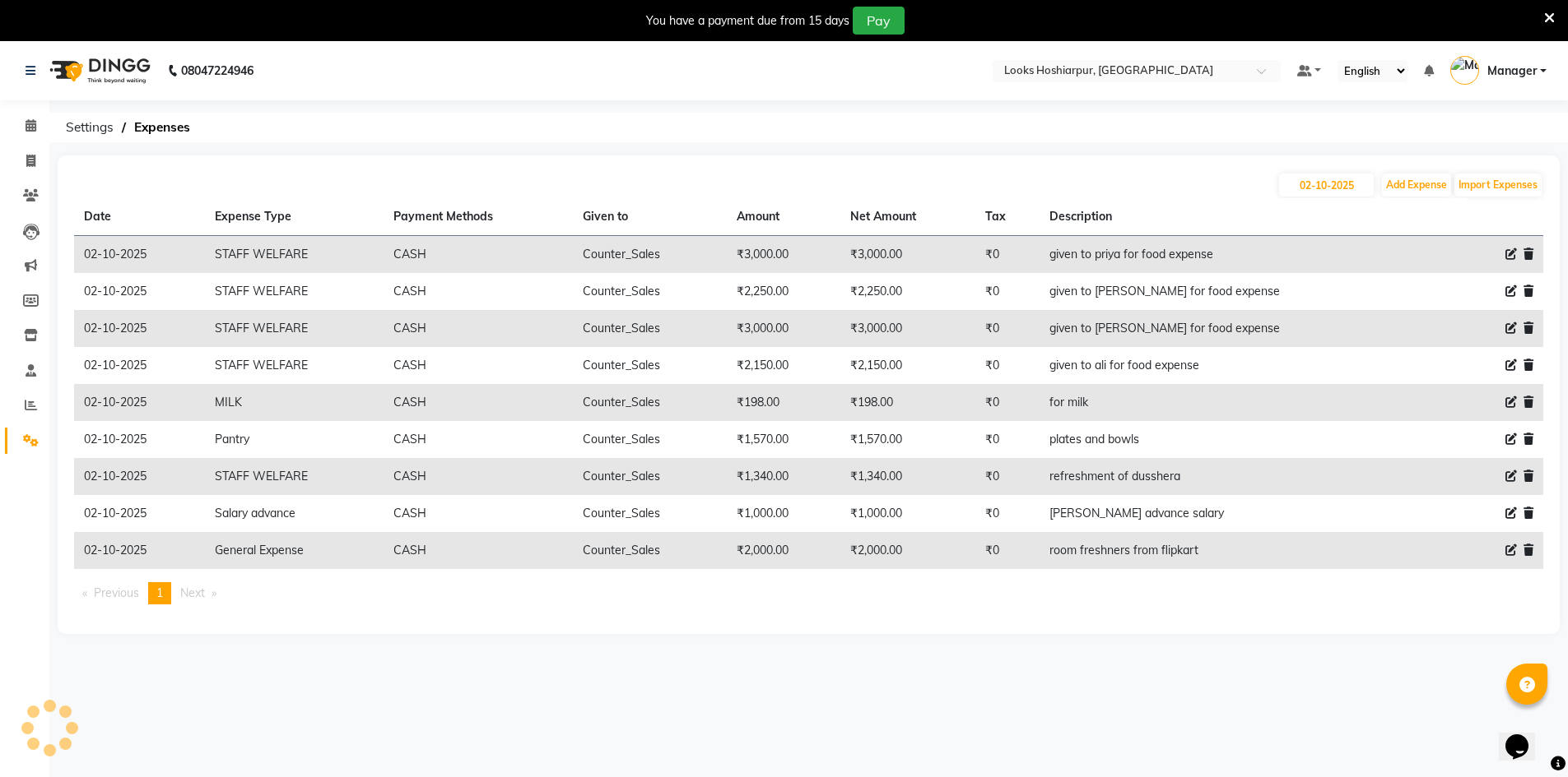
click at [1528, 546] on icon at bounding box center [1528, 550] width 10 height 12
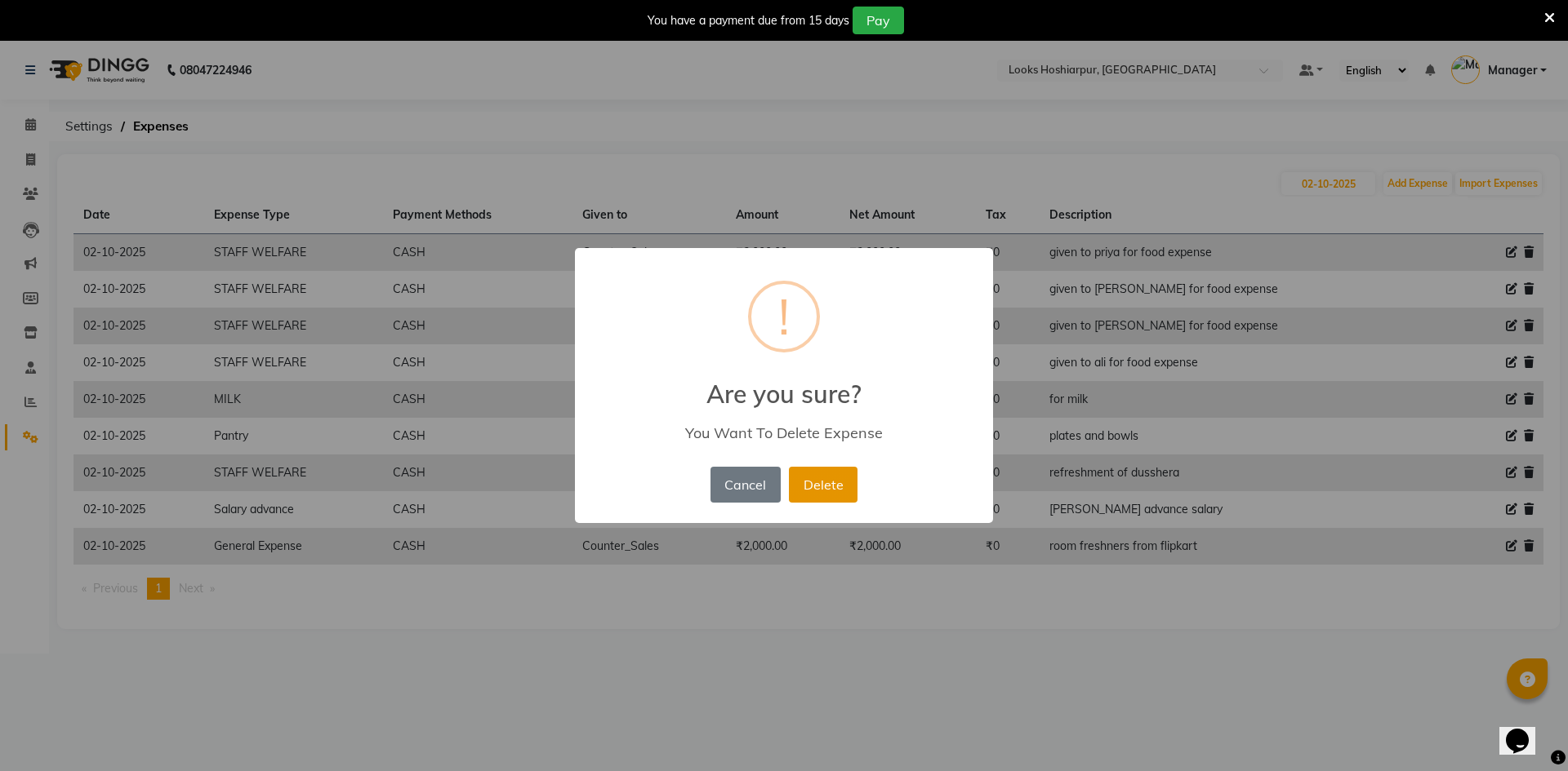
click at [830, 471] on button "Delete" at bounding box center [823, 485] width 69 height 36
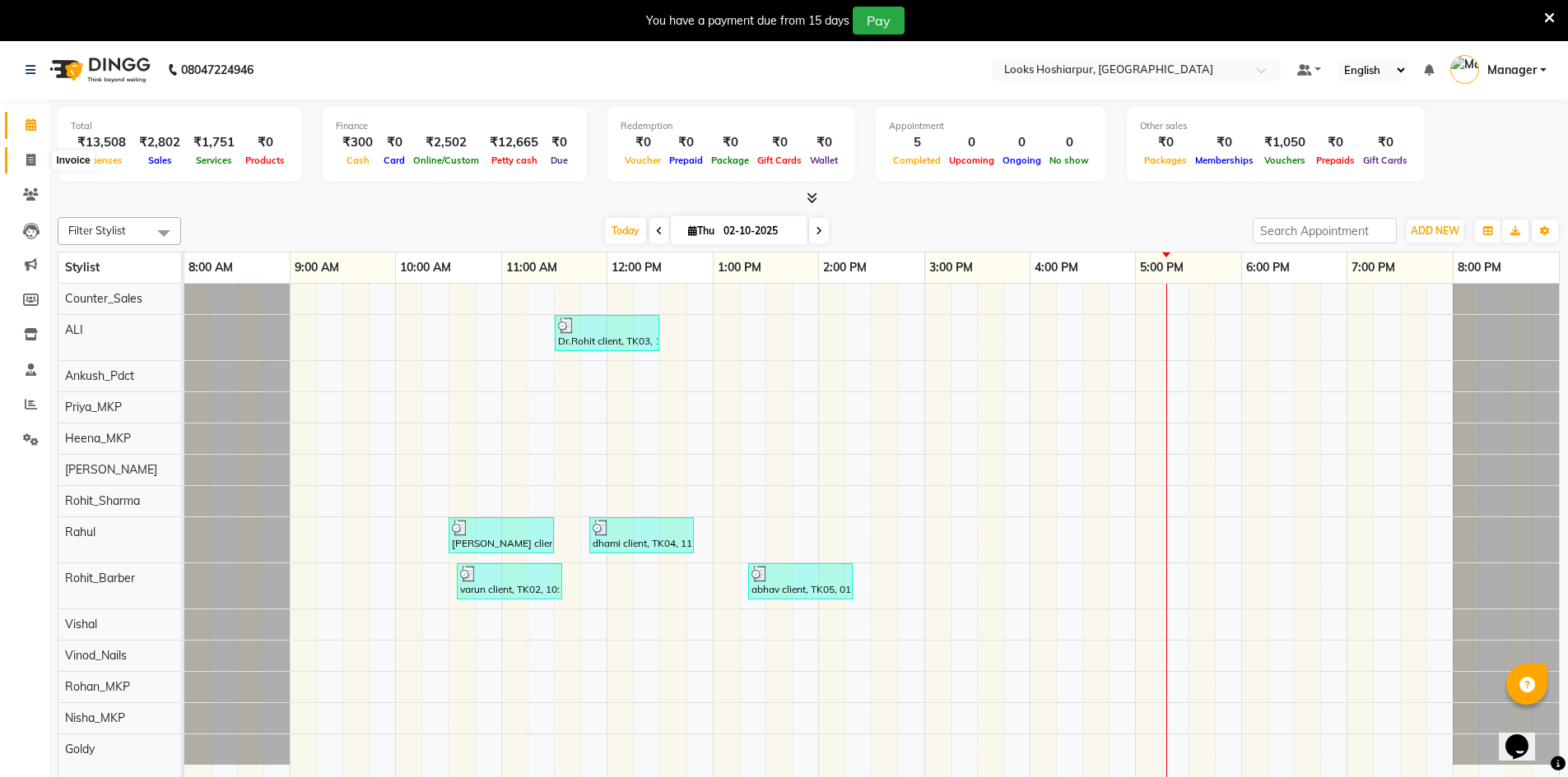
click at [26, 159] on icon at bounding box center [31, 160] width 9 height 13
select select "service"
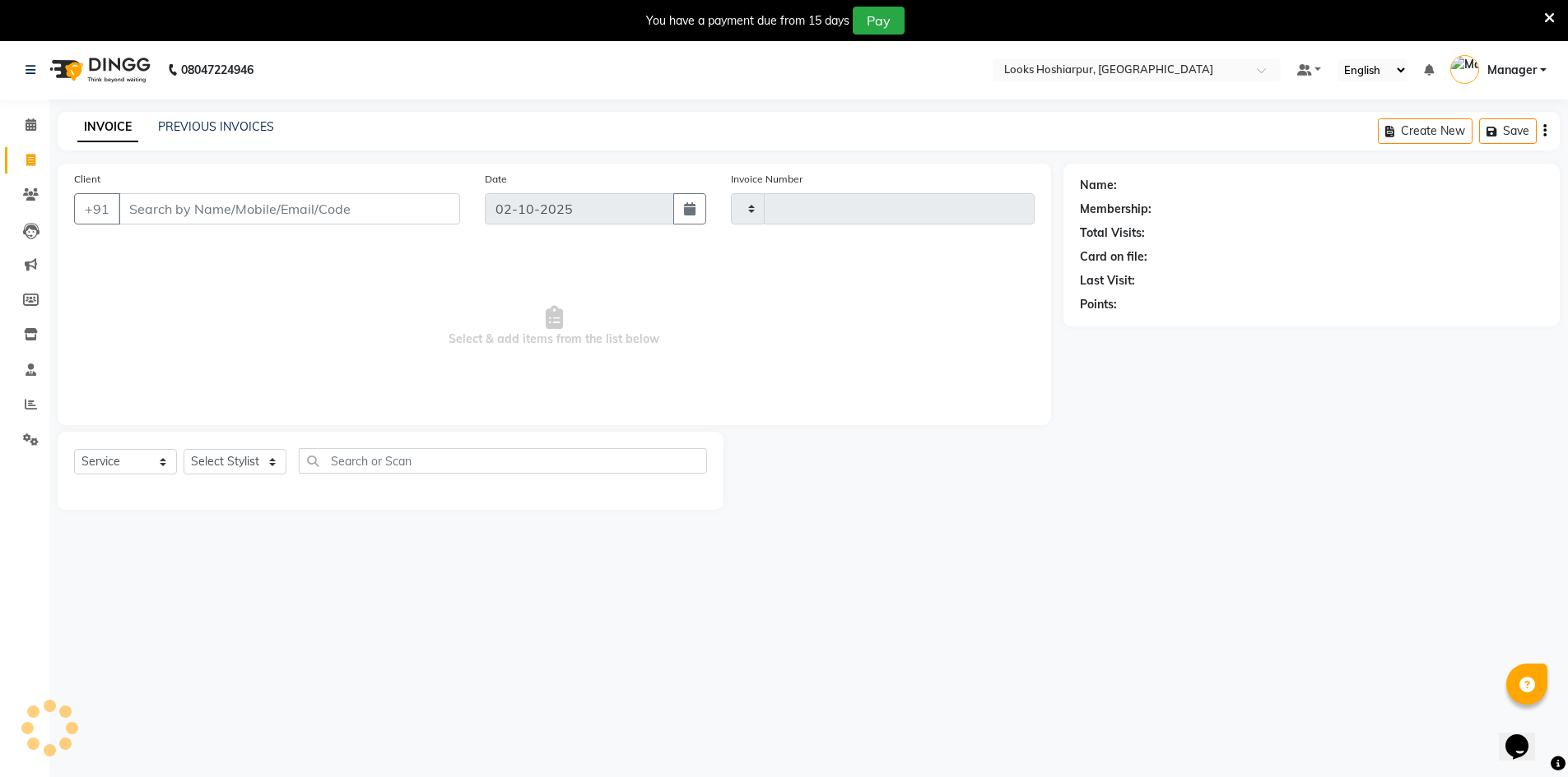
type input "0200"
select select "9034"
select select "92381"
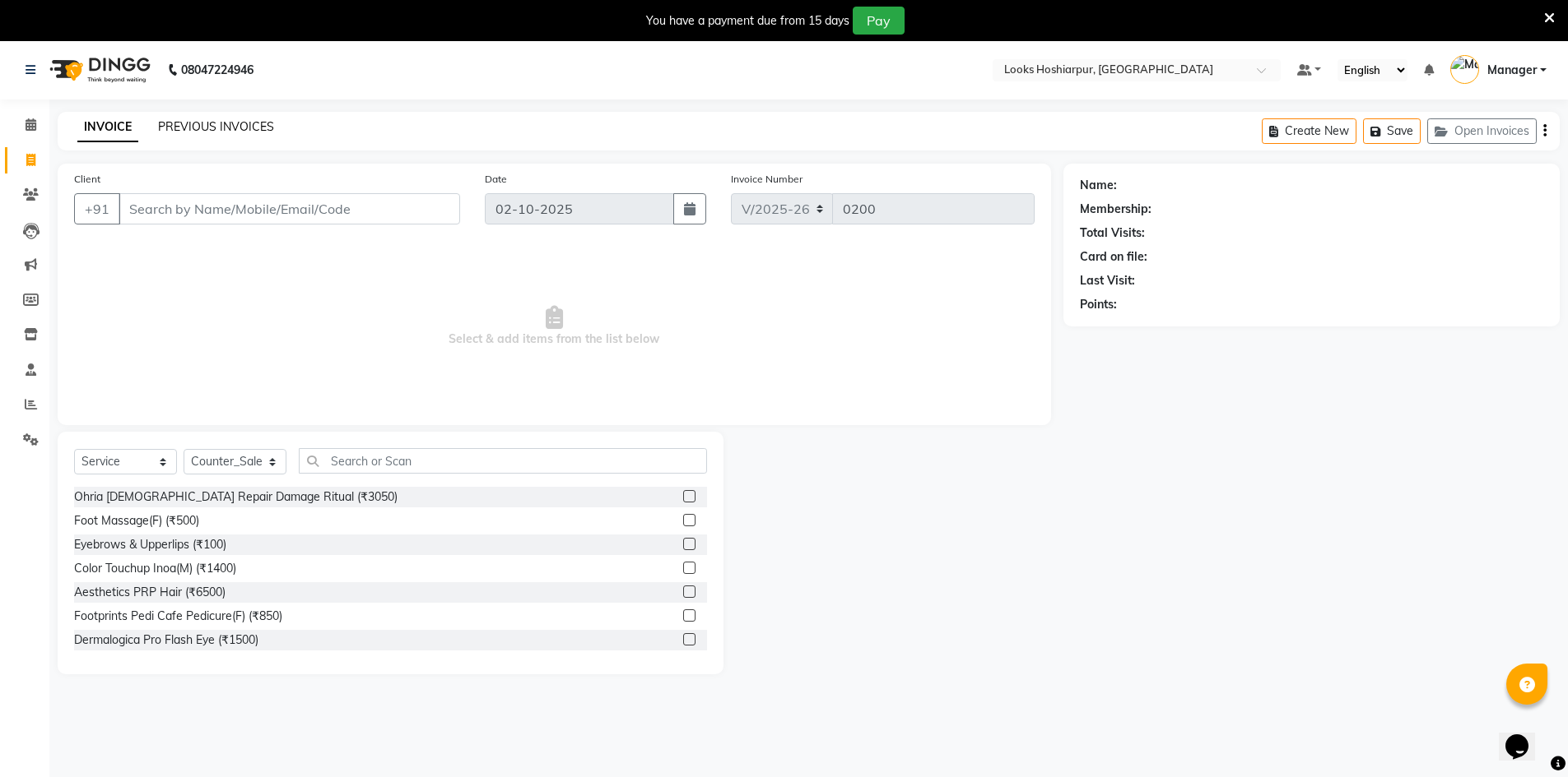
click at [228, 125] on link "PREVIOUS INVOICES" at bounding box center [216, 127] width 116 height 14
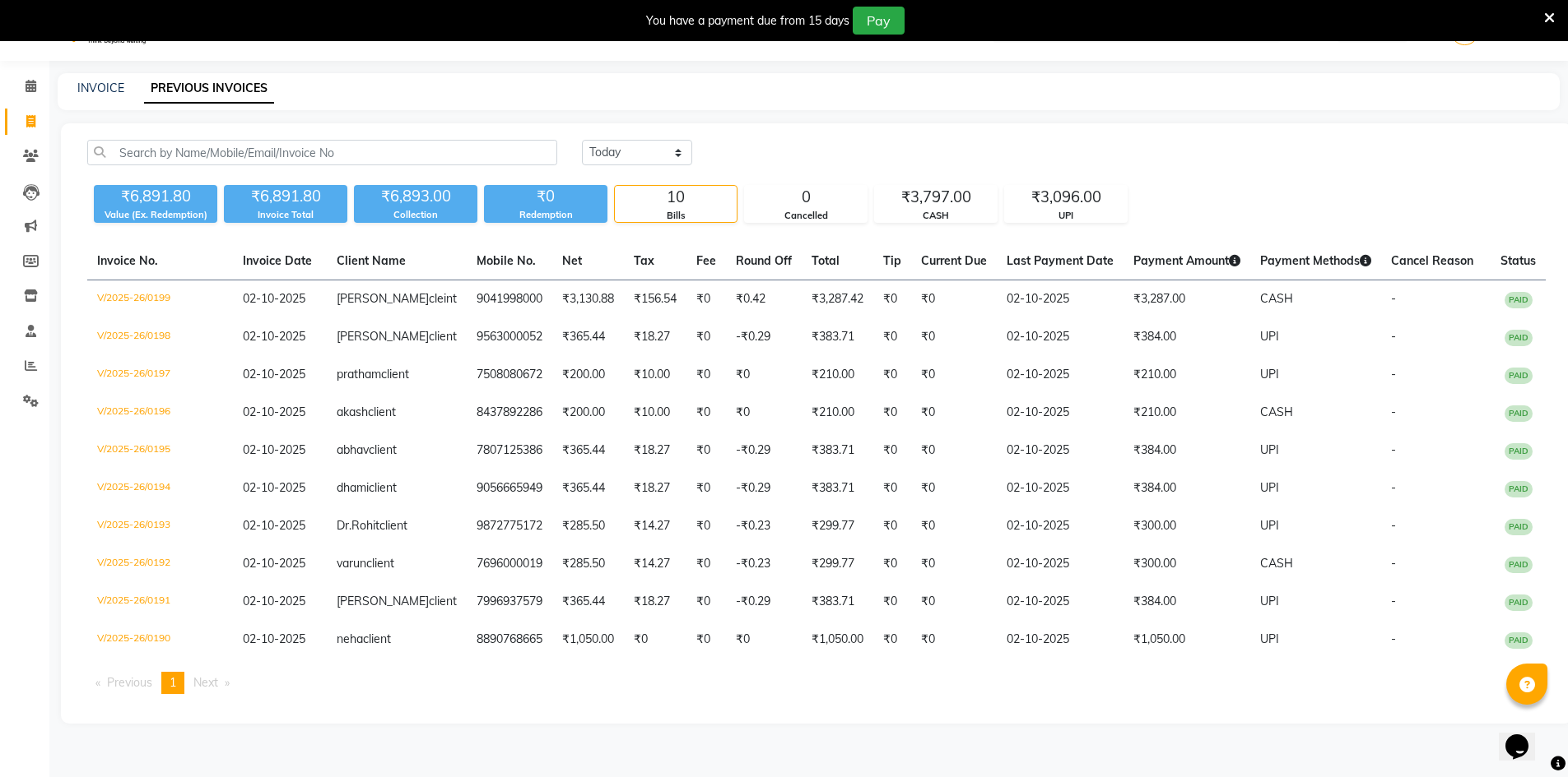
scroll to position [60, 0]
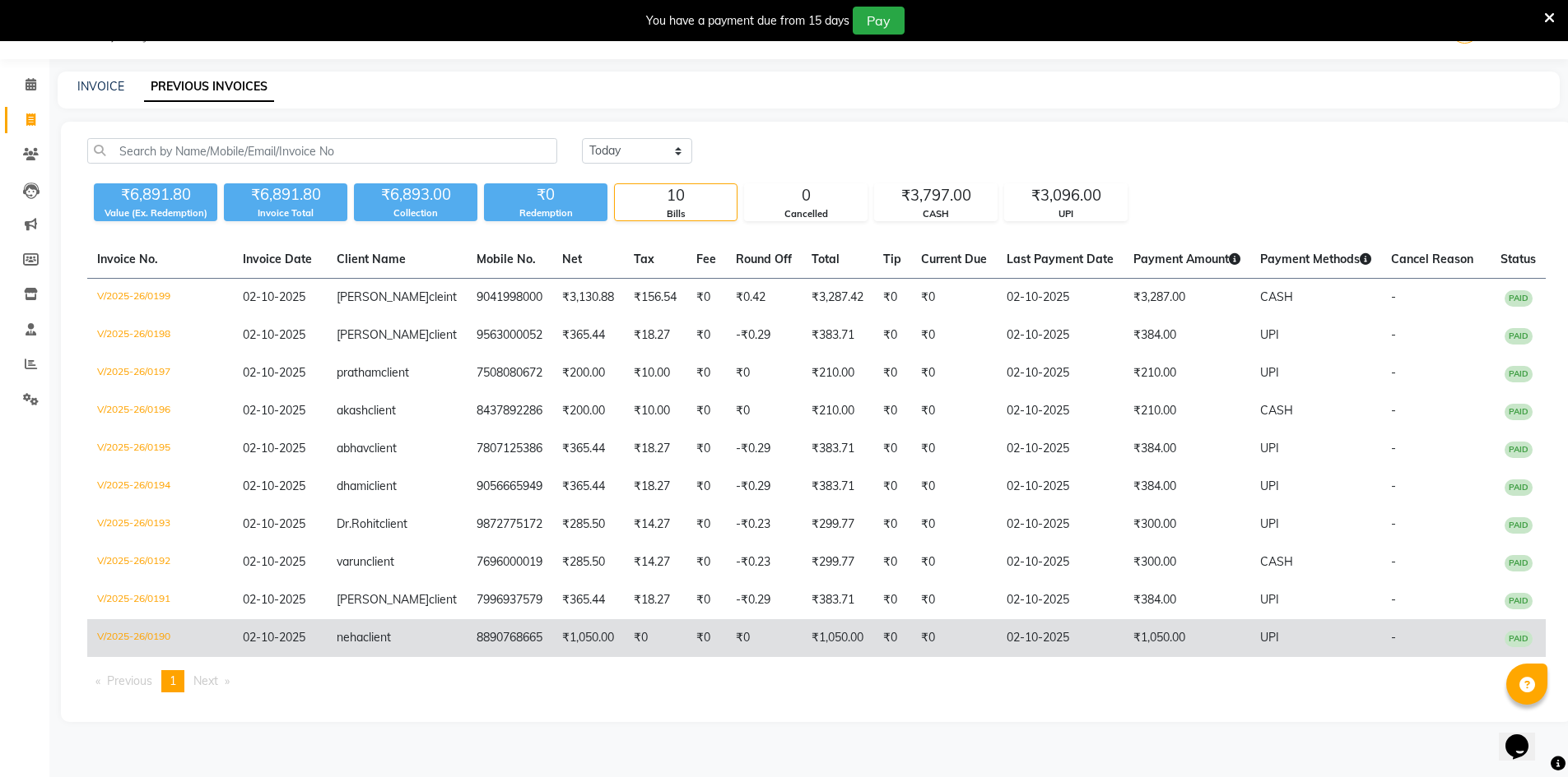
click at [947, 657] on td "₹0" at bounding box center [954, 639] width 85 height 38
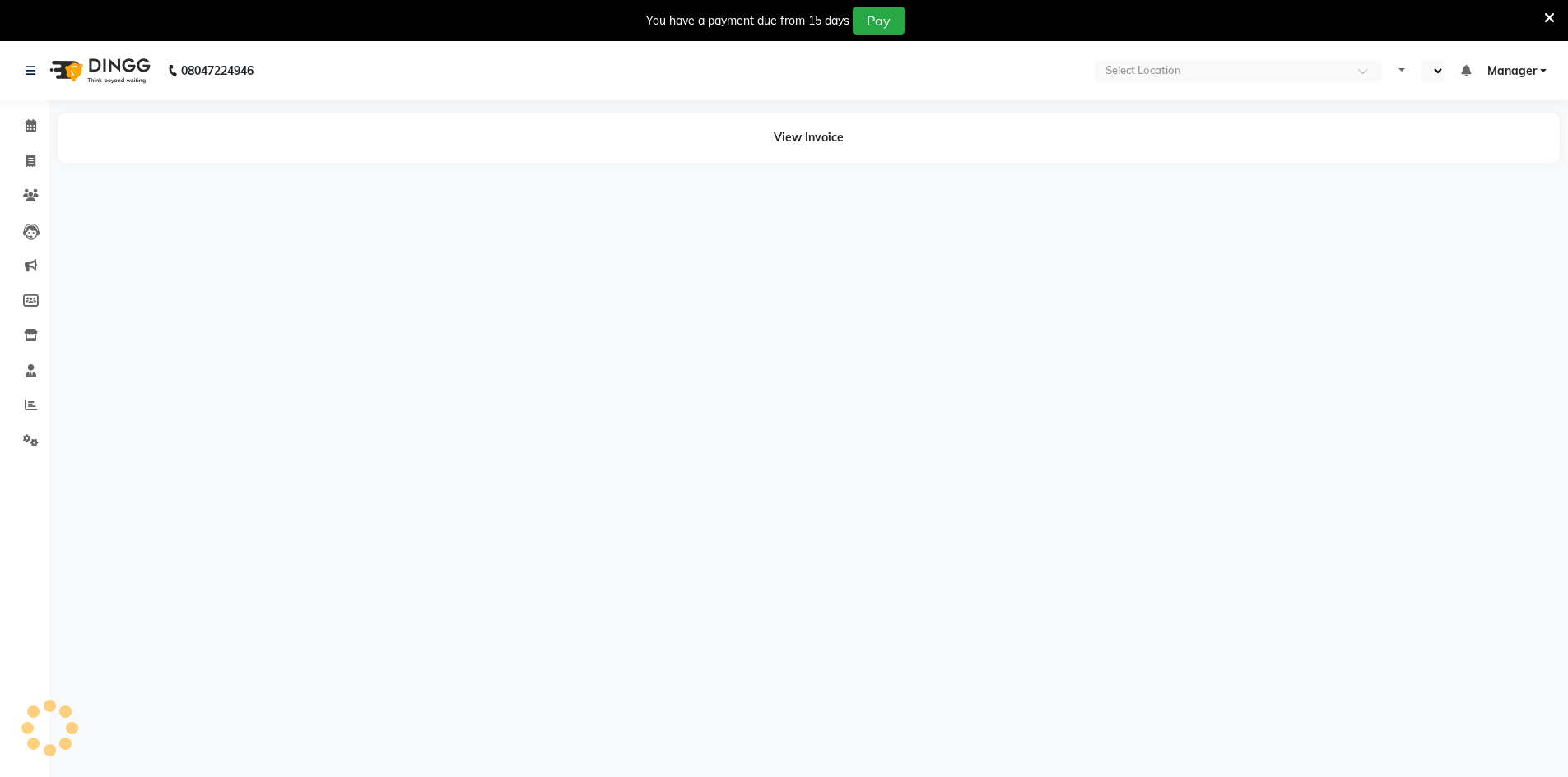
select select "en"
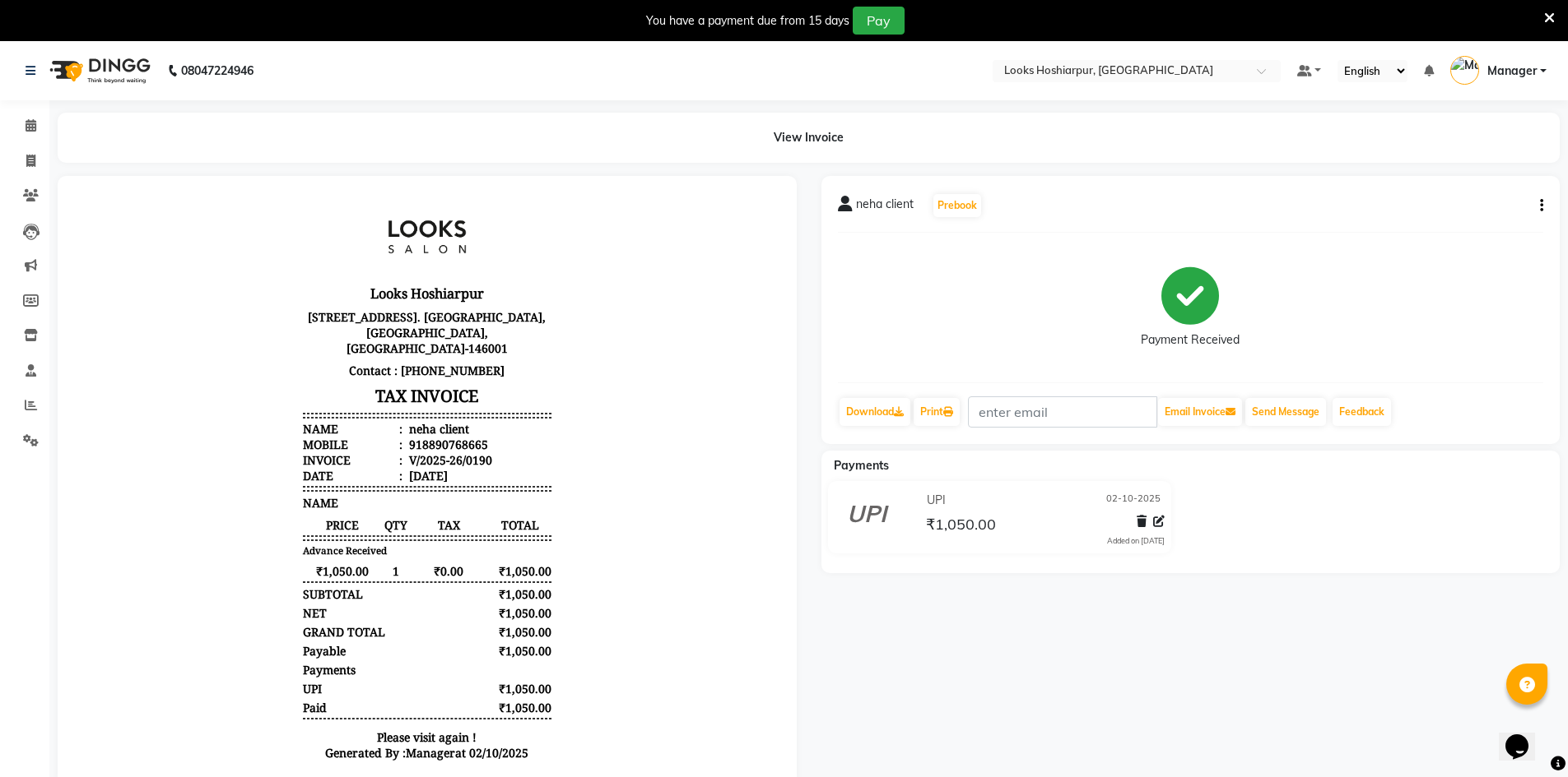
scroll to position [13, 0]
click at [31, 161] on icon at bounding box center [31, 161] width 9 height 13
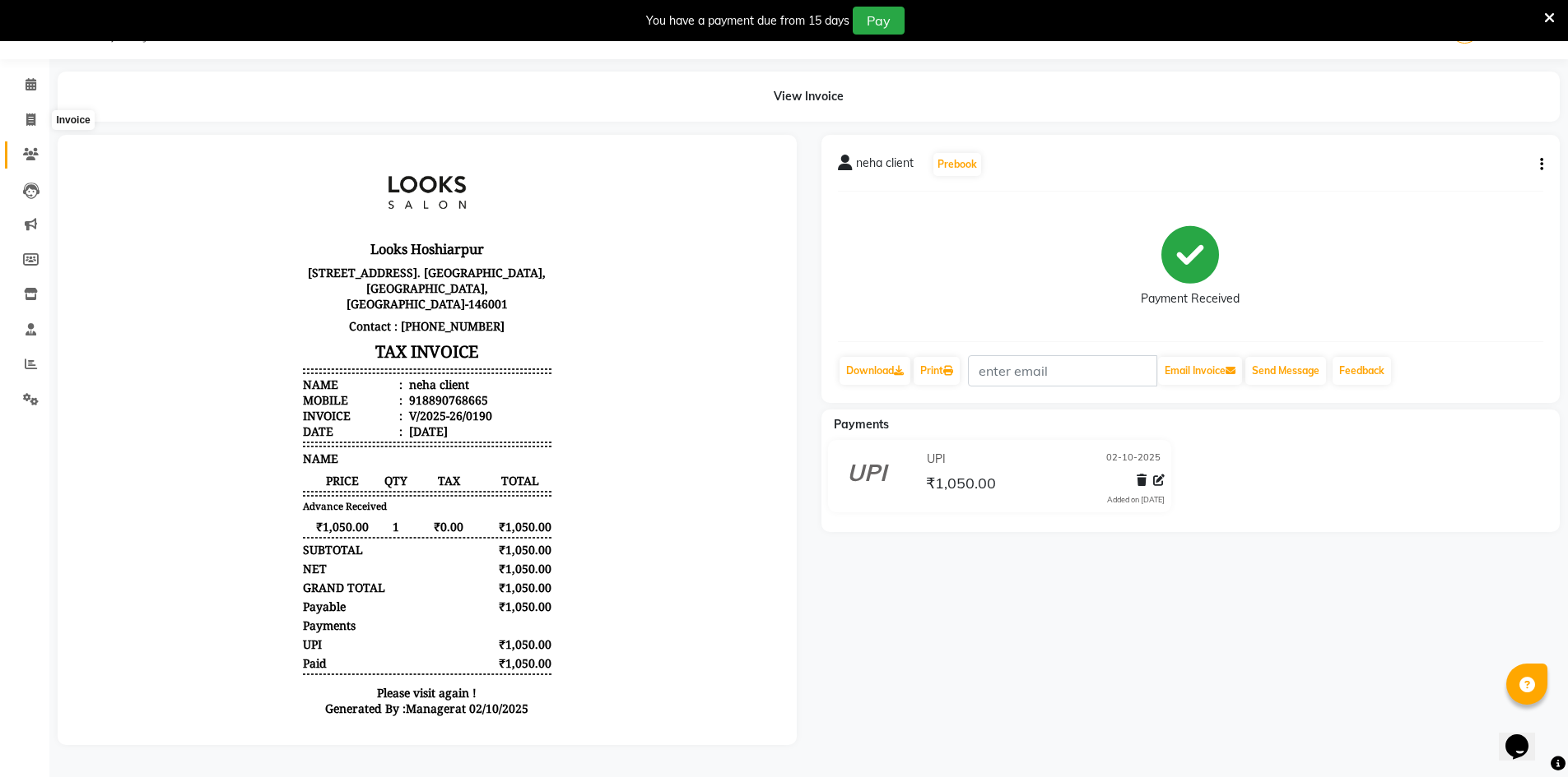
select select "9034"
select select "service"
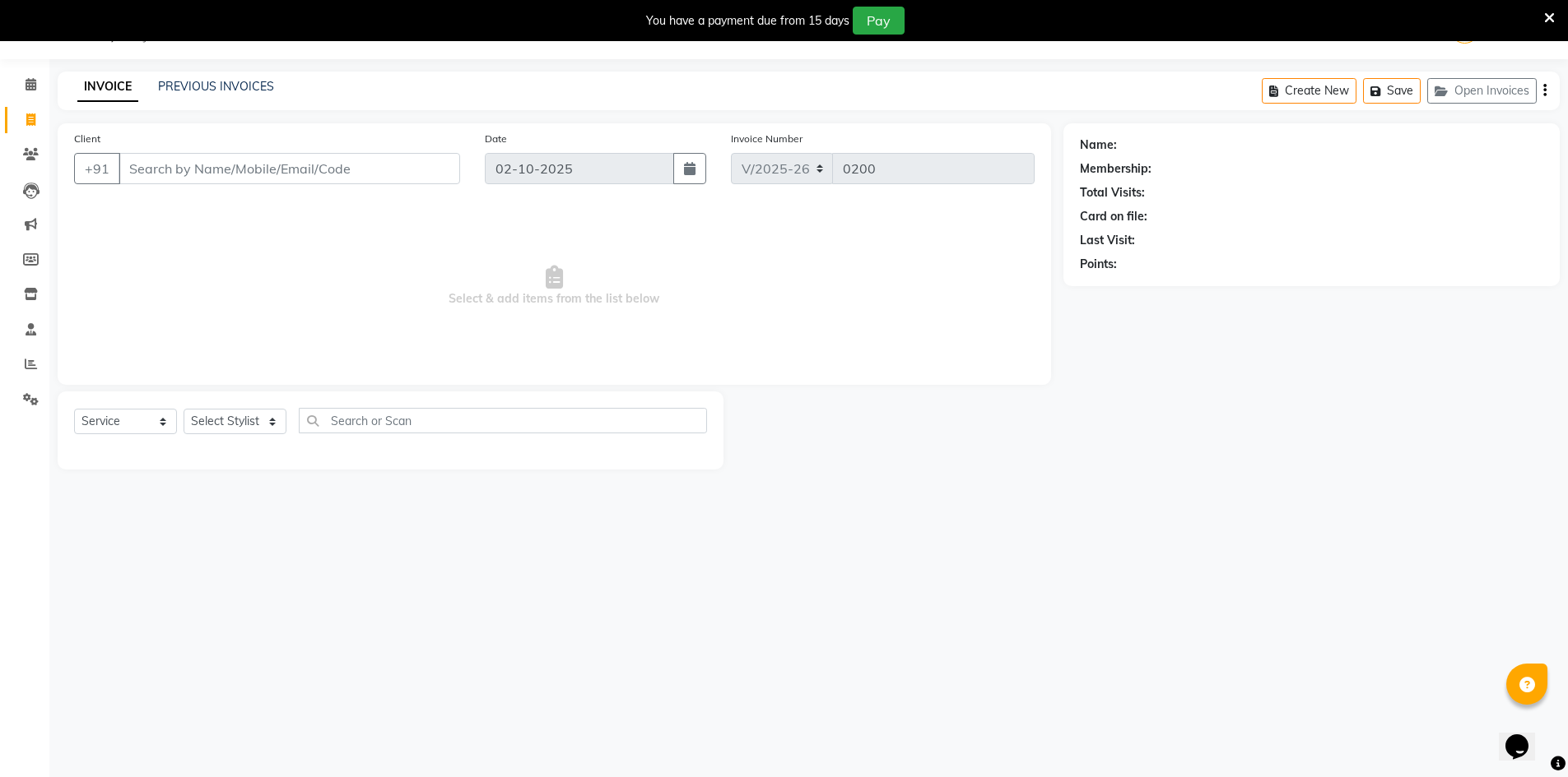
select select "92381"
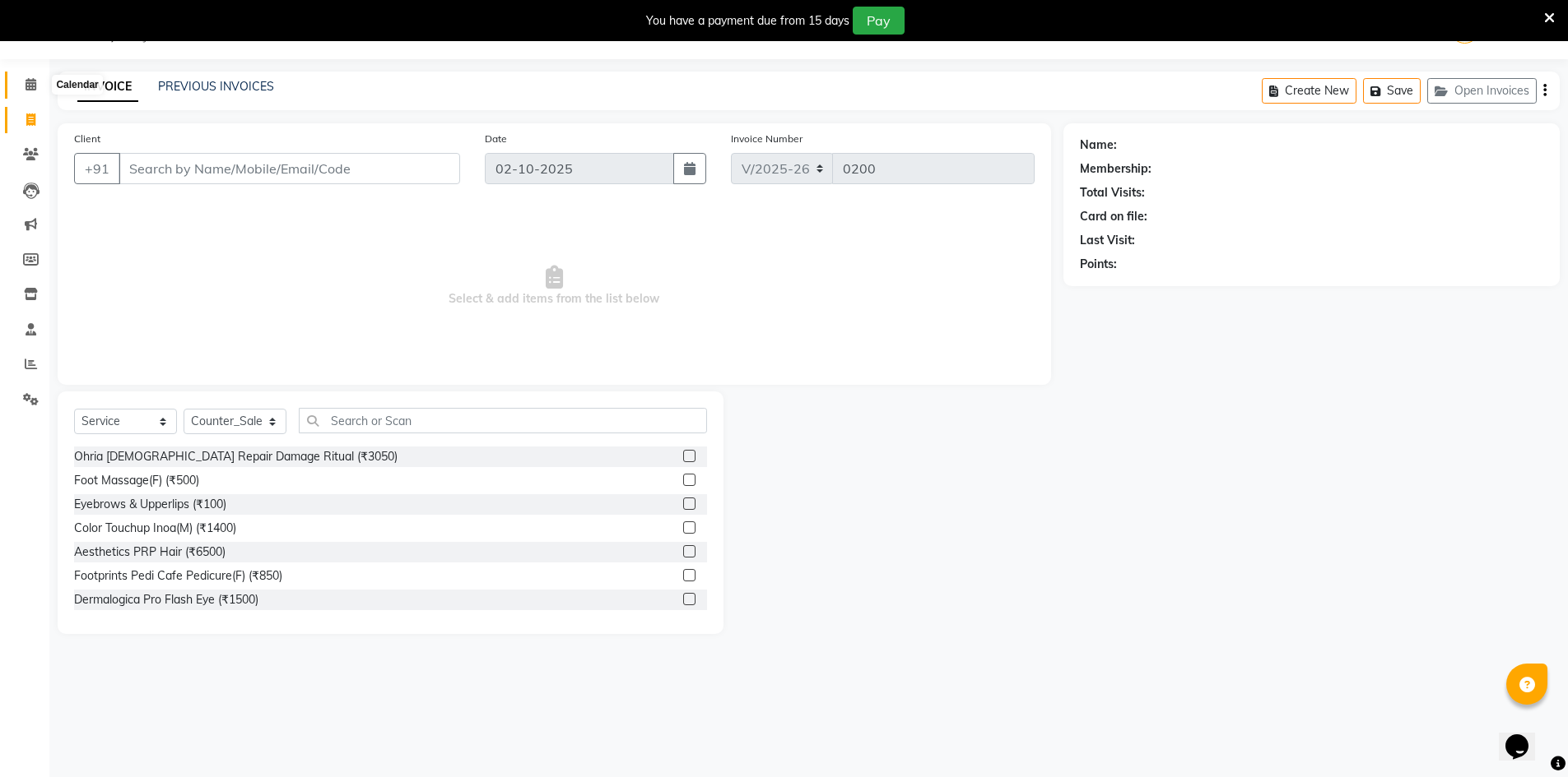
click at [30, 80] on icon at bounding box center [31, 85] width 11 height 13
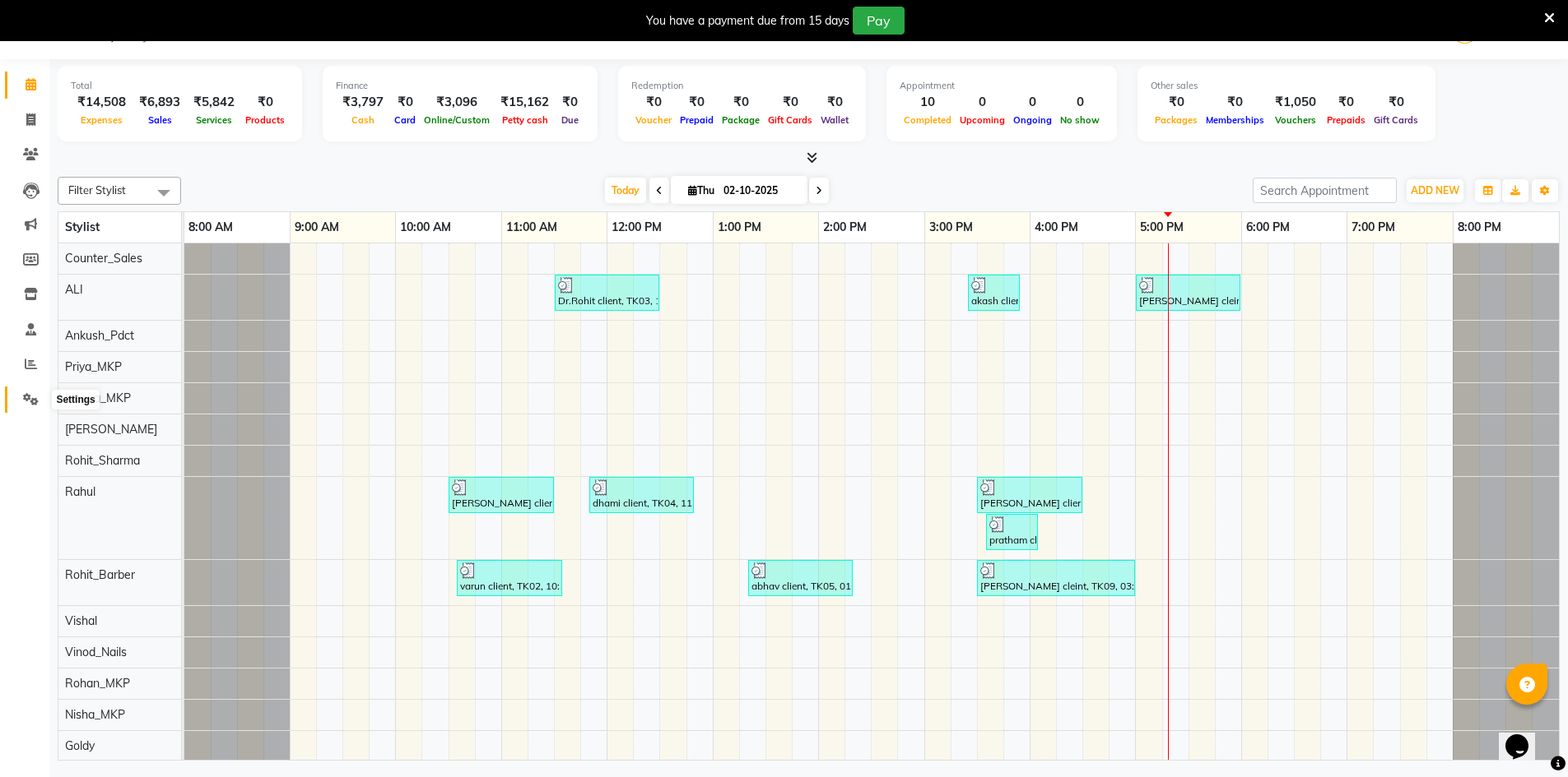
click at [31, 399] on icon at bounding box center [31, 399] width 15 height 13
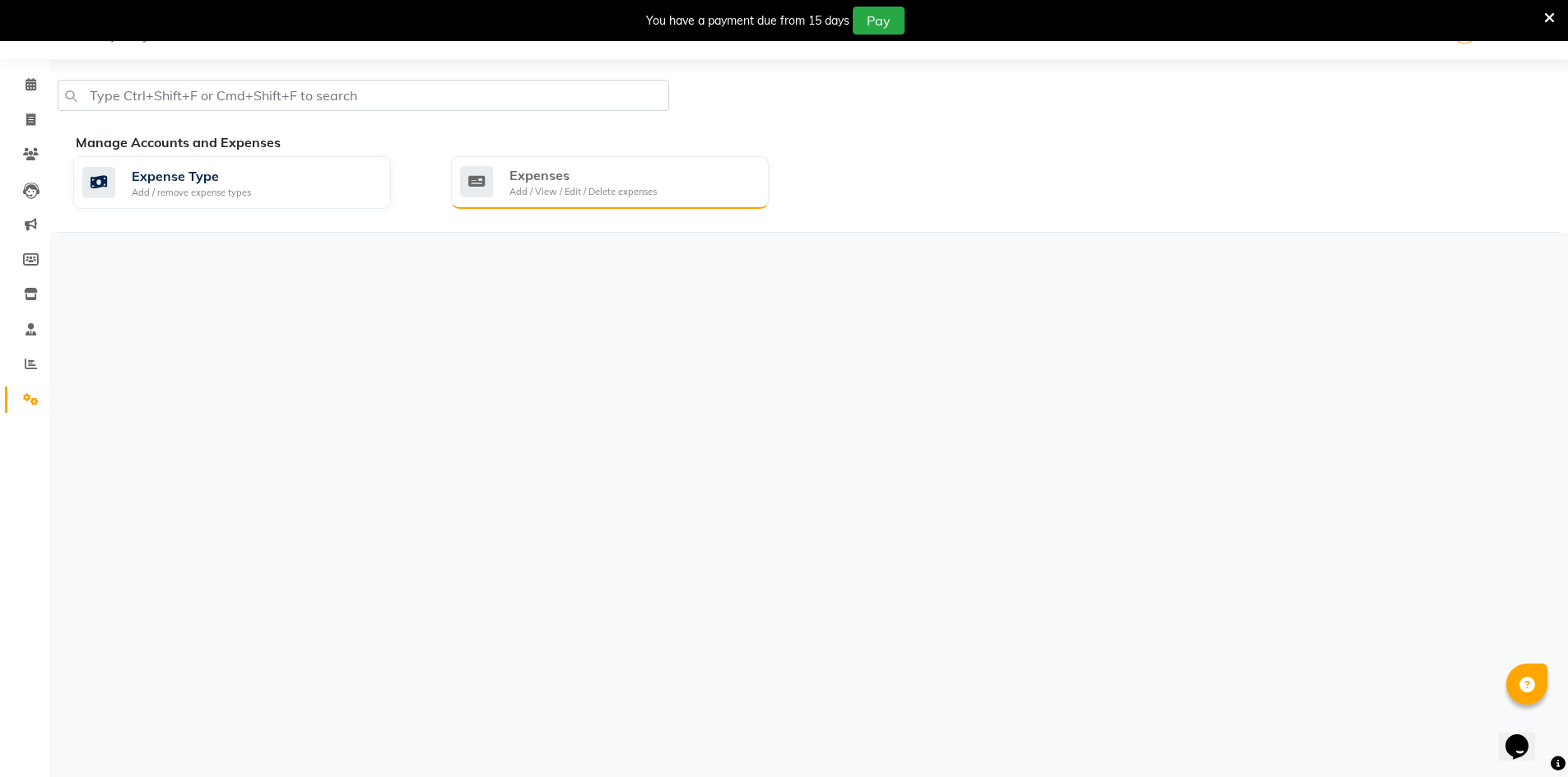
click at [684, 194] on div "Expenses Add / View / Edit / Delete expenses" at bounding box center [607, 183] width 295 height 34
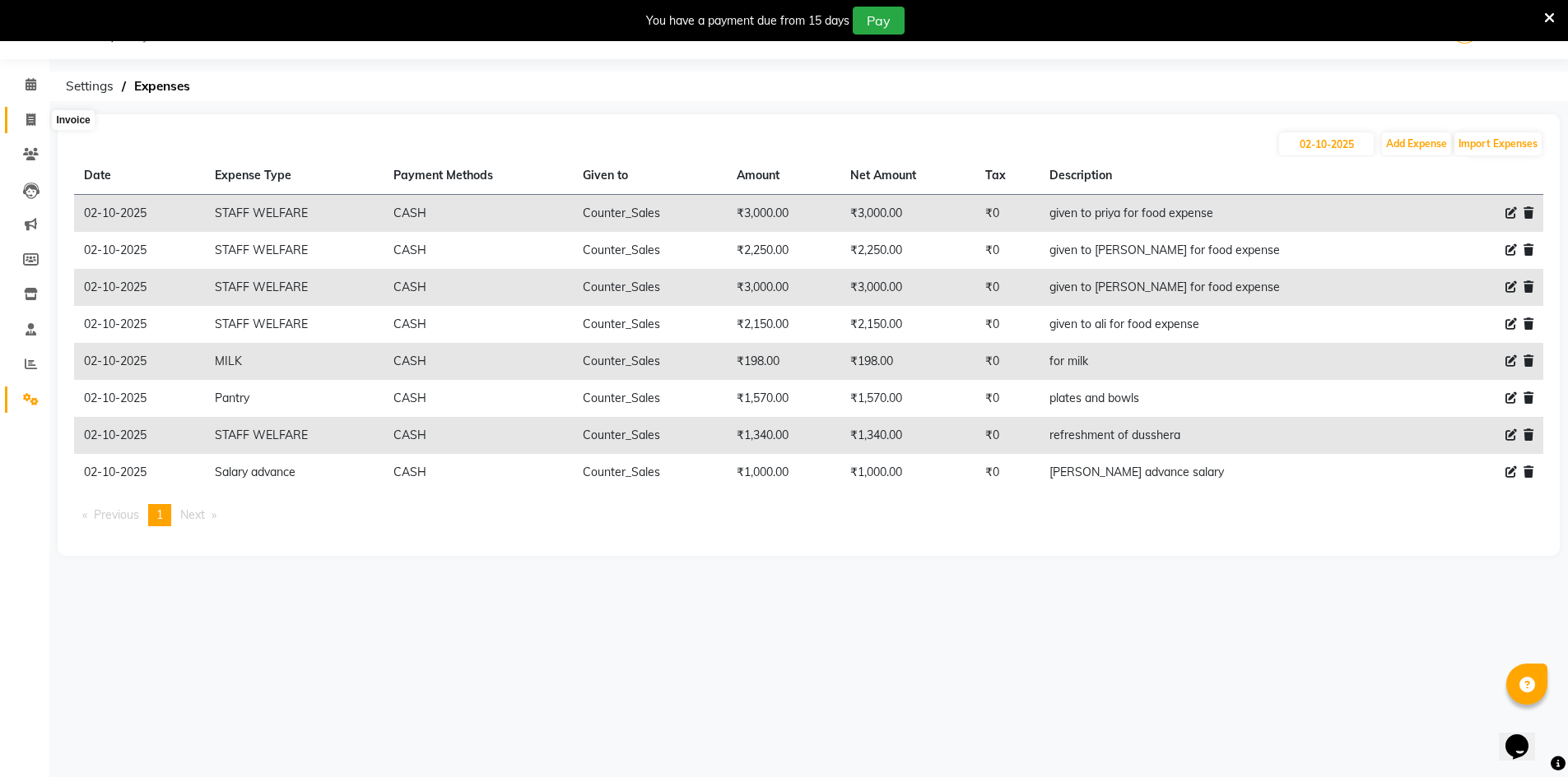
click at [31, 124] on icon at bounding box center [31, 120] width 9 height 13
select select "service"
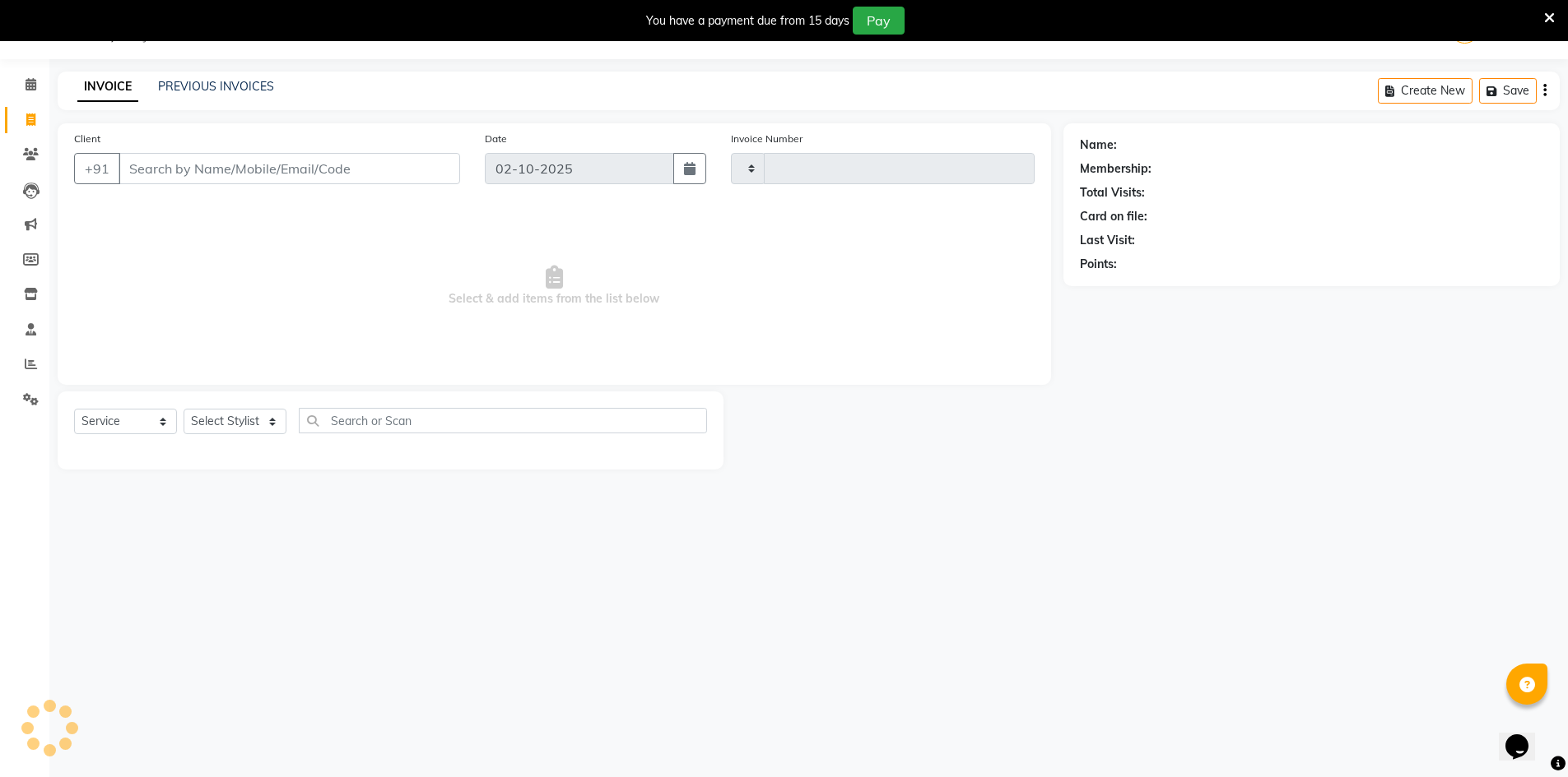
type input "0200"
select select "9034"
select select "92381"
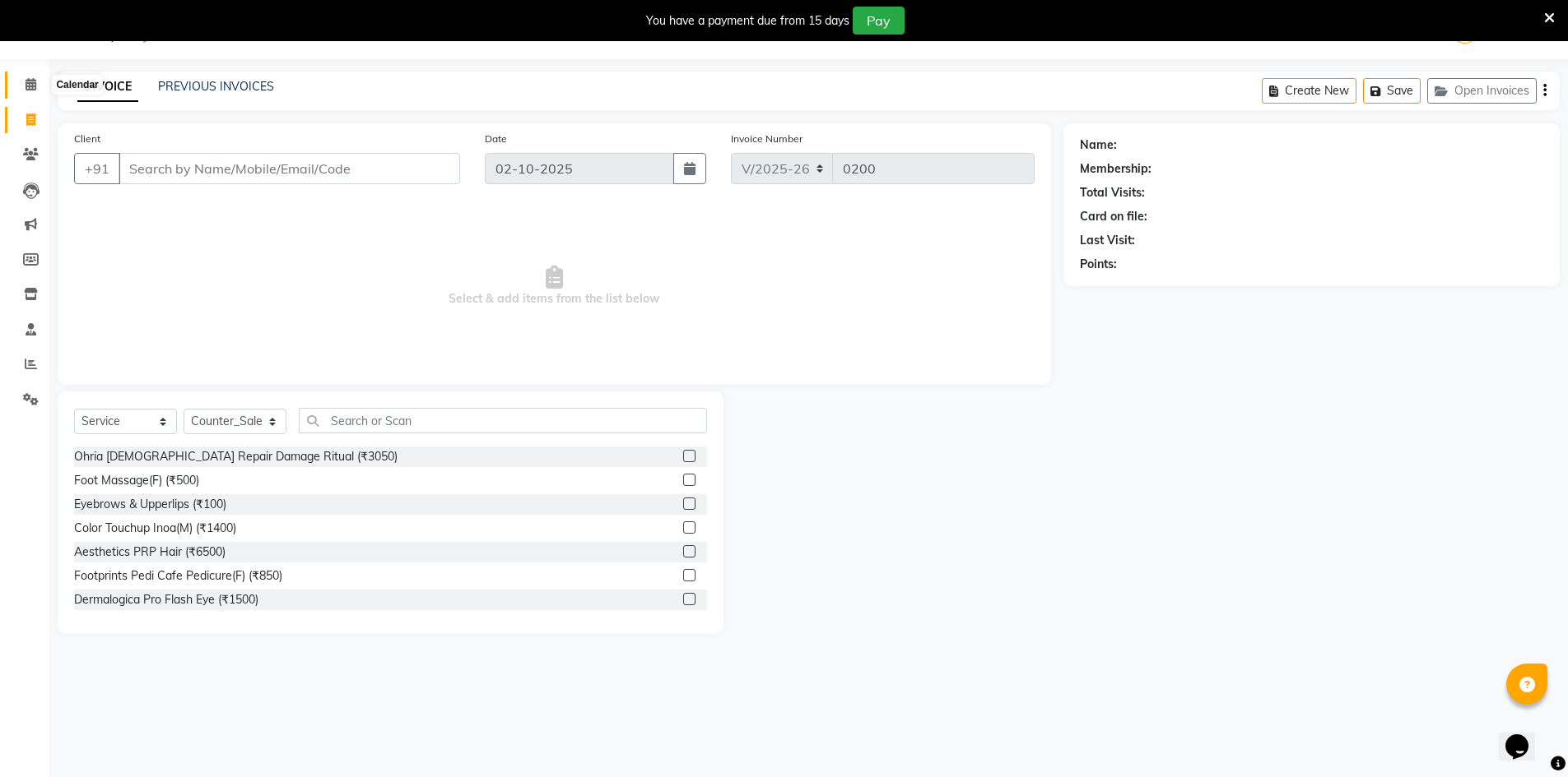
click at [32, 86] on icon at bounding box center [31, 85] width 11 height 13
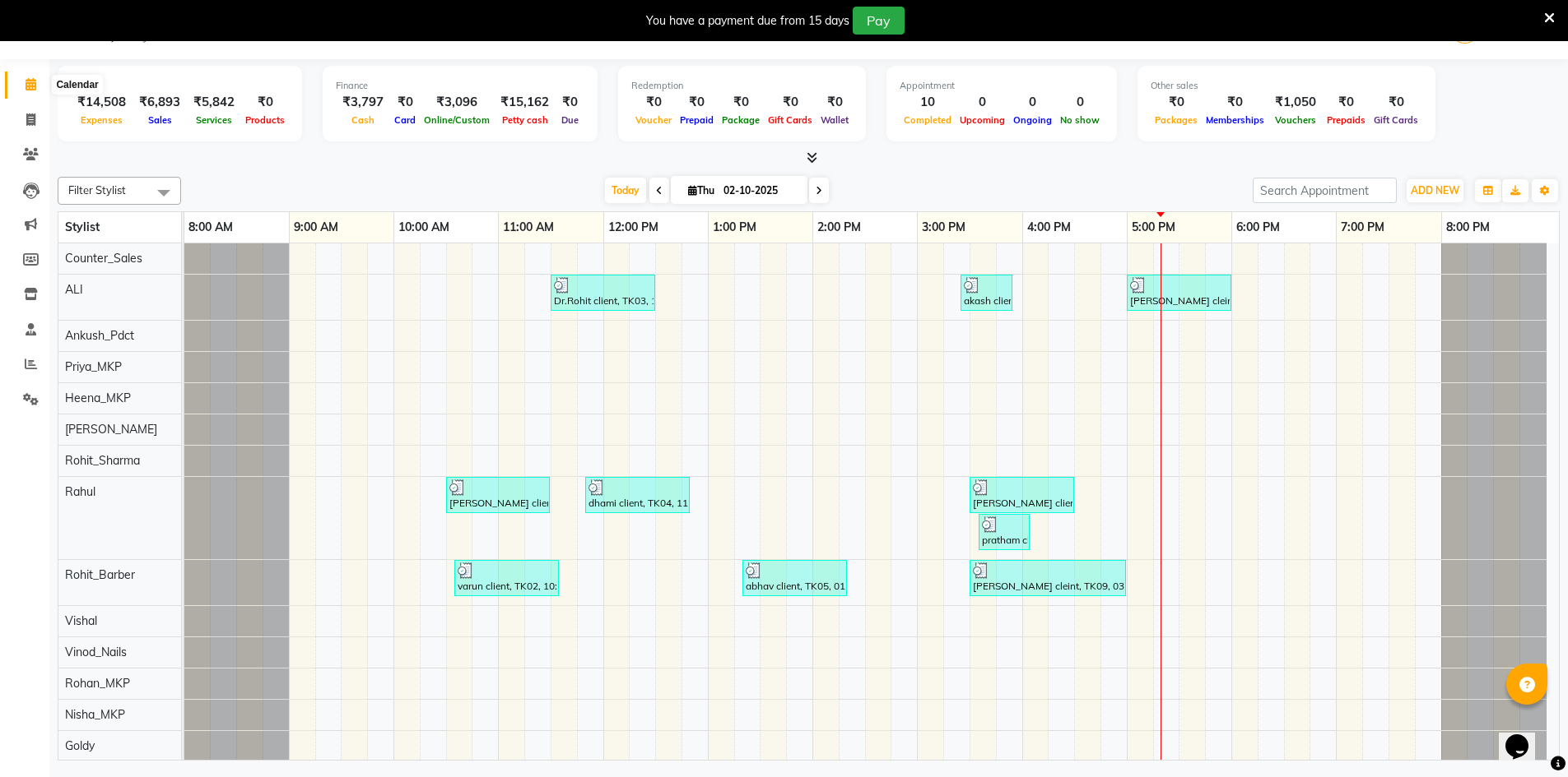
click at [25, 80] on icon at bounding box center [31, 85] width 11 height 13
click at [31, 124] on icon at bounding box center [31, 120] width 9 height 13
select select "service"
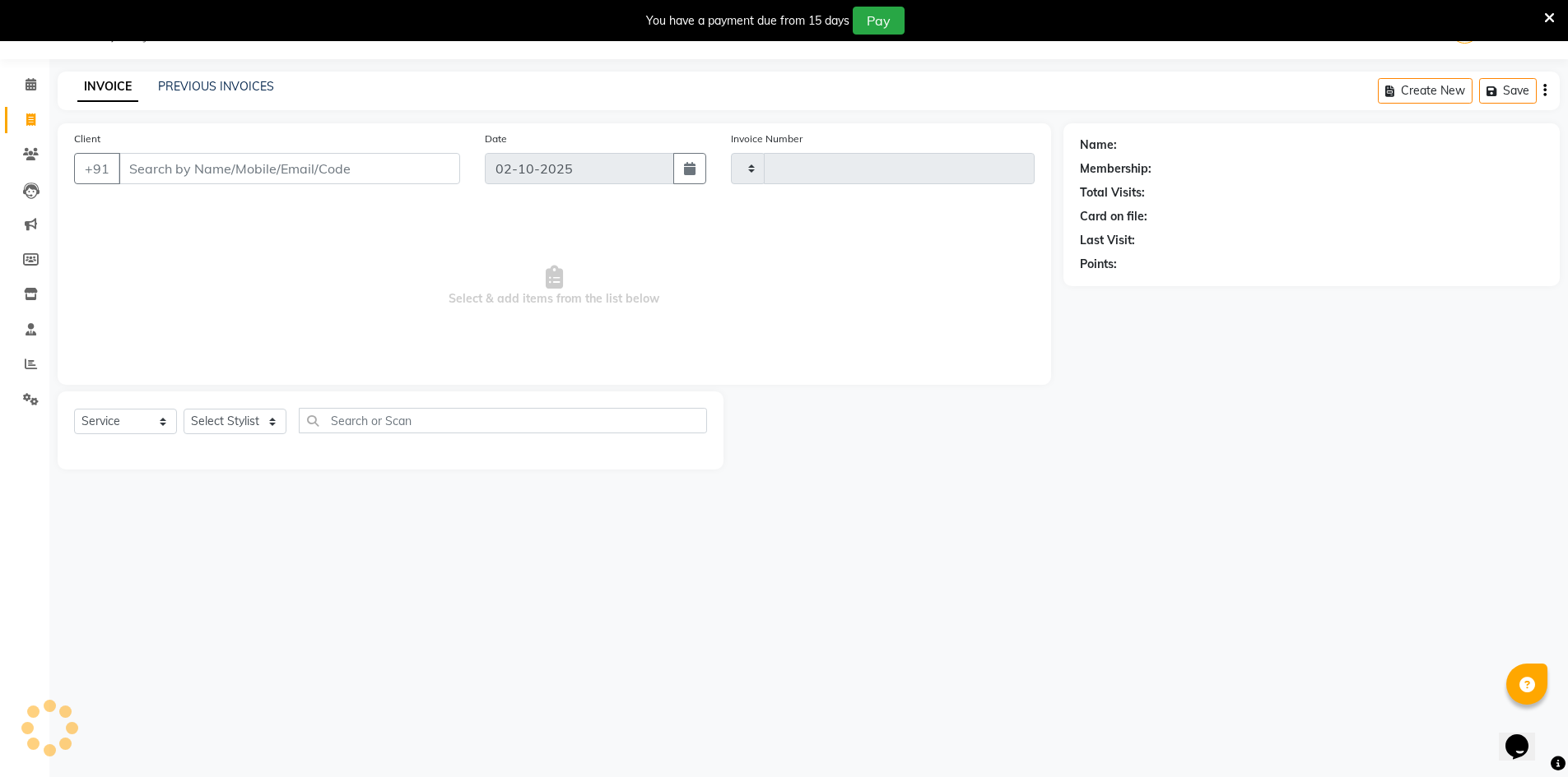
type input "0200"
select select "9034"
select select "92381"
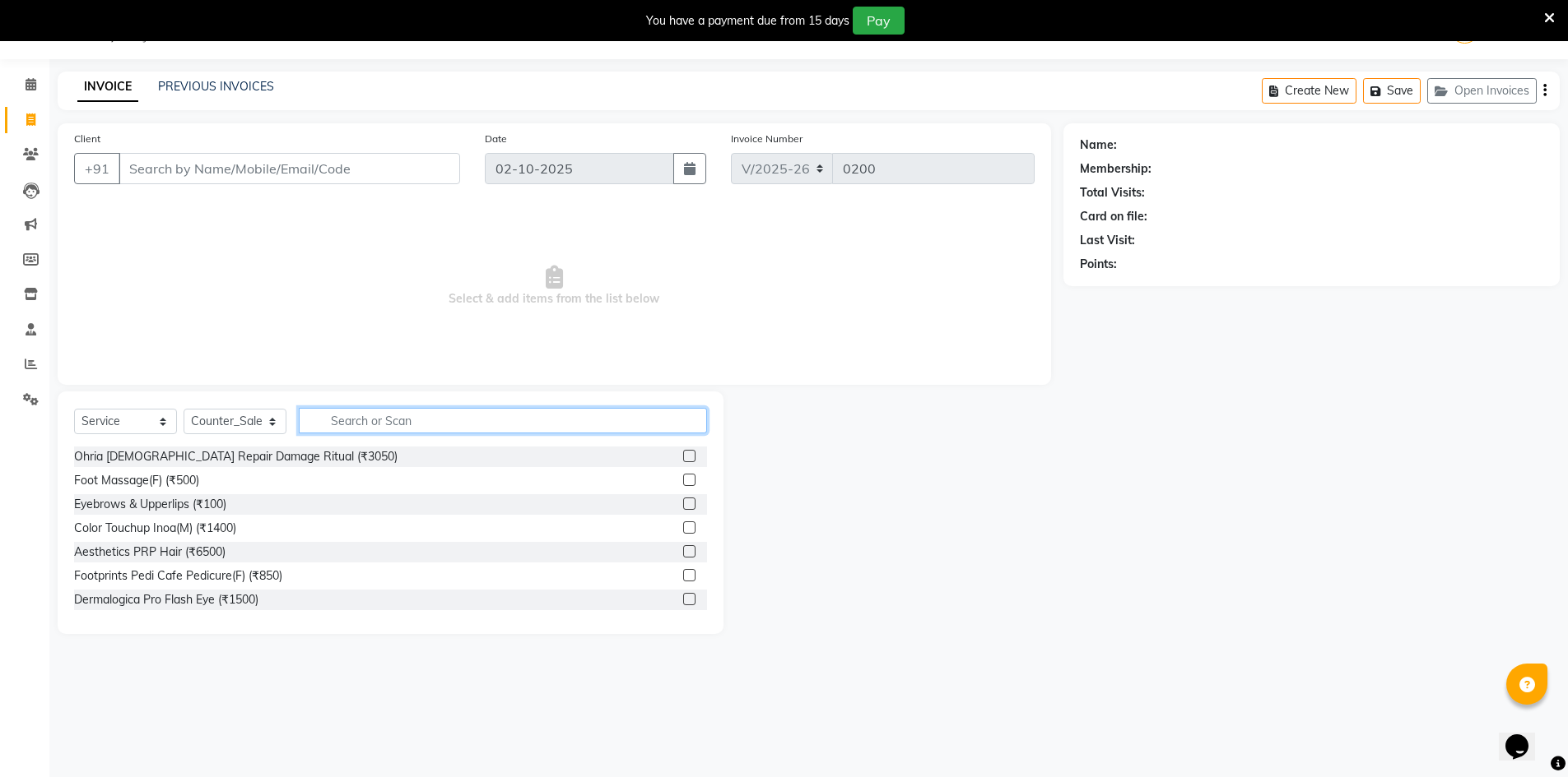
click at [438, 417] on input "text" at bounding box center [503, 421] width 408 height 25
type input "d"
type input "f"
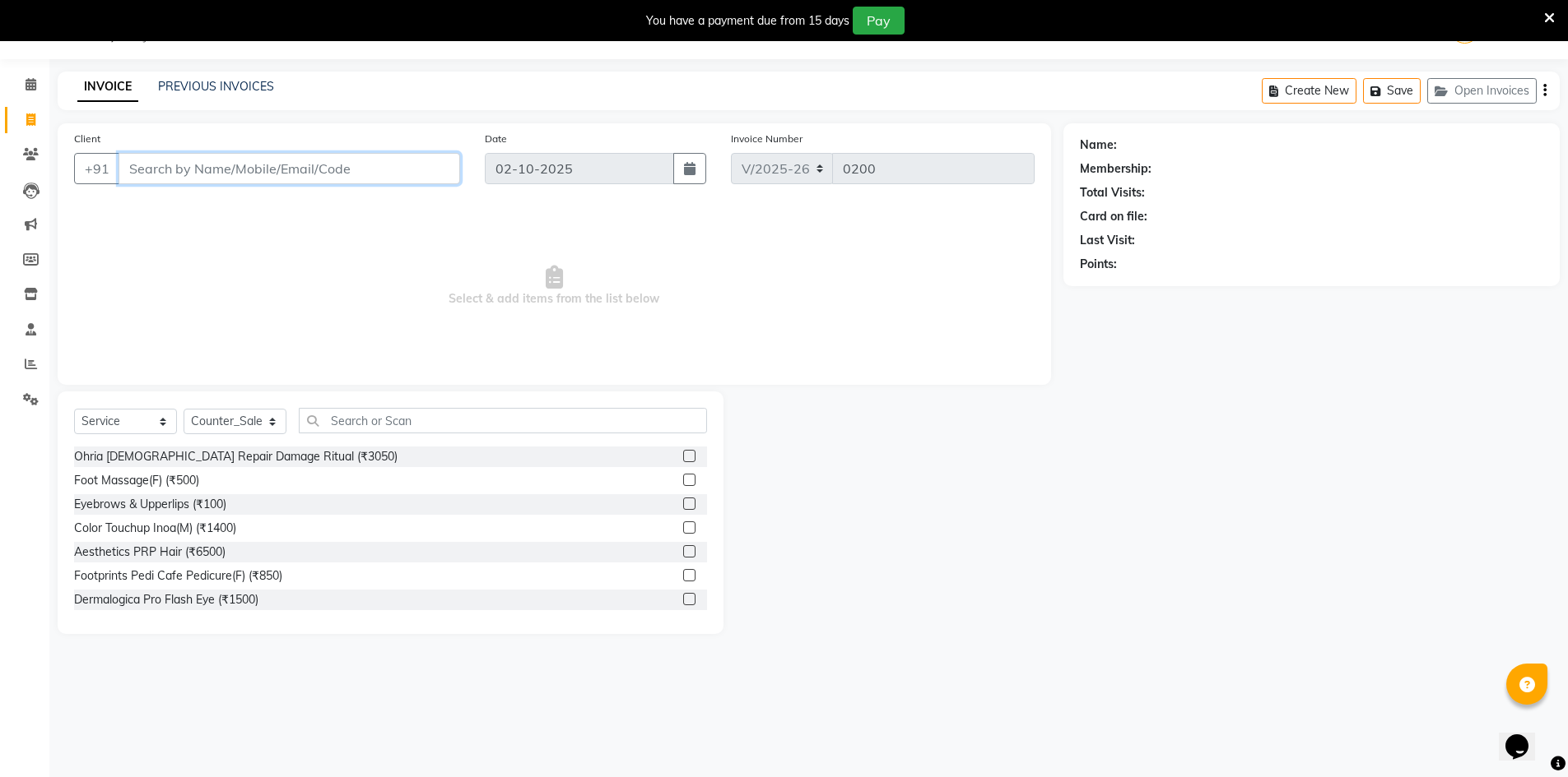
click at [213, 169] on input "Client" at bounding box center [290, 168] width 342 height 31
type input "6478334746"
click at [431, 170] on span "Add Client" at bounding box center [417, 168] width 65 height 16
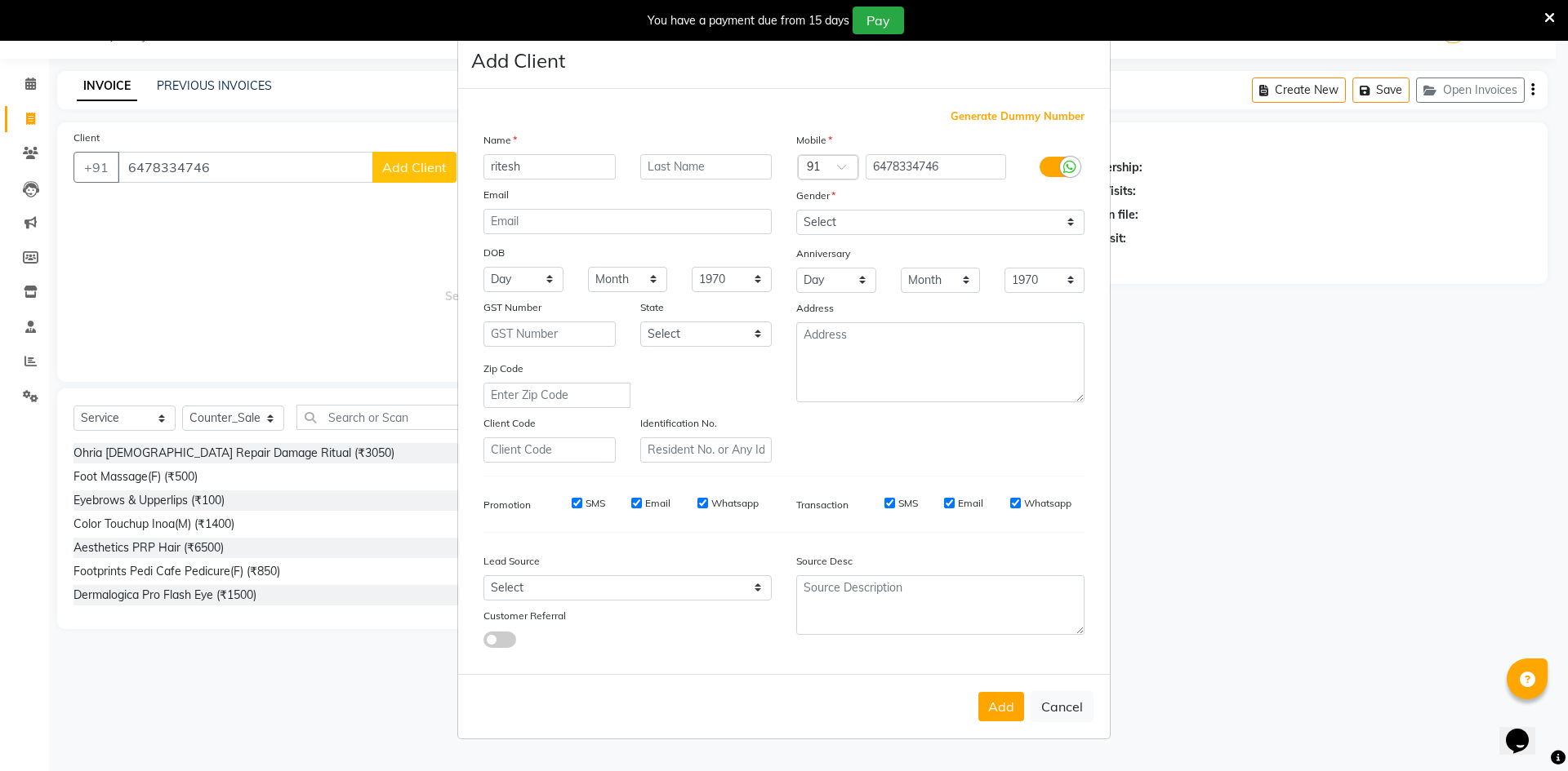
type input "ritesh"
click at [698, 168] on input "text" at bounding box center [706, 167] width 132 height 25
type input "client"
click at [1072, 221] on select "Select [DEMOGRAPHIC_DATA] [DEMOGRAPHIC_DATA] Other Prefer Not To Say" at bounding box center [940, 222] width 288 height 25
select select "[DEMOGRAPHIC_DATA]"
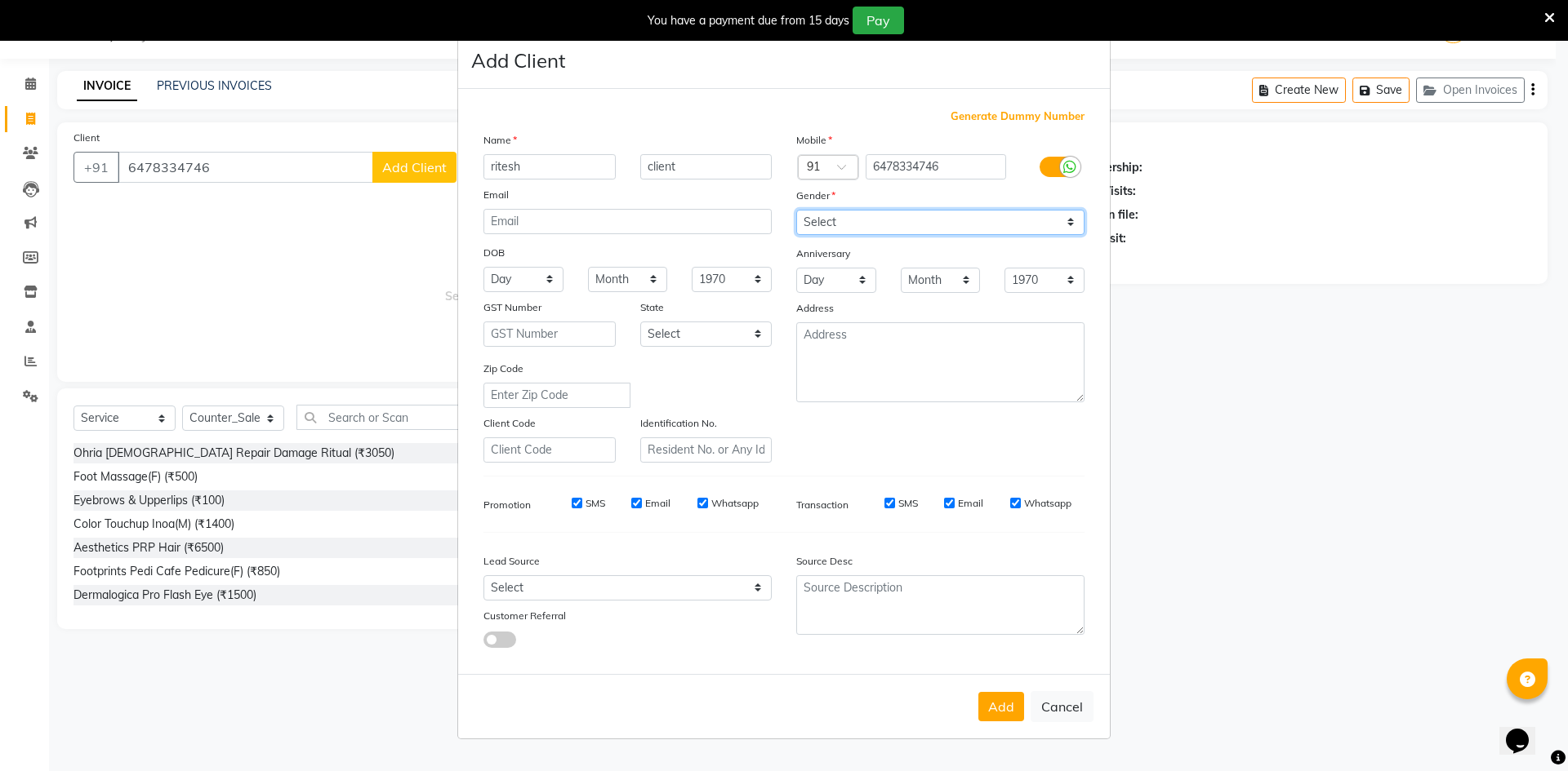
click at [797, 210] on select "Select [DEMOGRAPHIC_DATA] [DEMOGRAPHIC_DATA] Other Prefer Not To Say" at bounding box center [940, 222] width 288 height 25
click at [1003, 713] on button "Add" at bounding box center [1001, 707] width 46 height 29
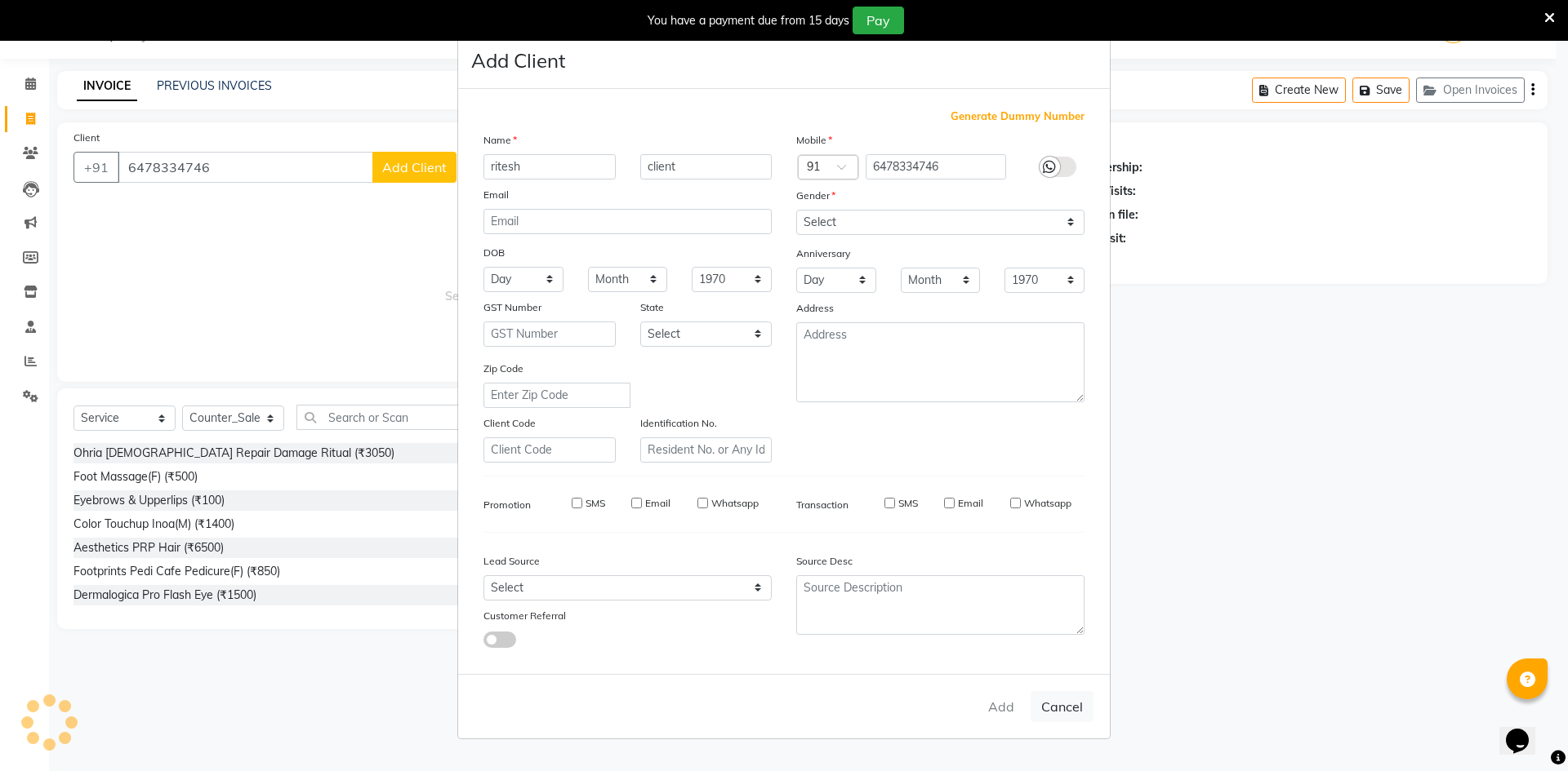
select select
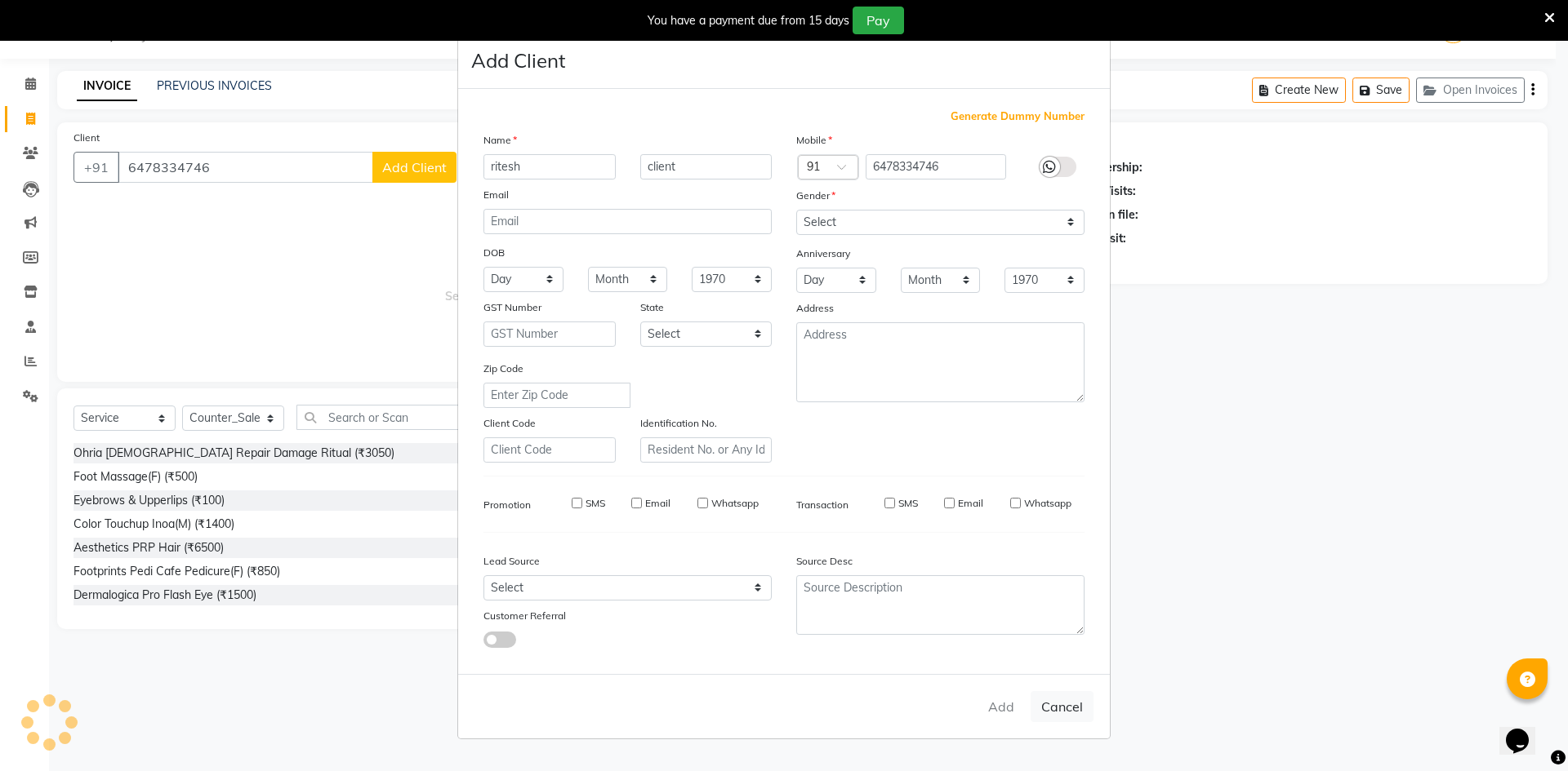
select select
checkbox input "false"
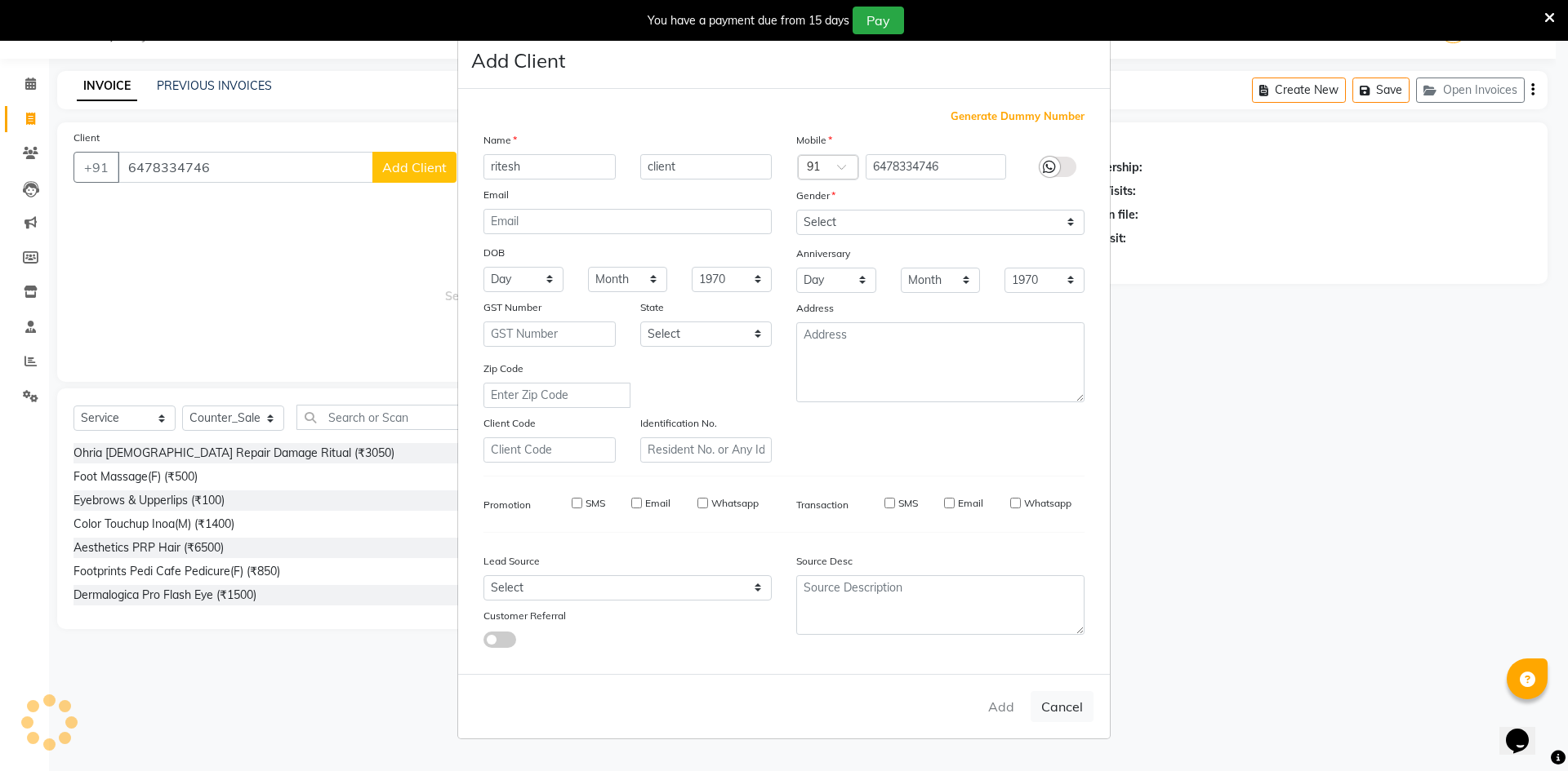
checkbox input "false"
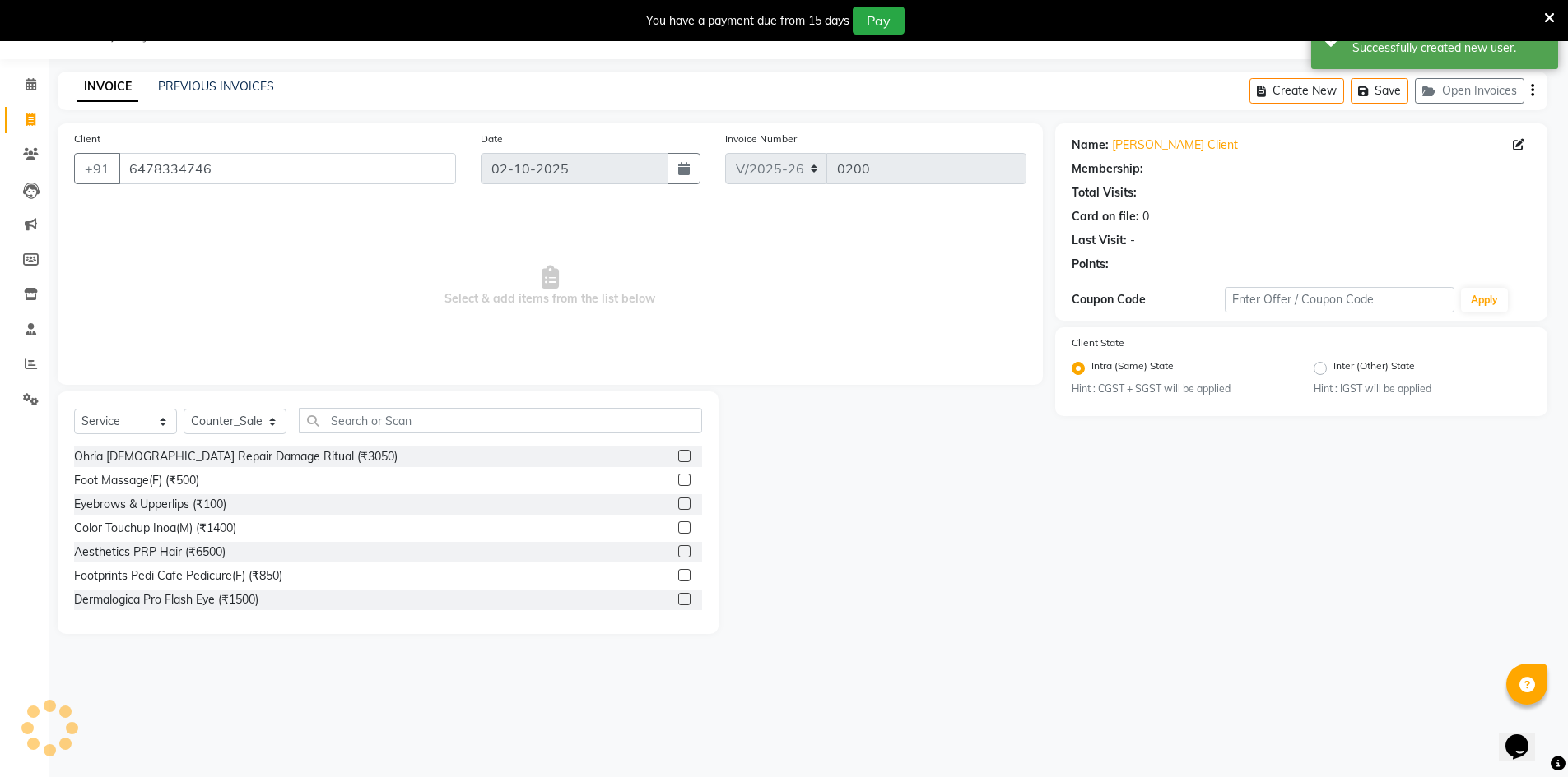
select select "1: Object"
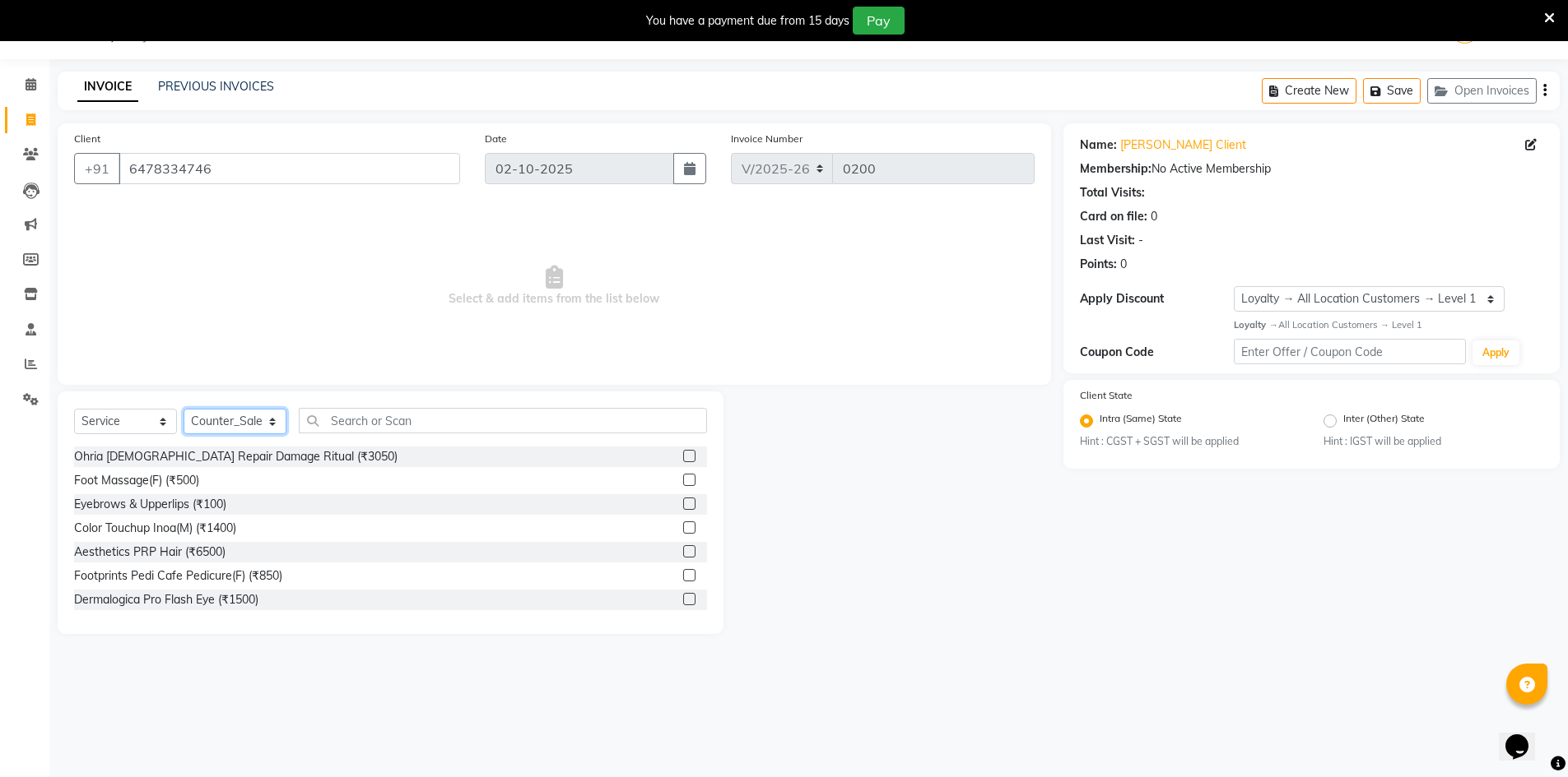
click at [272, 420] on select "Select Stylist ALI Ankush_Pdct Counter_Sales Goldy Heena_MKP Manager Nisha_MKP …" at bounding box center [235, 422] width 103 height 25
select select "92387"
click at [184, 409] on select "Select Stylist ALI Ankush_Pdct Counter_Sales Goldy Heena_MKP Manager Nisha_MKP …" at bounding box center [235, 422] width 103 height 25
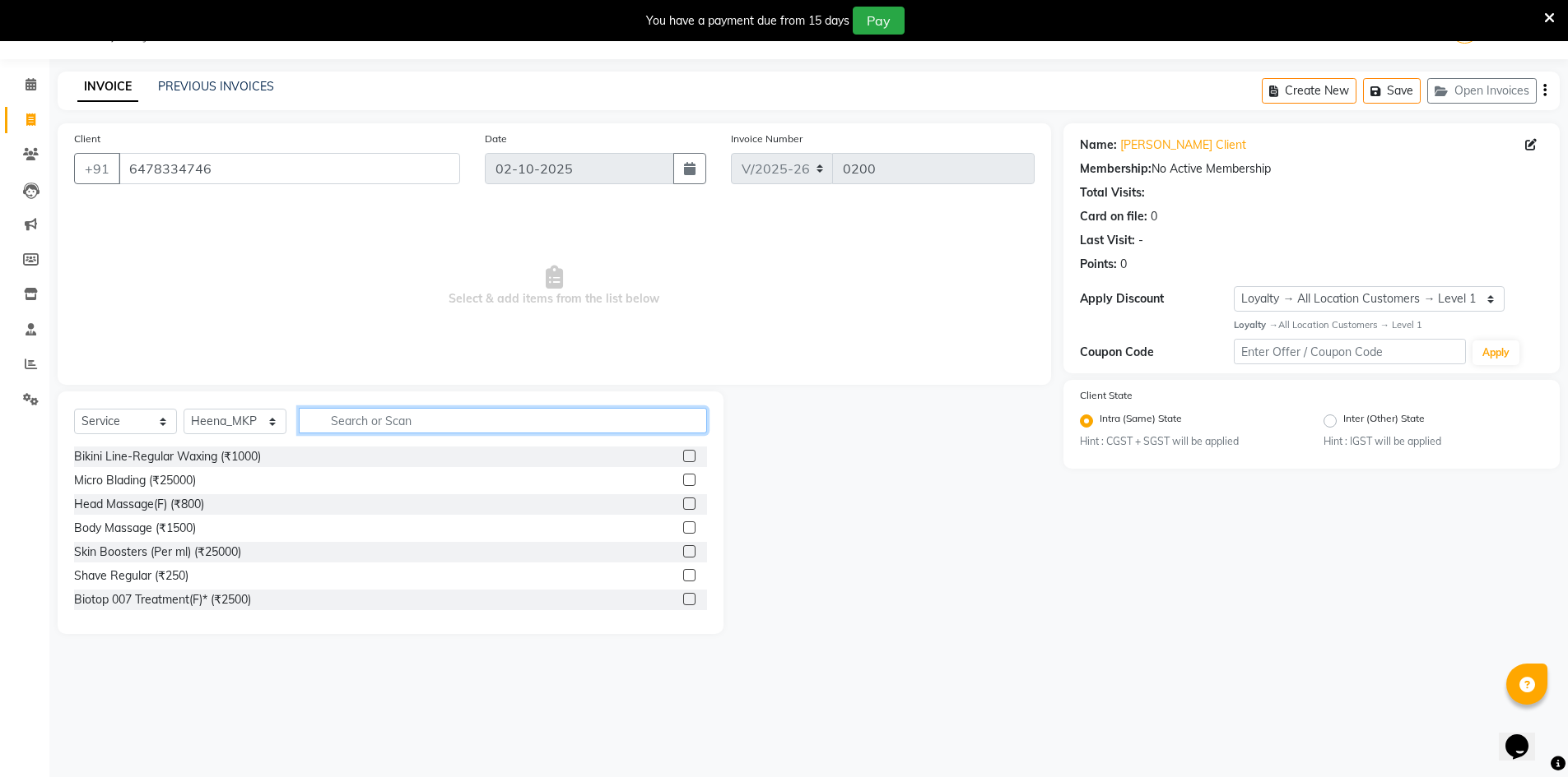
drag, startPoint x: 384, startPoint y: 423, endPoint x: 389, endPoint y: 412, distance: 12.1
click at [384, 422] on input "text" at bounding box center [503, 421] width 408 height 25
type input "d tan"
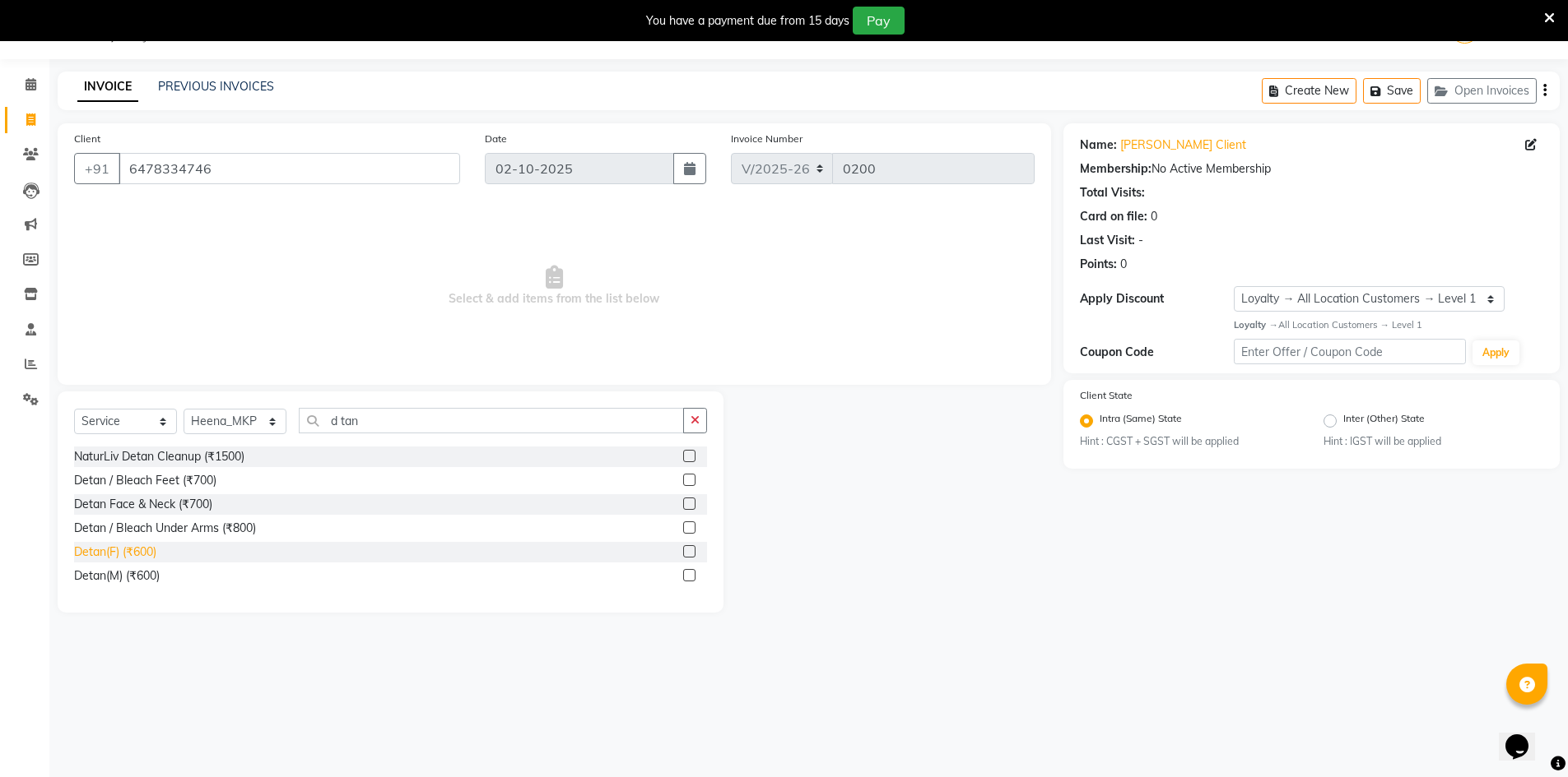
click at [149, 545] on div "Detan(F) (₹600)" at bounding box center [114, 552] width 82 height 17
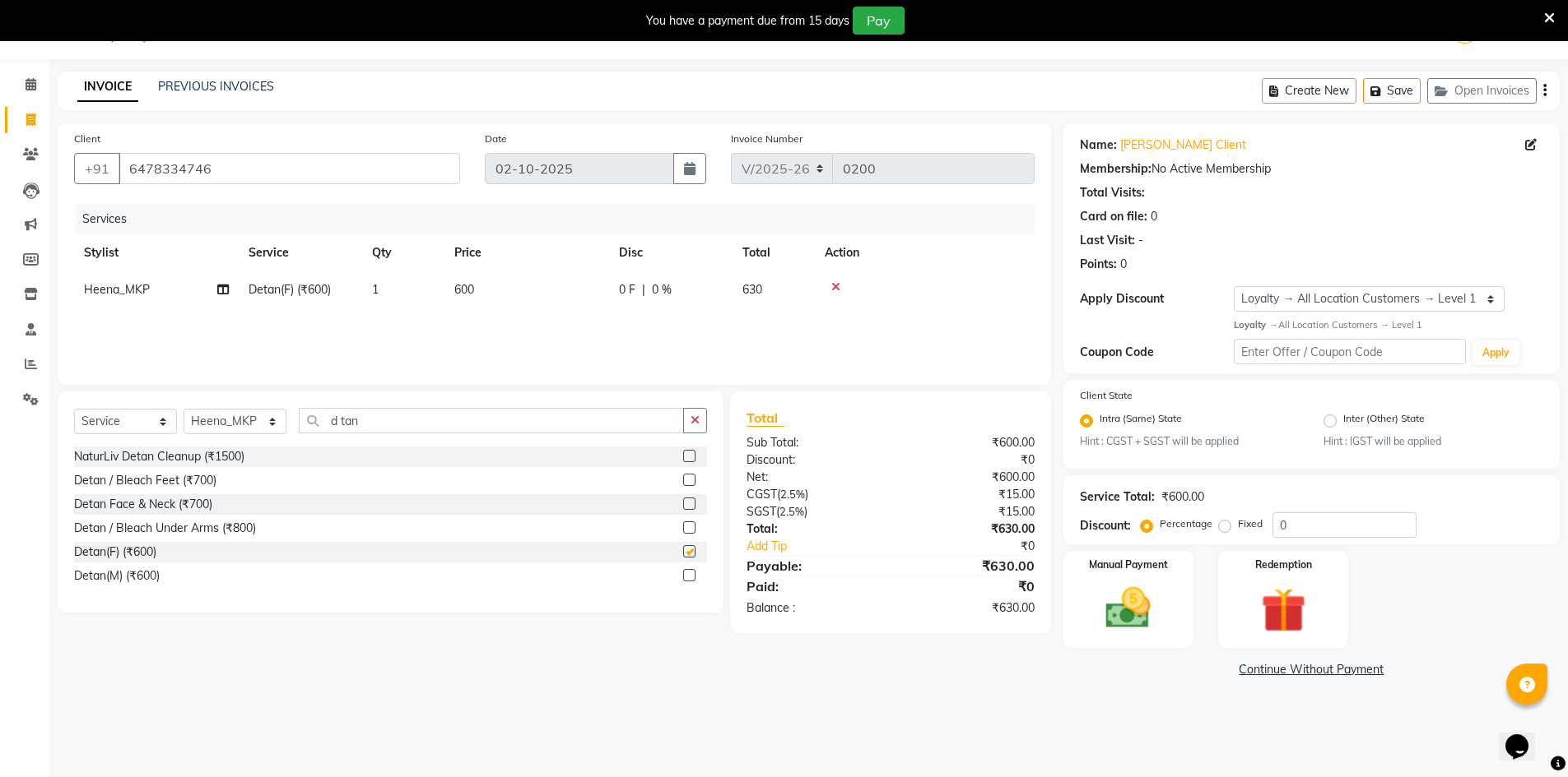
checkbox input "false"
click at [390, 415] on input "d tan" at bounding box center [491, 421] width 385 height 25
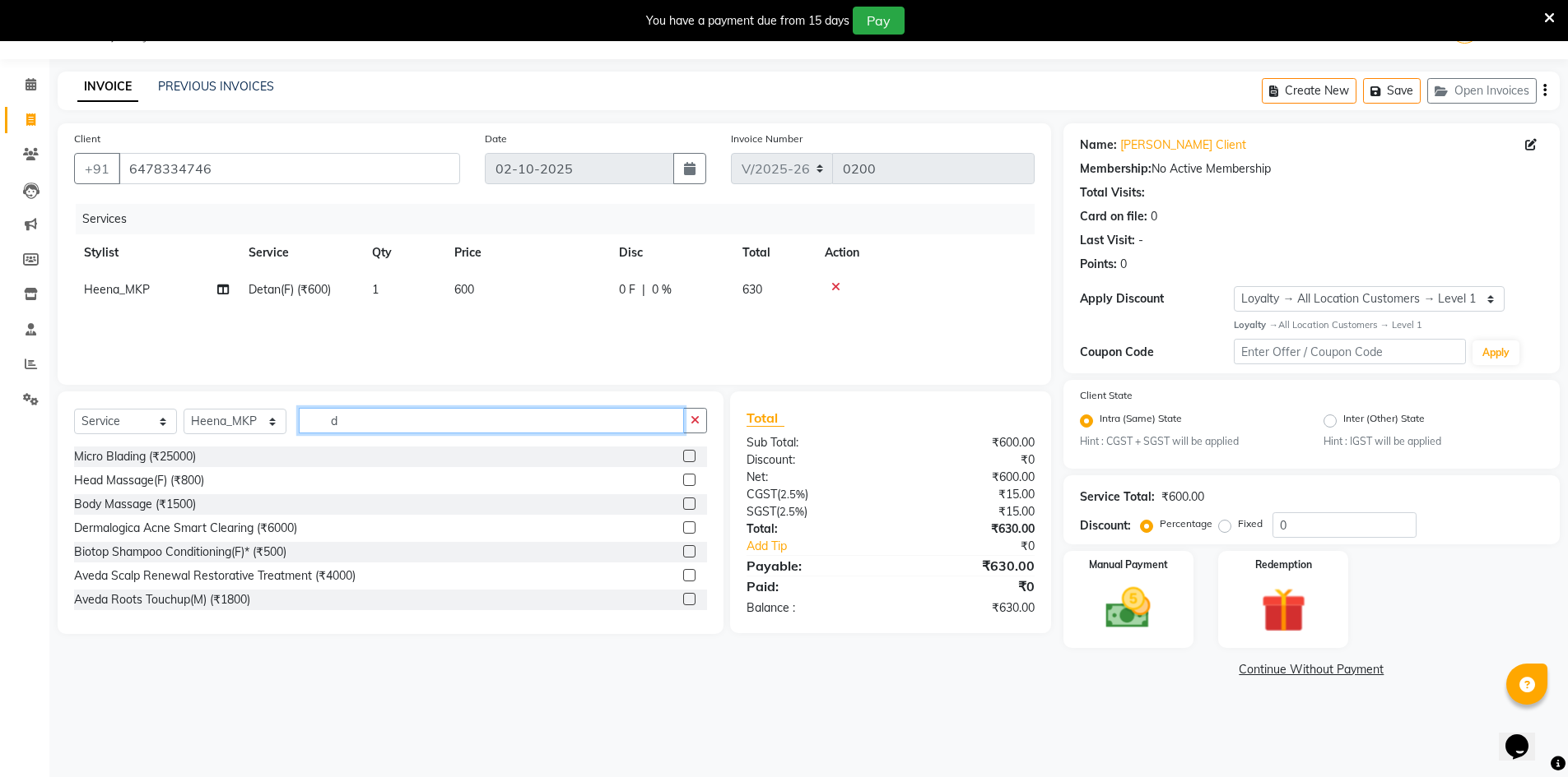
type input "d"
type input "b"
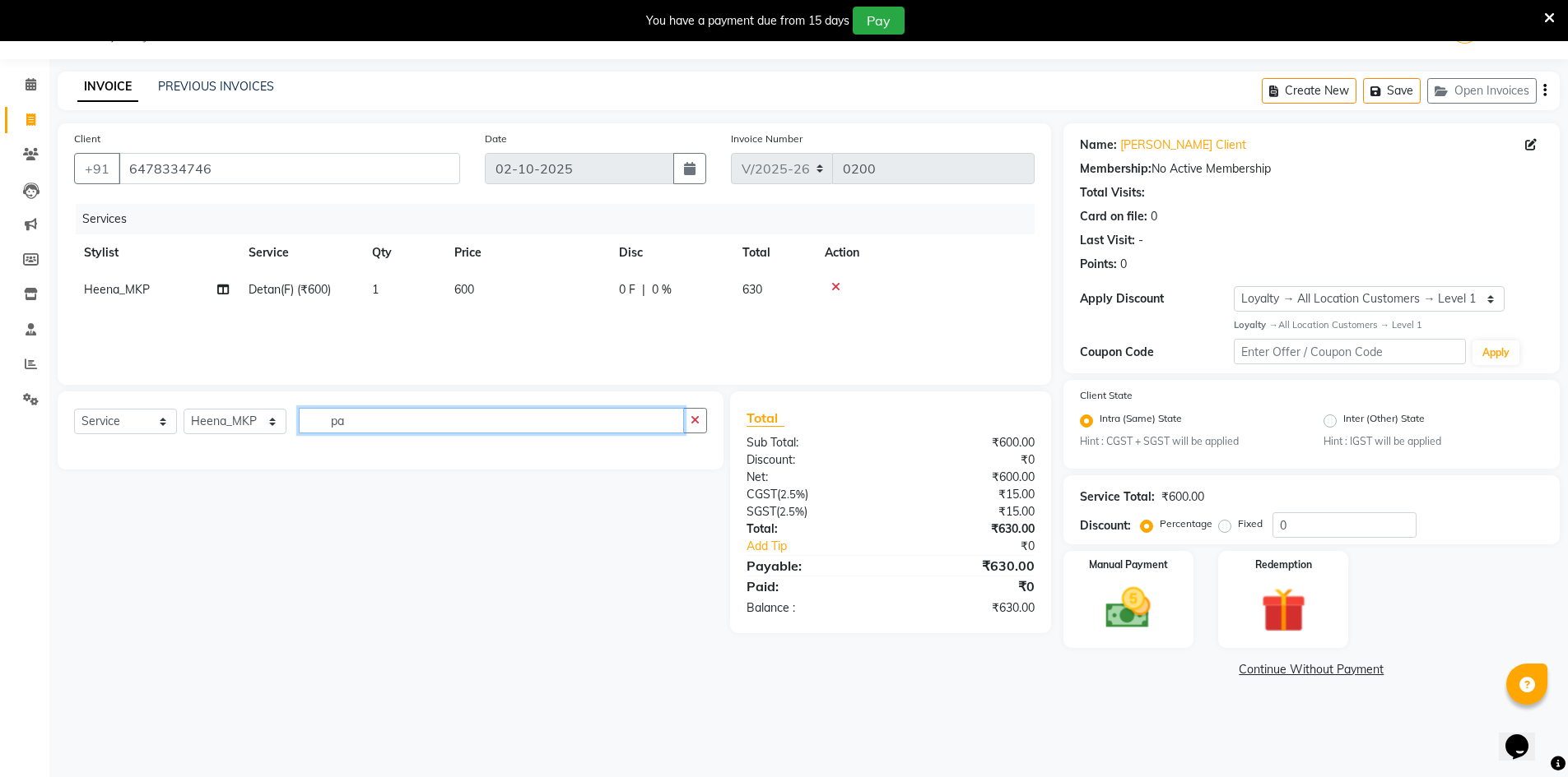
type input "p"
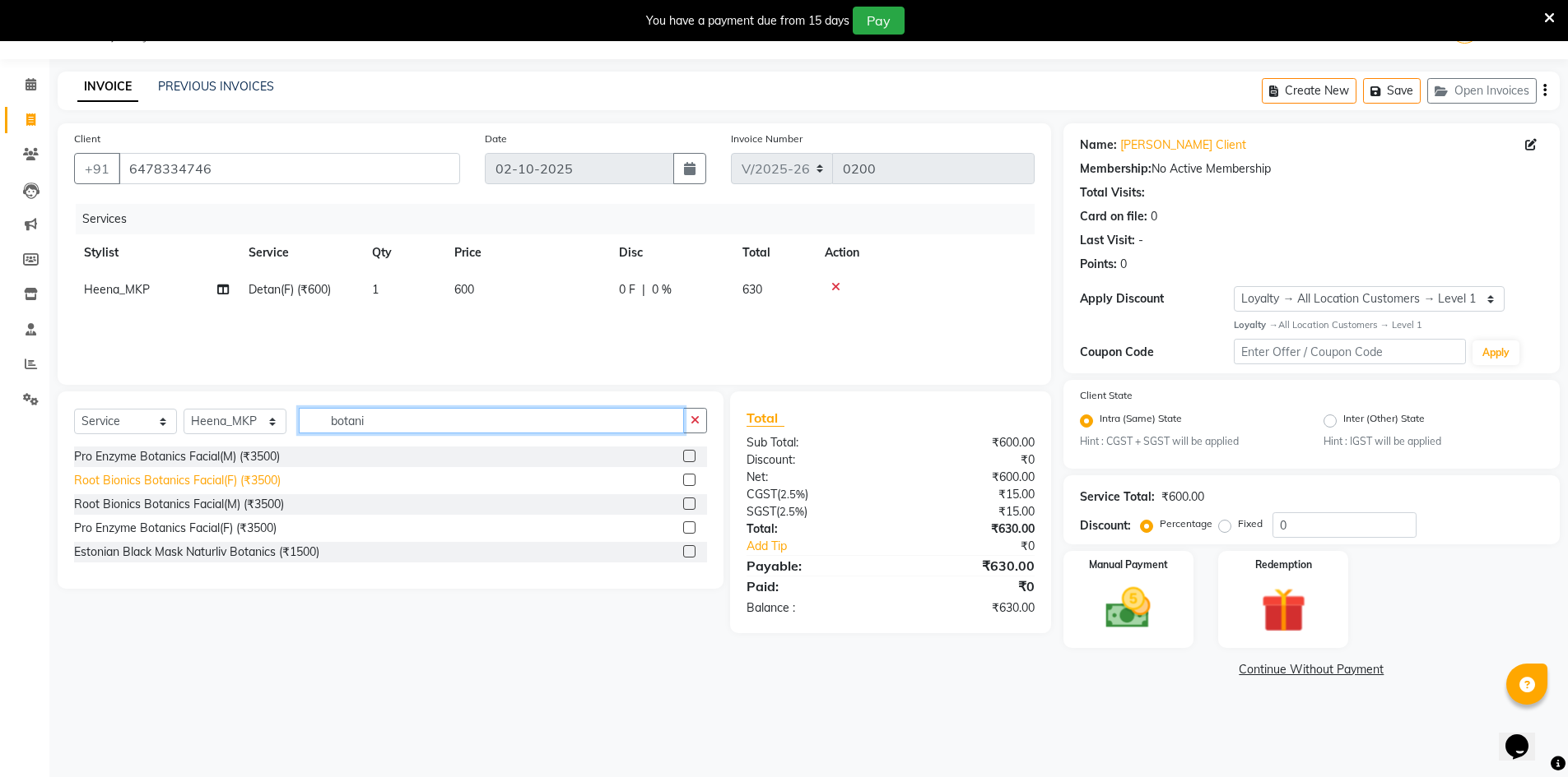
type input "botani"
click at [227, 479] on div "Root Bionics Botanics Facial(F) (₹3500)" at bounding box center [177, 480] width 207 height 17
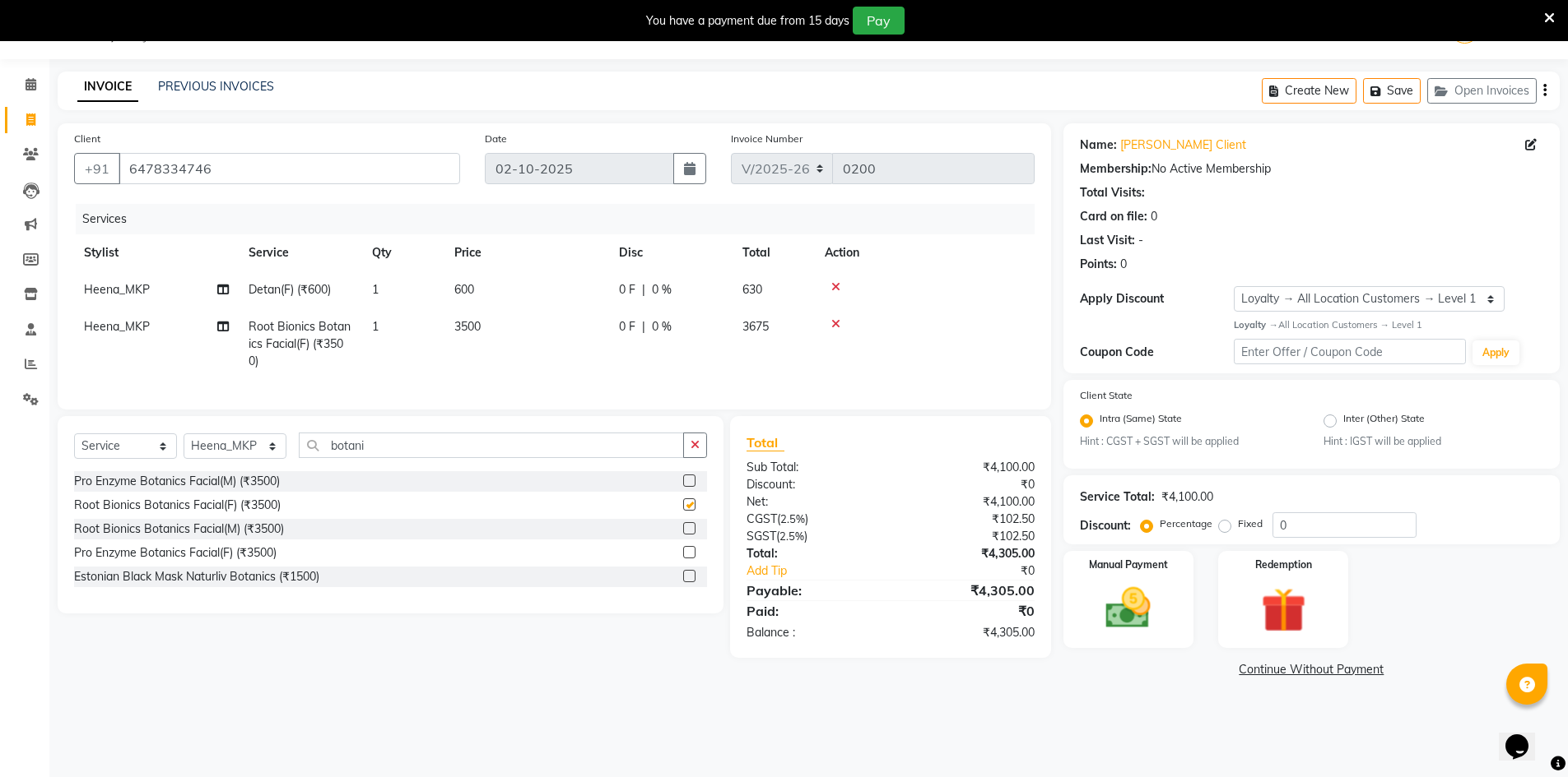
checkbox input "false"
click at [397, 452] on input "botani" at bounding box center [491, 445] width 385 height 25
type input "b"
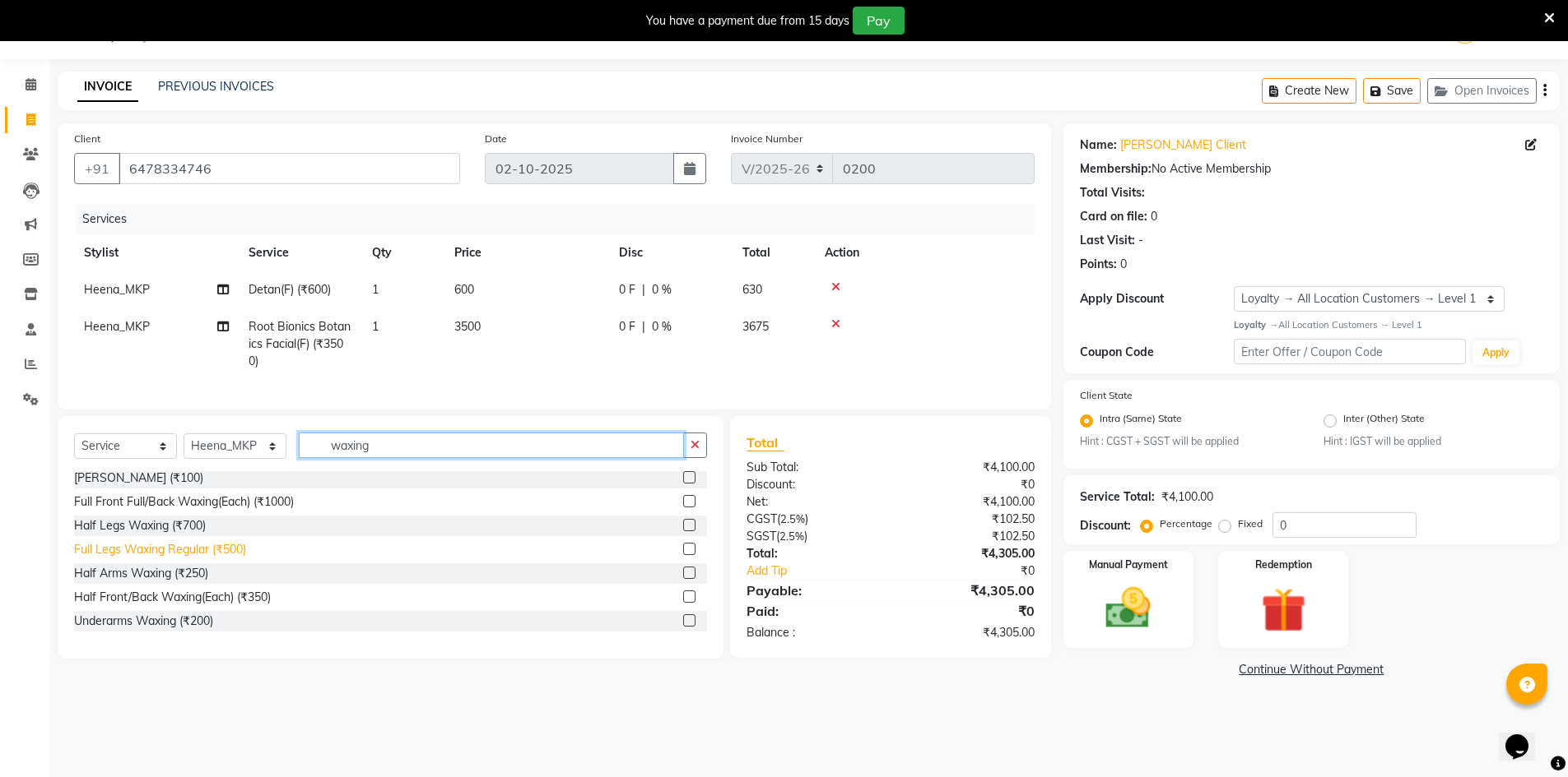
scroll to position [146, 0]
type input "w"
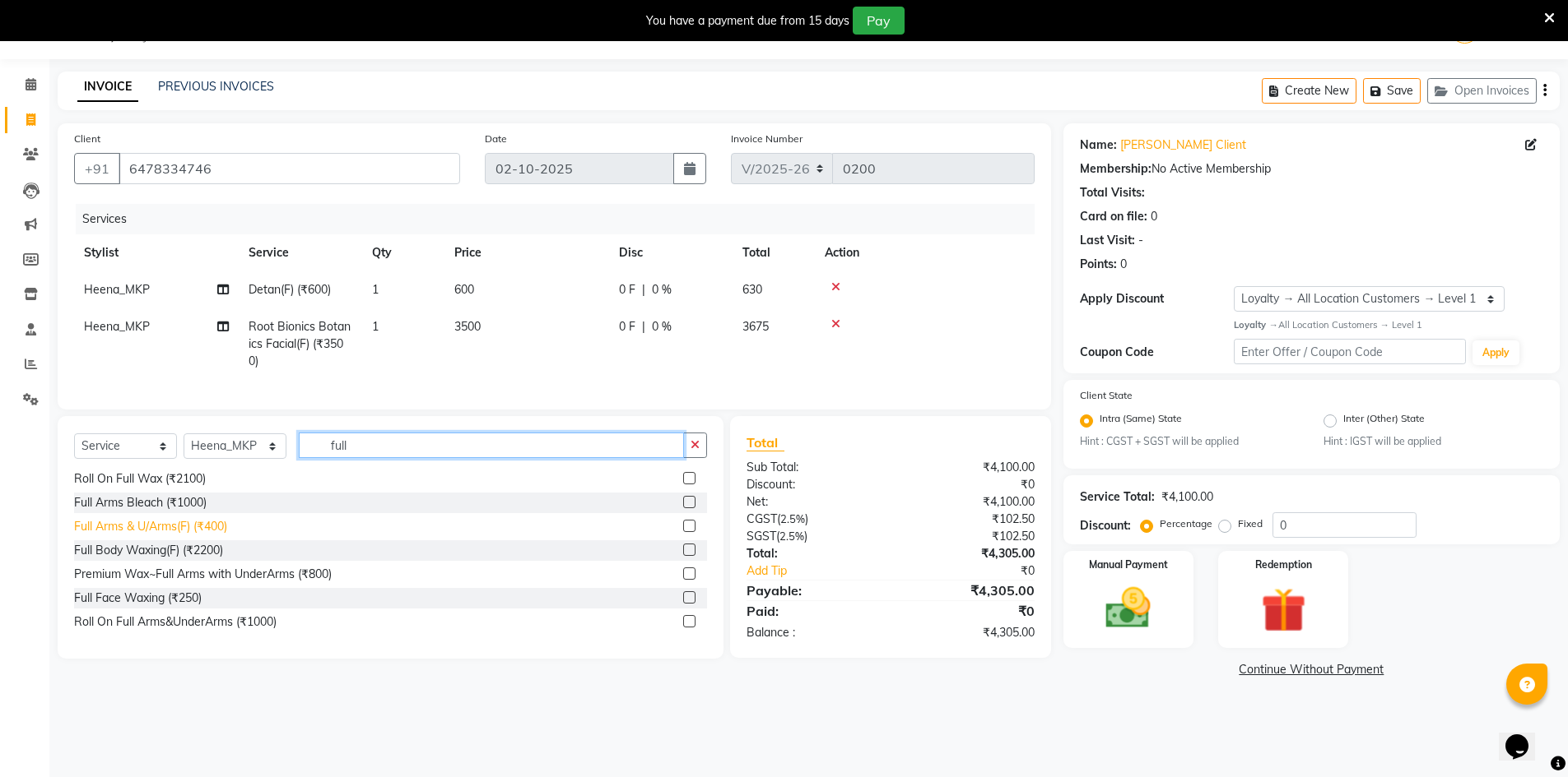
type input "full"
click at [208, 536] on div "Full Arms & U/Arms(F) (₹400)" at bounding box center [150, 526] width 153 height 17
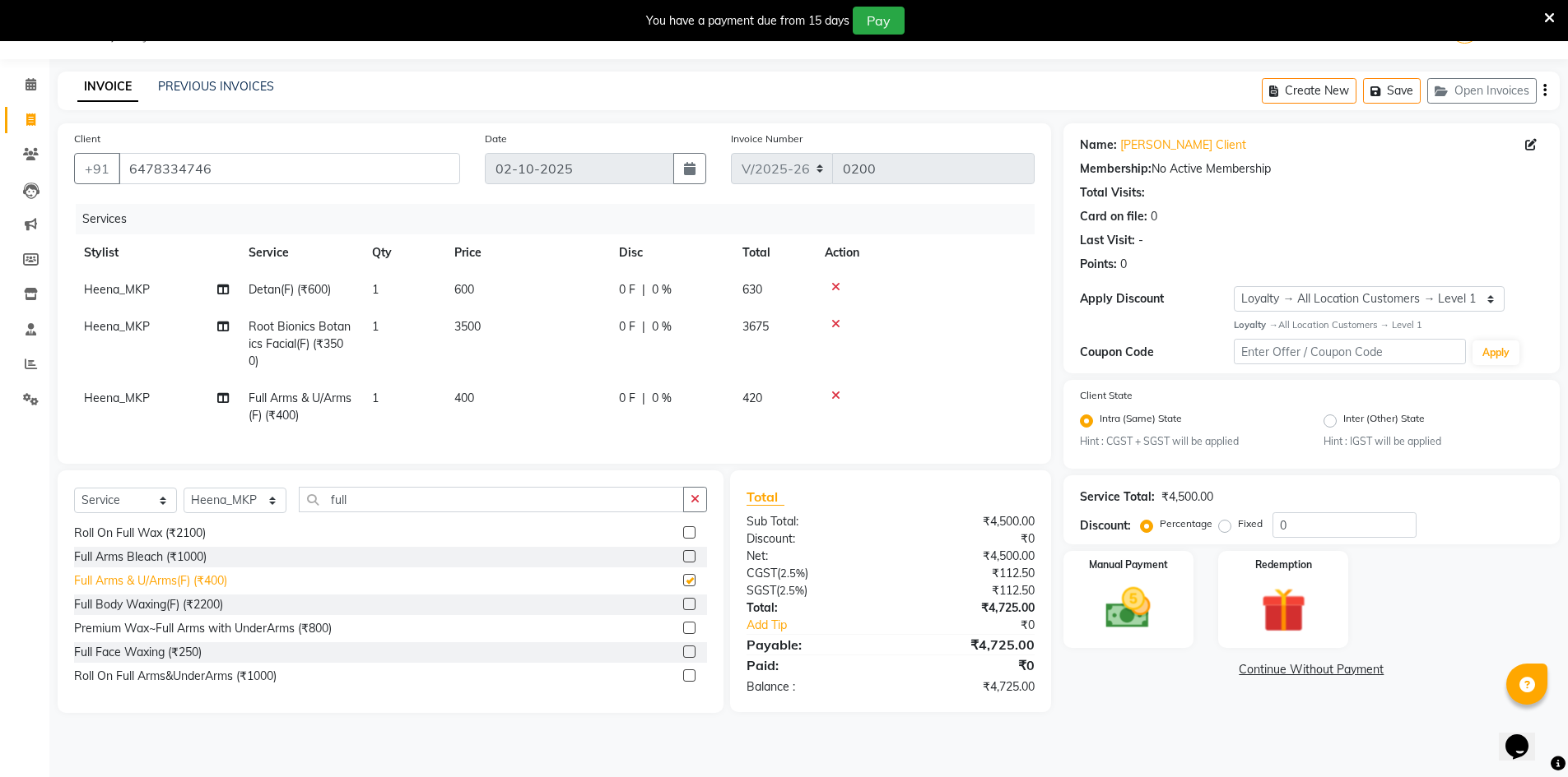
checkbox input "false"
click at [356, 507] on input "full" at bounding box center [491, 500] width 385 height 25
type input "f"
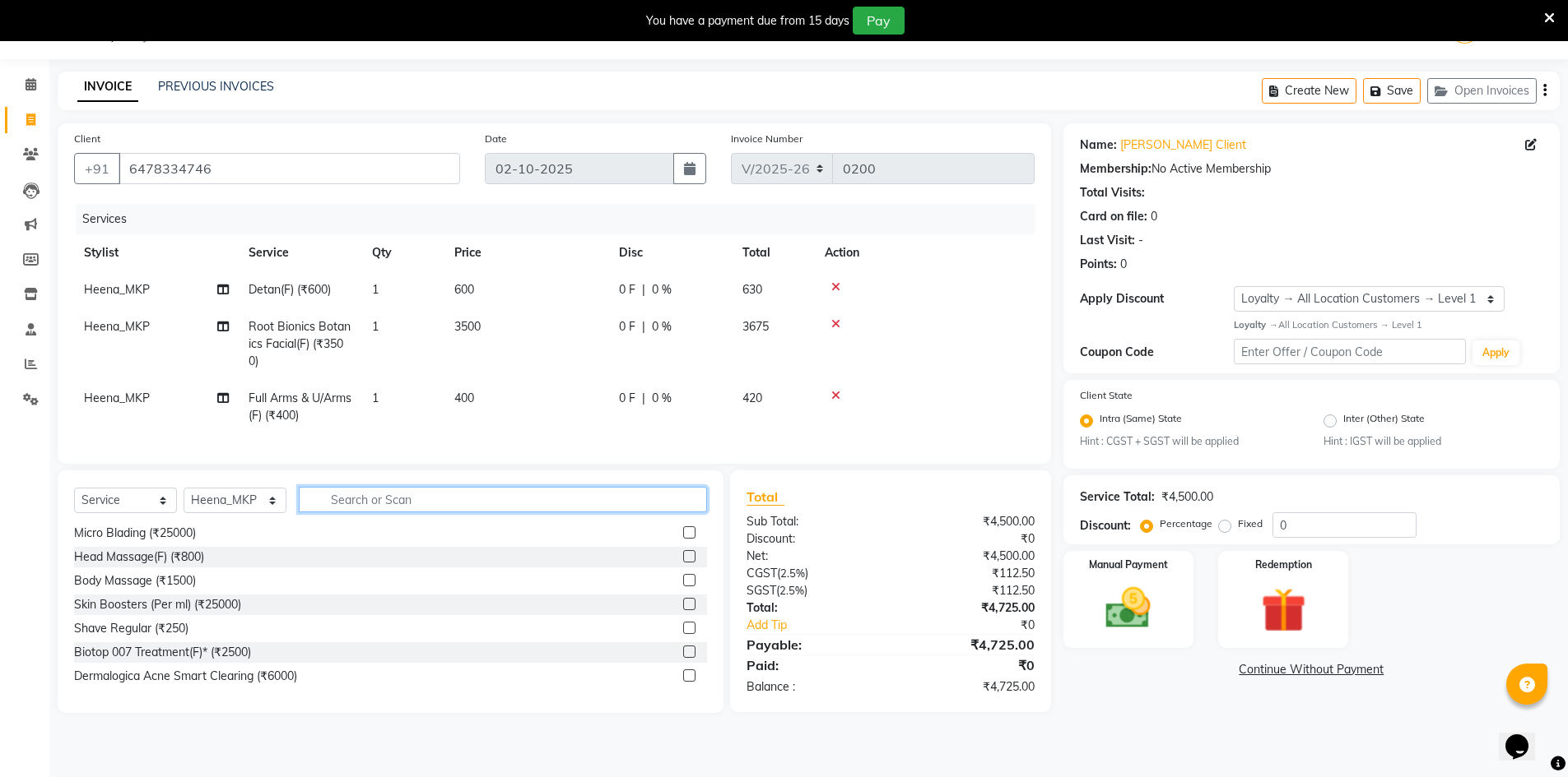
scroll to position [790, 0]
type input "f"
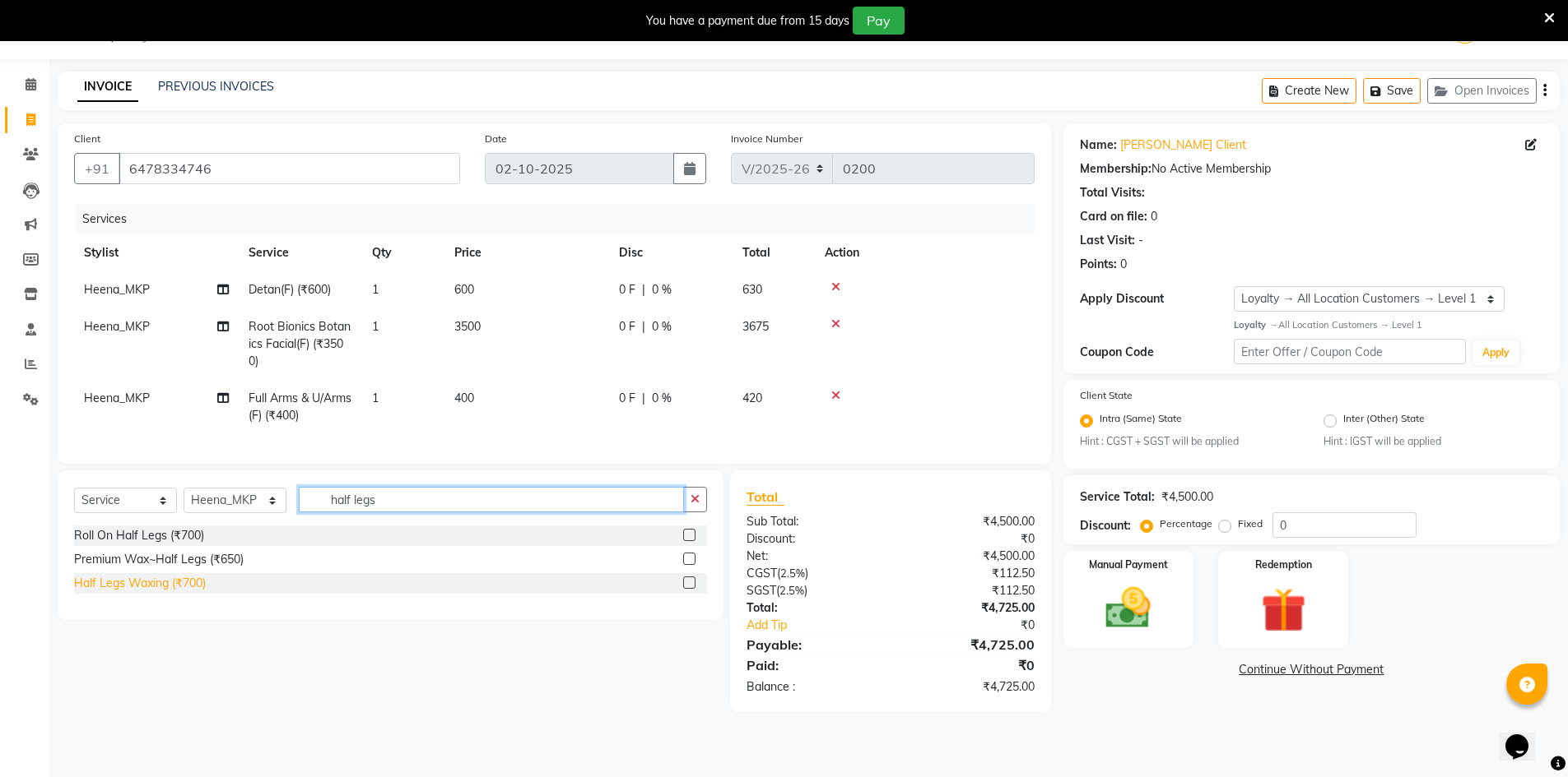
type input "half legs"
click at [158, 593] on div "Half Legs Waxing (₹700)" at bounding box center [139, 583] width 131 height 17
checkbox input "false"
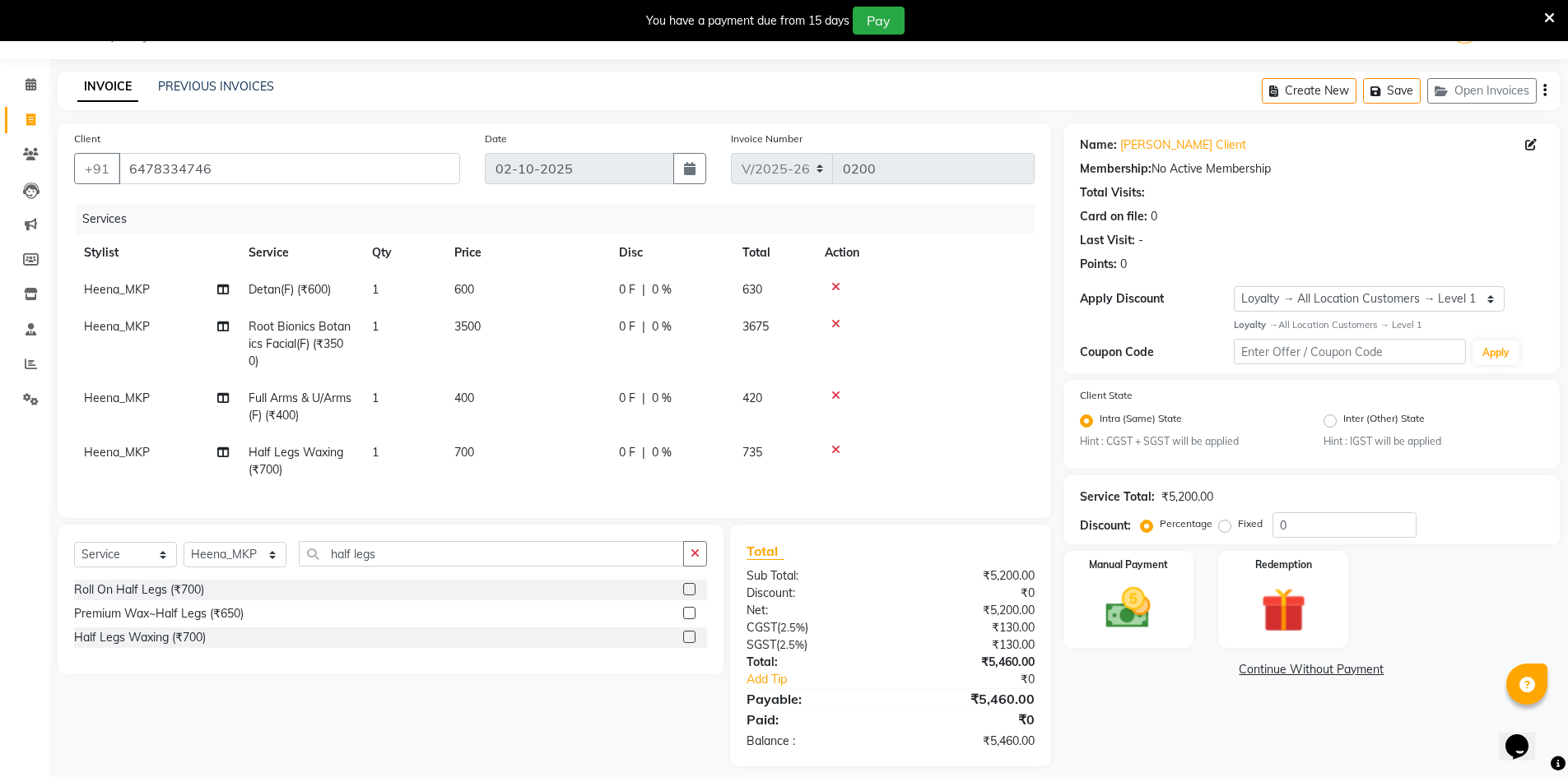
click at [483, 444] on td "700" at bounding box center [526, 461] width 165 height 54
select select "92387"
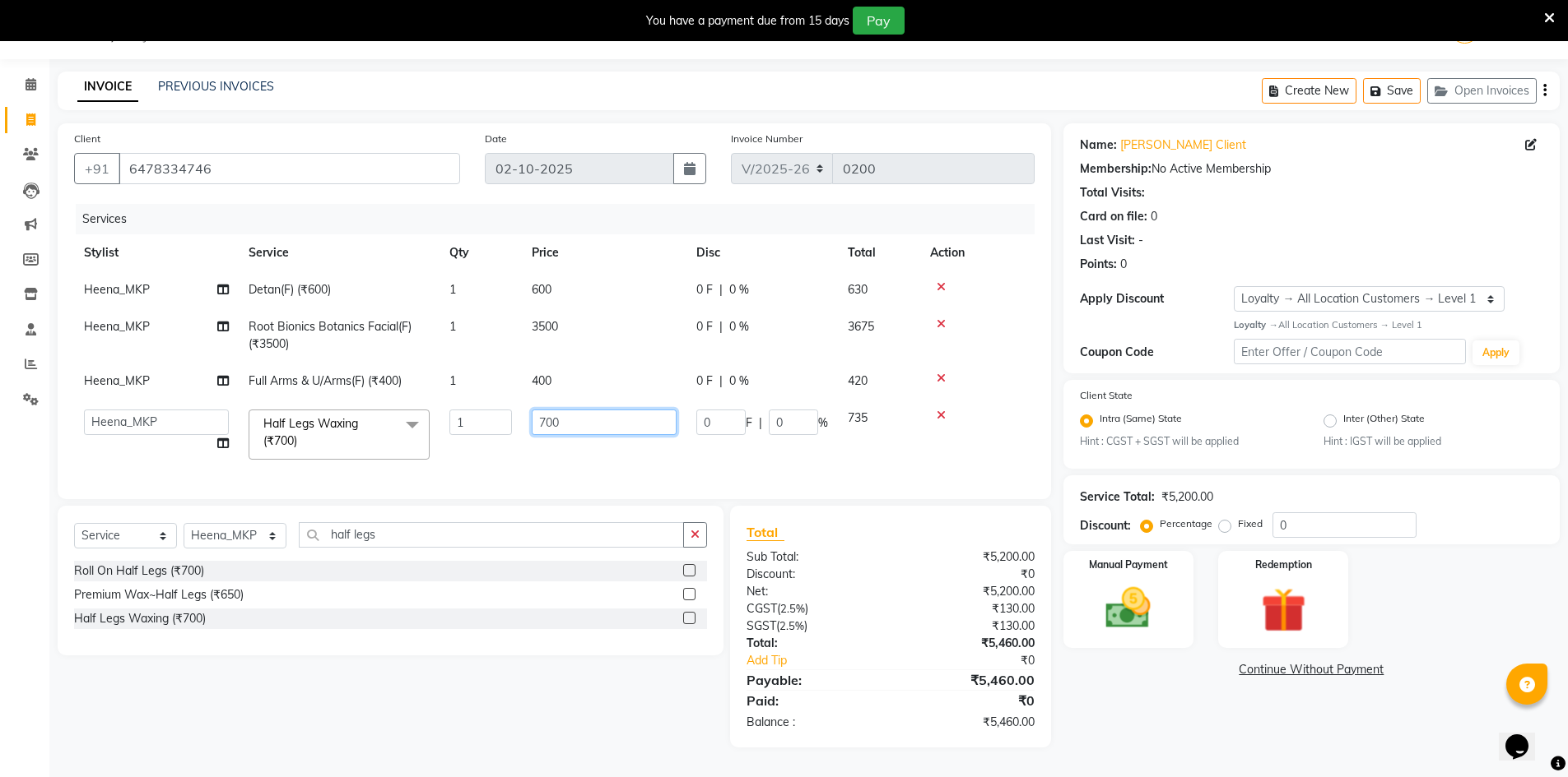
click at [564, 415] on input "700" at bounding box center [604, 423] width 145 height 25
type input "7"
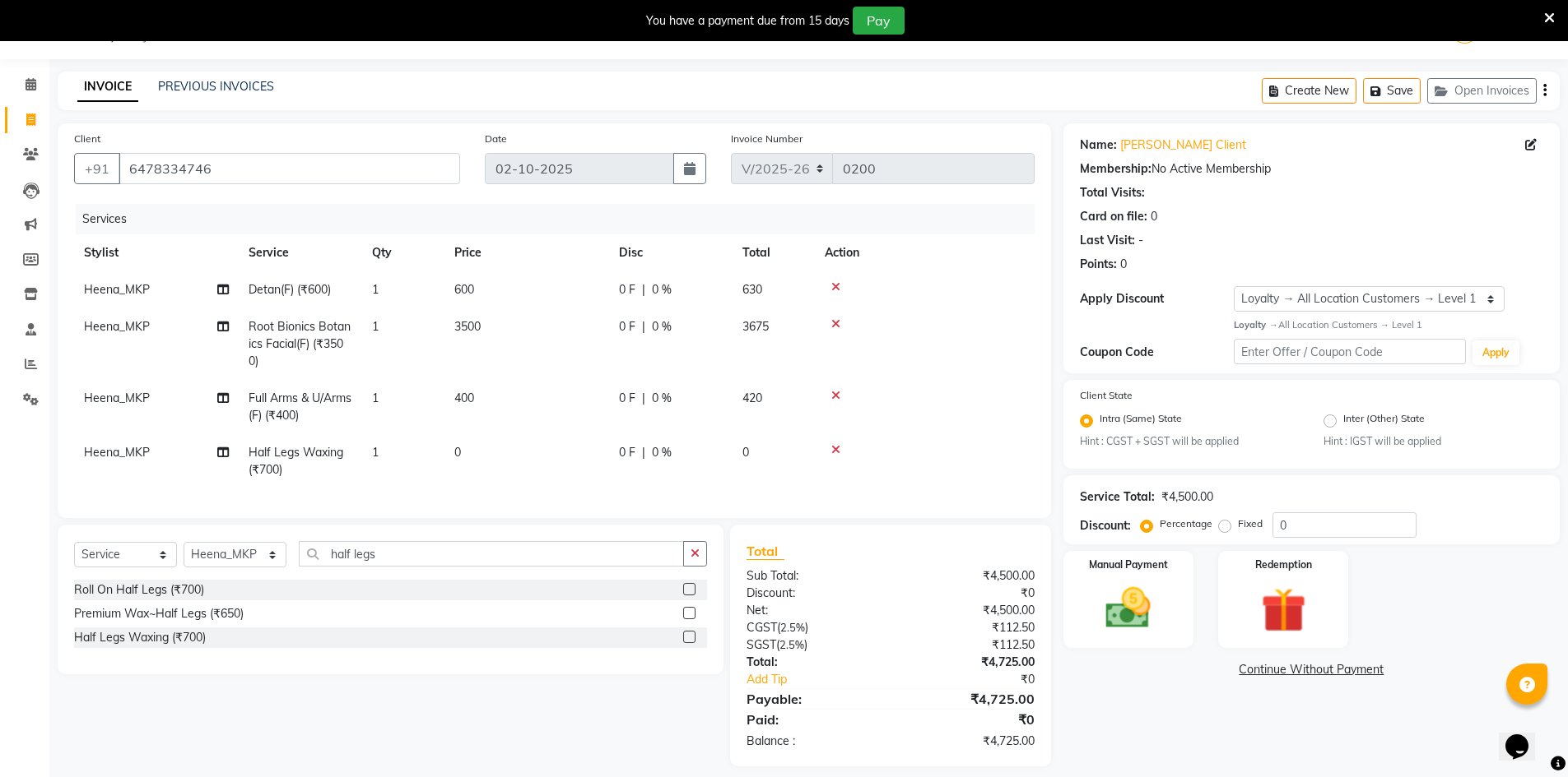
click at [497, 451] on td "0" at bounding box center [526, 461] width 165 height 54
select select "92387"
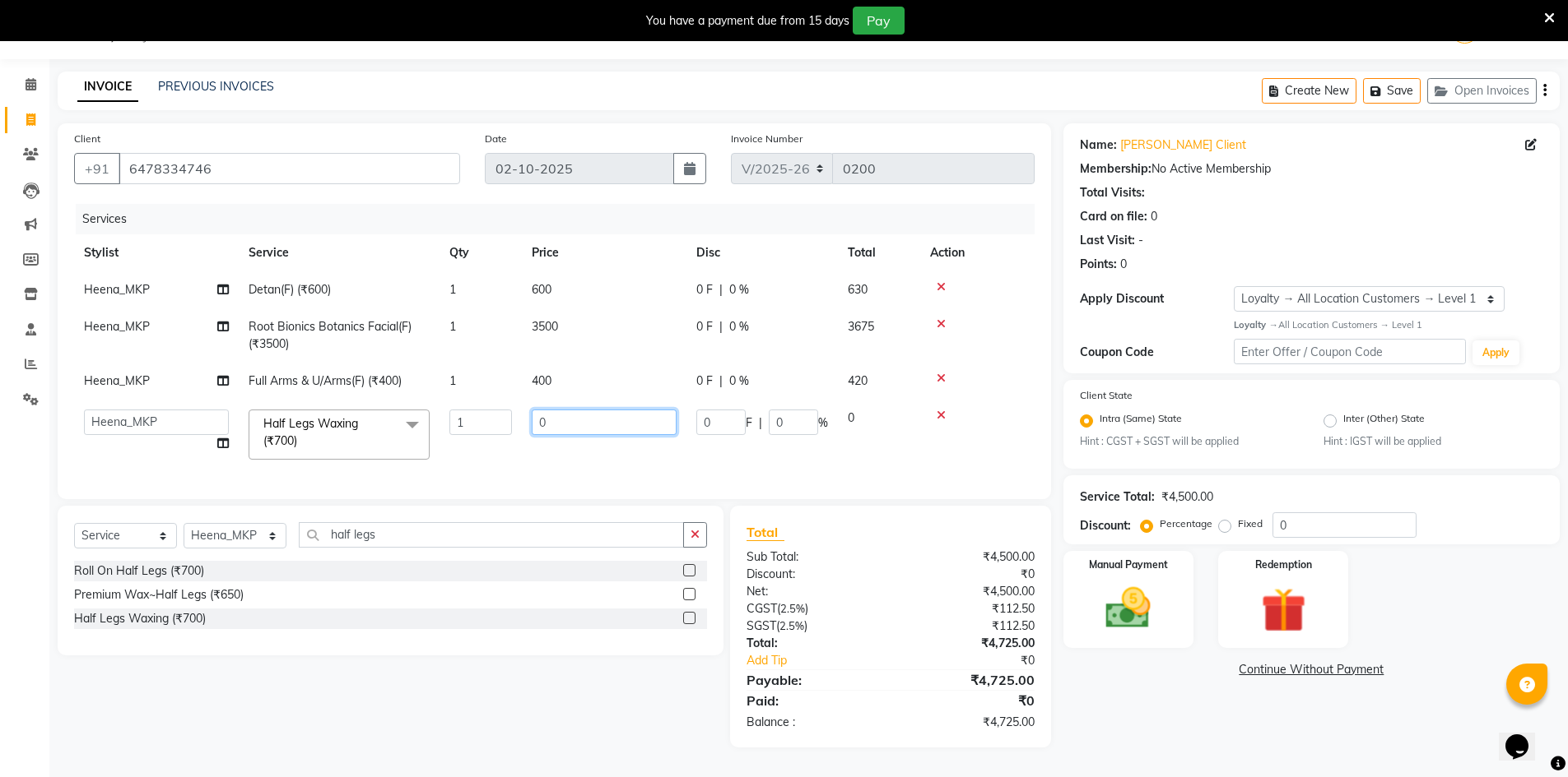
click at [560, 420] on input "0" at bounding box center [604, 423] width 145 height 25
type input "600"
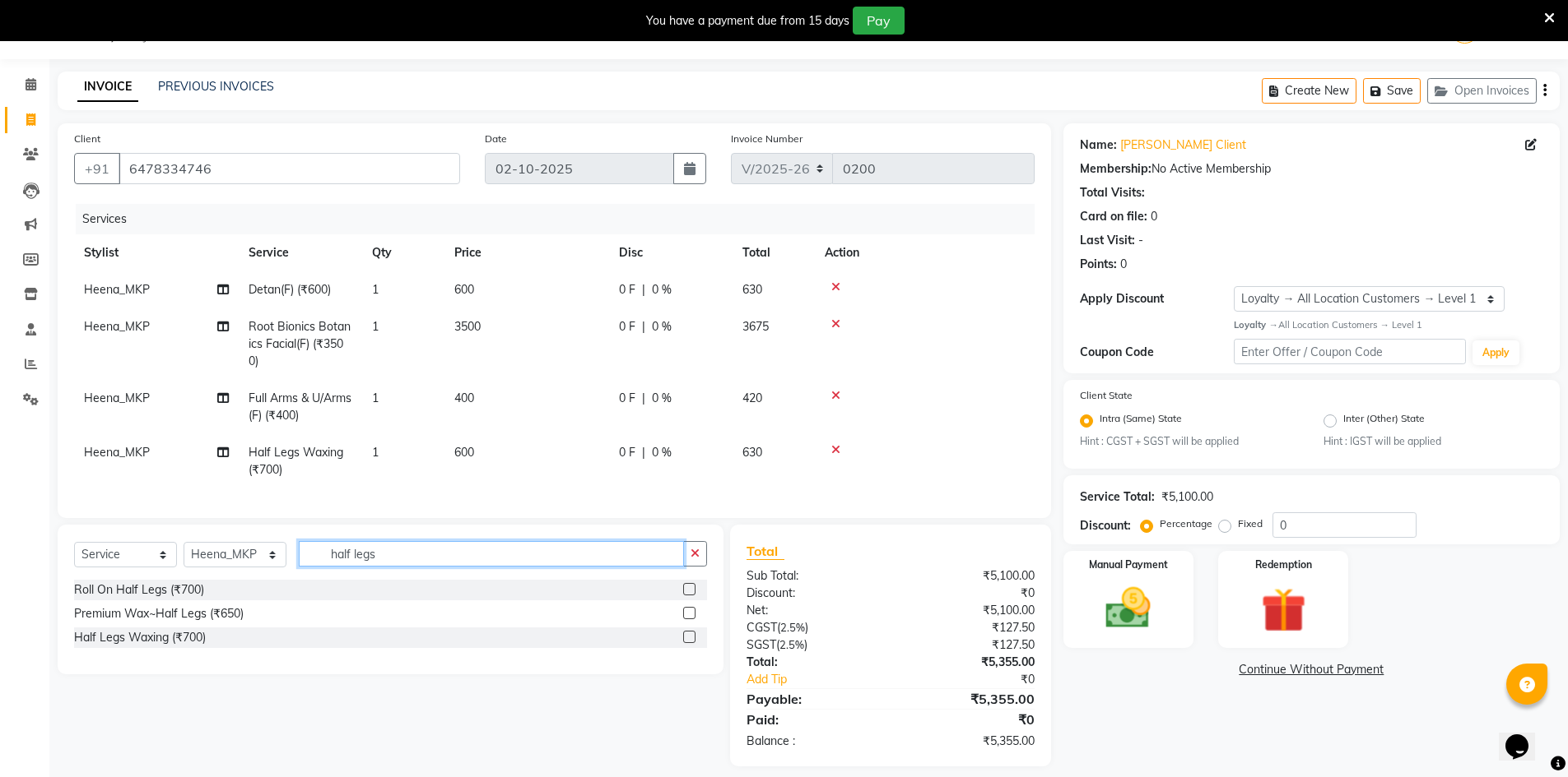
click at [401, 553] on div "Select Service Product Membership Package Voucher Prepaid Gift Card Select Styl…" at bounding box center [390, 600] width 666 height 149
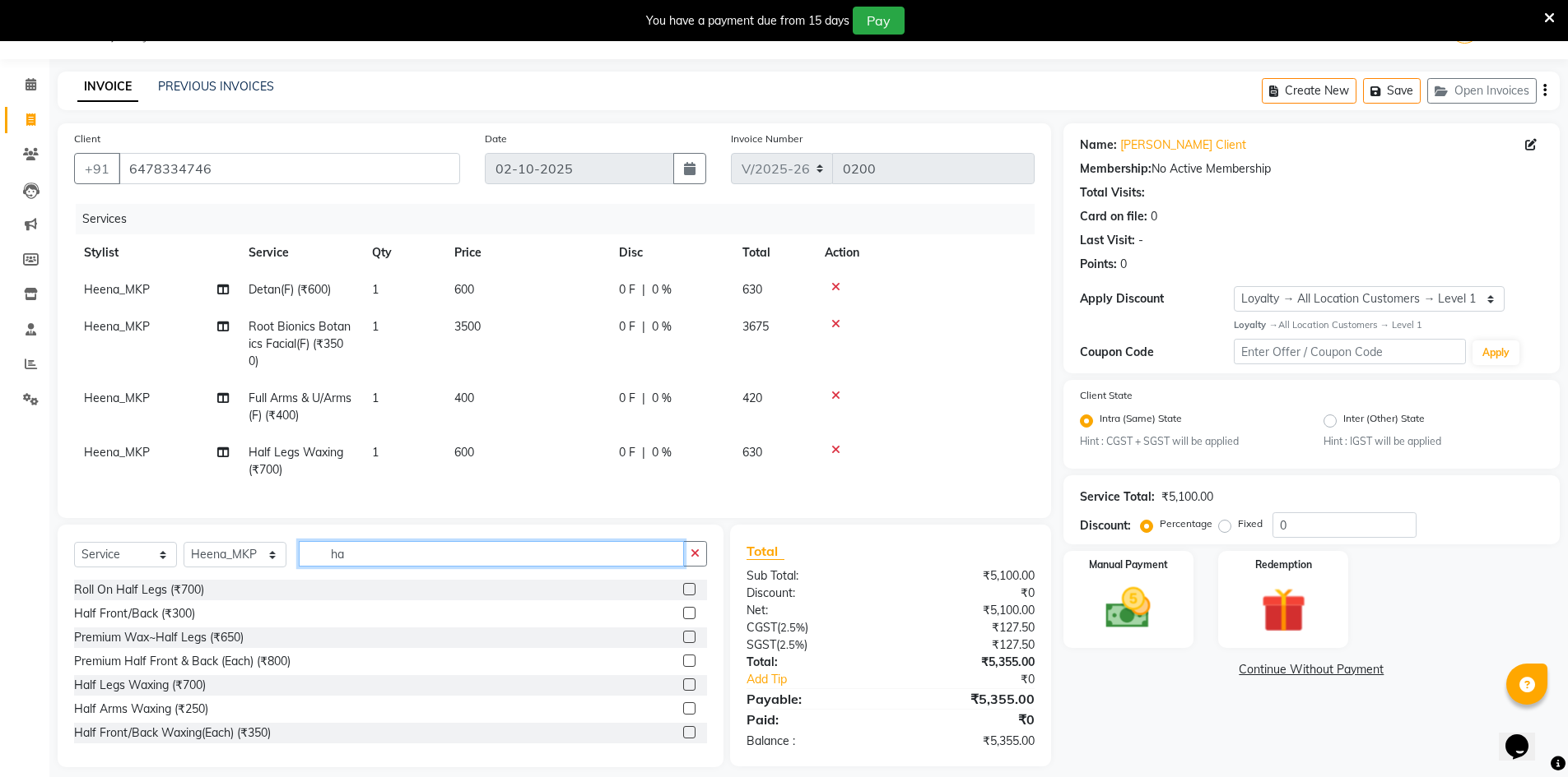
type input "h"
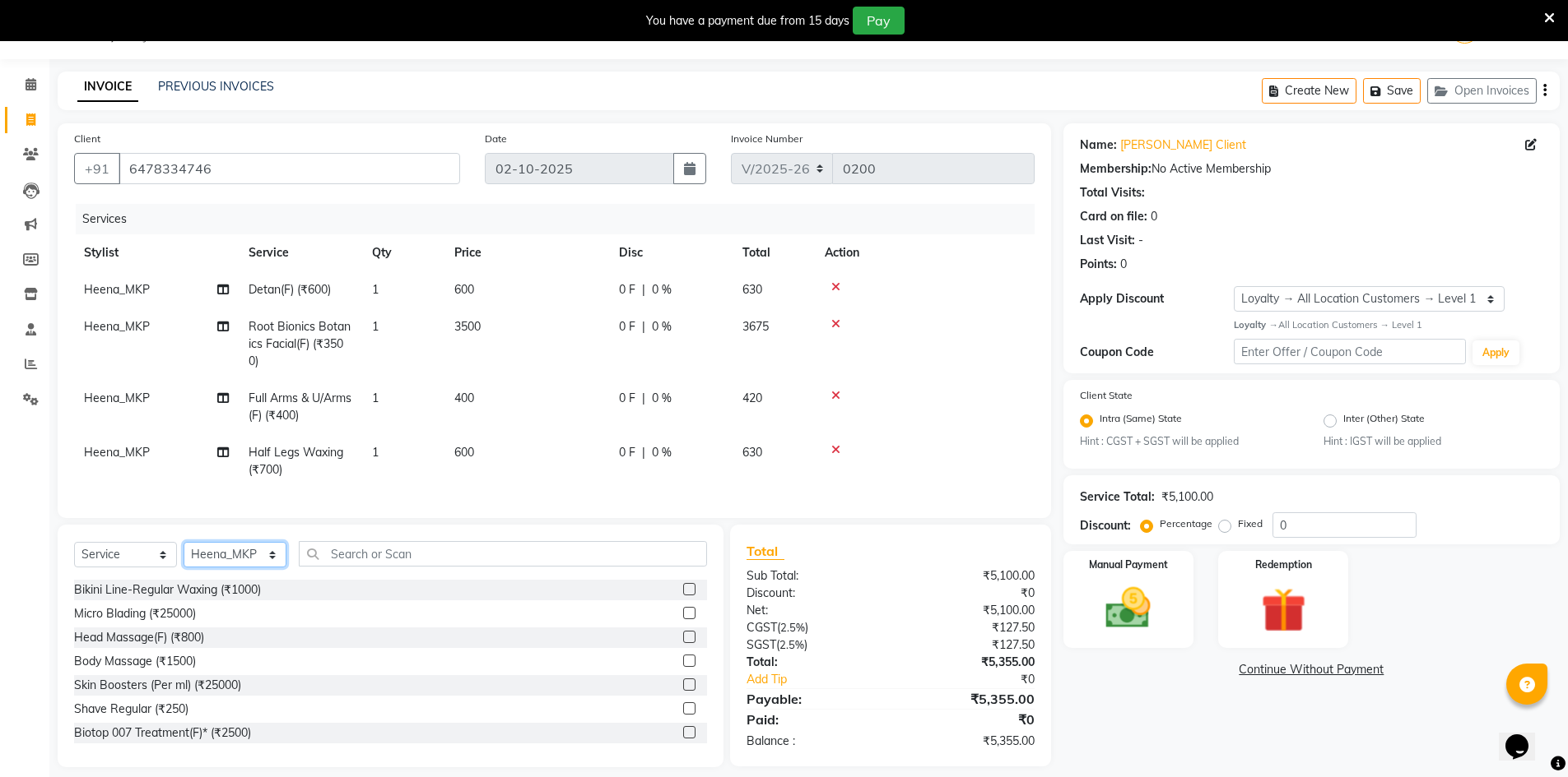
click at [271, 566] on select "Select Stylist ALI Ankush_Pdct Counter_Sales Goldy Heena_MKP Manager Nisha_MKP …" at bounding box center [235, 555] width 103 height 25
select select "92386"
click at [184, 555] on select "Select Stylist ALI Ankush_Pdct Counter_Sales Goldy Heena_MKP Manager Nisha_MKP …" at bounding box center [235, 555] width 103 height 25
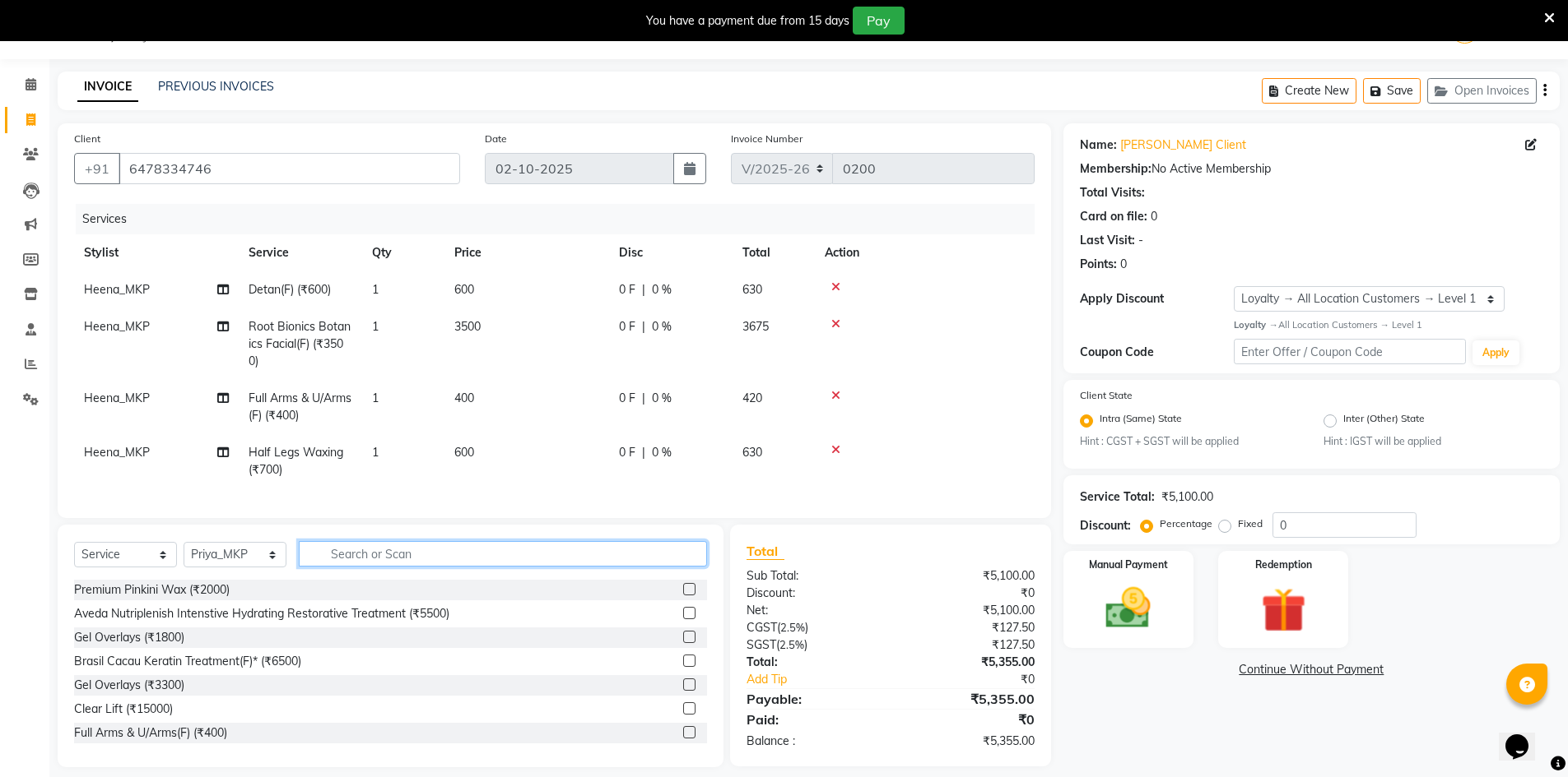
click at [340, 561] on input "text" at bounding box center [503, 554] width 408 height 25
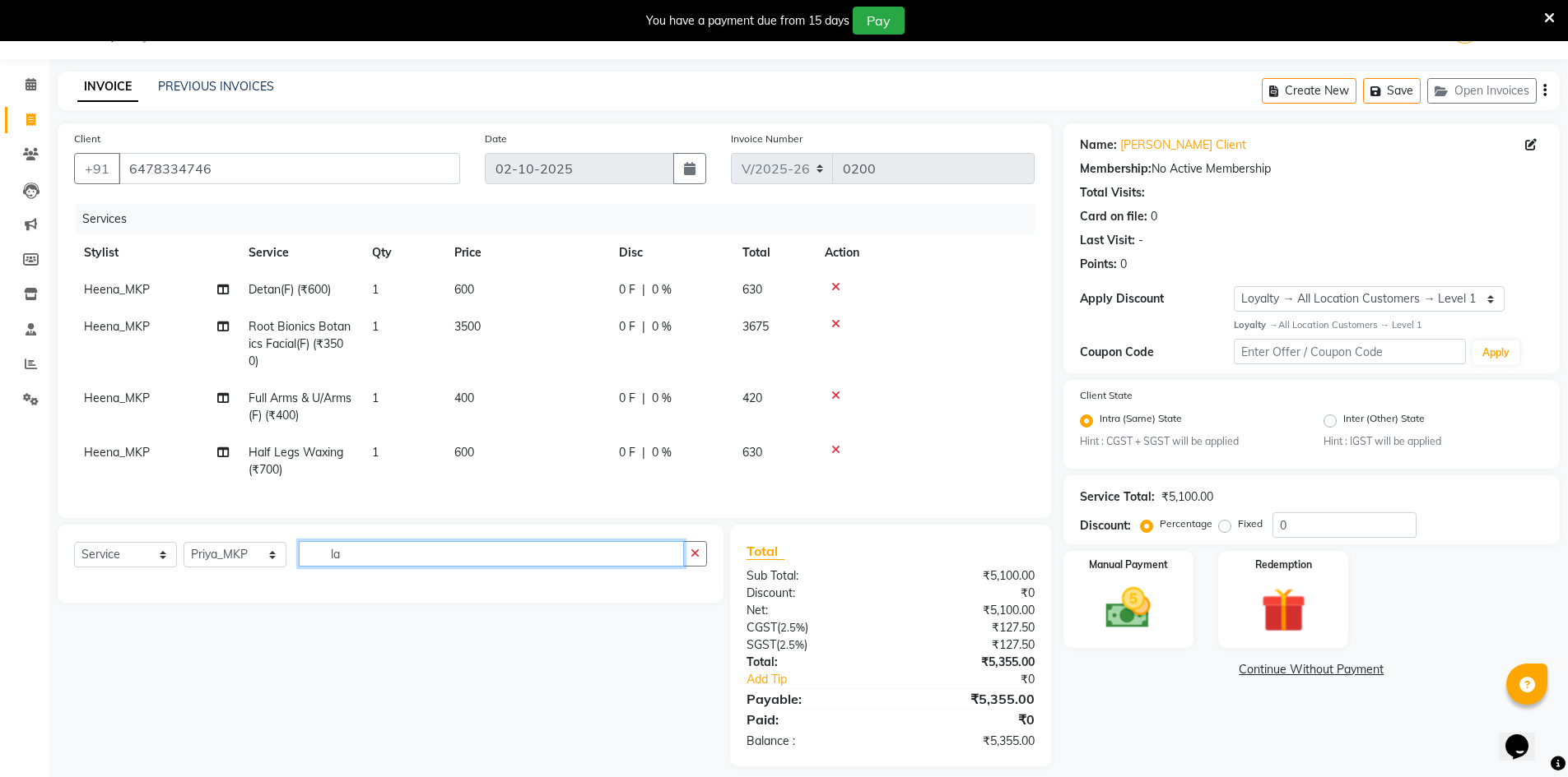
type input "l"
type input "pure clear"
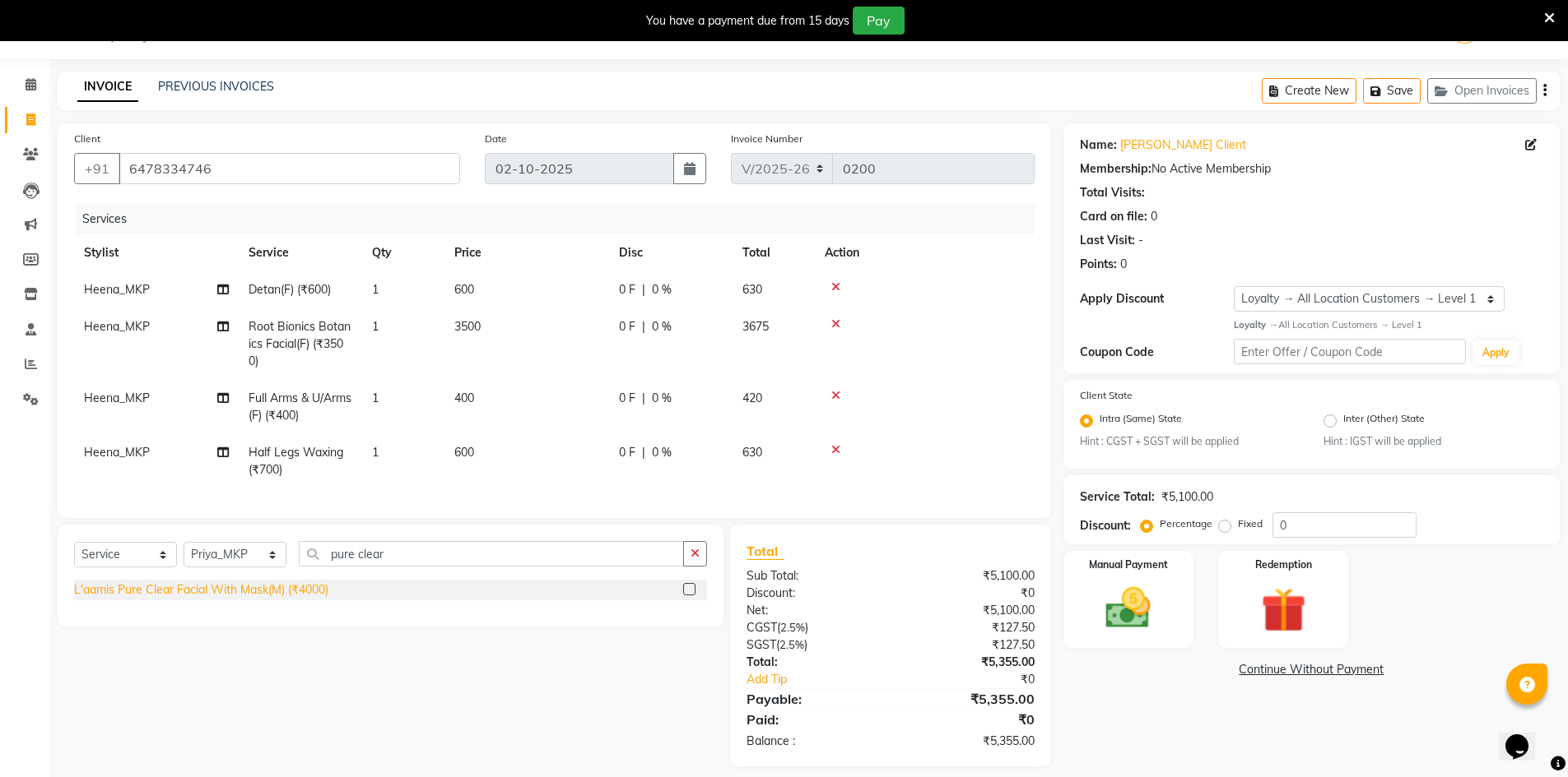
click at [271, 599] on div "L'aamis Pure Clear Facial With Mask(M) (₹4000)" at bounding box center [201, 590] width 255 height 17
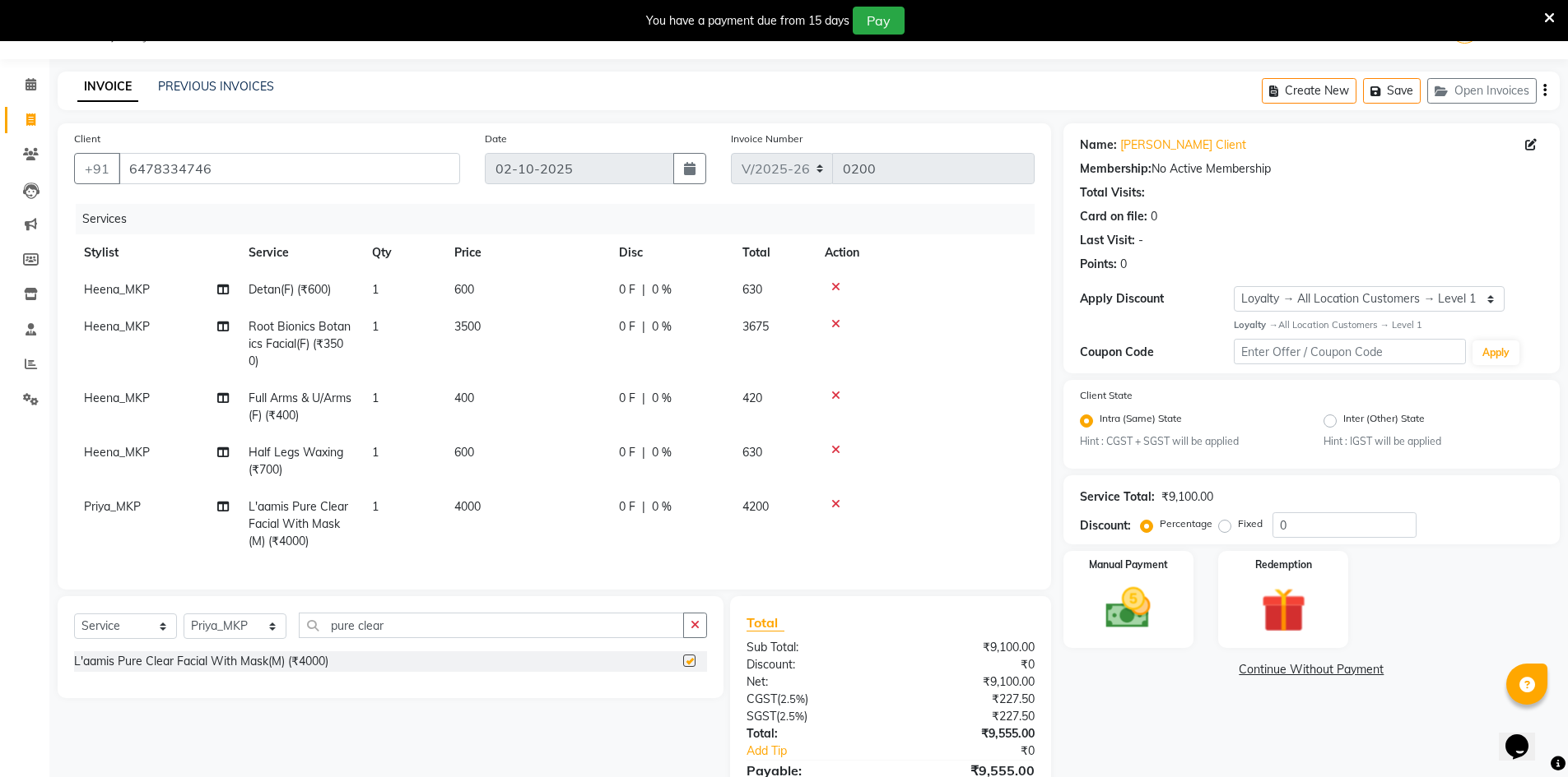
checkbox input "false"
click at [505, 503] on td "4000" at bounding box center [526, 524] width 165 height 72
select select "92386"
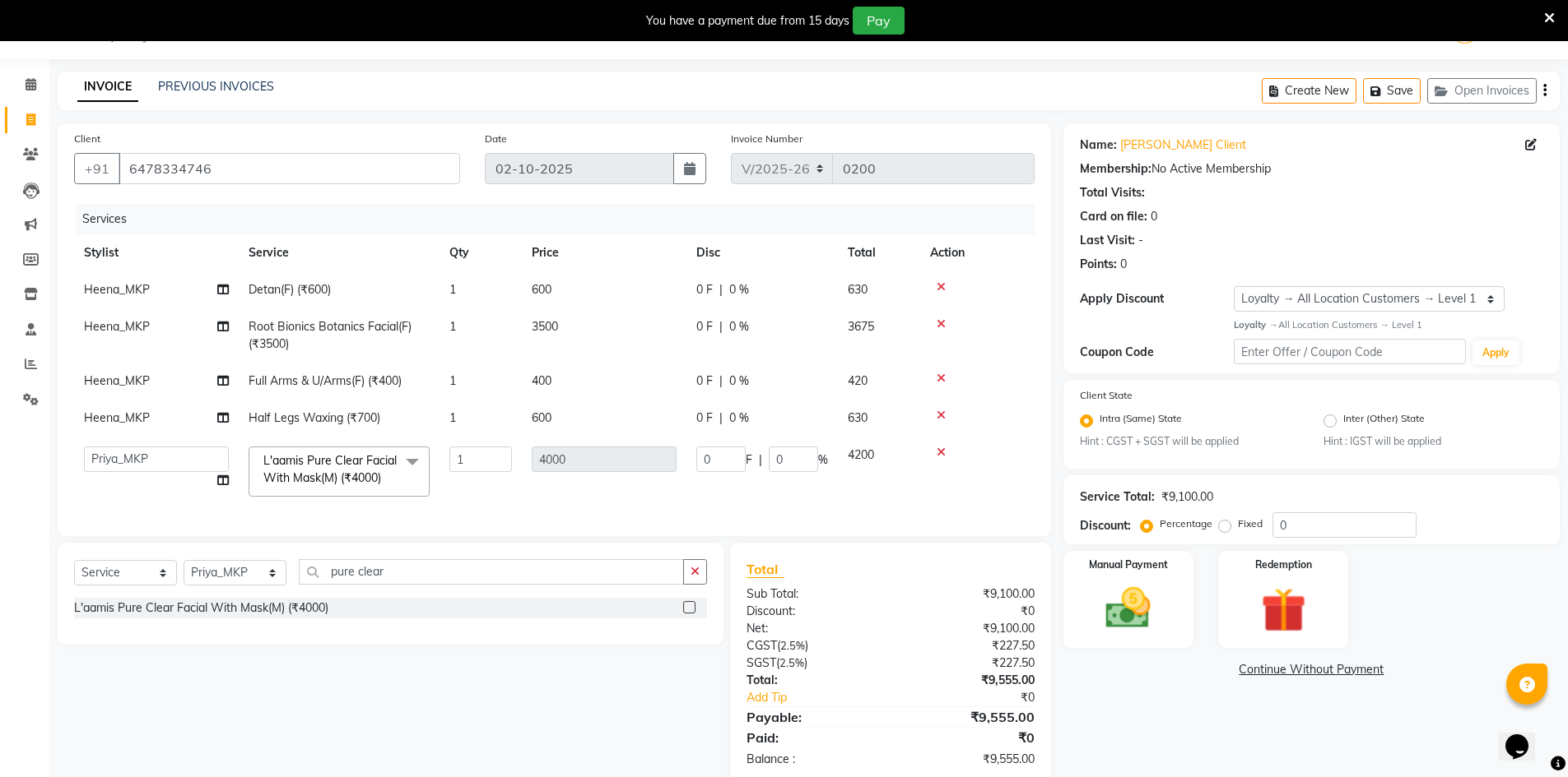
click at [471, 494] on td "1" at bounding box center [479, 472] width 82 height 70
click at [585, 449] on td "4000" at bounding box center [604, 472] width 165 height 70
click at [560, 496] on td "4000" at bounding box center [604, 472] width 165 height 70
drag, startPoint x: 577, startPoint y: 415, endPoint x: 572, endPoint y: 422, distance: 8.6
click at [572, 422] on td "600" at bounding box center [604, 418] width 165 height 37
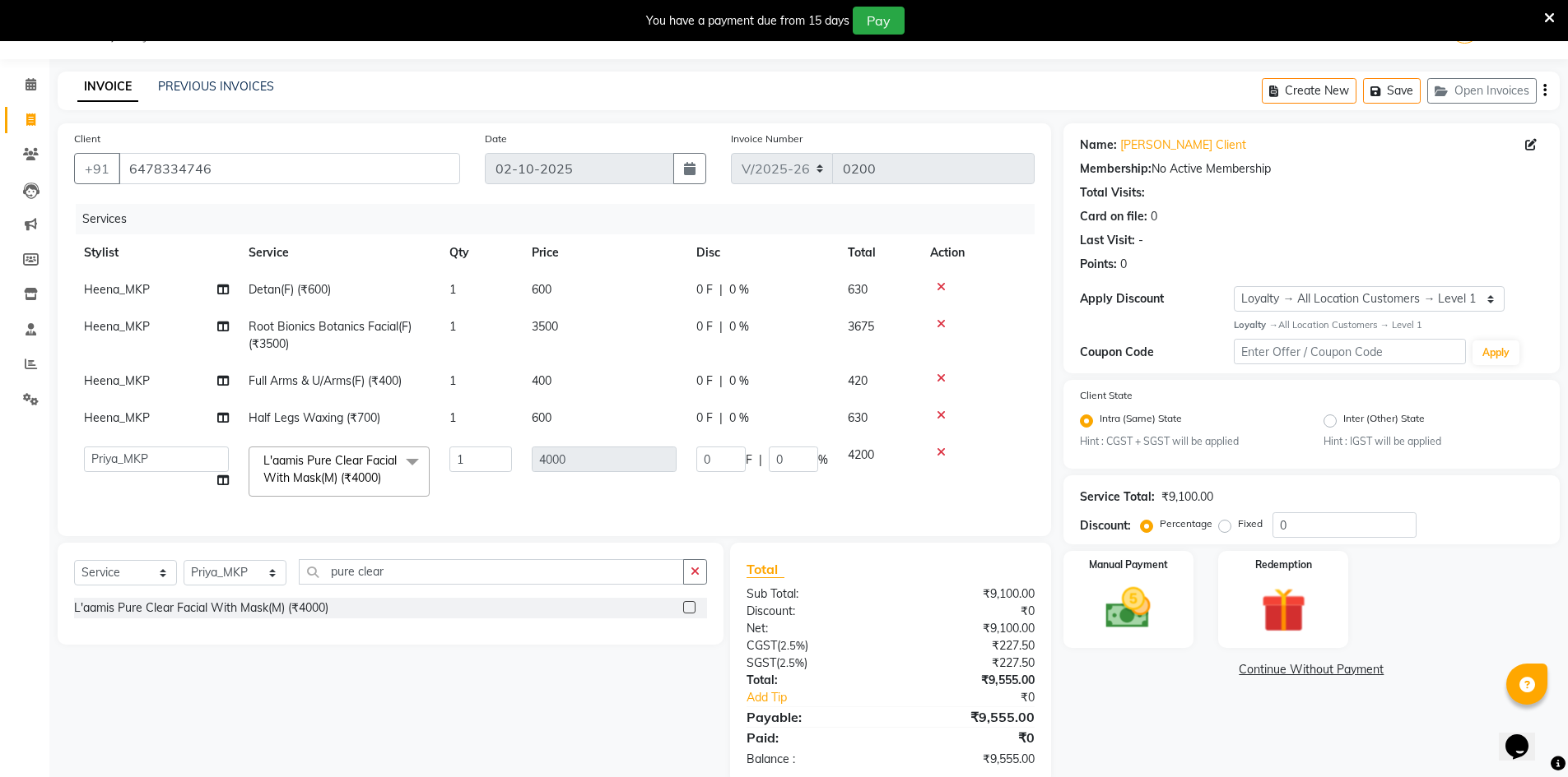
select select "92387"
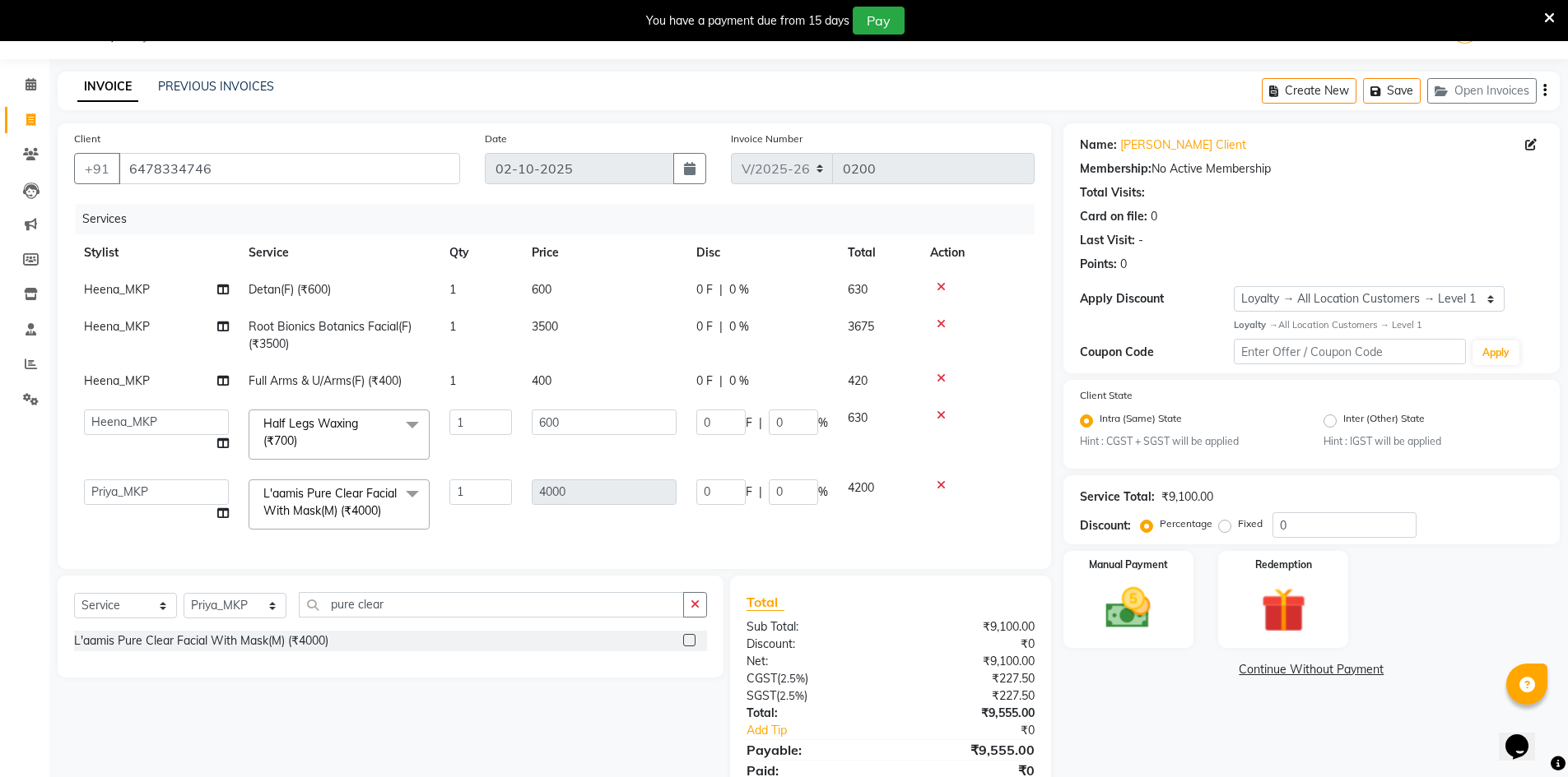
click at [565, 524] on td "4000" at bounding box center [604, 505] width 165 height 70
click at [935, 484] on div at bounding box center [977, 485] width 94 height 12
click at [941, 487] on icon at bounding box center [941, 485] width 9 height 12
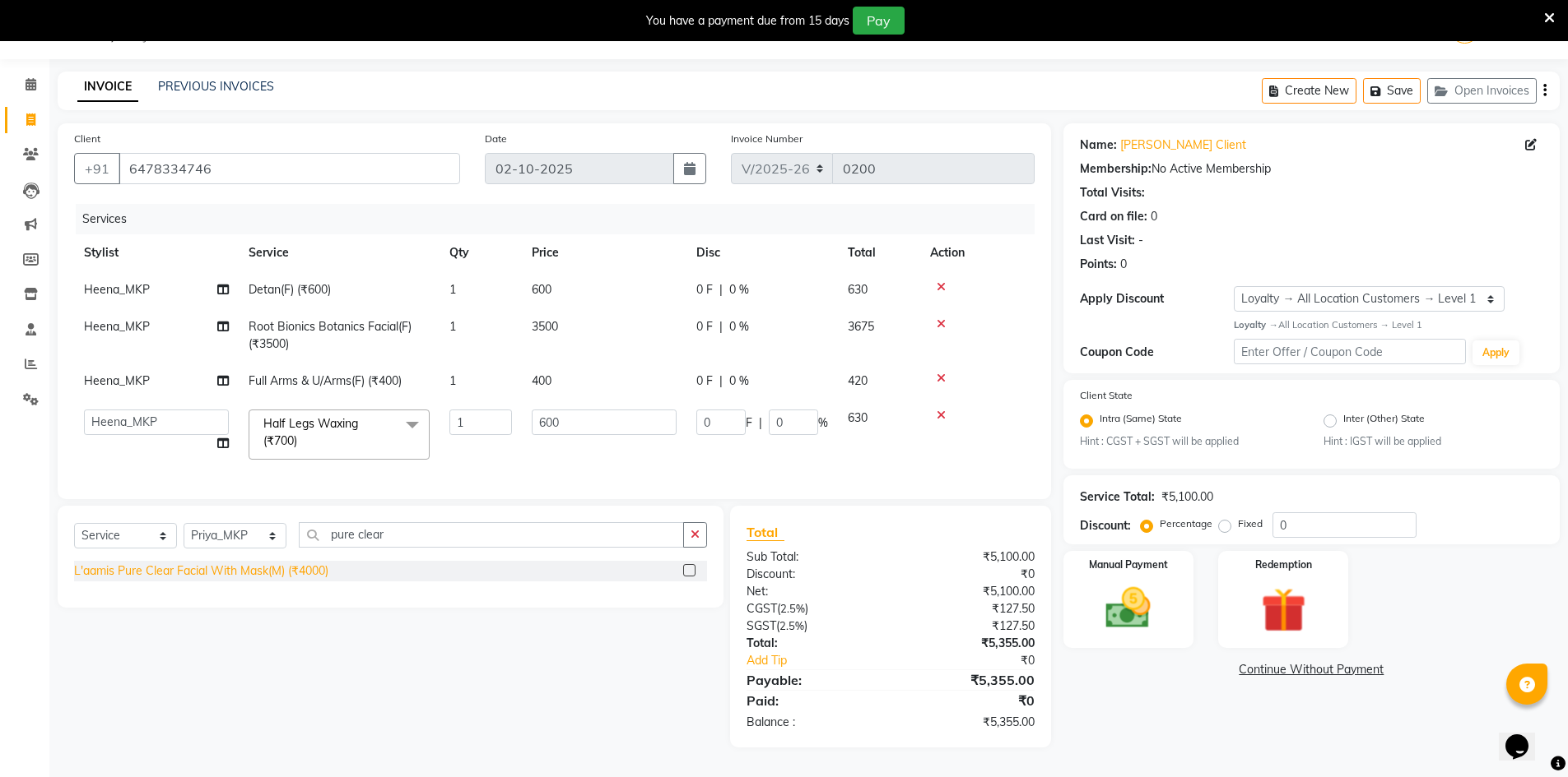
click at [318, 580] on div "L'aamis Pure Clear Facial With Mask(M) (₹4000)" at bounding box center [201, 571] width 255 height 17
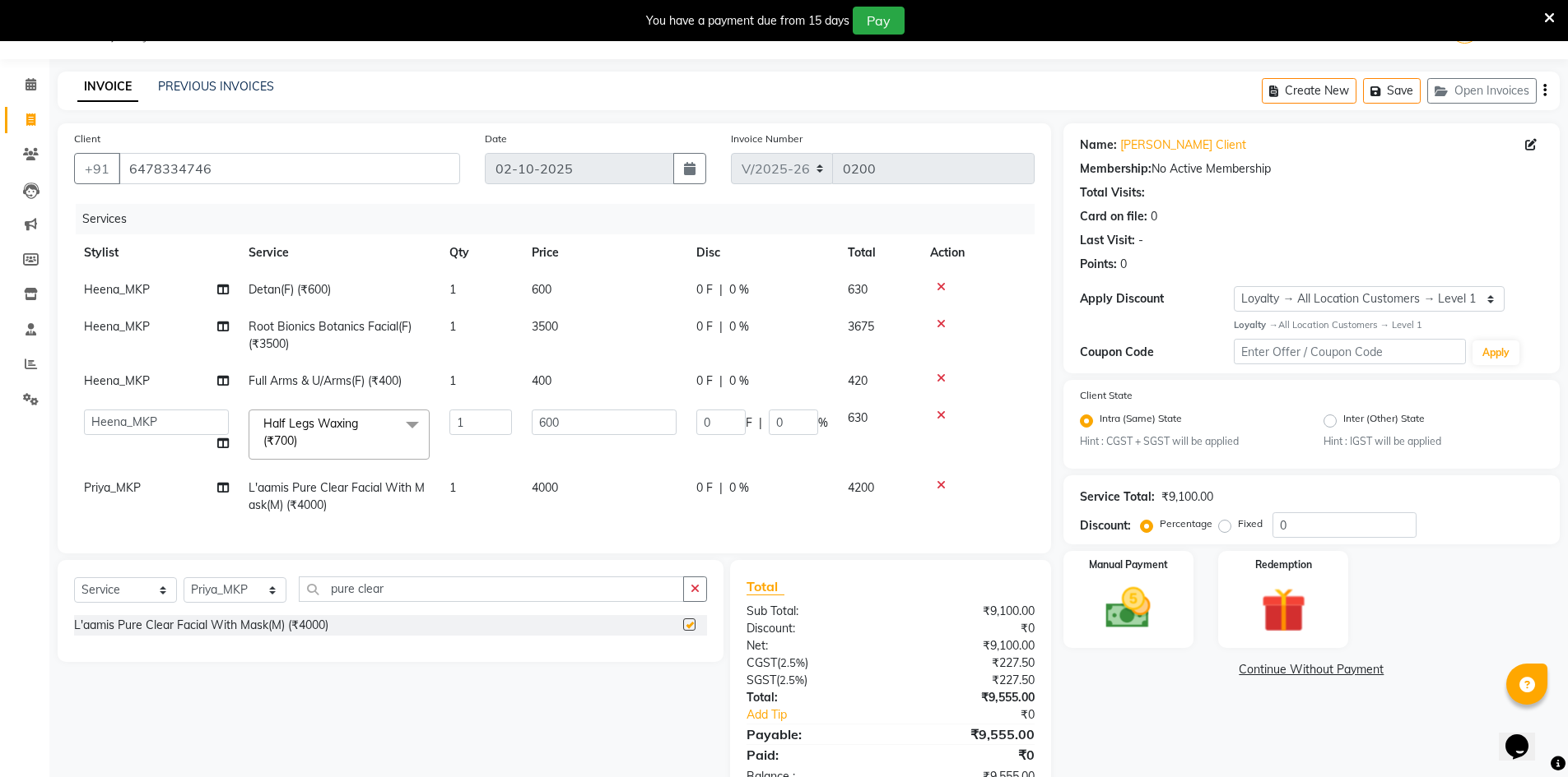
checkbox input "false"
click at [579, 487] on td "4000" at bounding box center [604, 496] width 165 height 54
select select "92386"
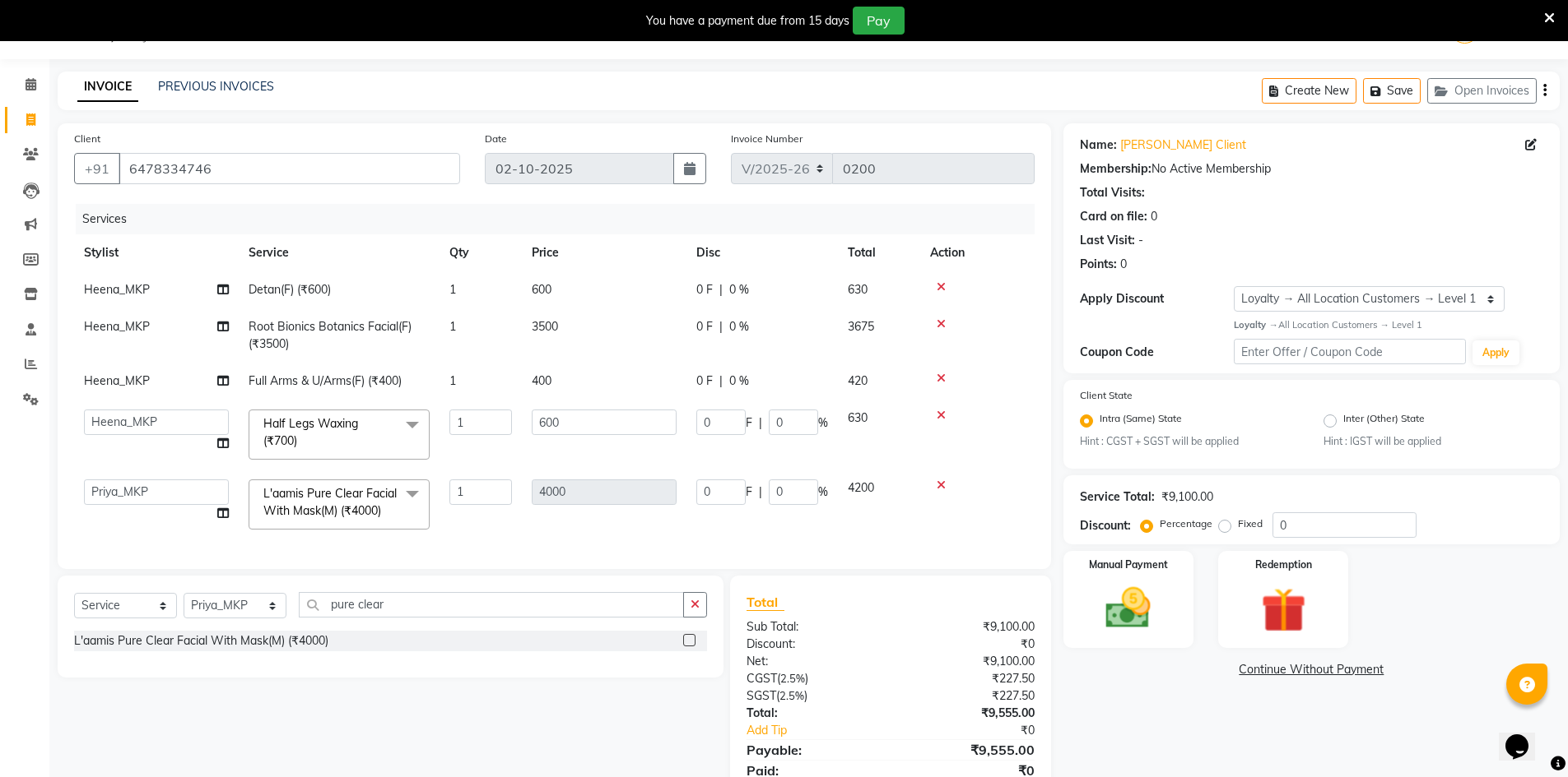
click at [593, 542] on div "Services Stylist Service Qty Price Disc Total Action Heena_MKP Detan(F) (₹600) …" at bounding box center [554, 379] width 961 height 349
click at [946, 484] on div at bounding box center [977, 485] width 94 height 12
click at [941, 486] on icon at bounding box center [941, 485] width 9 height 12
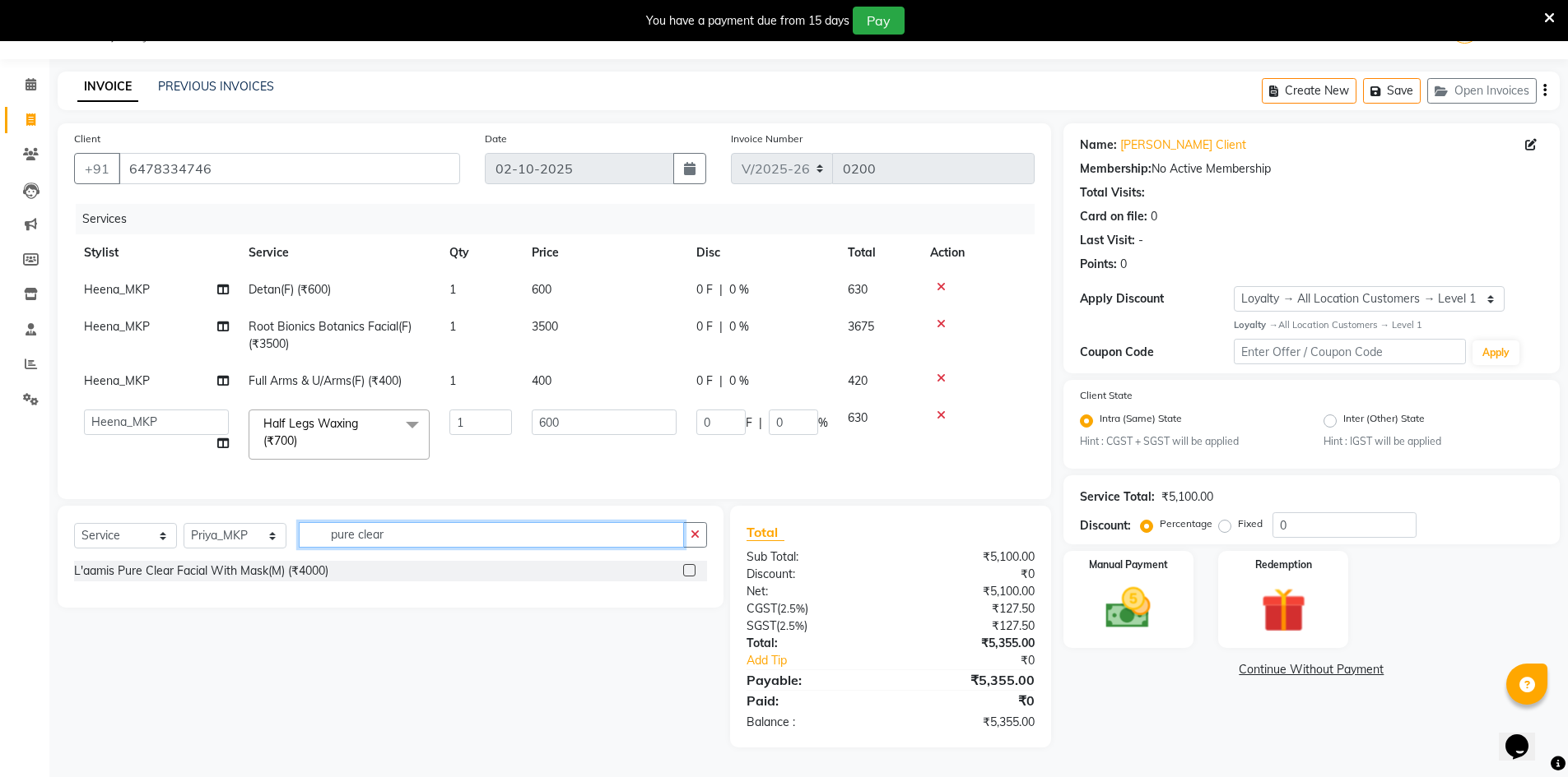
click at [423, 538] on input "pure clear" at bounding box center [491, 535] width 385 height 25
type input "p"
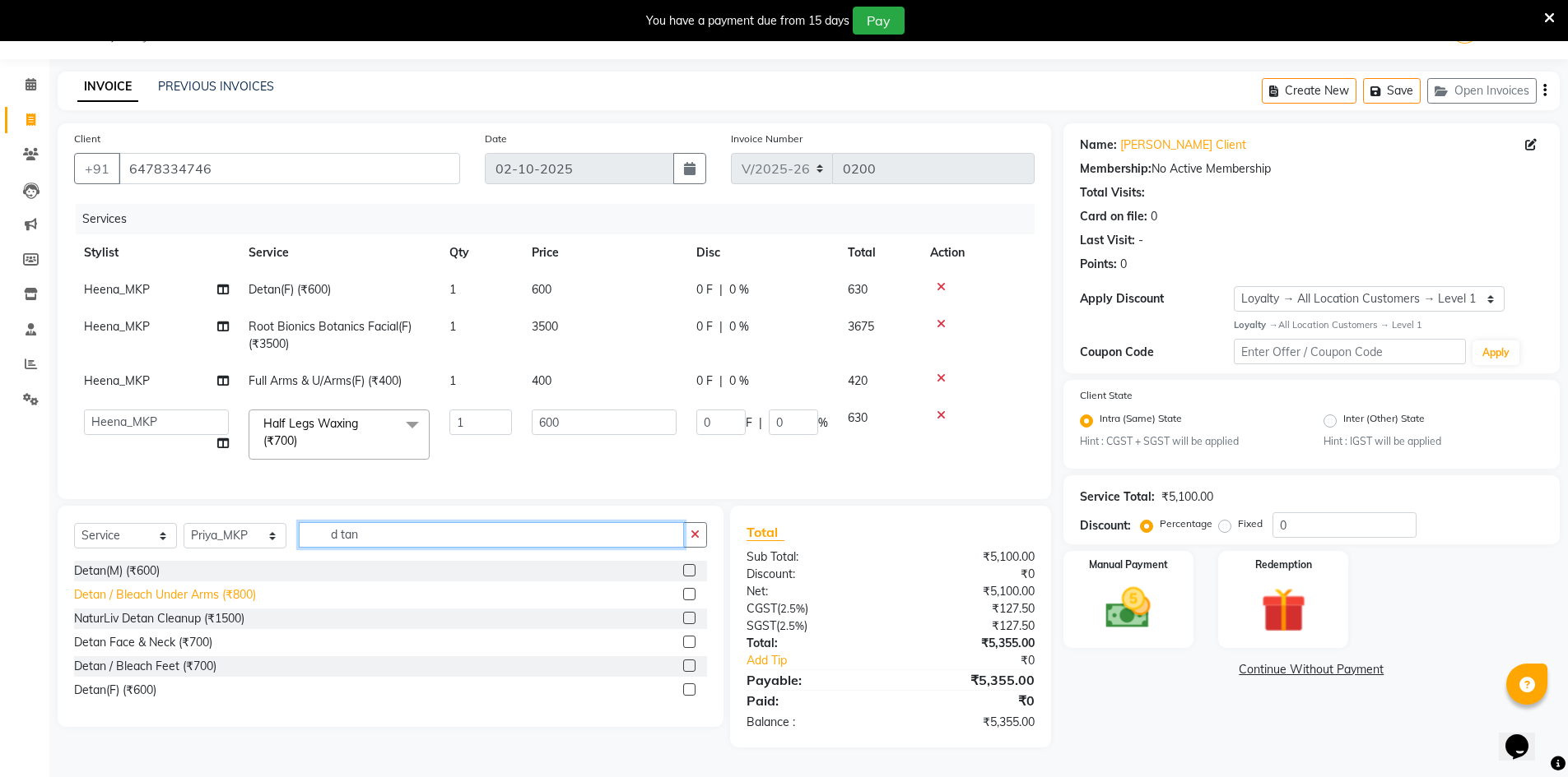
scroll to position [49, 0]
type input "d"
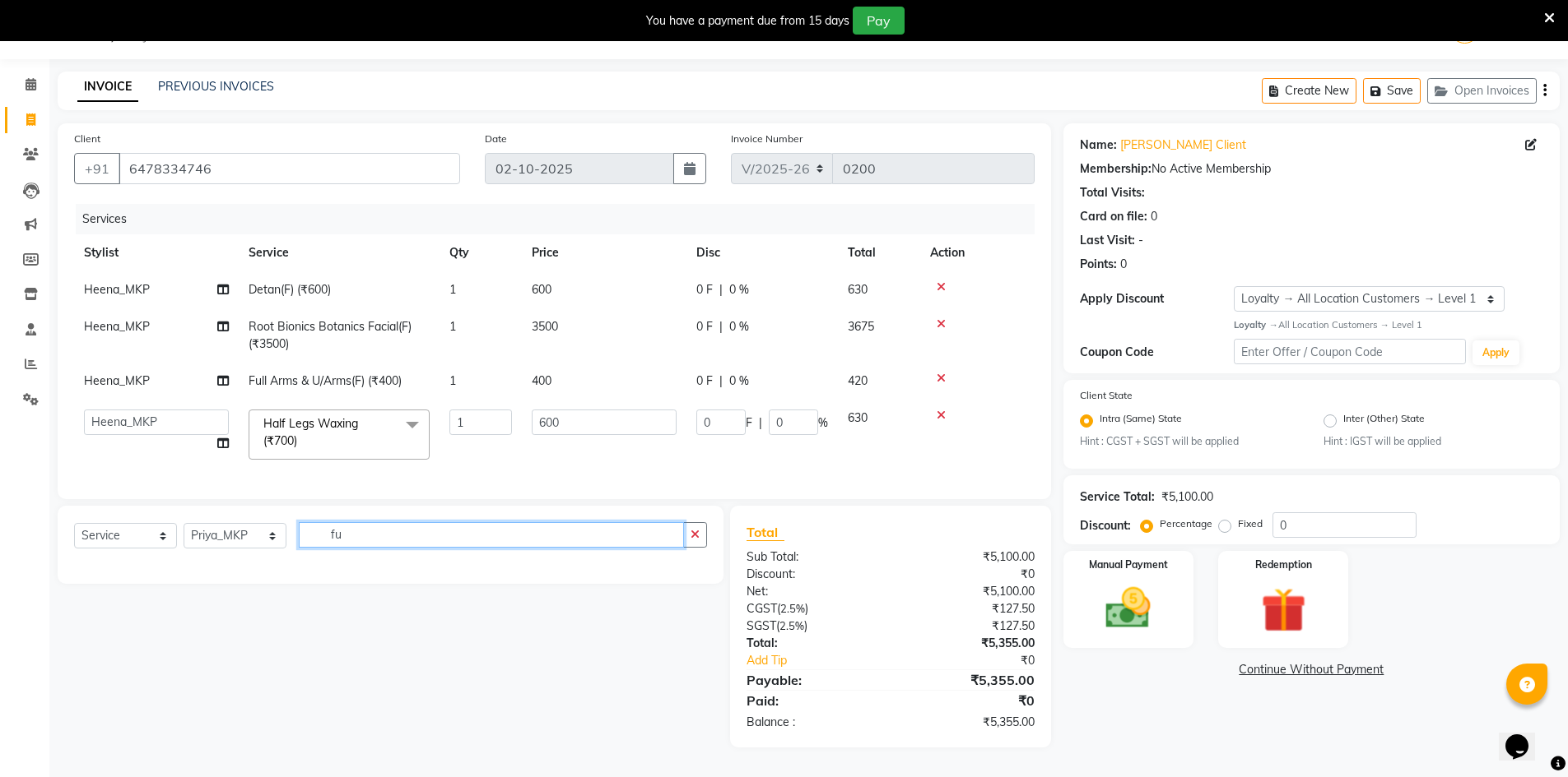
type input "f"
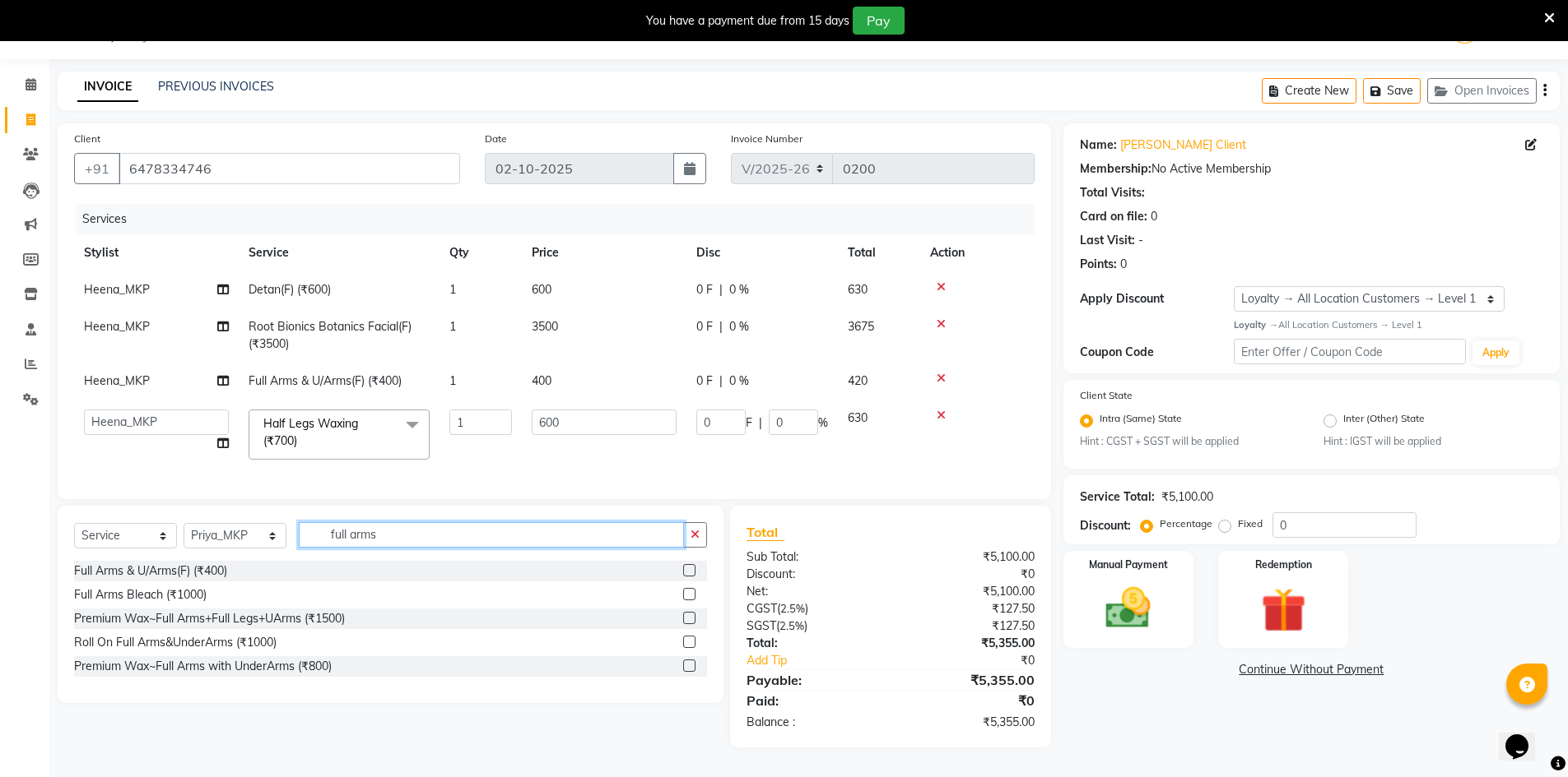
click at [384, 537] on input "full arms" at bounding box center [491, 535] width 385 height 25
type input "f"
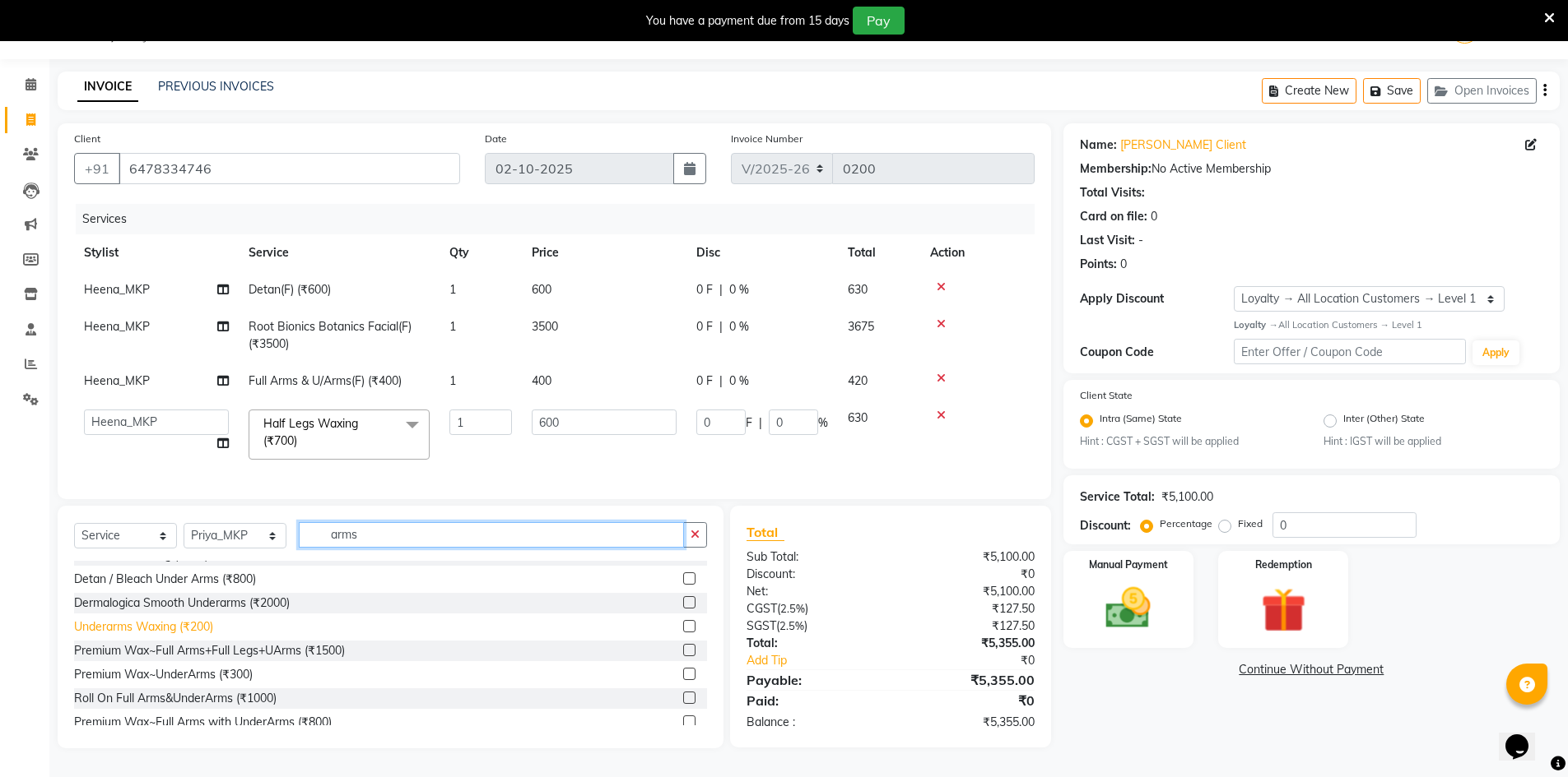
scroll to position [0, 0]
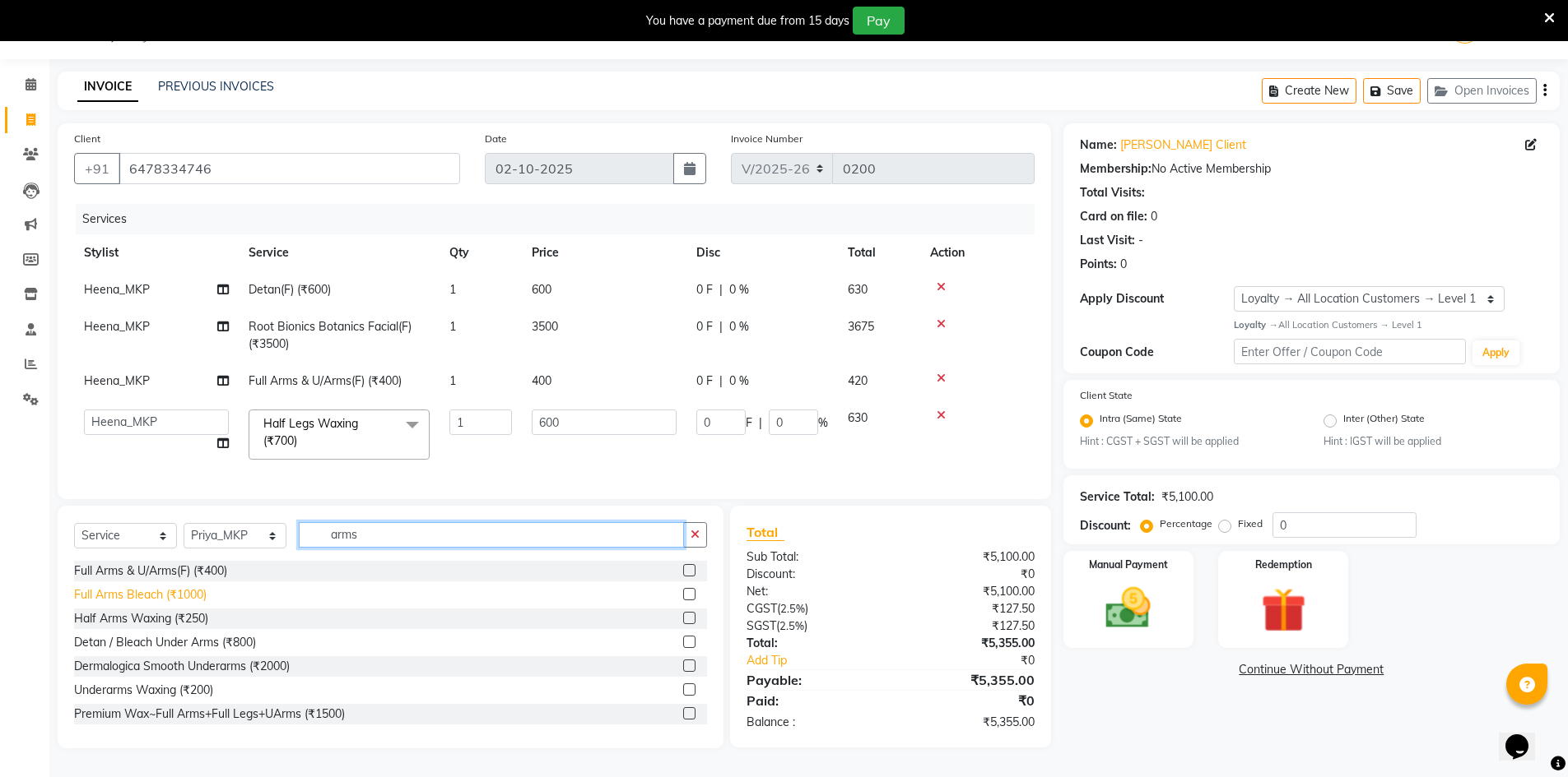
type input "arms"
click at [192, 594] on div "Full Arms Bleach (₹1000)" at bounding box center [139, 594] width 132 height 17
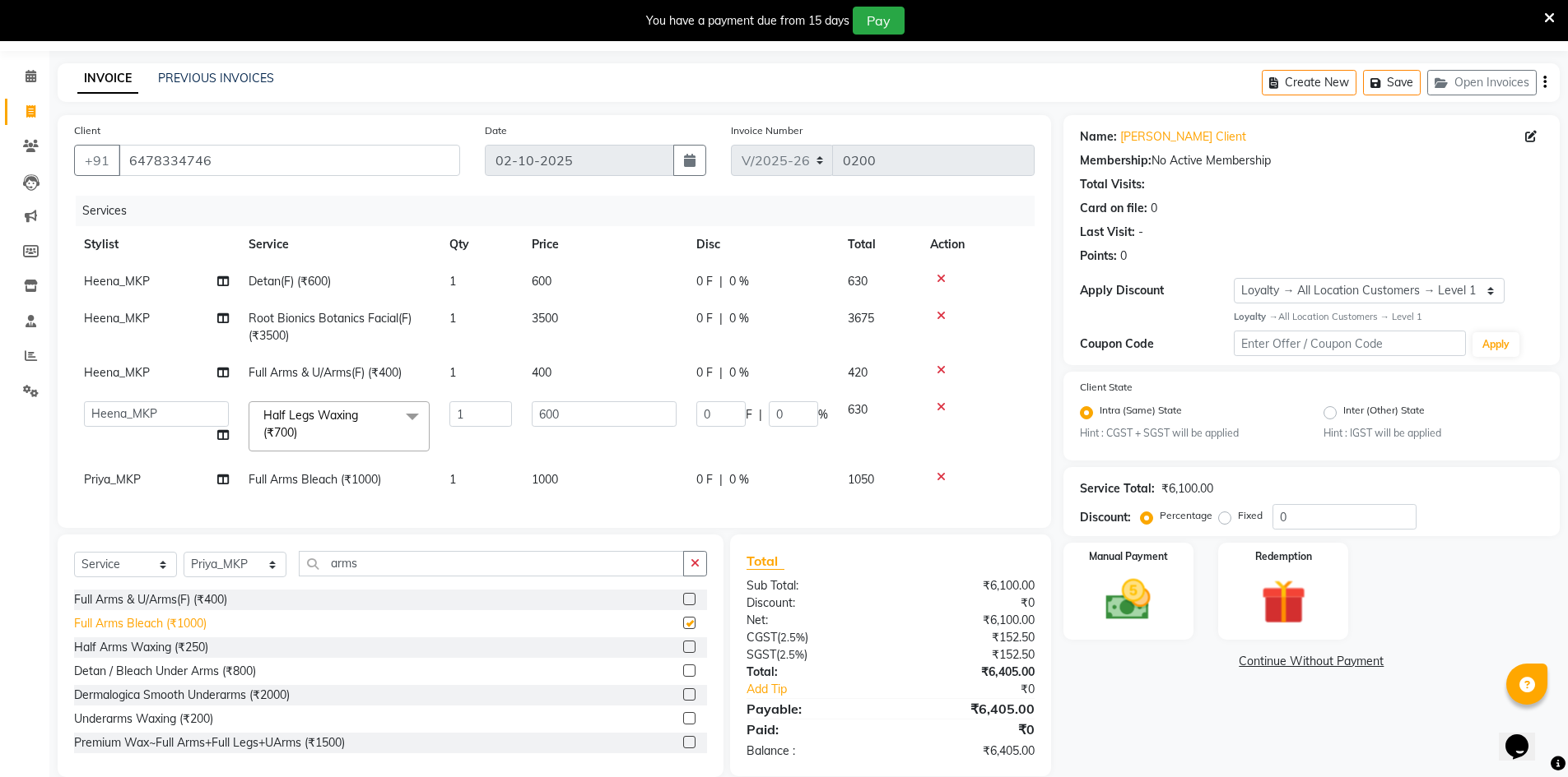
checkbox input "false"
click at [394, 576] on input "arms" at bounding box center [491, 564] width 385 height 25
type input "a"
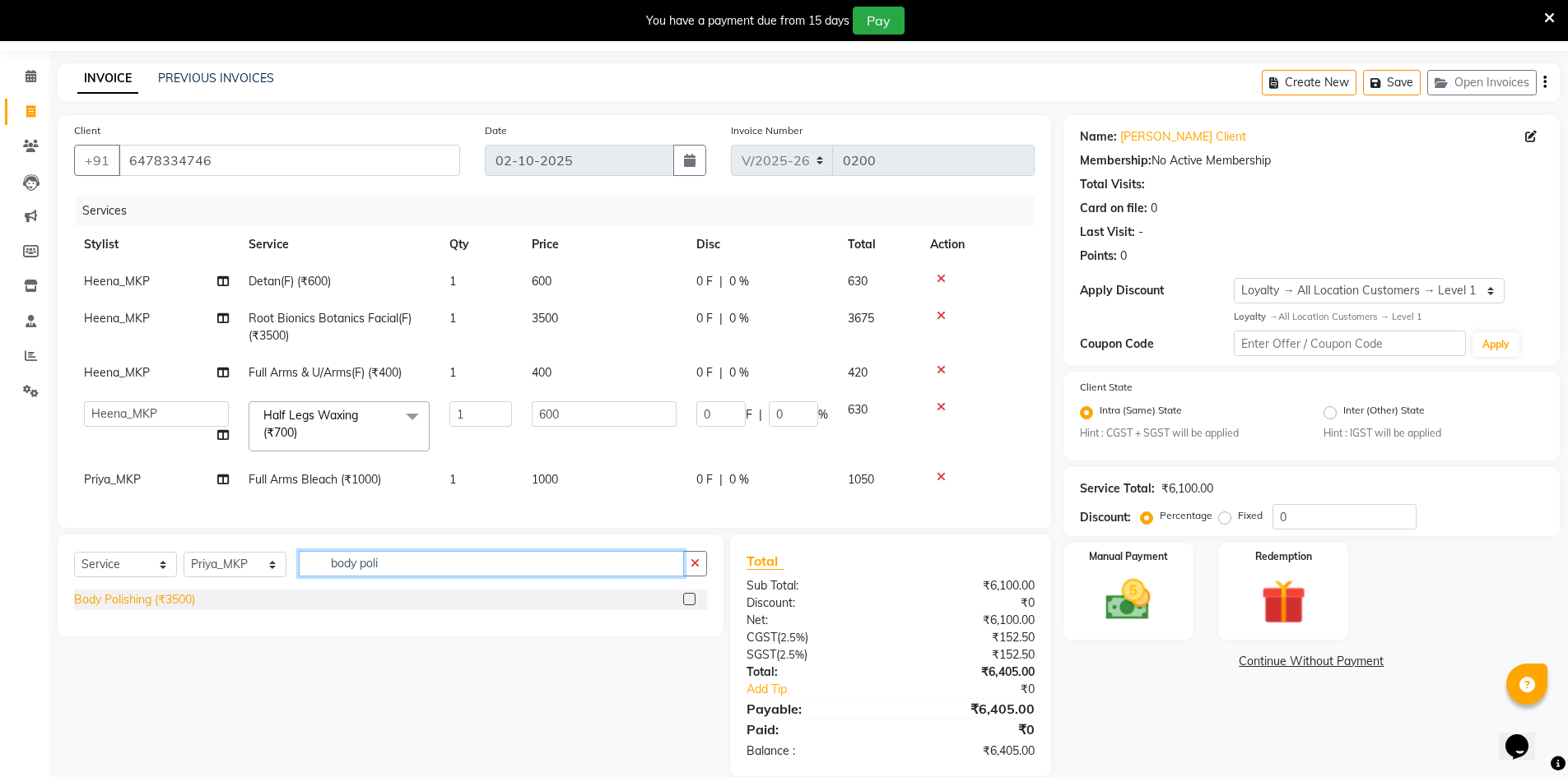
type input "body poli"
click at [187, 609] on div "Body Polishing (₹3500)" at bounding box center [134, 600] width 121 height 17
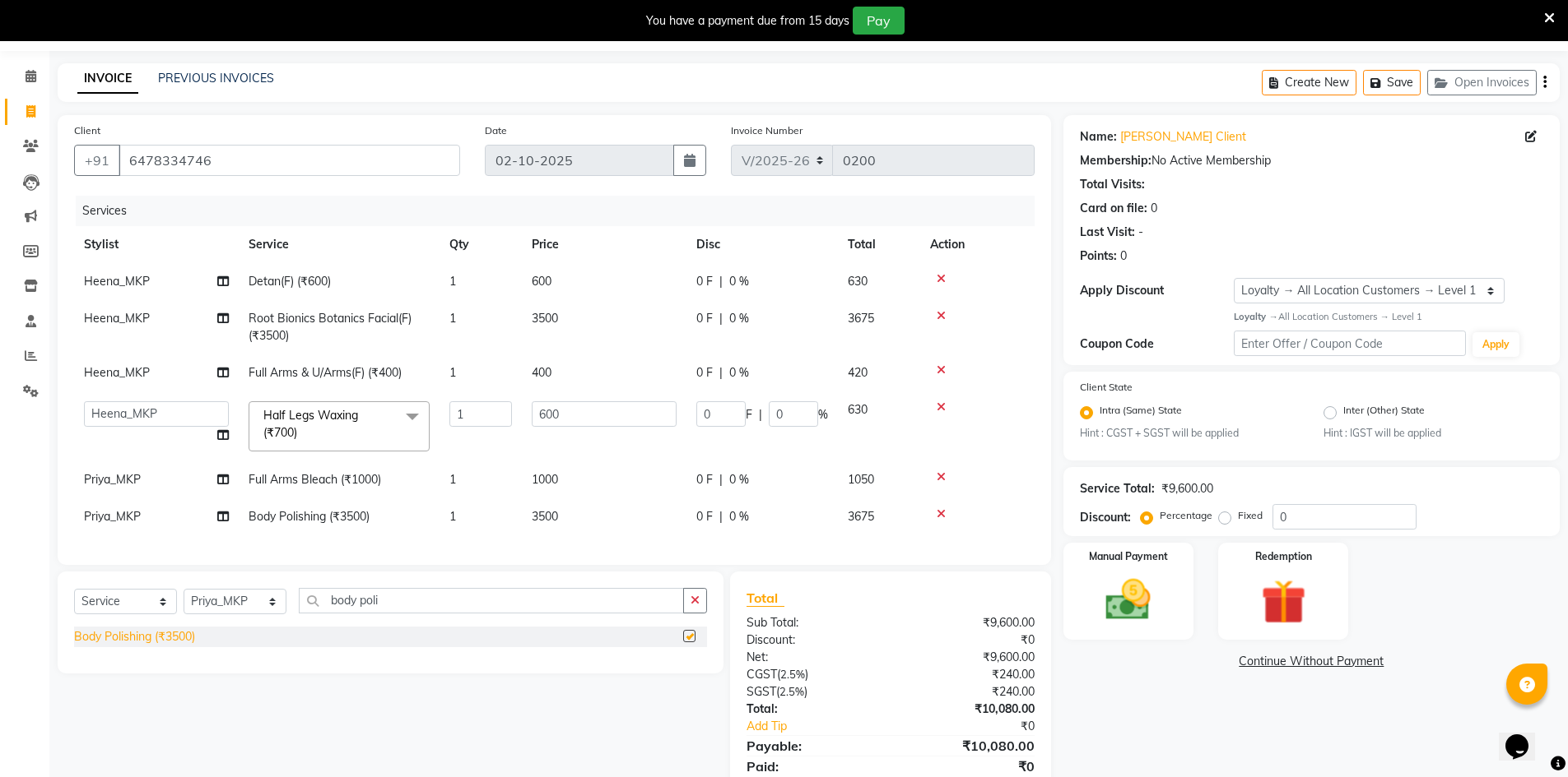
checkbox input "false"
click at [691, 606] on icon "button" at bounding box center [695, 600] width 9 height 12
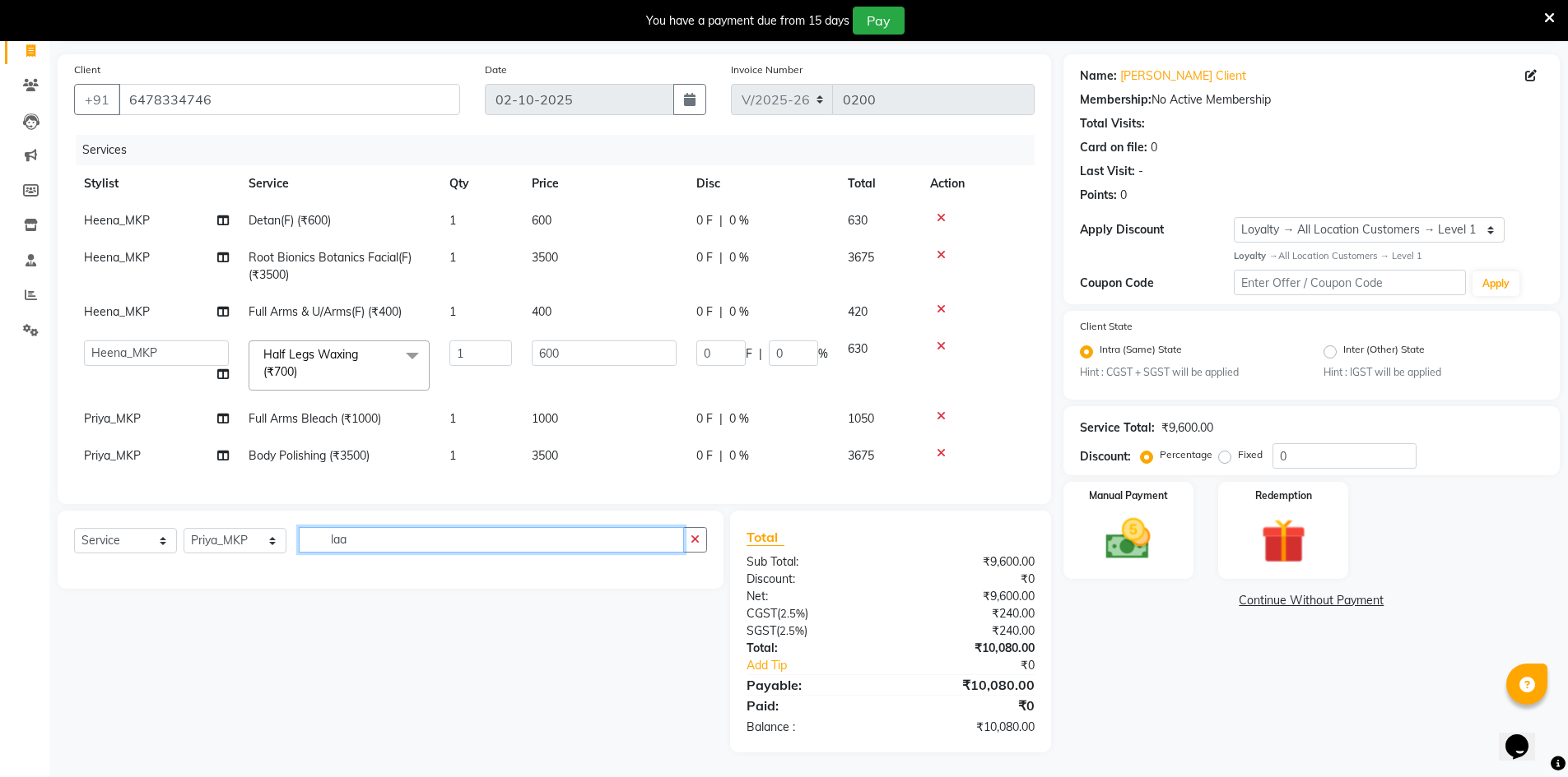
scroll to position [122, 0]
type input "l"
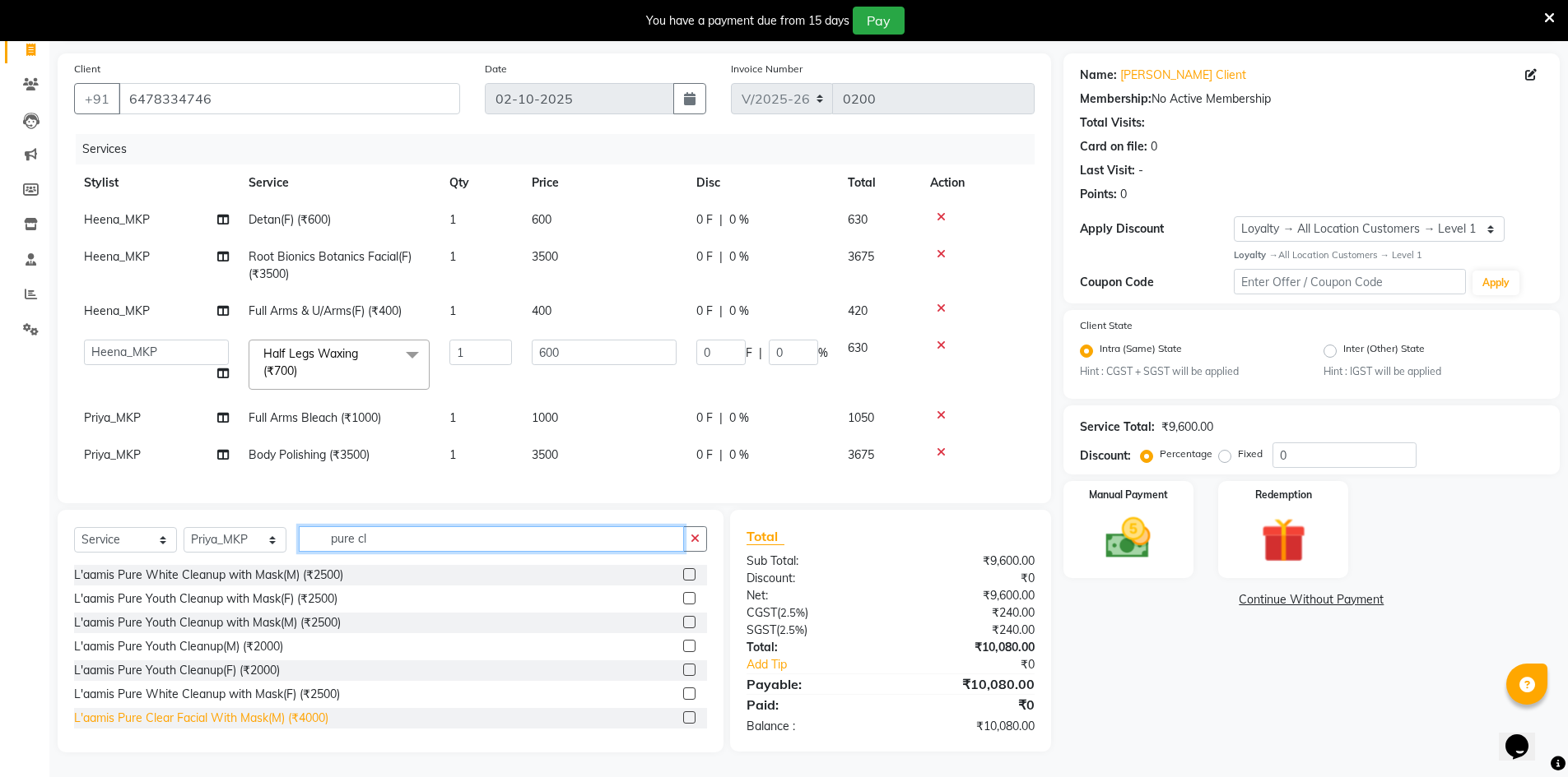
type input "pure cl"
click at [301, 715] on div "L'aamis Pure Clear Facial With Mask(M) (₹4000)" at bounding box center [201, 718] width 255 height 17
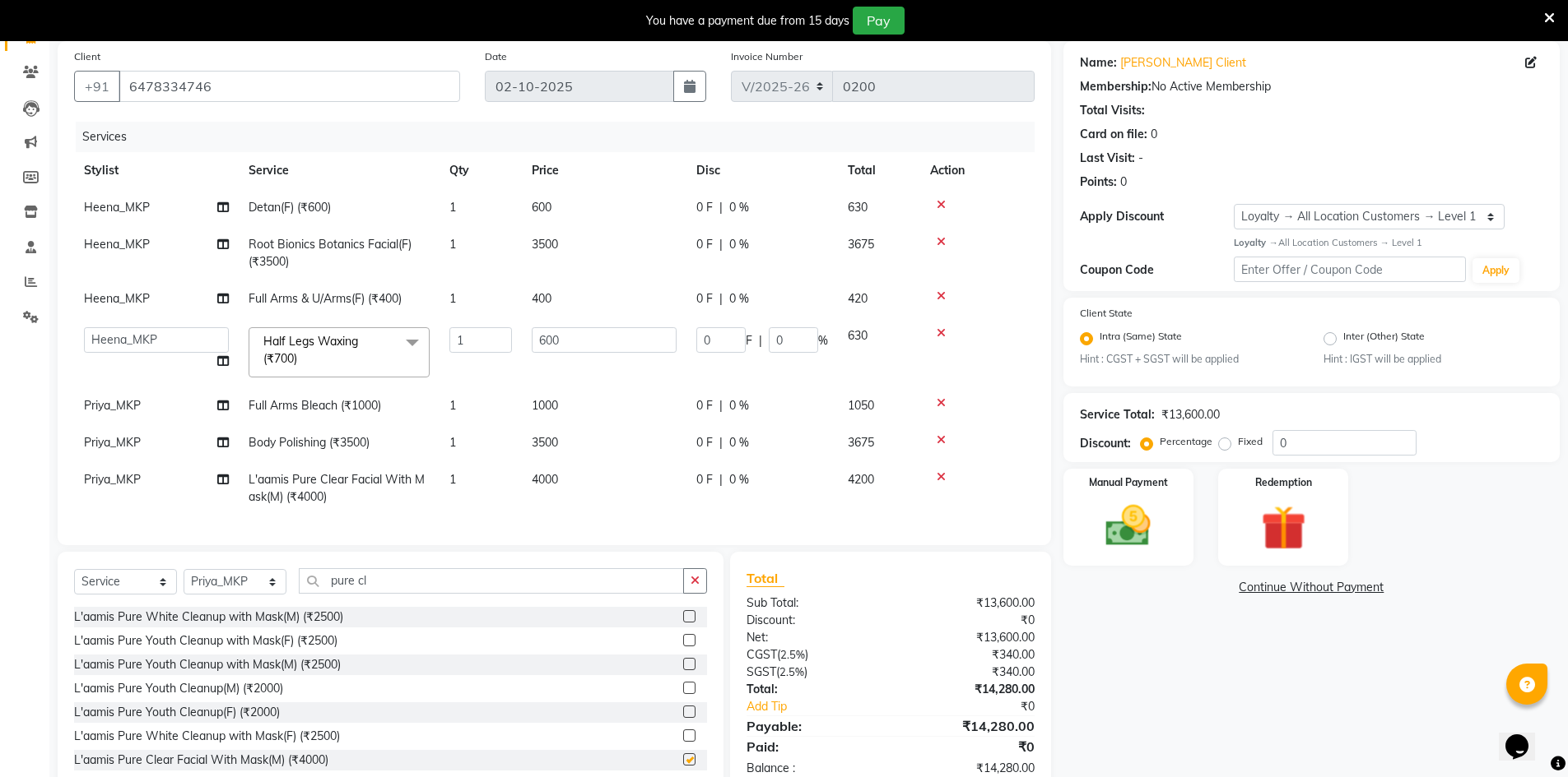
checkbox input "false"
click at [562, 471] on td "4000" at bounding box center [604, 488] width 165 height 54
select select "92386"
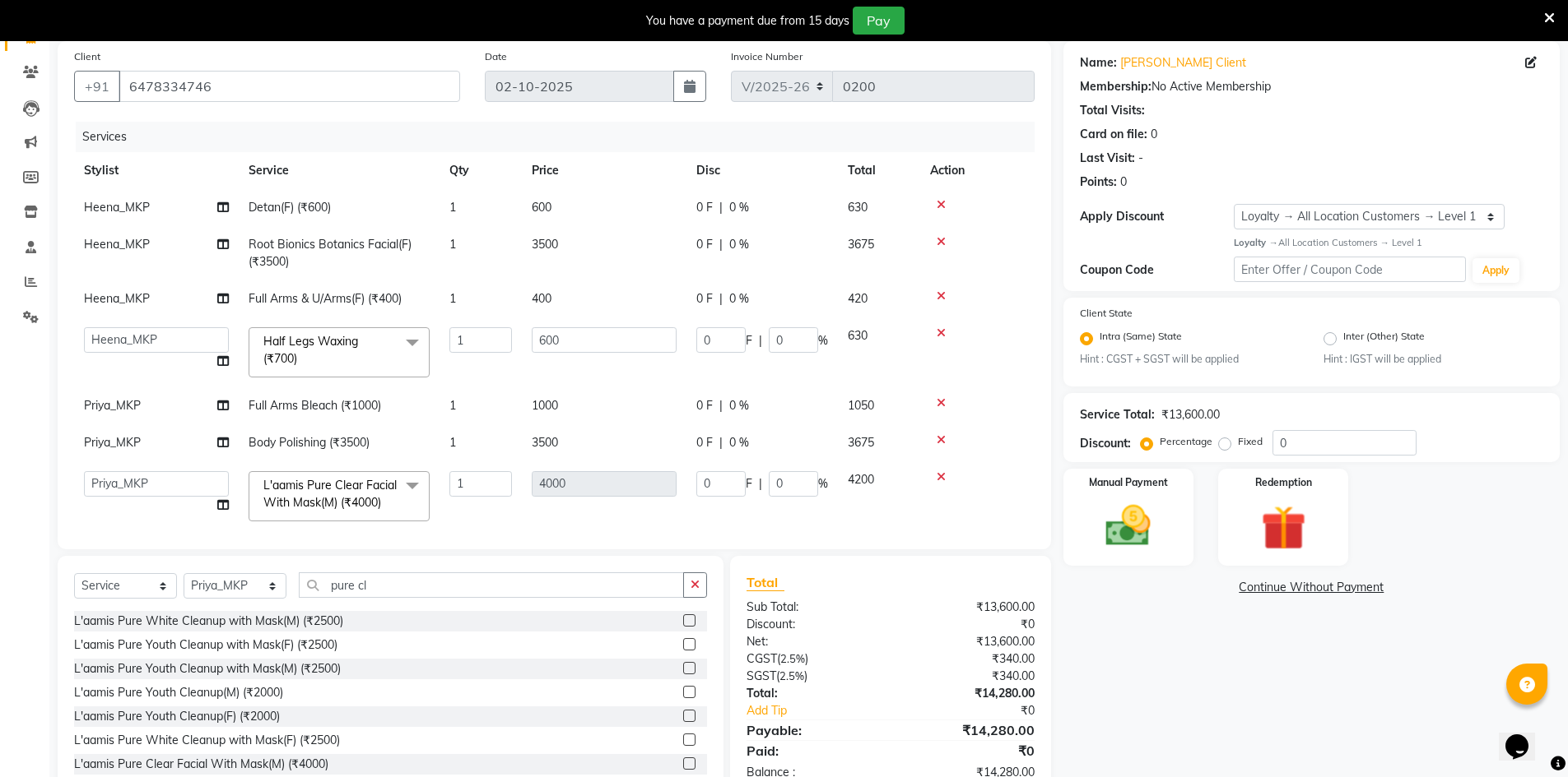
scroll to position [3, 0]
drag, startPoint x: 450, startPoint y: 577, endPoint x: 450, endPoint y: 589, distance: 12.0
click at [450, 578] on input "pure cl" at bounding box center [491, 585] width 385 height 25
type input "p"
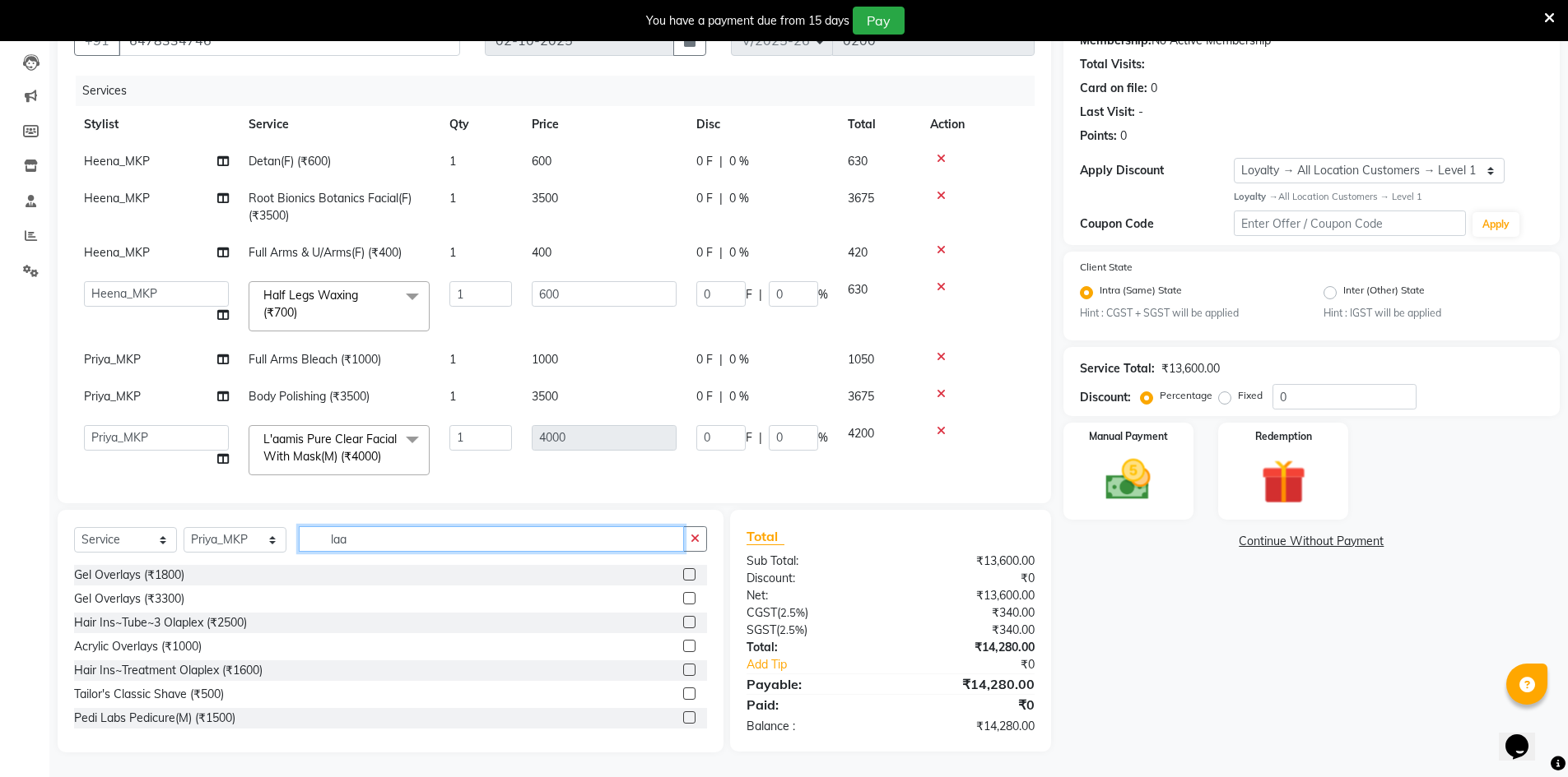
scroll to position [169, 0]
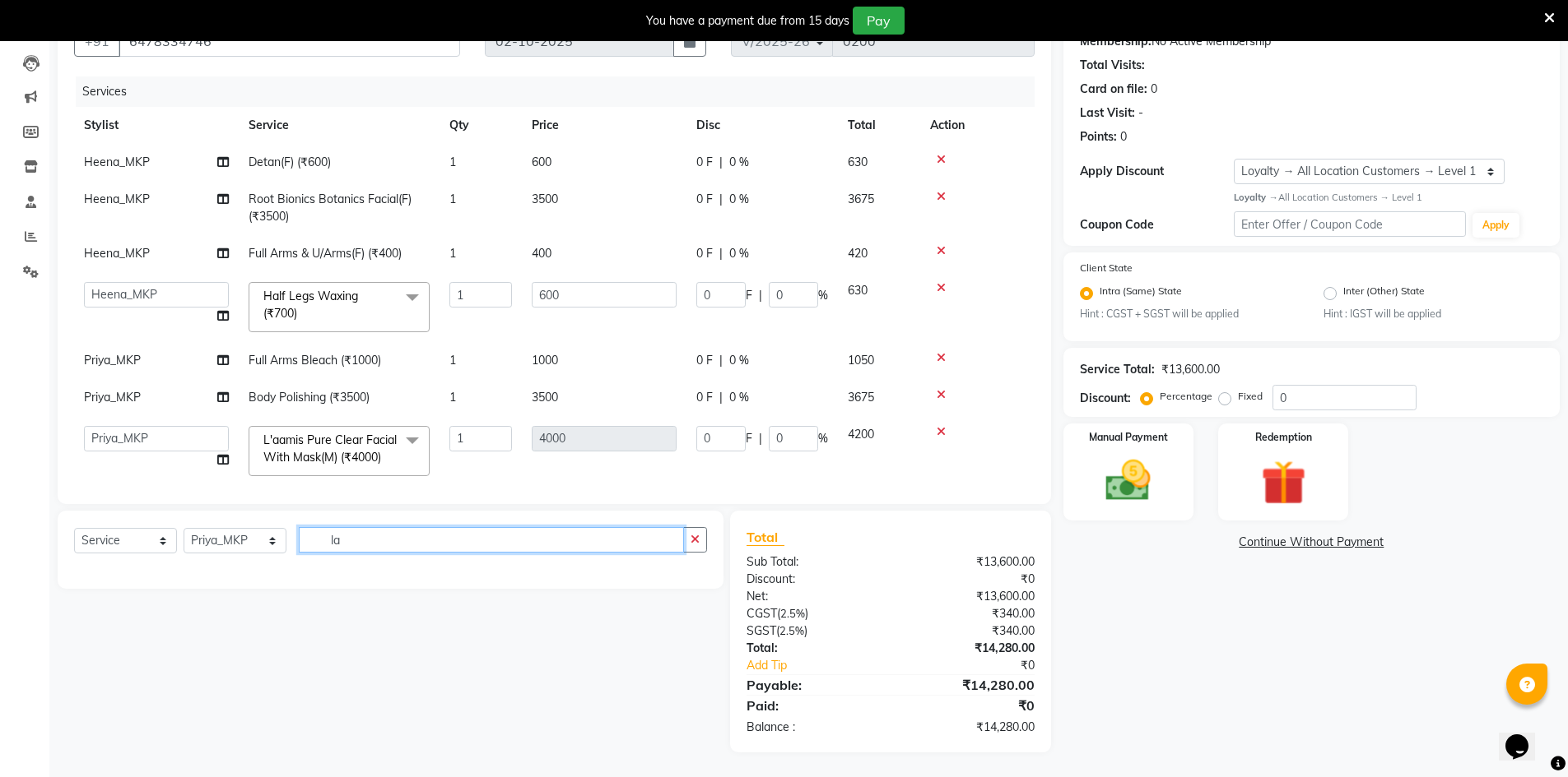
type input "l"
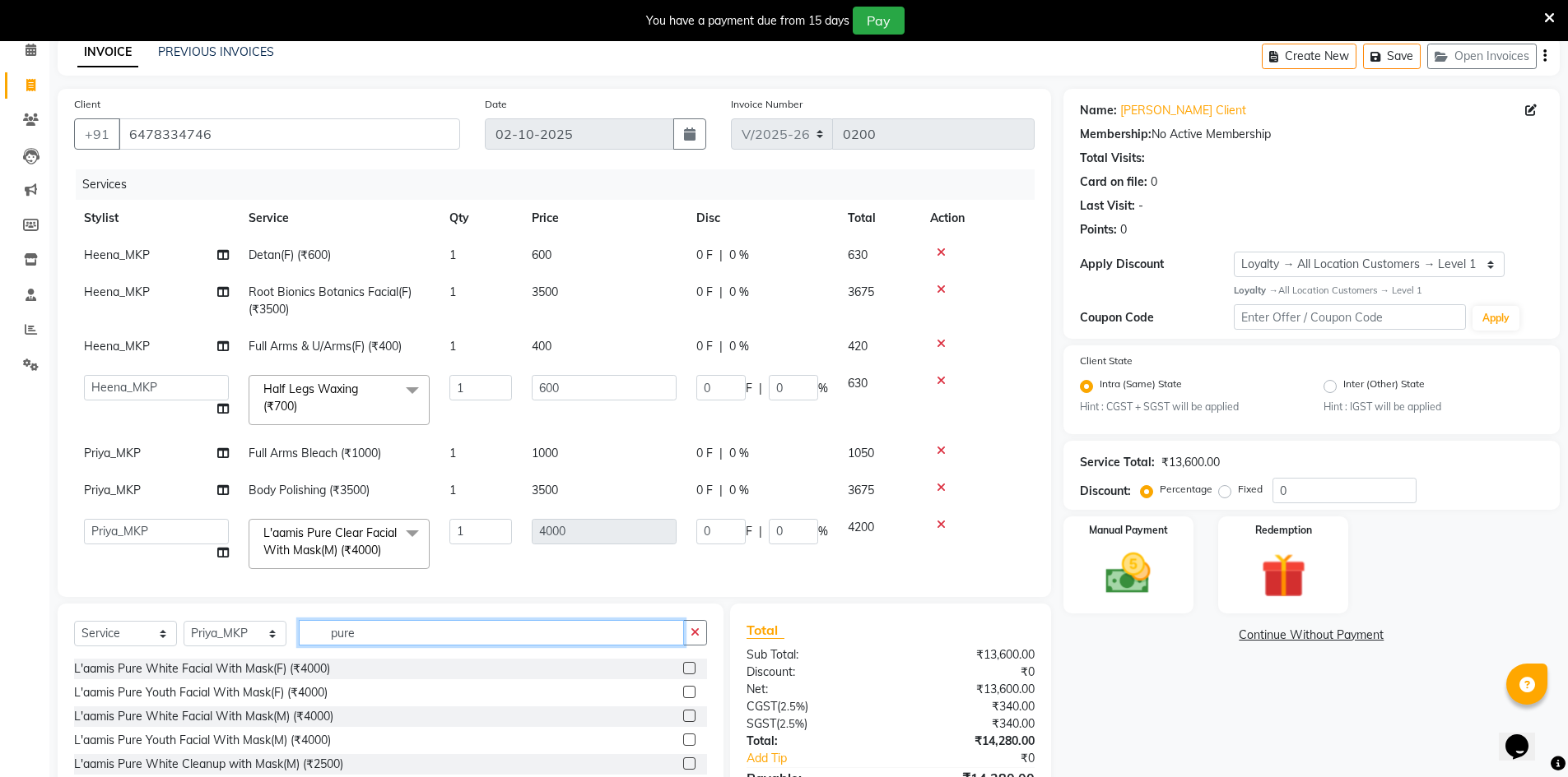
scroll to position [169, 0]
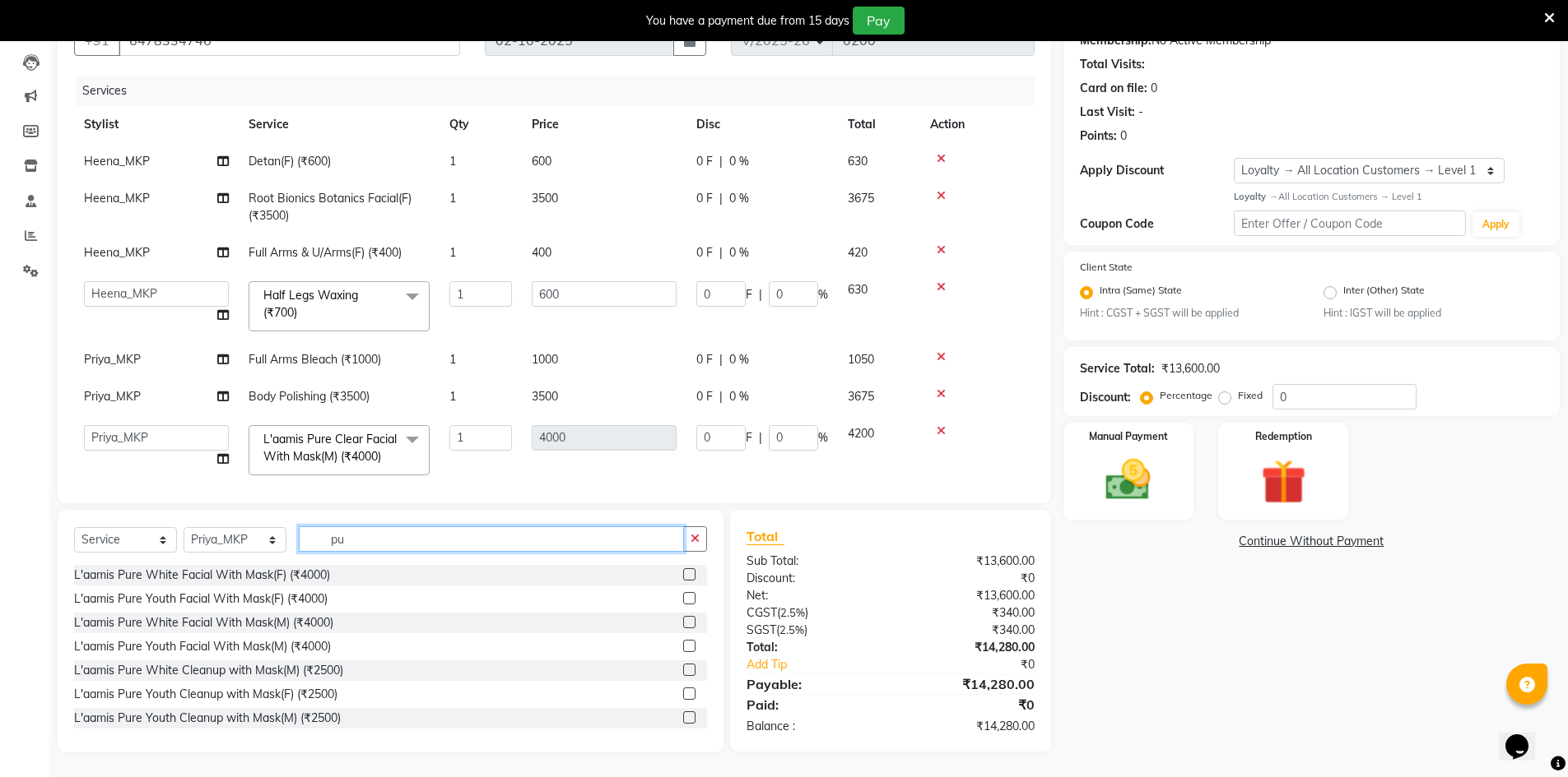
type input "p"
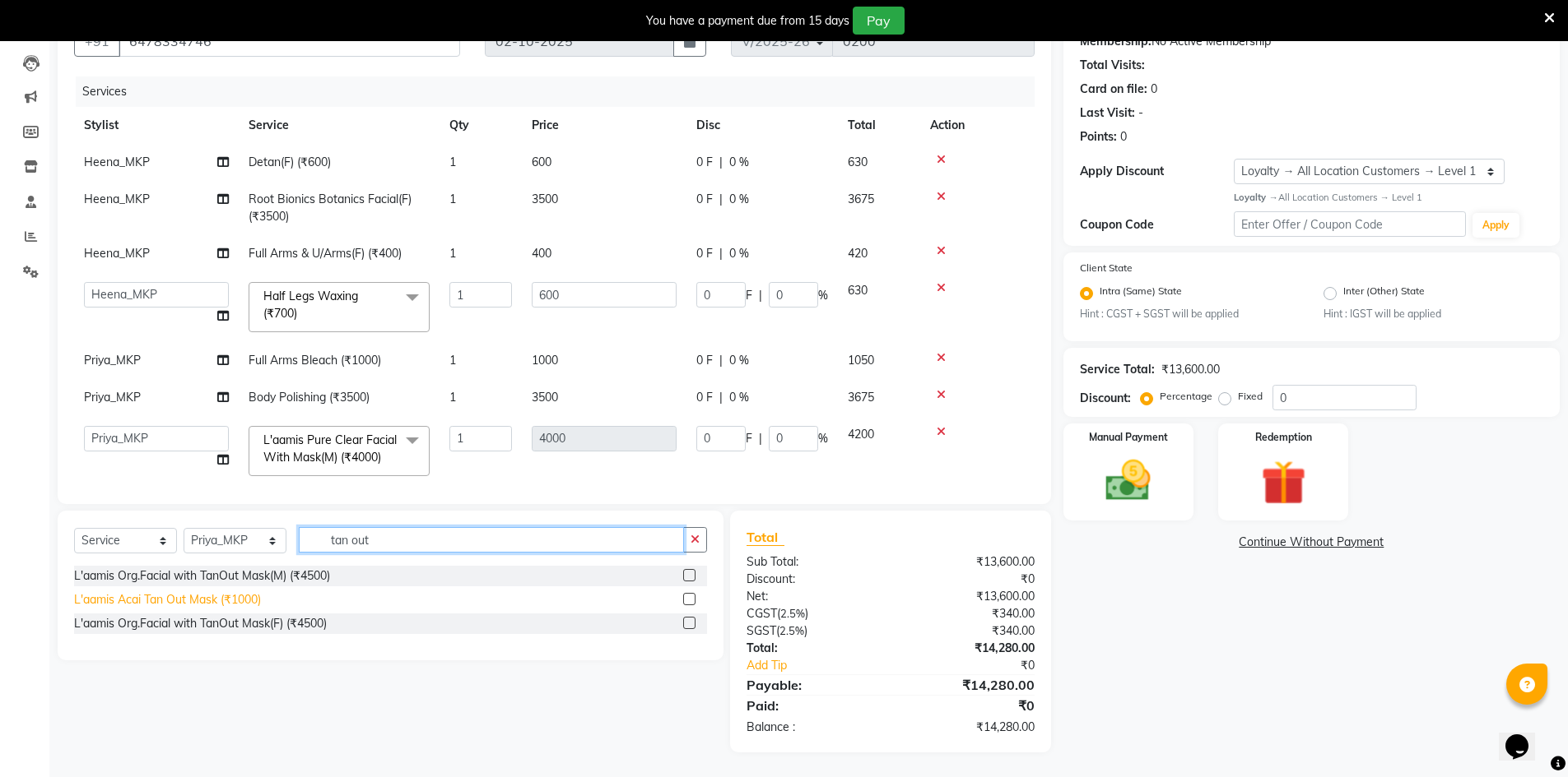
type input "tan out"
click at [253, 597] on div "L'aamis Acai Tan Out Mask (₹1000)" at bounding box center [167, 600] width 187 height 17
click at [250, 599] on div "L'aamis Acai Tan Out Mask (₹1000)" at bounding box center [167, 600] width 187 height 17
checkbox input "false"
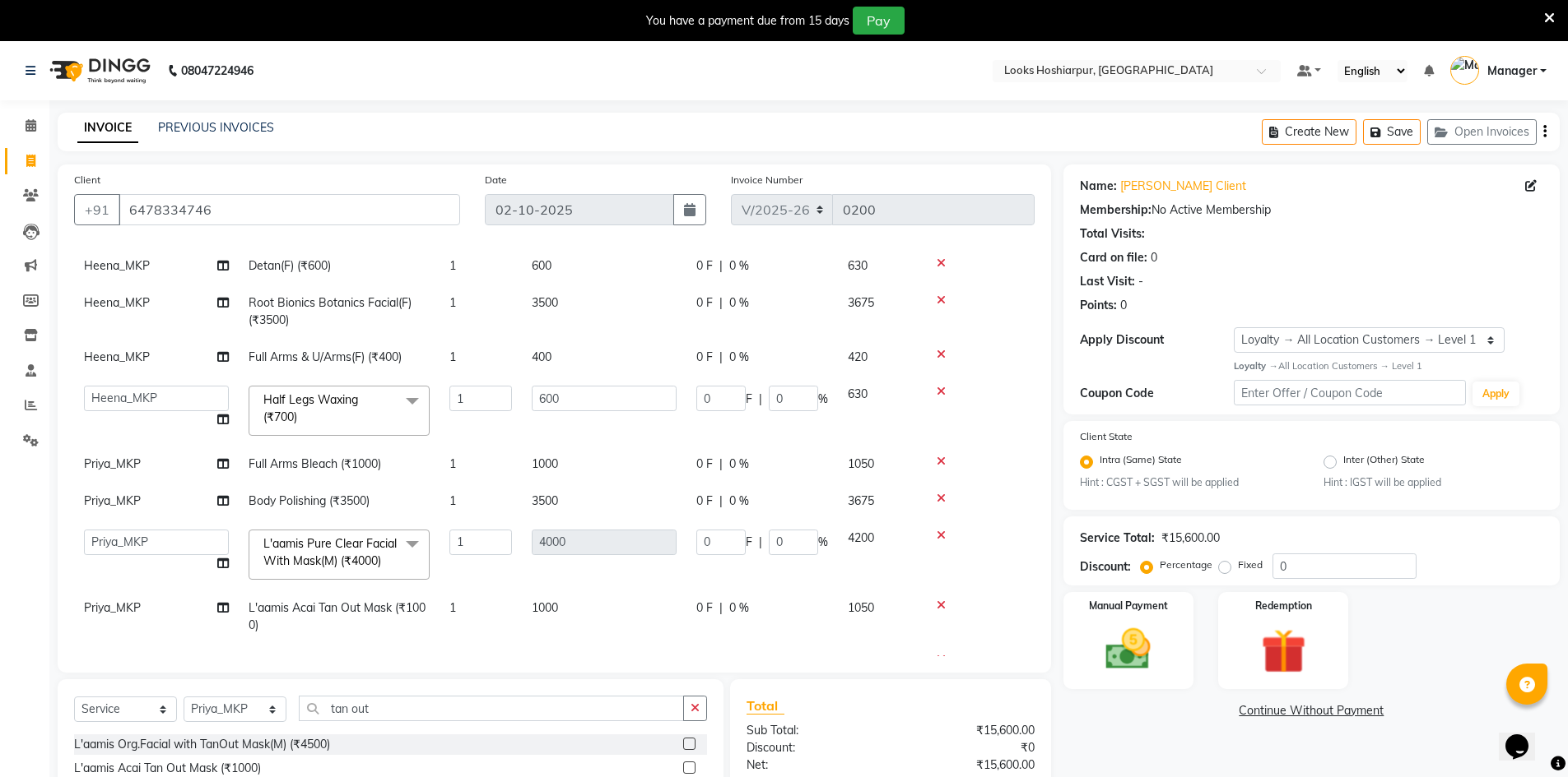
scroll to position [132, 0]
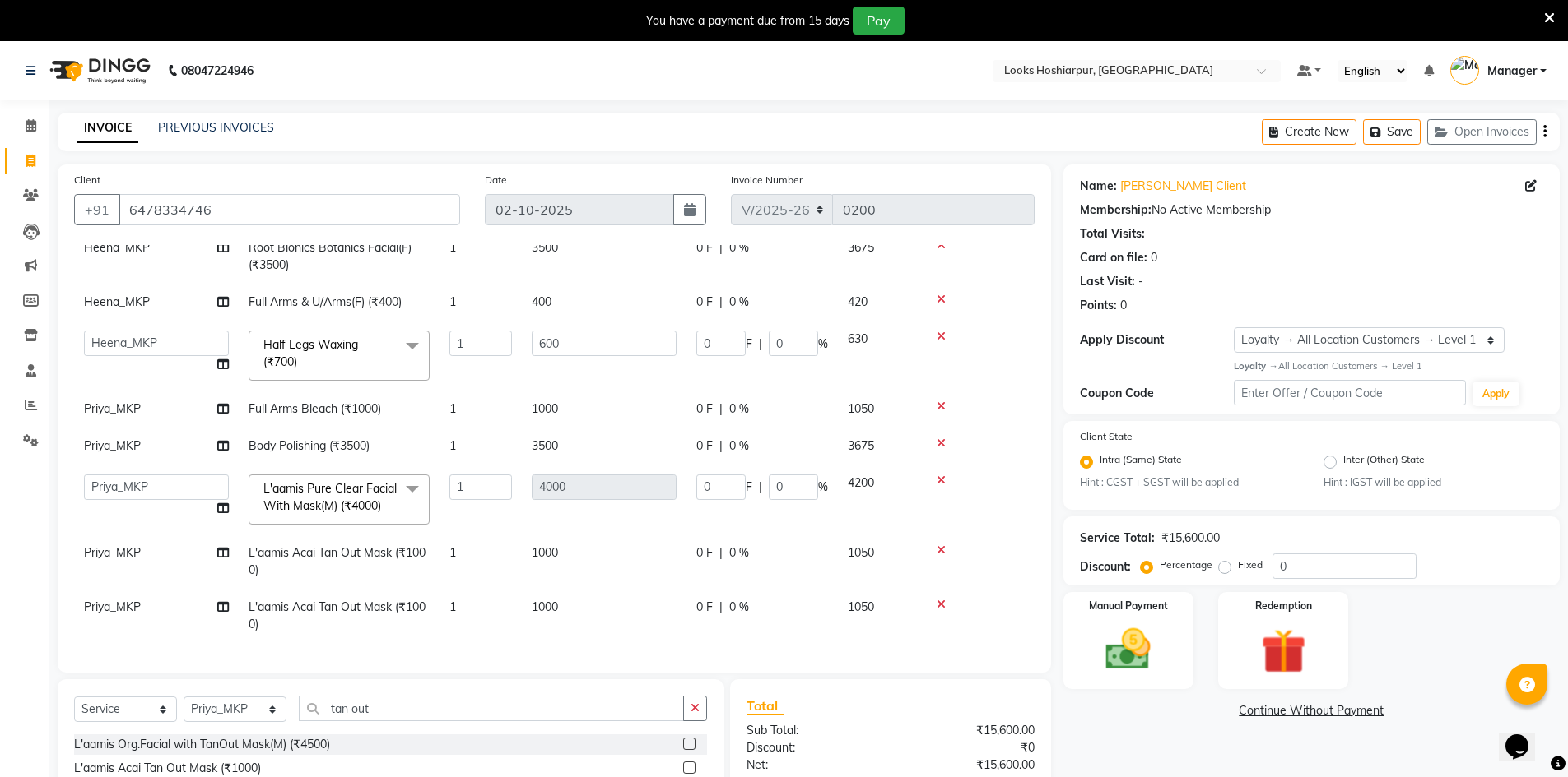
drag, startPoint x: 948, startPoint y: 592, endPoint x: 939, endPoint y: 584, distance: 12.0
click at [947, 599] on div at bounding box center [977, 604] width 94 height 12
click at [941, 599] on icon at bounding box center [941, 604] width 9 height 12
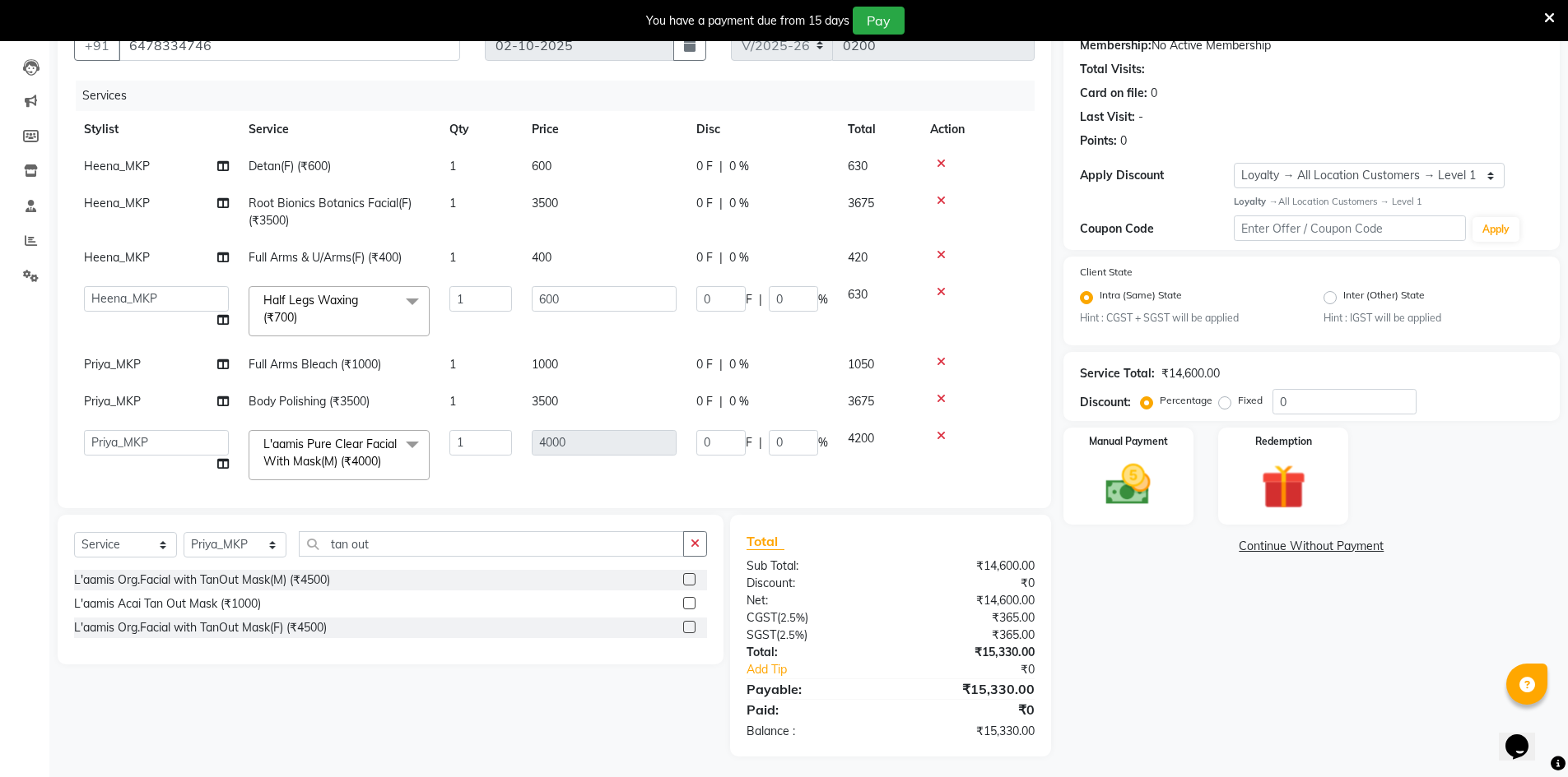
scroll to position [78, 0]
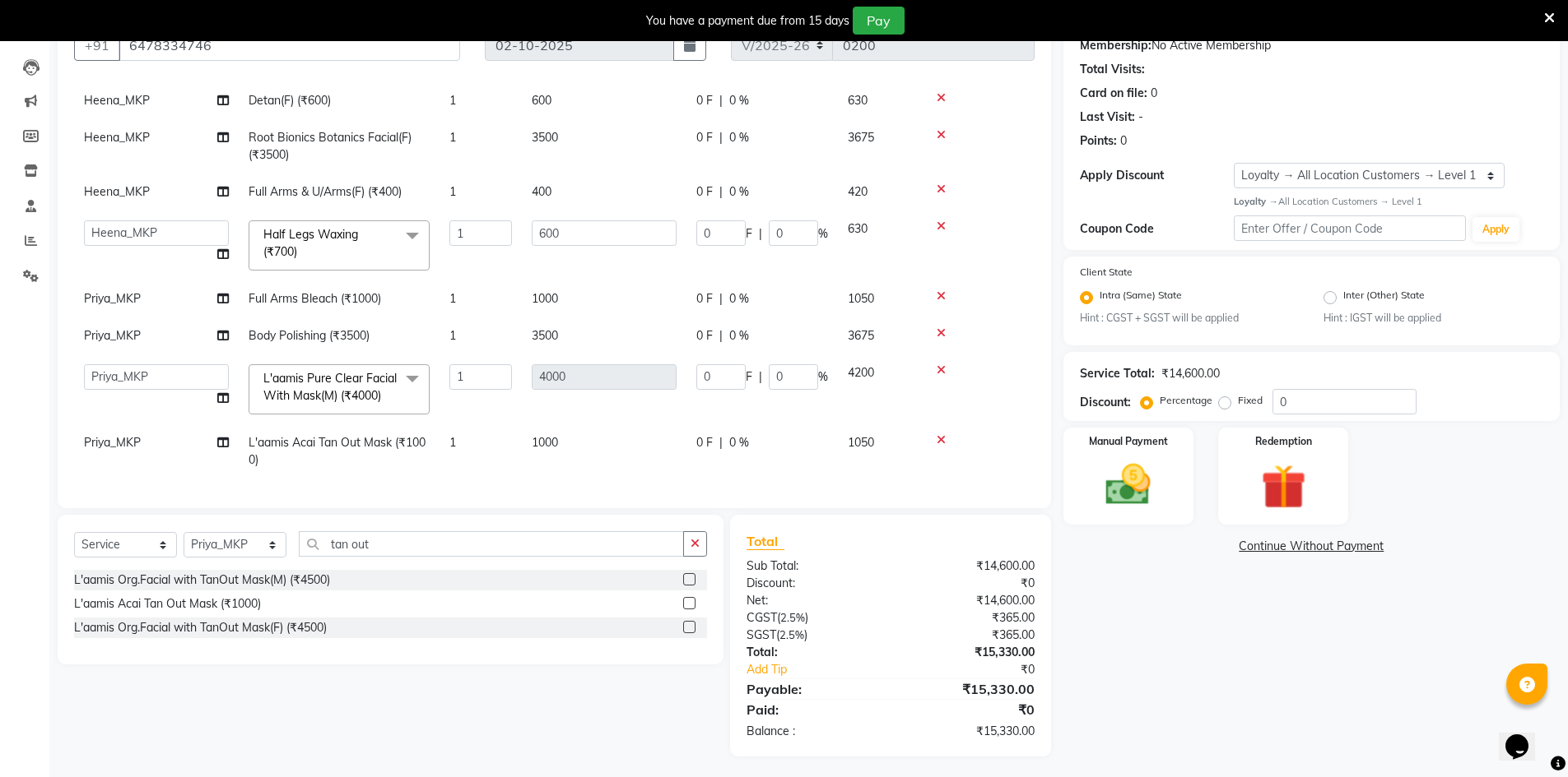
click at [575, 425] on td "1000" at bounding box center [604, 451] width 165 height 54
select select "92386"
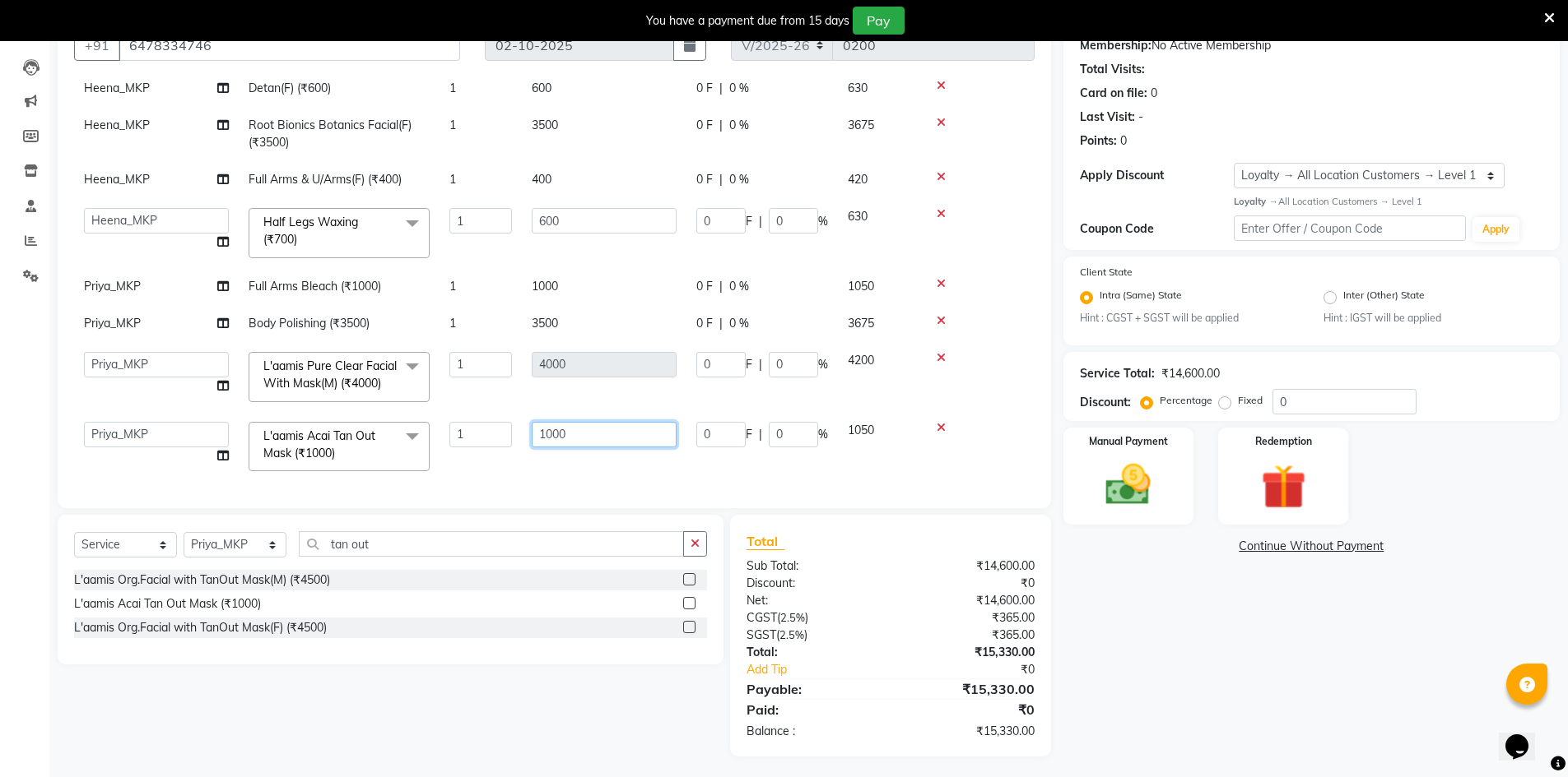
click at [572, 427] on input "1000" at bounding box center [604, 434] width 145 height 25
type input "1"
type input "500"
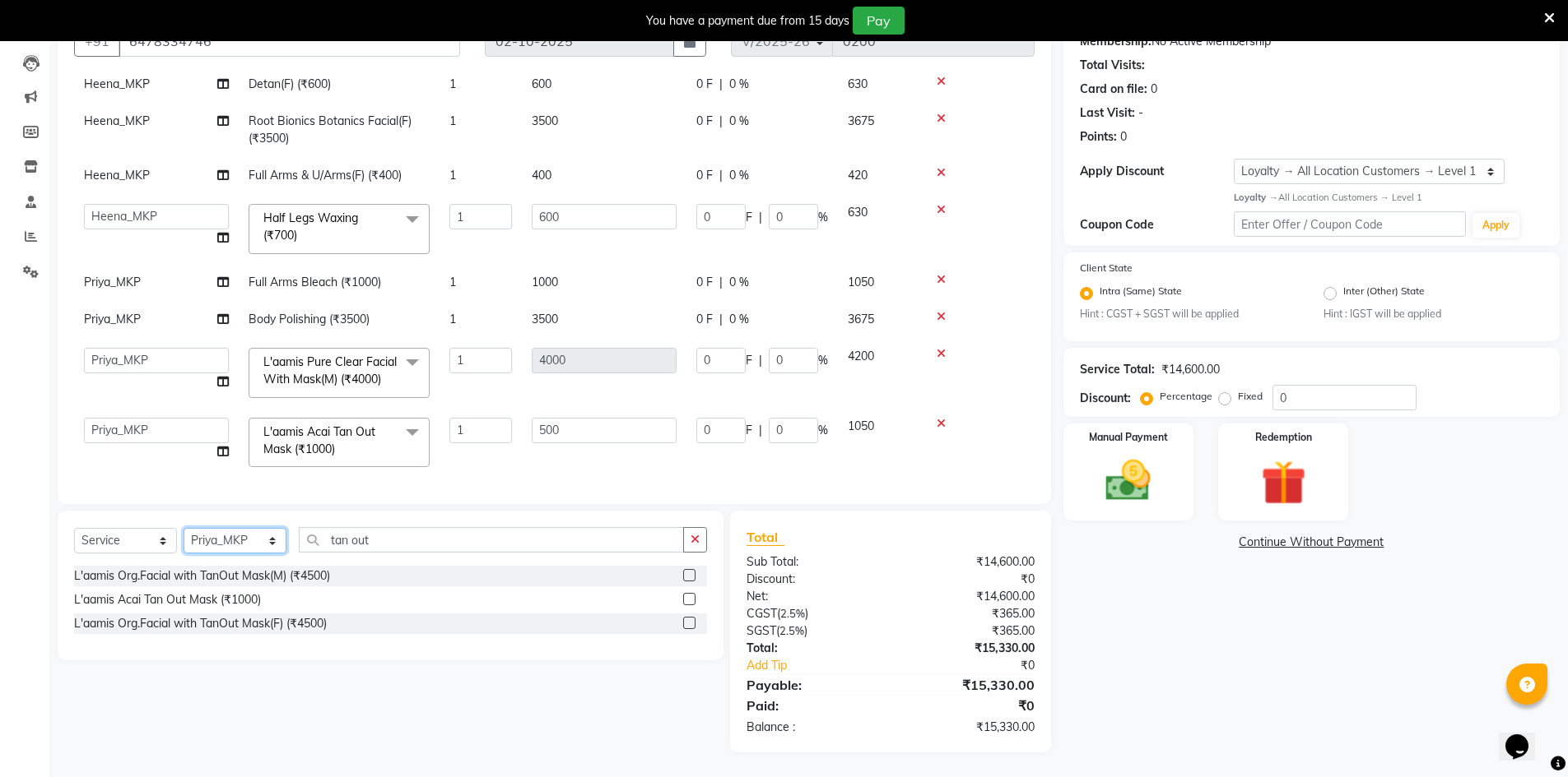
click at [273, 540] on select "Select Stylist ALI Ankush_Pdct Counter_Sales Goldy Heena_MKP Manager Nisha_MKP …" at bounding box center [235, 540] width 103 height 25
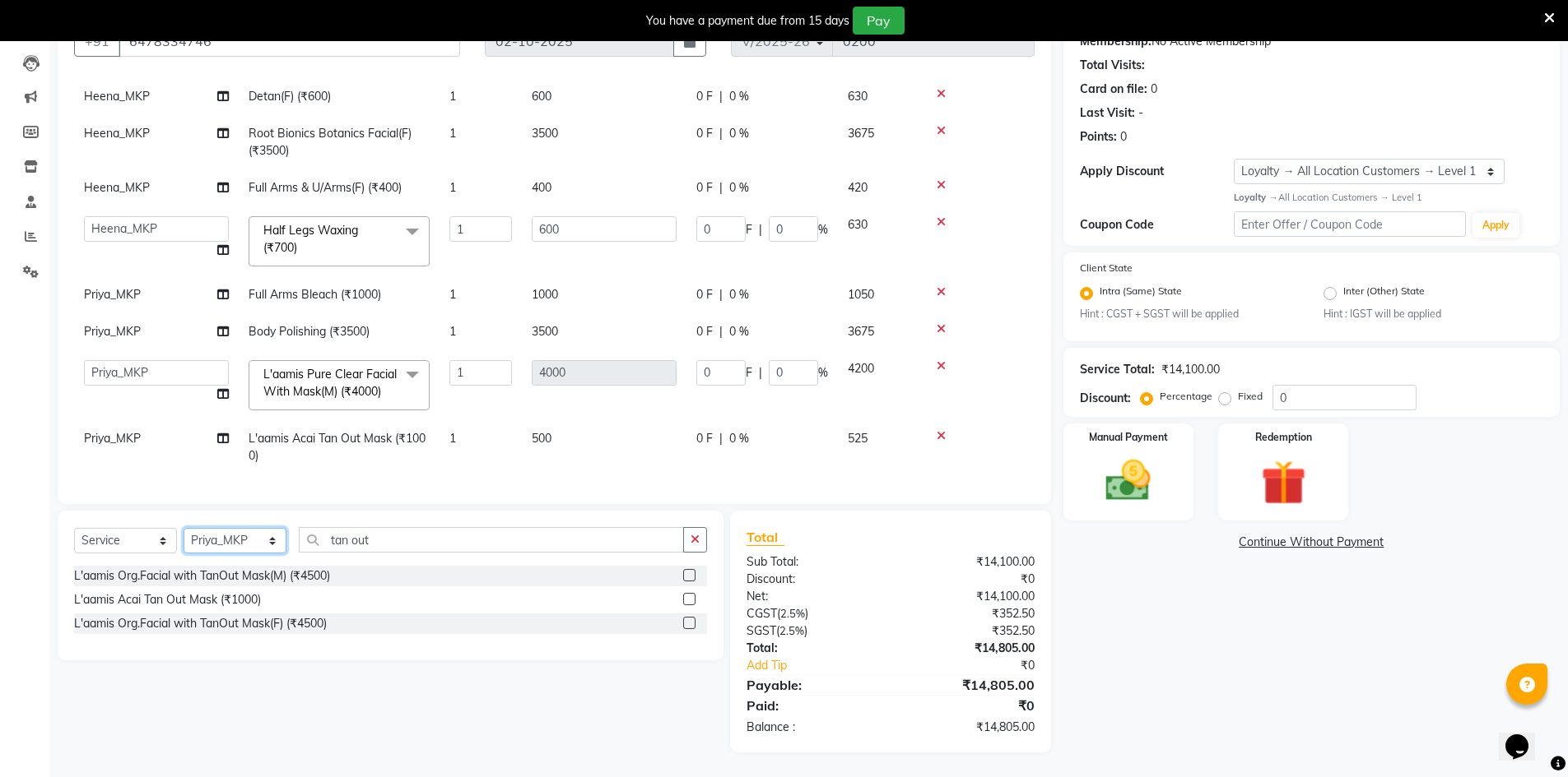
select select "92393"
click at [184, 528] on select "Select Stylist ALI Ankush_Pdct Counter_Sales Goldy Heena_MKP Manager Nisha_MKP …" at bounding box center [235, 540] width 103 height 25
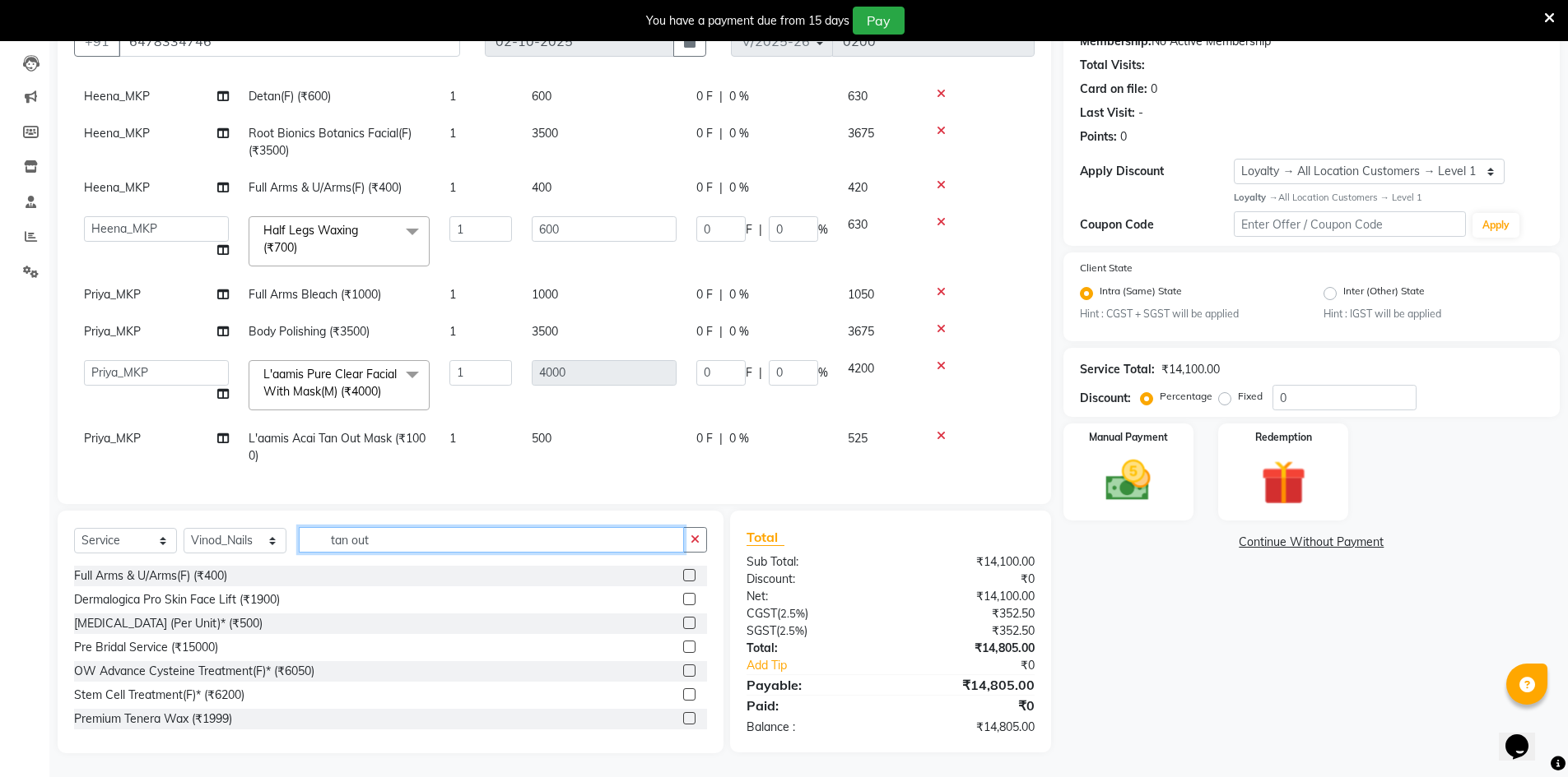
click at [384, 540] on input "tan out" at bounding box center [491, 540] width 385 height 25
type input "t"
type input "a"
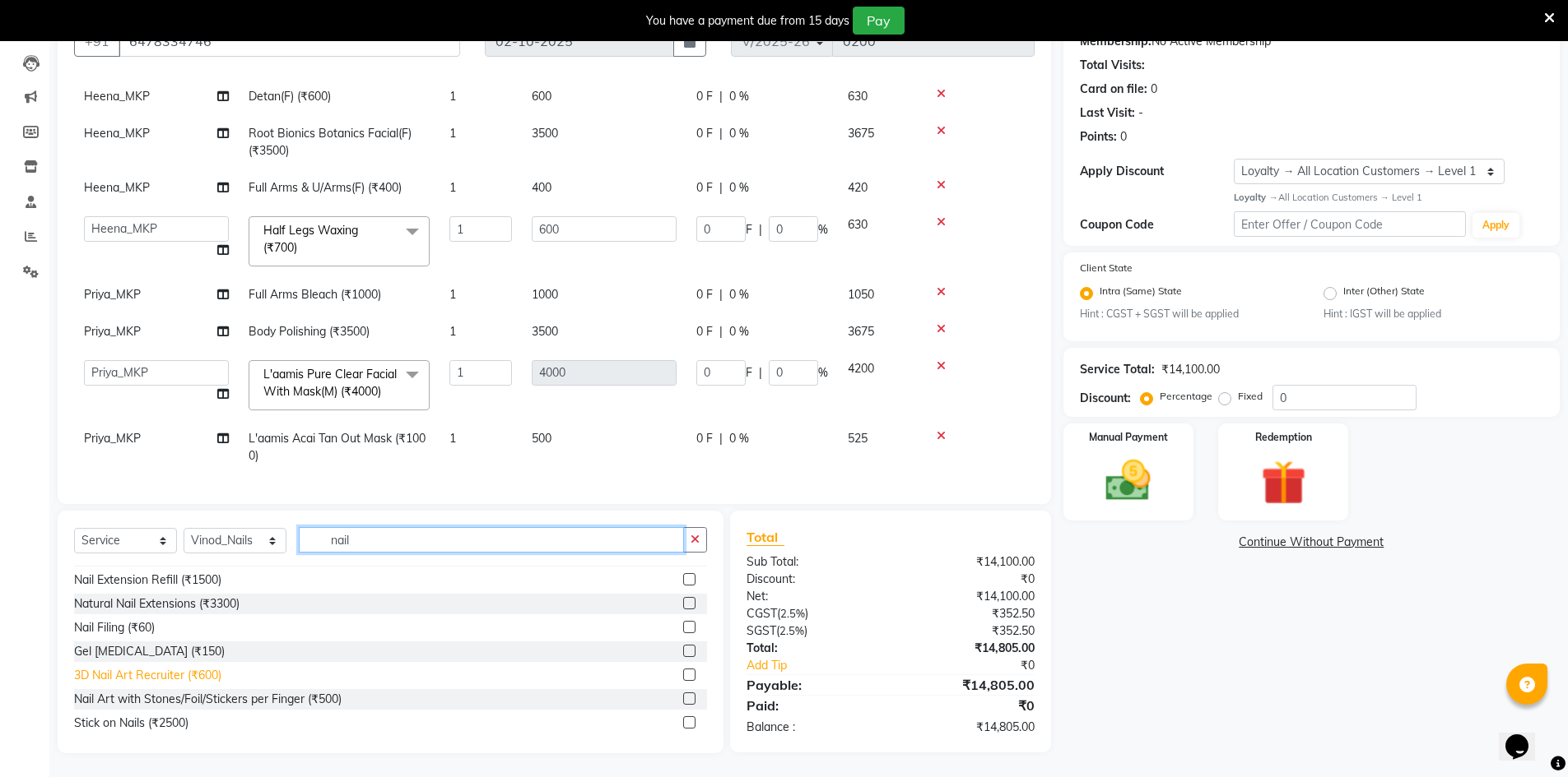
scroll to position [165, 0]
type input "nail"
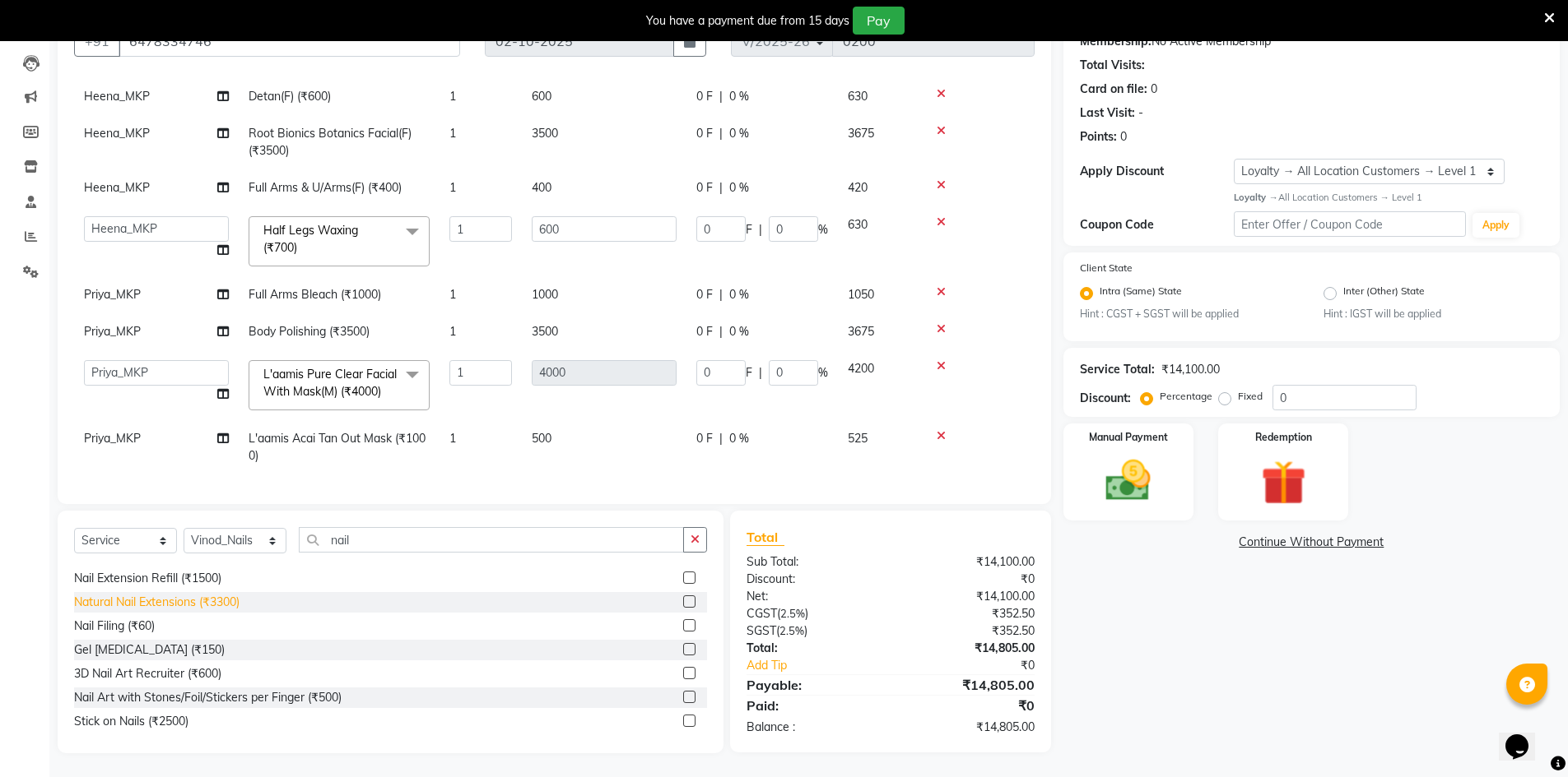
click at [189, 603] on div "Natural Nail Extensions (₹3300)" at bounding box center [157, 602] width 166 height 17
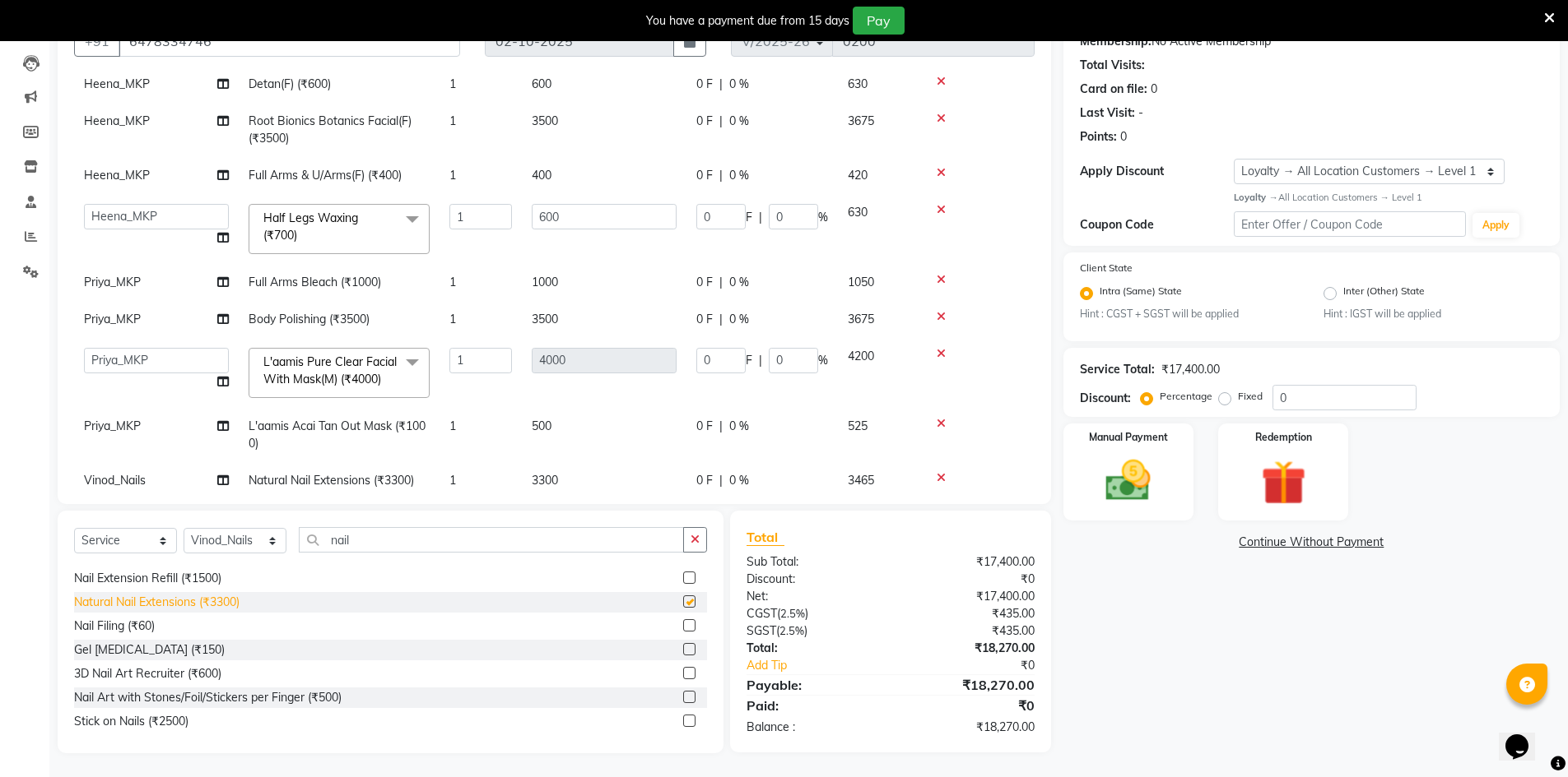
scroll to position [93, 0]
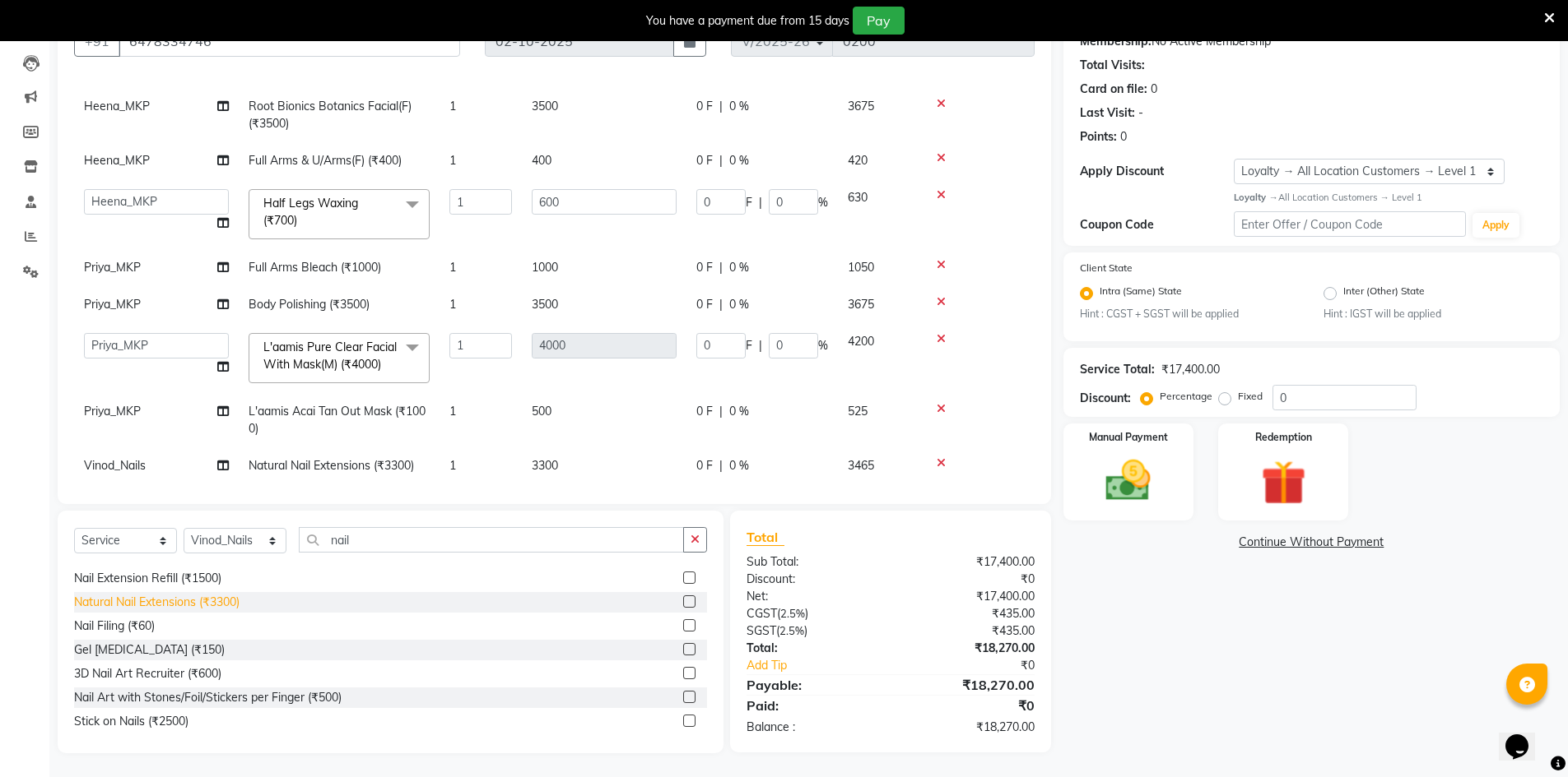
checkbox input "false"
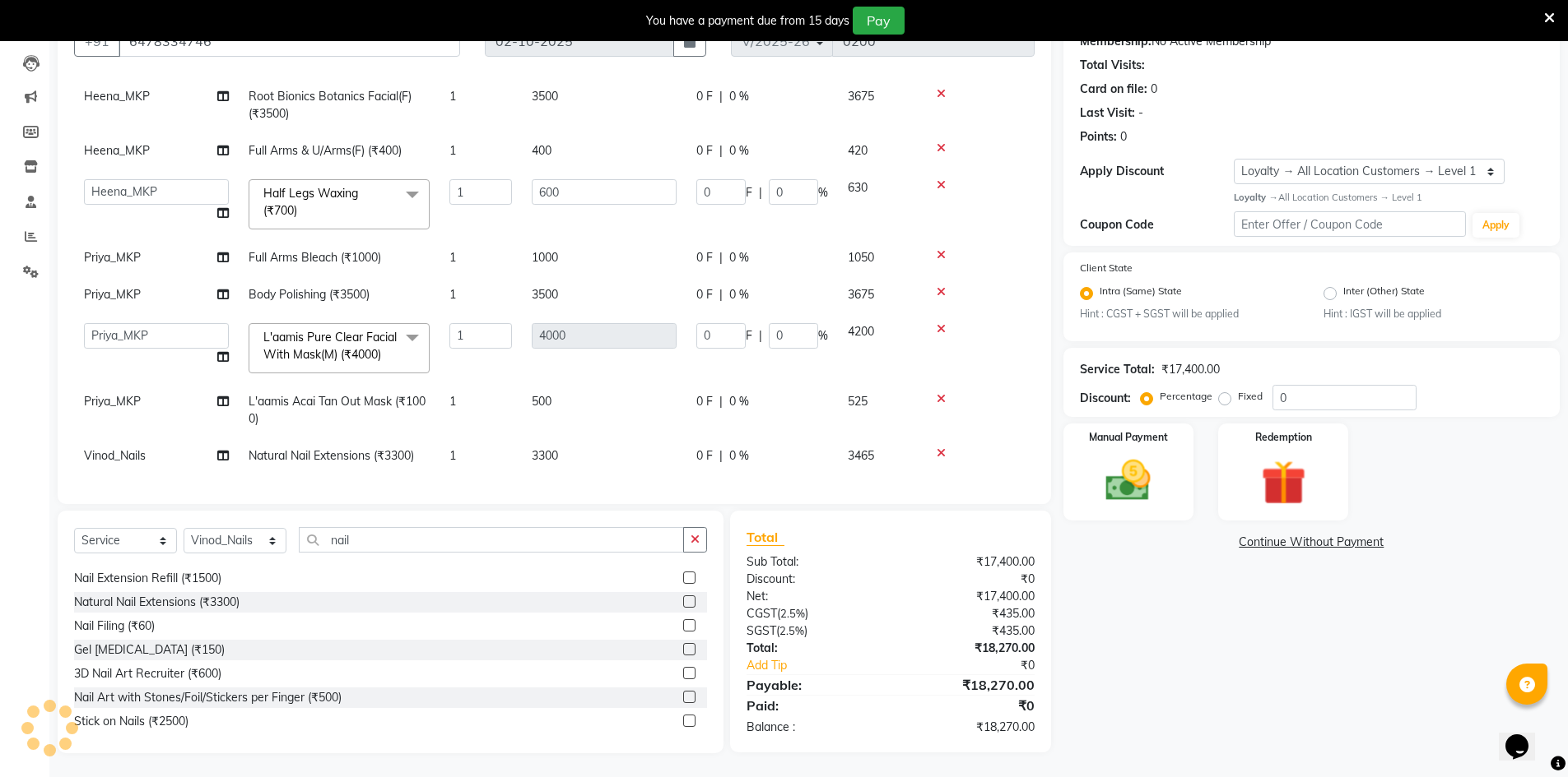
scroll to position [169, 0]
click at [574, 441] on td "3300" at bounding box center [604, 455] width 165 height 37
select select "92393"
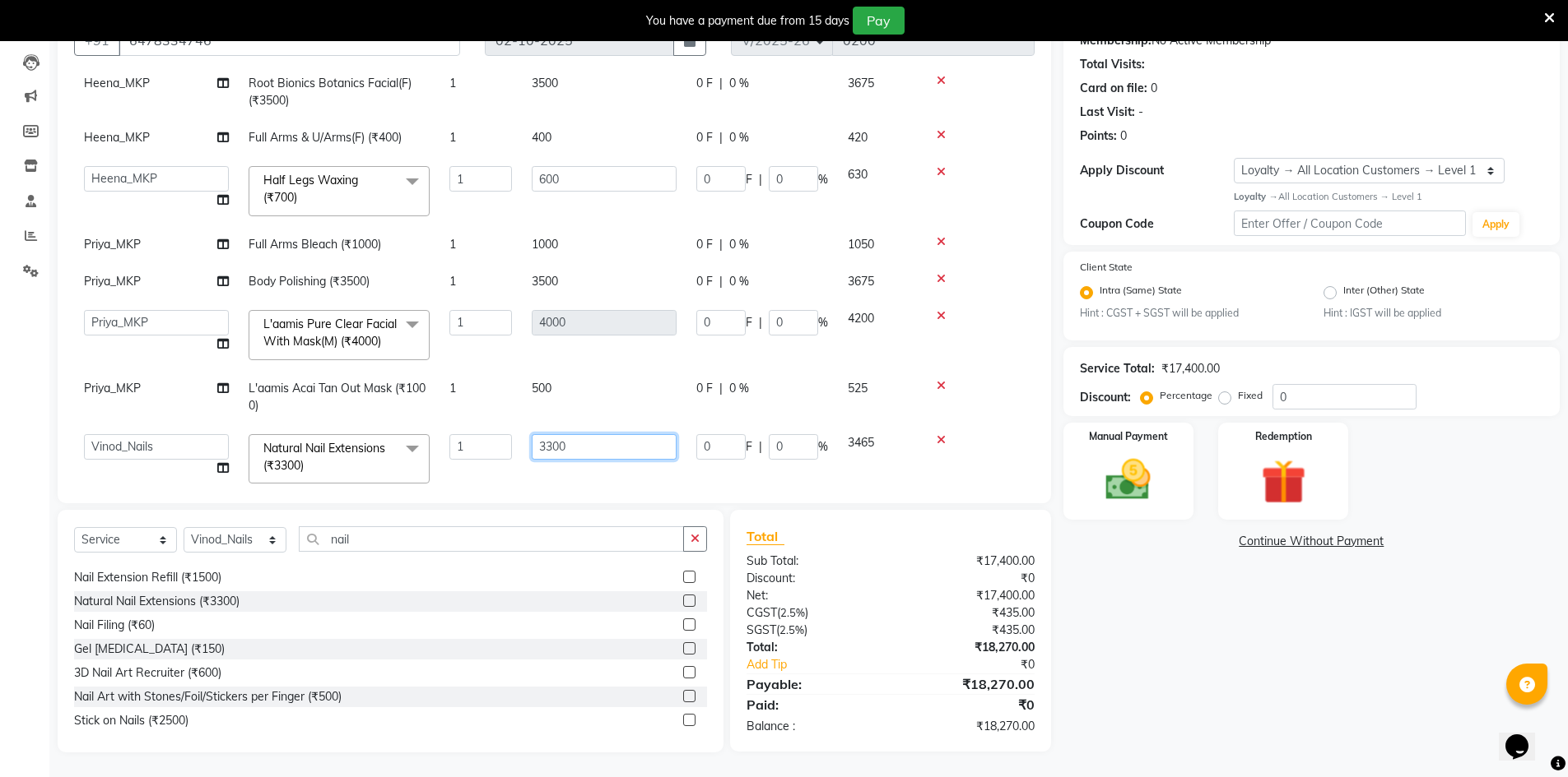
click at [586, 442] on input "3300" at bounding box center [604, 447] width 145 height 25
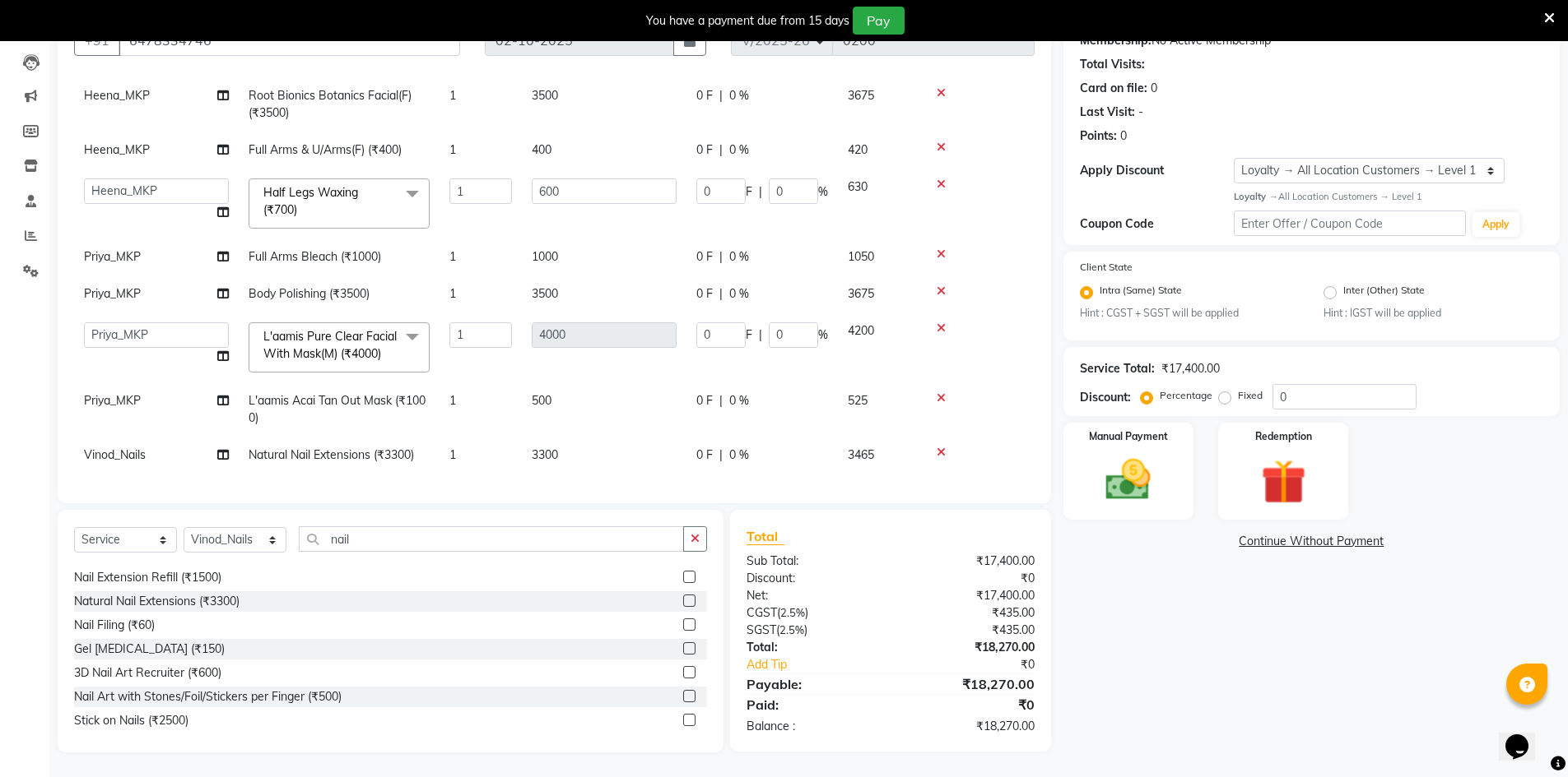
click at [940, 447] on icon at bounding box center [941, 452] width 9 height 12
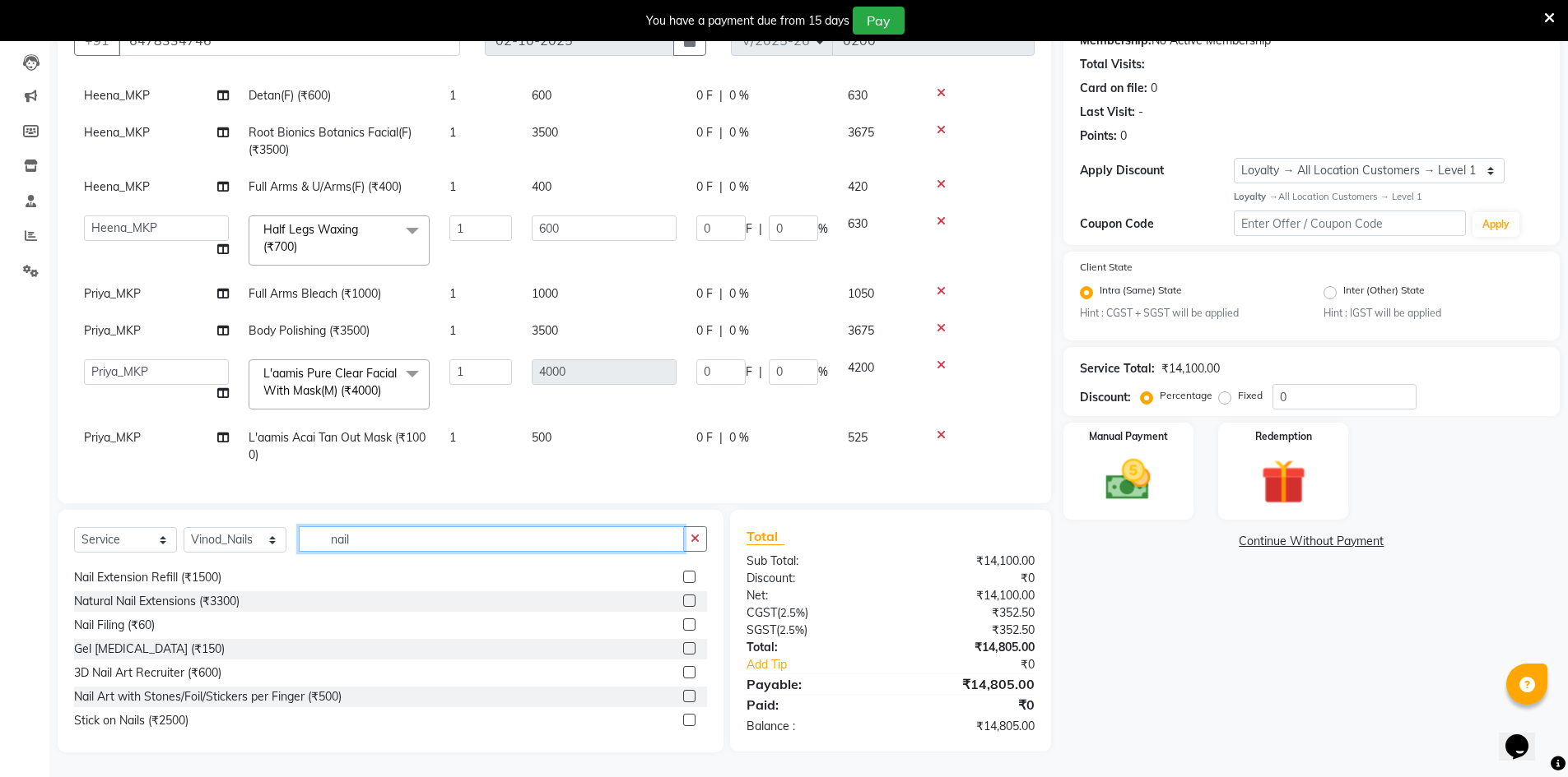
click at [381, 545] on input "nail" at bounding box center [491, 539] width 385 height 25
type input "n"
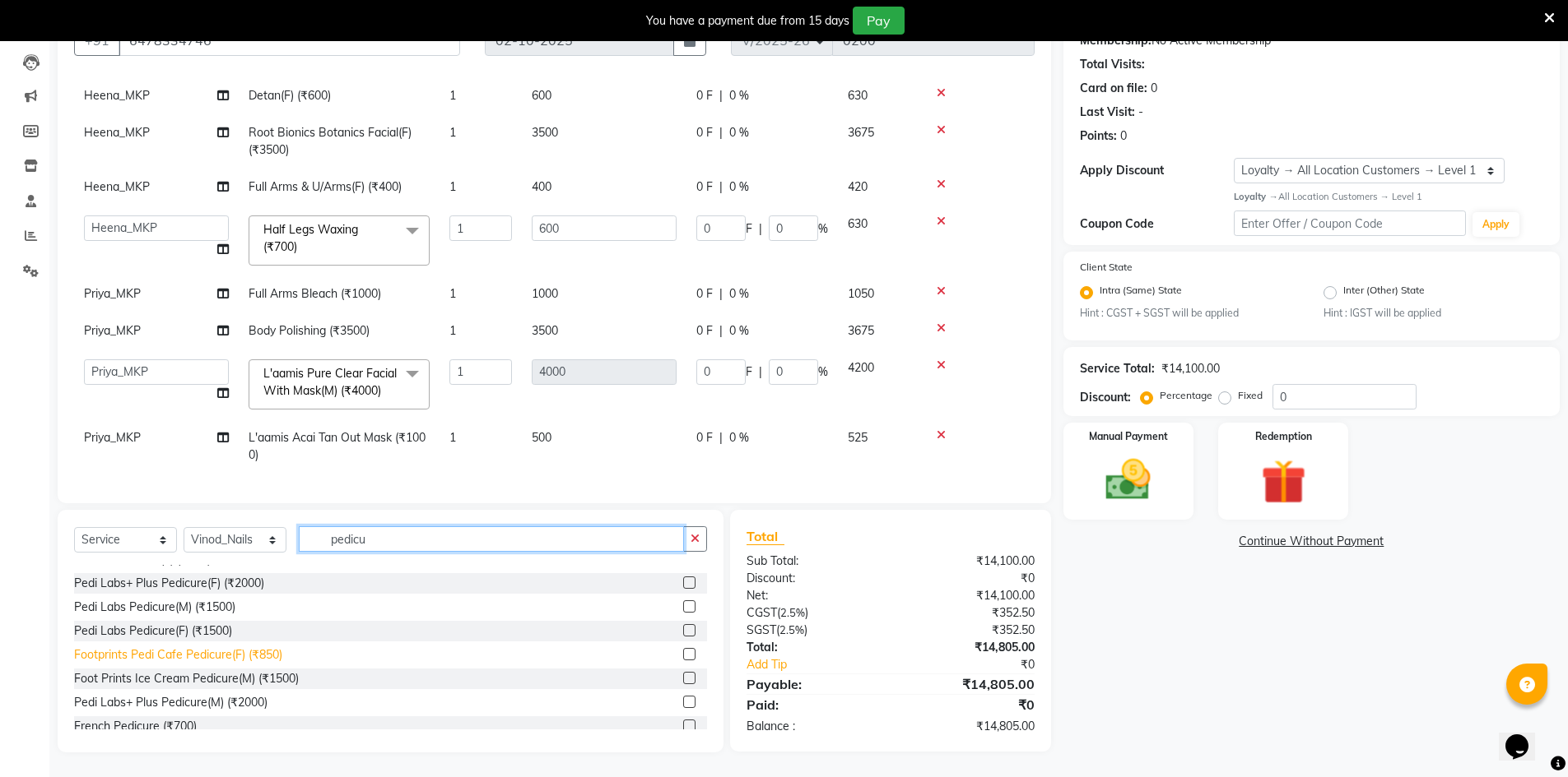
type input "pedicu"
click at [184, 658] on div "Footprints Pedi Cafe Pedicure(F) (₹850)" at bounding box center [177, 655] width 208 height 17
checkbox input "false"
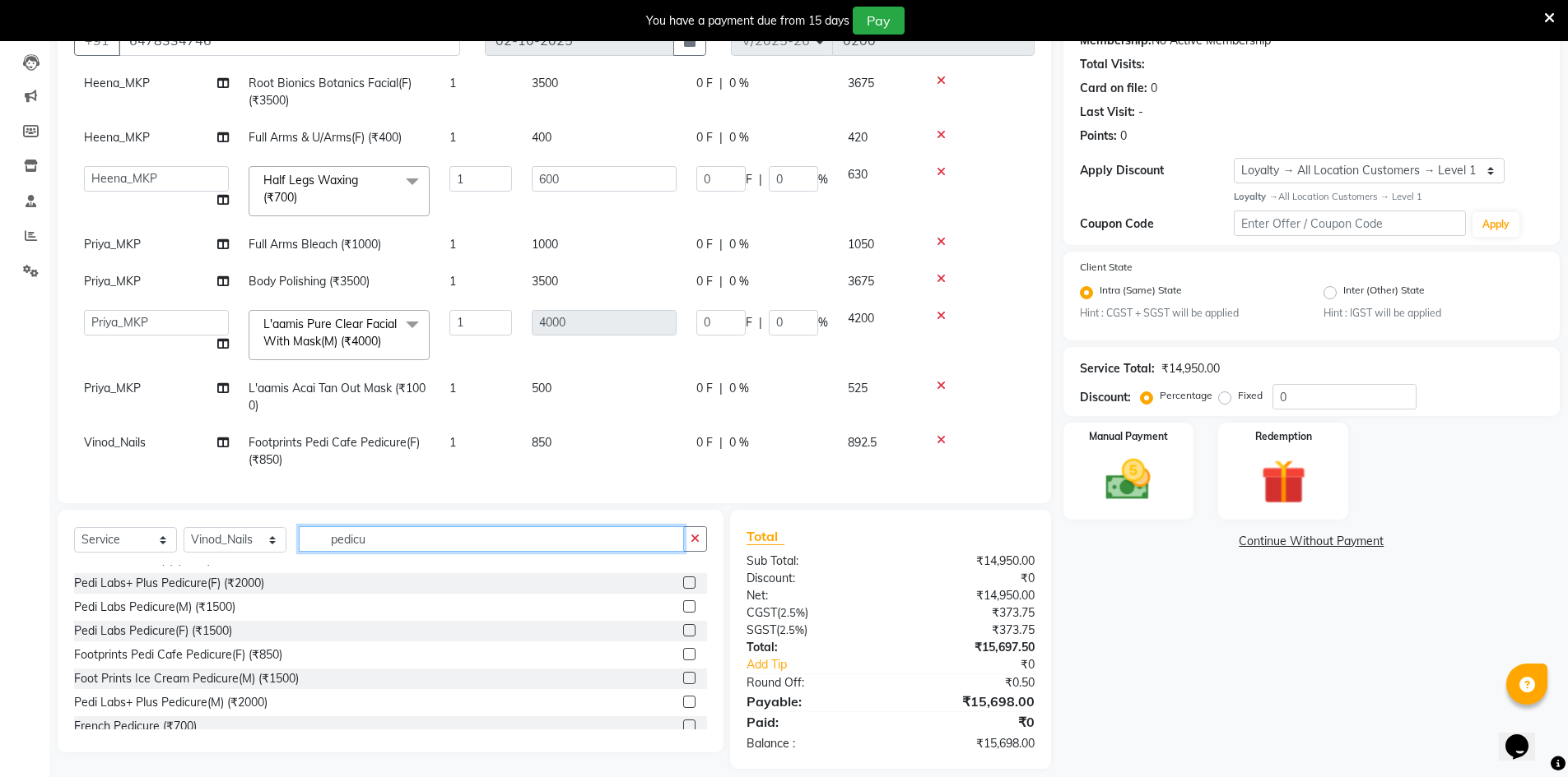
click at [401, 533] on input "pedicu" at bounding box center [491, 539] width 385 height 25
type input "p"
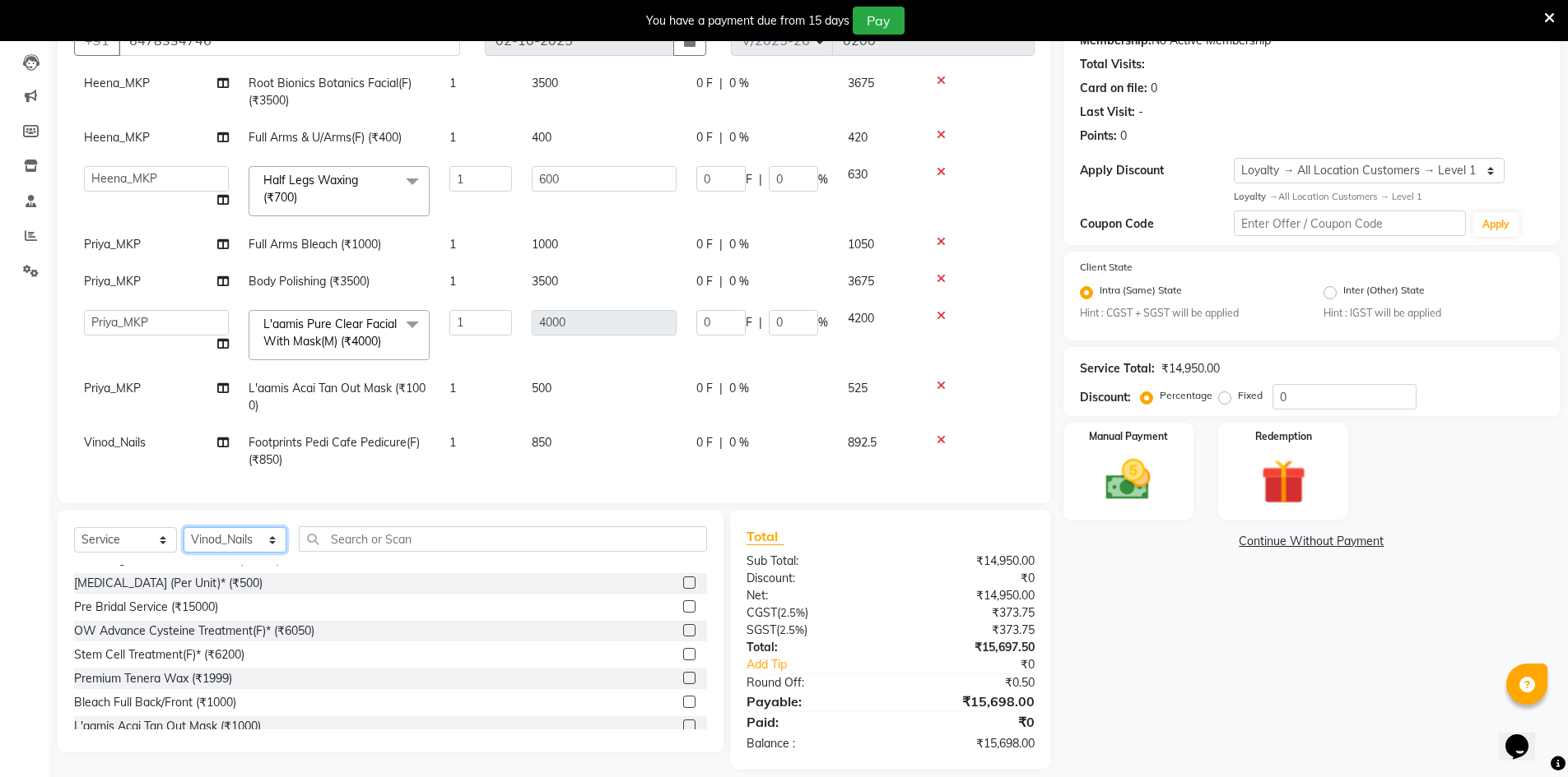
click at [274, 536] on select "Select Stylist ALI Ankush_Pdct Counter_Sales Goldy Heena_MKP Manager Nisha_MKP …" at bounding box center [235, 540] width 103 height 25
select select "92389"
click at [184, 527] on select "Select Stylist ALI Ankush_Pdct Counter_Sales Goldy Heena_MKP Manager Nisha_MKP …" at bounding box center [235, 540] width 103 height 25
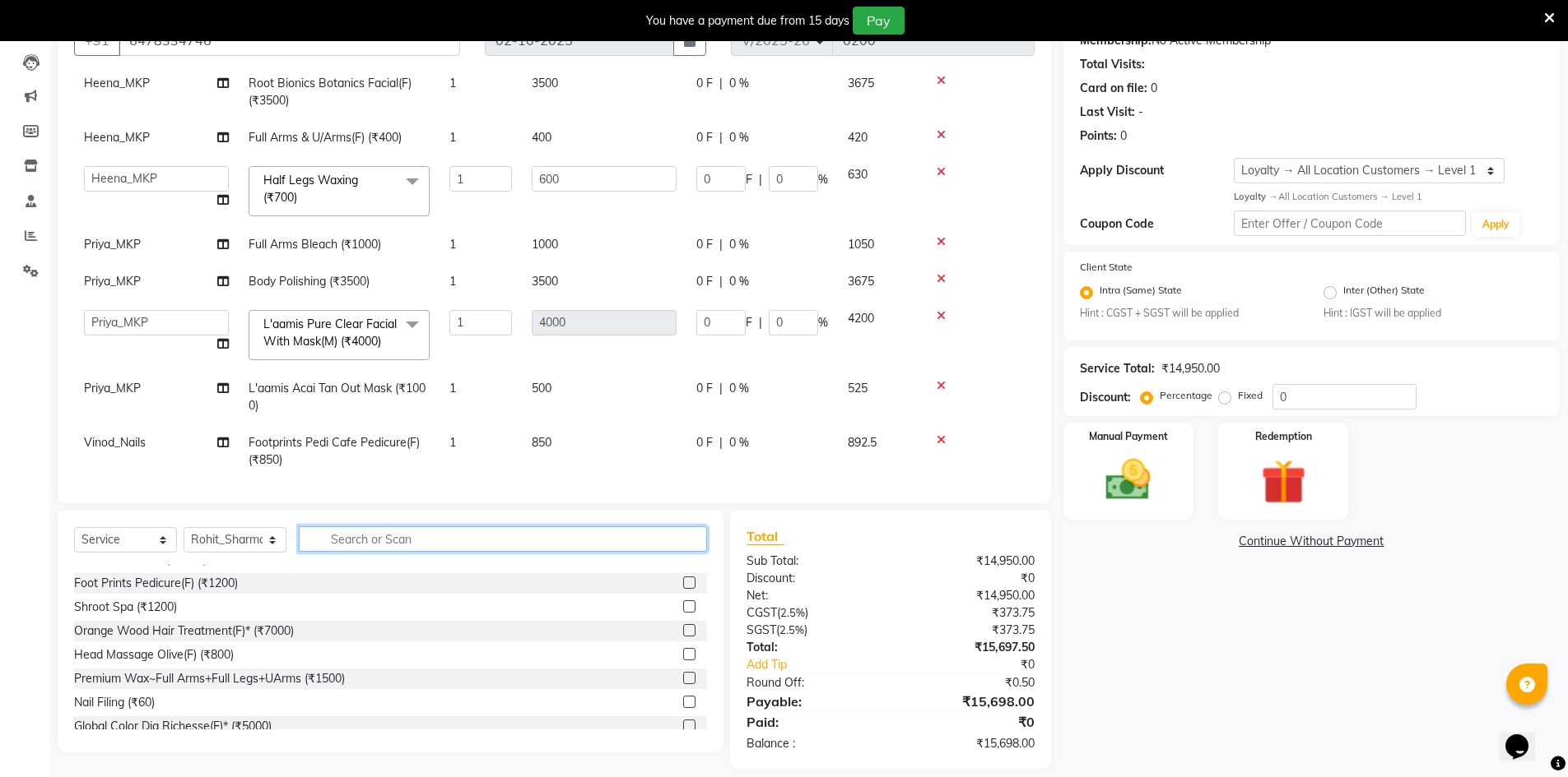
drag, startPoint x: 357, startPoint y: 542, endPoint x: 375, endPoint y: 533, distance: 20.1
click at [360, 542] on input "text" at bounding box center [503, 539] width 408 height 25
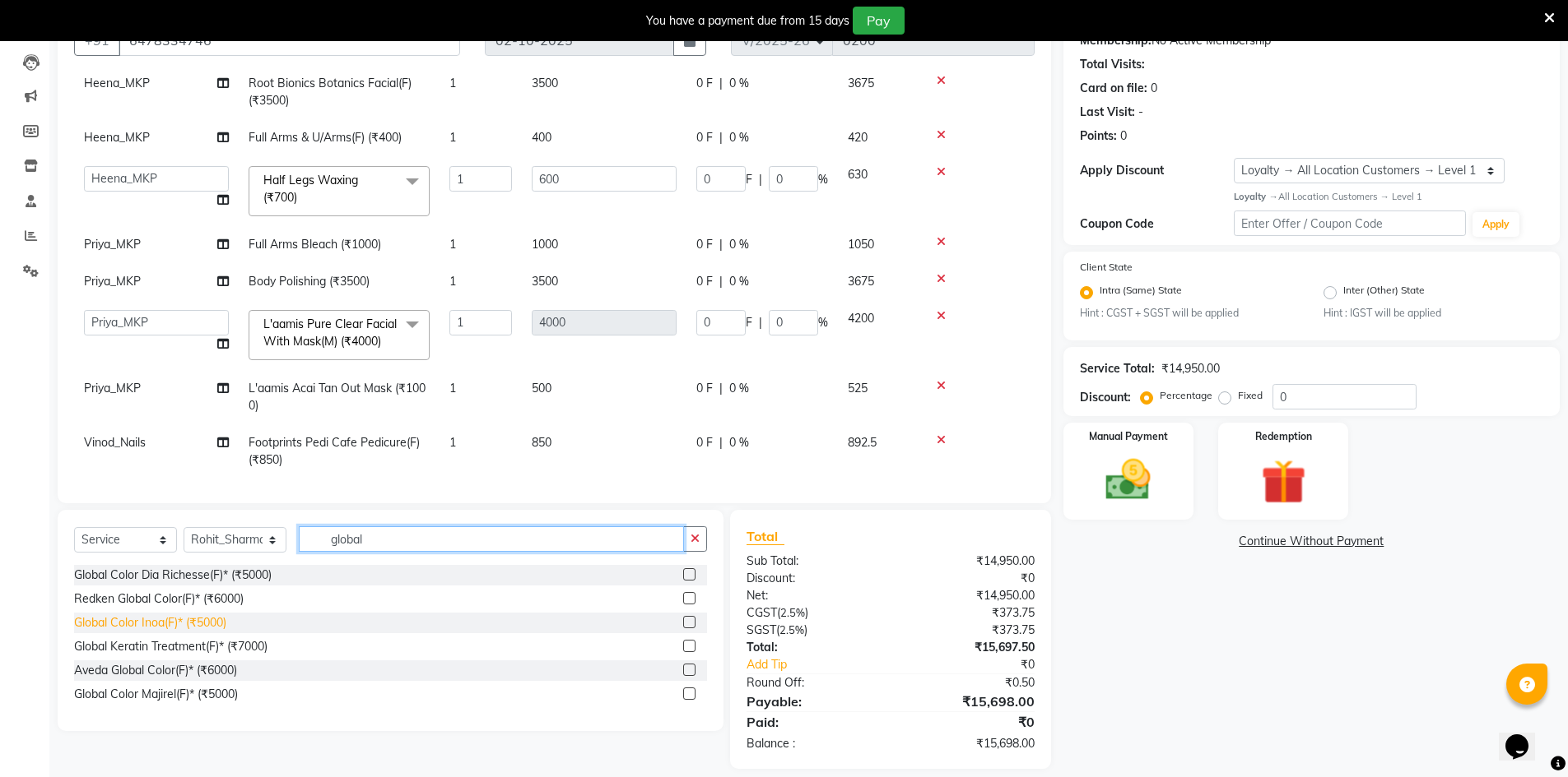
type input "global"
click at [199, 622] on div "Global Color Inoa(F)* (₹5000)" at bounding box center [149, 622] width 152 height 17
checkbox input "false"
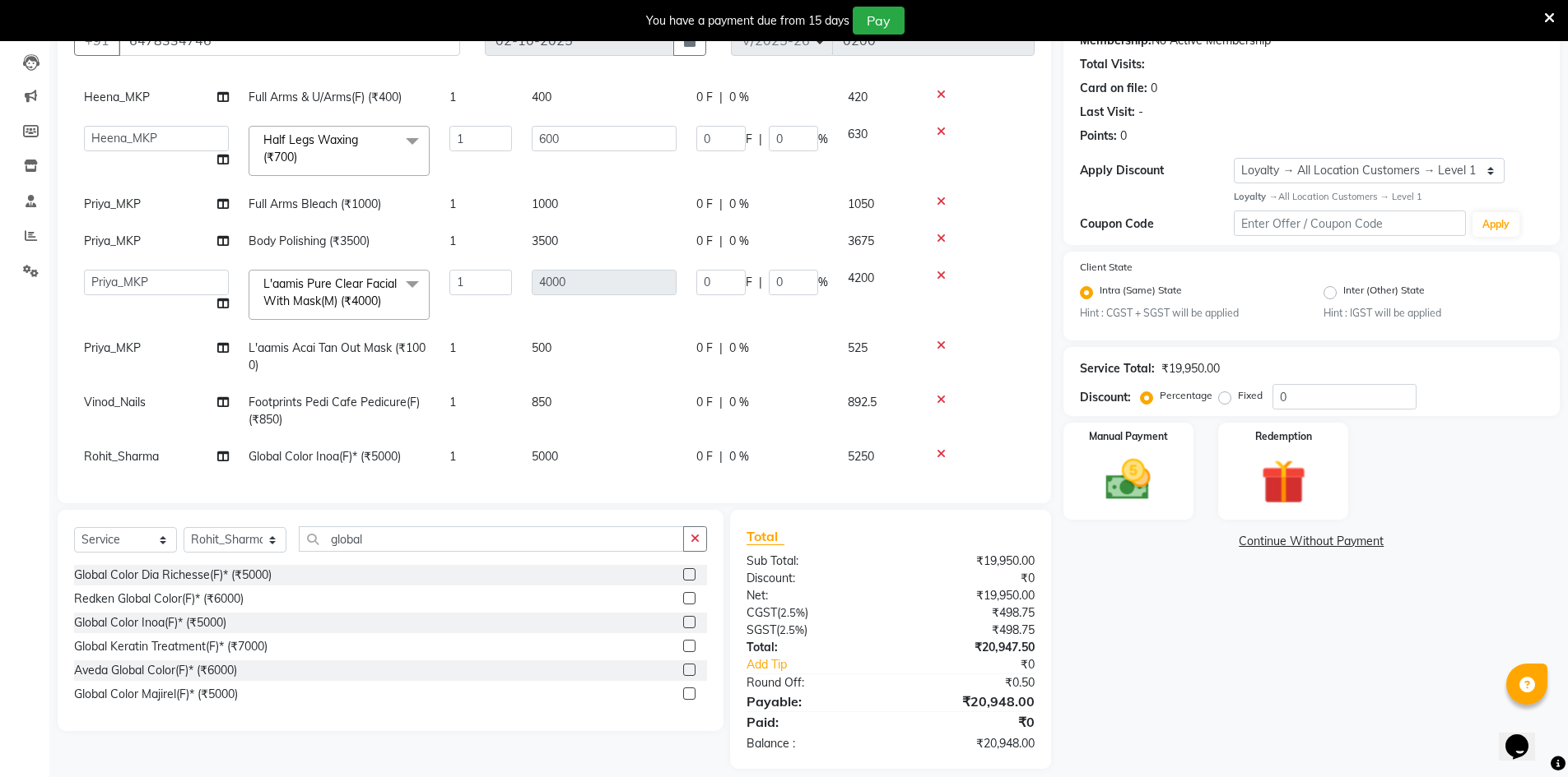
scroll to position [169, 0]
click at [571, 438] on td "5000" at bounding box center [604, 455] width 165 height 37
select select "92389"
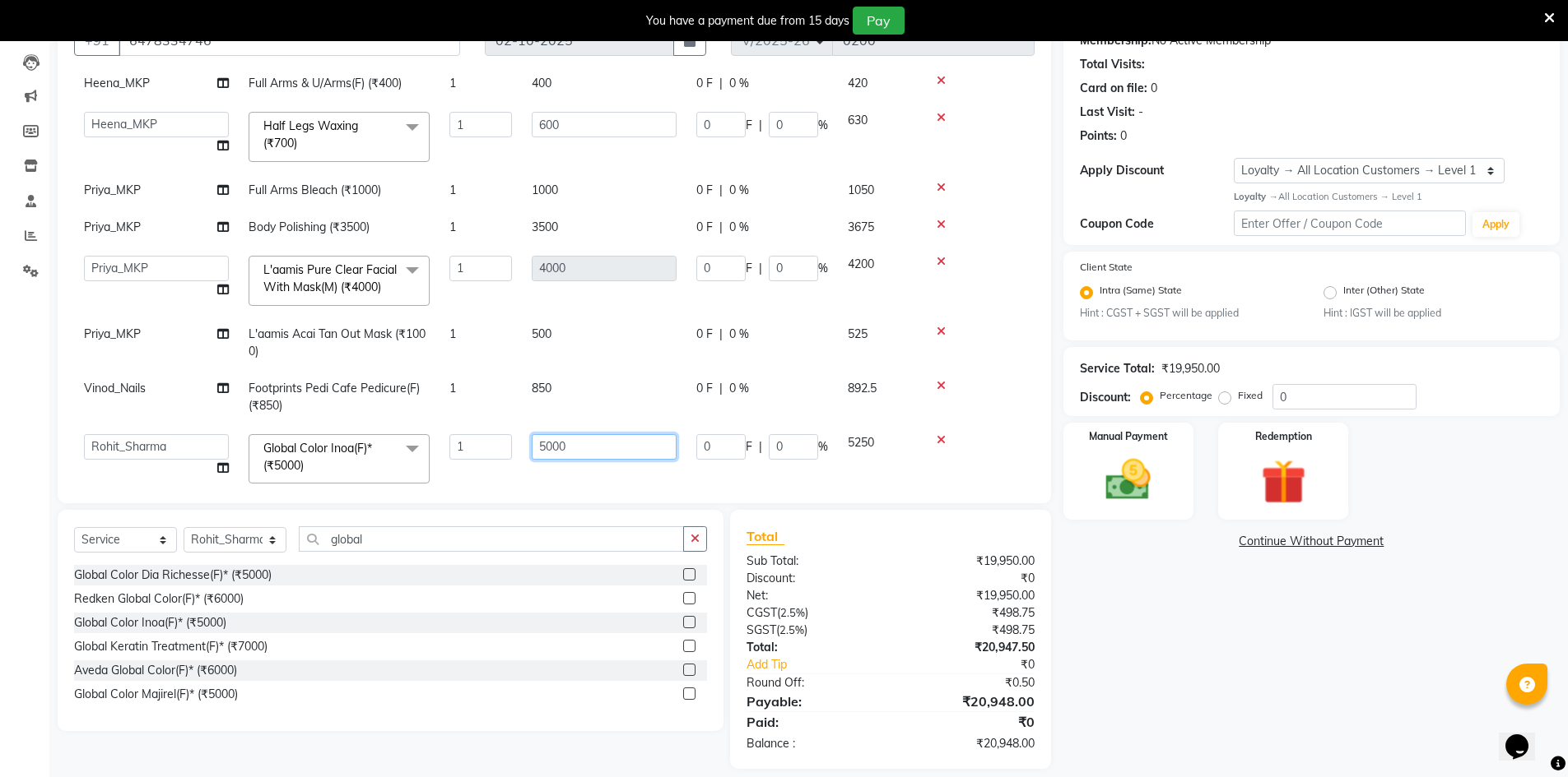
click at [575, 441] on input "5000" at bounding box center [604, 447] width 145 height 25
type input "5"
type input "7000"
click at [596, 362] on td "500" at bounding box center [604, 343] width 165 height 54
select select "92386"
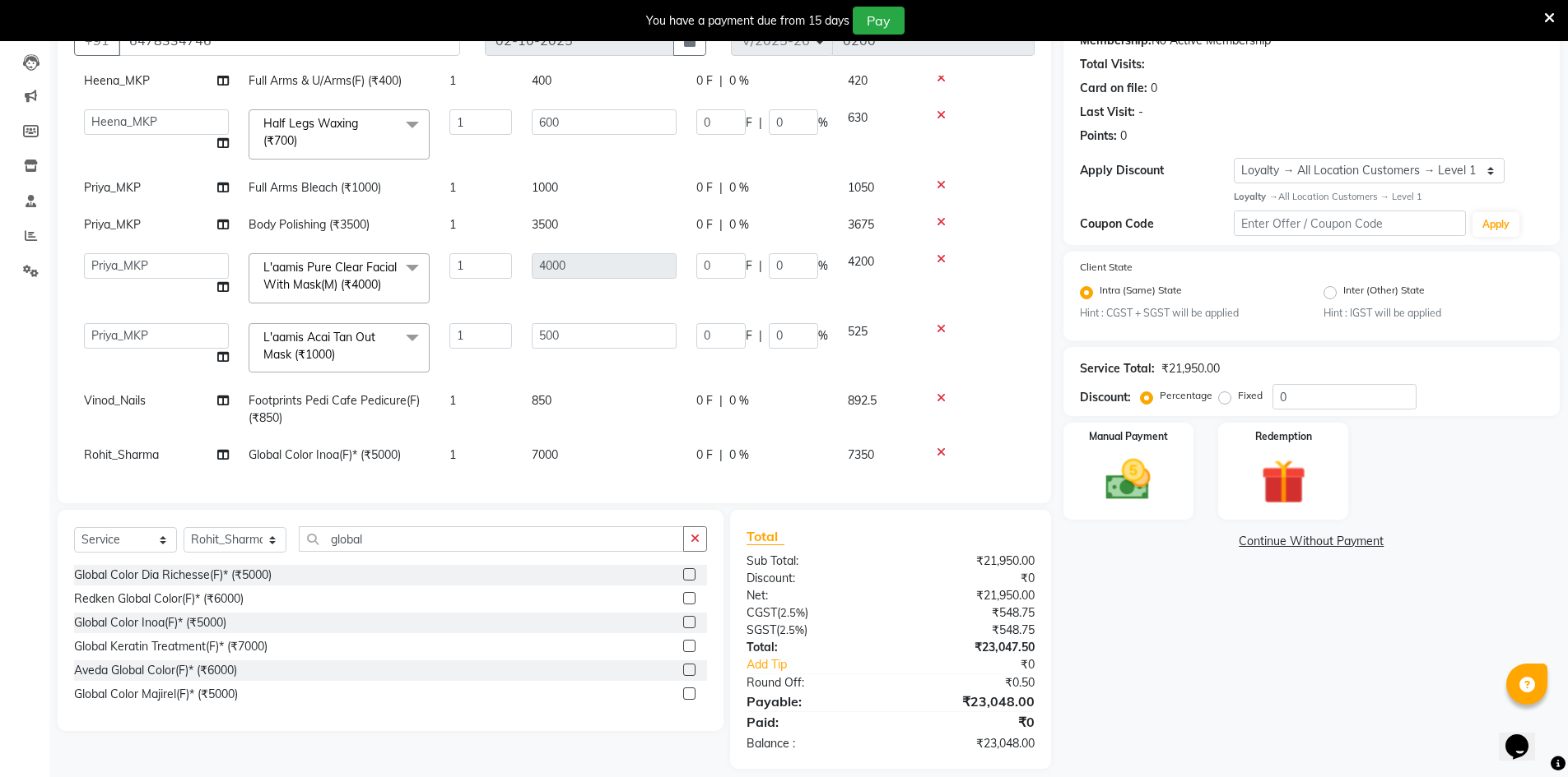
scroll to position [184, 0]
click at [458, 386] on td "1" at bounding box center [479, 409] width 82 height 54
select select "92393"
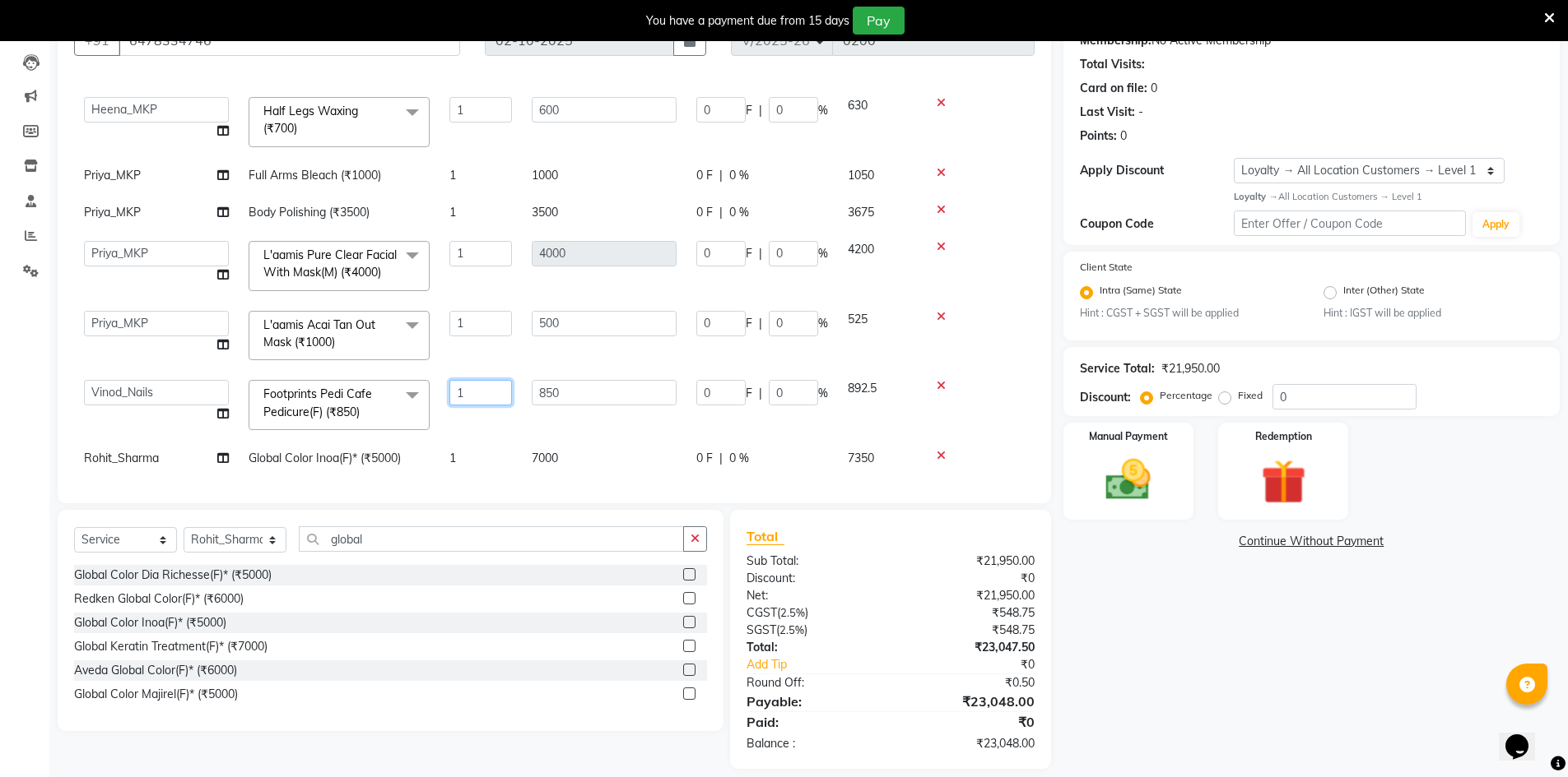
click at [471, 389] on input "1" at bounding box center [480, 393] width 63 height 25
type input "2"
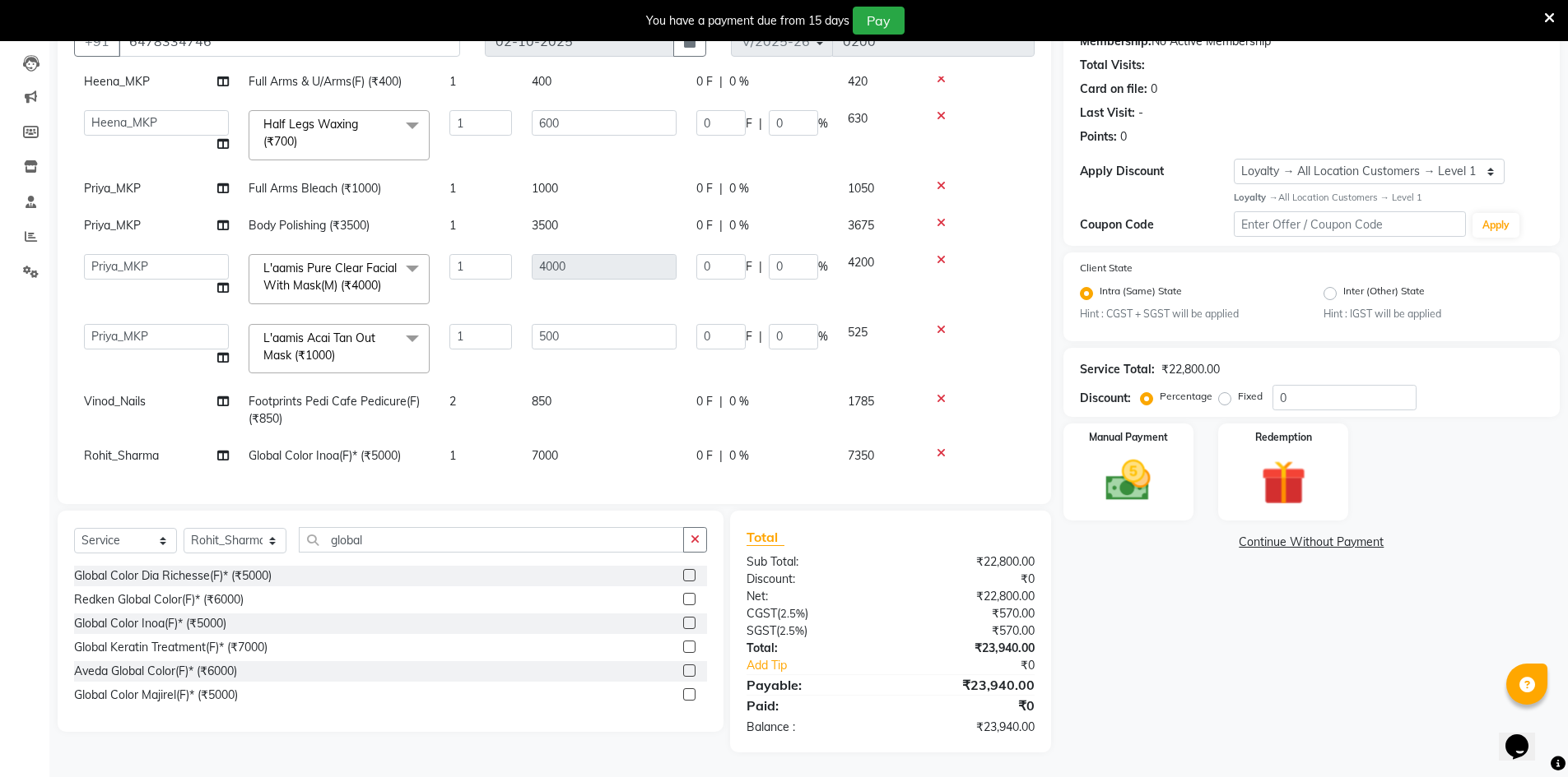
scroll to position [169, 0]
click at [585, 423] on td "850" at bounding box center [604, 410] width 165 height 54
select select "92393"
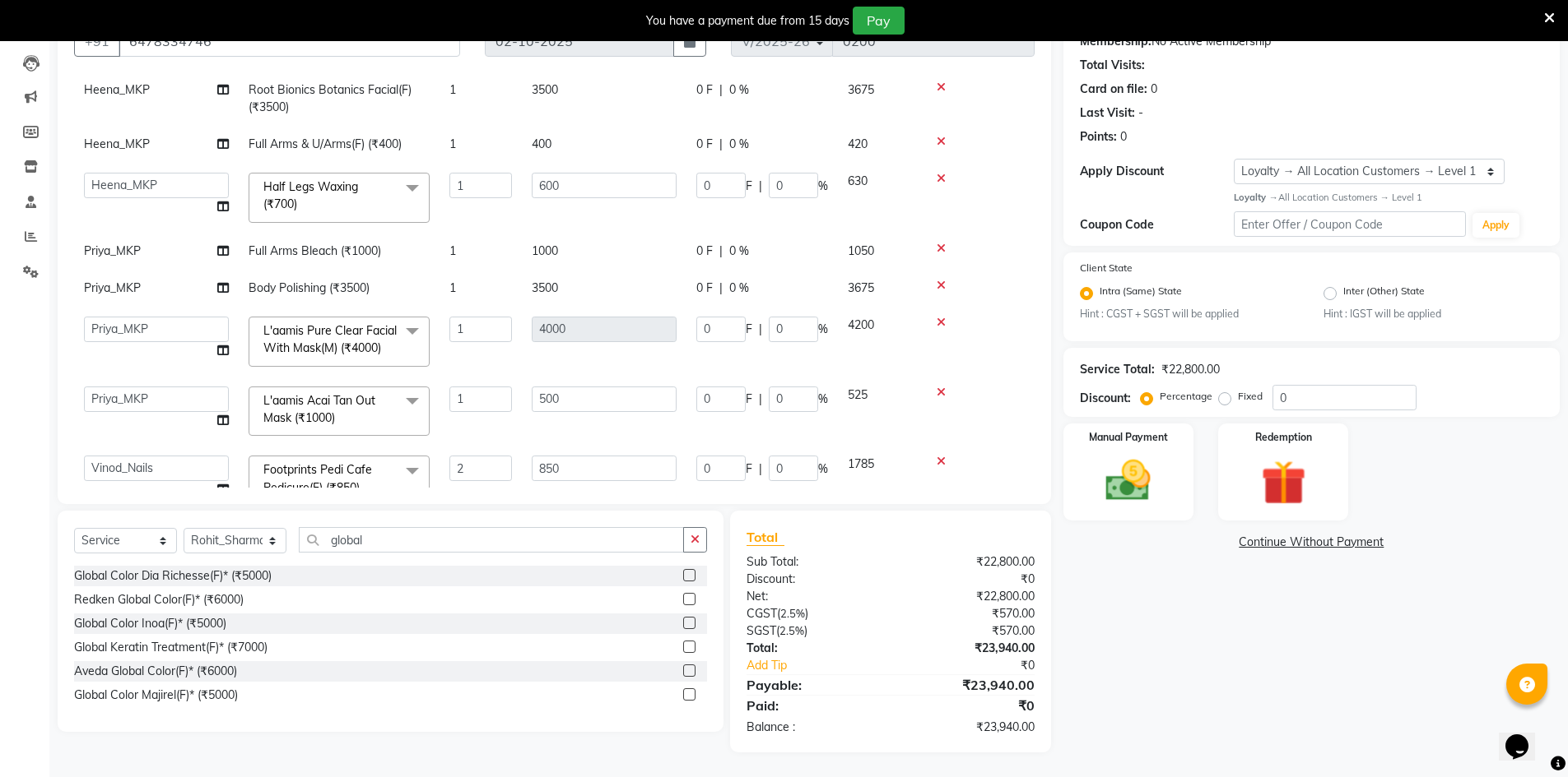
scroll to position [184, 0]
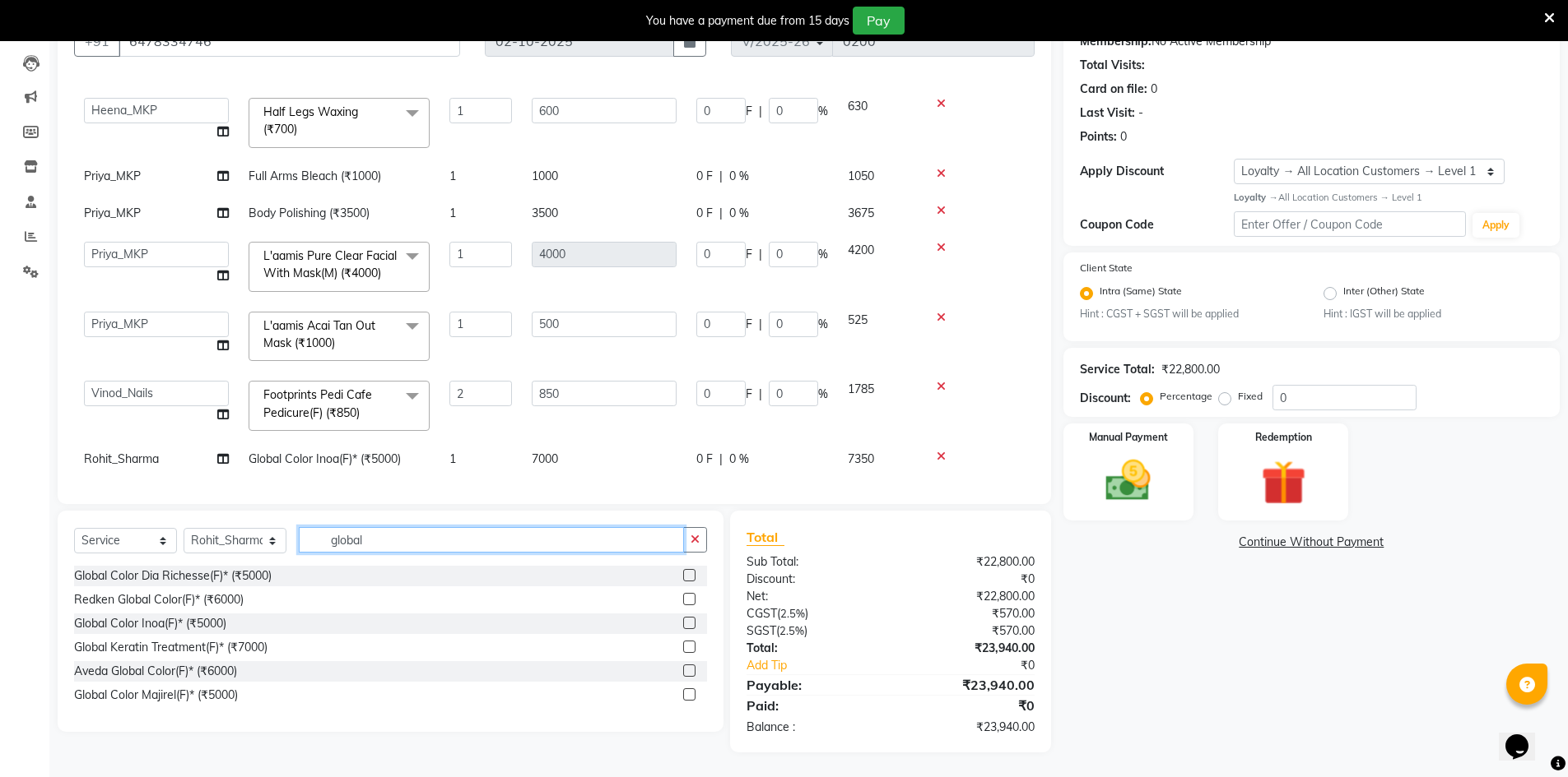
click at [387, 537] on input "global" at bounding box center [491, 540] width 385 height 25
type input "g"
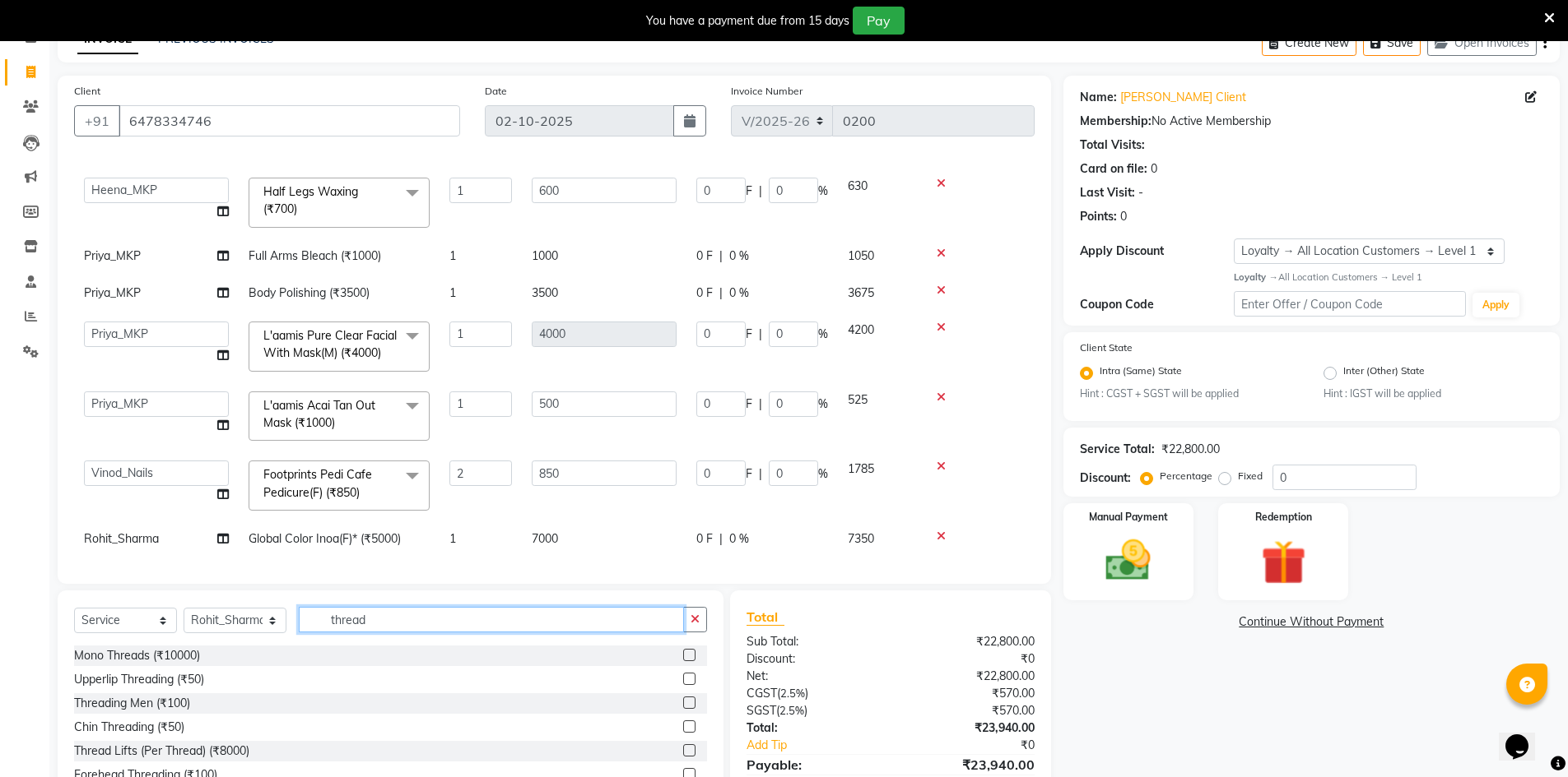
scroll to position [169, 0]
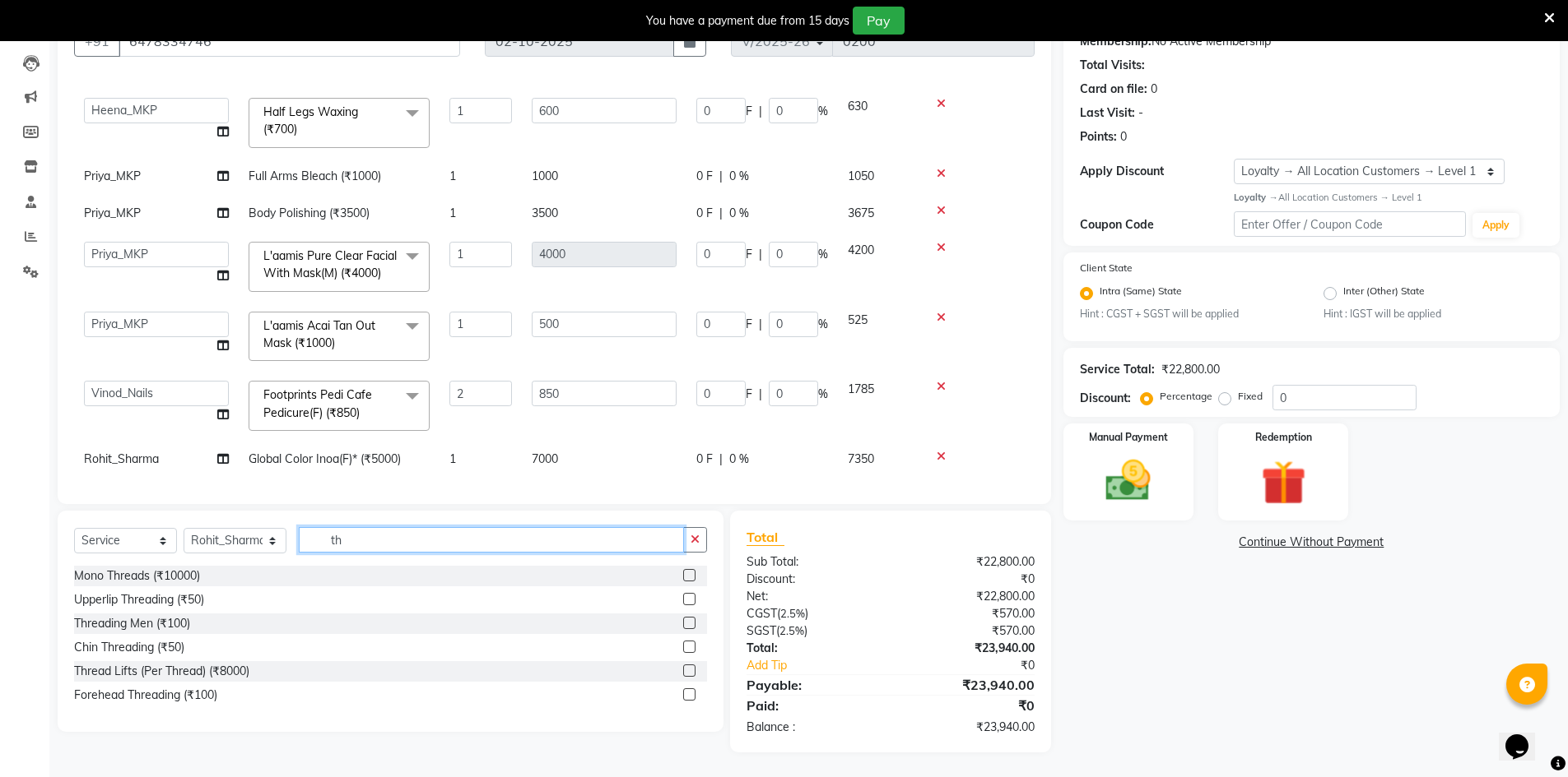
type input "t"
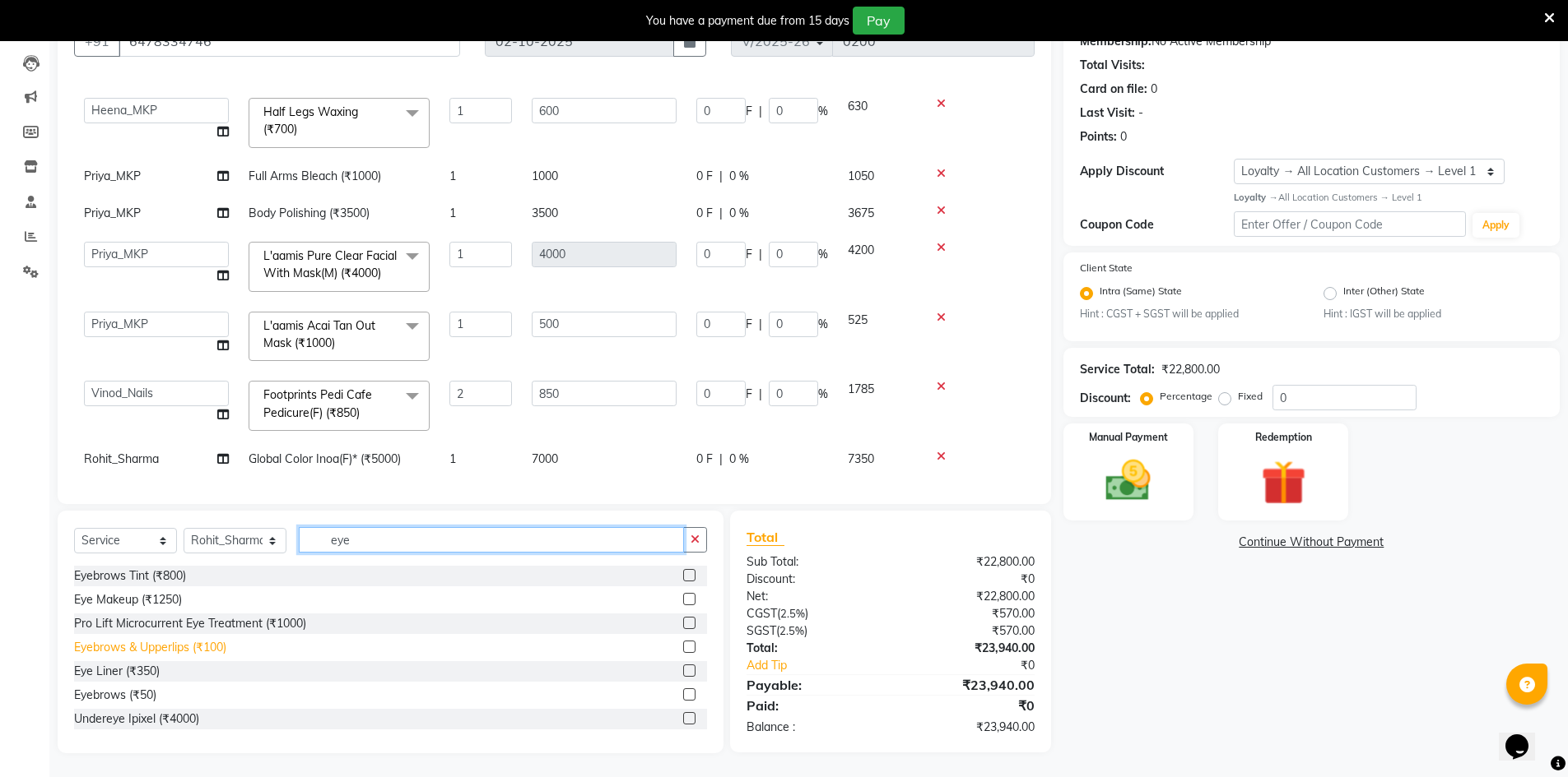
type input "eye"
click at [190, 650] on div "Eyebrows & Upperlips (₹100)" at bounding box center [149, 648] width 152 height 17
checkbox input "false"
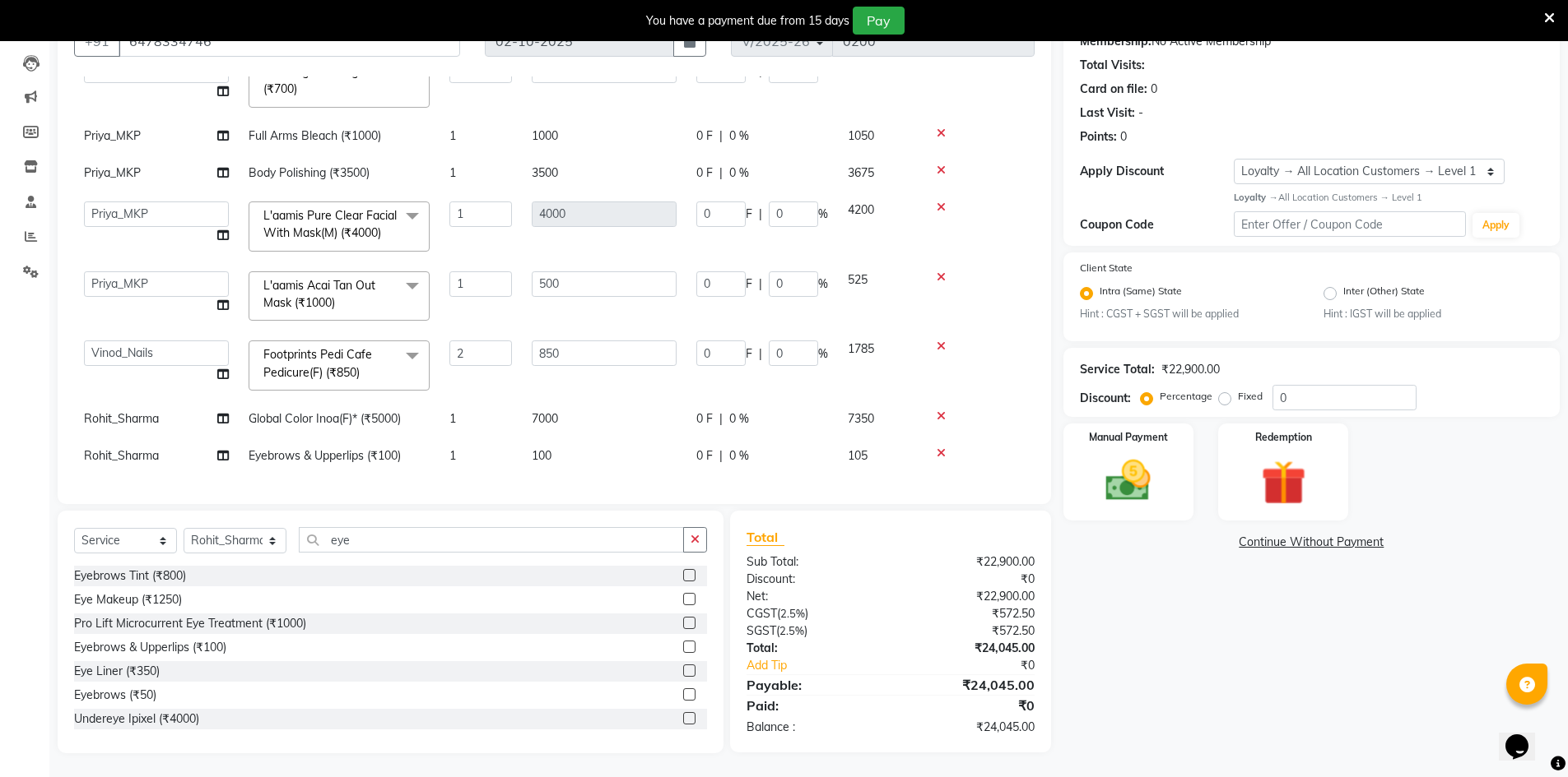
scroll to position [169, 0]
click at [177, 447] on td "Rohit_Sharma" at bounding box center [156, 455] width 165 height 37
select select "92389"
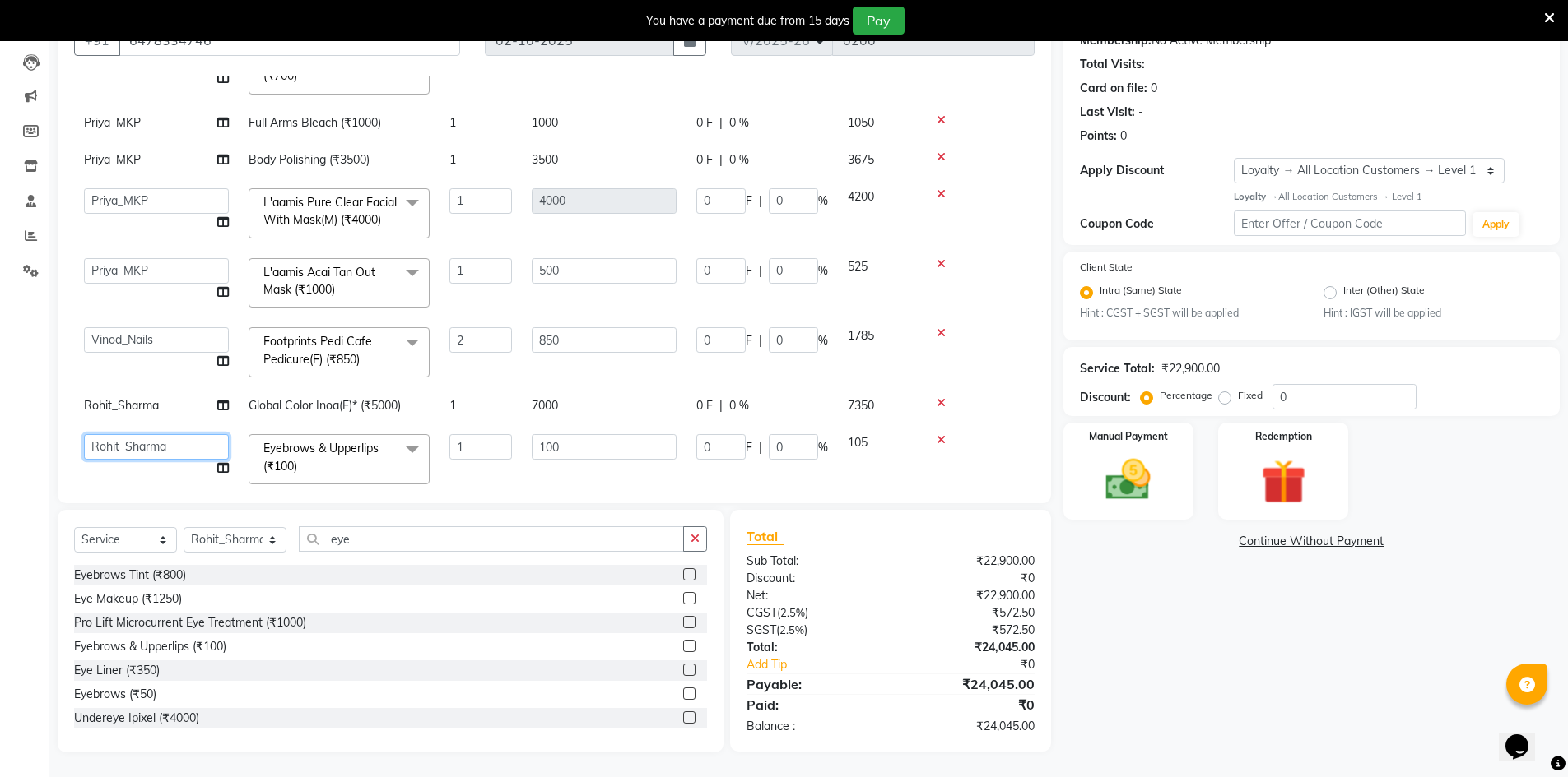
click at [177, 445] on select "[PERSON_NAME] Counter_Sales Goldy Heena_MKP Manager Nisha_MKP Priya_MKP [PERSON…" at bounding box center [156, 447] width 145 height 25
select select "92387"
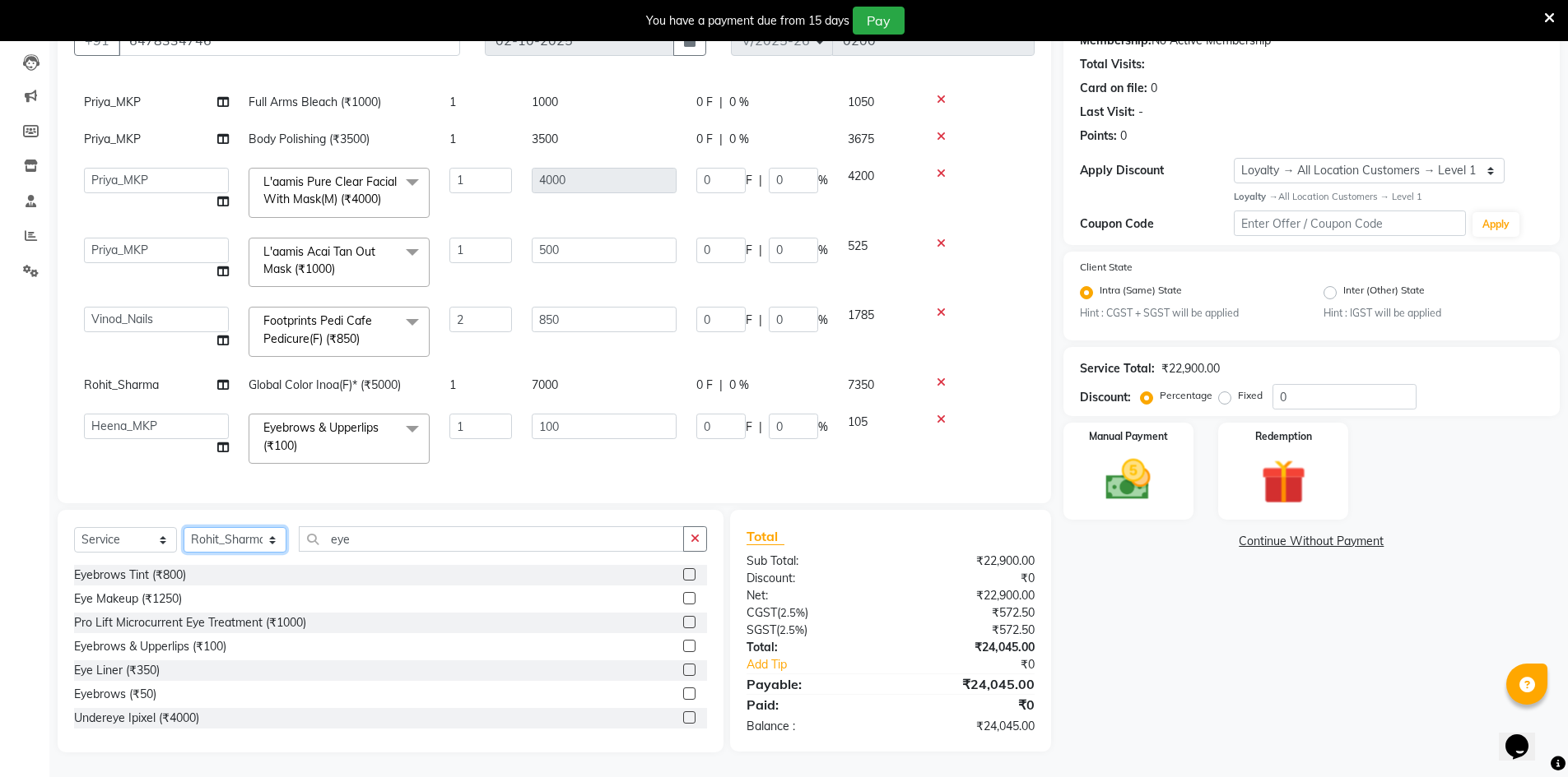
click at [269, 540] on select "Select Stylist ALI Ankush_Pdct Counter_Sales Goldy Heena_MKP Manager Nisha_MKP …" at bounding box center [235, 540] width 103 height 25
select select "92390"
click at [184, 527] on select "Select Stylist ALI Ankush_Pdct Counter_Sales Goldy Heena_MKP Manager Nisha_MKP …" at bounding box center [235, 540] width 103 height 25
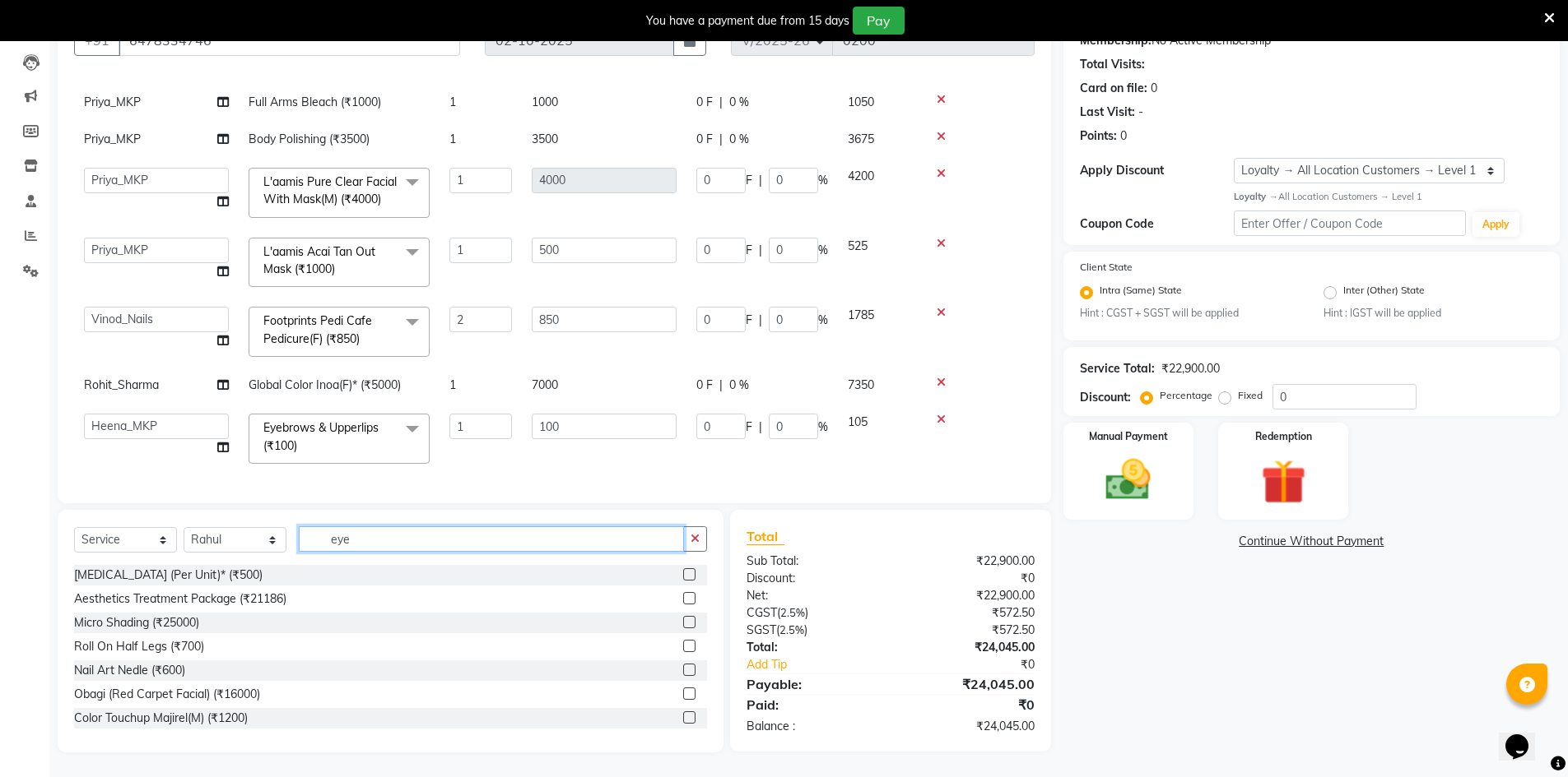
click at [377, 547] on input "eye" at bounding box center [491, 539] width 385 height 25
type input "e"
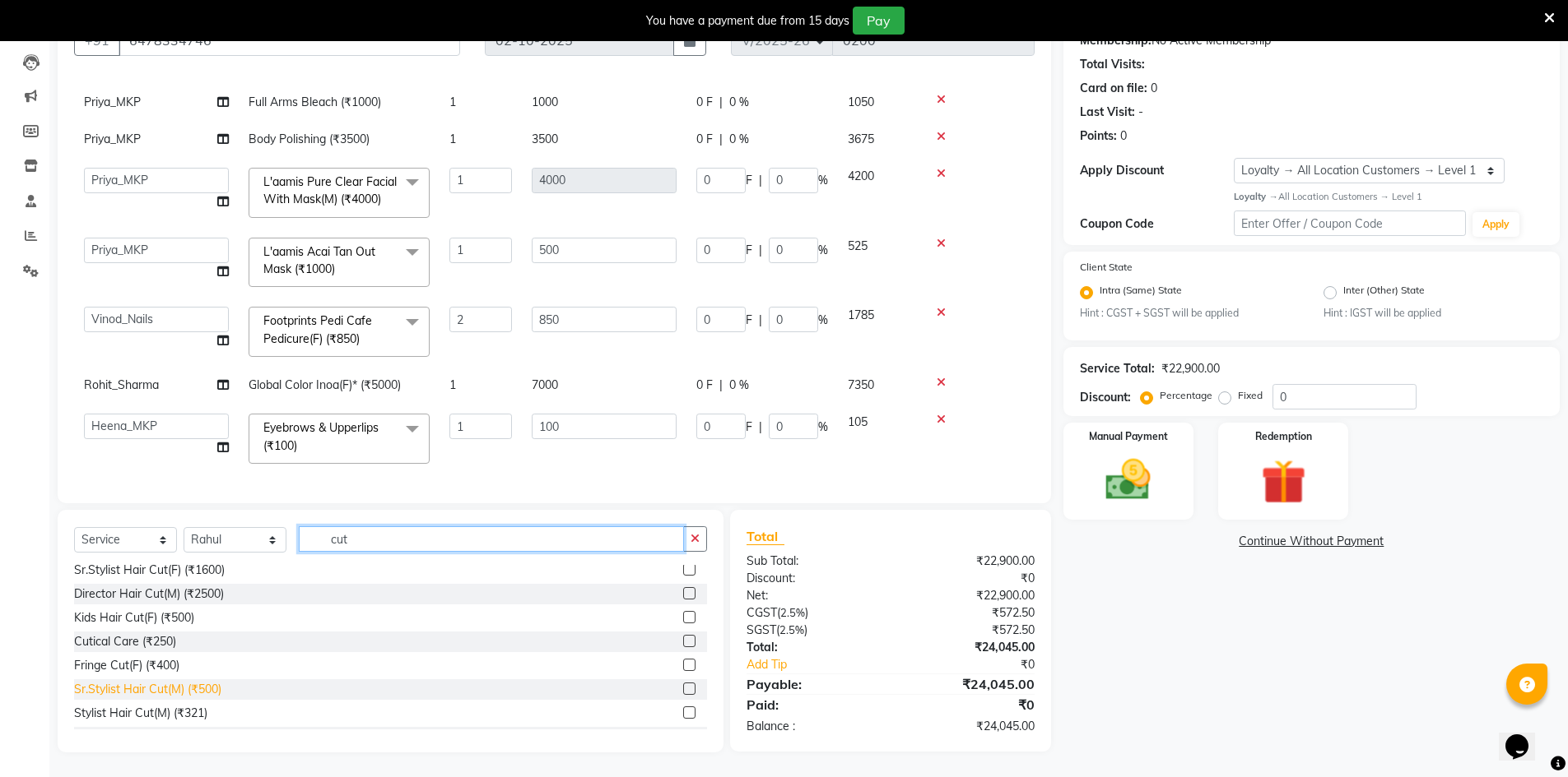
scroll to position [193, 0]
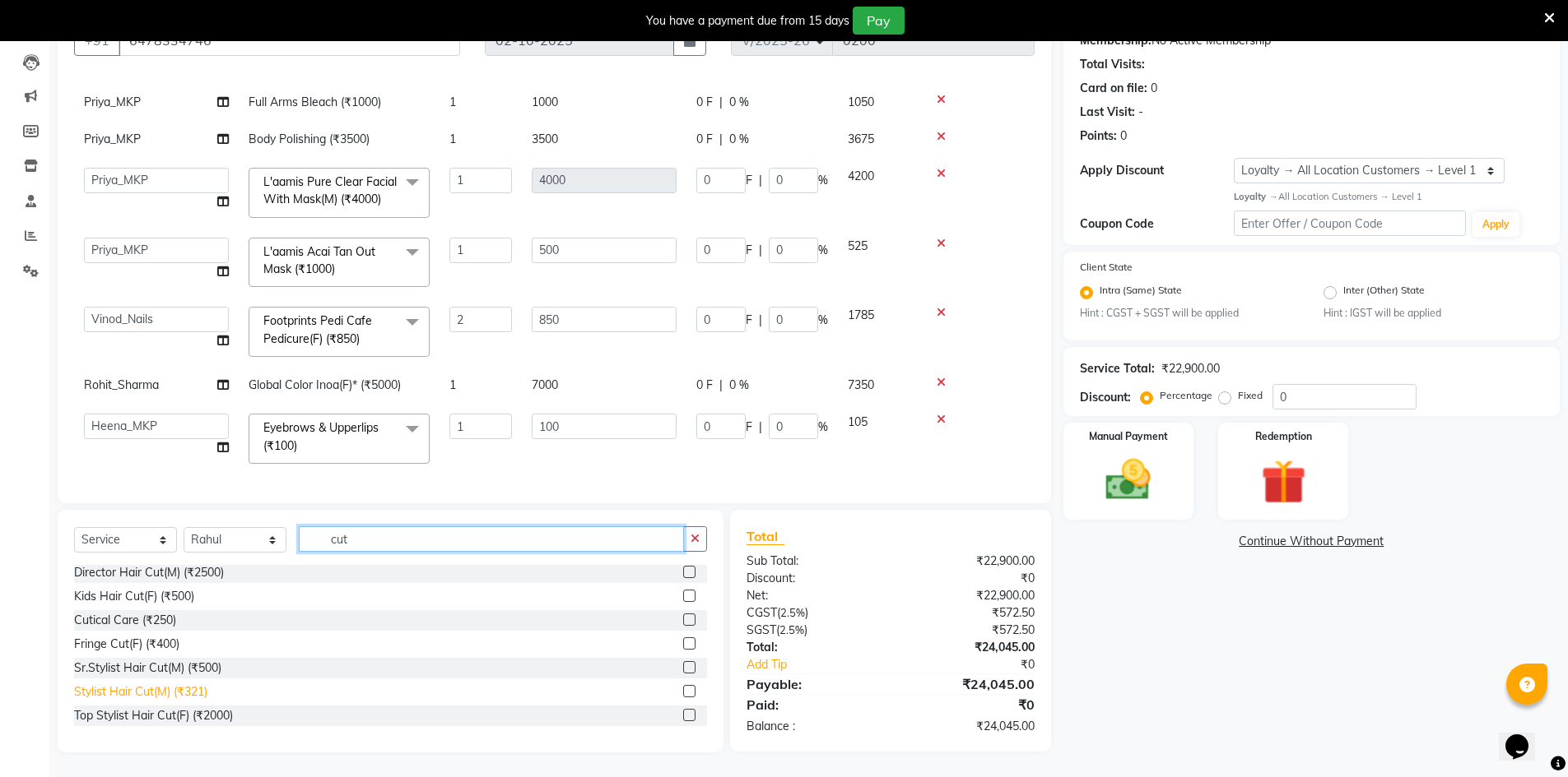
type input "cut"
click at [199, 692] on div "Stylist Hair Cut(M) (₹321)" at bounding box center [140, 692] width 133 height 17
checkbox input "false"
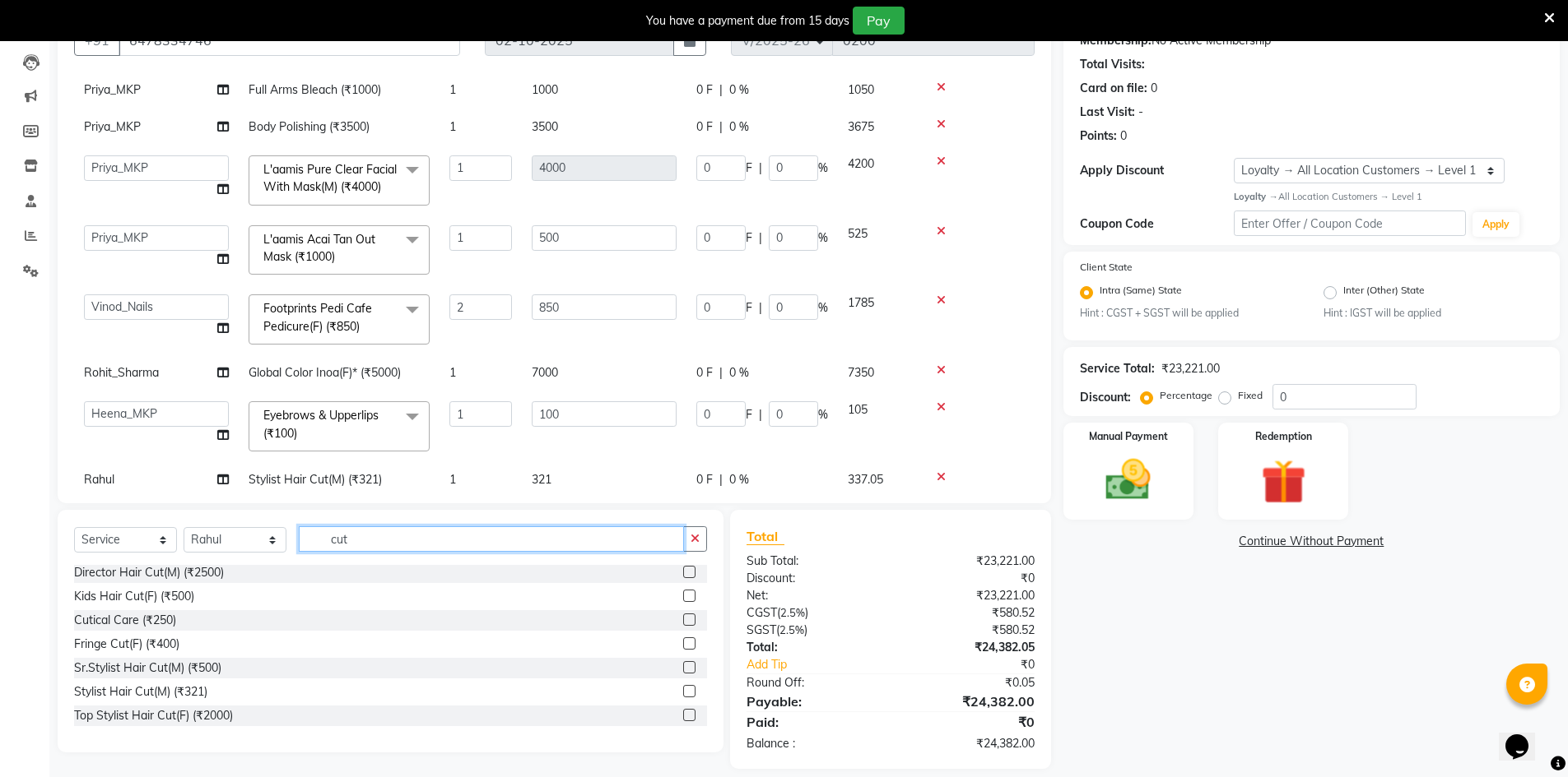
click at [388, 545] on input "cut" at bounding box center [491, 539] width 385 height 25
type input "c"
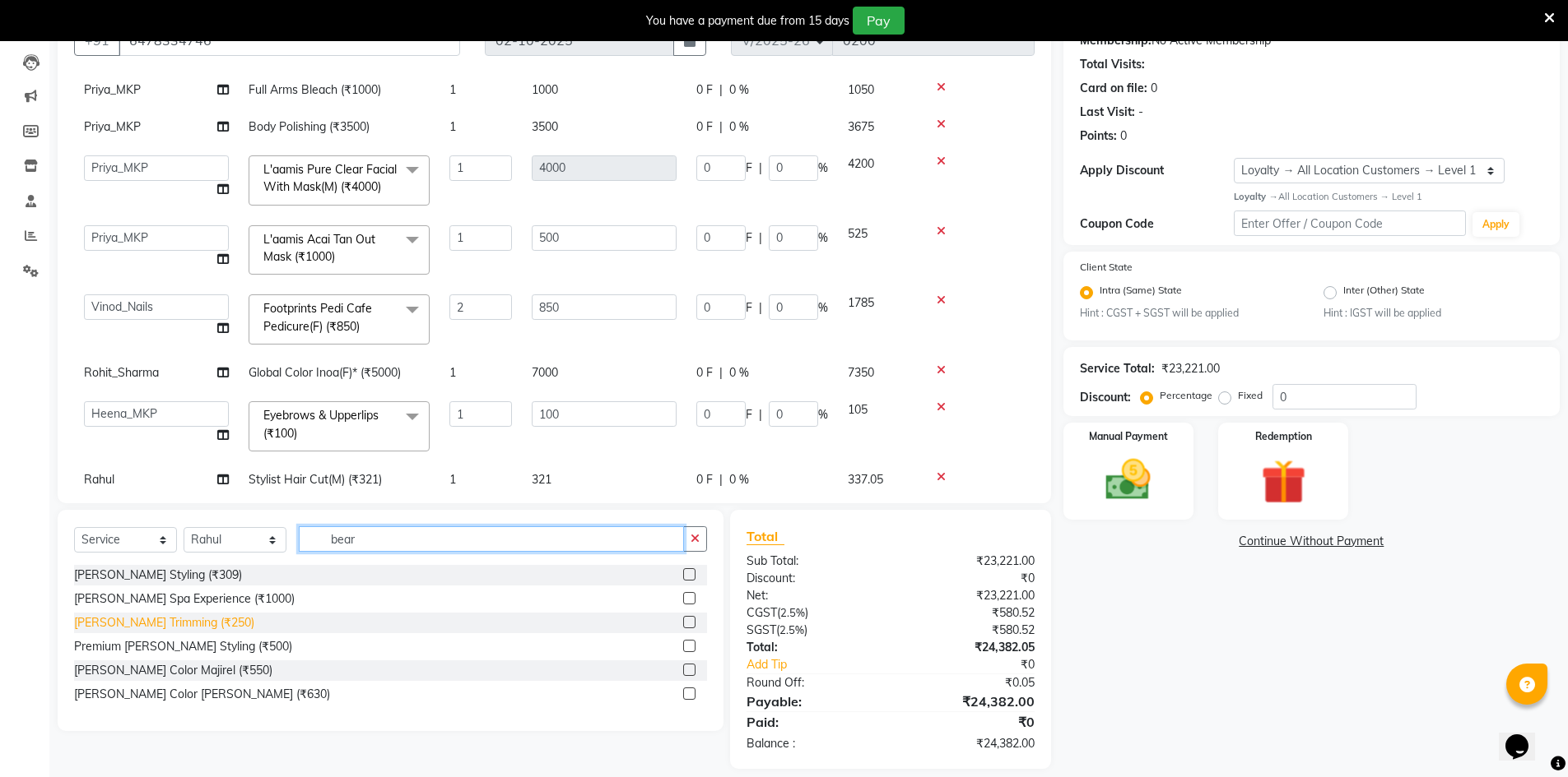
type input "bear"
click at [131, 621] on div "[PERSON_NAME] Trimming (₹250)" at bounding box center [164, 622] width 180 height 17
checkbox input "false"
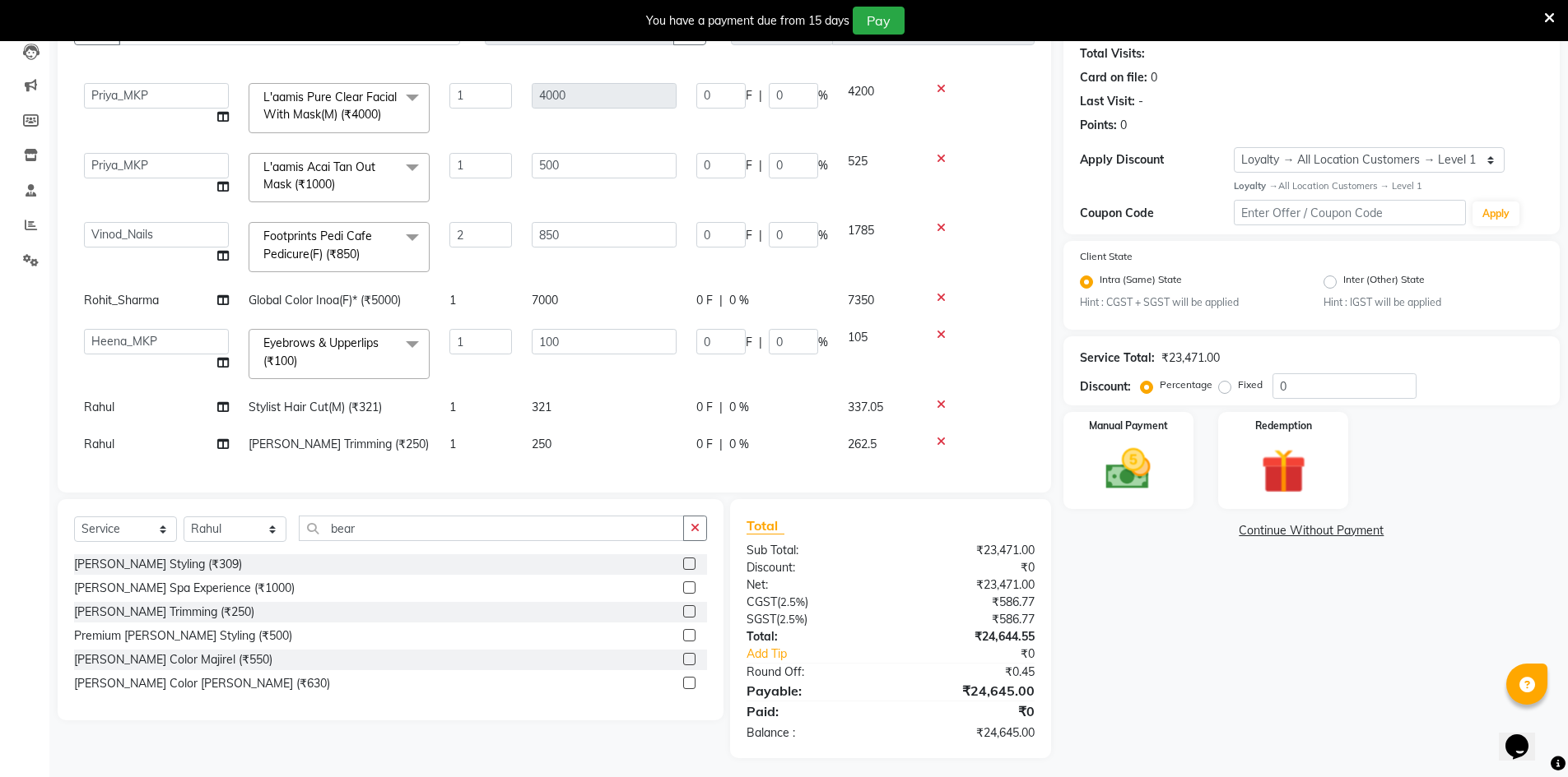
scroll to position [186, 0]
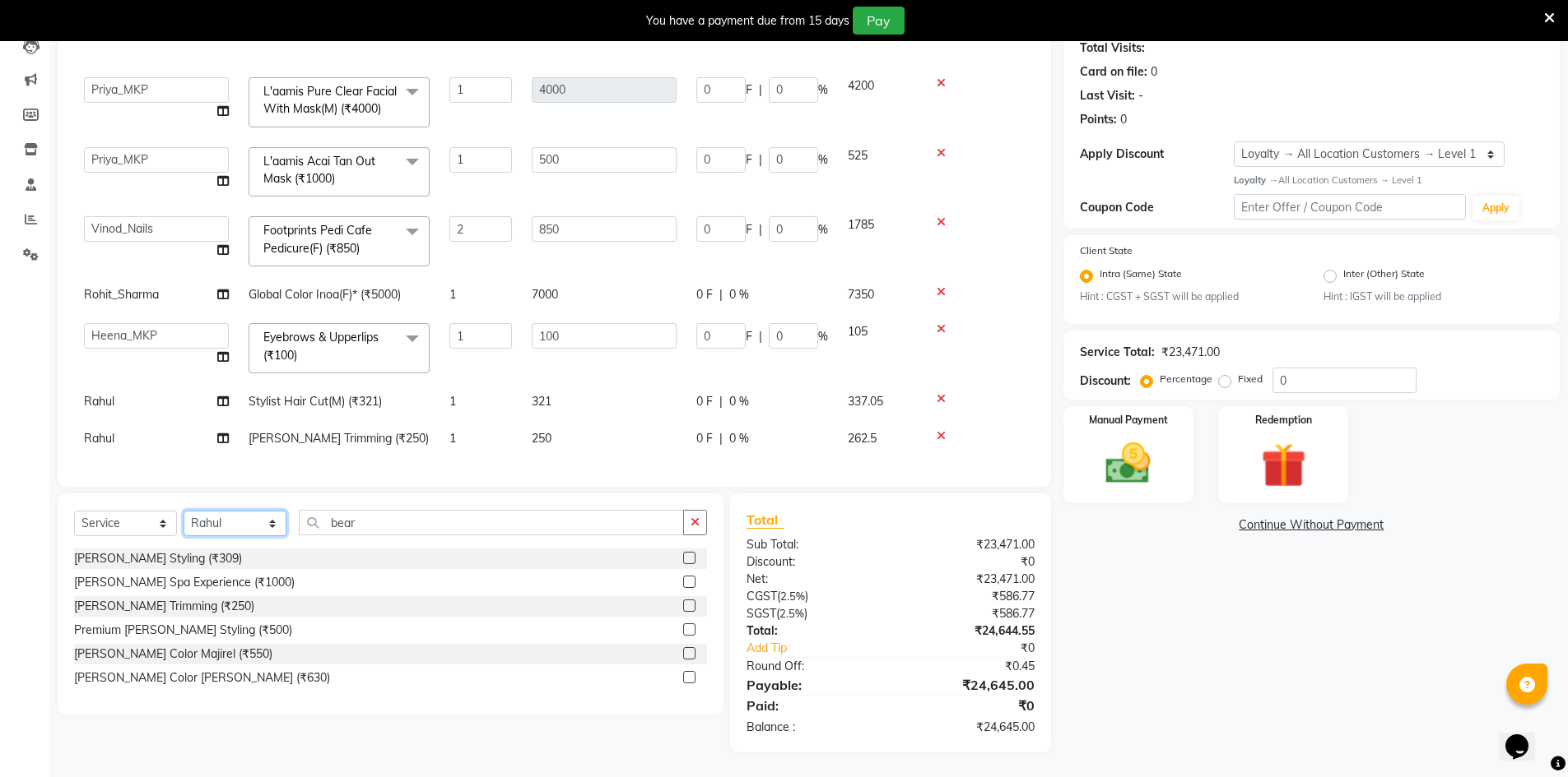
click at [273, 529] on select "Select Stylist ALI Ankush_Pdct Counter_Sales Goldy Heena_MKP Manager Nisha_MKP …" at bounding box center [235, 523] width 103 height 25
select select "92393"
click at [184, 511] on select "Select Stylist ALI Ankush_Pdct Counter_Sales Goldy Heena_MKP Manager Nisha_MKP …" at bounding box center [235, 523] width 103 height 25
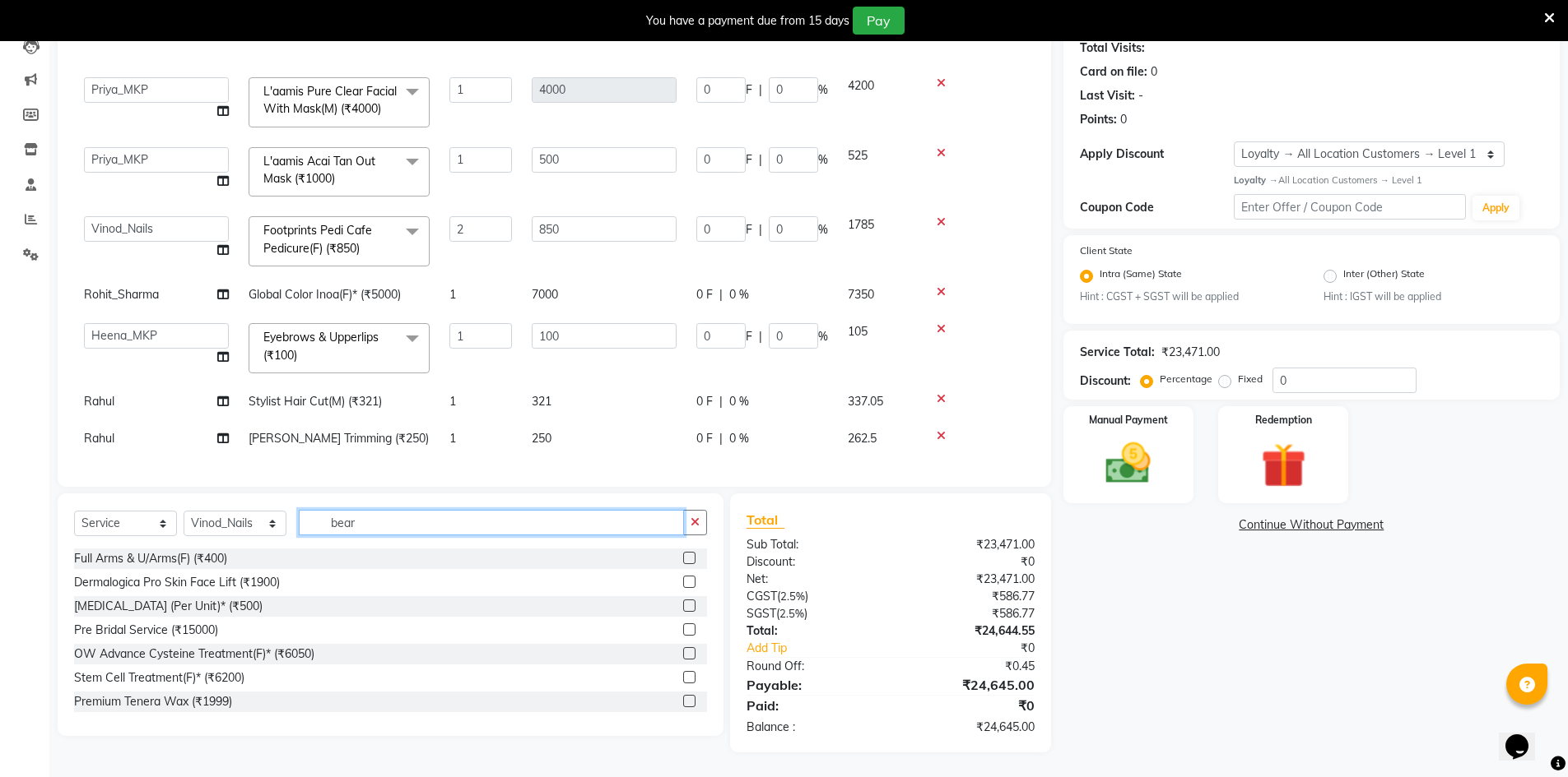
click at [366, 522] on input "bear" at bounding box center [491, 522] width 385 height 25
type input "b"
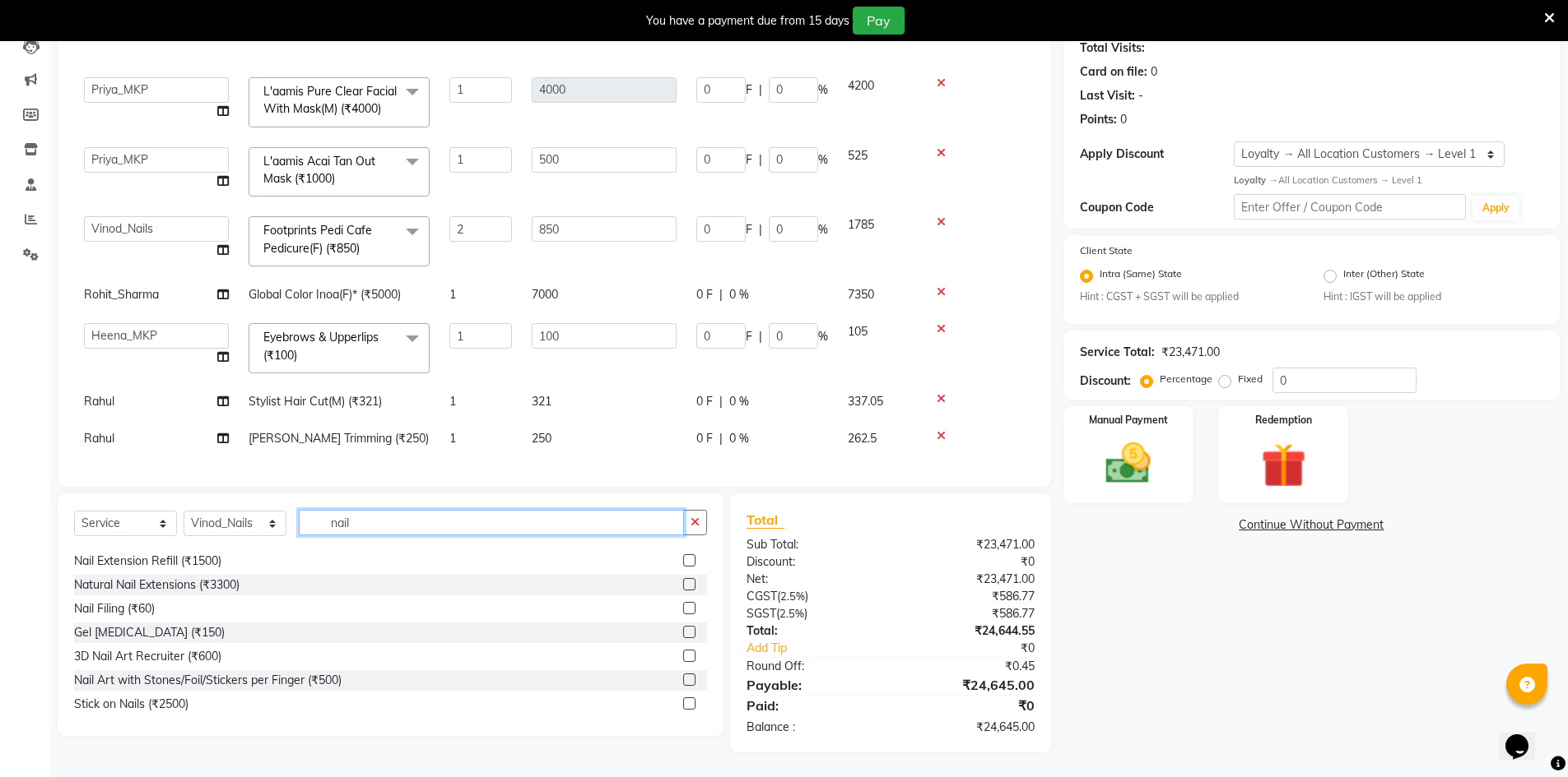
scroll to position [169, 0]
type input "nail"
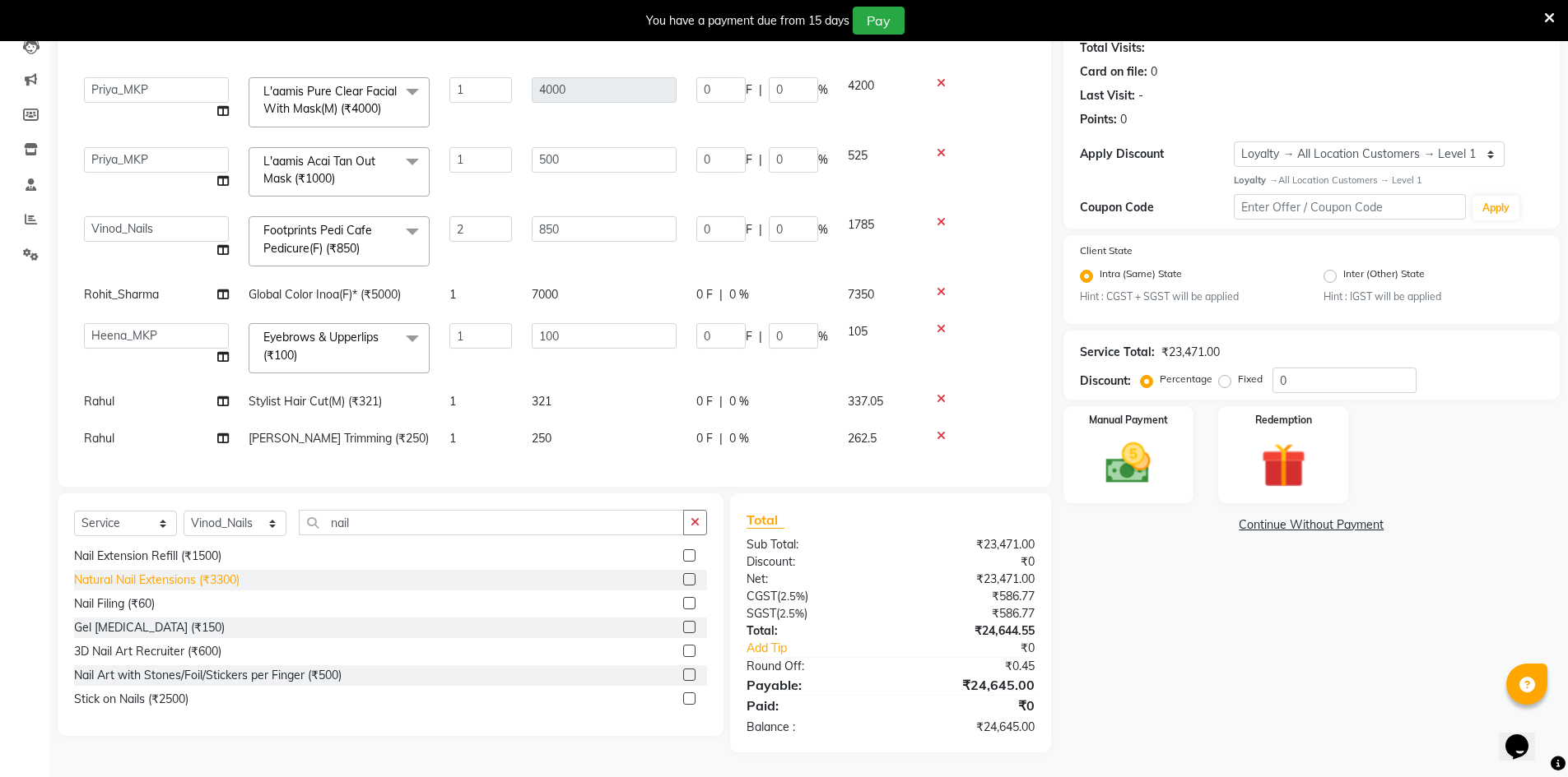
click at [156, 581] on div "Natural Nail Extensions (₹3300)" at bounding box center [157, 580] width 166 height 17
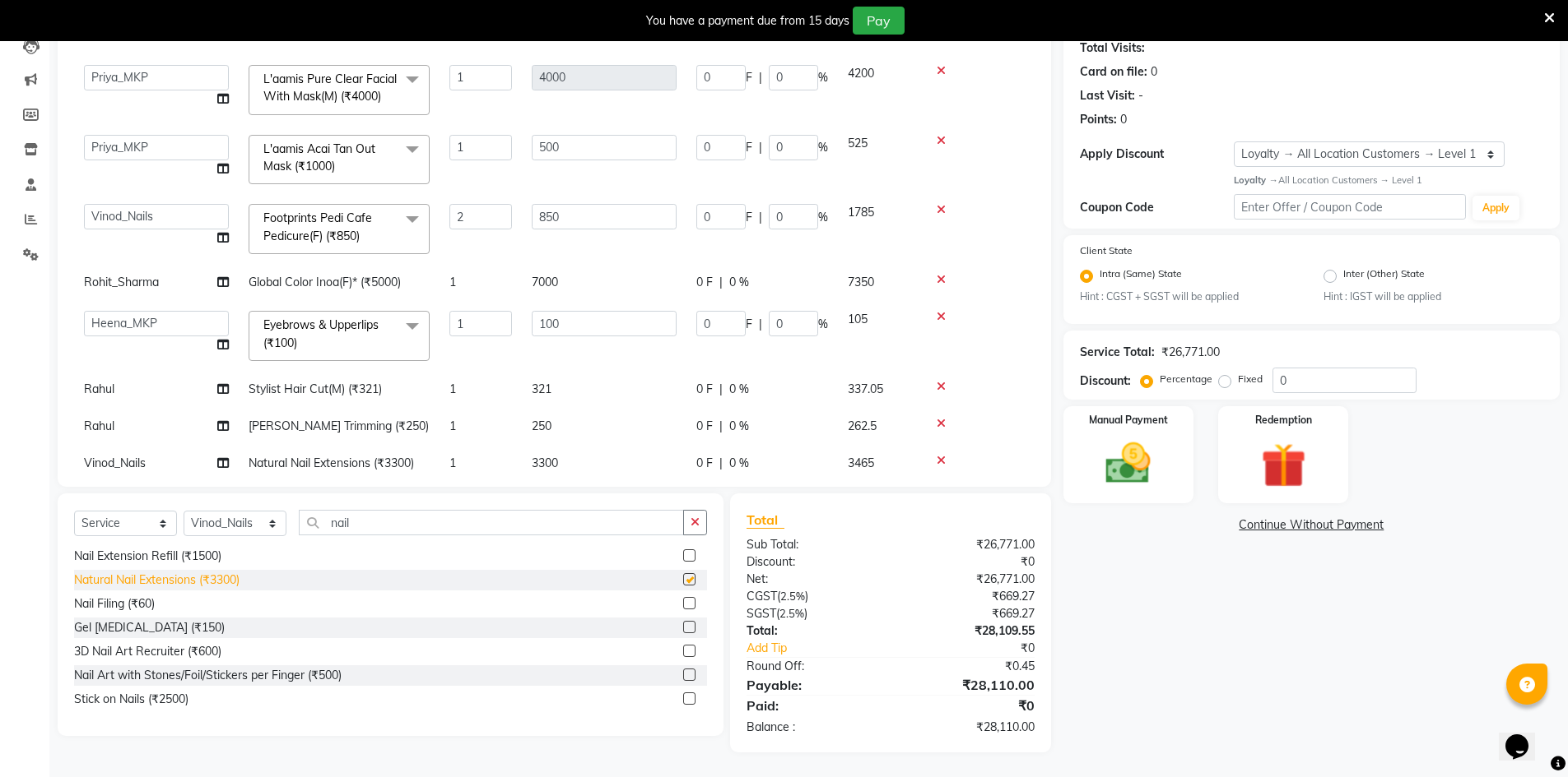
checkbox input "false"
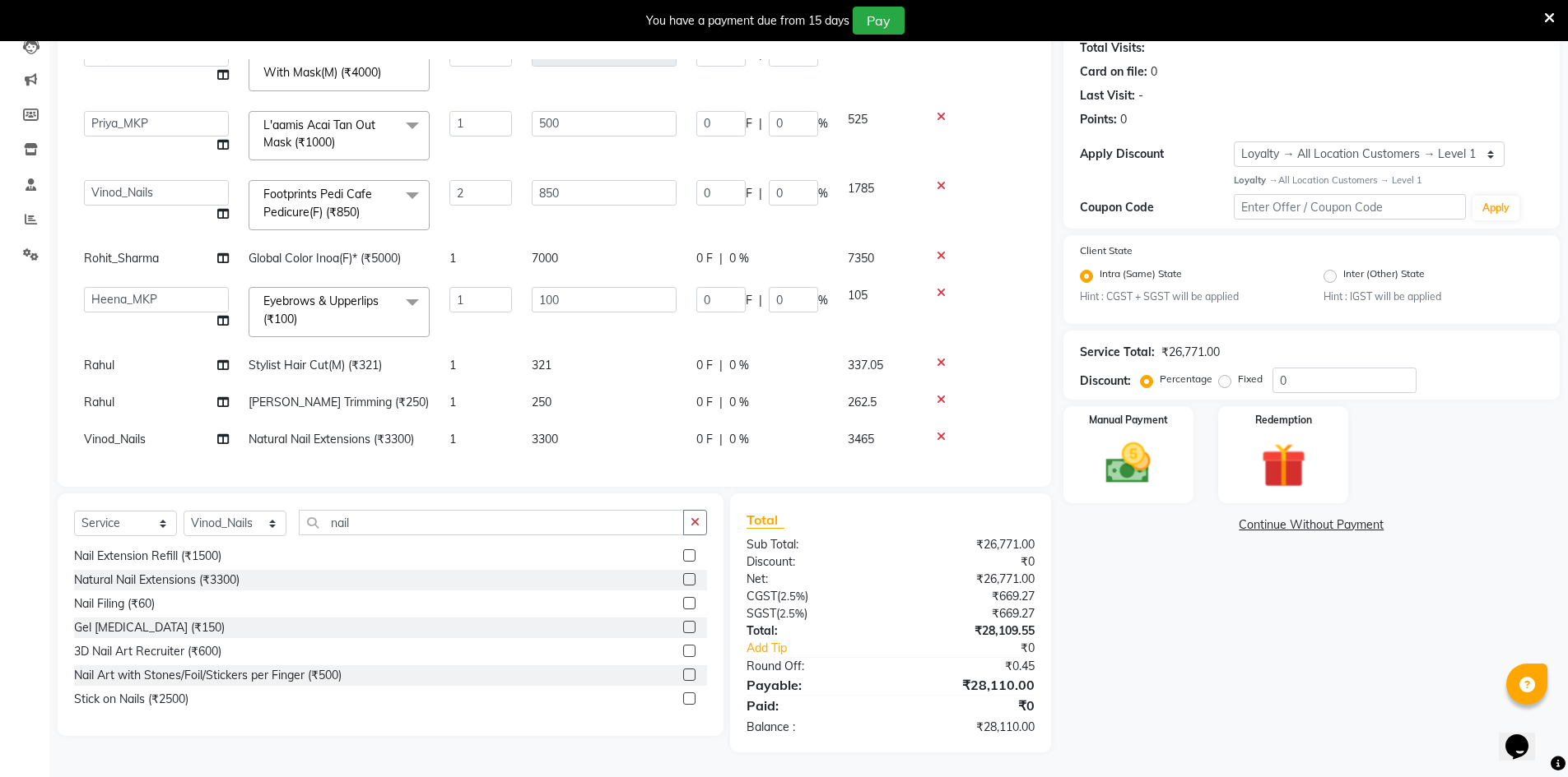
scroll to position [381, 0]
click at [579, 420] on td "3300" at bounding box center [604, 438] width 165 height 37
select select "92393"
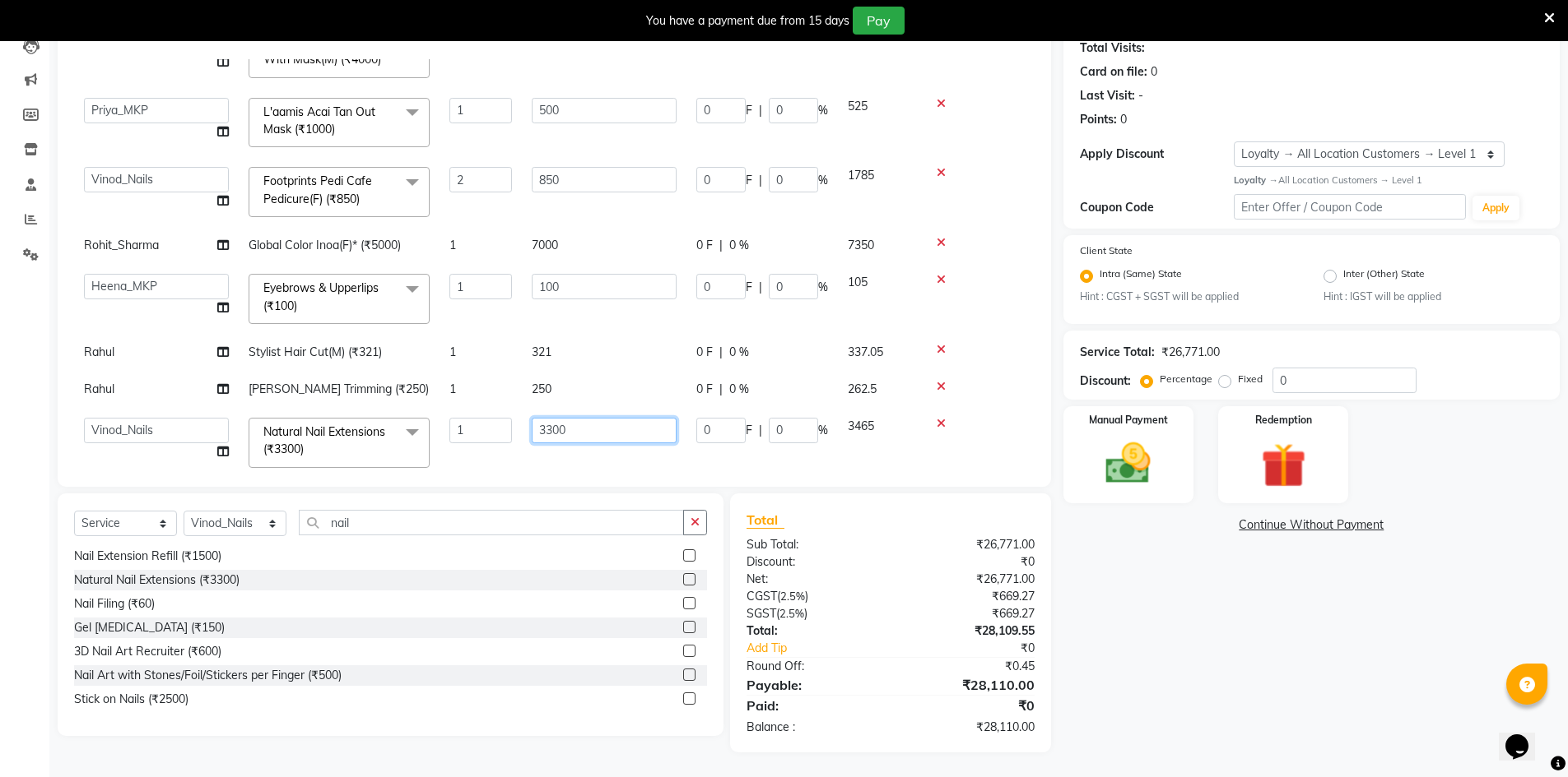
drag, startPoint x: 574, startPoint y: 420, endPoint x: 570, endPoint y: 429, distance: 9.8
click at [573, 424] on input "3300" at bounding box center [604, 431] width 145 height 25
type input "3"
type input "2800"
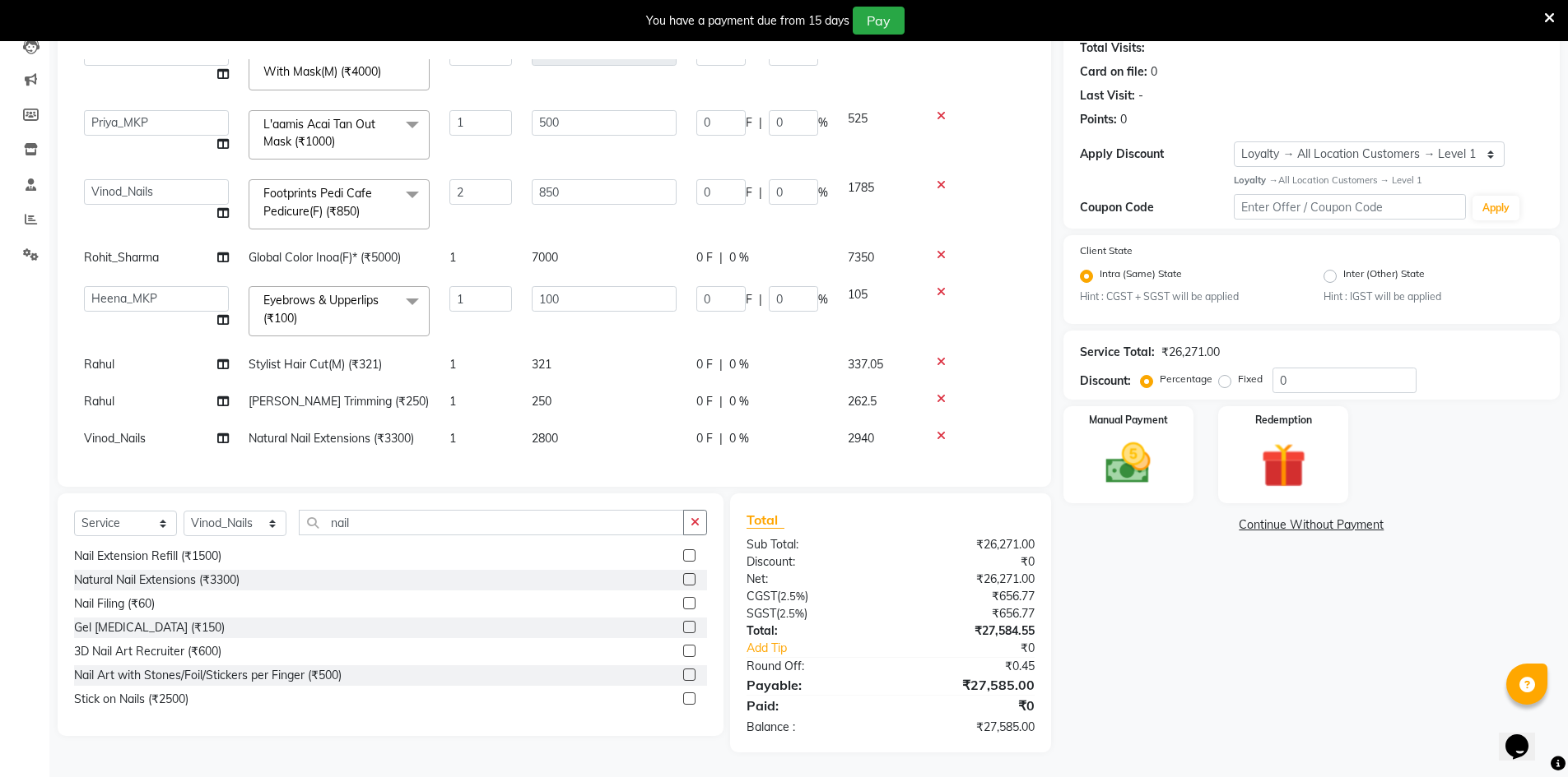
drag, startPoint x: 771, startPoint y: 417, endPoint x: 748, endPoint y: 430, distance: 26.4
click at [769, 430] on div "0 F | 0 %" at bounding box center [762, 438] width 131 height 17
select select "92393"
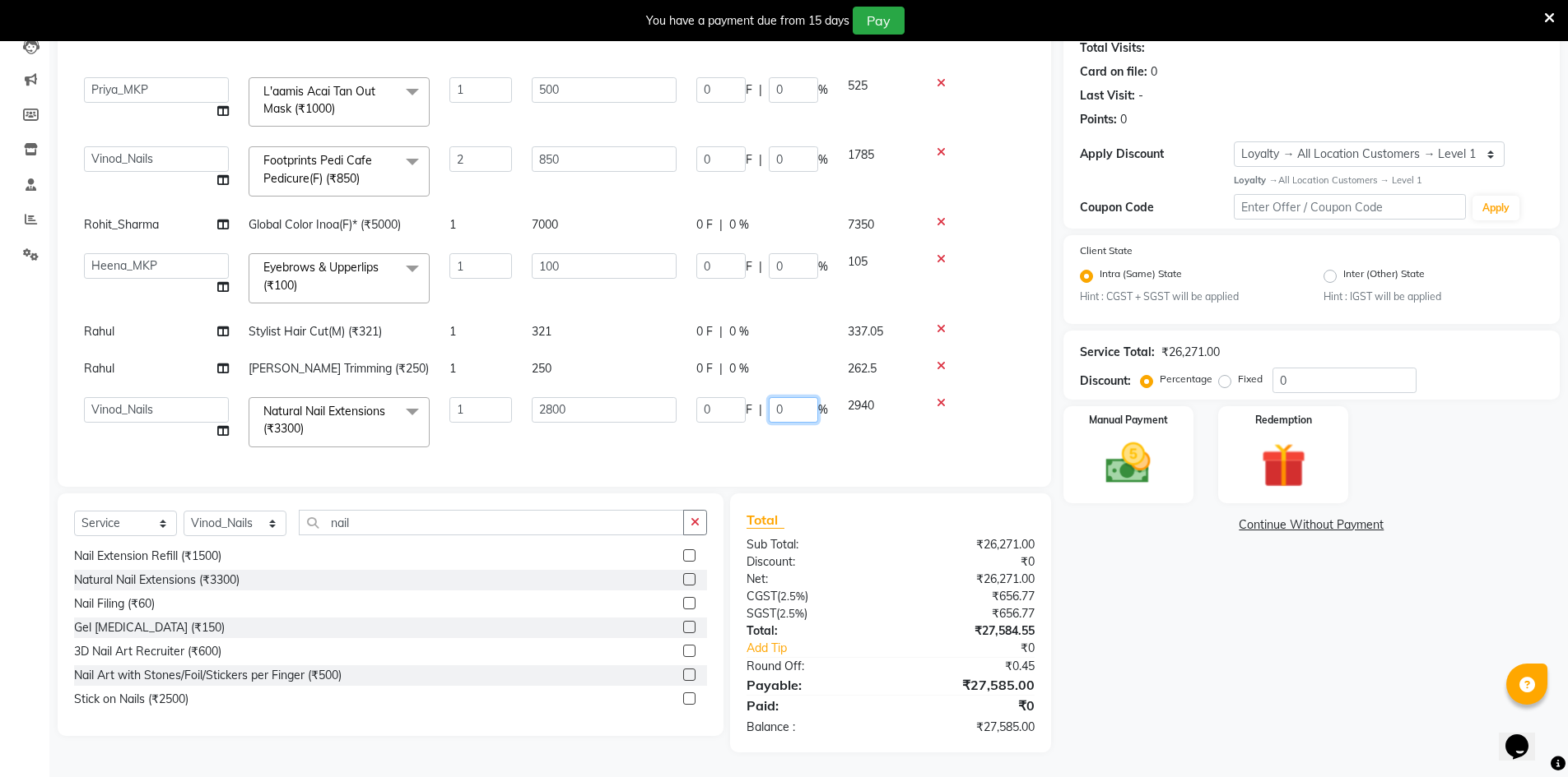
click at [792, 397] on input "0" at bounding box center [793, 410] width 49 height 25
type input "0"
type input "20"
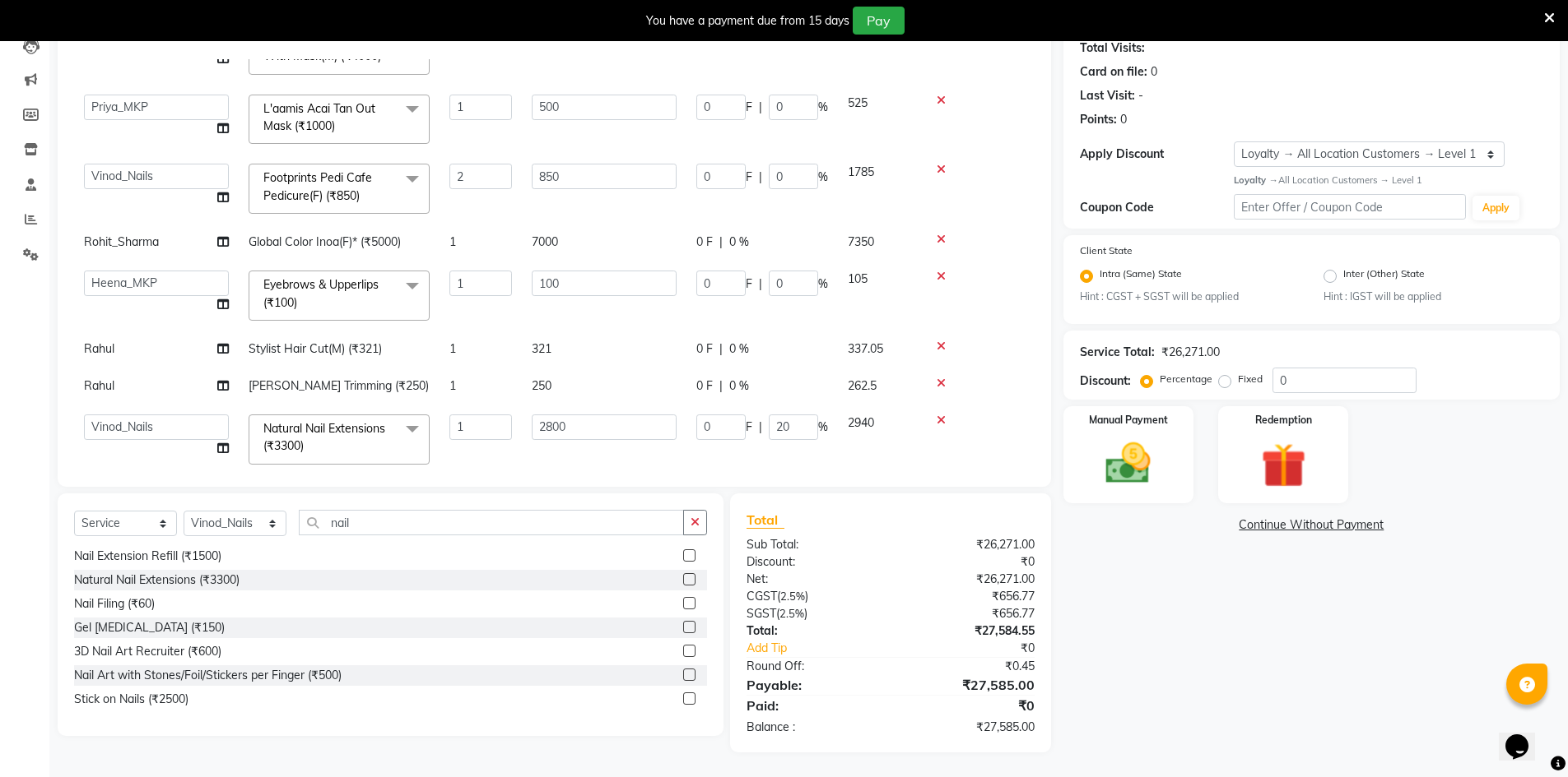
click at [621, 423] on td "2800" at bounding box center [604, 440] width 165 height 70
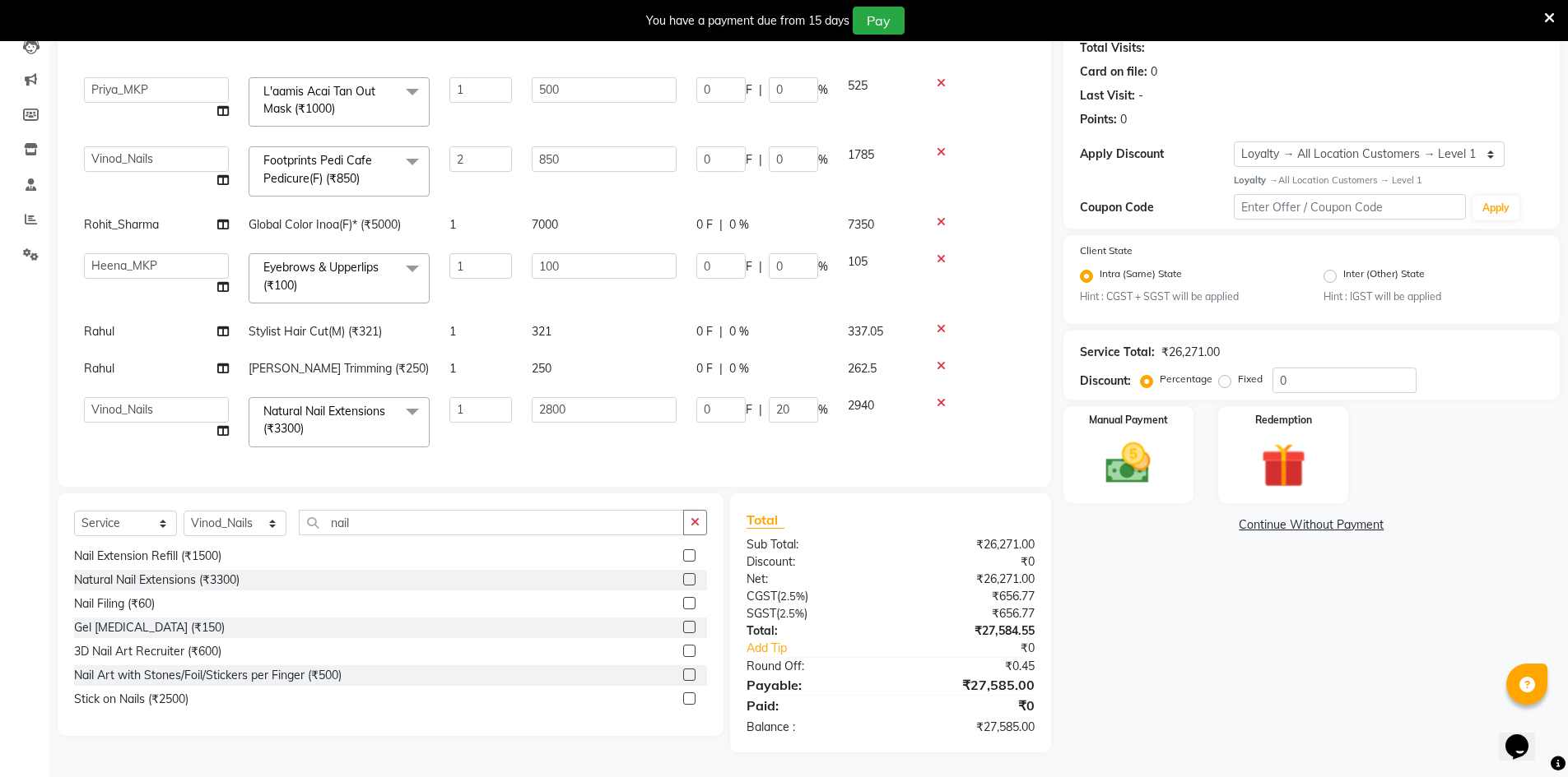
select select "92393"
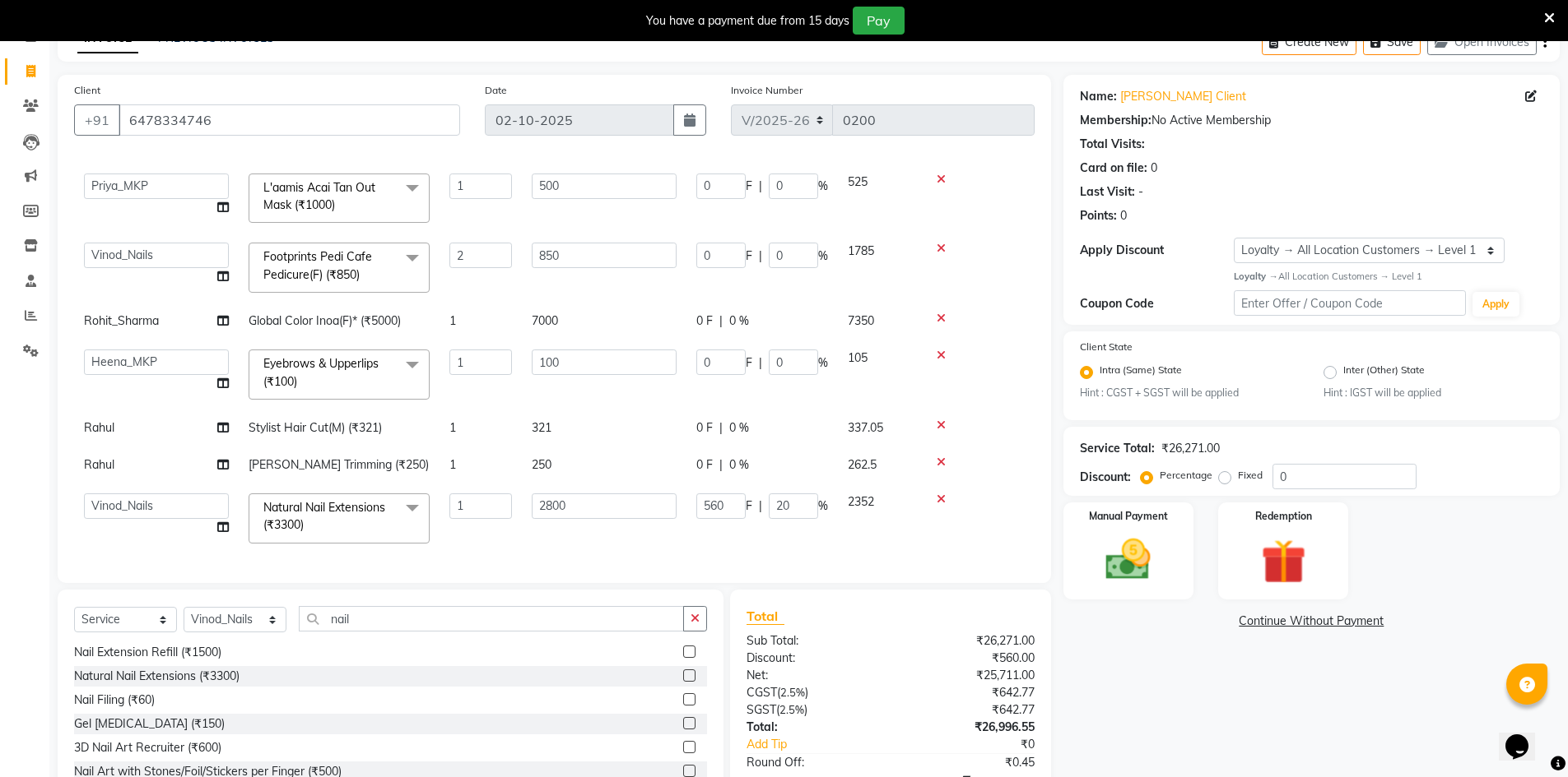
scroll to position [186, 0]
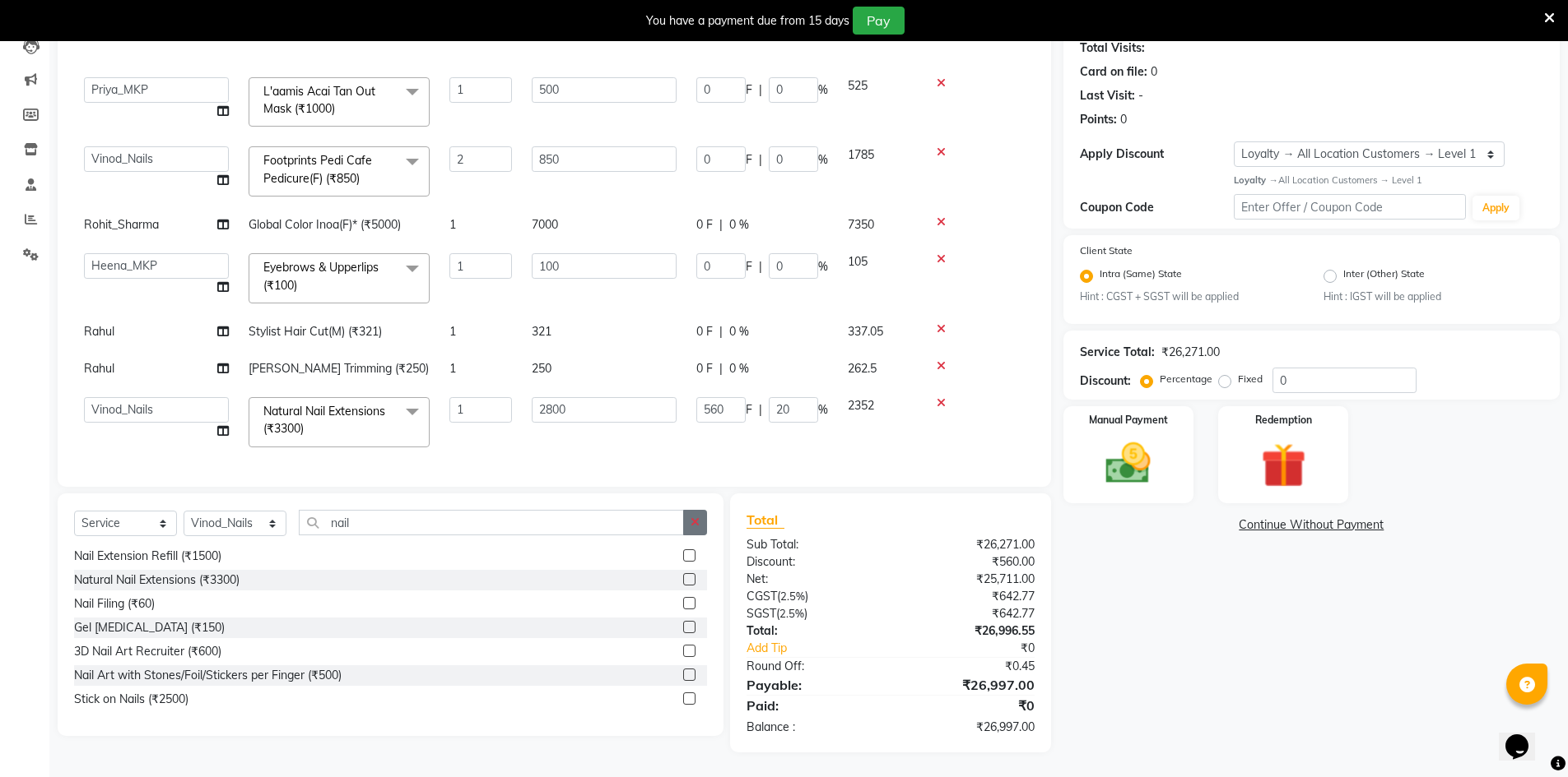
click at [703, 526] on button "button" at bounding box center [694, 522] width 24 height 25
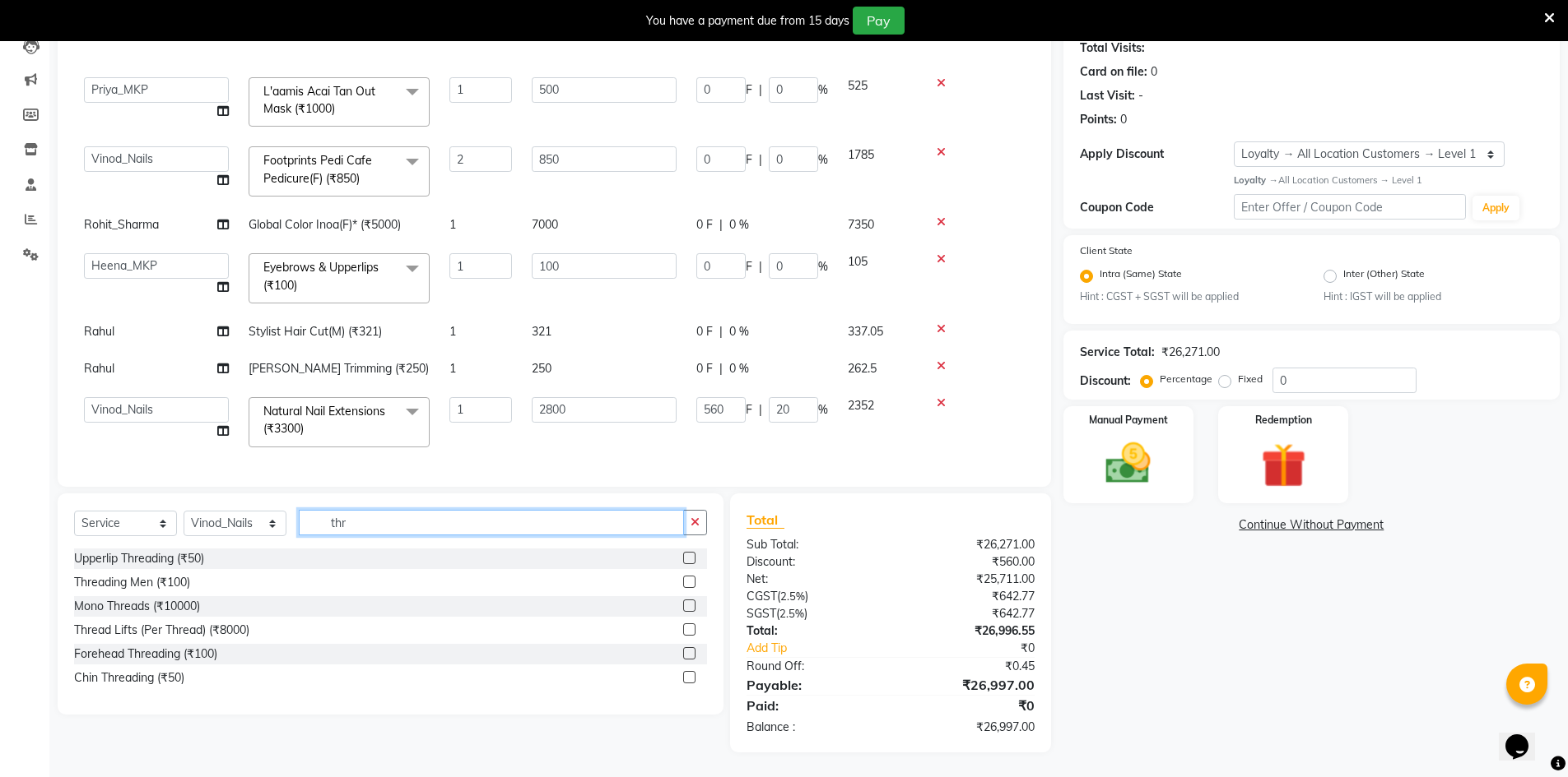
scroll to position [0, 0]
type input "thre"
click at [170, 677] on div "Chin Threading (₹50)" at bounding box center [129, 678] width 111 height 17
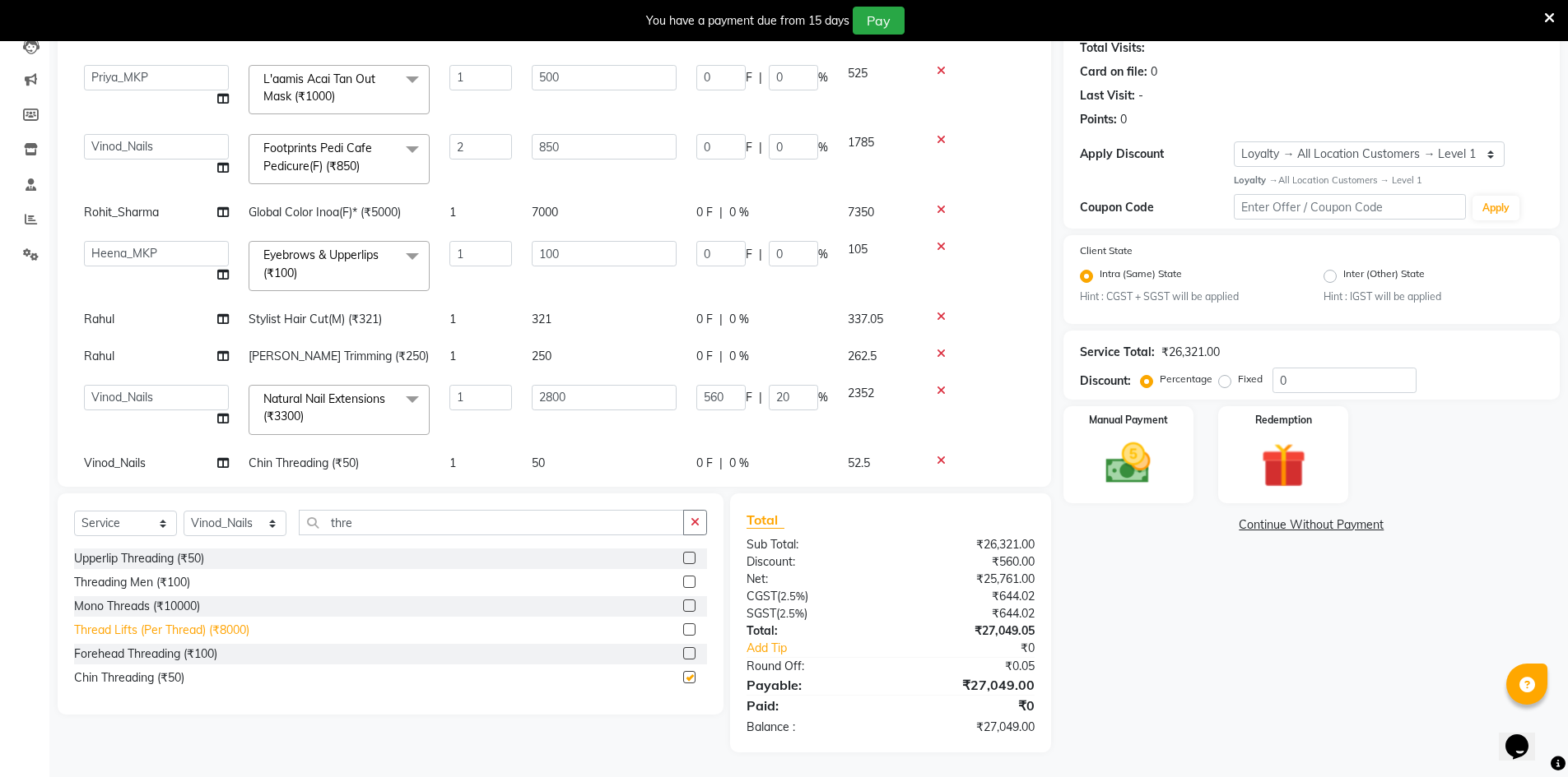
checkbox input "false"
click at [165, 558] on div "Upperlip Threading (₹50)" at bounding box center [139, 558] width 130 height 17
checkbox input "false"
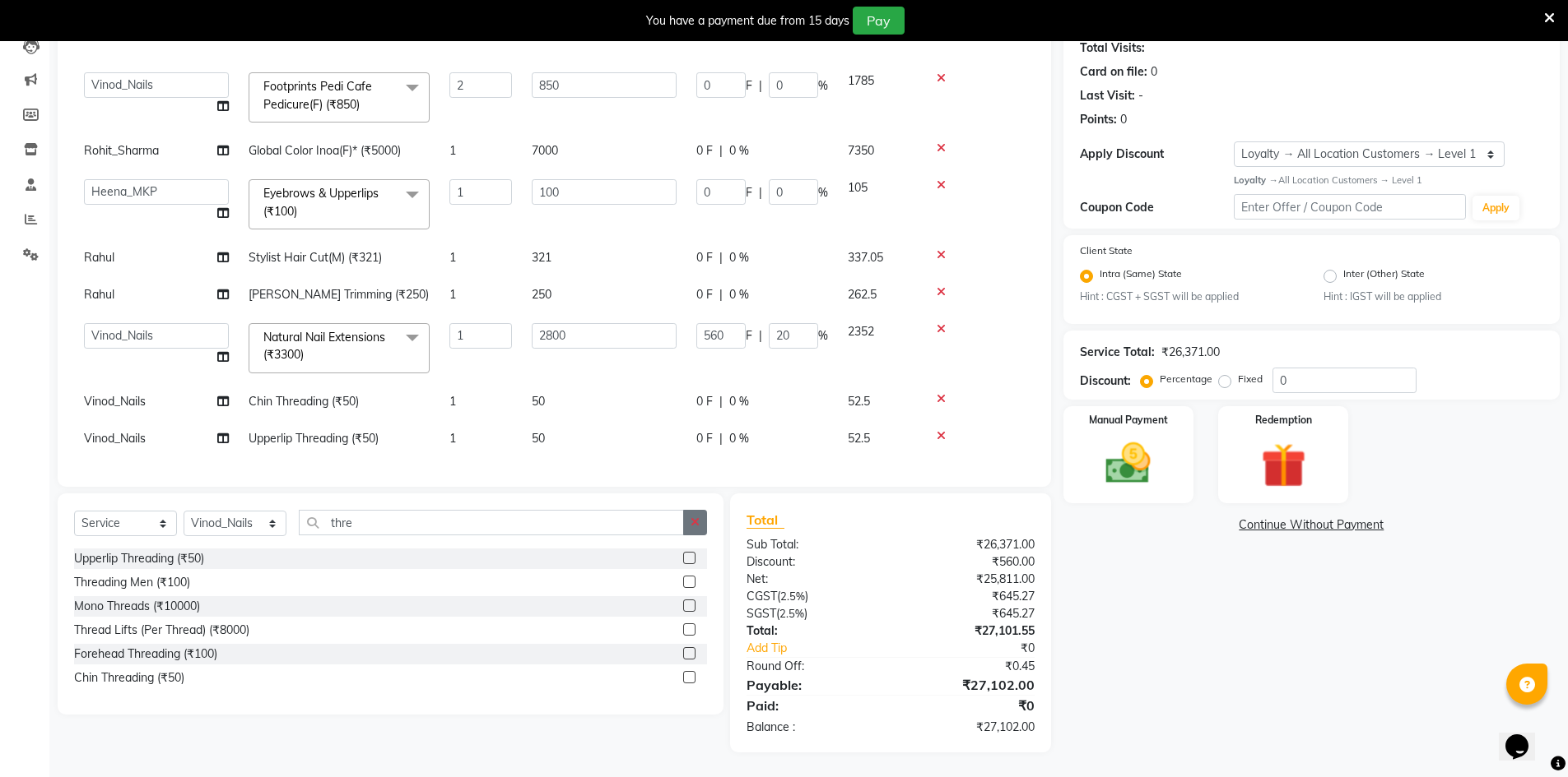
click at [701, 522] on button "button" at bounding box center [694, 522] width 24 height 25
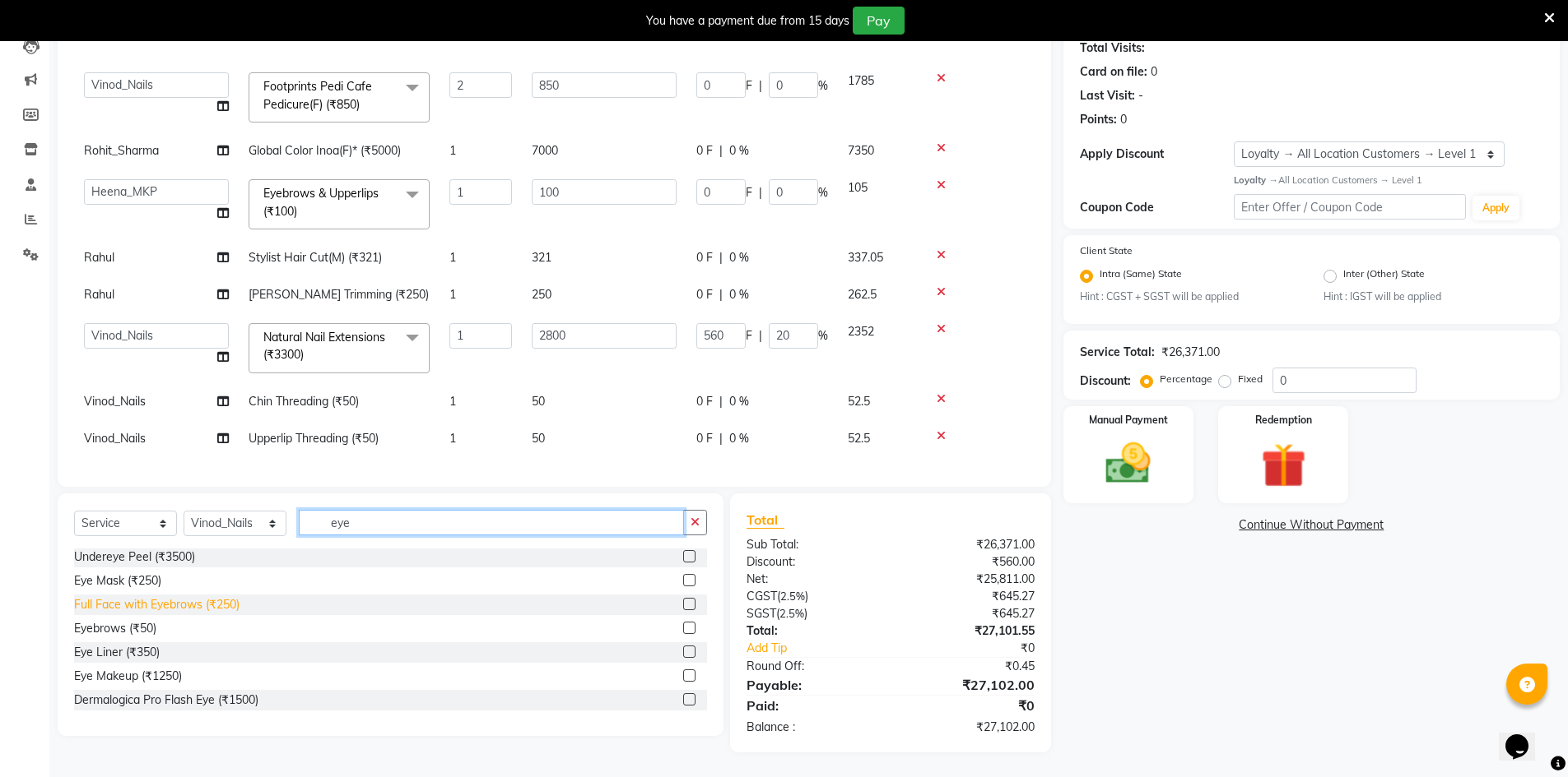
scroll to position [98, 0]
type input "eye"
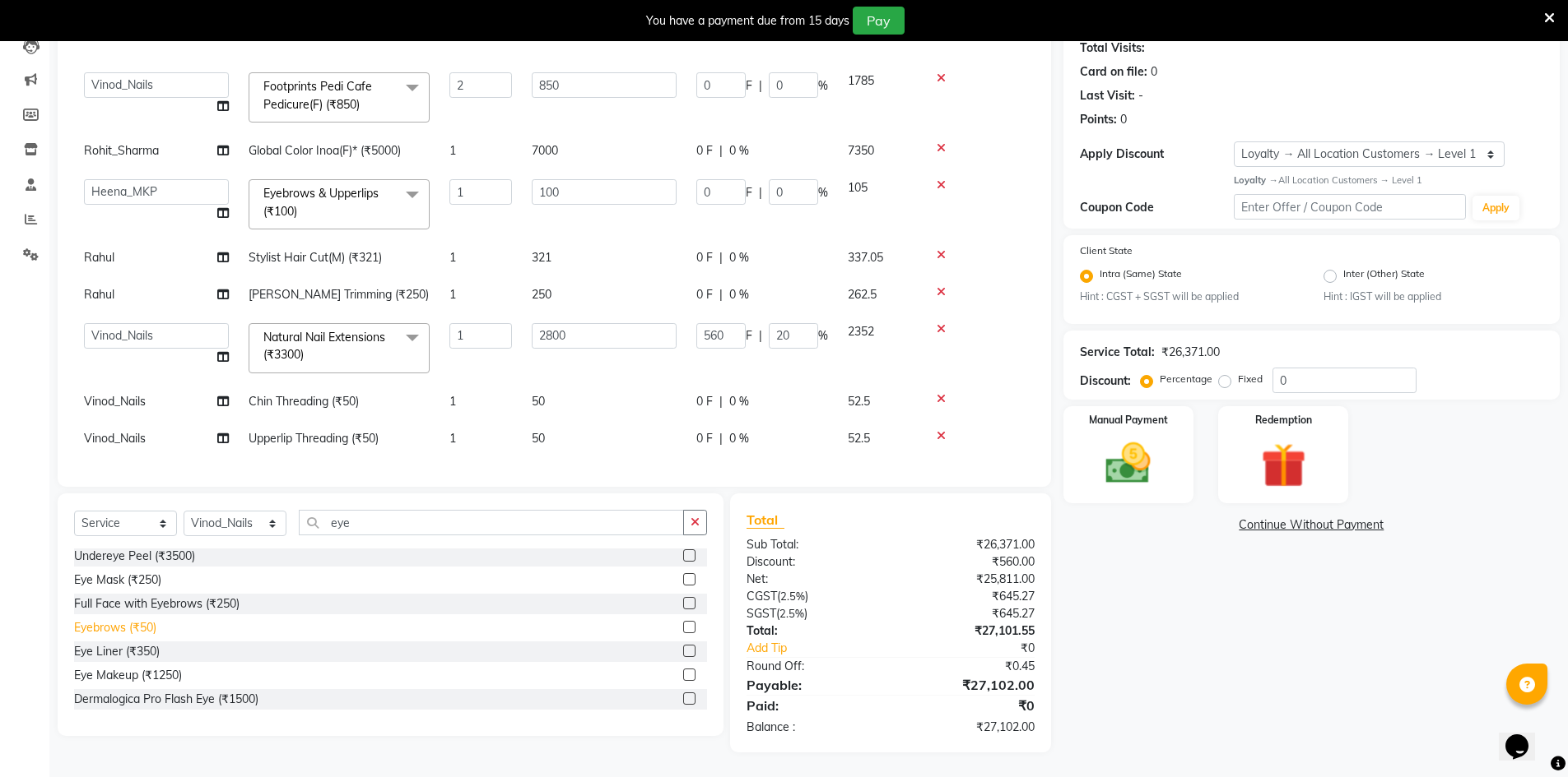
click at [130, 627] on div "Eyebrows (₹50)" at bounding box center [114, 628] width 82 height 17
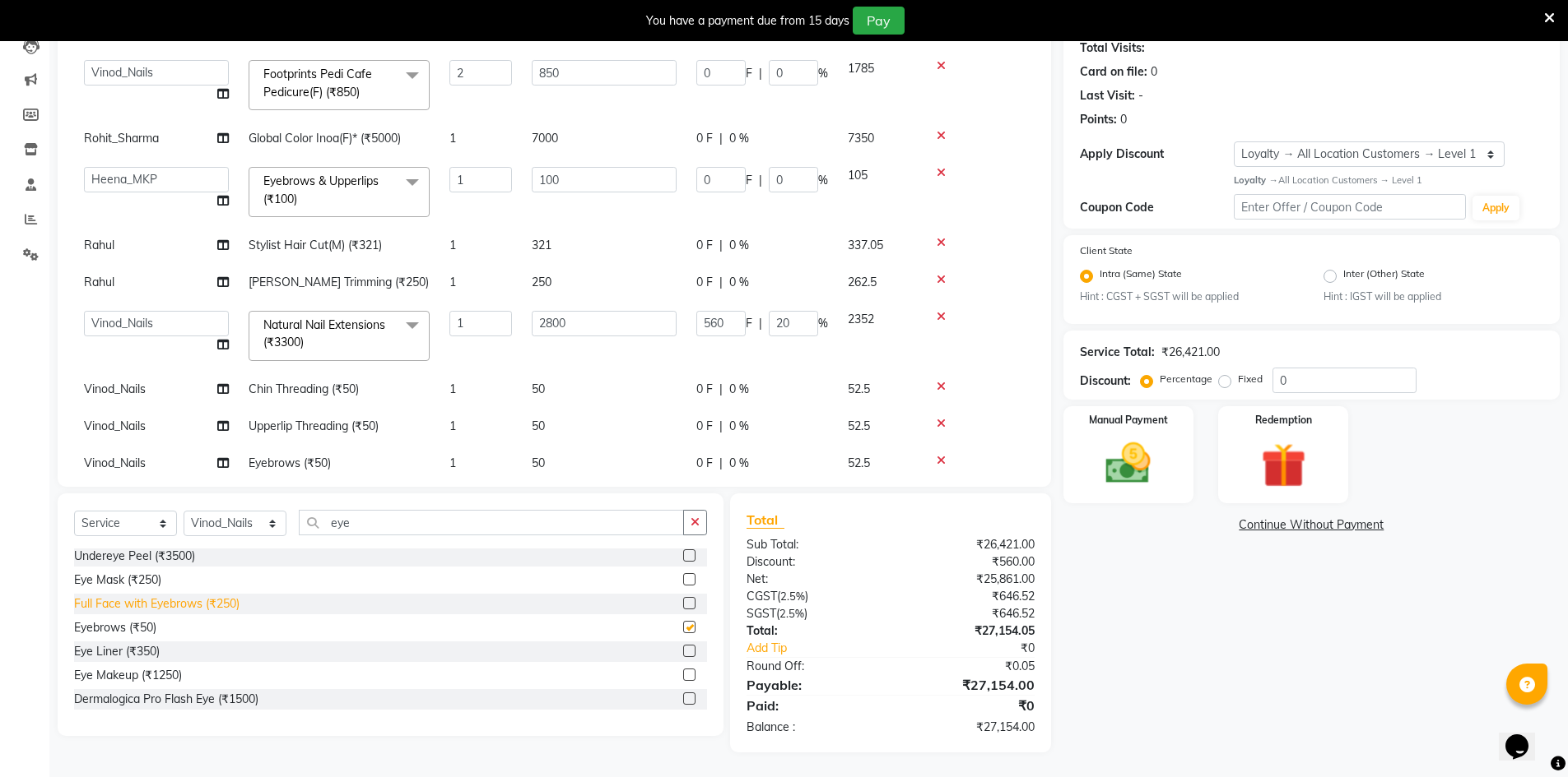
checkbox input "false"
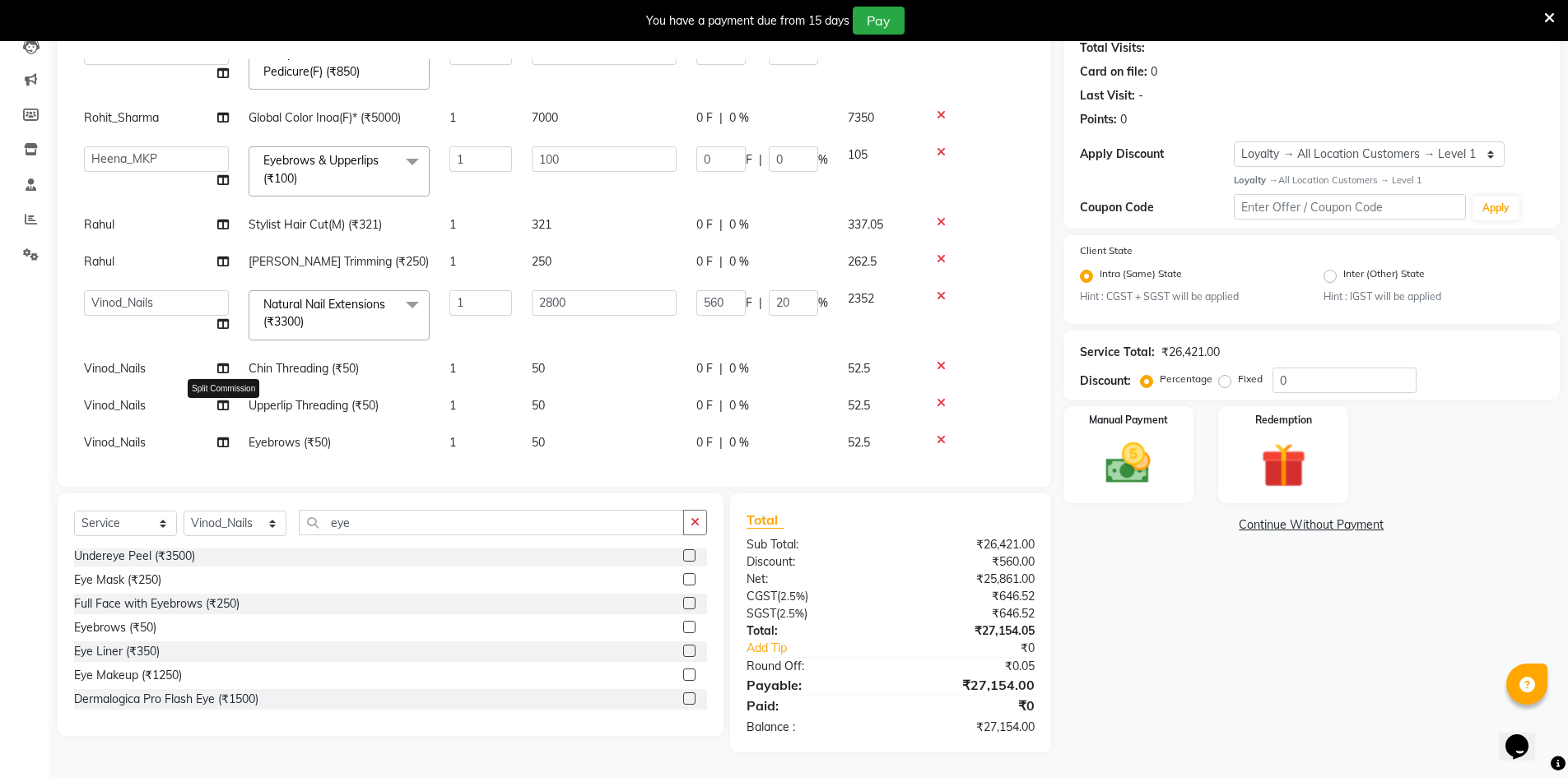
scroll to position [525, 0]
click at [124, 357] on span "Vinod_Nails" at bounding box center [114, 364] width 62 height 14
select select "92393"
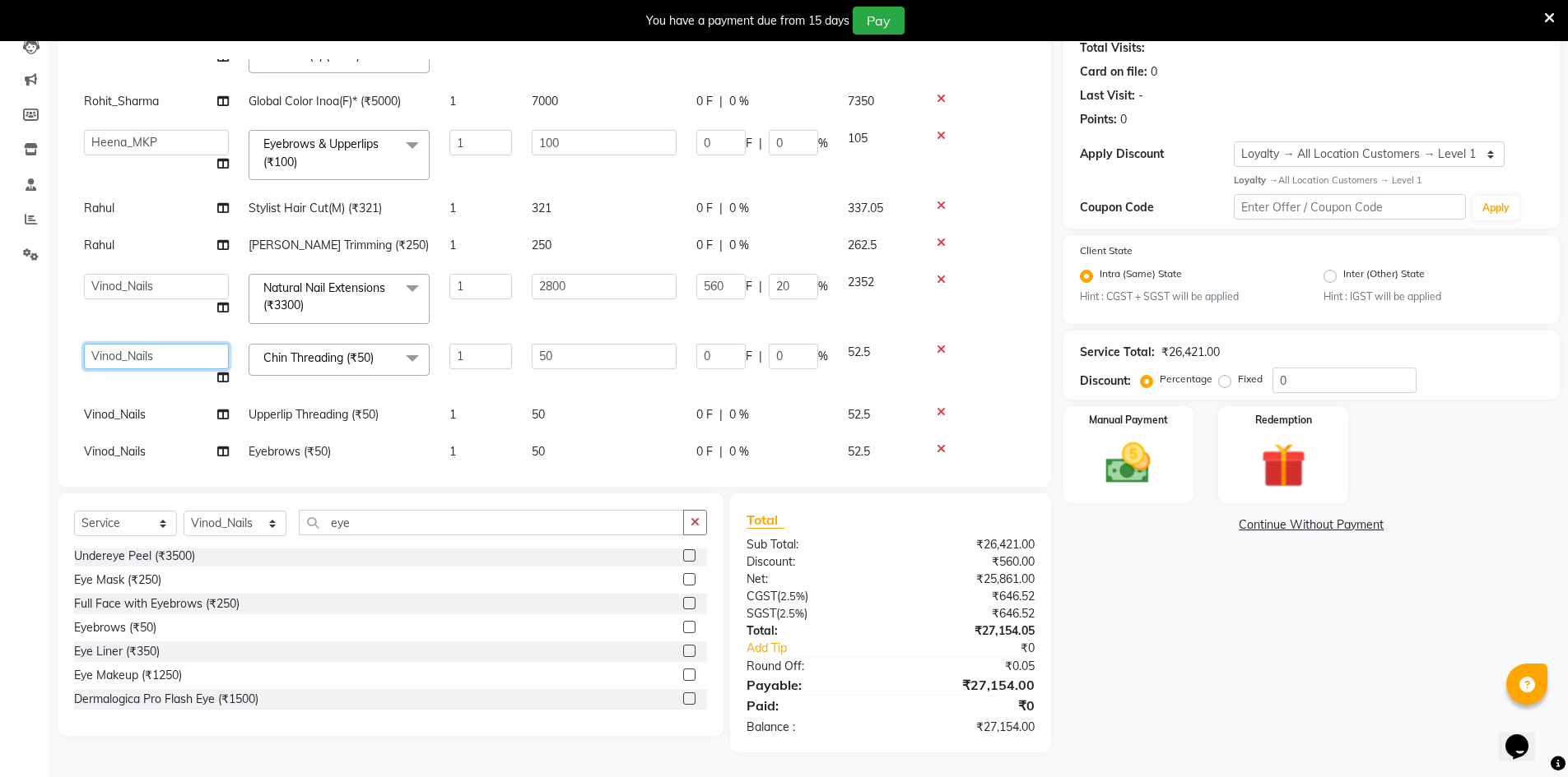
click at [124, 347] on select "[PERSON_NAME] Counter_Sales Goldy Heena_MKP Manager Nisha_MKP Priya_MKP [PERSON…" at bounding box center [156, 356] width 145 height 25
select select "92387"
click at [124, 413] on span "Vinod_Nails" at bounding box center [114, 415] width 62 height 14
select select "92393"
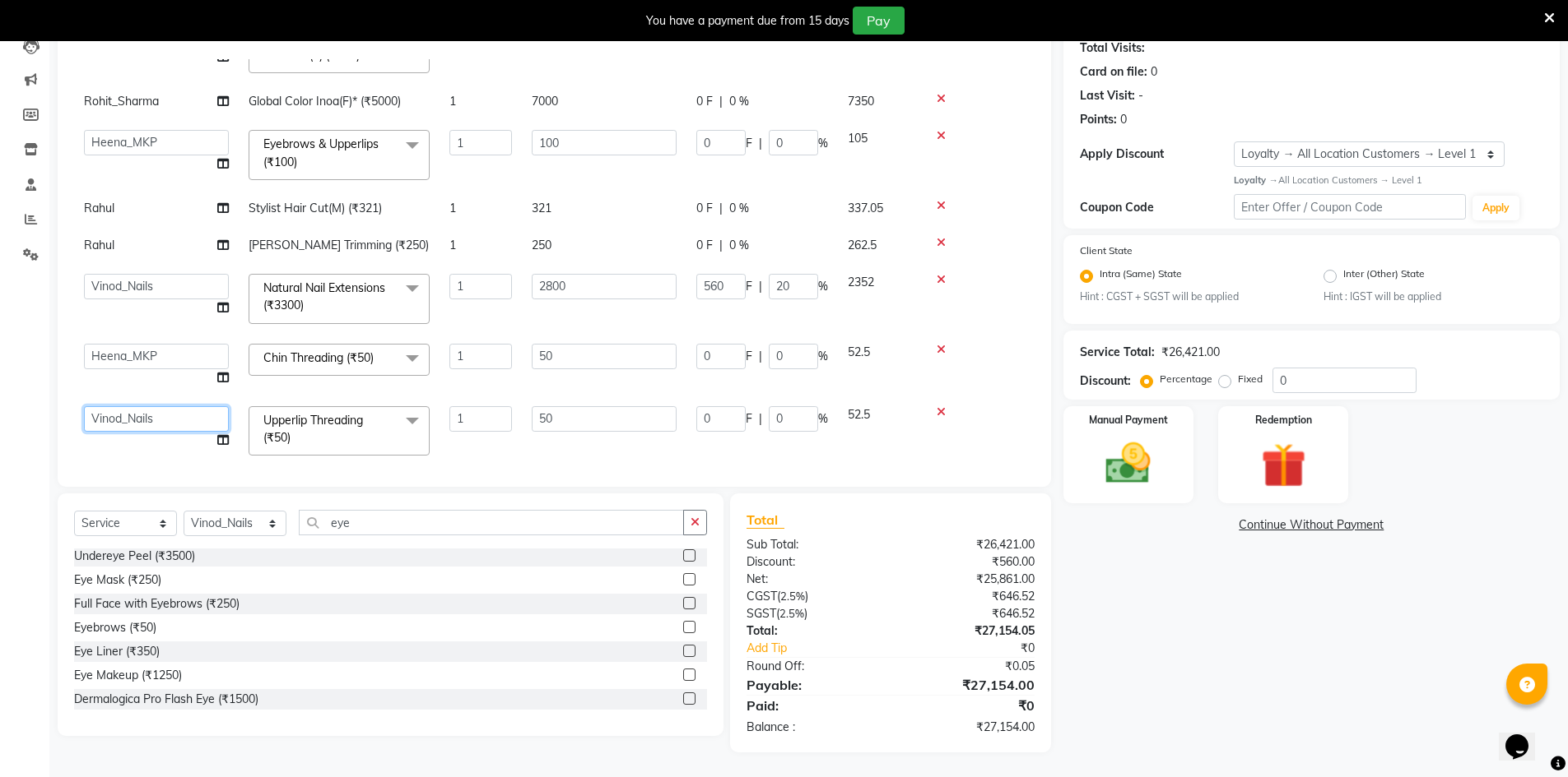
click at [124, 413] on select "[PERSON_NAME] Counter_Sales Goldy Heena_MKP Manager Nisha_MKP Priya_MKP [PERSON…" at bounding box center [156, 419] width 145 height 25
select select "92387"
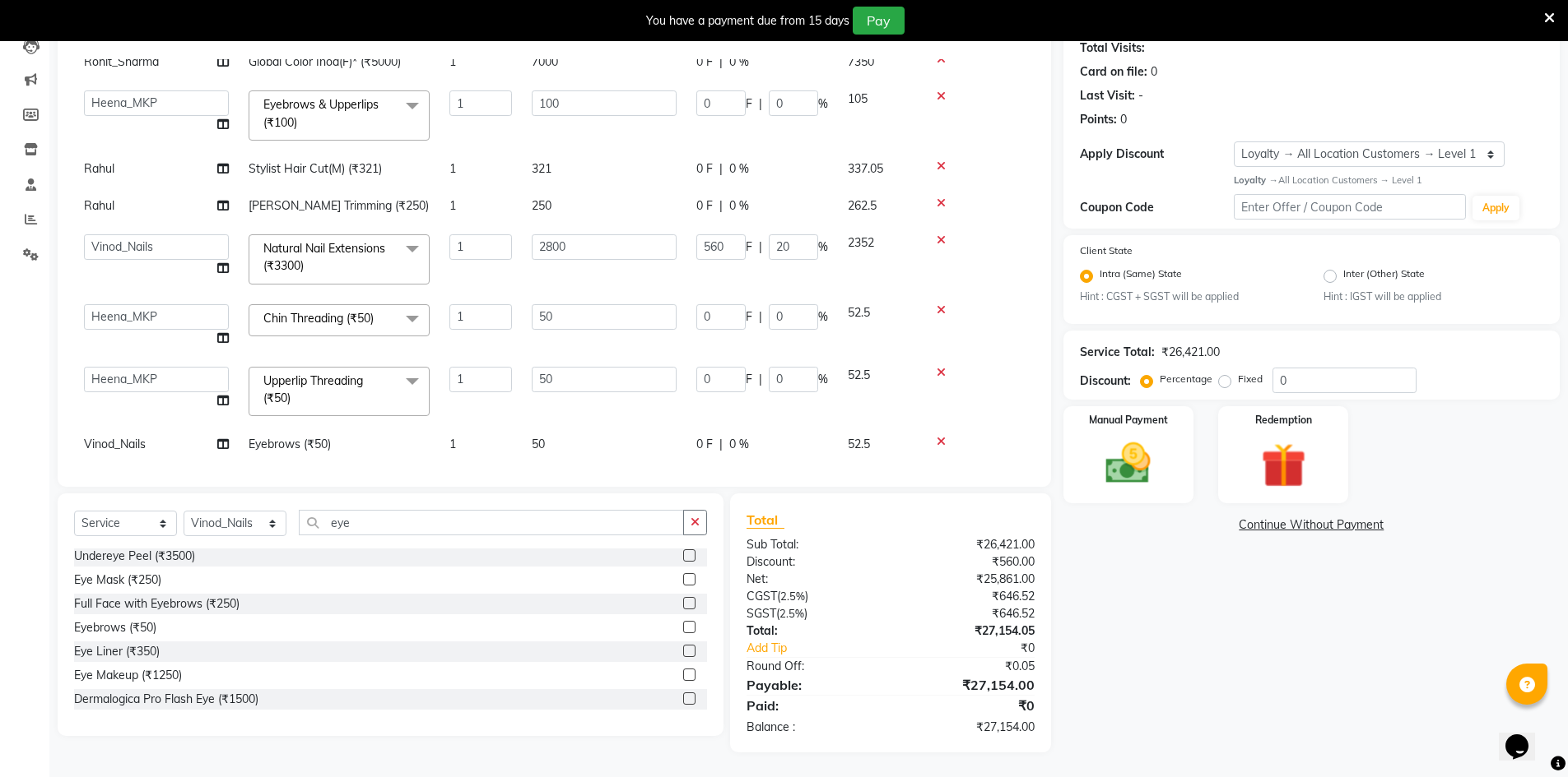
scroll to position [583, 0]
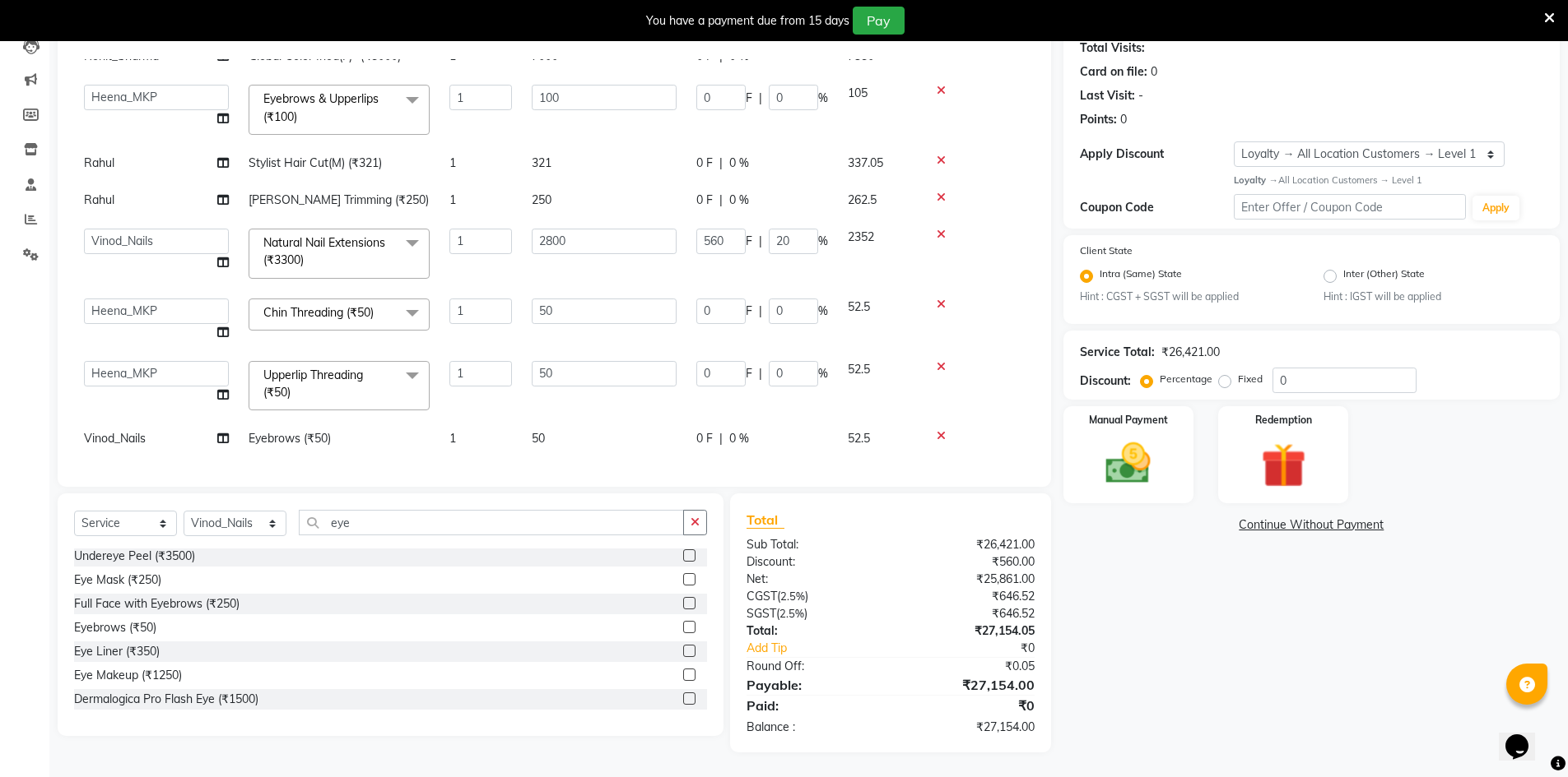
click at [120, 431] on span "Vinod_Nails" at bounding box center [114, 438] width 62 height 14
select select "92393"
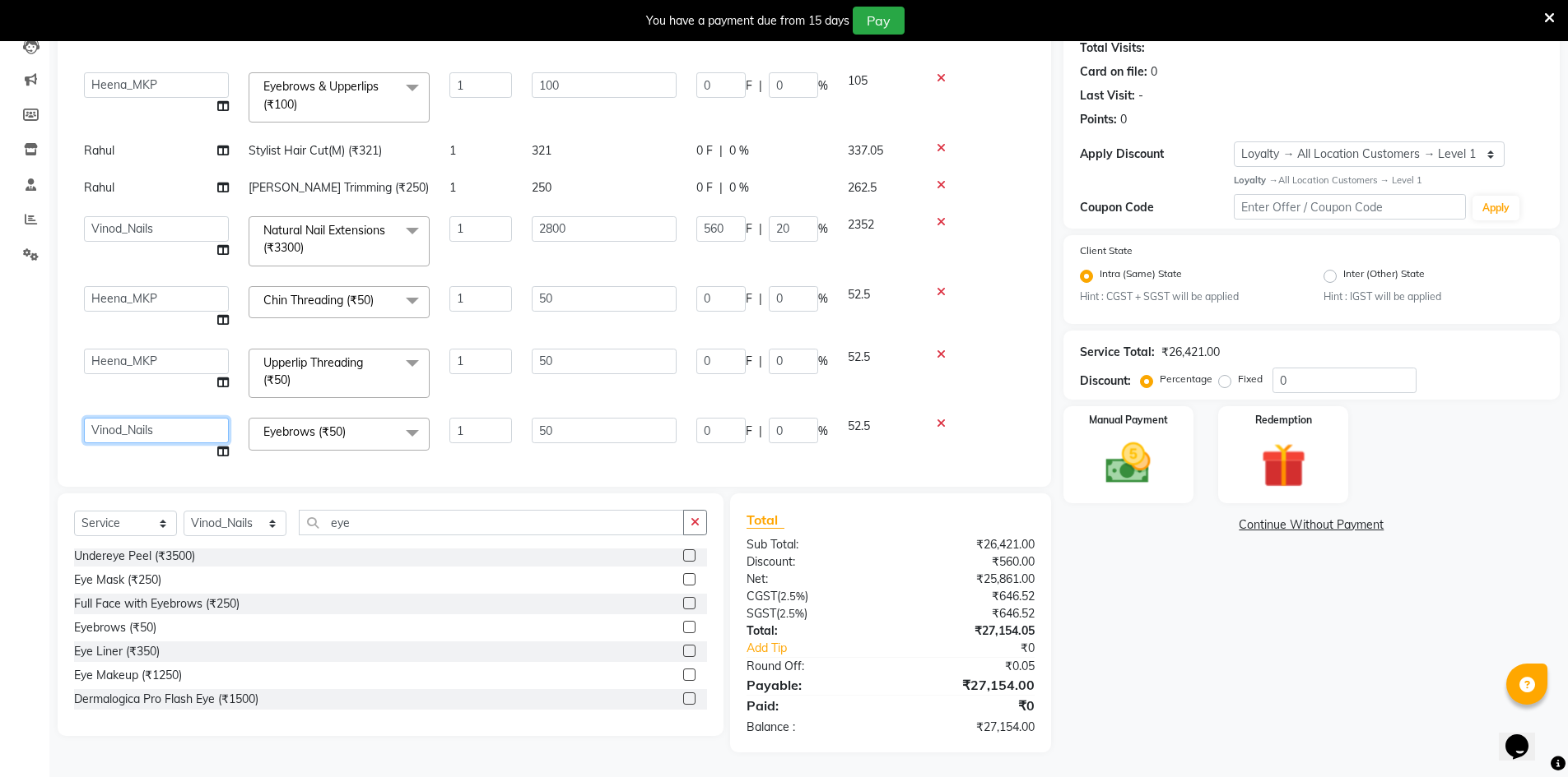
click at [120, 423] on select "[PERSON_NAME] Counter_Sales Goldy Heena_MKP Manager Nisha_MKP Priya_MKP [PERSON…" at bounding box center [156, 431] width 145 height 25
select select "92387"
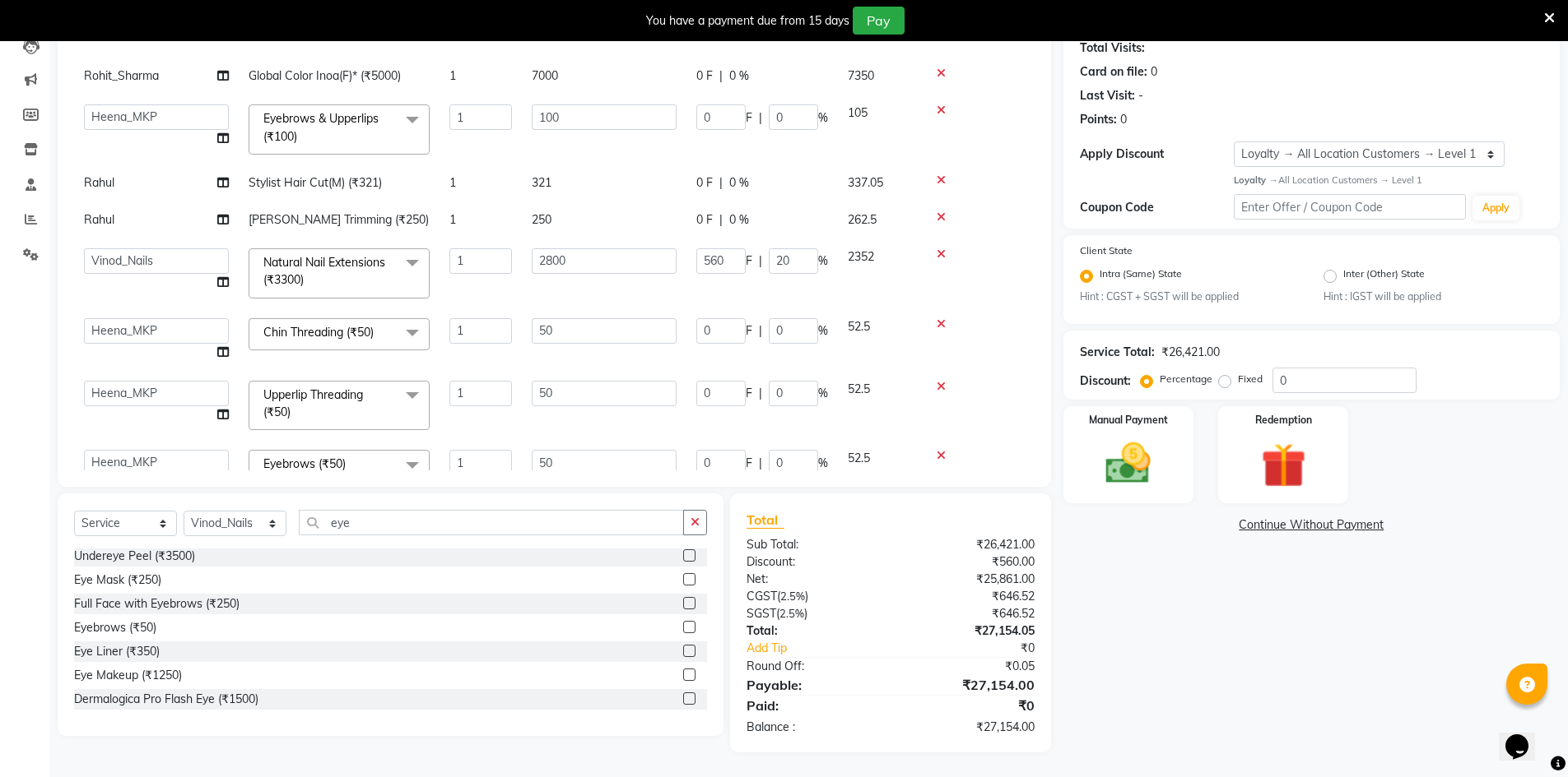
scroll to position [608, 0]
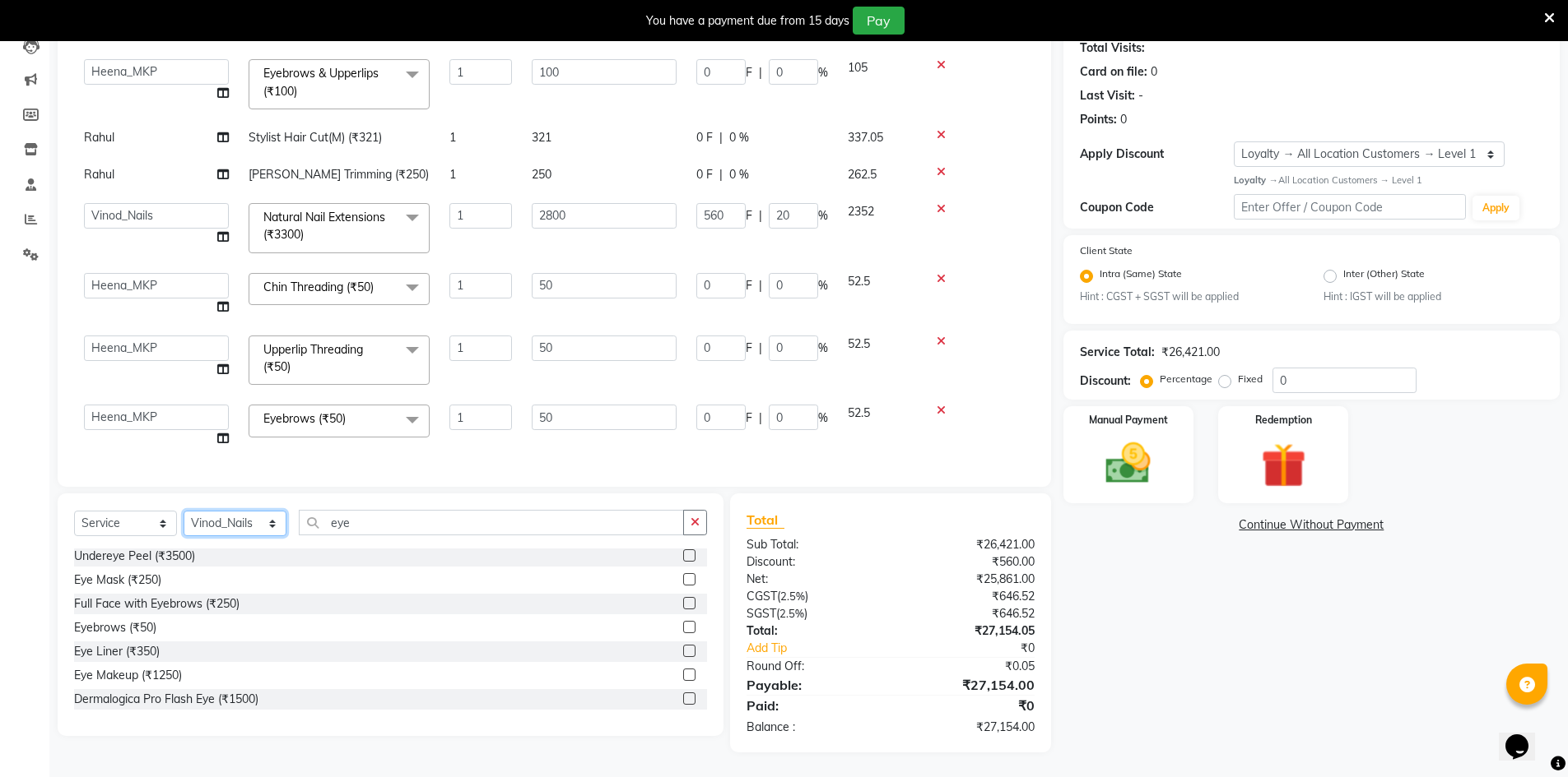
click at [275, 519] on select "Select Stylist ALI Ankush_Pdct Counter_Sales Goldy Heena_MKP Manager Nisha_MKP …" at bounding box center [235, 523] width 103 height 25
select select "92386"
click at [184, 511] on select "Select Stylist ALI Ankush_Pdct Counter_Sales Goldy Heena_MKP Manager Nisha_MKP …" at bounding box center [235, 523] width 103 height 25
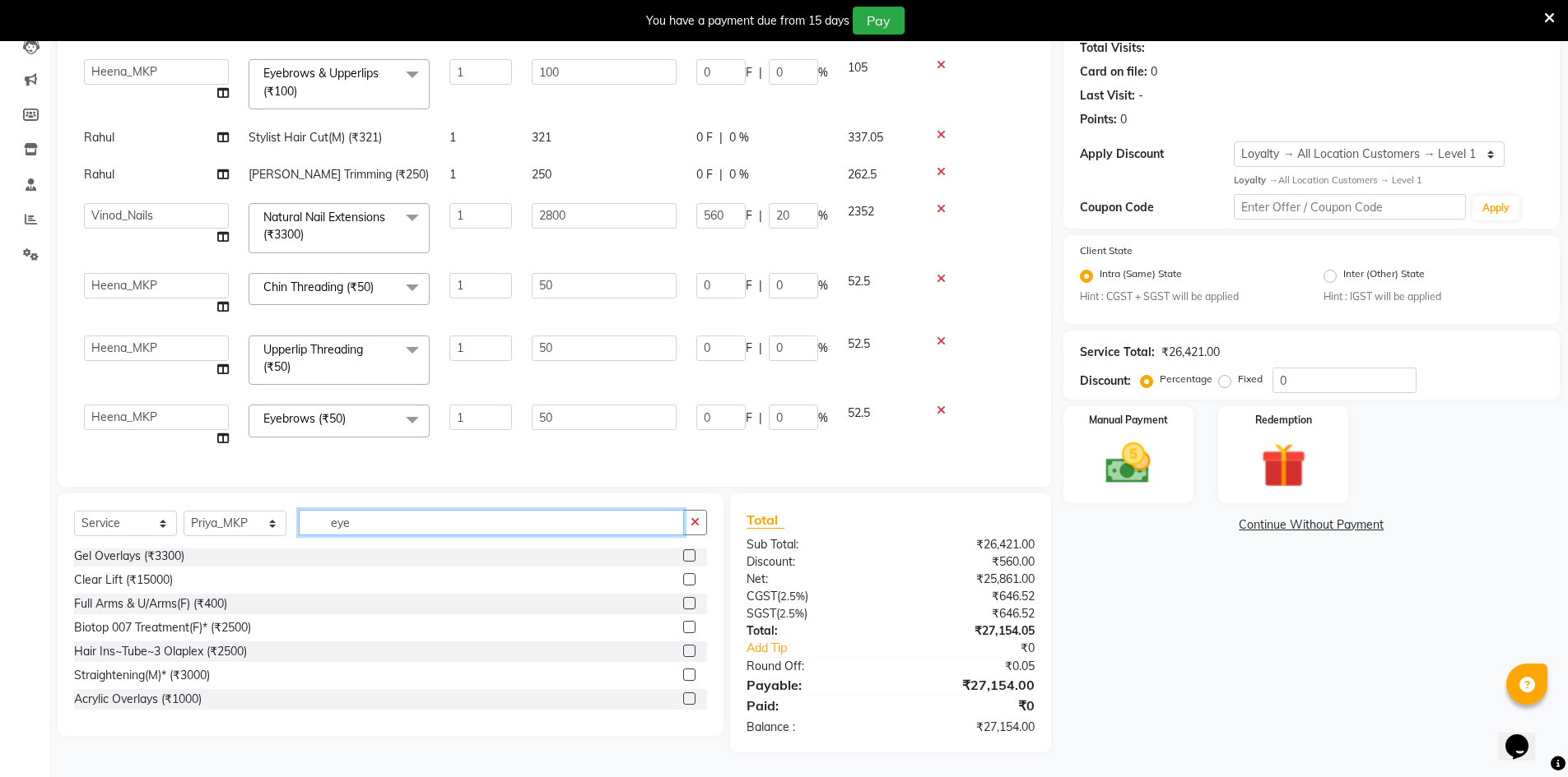
click at [399, 522] on input "eye" at bounding box center [491, 522] width 385 height 25
type input "e"
type input "n"
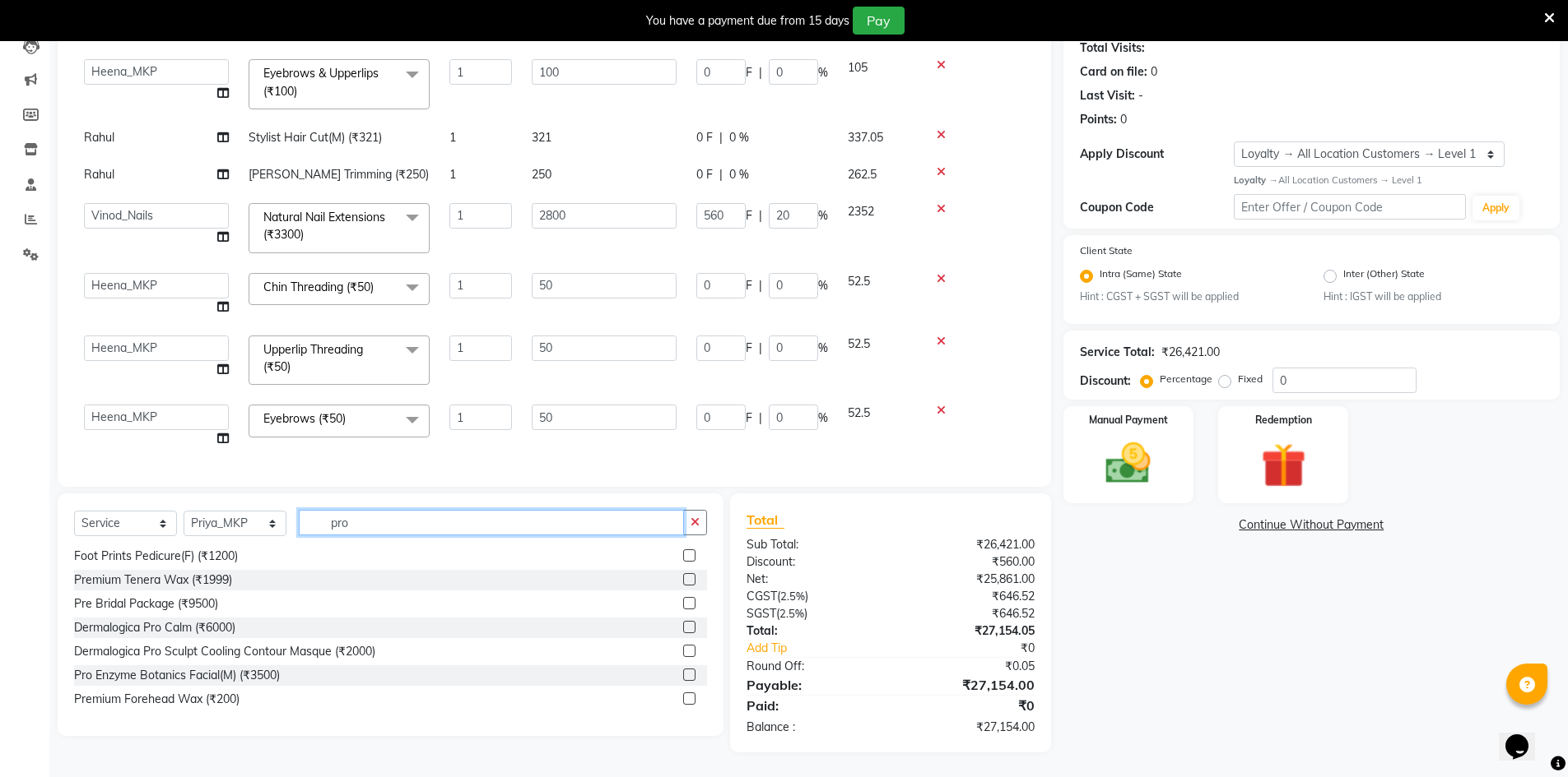
scroll to position [0, 0]
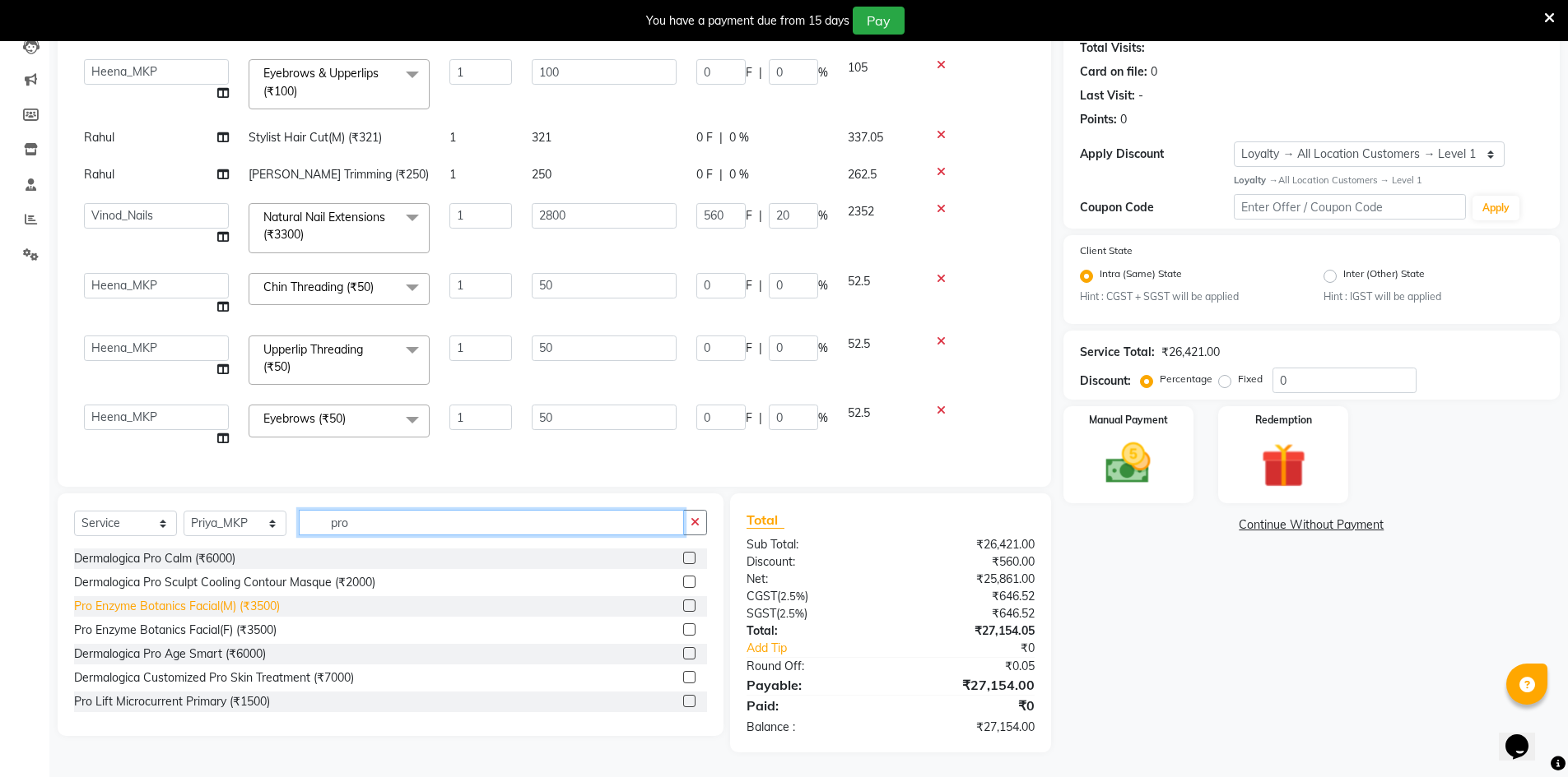
type input "pro"
click at [183, 606] on div "Pro Enzyme Botanics Facial(M) (₹3500)" at bounding box center [176, 606] width 206 height 17
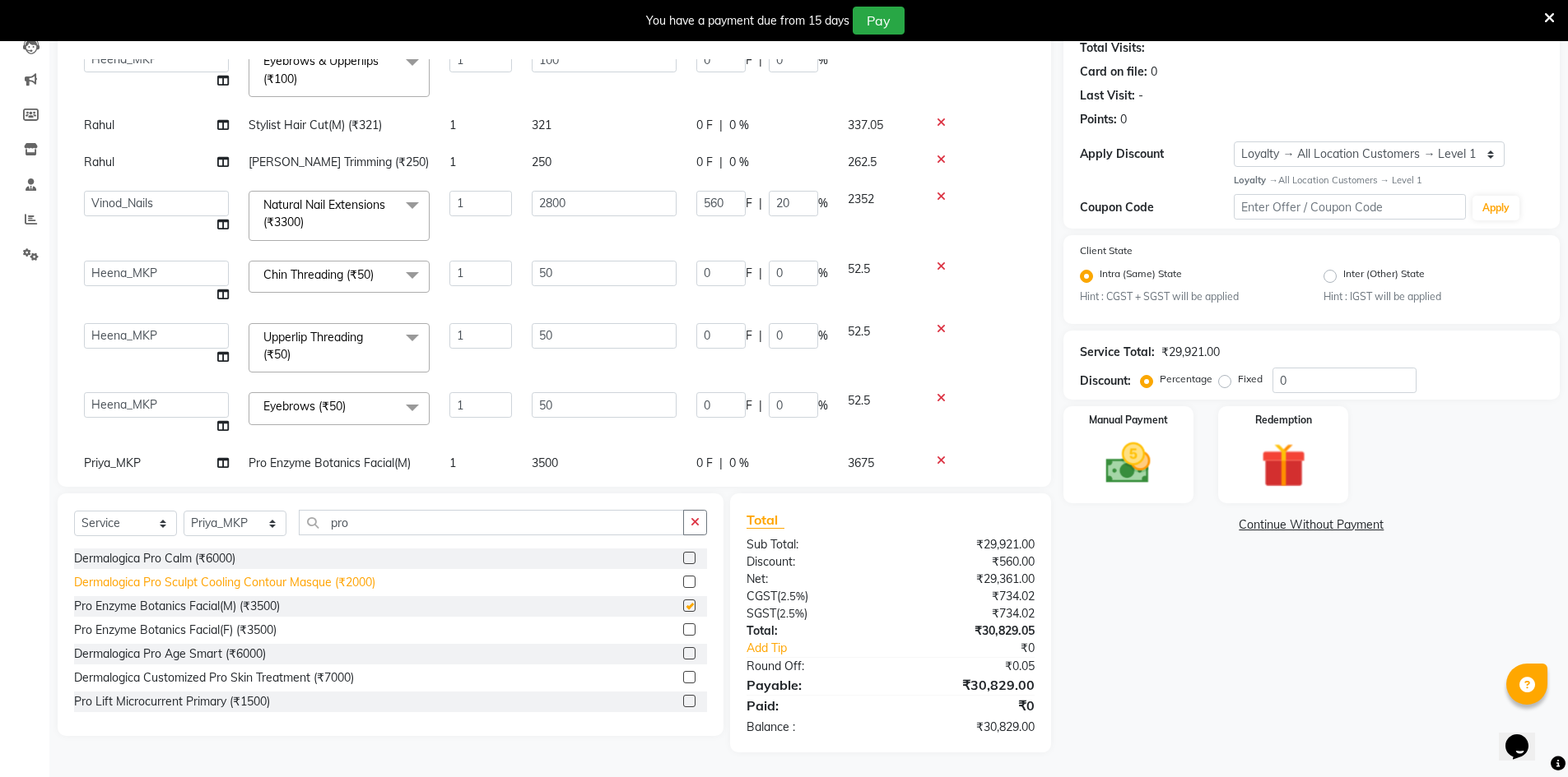
checkbox input "false"
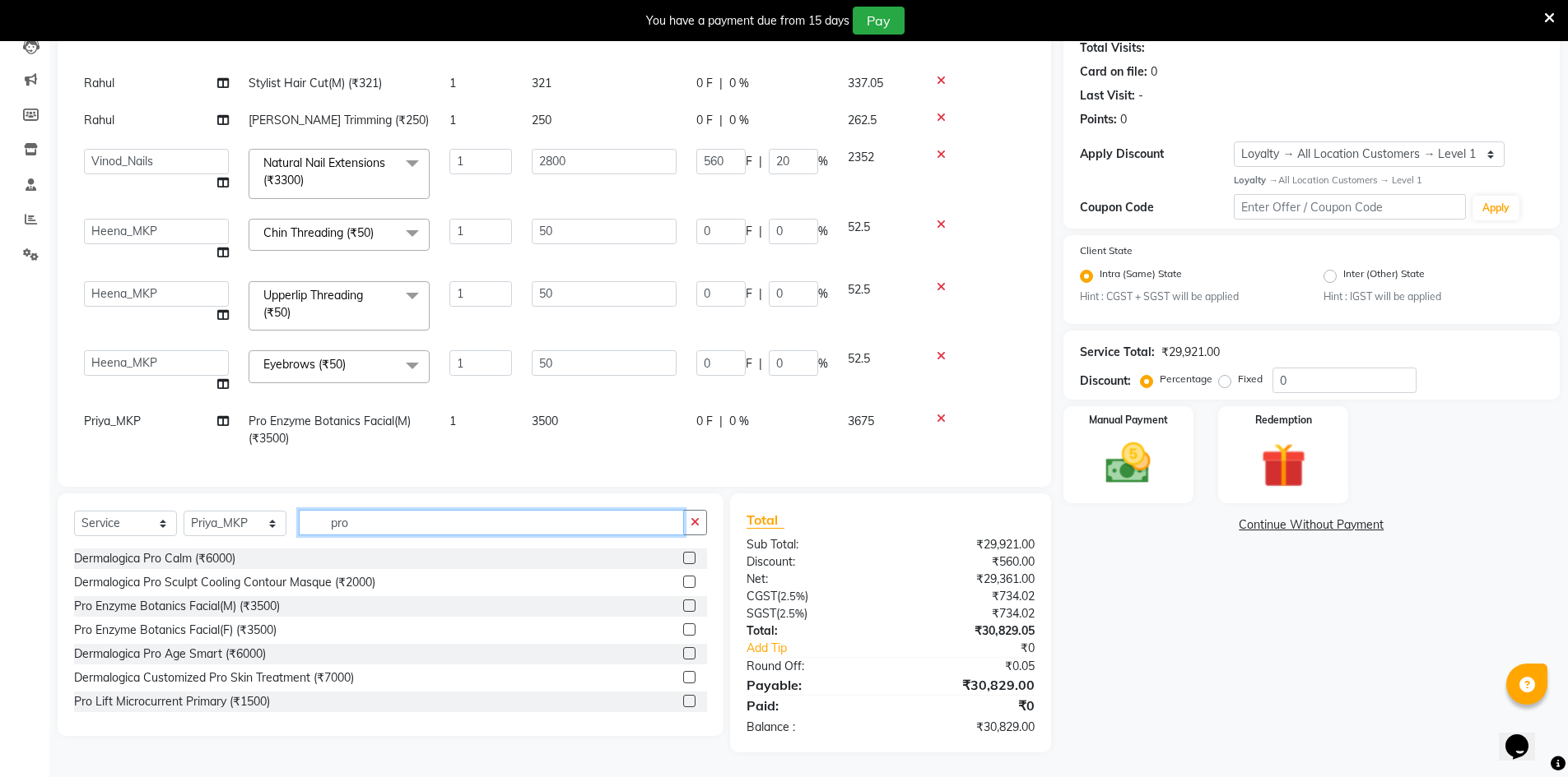
click at [379, 522] on input "pro" at bounding box center [491, 522] width 385 height 25
type input "p"
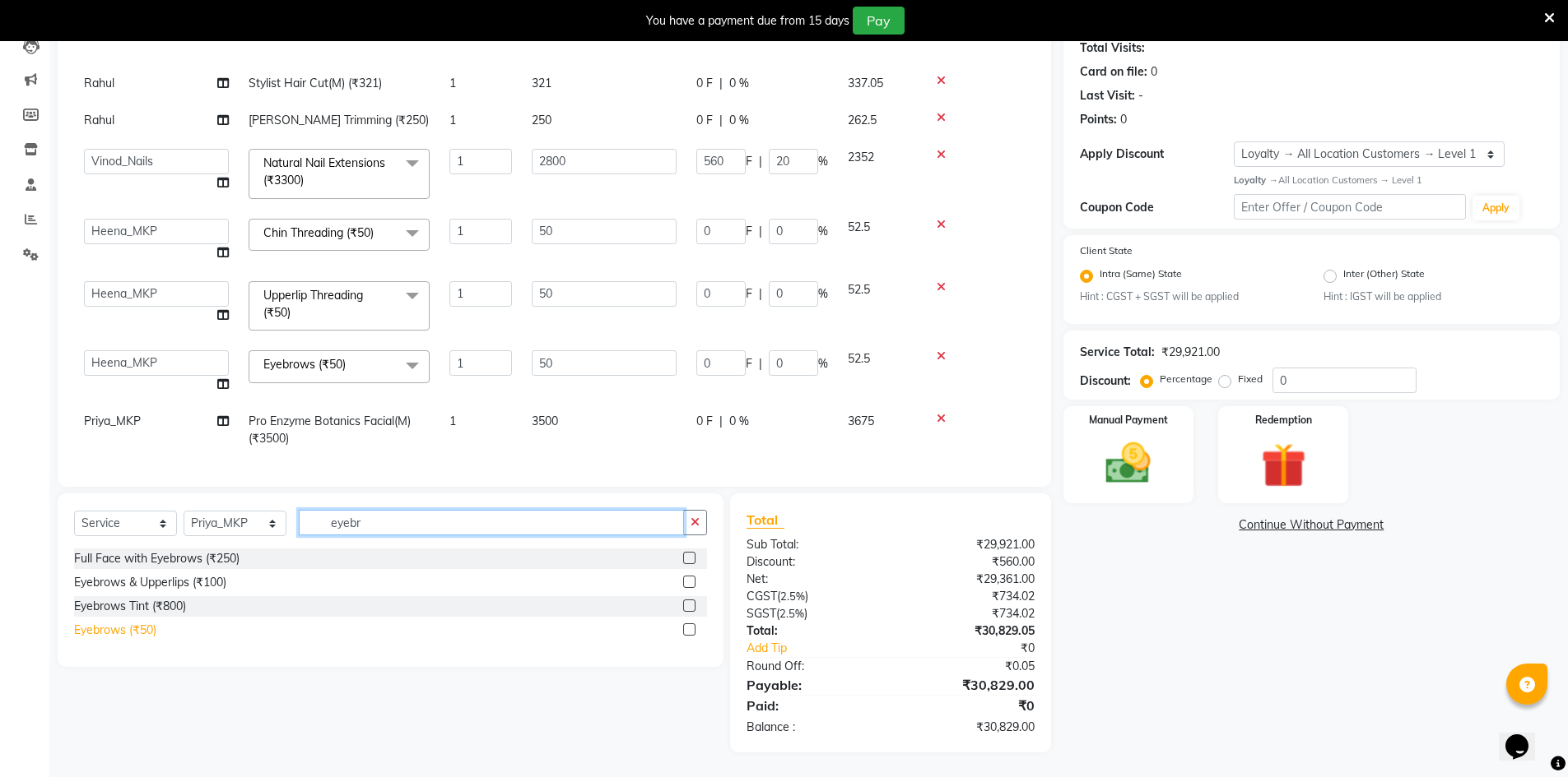
type input "eyebr"
click at [111, 631] on div "Eyebrows (₹50)" at bounding box center [114, 630] width 82 height 17
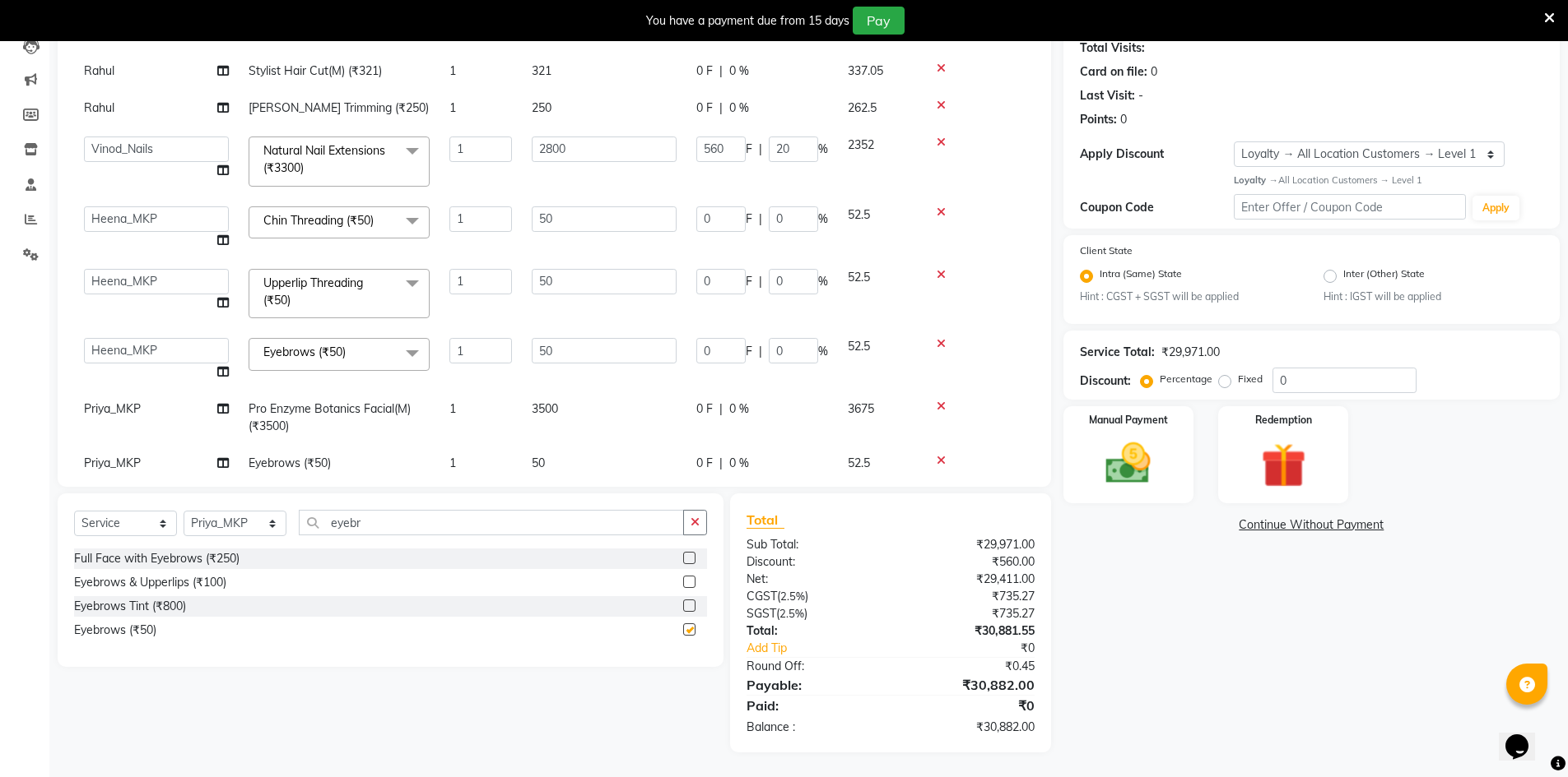
checkbox input "false"
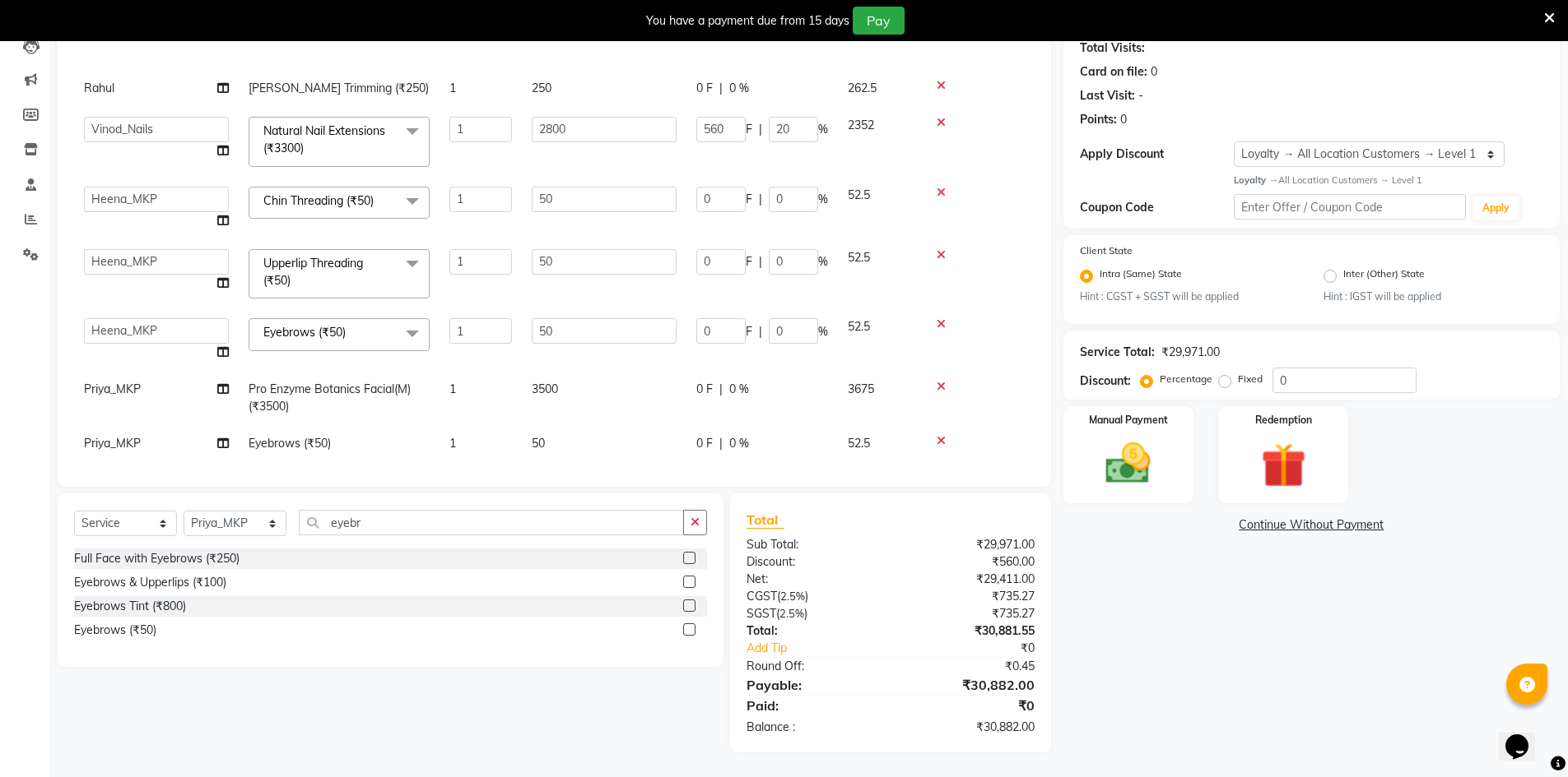
scroll to position [700, 0]
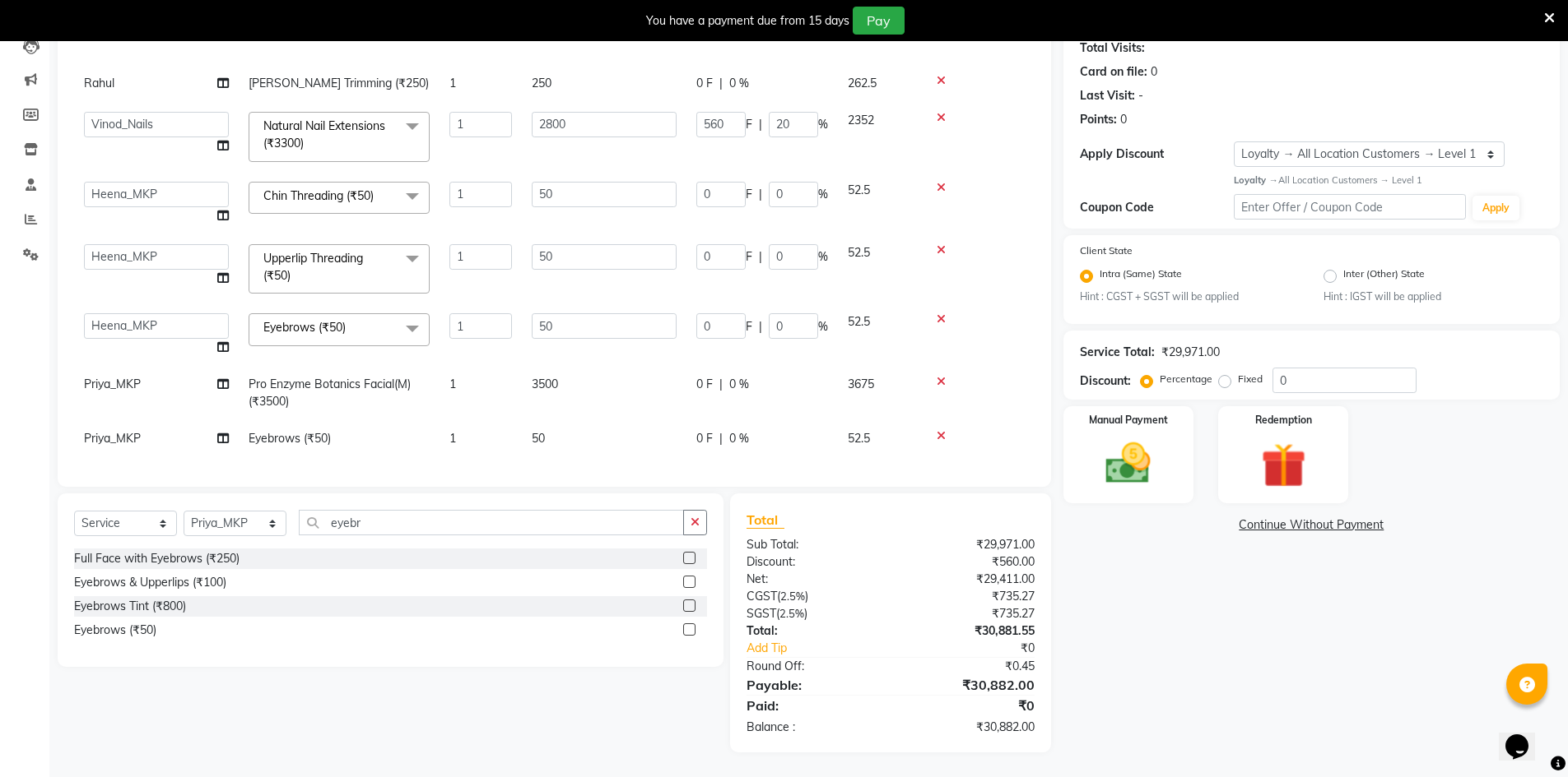
click at [1114, 558] on div "Name: [PERSON_NAME] Client Membership: No Active Membership Total Visits: Card …" at bounding box center [1317, 365] width 508 height 774
